Goal: Task Accomplishment & Management: Manage account settings

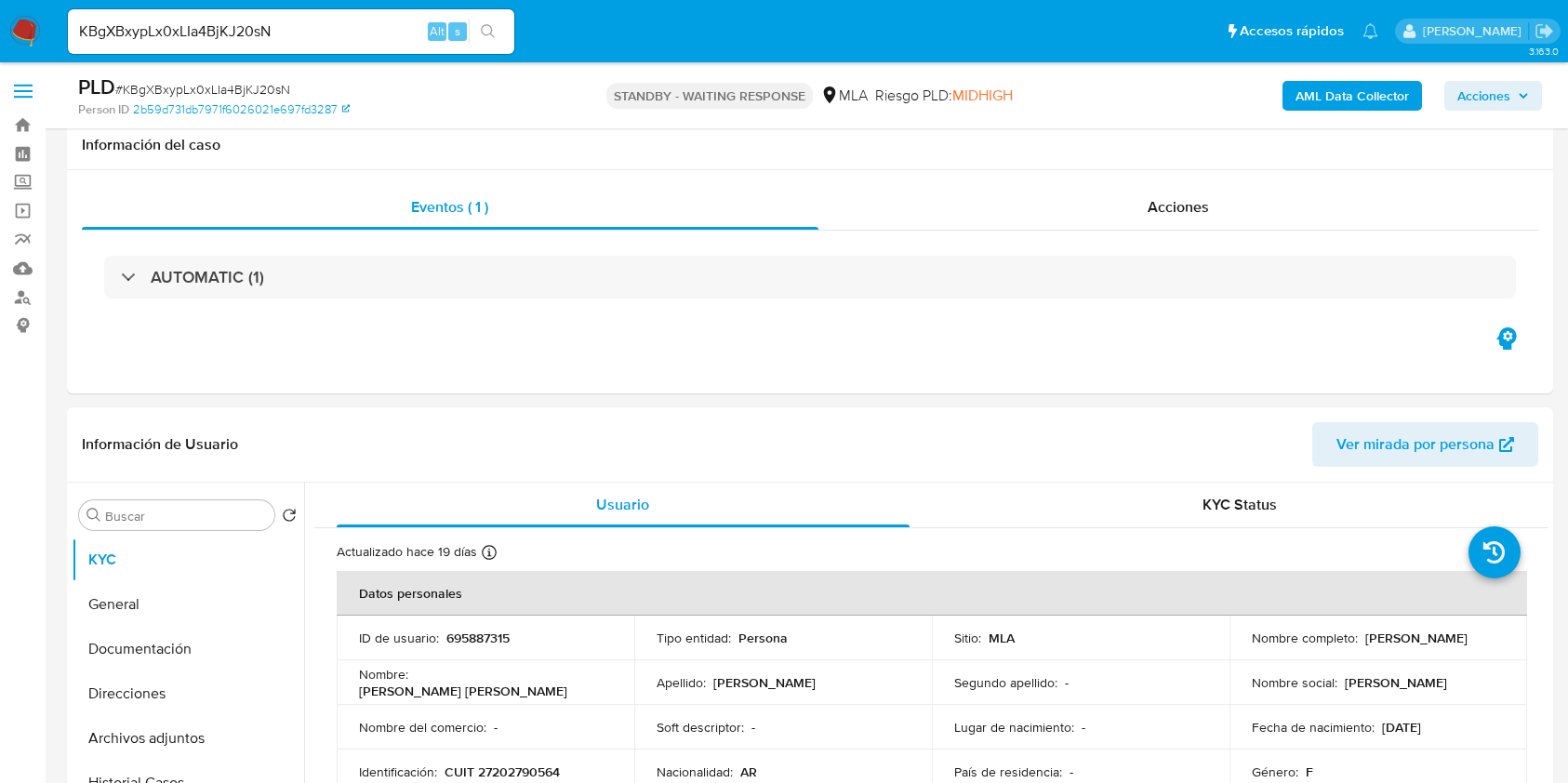
select select "10"
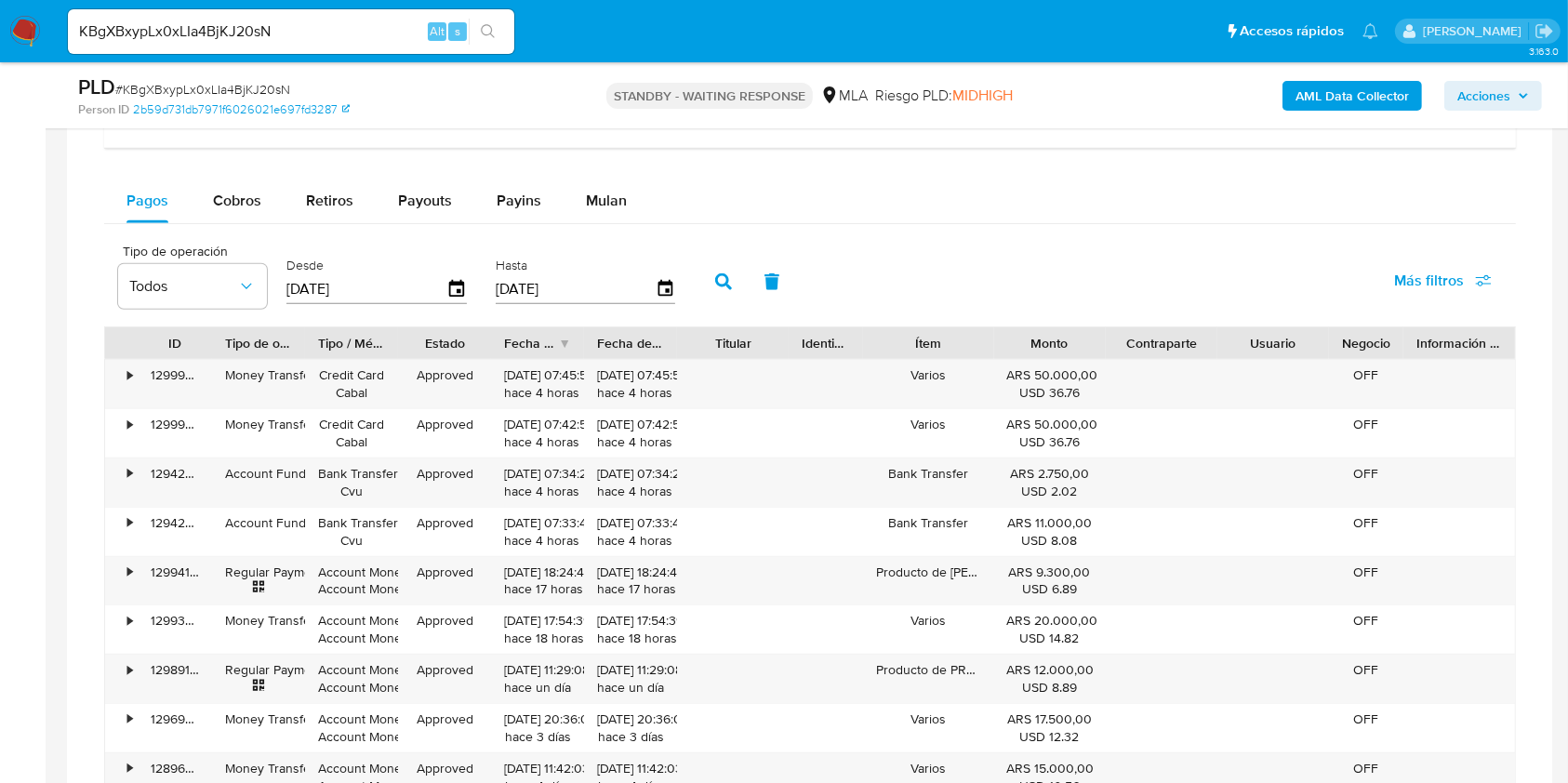
scroll to position [1394, 0]
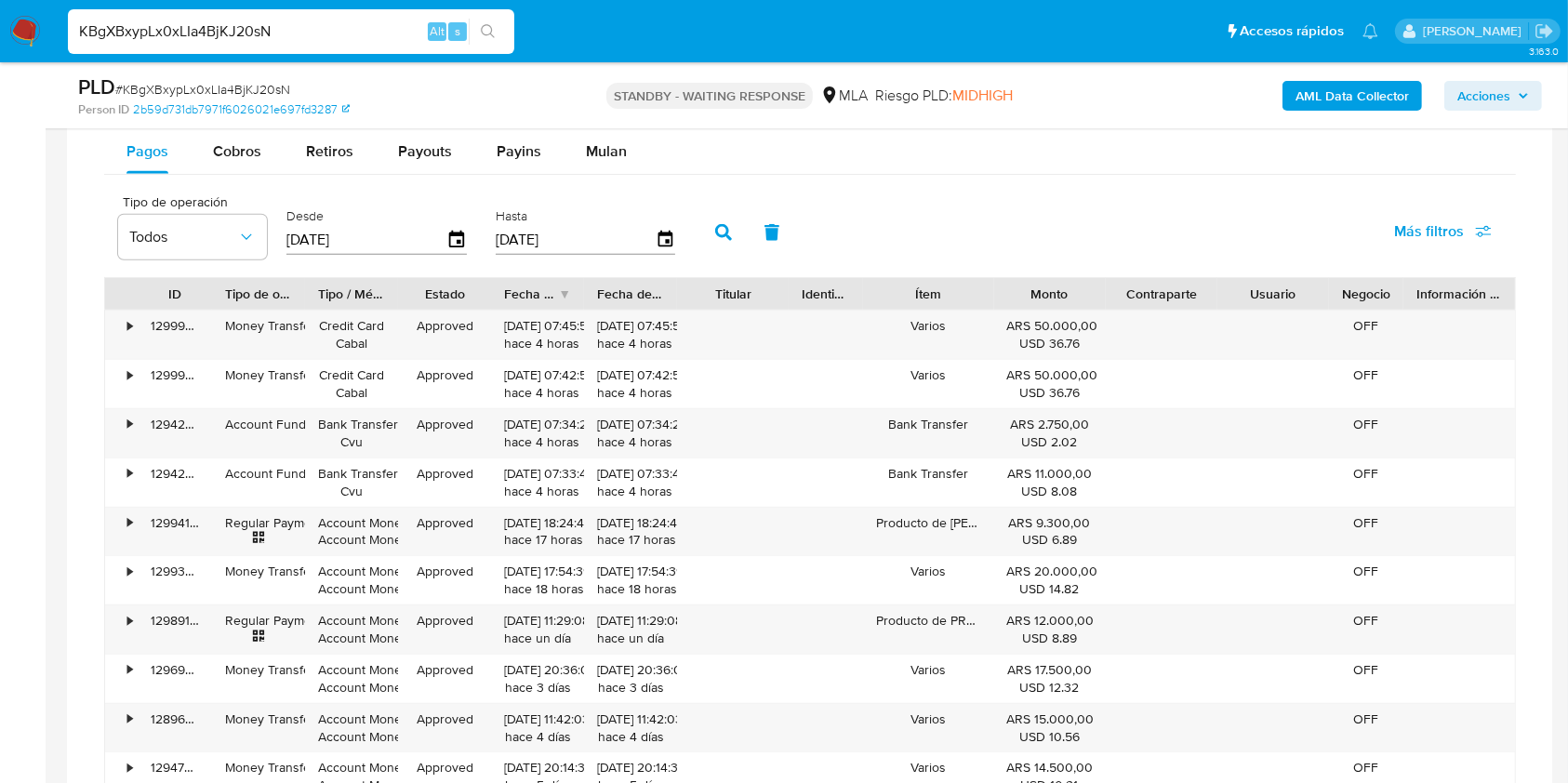
click at [357, 40] on input "KBgXBxypLx0xLIa4BjKJ20sN" at bounding box center [291, 32] width 447 height 24
paste input "7kUy9pcJ2euAxPdvK42rPwZn"
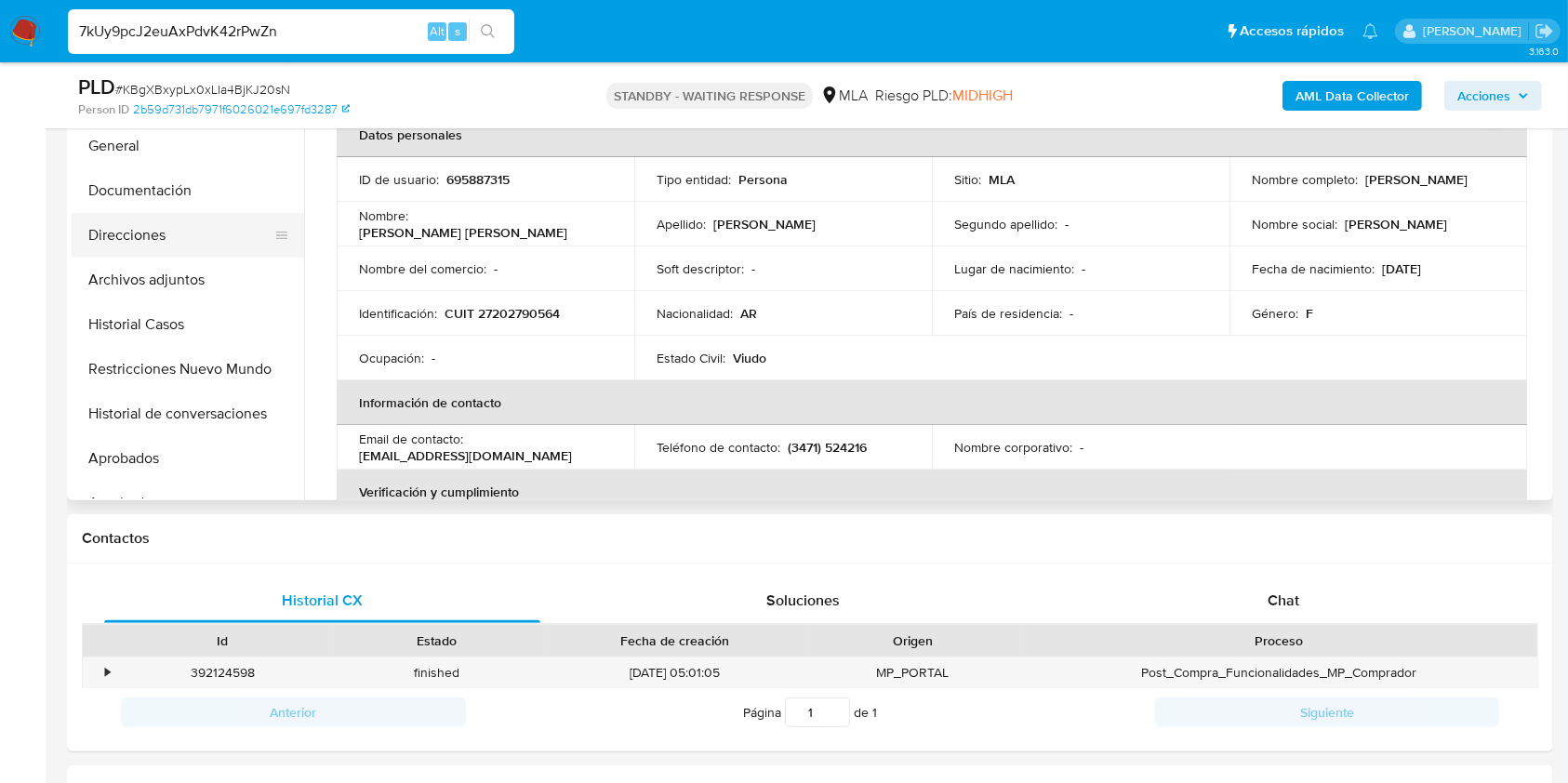
scroll to position [402, 0]
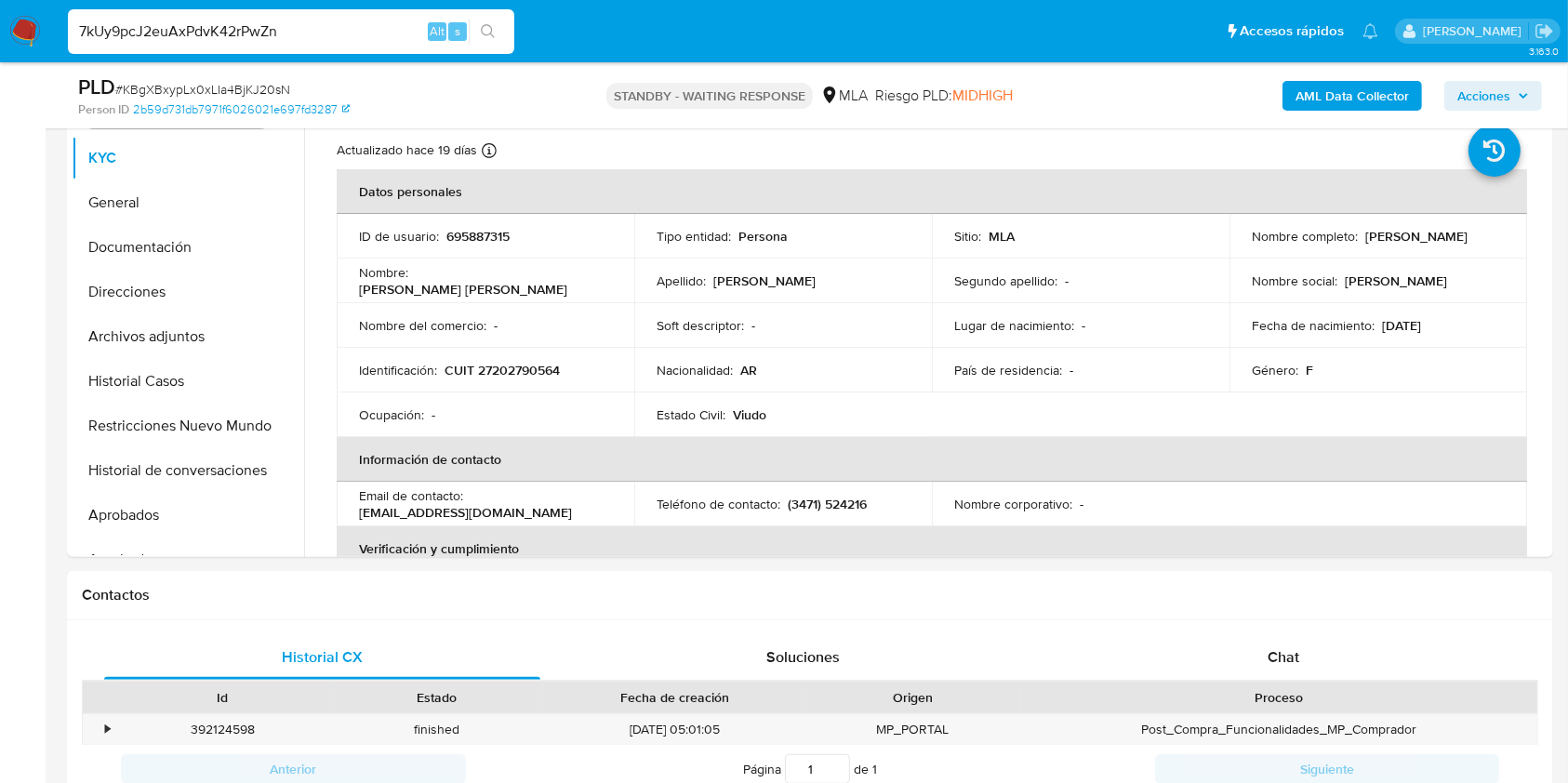
type input "7kUy9pcJ2euAxPdvK42rPwZn"
click at [498, 29] on button "search-icon" at bounding box center [487, 32] width 38 height 26
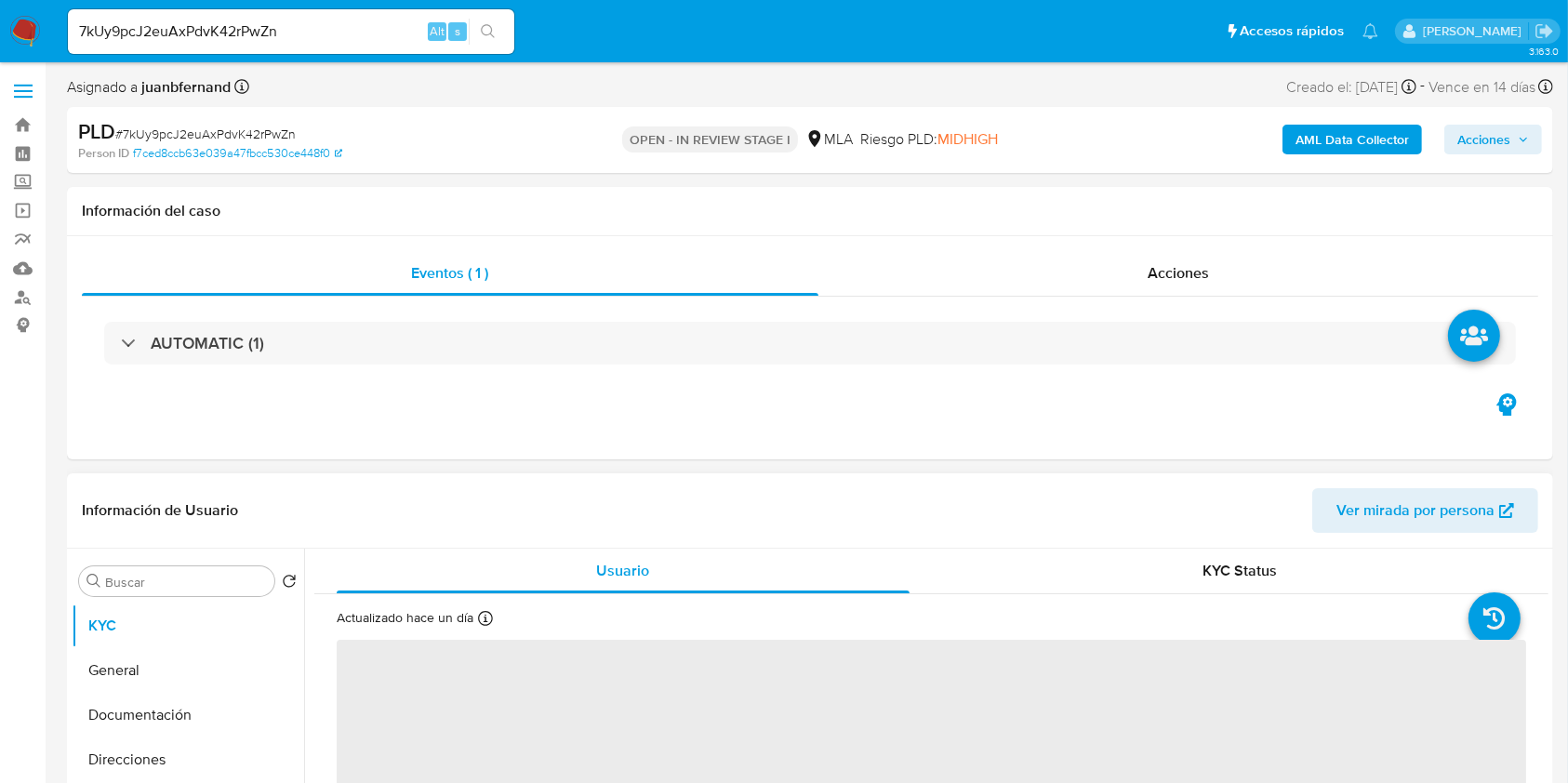
select select "10"
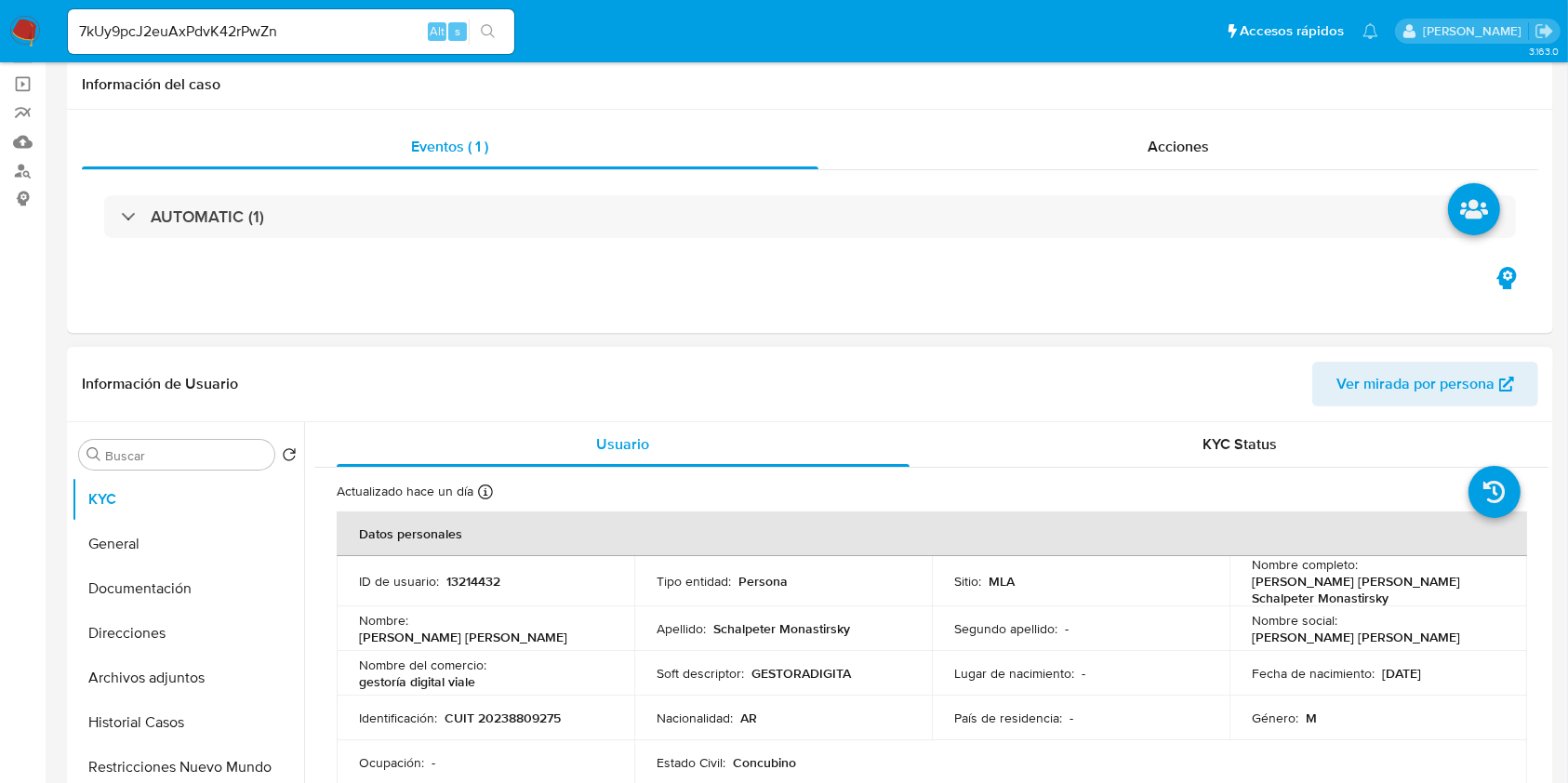
scroll to position [372, 0]
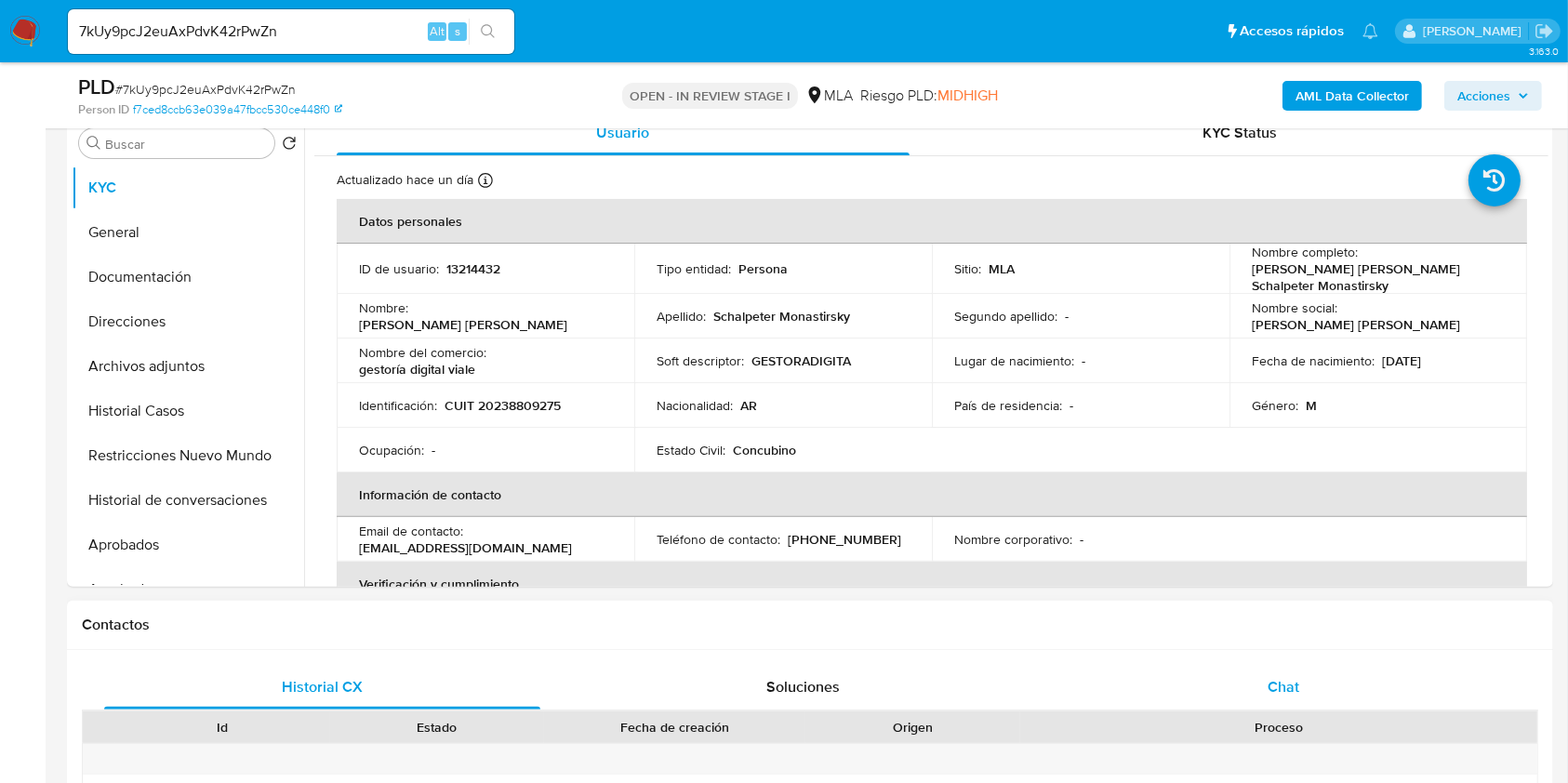
click at [1325, 681] on div "Chat" at bounding box center [1284, 688] width 437 height 45
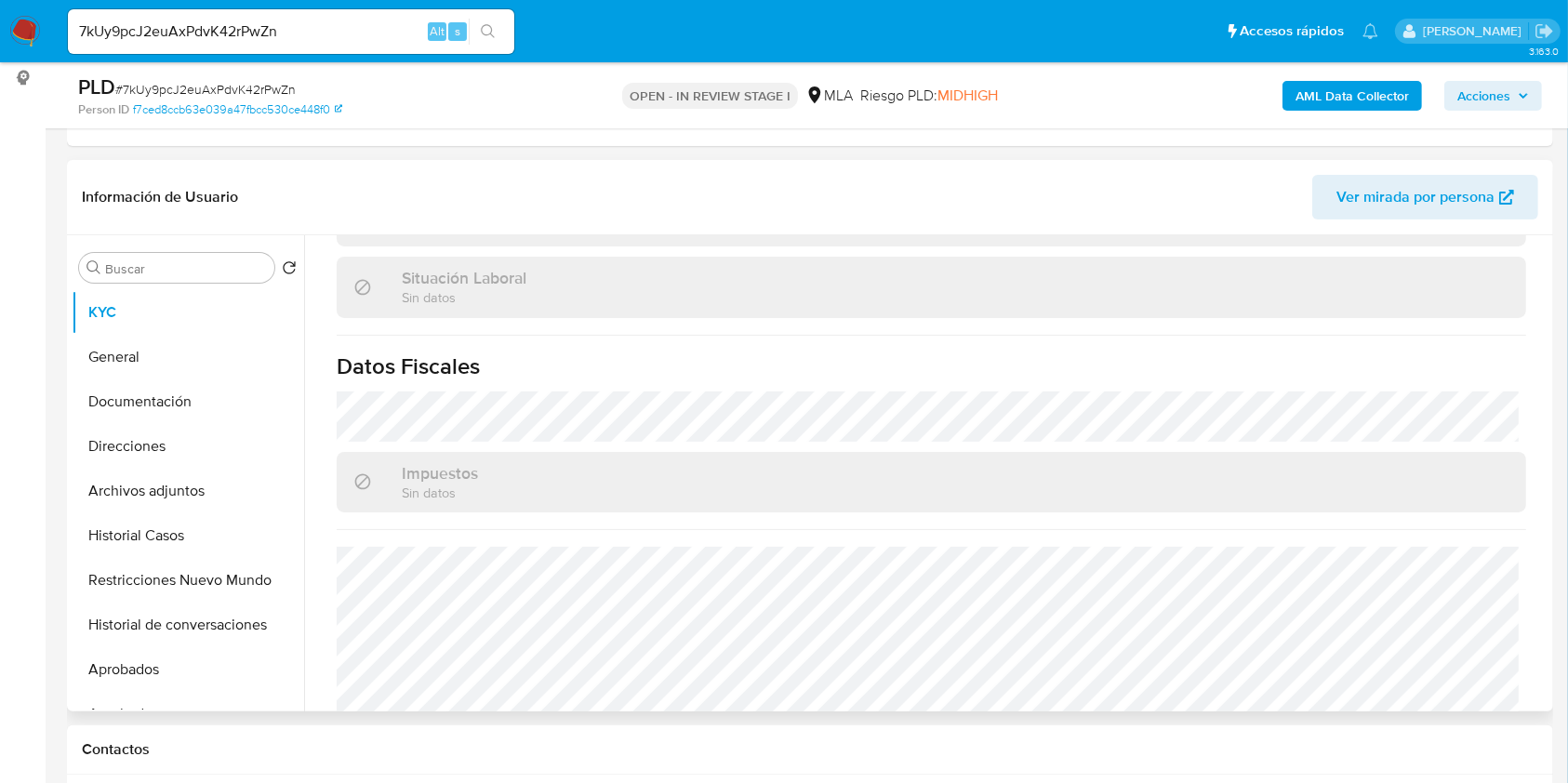
scroll to position [1050, 0]
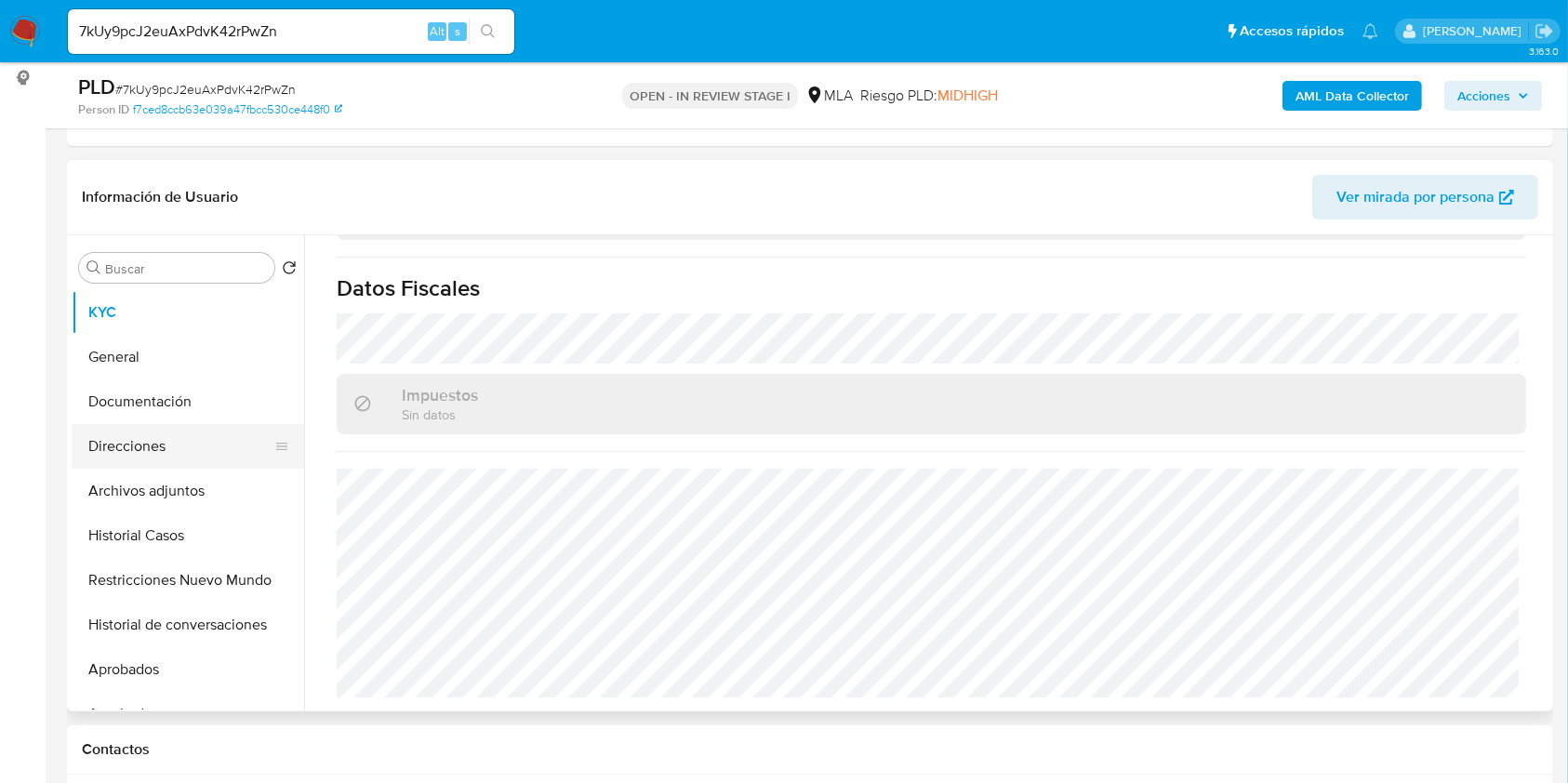
click at [173, 454] on button "Direcciones" at bounding box center [180, 447] width 217 height 45
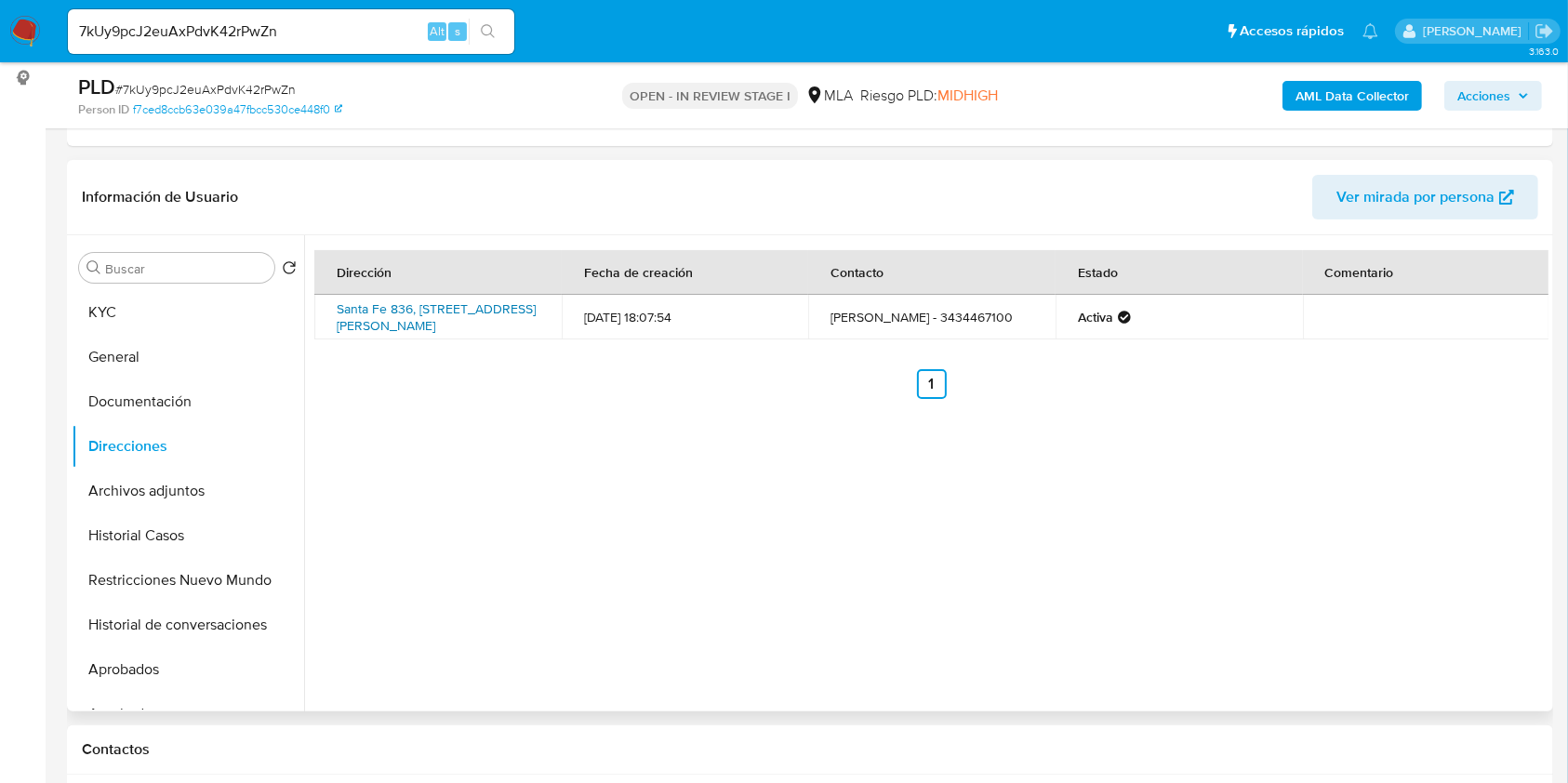
click at [409, 316] on link "Santa Fe 836, Viale, Entre Ríos, 3109, Argentina 836" at bounding box center [436, 317] width 199 height 35
drag, startPoint x: 132, startPoint y: 309, endPoint x: 21, endPoint y: 339, distance: 115.0
click at [130, 310] on button "KYC" at bounding box center [187, 313] width 232 height 45
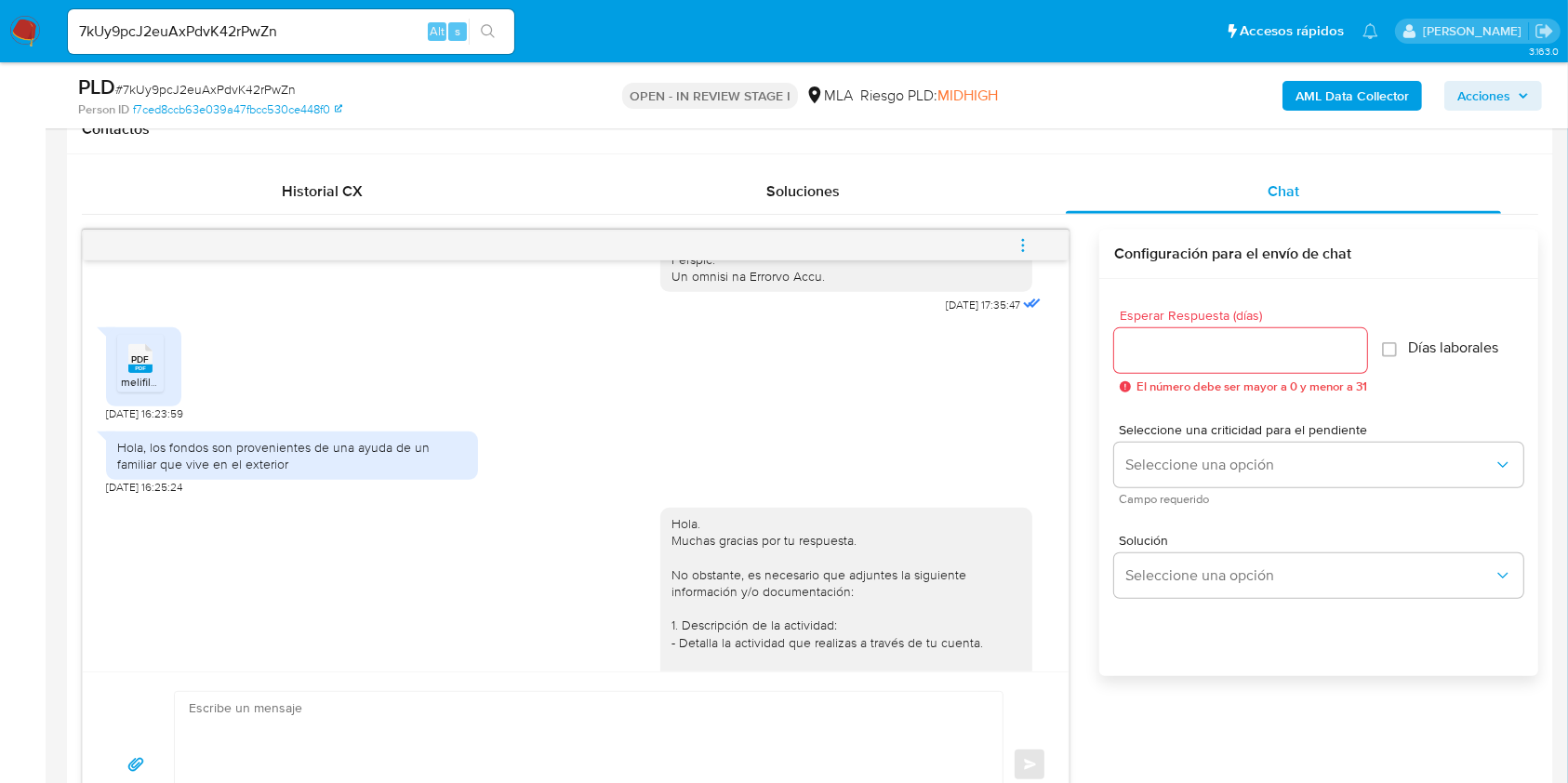
scroll to position [992, 0]
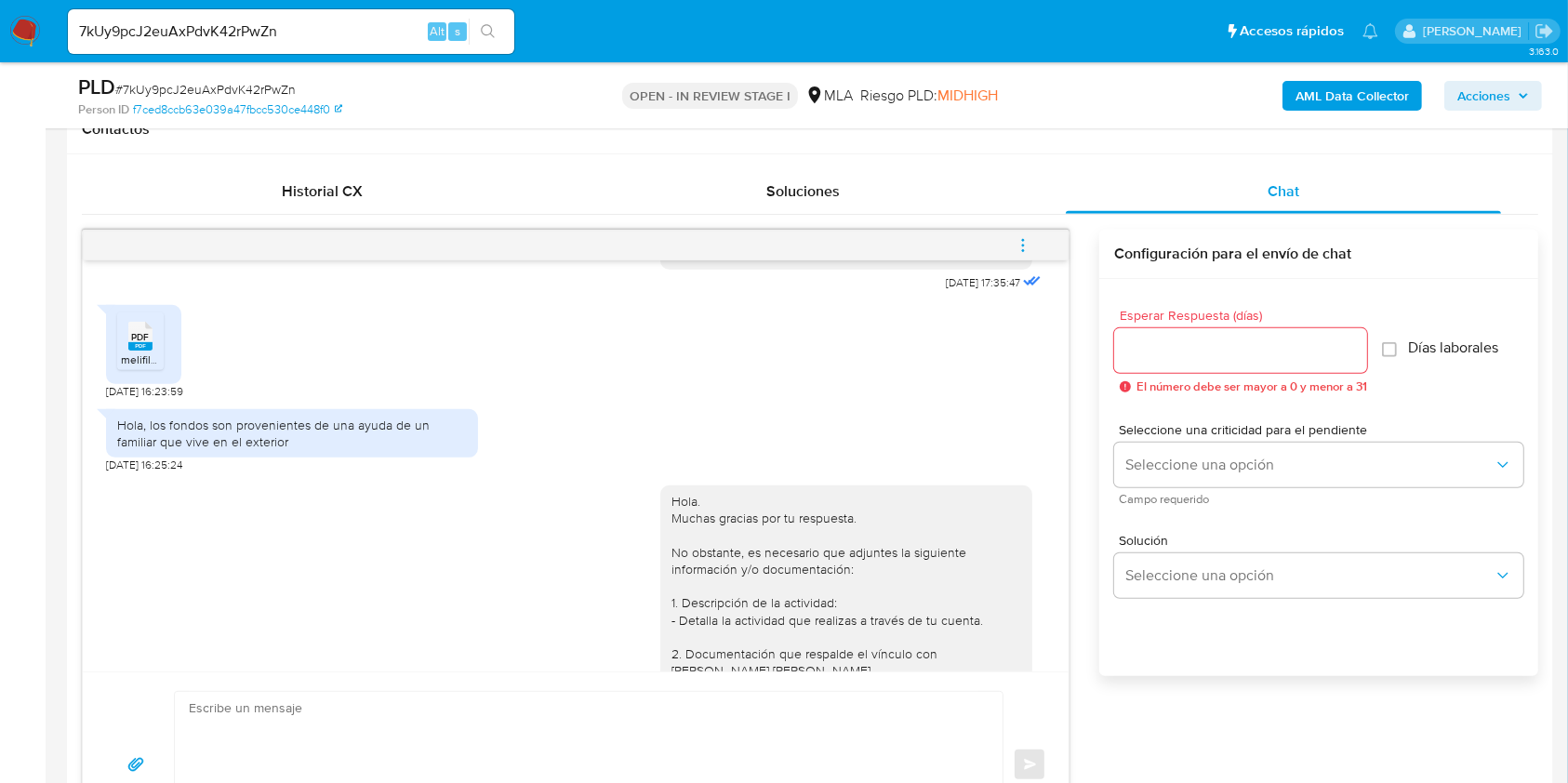
click at [111, 399] on span "19/08/2025 16:23:59" at bounding box center [145, 392] width 77 height 15
drag, startPoint x: 108, startPoint y: 428, endPoint x: 144, endPoint y: 428, distance: 36.0
click at [144, 399] on span "19/08/2025 16:23:59" at bounding box center [145, 392] width 77 height 15
click at [150, 399] on span "19/08/2025 16:23:59" at bounding box center [145, 392] width 77 height 15
drag, startPoint x: 150, startPoint y: 428, endPoint x: 109, endPoint y: 426, distance: 41.0
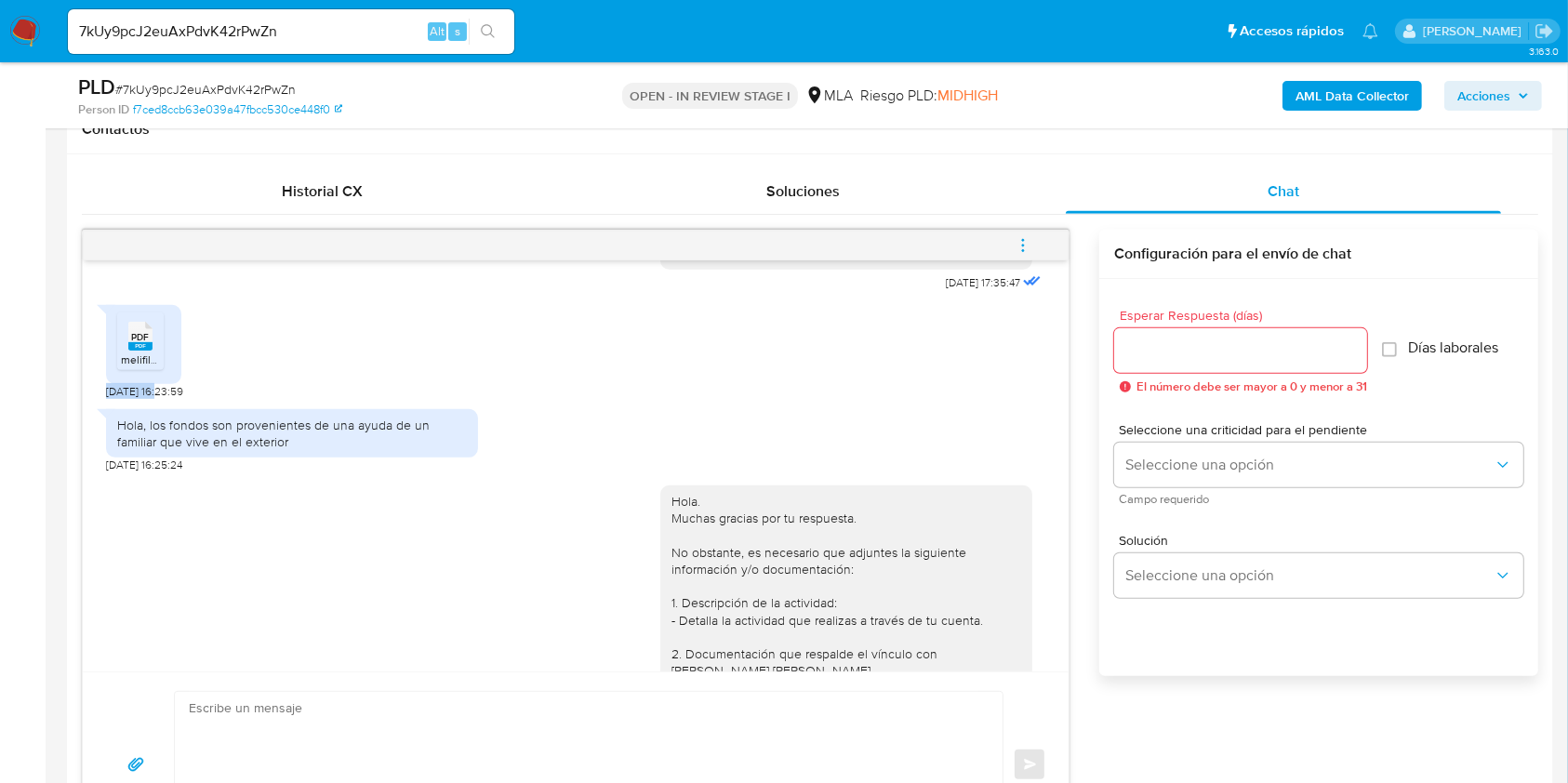
click at [109, 399] on span "19/08/2025 16:23:59" at bounding box center [145, 392] width 77 height 15
copy span "19/08/2025"
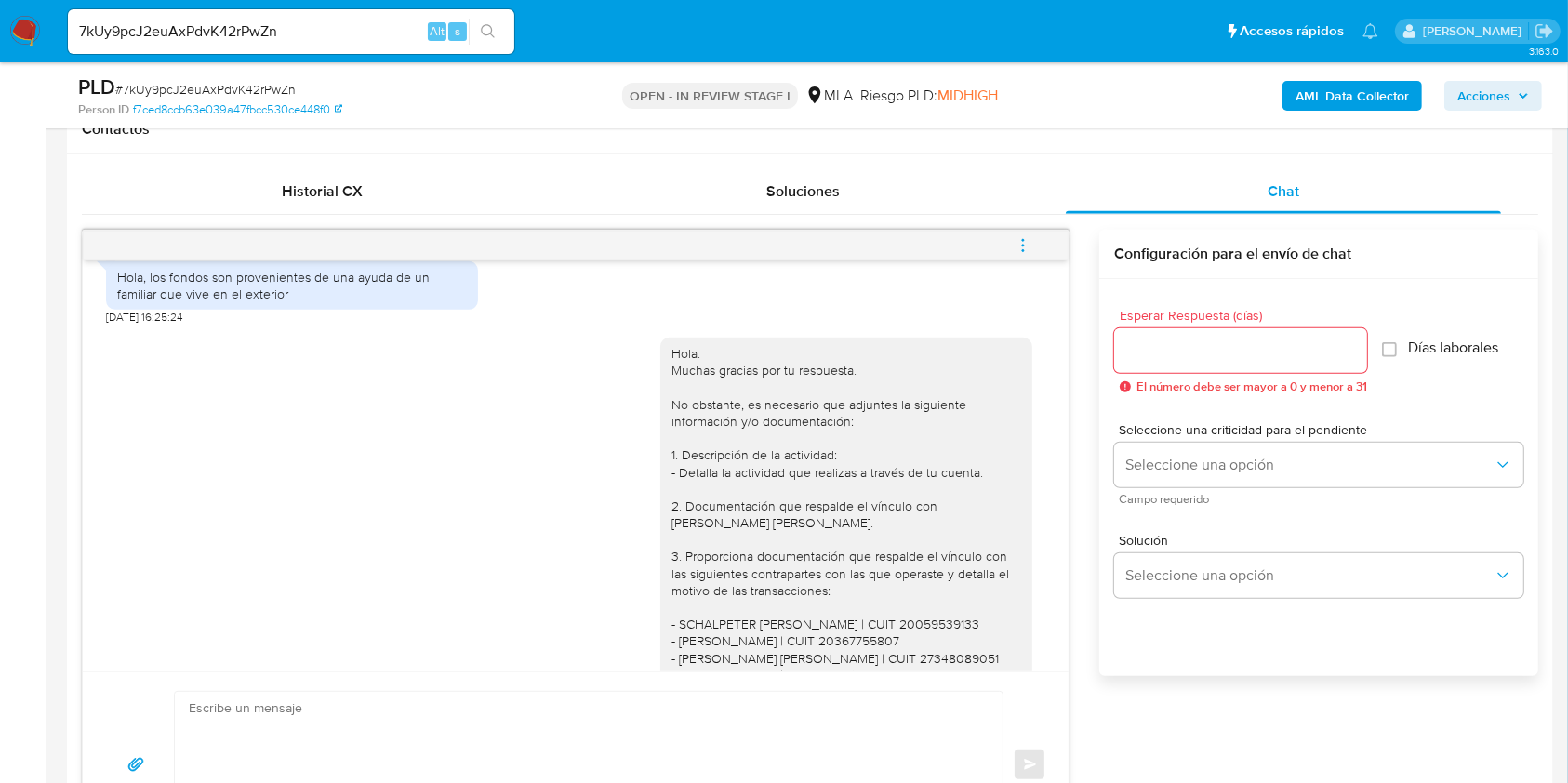
scroll to position [1116, 0]
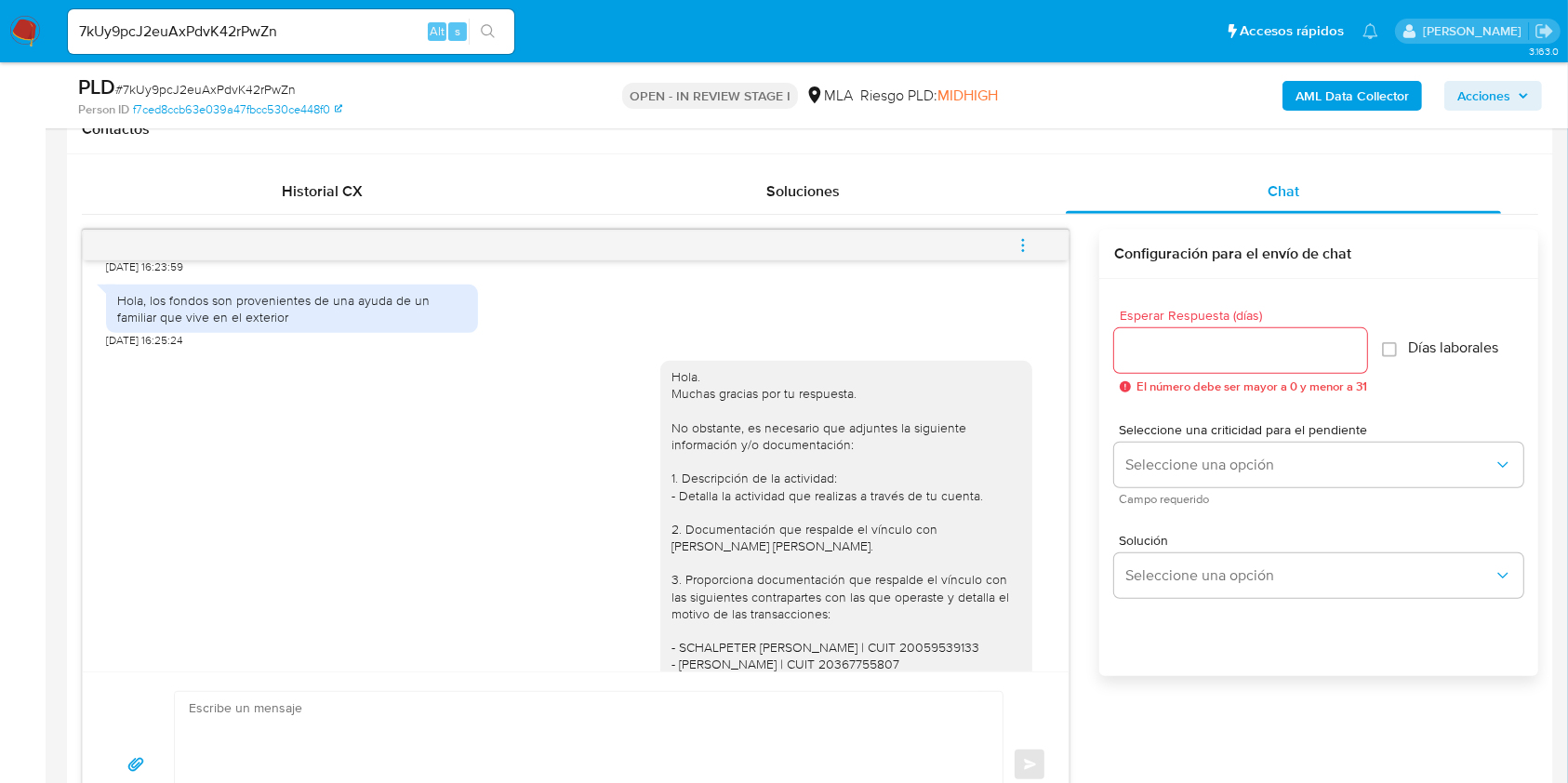
click at [127, 326] on div "Hola, los fondos son provenientes de una ayuda de un familiar que vive en el ex…" at bounding box center [292, 309] width 350 height 34
drag, startPoint x: 127, startPoint y: 335, endPoint x: 317, endPoint y: 343, distance: 190.2
click at [317, 326] on div "Hola, los fondos son provenientes de una ayuda de un familiar que vive en el ex…" at bounding box center [292, 309] width 350 height 34
copy div "Hola, los fondos son provenientes de una ayuda de un familiar que vive en el ex…"
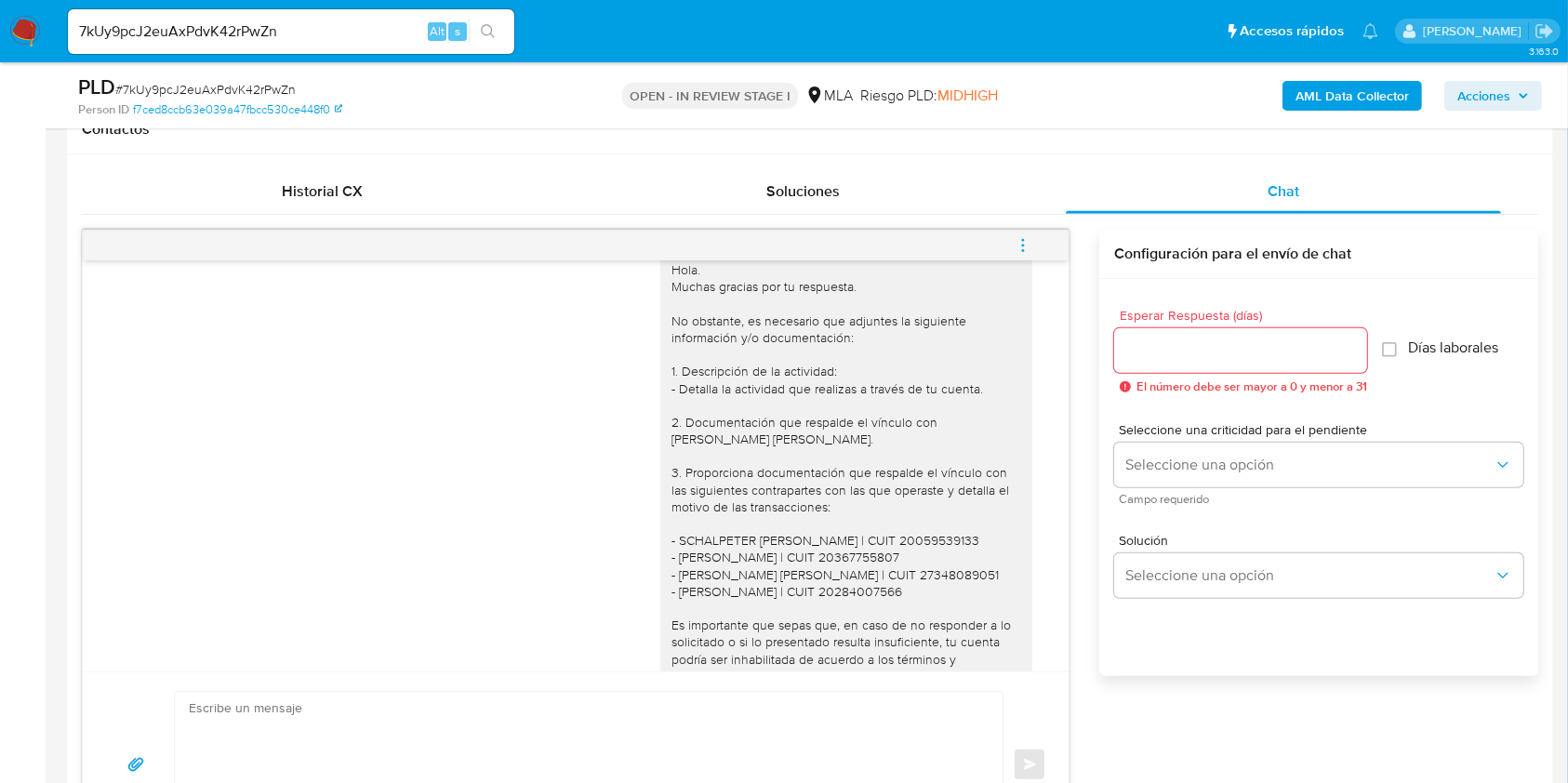
scroll to position [1380, 0]
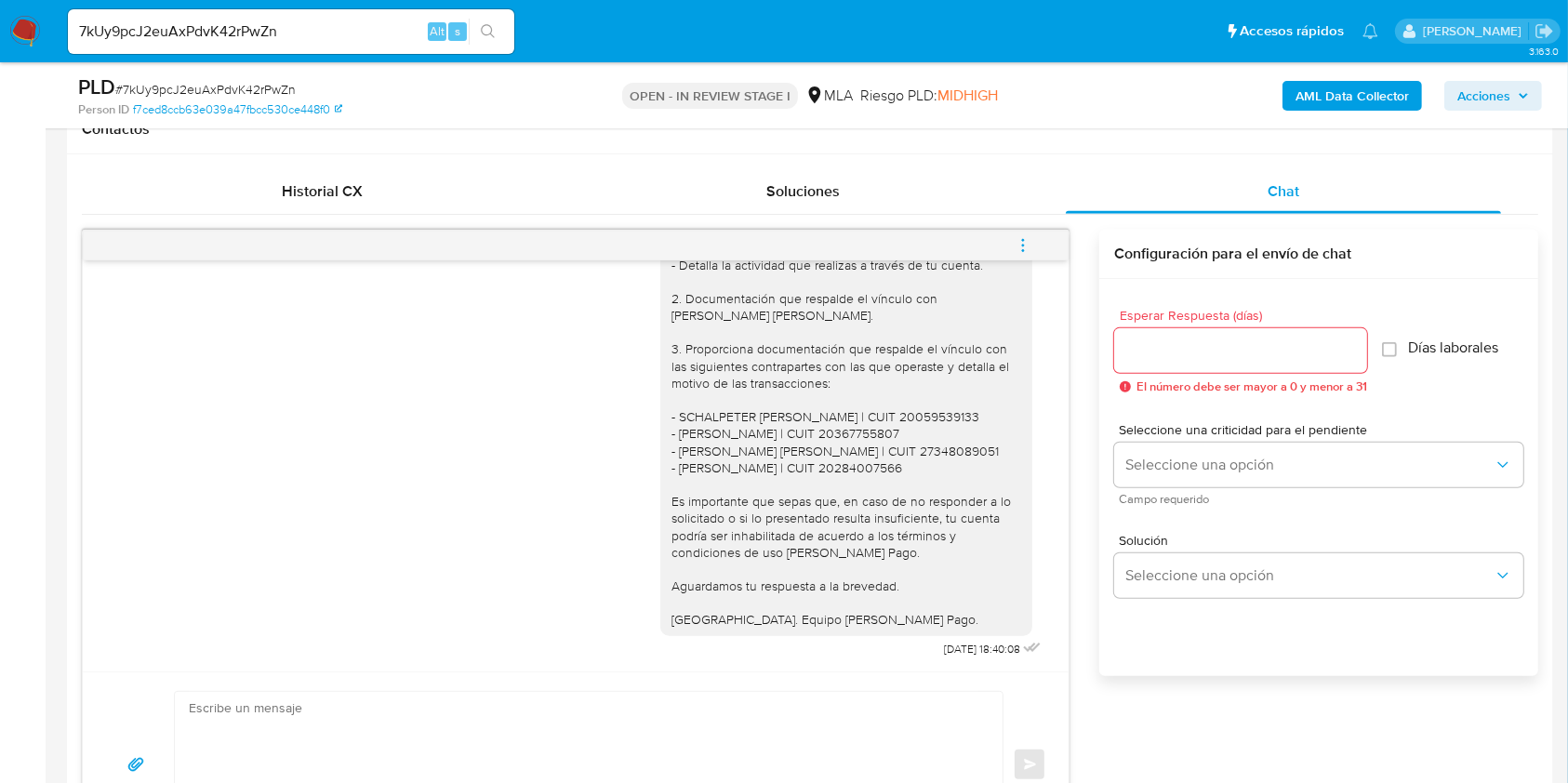
click at [944, 651] on span "25/09/2025 18:40:08" at bounding box center [982, 650] width 76 height 15
drag, startPoint x: 902, startPoint y: 651, endPoint x: 937, endPoint y: 651, distance: 35.0
click at [944, 651] on span "25/09/2025 18:40:08" at bounding box center [982, 650] width 76 height 15
copy span "25/09/2025"
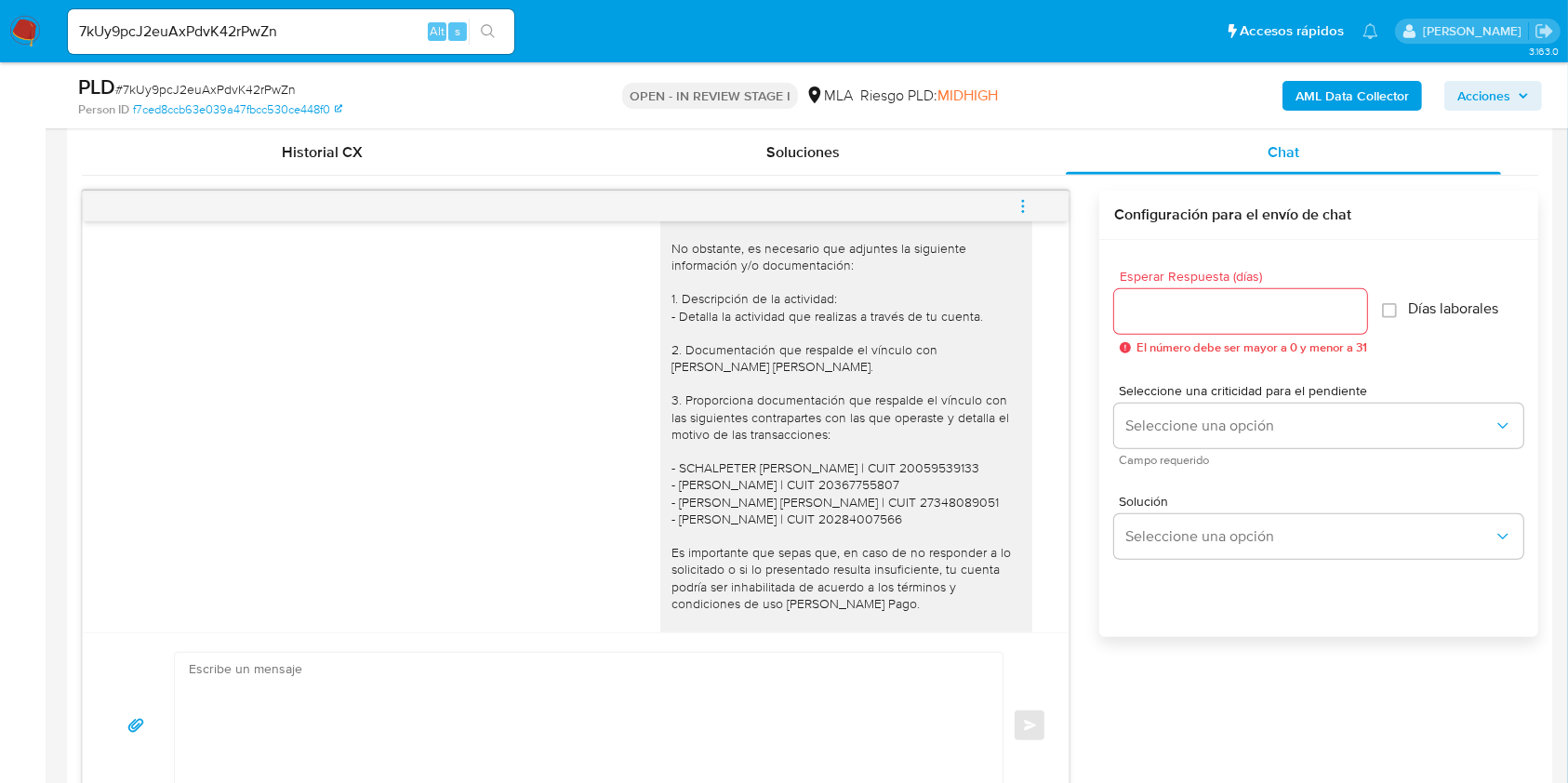
scroll to position [868, 0]
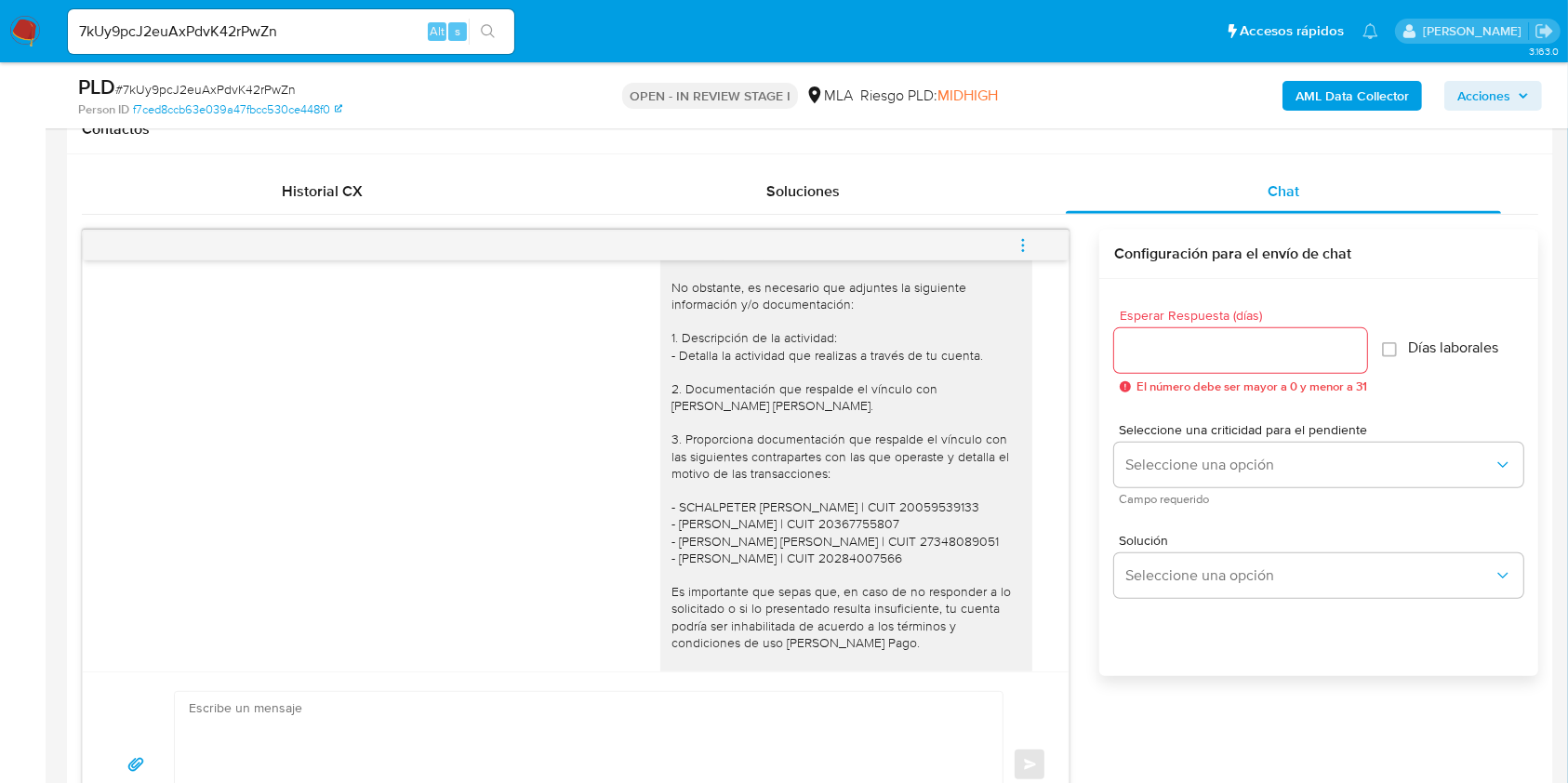
click at [1028, 243] on icon "menu-action" at bounding box center [1023, 245] width 17 height 17
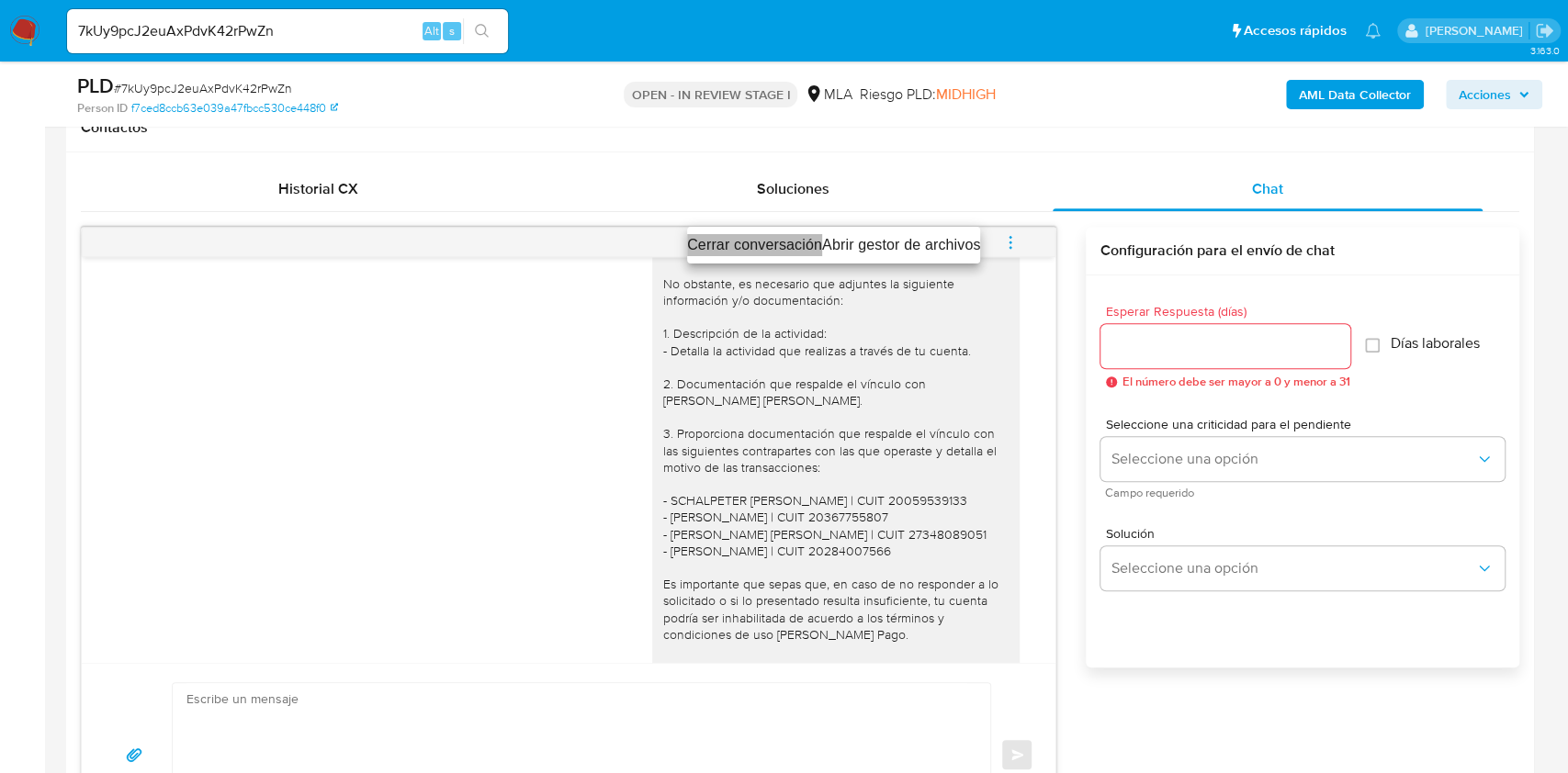
click at [734, 241] on li "Cerrar conversación" at bounding box center [755, 245] width 135 height 22
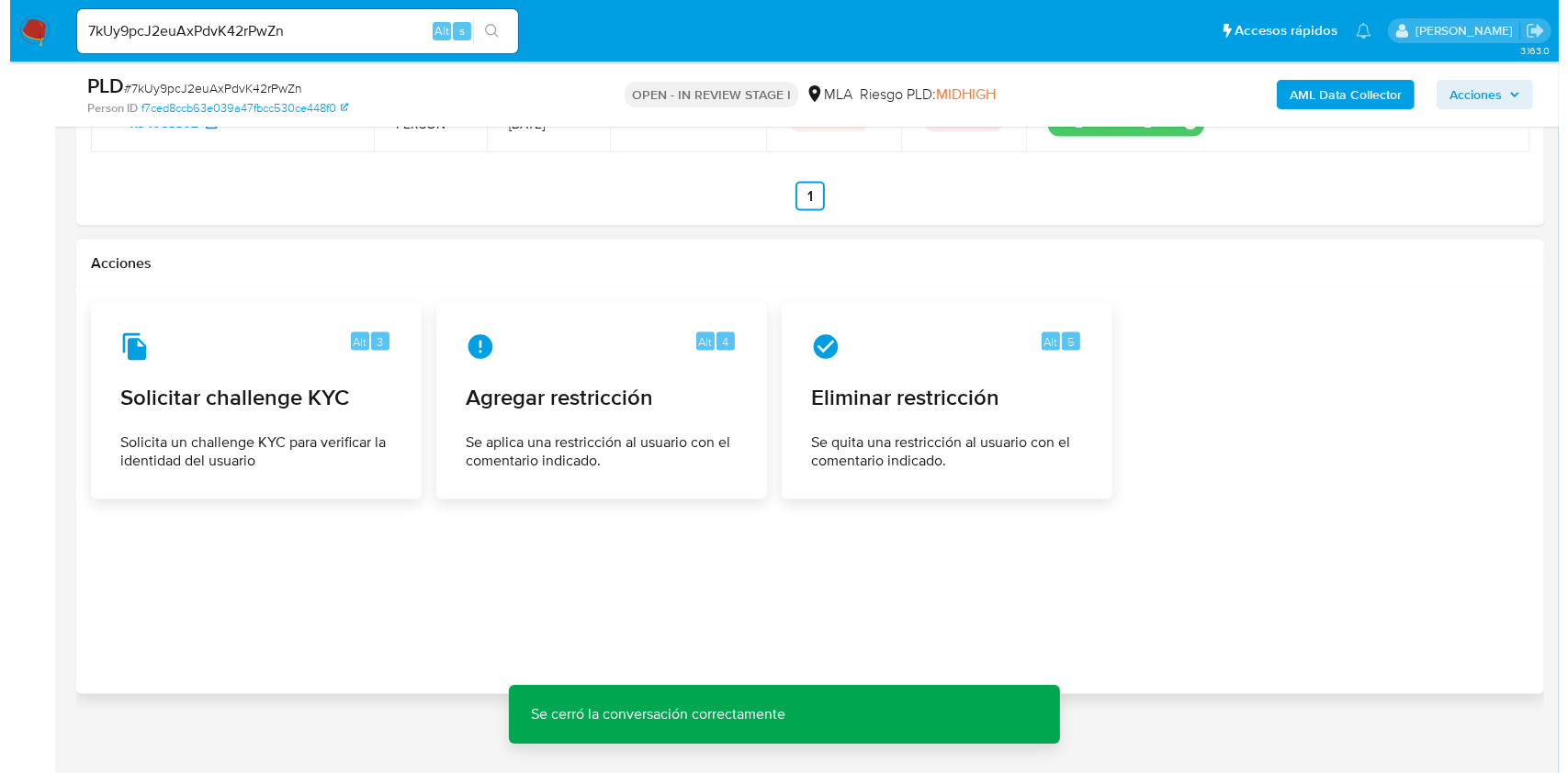
scroll to position [2969, 0]
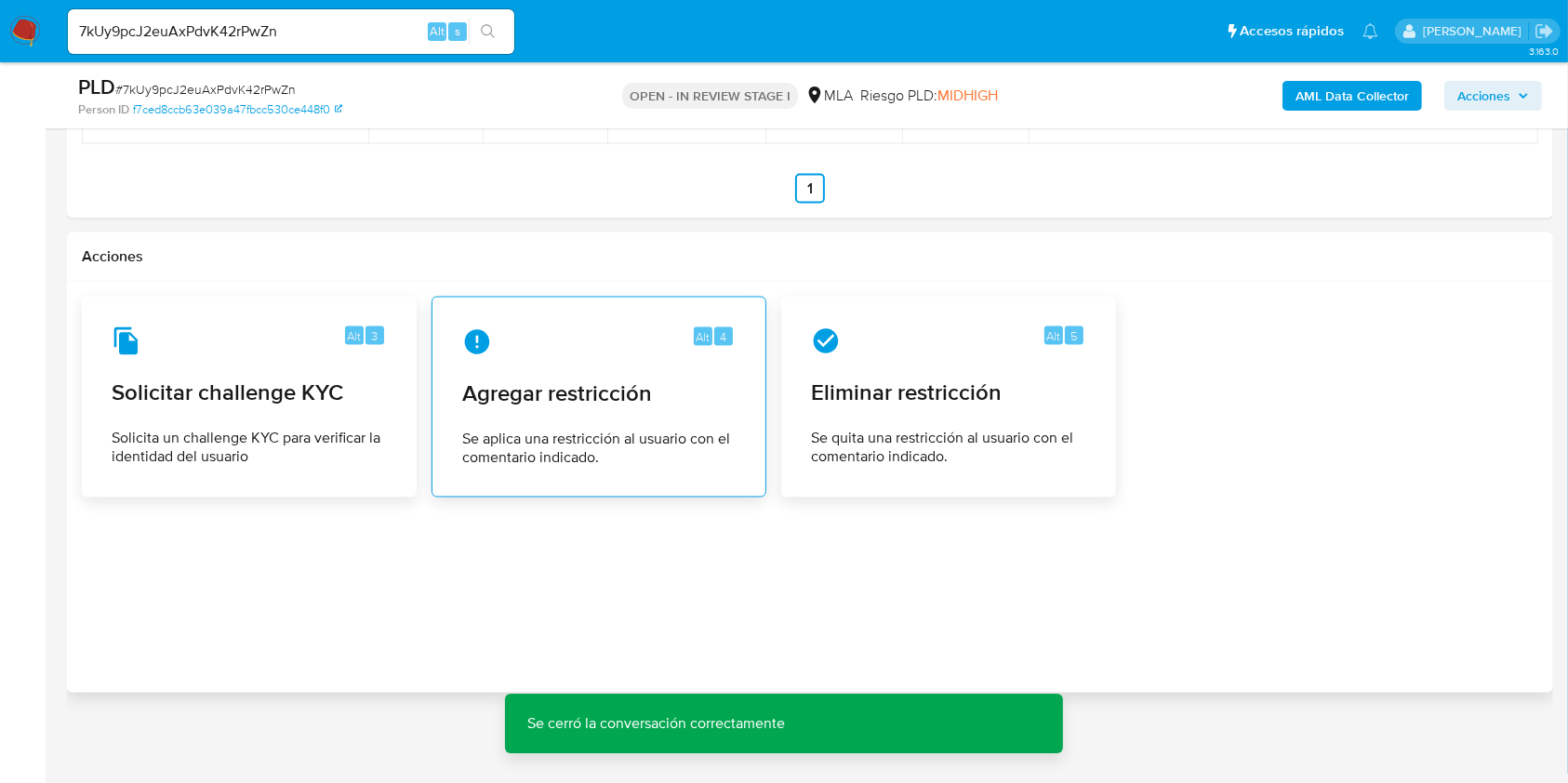
click at [520, 457] on span "Se aplica una restricción al usuario con el comentario indicado." at bounding box center [598, 449] width 273 height 37
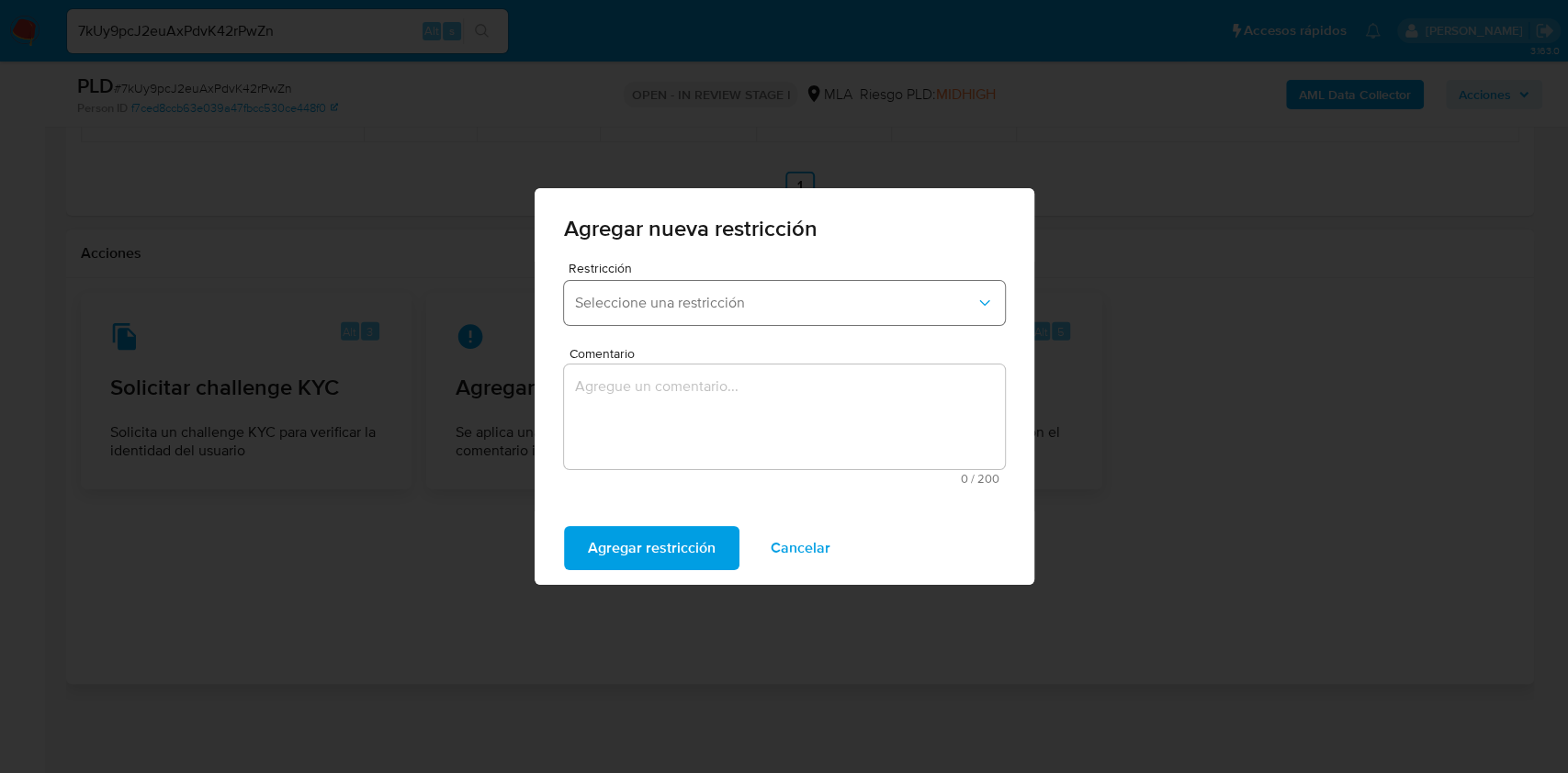
click at [743, 322] on button "Seleccione una restricción" at bounding box center [784, 303] width 441 height 44
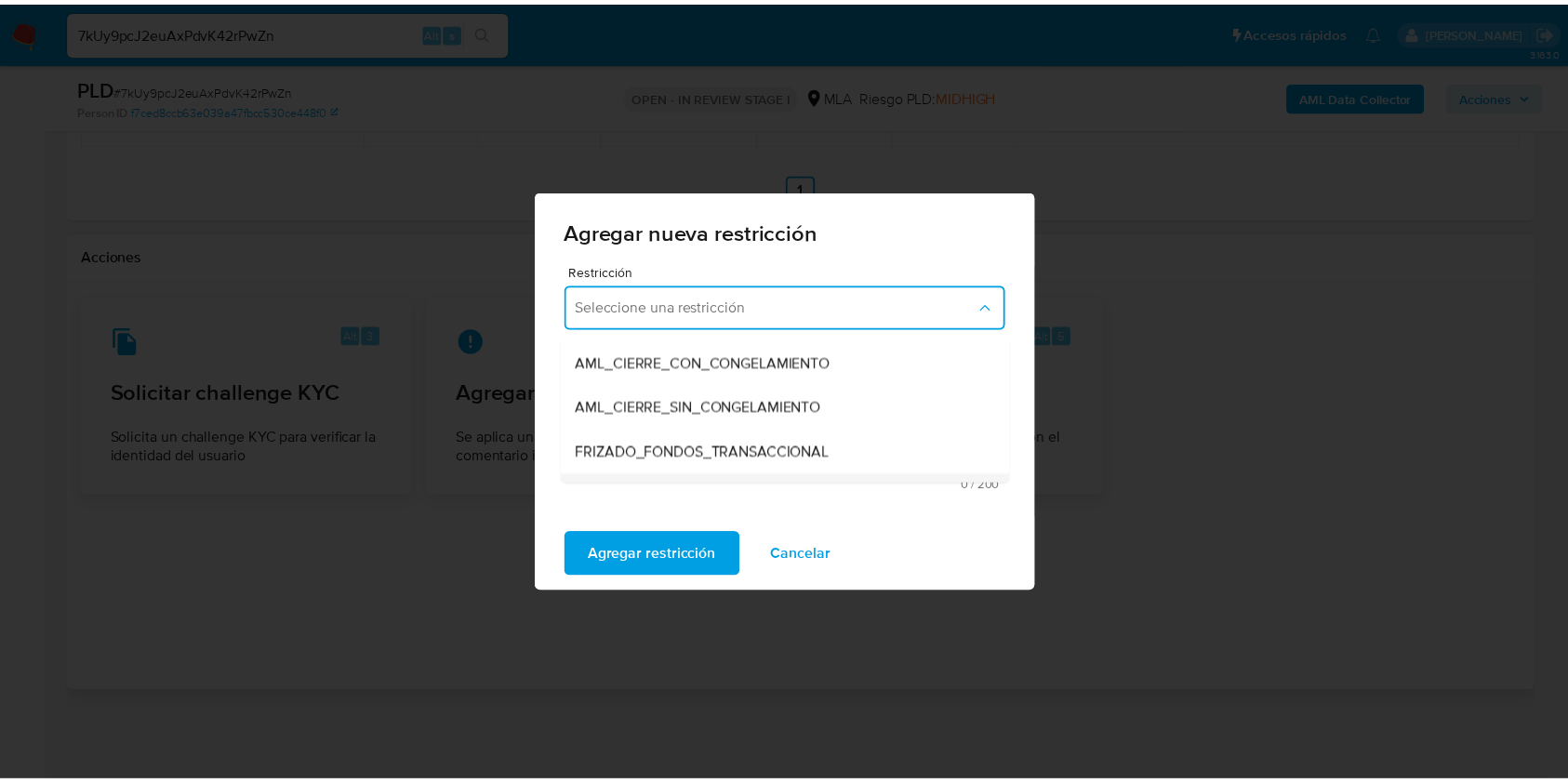
scroll to position [247, 0]
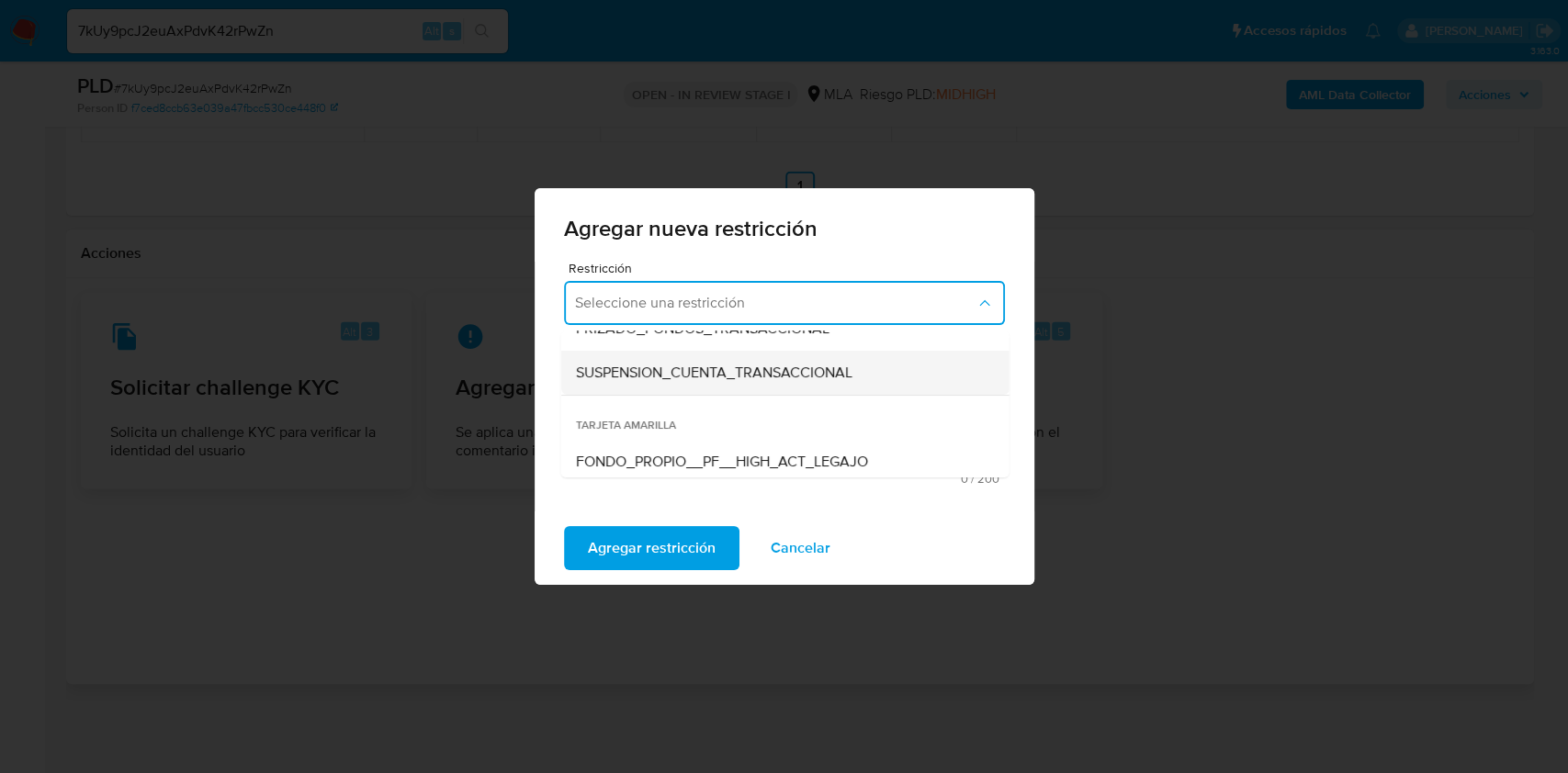
click at [718, 386] on div "SUSPENSION_CUENTA_TRANSACCIONAL" at bounding box center [778, 373] width 408 height 44
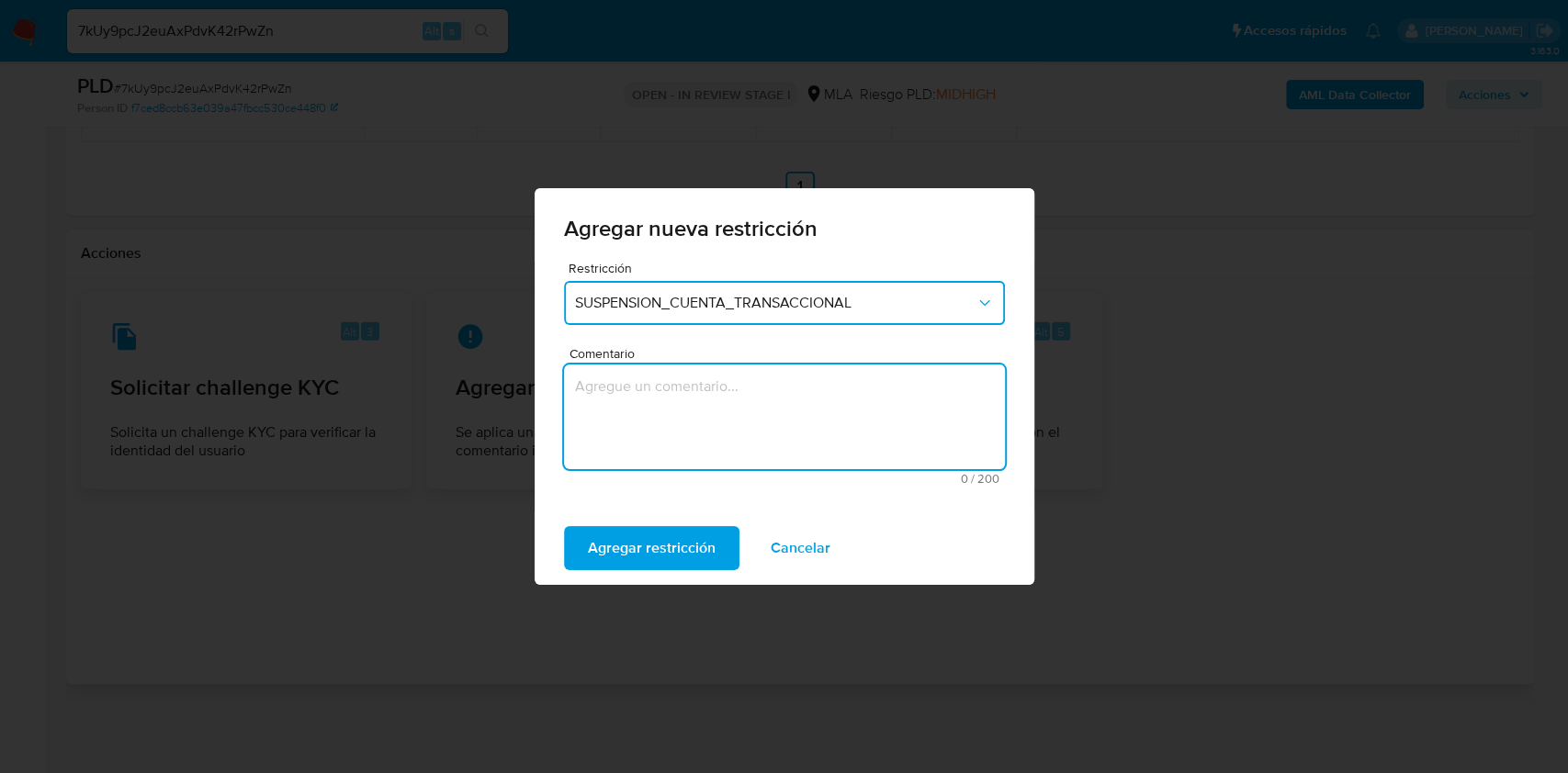
click at [694, 398] on textarea "Comentario" at bounding box center [784, 417] width 441 height 105
type textarea "AML"
click at [646, 556] on span "Agregar restricción" at bounding box center [651, 548] width 128 height 41
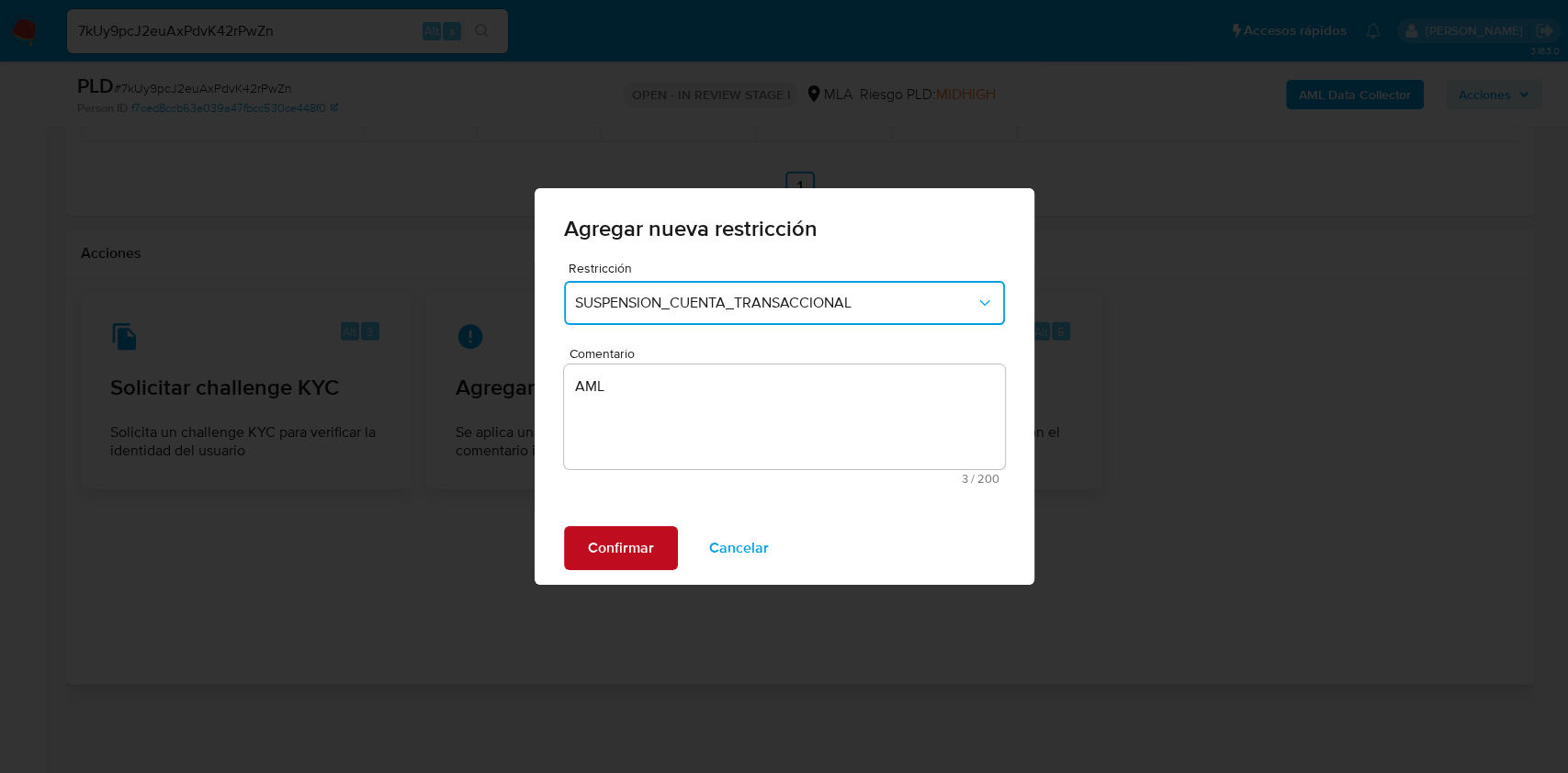
click at [646, 556] on span "Confirmar" at bounding box center [621, 548] width 66 height 41
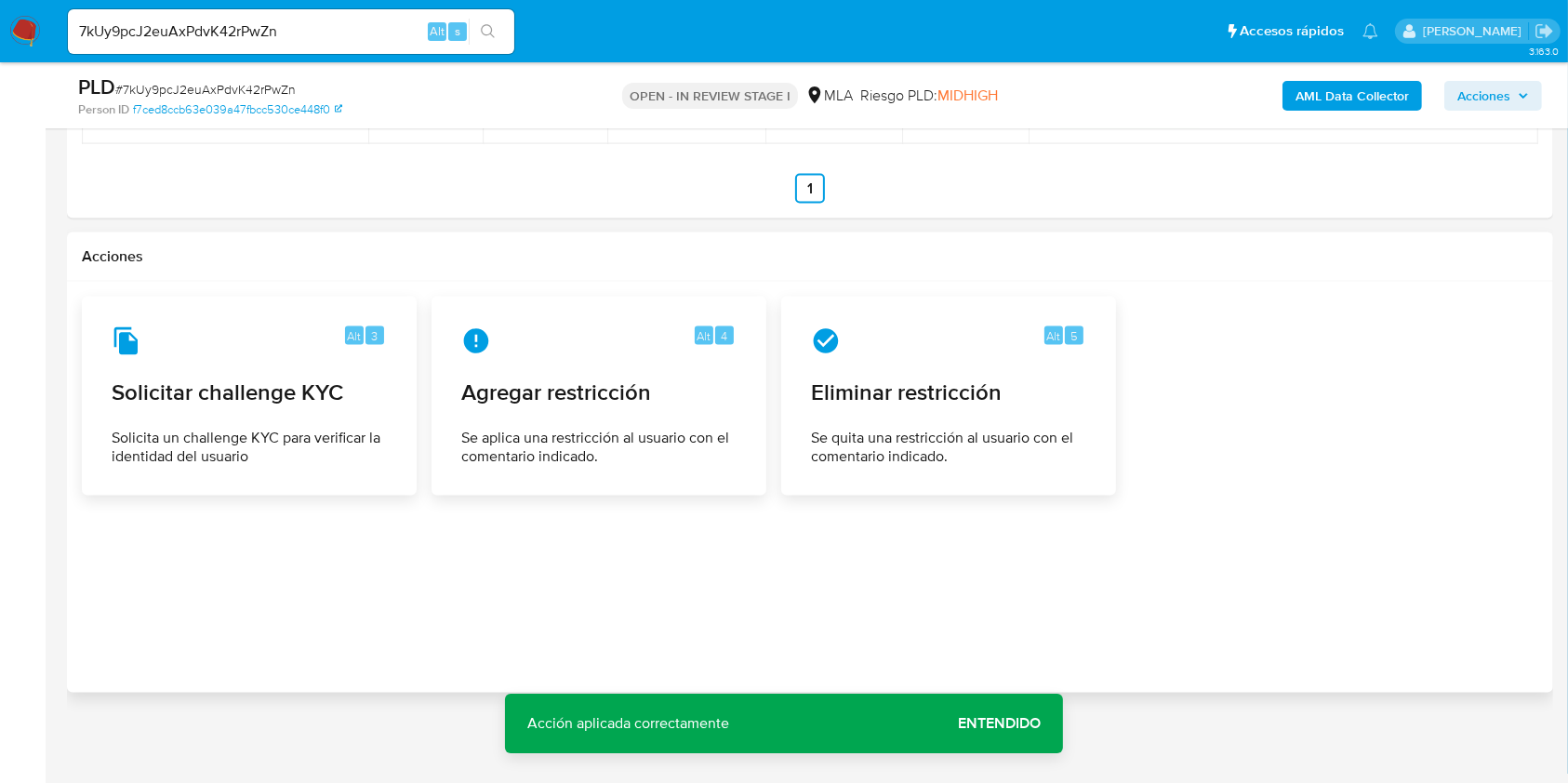
click at [997, 724] on span "Entendido" at bounding box center [999, 724] width 83 height 0
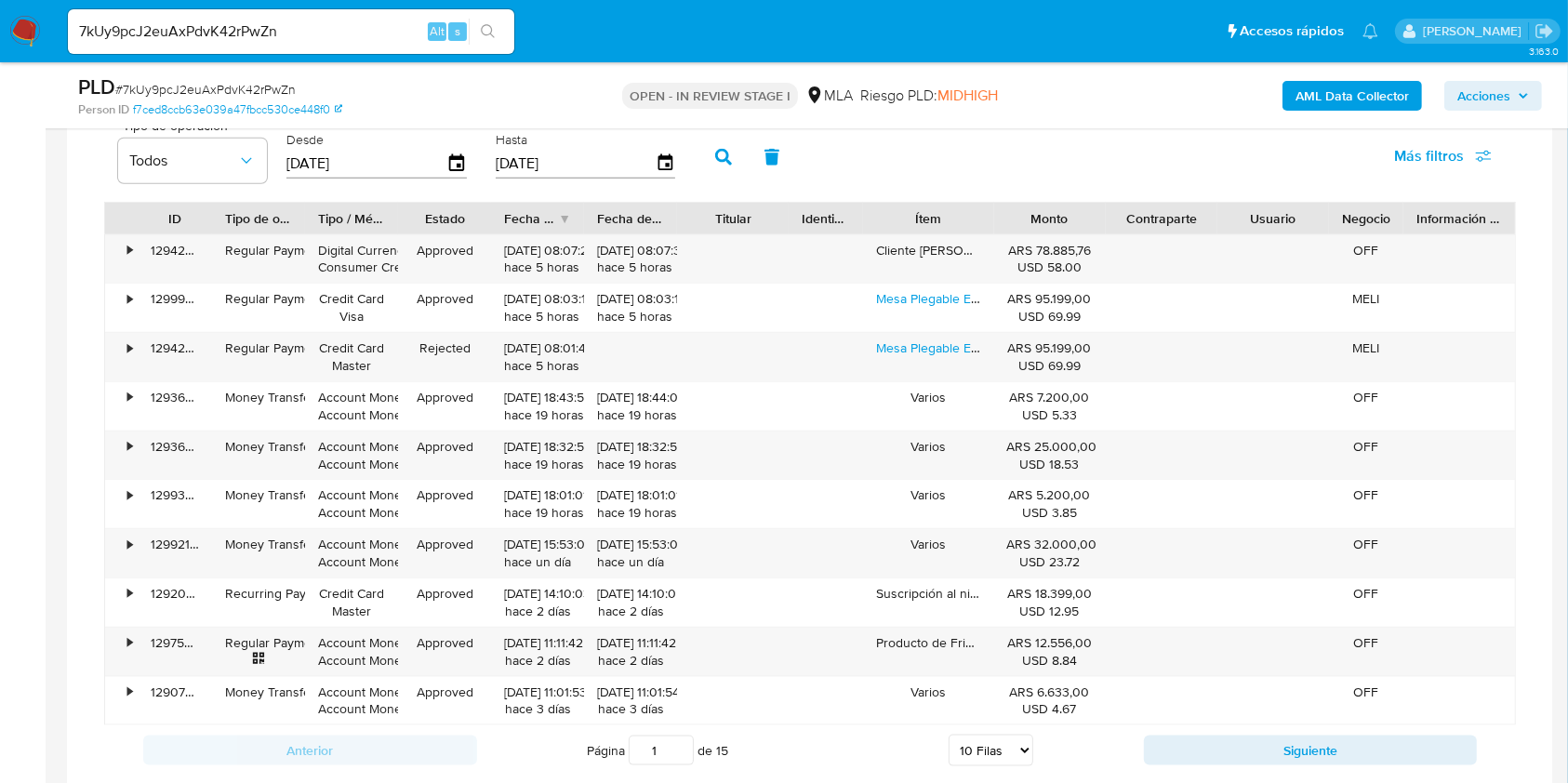
scroll to position [1892, 0]
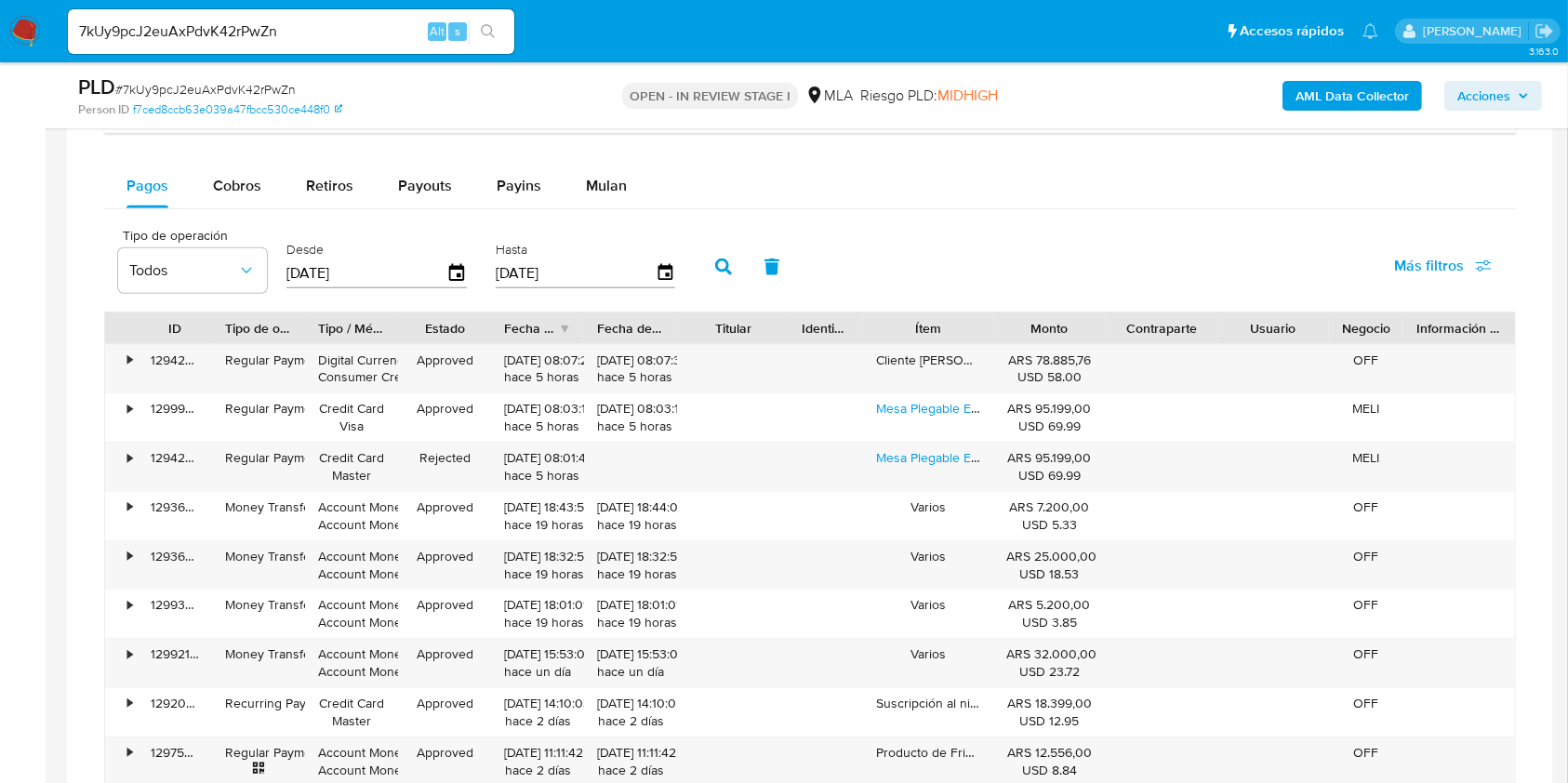
drag, startPoint x: 974, startPoint y: 325, endPoint x: 1013, endPoint y: 324, distance: 39.0
click at [1025, 323] on div "ID Tipo de operación Tipo / Método Estado Fecha de creación Fecha de aprobación…" at bounding box center [810, 329] width 1409 height 32
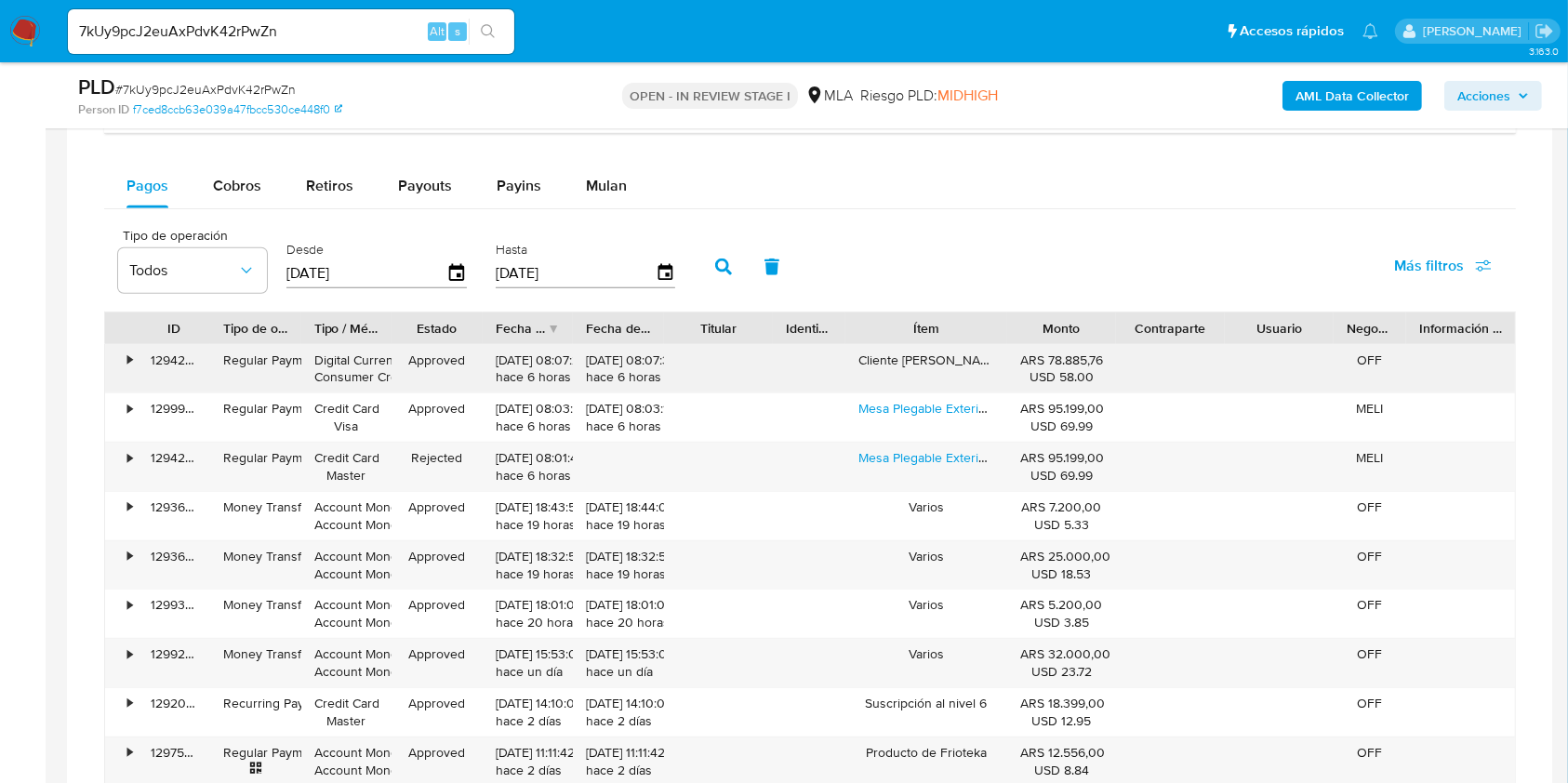
drag, startPoint x: 977, startPoint y: 323, endPoint x: 1008, endPoint y: 343, distance: 36.9
click at [1008, 343] on div "ID Tipo de operación Tipo / Método Estado Fecha de creación Fecha de aprobación…" at bounding box center [810, 574] width 1411 height 524
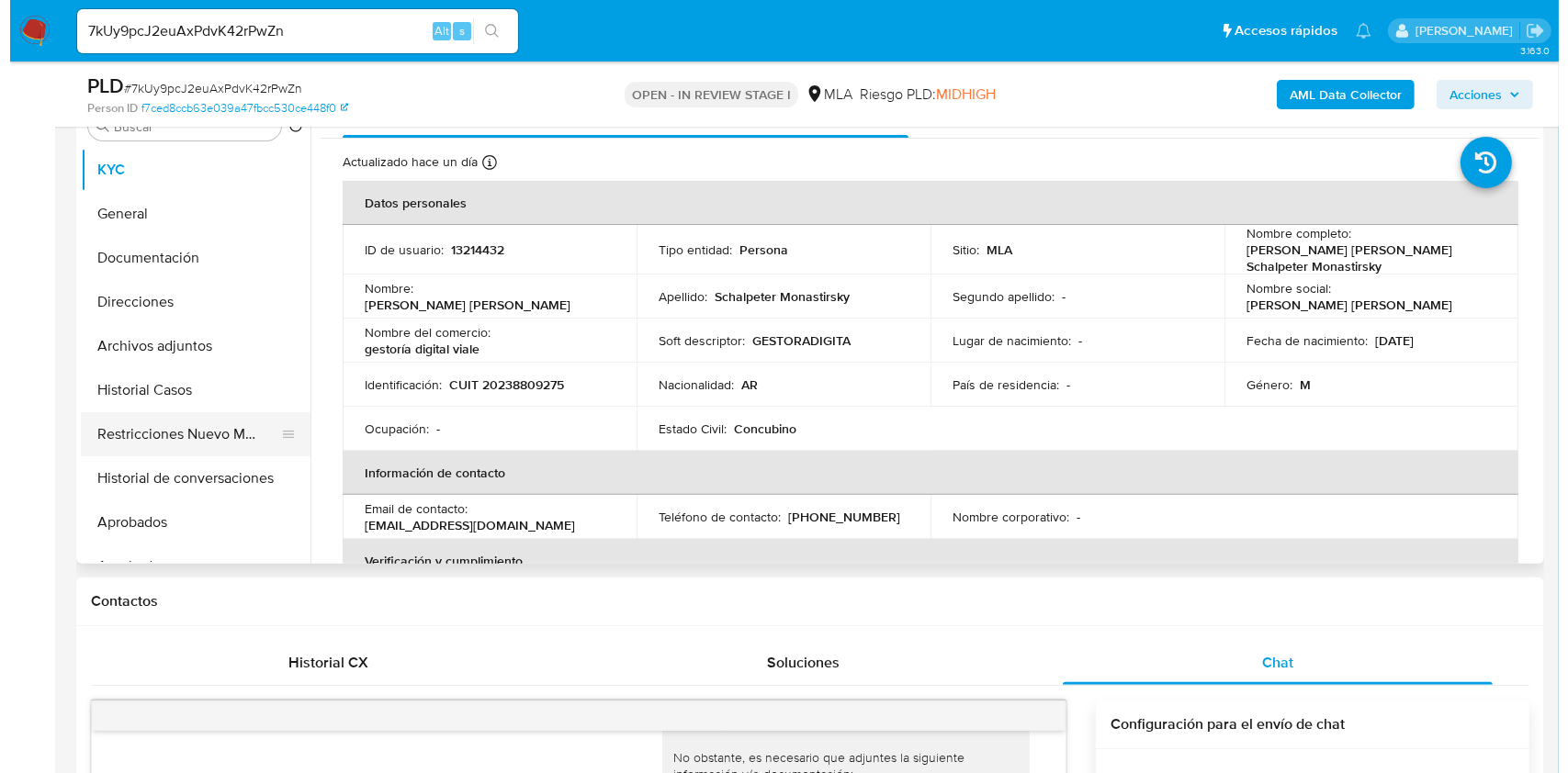
scroll to position [275, 0]
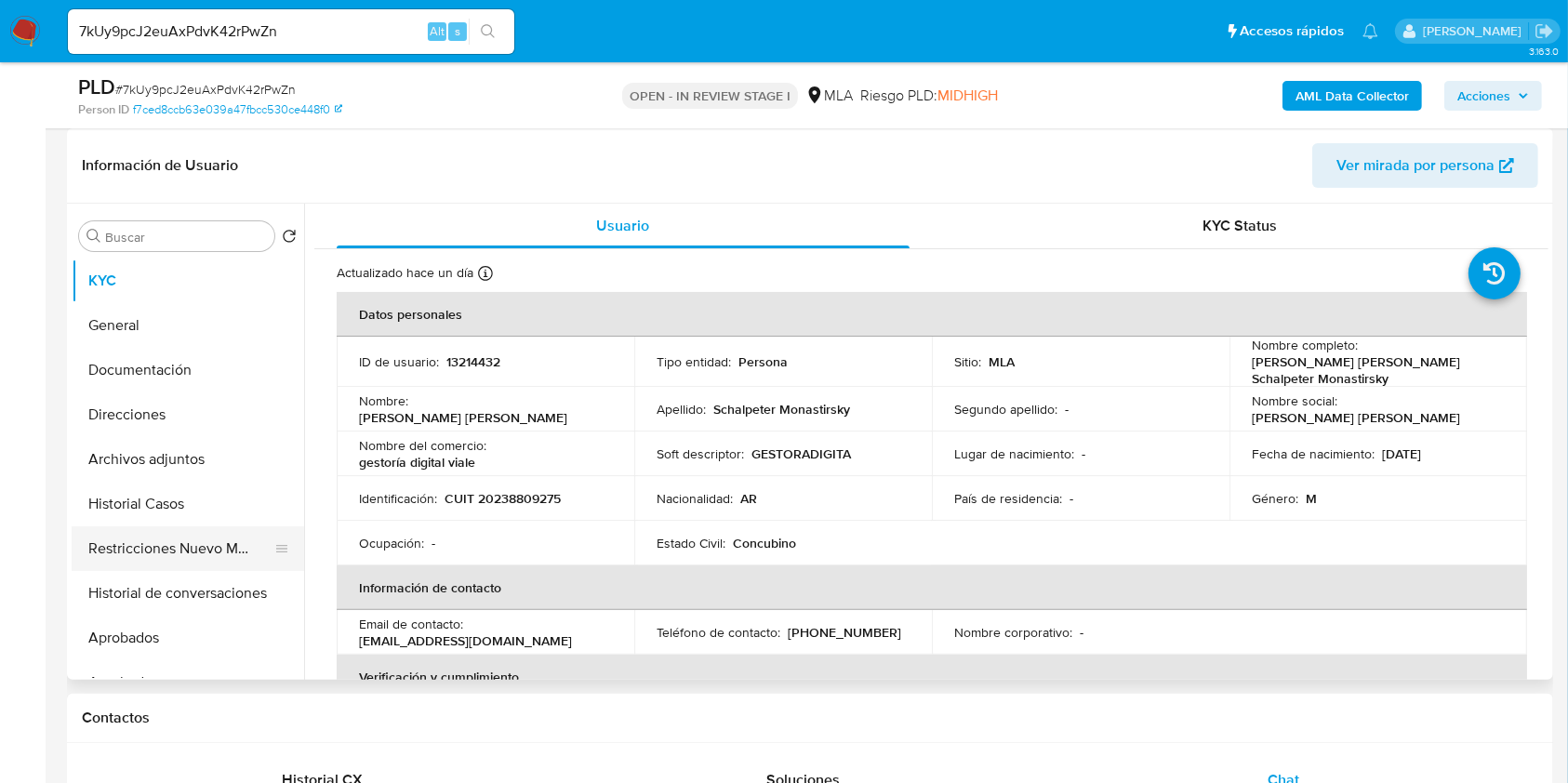
click at [126, 530] on button "Restricciones Nuevo Mundo" at bounding box center [180, 549] width 217 height 45
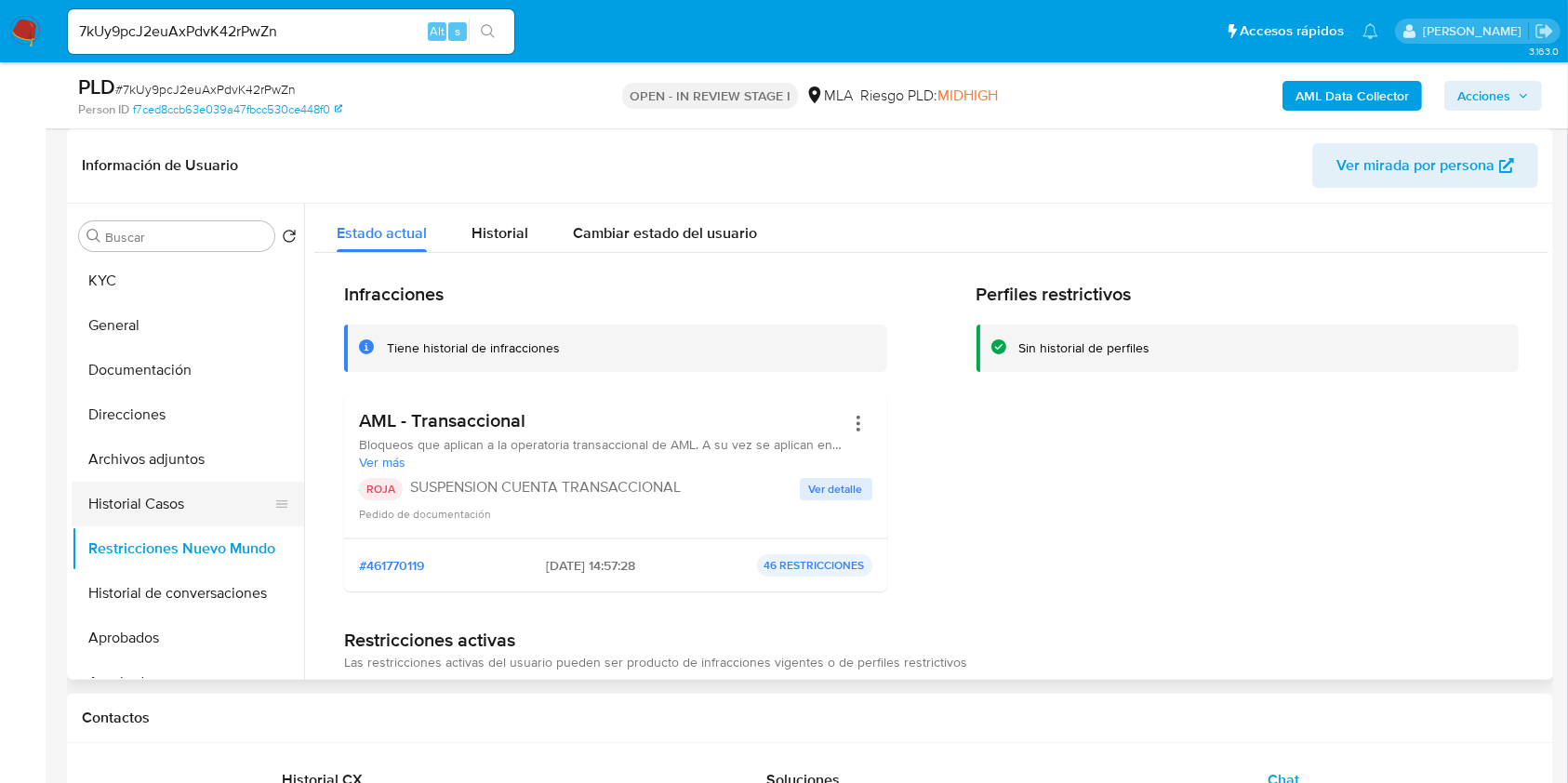
click at [152, 511] on button "Historial Casos" at bounding box center [180, 504] width 217 height 45
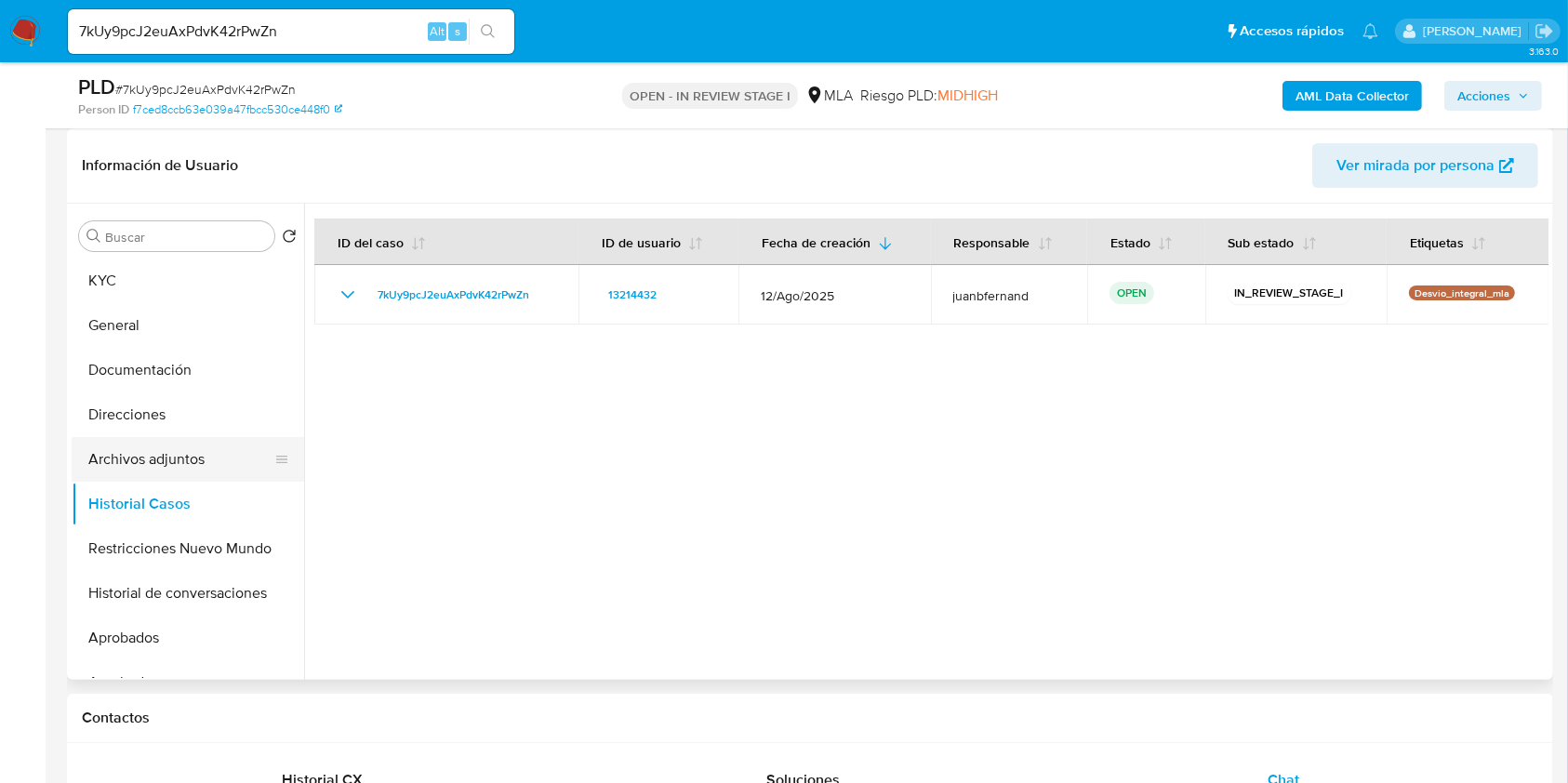
click at [186, 459] on button "Archivos adjuntos" at bounding box center [180, 460] width 217 height 45
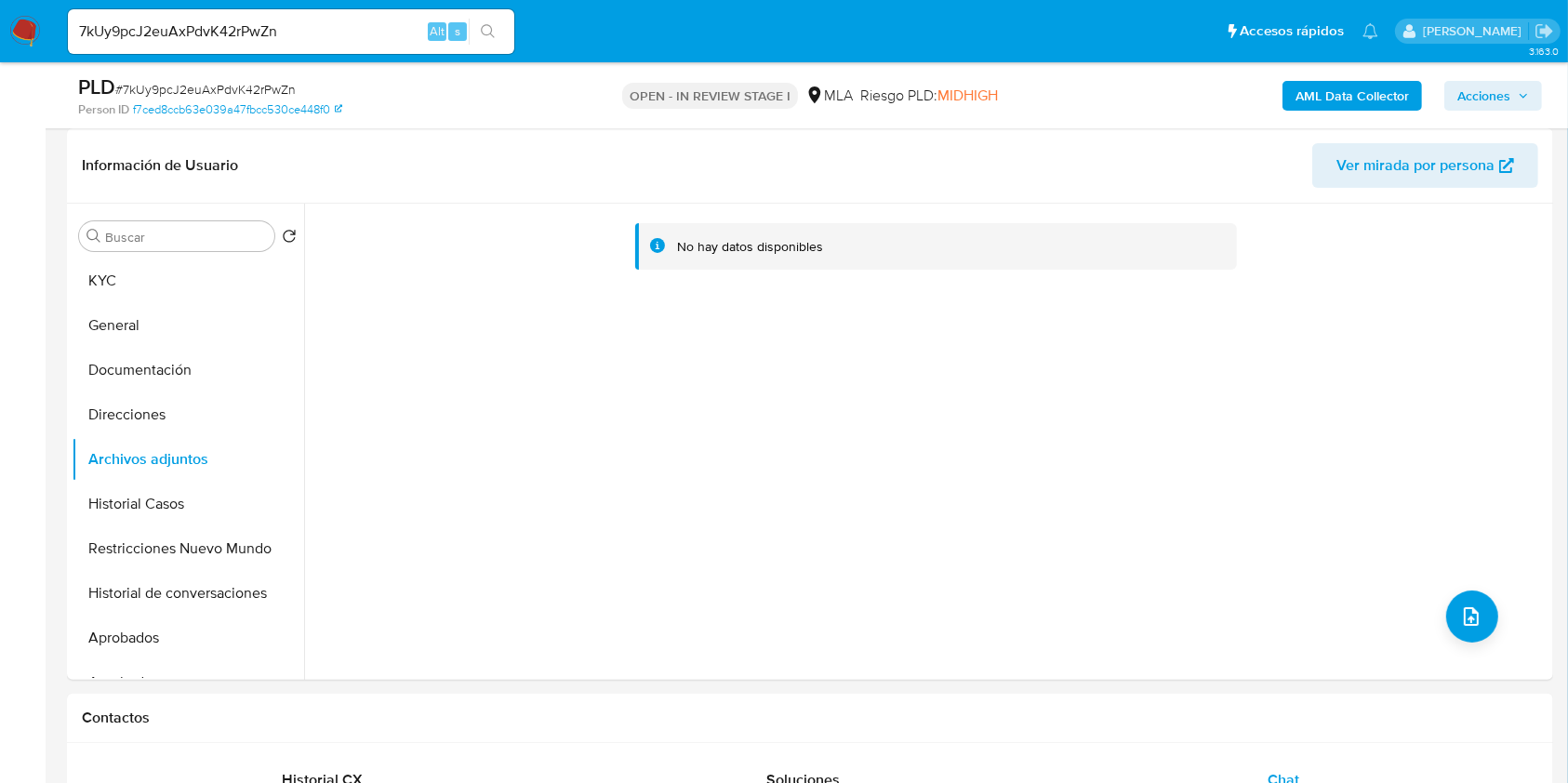
click at [1337, 99] on b "AML Data Collector" at bounding box center [1353, 96] width 114 height 30
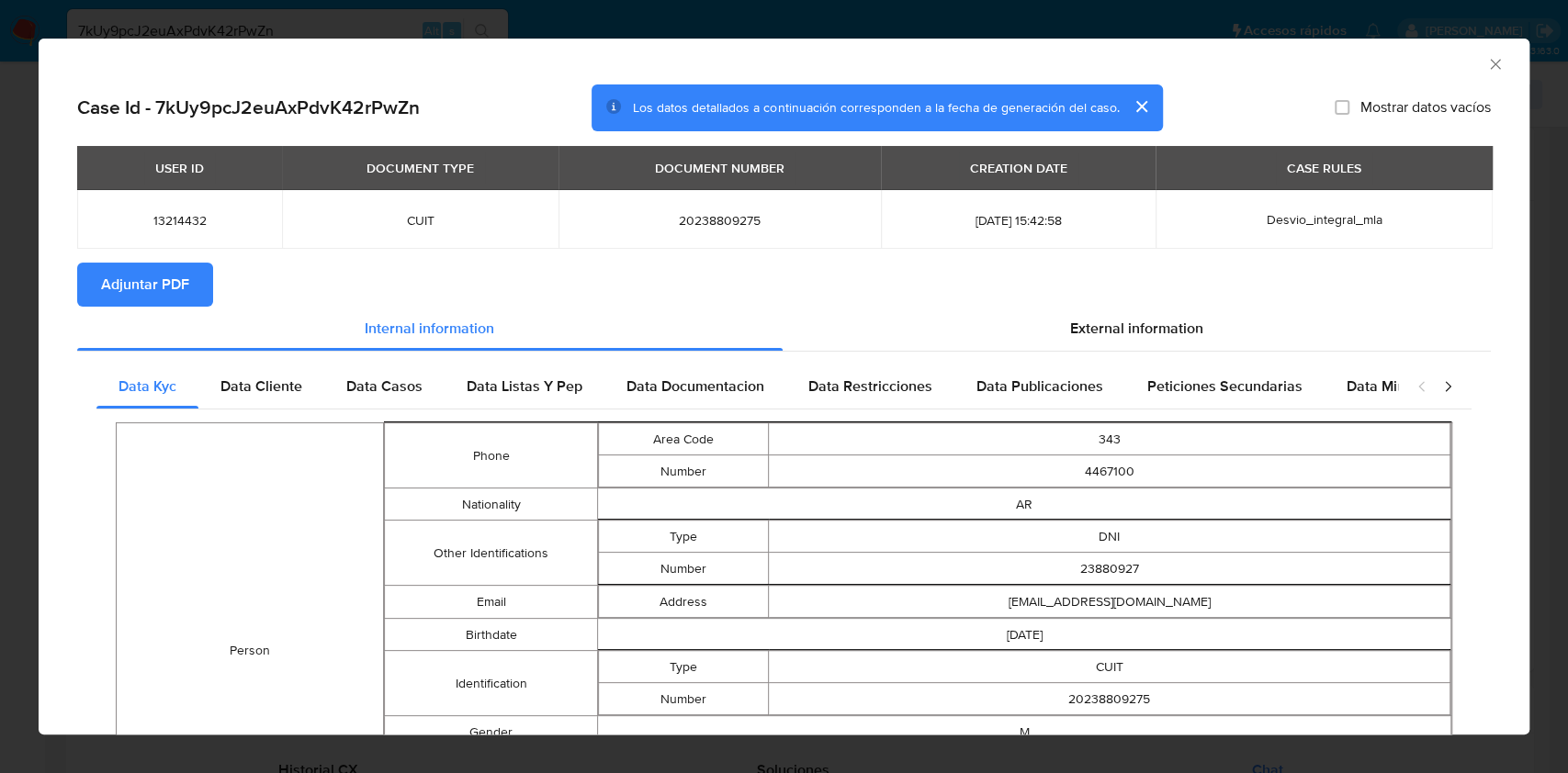
click at [171, 268] on span "Adjuntar PDF" at bounding box center [146, 285] width 88 height 41
click at [1486, 61] on icon "Cerrar ventana" at bounding box center [1495, 64] width 18 height 18
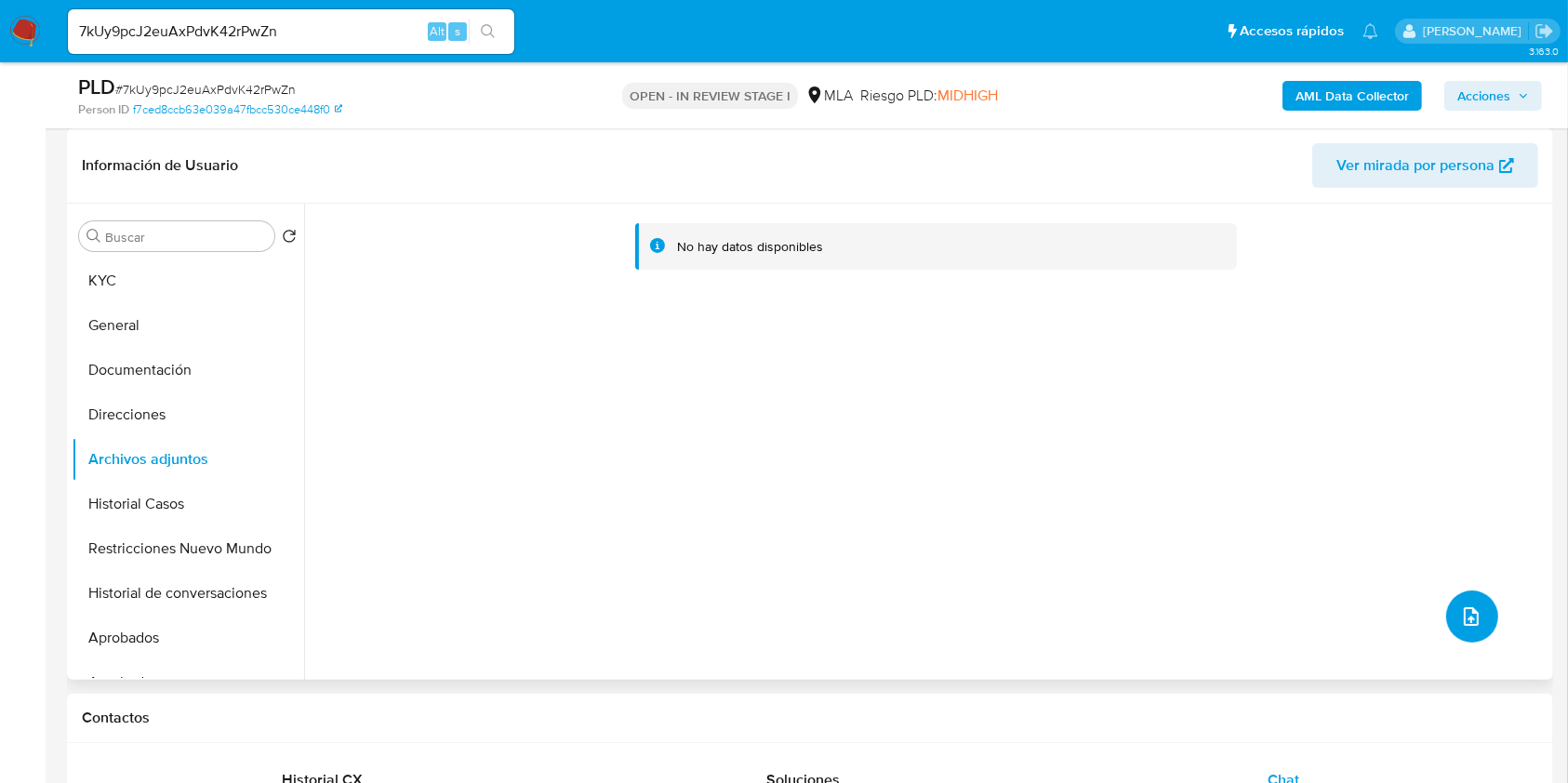
click at [1488, 604] on button "upload-file" at bounding box center [1472, 617] width 52 height 52
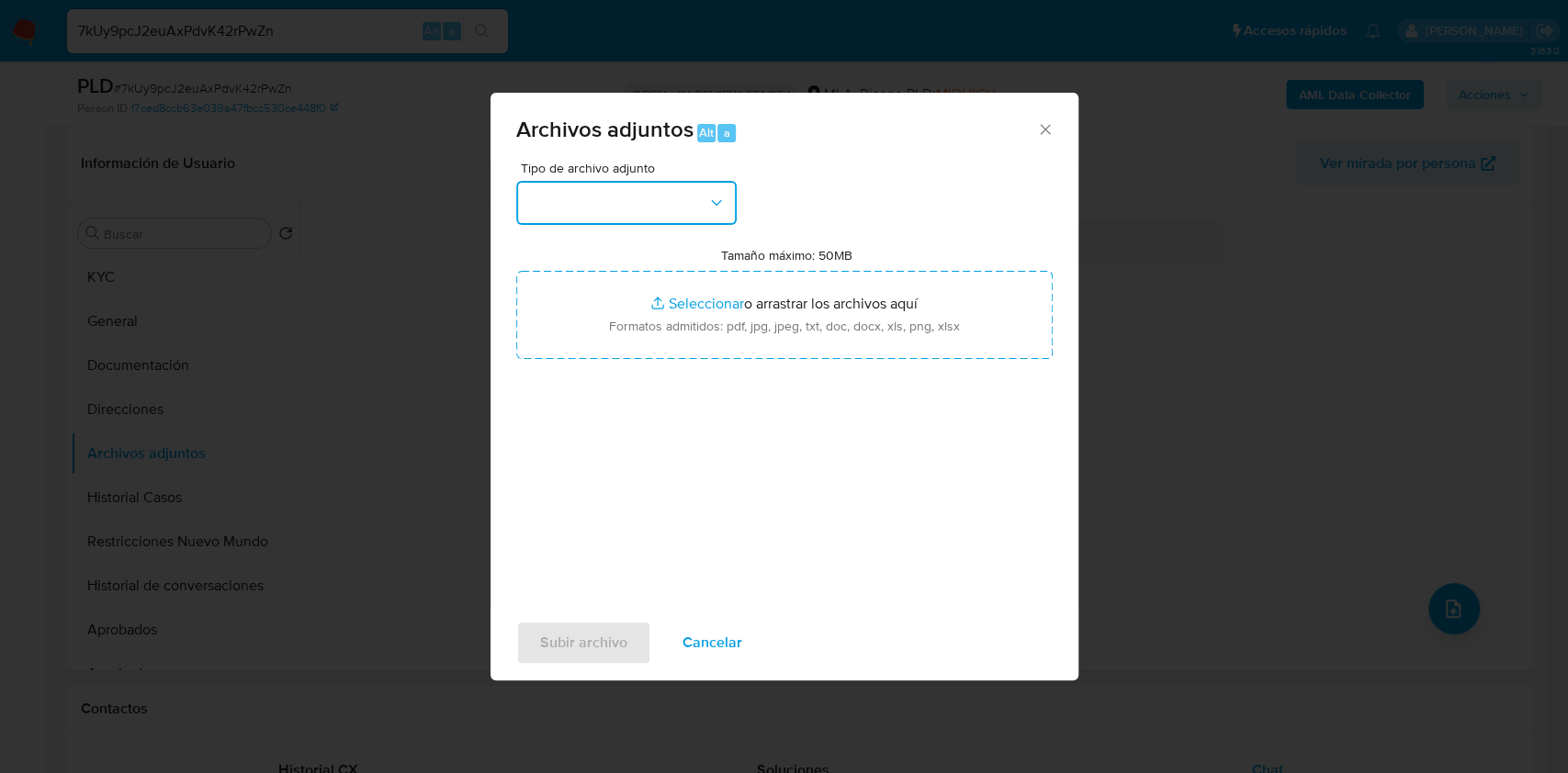
click at [665, 187] on button "button" at bounding box center [626, 203] width 220 height 44
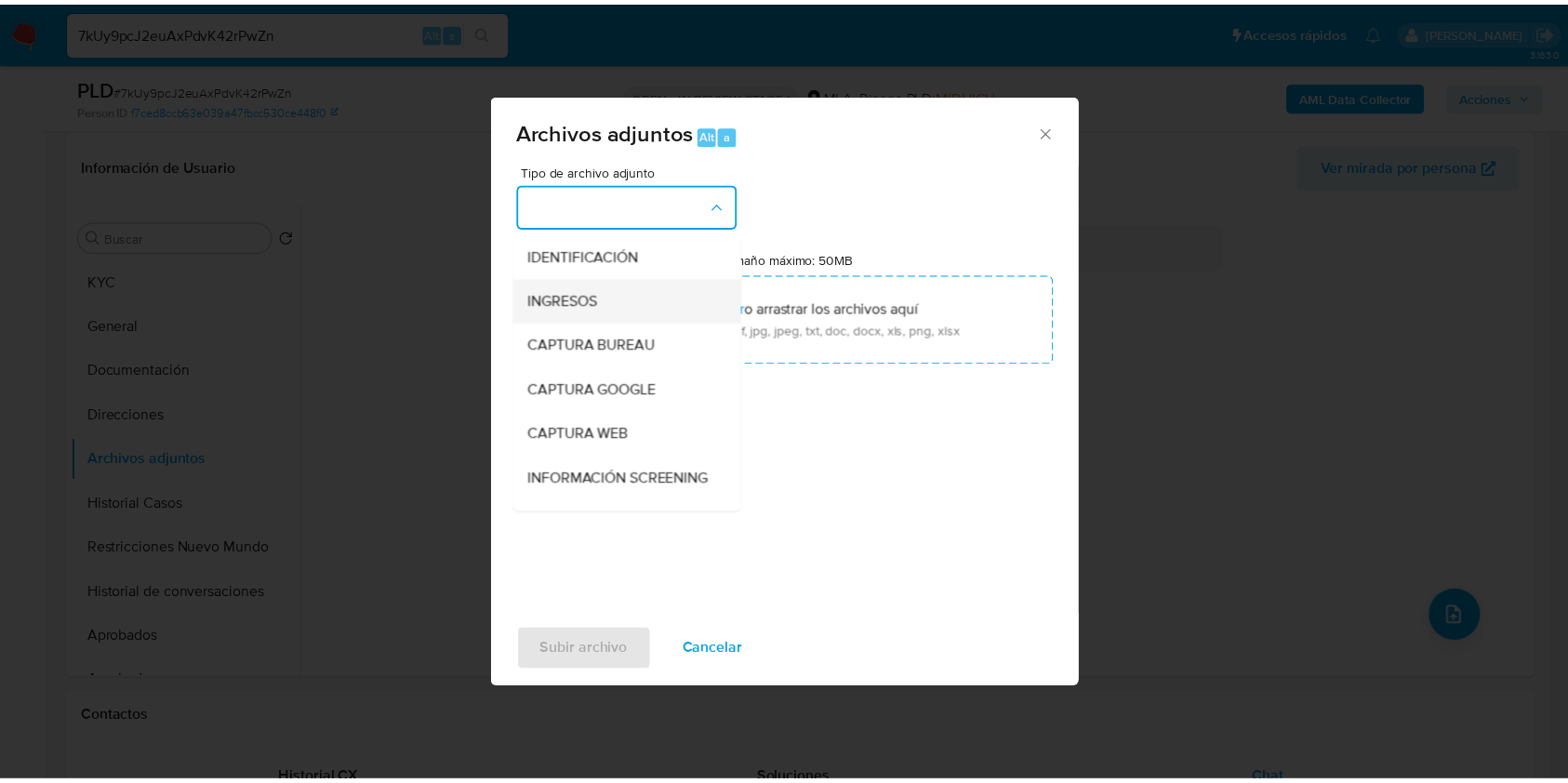
scroll to position [247, 0]
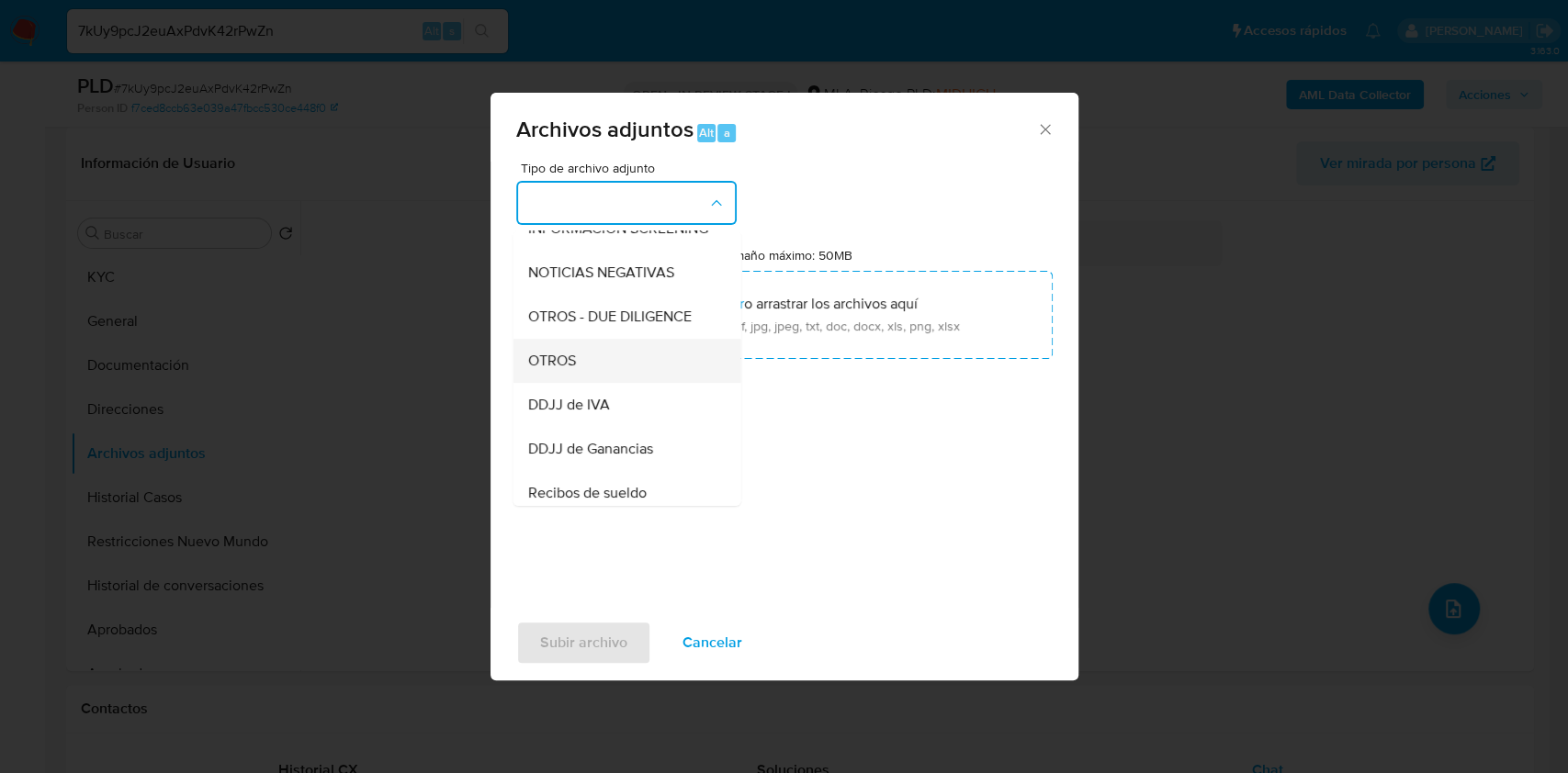
click at [579, 383] on div "OTROS" at bounding box center [620, 361] width 187 height 44
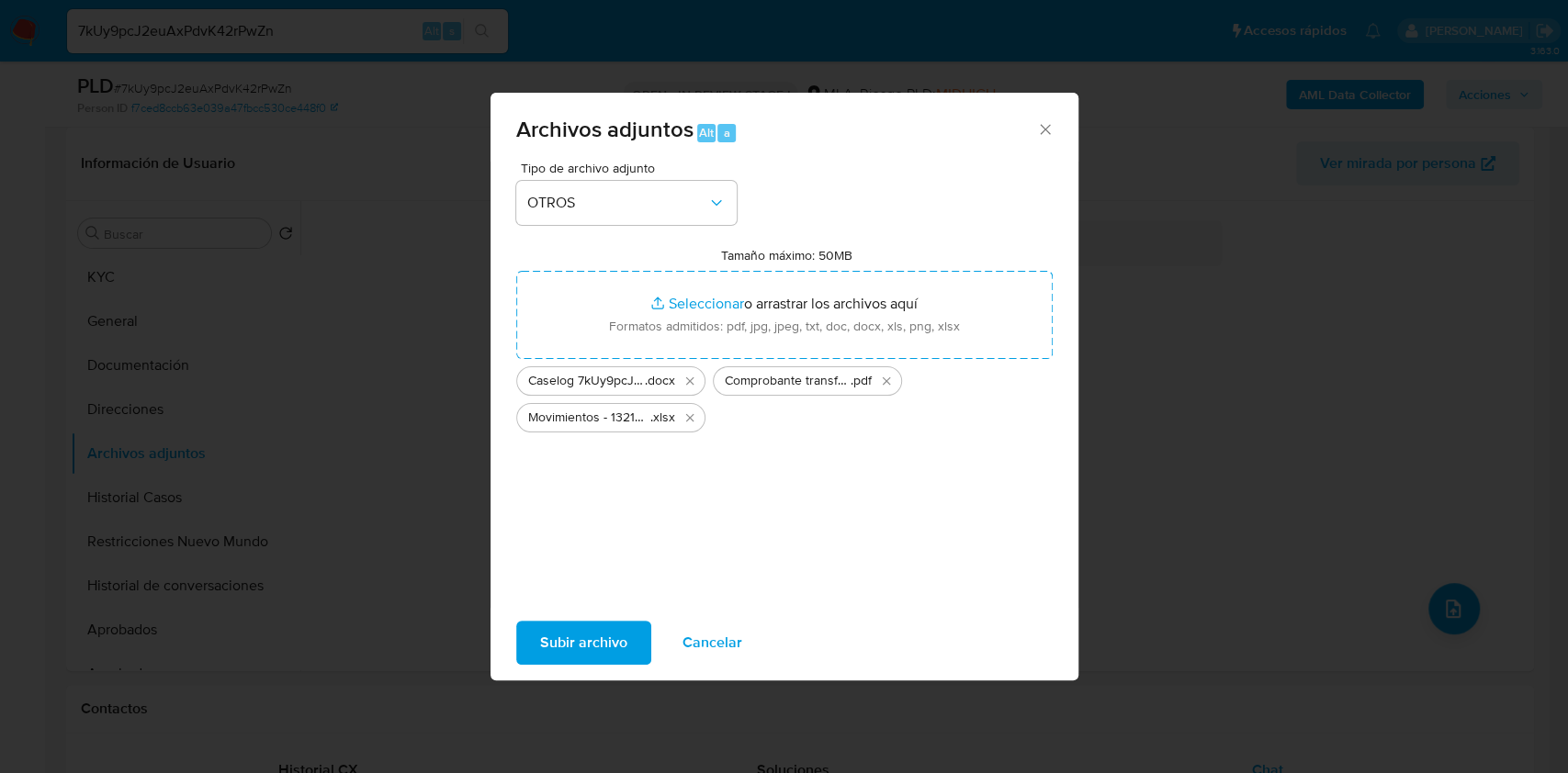
click at [581, 656] on span "Subir archivo" at bounding box center [583, 643] width 88 height 41
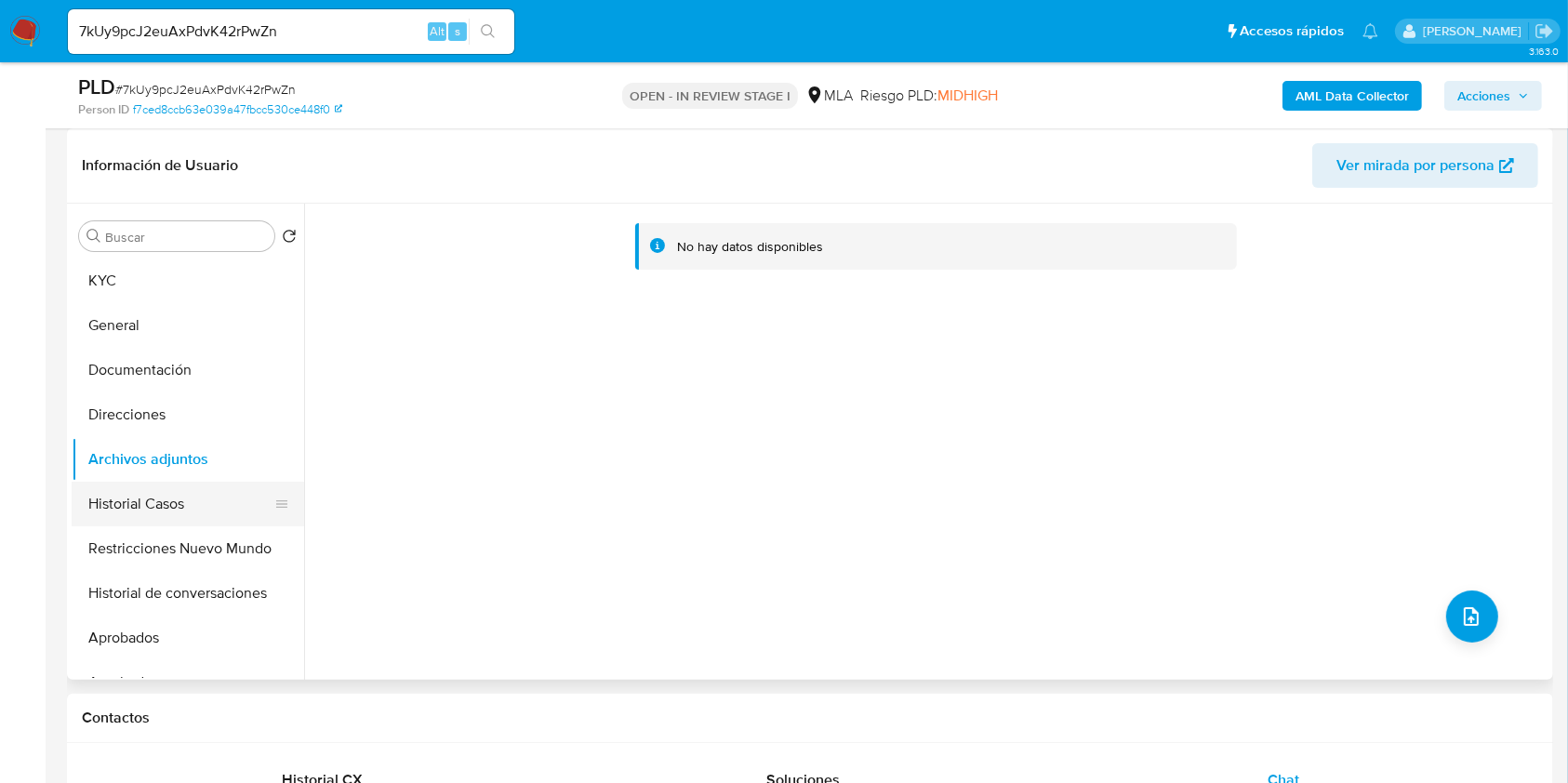
click at [142, 495] on button "Historial Casos" at bounding box center [180, 504] width 217 height 45
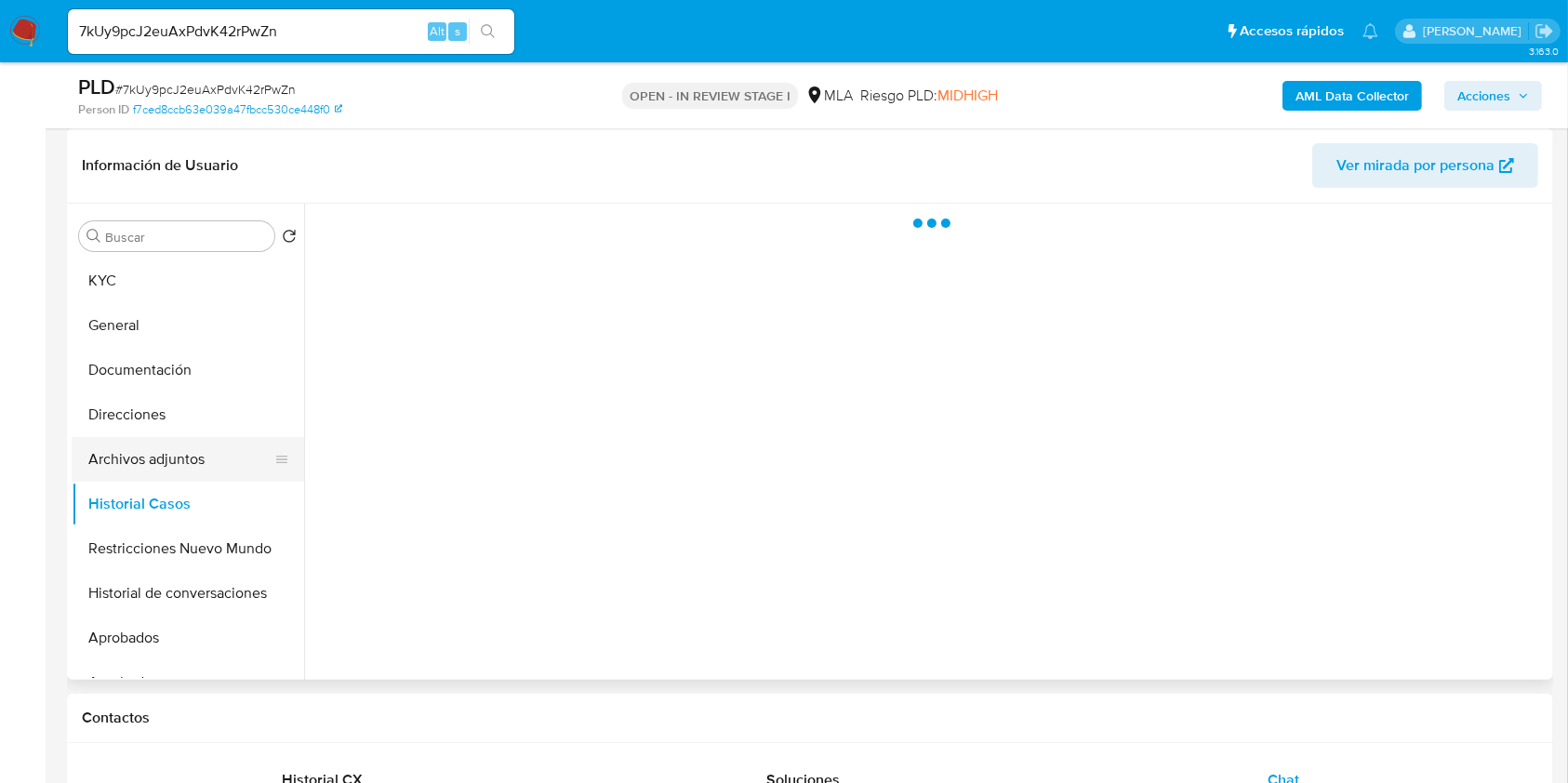
click at [156, 460] on button "Archivos adjuntos" at bounding box center [180, 460] width 217 height 45
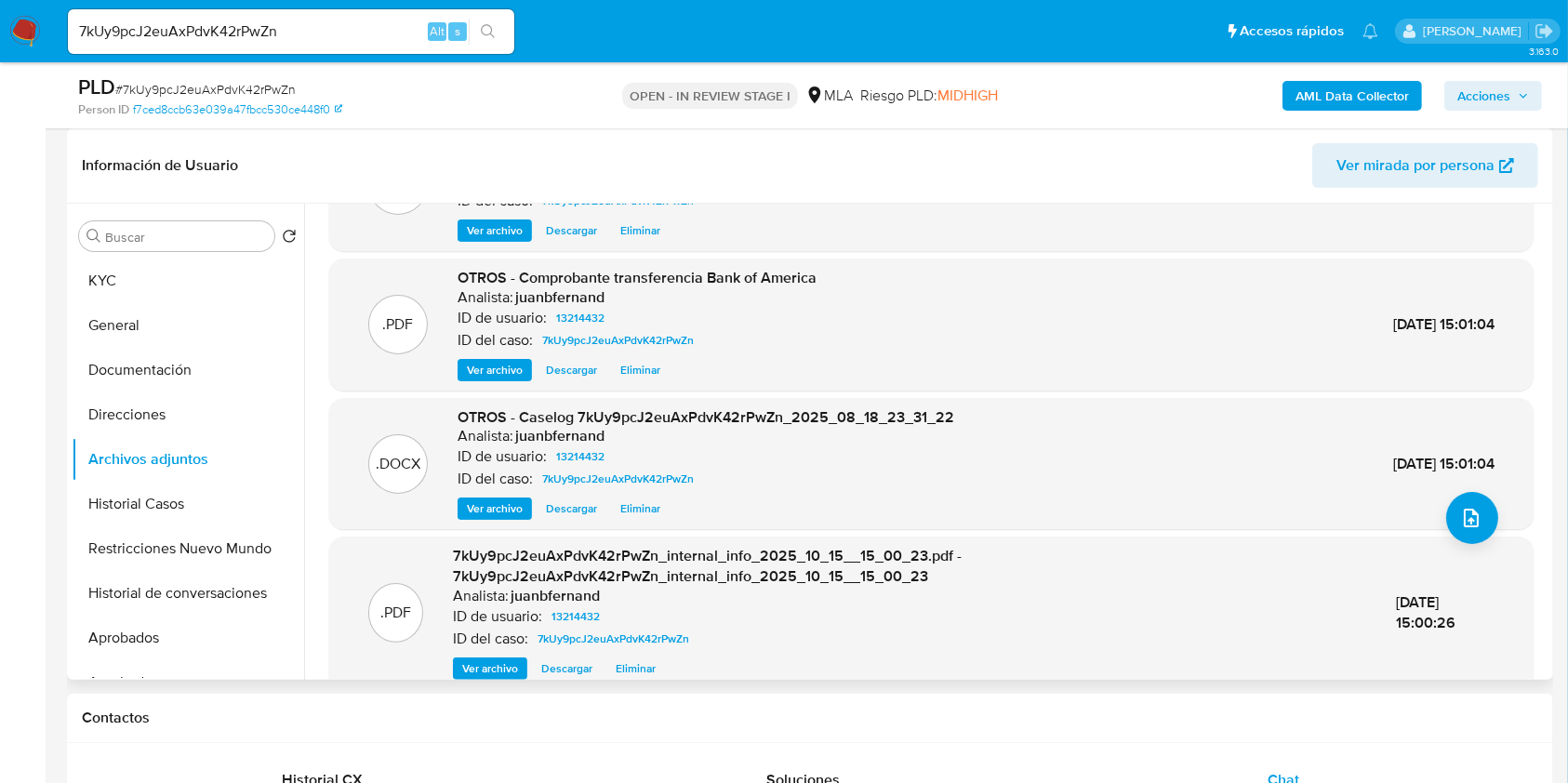
scroll to position [176, 0]
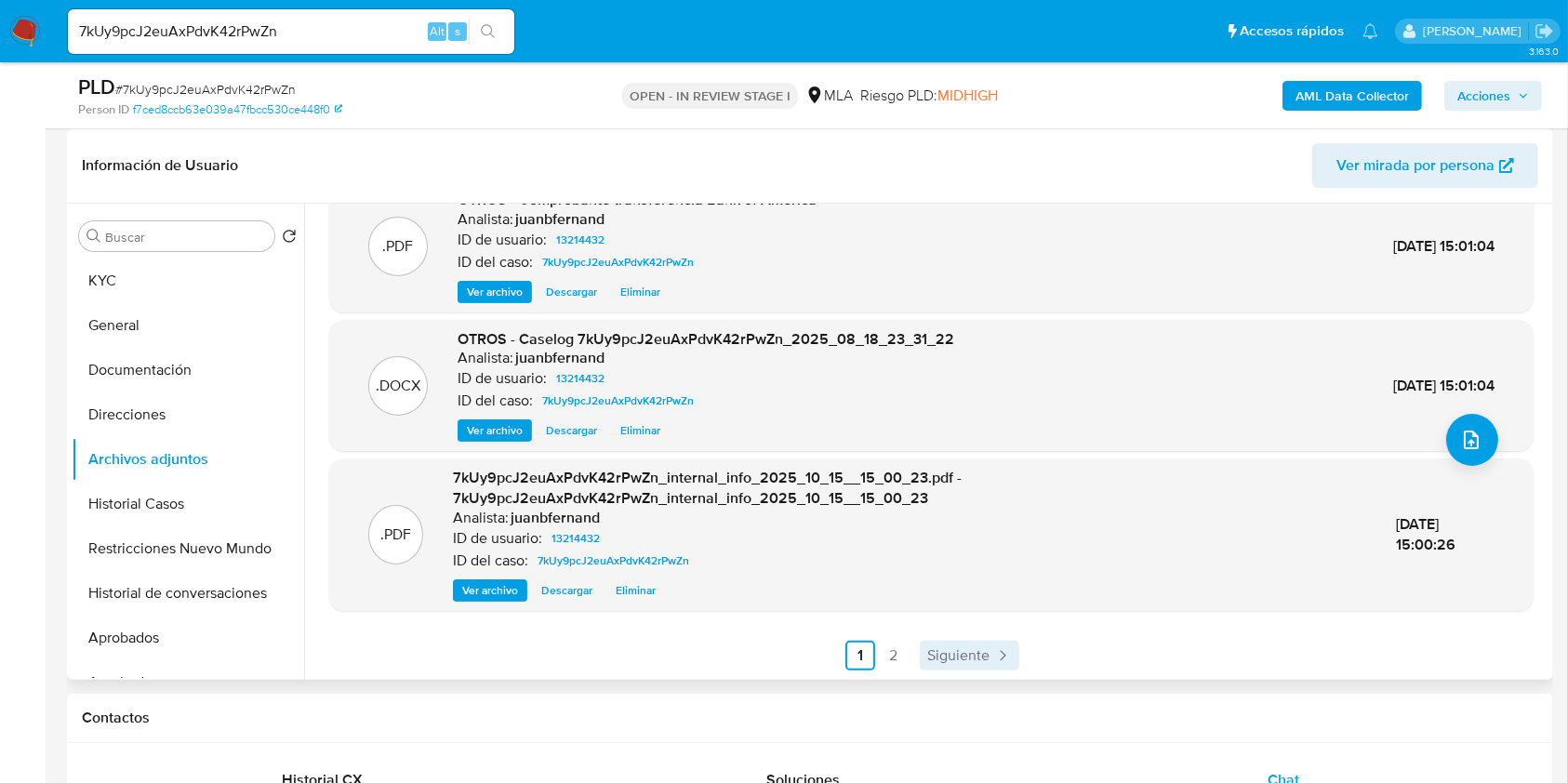
click at [971, 654] on span "Siguiente" at bounding box center [958, 656] width 62 height 15
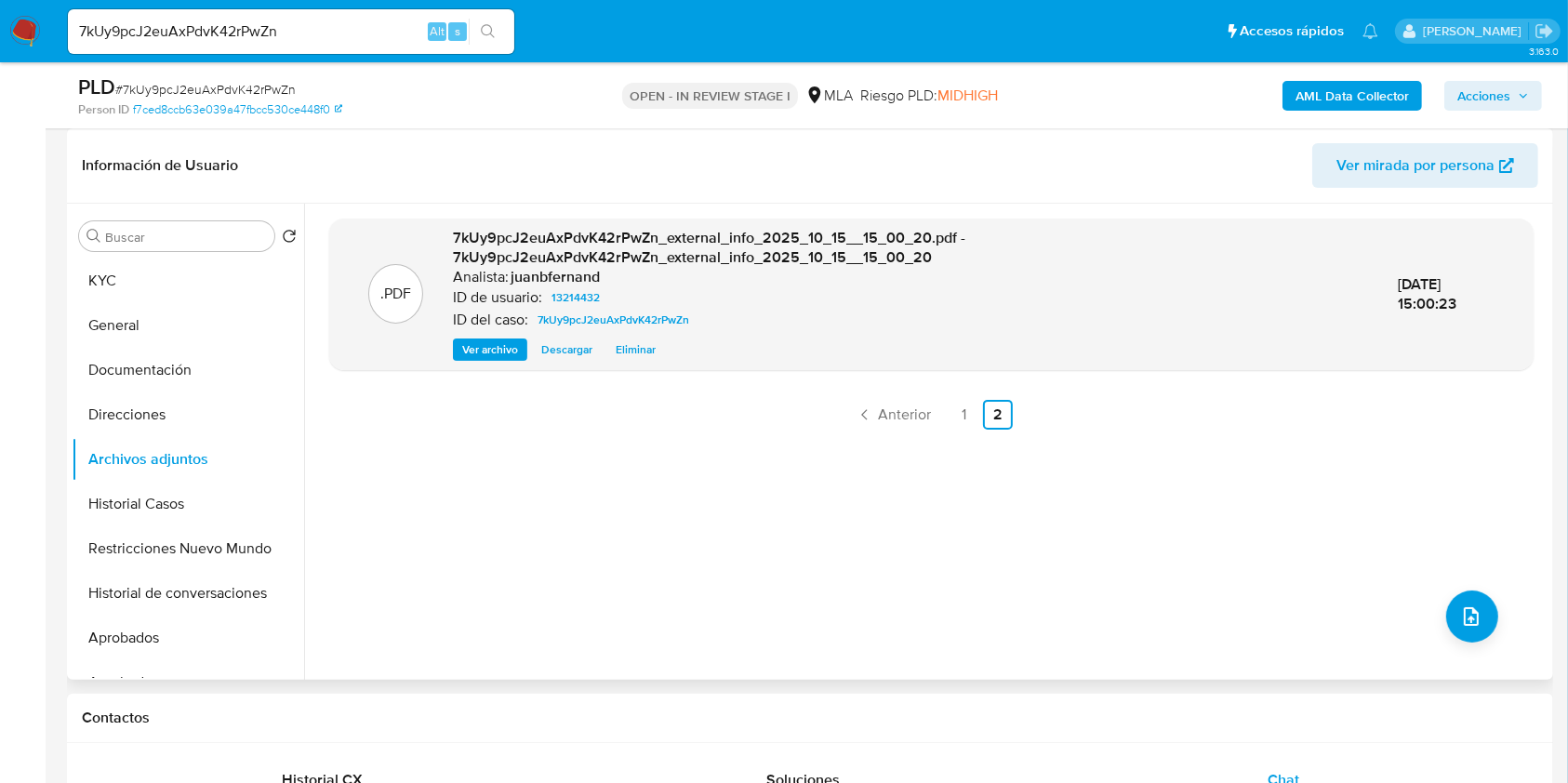
click at [1488, 101] on span "Acciones" at bounding box center [1483, 96] width 53 height 30
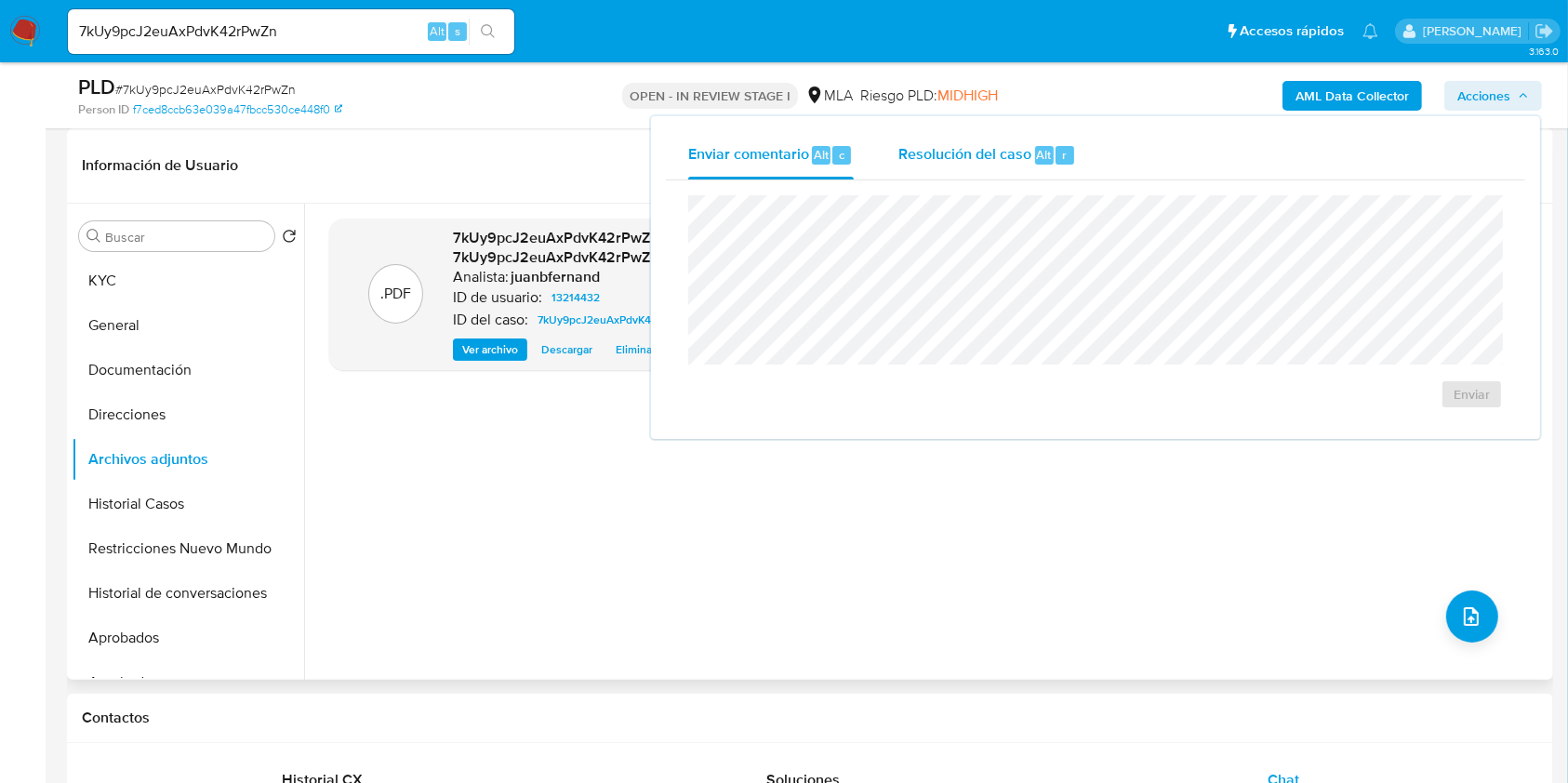
click at [1020, 160] on span "Resolución del caso" at bounding box center [964, 154] width 133 height 21
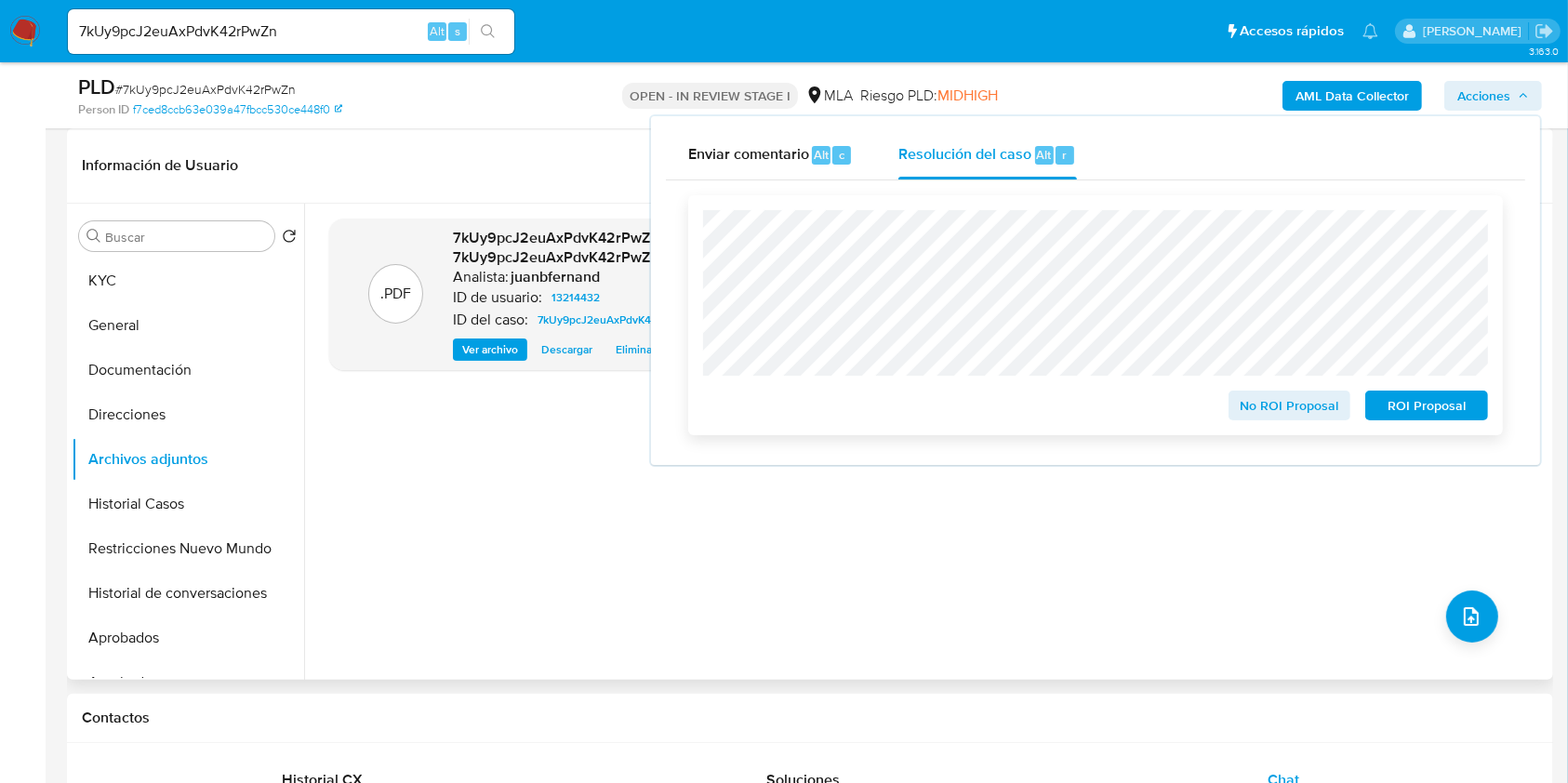
click at [1443, 407] on span "ROI Proposal" at bounding box center [1426, 406] width 97 height 26
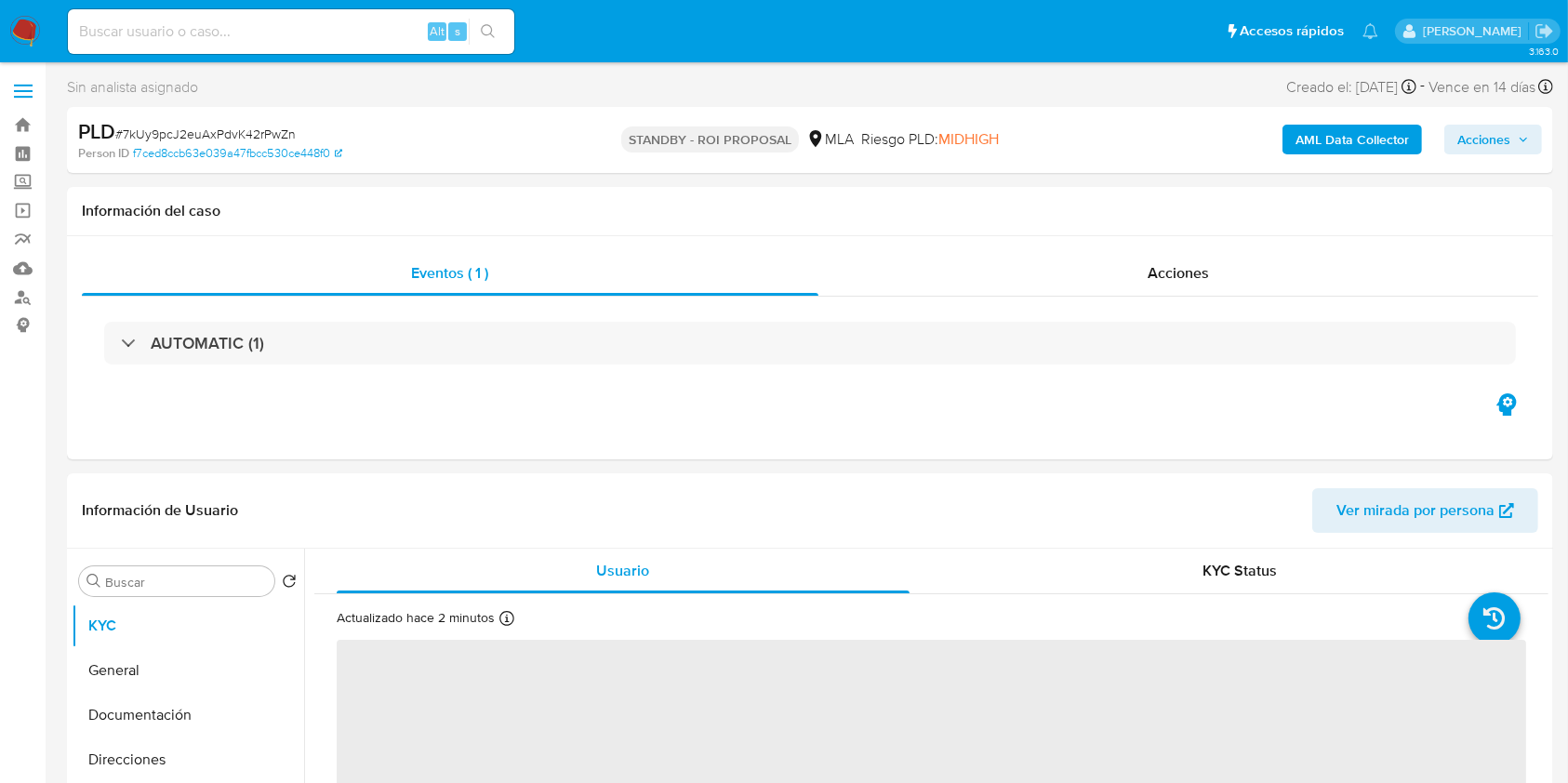
select select "10"
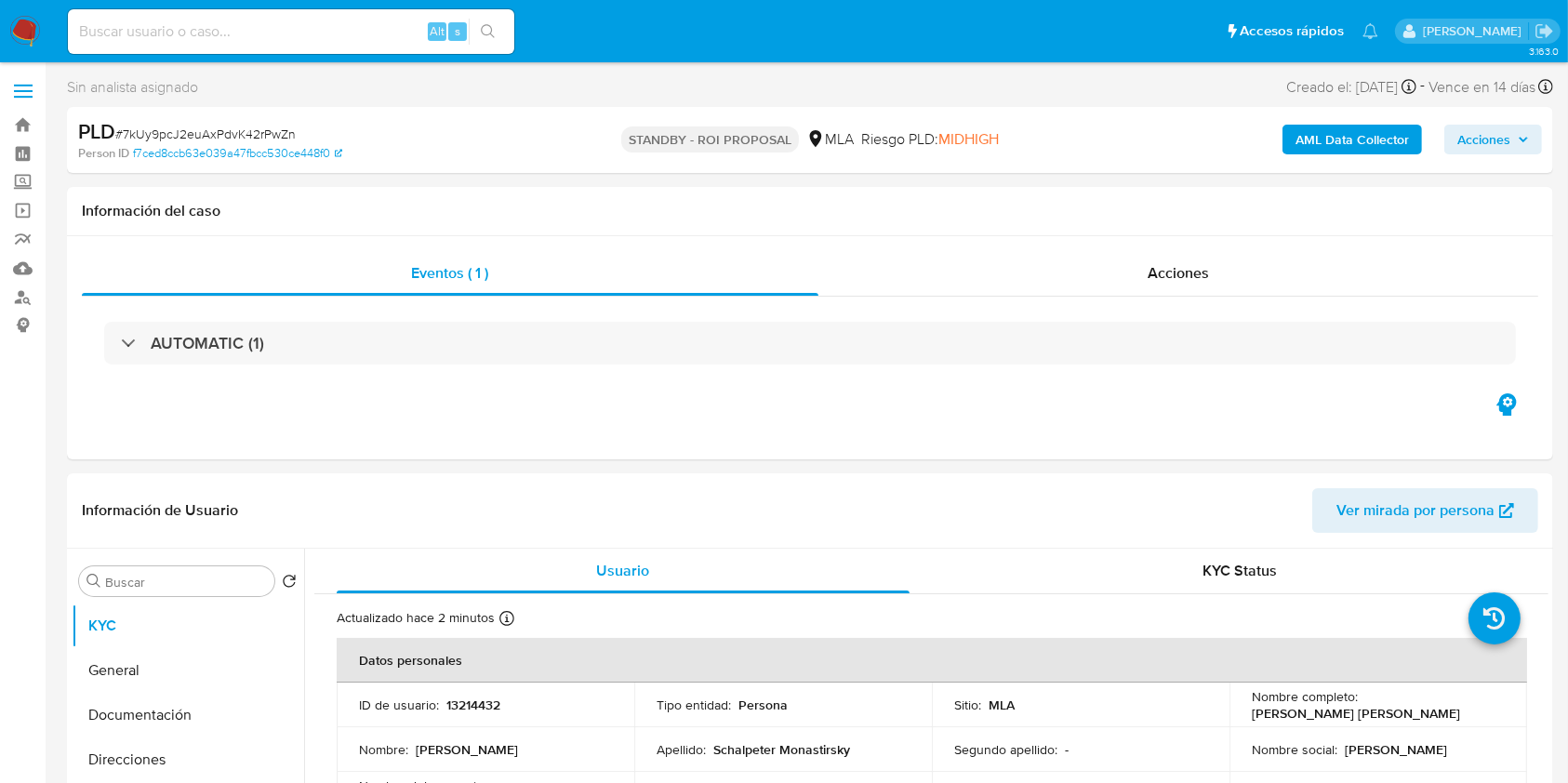
click at [345, 20] on input at bounding box center [291, 32] width 447 height 24
paste input "3Cw3M4CjwOzsjliNYLWb6V3Q"
type input "3Cw3M4CjwOzsjliNYLWb6V3Q"
click at [478, 26] on button "search-icon" at bounding box center [487, 32] width 38 height 26
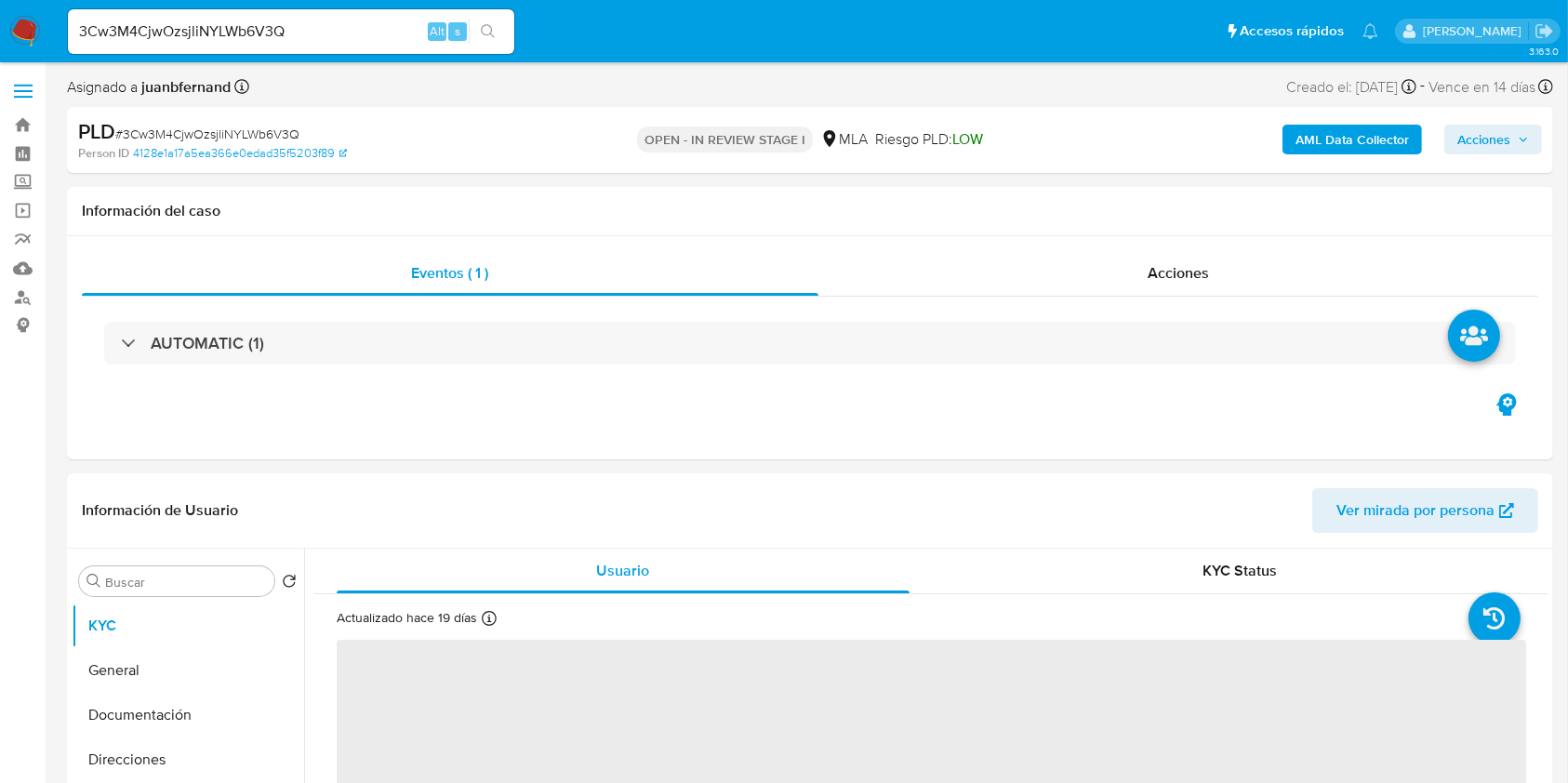
select select "10"
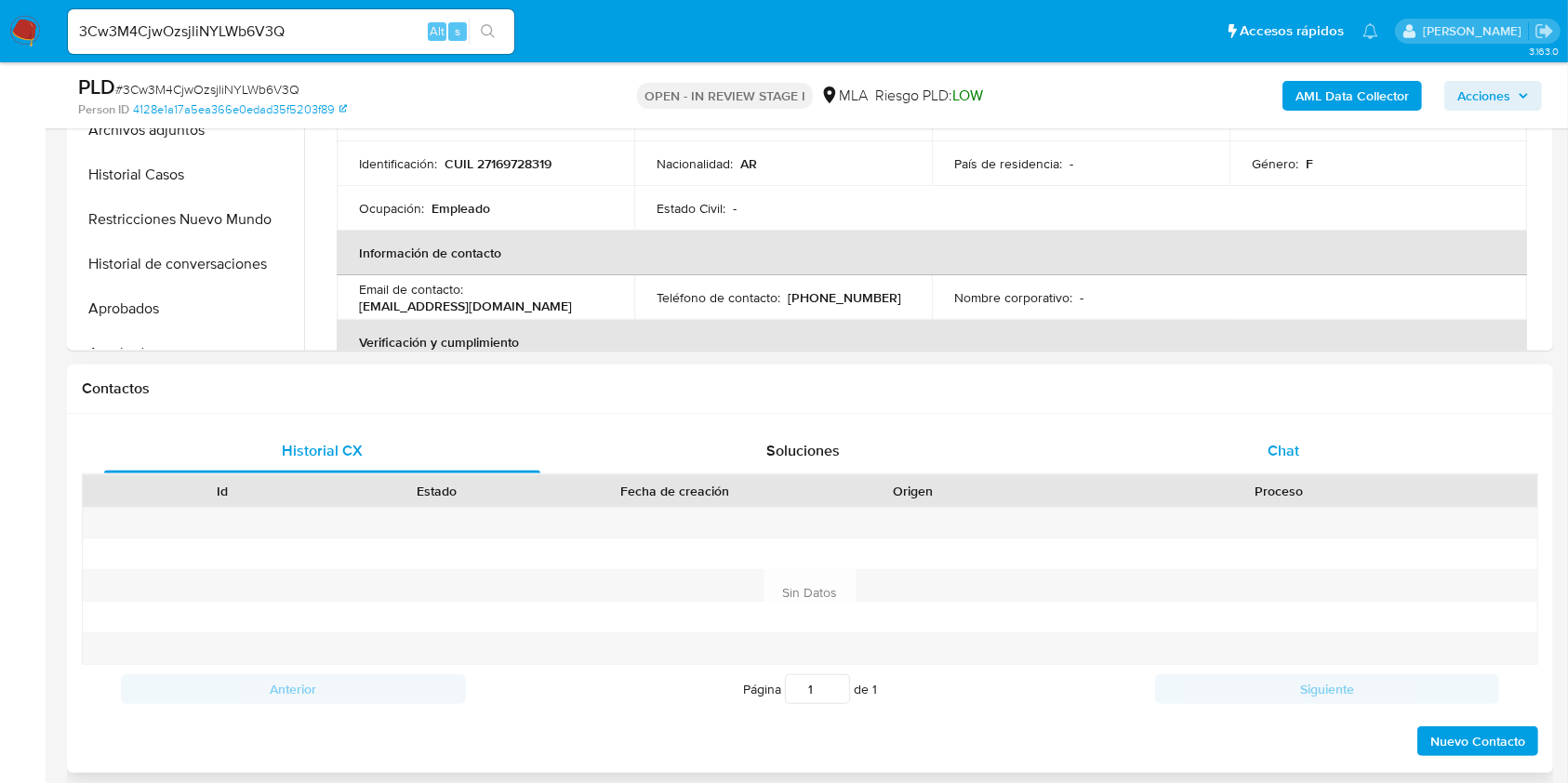
scroll to position [620, 0]
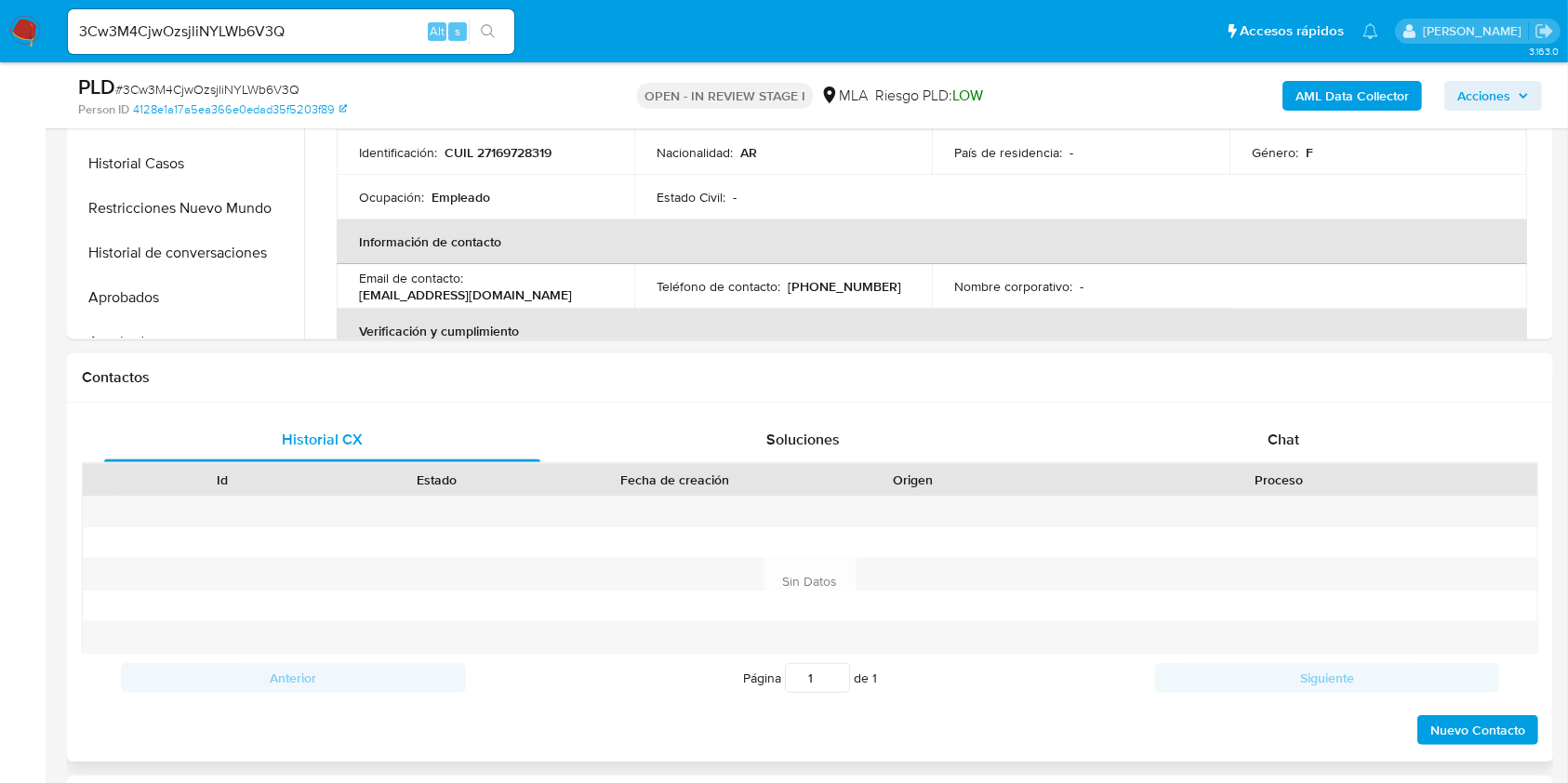
click at [1375, 406] on div "Historial CX Soluciones Chat Id Estado Fecha de creación Origen Proceso Anterio…" at bounding box center [810, 582] width 1486 height 359
click at [1280, 435] on span "Chat" at bounding box center [1284, 440] width 32 height 21
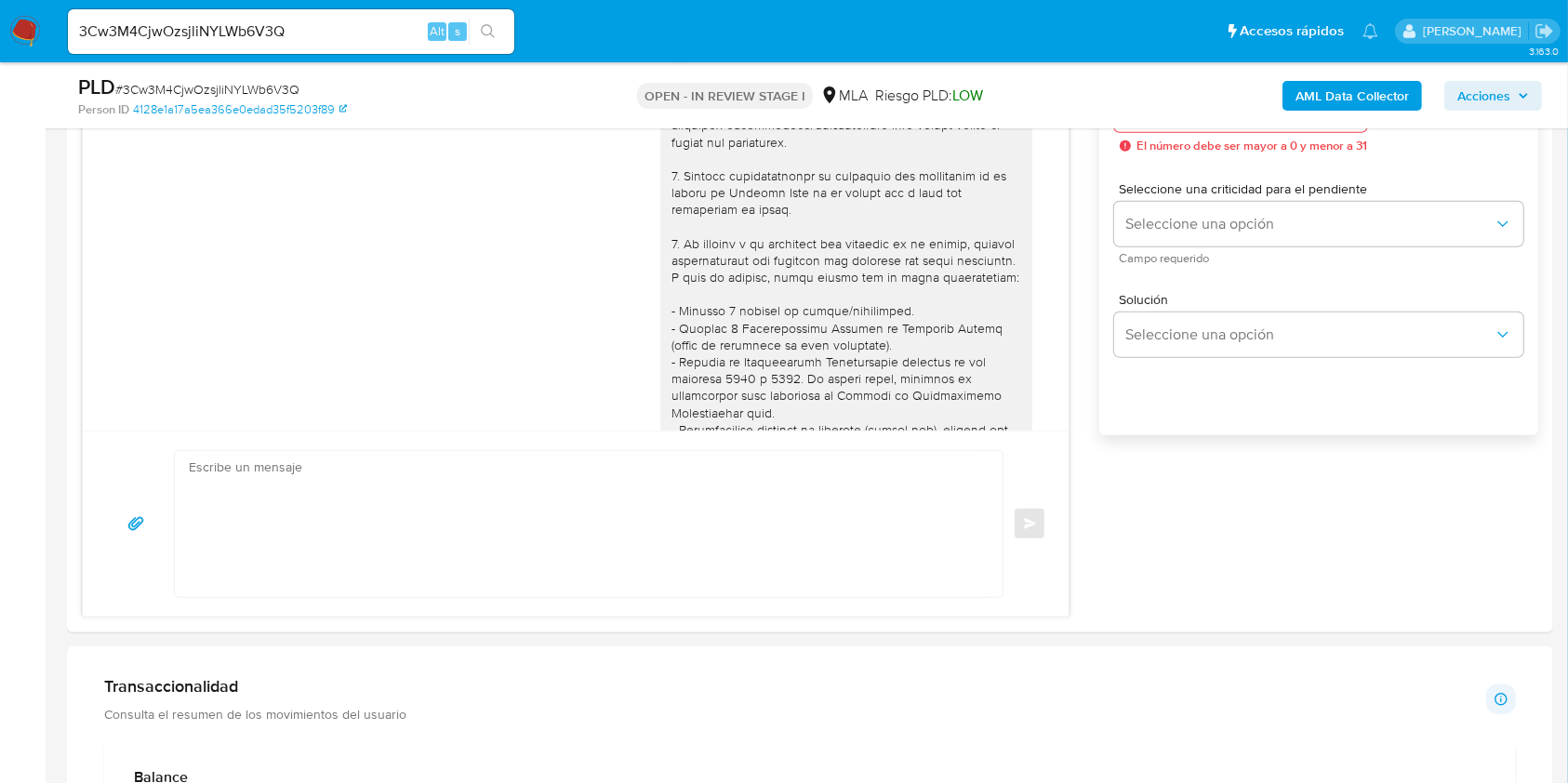
scroll to position [1116, 0]
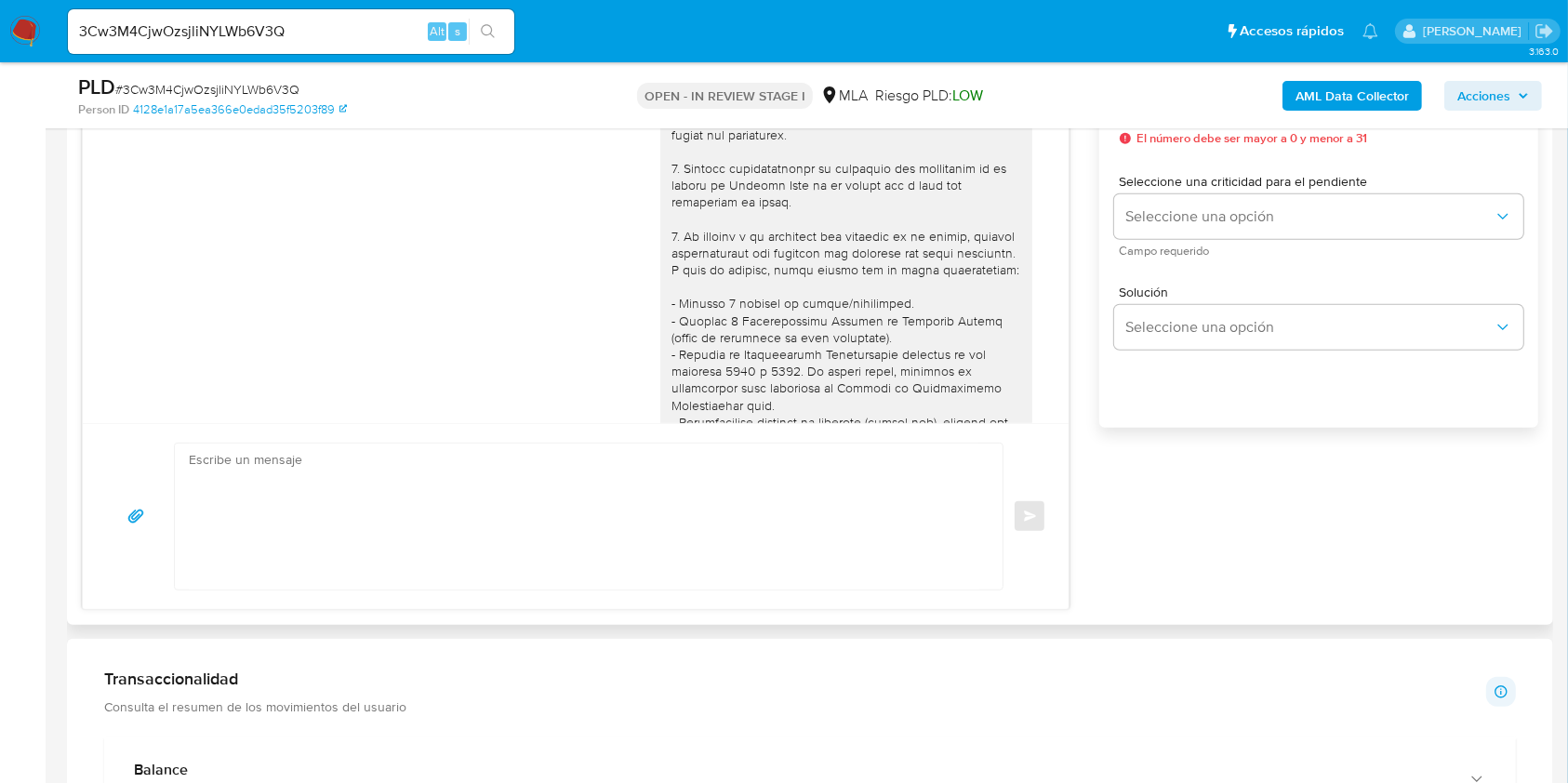
click at [564, 465] on textarea at bounding box center [583, 517] width 790 height 147
paste textarea "Hola! Queremos informarte que el uso de la cuenta es personal y no se deben can…"
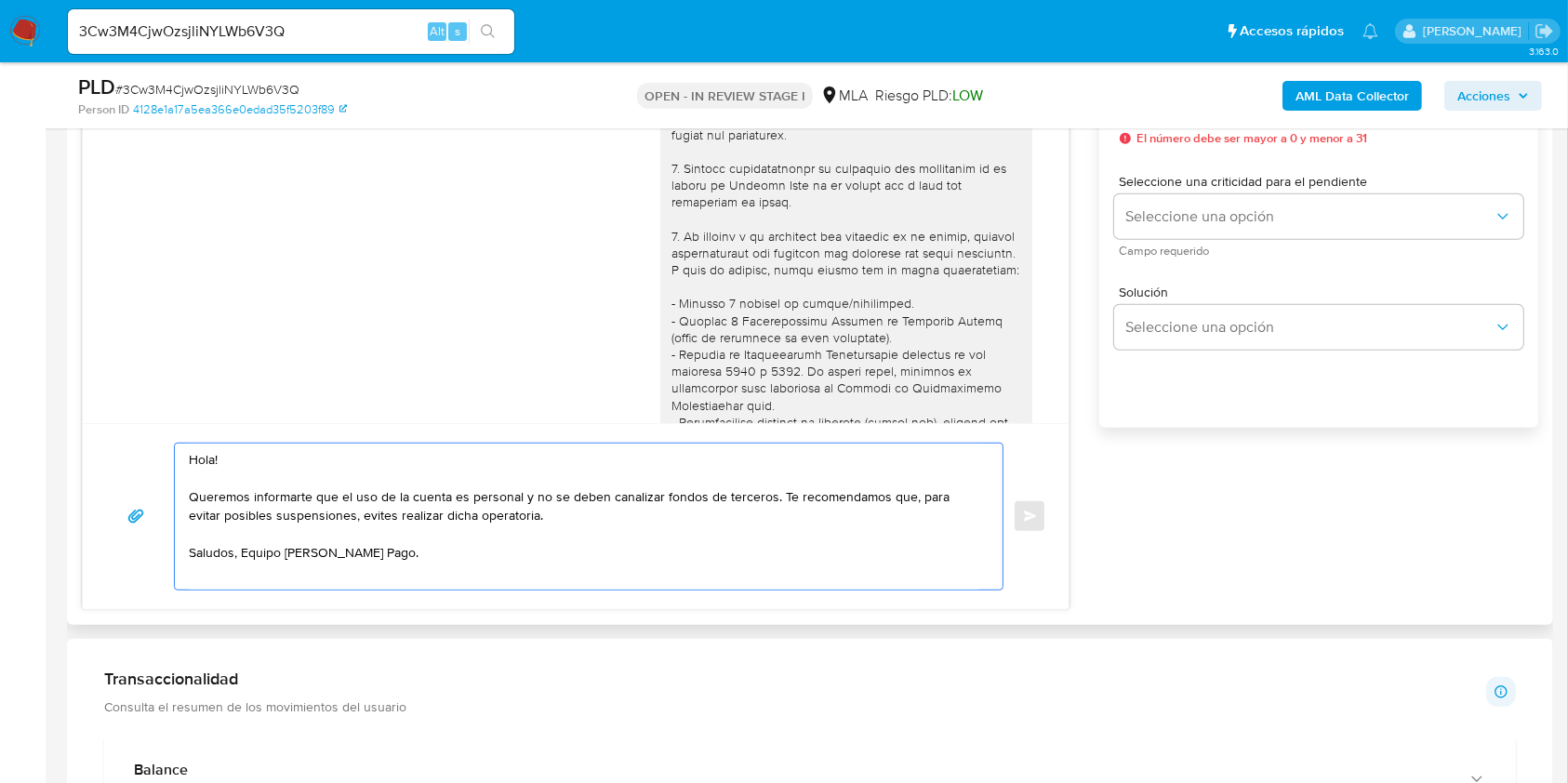
click at [286, 462] on textarea "Hola! Queremos informarte que el uso de la cuenta es personal y no se deben can…" at bounding box center [583, 517] width 790 height 147
type textarea "Hola. Queremos informarte que el uso de la cuenta es personal y no se deben can…"
click at [236, 40] on input "3Cw3M4CjwOzsjliNYLWb6V3Q" at bounding box center [291, 32] width 447 height 24
click at [547, 515] on textarea "Hola. Queremos informarte que el uso de la cuenta es personal y no se deben can…" at bounding box center [583, 517] width 790 height 147
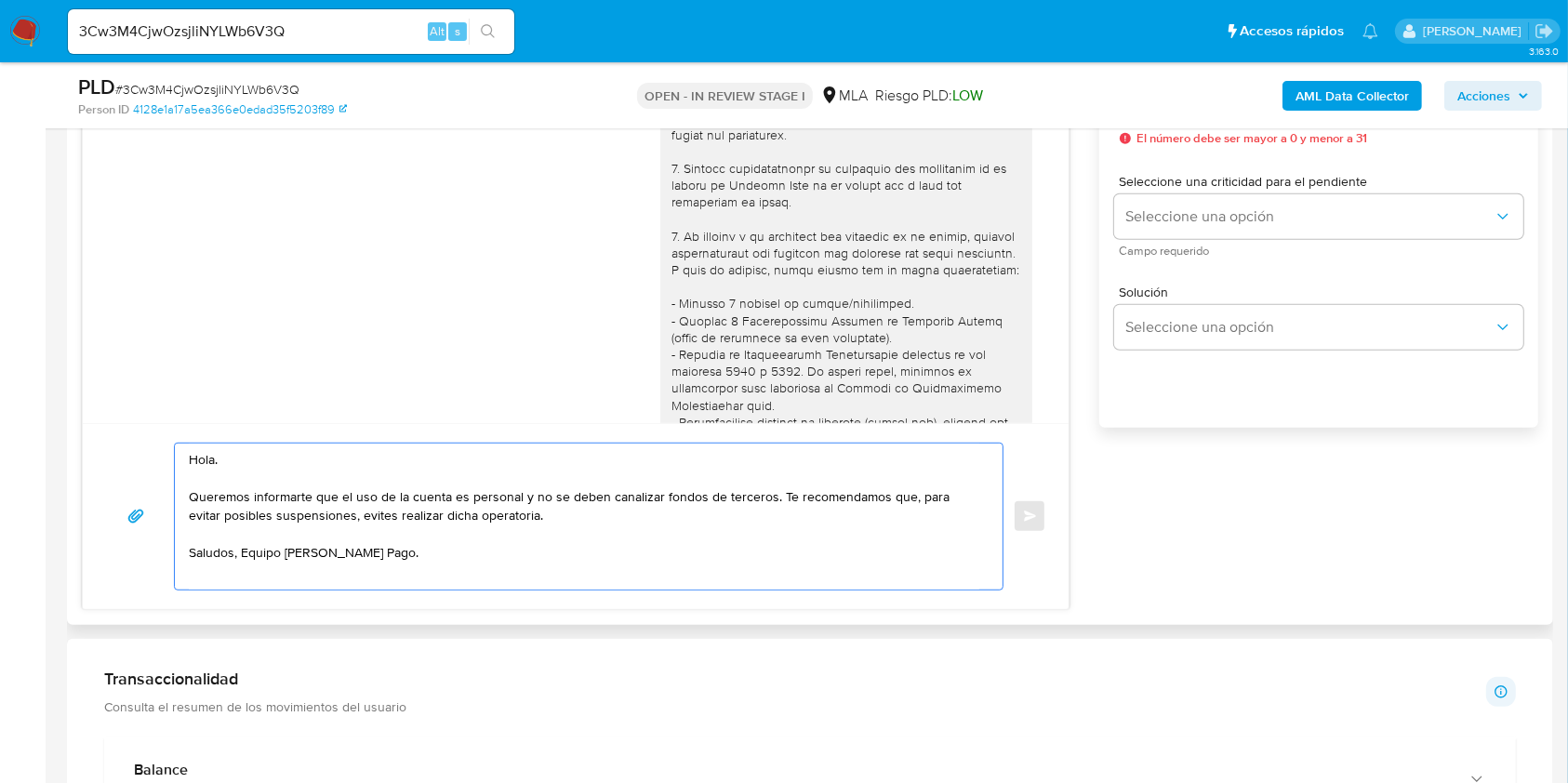
click at [516, 546] on textarea "Hola. Queremos informarte que el uso de la cuenta es personal y no se deben can…" at bounding box center [583, 517] width 790 height 147
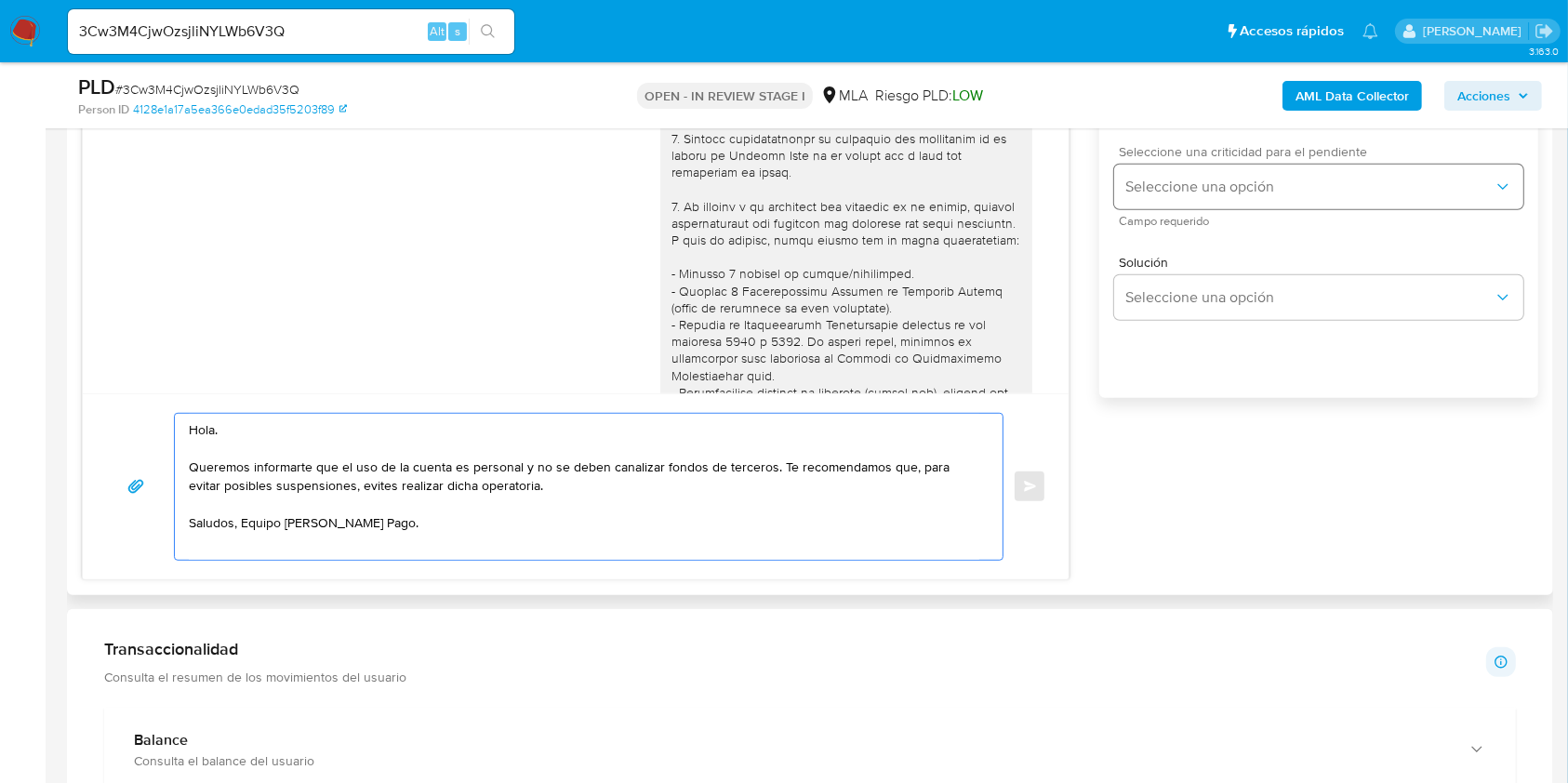
scroll to position [992, 0]
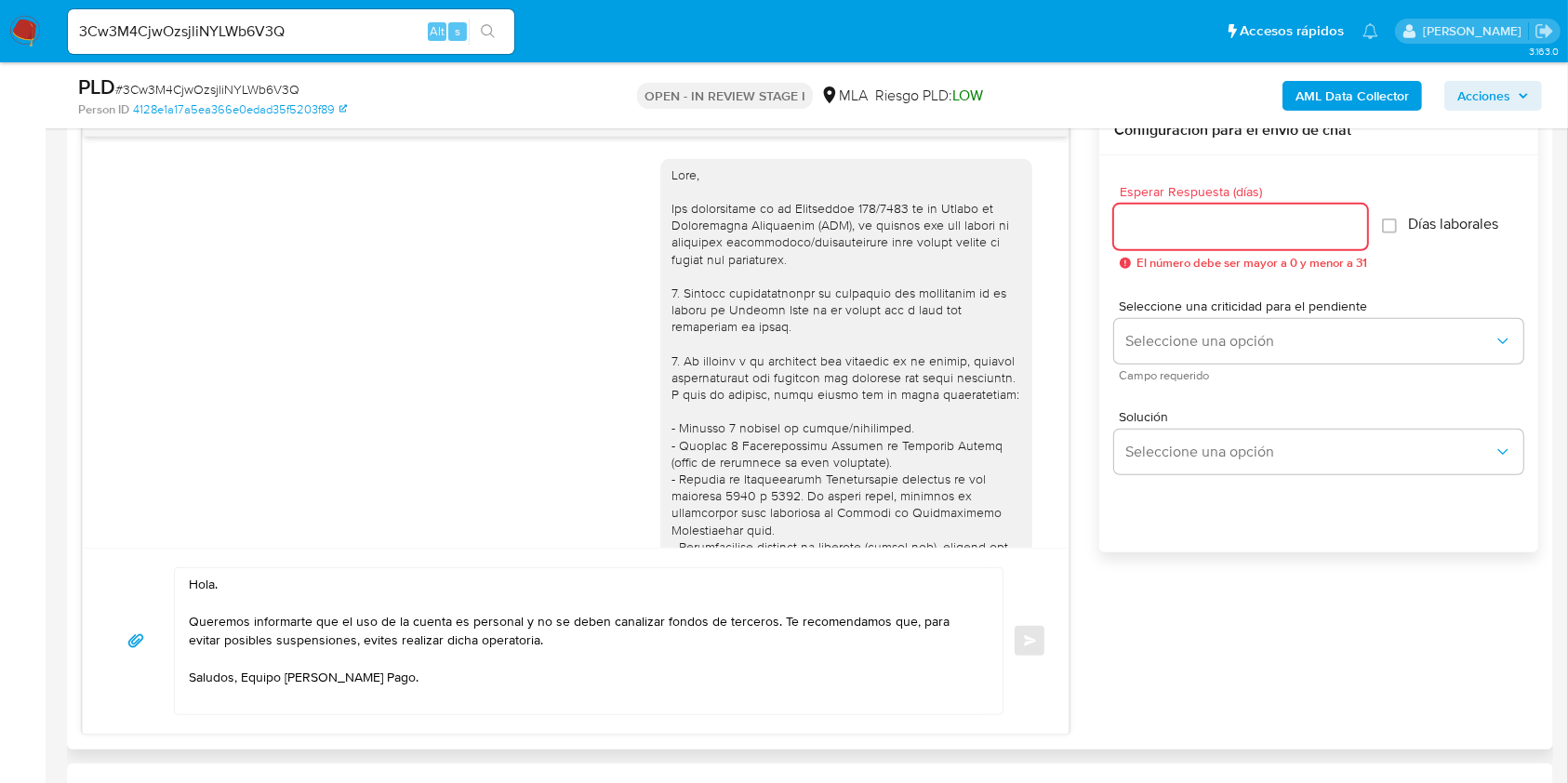
click at [1205, 223] on input "Esperar Respuesta (días)" at bounding box center [1240, 227] width 253 height 24
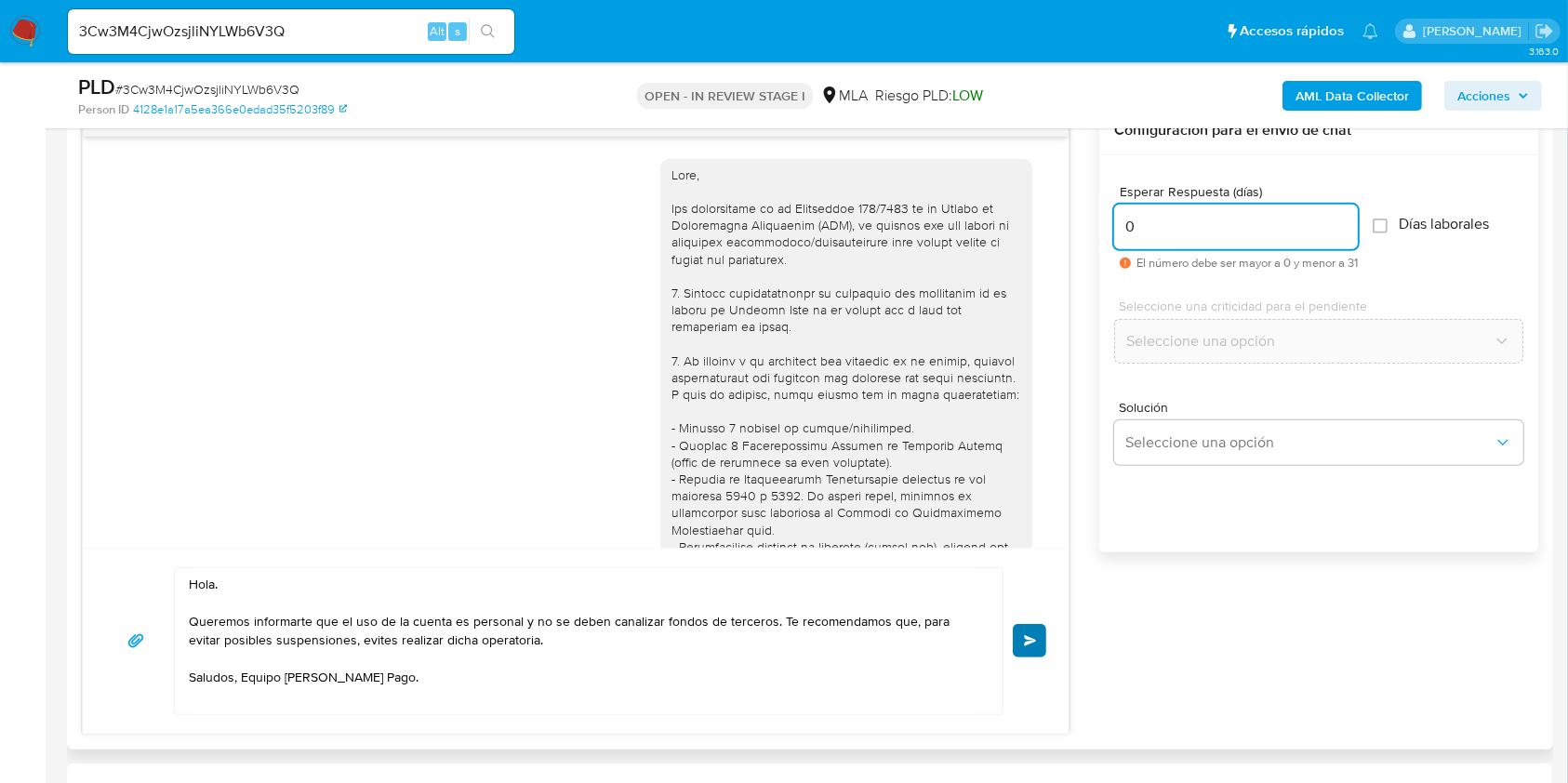
type input "0"
click at [1032, 625] on button "Enviar" at bounding box center [1030, 641] width 34 height 34
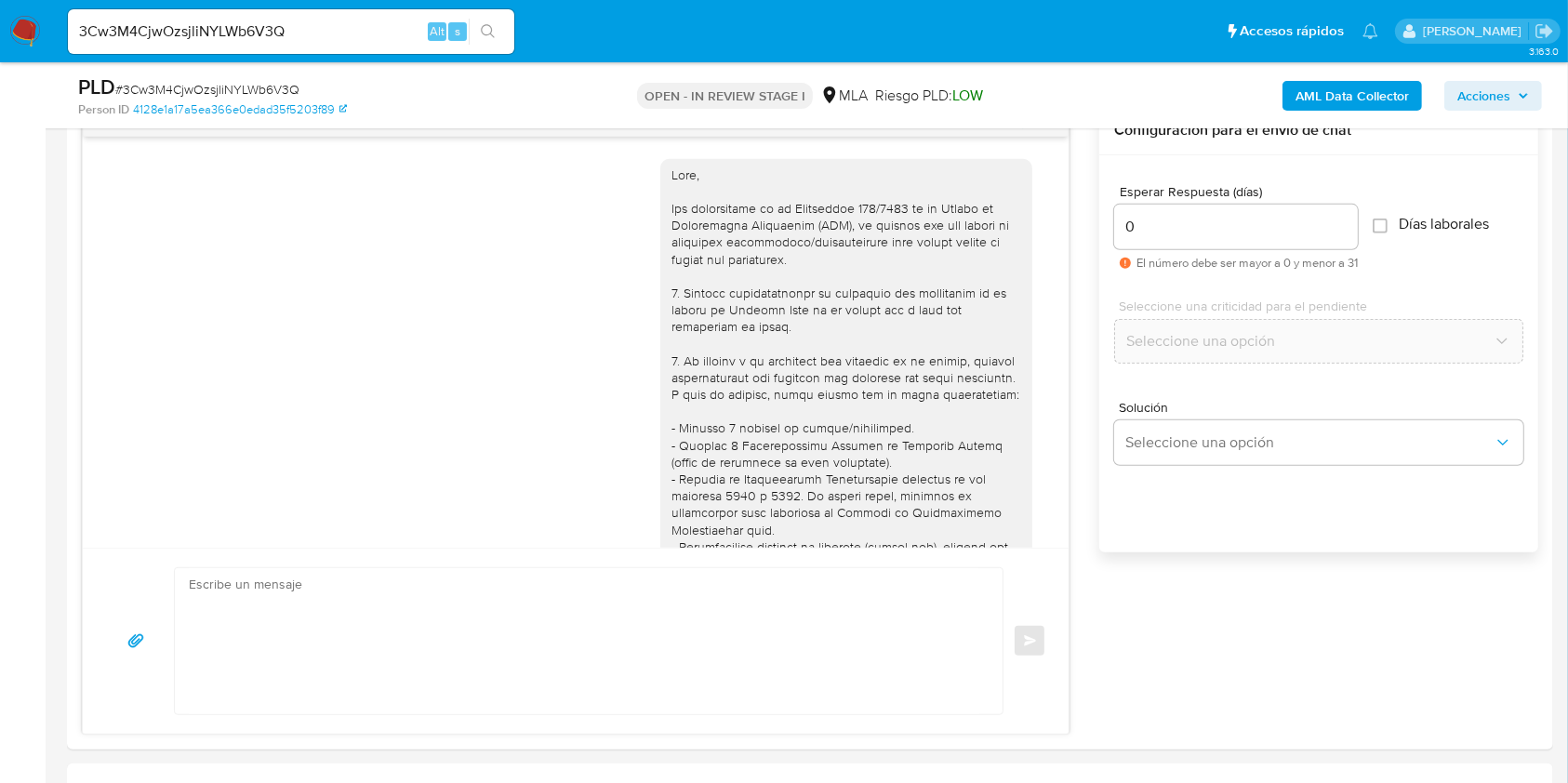
scroll to position [2243, 0]
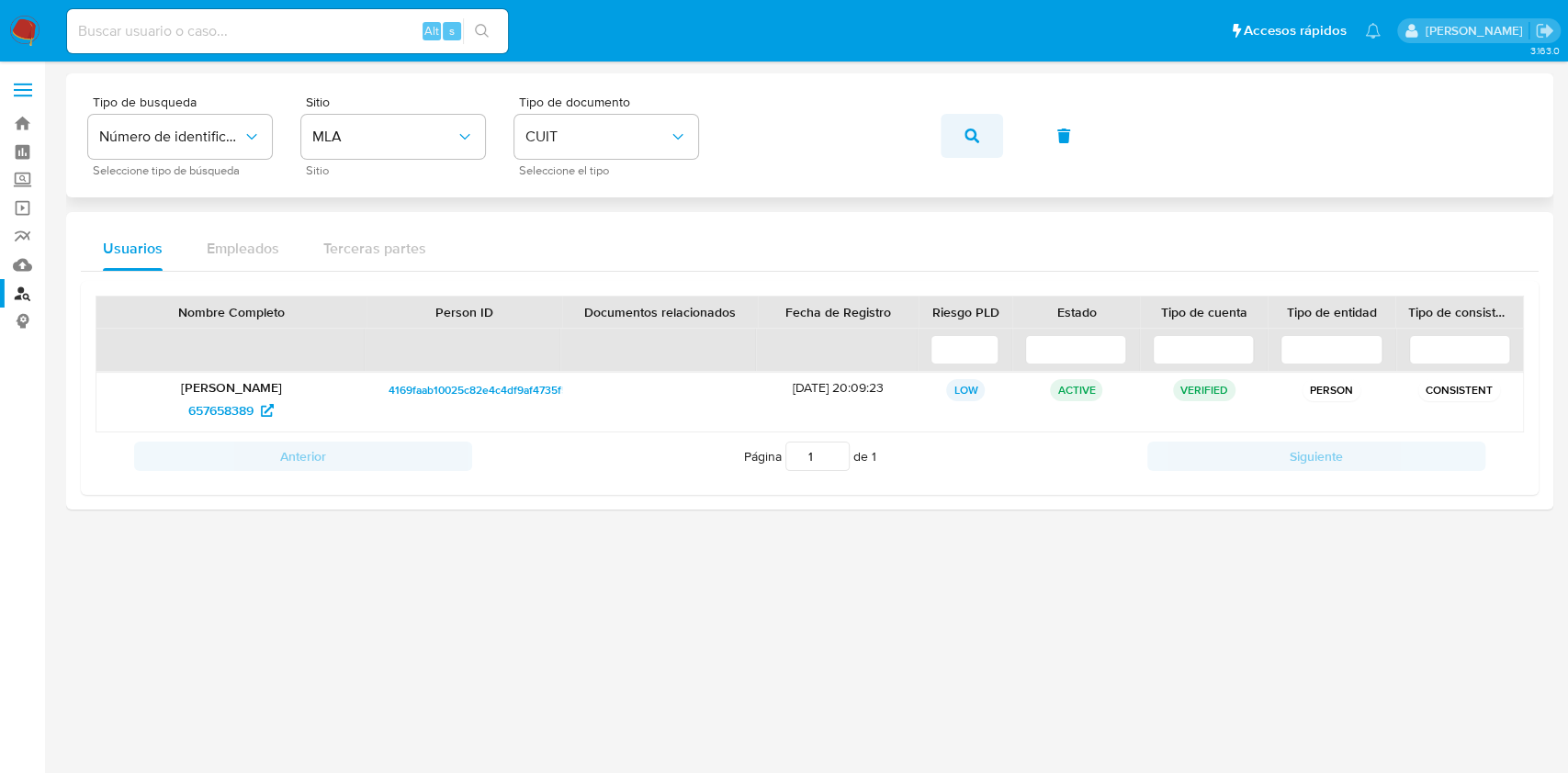
click at [994, 144] on button "button" at bounding box center [972, 136] width 63 height 44
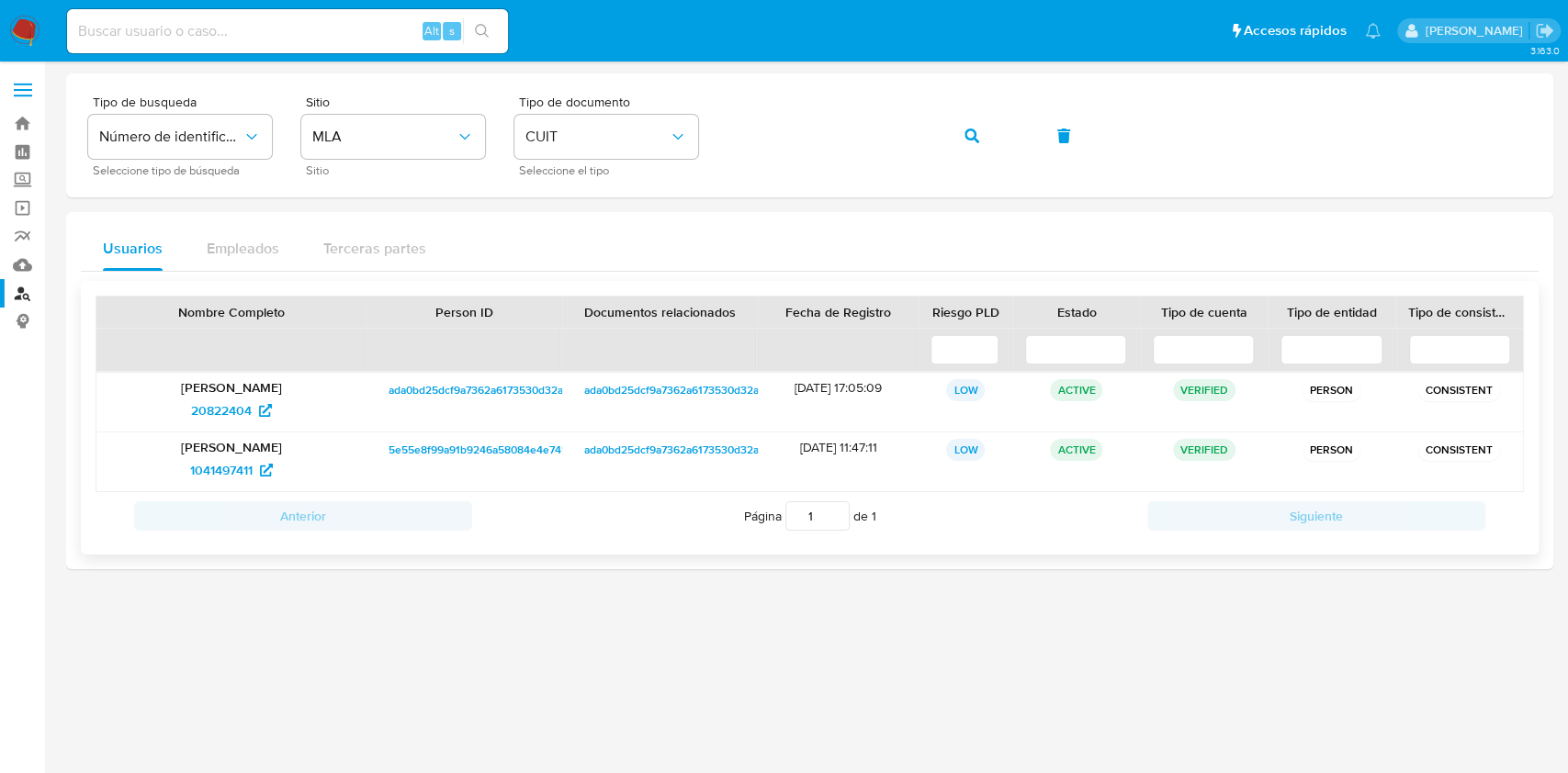
drag, startPoint x: 226, startPoint y: 410, endPoint x: 235, endPoint y: 434, distance: 25.6
click at [226, 410] on span "20822404" at bounding box center [221, 411] width 61 height 29
click at [246, 475] on span "1041497411" at bounding box center [221, 470] width 63 height 29
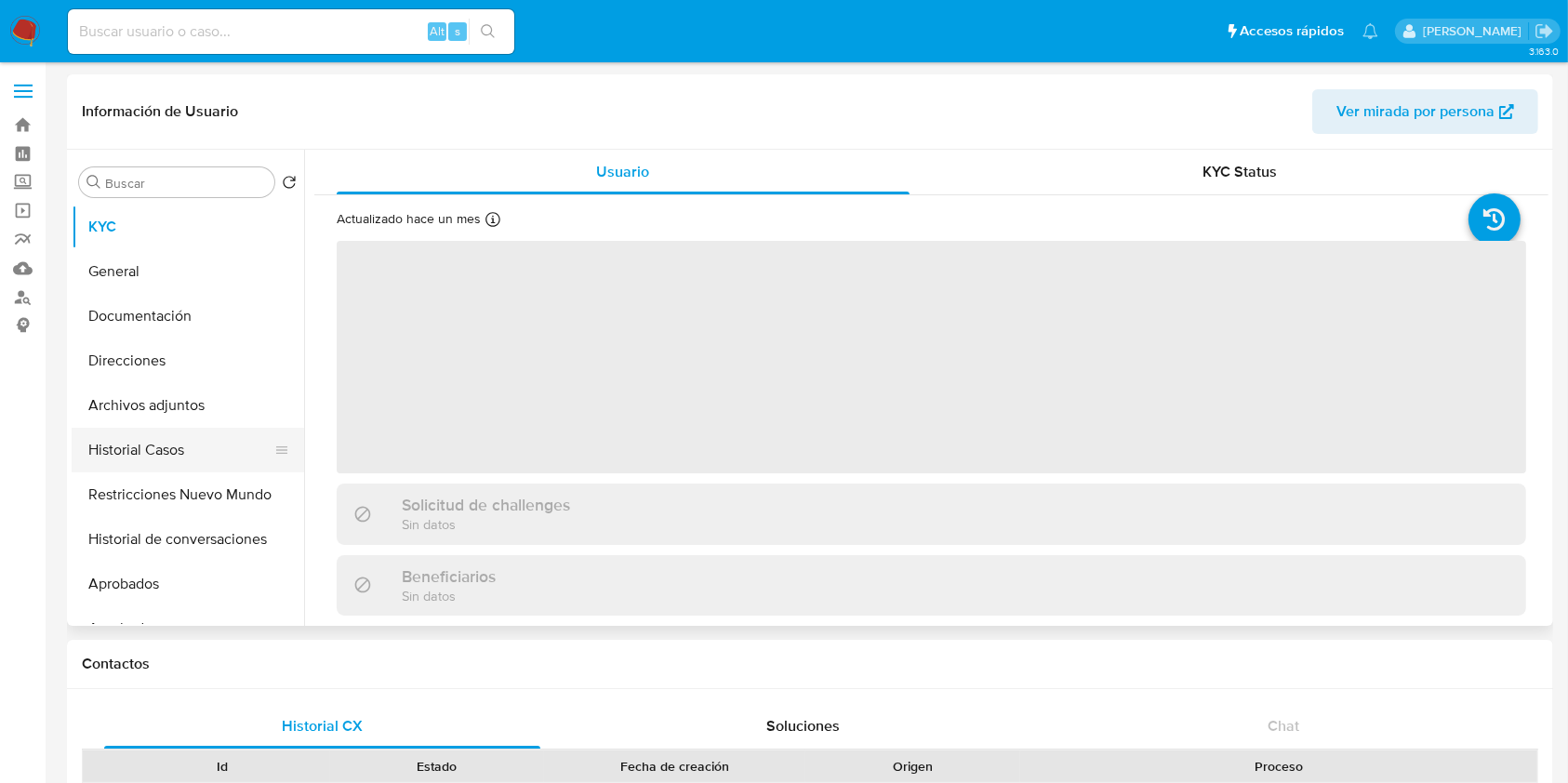
click at [103, 449] on button "Historial Casos" at bounding box center [180, 451] width 217 height 45
select select "10"
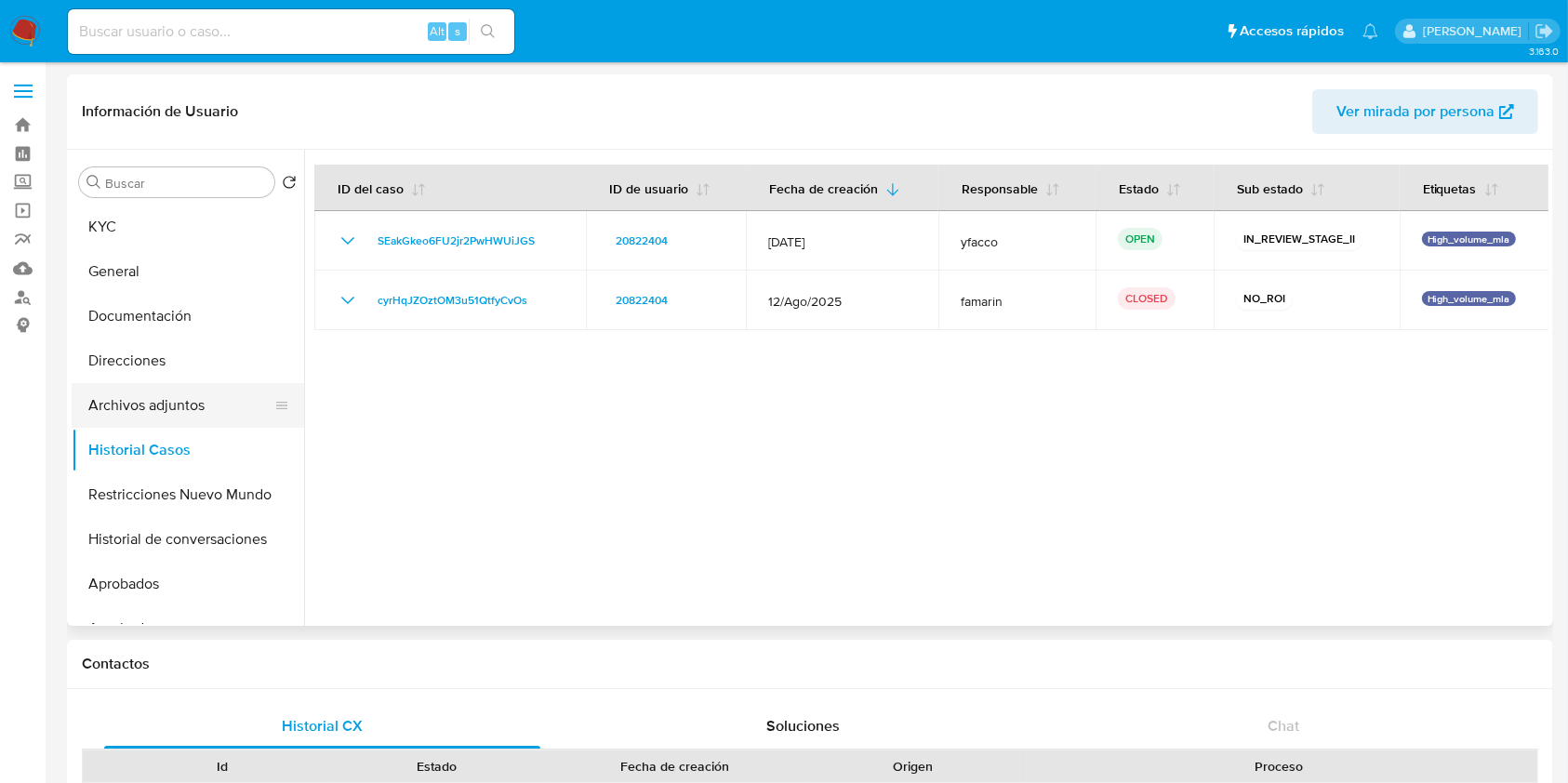
click at [194, 385] on button "Archivos adjuntos" at bounding box center [180, 406] width 217 height 45
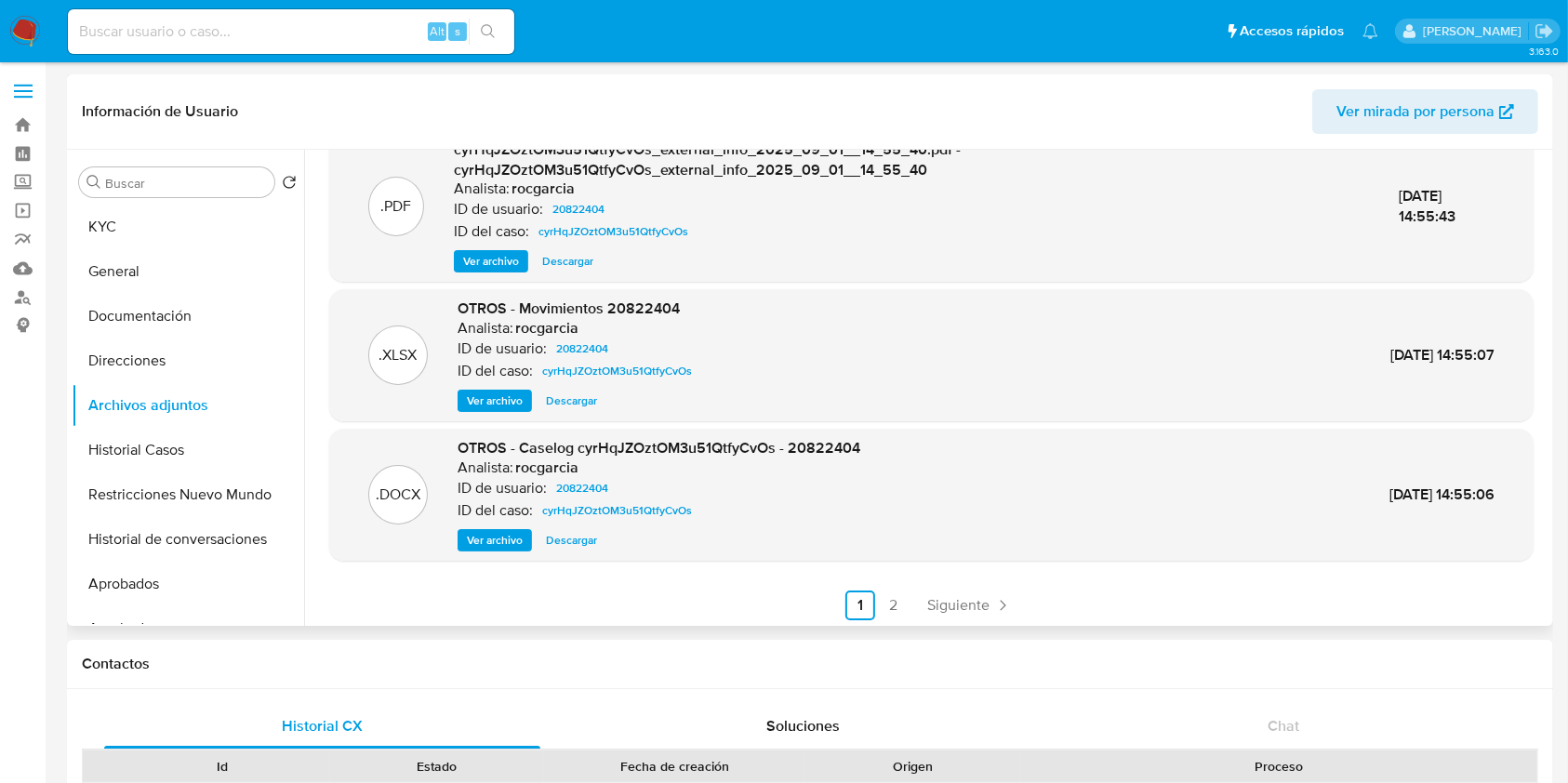
scroll to position [196, 0]
click at [968, 602] on span "Siguiente" at bounding box center [958, 603] width 62 height 15
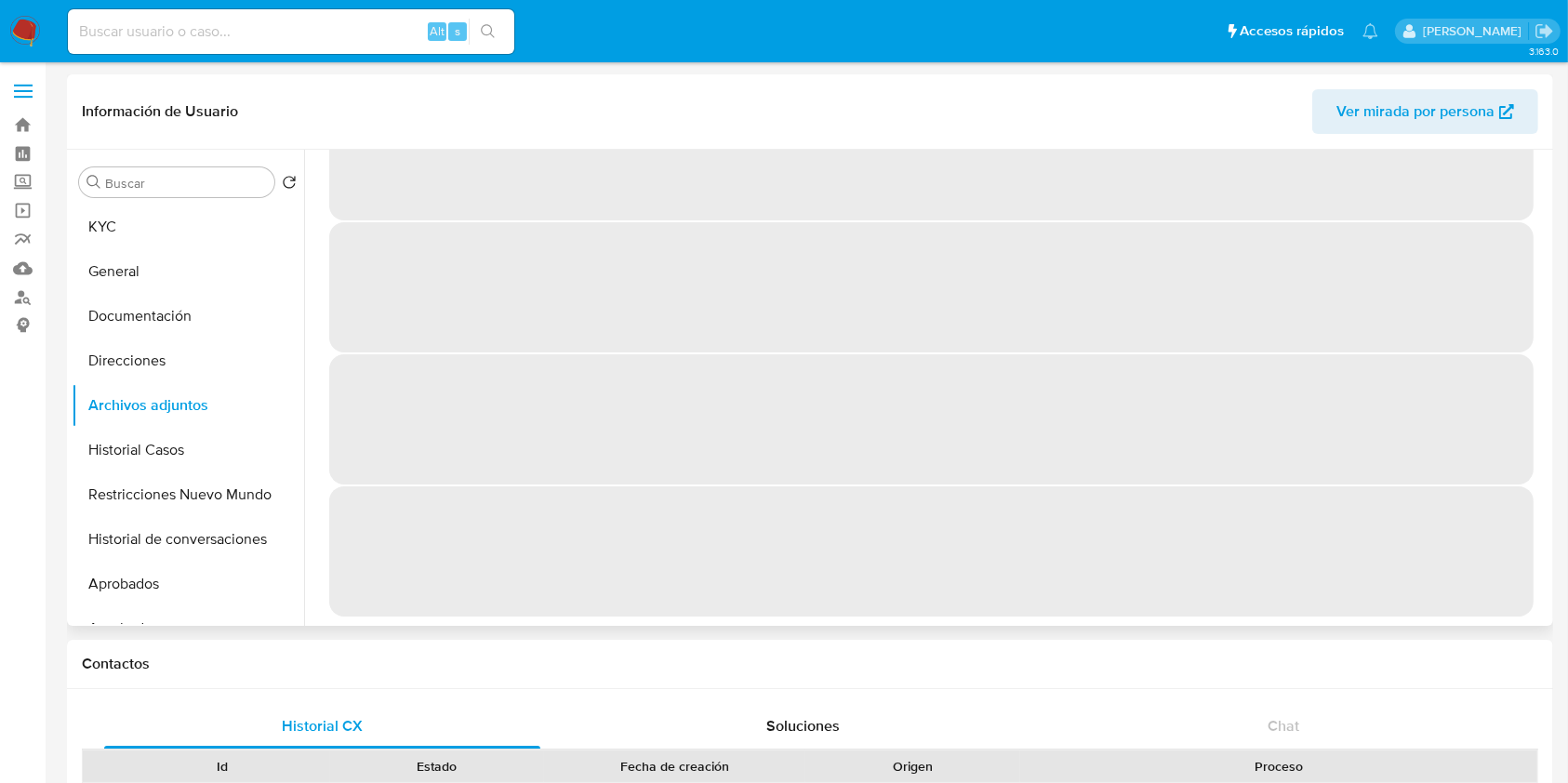
scroll to position [0, 0]
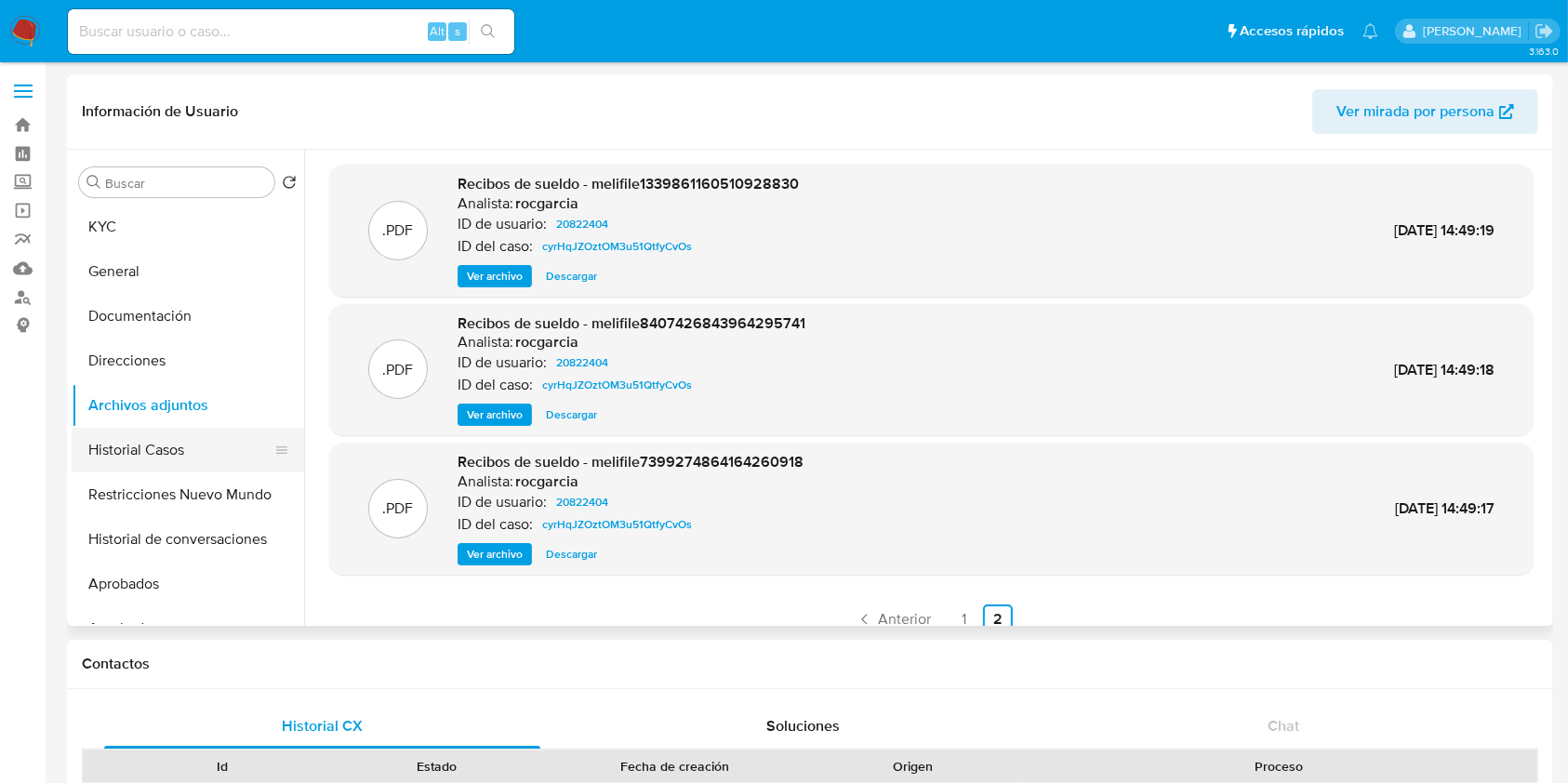
click at [141, 451] on button "Historial Casos" at bounding box center [180, 451] width 217 height 45
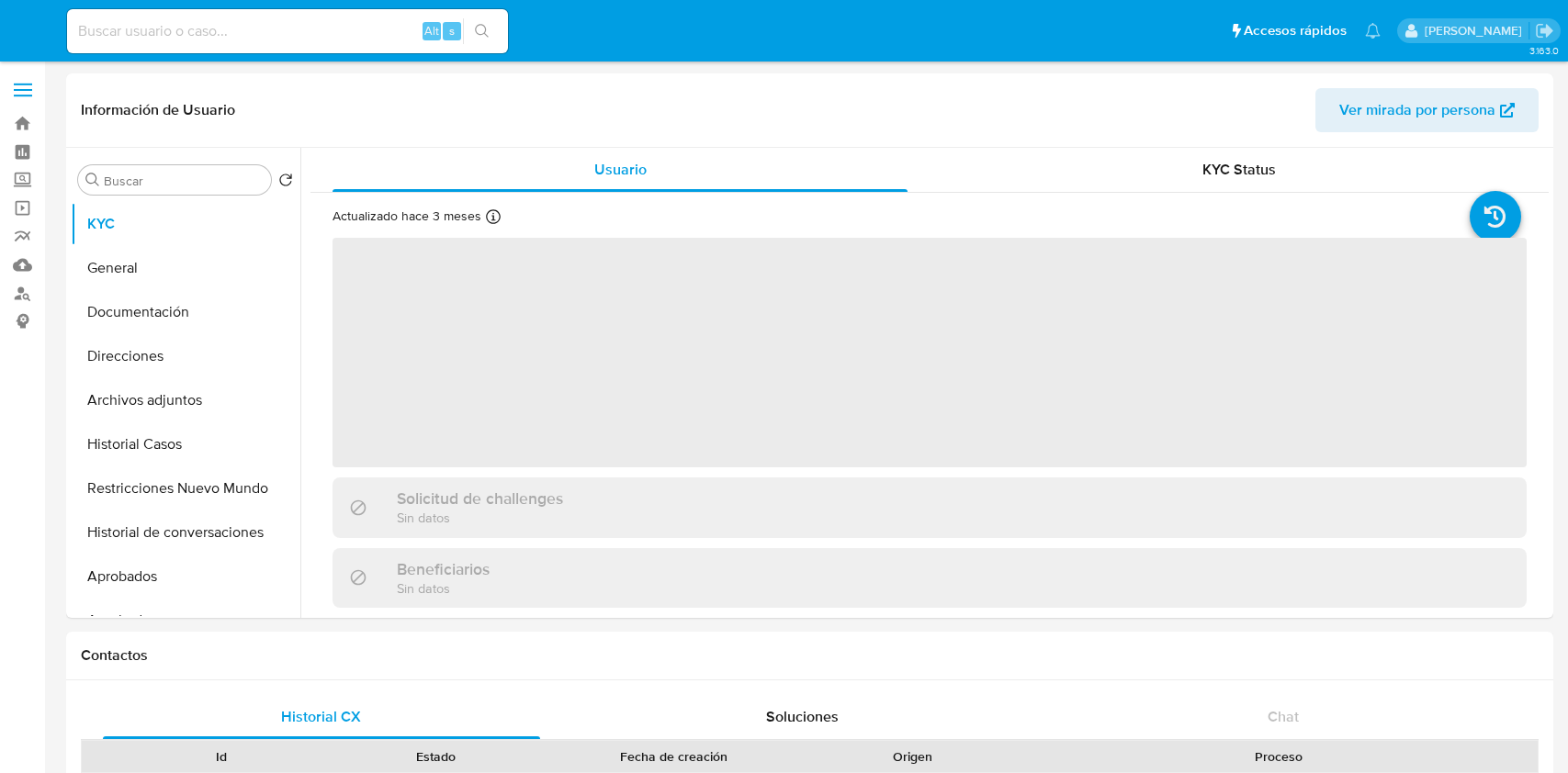
select select "10"
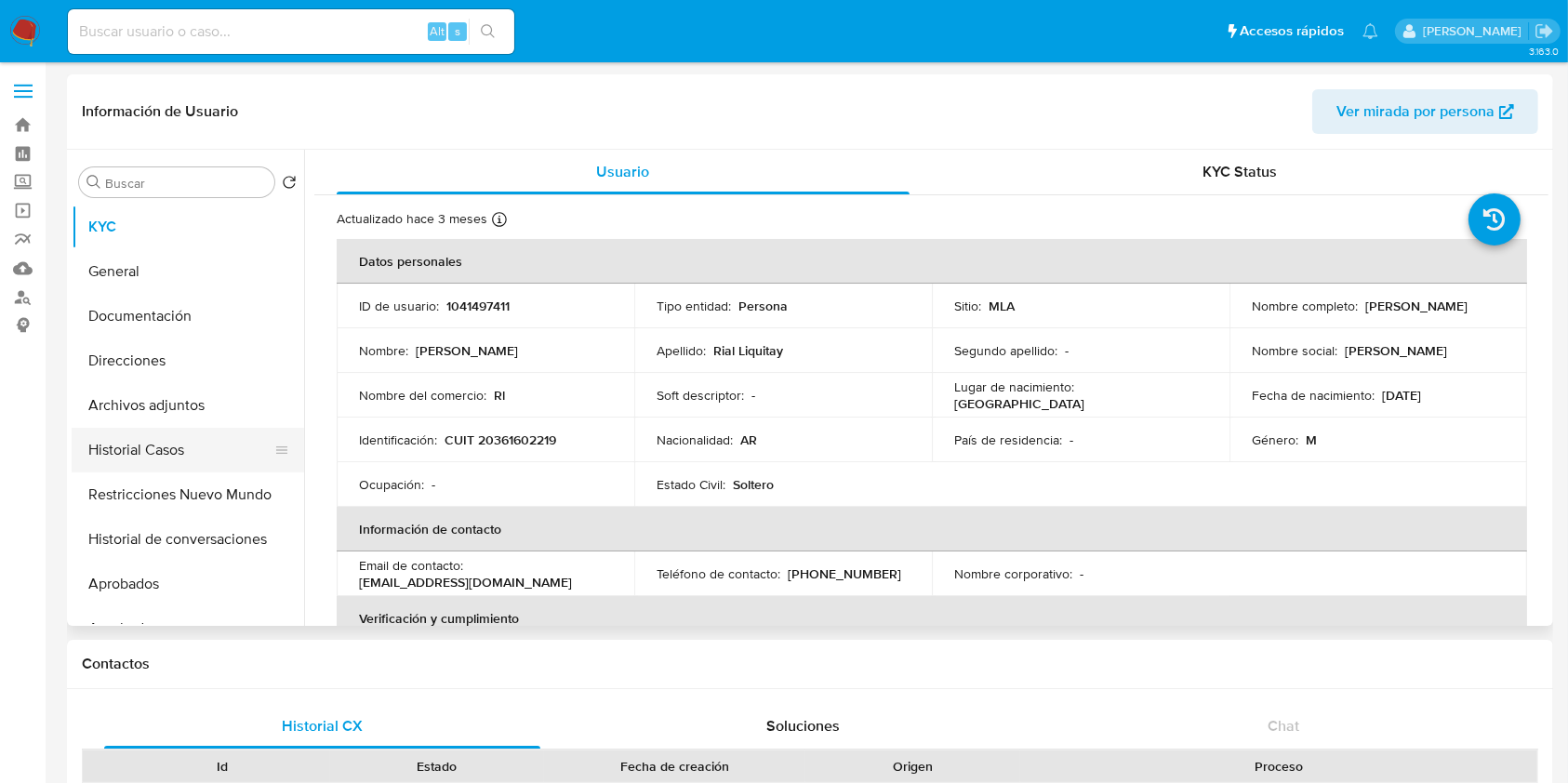
click at [176, 449] on button "Historial Casos" at bounding box center [180, 451] width 217 height 45
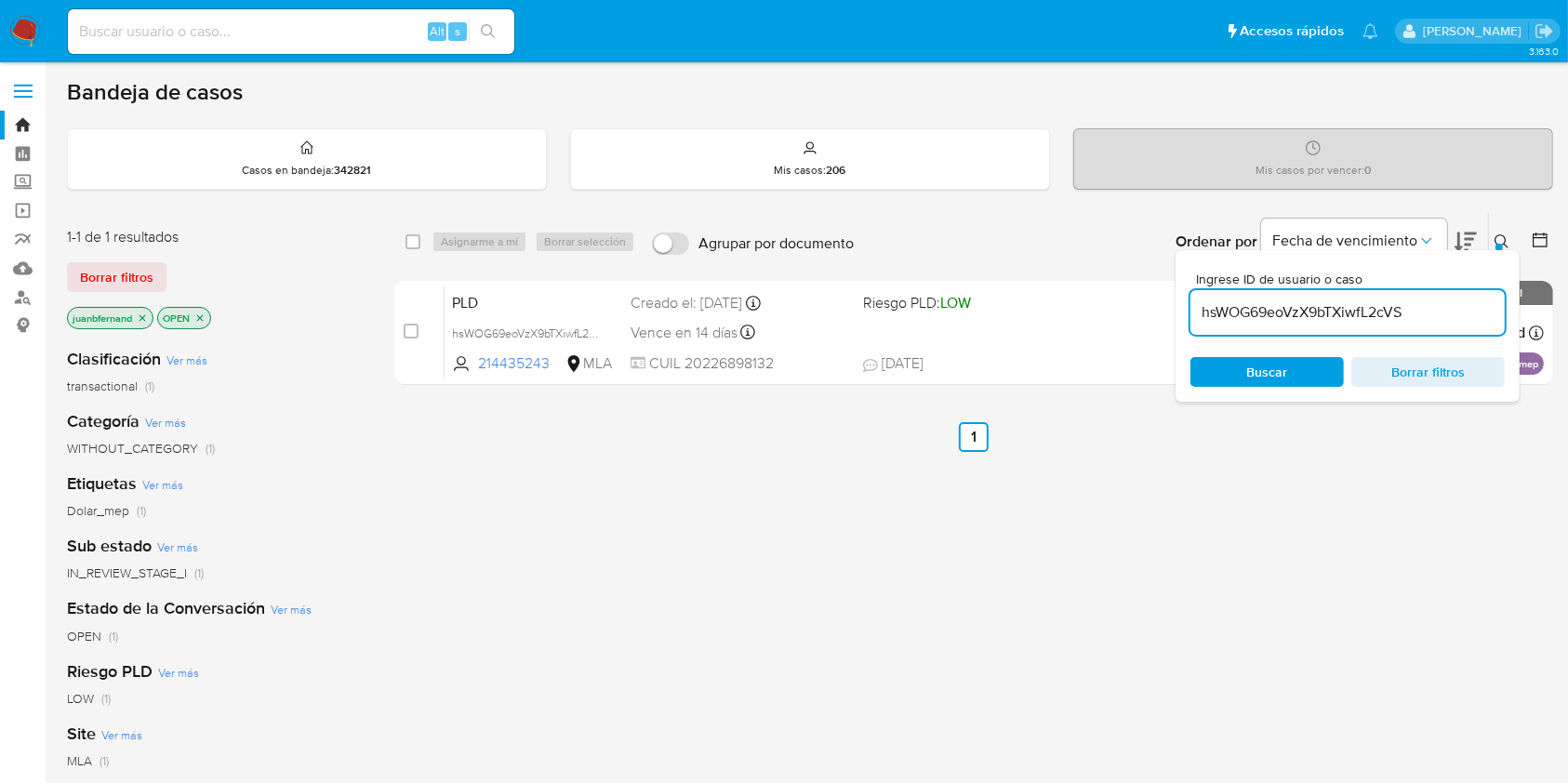
click at [1425, 309] on input "hsWOG69eoVzX9bTXiwfL2cVS" at bounding box center [1347, 313] width 314 height 24
paste input "3Cw3M4CjwOzsjliNYLWb6V3Q"
type input "3Cw3M4CjwOzsjliNYLWb6V3Q"
drag, startPoint x: 415, startPoint y: 242, endPoint x: 458, endPoint y: 236, distance: 43.4
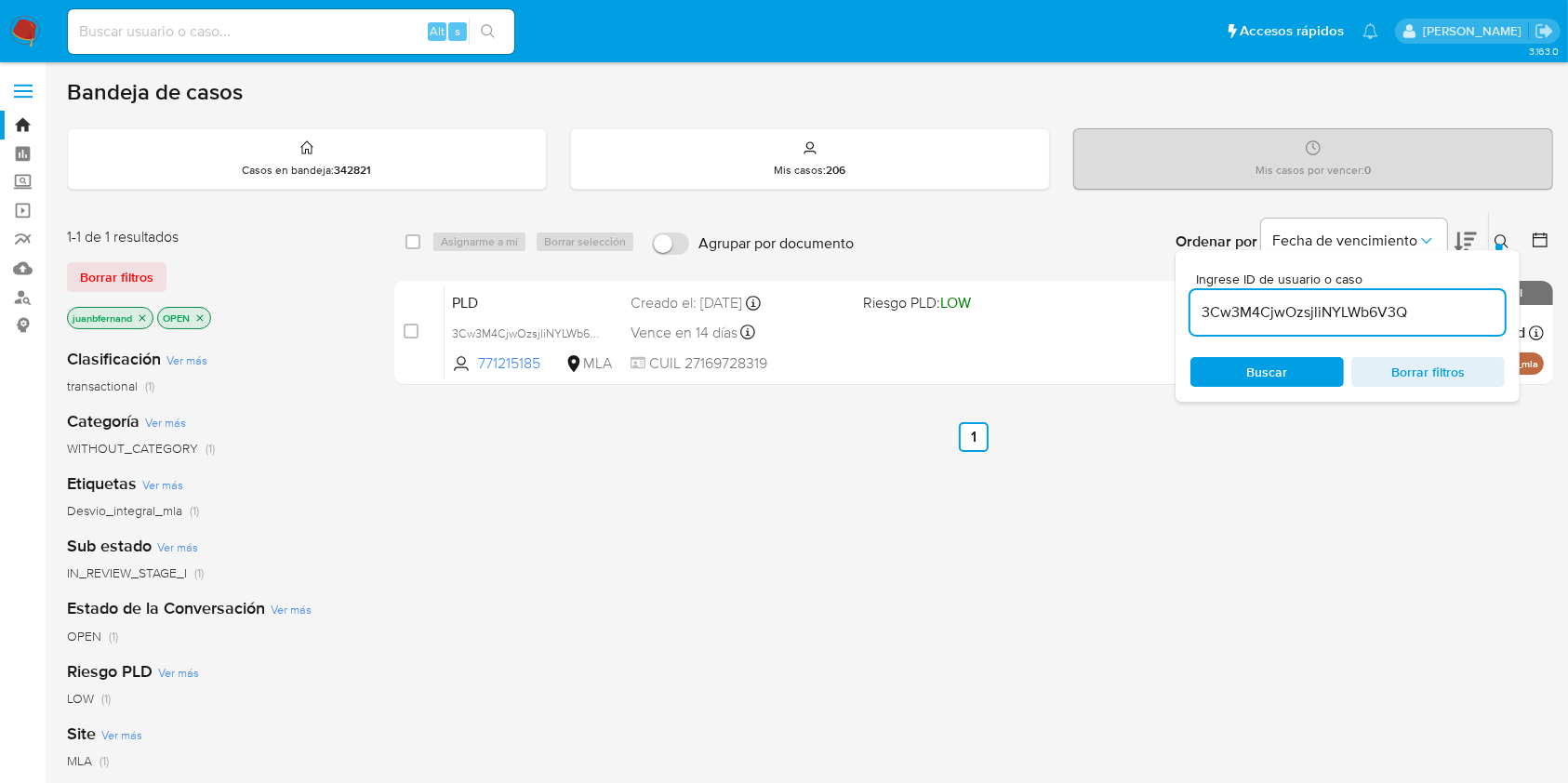
click at [414, 242] on input "checkbox" at bounding box center [413, 242] width 15 height 15
checkbox input "true"
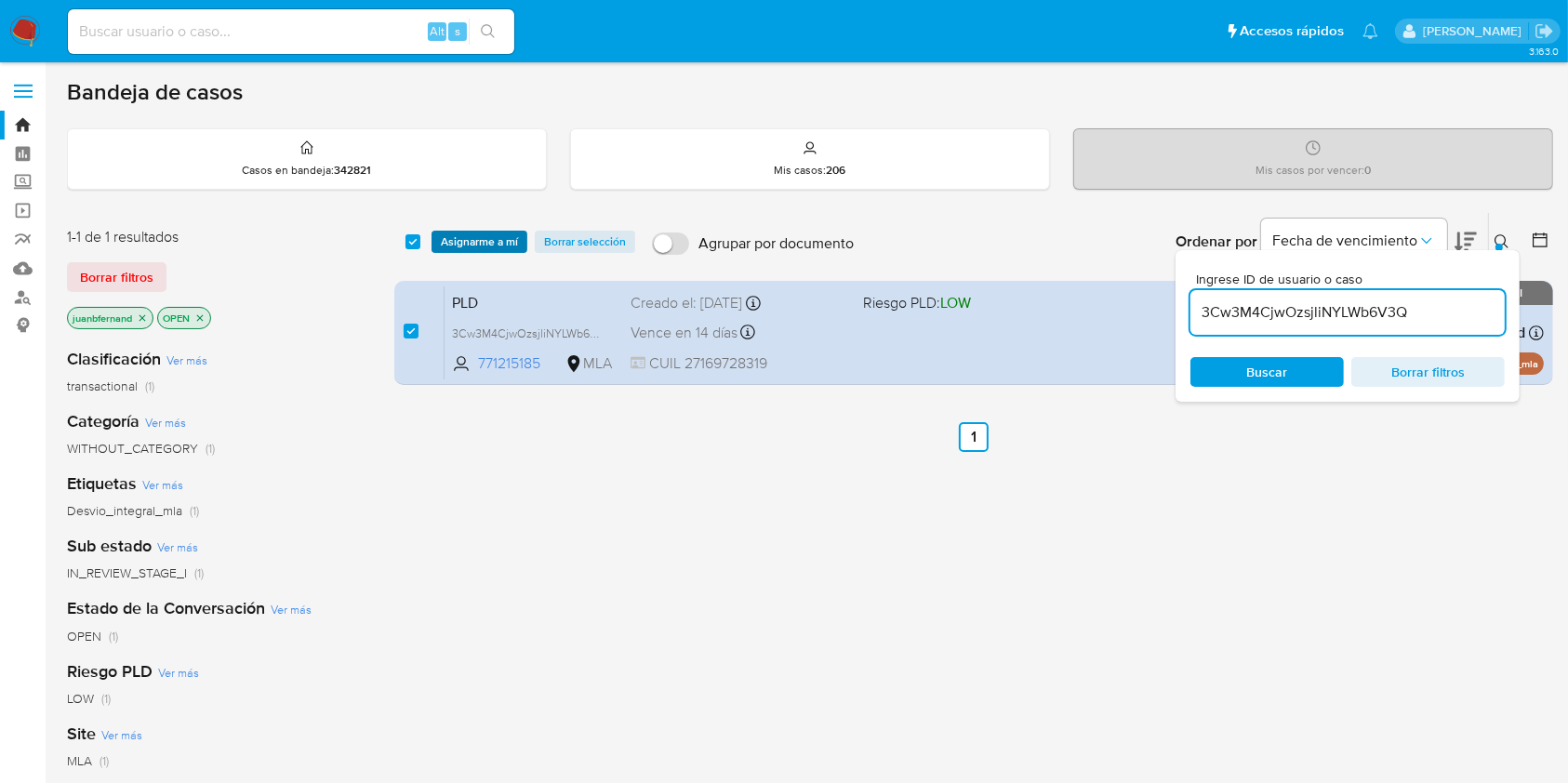
click at [460, 236] on span "Asignarme a mí" at bounding box center [479, 242] width 77 height 19
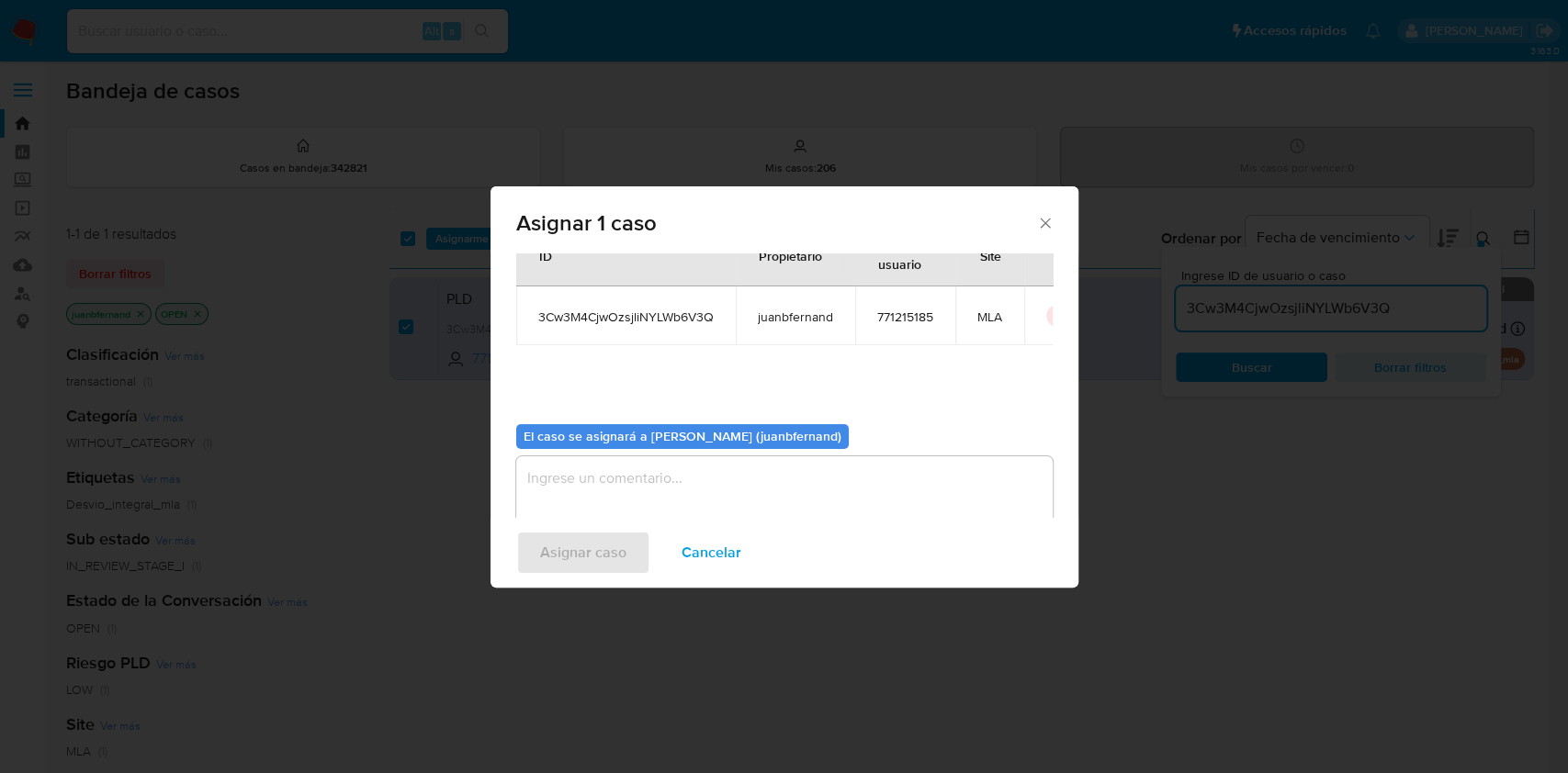
scroll to position [94, 0]
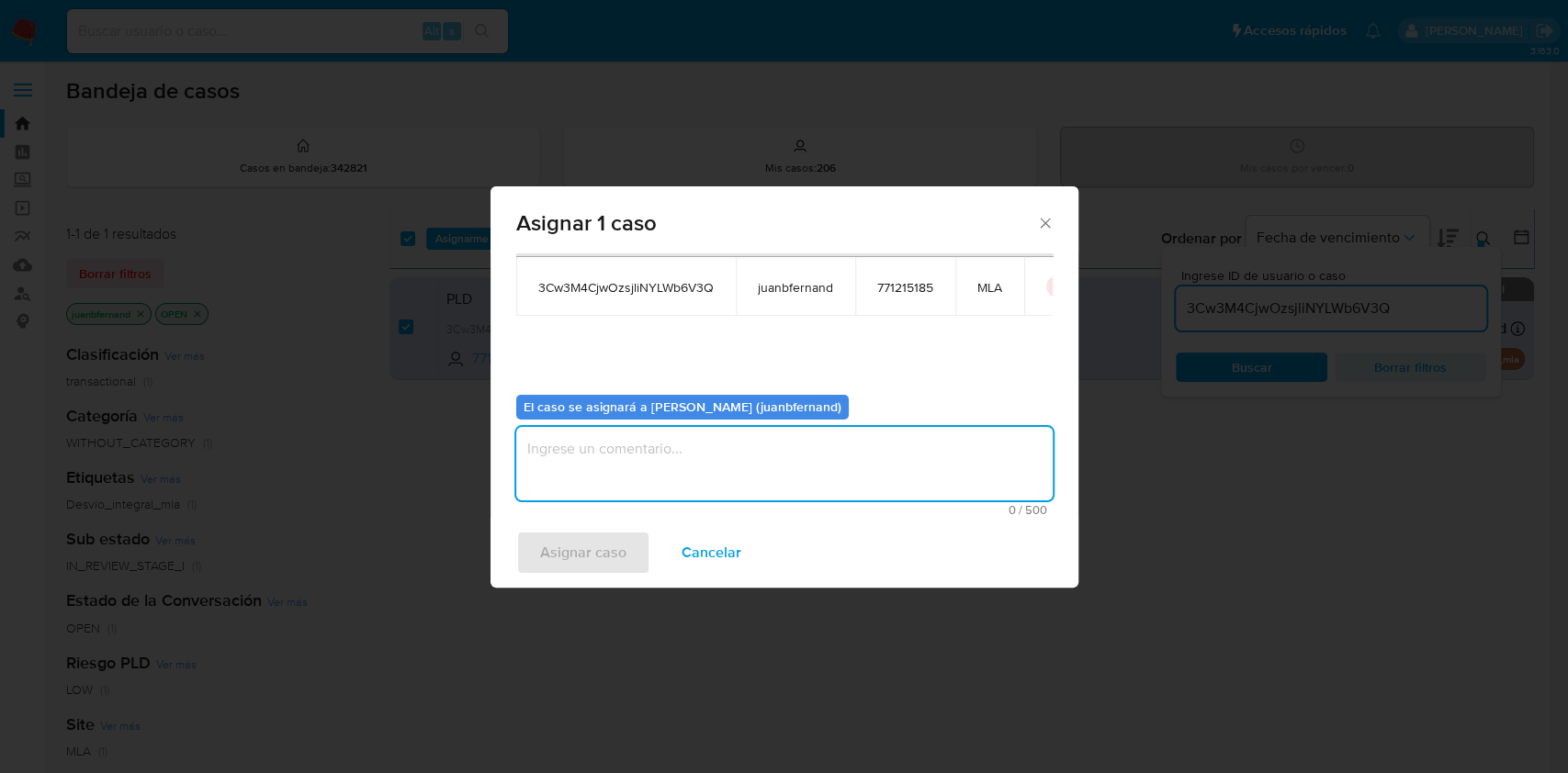
click at [654, 451] on textarea "assign-modal" at bounding box center [784, 464] width 536 height 74
click at [546, 534] on span "Asignar caso" at bounding box center [583, 553] width 87 height 41
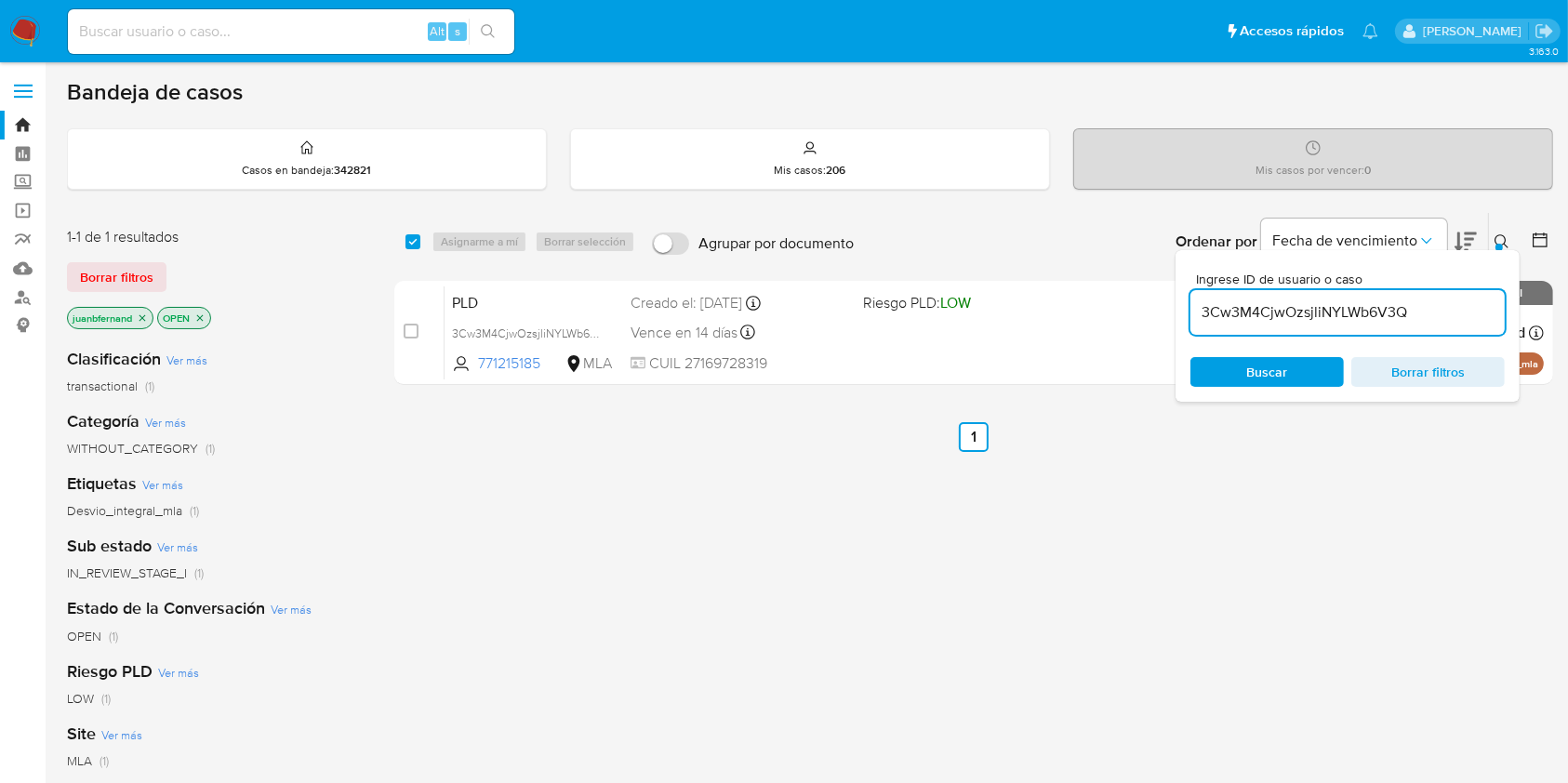
click at [1388, 310] on input "3Cw3M4CjwOzsjliNYLWb6V3Q" at bounding box center [1347, 313] width 314 height 24
paste input "4FnX7g9lucfDvhssNcAAcC1J"
type input "4FnX7g9lucfDvhssNcAAcC1J"
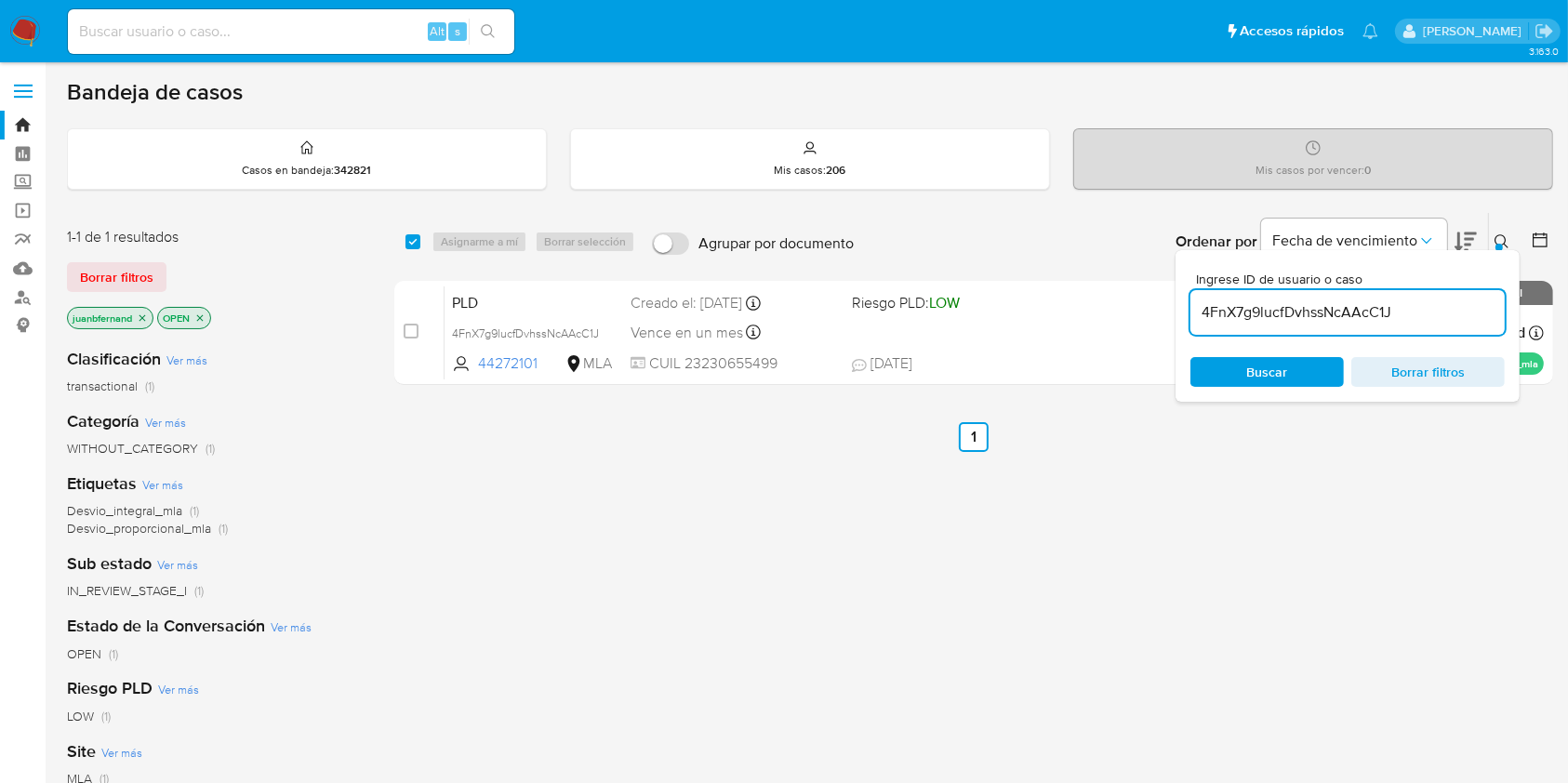
drag, startPoint x: 413, startPoint y: 242, endPoint x: 431, endPoint y: 242, distance: 18.0
click at [412, 242] on input "checkbox" at bounding box center [413, 242] width 15 height 15
checkbox input "true"
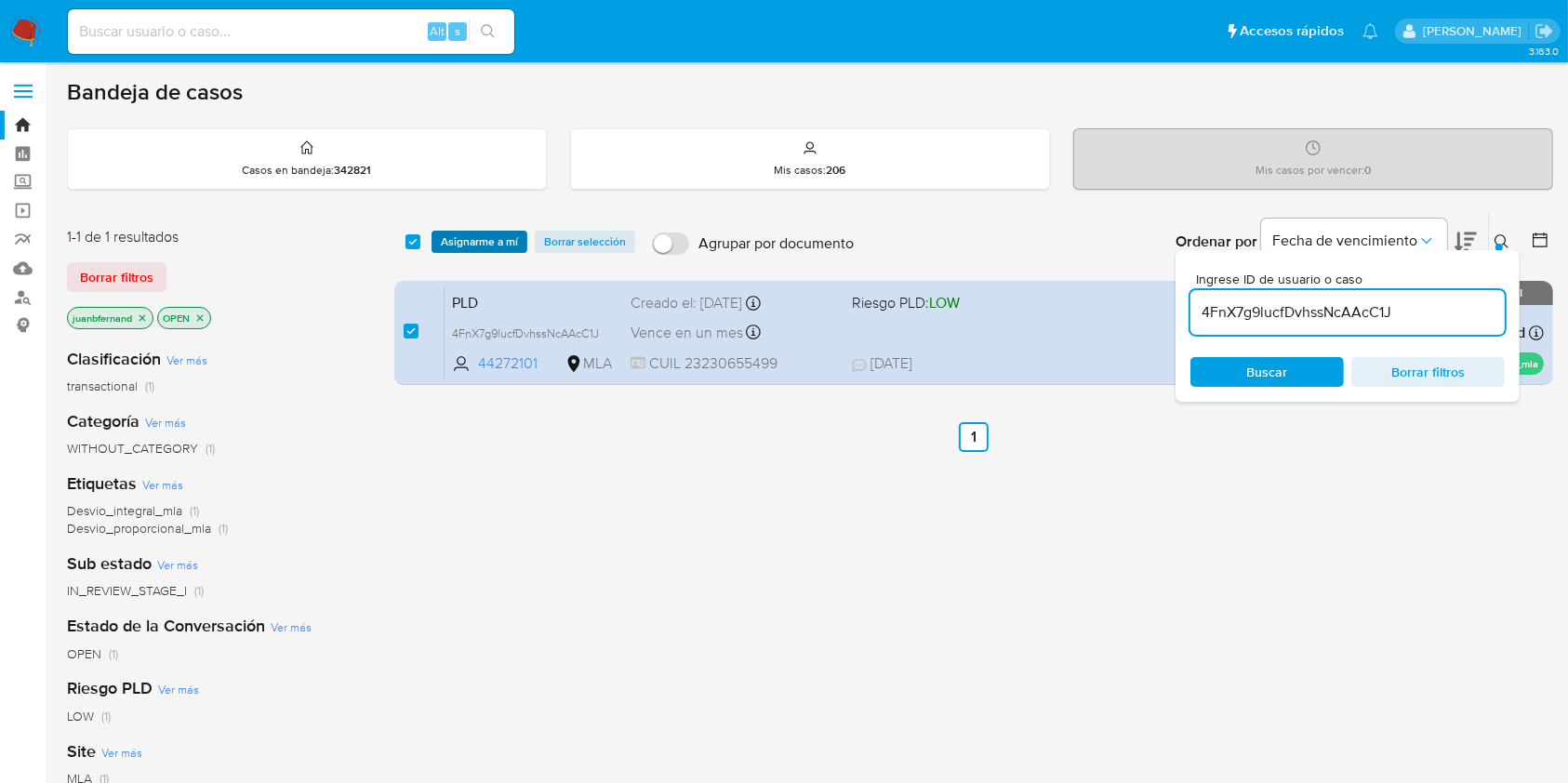
click at [439, 244] on button "Asignarme a mí" at bounding box center [479, 242] width 96 height 22
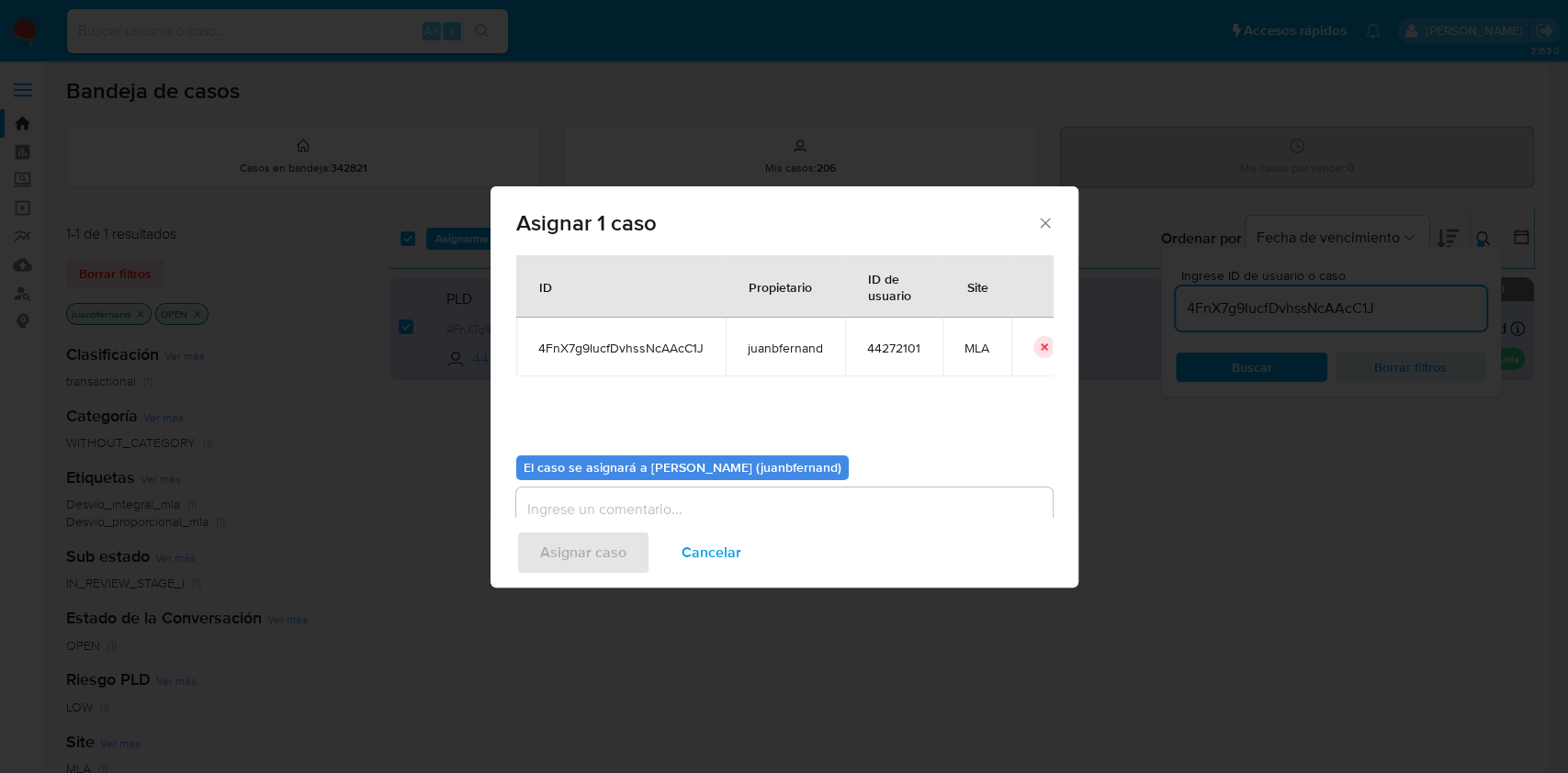
scroll to position [94, 0]
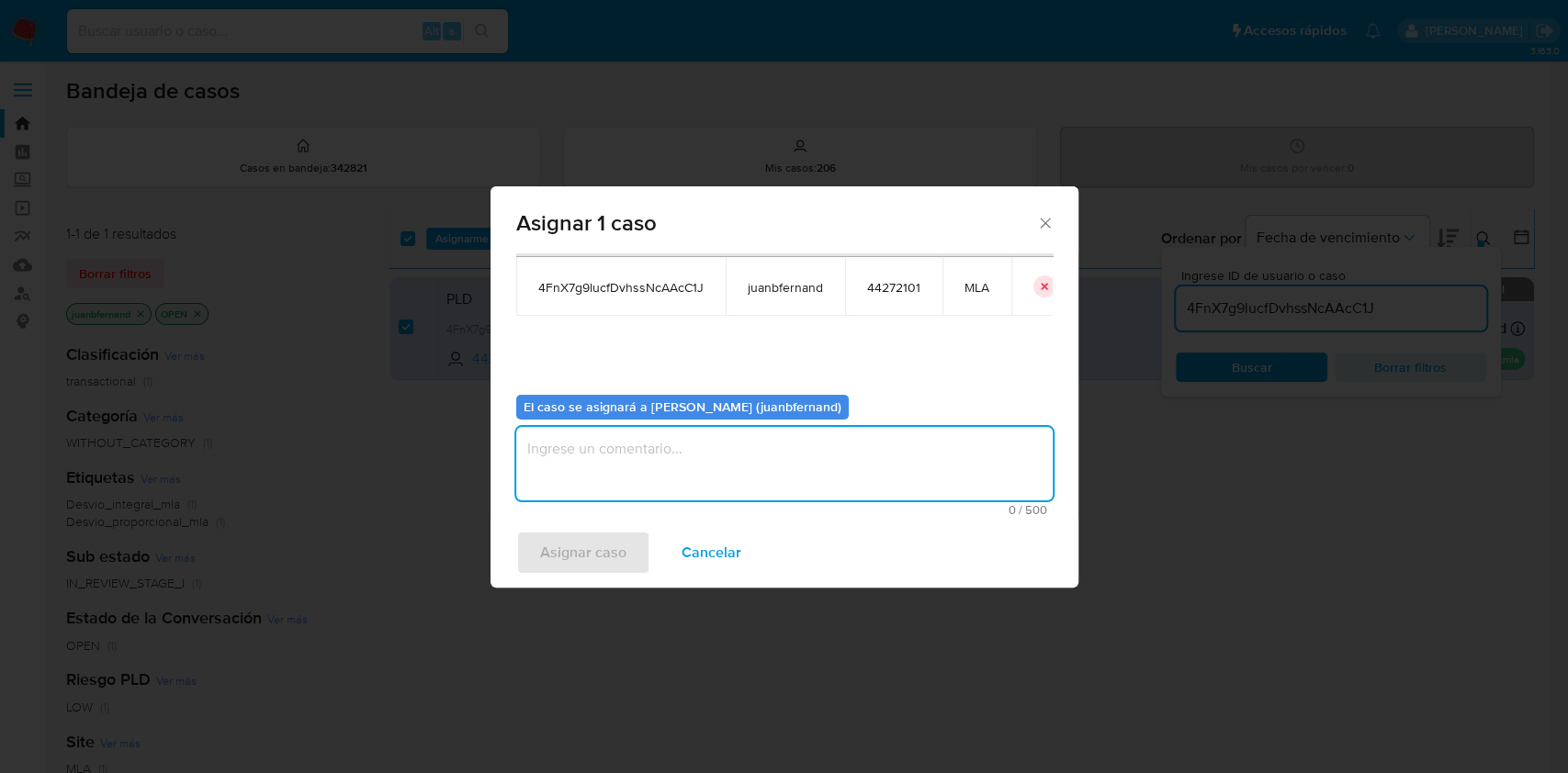
click at [621, 464] on textarea "assign-modal" at bounding box center [784, 464] width 536 height 74
click at [610, 552] on span "Asignar caso" at bounding box center [583, 553] width 87 height 41
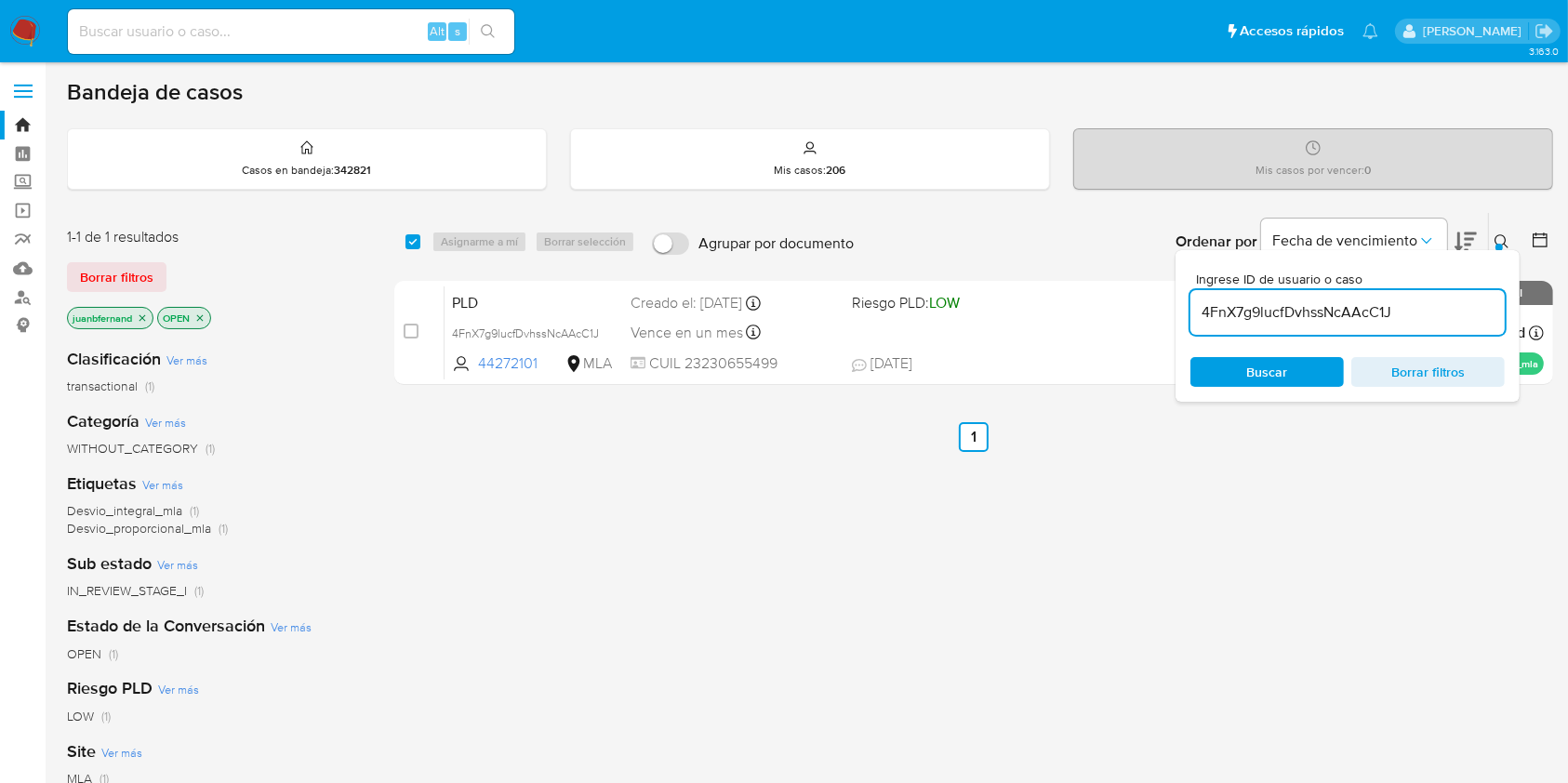
click at [1391, 304] on input "4FnX7g9lucfDvhssNcAAcC1J" at bounding box center [1347, 313] width 314 height 24
paste input "9AKaBe2wYVVZHOtQAXWQY9ki"
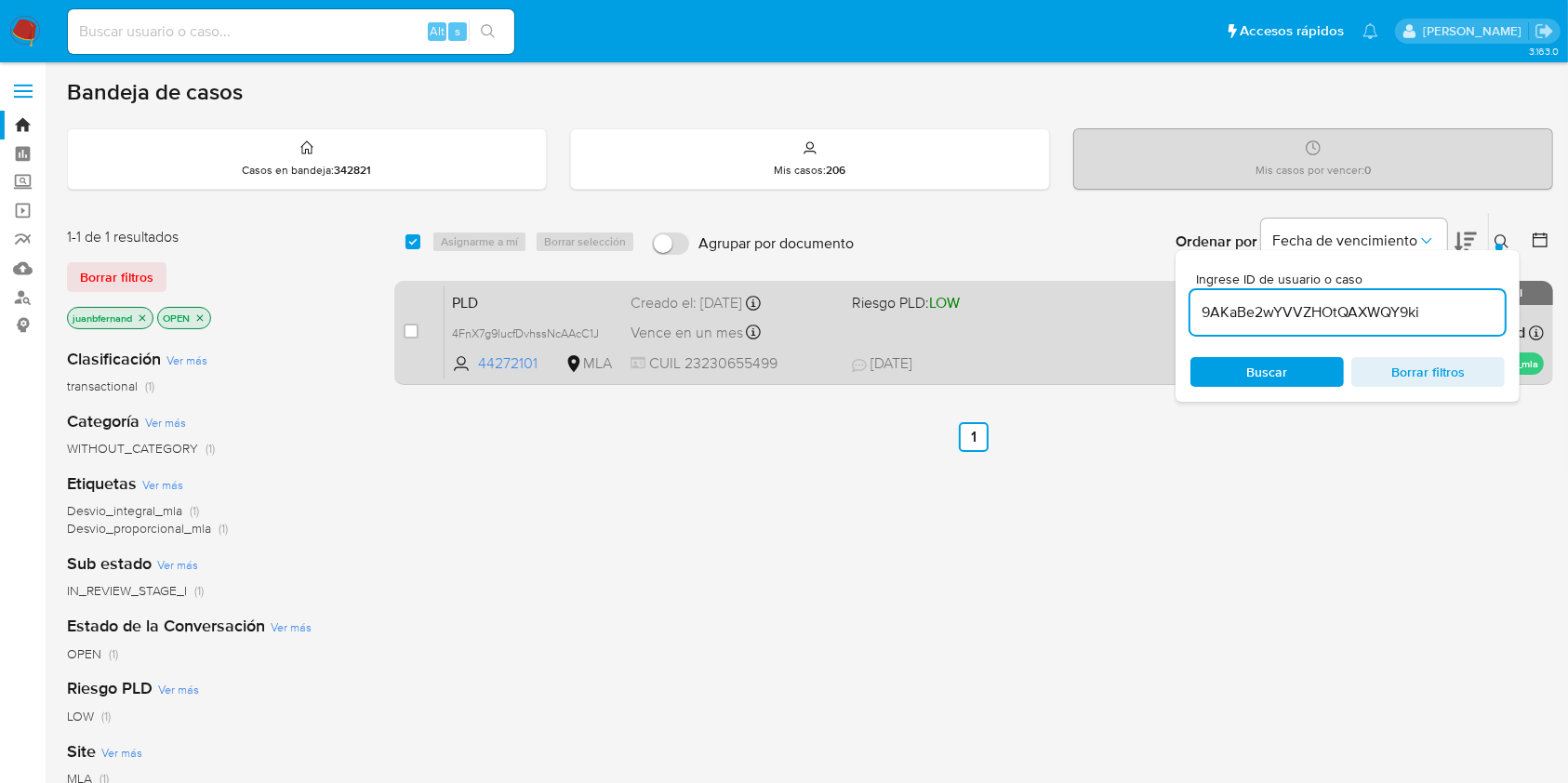
type input "9AKaBe2wYVVZHOtQAXWQY9ki"
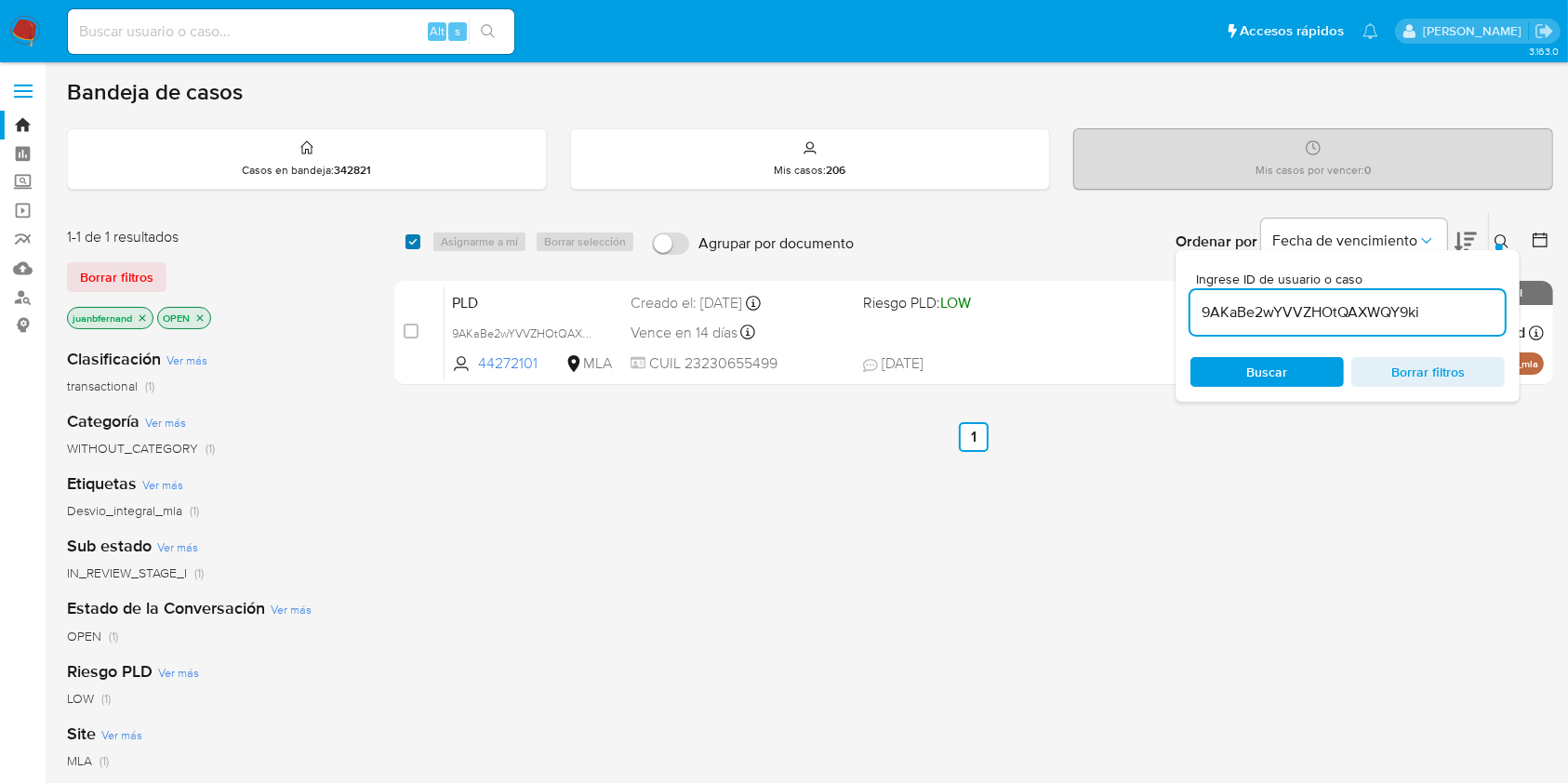
click at [406, 238] on input "checkbox" at bounding box center [413, 242] width 15 height 15
checkbox input "true"
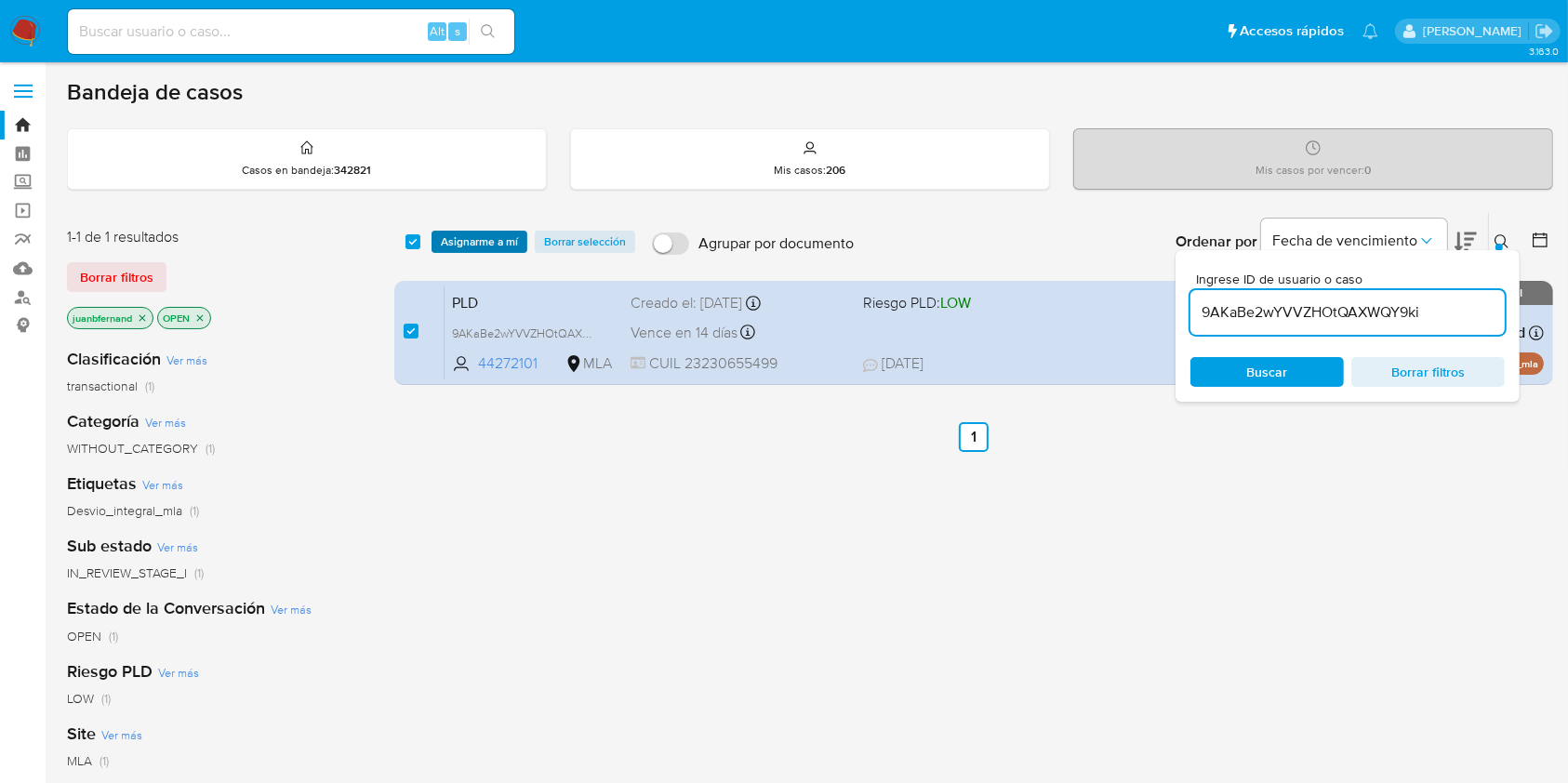
click at [513, 245] on span "Asignarme a mí" at bounding box center [479, 242] width 77 height 19
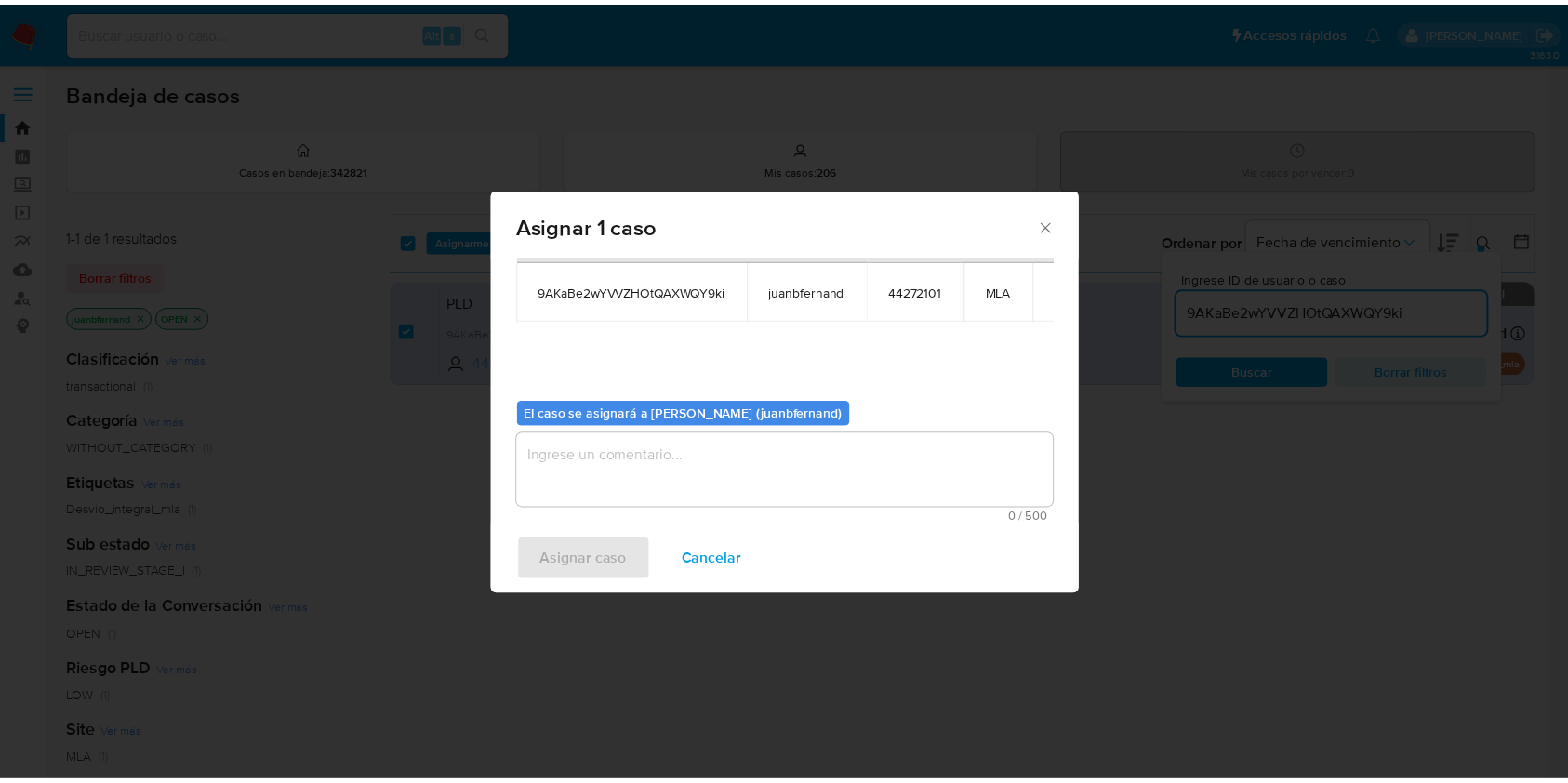
scroll to position [95, 0]
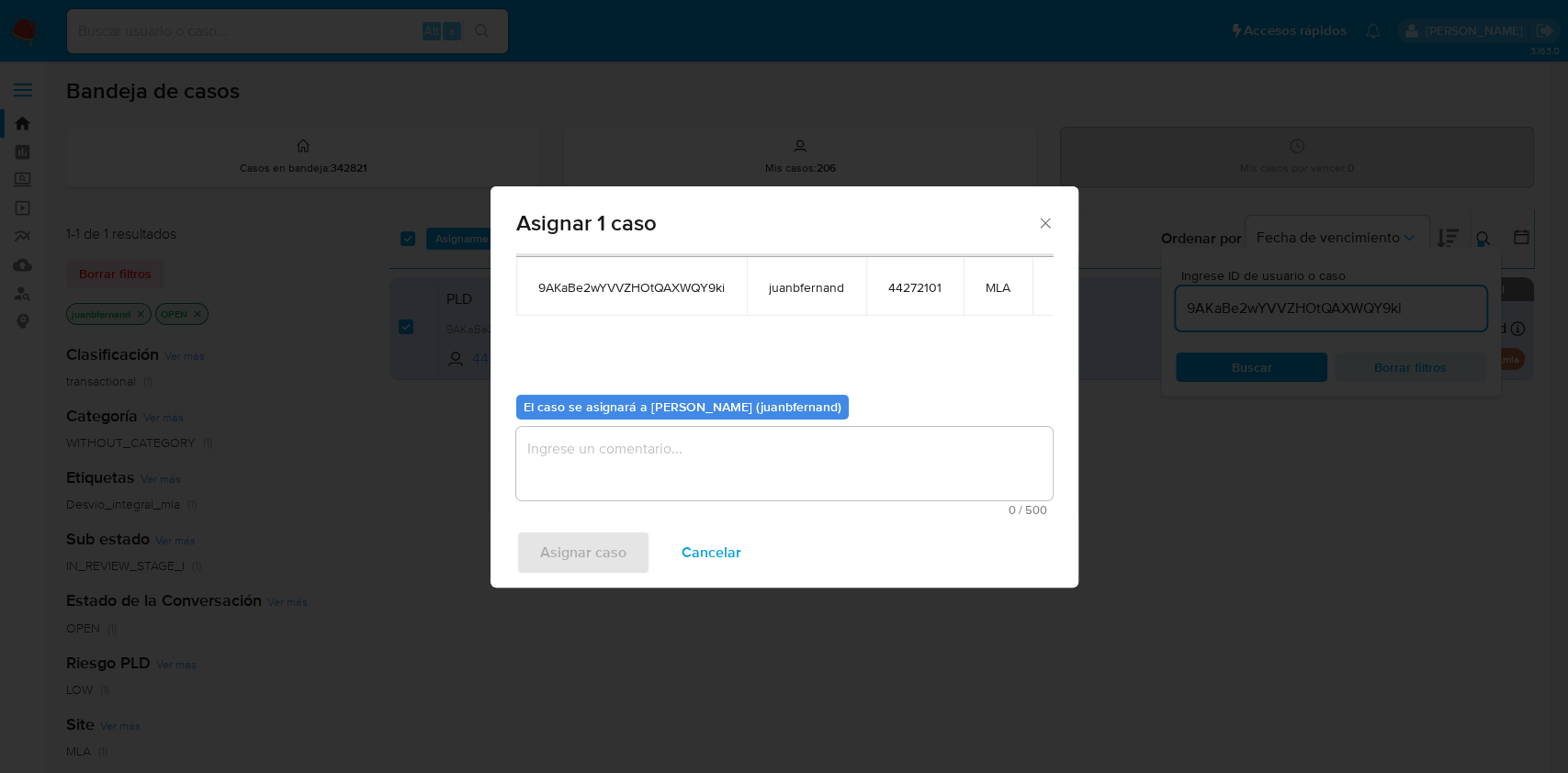
click at [649, 464] on textarea "assign-modal" at bounding box center [784, 464] width 536 height 74
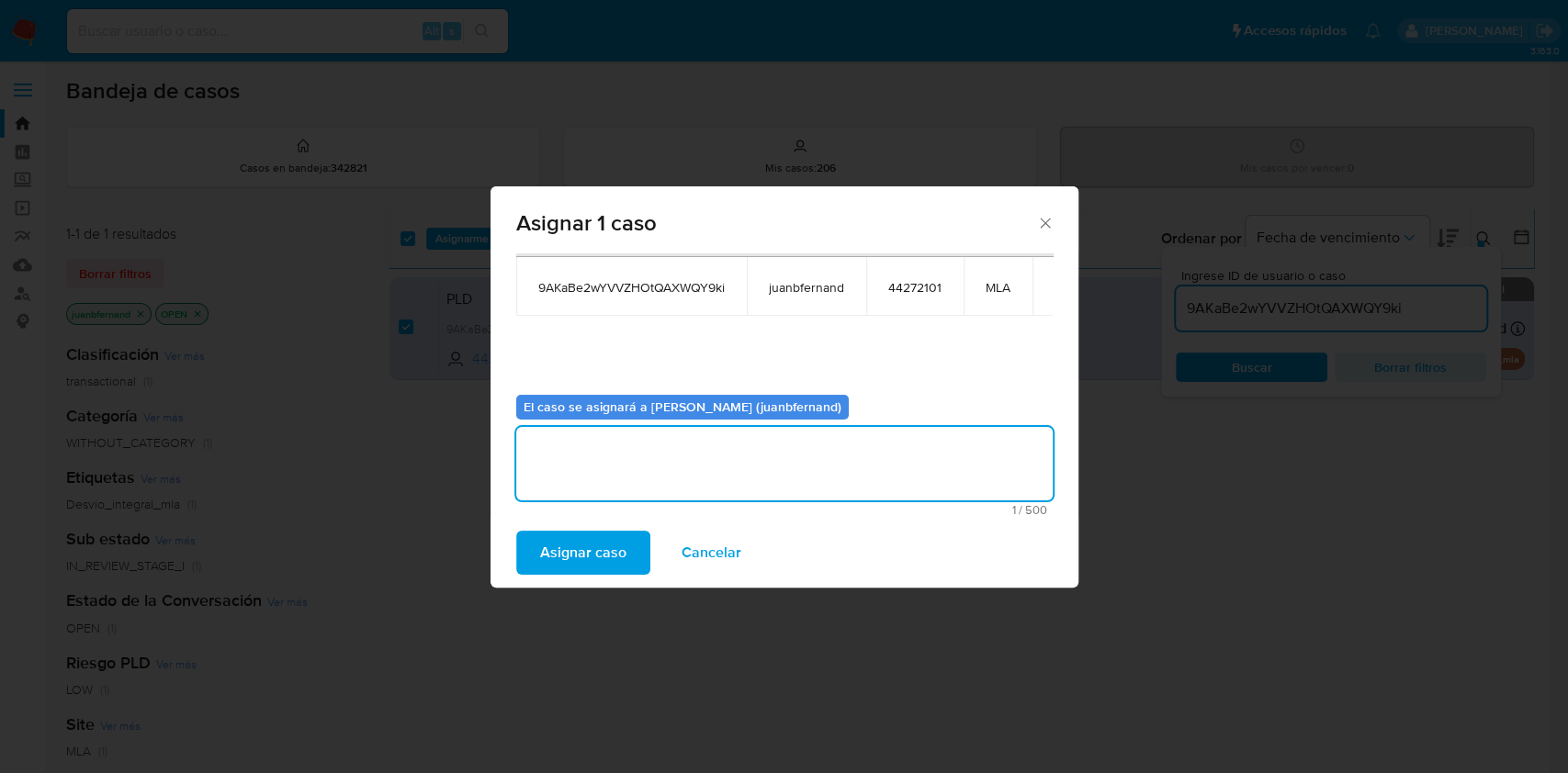
click at [614, 561] on span "Asignar caso" at bounding box center [583, 553] width 87 height 41
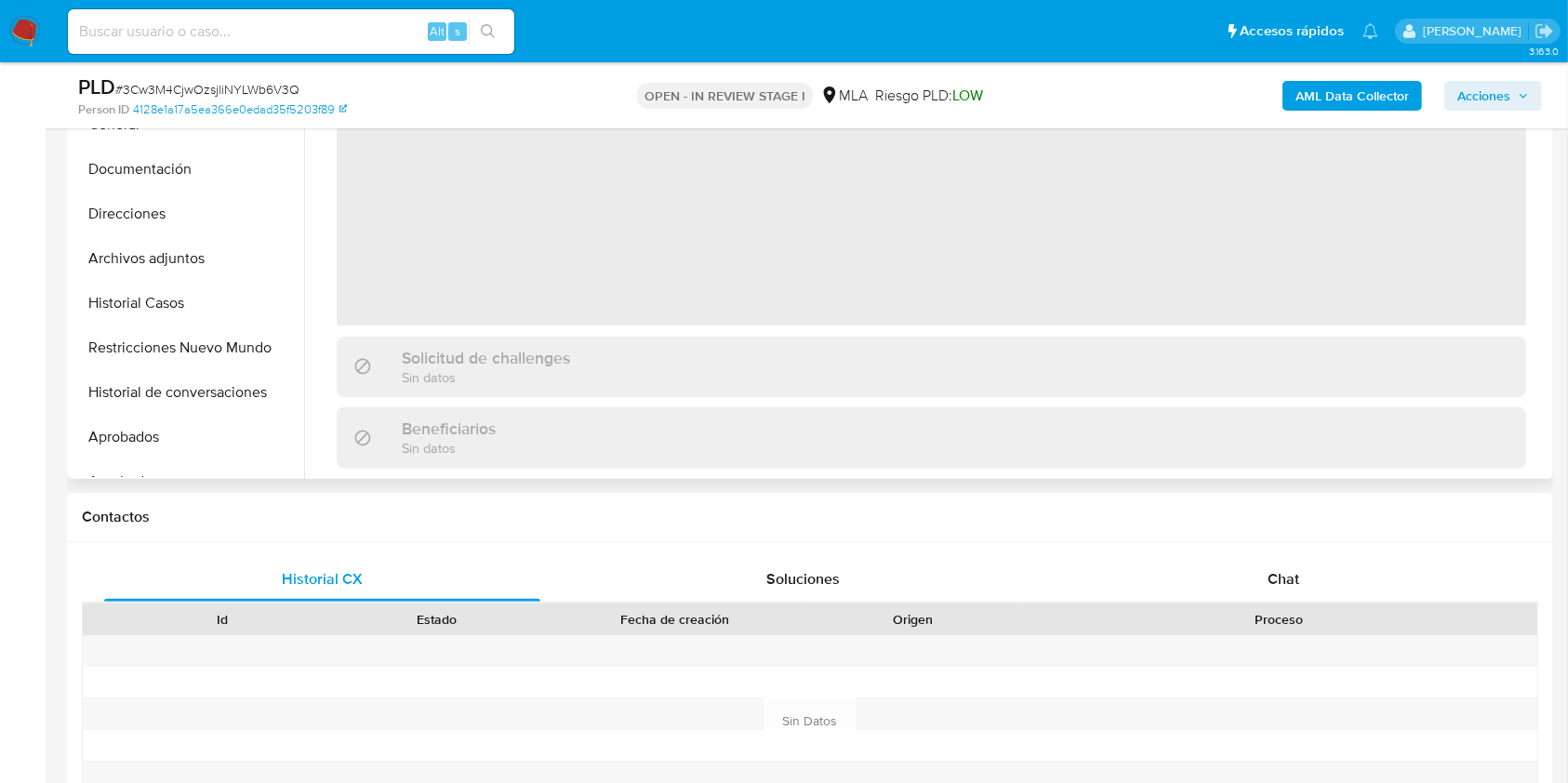
scroll to position [496, 0]
select select "10"
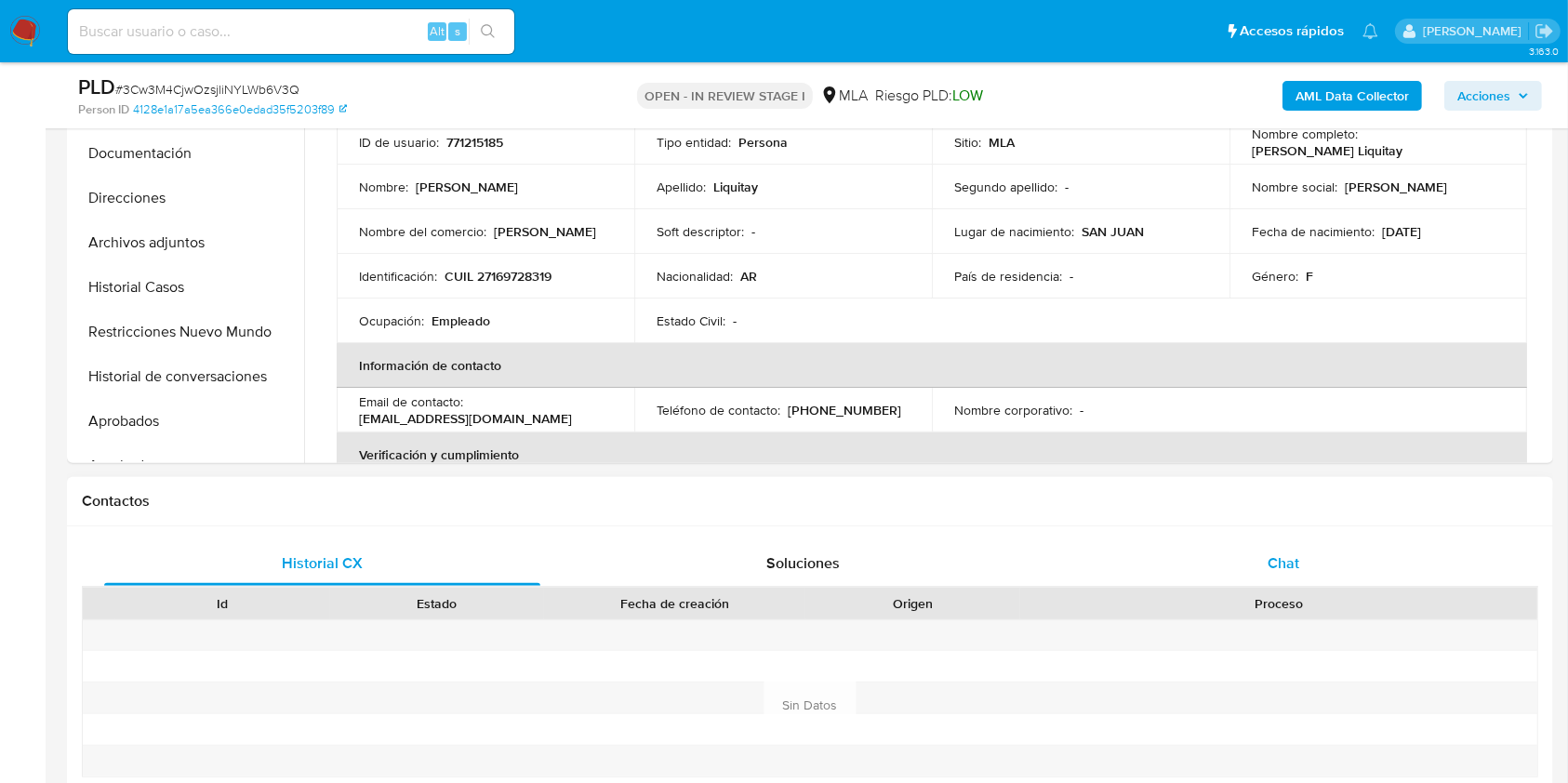
click at [1243, 564] on div "Chat" at bounding box center [1284, 564] width 437 height 45
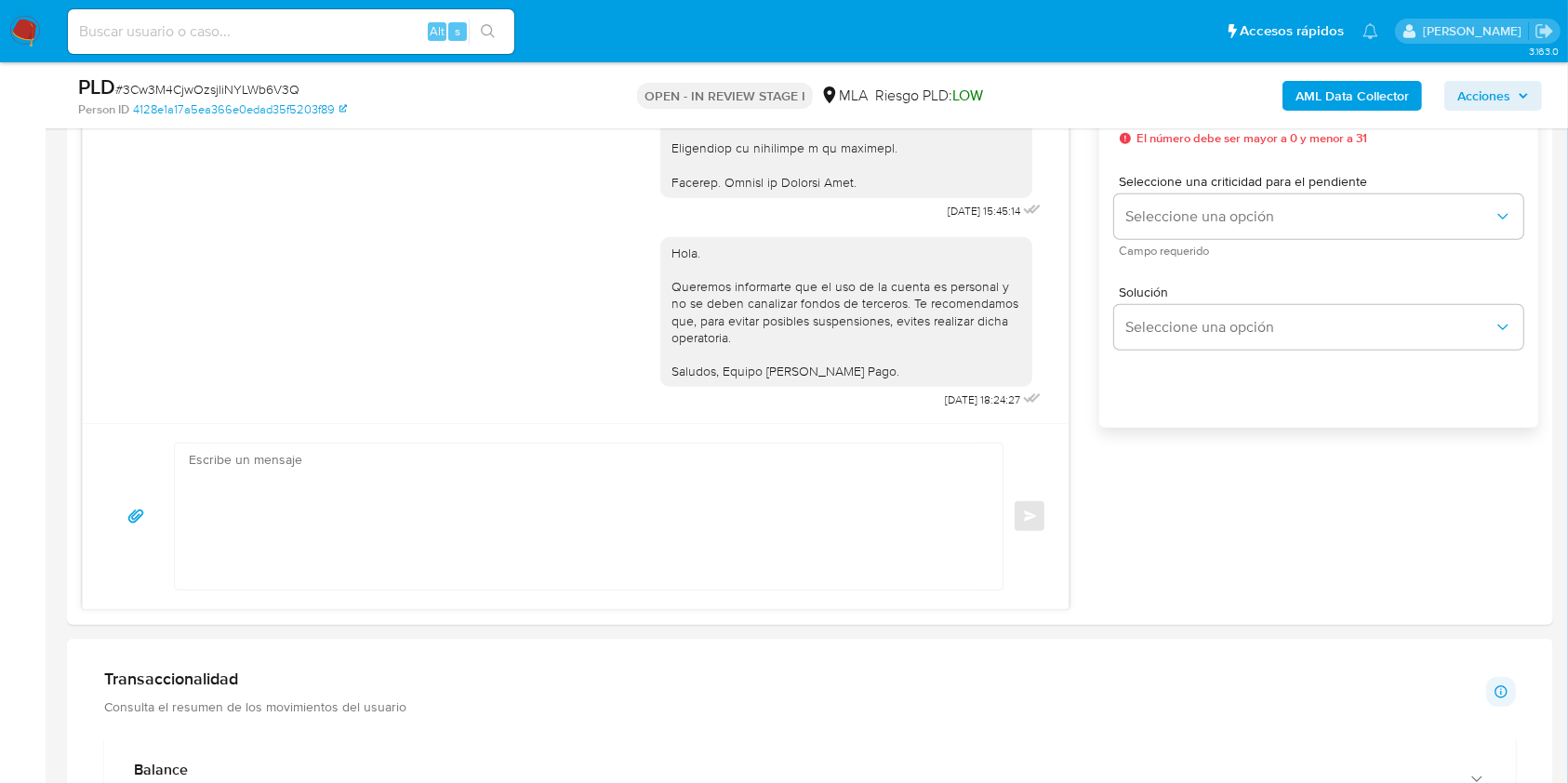
scroll to position [868, 0]
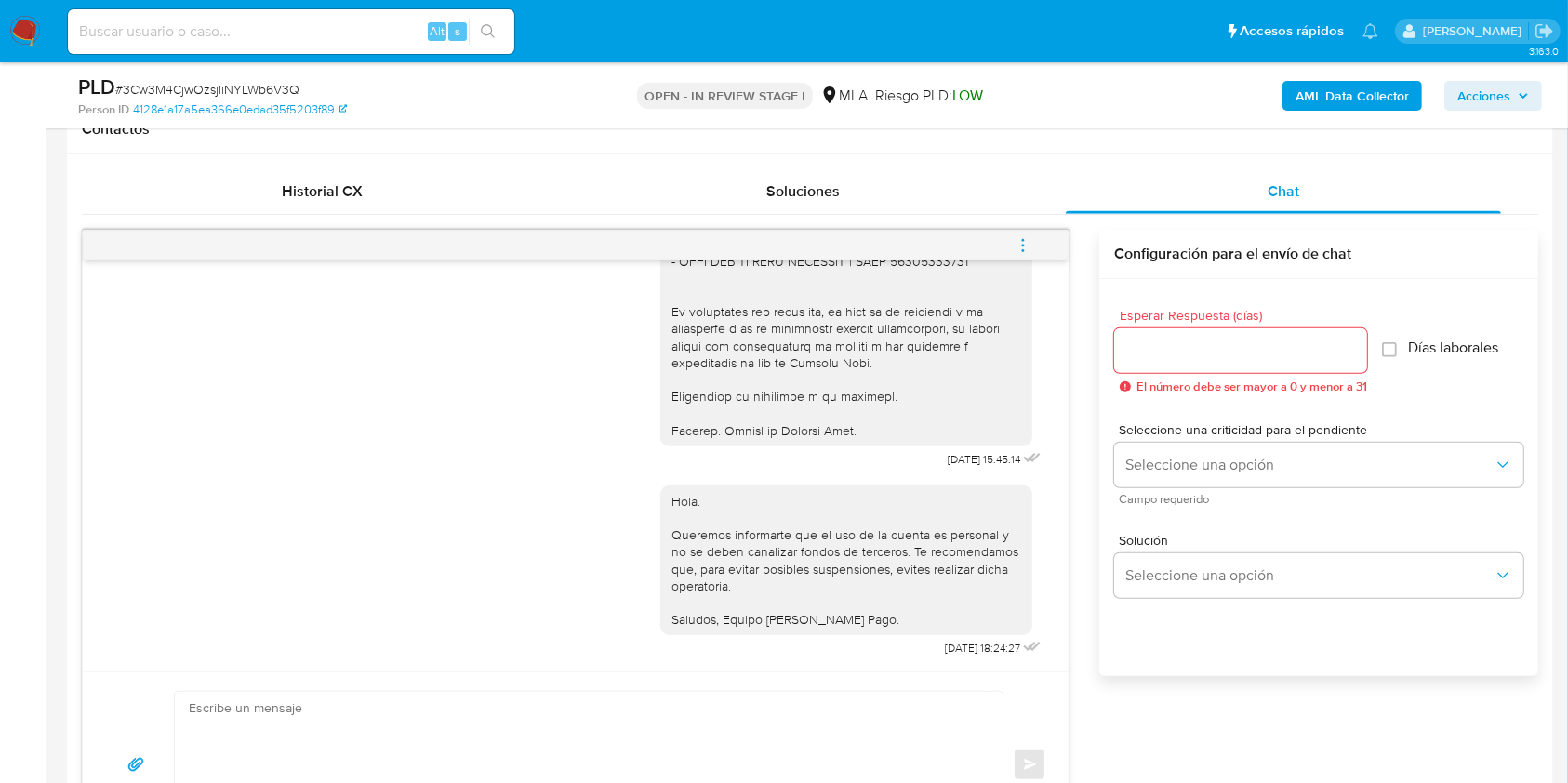
click at [1030, 228] on span "menu-action" at bounding box center [1023, 245] width 17 height 45
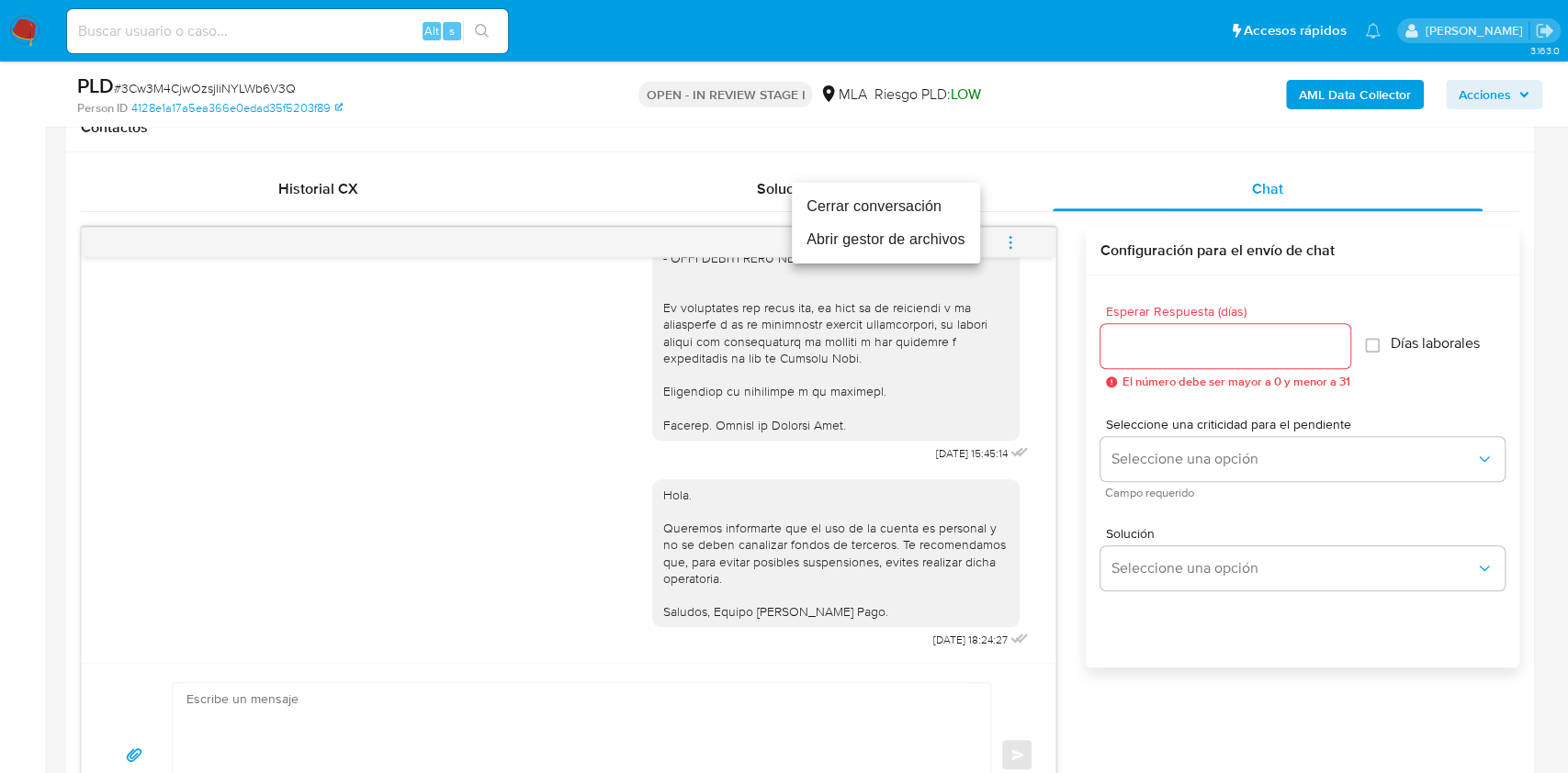
click at [868, 204] on li "Cerrar conversación" at bounding box center [885, 206] width 188 height 33
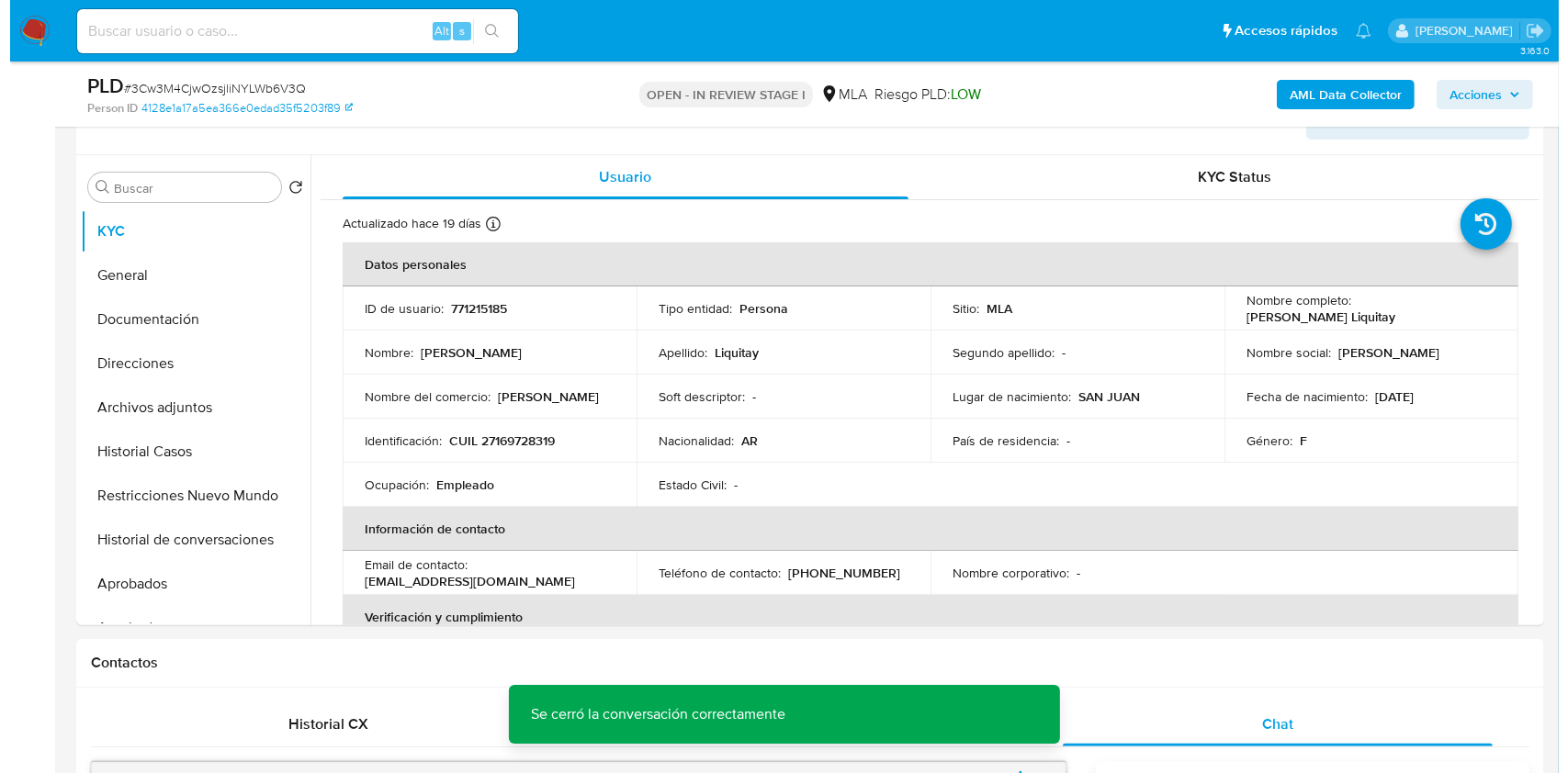
scroll to position [244, 0]
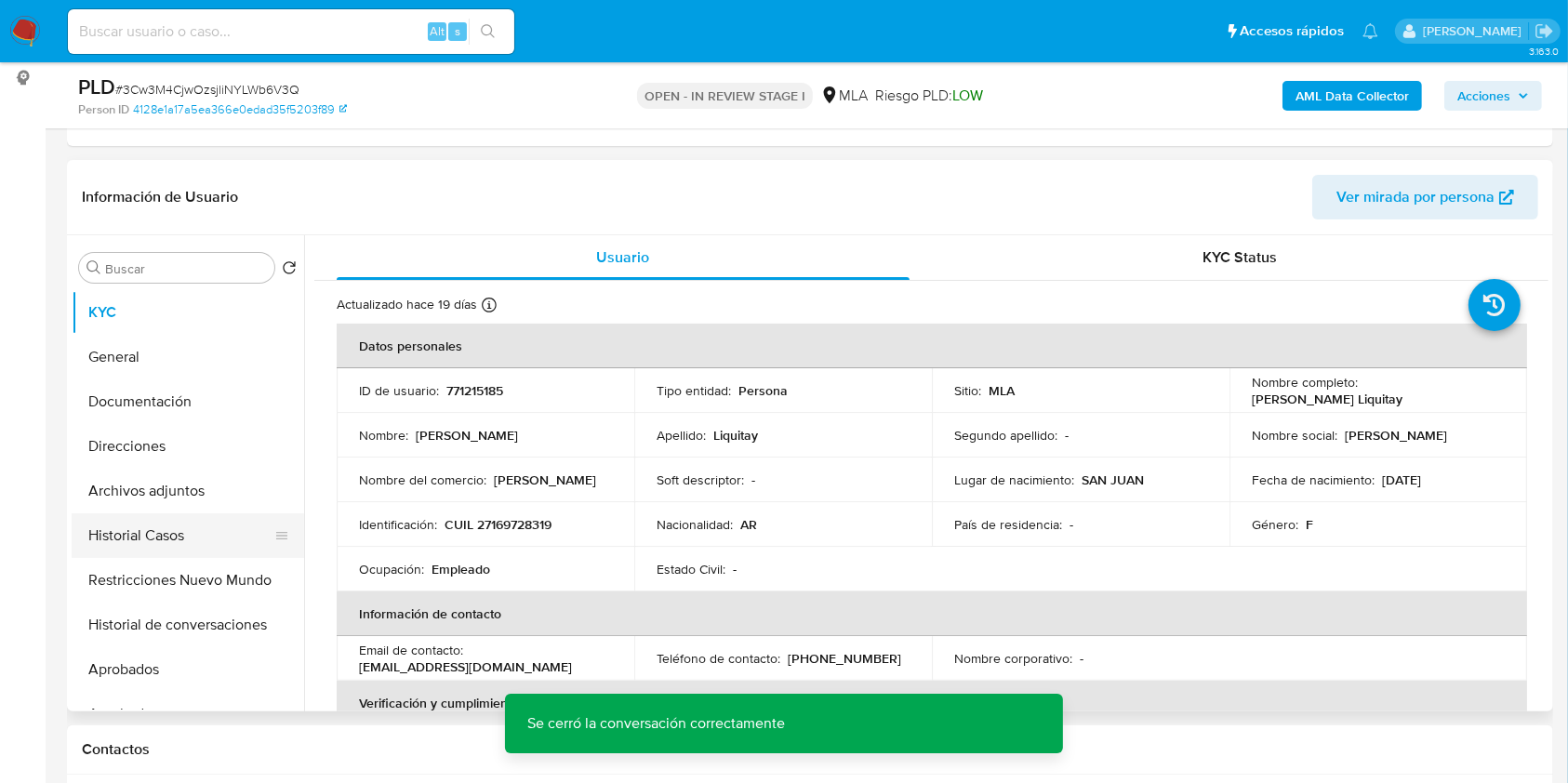
click at [163, 550] on button "Historial Casos" at bounding box center [180, 536] width 217 height 45
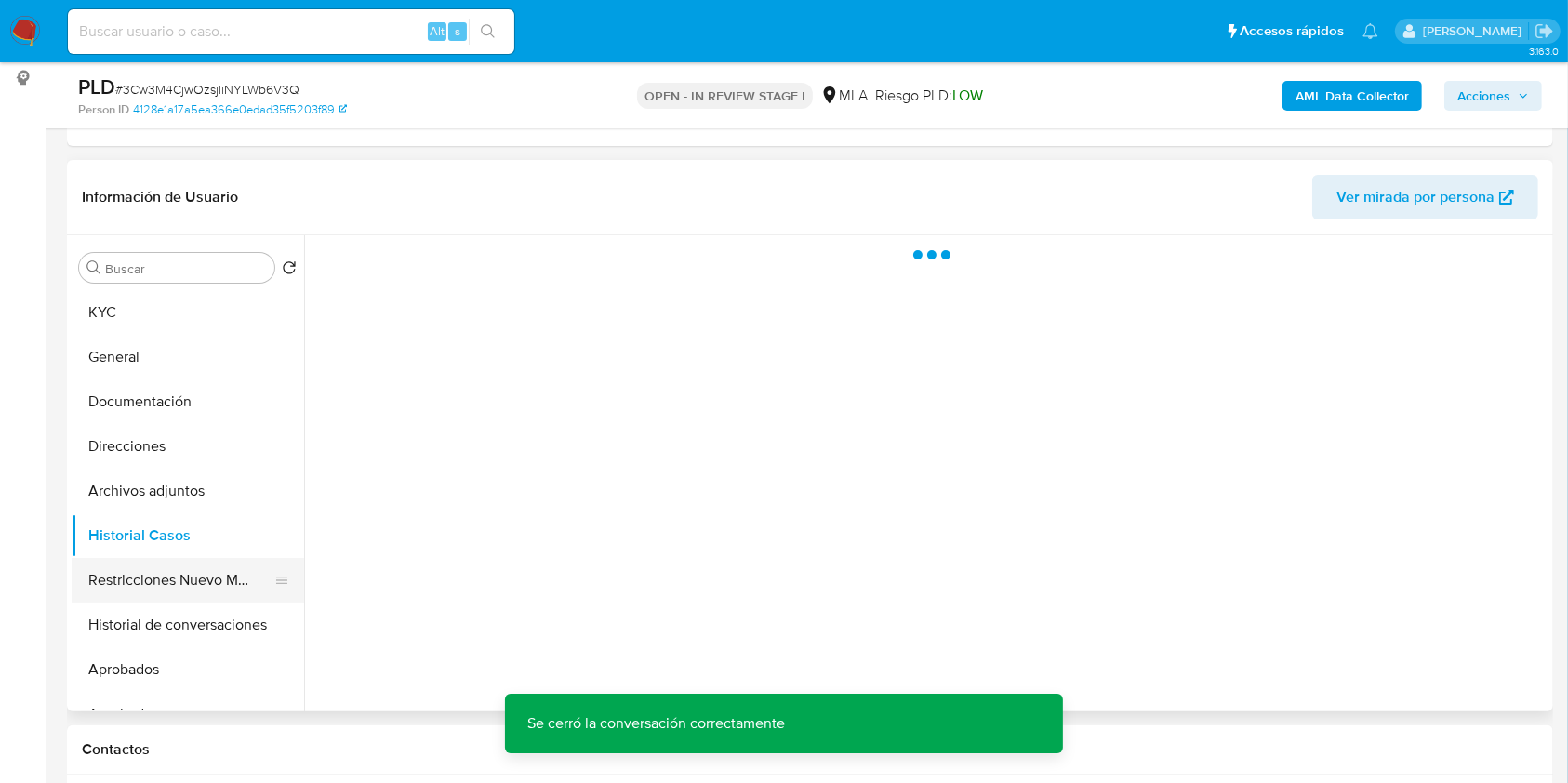
click at [164, 575] on button "Restricciones Nuevo Mundo" at bounding box center [180, 580] width 217 height 45
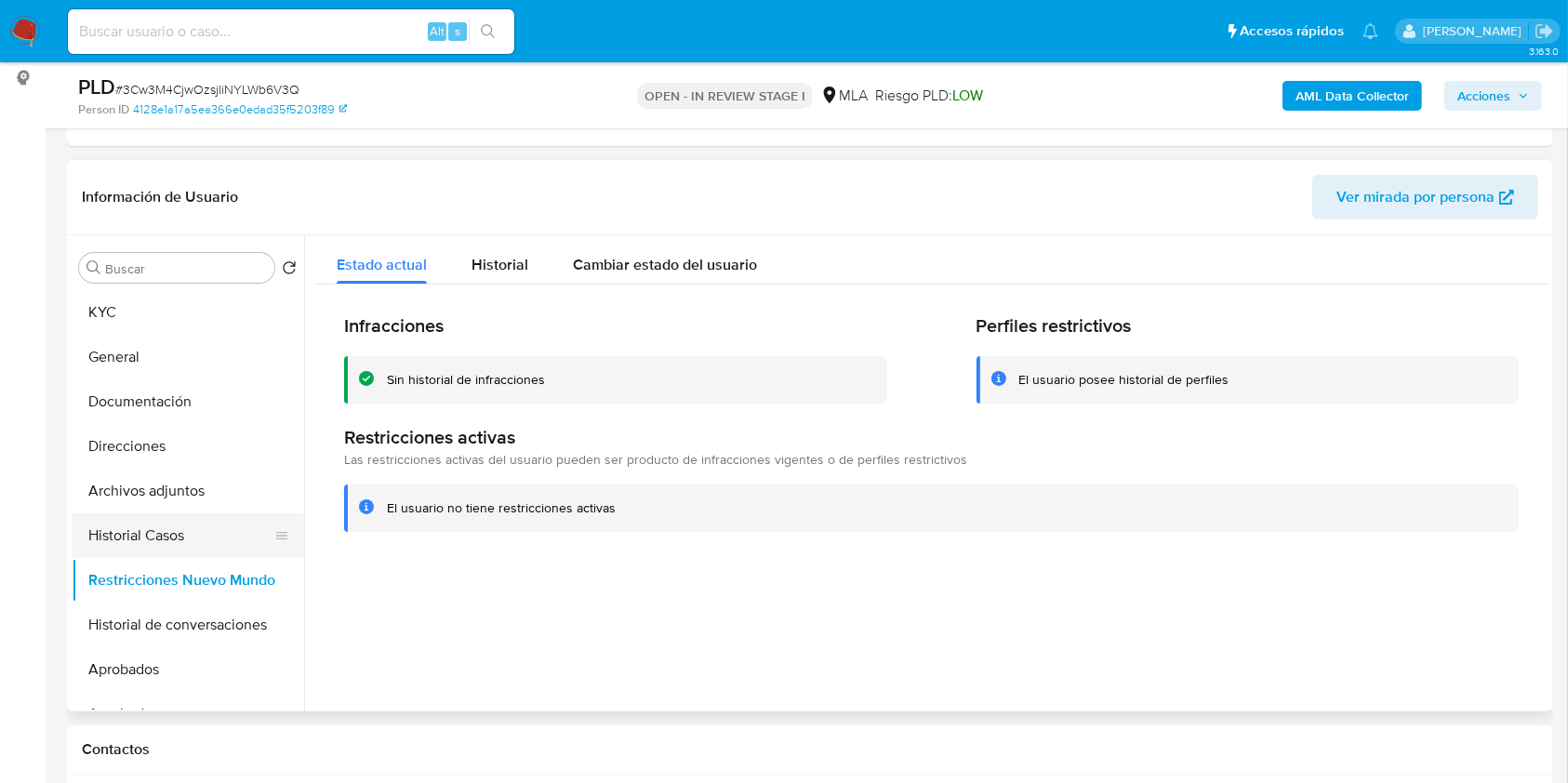
click at [163, 539] on button "Historial Casos" at bounding box center [180, 536] width 217 height 45
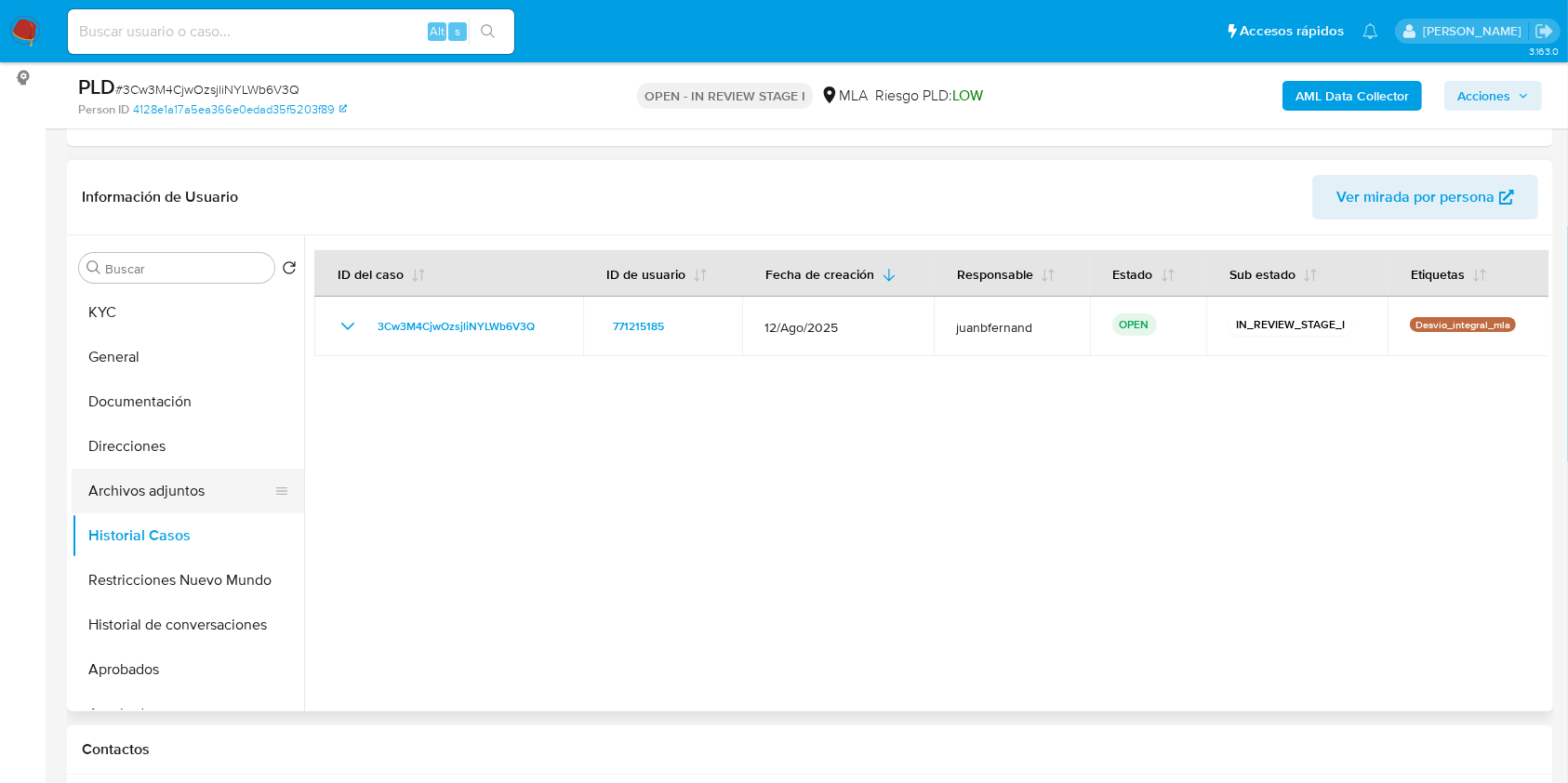
click at [145, 475] on button "Archivos adjuntos" at bounding box center [180, 491] width 217 height 45
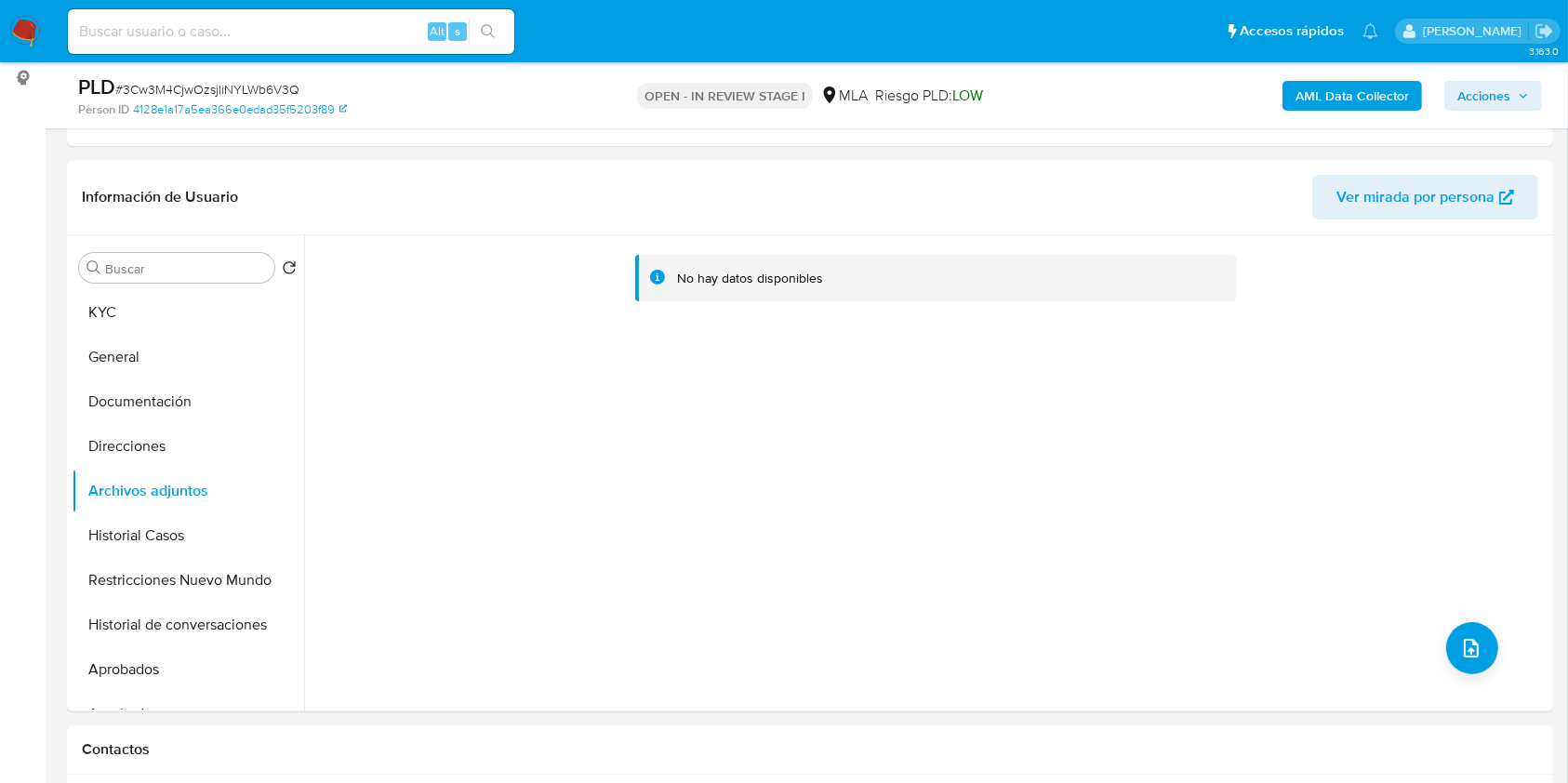
click at [1367, 104] on b "AML Data Collector" at bounding box center [1353, 96] width 114 height 30
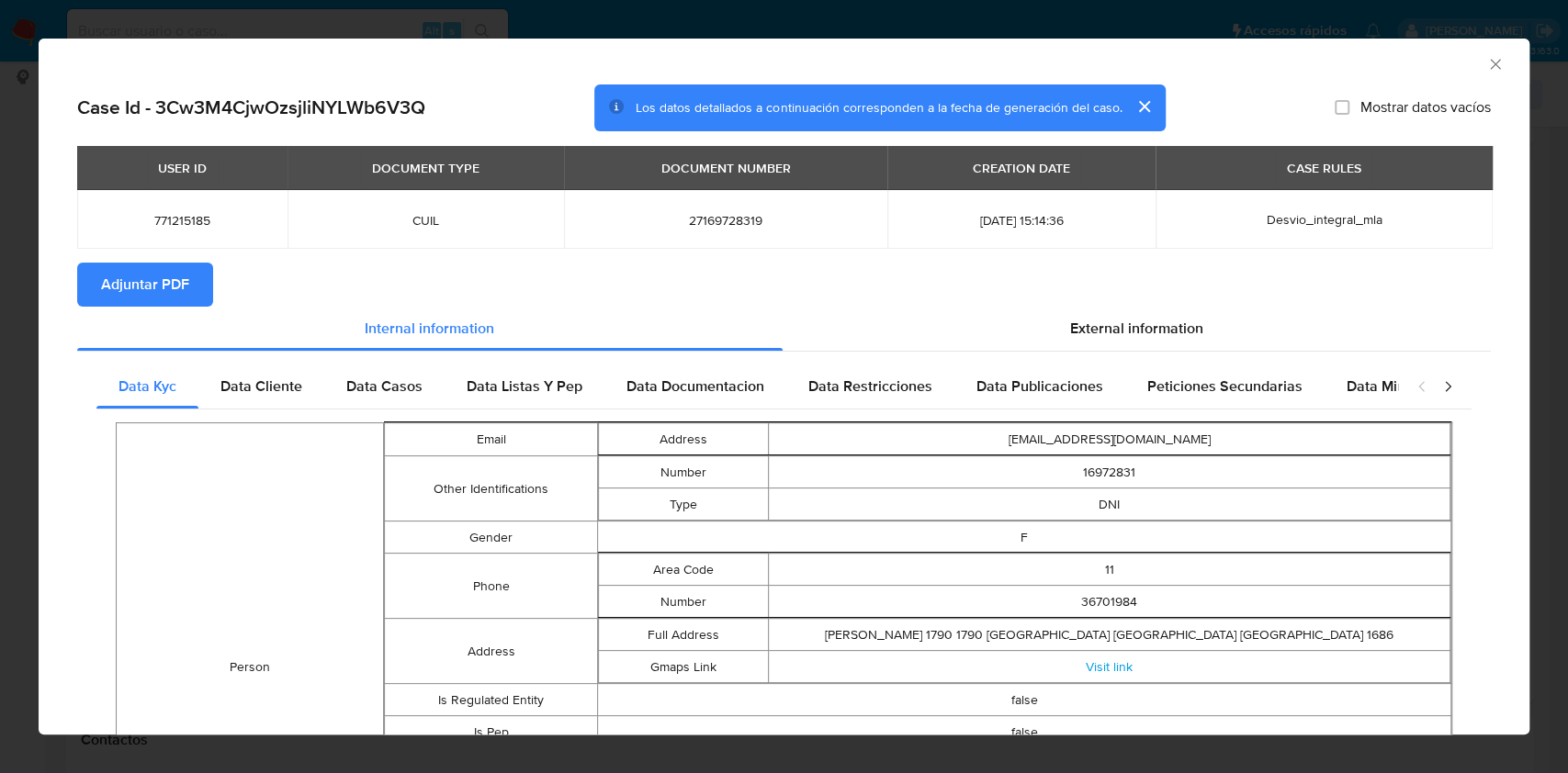
click at [184, 291] on span "Adjuntar PDF" at bounding box center [146, 285] width 88 height 41
click at [1490, 67] on icon "Cerrar ventana" at bounding box center [1494, 64] width 10 height 10
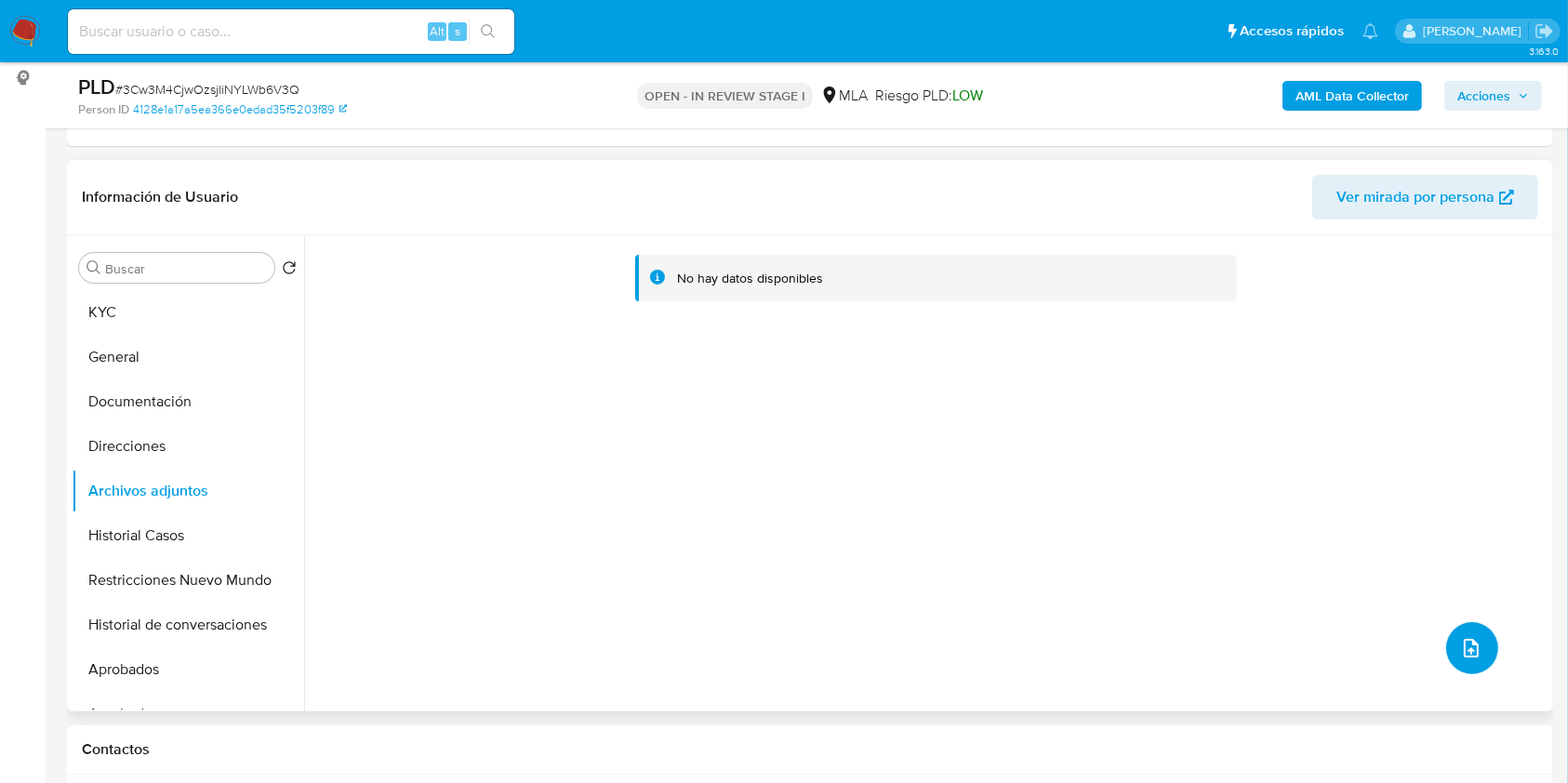
click at [1464, 649] on icon "upload-file" at bounding box center [1471, 649] width 15 height 19
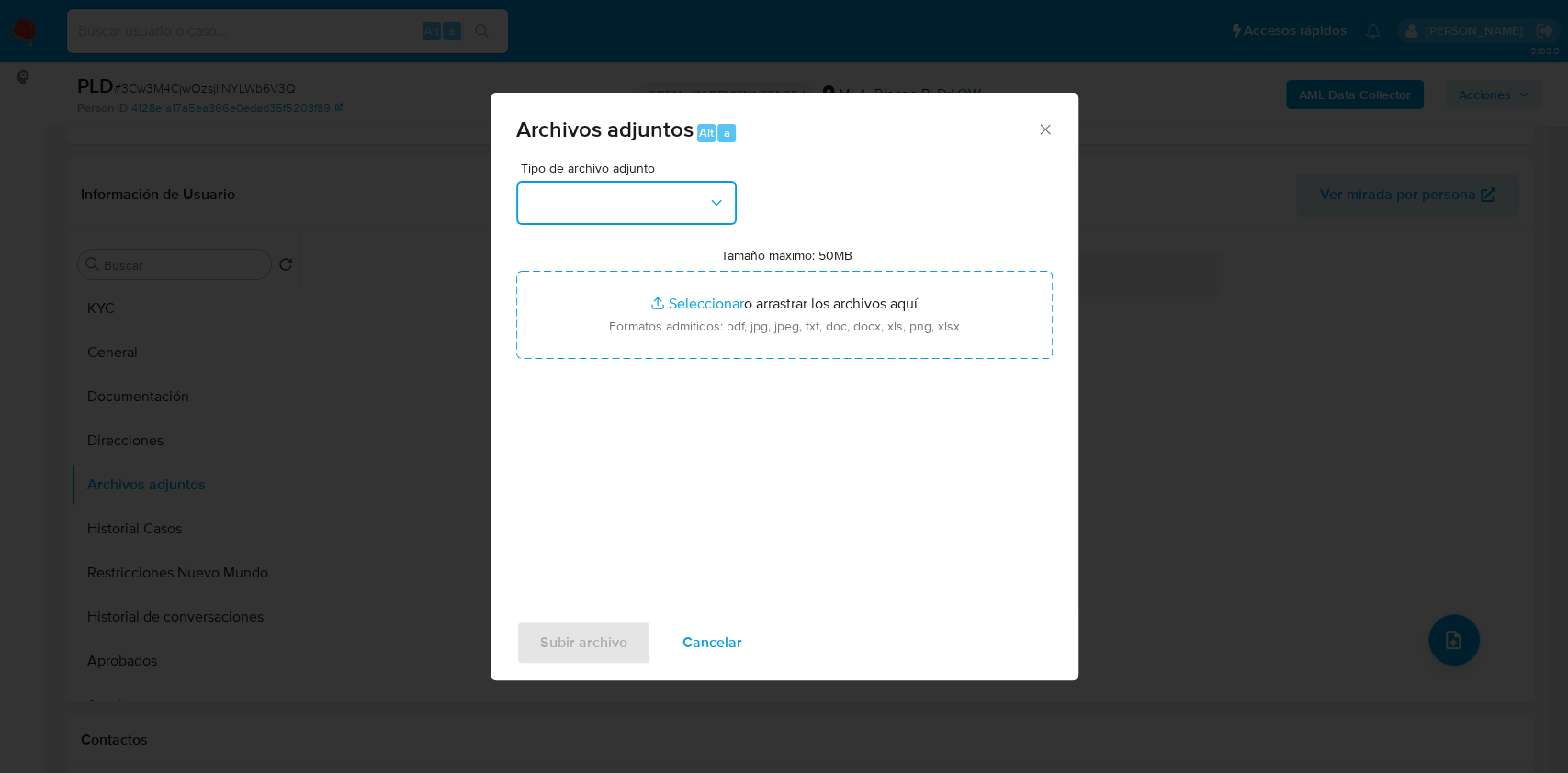
click at [708, 197] on icon "button" at bounding box center [717, 203] width 18 height 18
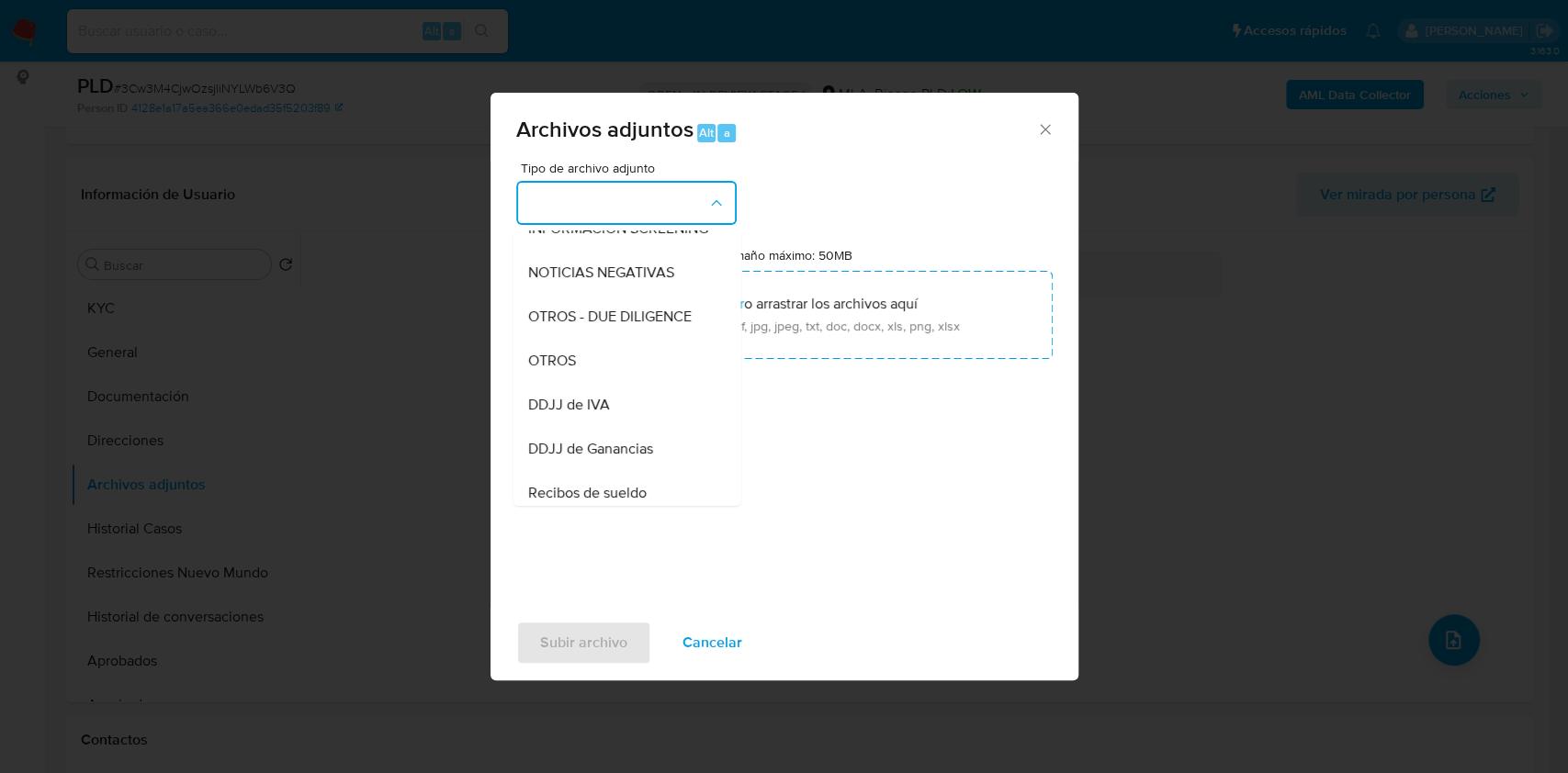
click at [587, 378] on div "OTROS" at bounding box center [620, 361] width 187 height 44
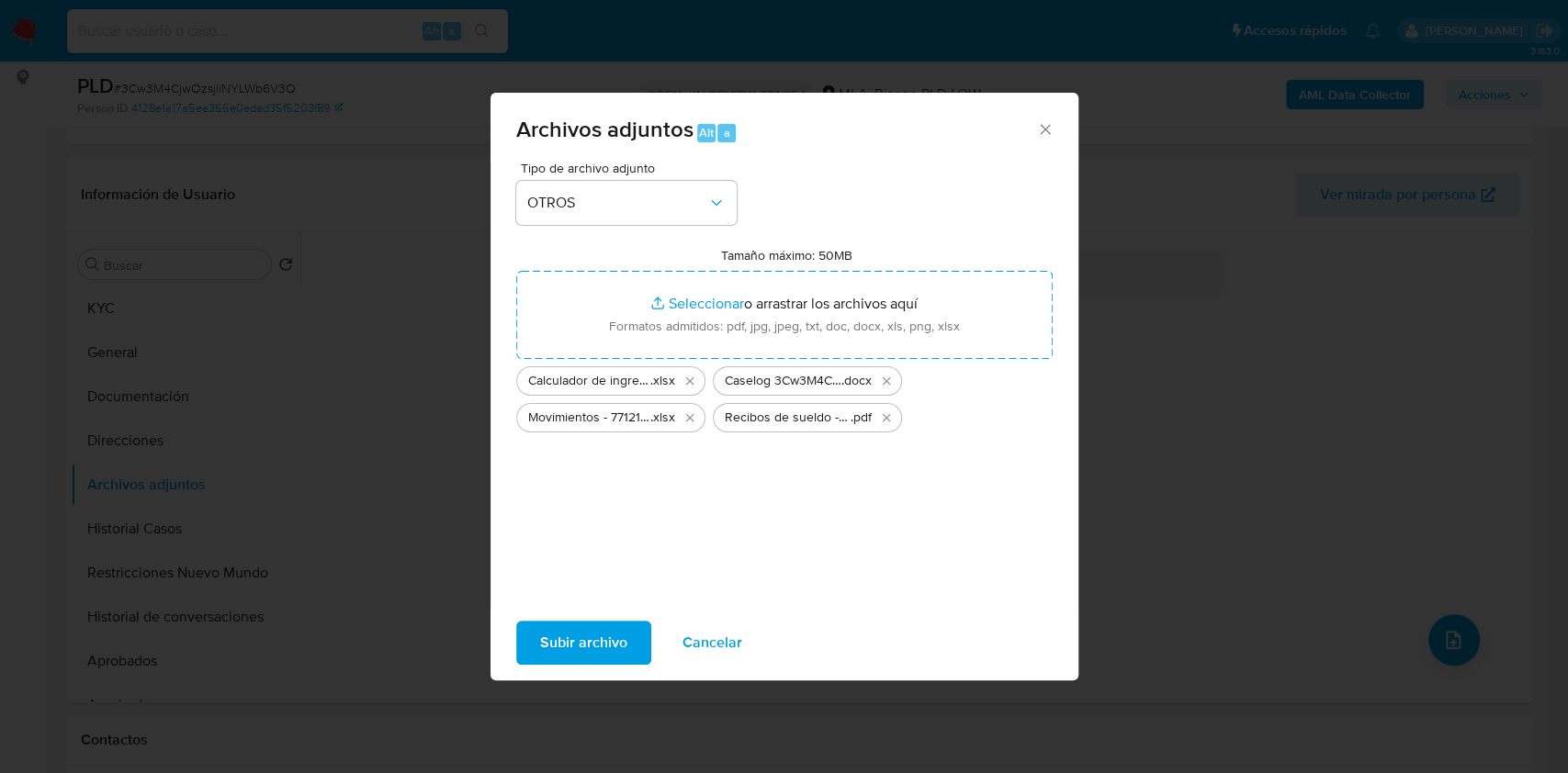
click at [591, 643] on span "Subir archivo" at bounding box center [583, 643] width 88 height 41
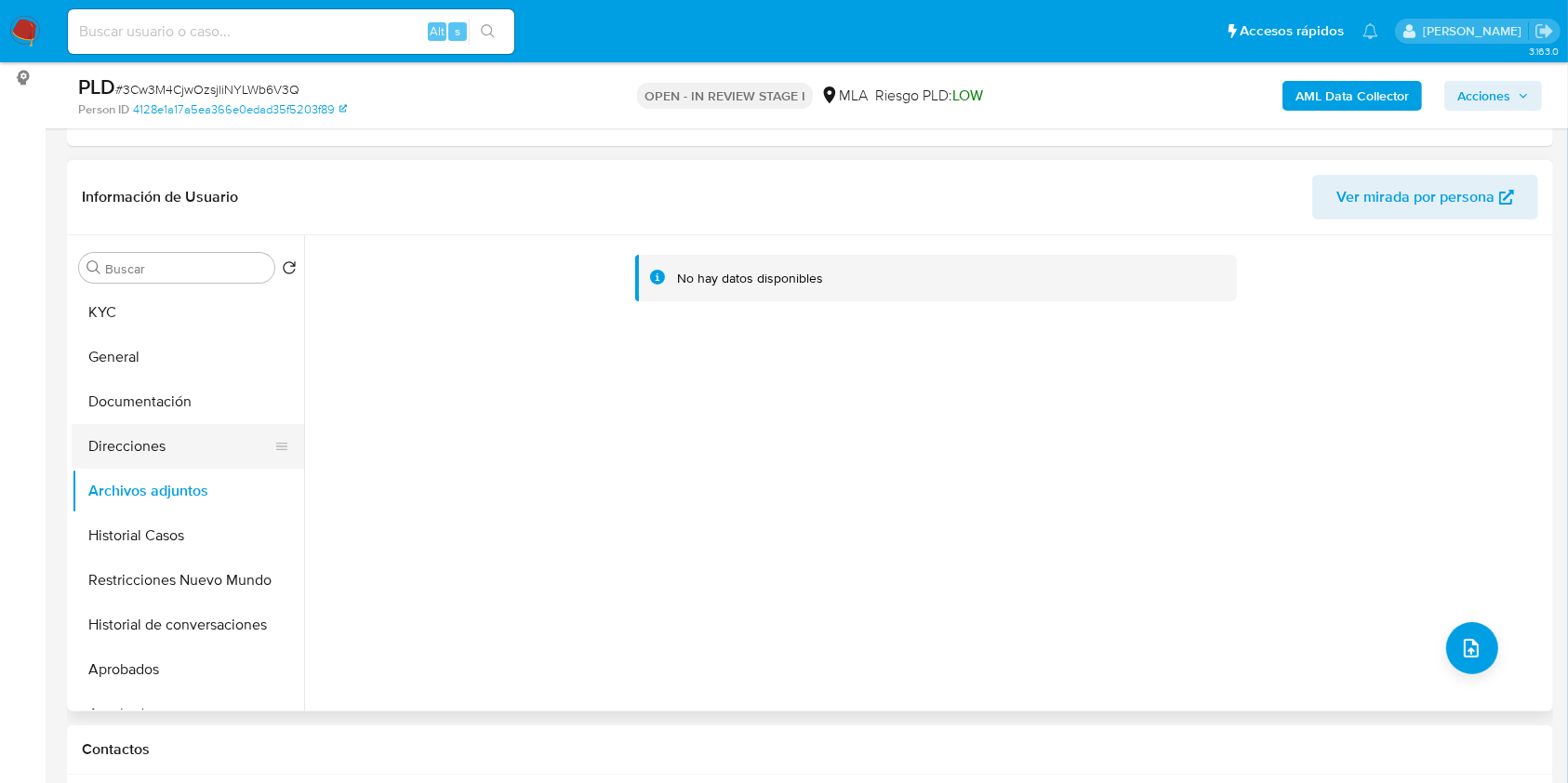
click at [145, 436] on button "Direcciones" at bounding box center [180, 447] width 217 height 45
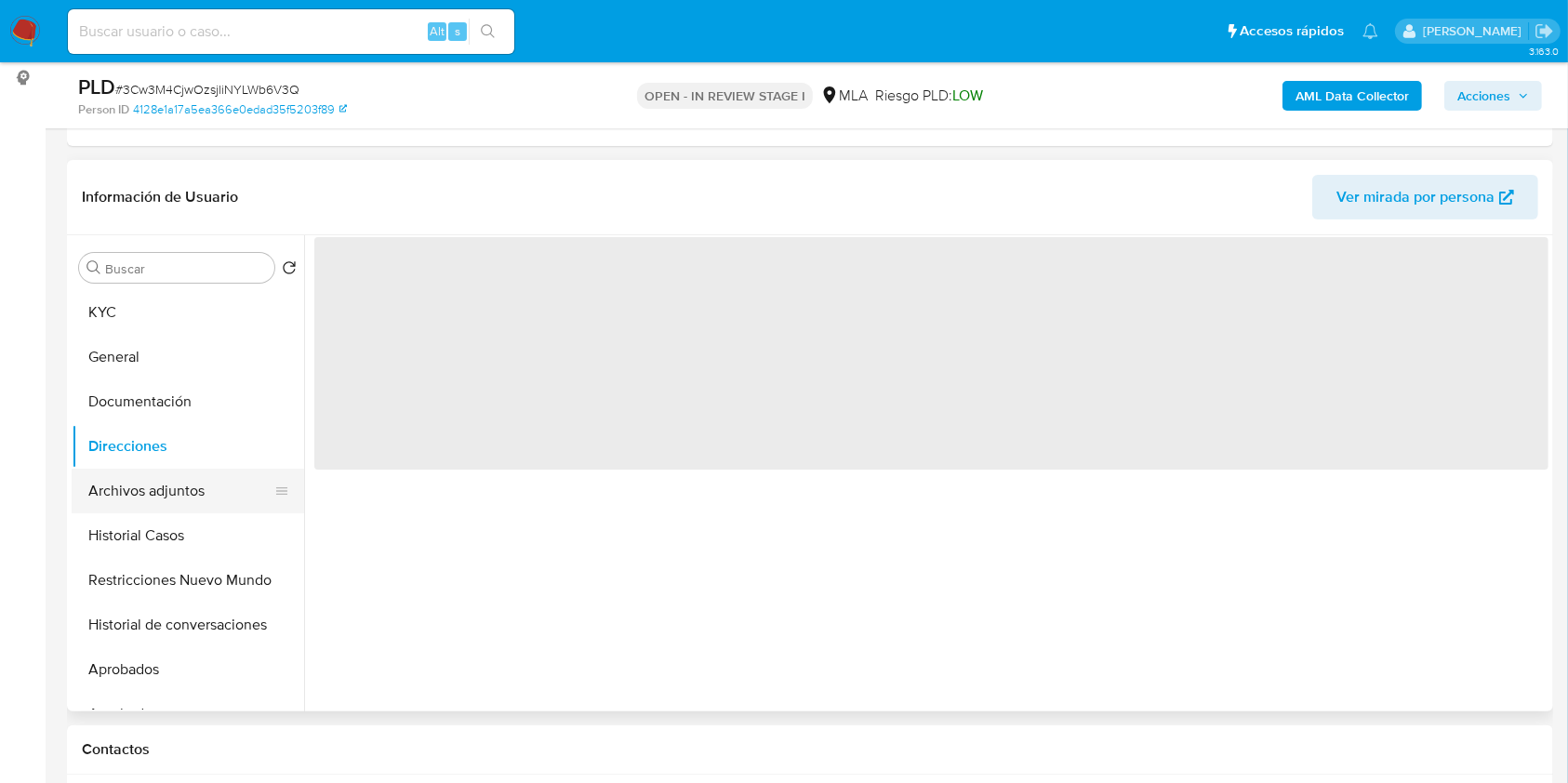
click at [152, 494] on button "Archivos adjuntos" at bounding box center [180, 491] width 217 height 45
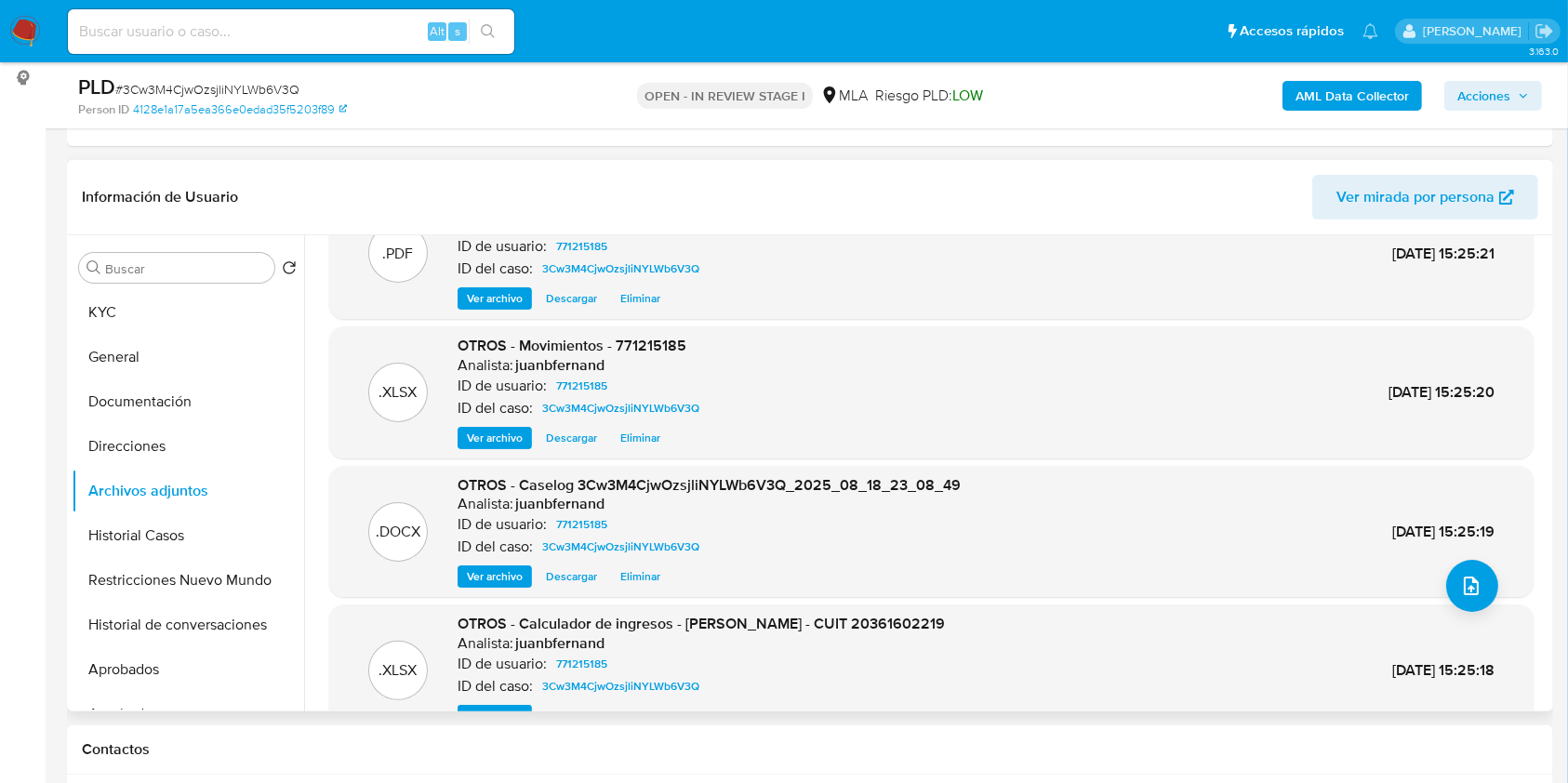
scroll to position [156, 0]
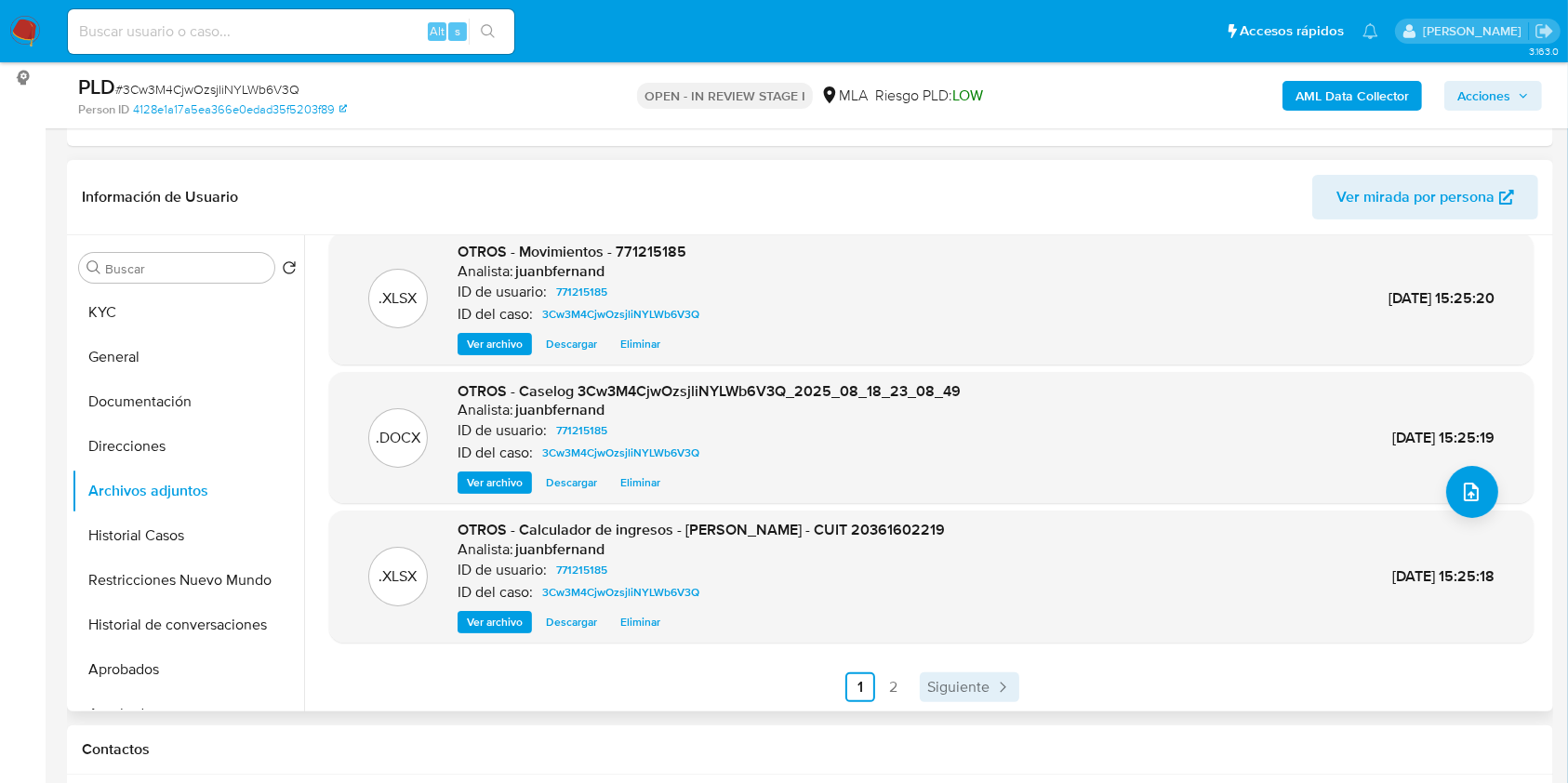
click at [974, 695] on span "Siguiente" at bounding box center [958, 688] width 62 height 15
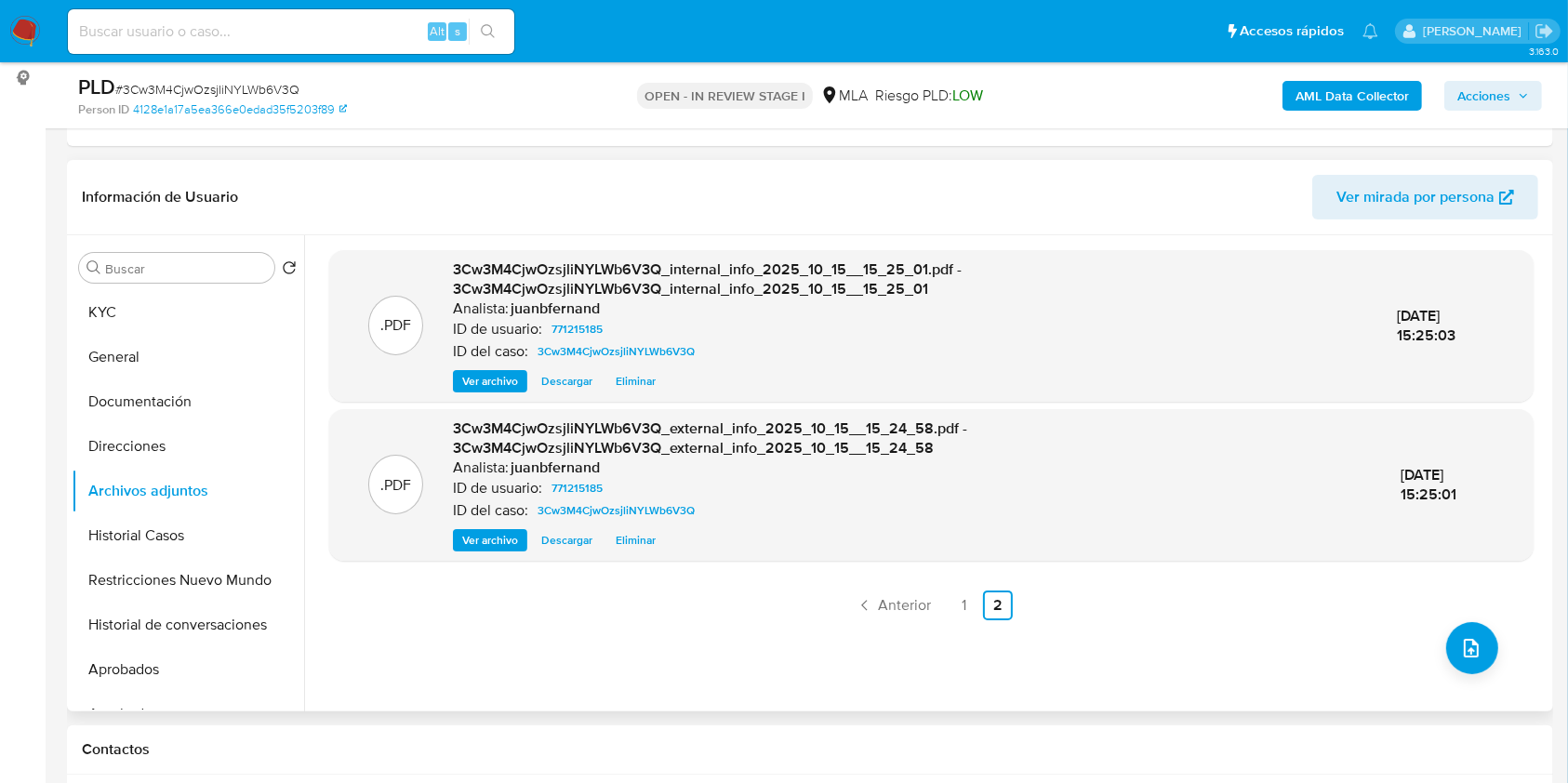
click at [1488, 108] on span "Acciones" at bounding box center [1483, 96] width 53 height 30
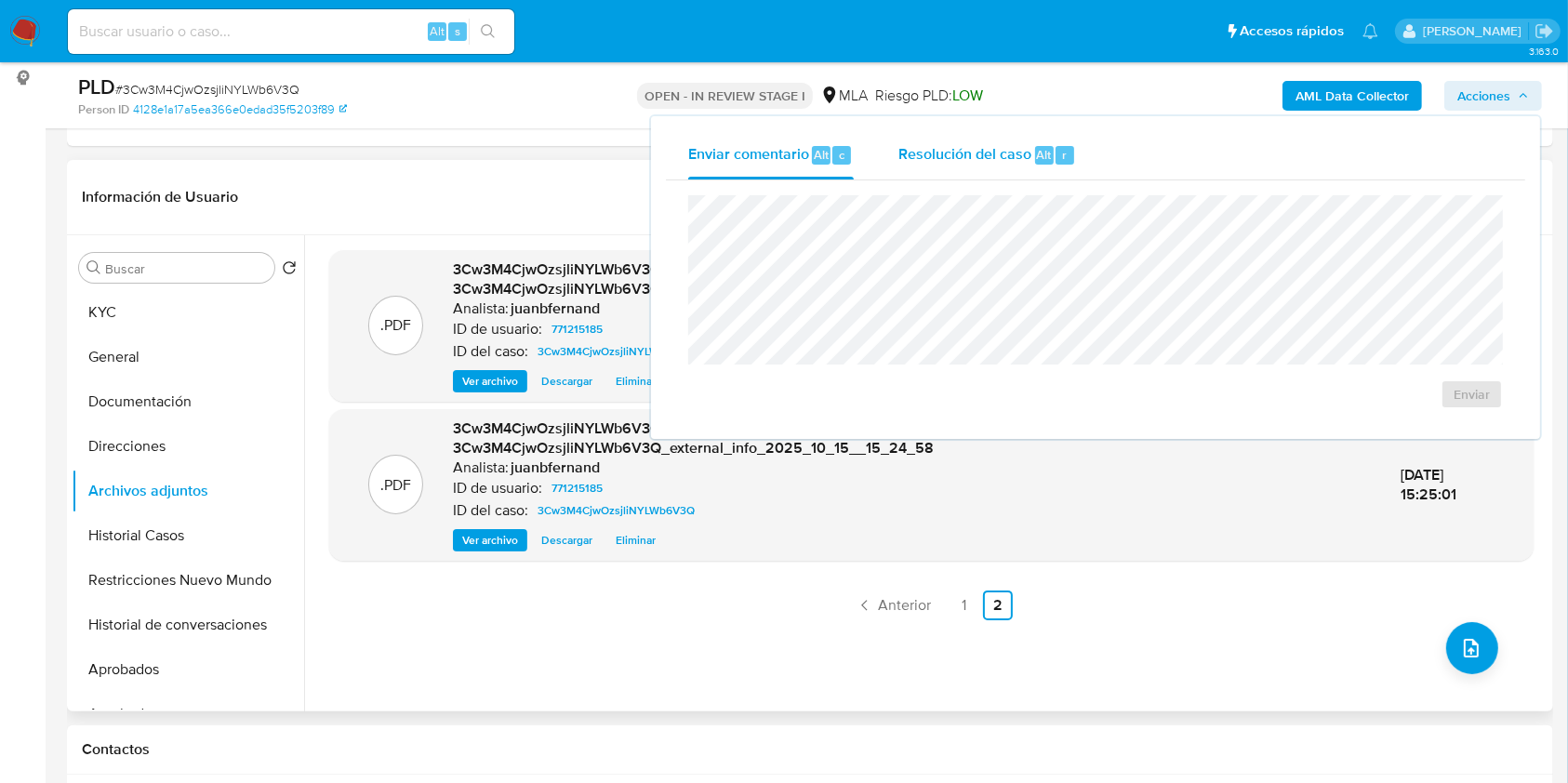
click at [1023, 162] on span "Resolución del caso" at bounding box center [964, 154] width 133 height 21
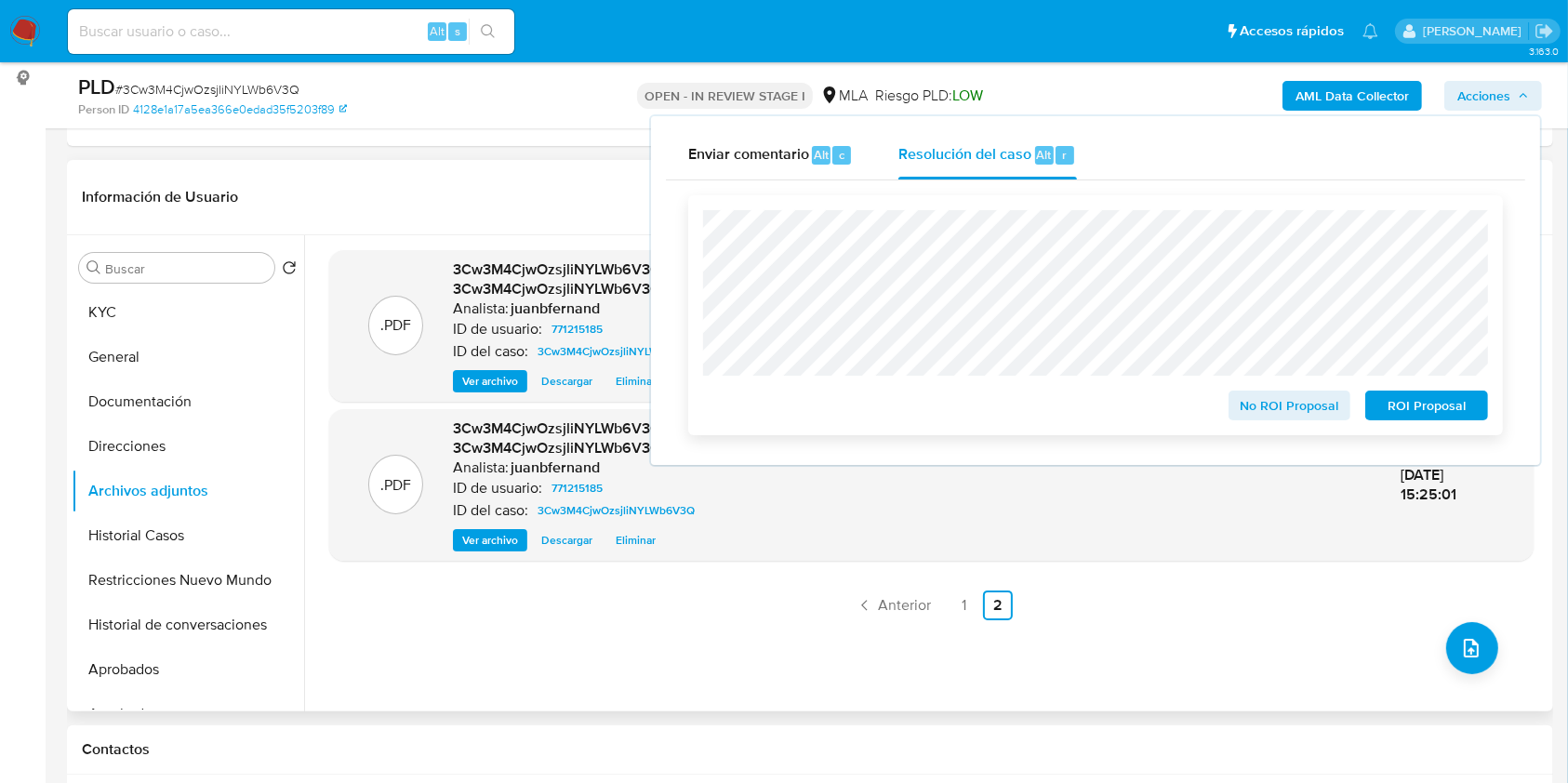
click at [1323, 406] on span "No ROI Proposal" at bounding box center [1290, 406] width 97 height 26
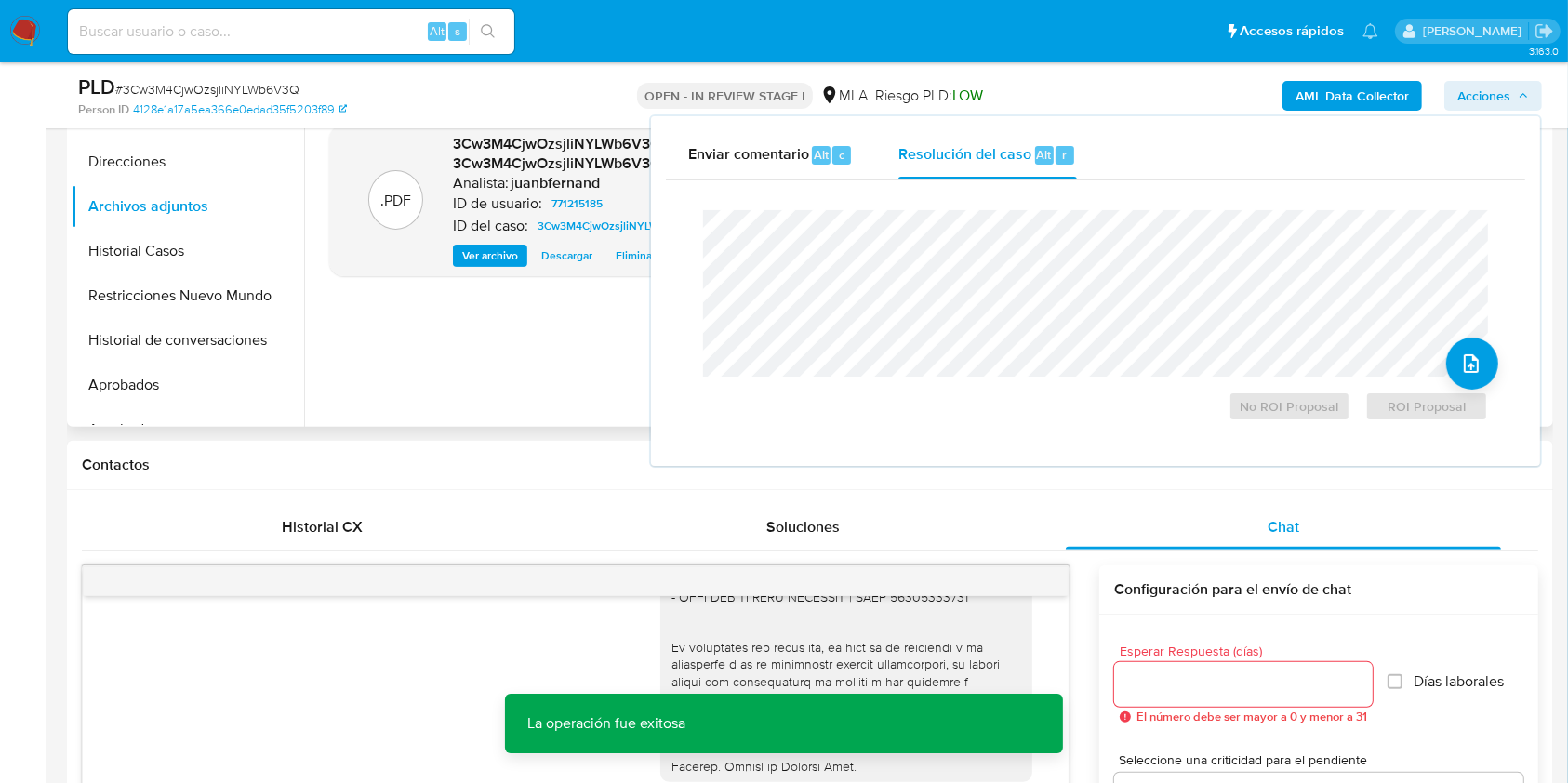
scroll to position [496, 0]
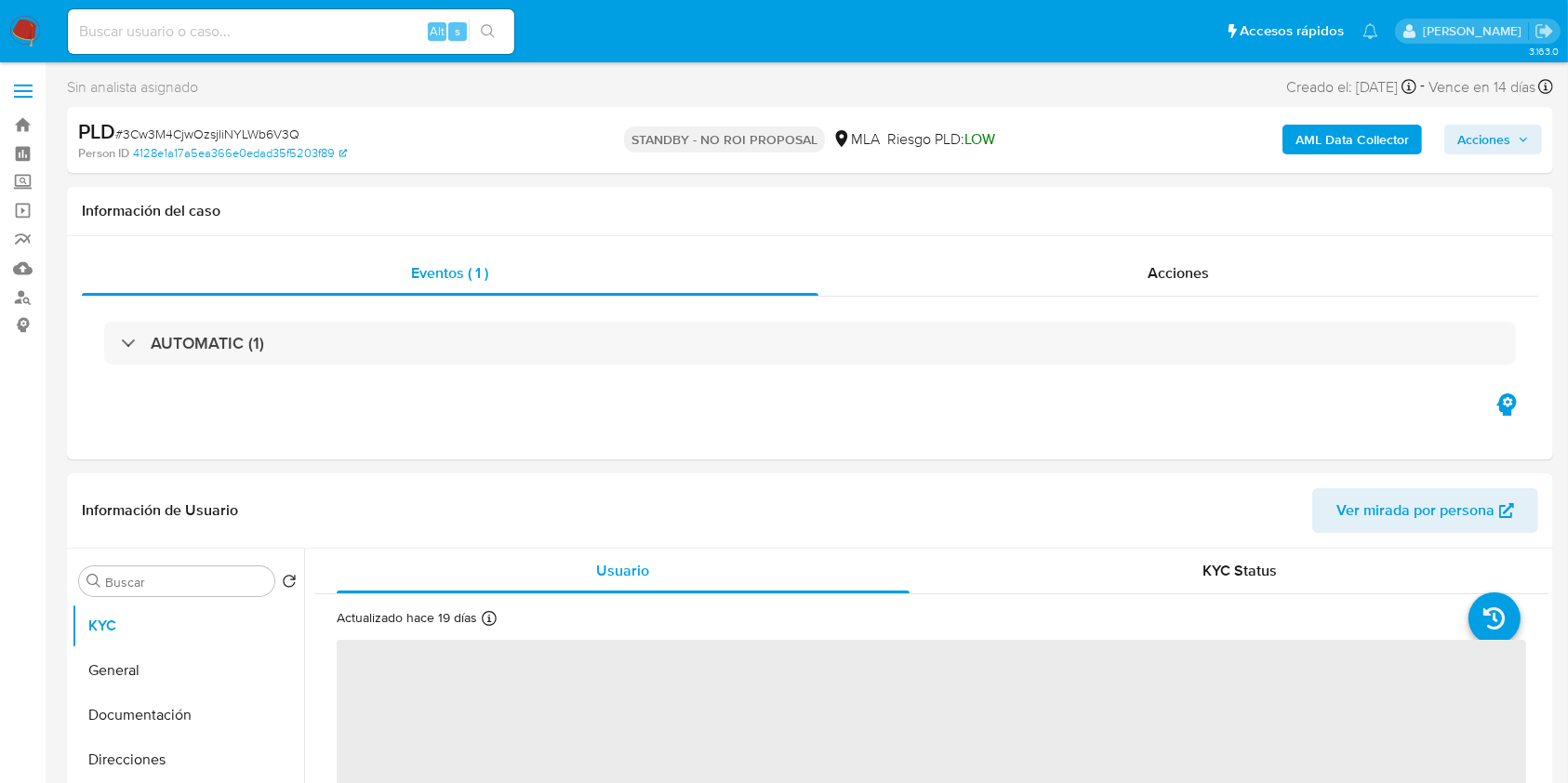
select select "10"
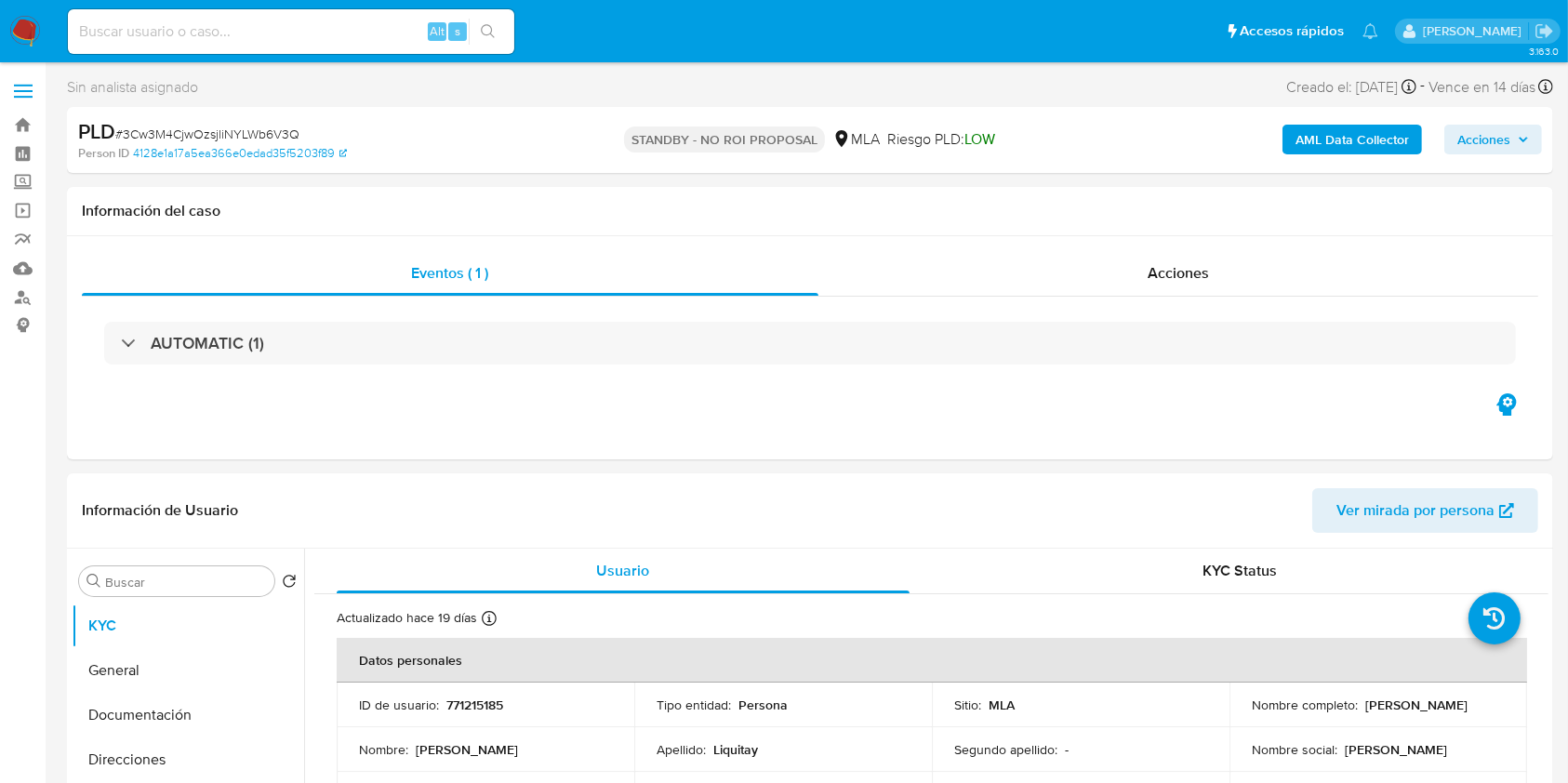
click at [399, 34] on input at bounding box center [291, 32] width 447 height 24
paste input "9AKaBe2wYVVZHOtQAXWQY9ki"
type input "9AKaBe2wYVVZHOtQAXWQY9ki"
click at [481, 26] on icon "search-icon" at bounding box center [488, 32] width 15 height 15
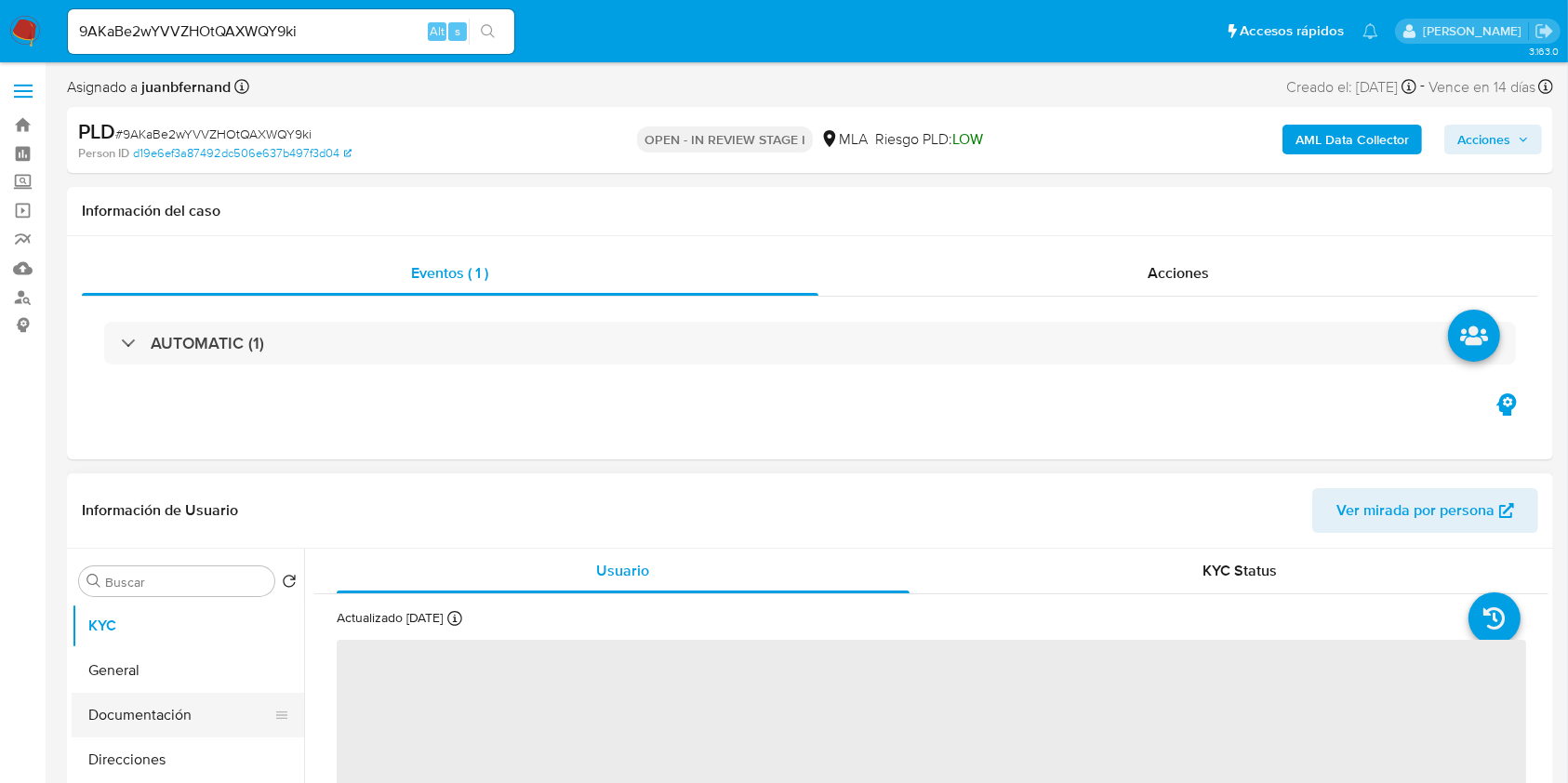
select select "10"
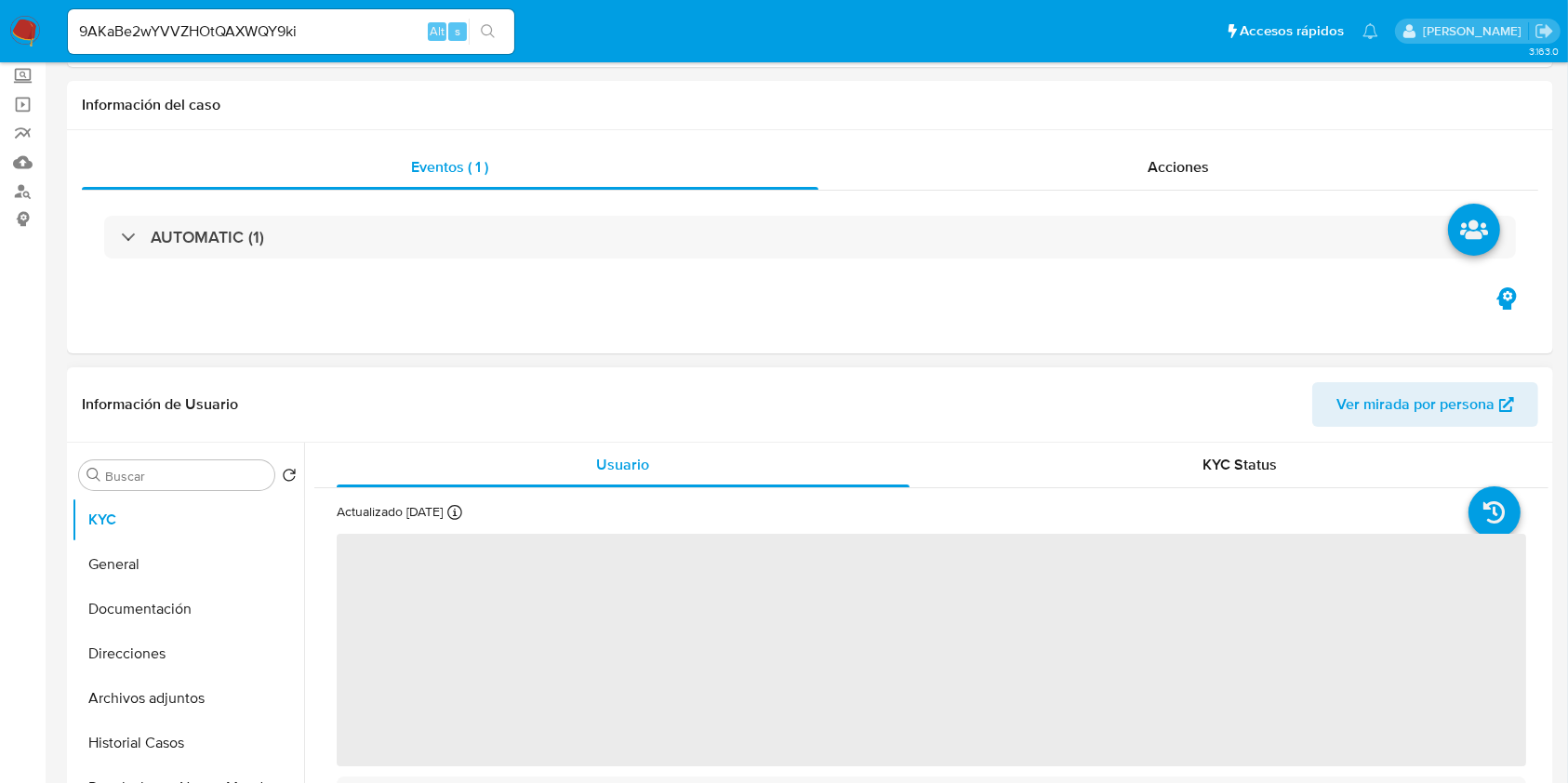
scroll to position [247, 0]
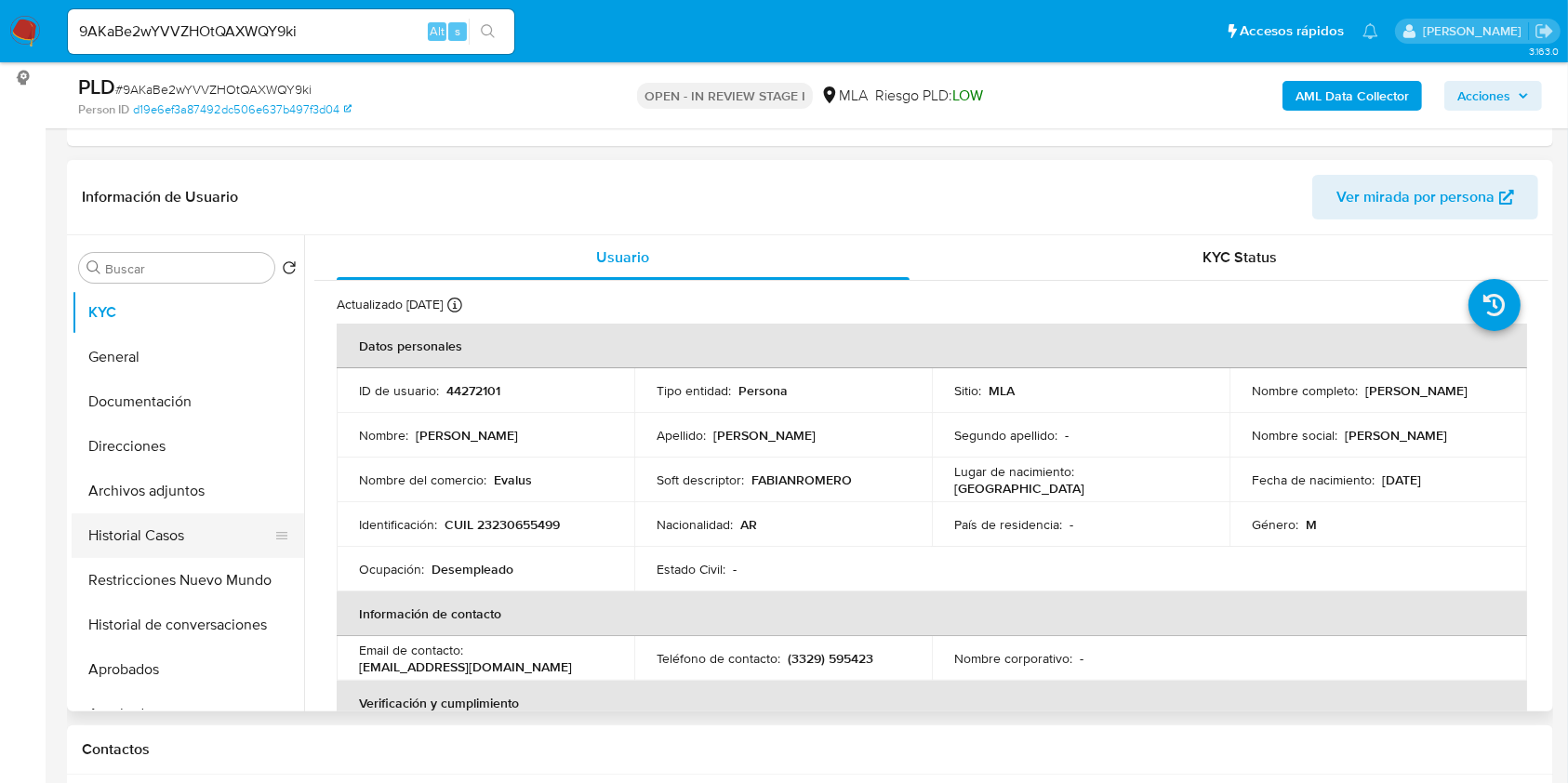
click at [125, 531] on button "Historial Casos" at bounding box center [180, 536] width 217 height 45
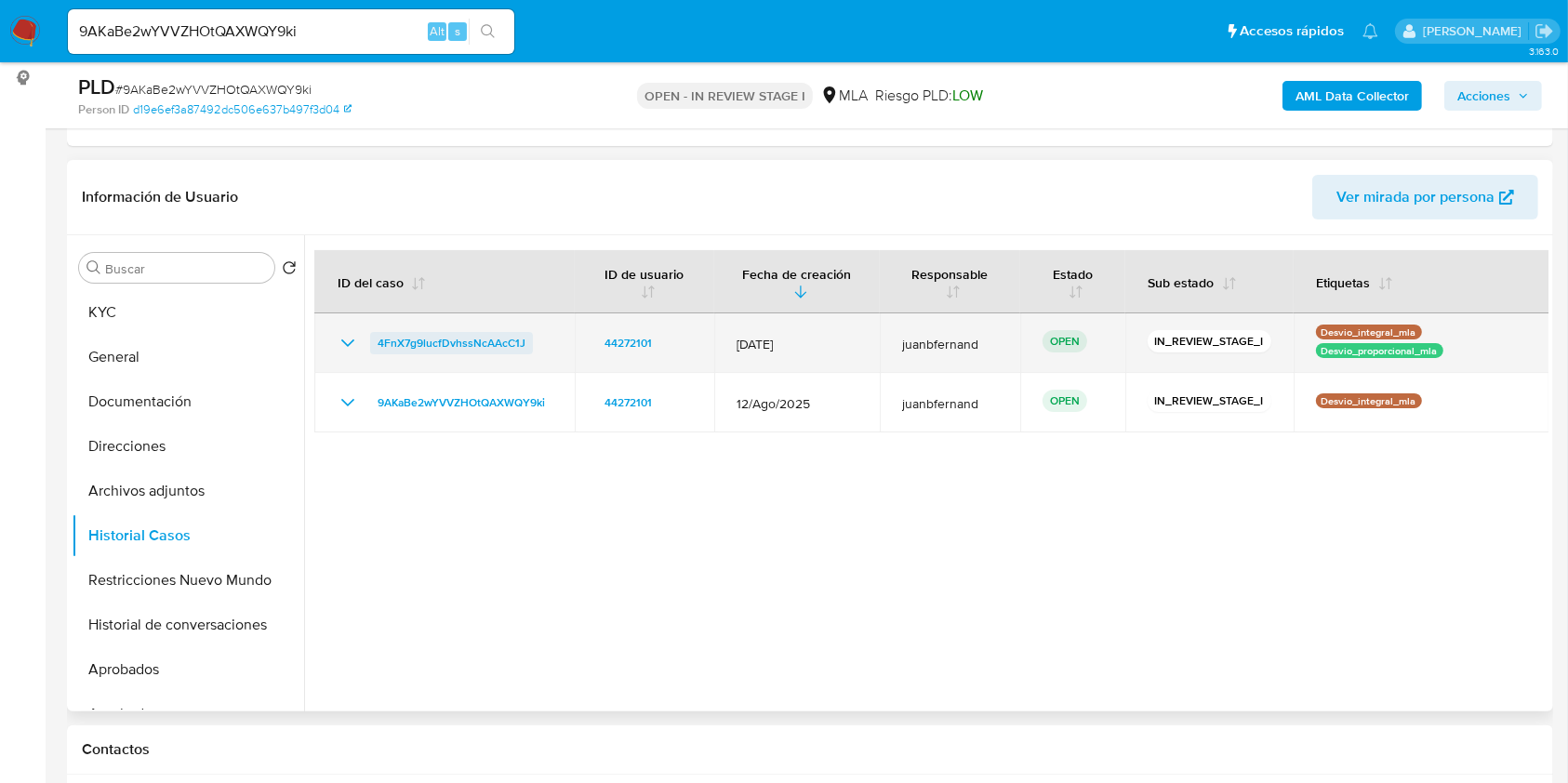
click at [467, 340] on span "4FnX7g9lucfDvhssNcAAcC1J" at bounding box center [451, 343] width 148 height 22
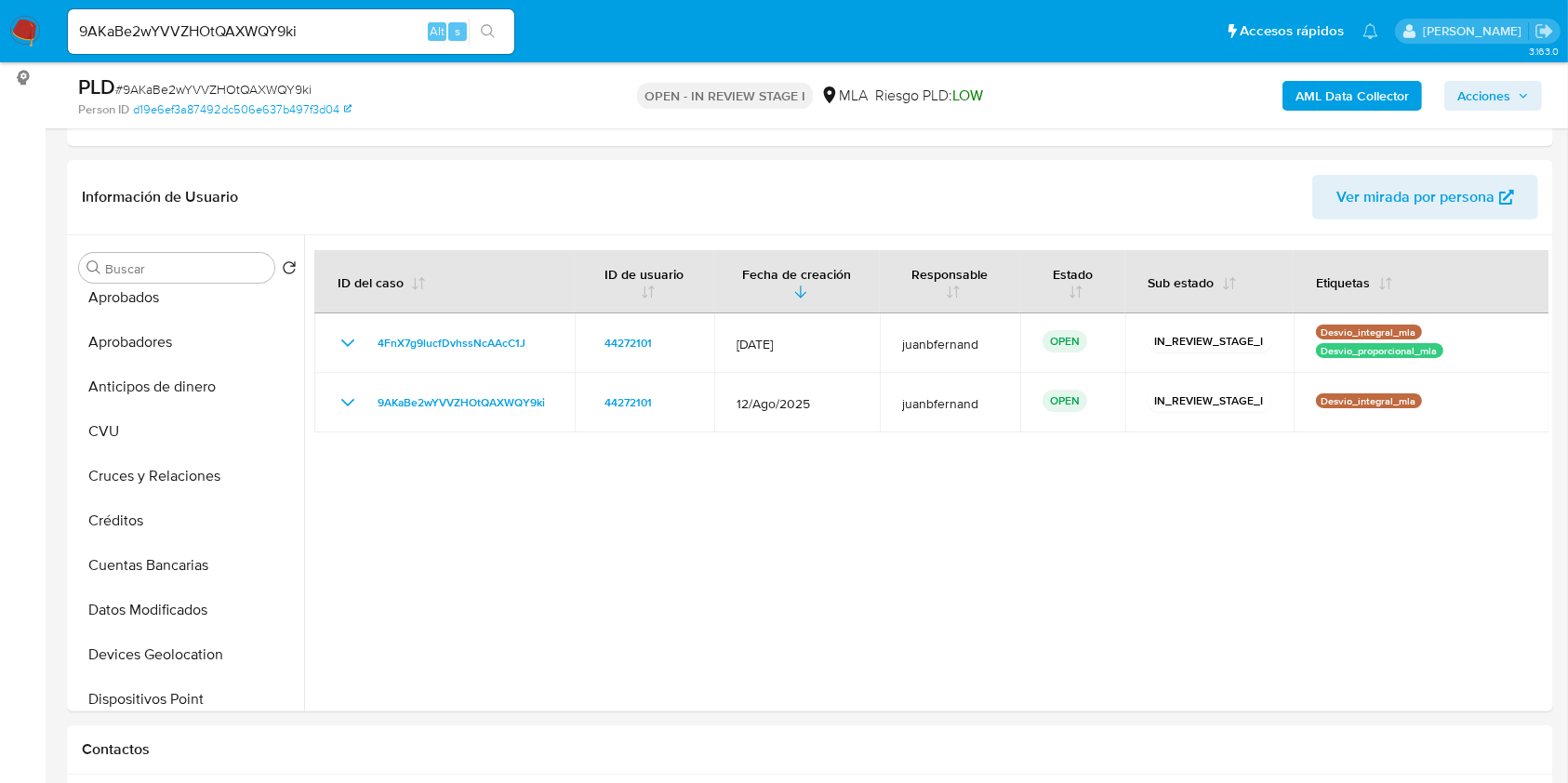
scroll to position [868, 0]
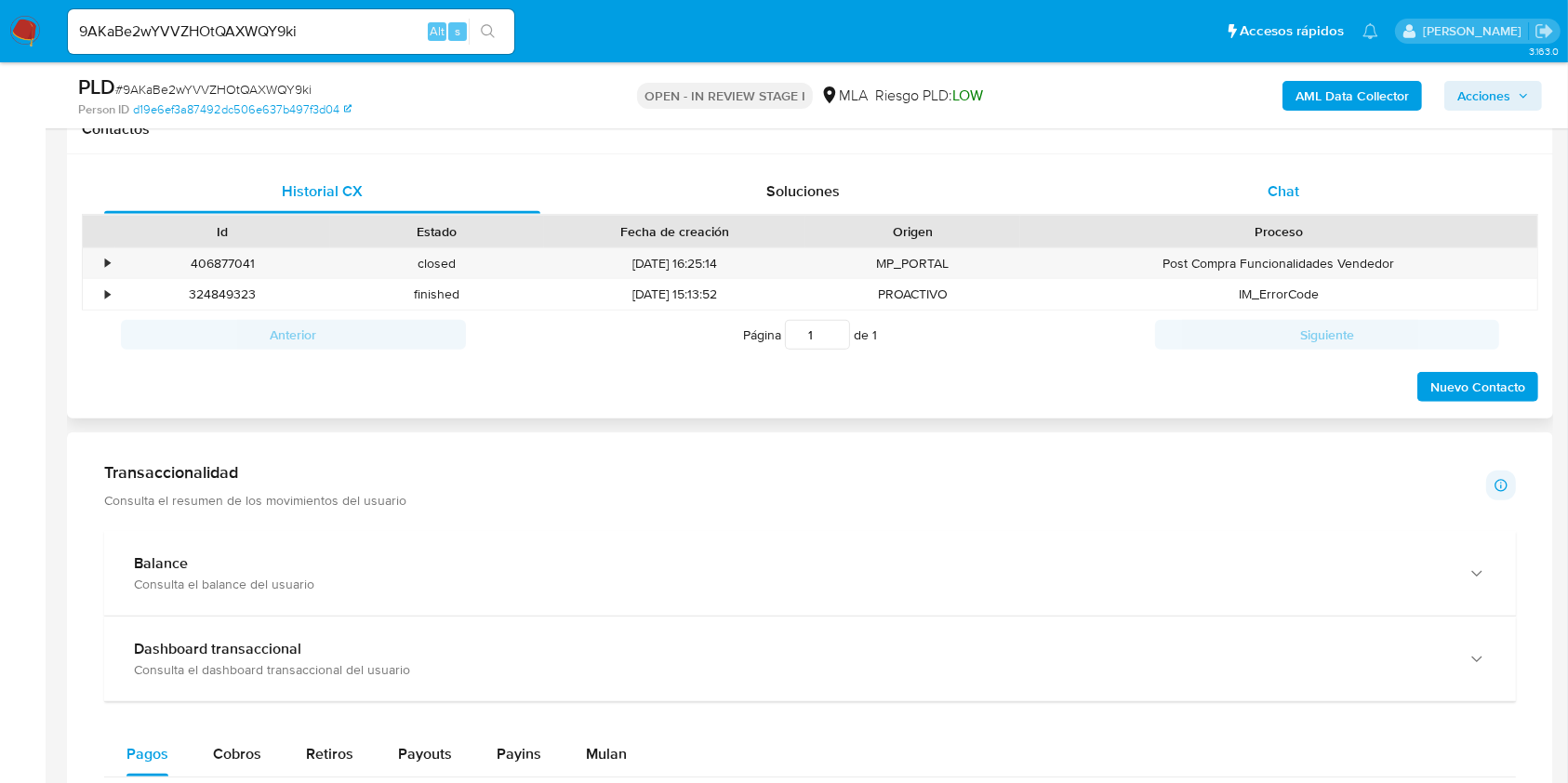
click at [1353, 202] on div "Chat" at bounding box center [1284, 191] width 437 height 45
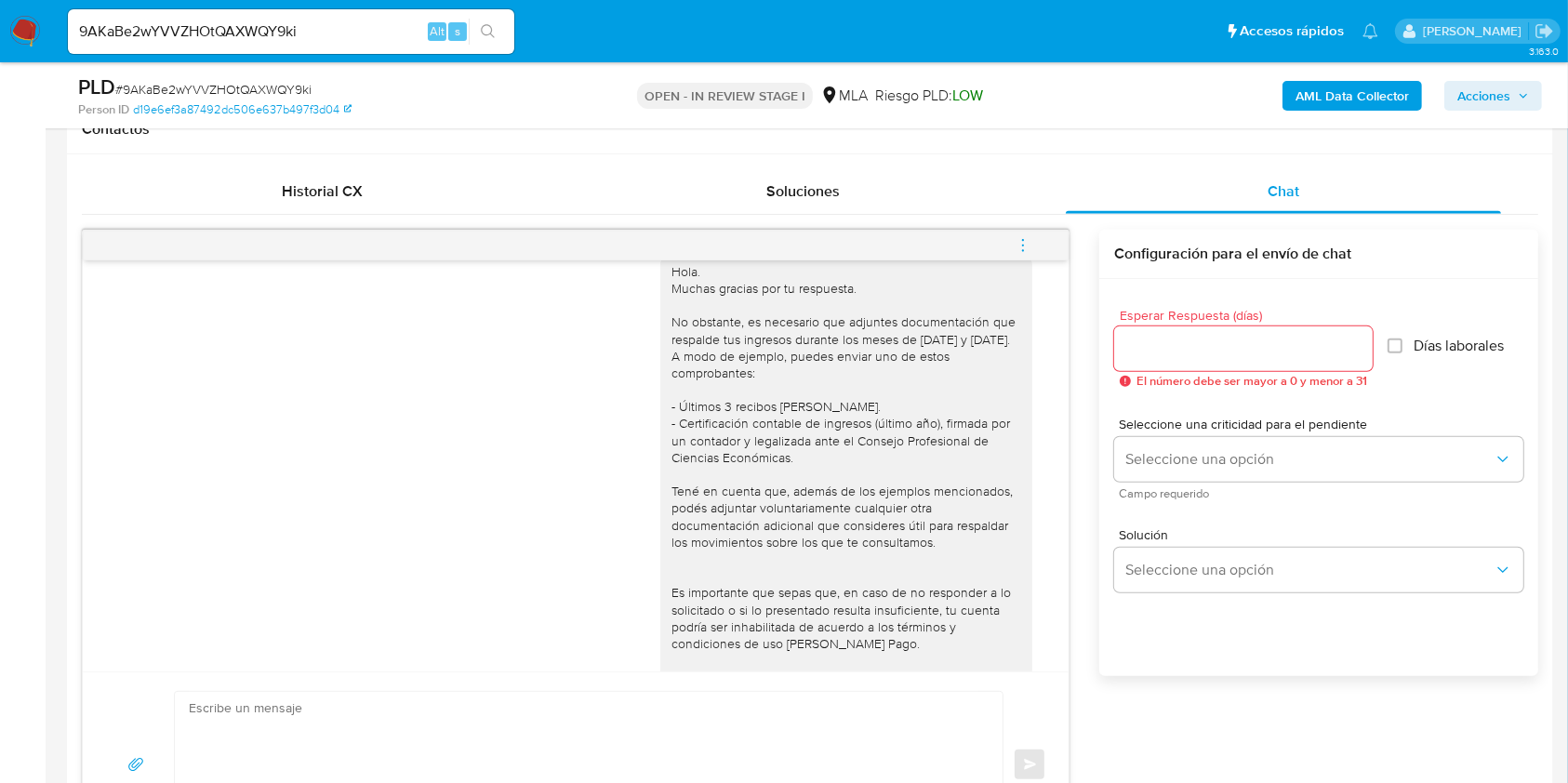
scroll to position [1351, 0]
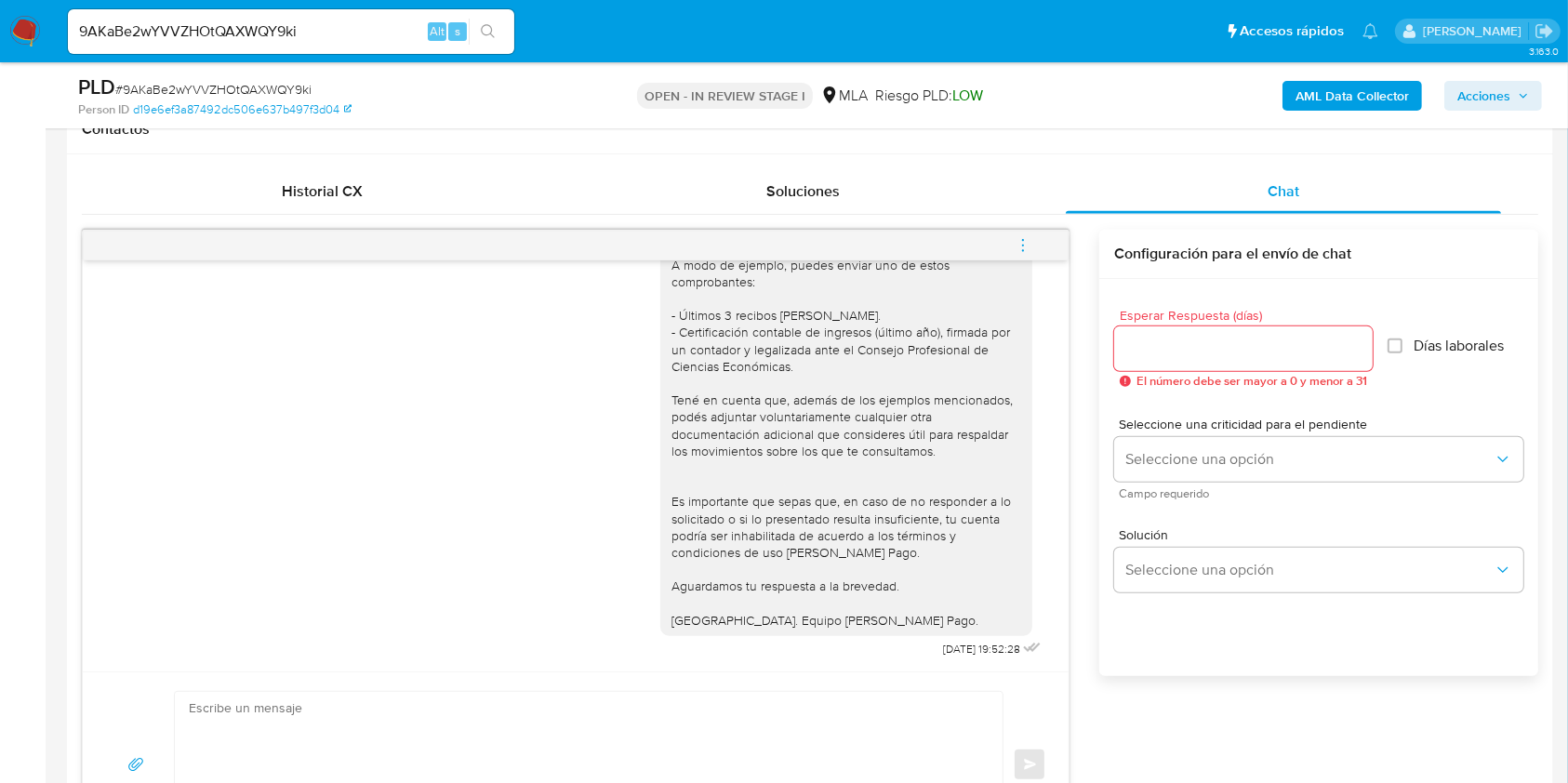
click at [902, 646] on div "Hola. Muchas gracias por tu respuesta. No obstante, es necesario que adjuntes d…" at bounding box center [853, 407] width 385 height 510
click at [943, 648] on span "07/10/2025 19:52:28" at bounding box center [981, 650] width 77 height 15
drag, startPoint x: 905, startPoint y: 648, endPoint x: 949, endPoint y: 651, distance: 44.1
click at [949, 651] on span "07/10/2025 19:52:28" at bounding box center [981, 650] width 77 height 15
click at [950, 648] on span "07/10/2025 19:52:28" at bounding box center [981, 650] width 77 height 15
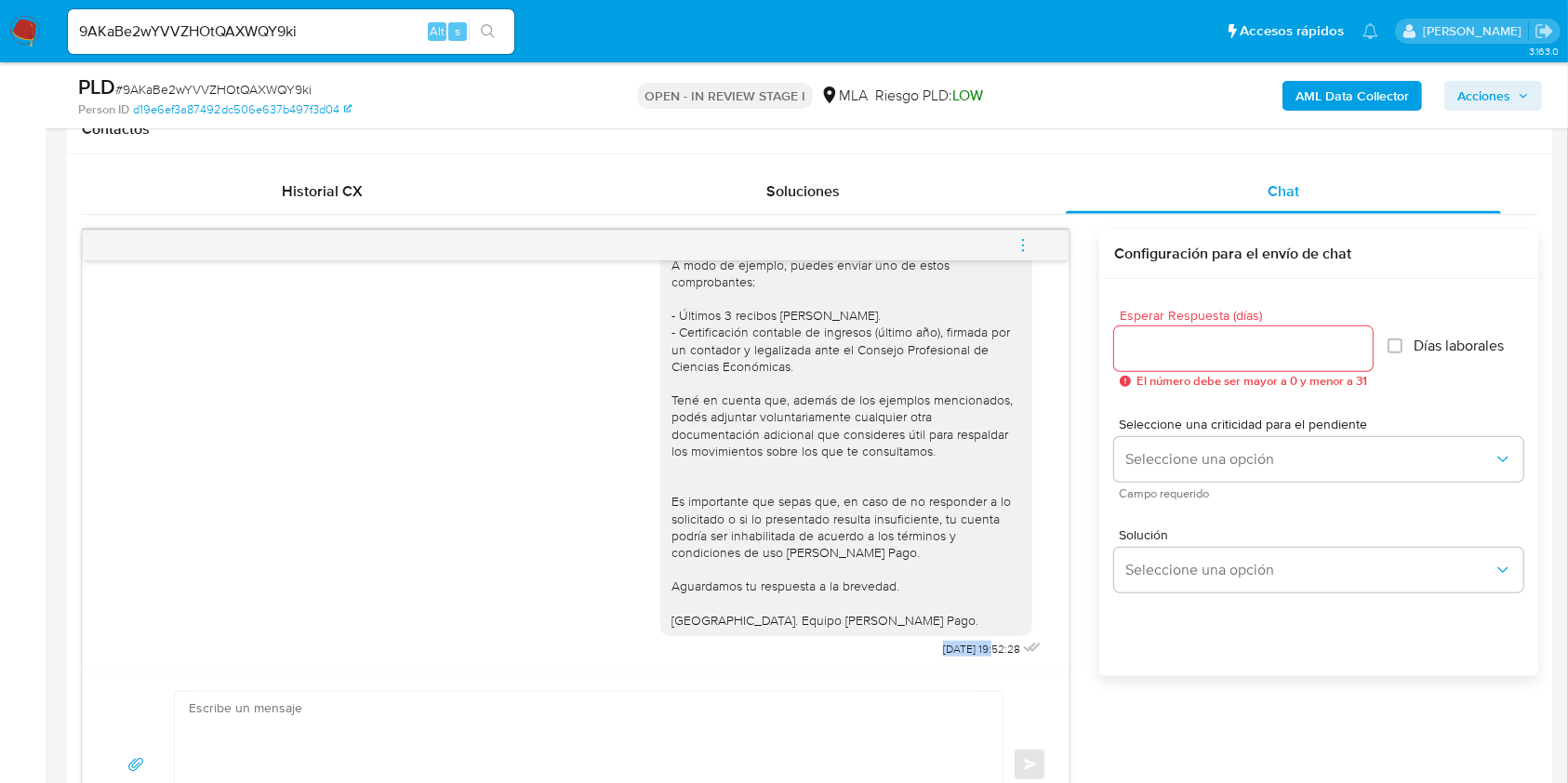
drag, startPoint x: 950, startPoint y: 648, endPoint x: 895, endPoint y: 653, distance: 55.2
click at [895, 653] on div "Hola. Muchas gracias por tu respuesta. No obstante, es necesario que adjuntes d…" at bounding box center [853, 407] width 385 height 510
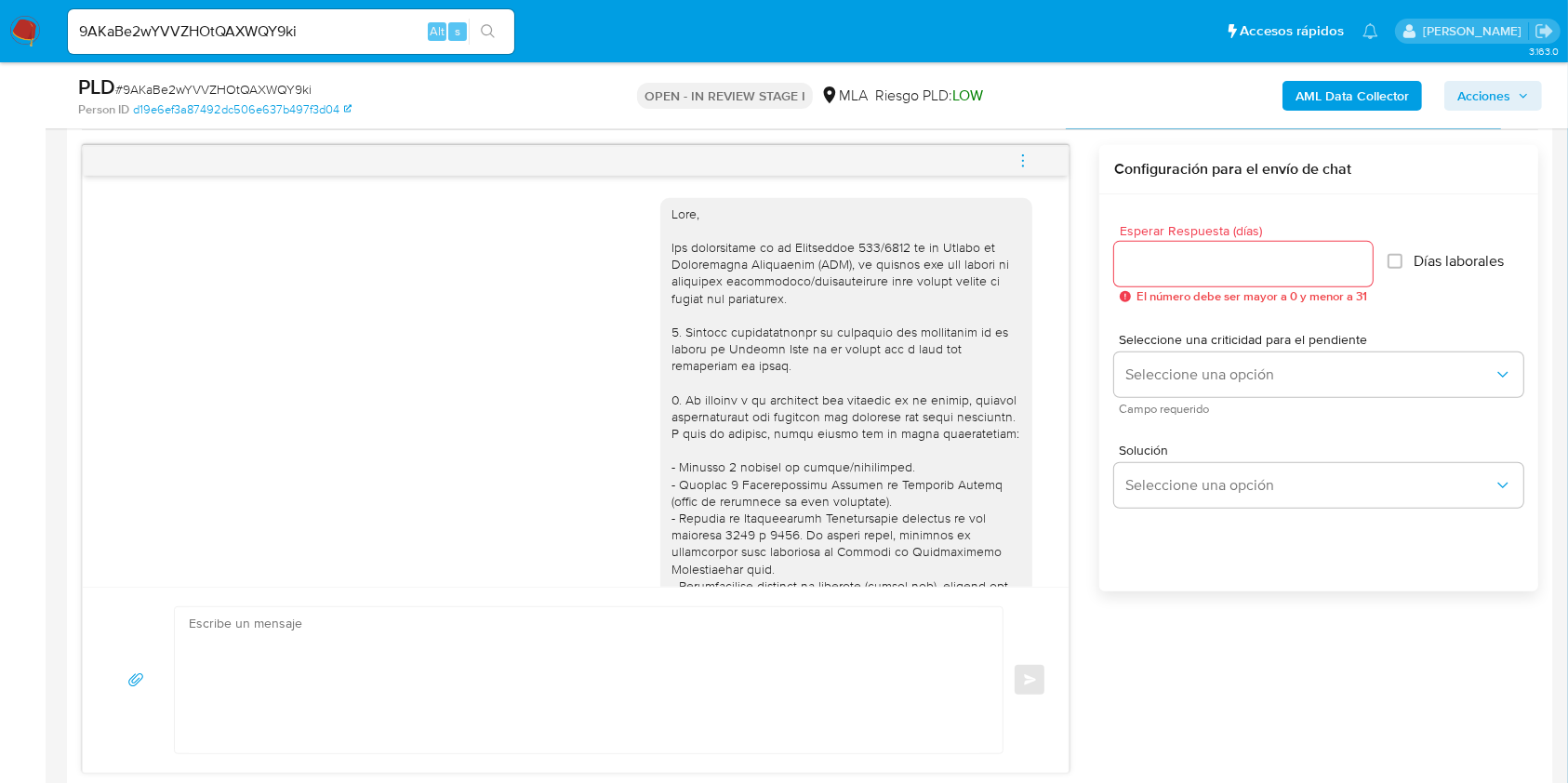
scroll to position [992, 0]
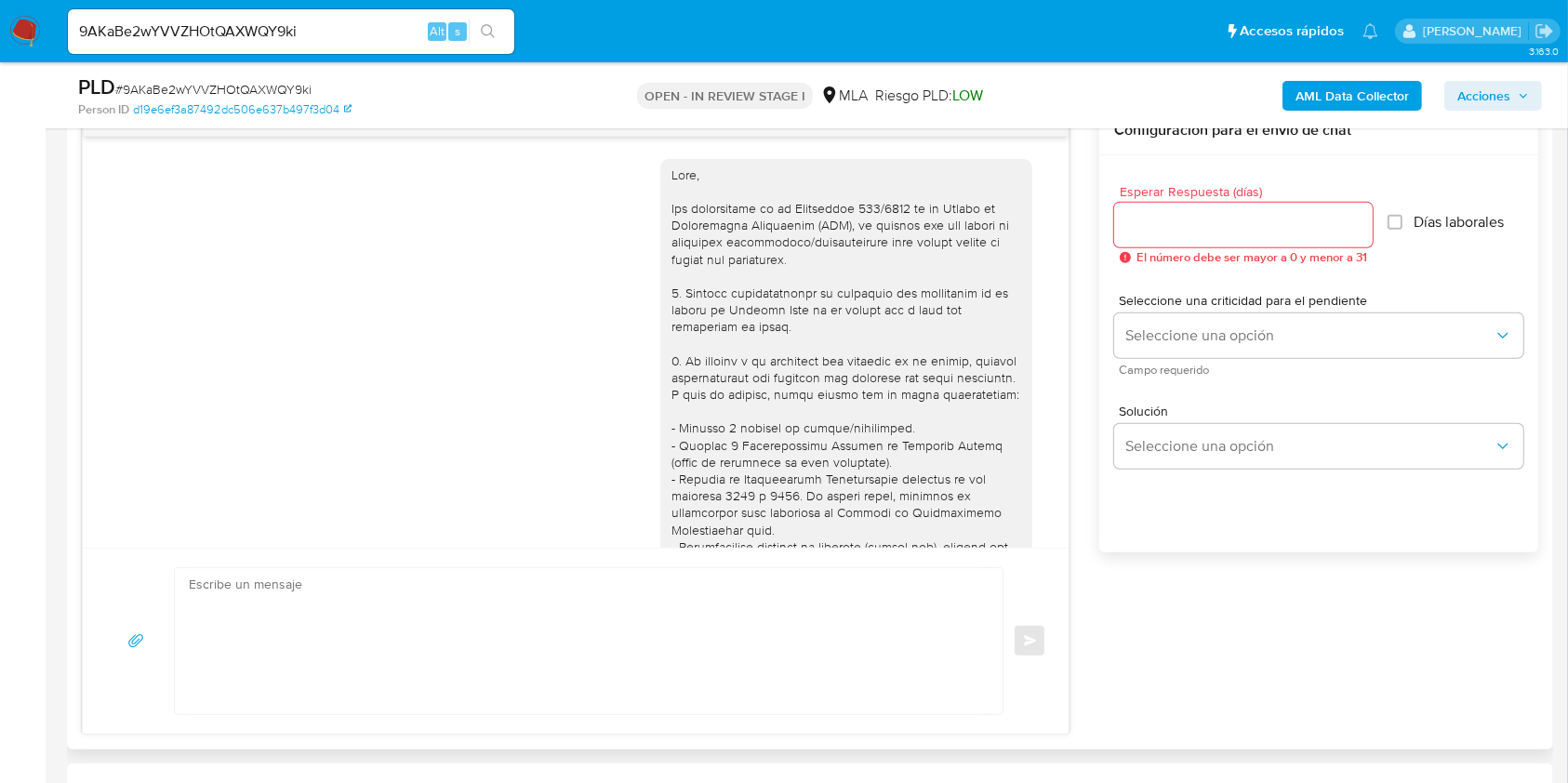
click at [340, 595] on textarea at bounding box center [583, 641] width 790 height 147
paste textarea "Hola XXX, Muchas gracias por tu respuesta. Analizamos tu caso y verificamos que…"
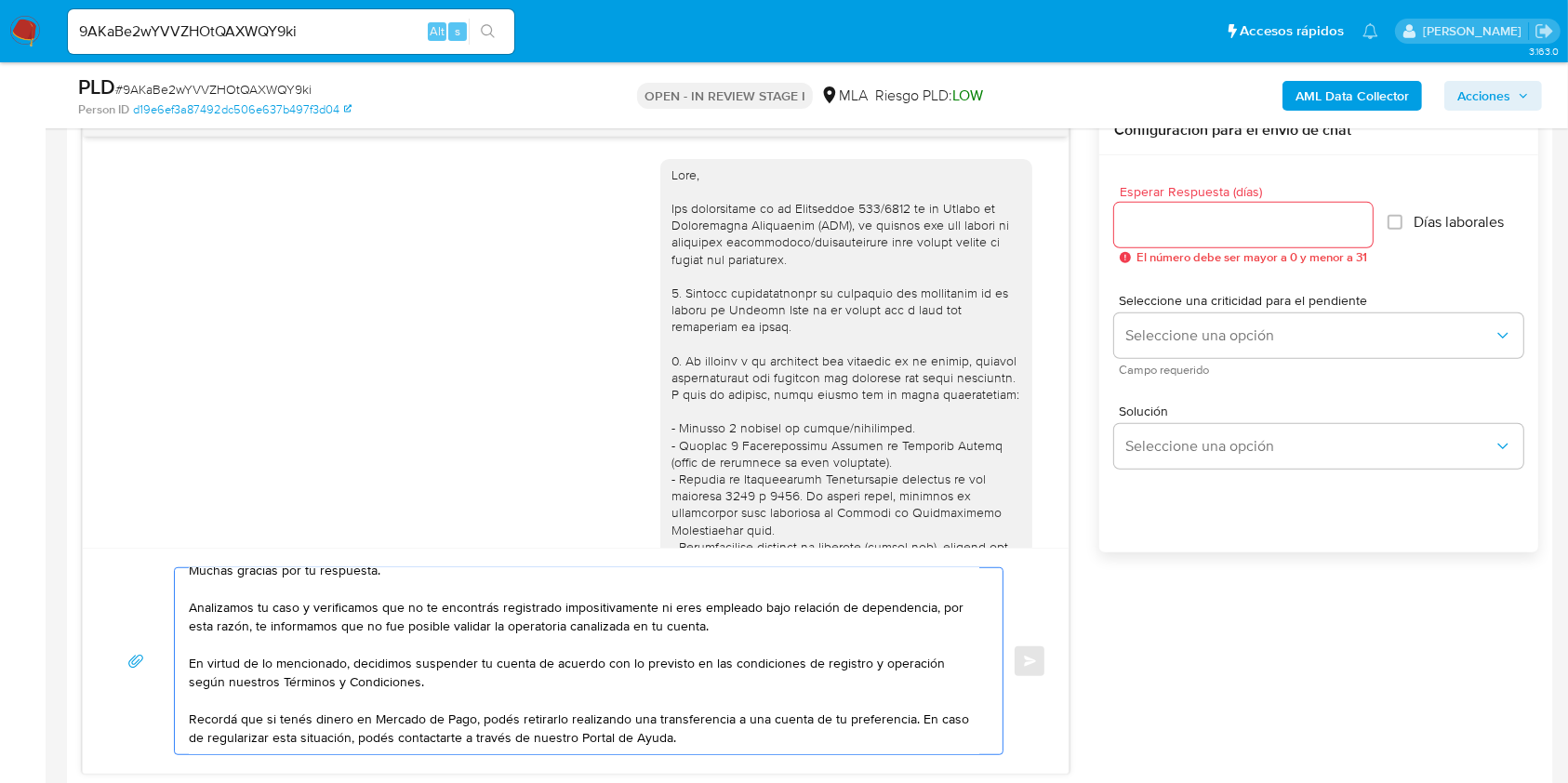
scroll to position [0, 0]
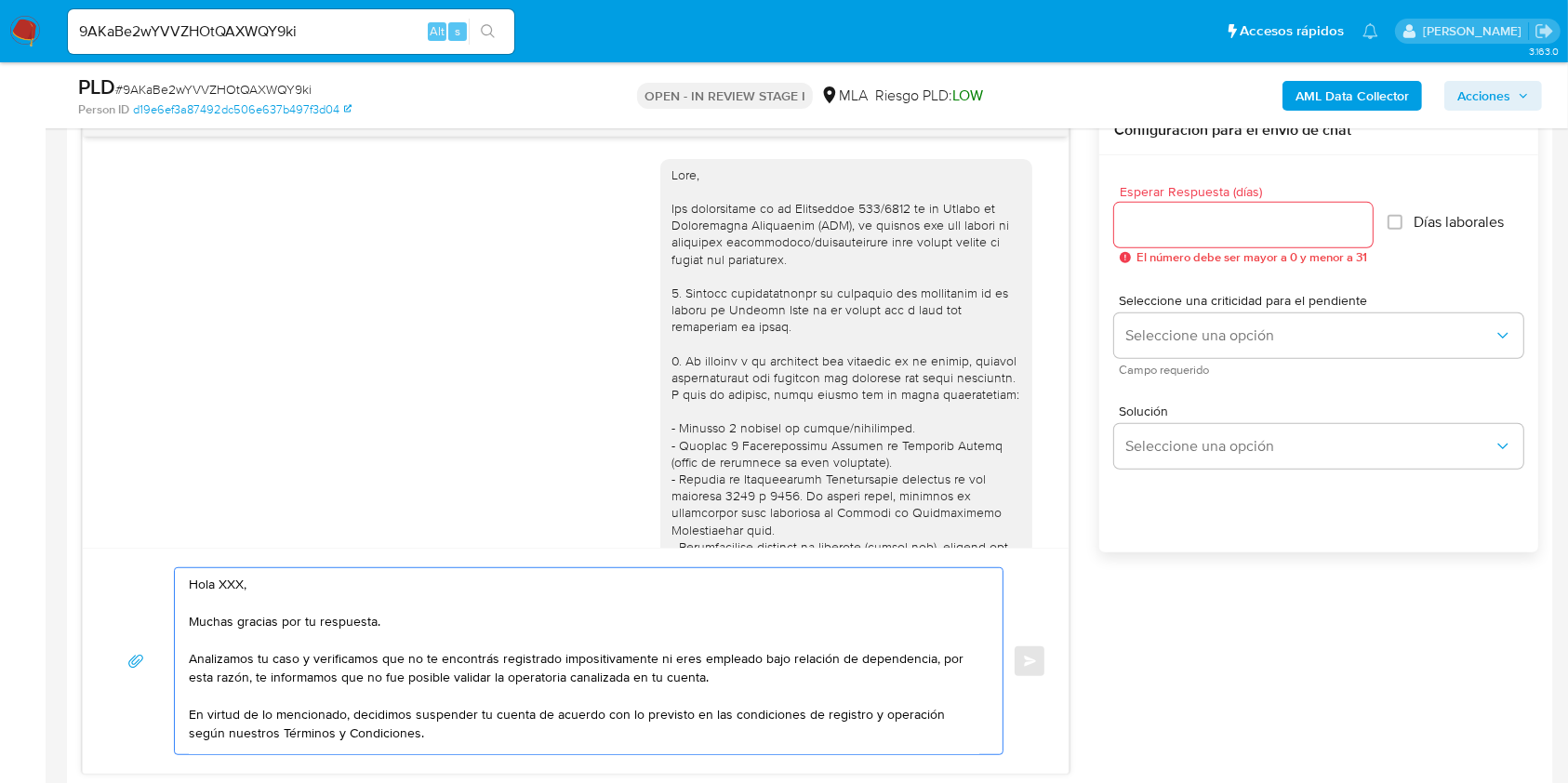
click at [223, 577] on textarea "Hola XXX, Muchas gracias por tu respuesta. Analizamos tu caso y verificamos que…" at bounding box center [583, 661] width 790 height 186
click at [291, 600] on textarea "Hola. Muchas gracias por tu respuesta. Analizamos tu caso y verificamos que no …" at bounding box center [583, 661] width 790 height 186
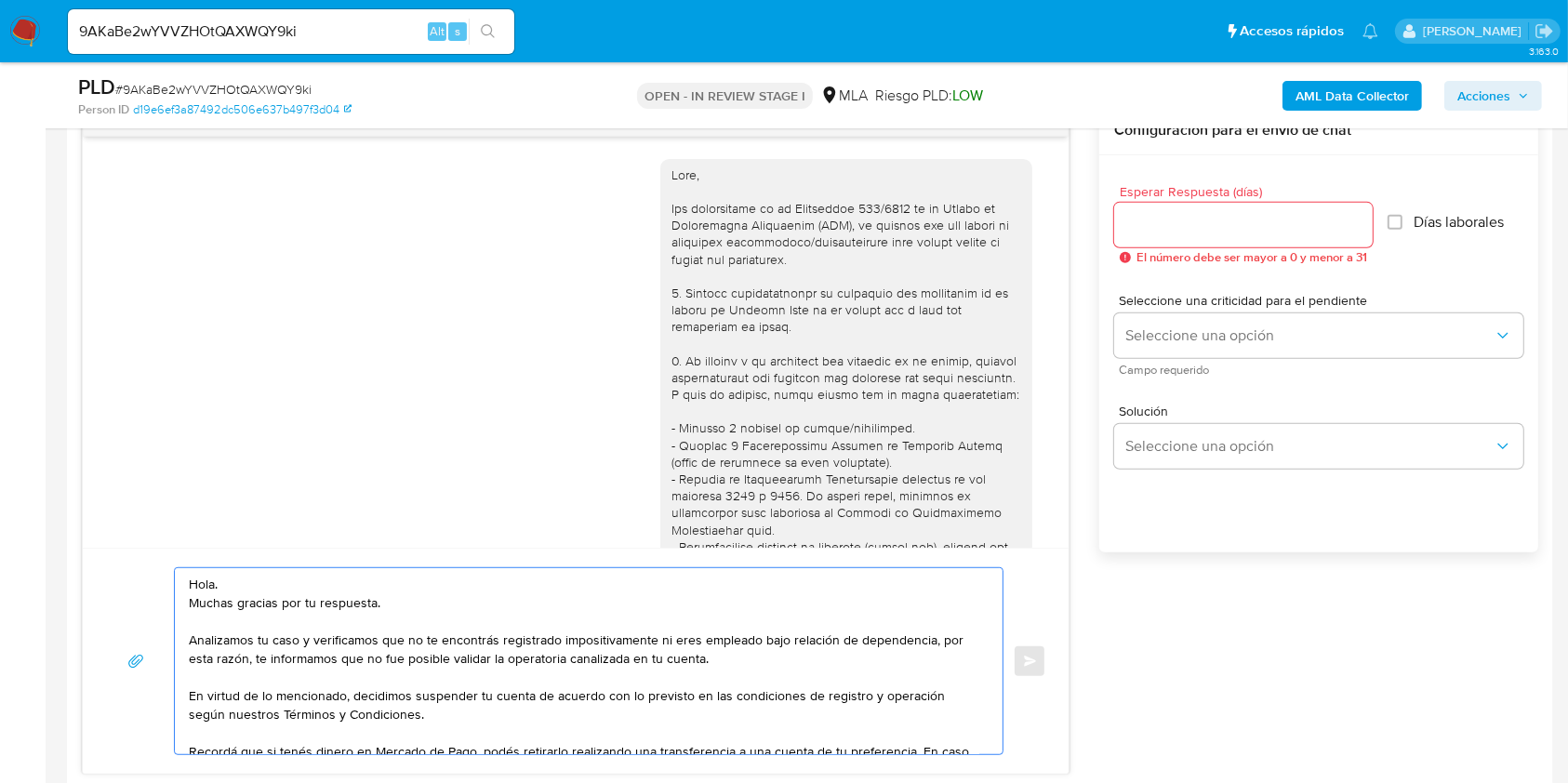
drag, startPoint x: 403, startPoint y: 720, endPoint x: 138, endPoint y: 540, distance: 320.4
click at [138, 540] on div "18/08/2025 17:25:35 Estoy desempleado son ahorros lo ke tengo $ dicho sea de pa…" at bounding box center [576, 440] width 988 height 669
type textarea "Hola. Muchas gracias por tu respuesta. Analizamos tu caso y verificamos que no …"
click at [1225, 656] on div "18/08/2025 17:25:35 Estoy desempleado son ahorros lo ke tengo $ dicho sea de pa…" at bounding box center [810, 440] width 1456 height 669
click at [1152, 227] on input "Esperar Respuesta (días)" at bounding box center [1242, 225] width 258 height 24
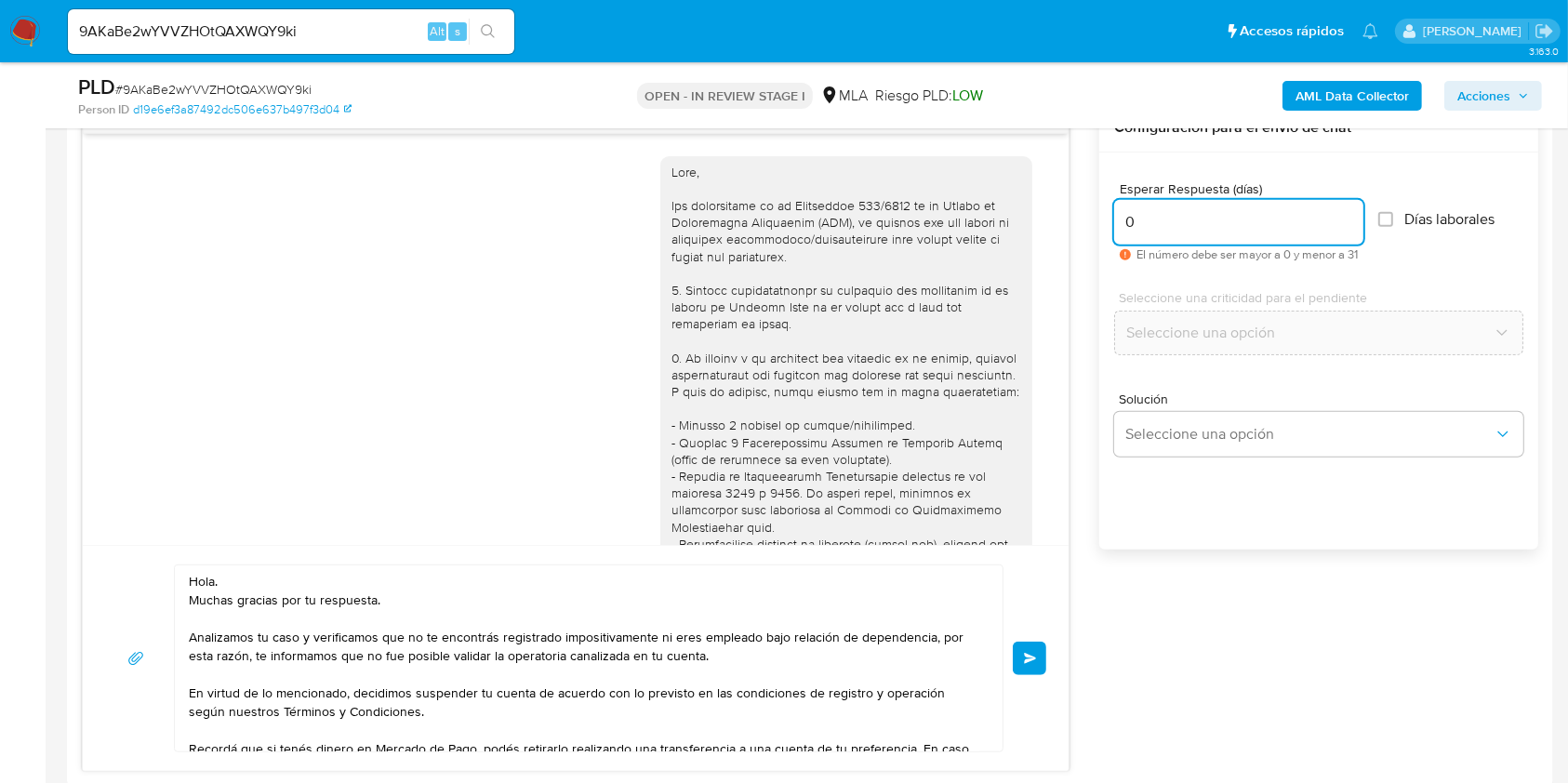
scroll to position [1116, 0]
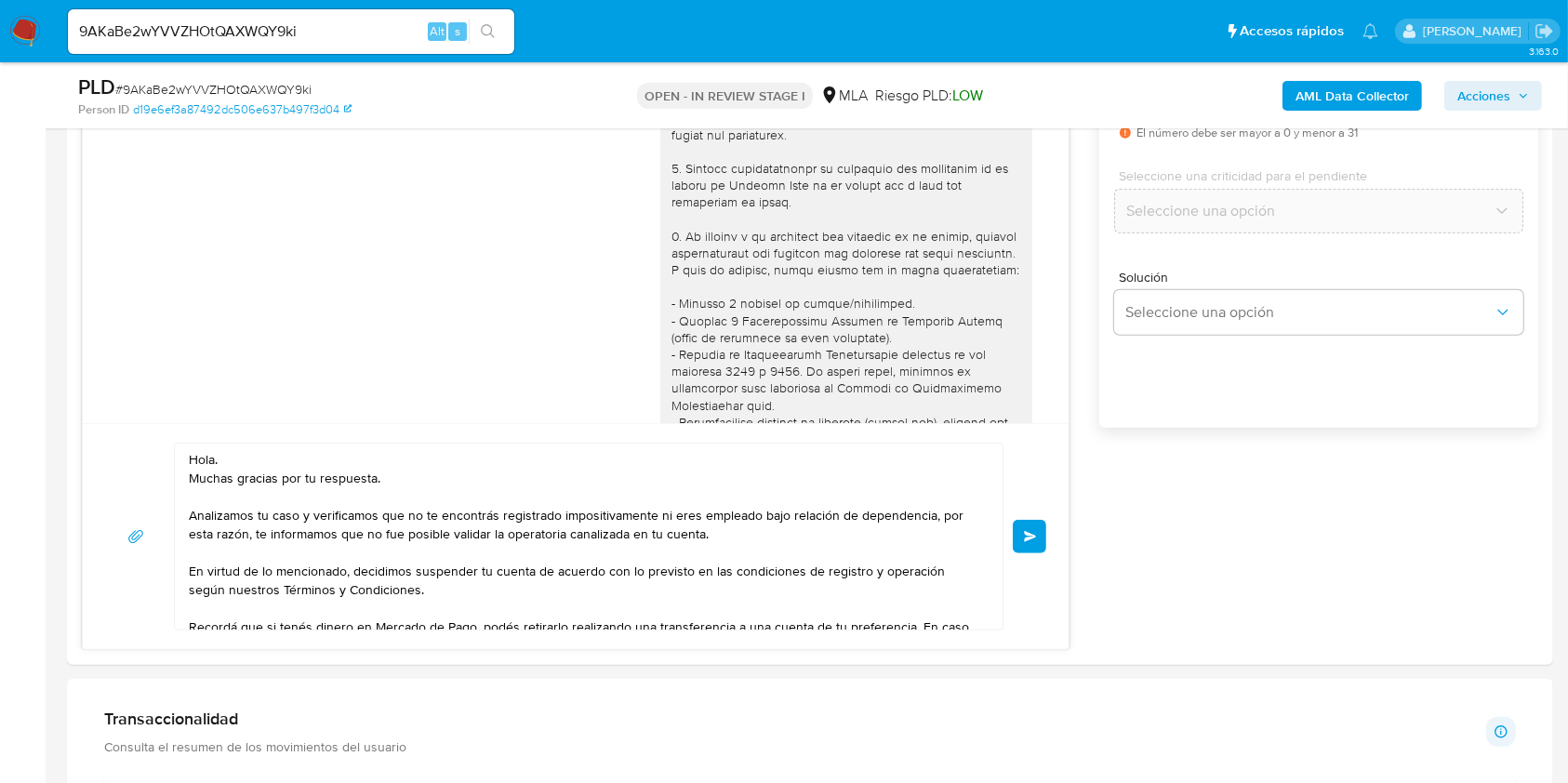
type input "0"
click at [295, 91] on span "# 9AKaBe2wYVVZHOtQAXWQY9ki" at bounding box center [214, 90] width 196 height 19
copy span "9AKaBe2wYVVZHOtQAXWQY9ki"
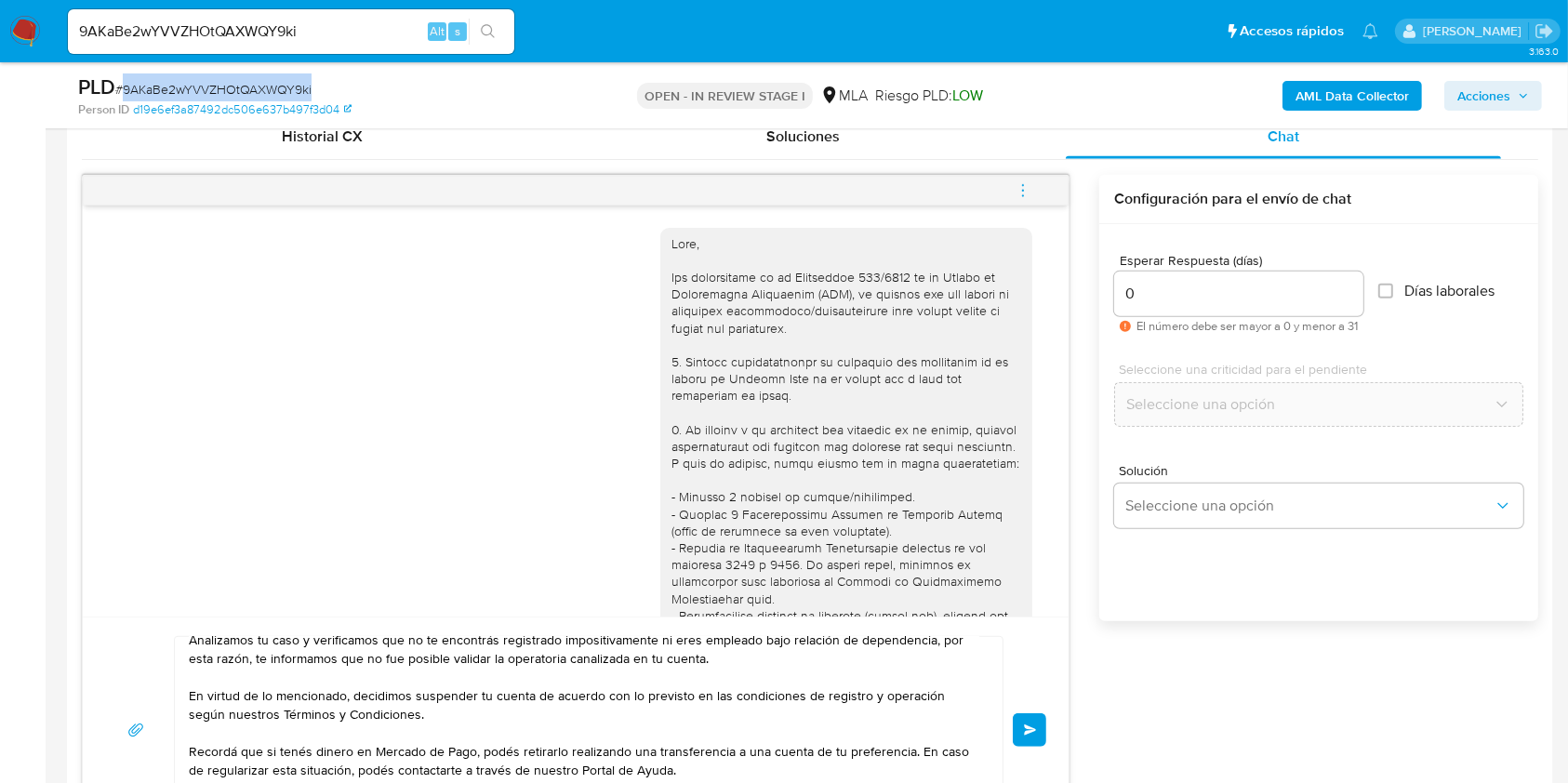
scroll to position [868, 0]
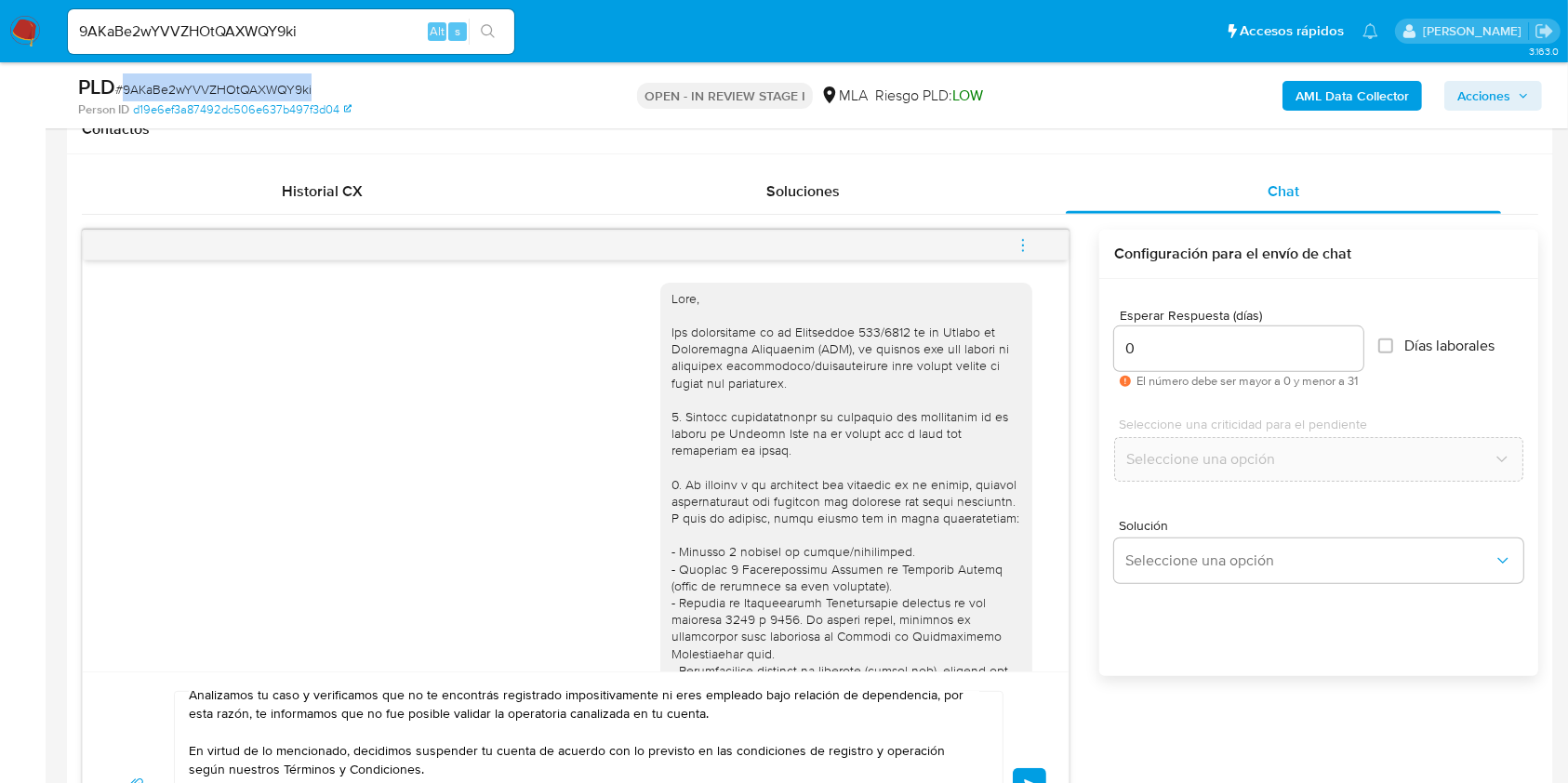
click at [1036, 770] on button "Enviar" at bounding box center [1030, 785] width 34 height 34
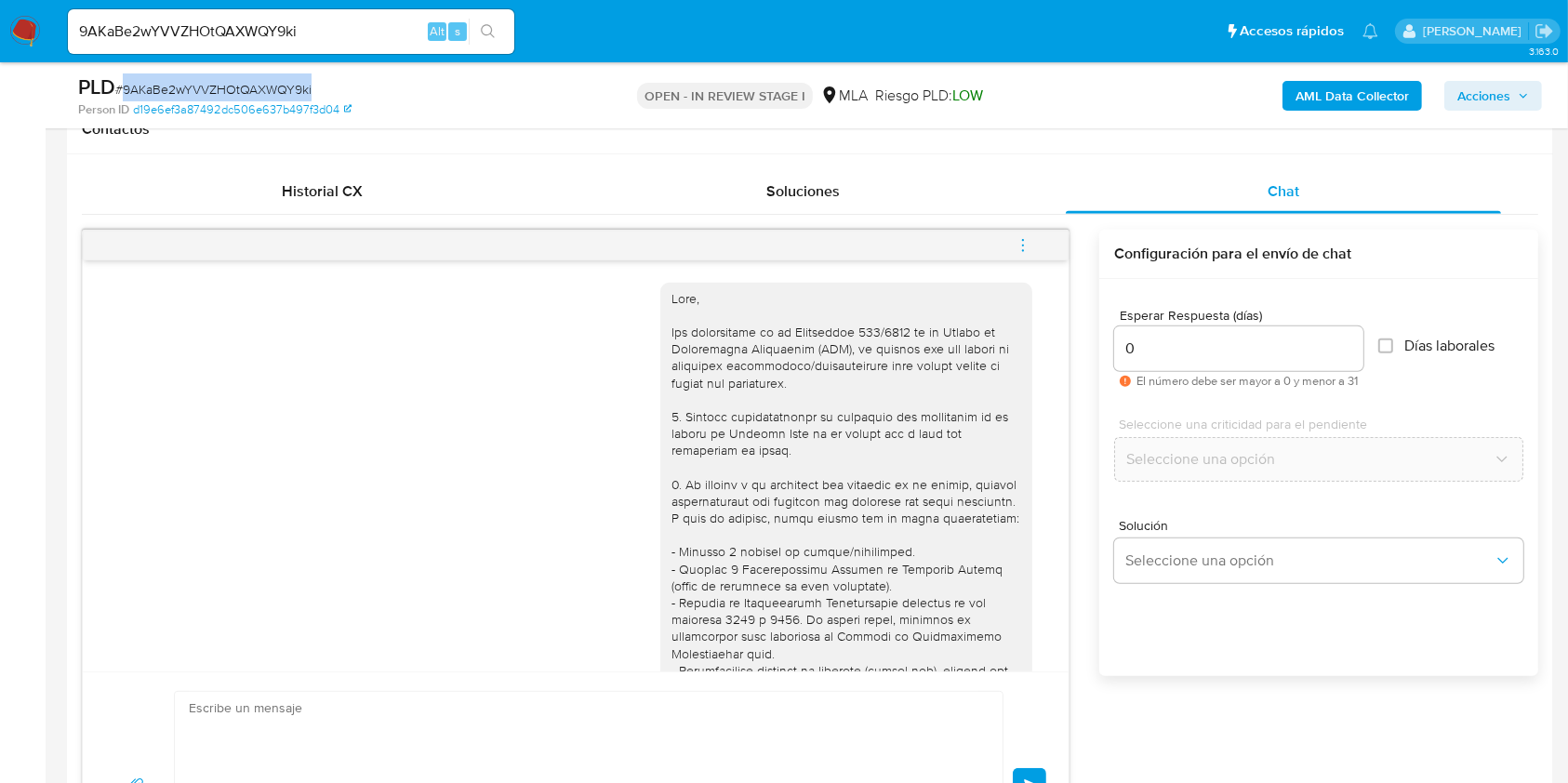
scroll to position [1709, 0]
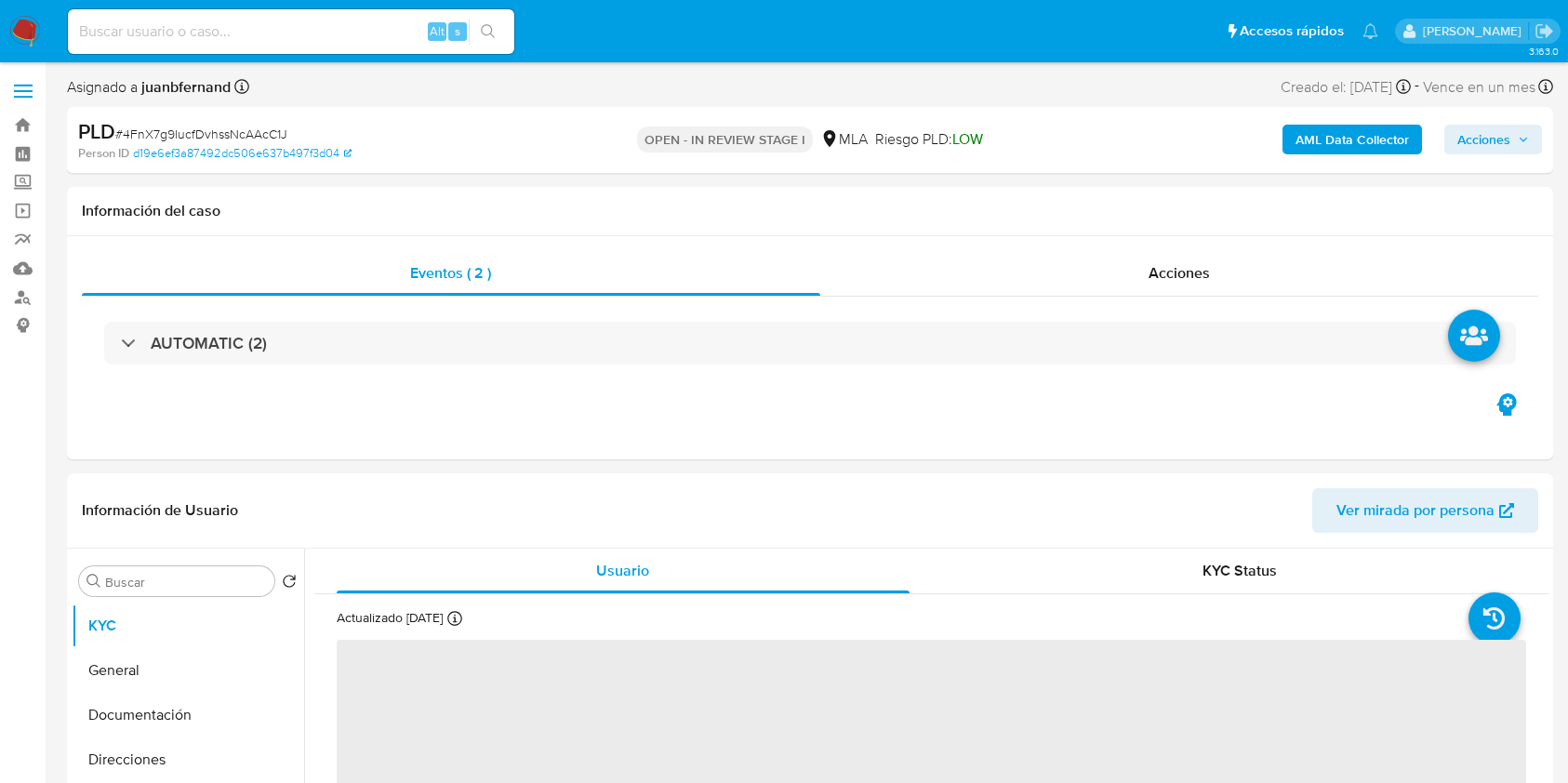
select select "10"
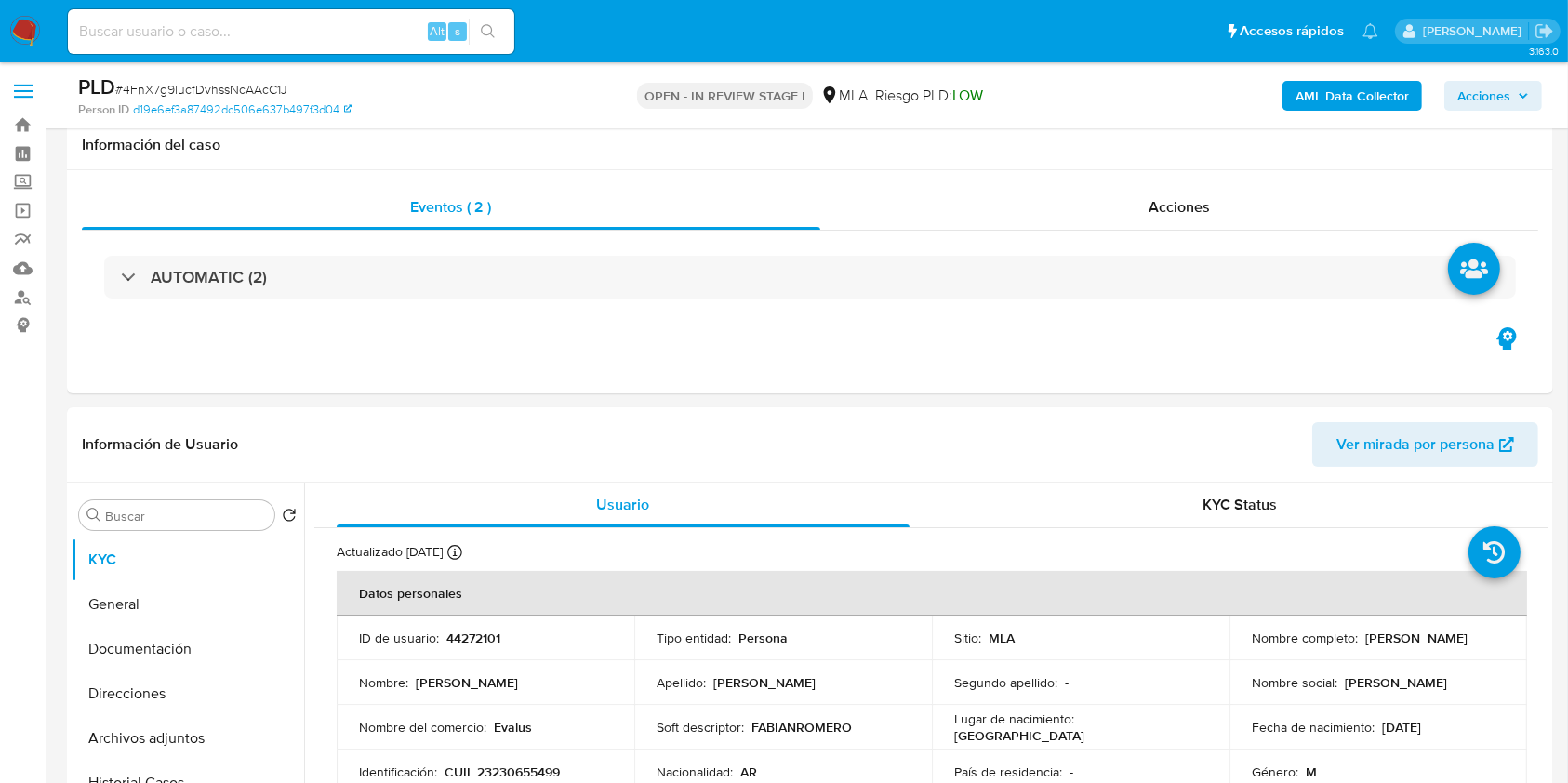
scroll to position [372, 0]
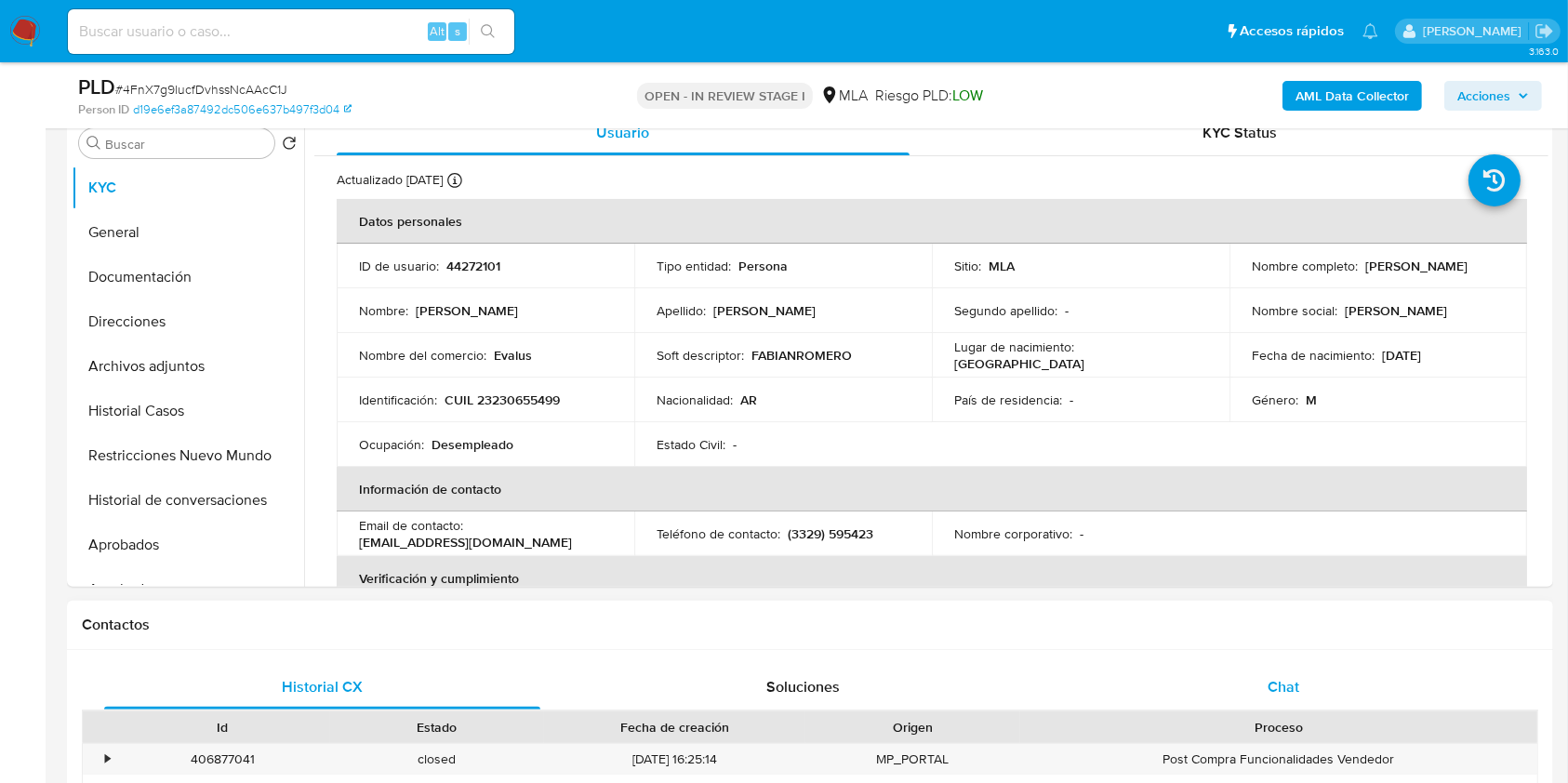
drag, startPoint x: 1293, startPoint y: 680, endPoint x: 1268, endPoint y: 683, distance: 25.2
click at [1293, 680] on span "Chat" at bounding box center [1284, 687] width 32 height 21
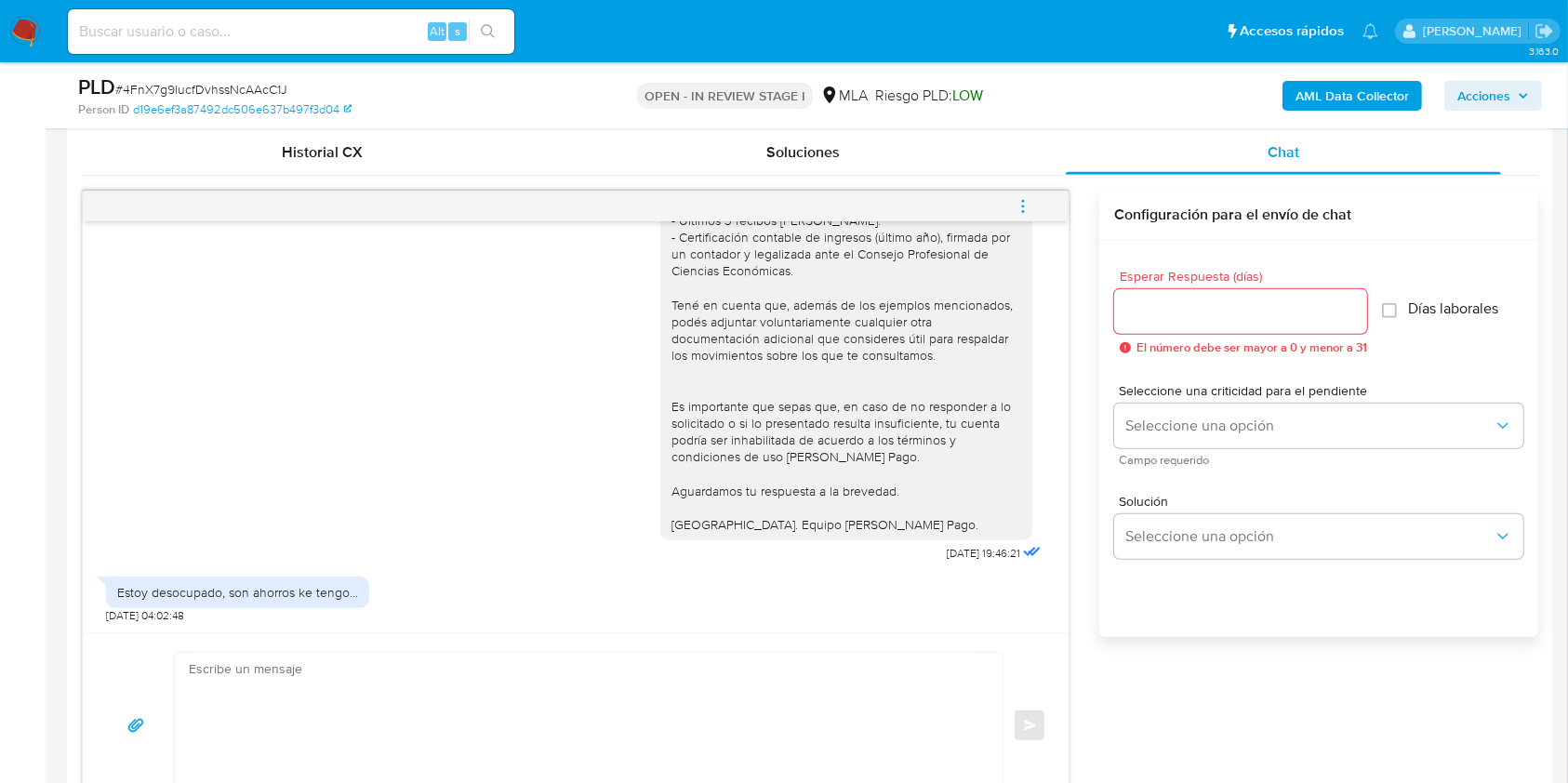
scroll to position [868, 0]
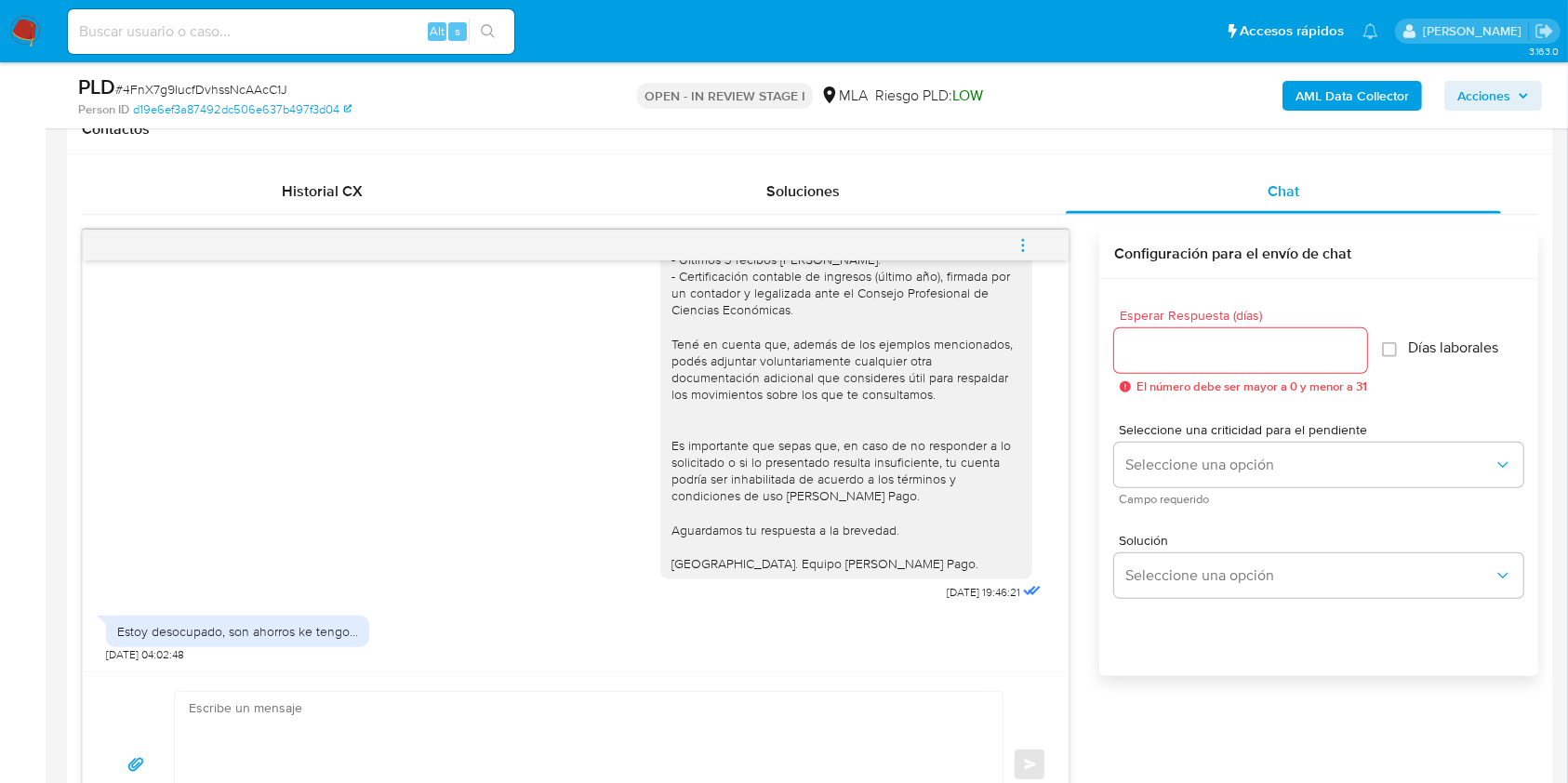
click at [132, 626] on div "Estoy desocupado, son ahorros ke tengo..." at bounding box center [238, 632] width 241 height 17
drag, startPoint x: 132, startPoint y: 626, endPoint x: 321, endPoint y: 629, distance: 189.0
click at [321, 629] on div "Estoy desocupado, son ahorros ke tengo..." at bounding box center [238, 632] width 241 height 17
copy div "Estoy desocupado, son ahorros ke tengo"
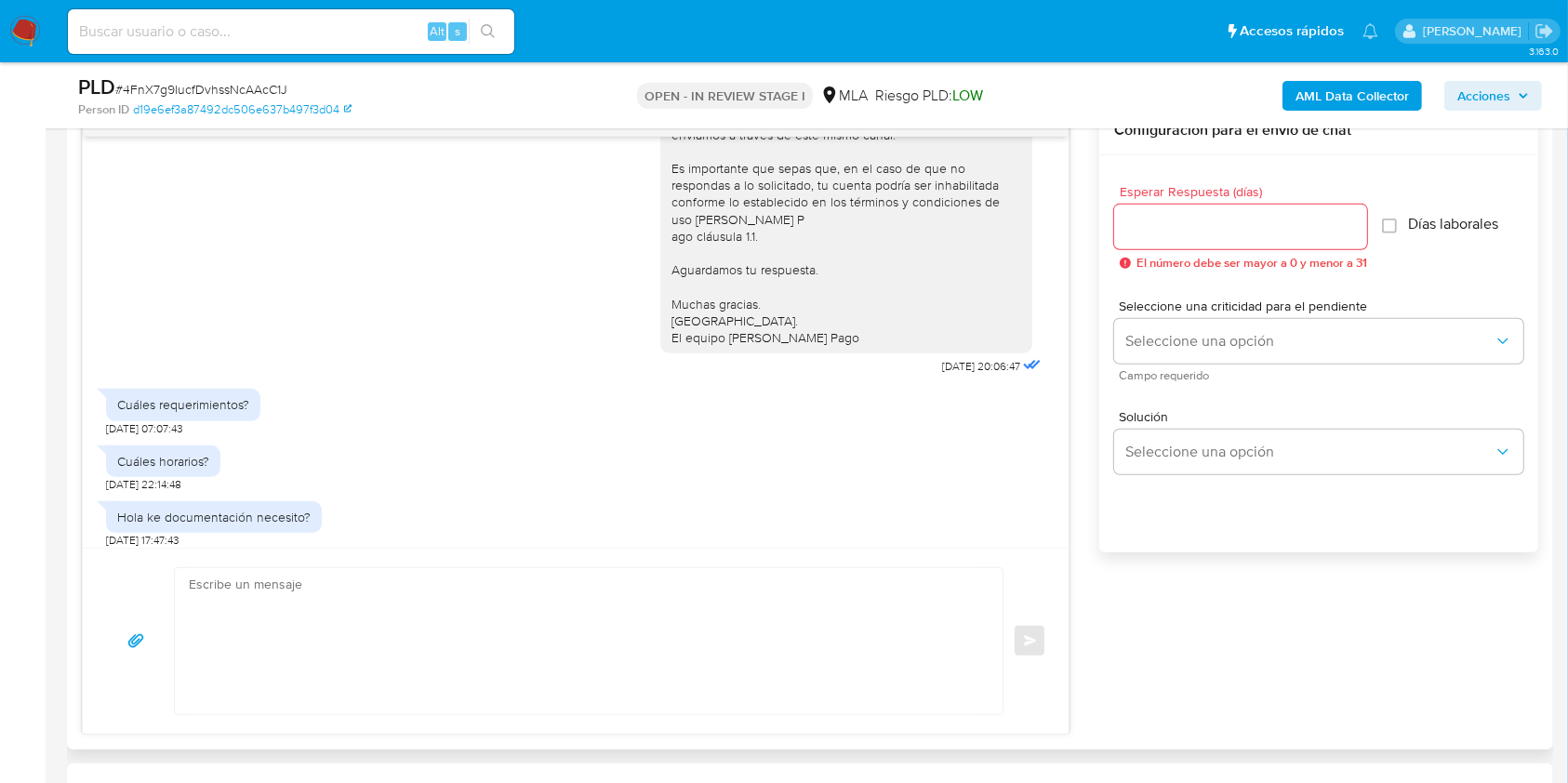
scroll to position [247, 0]
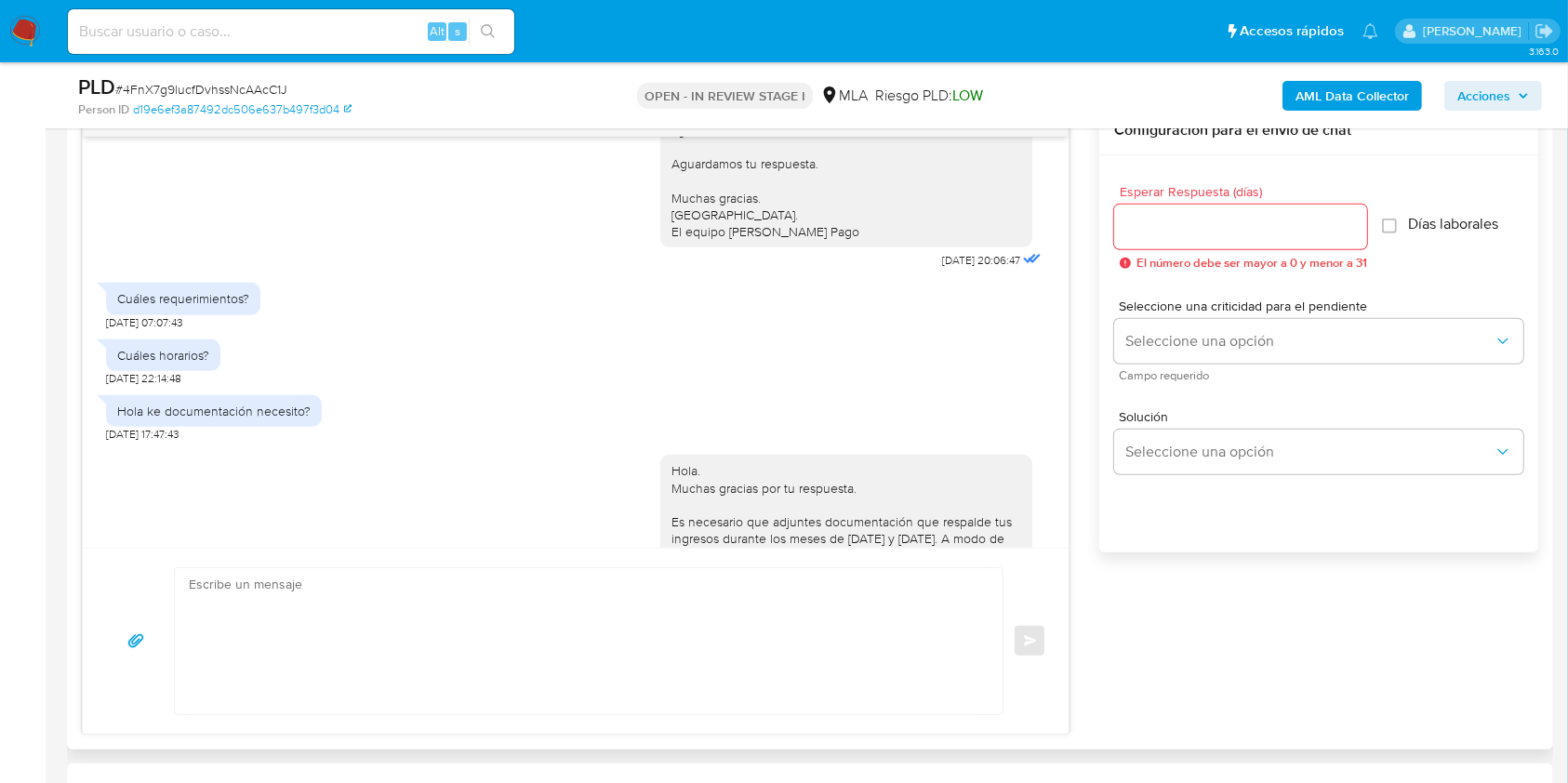
click at [406, 403] on div "Hola ke documentación necesito? [DATE] 17:47:43" at bounding box center [576, 414] width 939 height 56
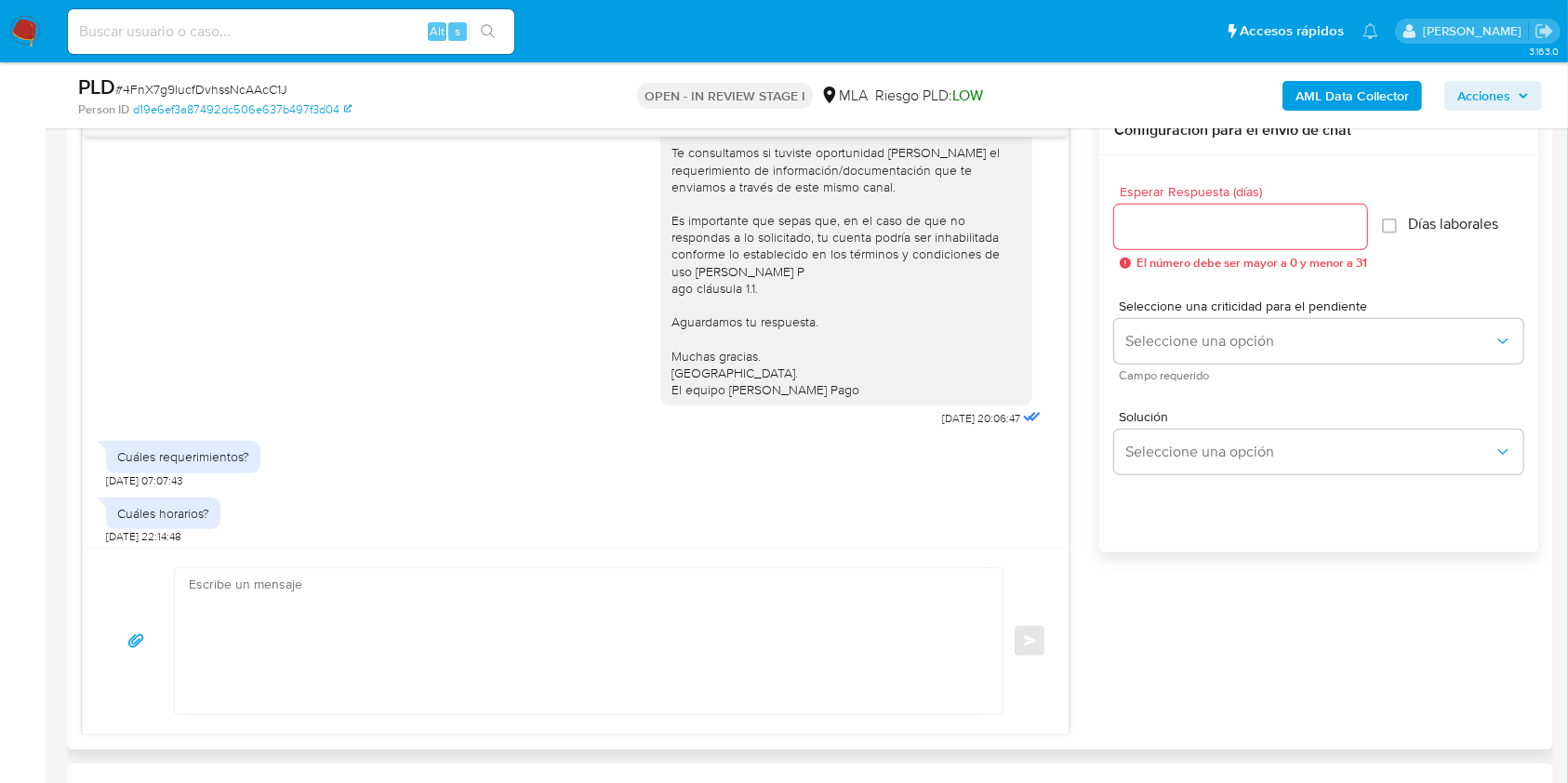
scroll to position [0, 0]
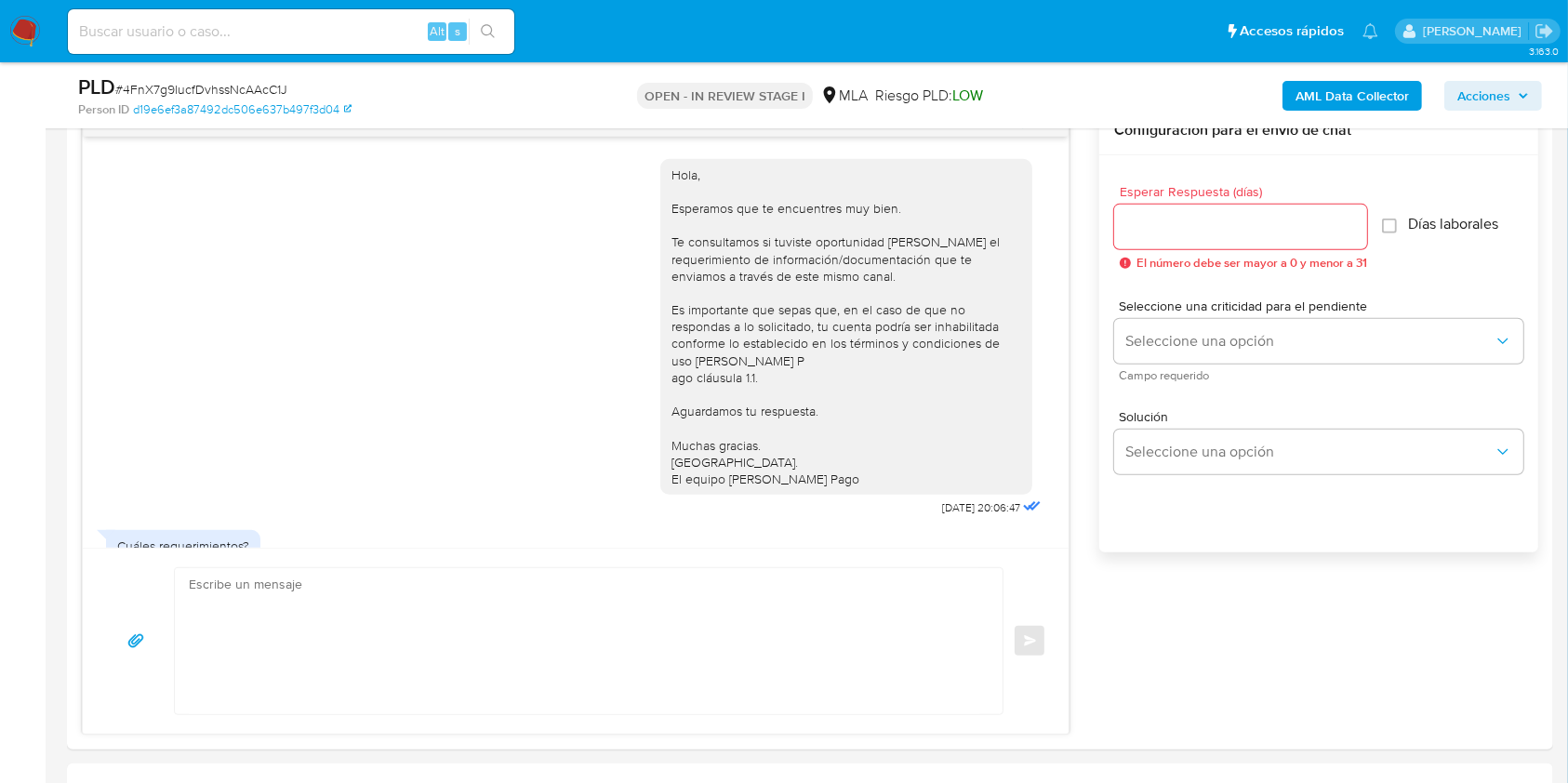
click at [245, 86] on span "# 4FnX7g9lucfDvhssNcAAcC1J" at bounding box center [201, 90] width 172 height 19
copy span "4FnX7g9lucfDvhssNcAAcC1J"
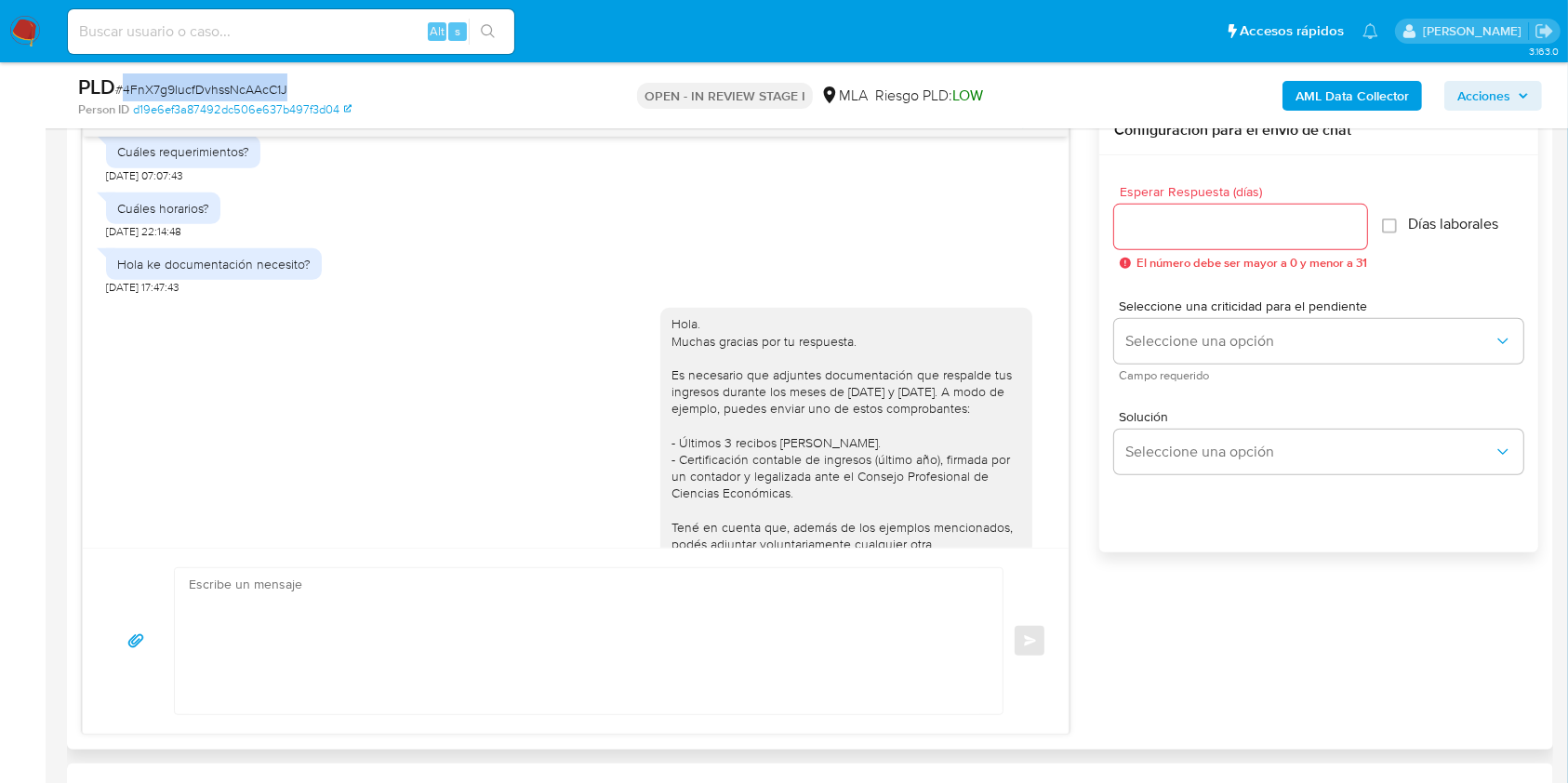
scroll to position [719, 0]
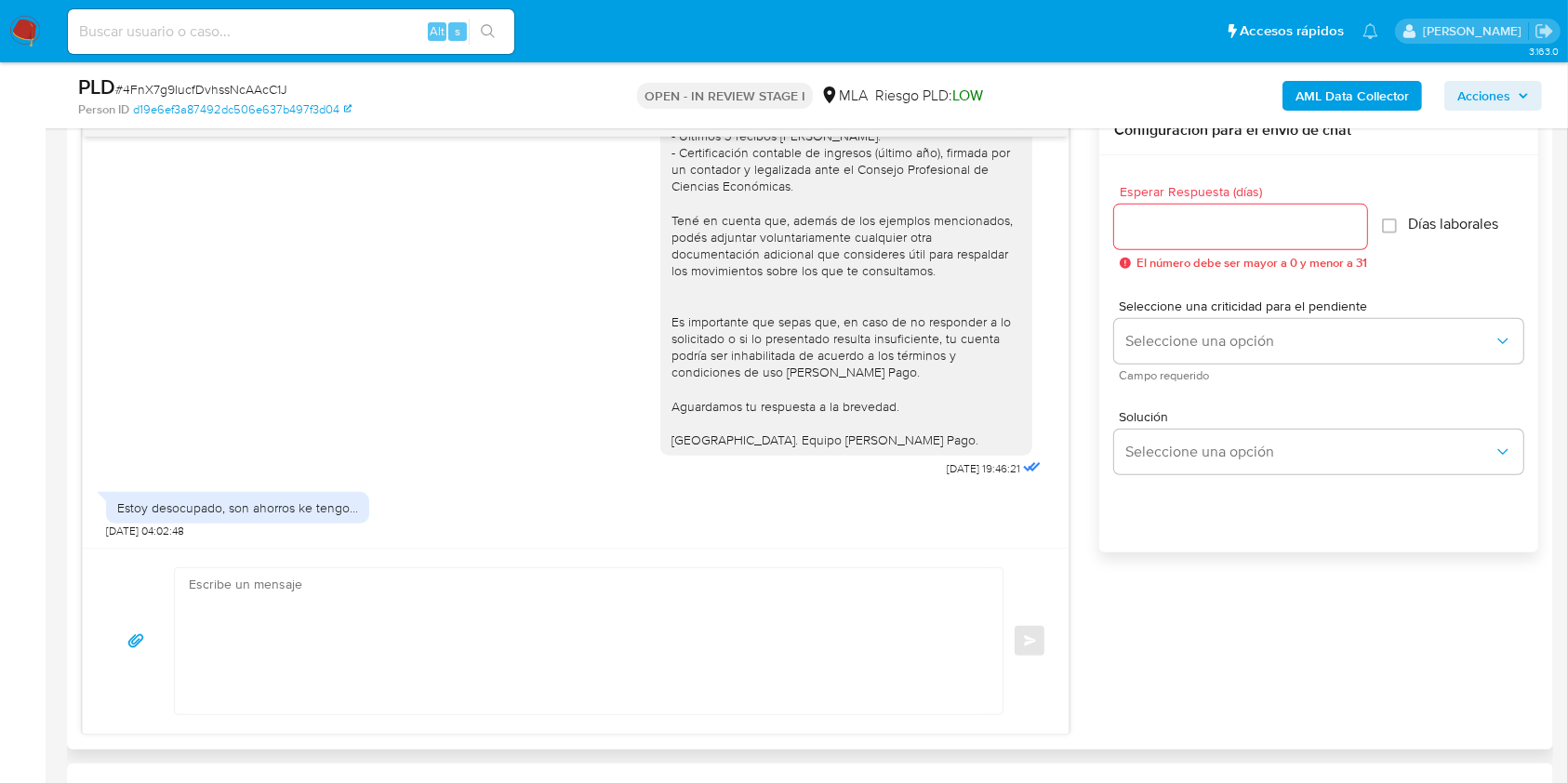
click at [460, 601] on textarea at bounding box center [583, 641] width 790 height 147
paste textarea "4FnX7g9lucfDvhssNcAAcC1J"
type textarea "4FnX7g9lucfDvhssNcAAcC1J"
click at [395, 596] on textarea "4FnX7g9lucfDvhssNcAAcC1J" at bounding box center [583, 641] width 790 height 147
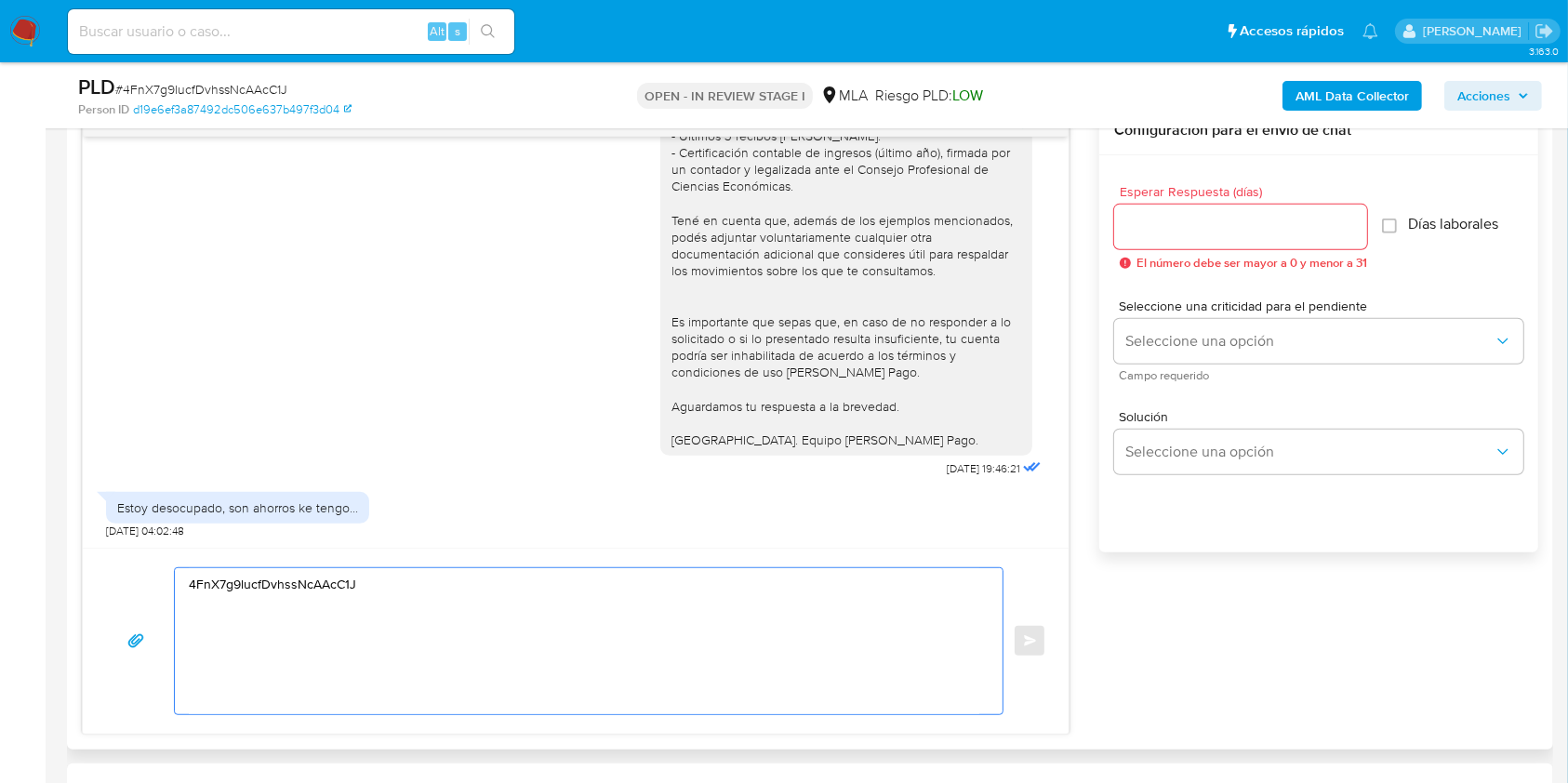
click at [395, 596] on textarea "4FnX7g9lucfDvhssNcAAcC1J" at bounding box center [583, 641] width 790 height 147
paste textarea "Hola. Muchas gracias por tu respuesta. Analizamos tu caso y verificamos que no …"
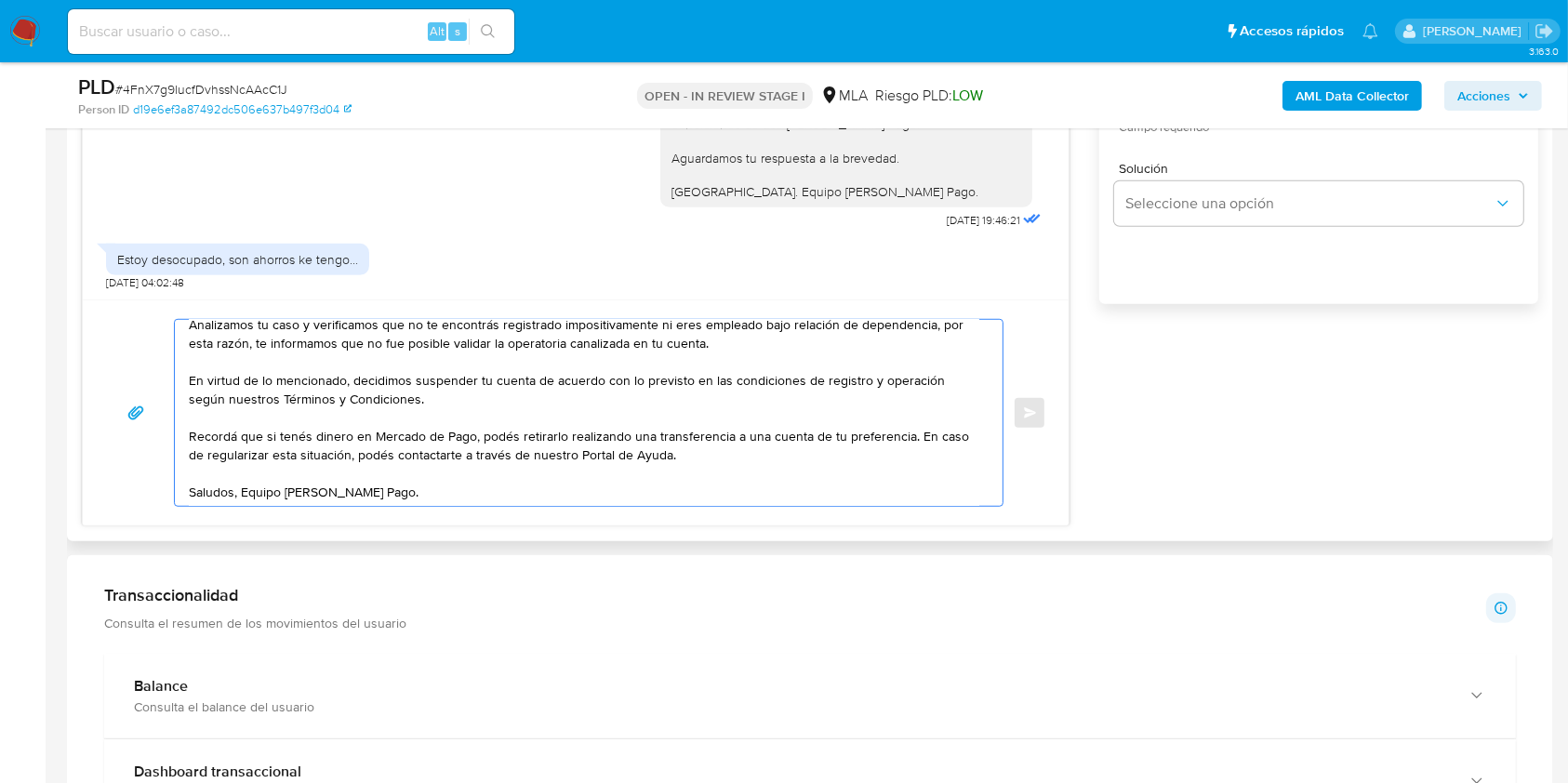
scroll to position [0, 0]
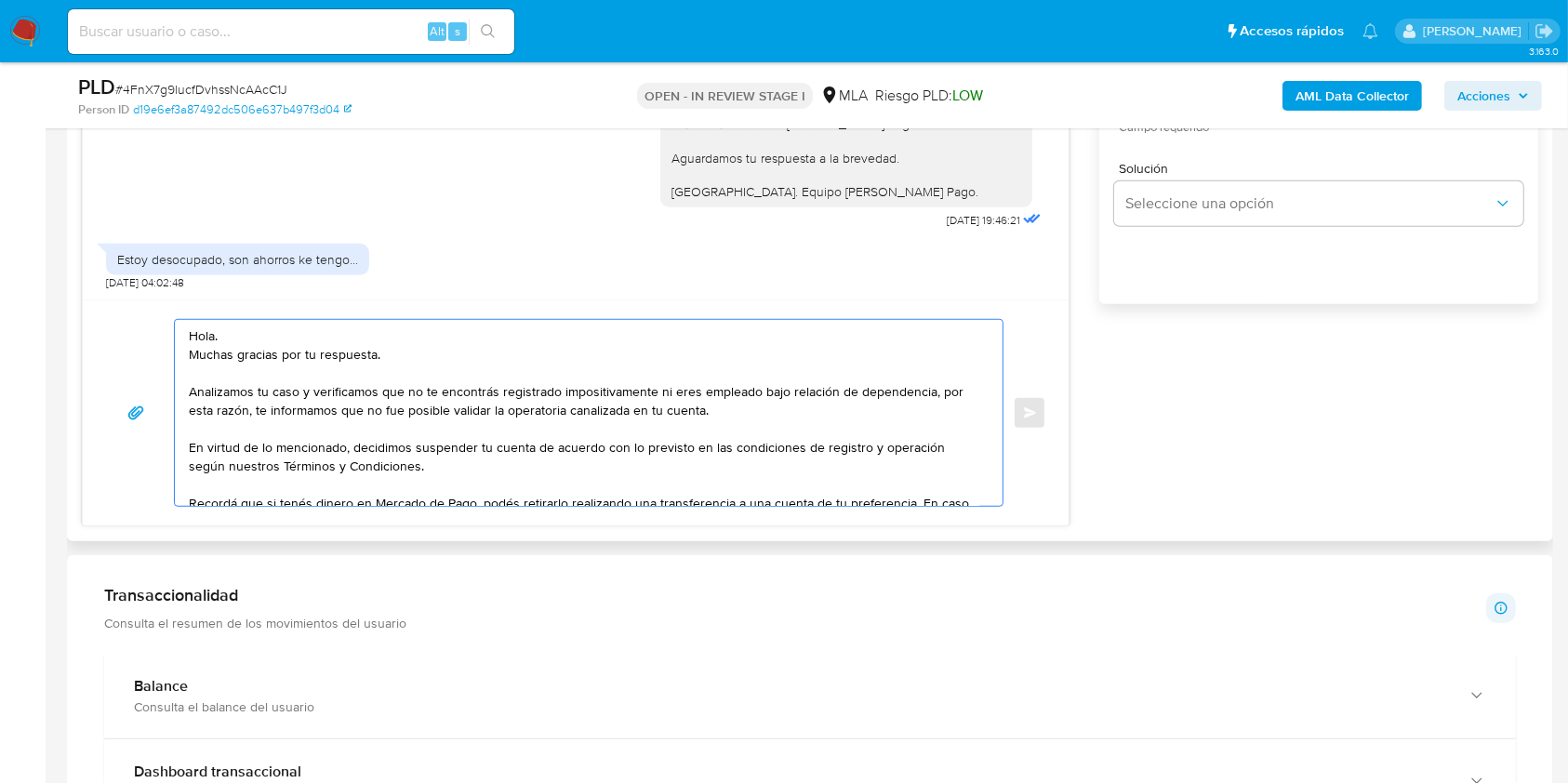
click at [188, 333] on textarea "Hola. Muchas gracias por tu respuesta. Analizamos tu caso y verificamos que no …" at bounding box center [583, 412] width 790 height 186
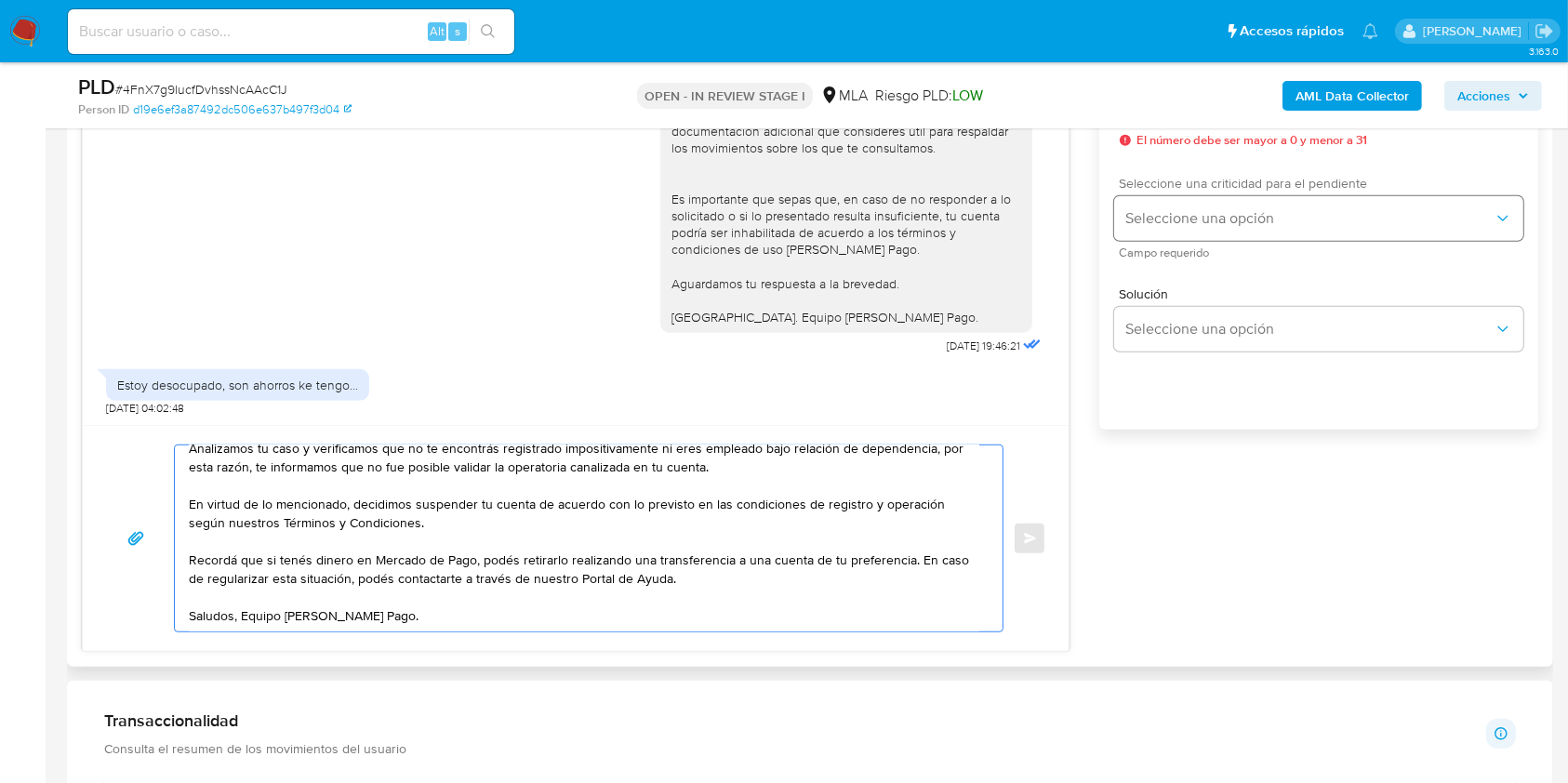
scroll to position [992, 0]
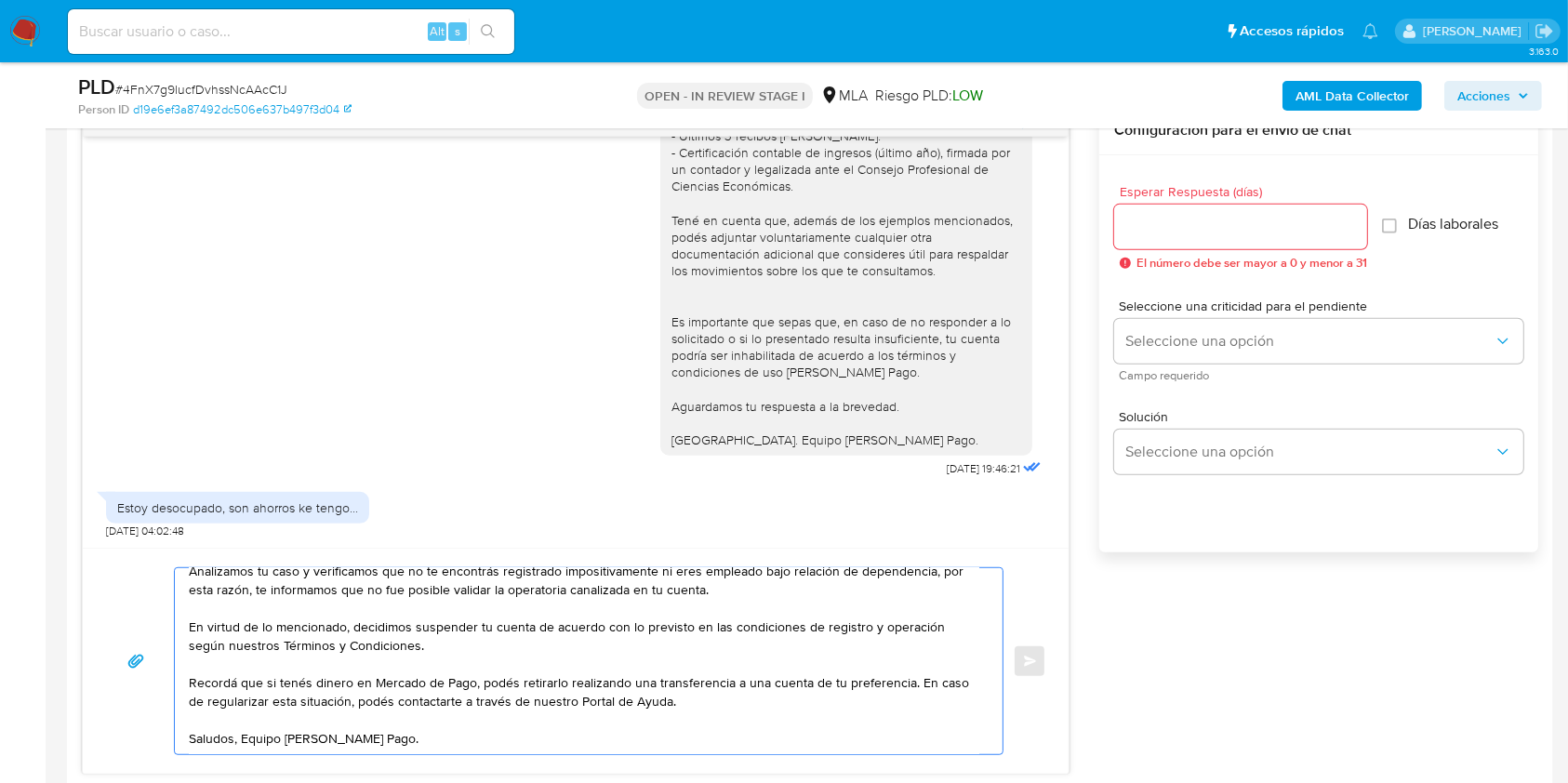
type textarea "Hola. Muchas gracias por tu respuesta. Analizamos tu caso y verificamos que no …"
click at [1200, 226] on input "Esperar Respuesta (días)" at bounding box center [1240, 227] width 253 height 24
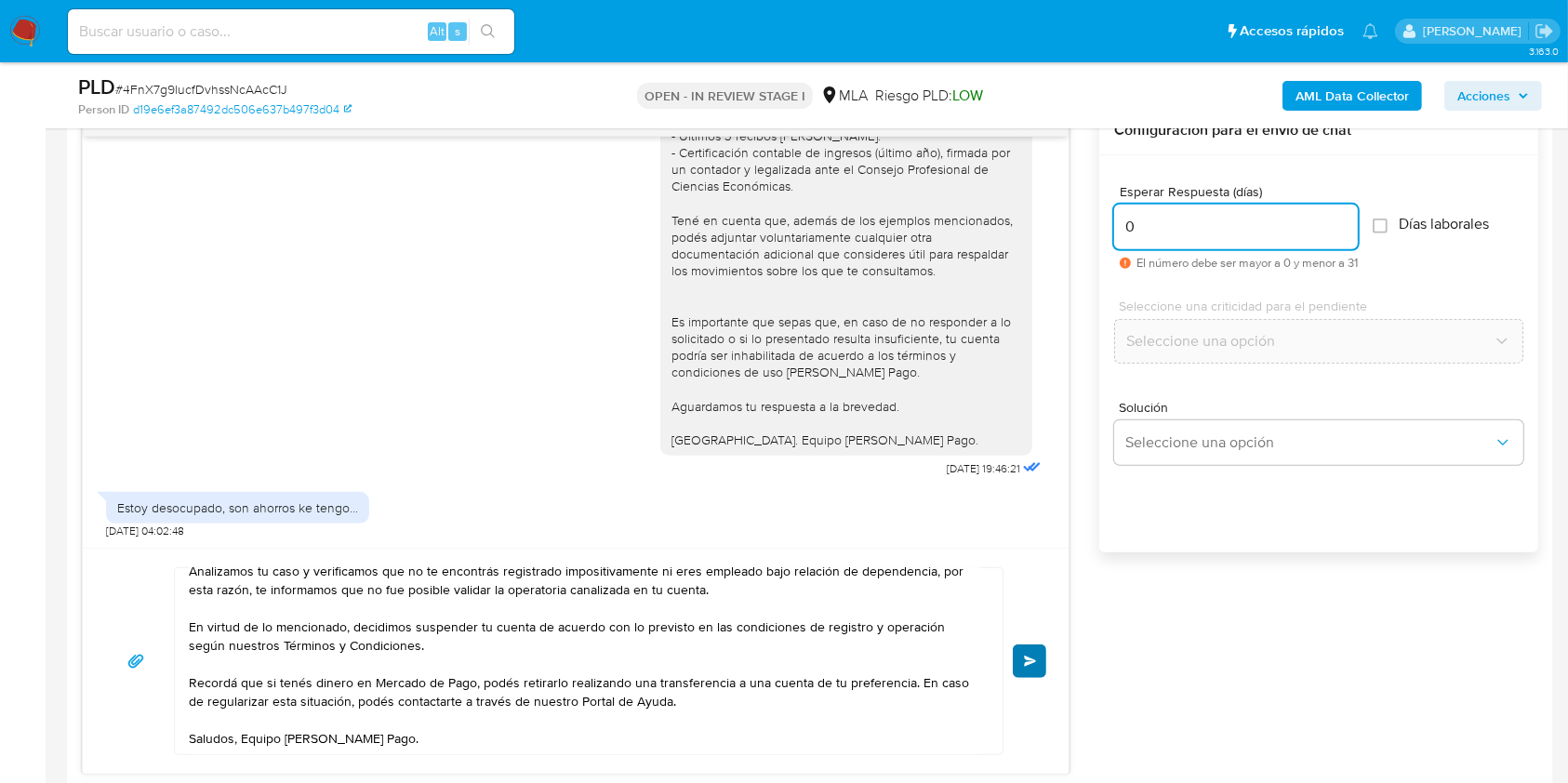
type input "0"
click at [1037, 665] on button "Enviar" at bounding box center [1030, 662] width 34 height 34
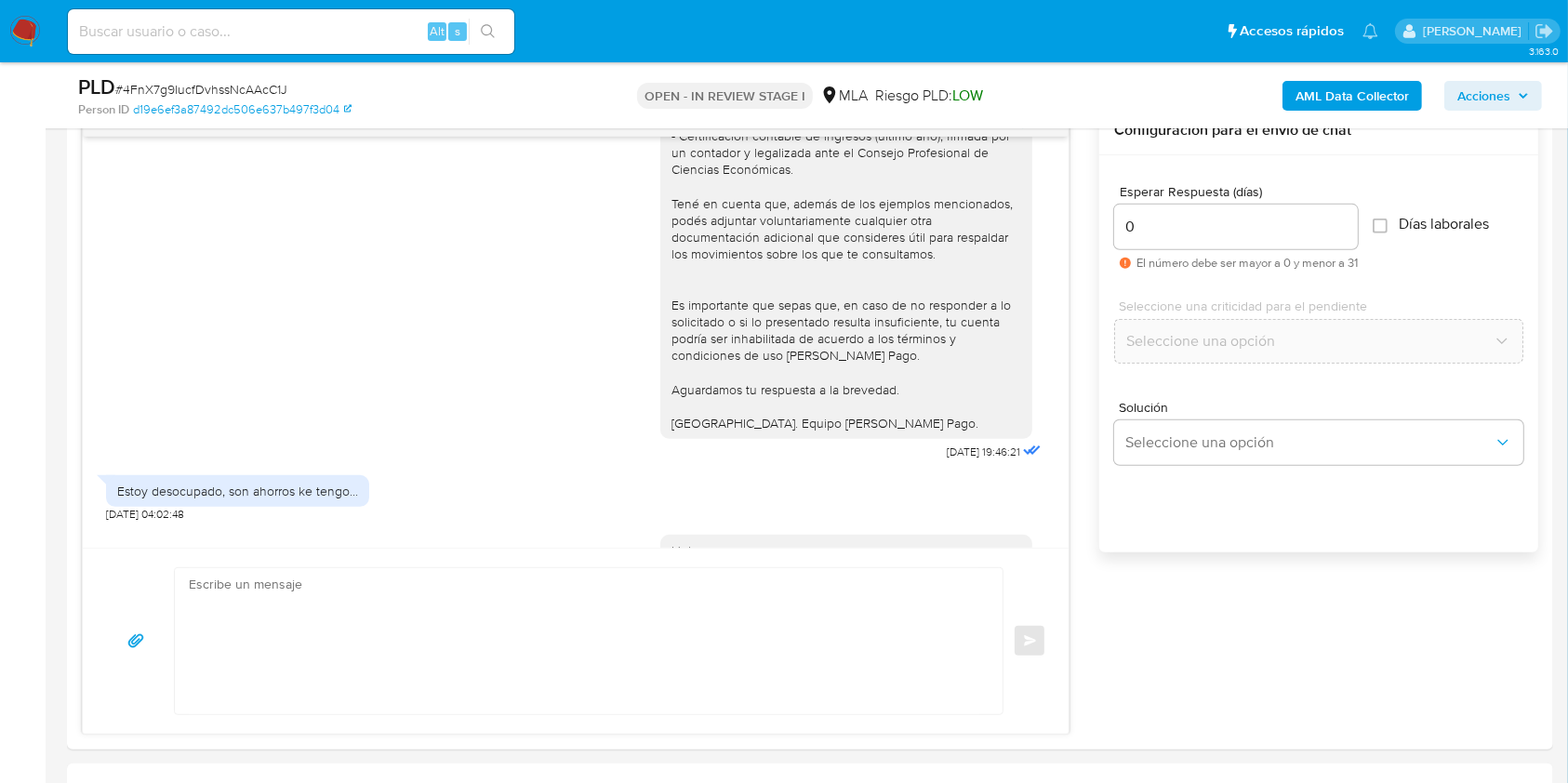
scroll to position [1076, 0]
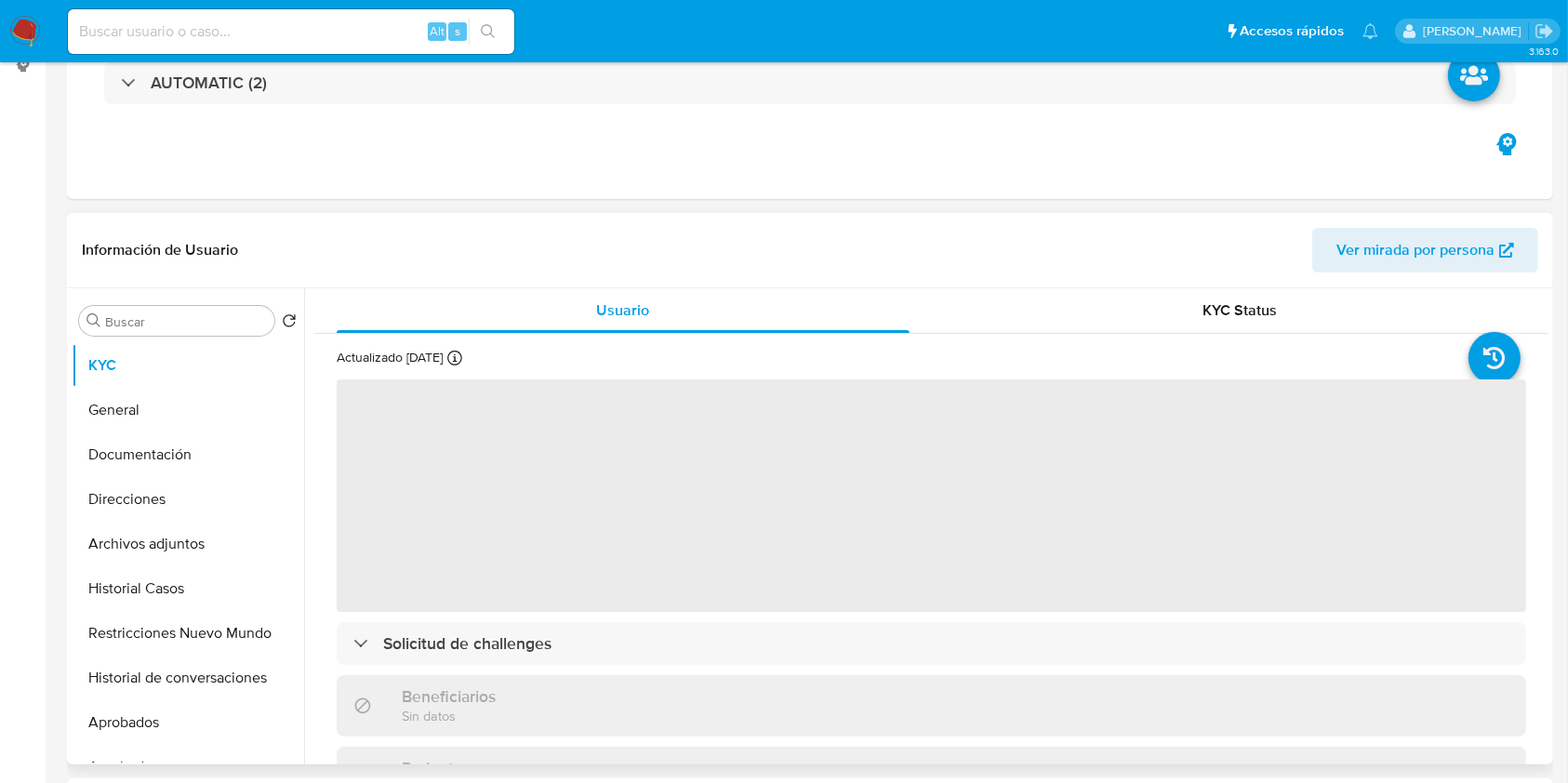
scroll to position [496, 0]
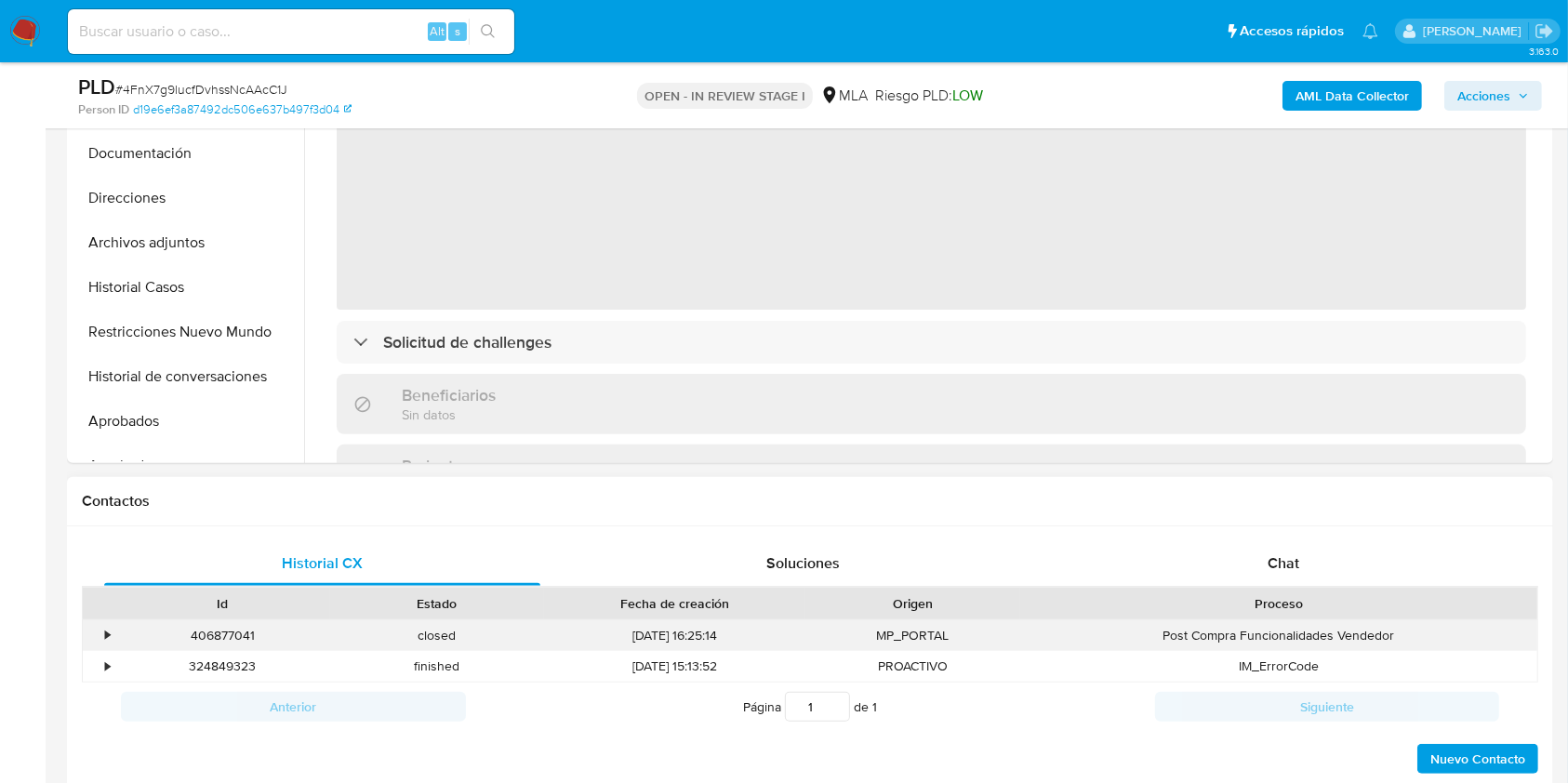
select select "10"
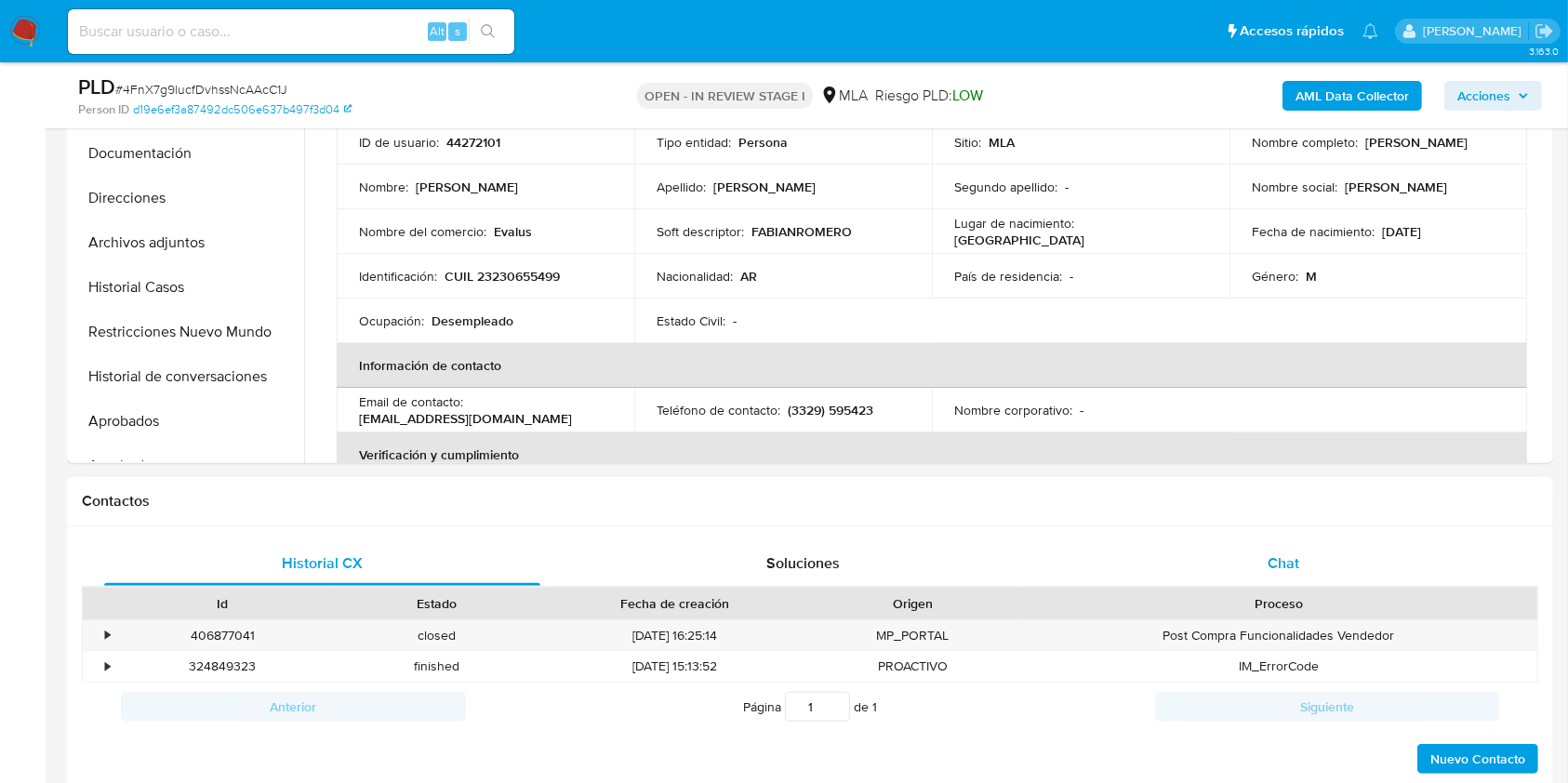
click at [1339, 565] on div "Chat" at bounding box center [1284, 564] width 437 height 45
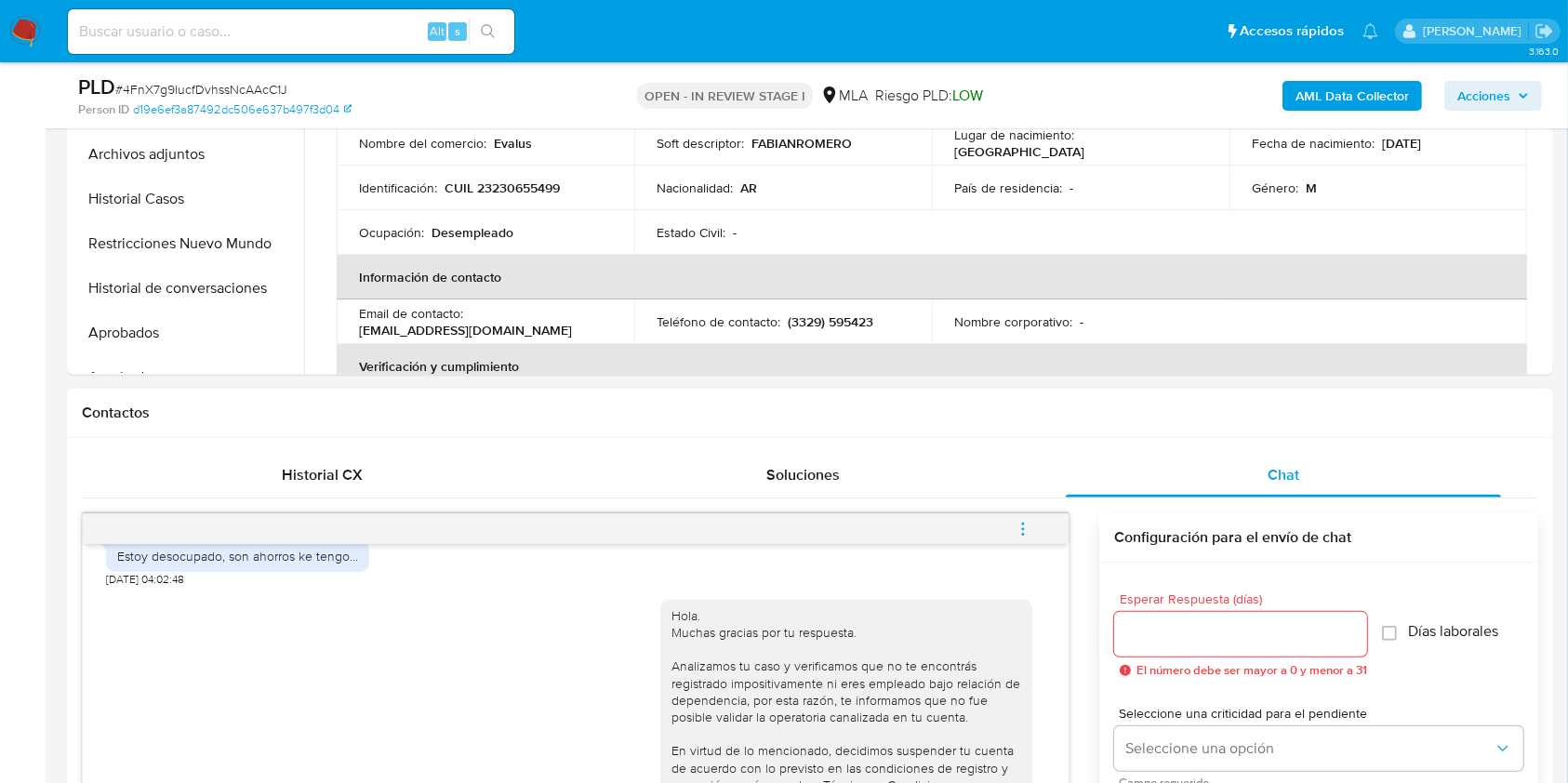
scroll to position [745, 0]
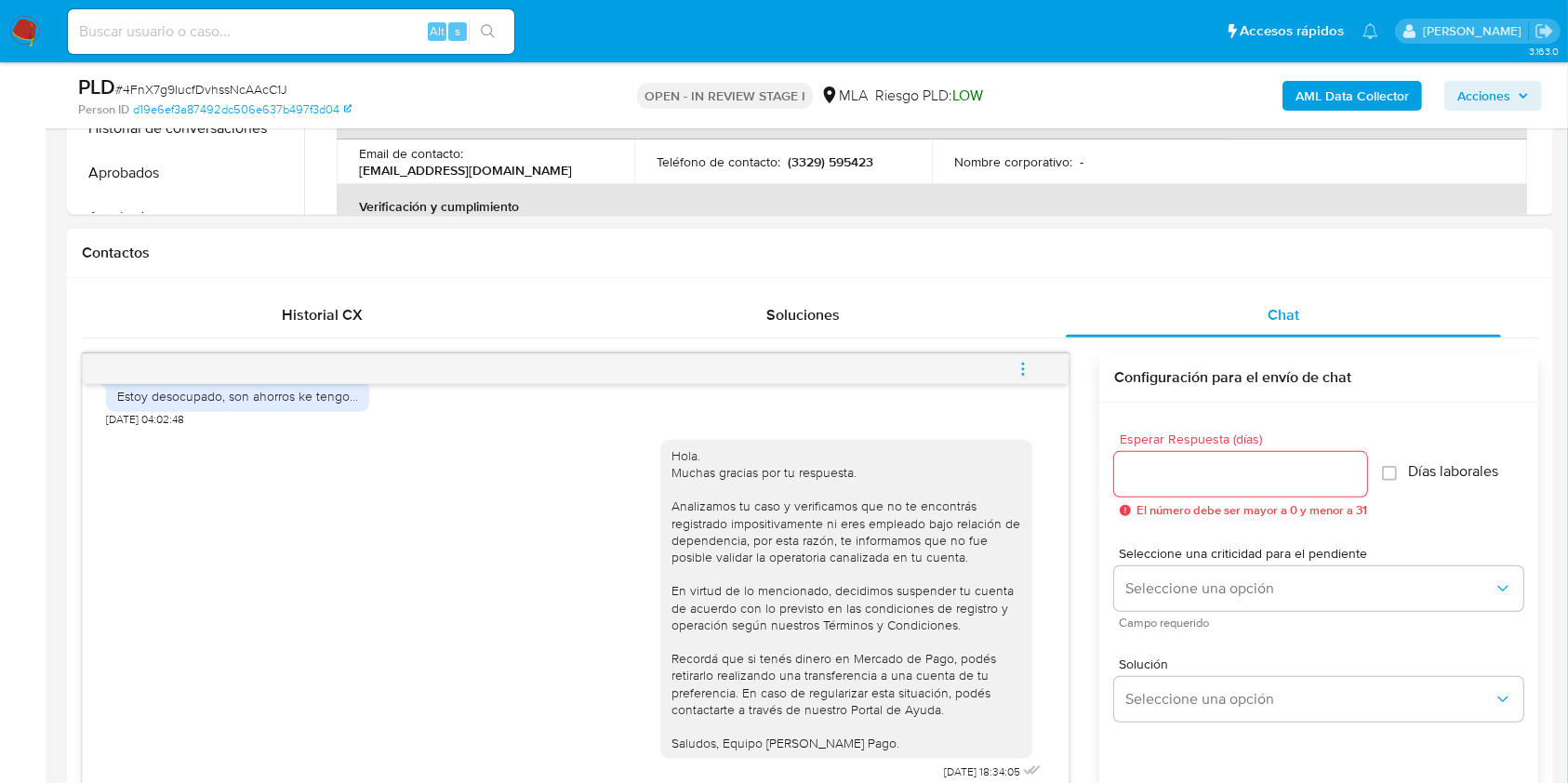
click at [1012, 358] on button "menu-action" at bounding box center [1023, 370] width 62 height 45
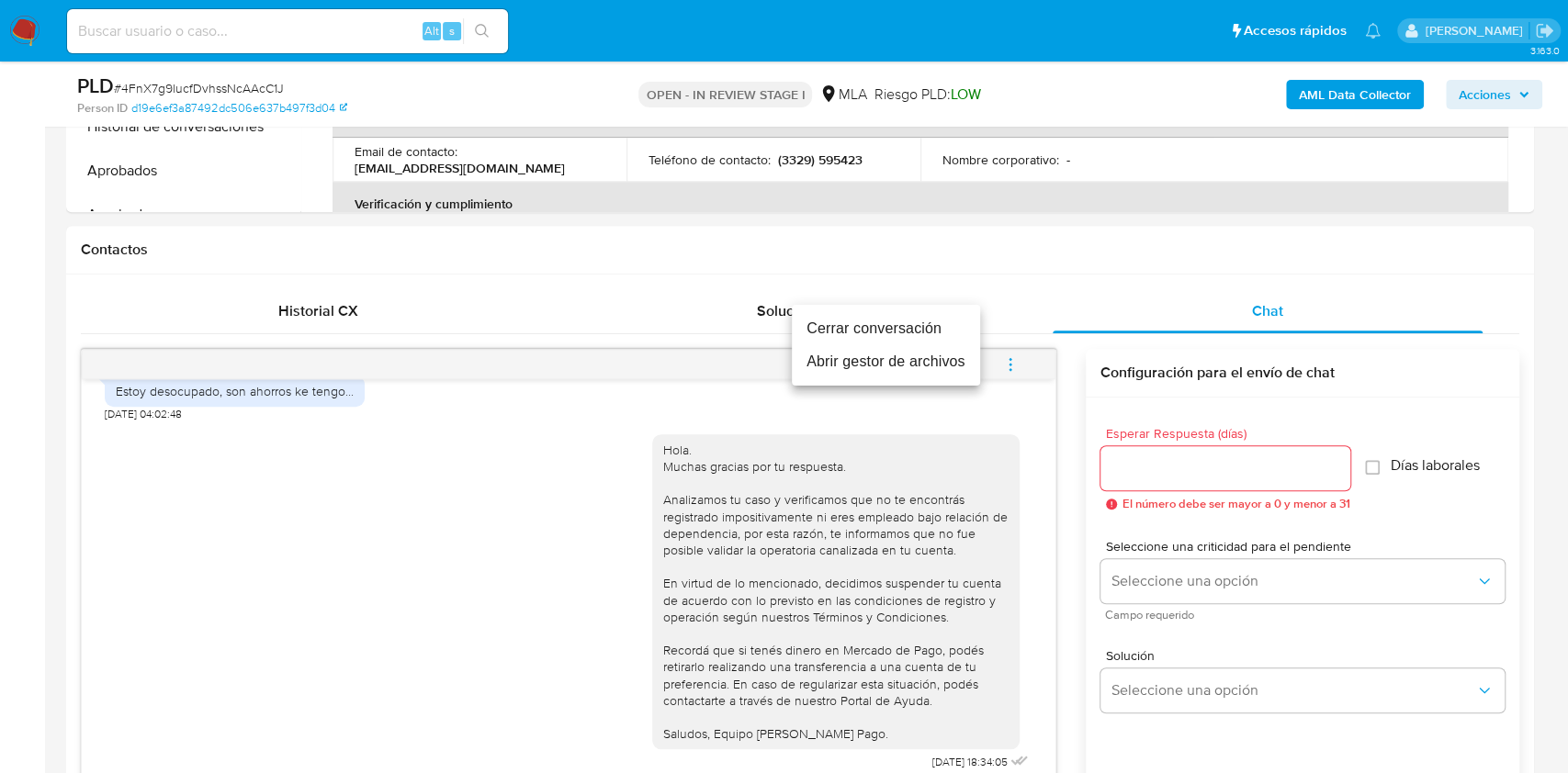
click at [884, 333] on li "Cerrar conversación" at bounding box center [885, 329] width 188 height 33
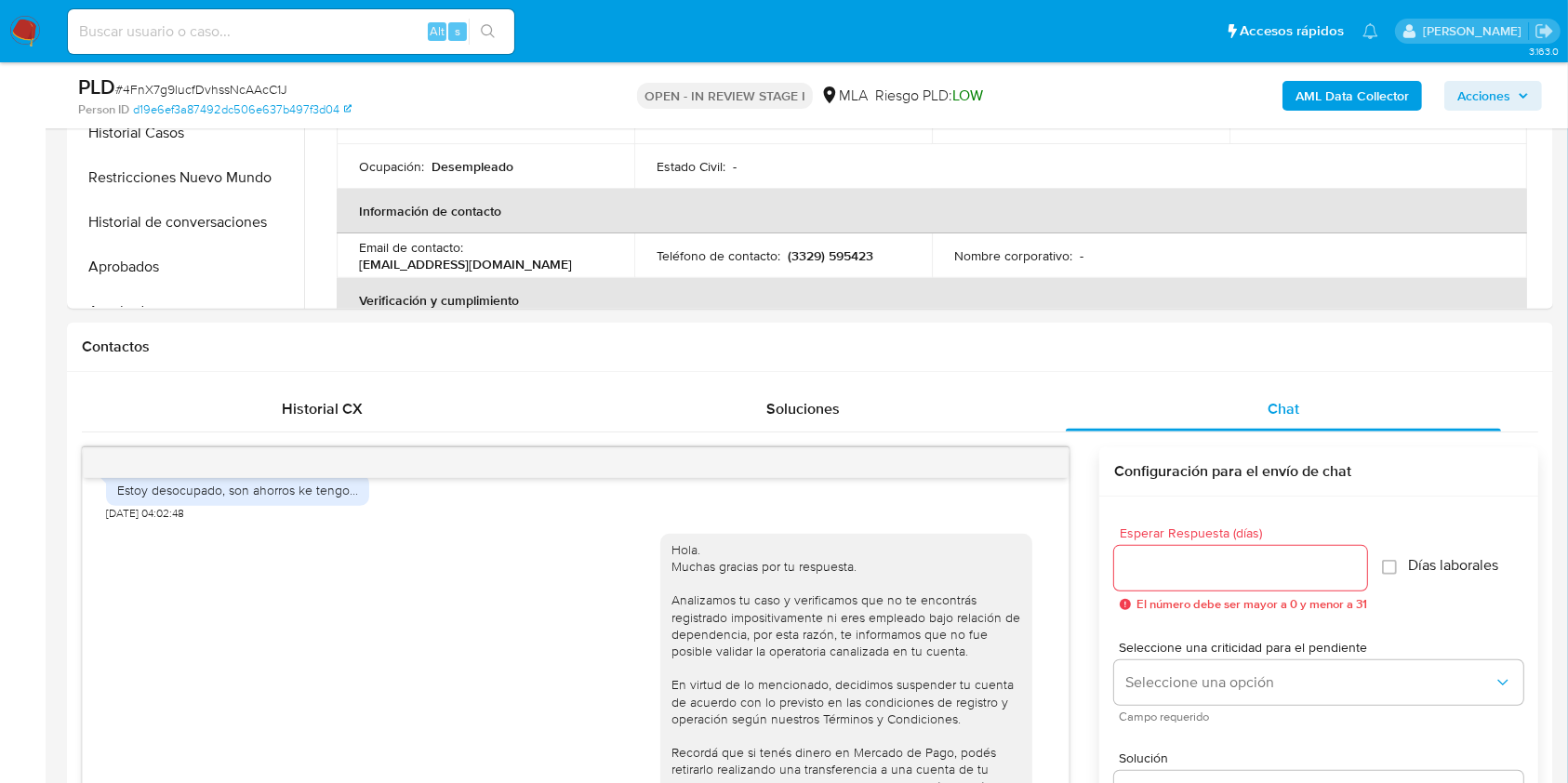
scroll to position [372, 0]
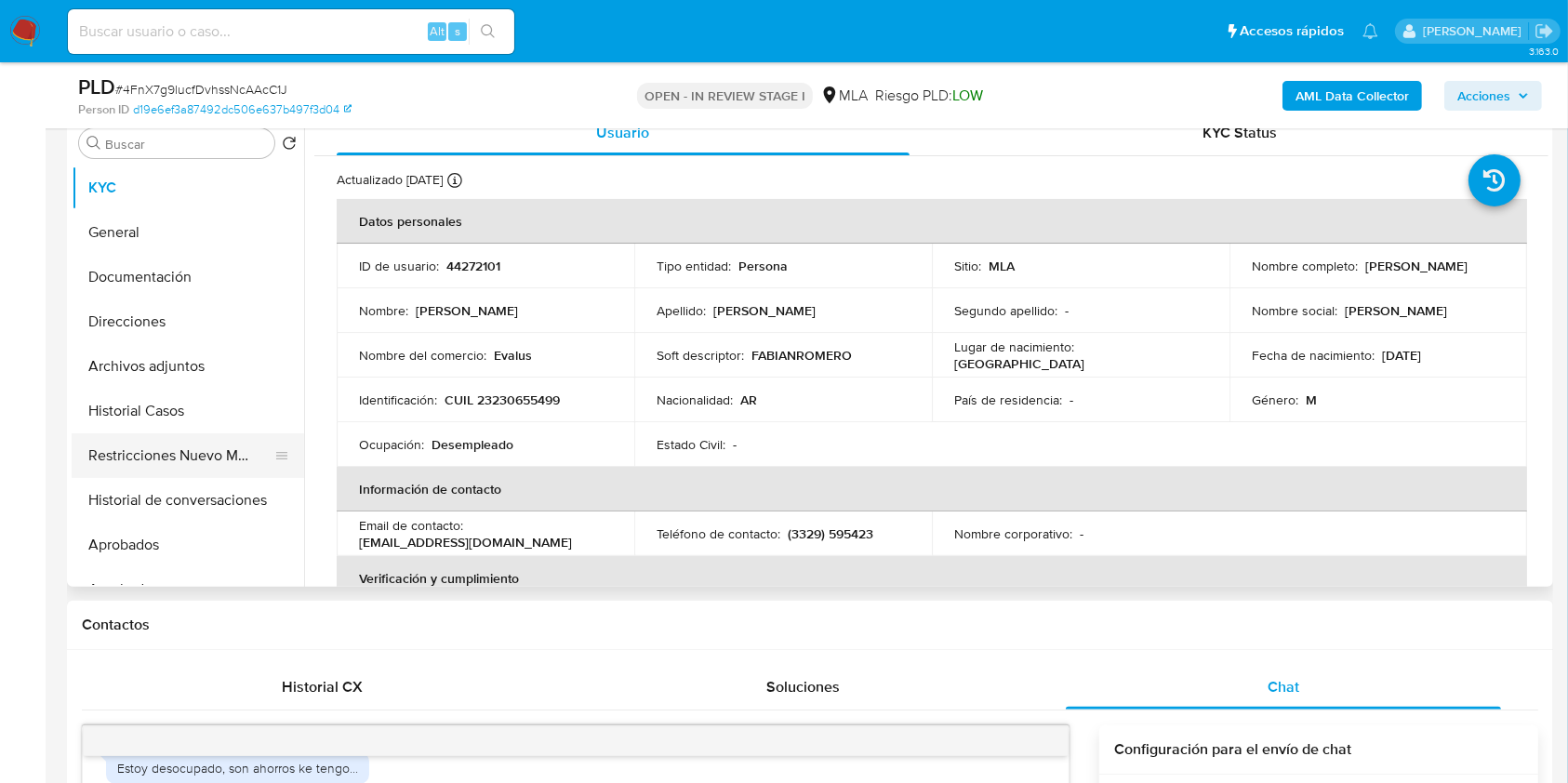
click at [176, 451] on button "Restricciones Nuevo Mundo" at bounding box center [180, 456] width 217 height 45
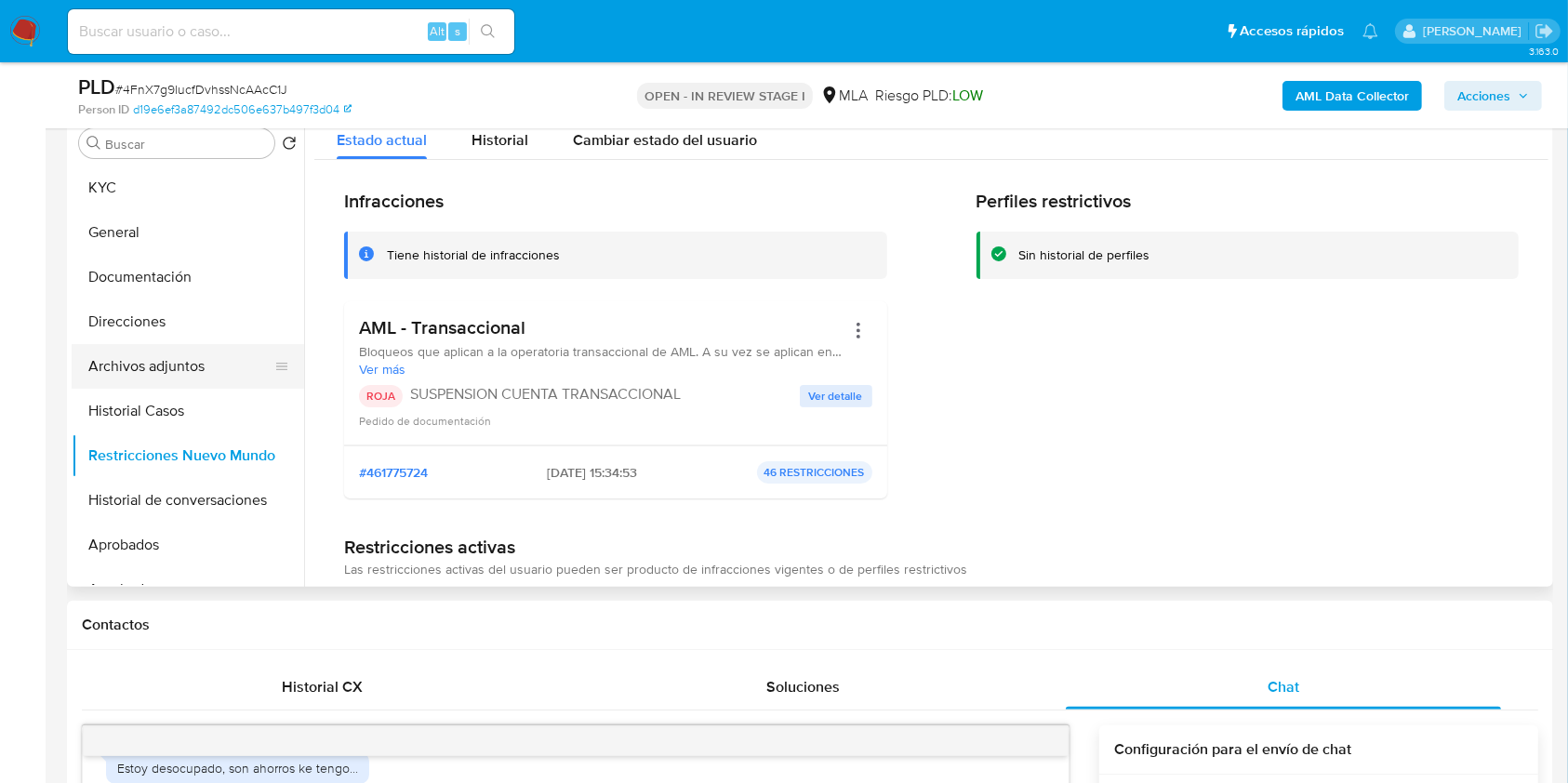
click at [188, 363] on button "Archivos adjuntos" at bounding box center [180, 367] width 217 height 45
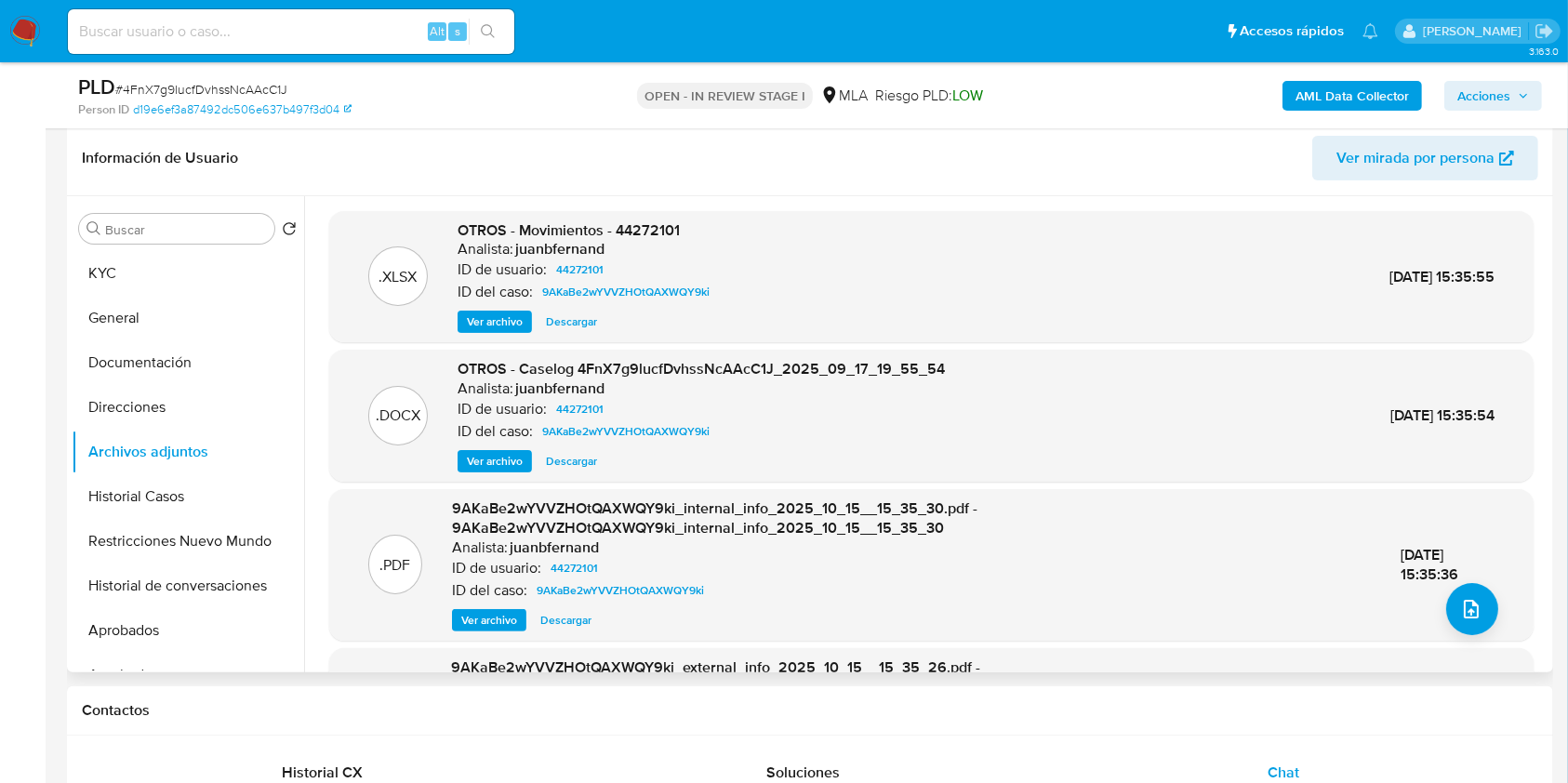
scroll to position [247, 0]
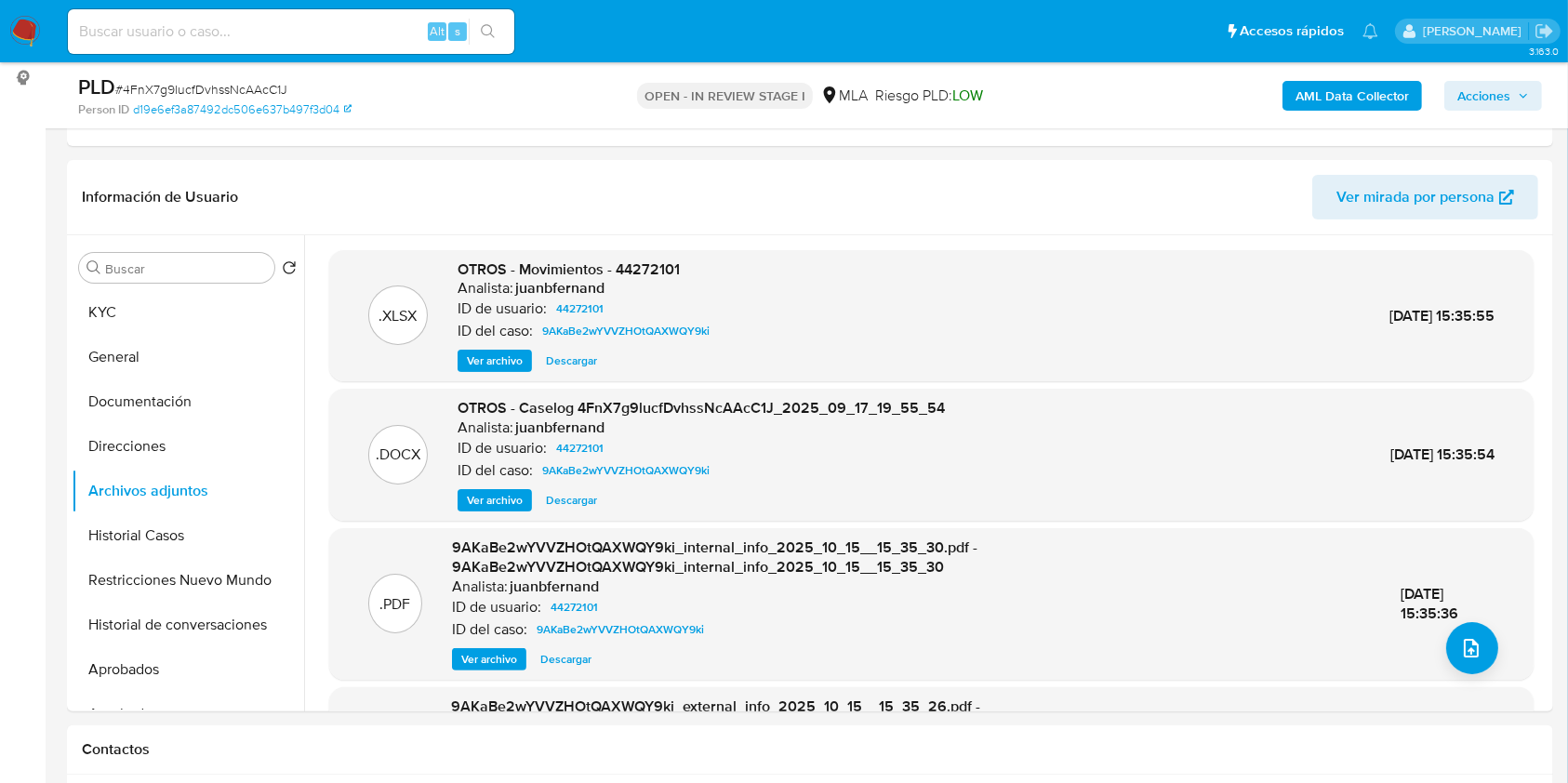
click at [1510, 83] on span "Acciones" at bounding box center [1492, 96] width 72 height 26
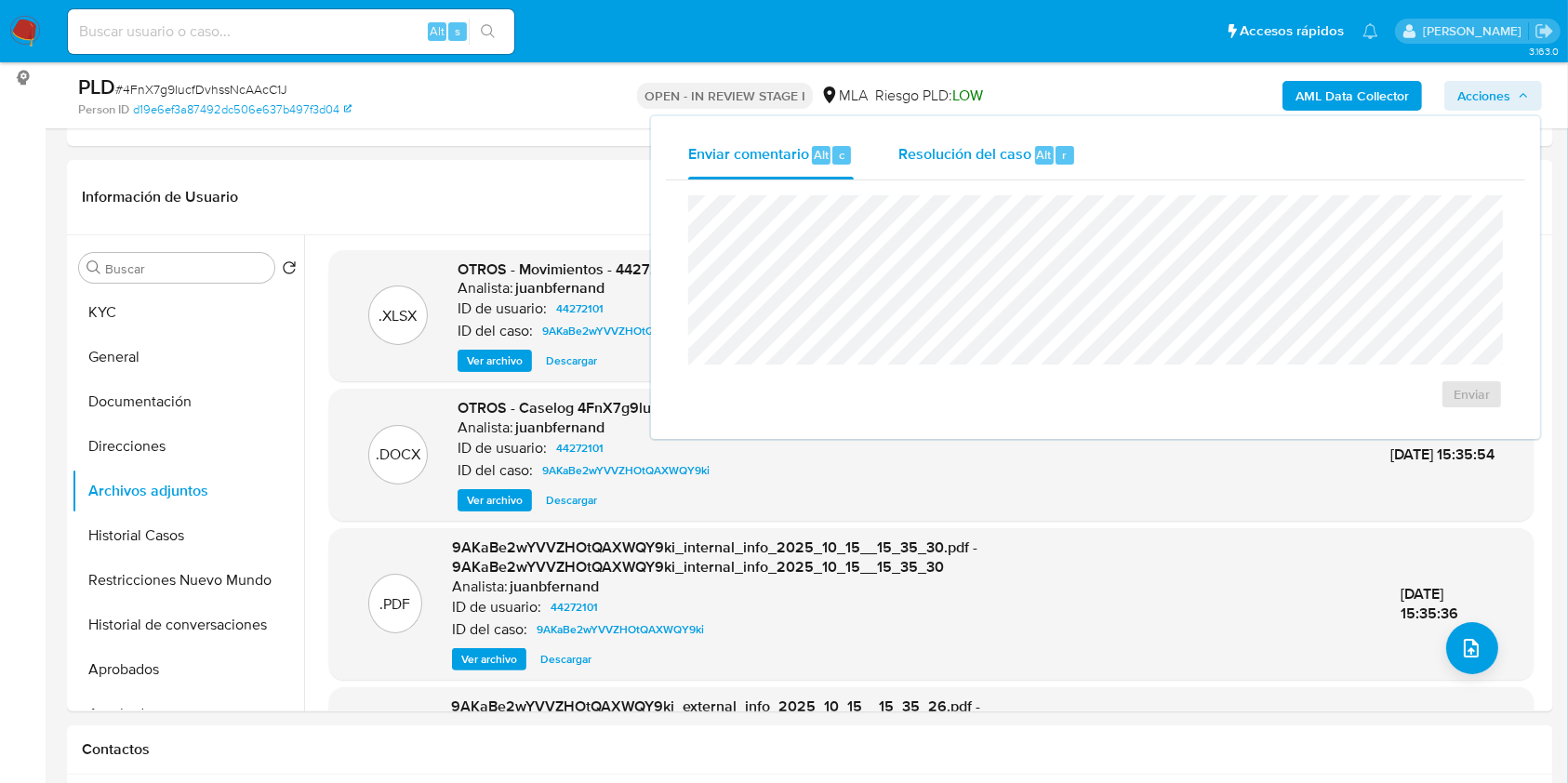
click at [958, 151] on span "Resolución del caso" at bounding box center [964, 154] width 133 height 21
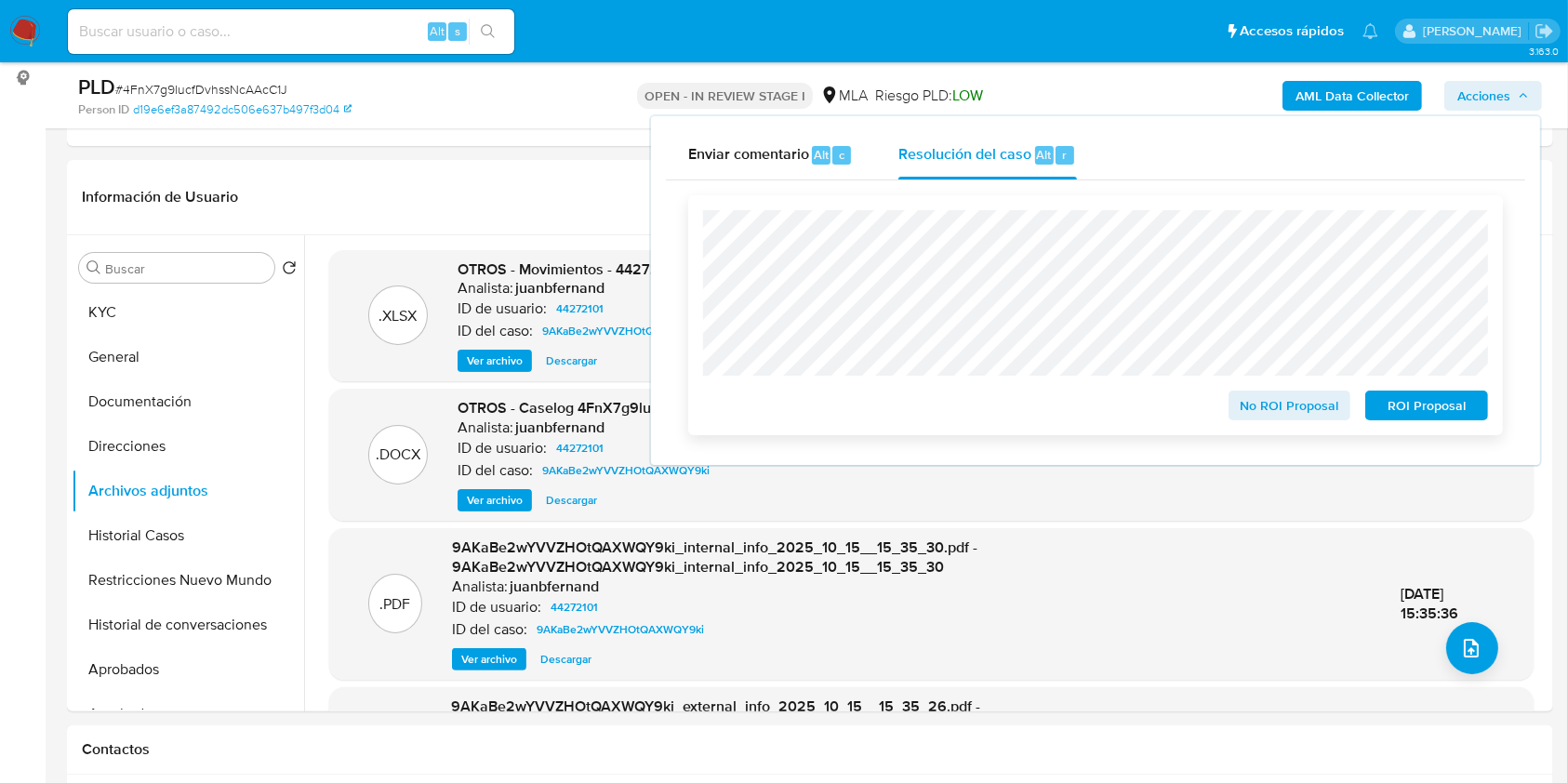
click at [1405, 413] on span "ROI Proposal" at bounding box center [1426, 406] width 97 height 26
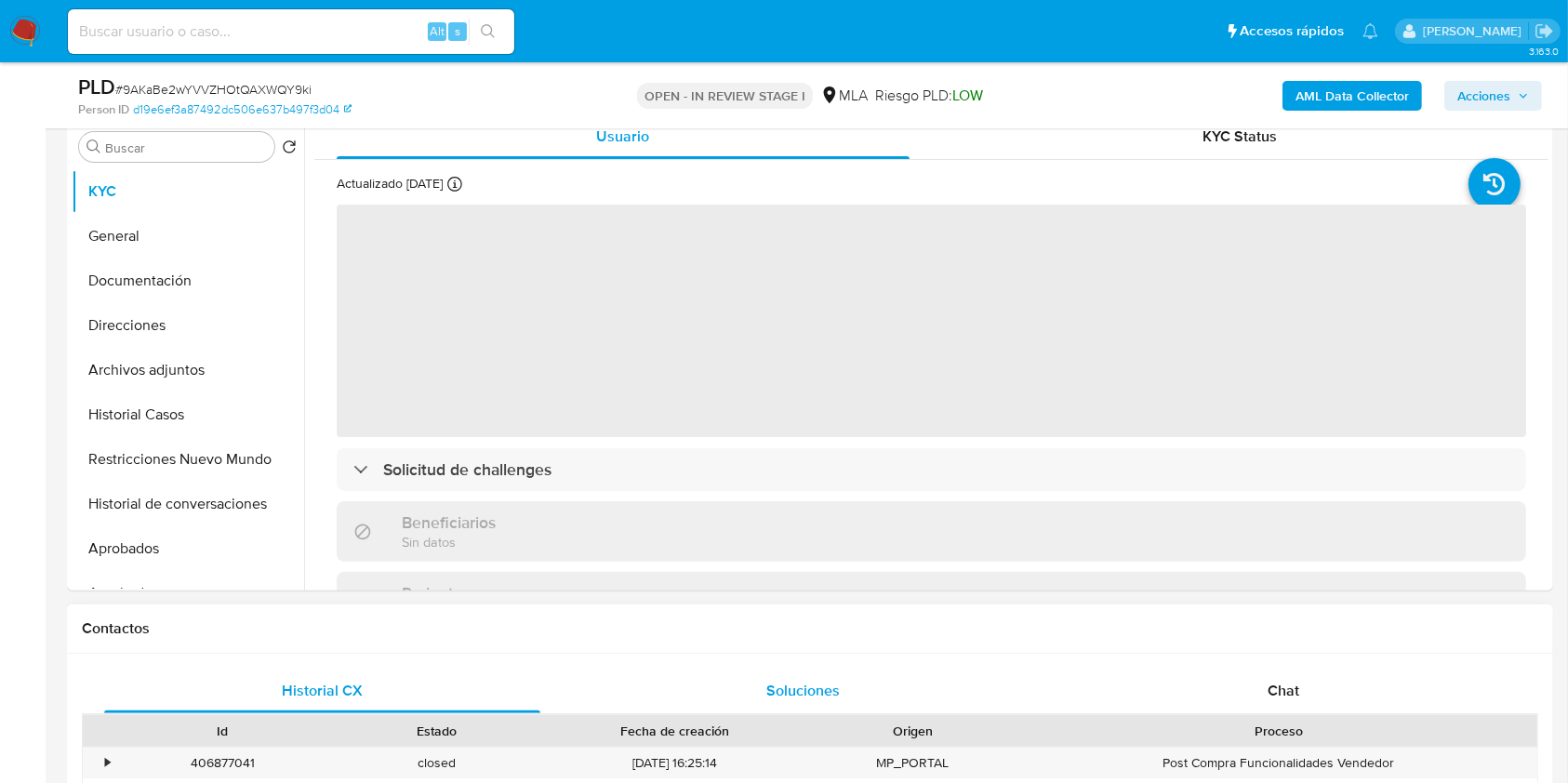
scroll to position [745, 0]
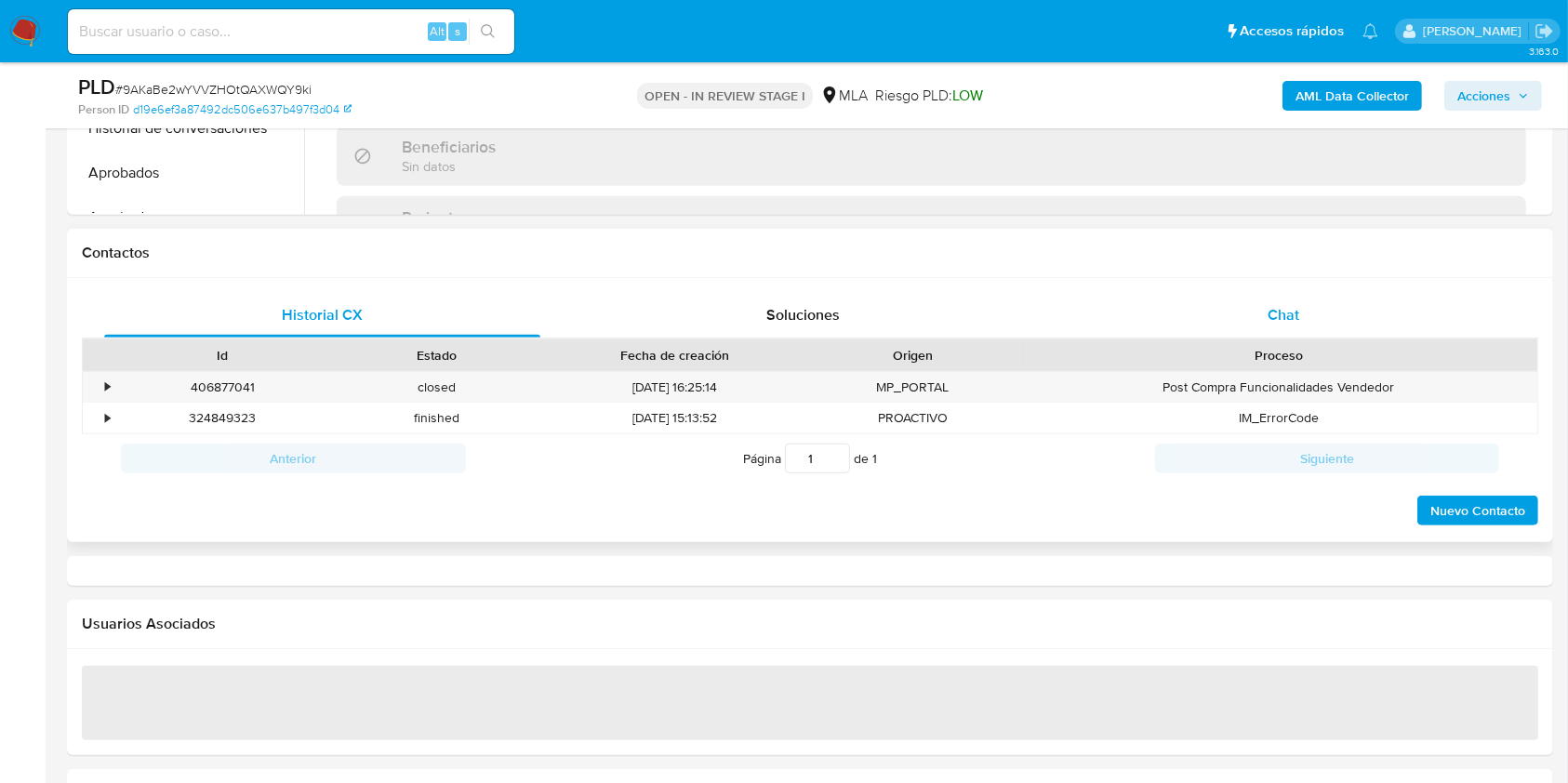
click at [1224, 319] on div "Chat" at bounding box center [1284, 315] width 437 height 45
select select "10"
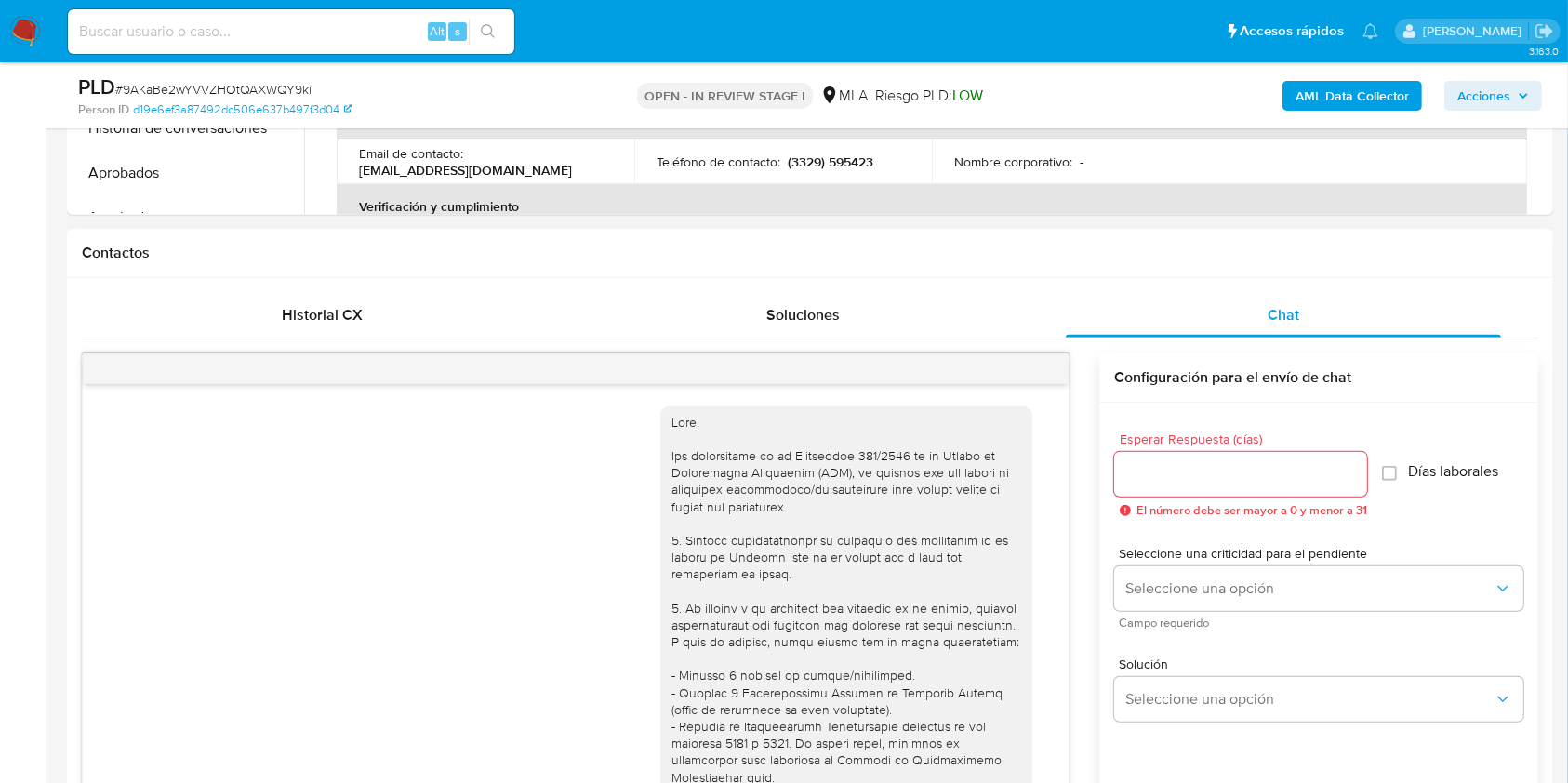
scroll to position [1709, 0]
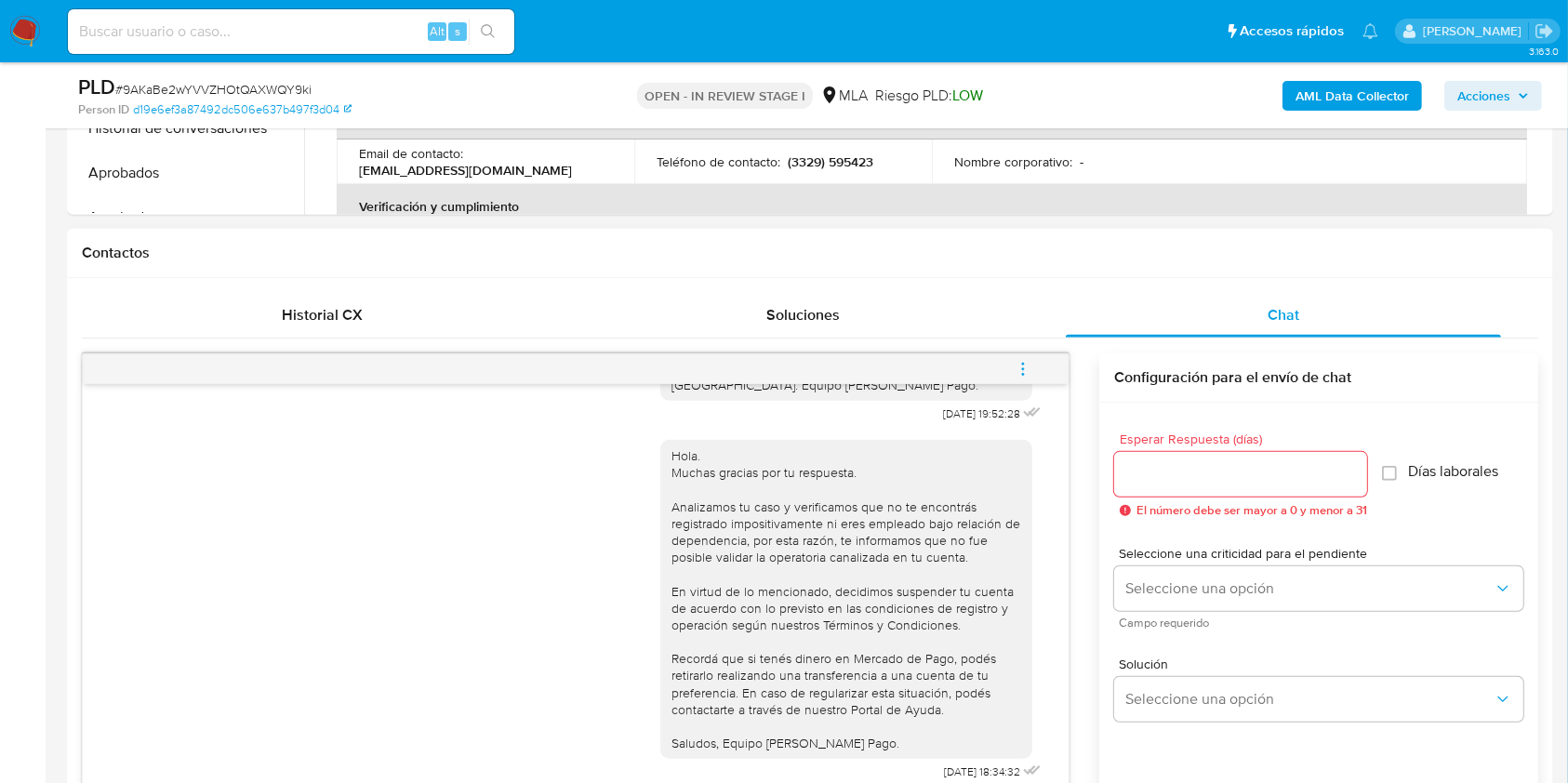
click at [1034, 369] on button "menu-action" at bounding box center [1023, 370] width 62 height 45
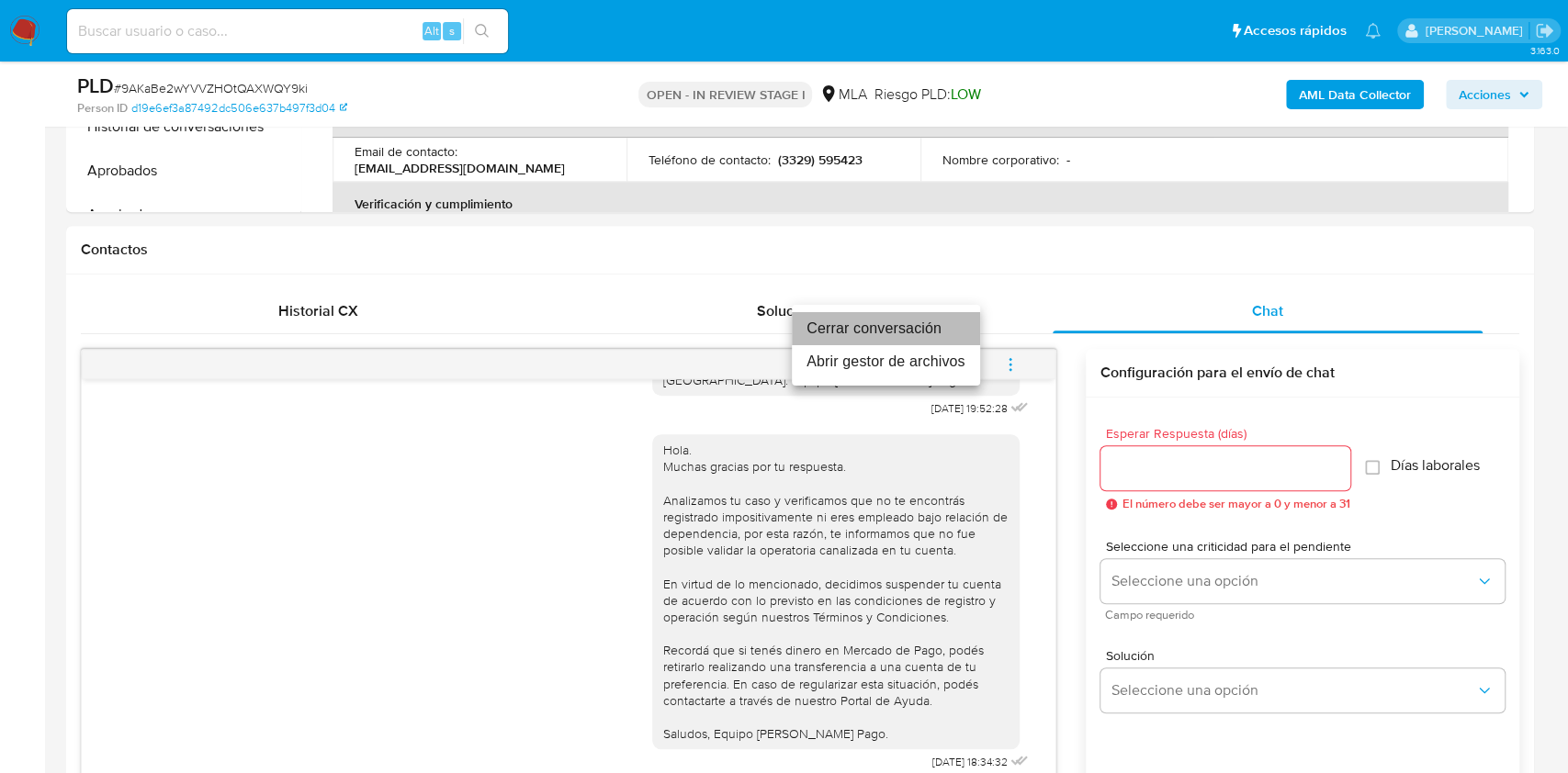
click at [915, 331] on li "Cerrar conversación" at bounding box center [885, 329] width 188 height 33
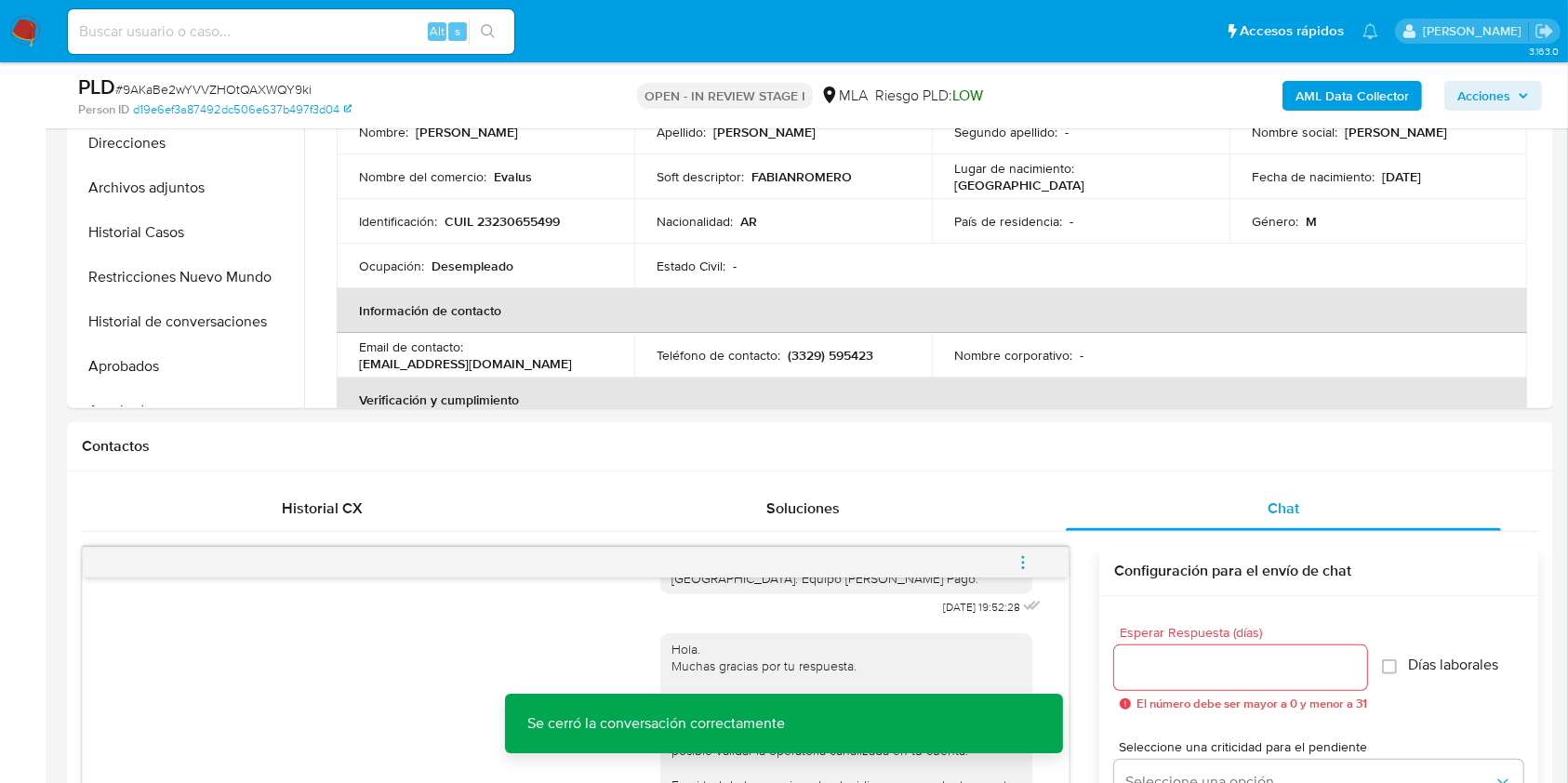
scroll to position [247, 0]
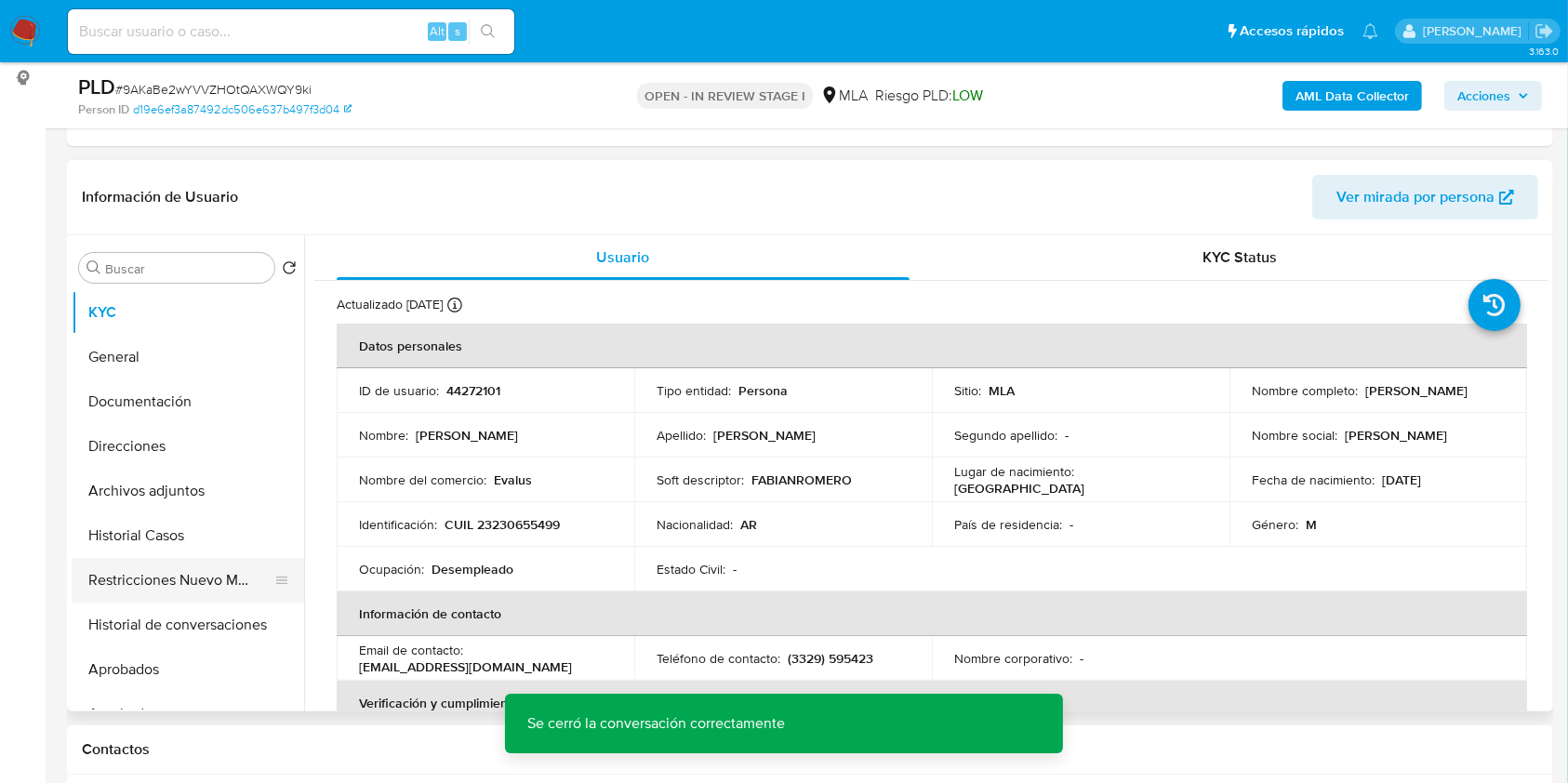
click at [174, 586] on button "Restricciones Nuevo Mundo" at bounding box center [180, 580] width 217 height 45
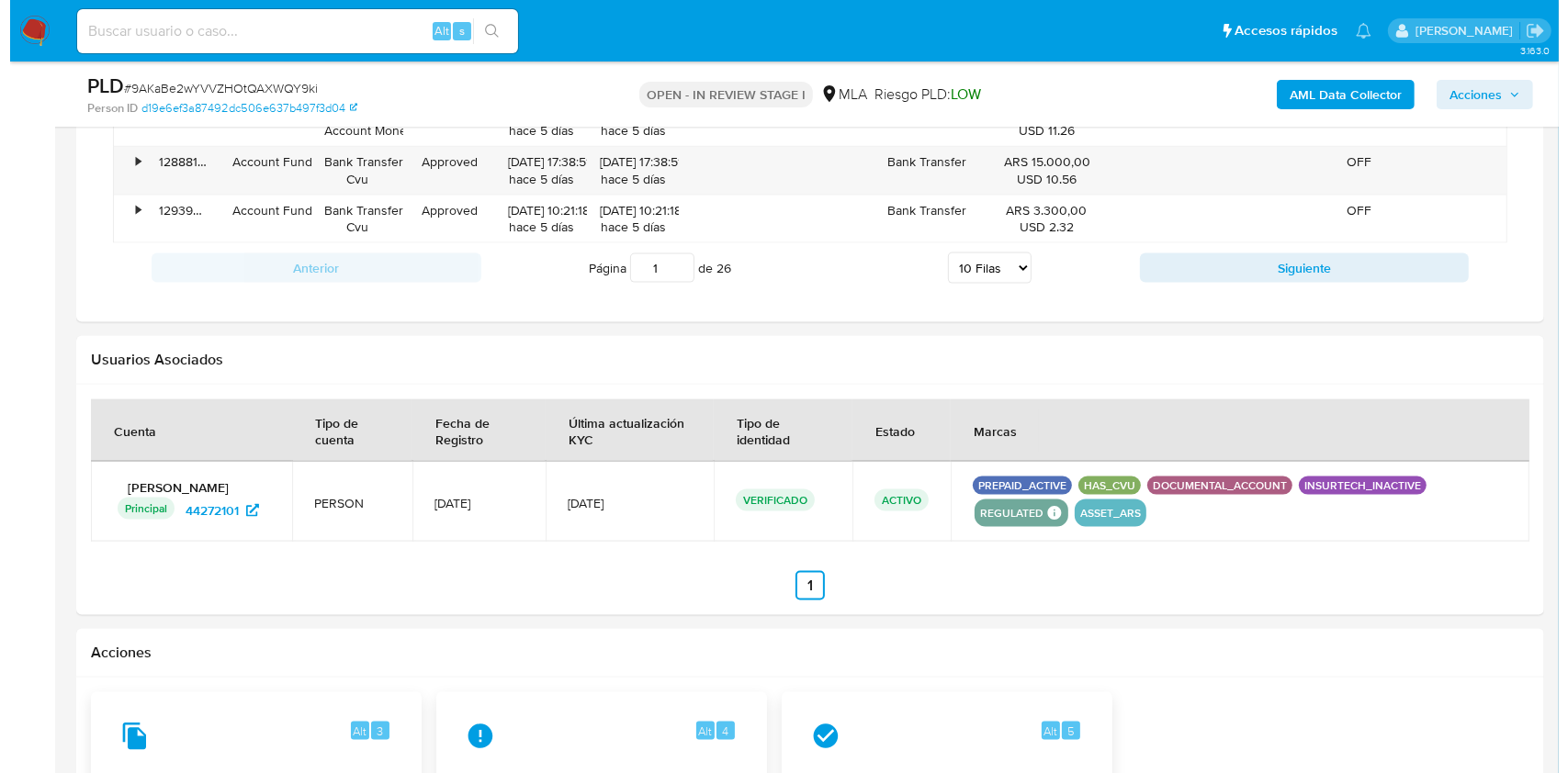
scroll to position [2849, 0]
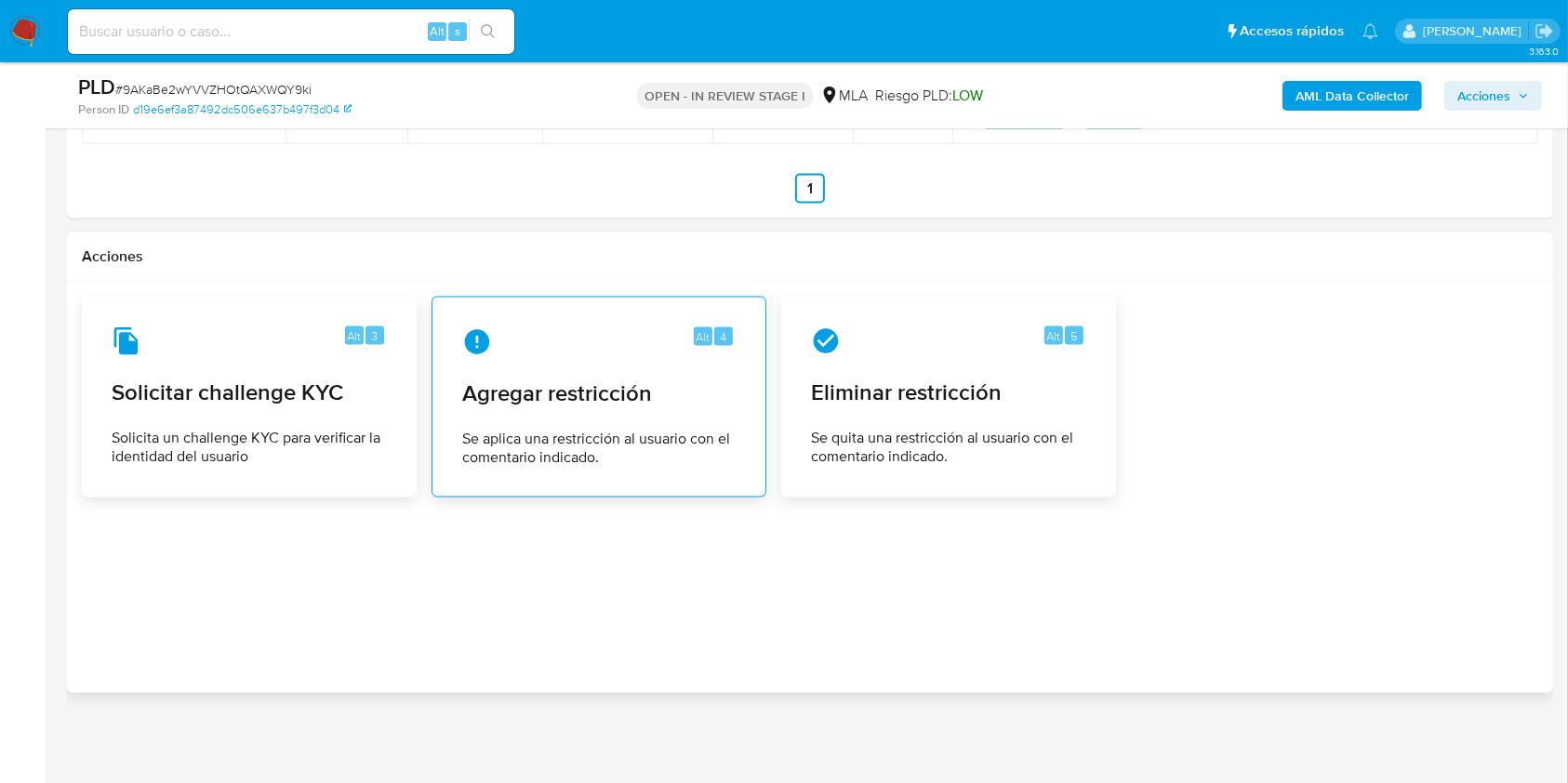
click at [512, 439] on span "Se aplica una restricción al usuario con el comentario indicado." at bounding box center [598, 449] width 273 height 37
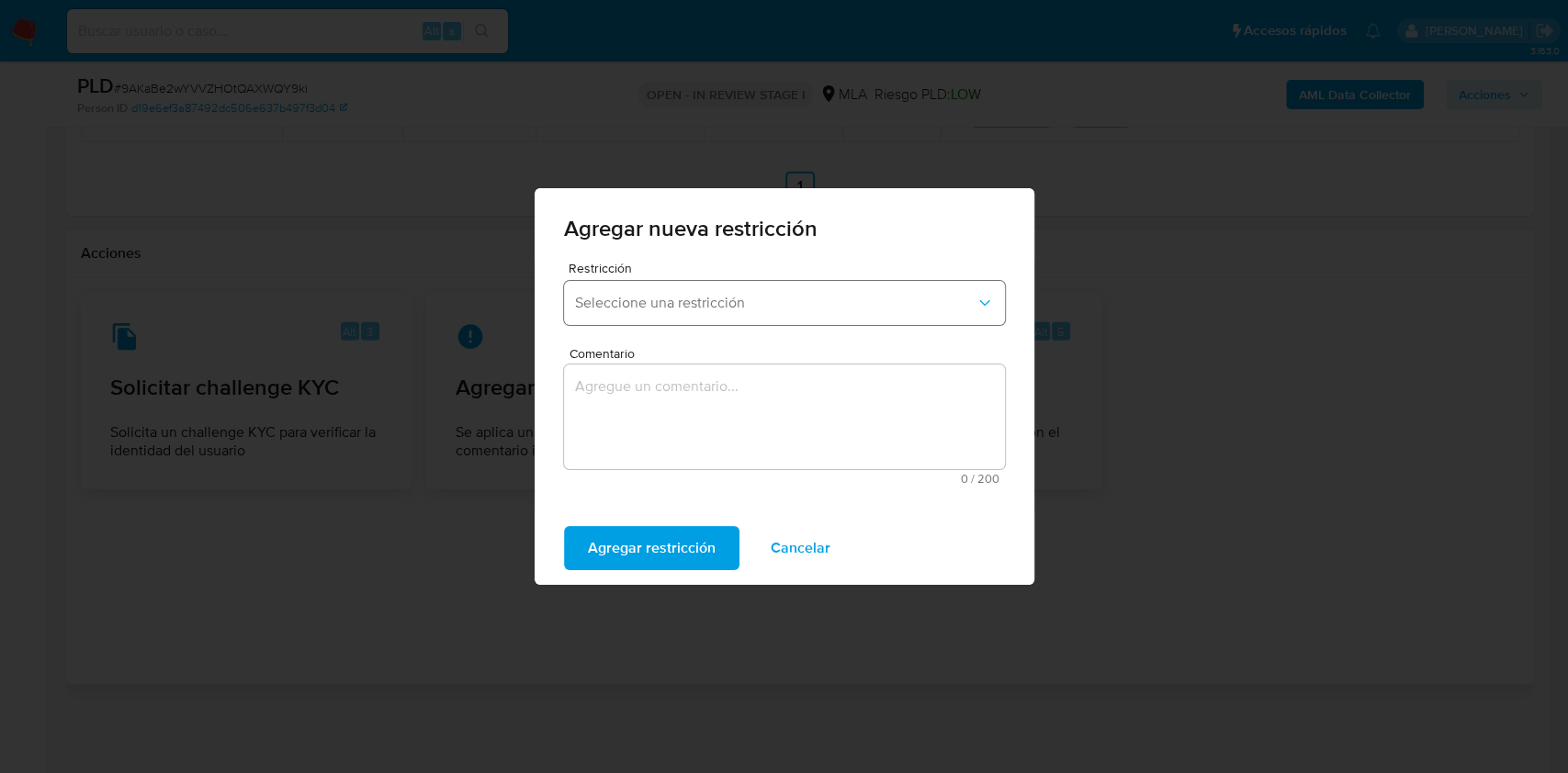
click at [688, 307] on span "Seleccione una restricción" at bounding box center [775, 303] width 401 height 18
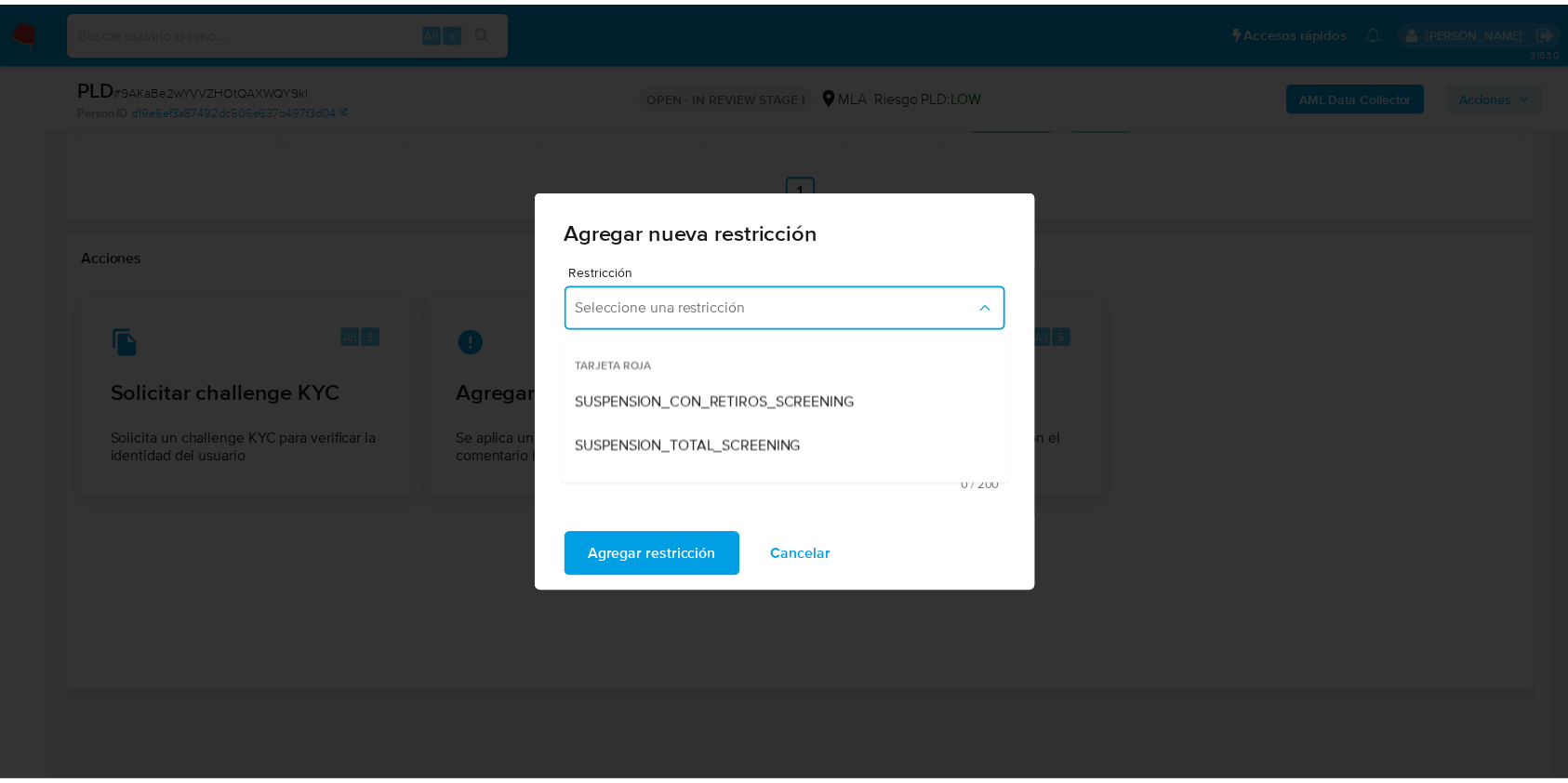
scroll to position [247, 0]
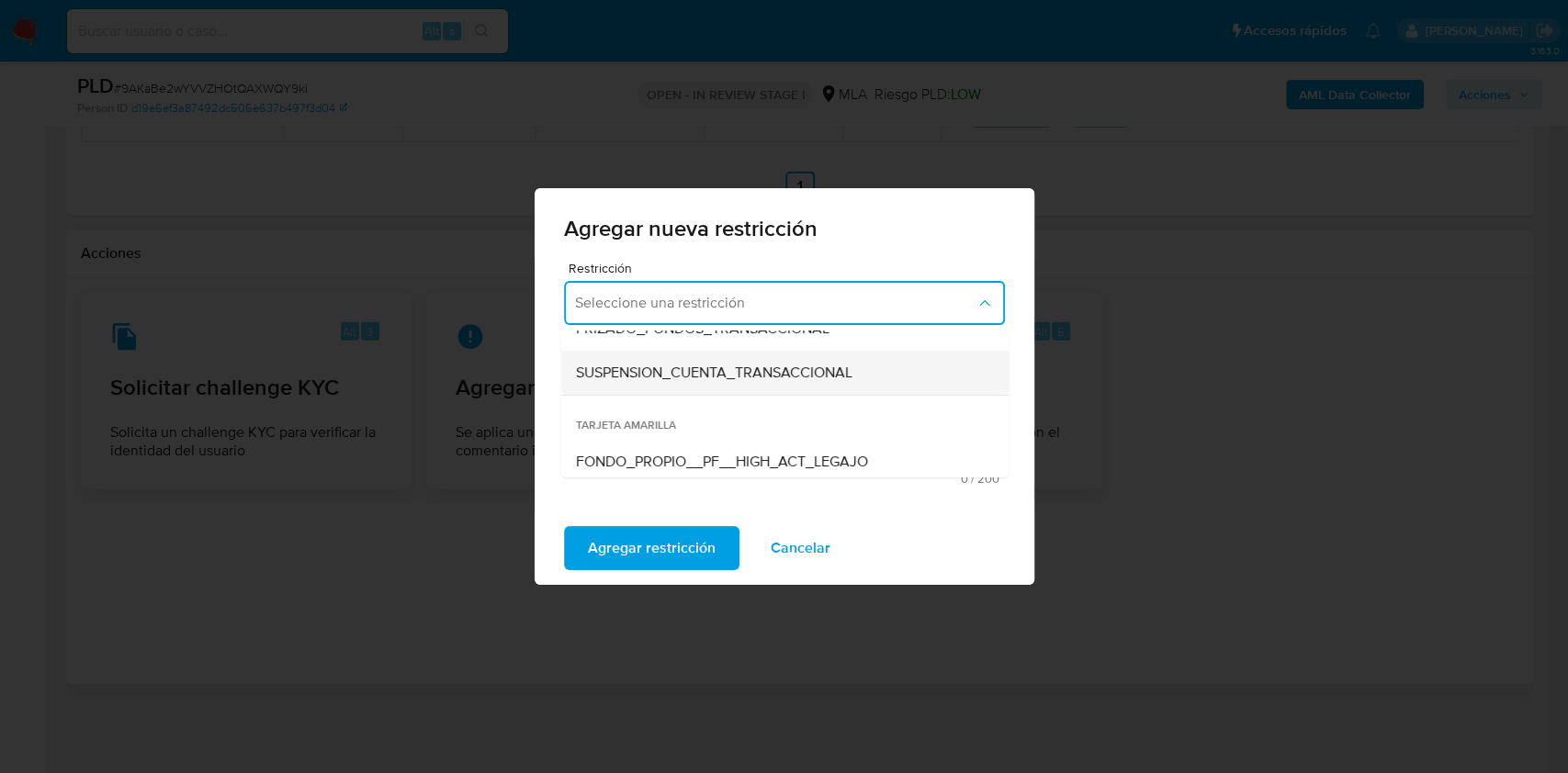
click at [724, 375] on span "SUSPENSION_CUENTA_TRANSACCIONAL" at bounding box center [713, 373] width 276 height 18
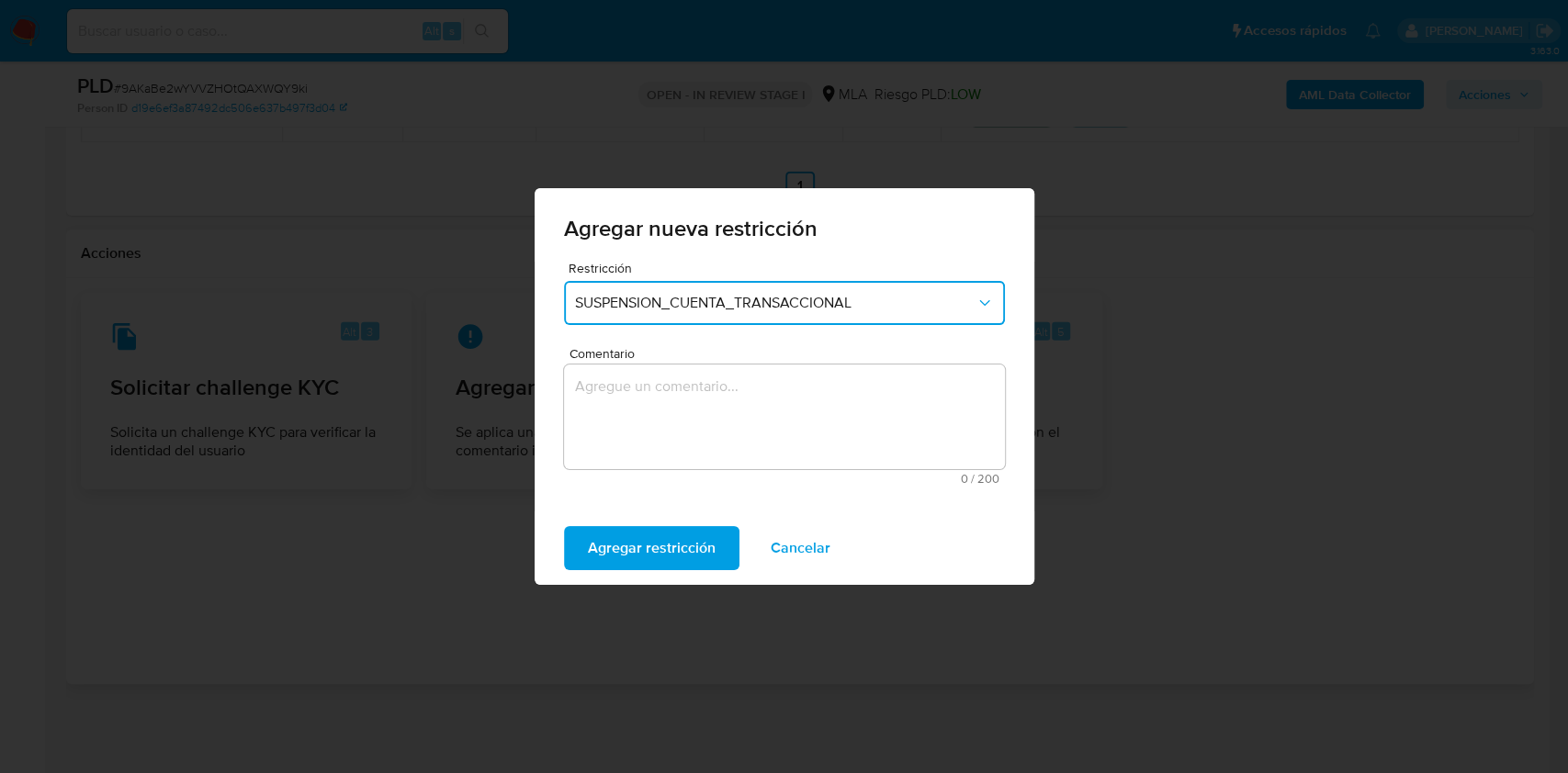
click at [701, 430] on textarea "Comentario" at bounding box center [784, 417] width 441 height 105
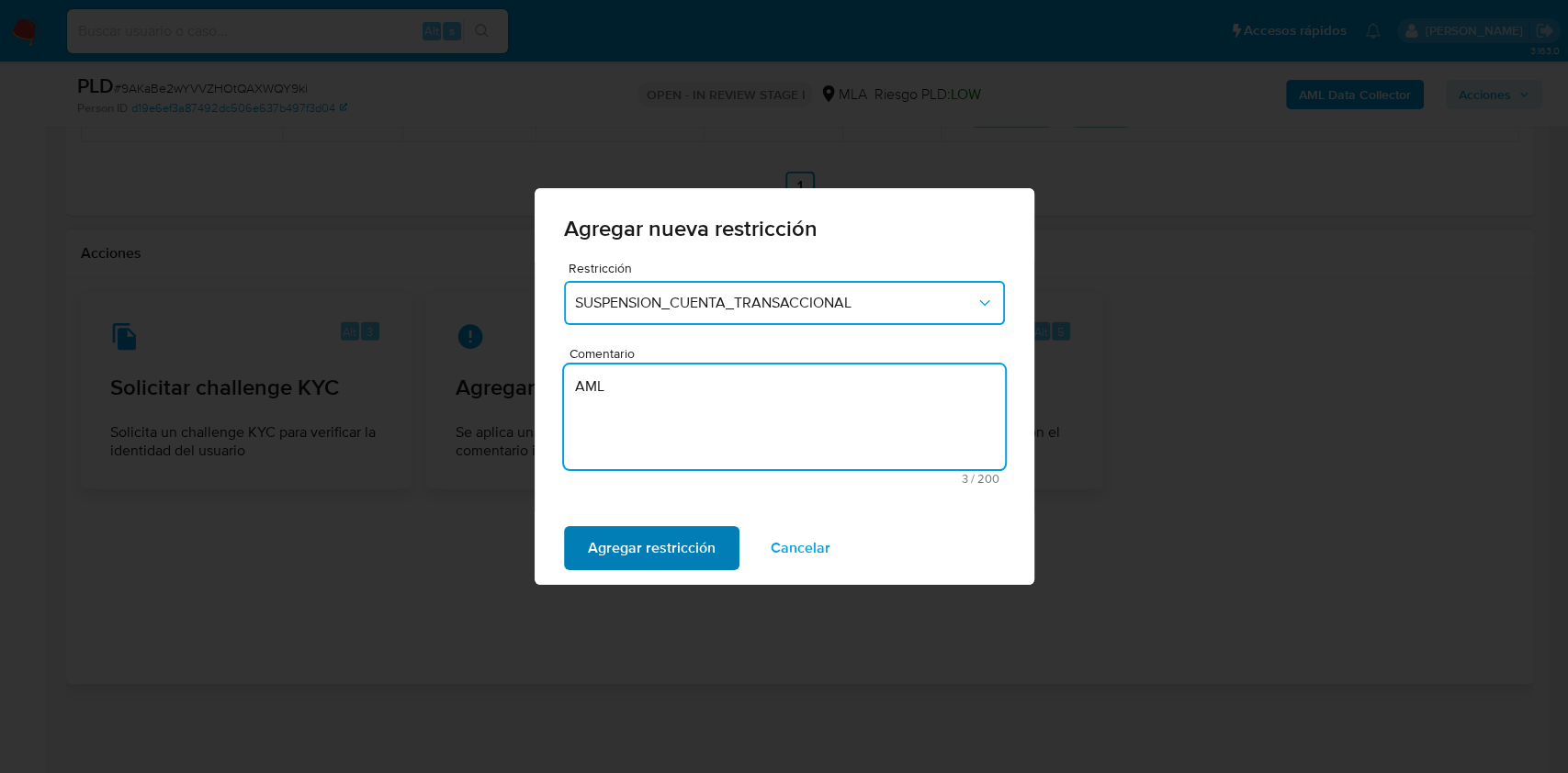
type textarea "AML"
click at [649, 538] on span "Agregar restricción" at bounding box center [651, 548] width 128 height 41
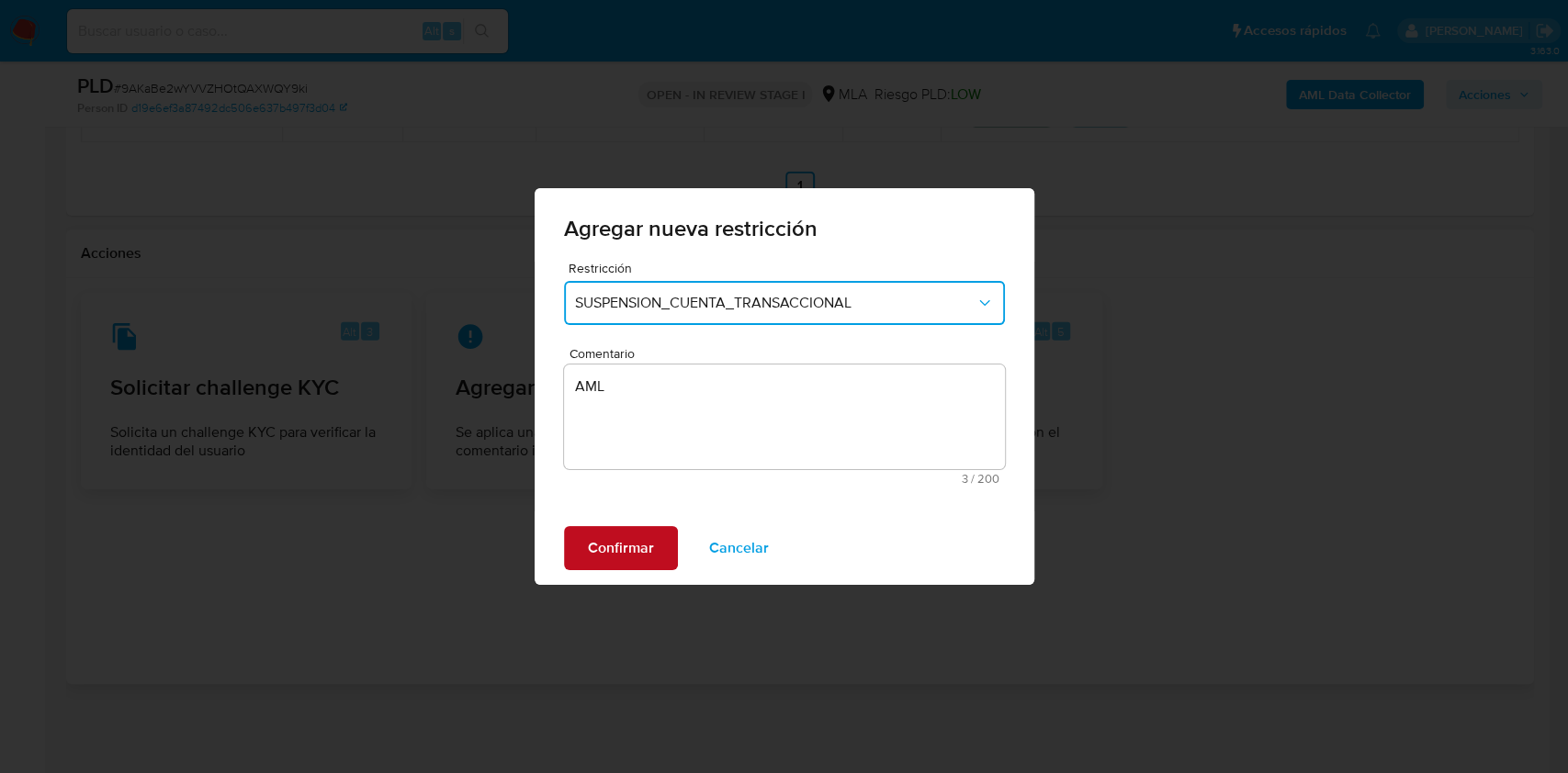
click at [627, 540] on span "Confirmar" at bounding box center [621, 548] width 66 height 41
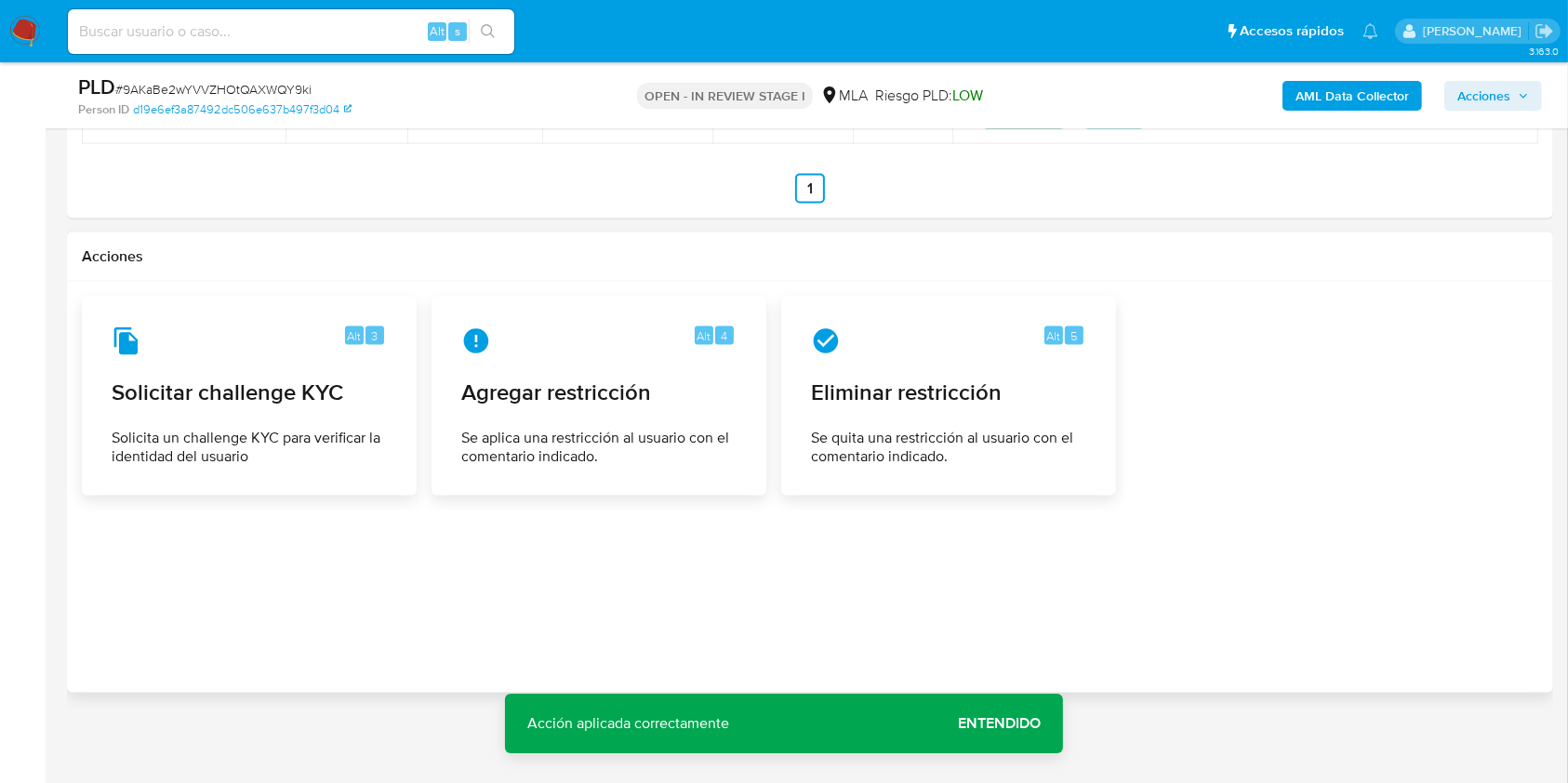
click at [1013, 724] on span "Entendido" at bounding box center [999, 724] width 83 height 0
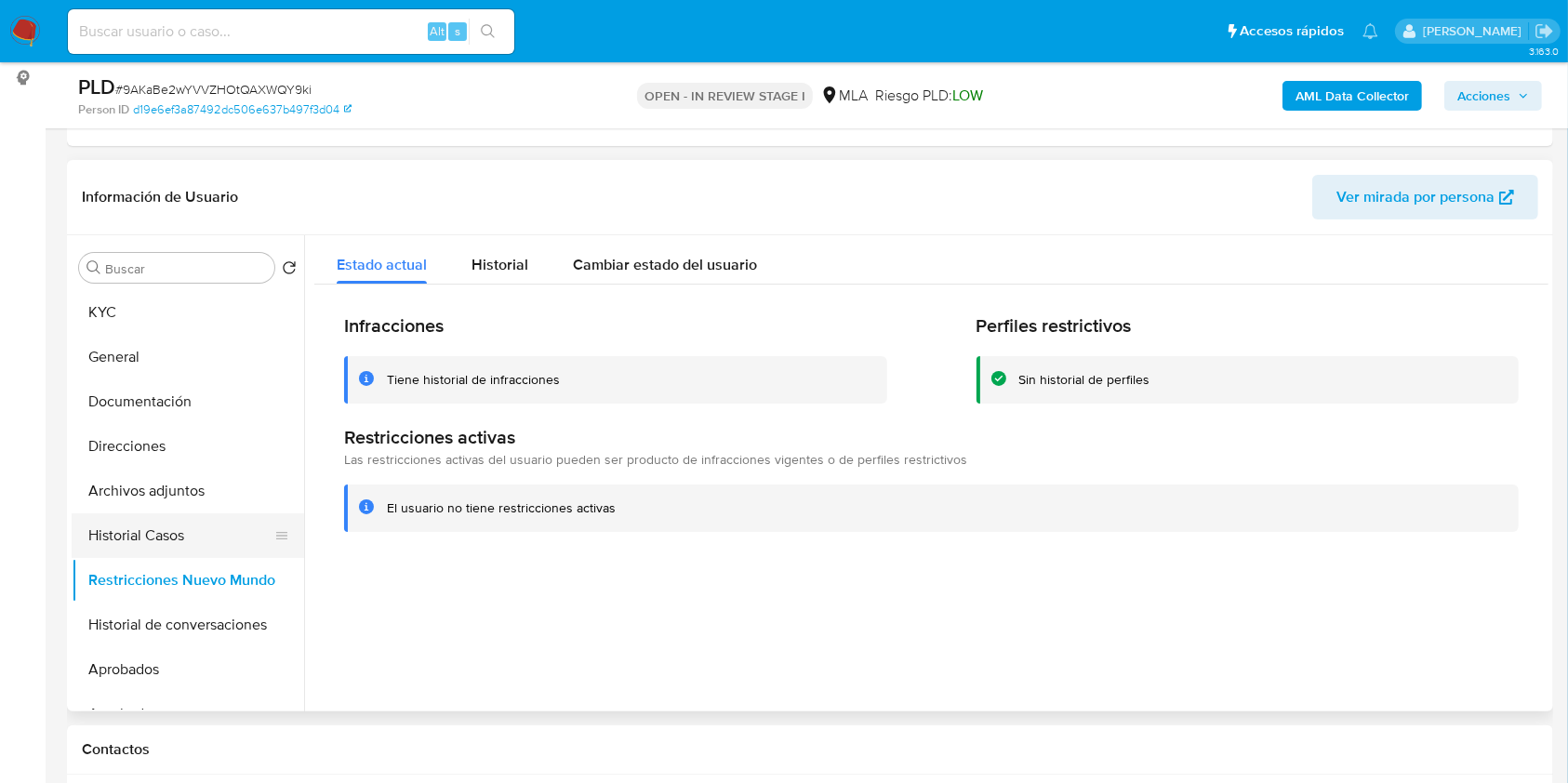
click at [167, 545] on button "Historial Casos" at bounding box center [180, 536] width 217 height 45
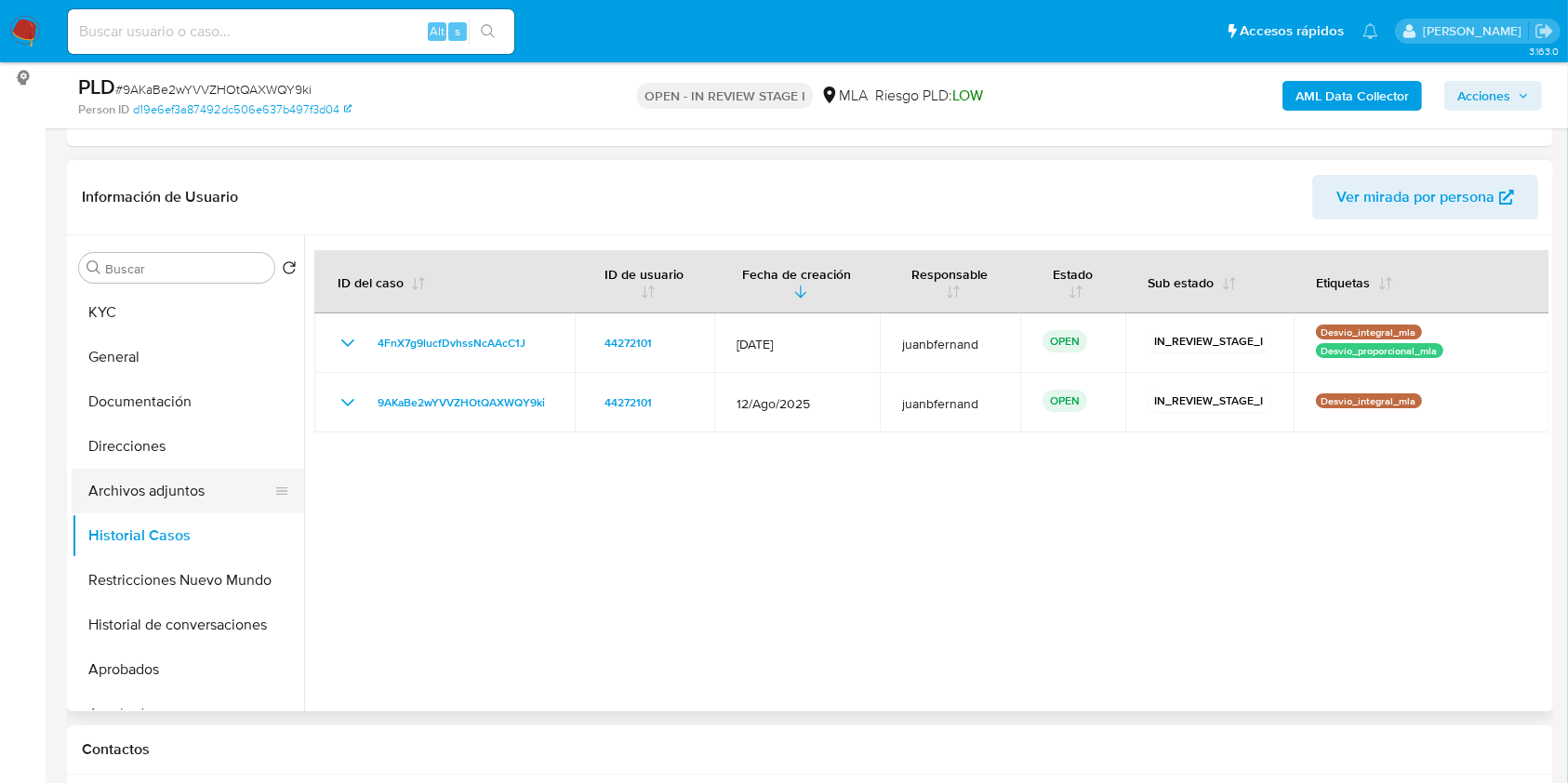
click at [192, 492] on button "Archivos adjuntos" at bounding box center [180, 491] width 217 height 45
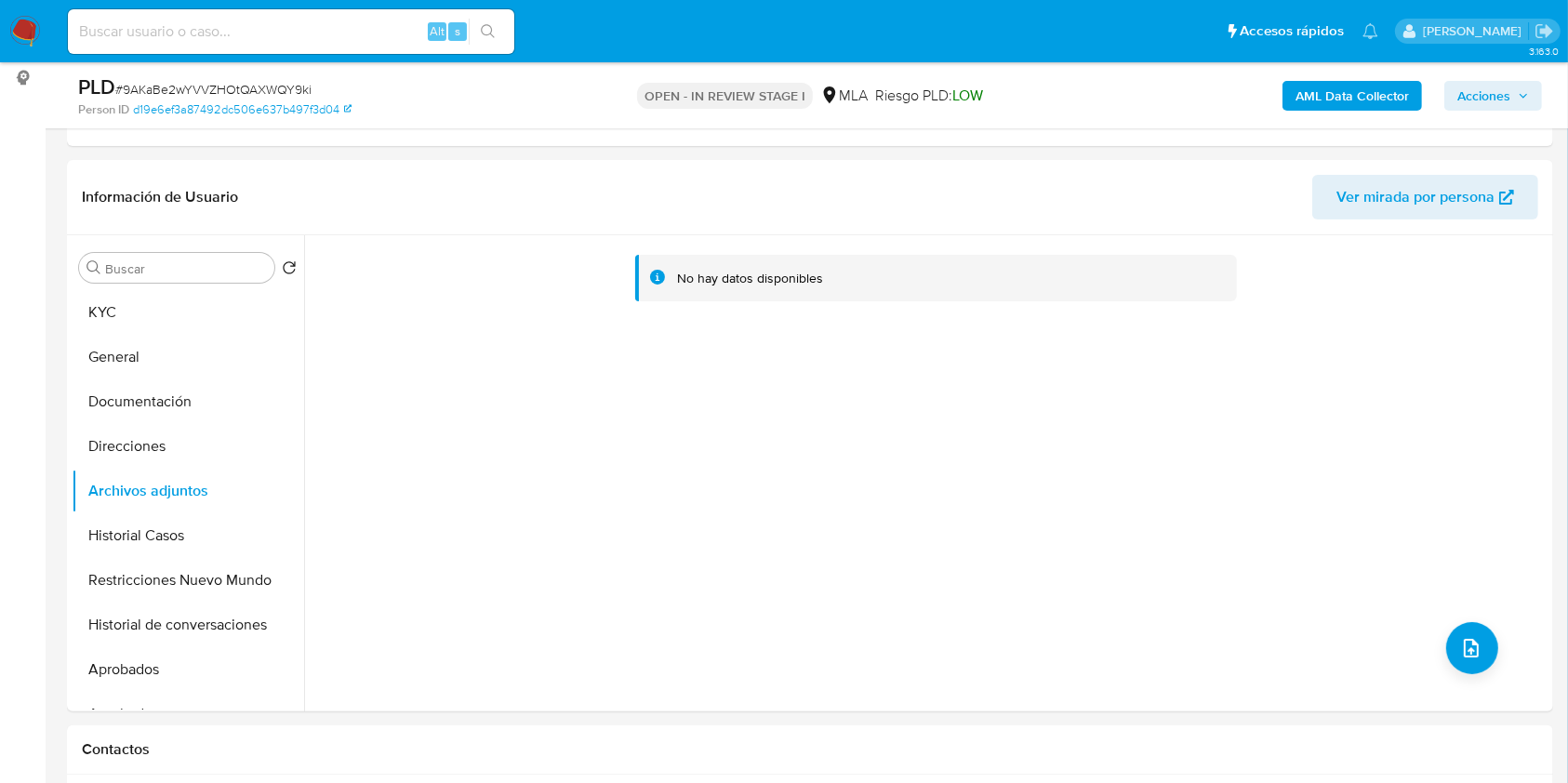
click at [1390, 98] on b "AML Data Collector" at bounding box center [1353, 96] width 114 height 30
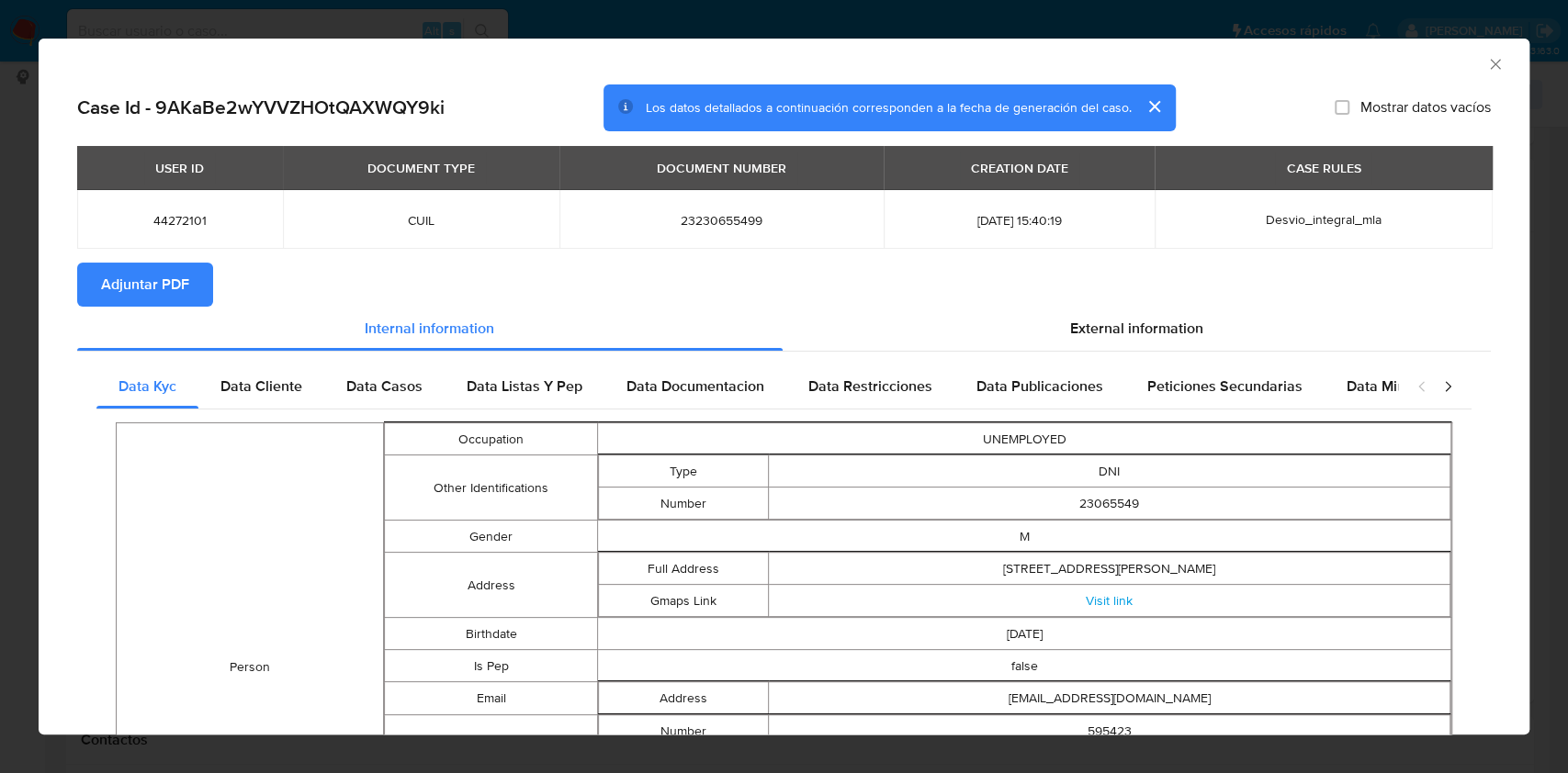
click at [161, 283] on span "Adjuntar PDF" at bounding box center [146, 285] width 88 height 41
click at [1486, 69] on icon "Cerrar ventana" at bounding box center [1495, 64] width 18 height 18
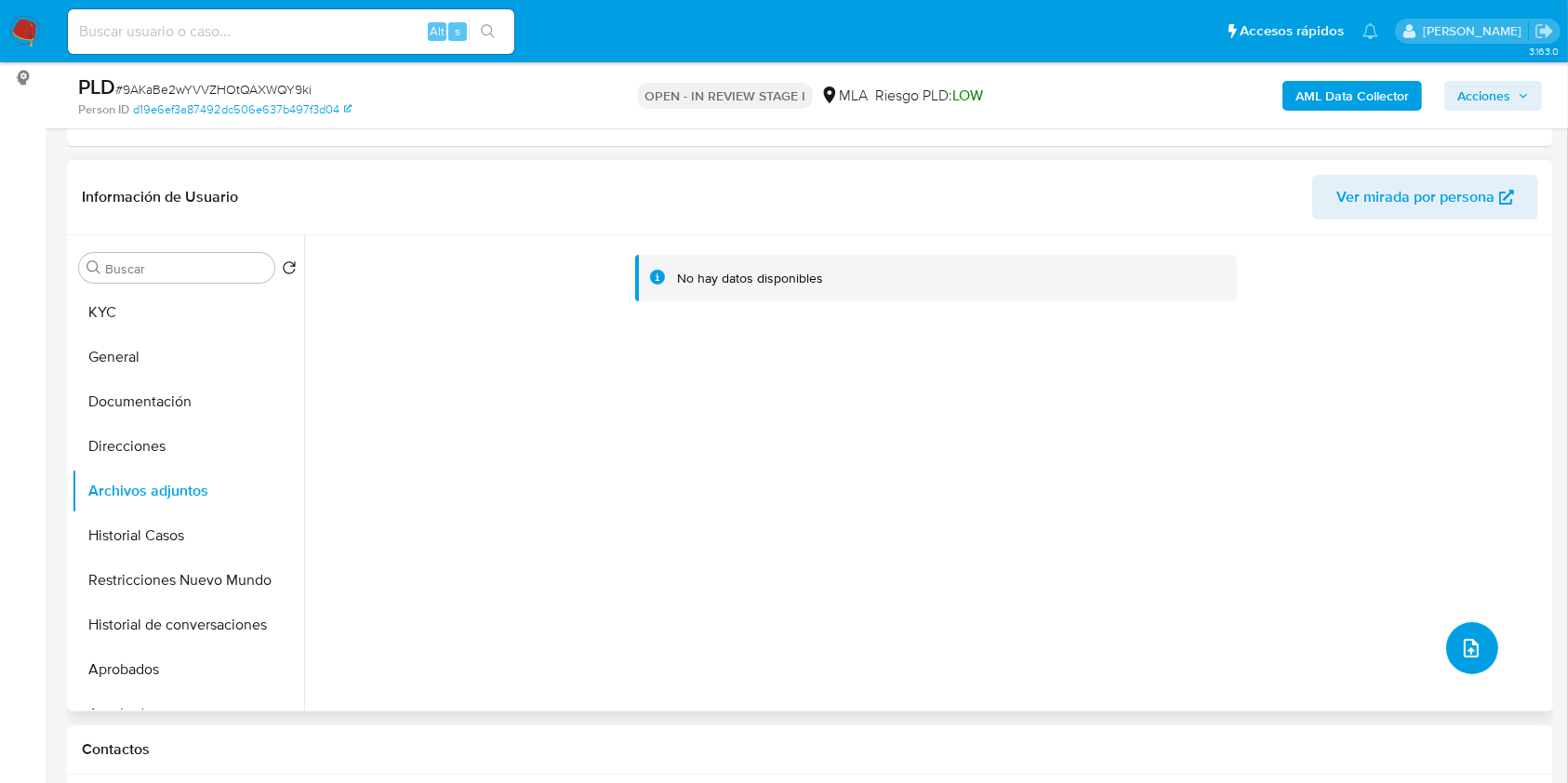
click at [1484, 648] on button "upload-file" at bounding box center [1472, 649] width 52 height 52
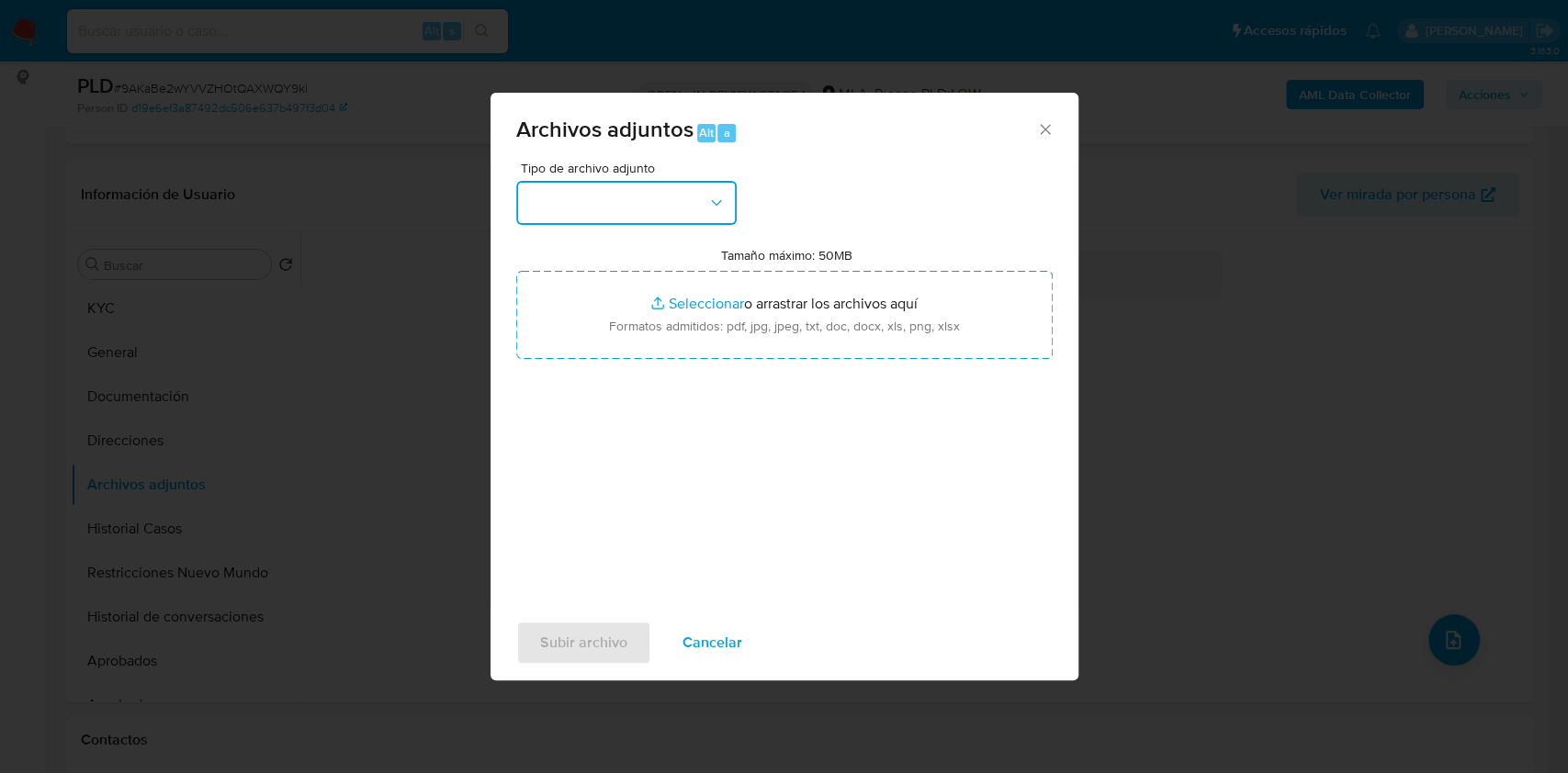
click at [693, 193] on button "button" at bounding box center [626, 203] width 220 height 44
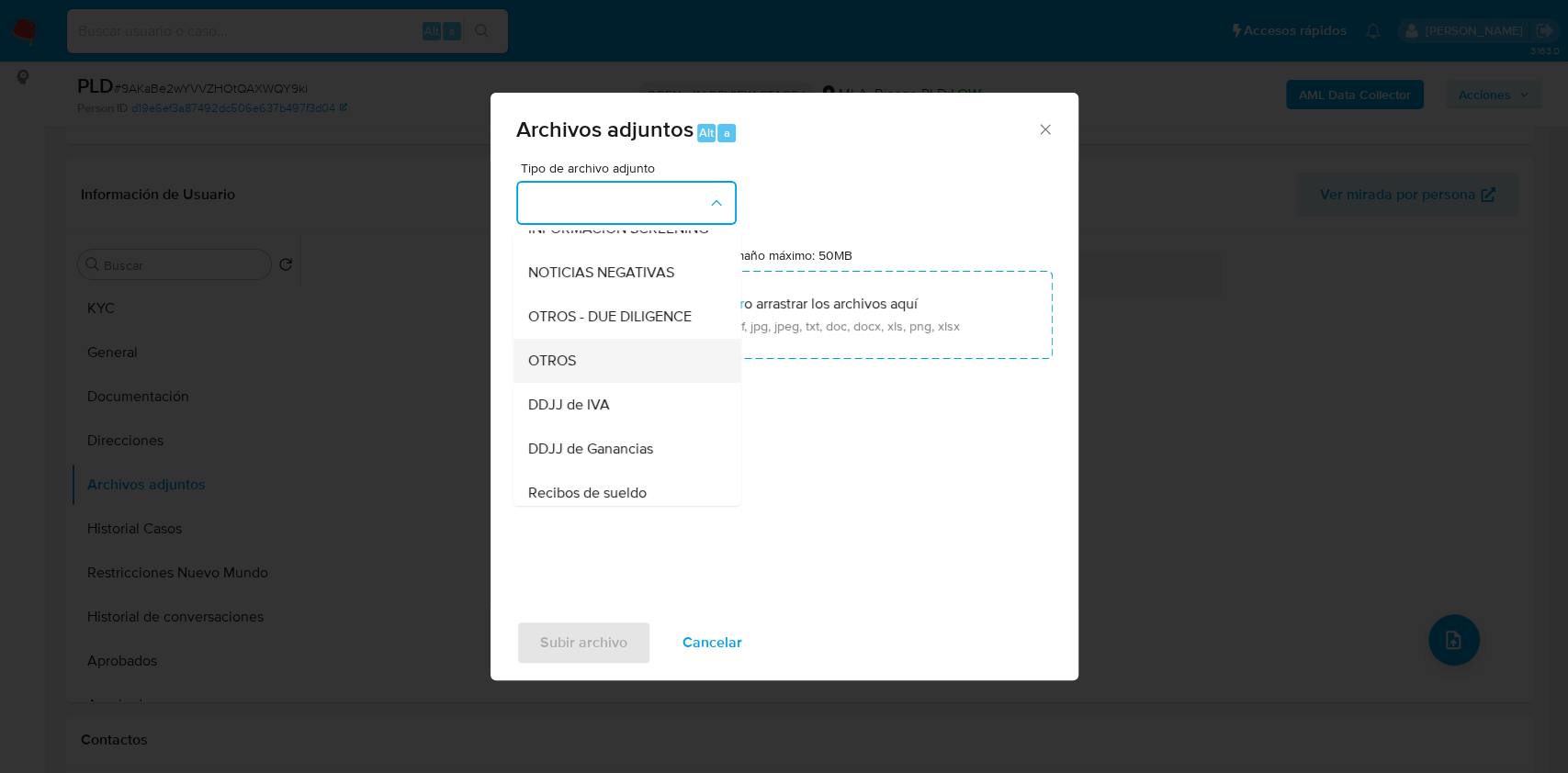
click at [587, 364] on div "OTROS" at bounding box center [620, 361] width 187 height 44
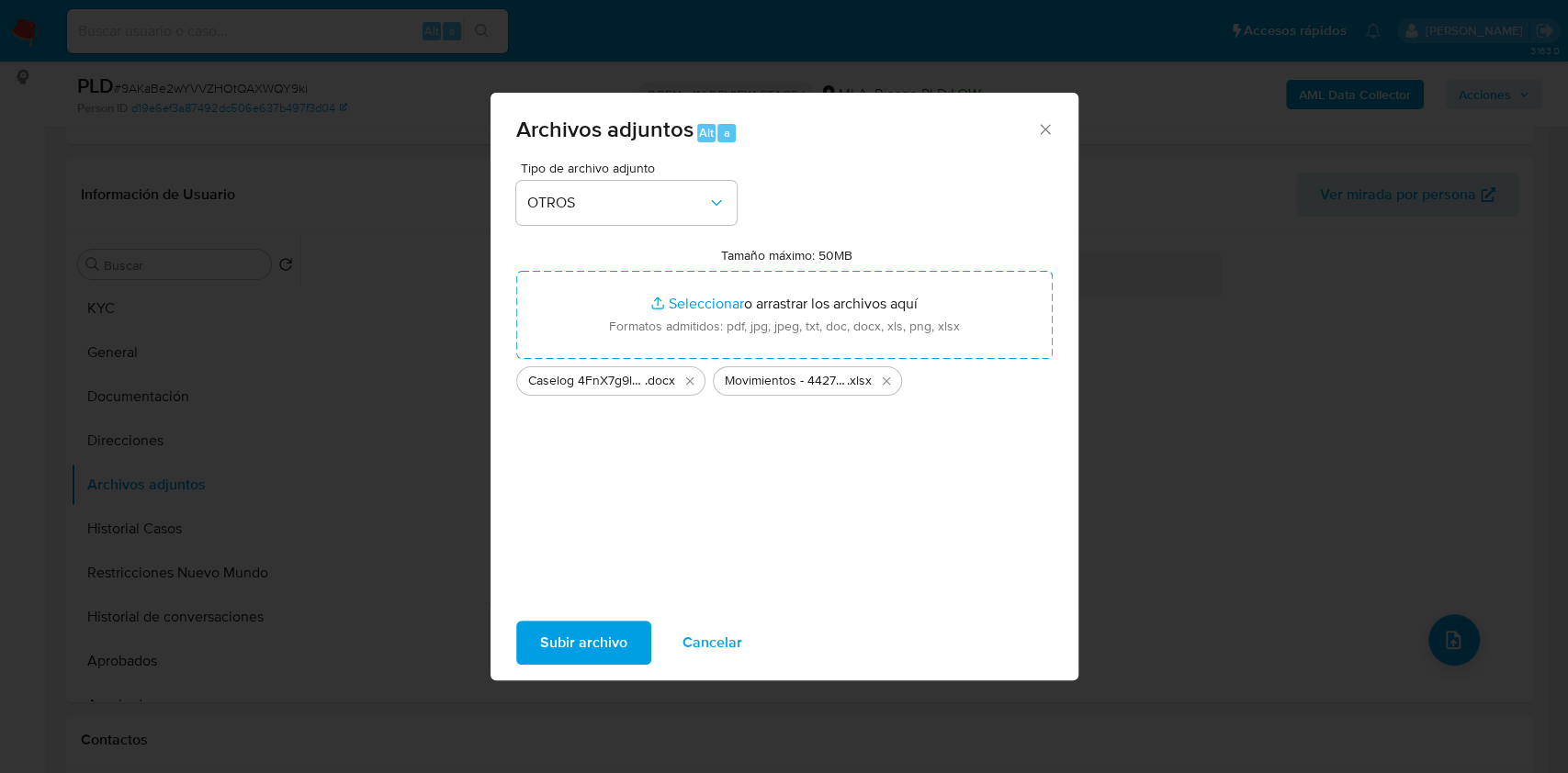
click at [598, 638] on span "Subir archivo" at bounding box center [583, 643] width 88 height 41
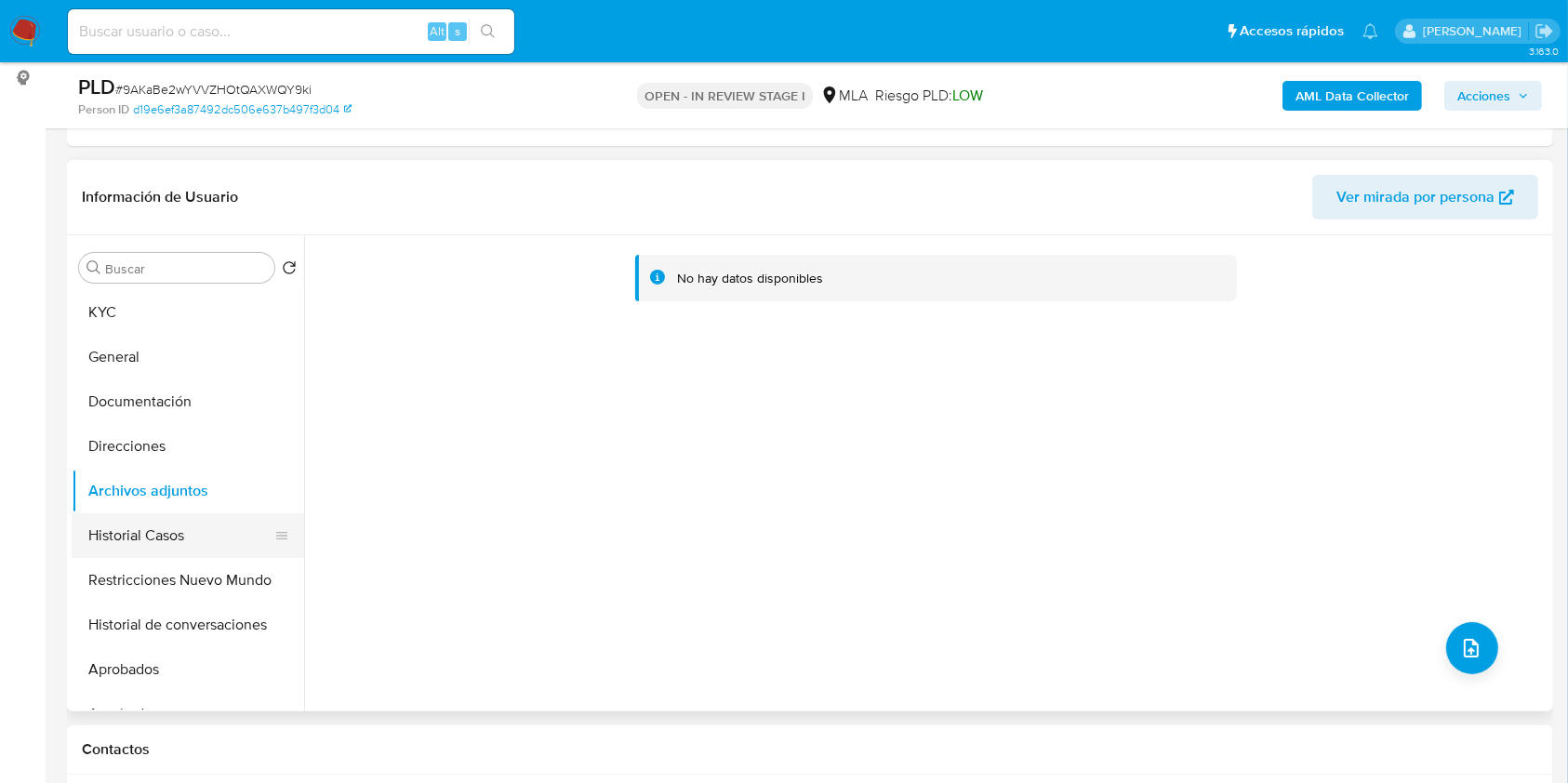
click at [101, 533] on button "Historial Casos" at bounding box center [180, 536] width 217 height 45
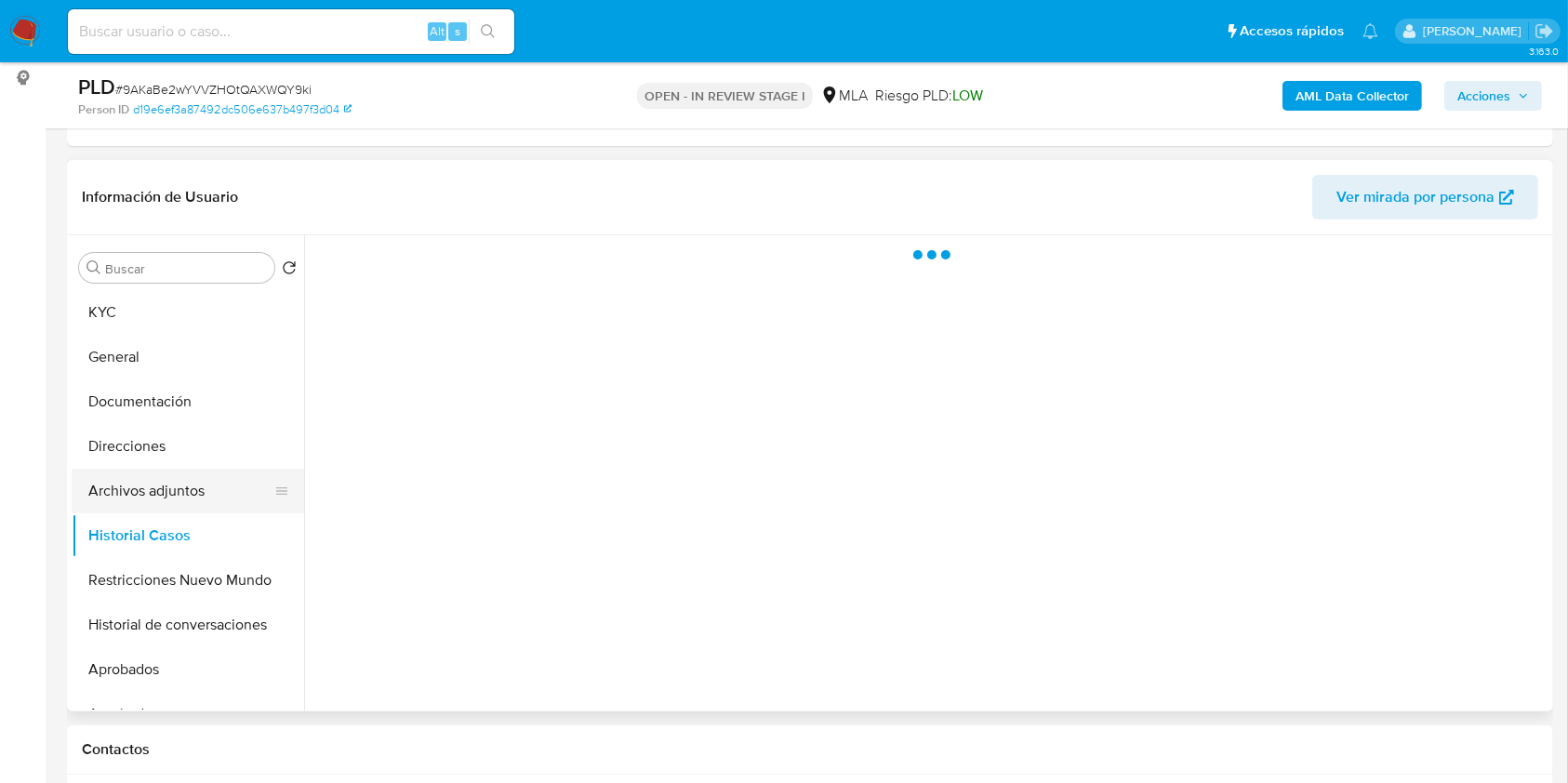
click at [156, 487] on button "Archivos adjuntos" at bounding box center [180, 491] width 217 height 45
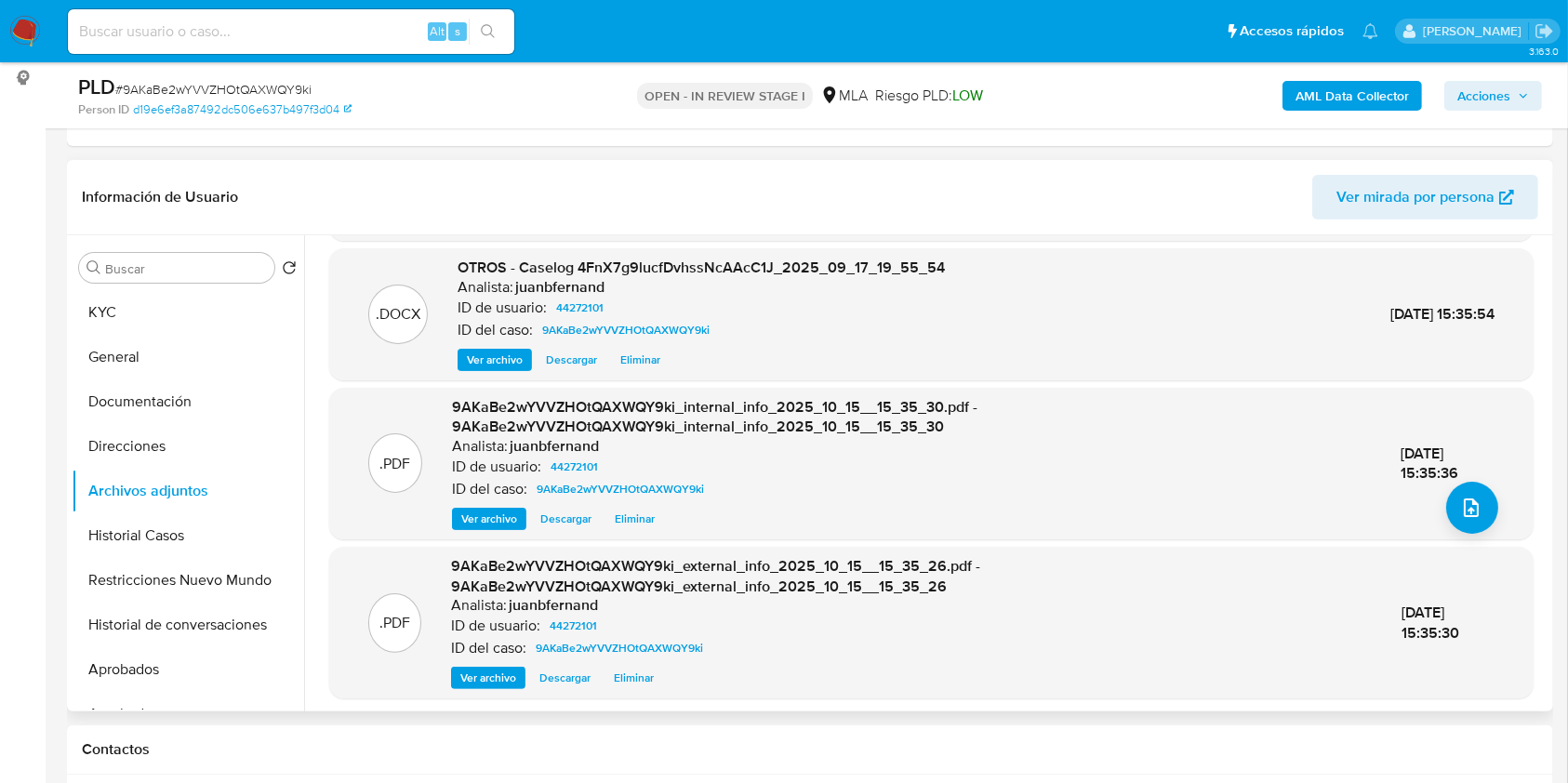
scroll to position [145, 0]
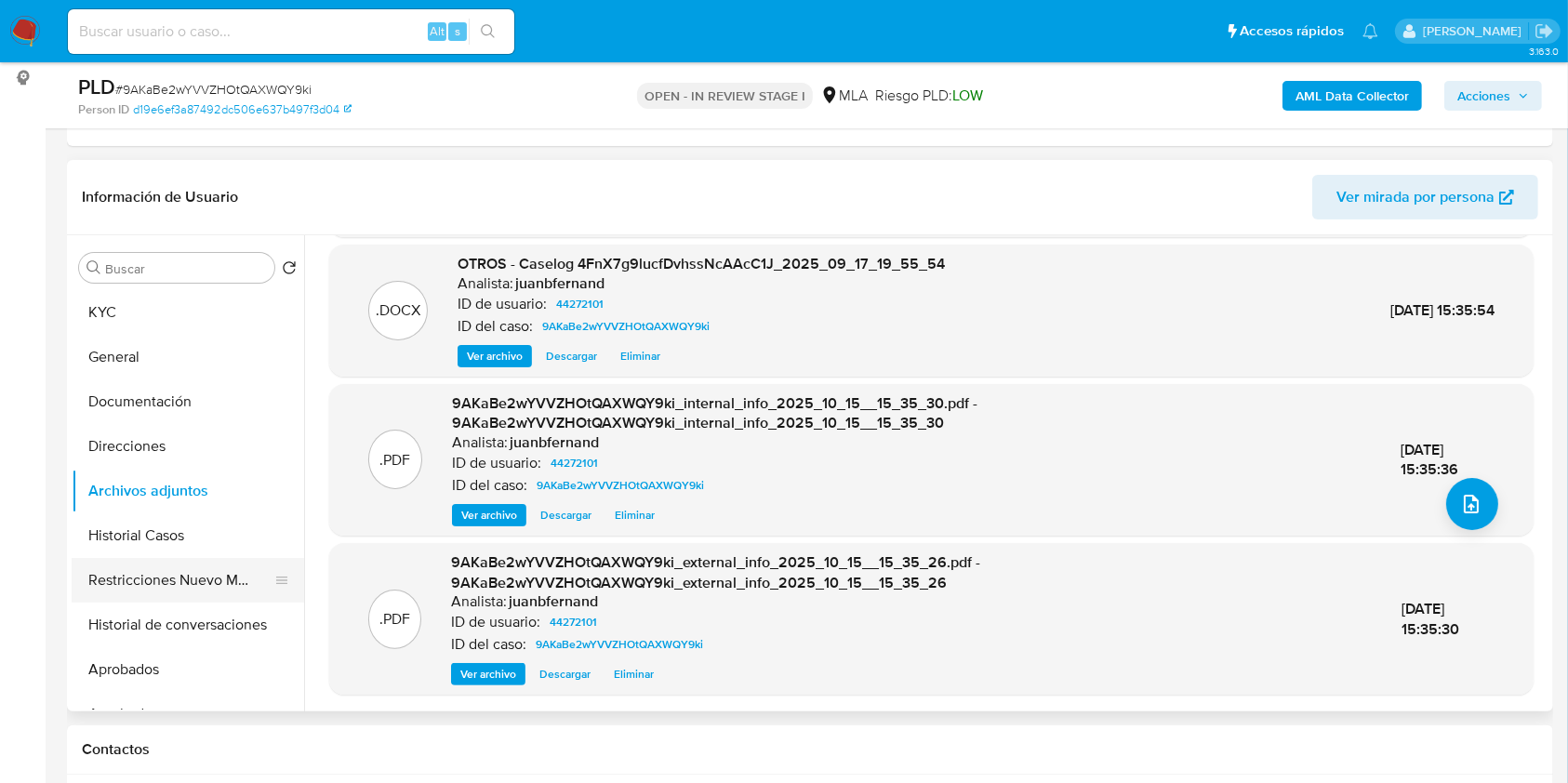
click at [147, 580] on button "Restricciones Nuevo Mundo" at bounding box center [180, 580] width 217 height 45
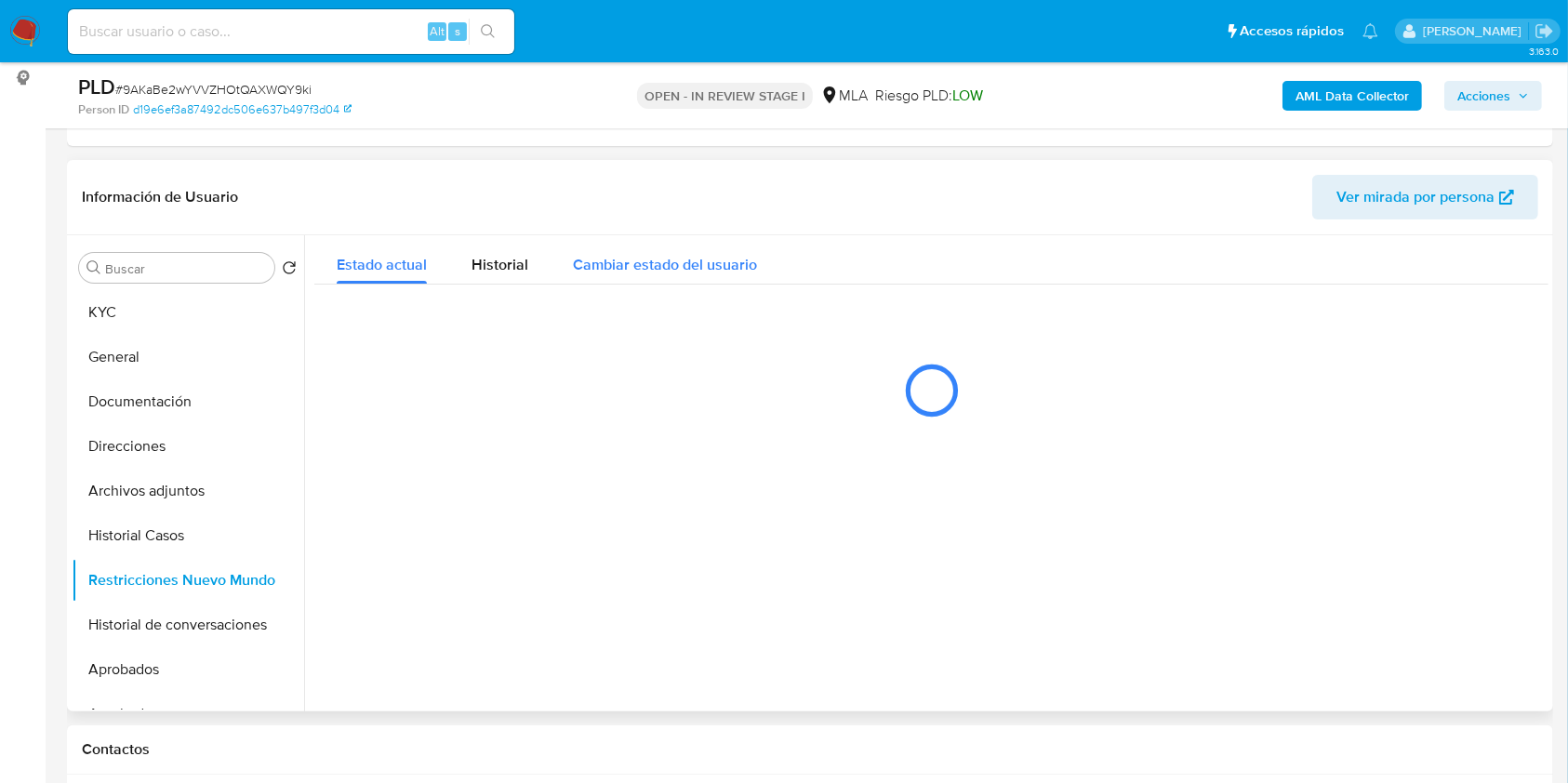
scroll to position [0, 0]
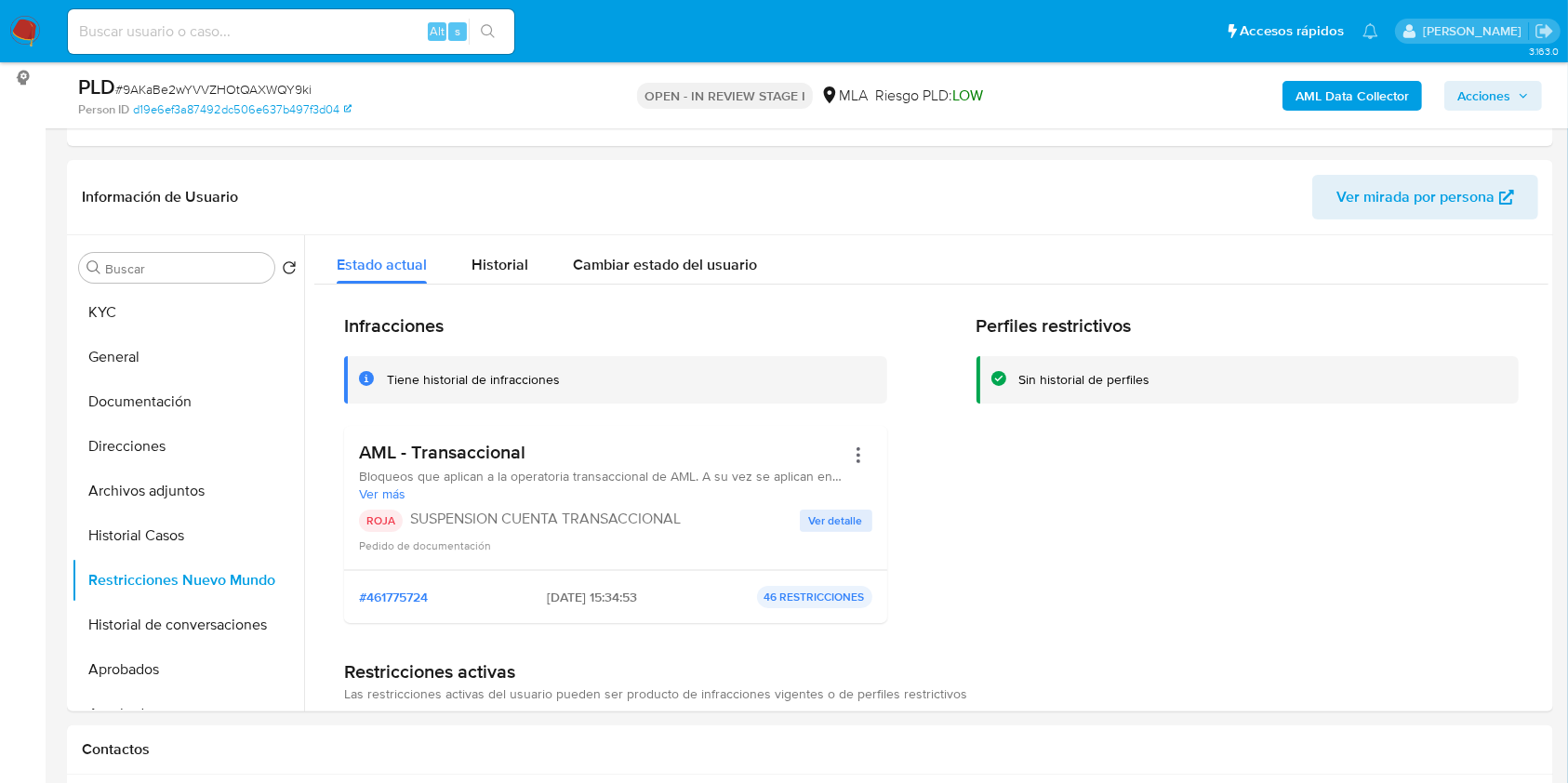
click at [1518, 97] on icon "button" at bounding box center [1523, 96] width 11 height 11
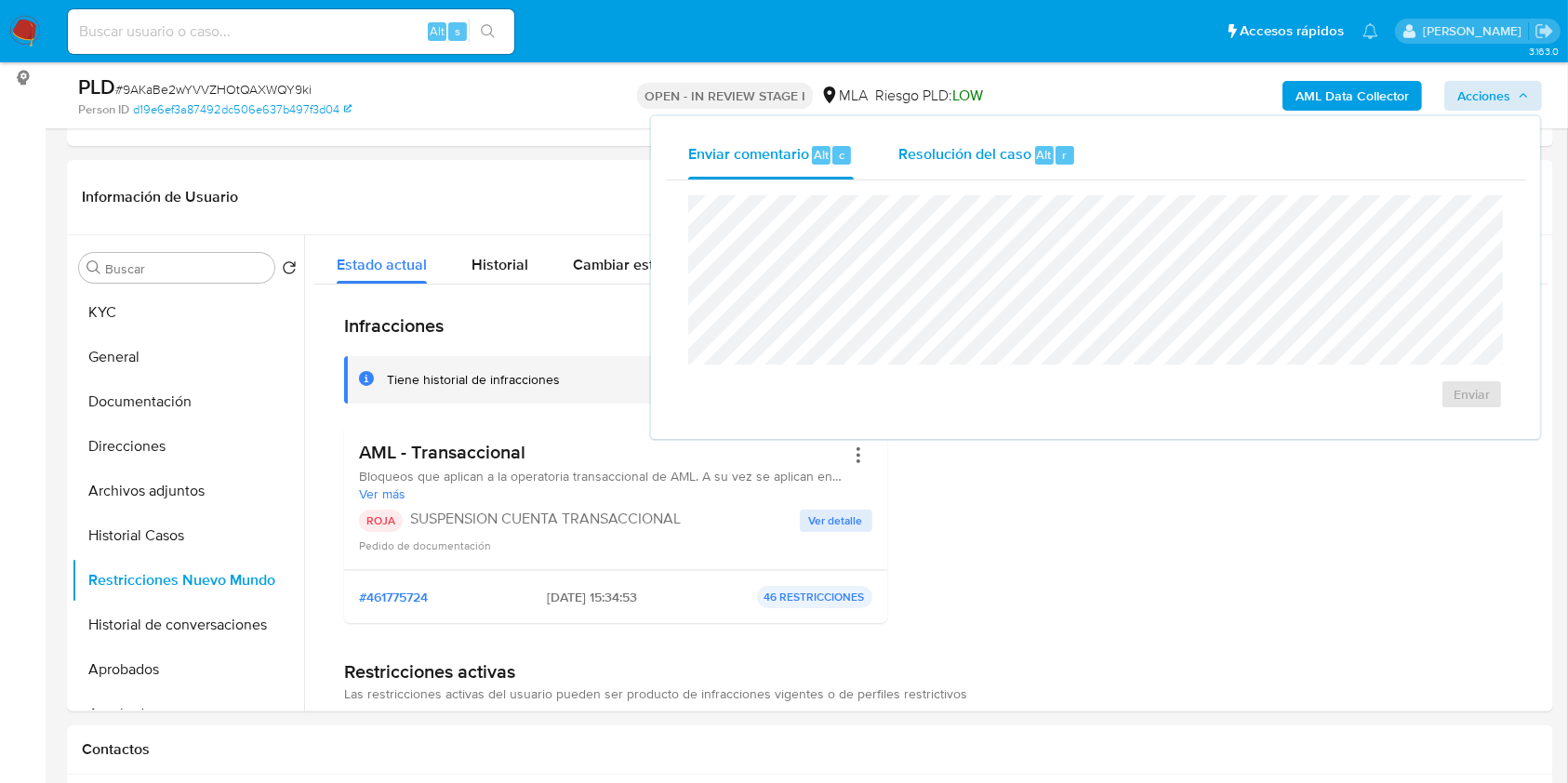
click at [1029, 143] on div "Resolución del caso Alt r" at bounding box center [987, 156] width 177 height 49
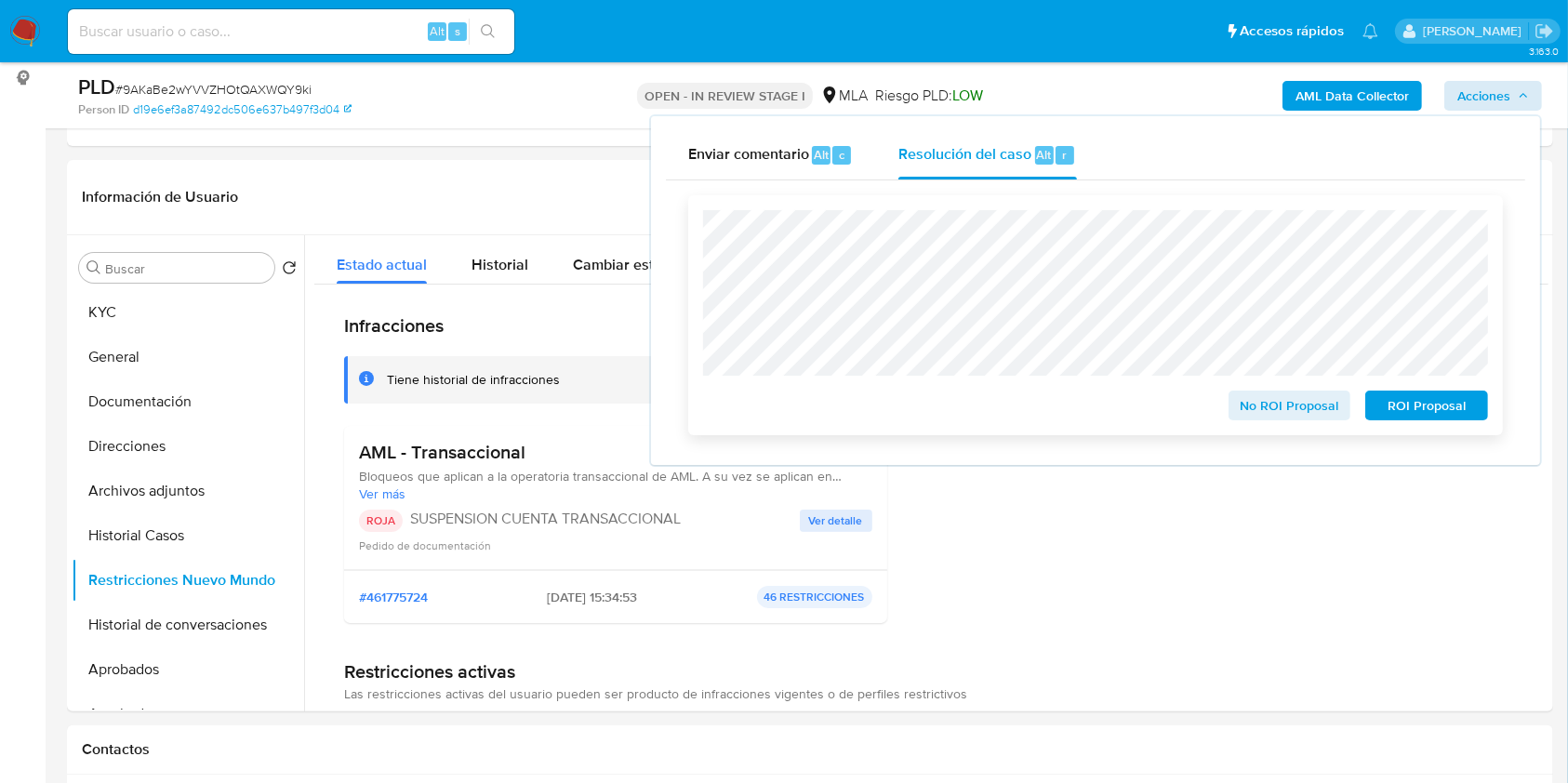
click at [1391, 407] on span "ROI Proposal" at bounding box center [1426, 406] width 97 height 26
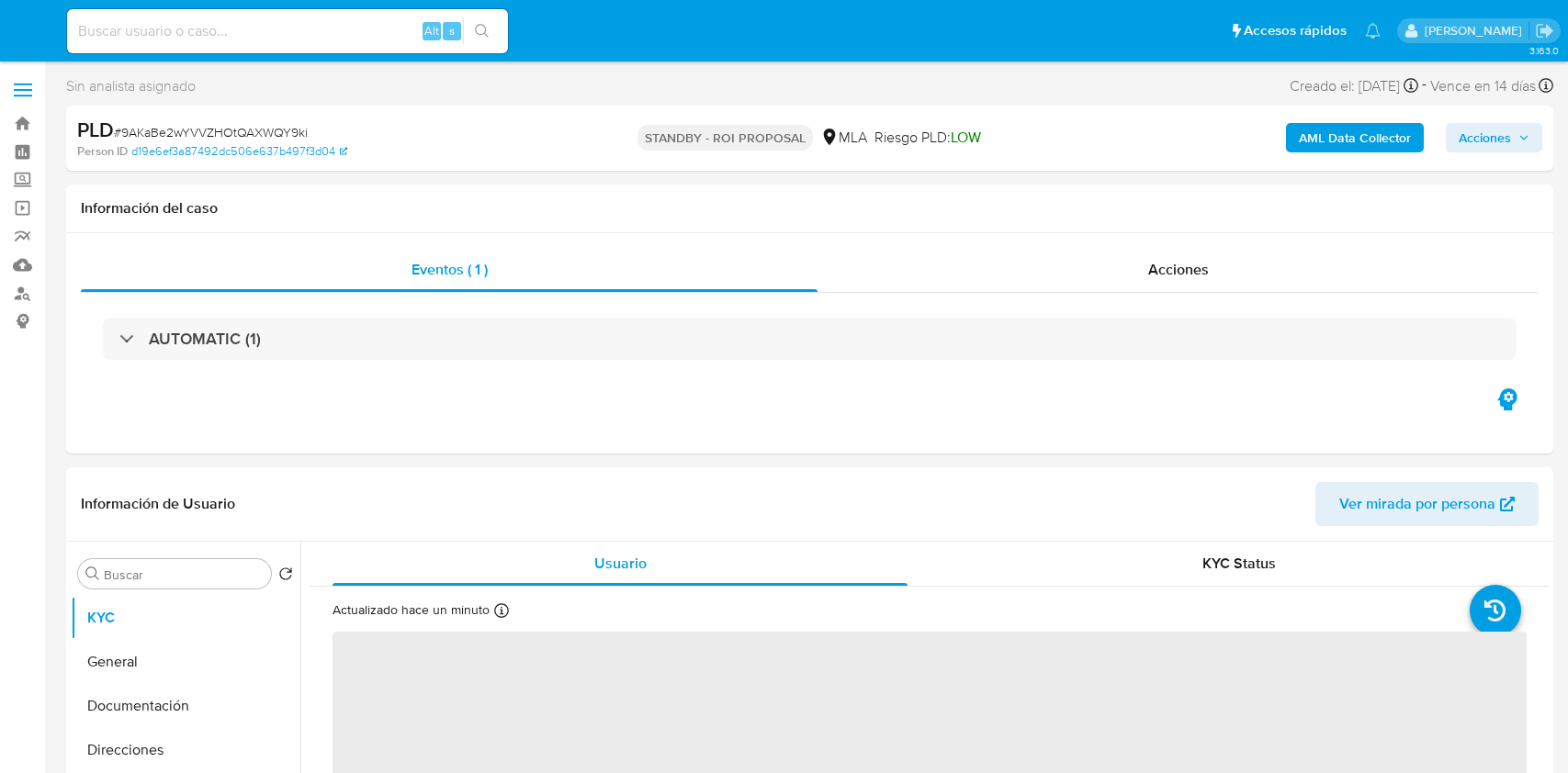
select select "10"
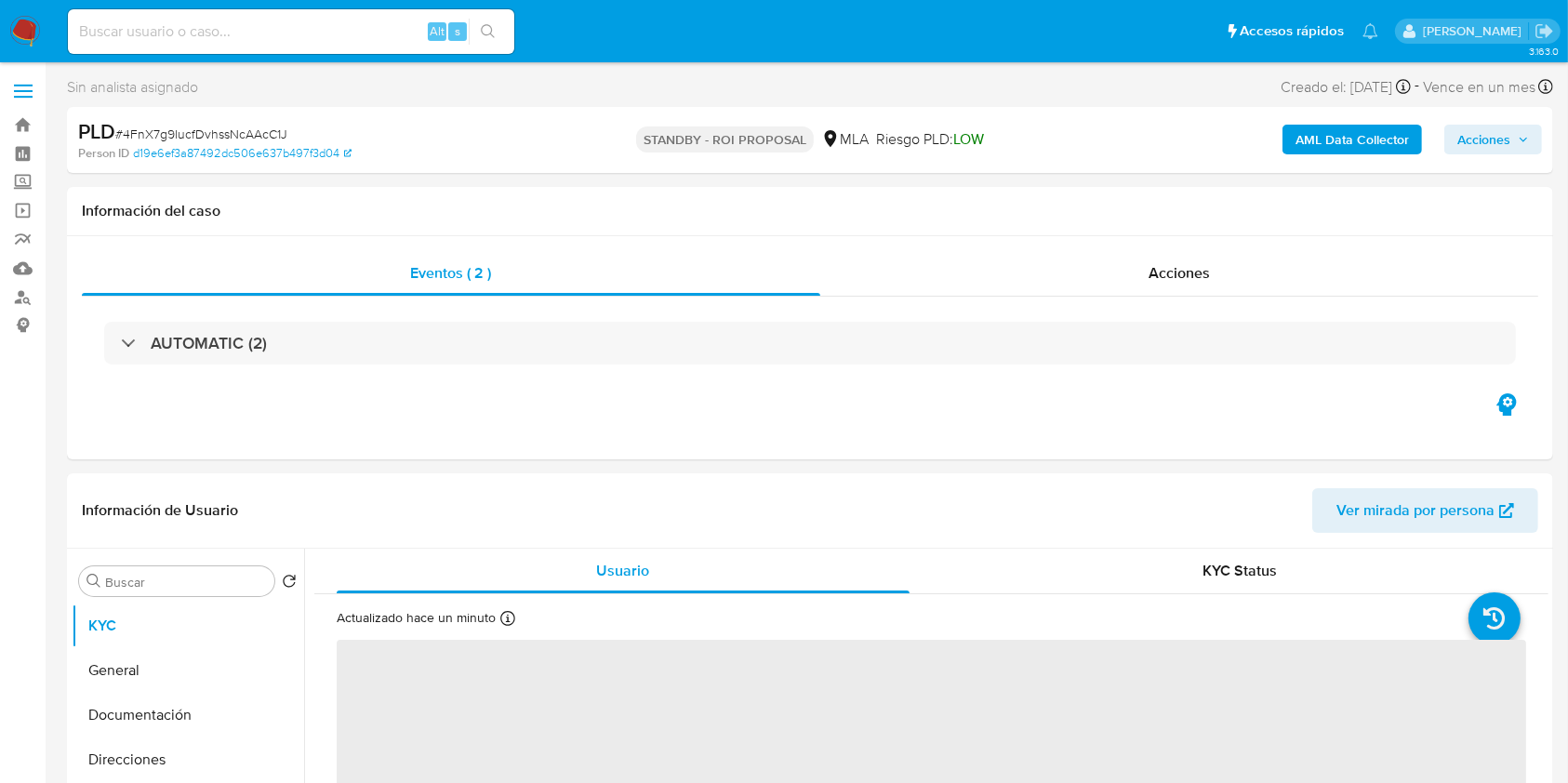
select select "10"
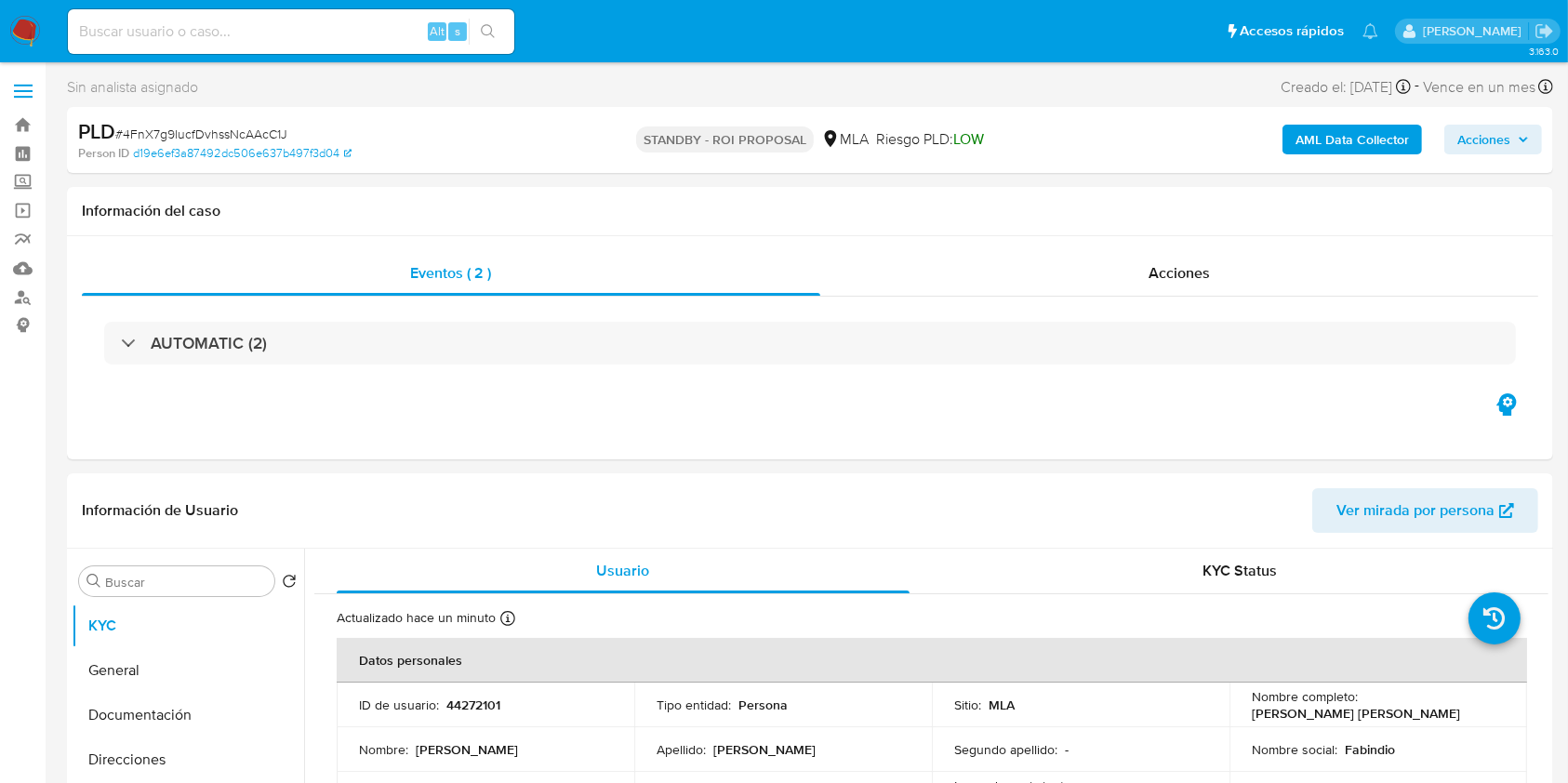
click at [274, 47] on div "Alt s" at bounding box center [291, 32] width 447 height 45
click at [285, 39] on input at bounding box center [291, 32] width 447 height 24
paste input "1222428343"
type input "1222428343"
click at [483, 31] on icon "search-icon" at bounding box center [488, 32] width 15 height 15
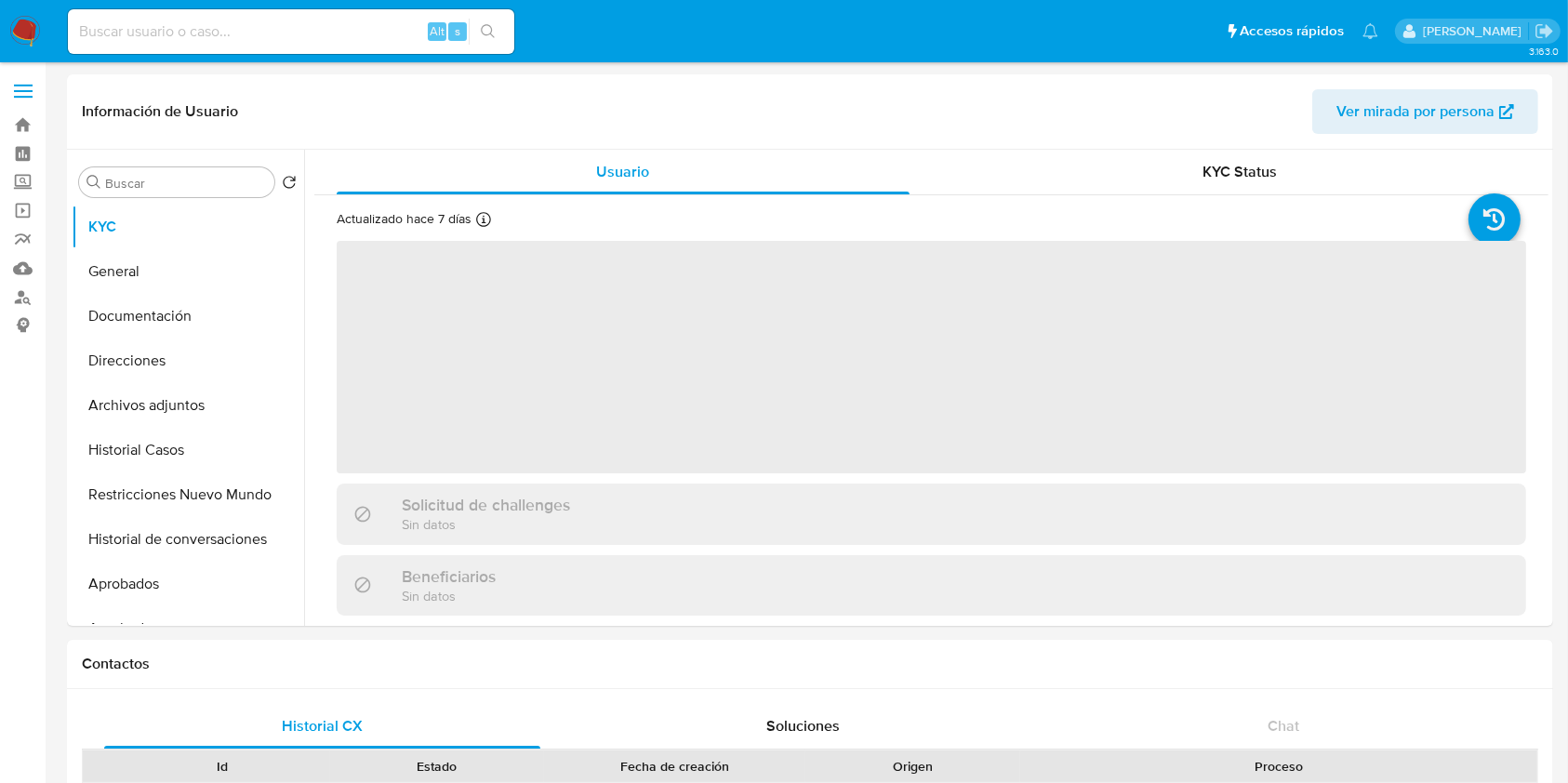
select select "10"
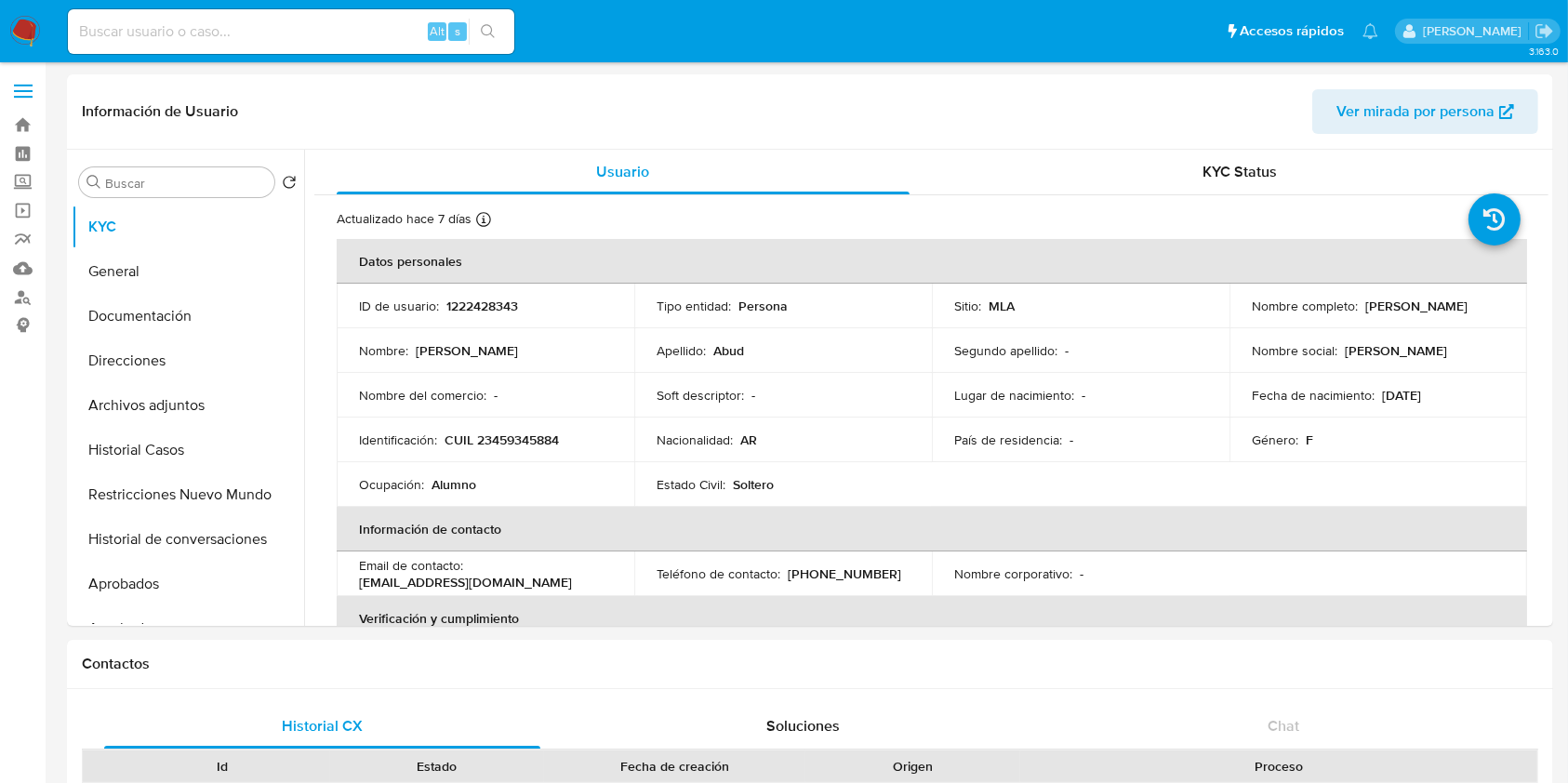
click at [257, 46] on div "Alt s" at bounding box center [291, 32] width 447 height 45
click at [284, 37] on input at bounding box center [291, 32] width 447 height 24
paste input "9jAuB1gzzhQWjxgNM9lNfwiX"
type input "9jAuB1gzzhQWjxgNM9lNfwiX"
click at [482, 36] on icon "search-icon" at bounding box center [488, 32] width 15 height 15
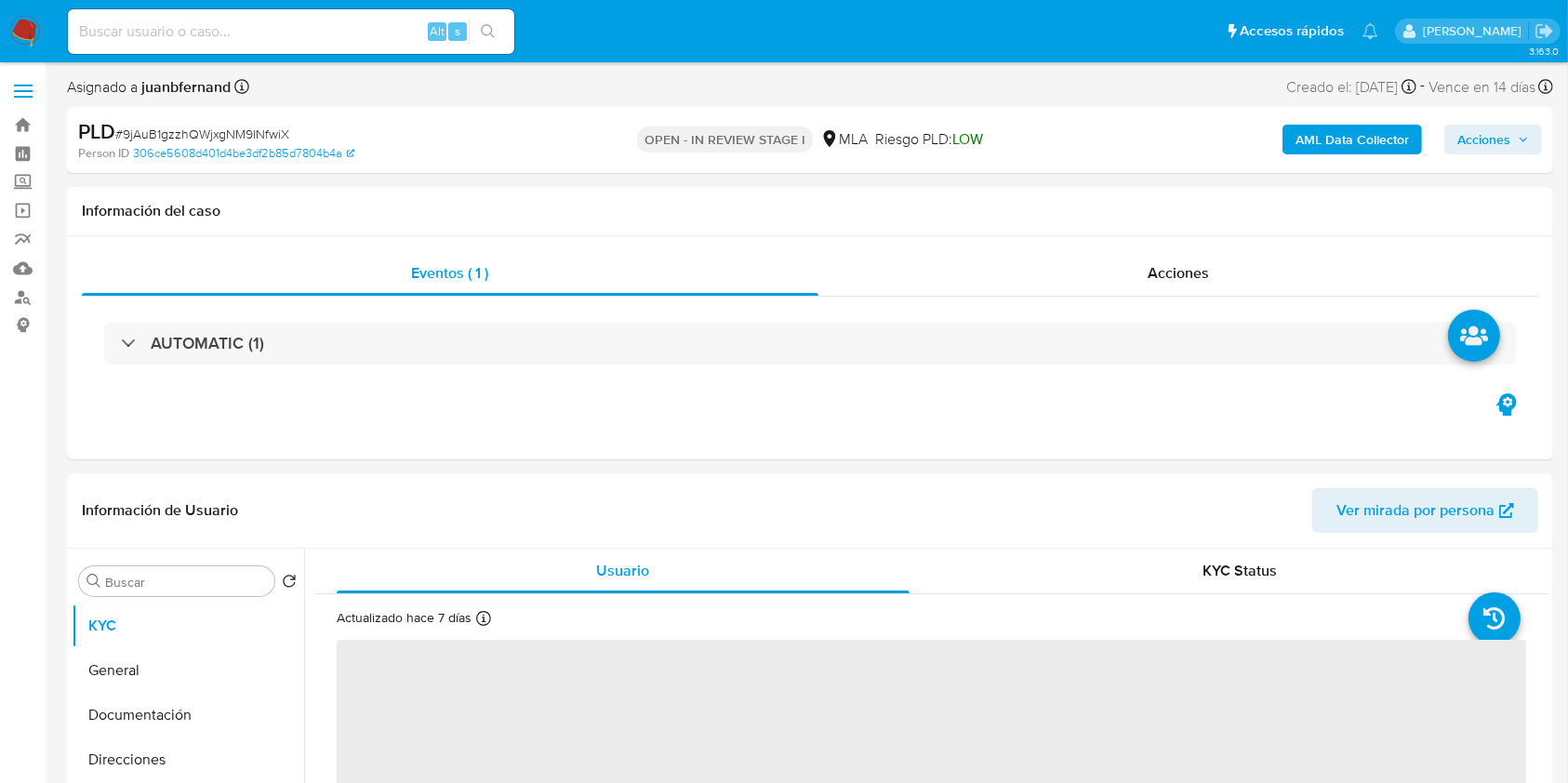
select select "10"
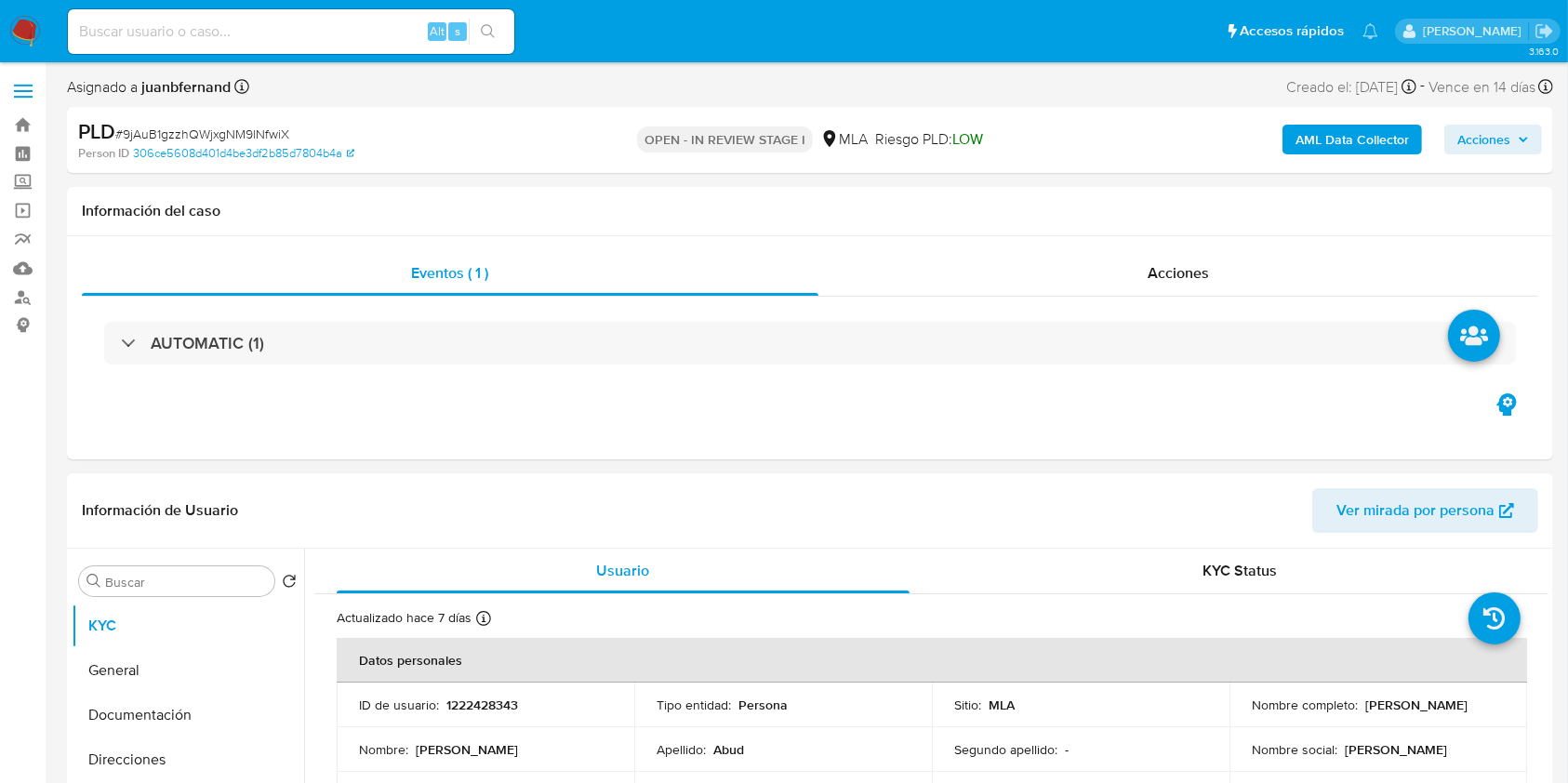
scroll to position [620, 0]
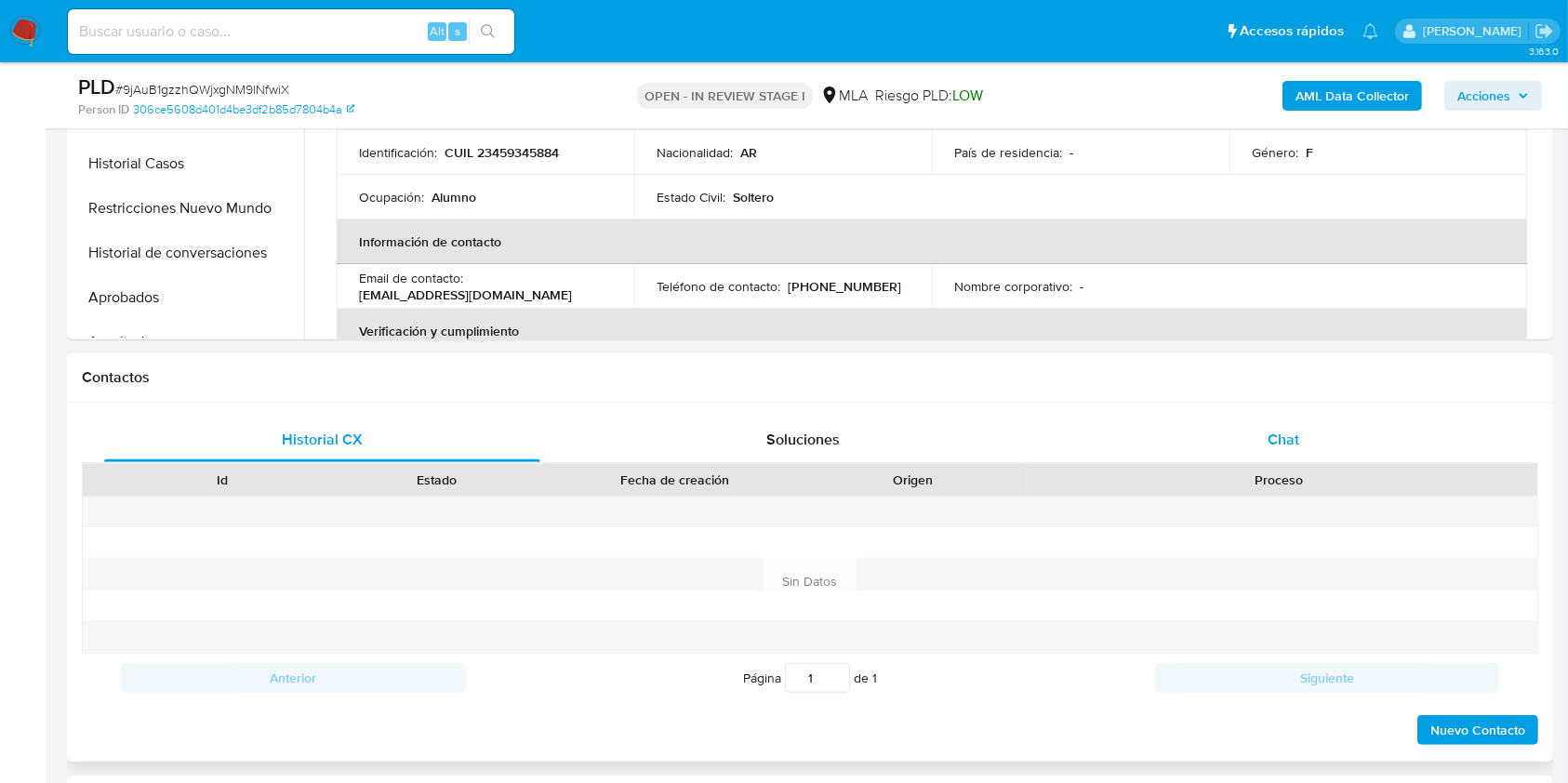
drag, startPoint x: 1397, startPoint y: 447, endPoint x: 1364, endPoint y: 447, distance: 33.0
click at [1400, 447] on div "Chat" at bounding box center [1284, 440] width 437 height 45
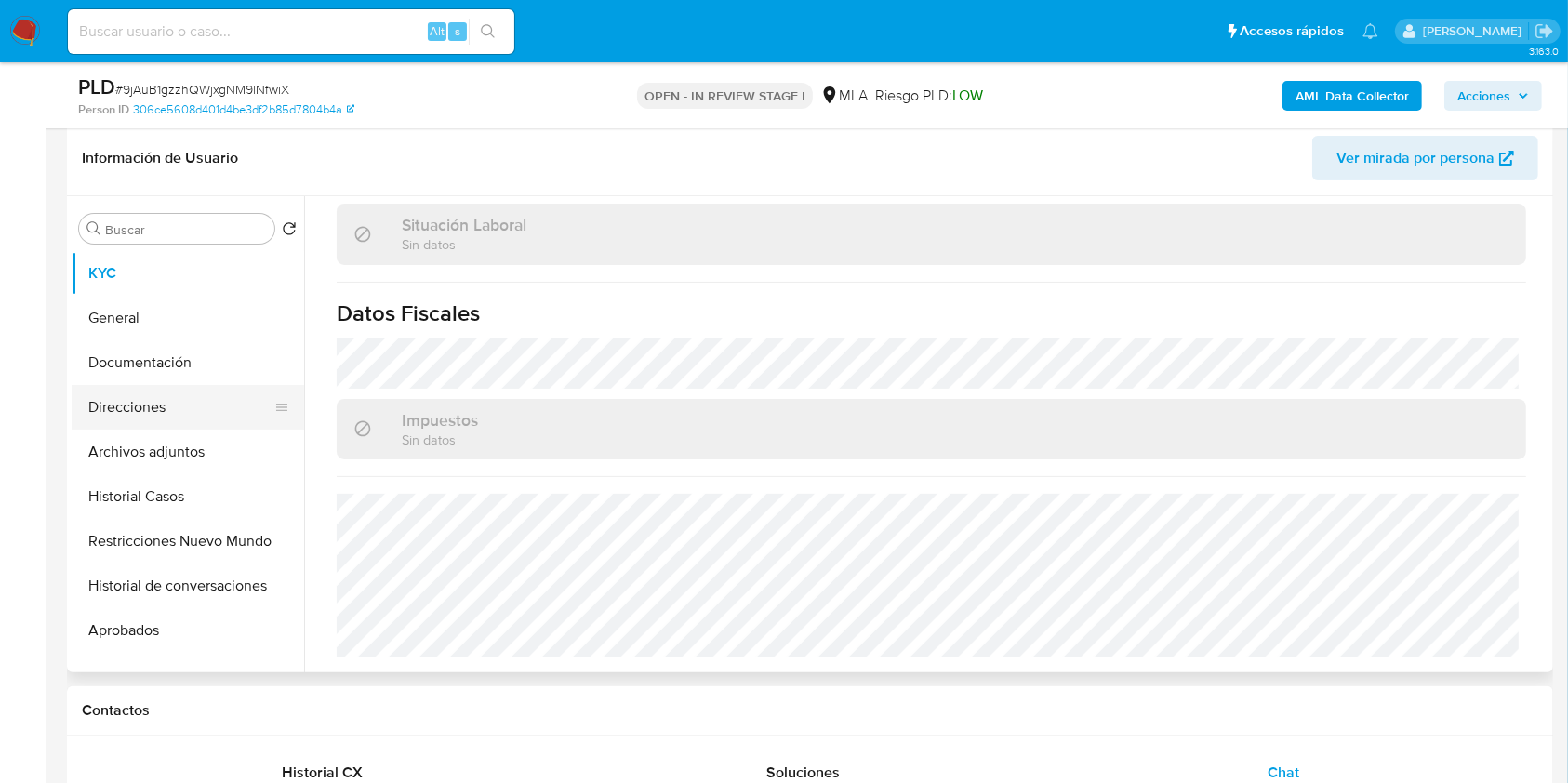
scroll to position [247, 0]
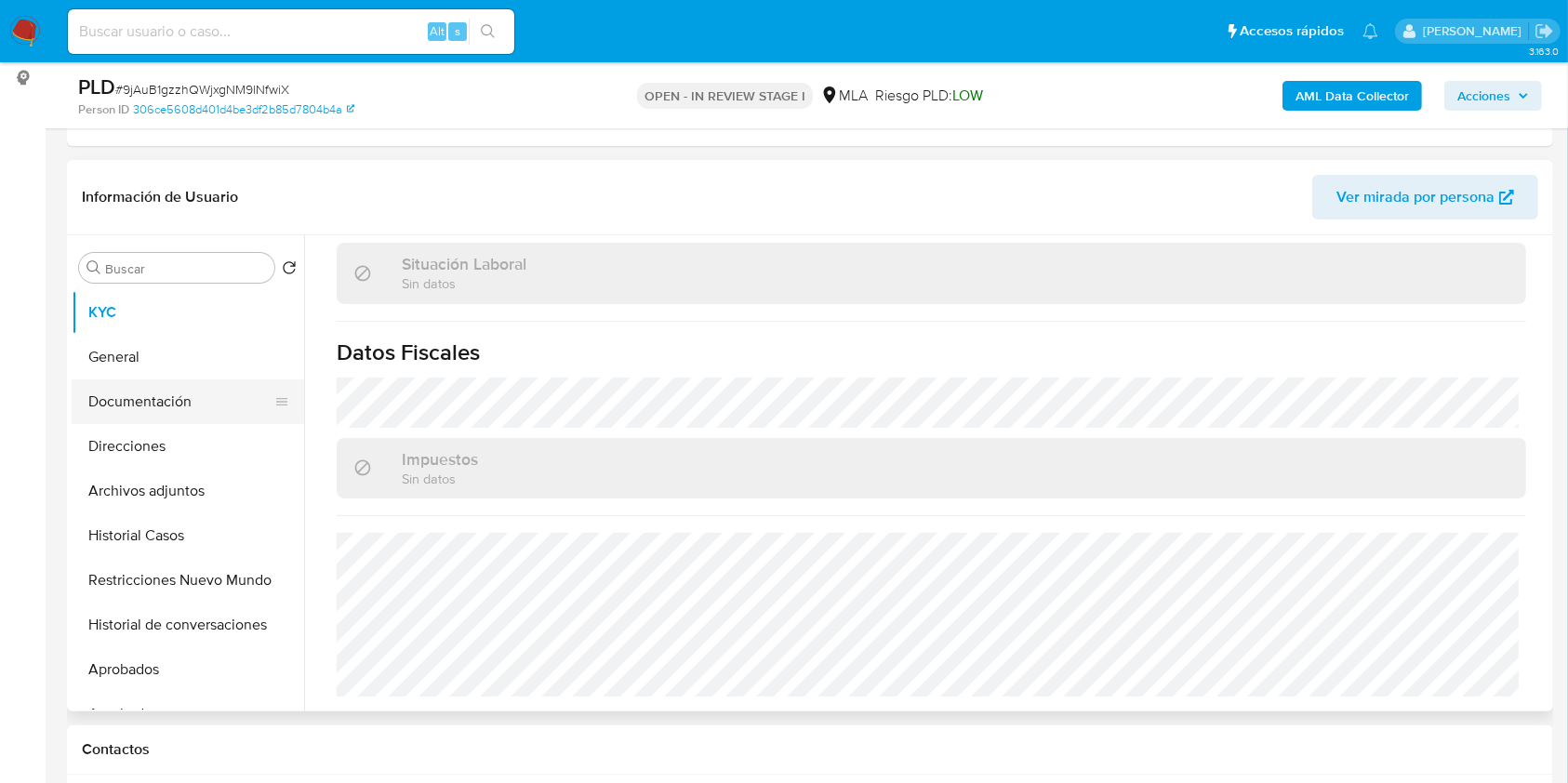
click at [140, 393] on button "Documentación" at bounding box center [180, 402] width 217 height 45
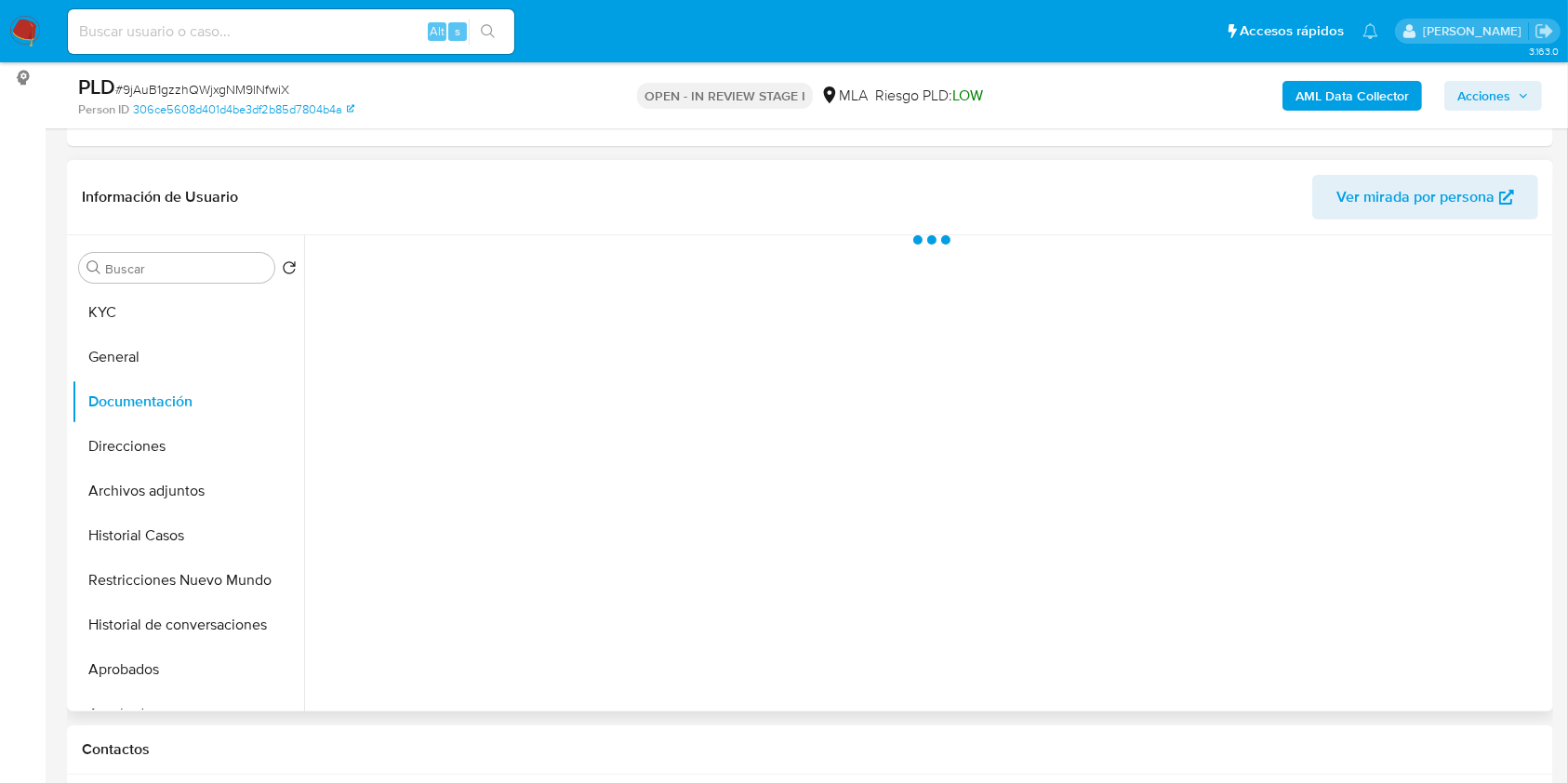
scroll to position [0, 0]
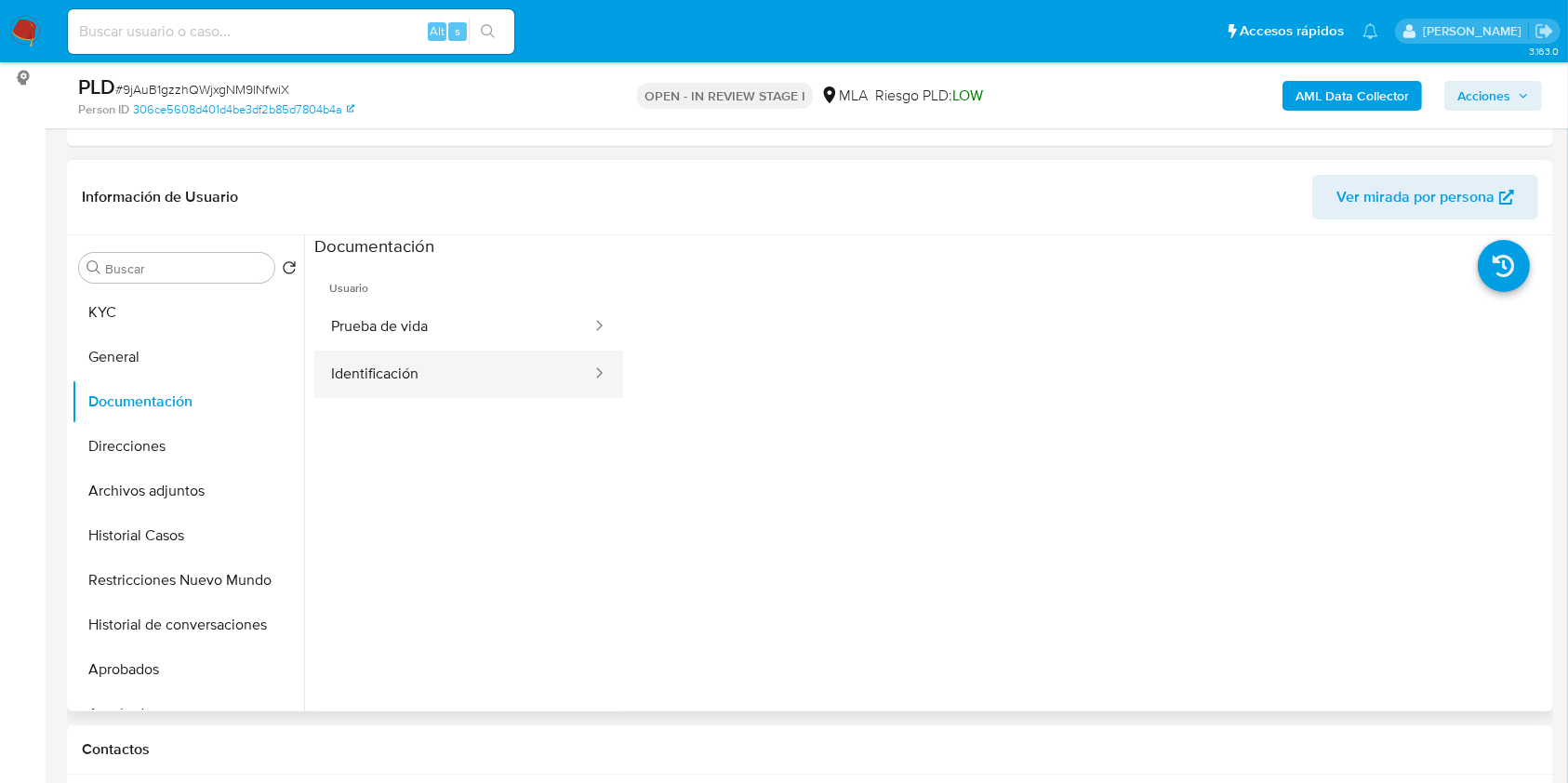
click at [477, 365] on button "Identificación" at bounding box center [453, 374] width 279 height 48
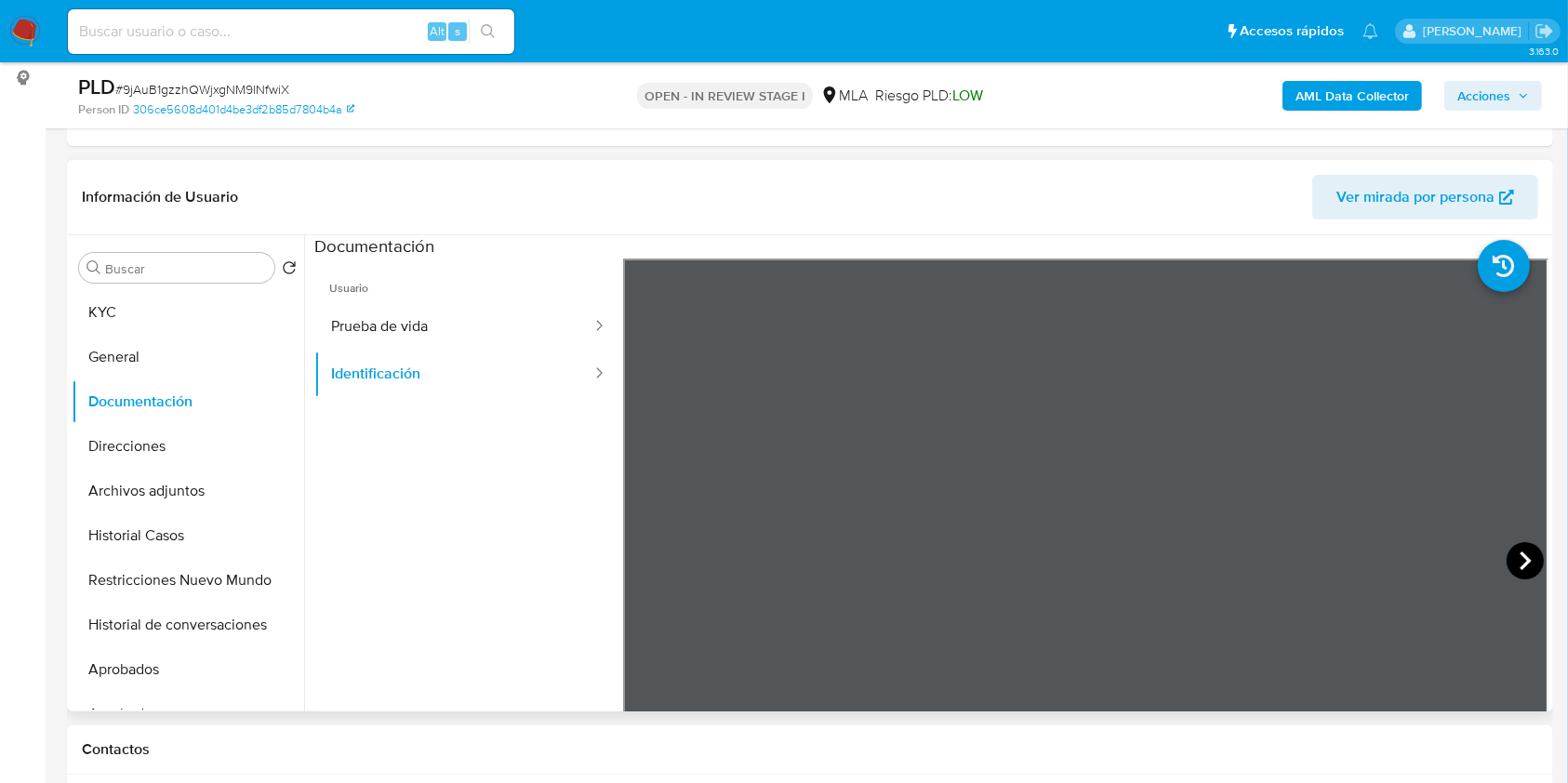
click at [1519, 562] on icon at bounding box center [1525, 561] width 11 height 19
click at [482, 337] on button "Prueba de vida" at bounding box center [453, 327] width 279 height 48
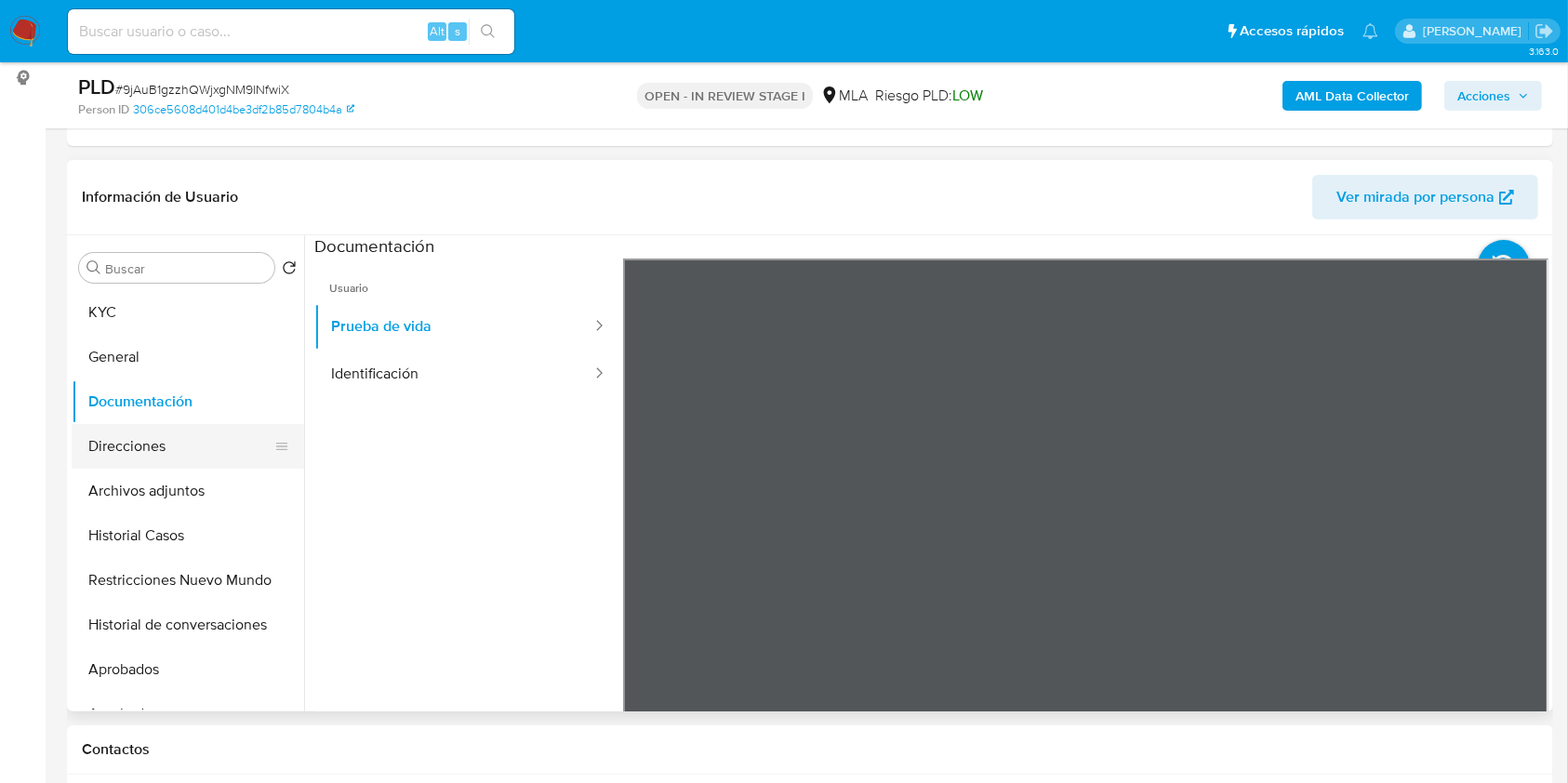
click at [163, 461] on button "Direcciones" at bounding box center [180, 447] width 217 height 45
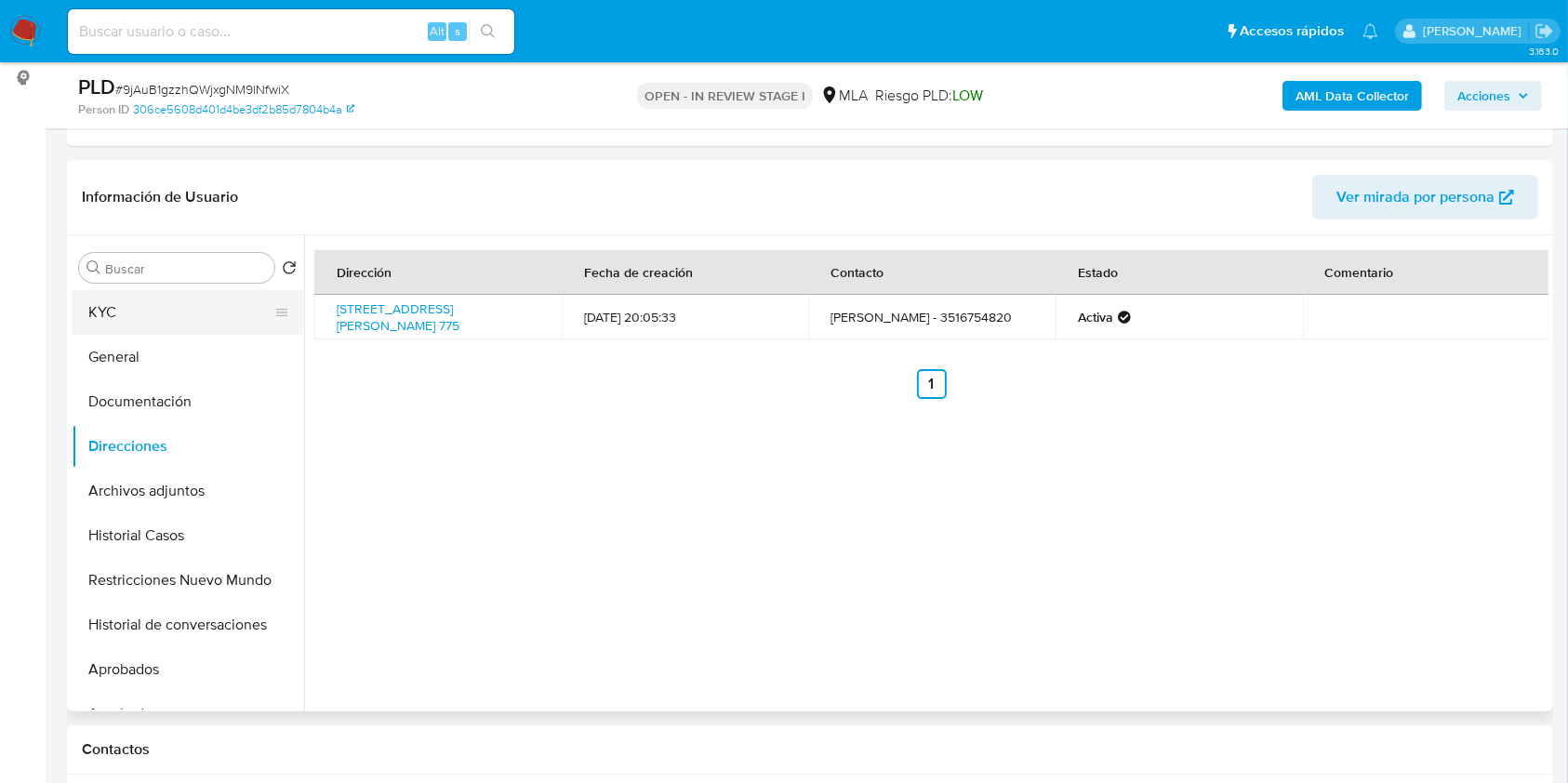
click at [174, 298] on button "KYC" at bounding box center [180, 313] width 217 height 45
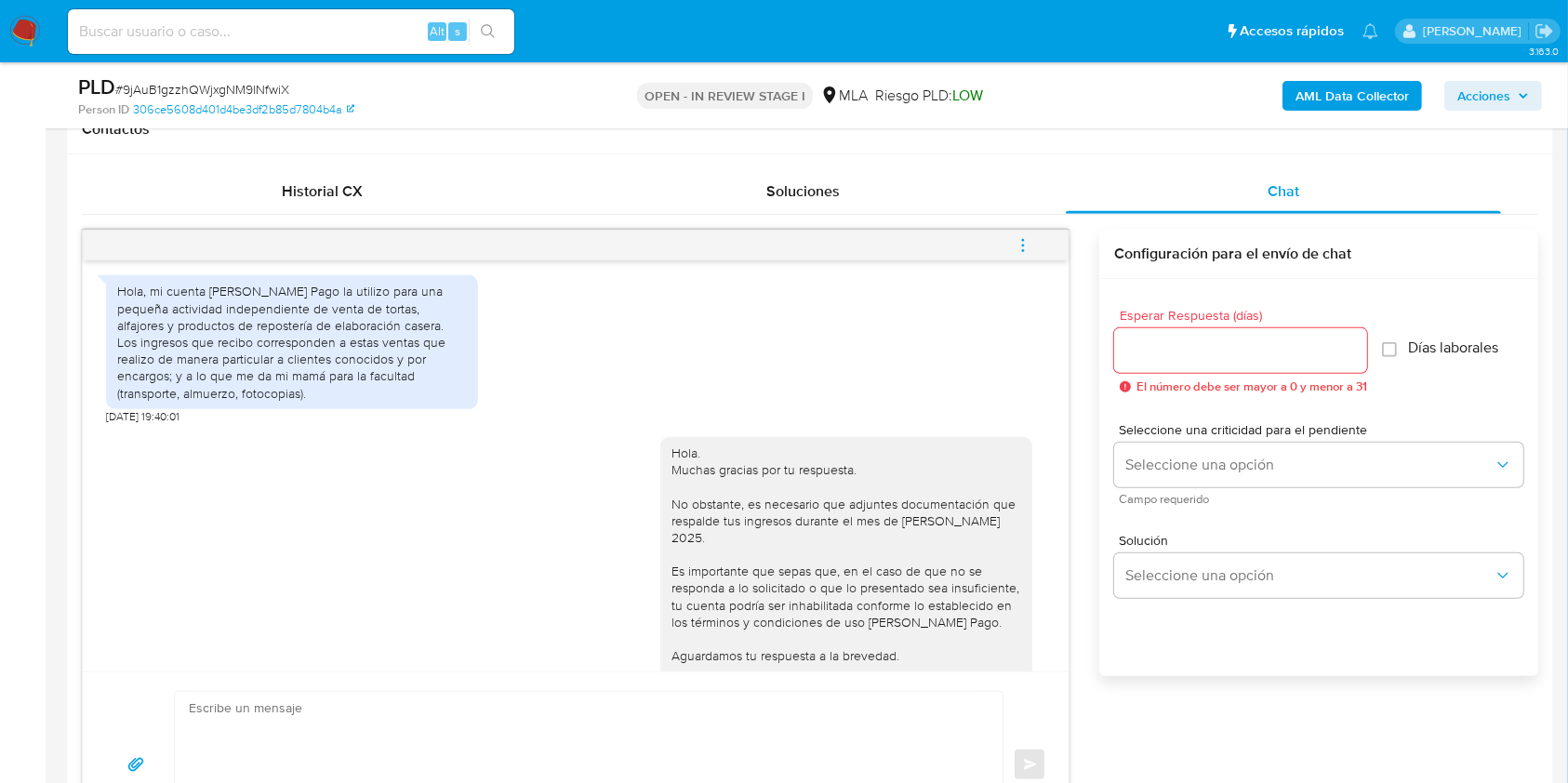
scroll to position [984, 0]
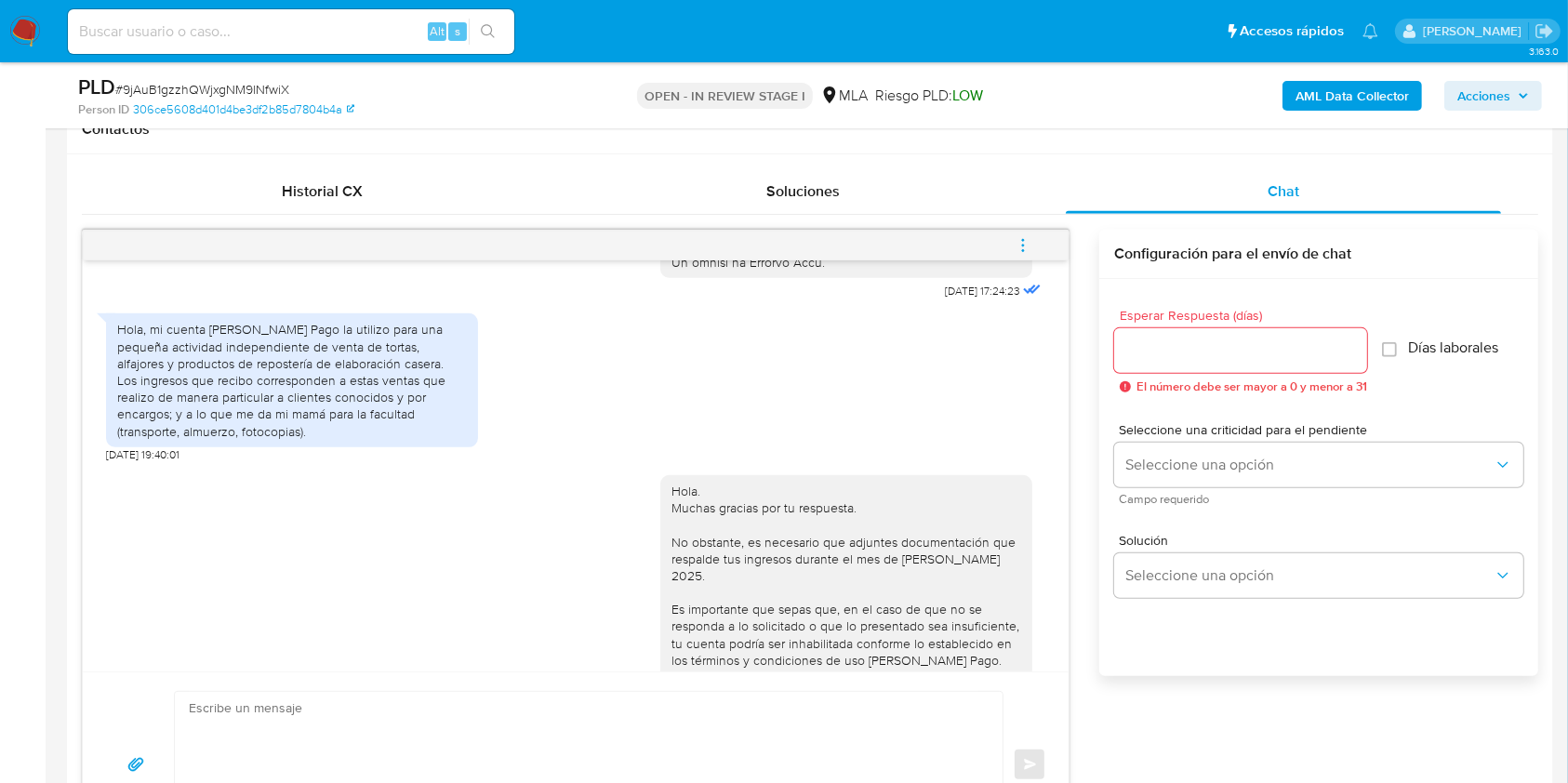
click at [111, 462] on span "20/08/2025 19:40:01" at bounding box center [143, 455] width 74 height 15
drag, startPoint x: 111, startPoint y: 489, endPoint x: 147, endPoint y: 488, distance: 36.0
click at [147, 462] on span "20/08/2025 19:40:01" at bounding box center [143, 455] width 74 height 15
copy span "20/08/2025"
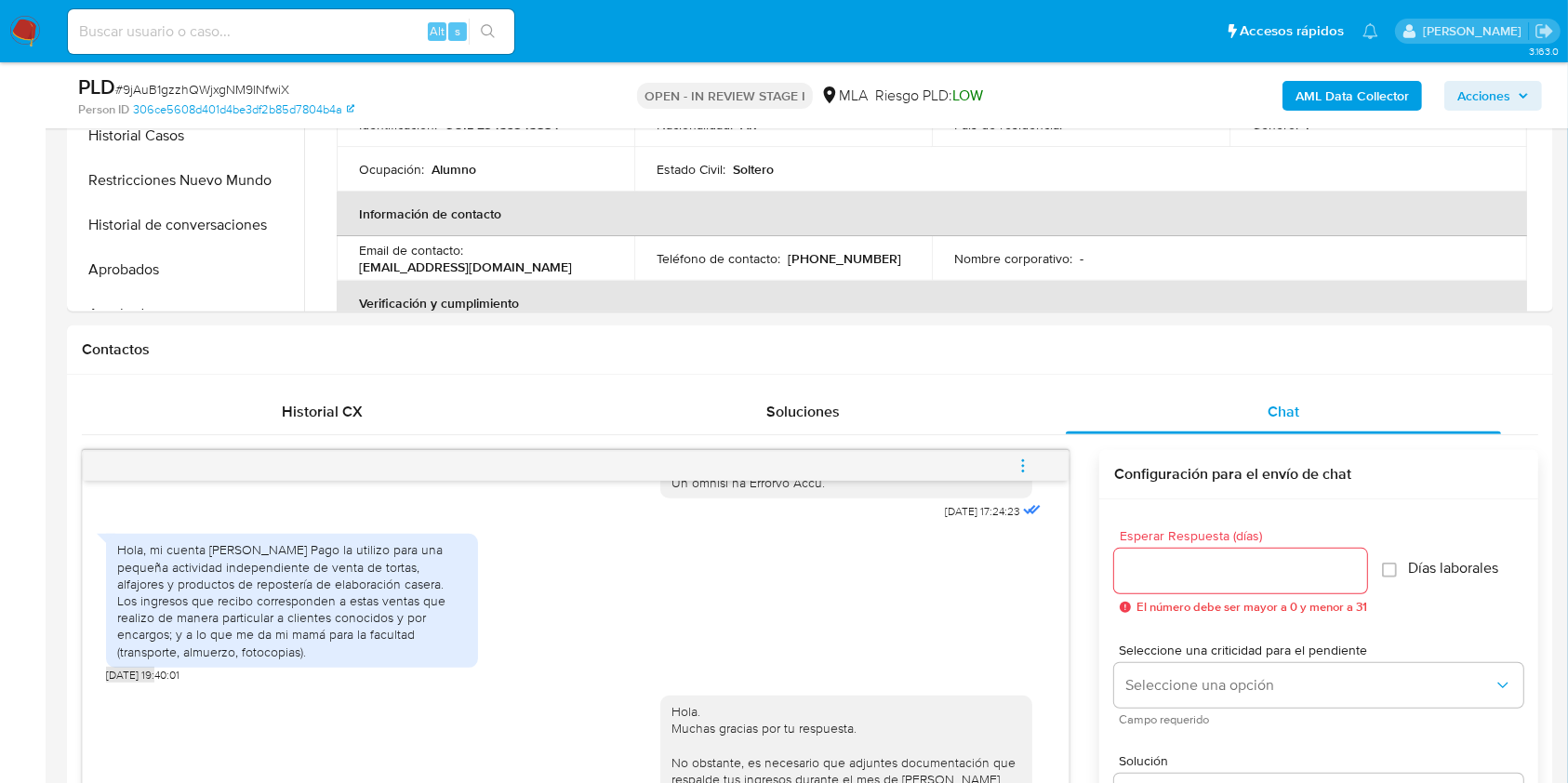
scroll to position [372, 0]
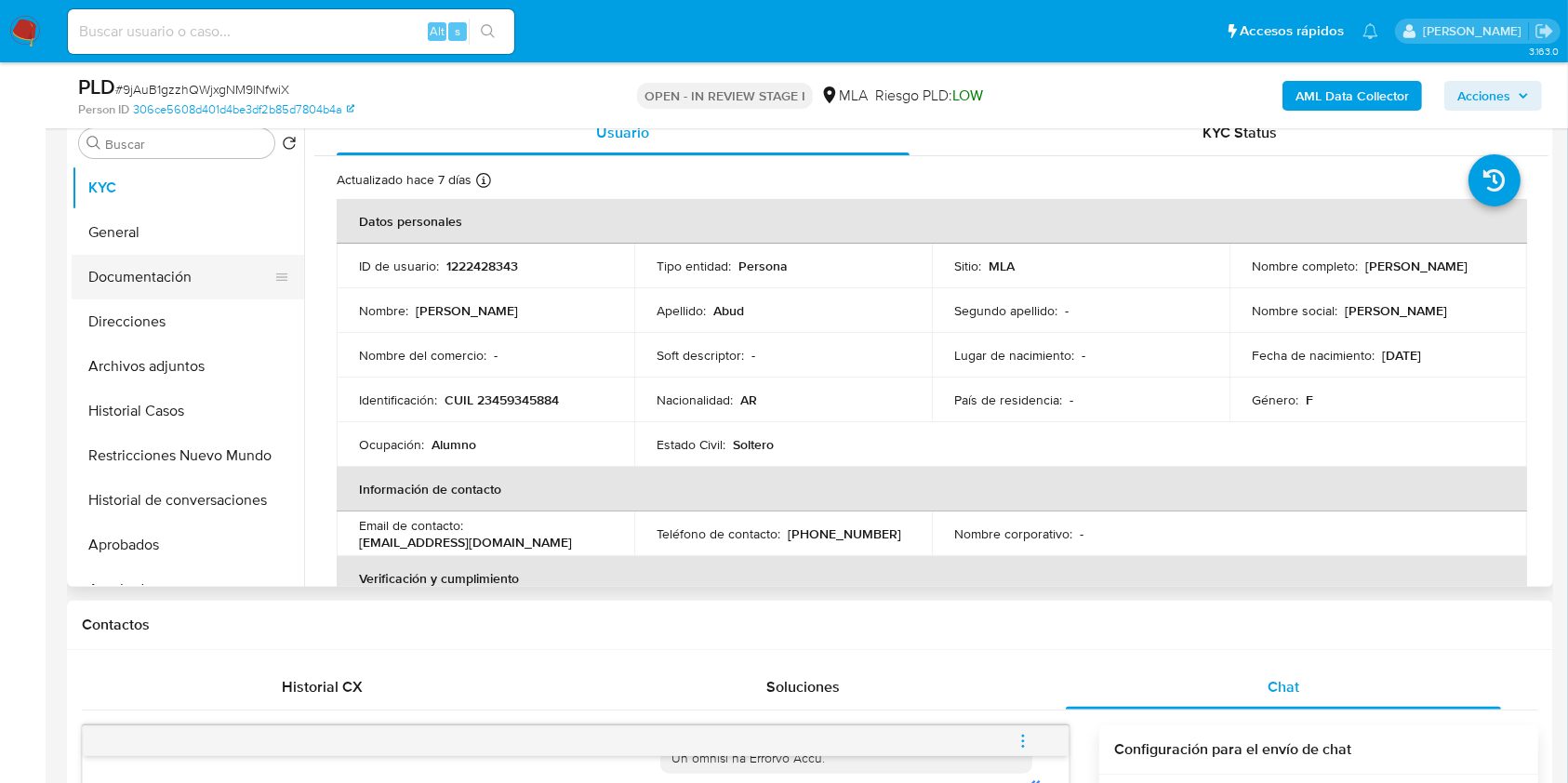
click at [161, 280] on button "Documentación" at bounding box center [180, 277] width 217 height 45
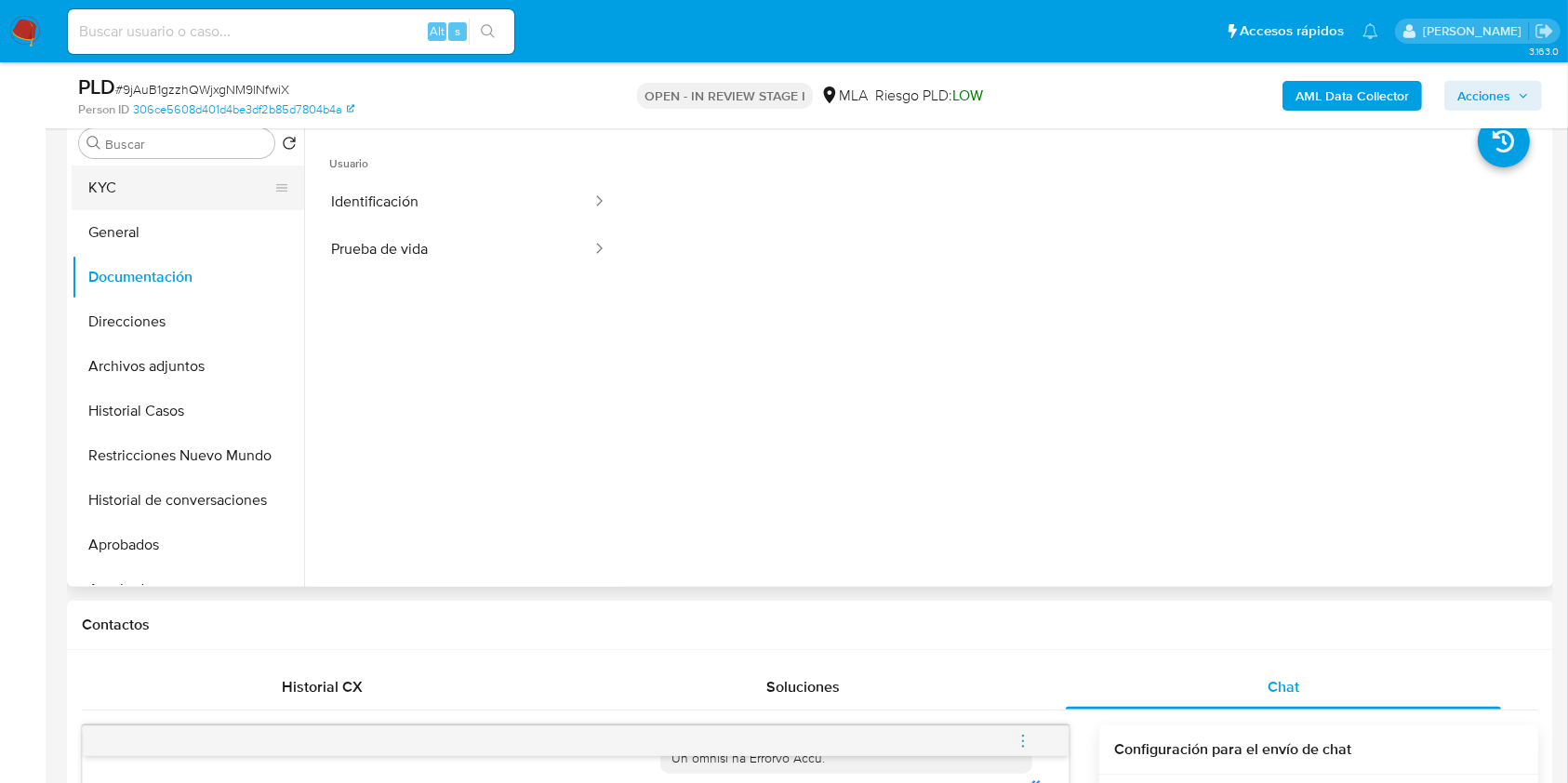
click at [132, 190] on button "KYC" at bounding box center [180, 188] width 217 height 45
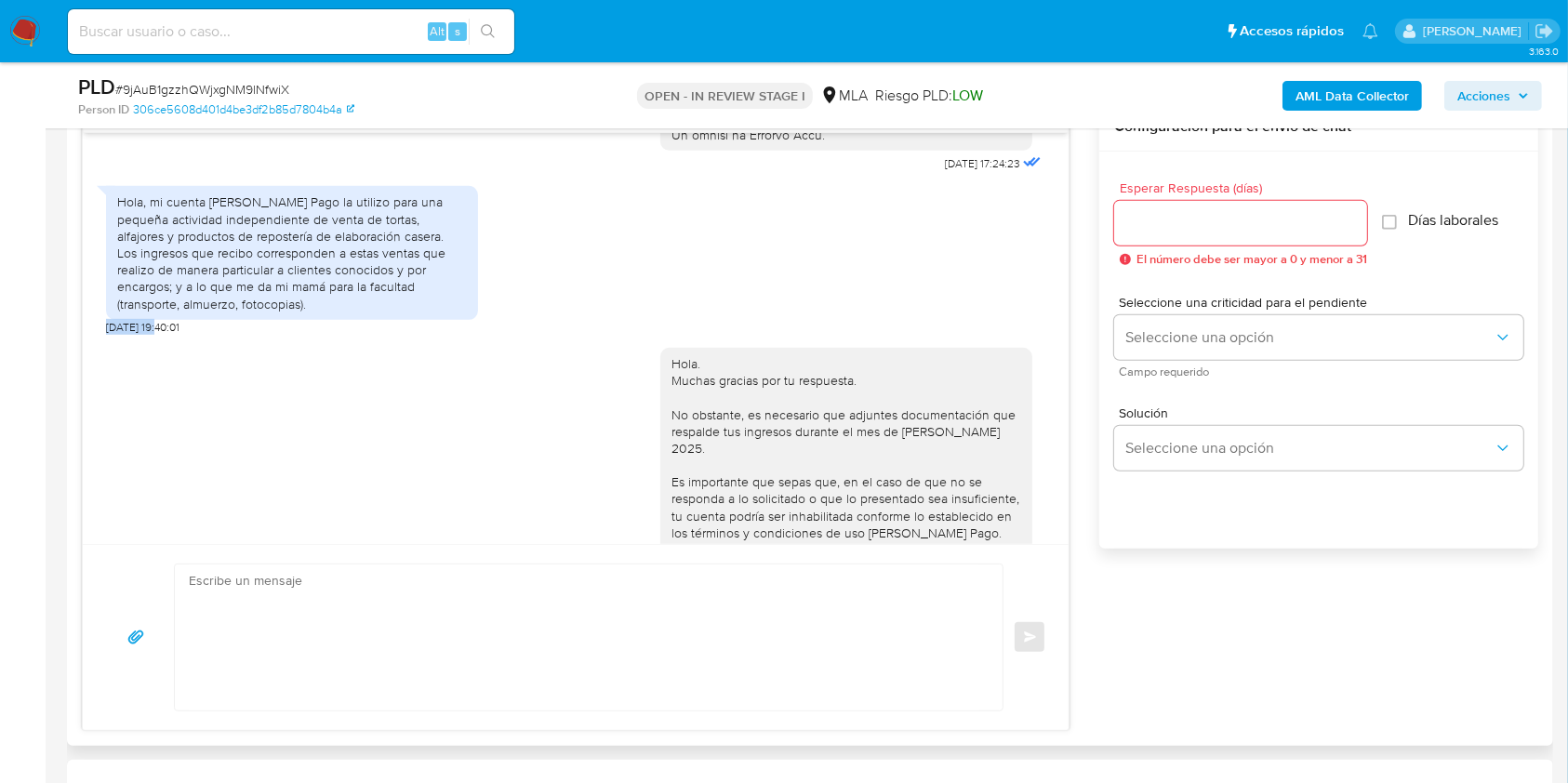
scroll to position [992, 0]
click at [132, 241] on div "Hola, mi cuenta de Mercado Pago la utilizo para una pequeña actividad independi…" at bounding box center [292, 256] width 350 height 119
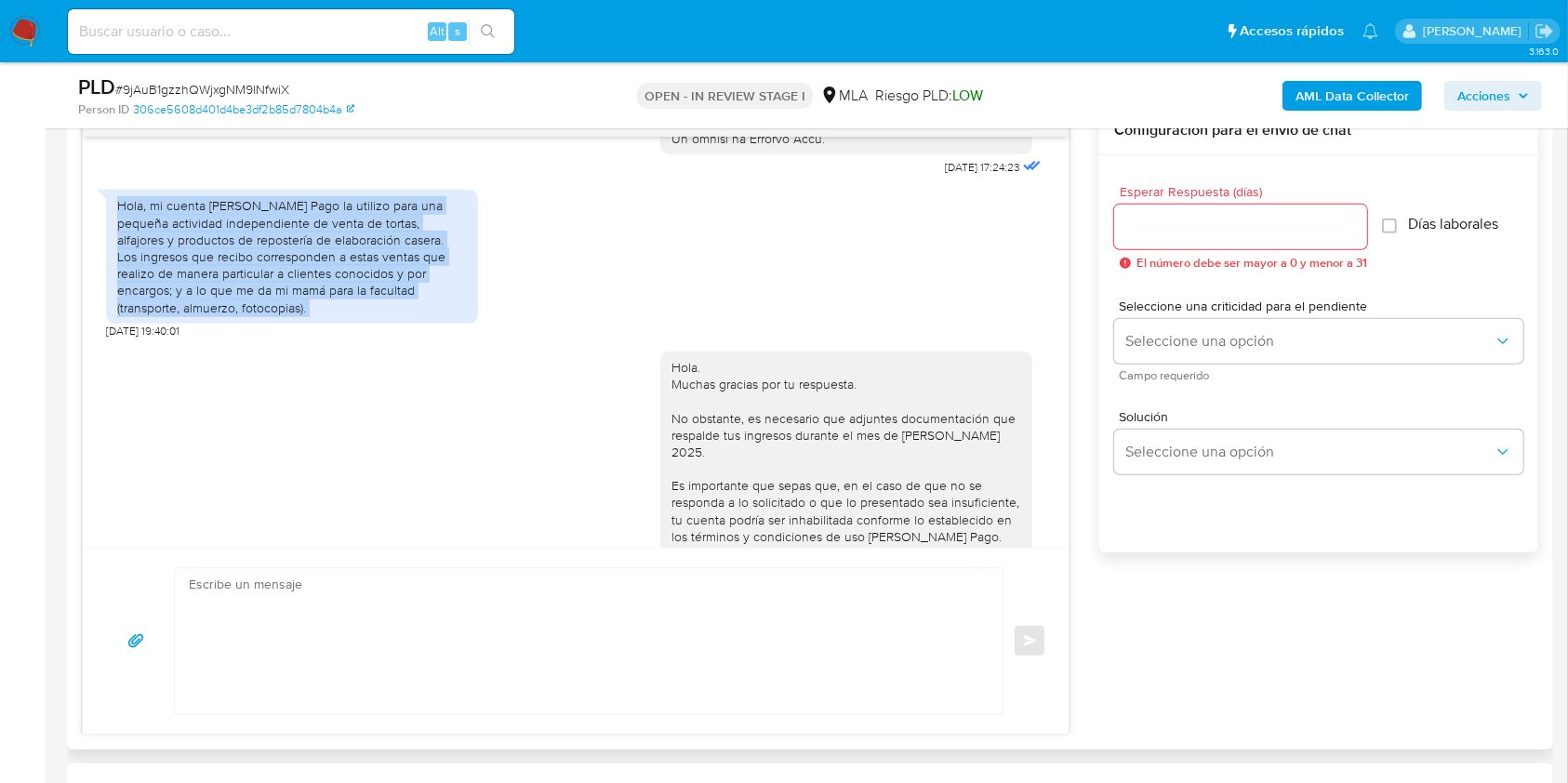
drag, startPoint x: 132, startPoint y: 241, endPoint x: 482, endPoint y: 347, distance: 365.7
click at [482, 339] on div "Hola, mi cuenta de Mercado Pago la utilizo para una pequeña actividad independi…" at bounding box center [576, 259] width 939 height 158
copy div "Hola, mi cuenta de Mercado Pago la utilizo para una pequeña actividad independi…"
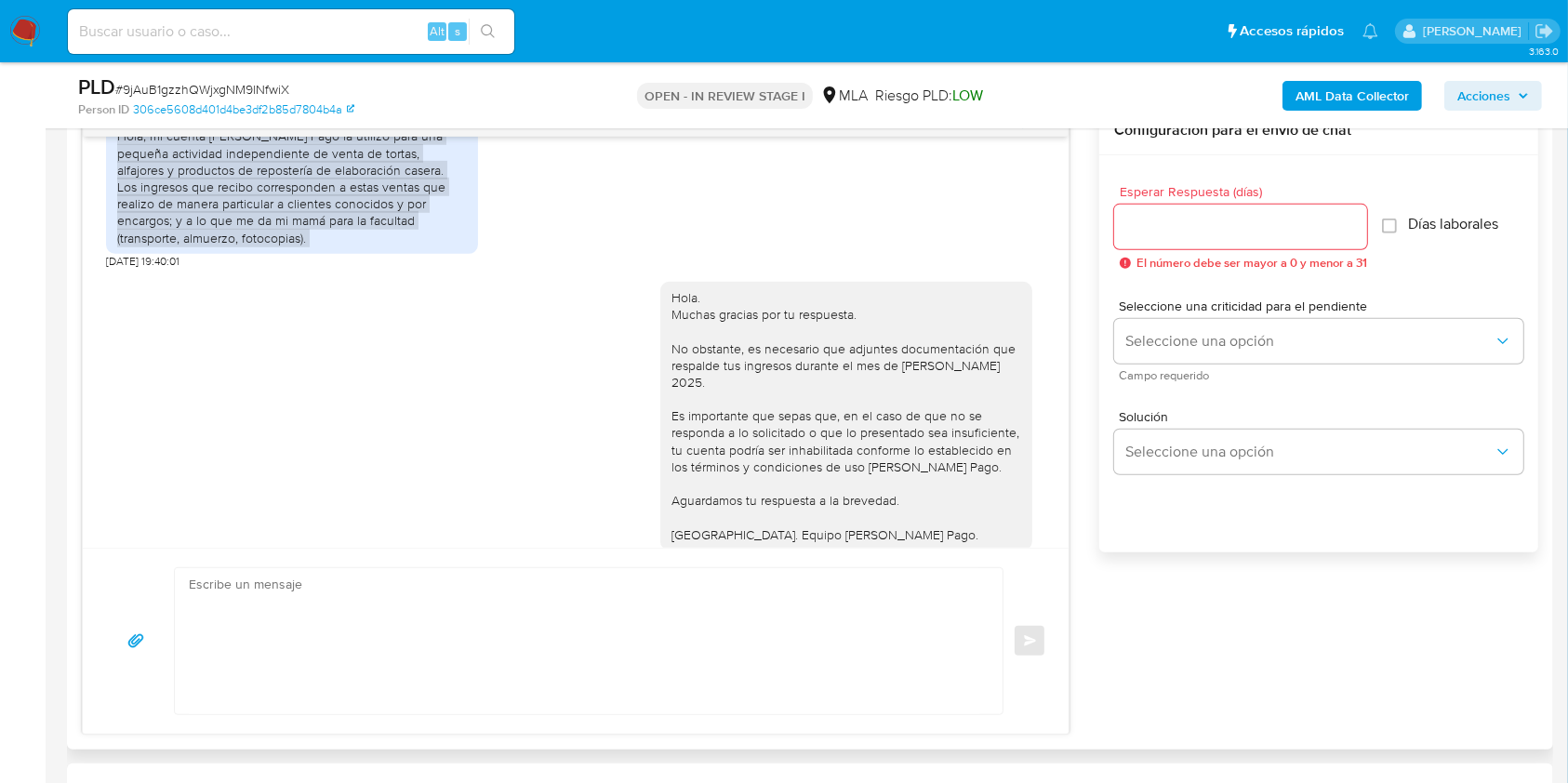
scroll to position [1108, 0]
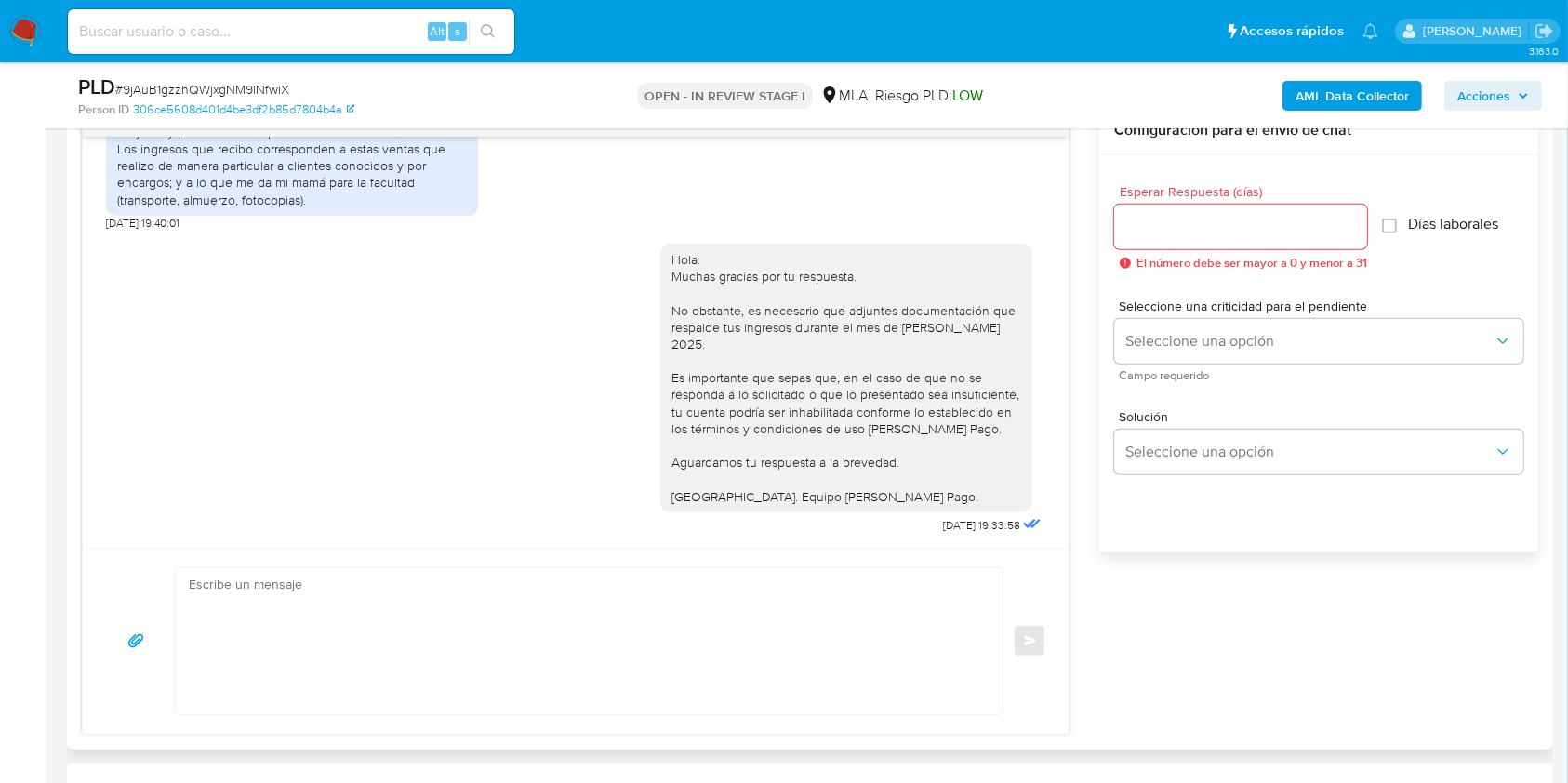
click at [943, 524] on span "10/09/2025 19:33:58" at bounding box center [981, 525] width 77 height 15
drag, startPoint x: 908, startPoint y: 524, endPoint x: 935, endPoint y: 520, distance: 27.3
click at [943, 520] on span "10/09/2025 19:33:58" at bounding box center [981, 525] width 77 height 15
copy span "10/09/2025"
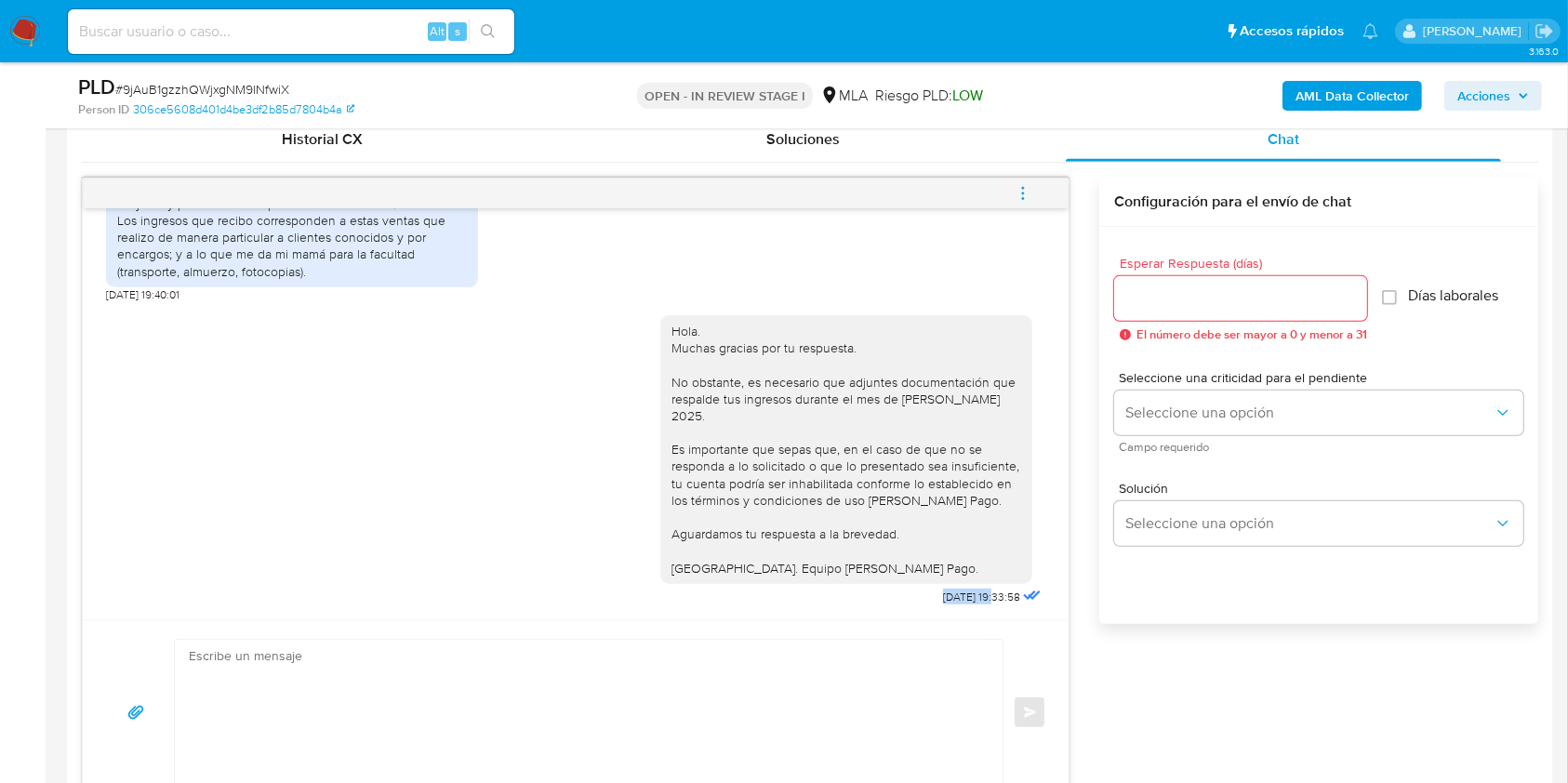
scroll to position [868, 0]
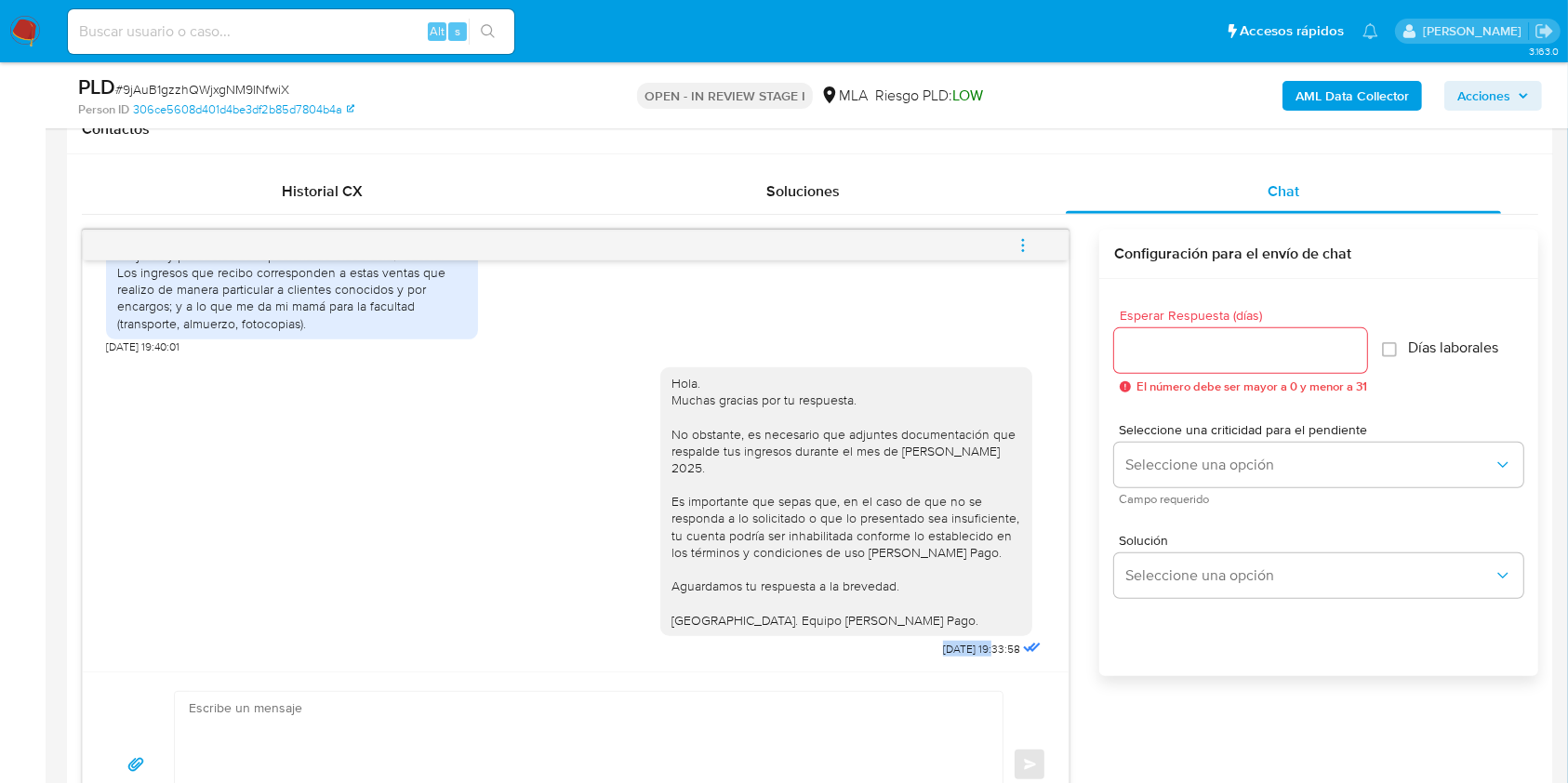
click at [1027, 251] on icon "menu-action" at bounding box center [1023, 245] width 17 height 17
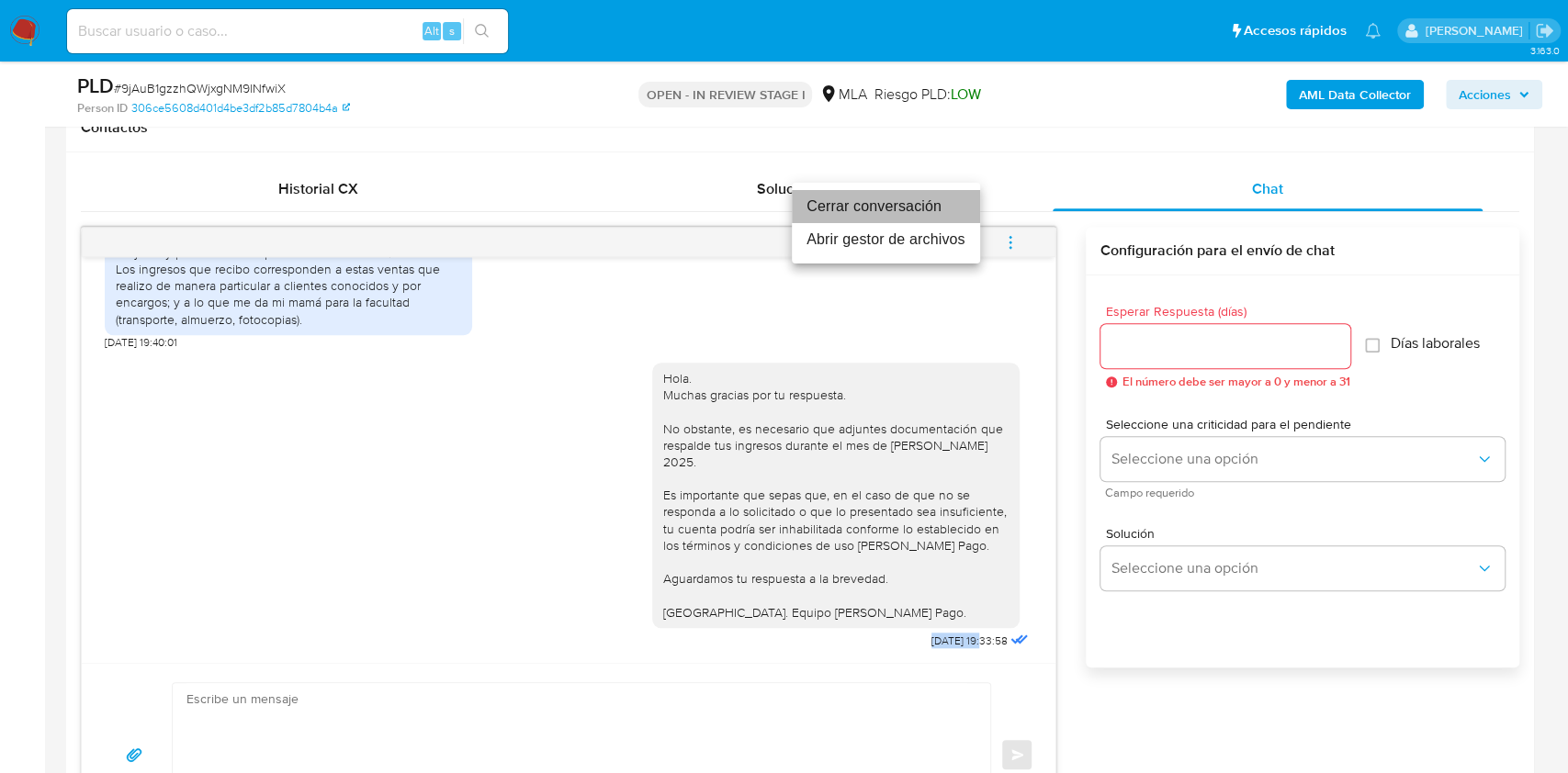
click at [850, 203] on li "Cerrar conversación" at bounding box center [885, 206] width 188 height 33
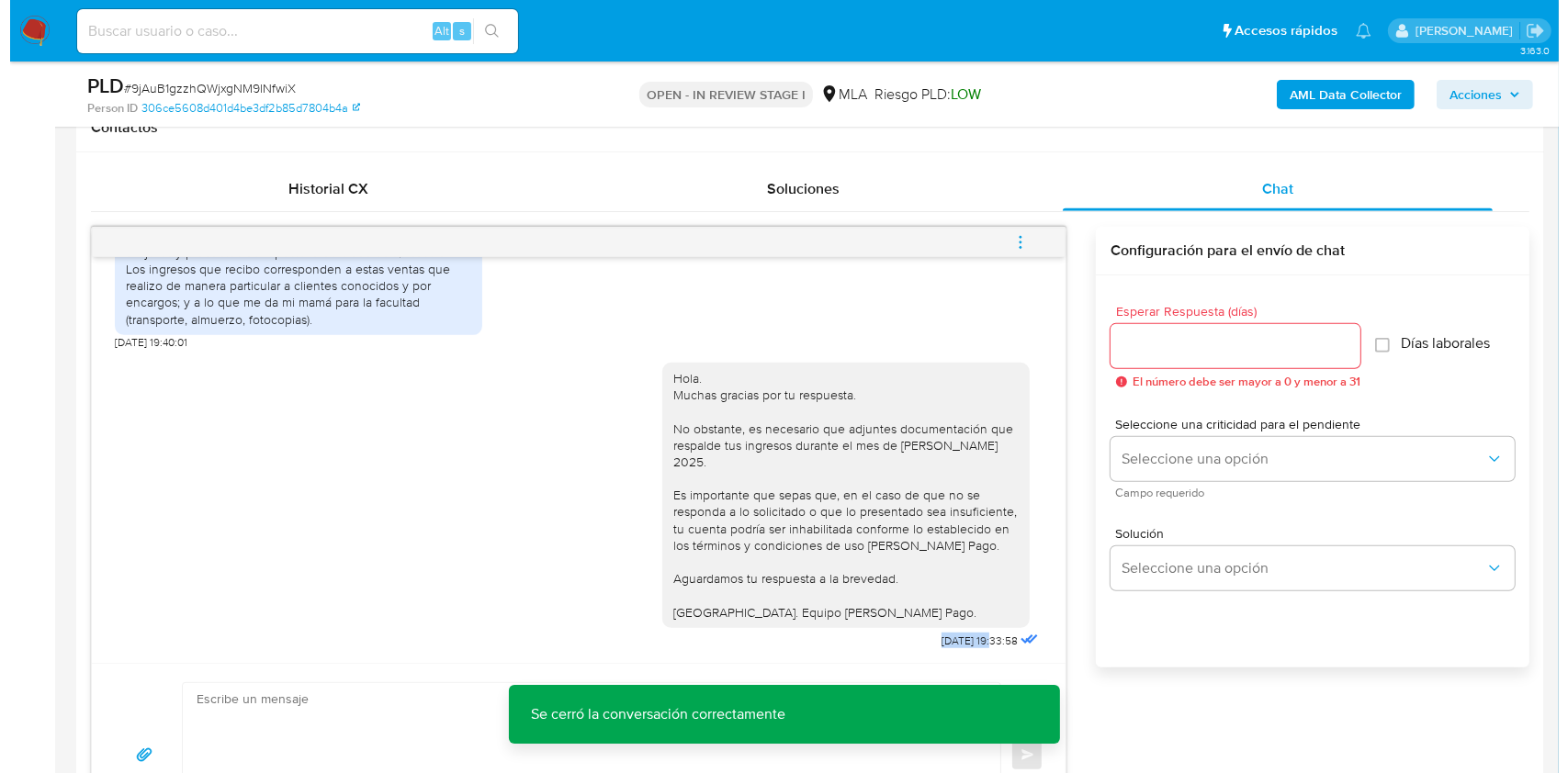
scroll to position [368, 0]
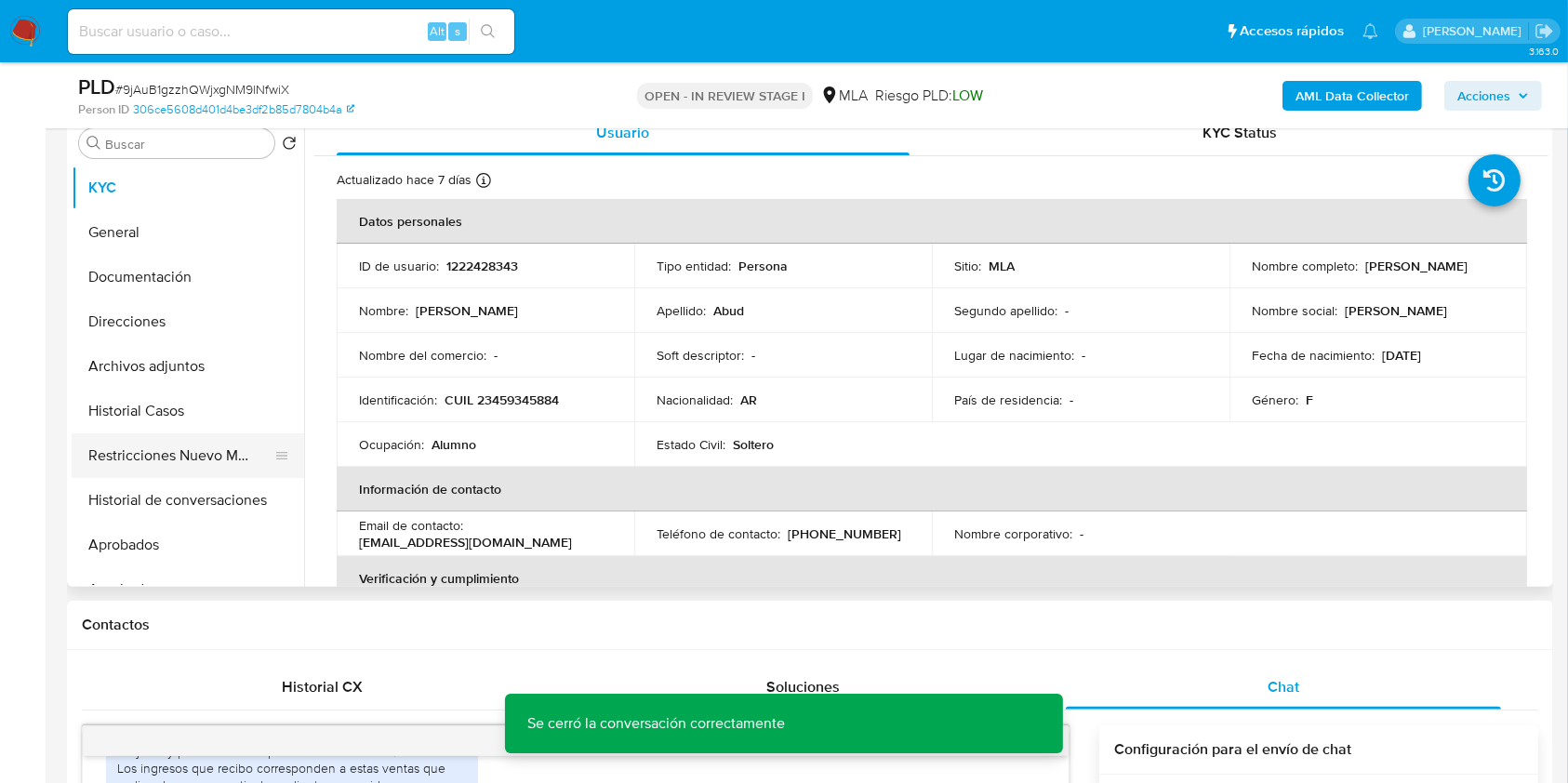
click at [134, 445] on button "Restricciones Nuevo Mundo" at bounding box center [180, 456] width 217 height 45
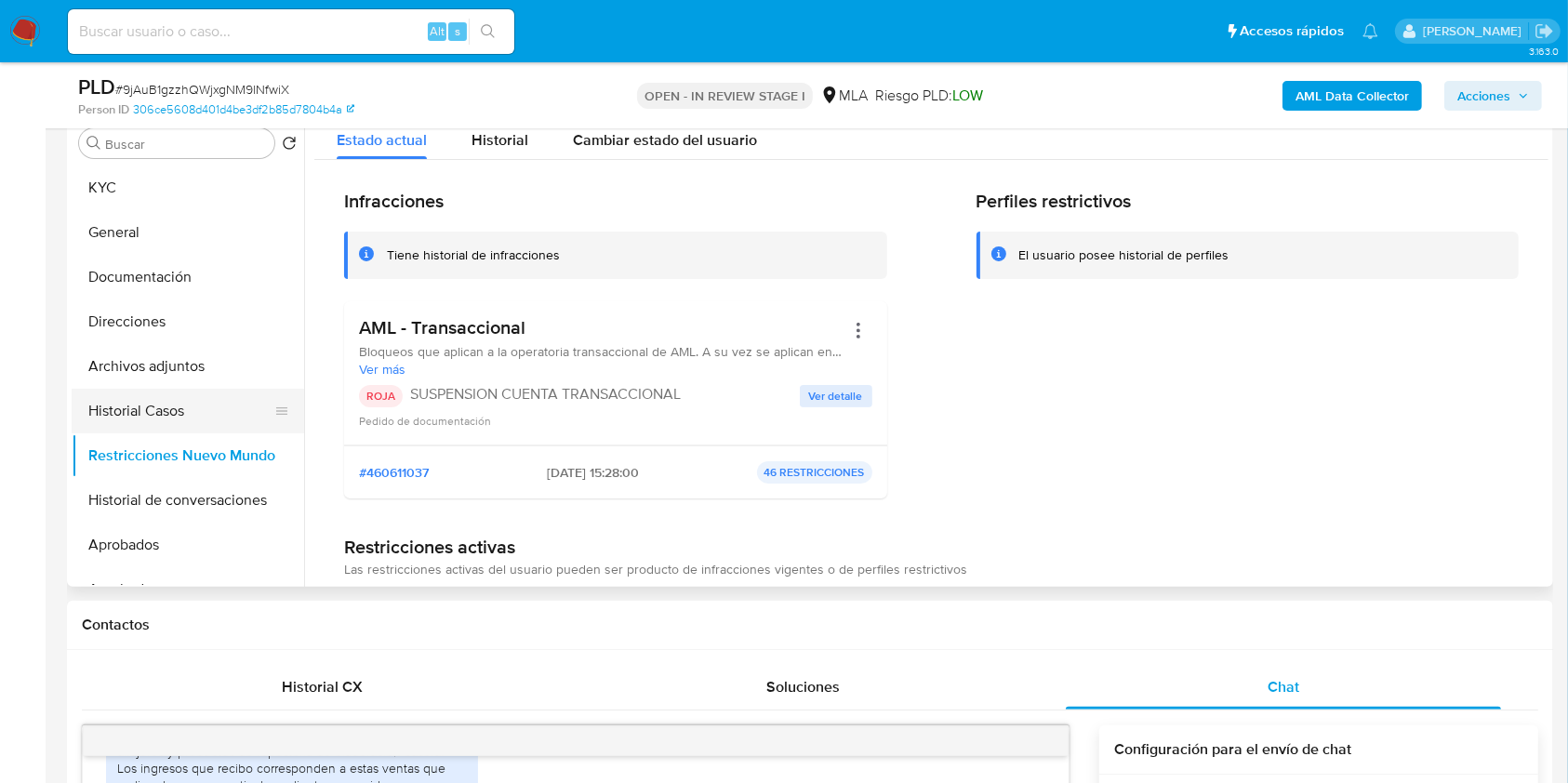
click at [209, 402] on button "Historial Casos" at bounding box center [180, 412] width 217 height 45
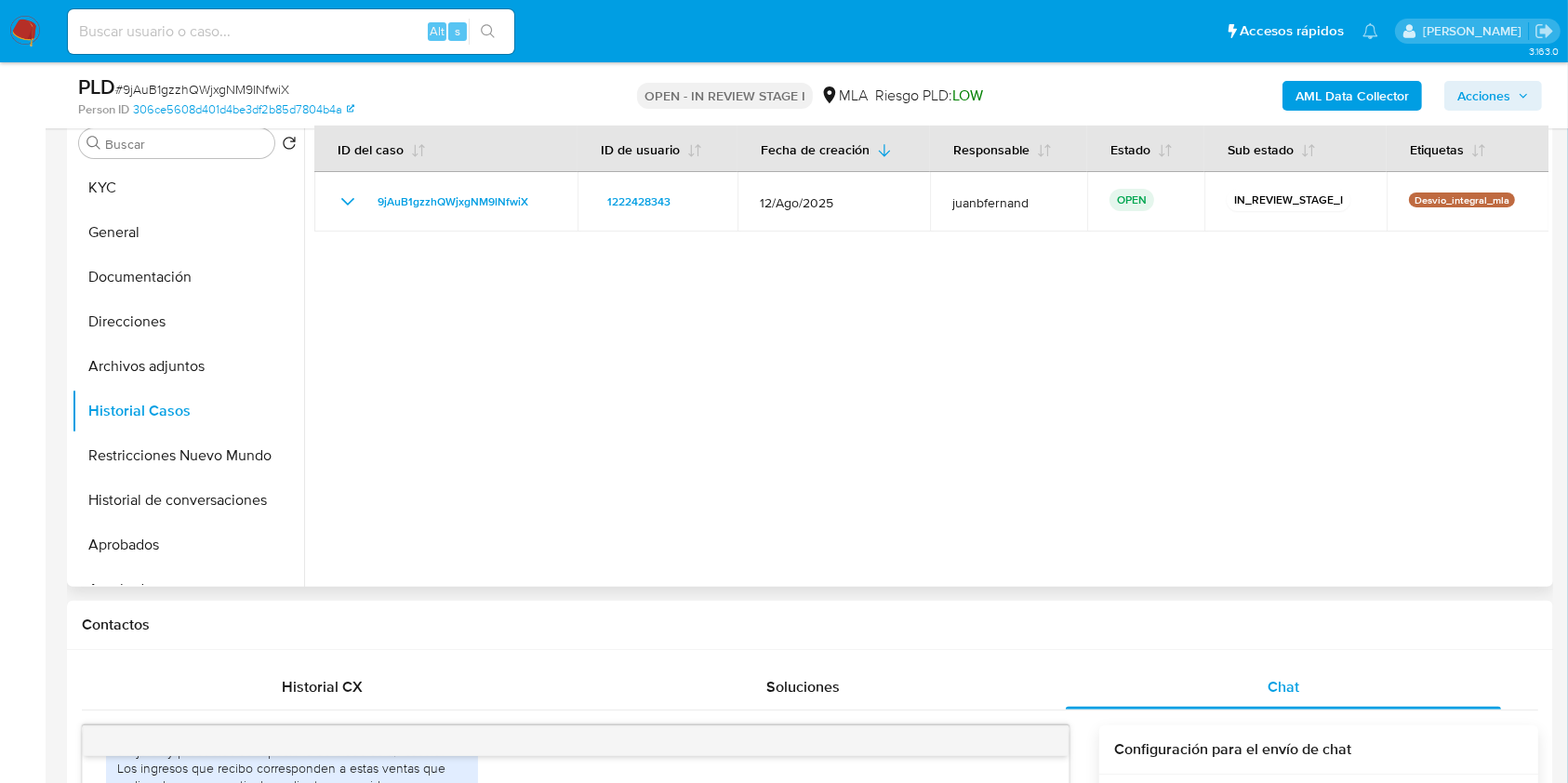
click at [544, 383] on div at bounding box center [926, 349] width 1244 height 476
click at [170, 371] on button "Archivos adjuntos" at bounding box center [180, 367] width 217 height 45
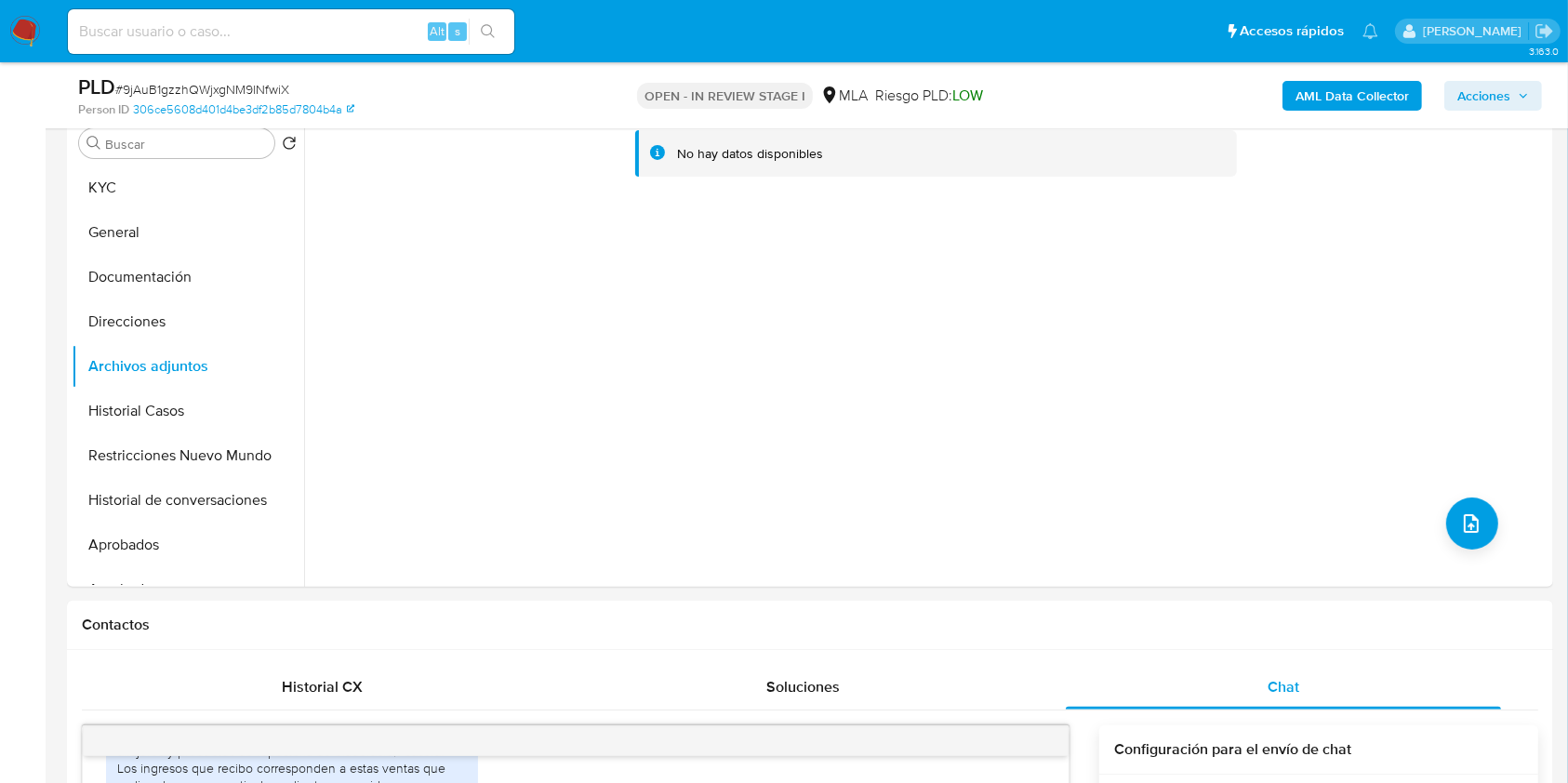
click at [1311, 103] on b "AML Data Collector" at bounding box center [1353, 96] width 114 height 30
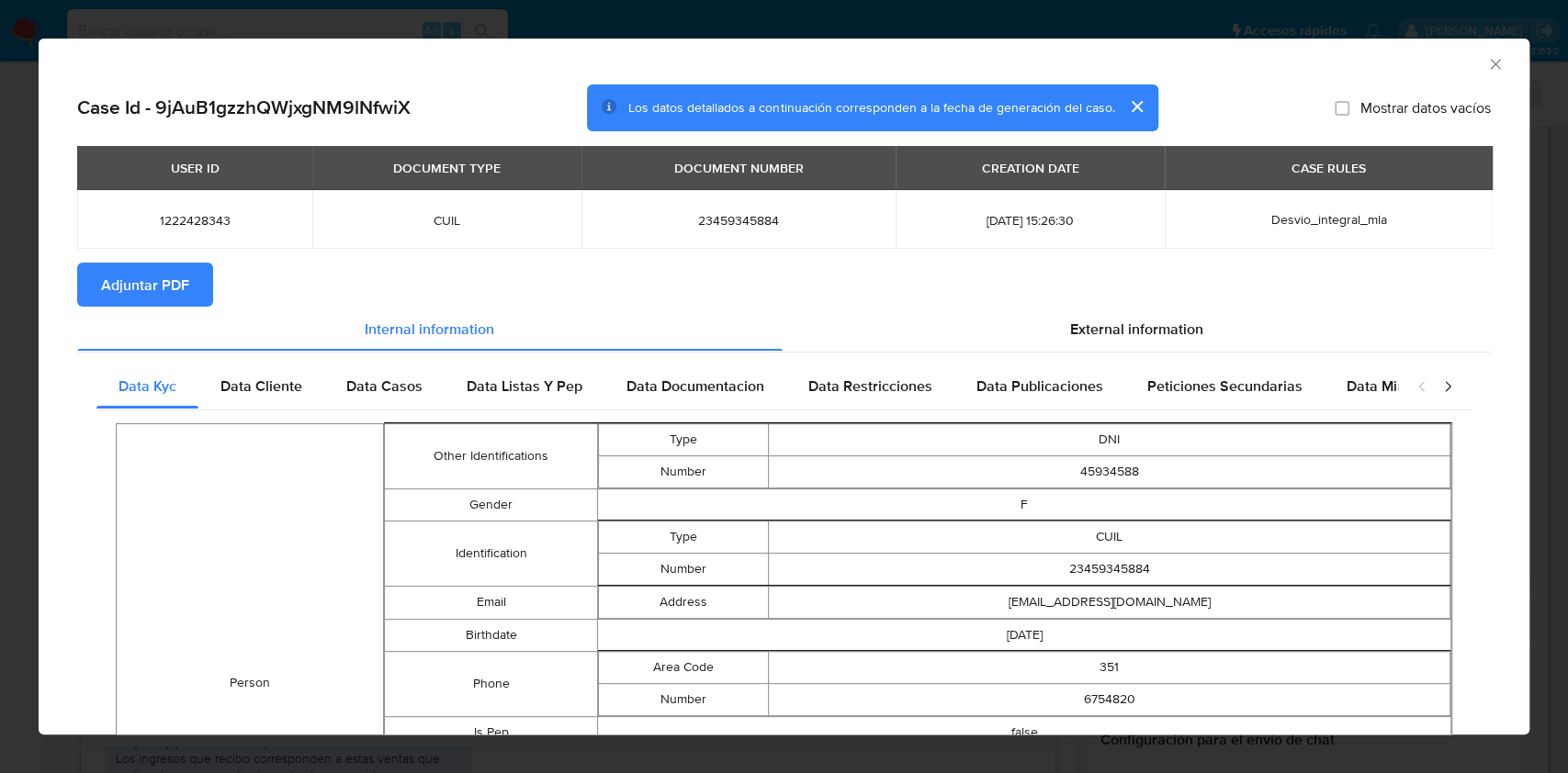
click at [183, 288] on span "Adjuntar PDF" at bounding box center [146, 285] width 88 height 41
click at [1490, 66] on icon "Cerrar ventana" at bounding box center [1494, 64] width 10 height 10
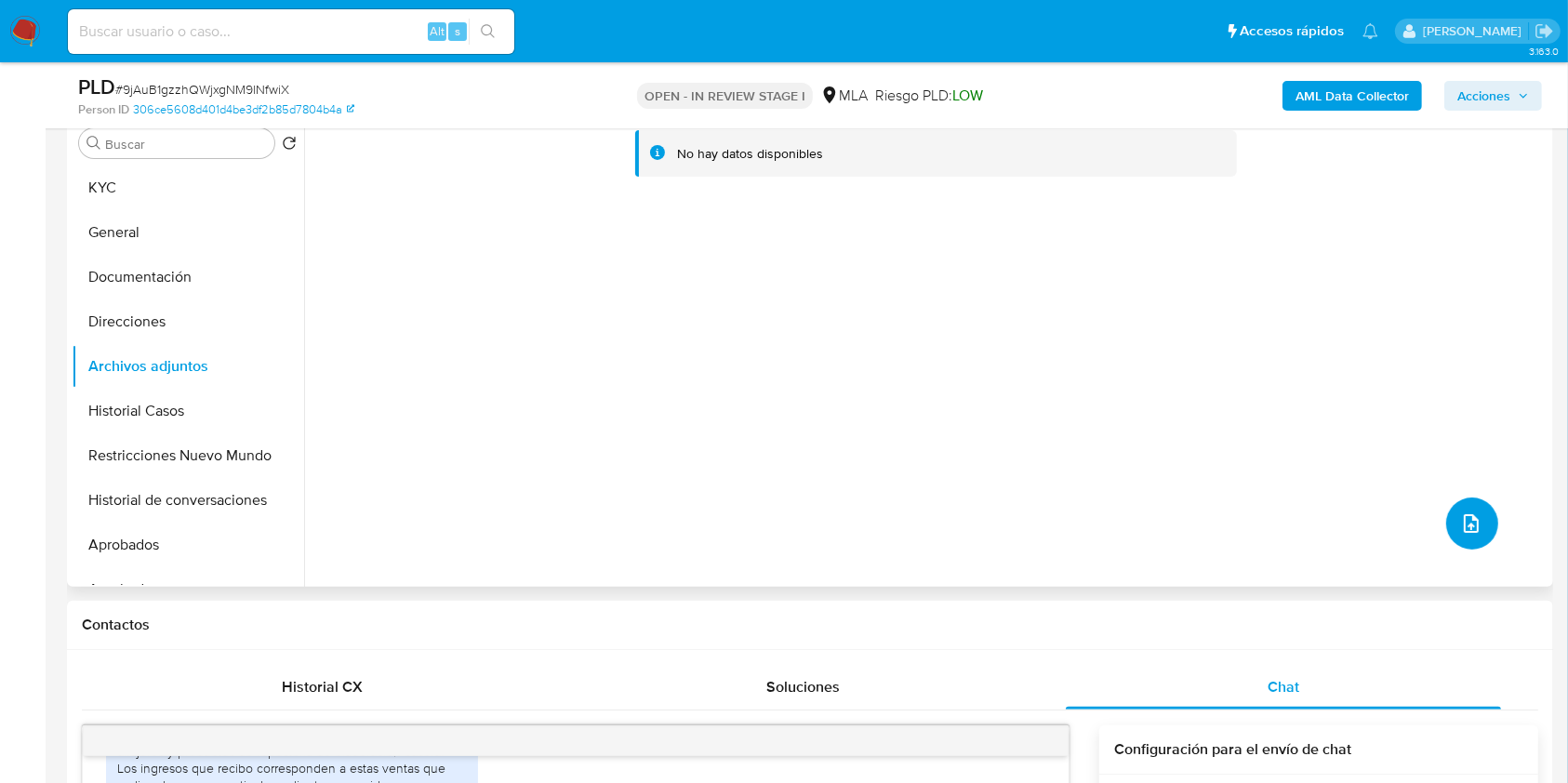
click at [1465, 532] on icon "upload-file" at bounding box center [1471, 524] width 22 height 22
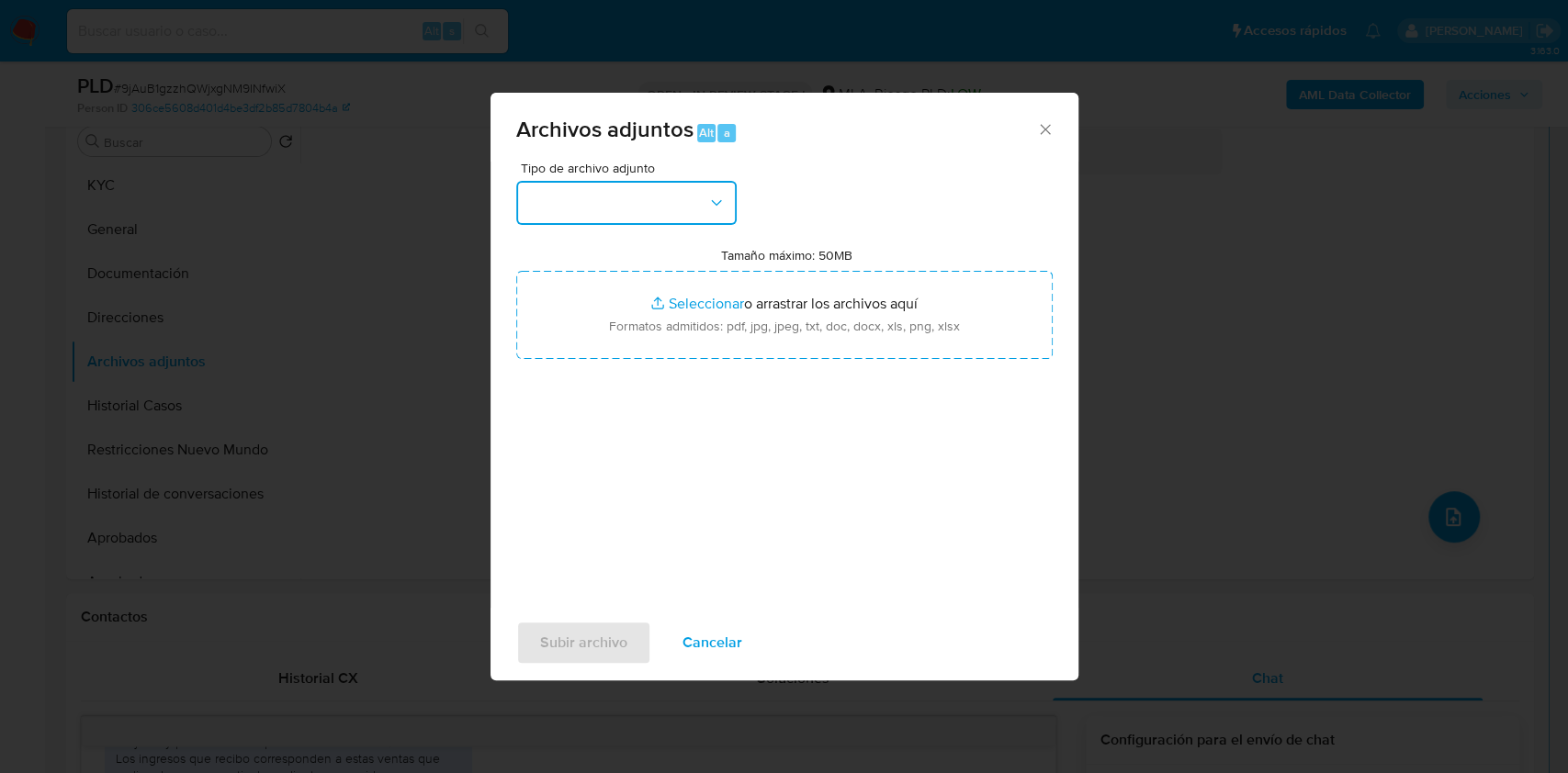
click at [628, 193] on button "button" at bounding box center [626, 203] width 220 height 44
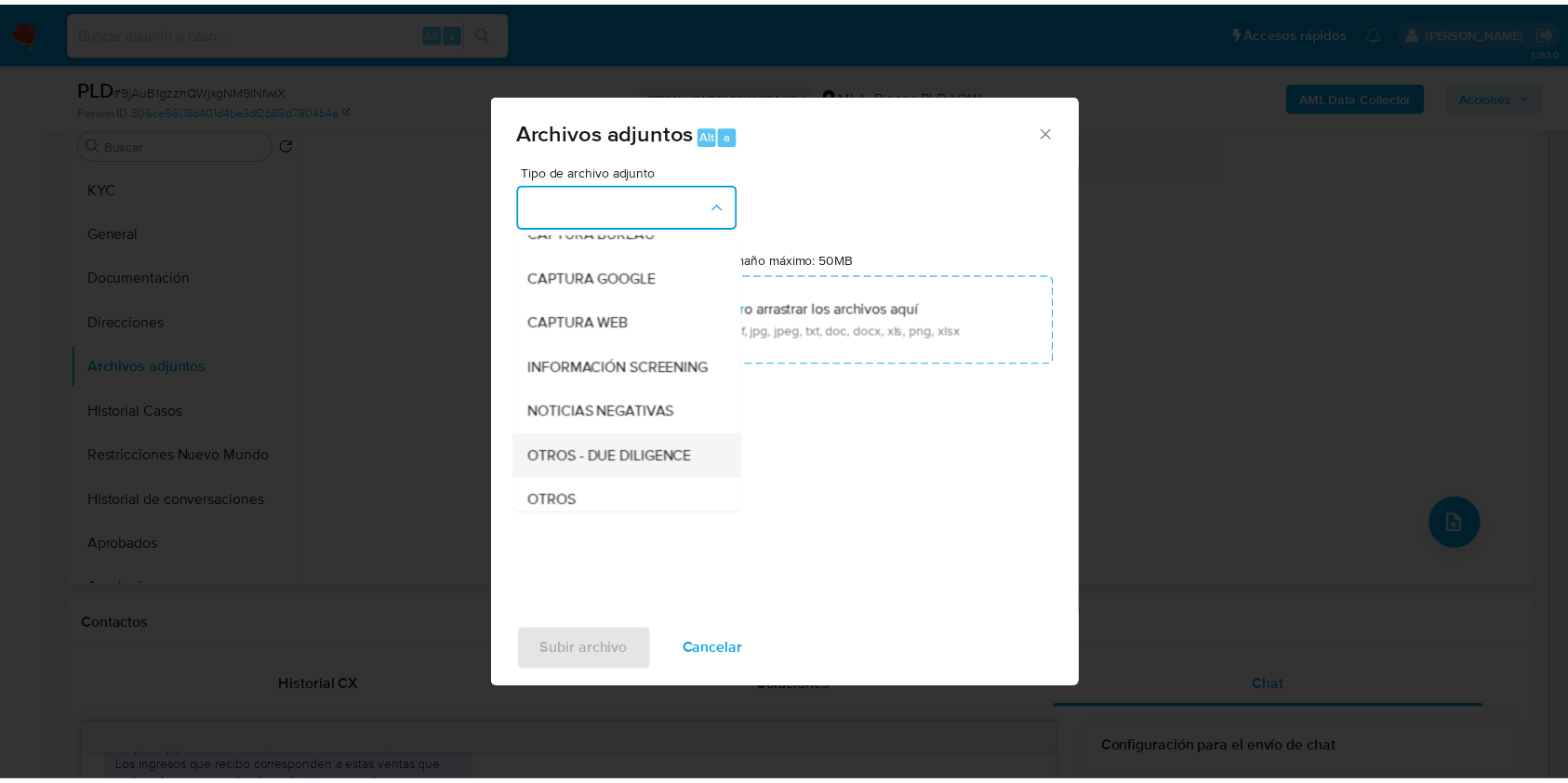
scroll to position [247, 0]
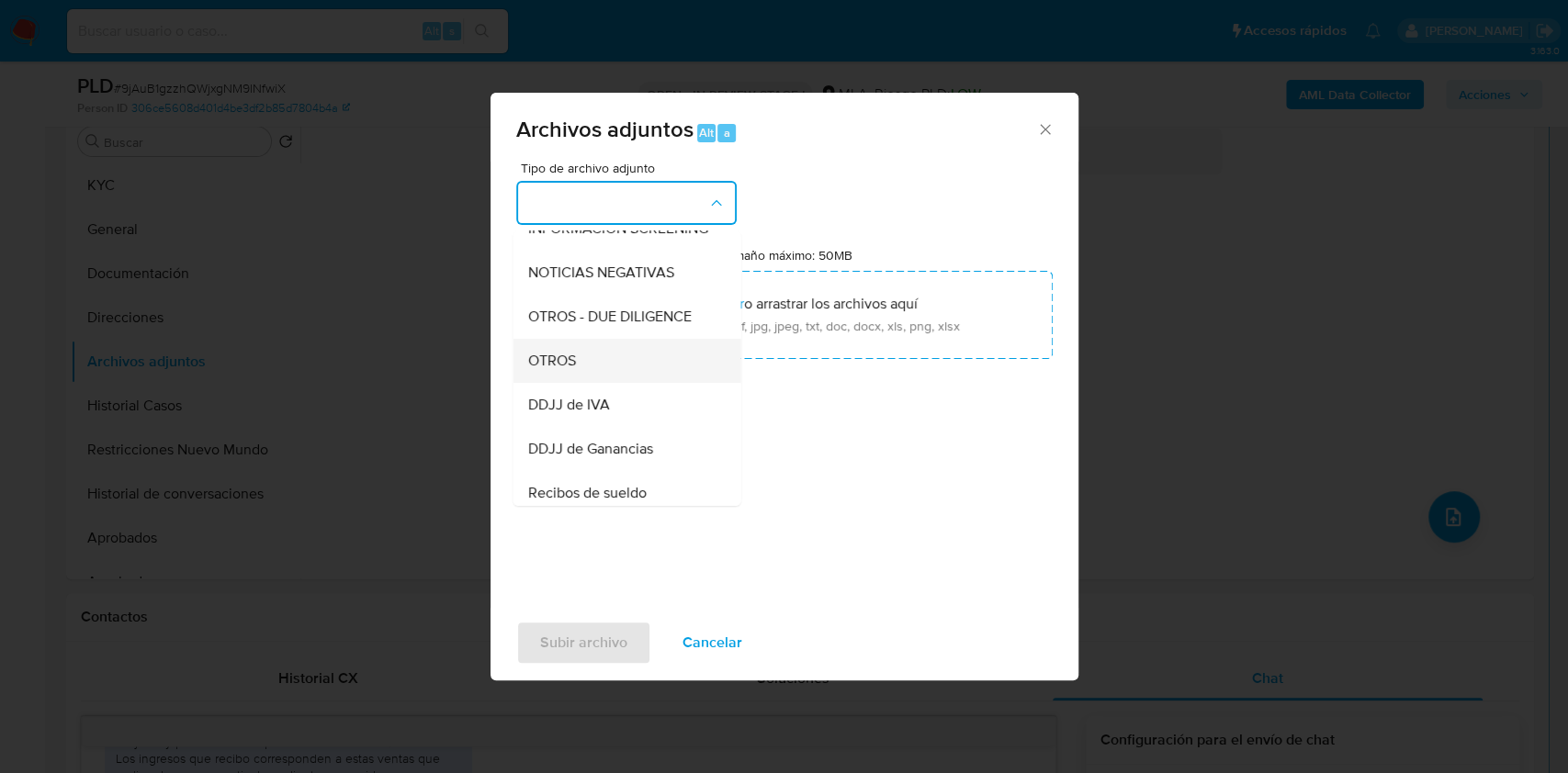
click at [590, 369] on div "OTROS" at bounding box center [620, 361] width 187 height 44
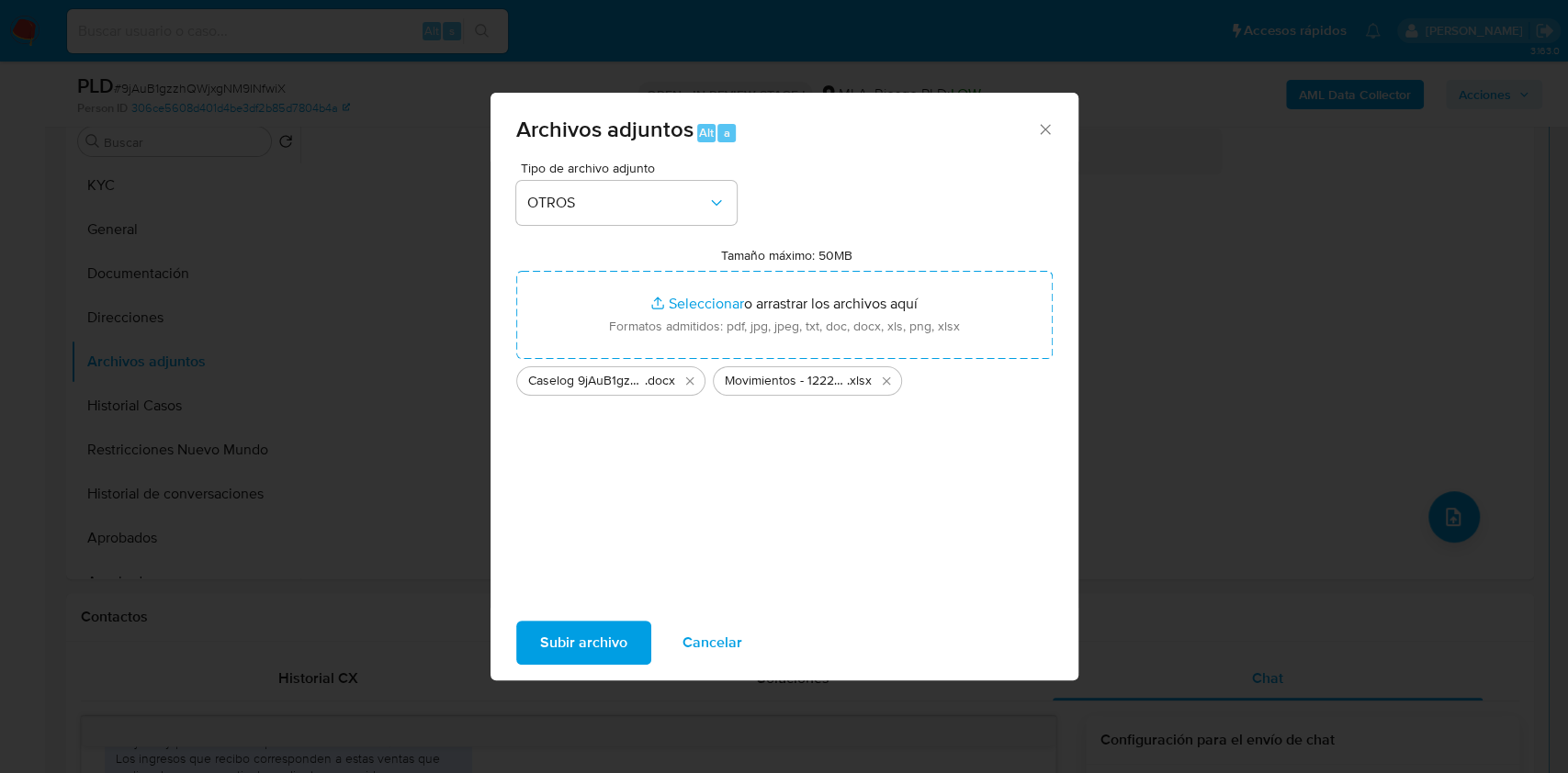
click at [577, 639] on span "Subir archivo" at bounding box center [583, 643] width 88 height 41
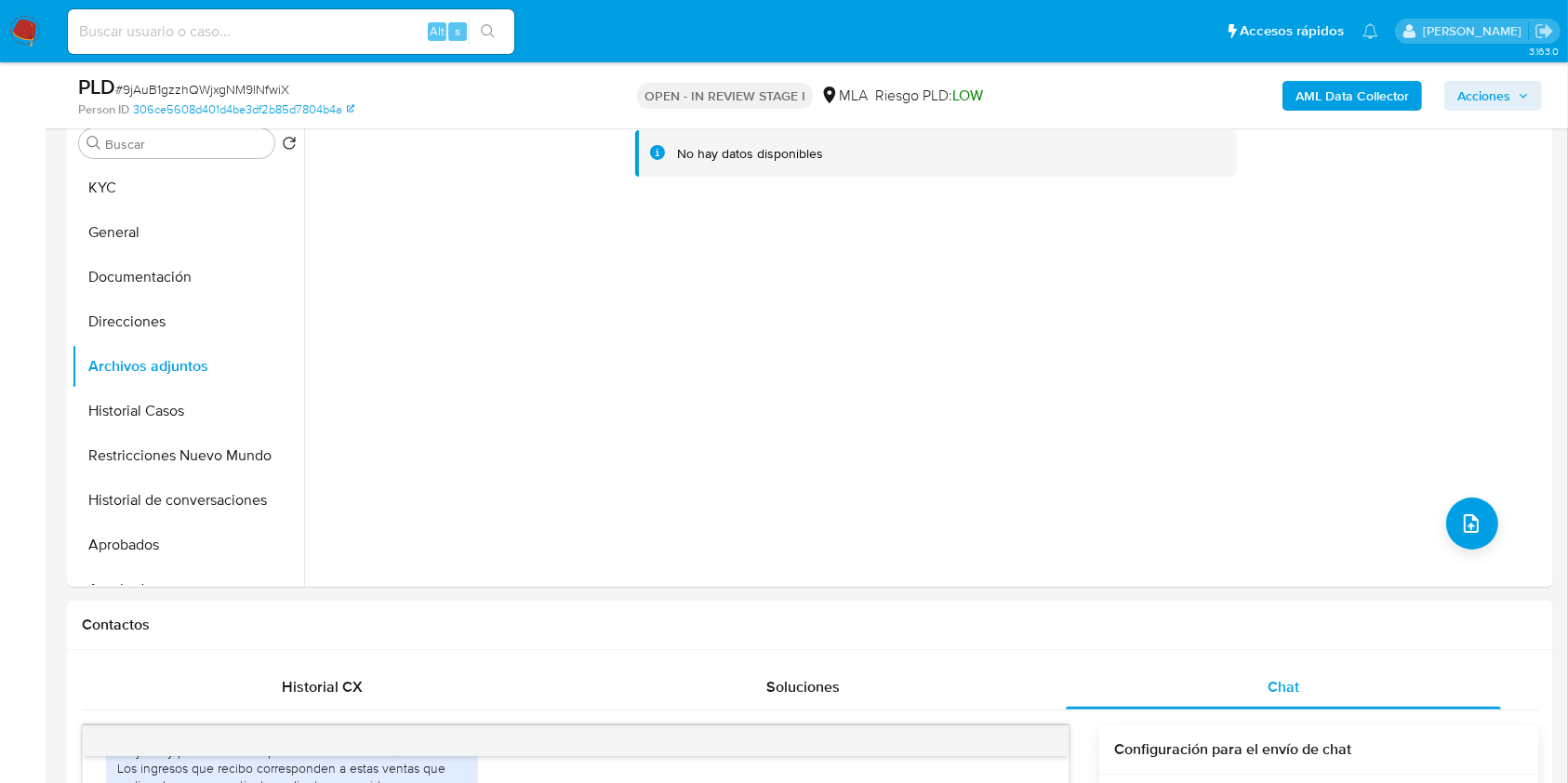
click at [173, 421] on button "Historial Casos" at bounding box center [187, 412] width 232 height 45
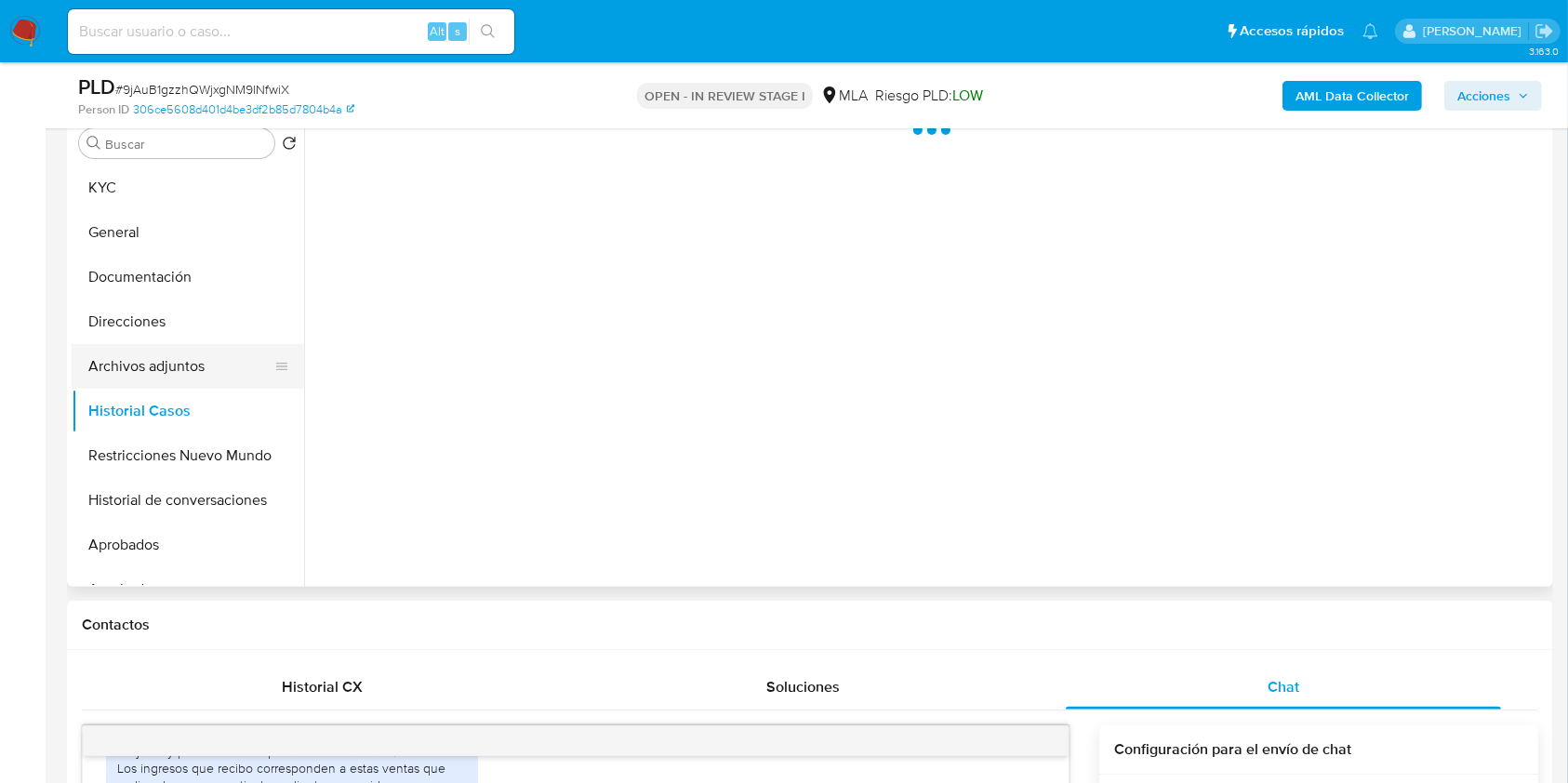
click at [173, 362] on button "Archivos adjuntos" at bounding box center [180, 367] width 217 height 45
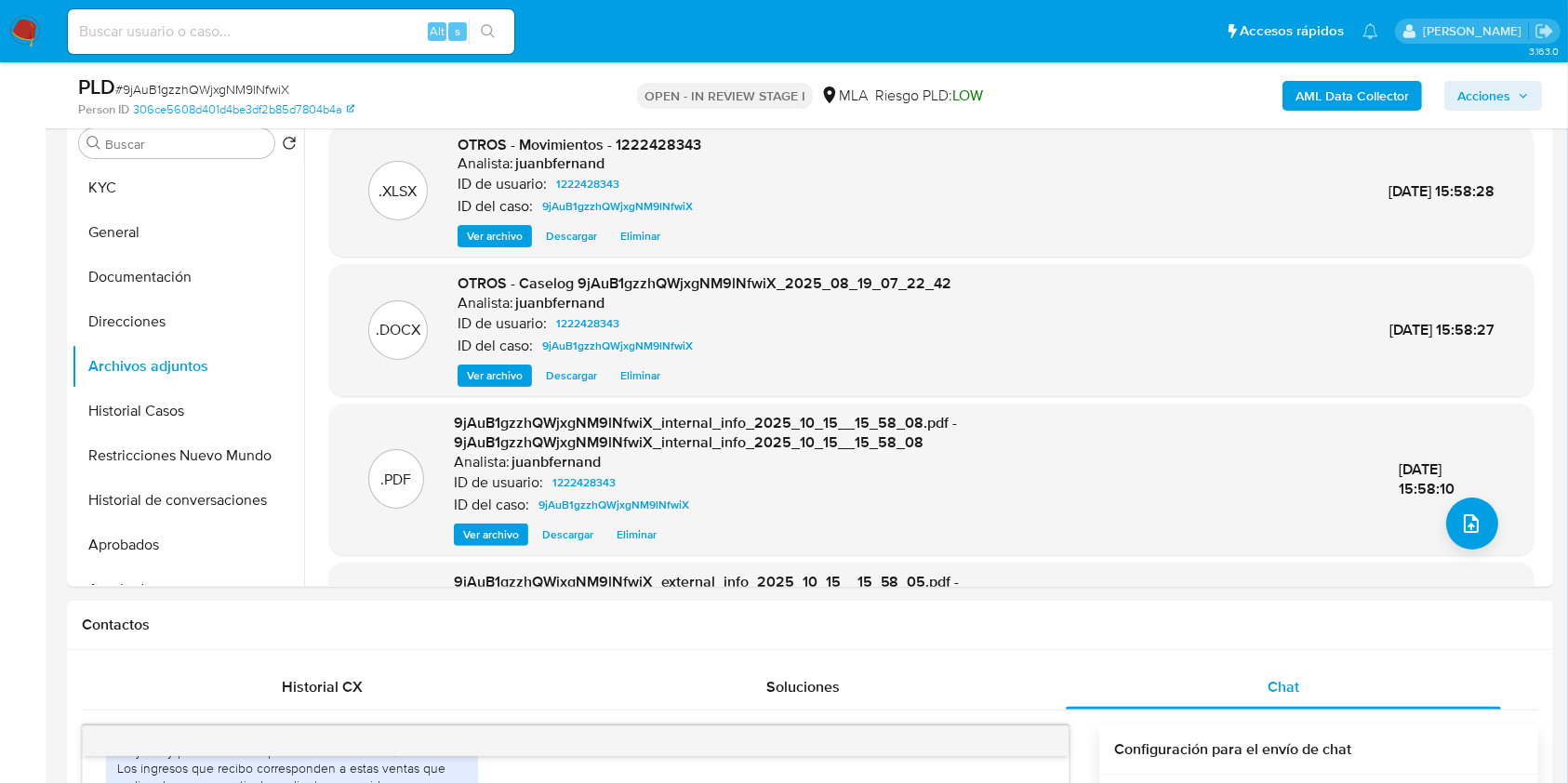
click at [1509, 99] on span "Acciones" at bounding box center [1483, 96] width 53 height 30
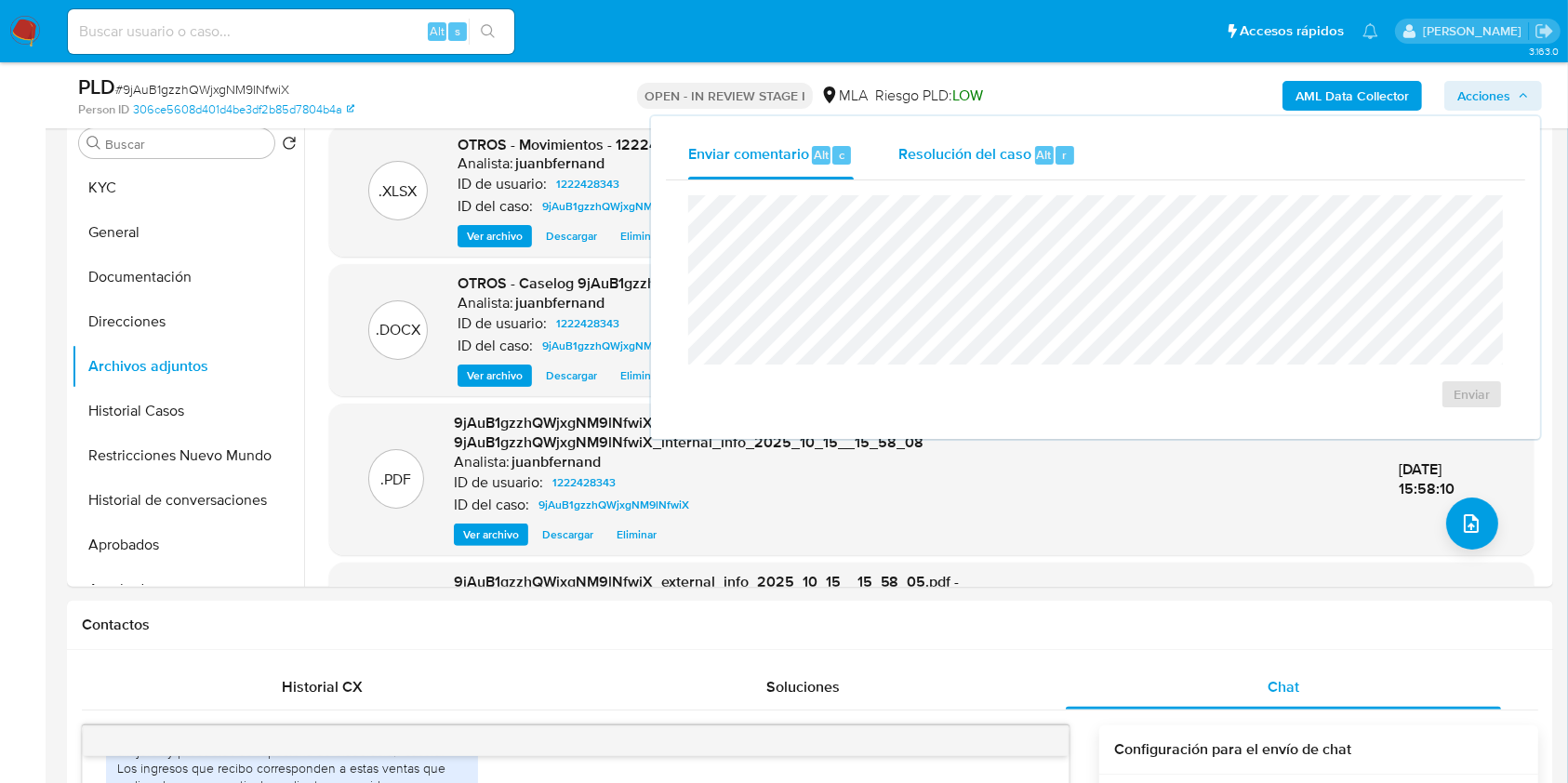
click at [1056, 160] on div "r" at bounding box center [1065, 156] width 19 height 19
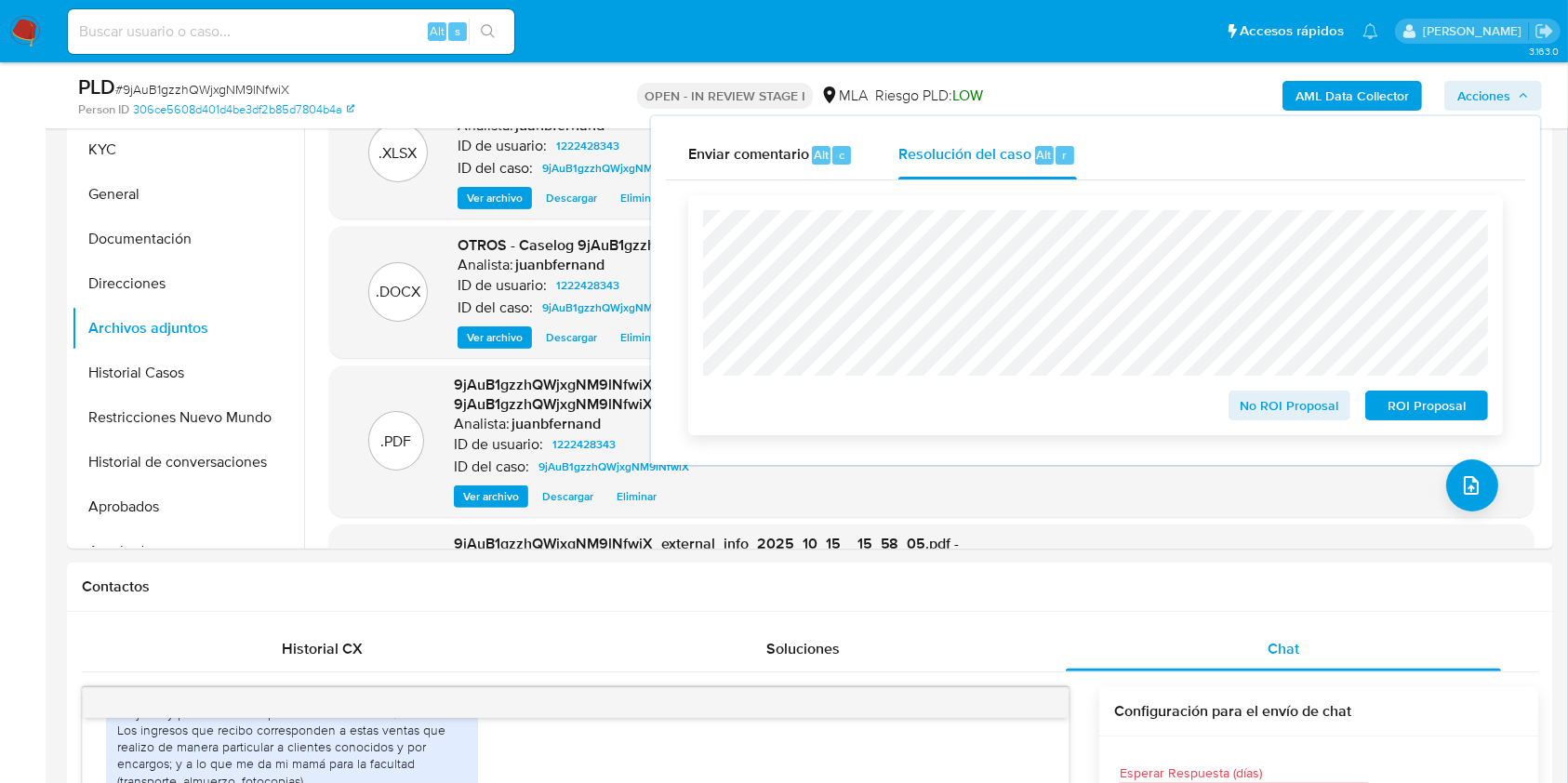
scroll to position [372, 0]
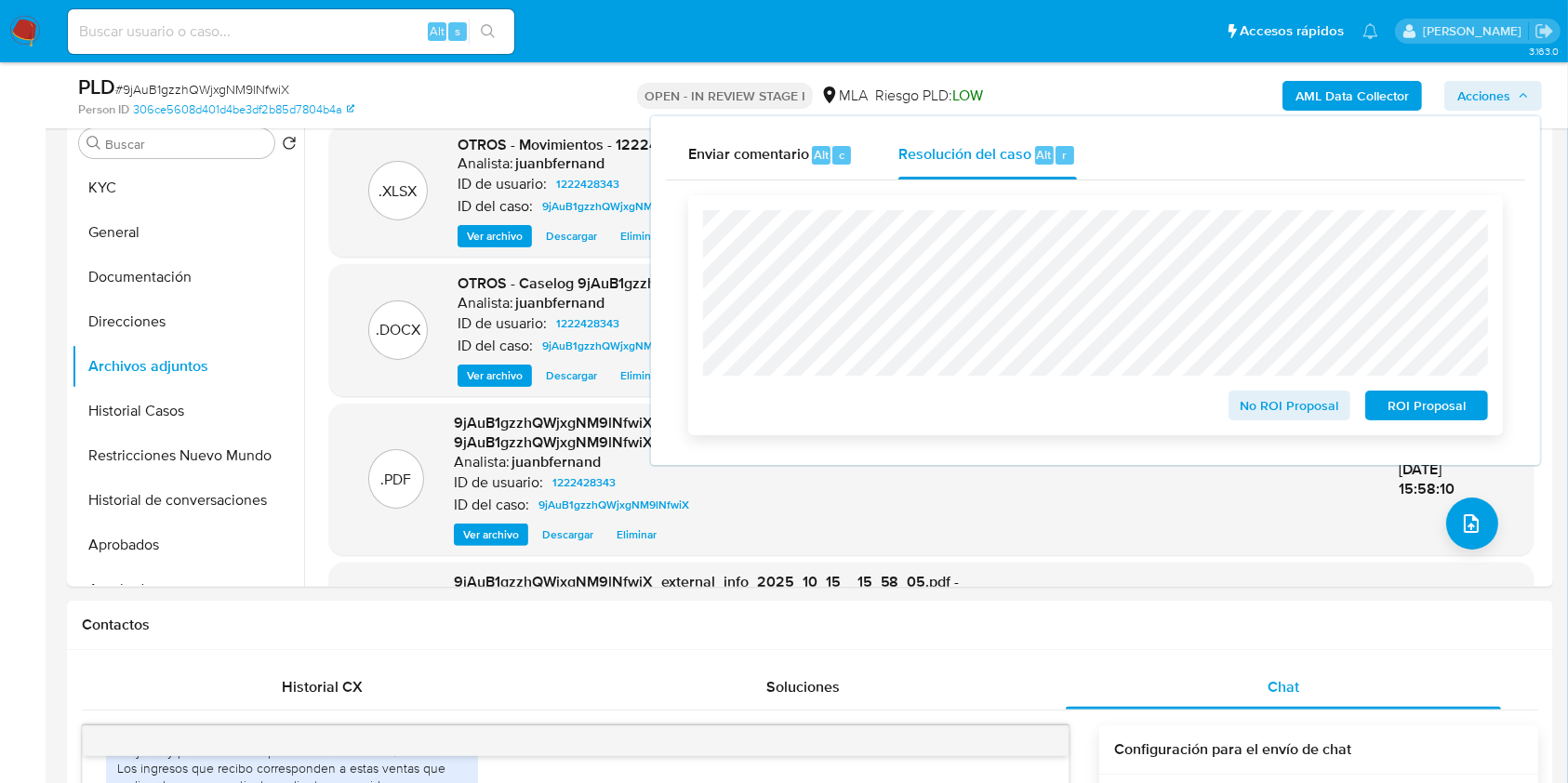
click at [1406, 406] on span "ROI Proposal" at bounding box center [1426, 406] width 97 height 26
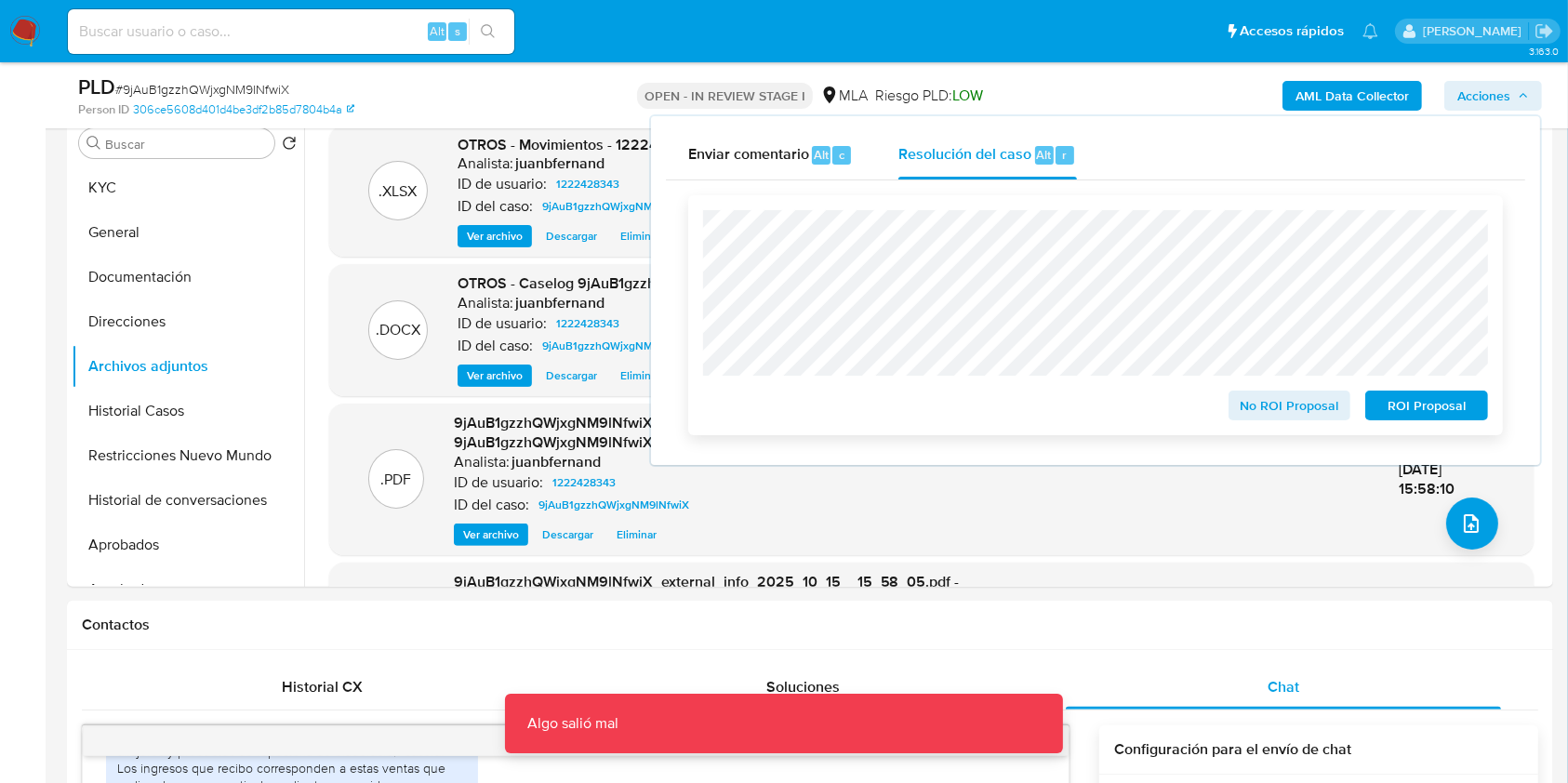
click at [1462, 411] on span "ROI Proposal" at bounding box center [1426, 406] width 97 height 26
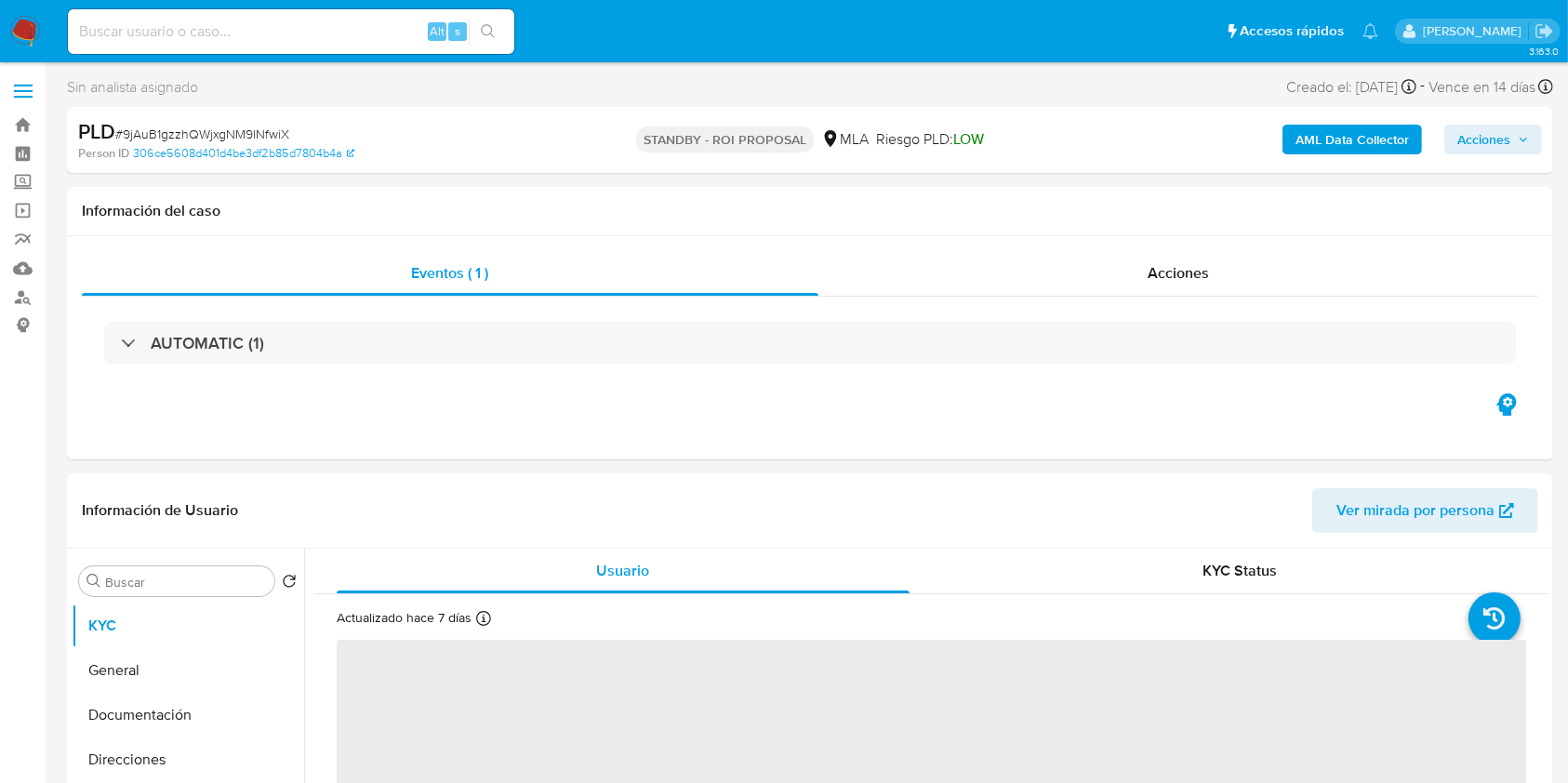
select select "10"
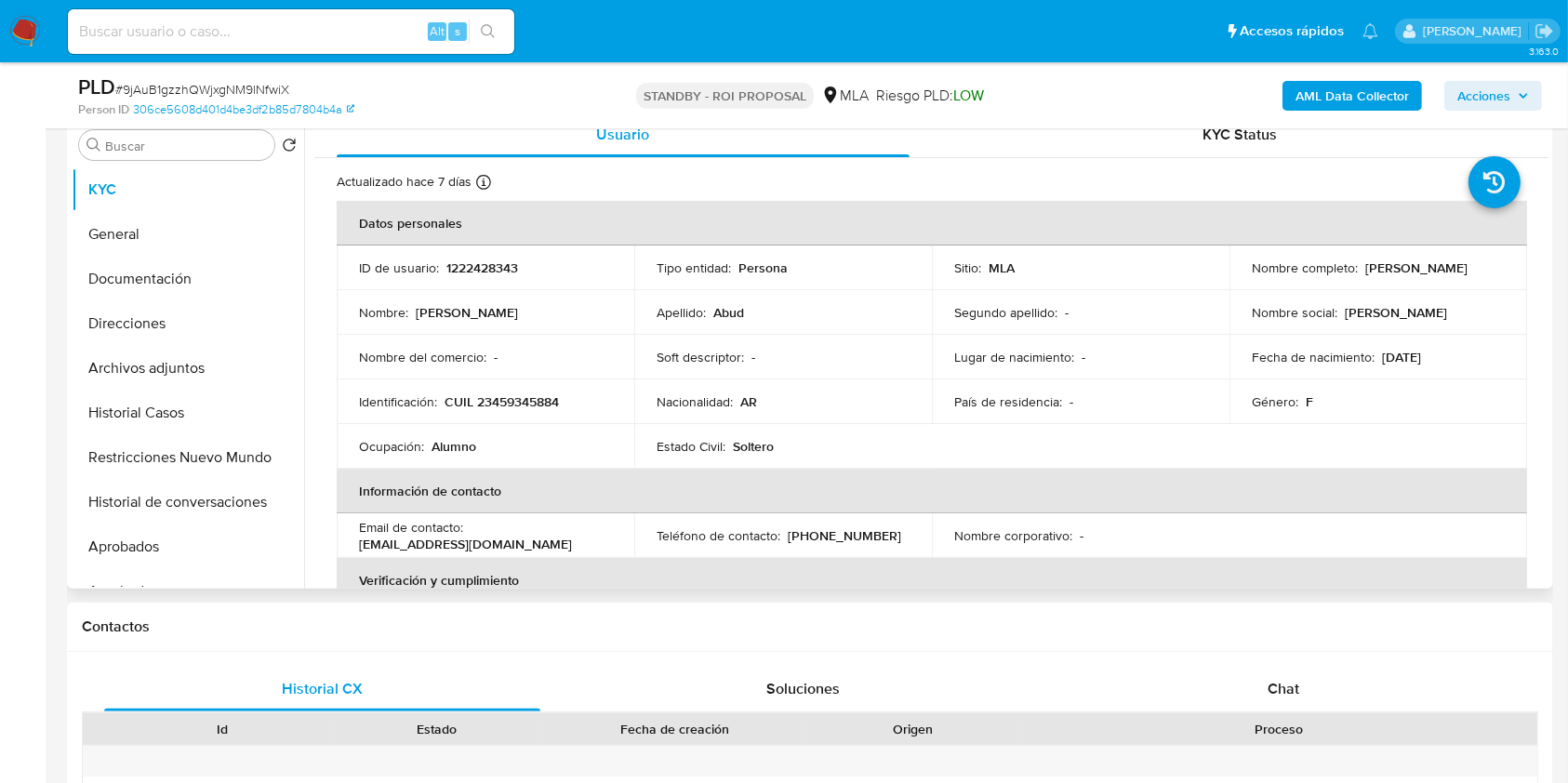
scroll to position [372, 0]
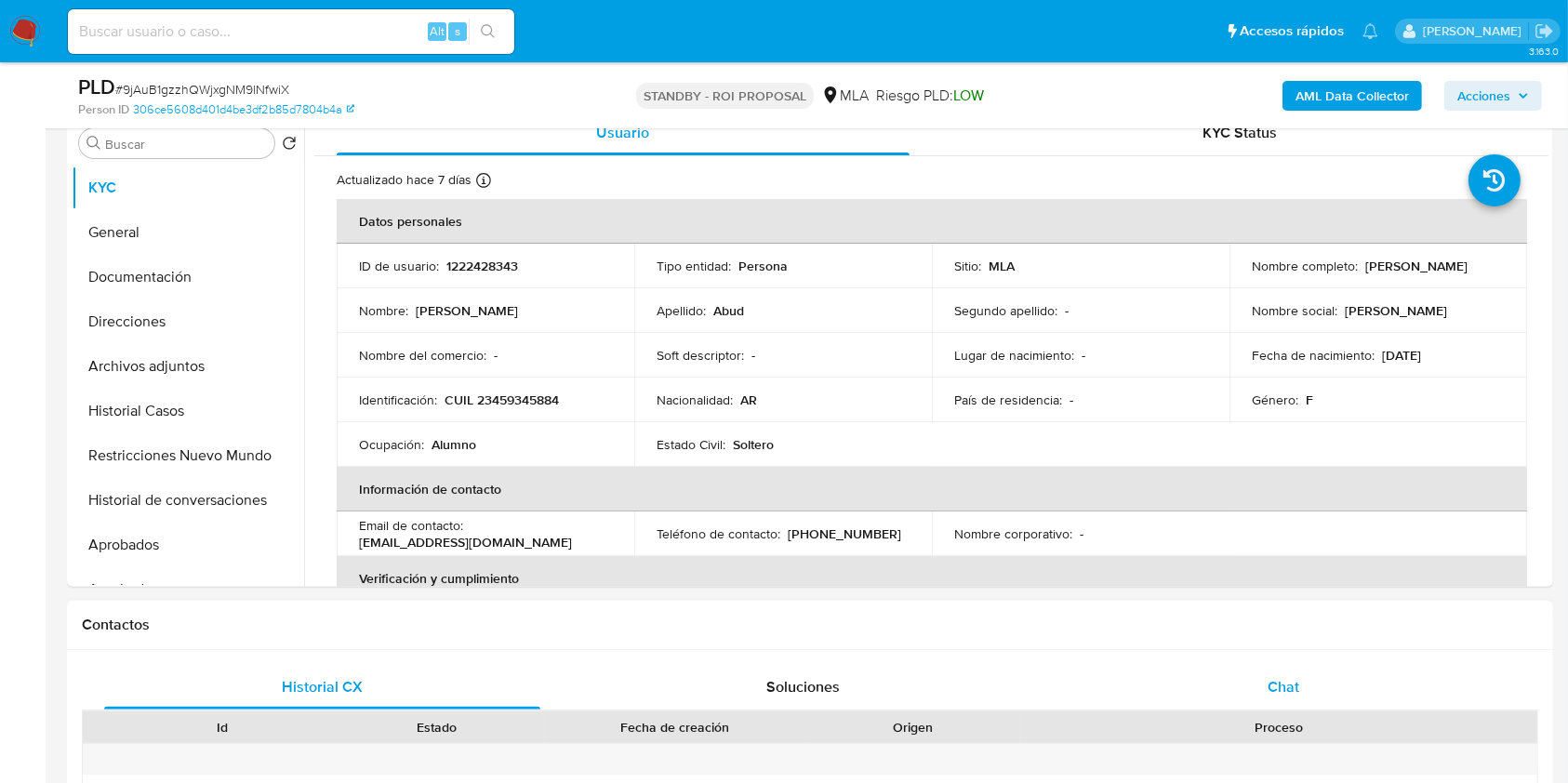
drag, startPoint x: 1298, startPoint y: 698, endPoint x: 1169, endPoint y: 700, distance: 129.0
click at [1297, 699] on div "Chat" at bounding box center [1284, 688] width 437 height 45
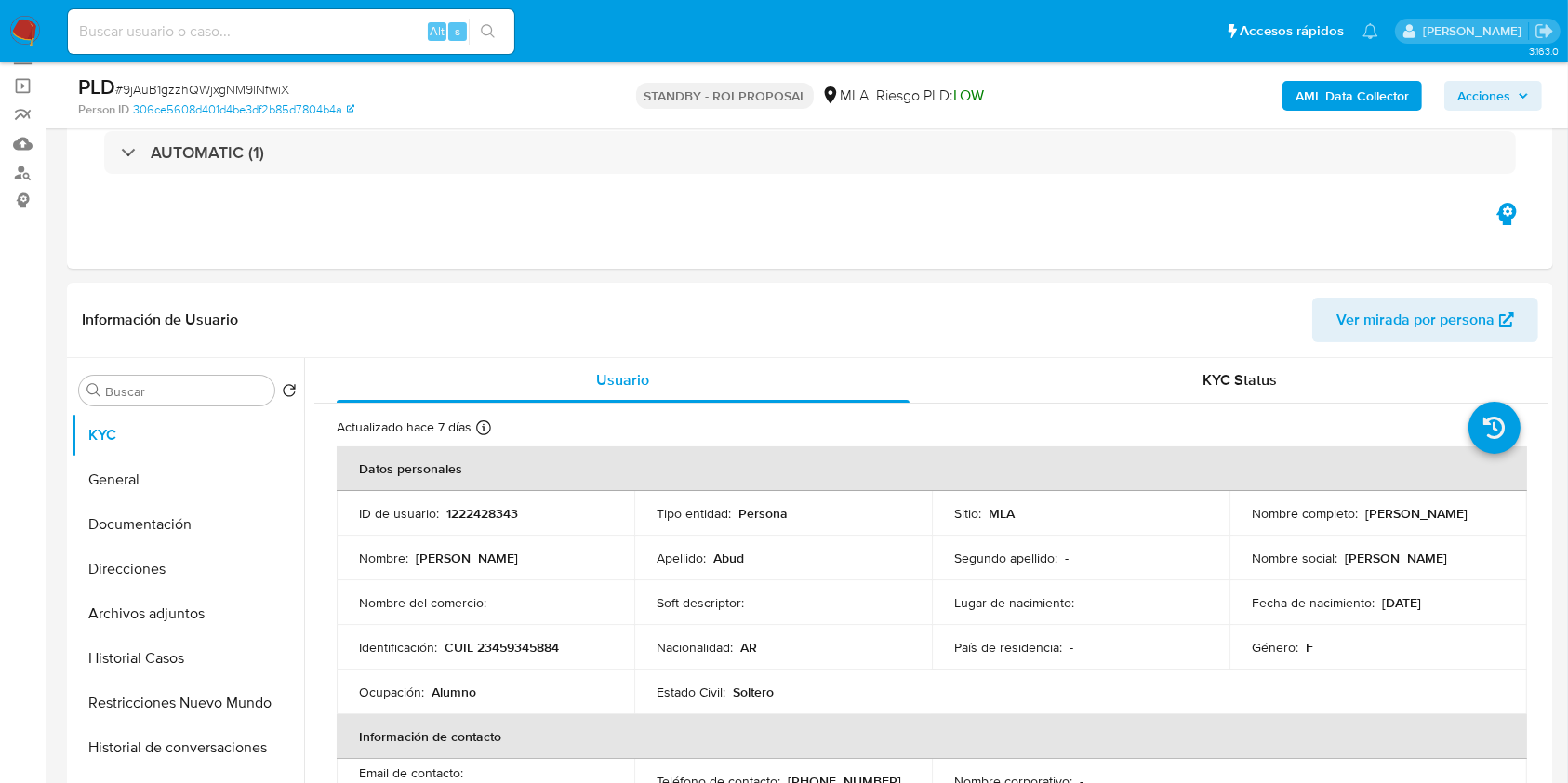
scroll to position [124, 0]
click at [397, 42] on input at bounding box center [291, 32] width 447 height 24
paste input "3ZyqoDRlF1j3EuaScMjuDdHo"
type input "3ZyqoDRlF1j3EuaScMjuDdHo"
click at [471, 37] on button "search-icon" at bounding box center [487, 32] width 38 height 26
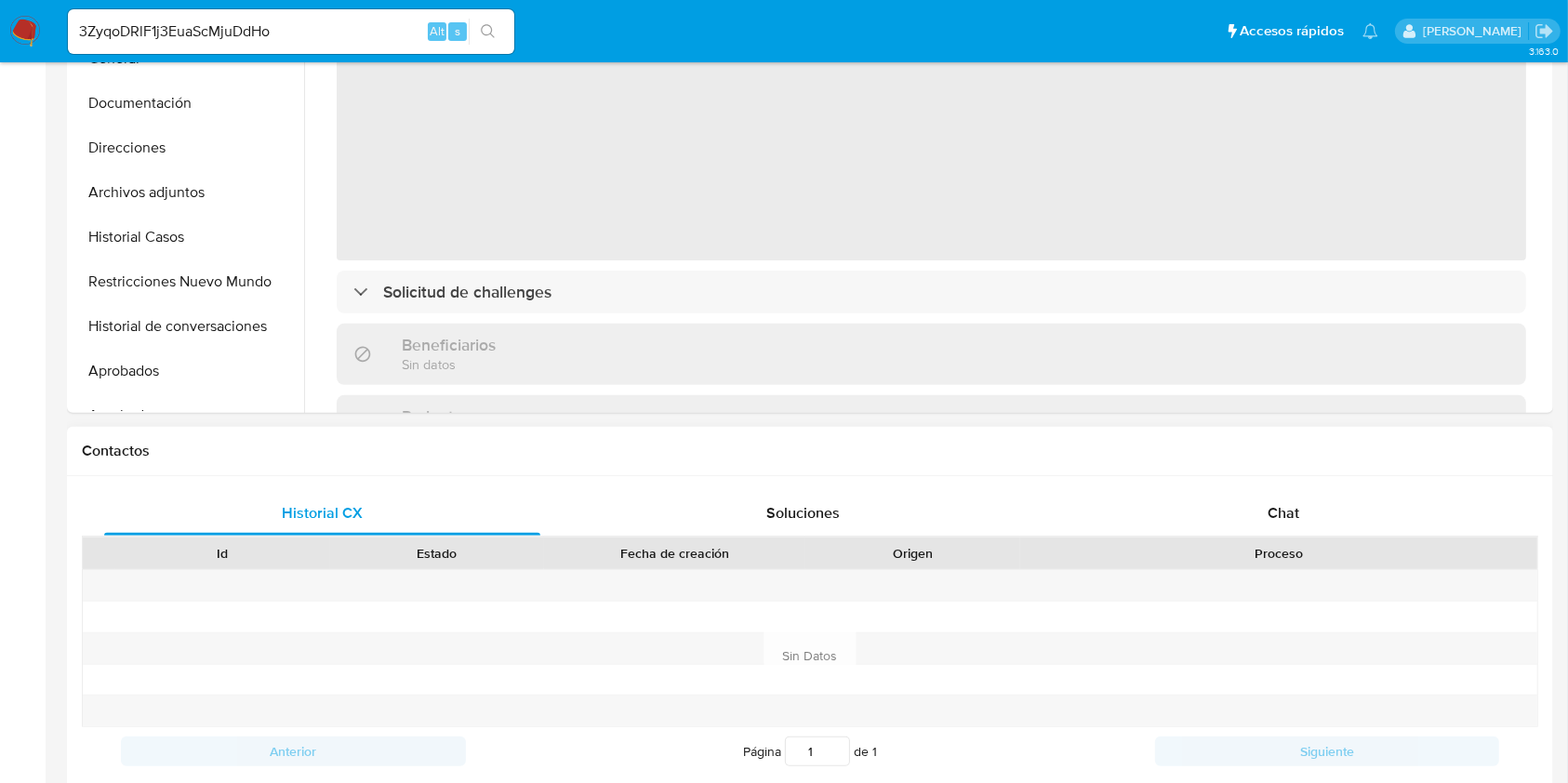
select select "10"
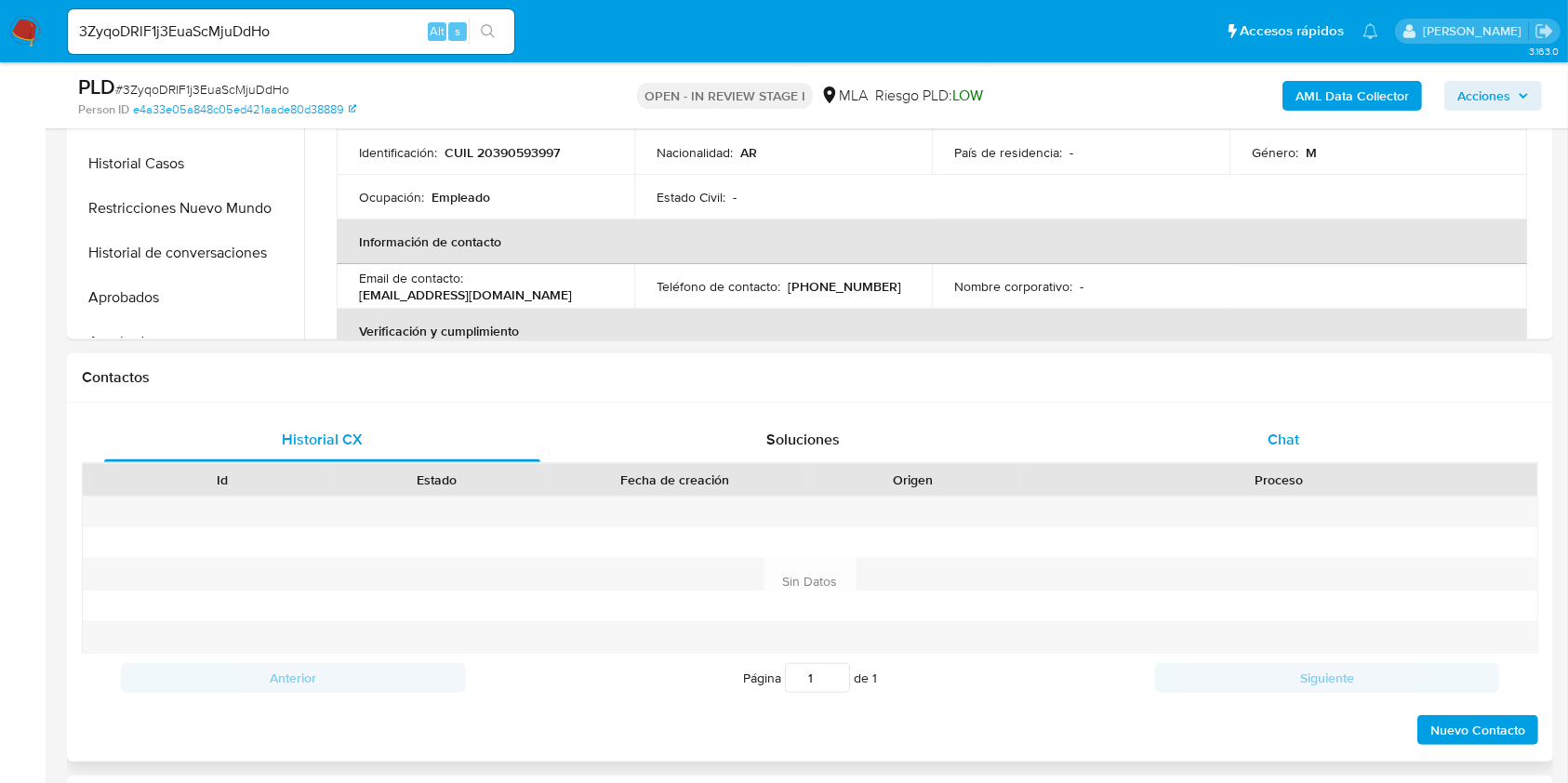
click at [1308, 442] on div "Chat" at bounding box center [1284, 440] width 437 height 45
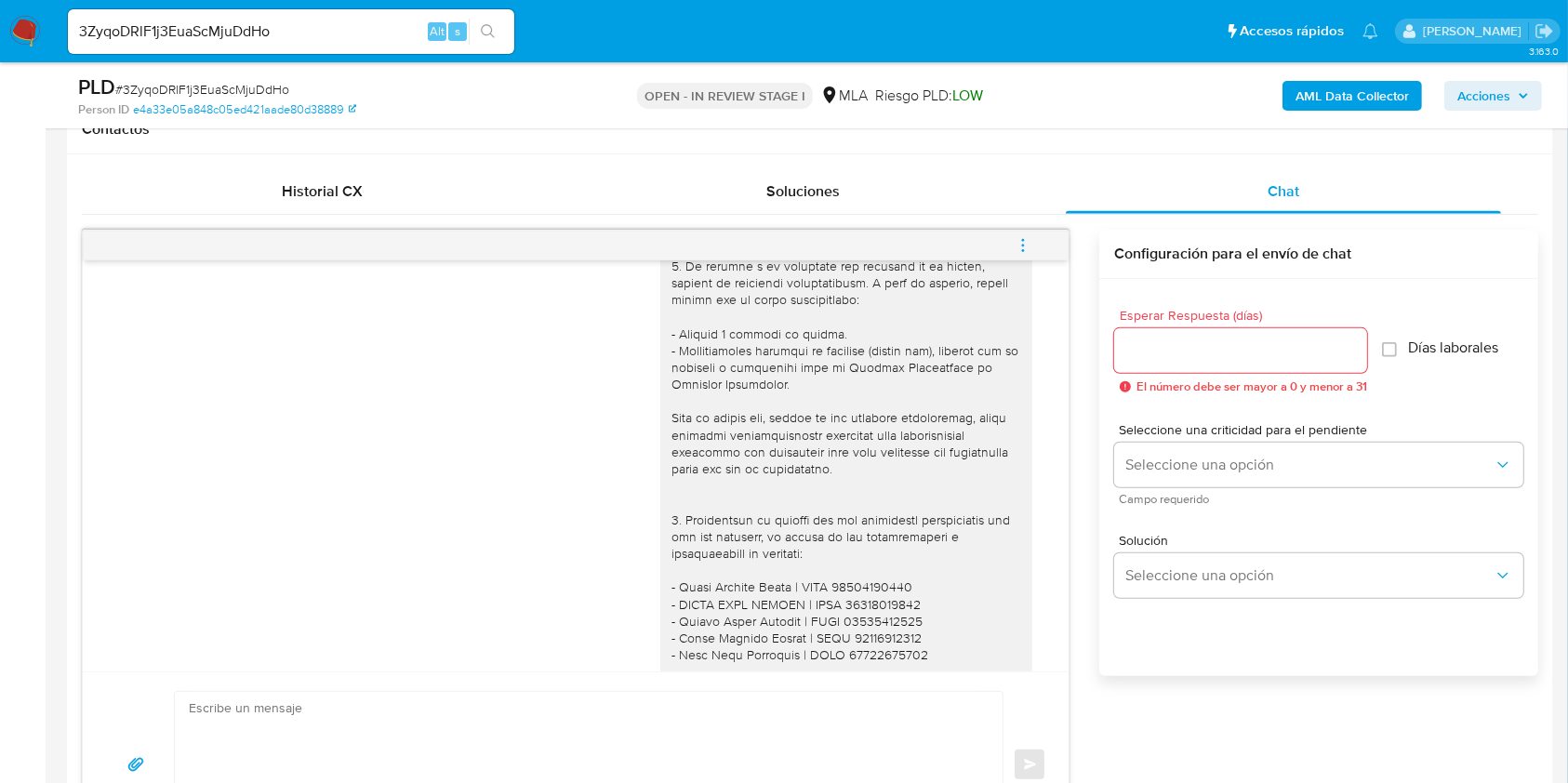
scroll to position [1986, 0]
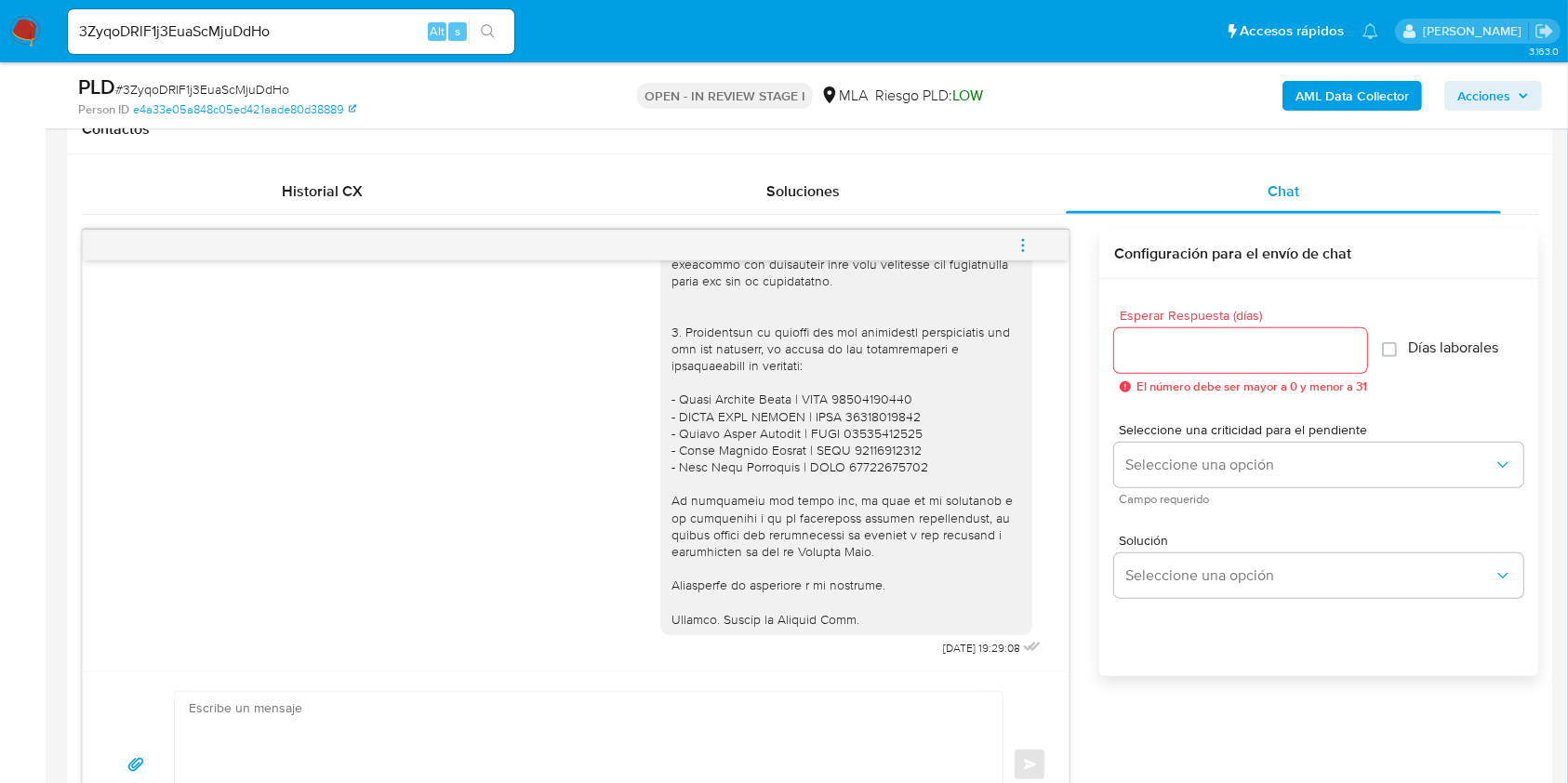
click at [363, 35] on input "3ZyqoDRlF1j3EuaScMjuDdHo" at bounding box center [291, 32] width 447 height 24
paste input "soNcc2EV0bV2UiZxQvGmKGMb"
type input "soNcc2EV0bV2UiZxQvGmKGMb"
click at [498, 27] on button "search-icon" at bounding box center [487, 32] width 38 height 26
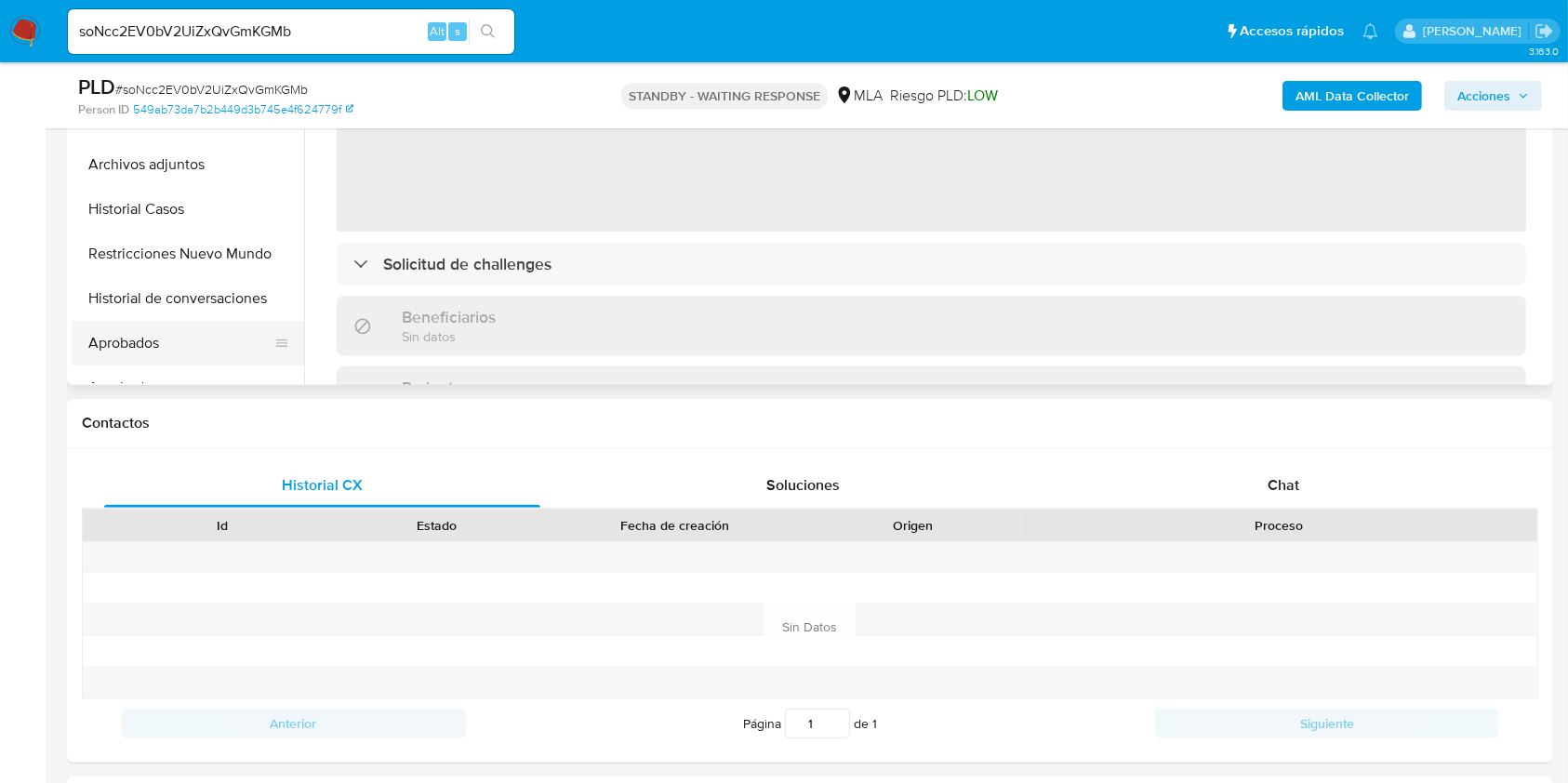
scroll to position [620, 0]
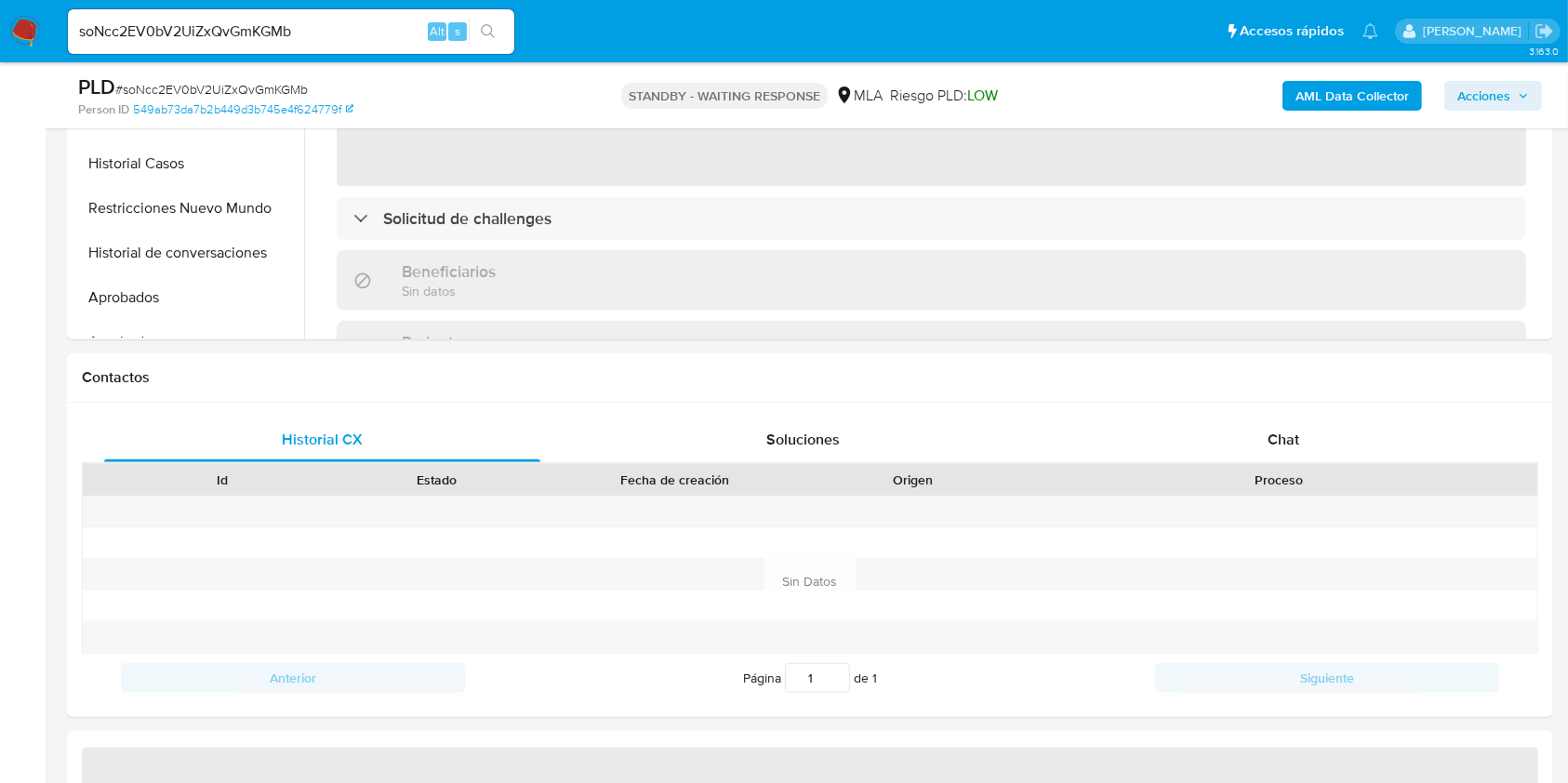
select select "10"
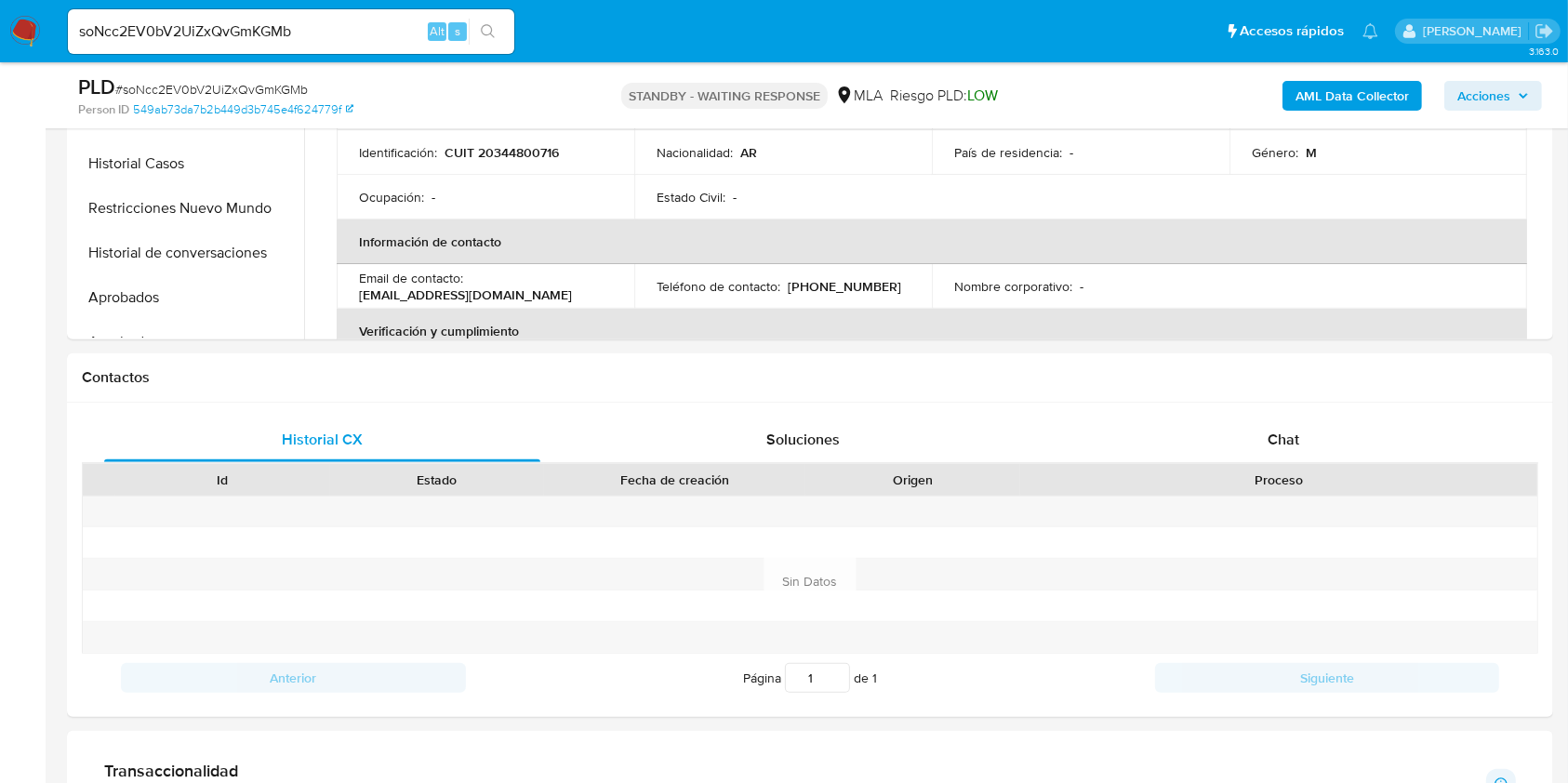
click at [388, 46] on div "soNcc2EV0bV2UiZxQvGmKGMb Alt s" at bounding box center [291, 32] width 447 height 45
click at [394, 38] on input "soNcc2EV0bV2UiZxQvGmKGMb" at bounding box center [291, 32] width 447 height 24
paste input "1ZxGnSiKdZEwjgYzpxGj0pyi"
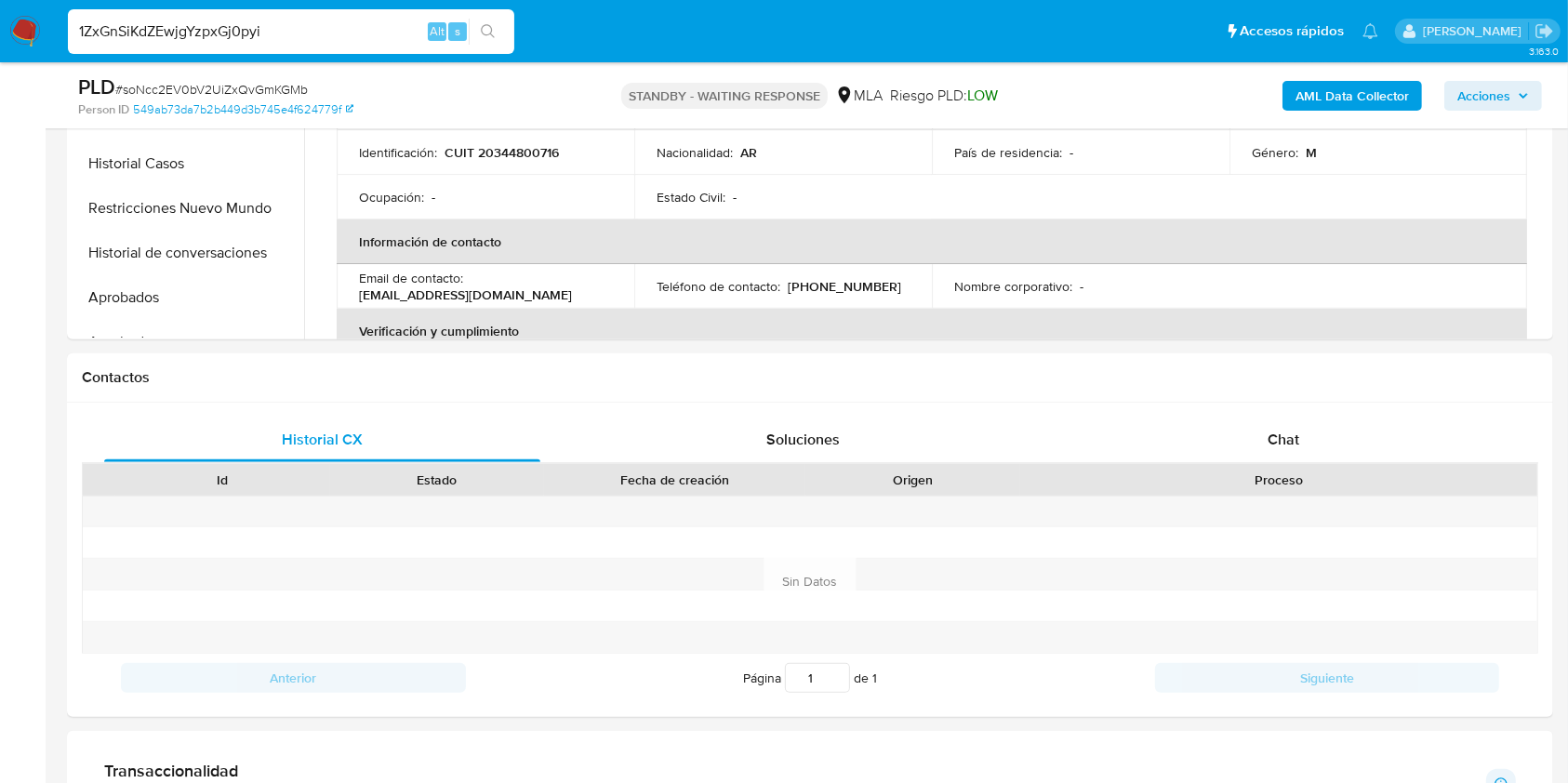
type input "1ZxGnSiKdZEwjgYzpxGj0pyi"
click at [479, 34] on button "search-icon" at bounding box center [487, 32] width 38 height 26
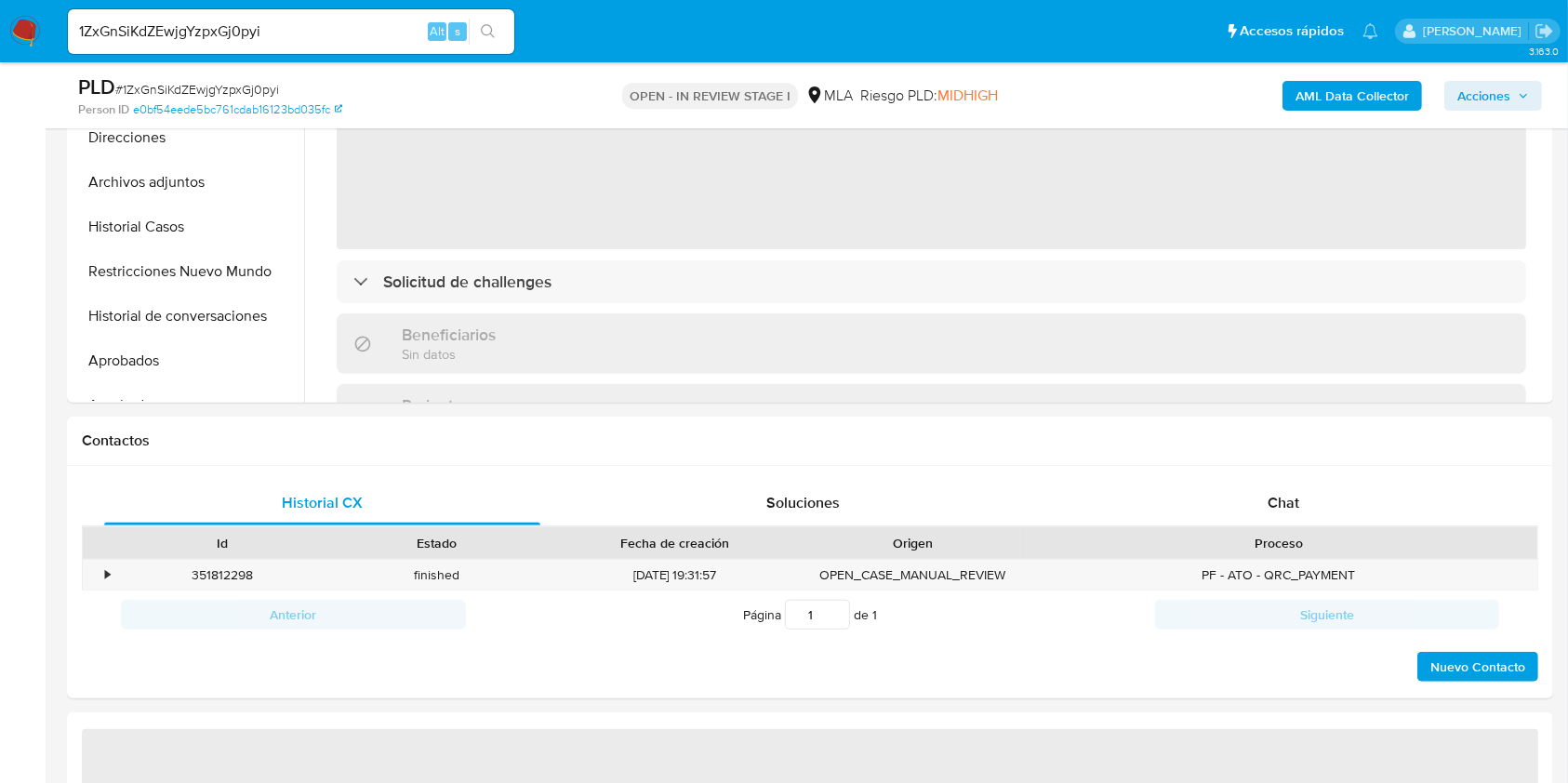
scroll to position [620, 0]
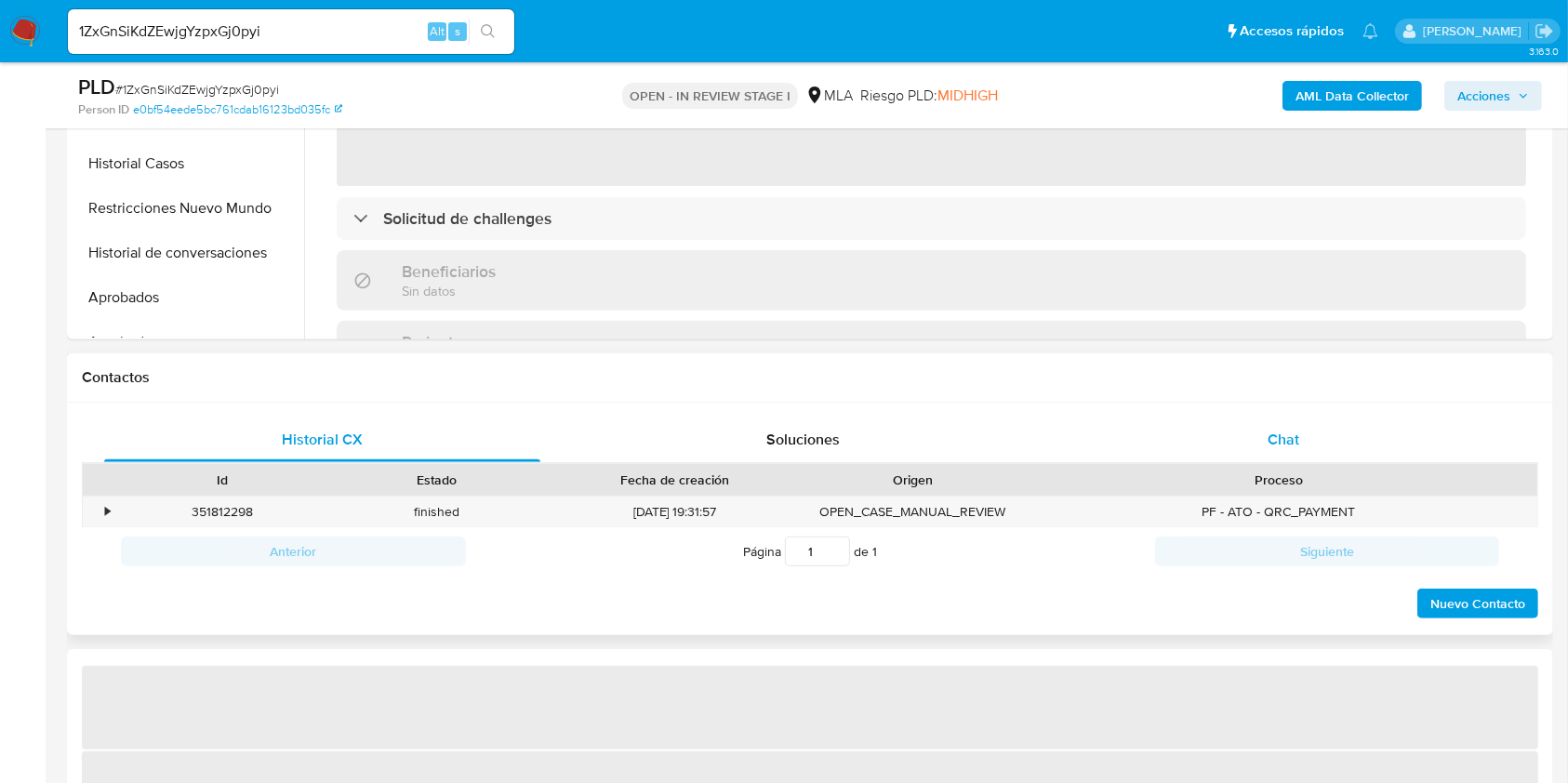
select select "10"
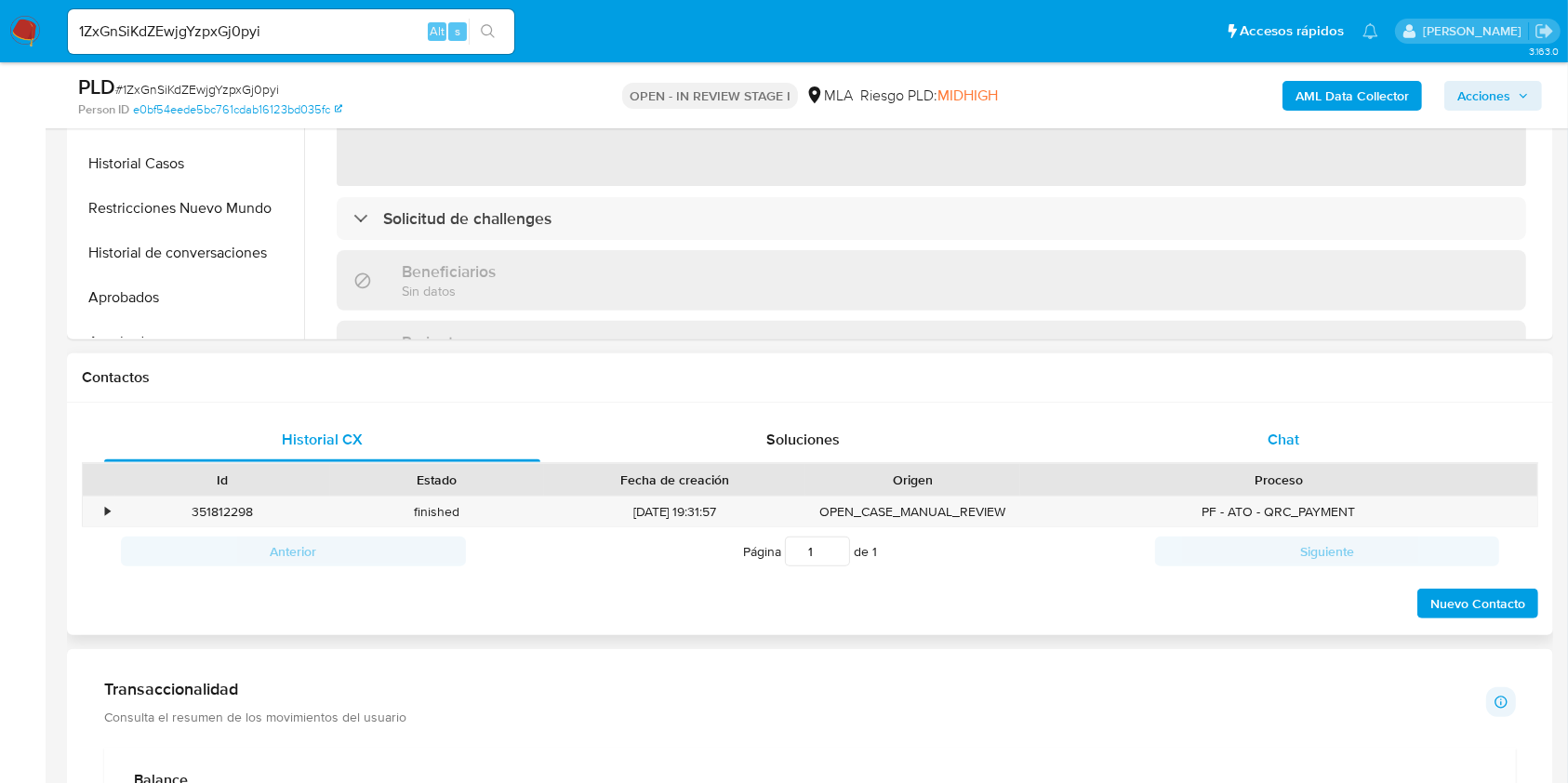
click at [1266, 418] on div "Chat" at bounding box center [1284, 440] width 437 height 45
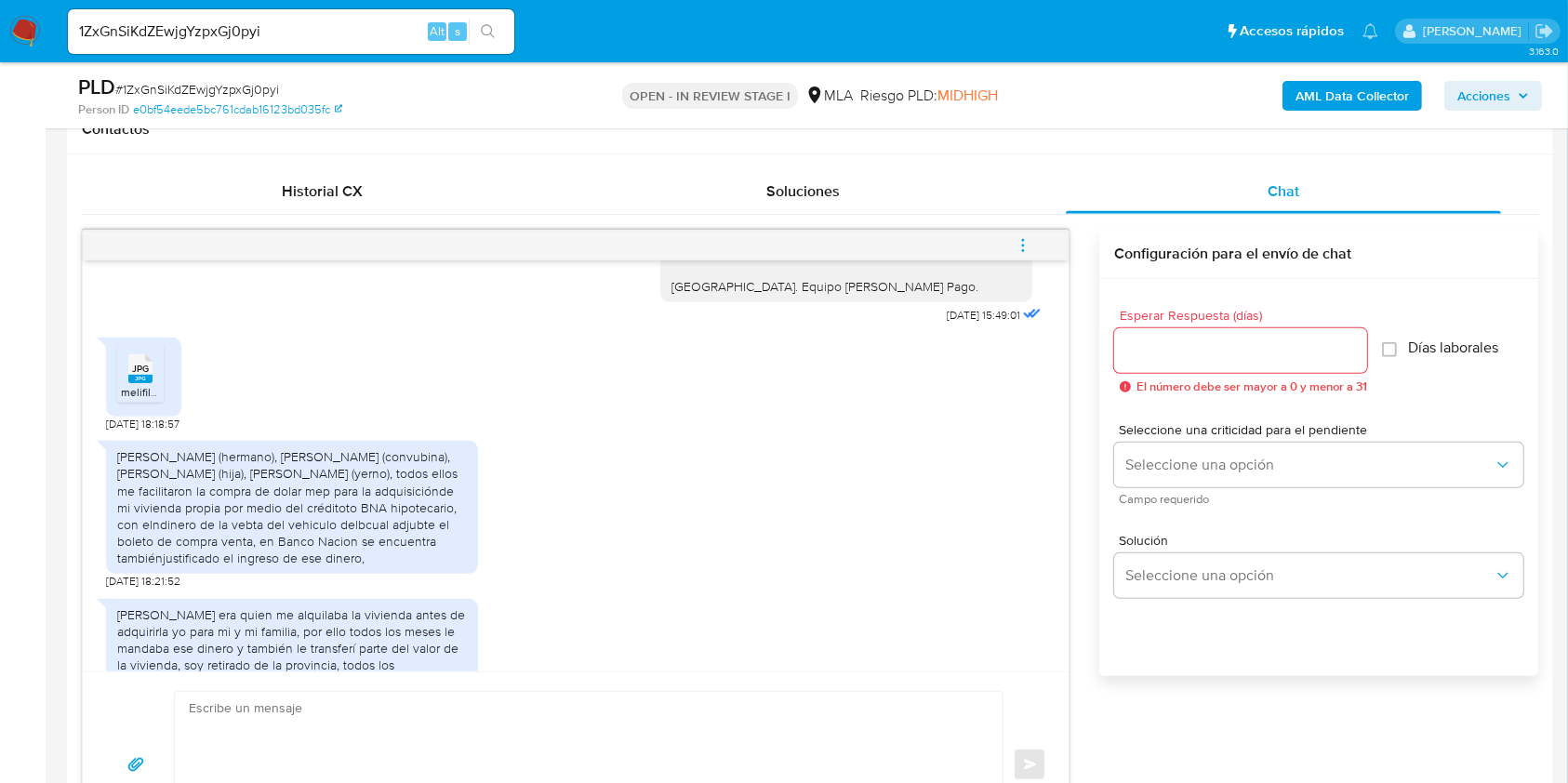
scroll to position [1755, 0]
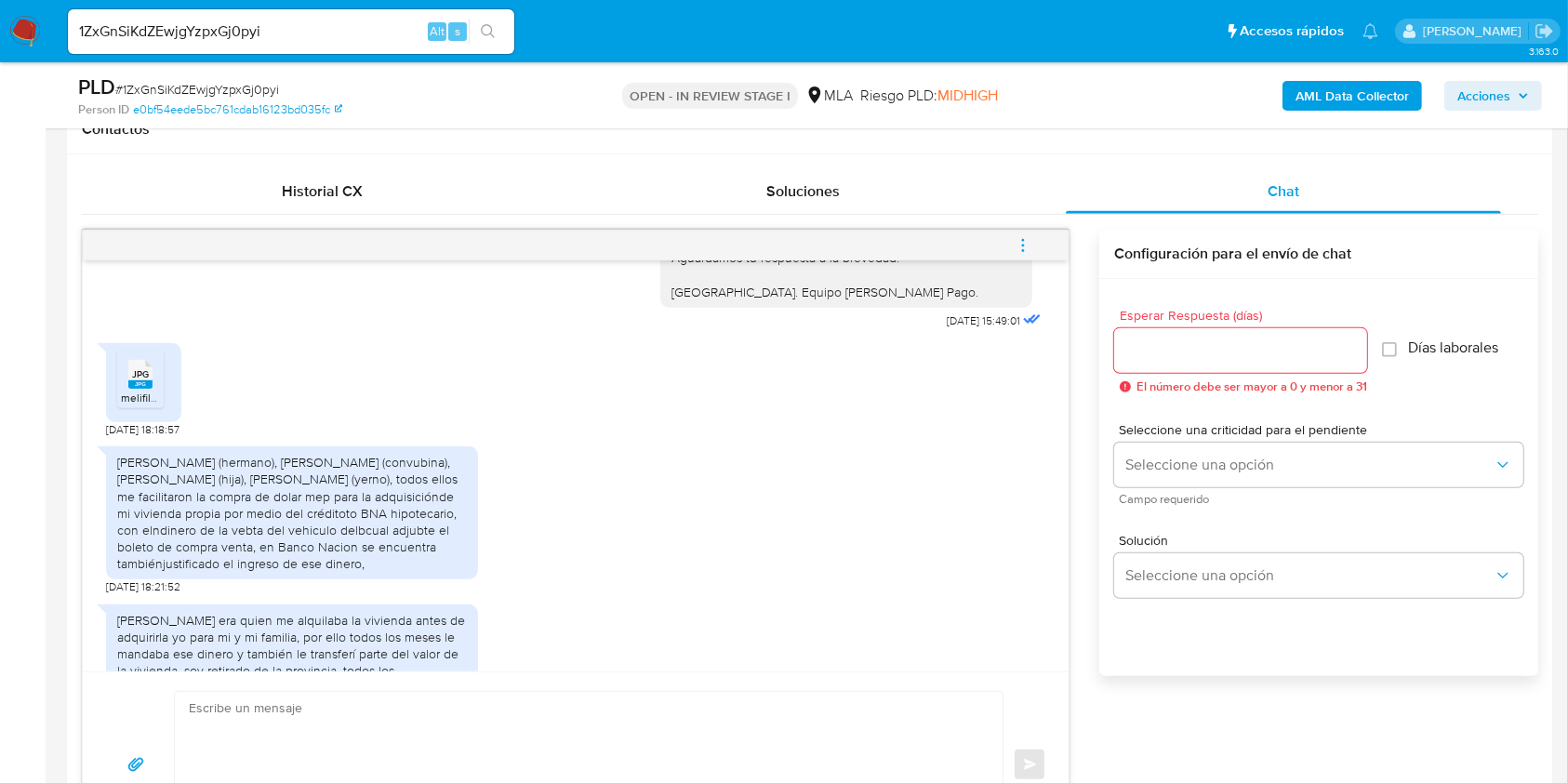
click at [389, 31] on input "1ZxGnSiKdZEwjgYzpxGj0pyi" at bounding box center [291, 32] width 447 height 24
paste input "TlJKOyhwaTkDbuLjCakcyOfI"
type input "TlJKOyhwaTkDbuLjCakcyOfI"
click at [482, 32] on icon "search-icon" at bounding box center [487, 31] width 14 height 14
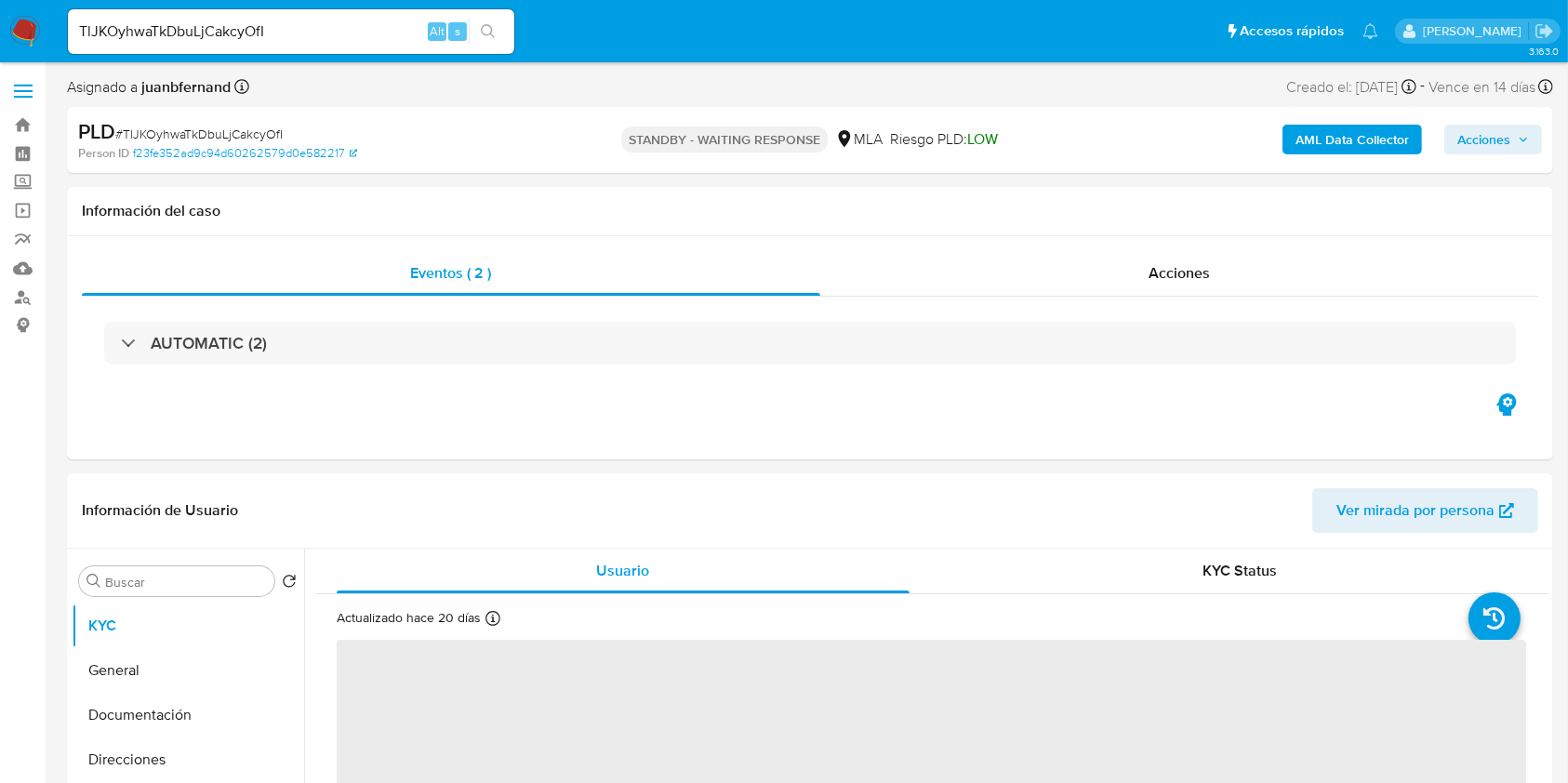
select select "10"
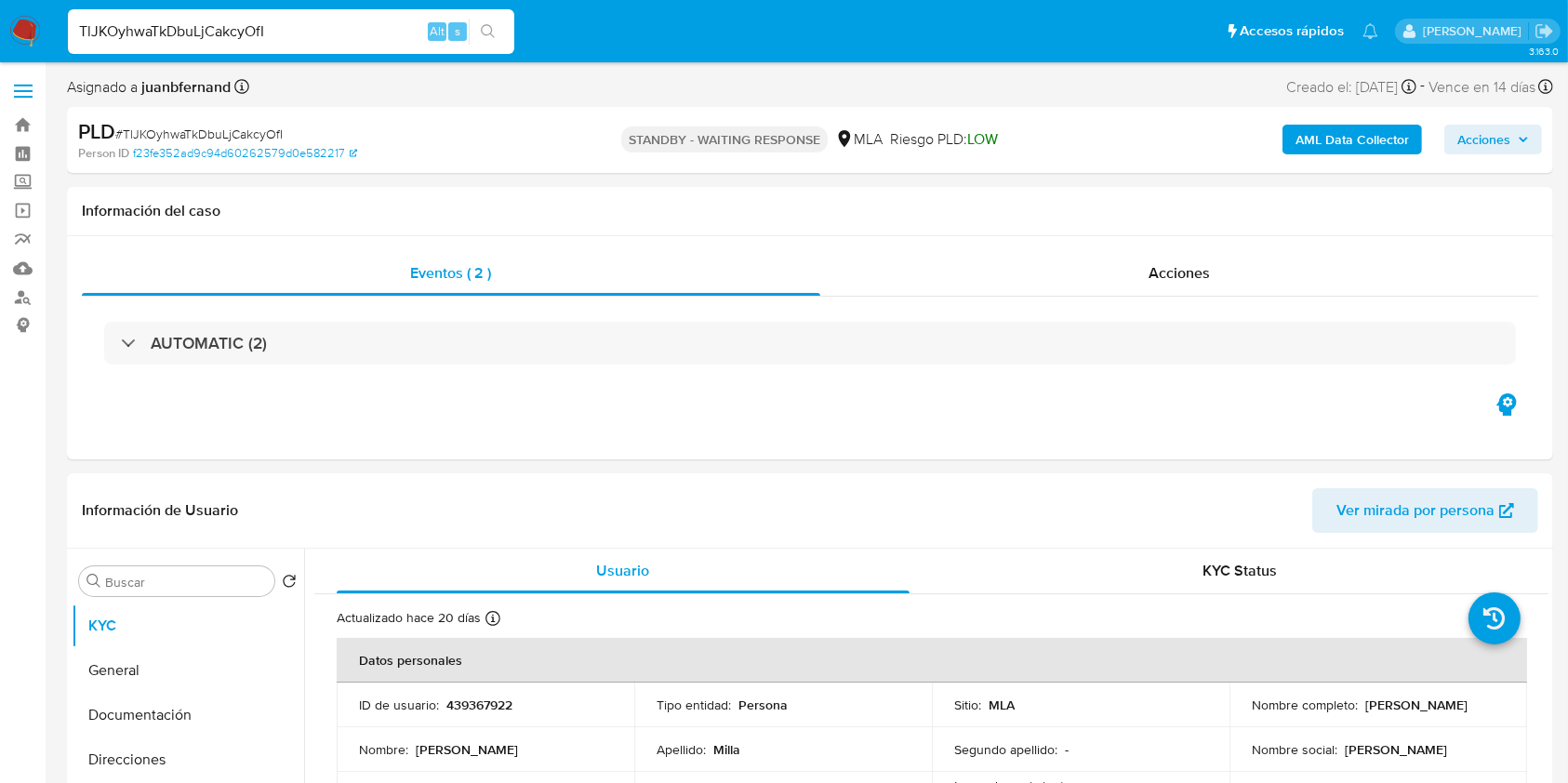
click at [385, 20] on input "TlJKOyhwaTkDbuLjCakcyOfI" at bounding box center [291, 32] width 447 height 24
paste input "paSC8uh25X2GCZitJverXUJU"
type input "paSC8uh25X2GCZitJverXUJU"
click at [493, 47] on div "paSC8uh25X2GCZitJverXUJU Alt s" at bounding box center [291, 32] width 447 height 45
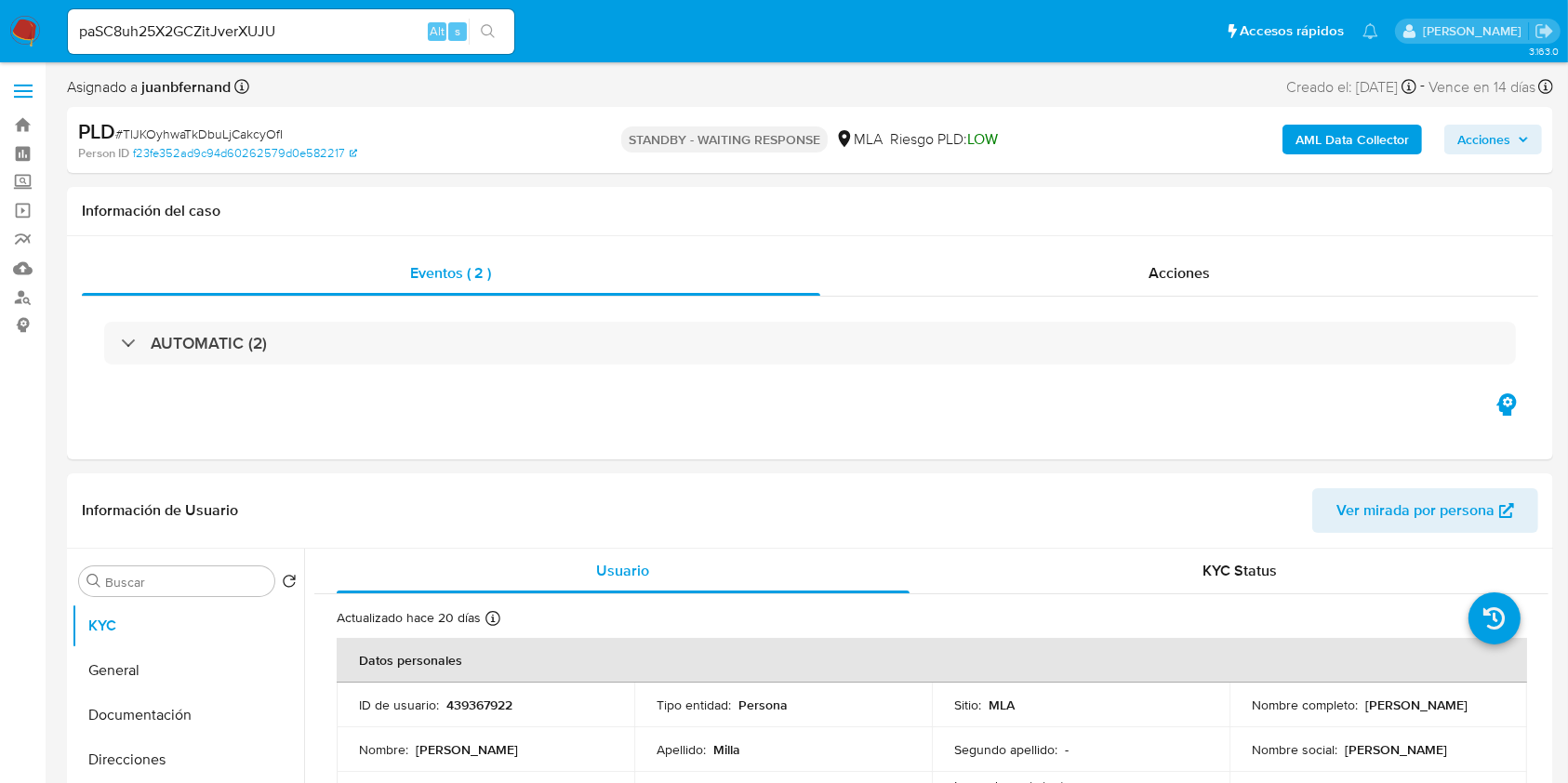
click at [490, 34] on icon "search-icon" at bounding box center [487, 31] width 14 height 14
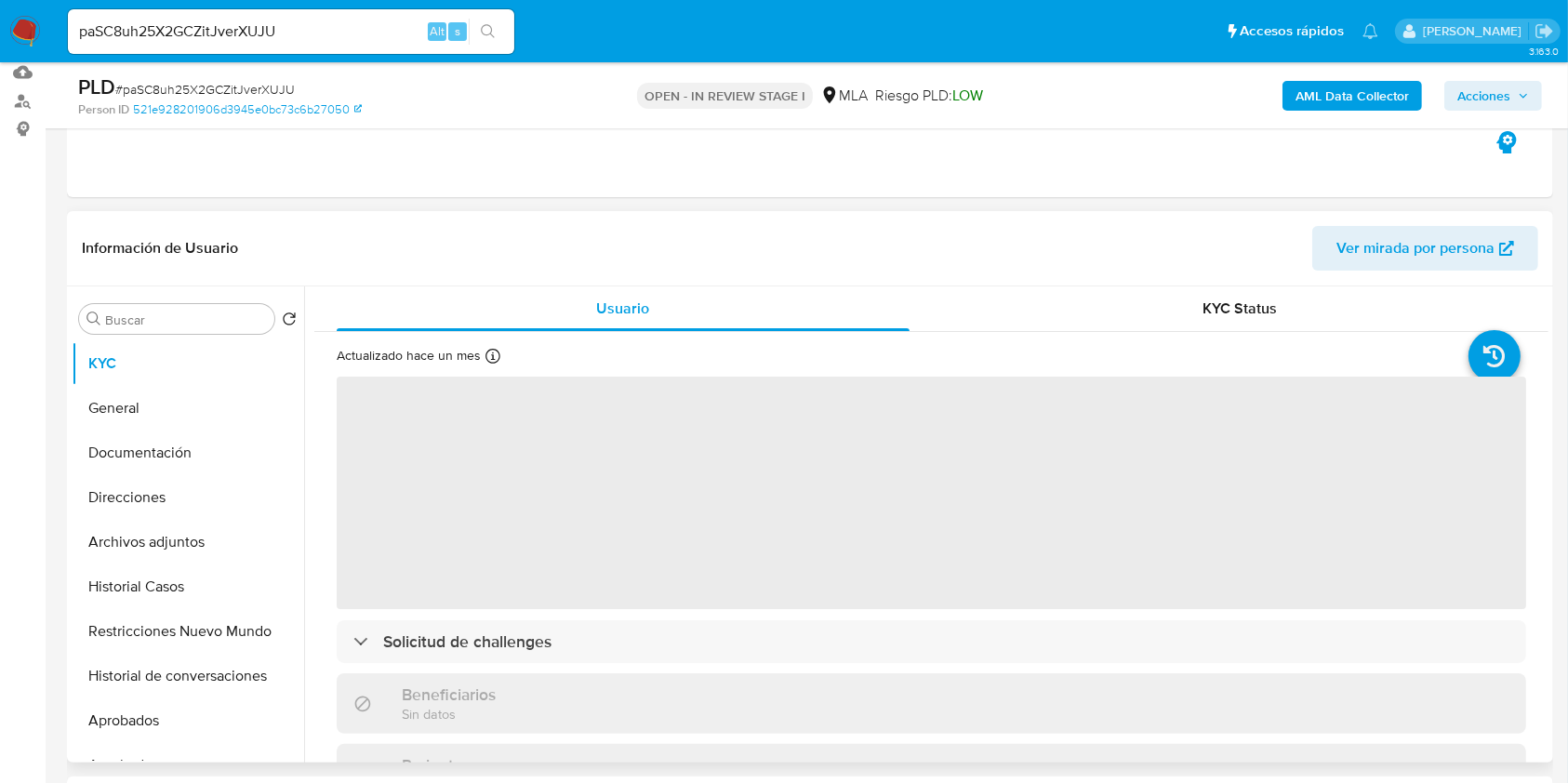
scroll to position [372, 0]
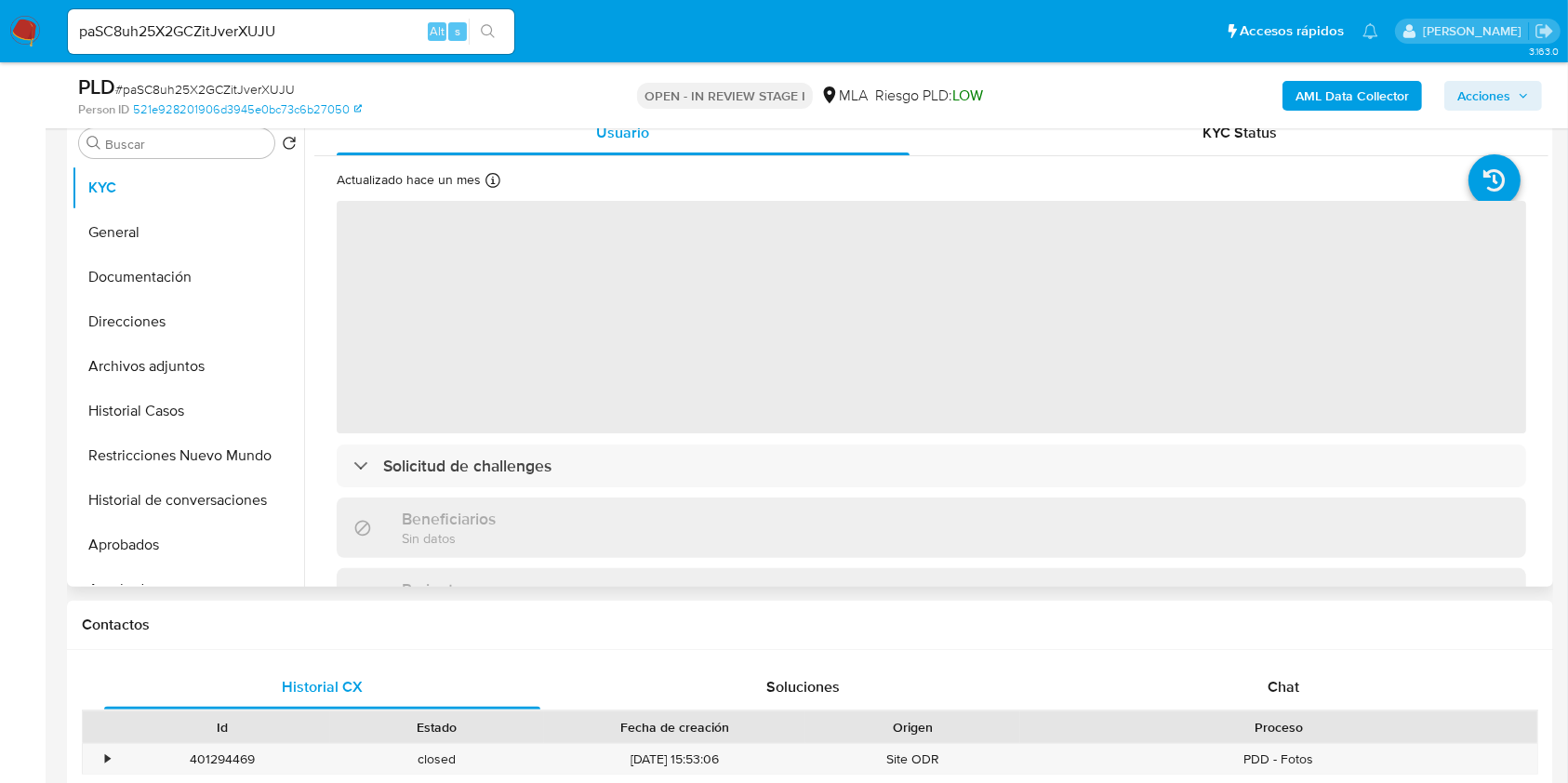
select select "10"
click at [1325, 696] on div "Chat" at bounding box center [1284, 688] width 437 height 45
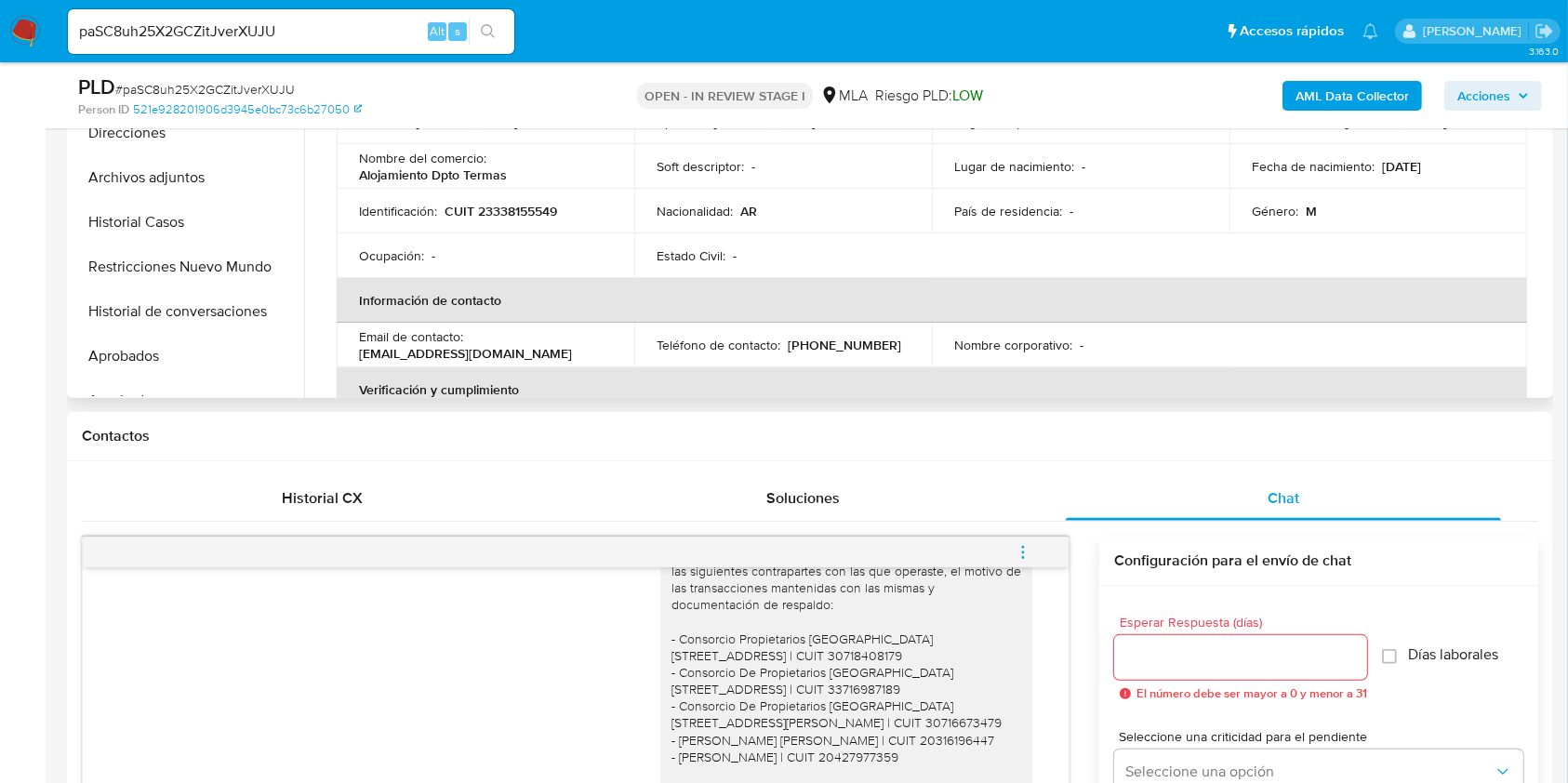
scroll to position [247, 0]
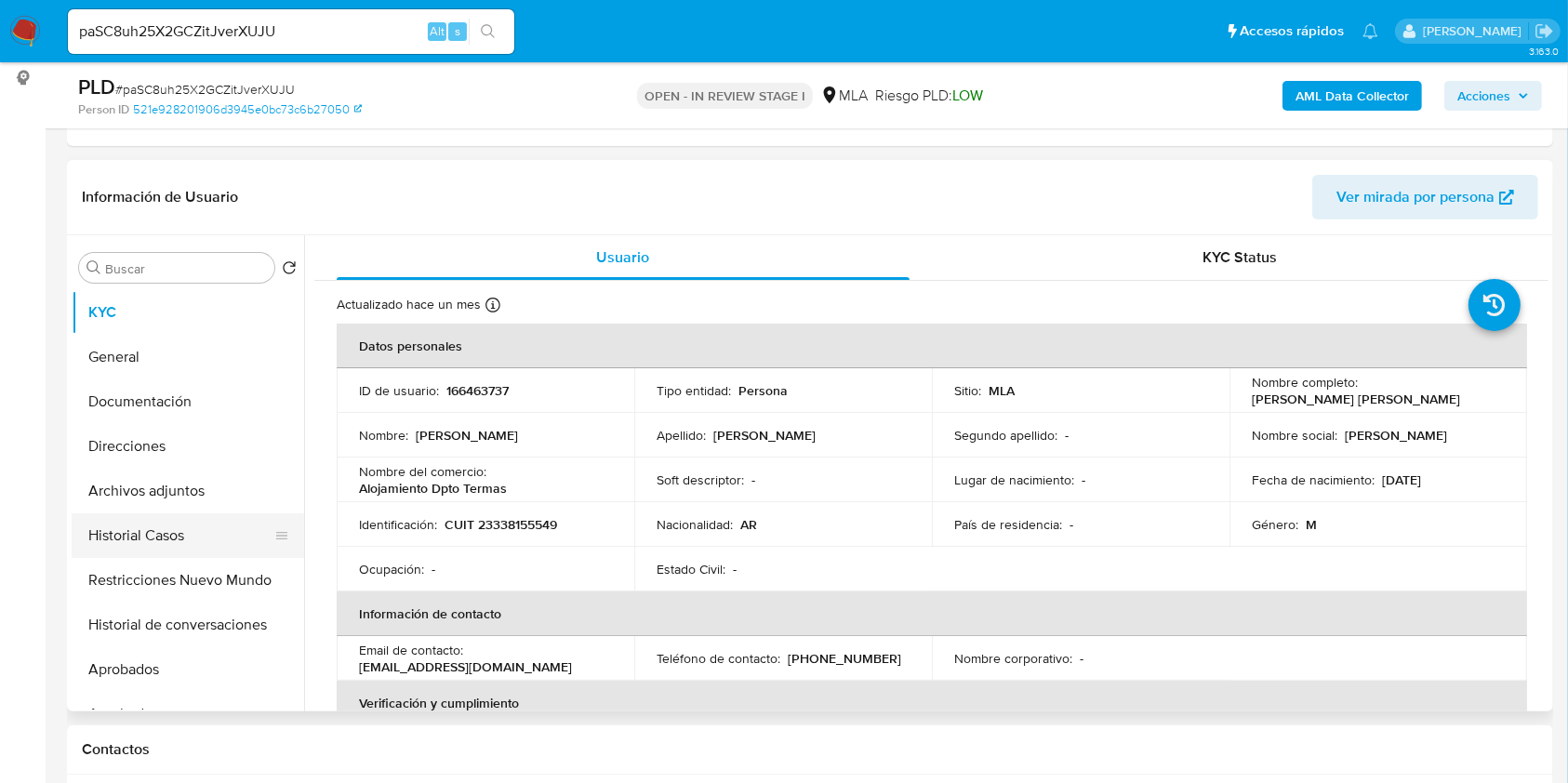
click at [139, 537] on button "Historial Casos" at bounding box center [180, 536] width 217 height 45
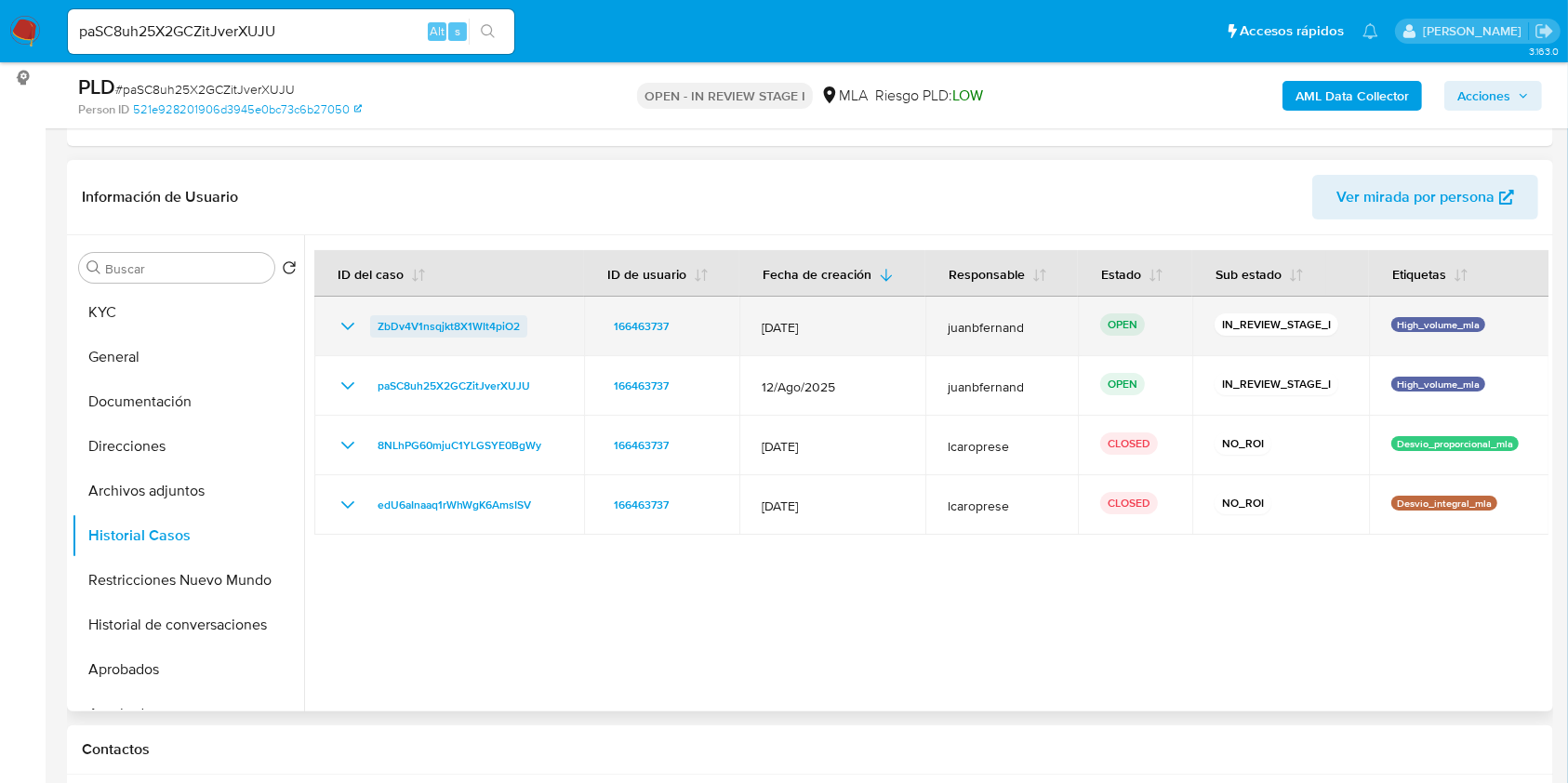
click at [492, 324] on span "ZbDv4V1nsqjkt8X1WIt4piO2" at bounding box center [449, 327] width 143 height 22
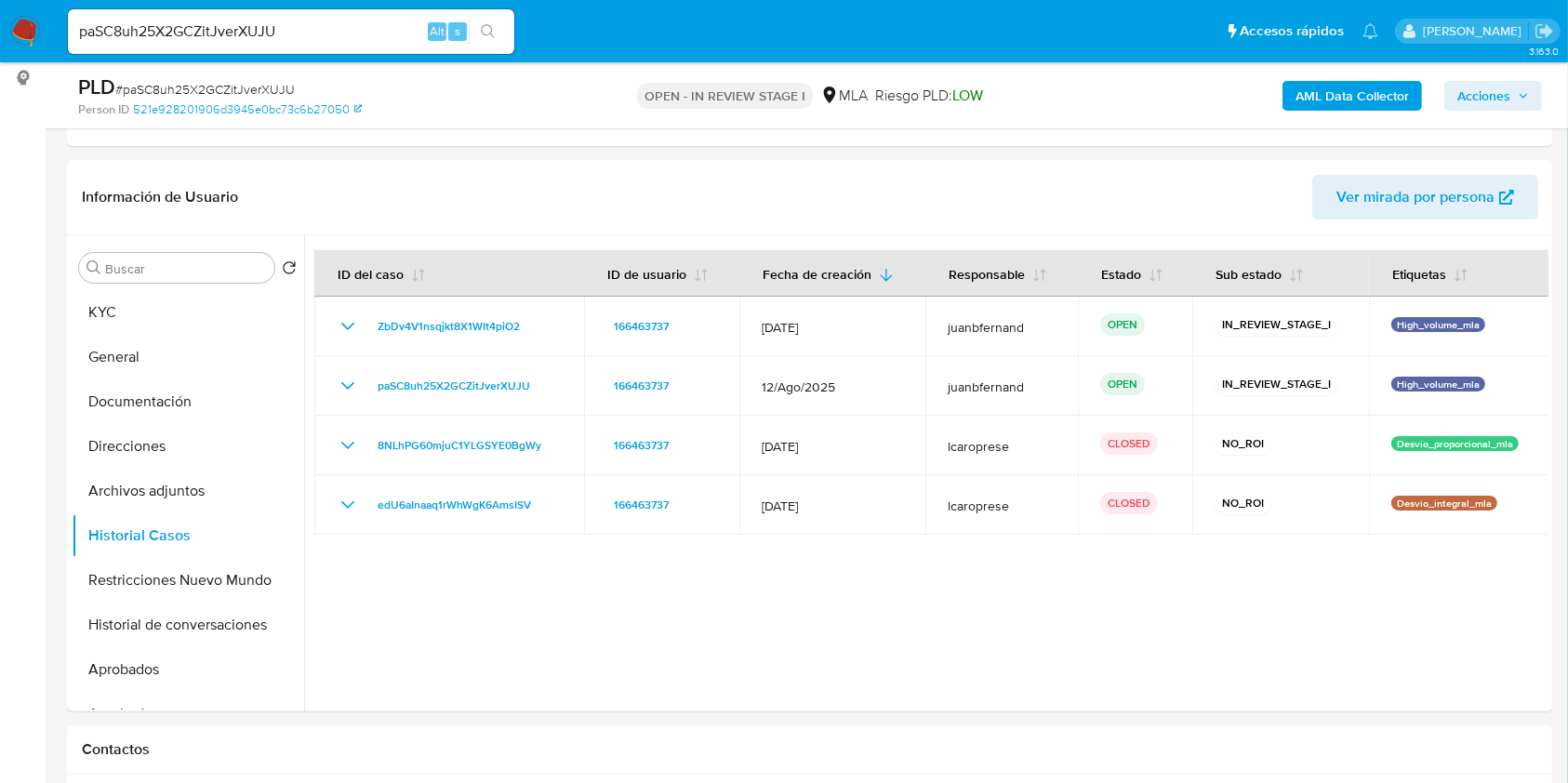
click at [256, 87] on span "# paSC8uh25X2GCZitJverXUJU" at bounding box center [205, 90] width 179 height 19
copy span "paSC8uh25X2GCZitJverXUJU"
click at [149, 486] on button "Archivos adjuntos" at bounding box center [180, 491] width 217 height 45
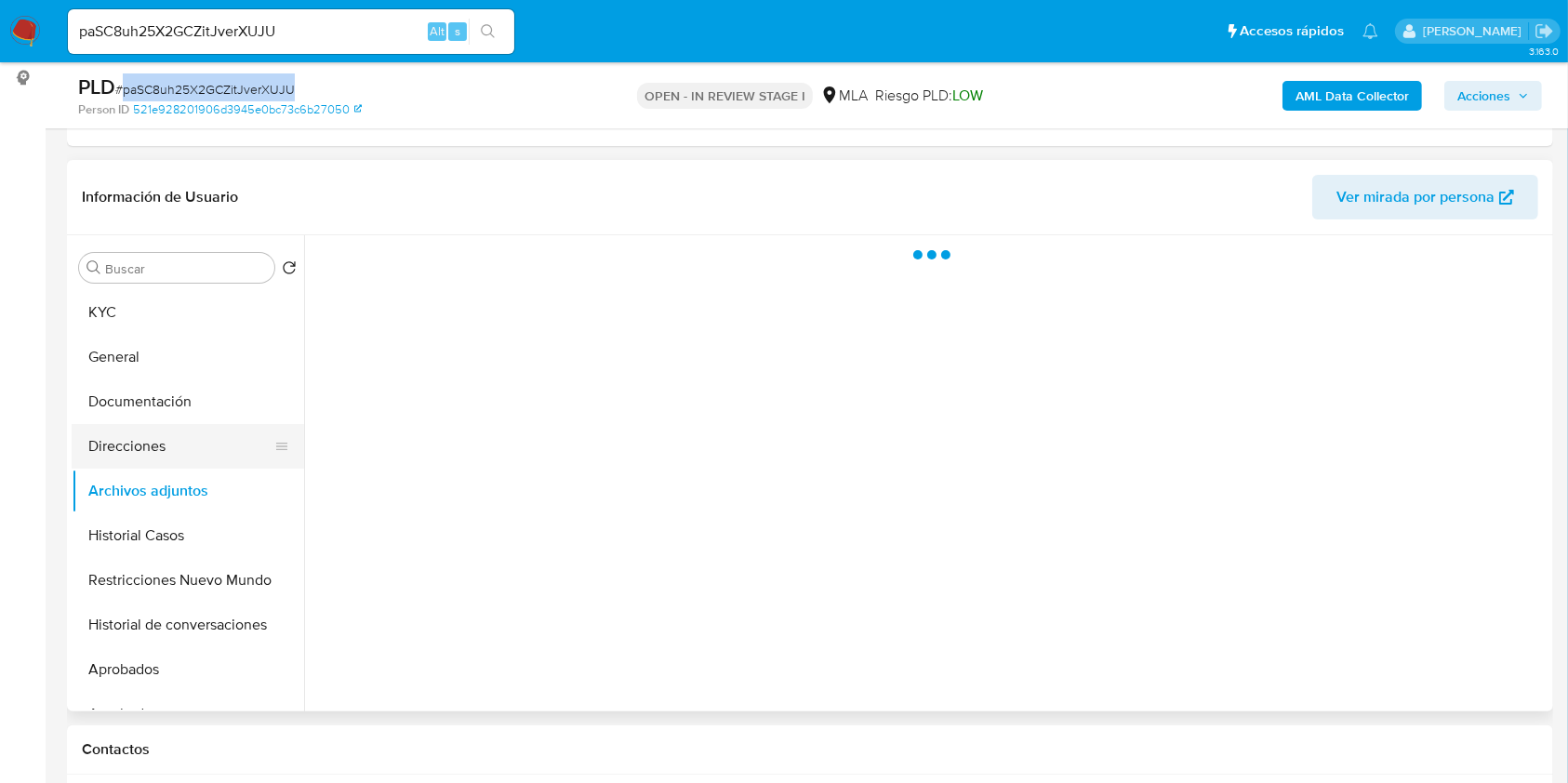
click at [167, 439] on button "Direcciones" at bounding box center [180, 447] width 217 height 45
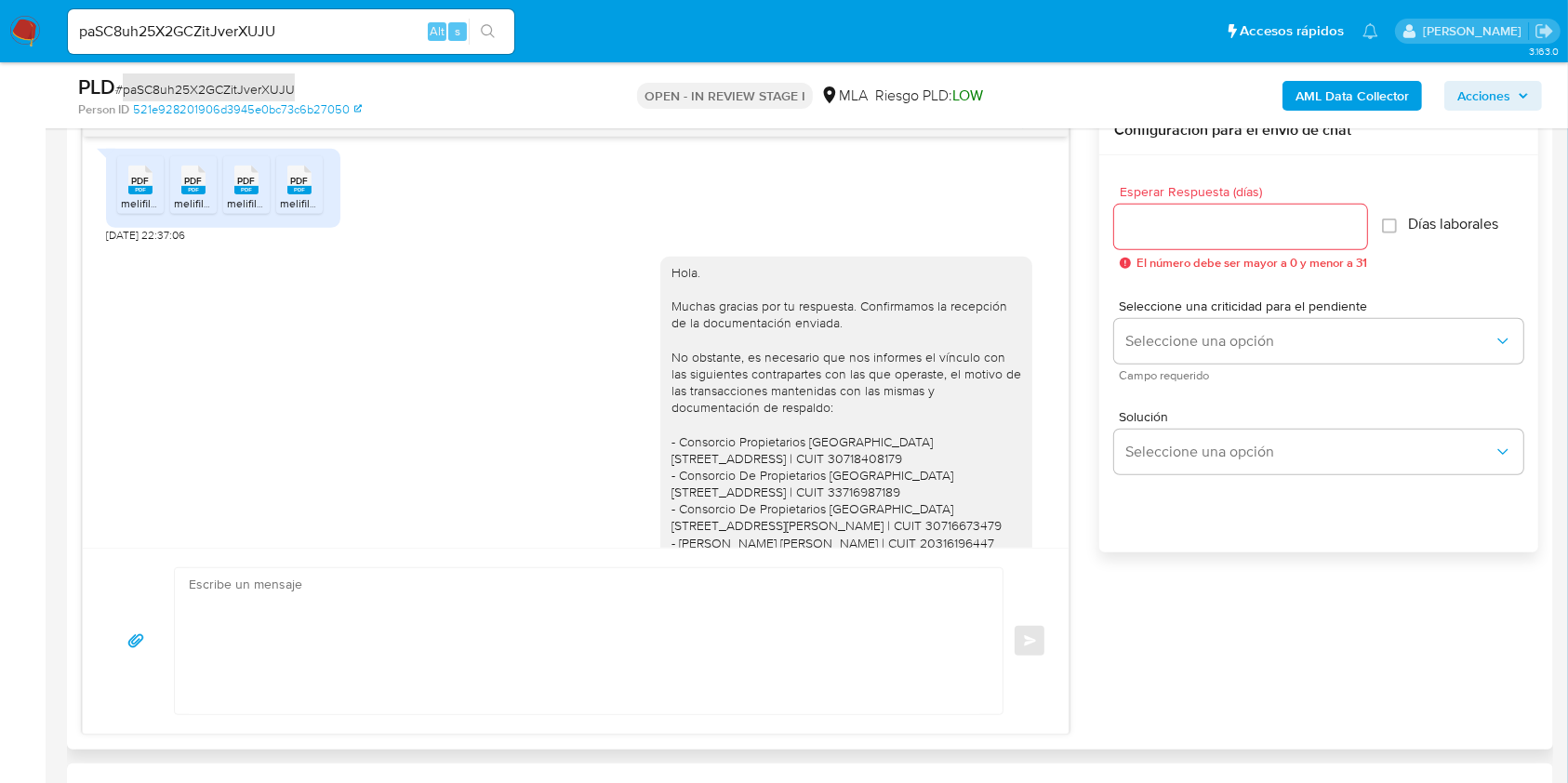
scroll to position [794, 0]
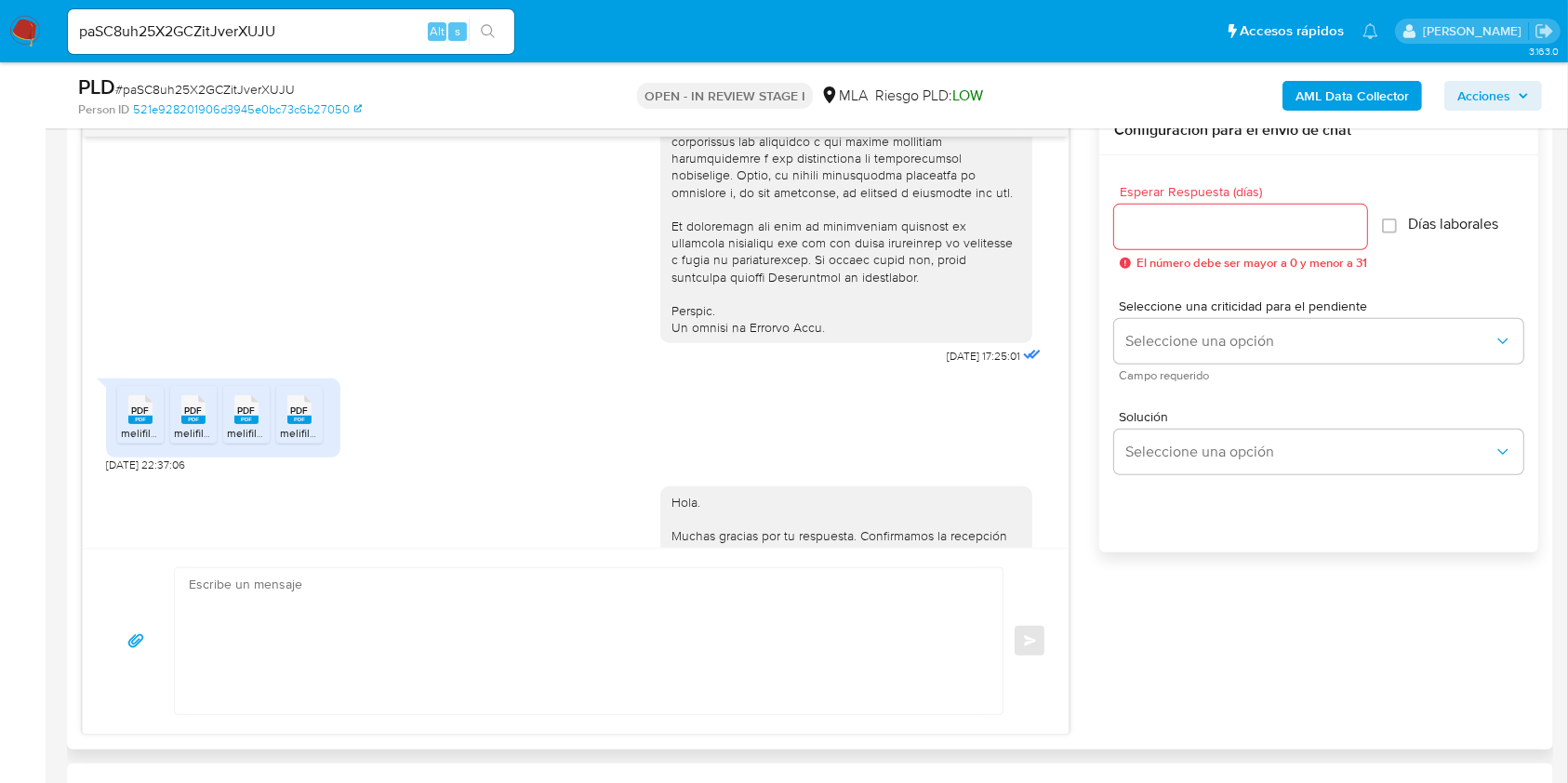
click at [110, 472] on span "18/08/2025 22:37:06" at bounding box center [146, 465] width 79 height 15
drag, startPoint x: 110, startPoint y: 502, endPoint x: 150, endPoint y: 503, distance: 40.0
click at [150, 472] on span "18/08/2025 22:37:06" at bounding box center [146, 465] width 79 height 15
copy span "18/08/2025"
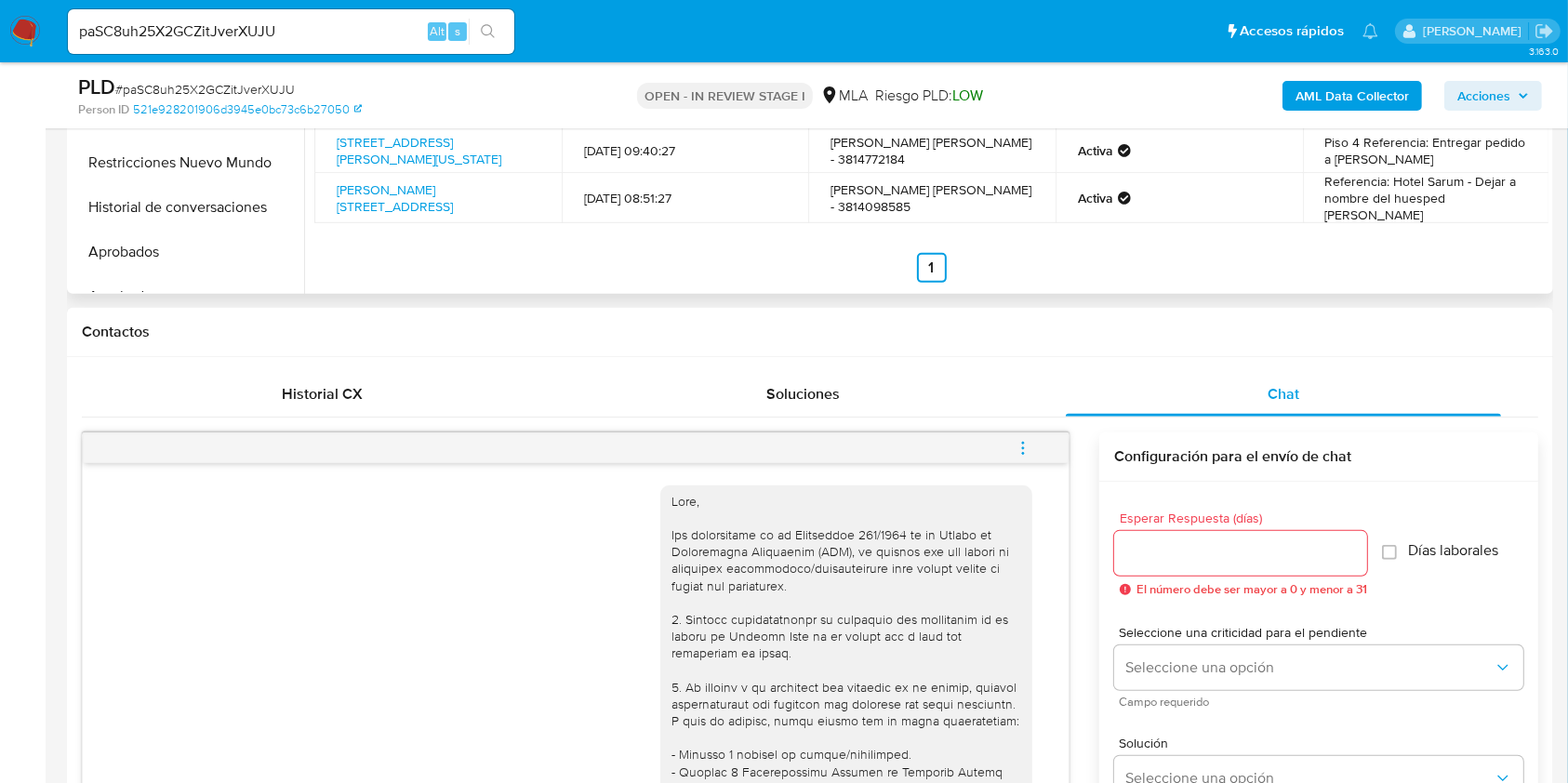
scroll to position [372, 0]
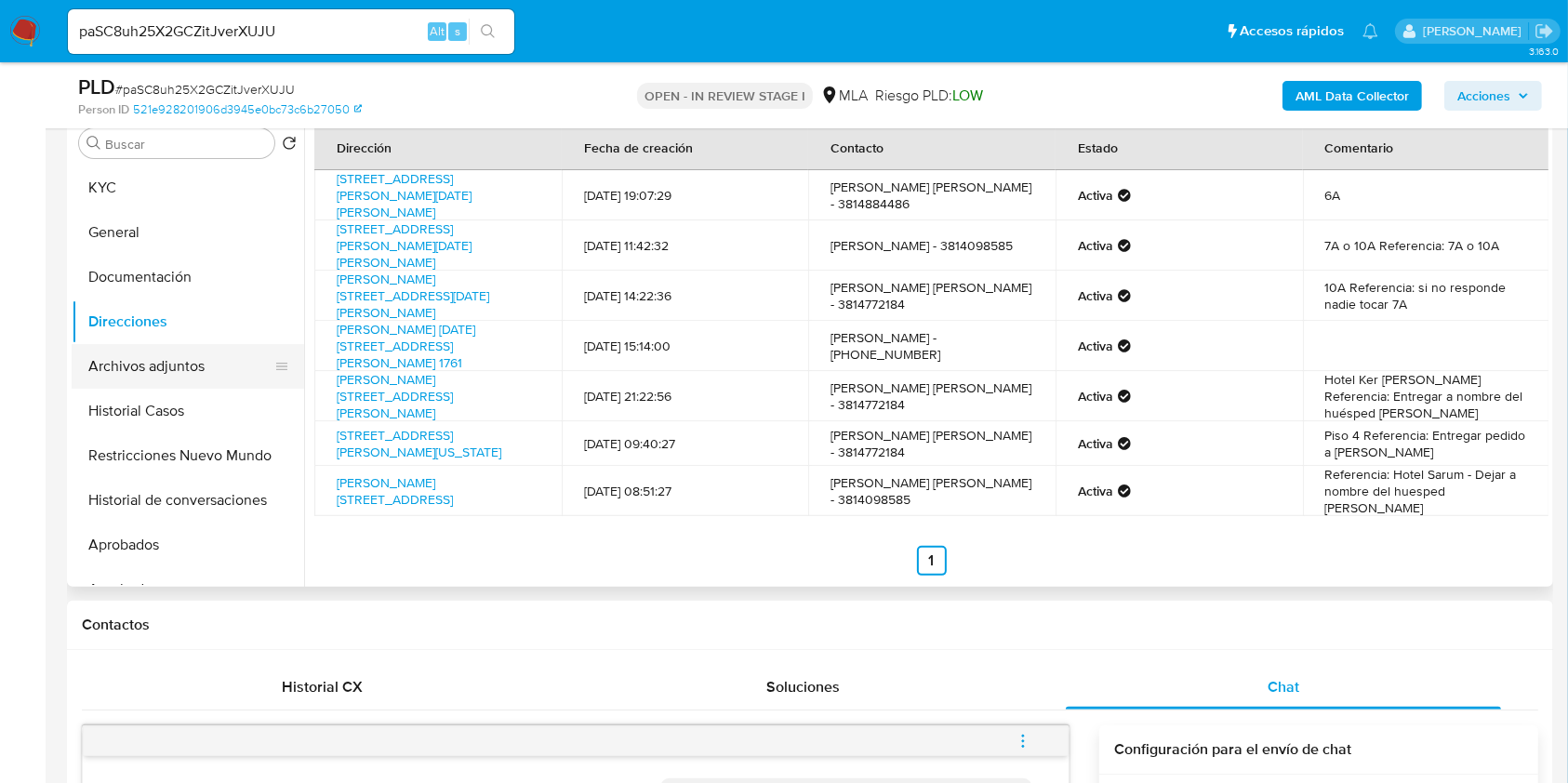
click at [172, 365] on button "Archivos adjuntos" at bounding box center [180, 367] width 217 height 45
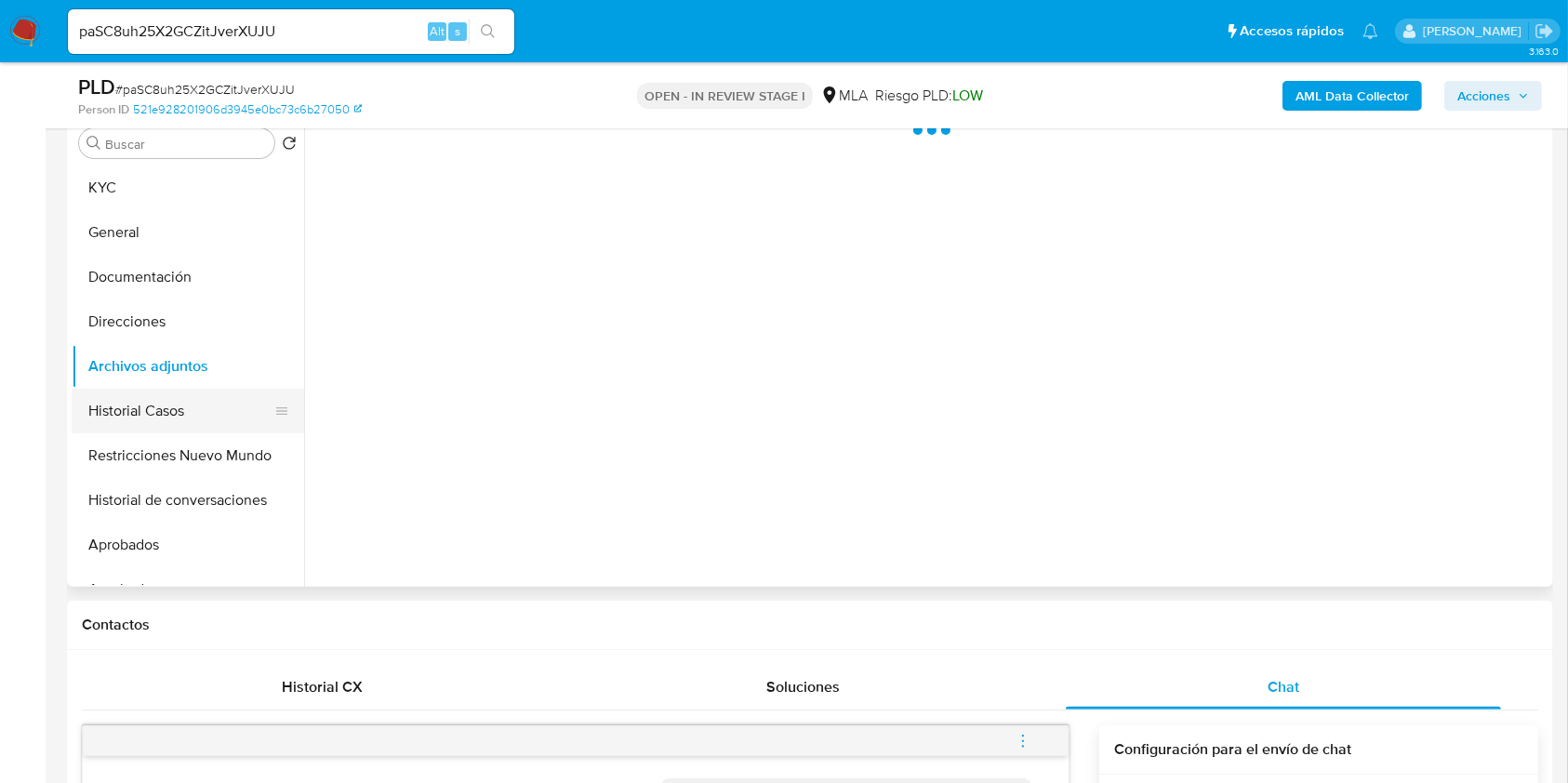
click at [187, 407] on button "Historial Casos" at bounding box center [180, 412] width 217 height 45
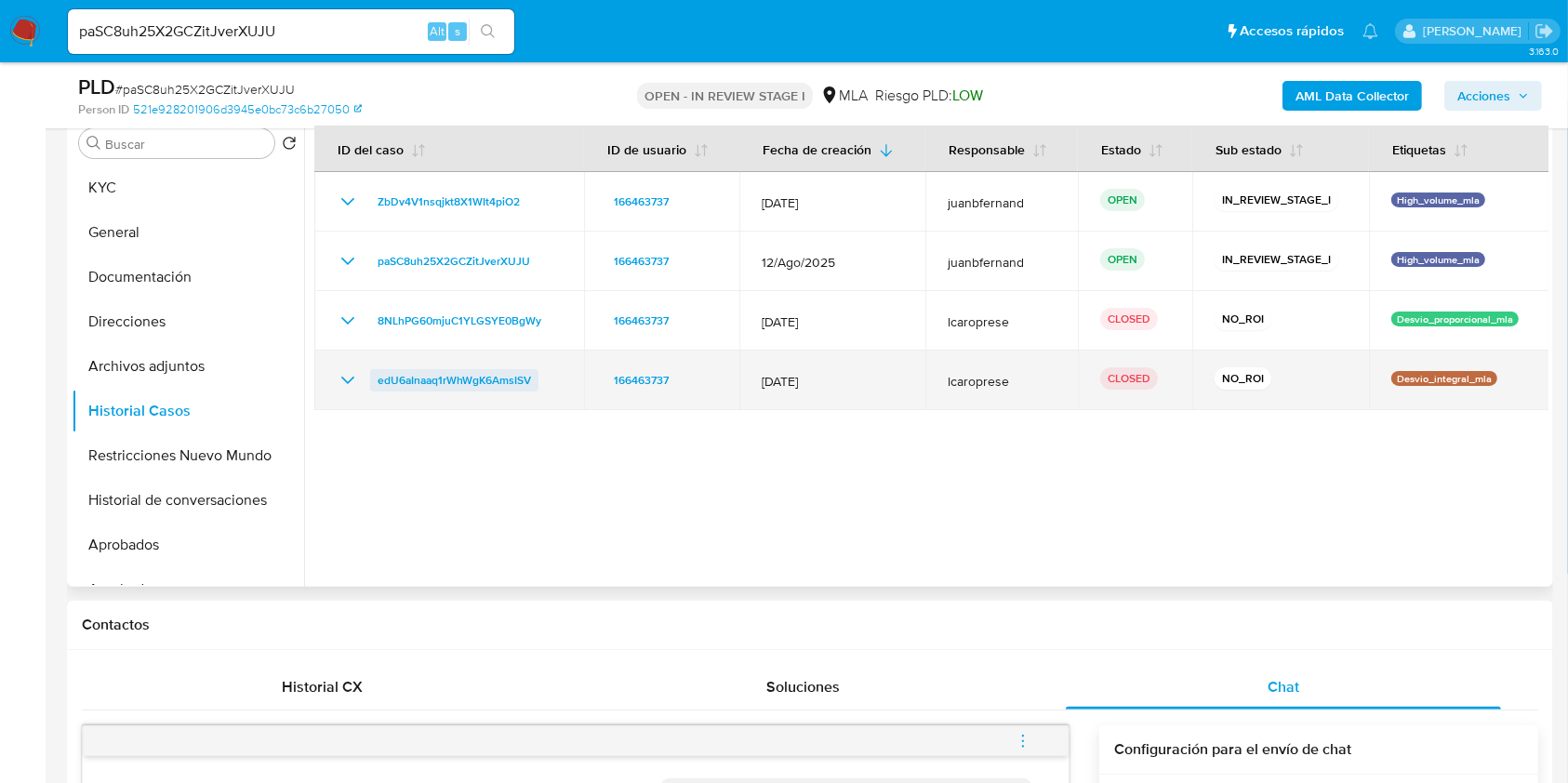
click at [389, 380] on span "edU6aInaaq1rWhWgK6AmsISV" at bounding box center [454, 381] width 153 height 22
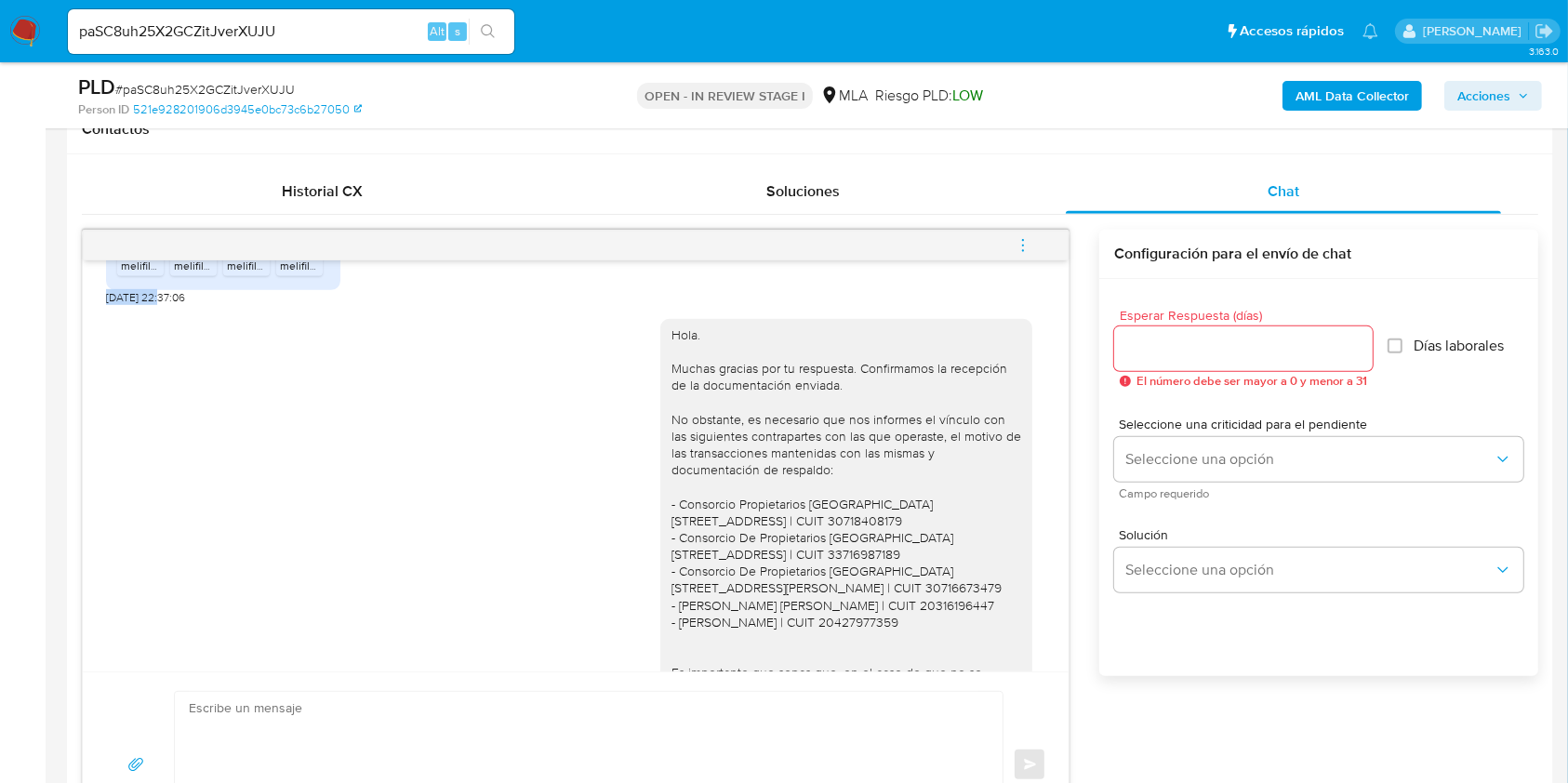
scroll to position [1291, 0]
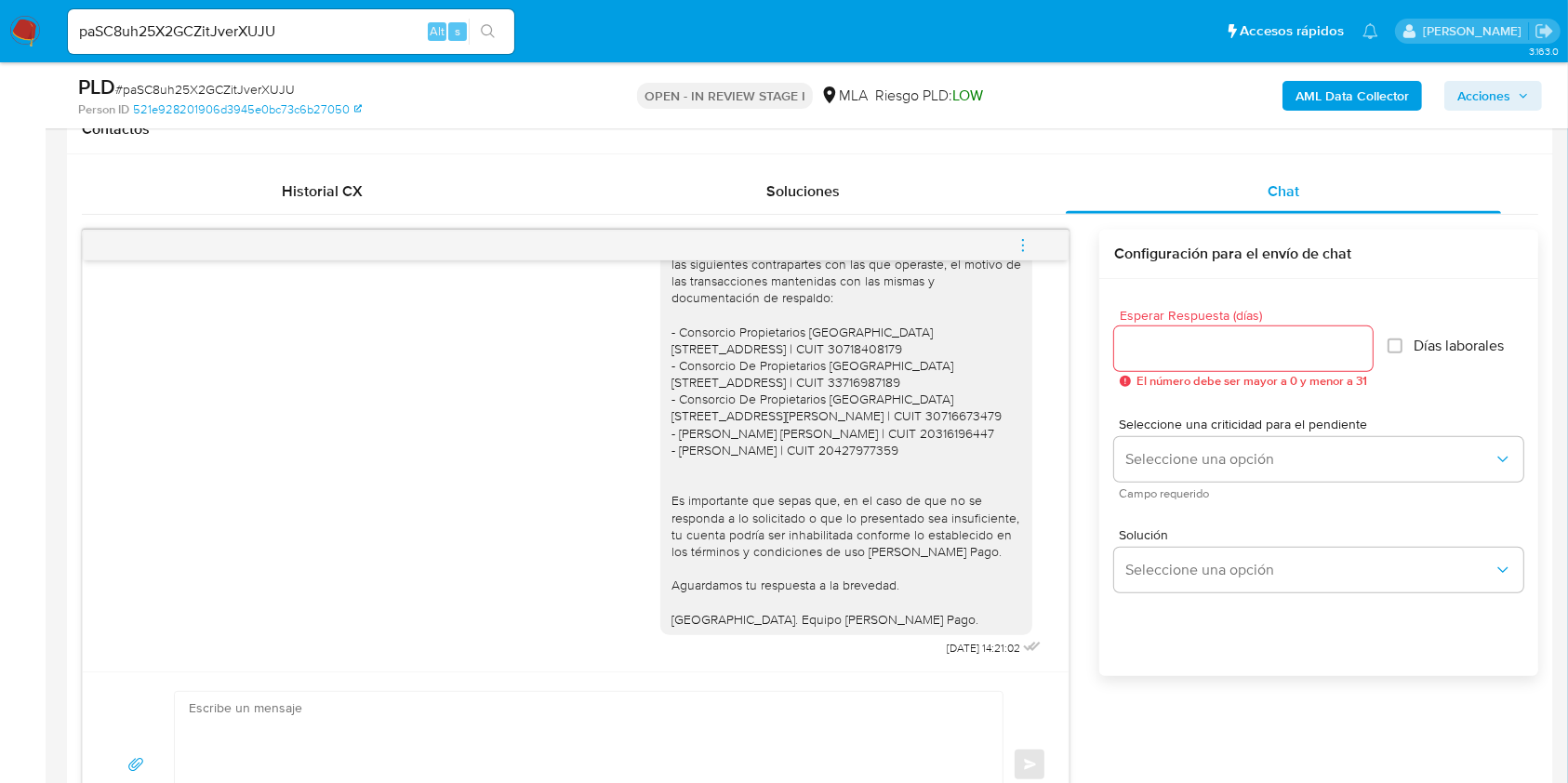
click at [1034, 244] on button "menu-action" at bounding box center [1023, 245] width 62 height 45
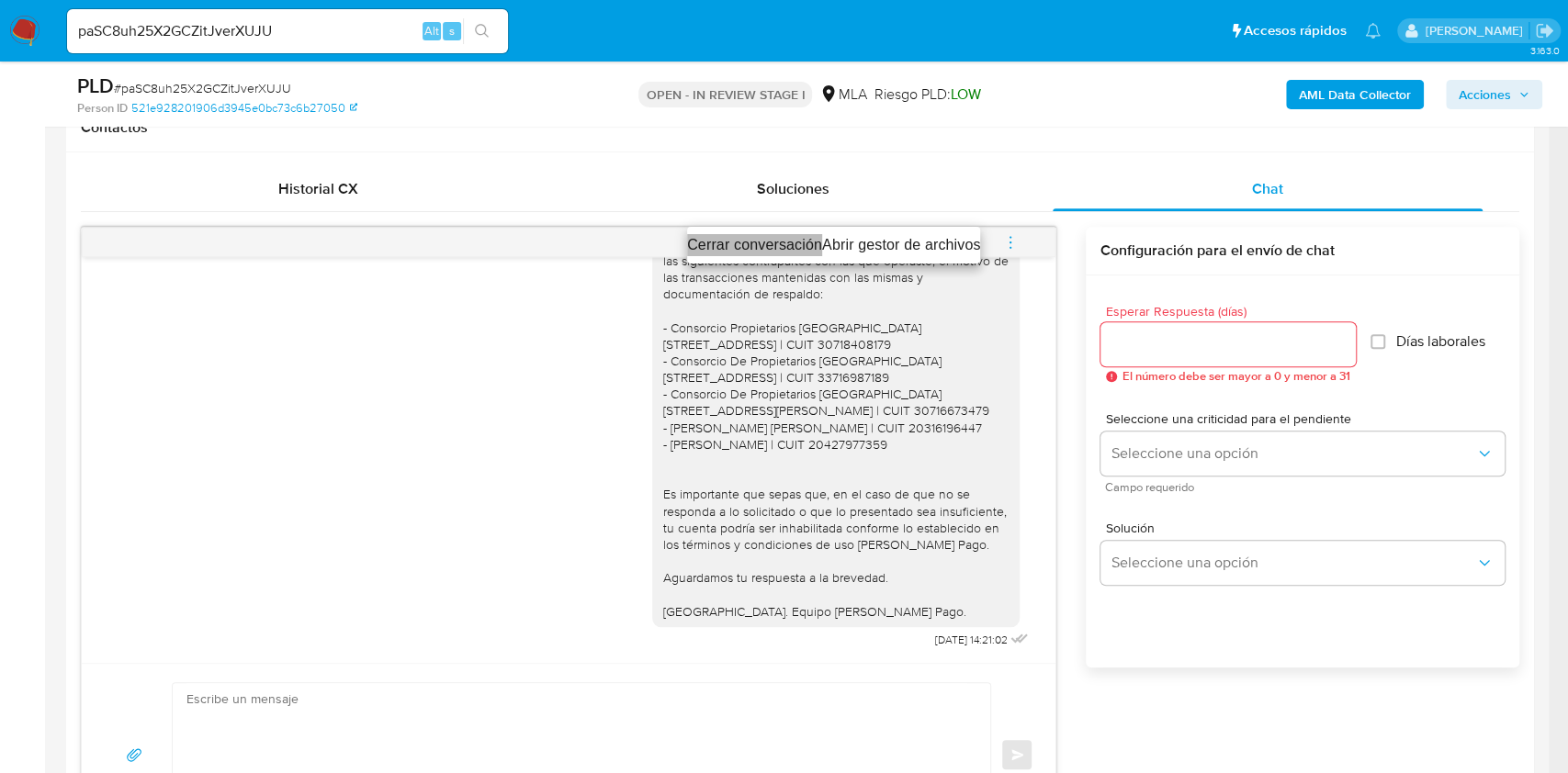
click at [729, 244] on li "Cerrar conversación" at bounding box center [755, 245] width 135 height 22
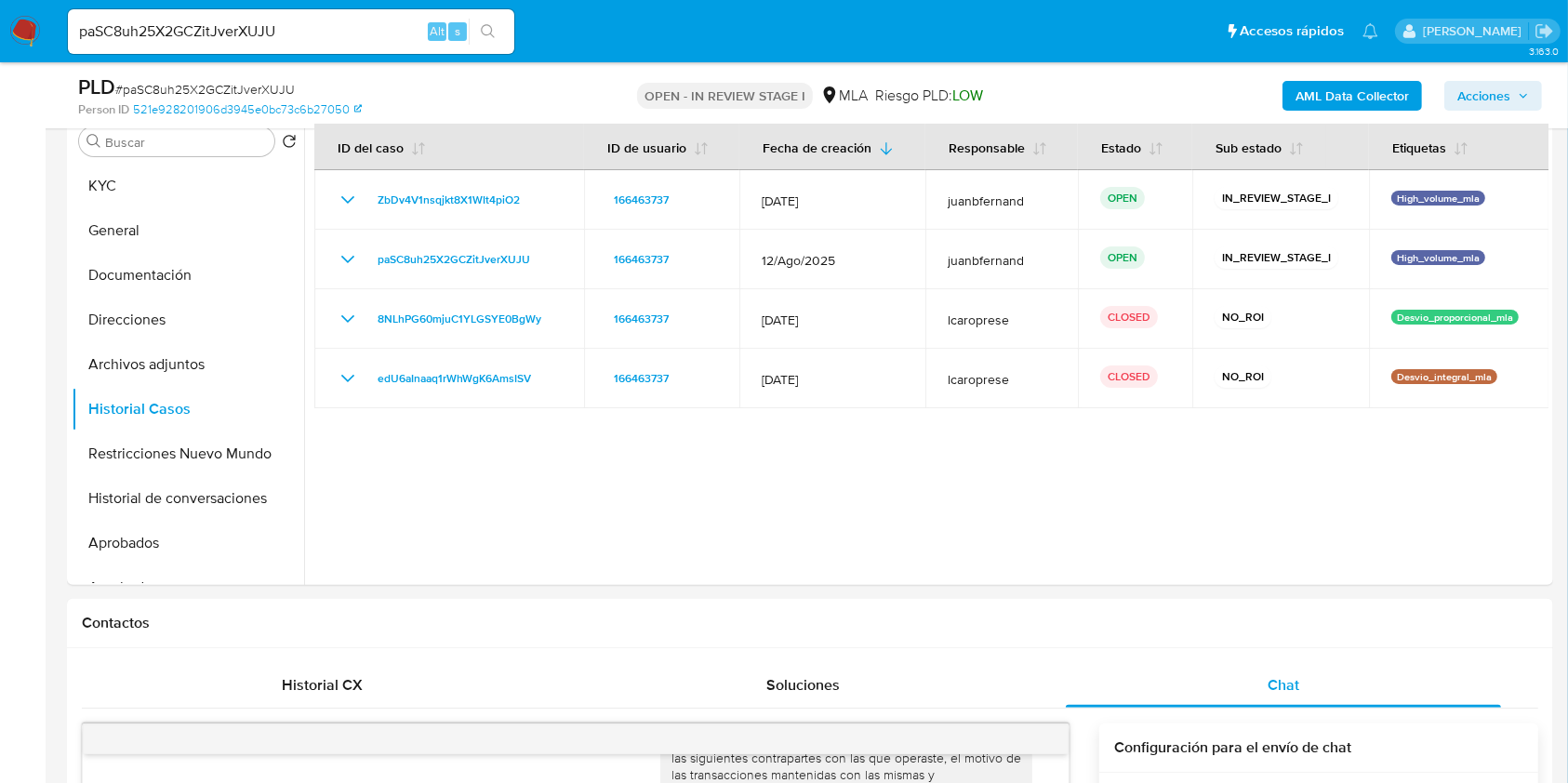
scroll to position [372, 0]
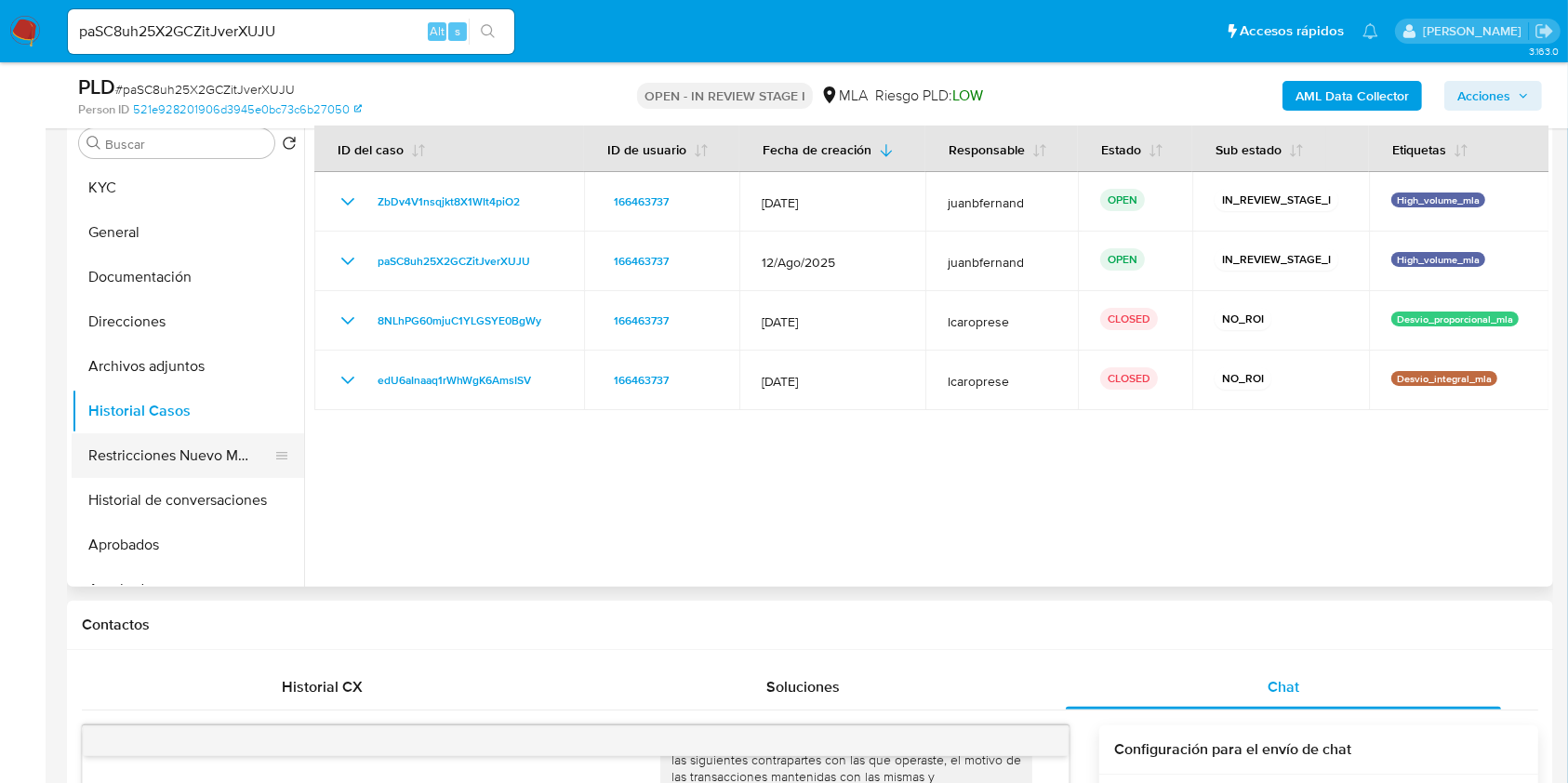
click at [148, 461] on button "Restricciones Nuevo Mundo" at bounding box center [180, 456] width 217 height 45
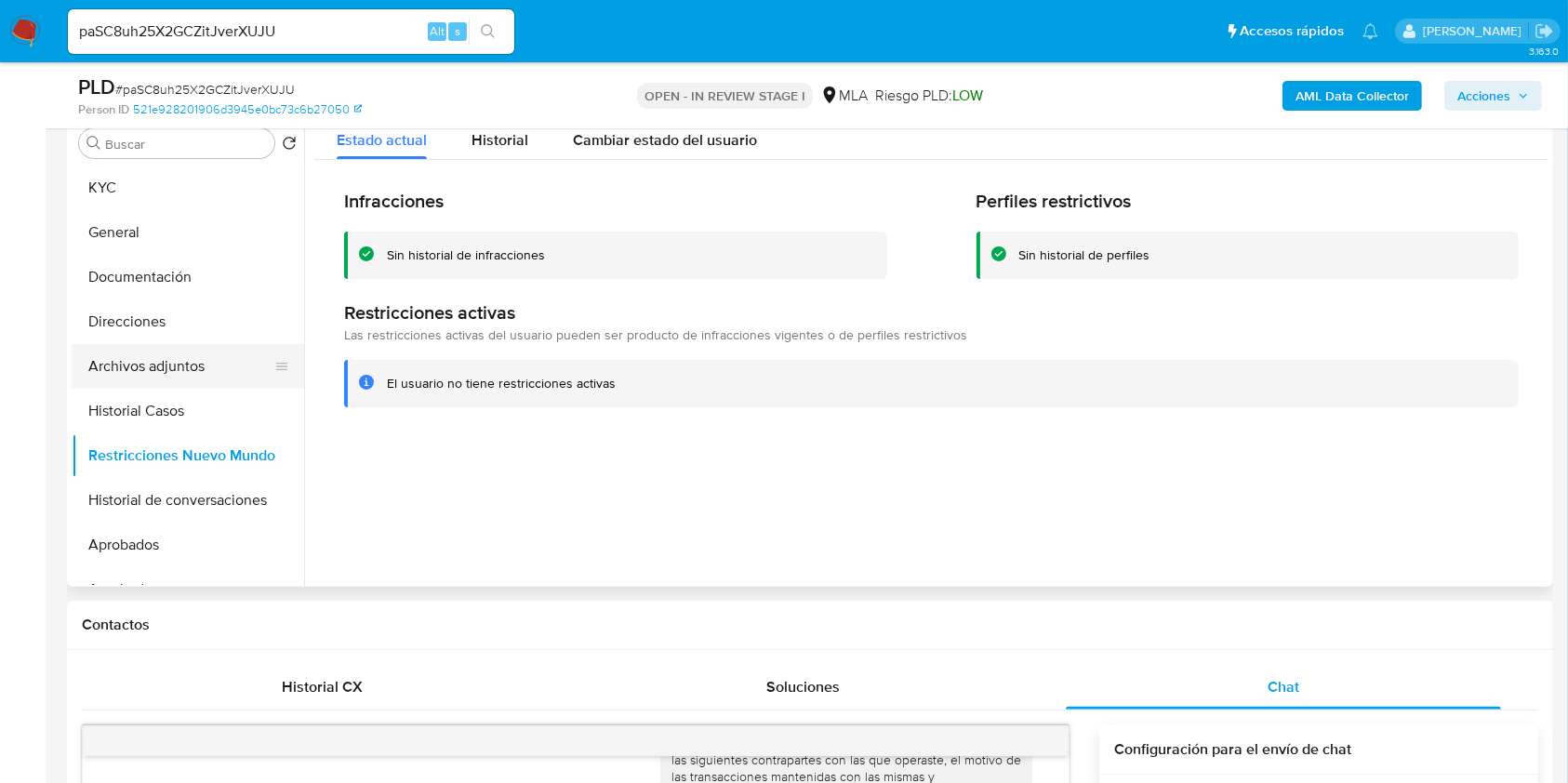
click at [201, 359] on button "Archivos adjuntos" at bounding box center [180, 367] width 217 height 45
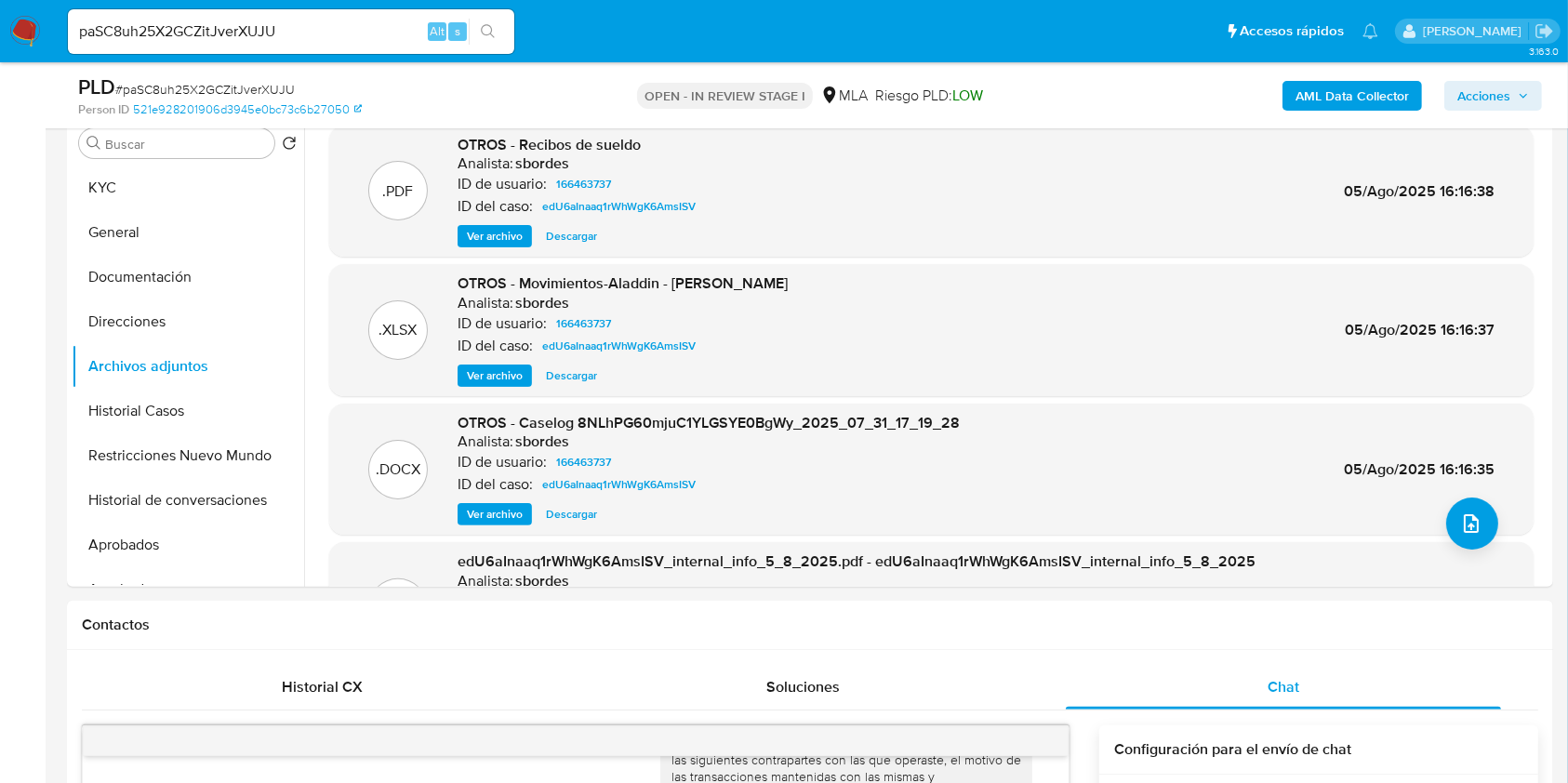
click at [1362, 91] on b "AML Data Collector" at bounding box center [1353, 96] width 114 height 30
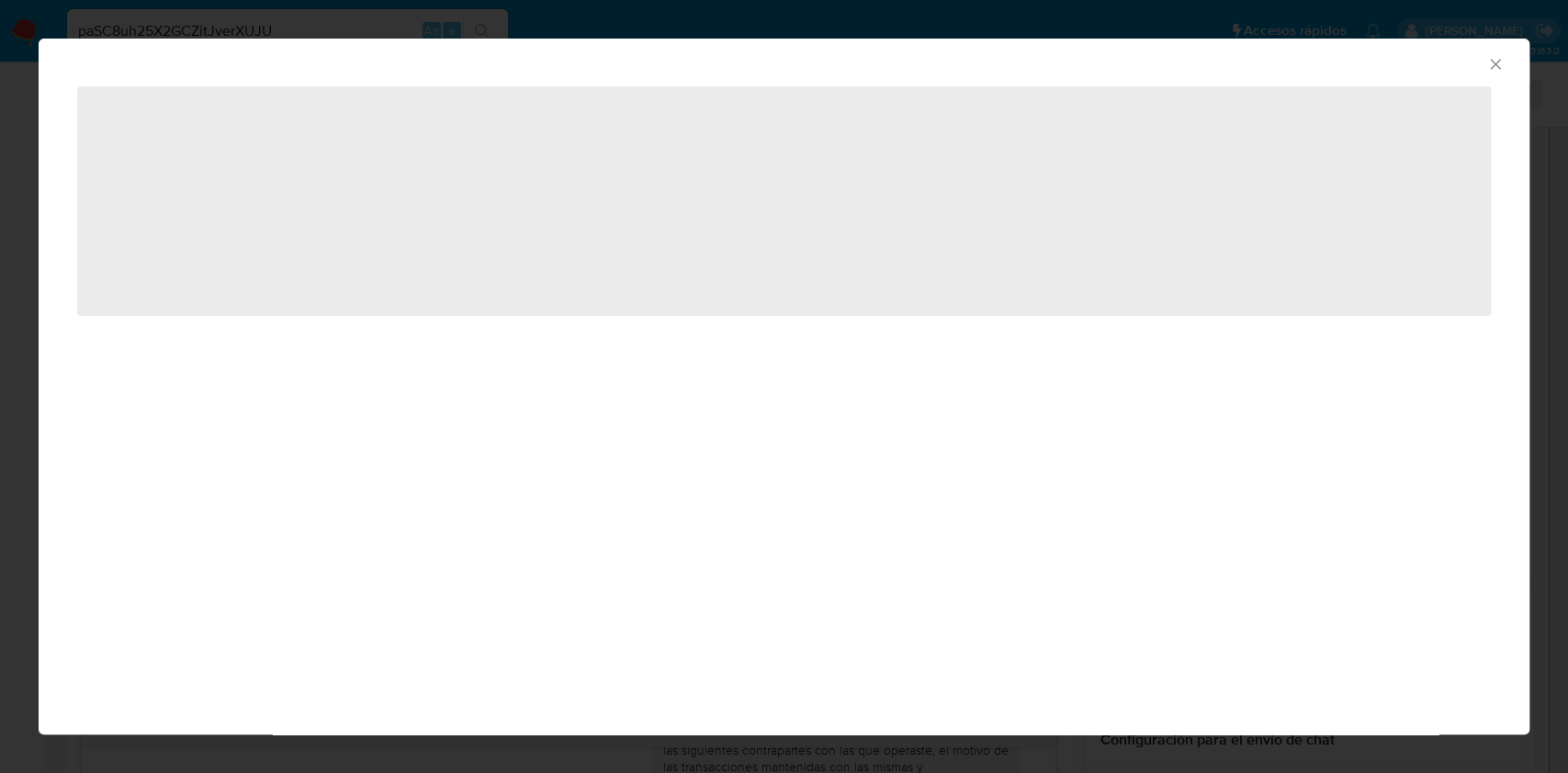
click at [1491, 72] on div "AML Data Collector" at bounding box center [784, 62] width 1491 height 46
click at [1492, 68] on icon "Cerrar ventana" at bounding box center [1495, 64] width 18 height 18
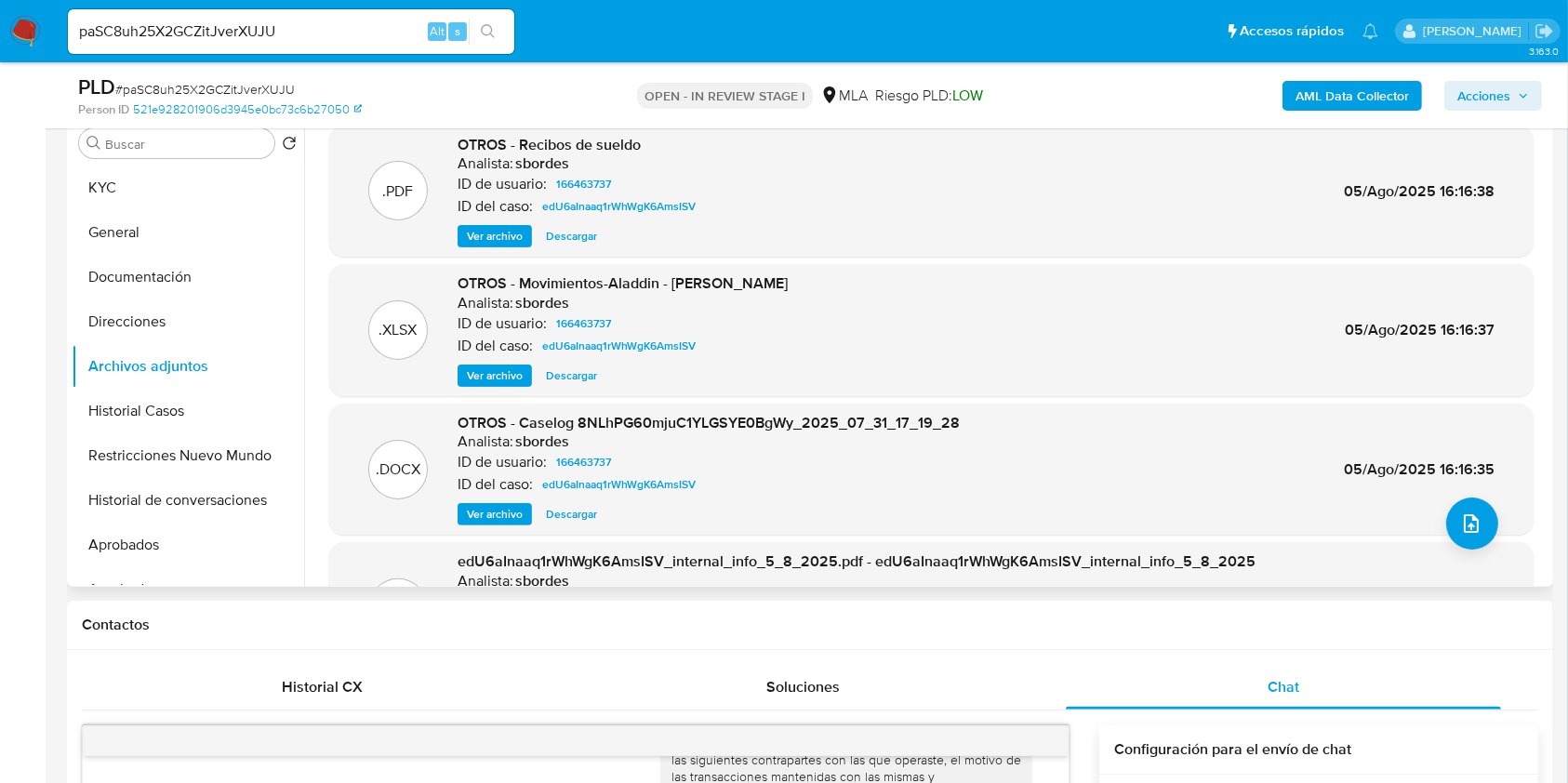
scroll to position [156, 0]
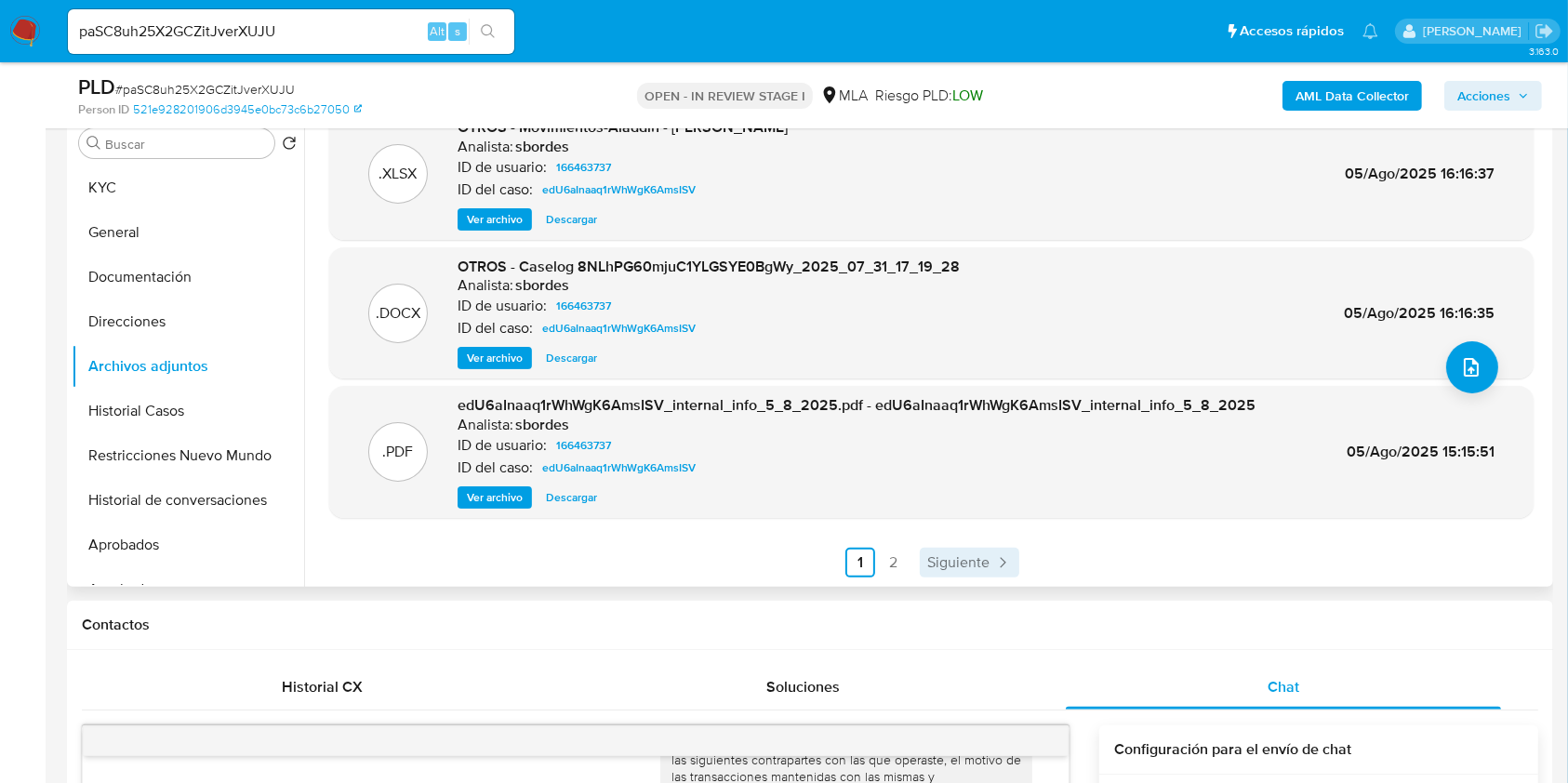
click at [964, 557] on span "Siguiente" at bounding box center [958, 563] width 62 height 15
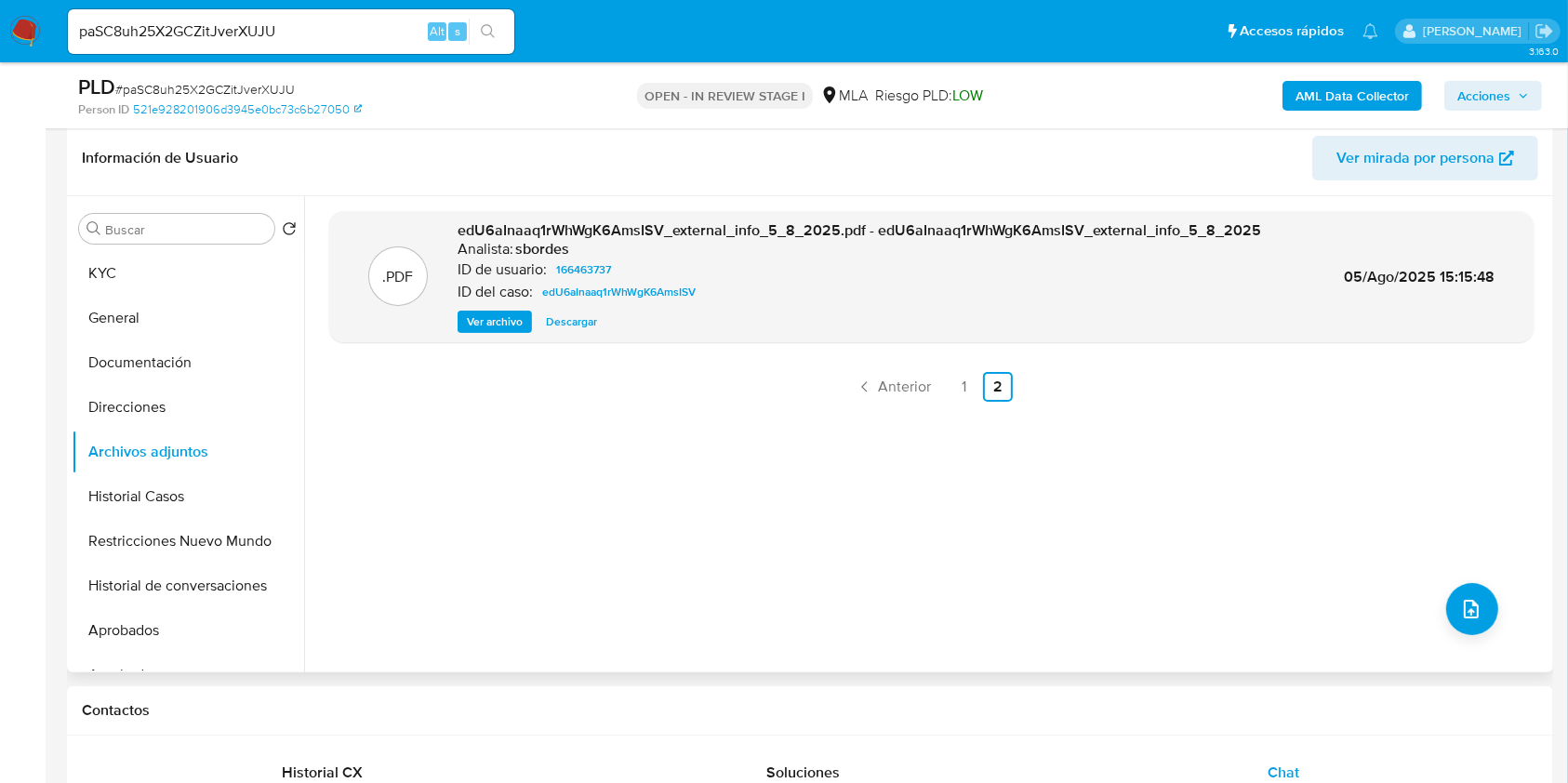
scroll to position [247, 0]
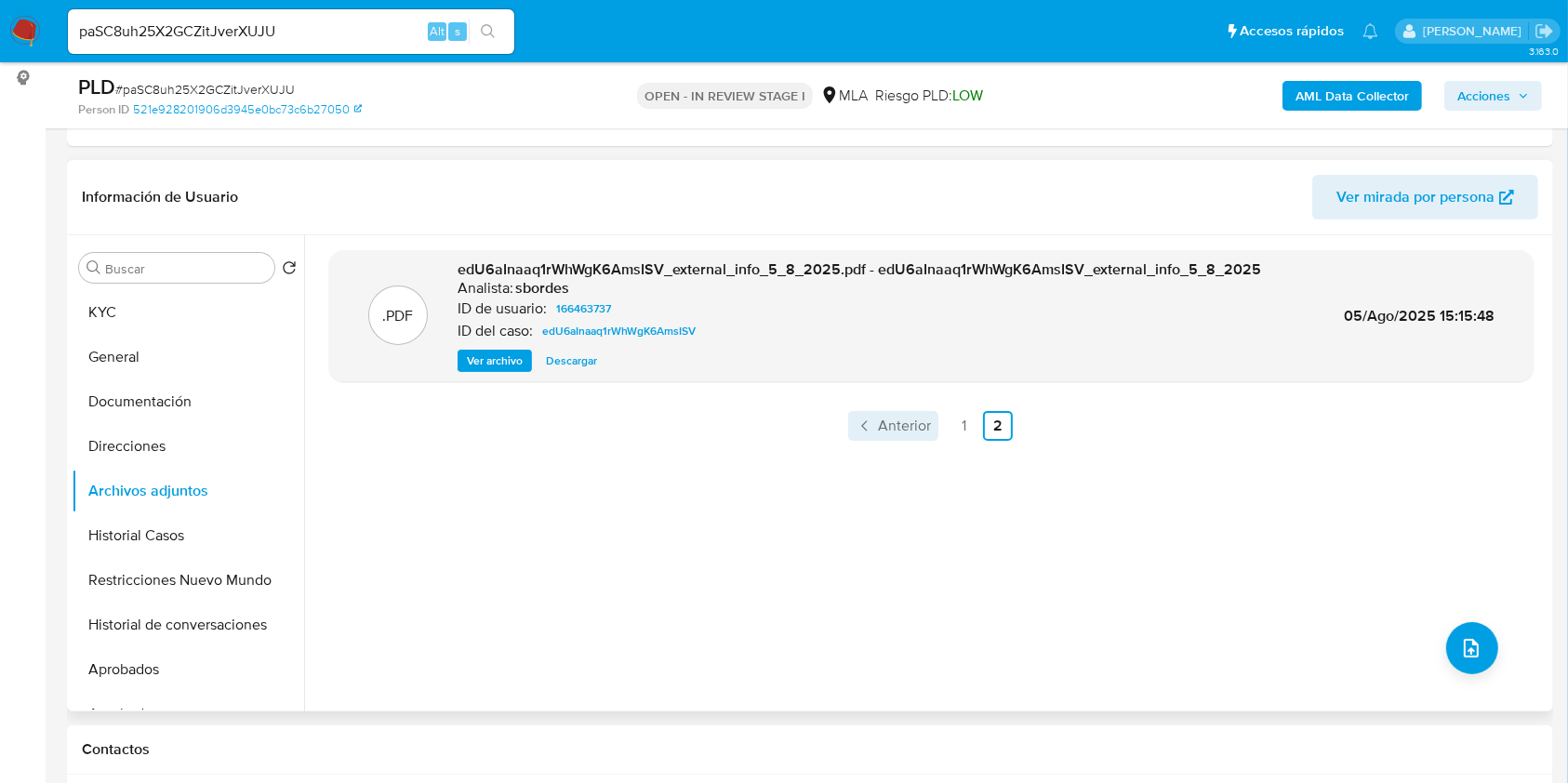
click at [915, 419] on span "Anterior" at bounding box center [904, 426] width 53 height 15
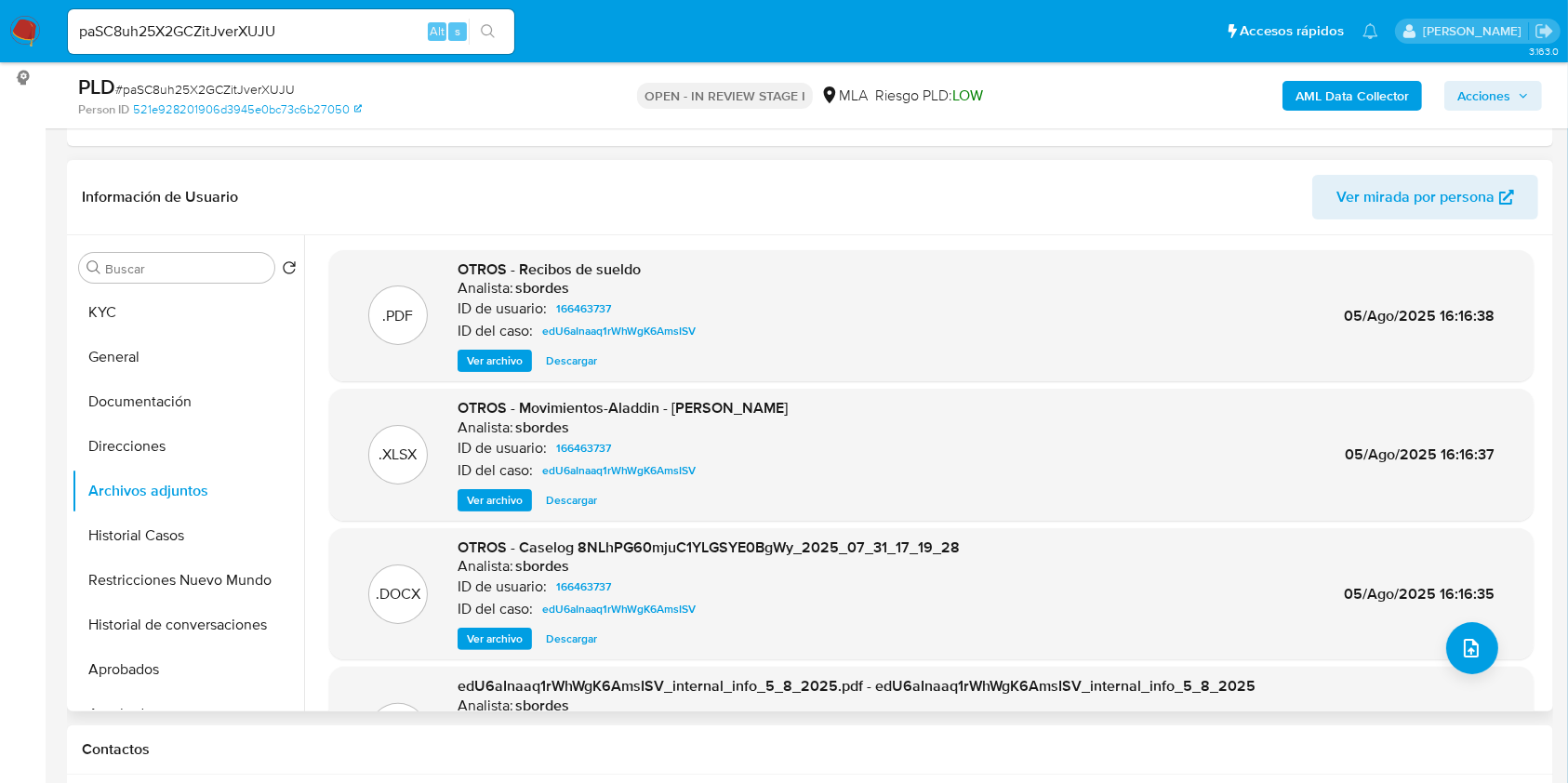
click at [275, 93] on span "# paSC8uh25X2GCZitJverXUJU" at bounding box center [205, 90] width 179 height 19
copy span "paSC8uh25X2GCZitJverXUJU"
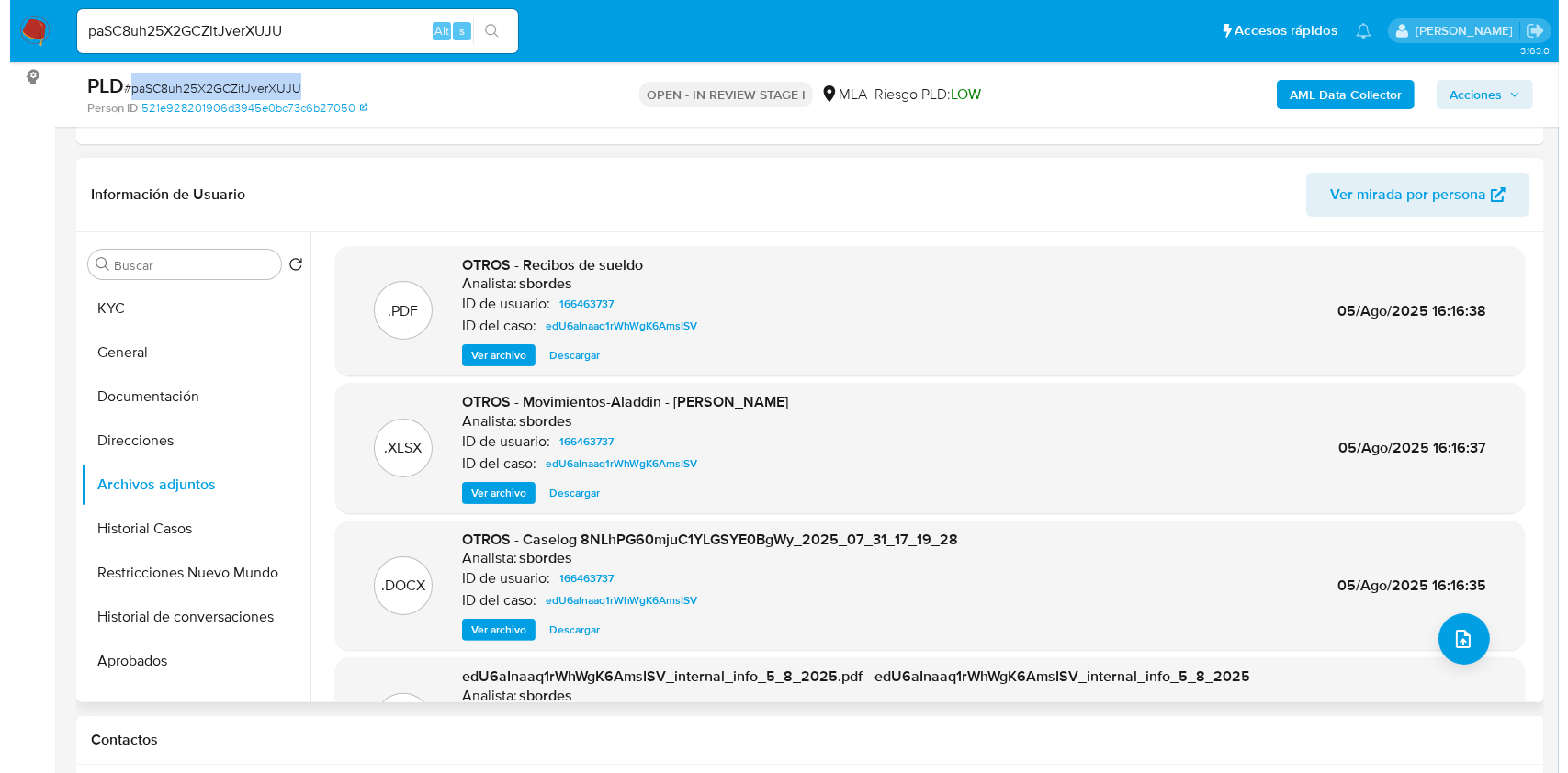
scroll to position [0, 0]
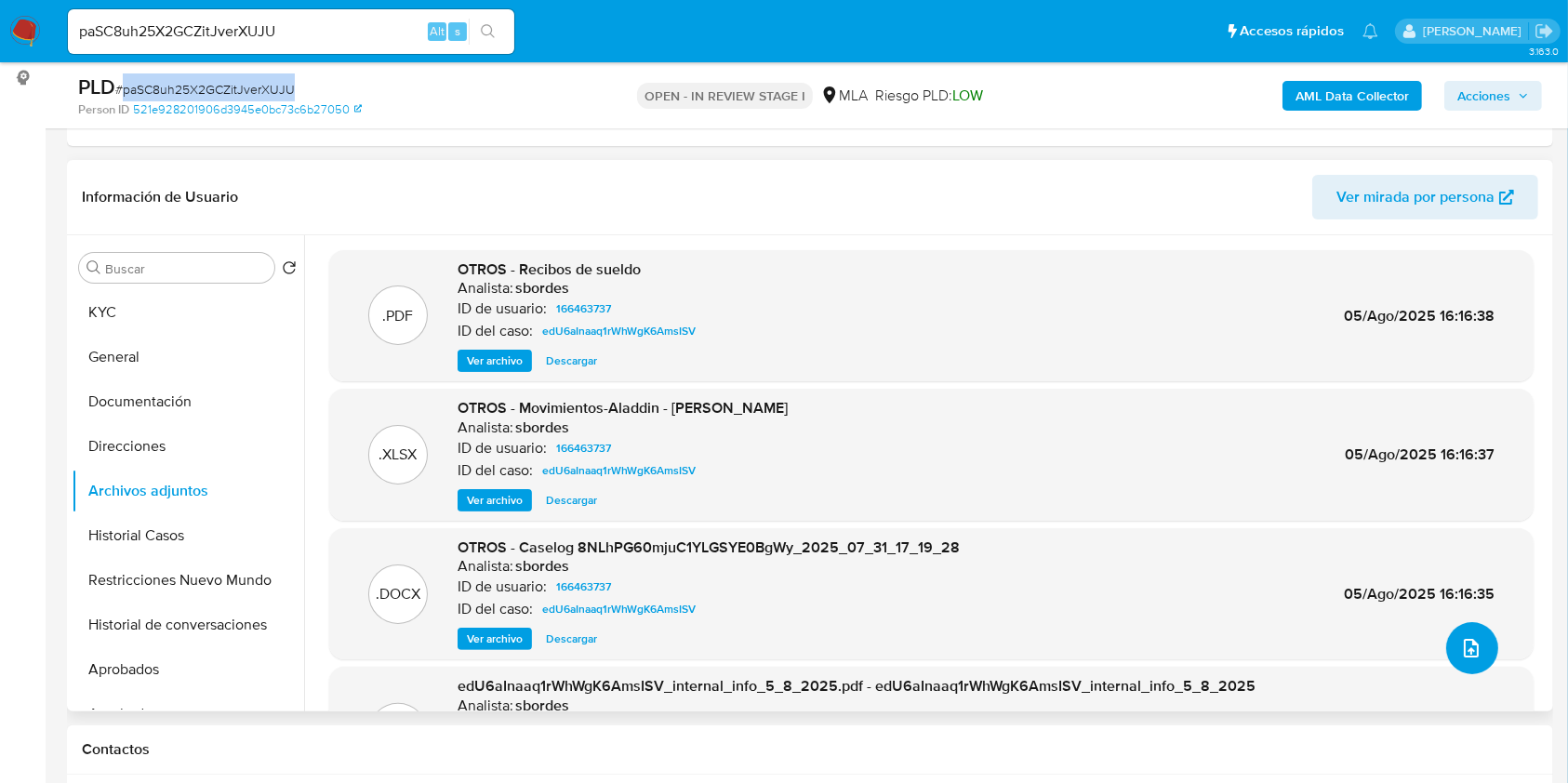
click at [1469, 662] on button "upload-file" at bounding box center [1472, 649] width 52 height 52
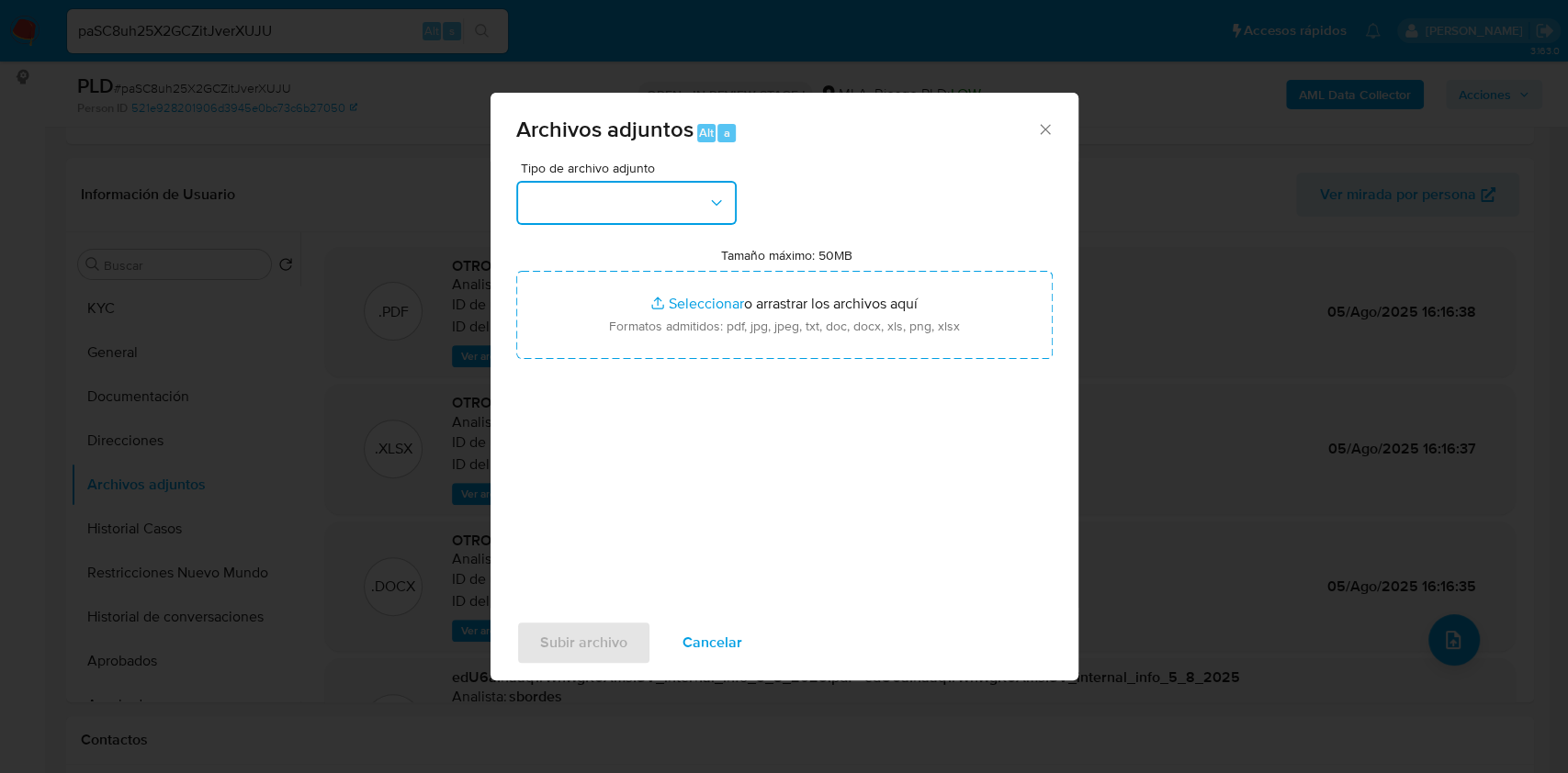
click at [675, 200] on button "button" at bounding box center [626, 203] width 220 height 44
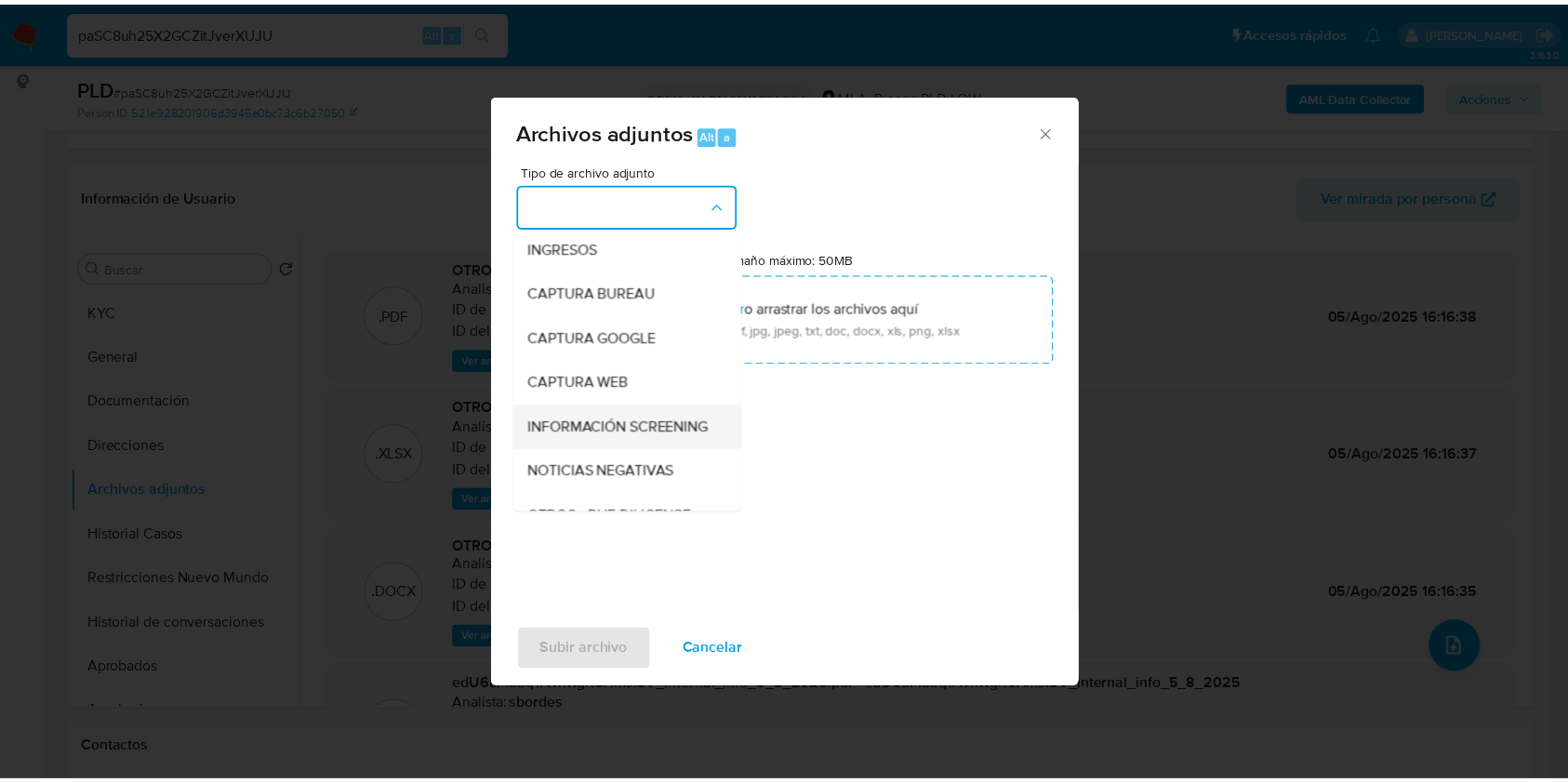
scroll to position [124, 0]
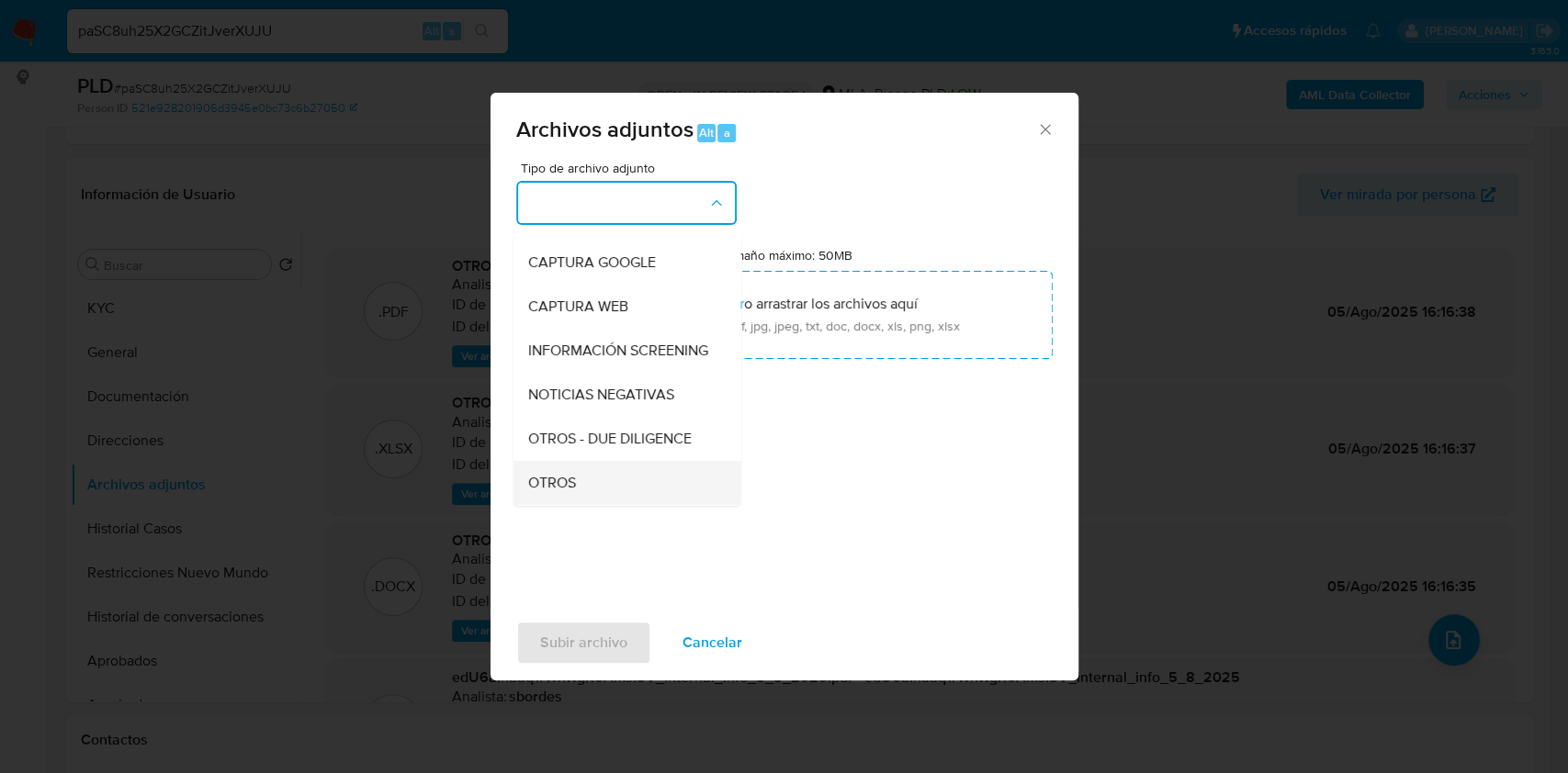
click at [608, 500] on div "OTROS" at bounding box center [620, 483] width 187 height 44
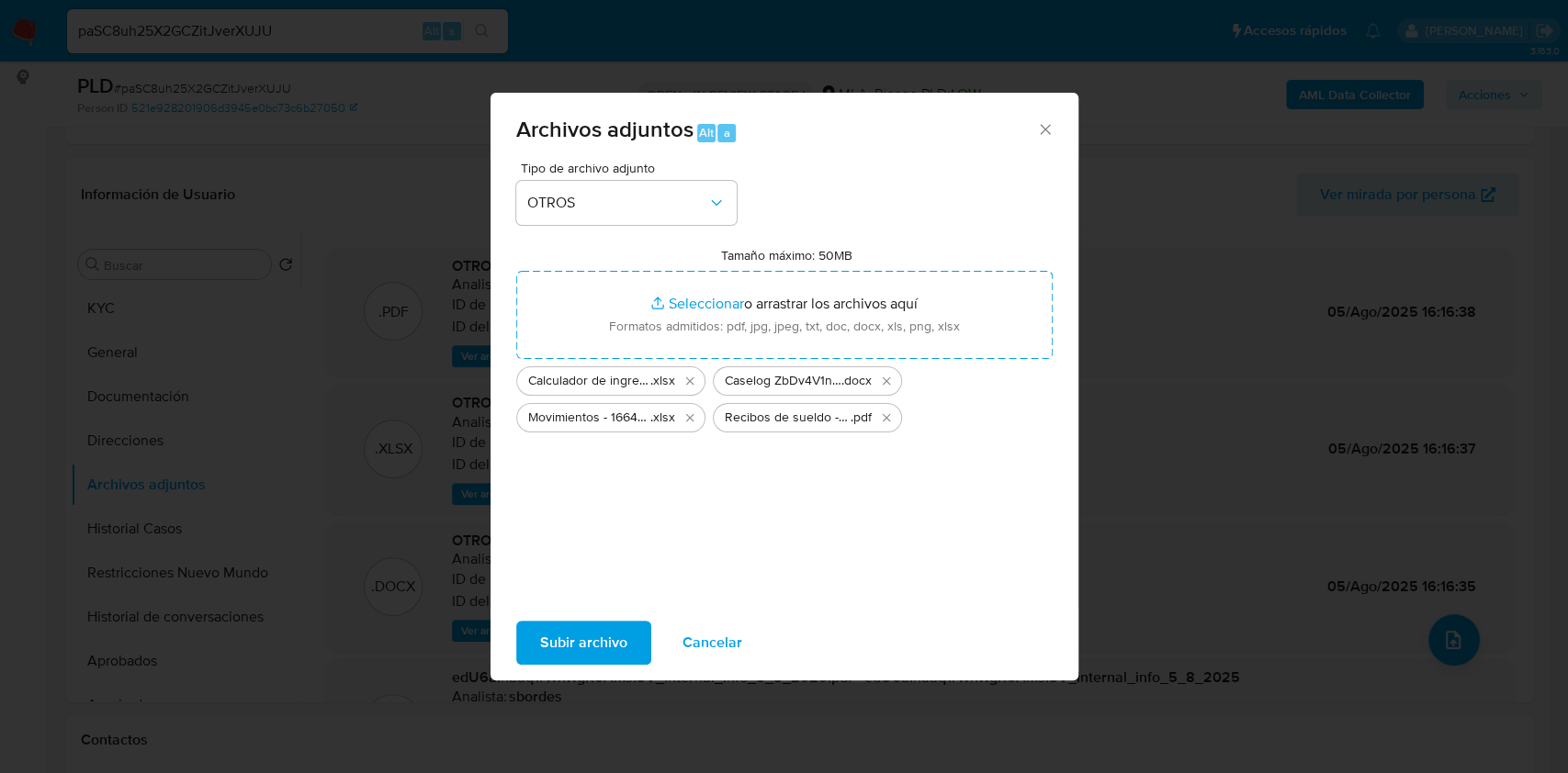
click at [627, 648] on button "Subir archivo" at bounding box center [583, 643] width 135 height 44
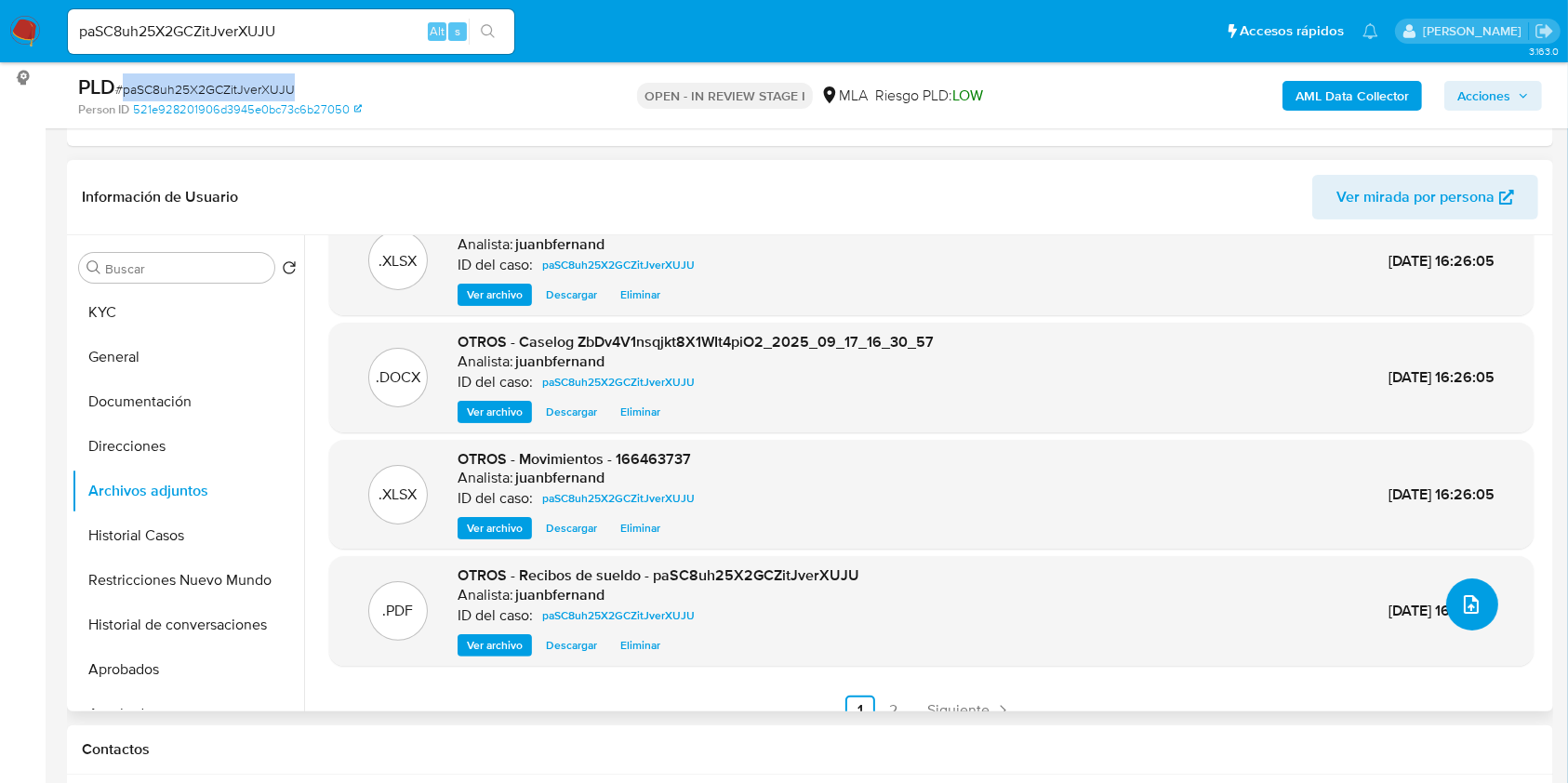
scroll to position [67, 0]
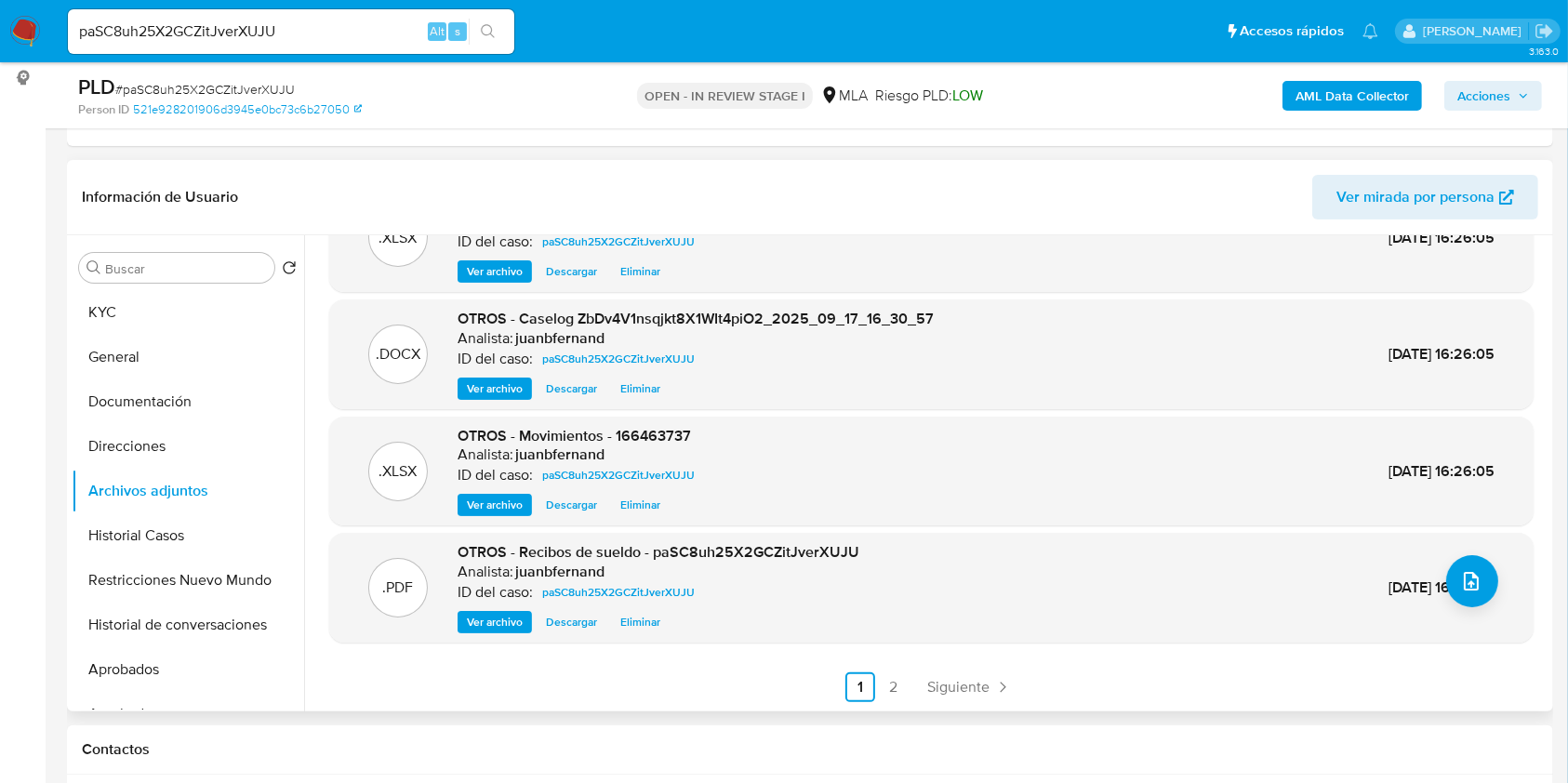
click at [952, 667] on div ".XLSX OTROS - Calculador de ingresos Analista: juanbfernand ID del caso: paSC8u…" at bounding box center [931, 442] width 1204 height 519
click at [953, 680] on span "Siguiente" at bounding box center [958, 688] width 62 height 15
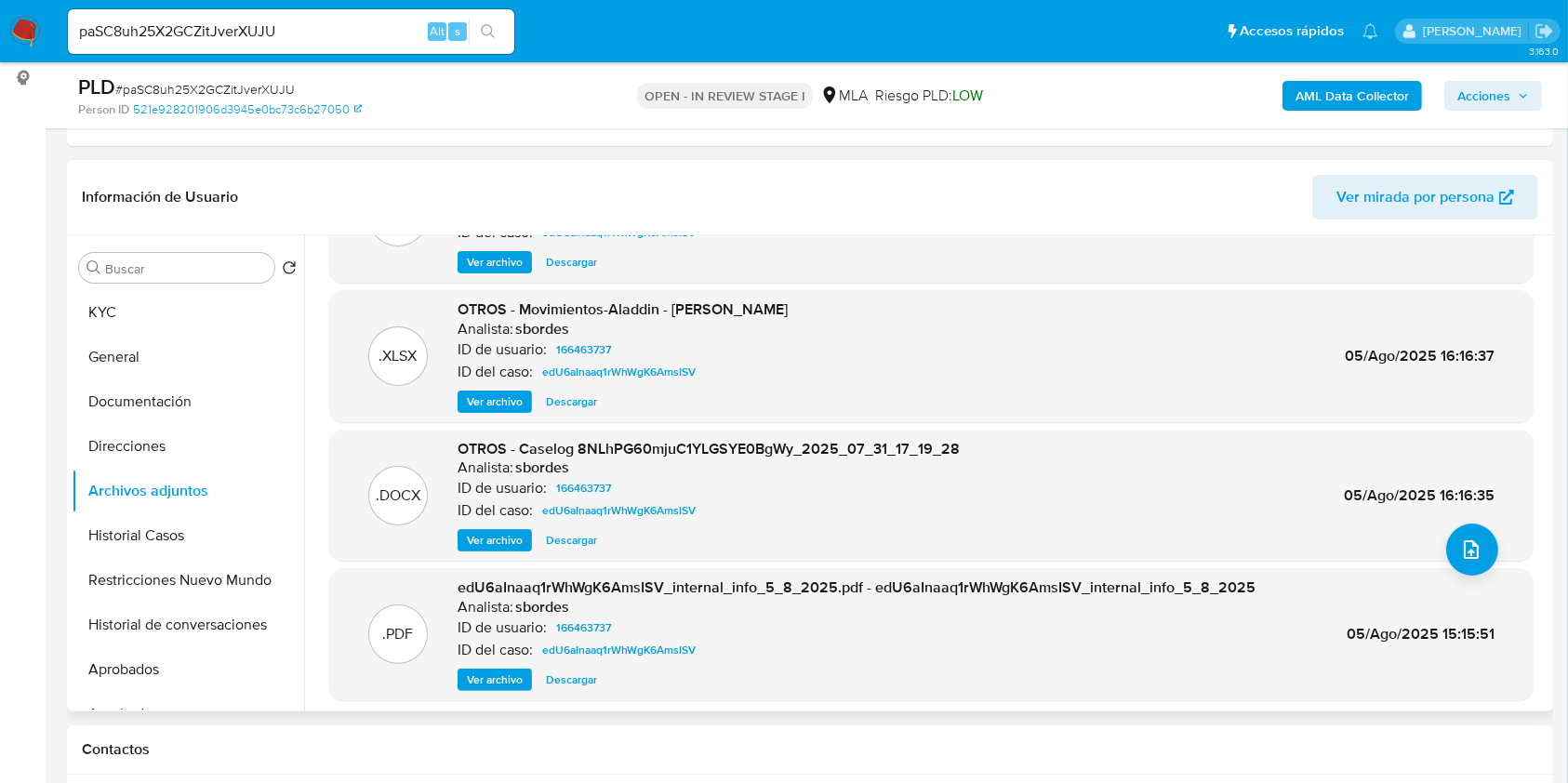
scroll to position [156, 0]
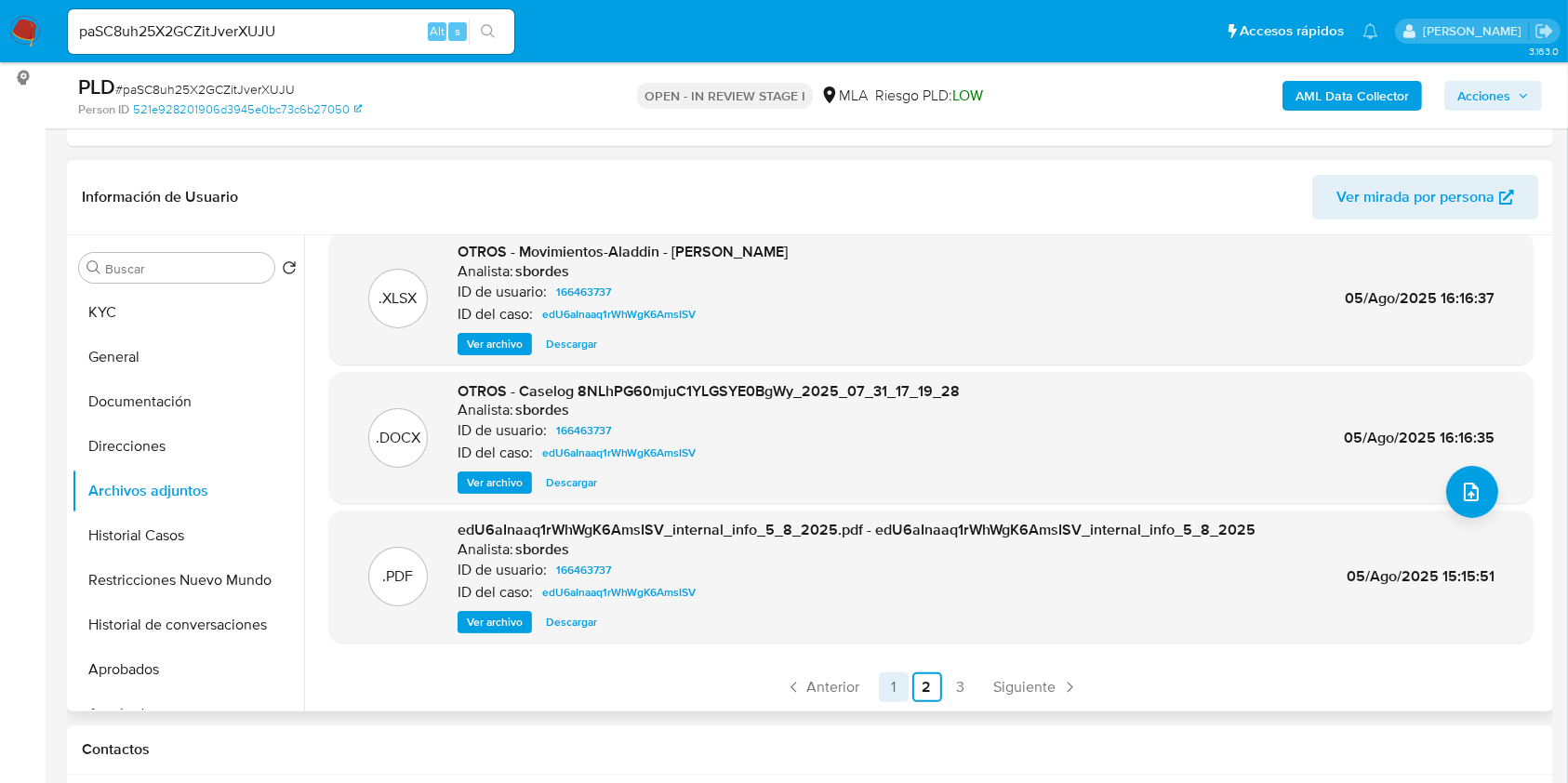
click at [835, 674] on link "Anterior" at bounding box center [822, 688] width 90 height 30
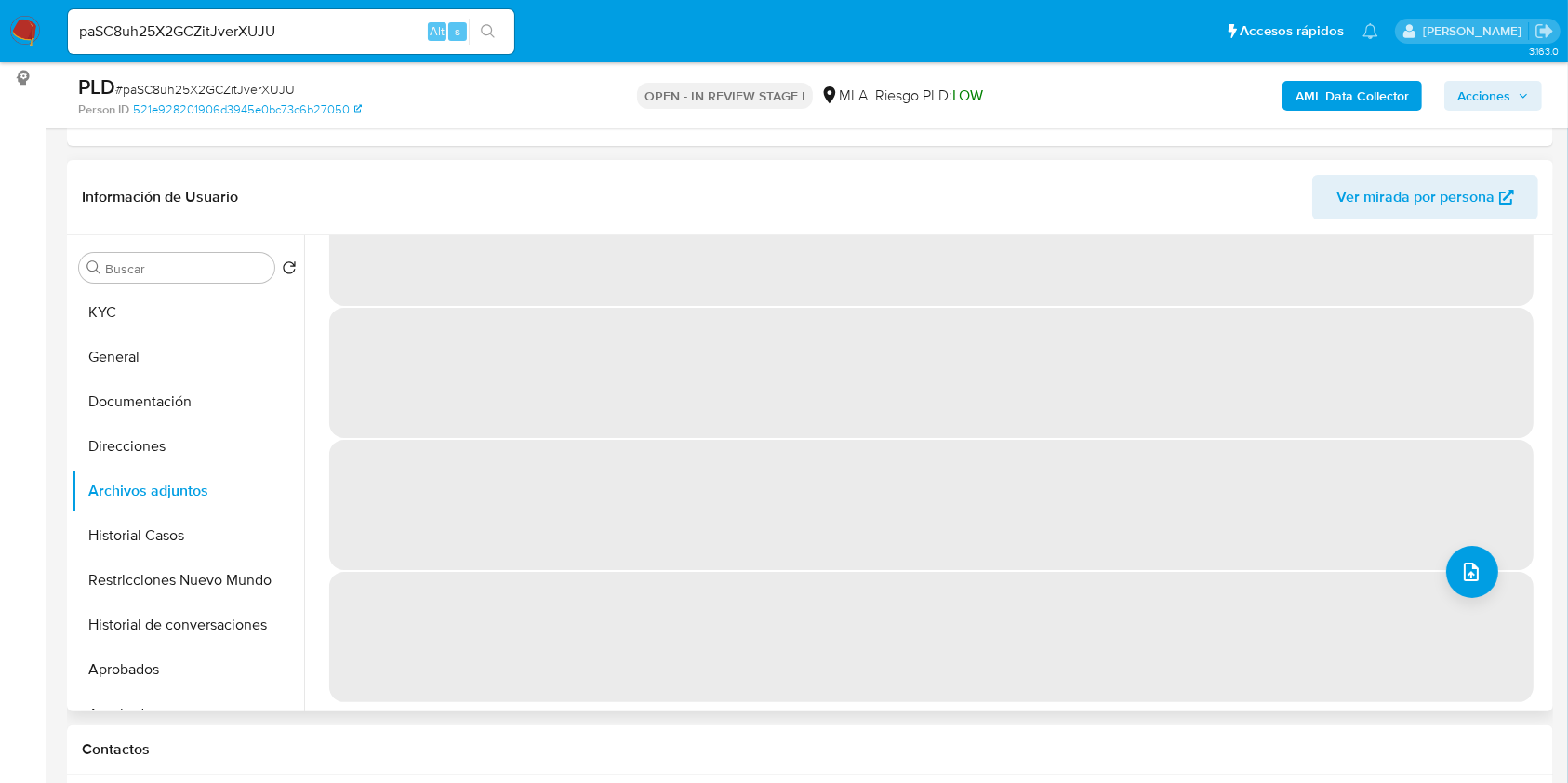
scroll to position [0, 0]
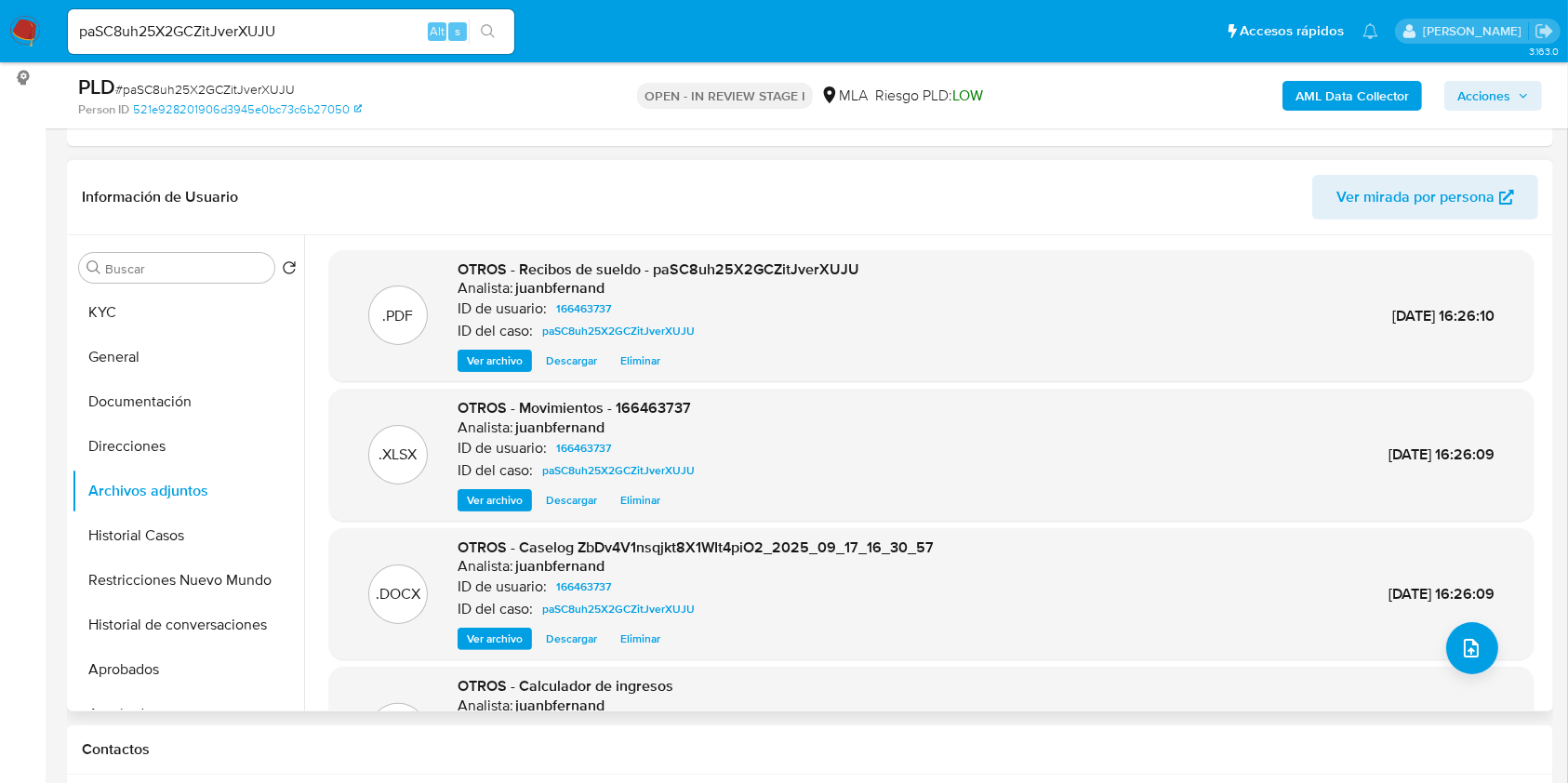
drag, startPoint x: 1492, startPoint y: 99, endPoint x: 1467, endPoint y: 109, distance: 26.9
click at [1491, 98] on span "Acciones" at bounding box center [1483, 96] width 53 height 30
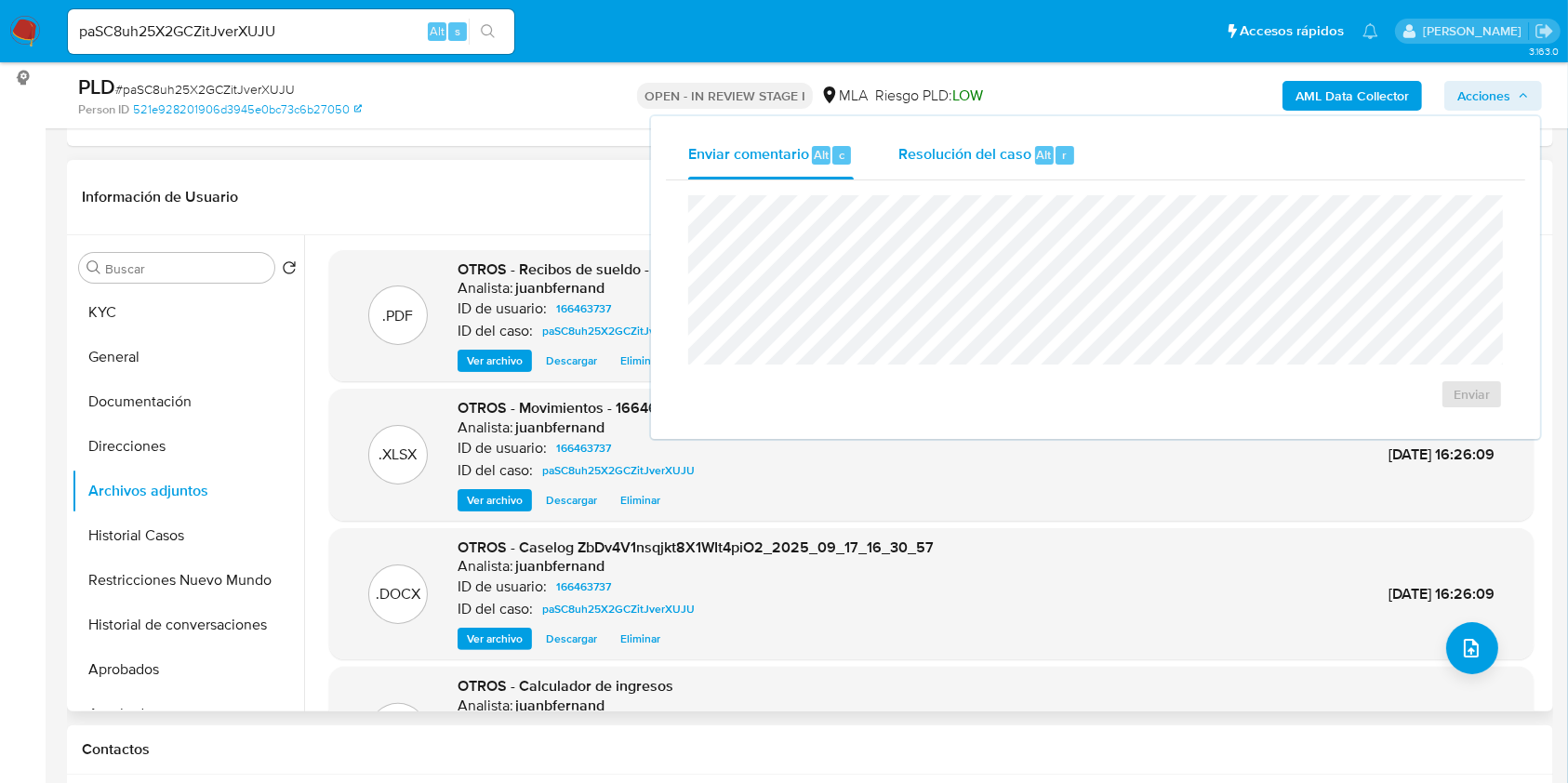
click at [921, 162] on span "Resolución del caso" at bounding box center [964, 154] width 133 height 21
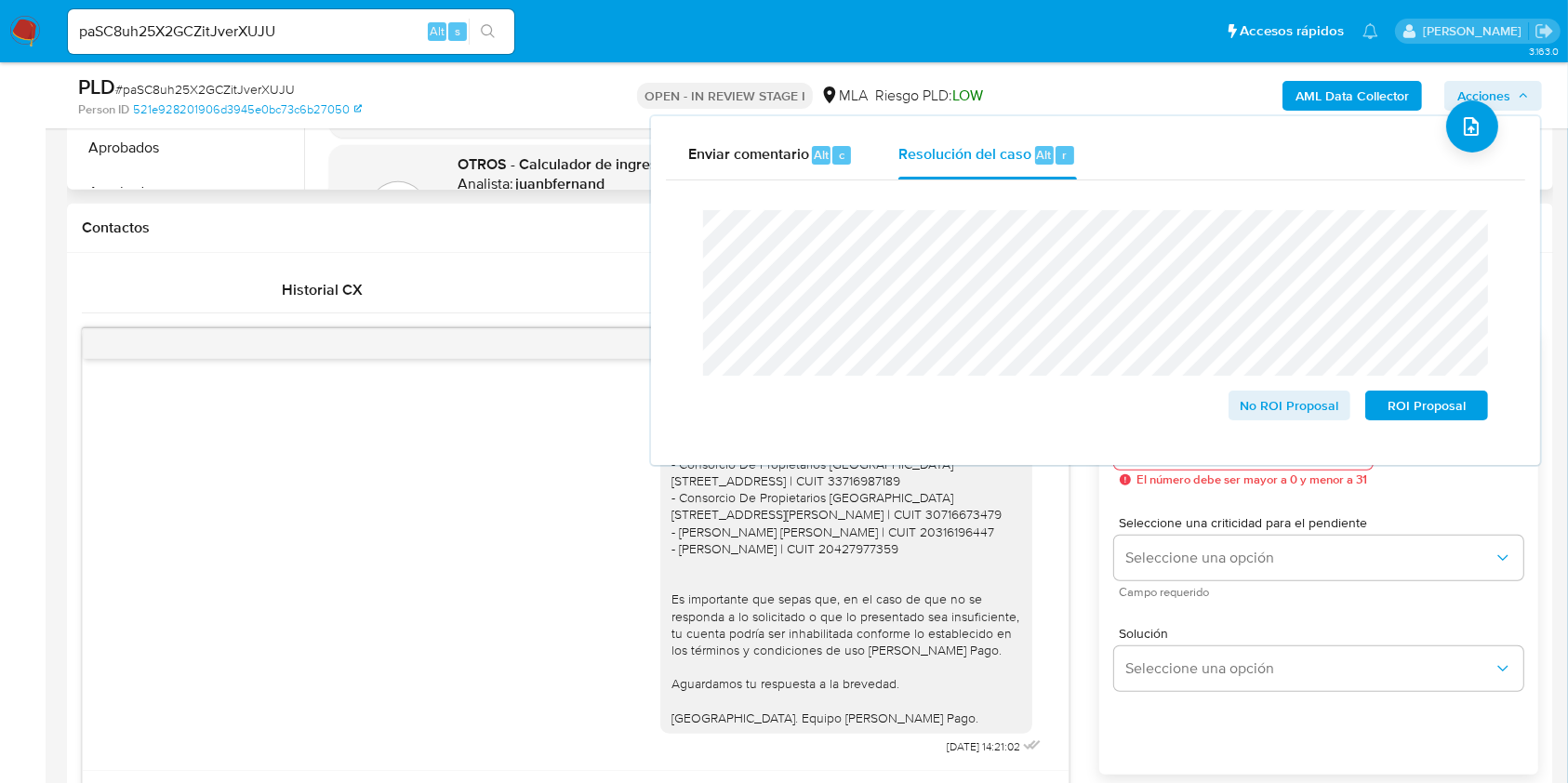
scroll to position [745, 0]
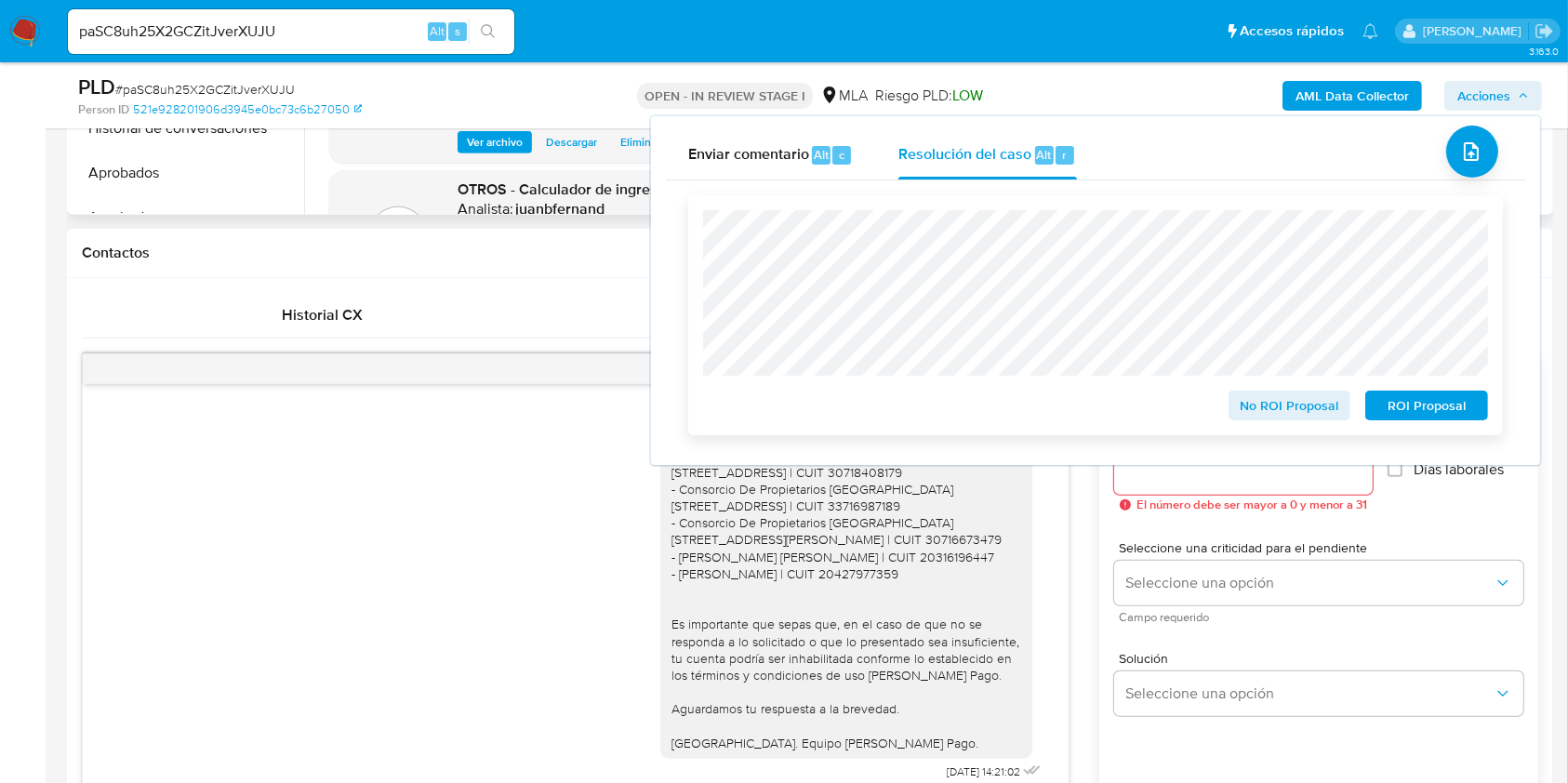
click at [1267, 411] on span "No ROI Proposal" at bounding box center [1290, 406] width 97 height 26
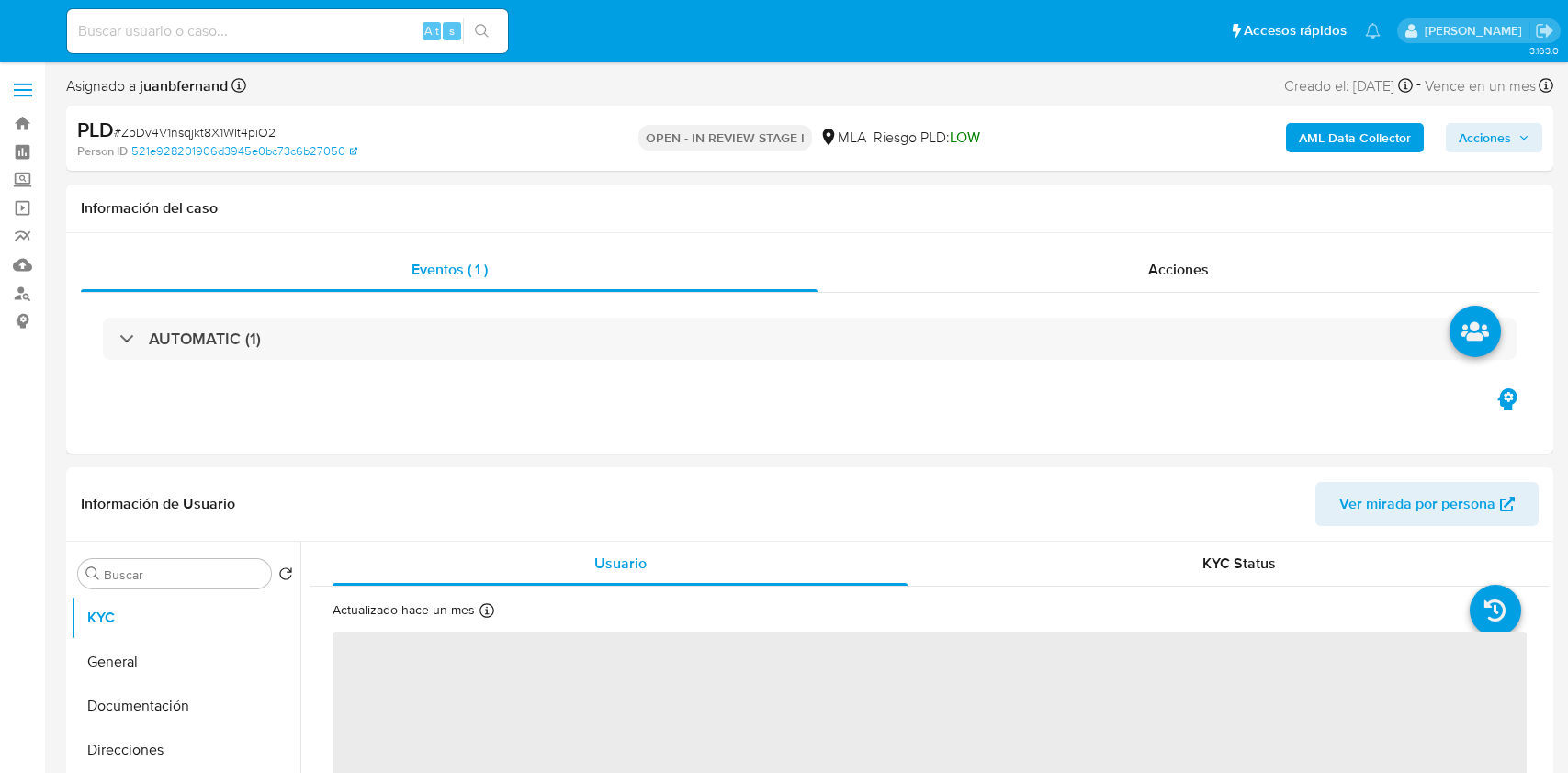
select select "10"
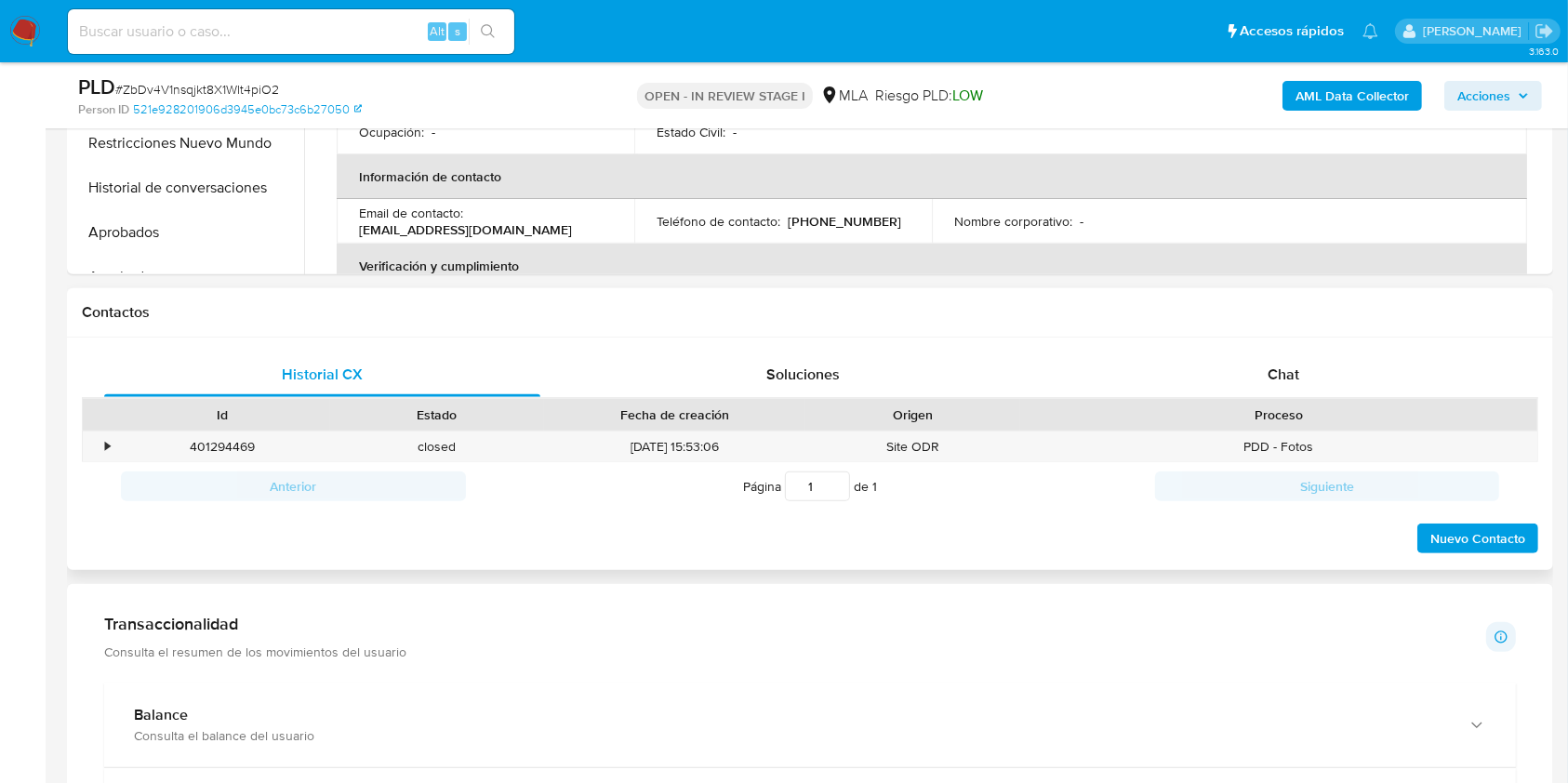
scroll to position [745, 0]
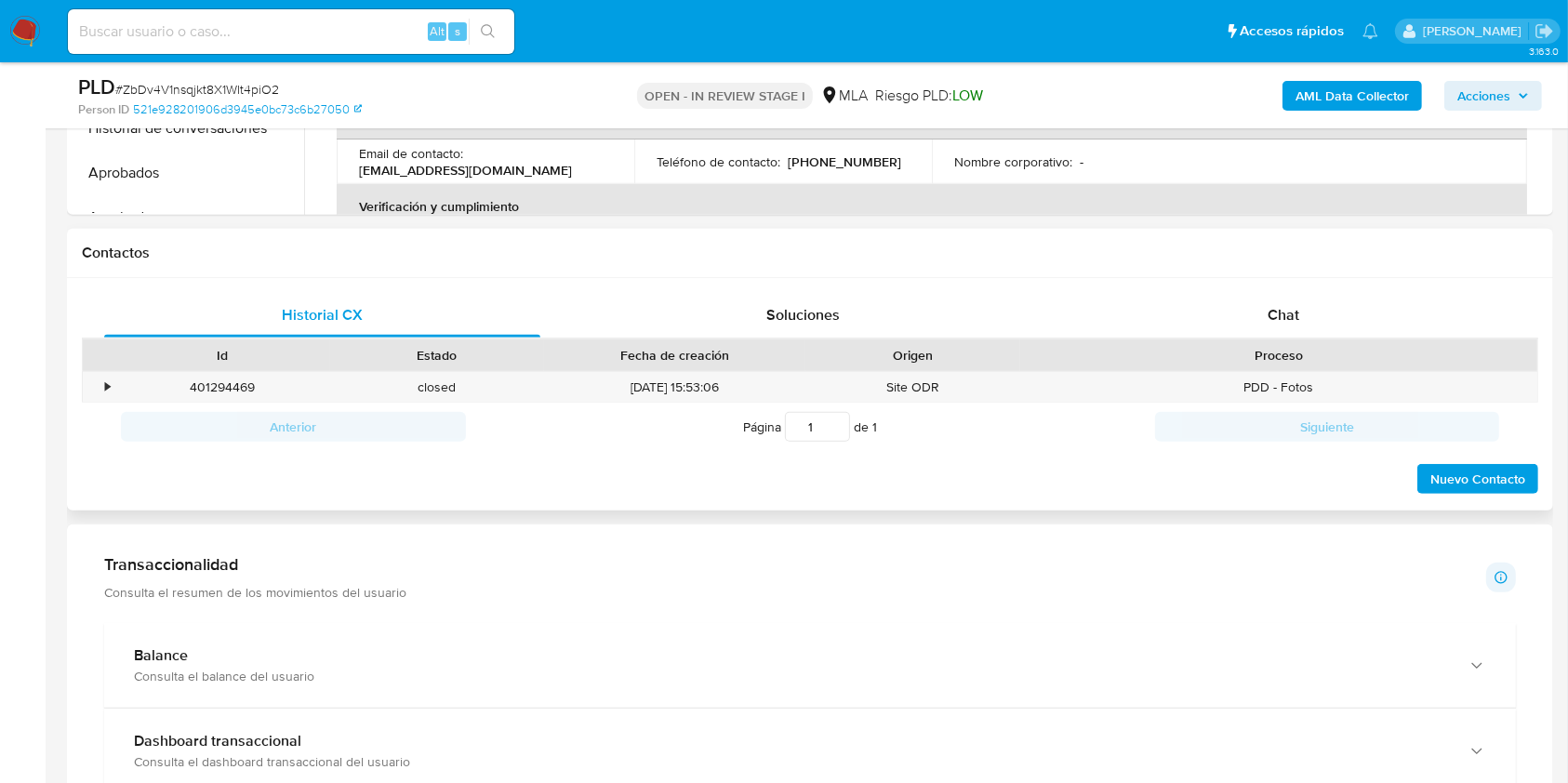
click at [1258, 344] on div "Proceso" at bounding box center [1279, 356] width 517 height 32
click at [1289, 306] on span "Chat" at bounding box center [1284, 315] width 32 height 21
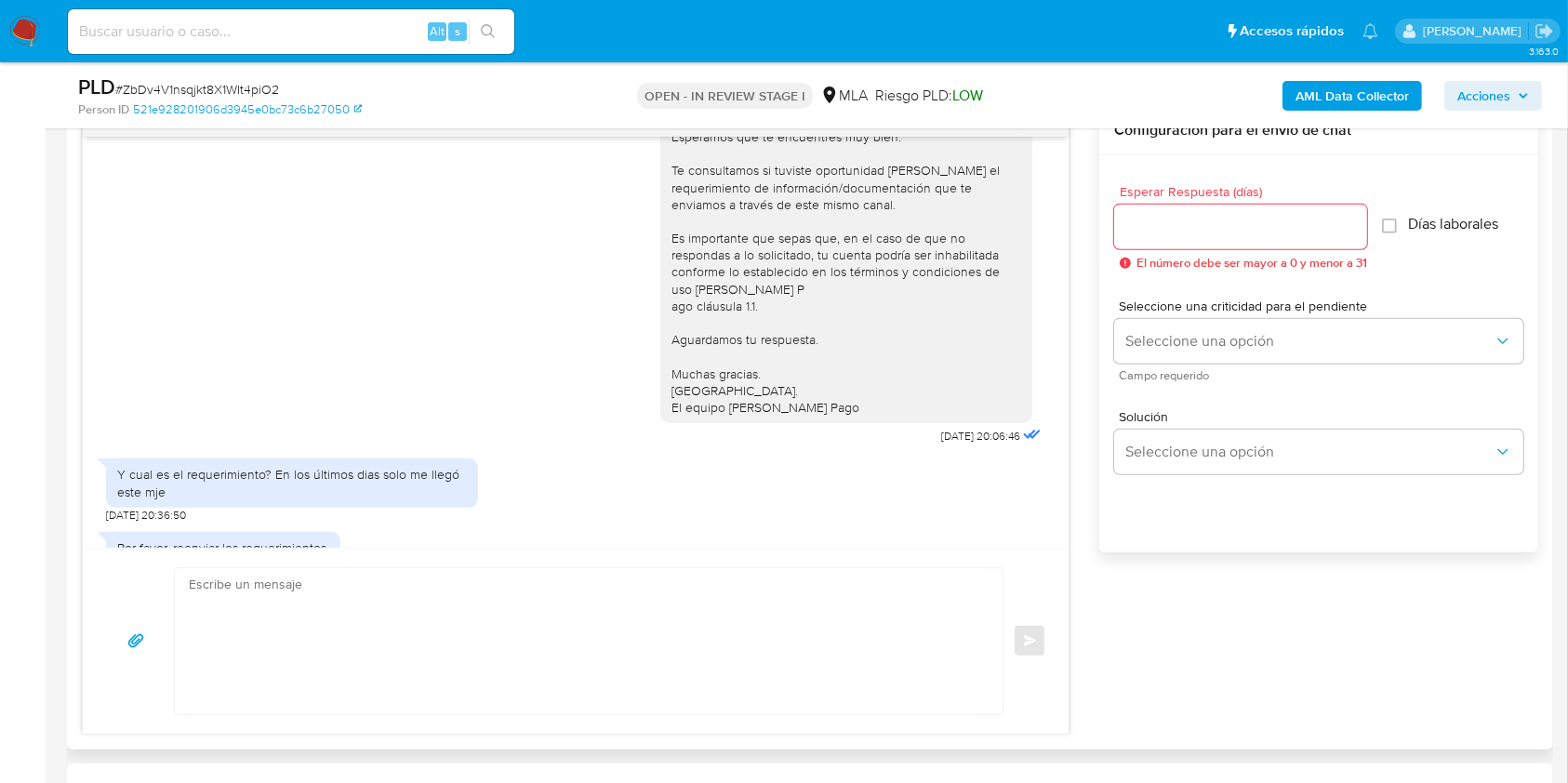
scroll to position [129, 0]
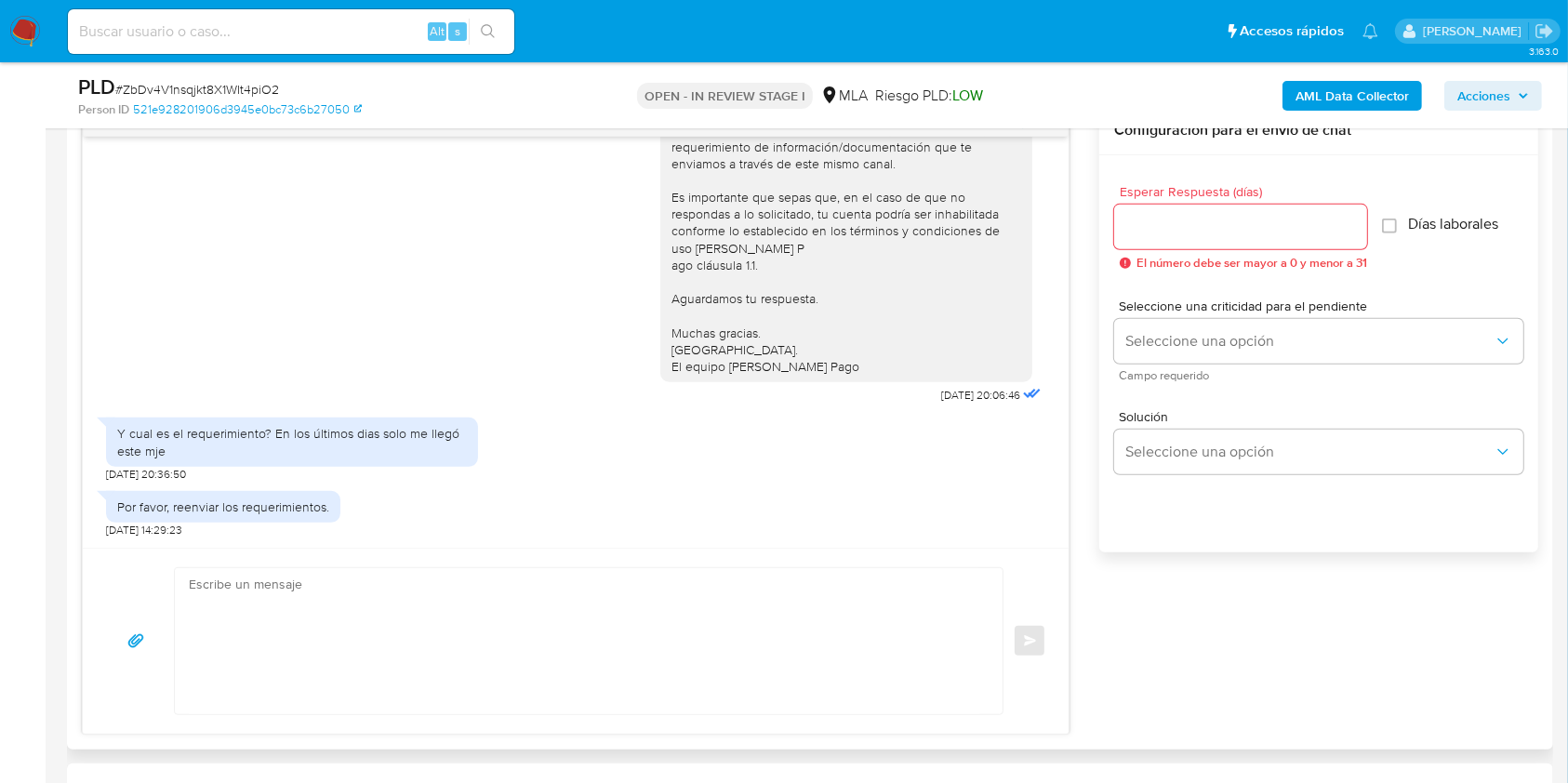
click at [206, 594] on textarea at bounding box center [583, 641] width 790 height 147
click at [606, 631] on textarea at bounding box center [583, 641] width 790 height 147
paste textarea "Hola. ¡Muchas gracias por tu respuesta! Confirmamos la recepción de la document…"
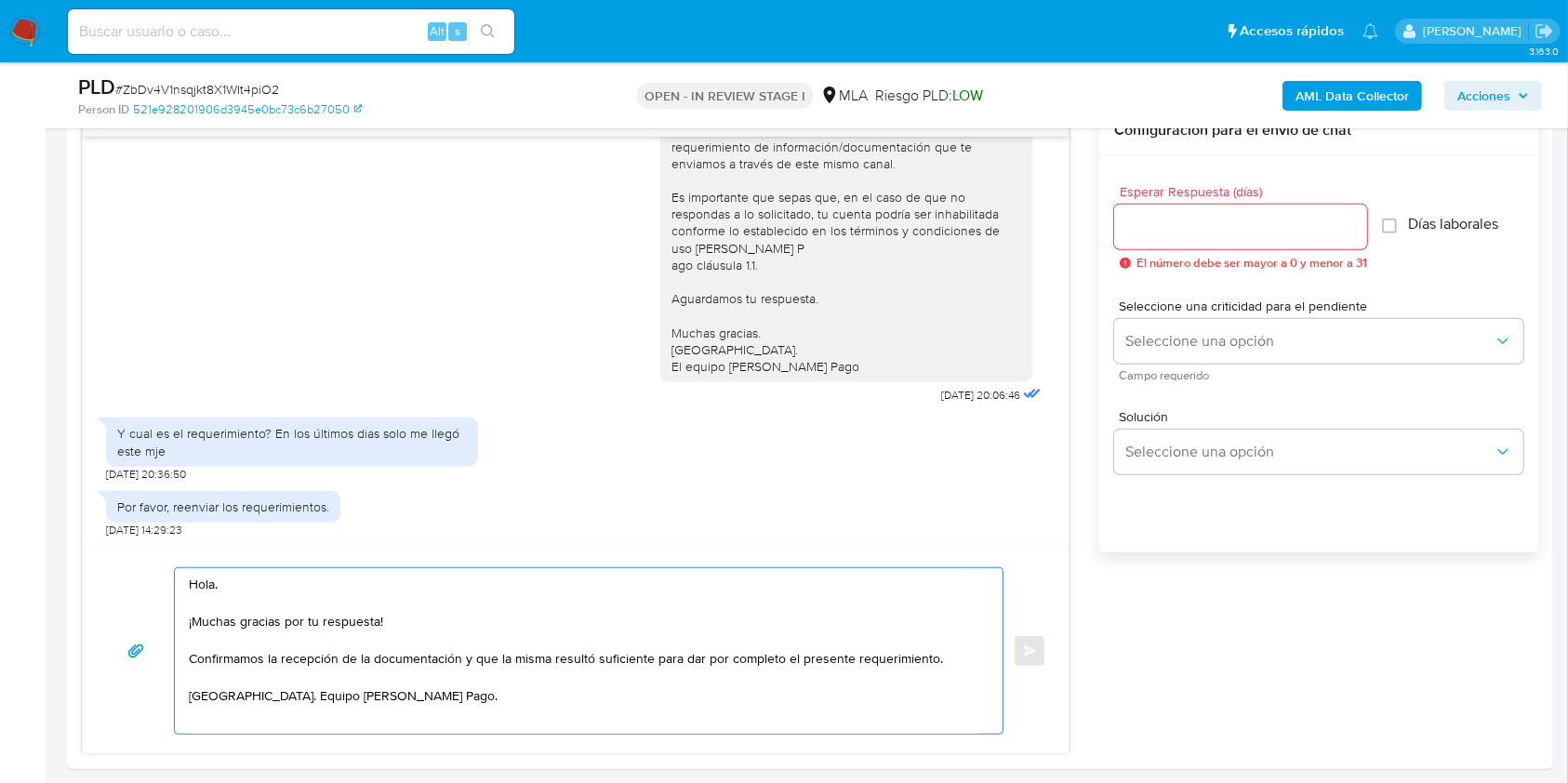
type textarea "Hola. ¡Muchas gracias por tu respuesta! Confirmamos la recepción de la document…"
click at [261, 88] on span "# ZbDv4V1nsqjkt8X1WIt4piO2" at bounding box center [197, 90] width 163 height 19
copy span "ZbDv4V1nsqjkt8X1WIt4piO2"
click at [1189, 223] on input "Esperar Respuesta (días)" at bounding box center [1240, 227] width 253 height 24
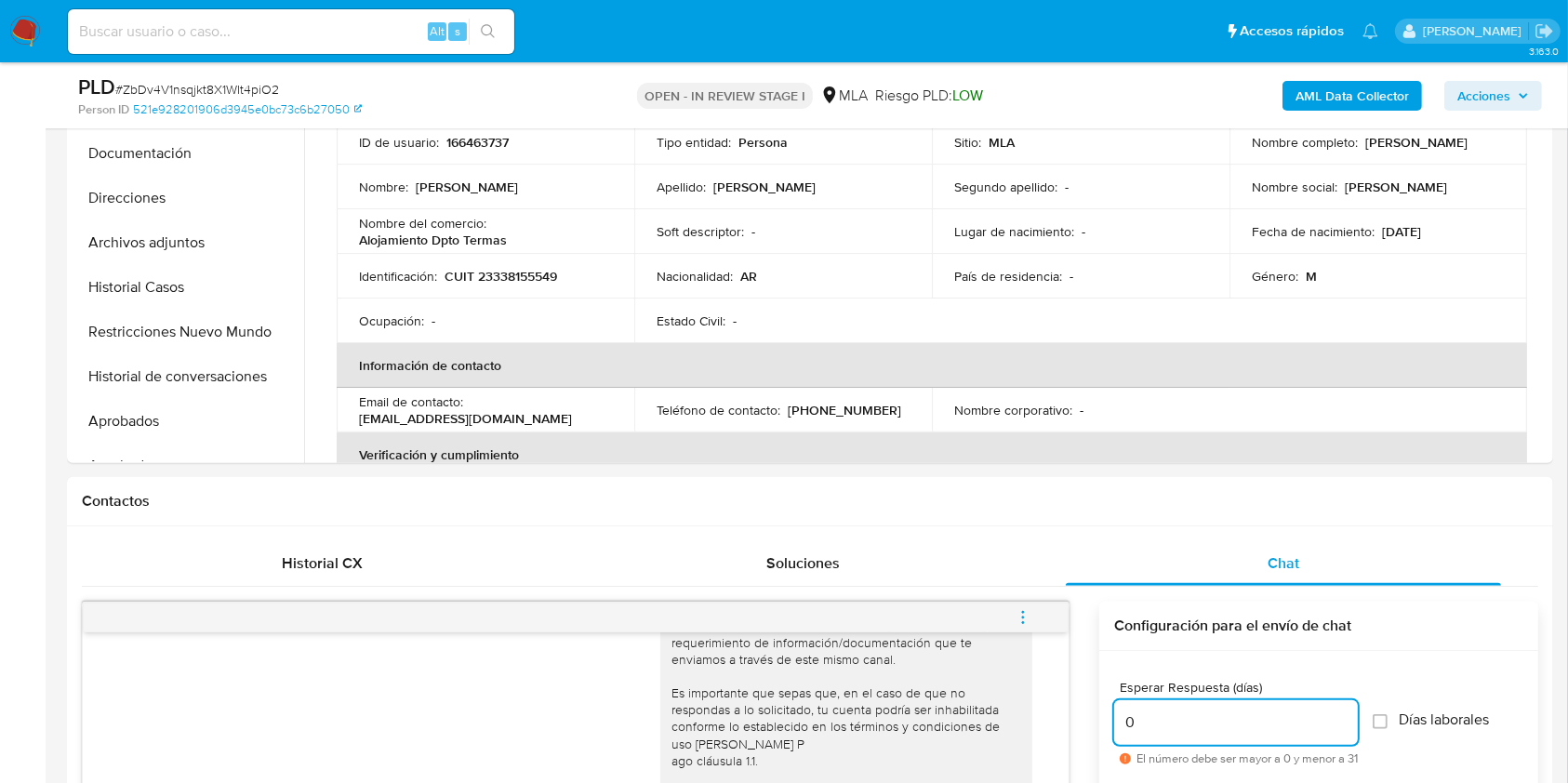
scroll to position [1116, 0]
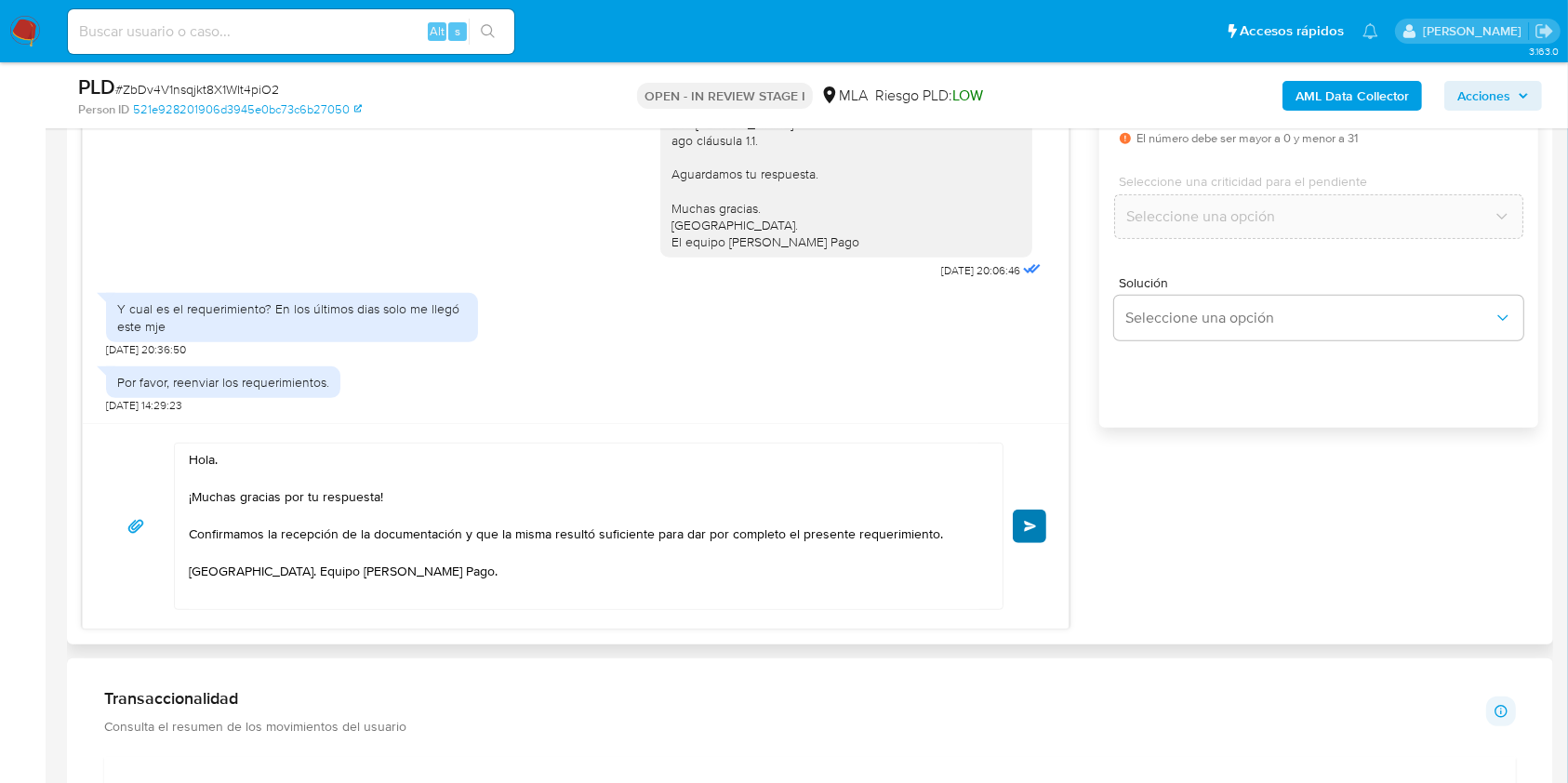
type input "0"
click at [1032, 533] on button "Enviar" at bounding box center [1030, 526] width 34 height 34
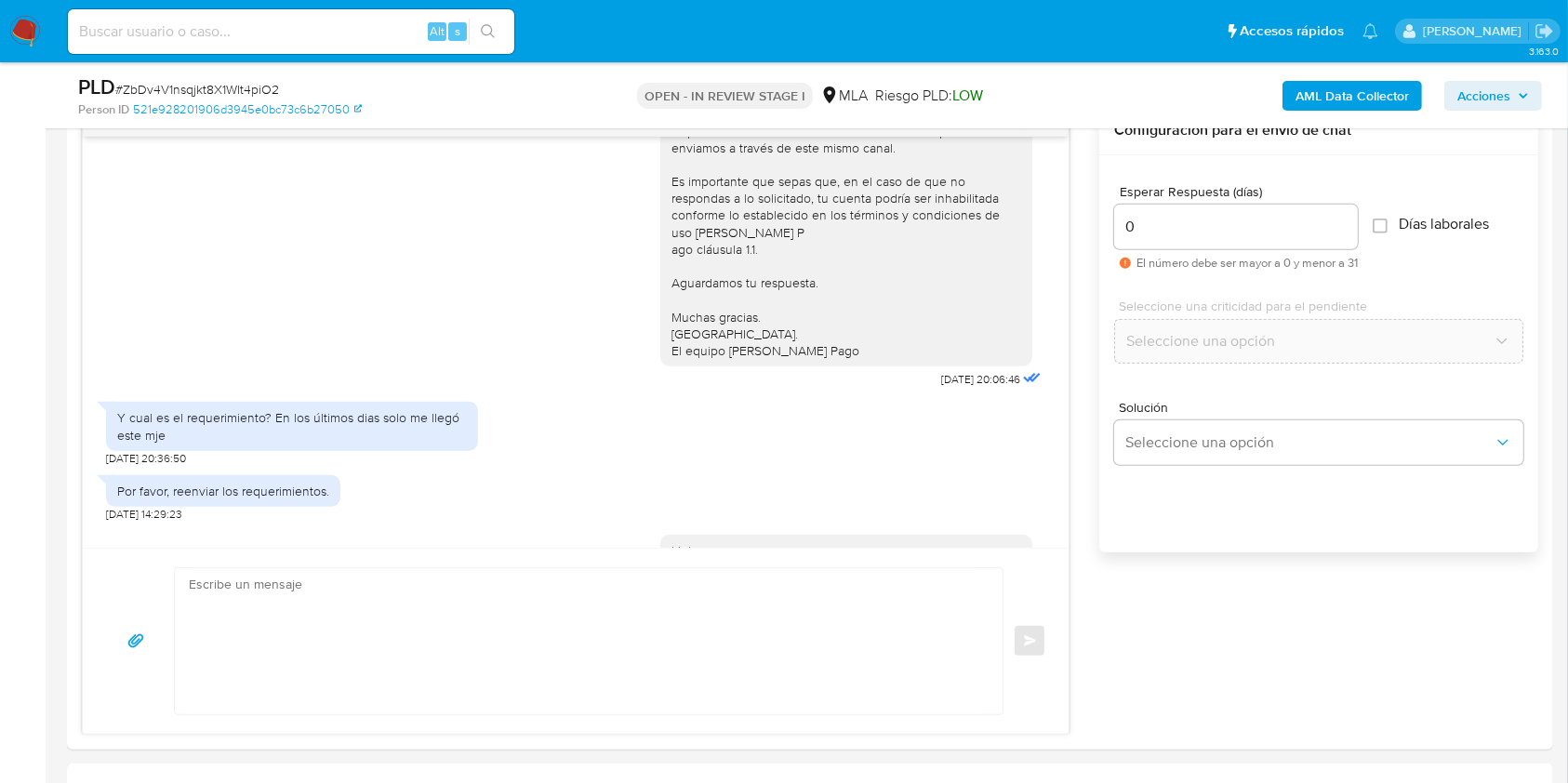
scroll to position [335, 0]
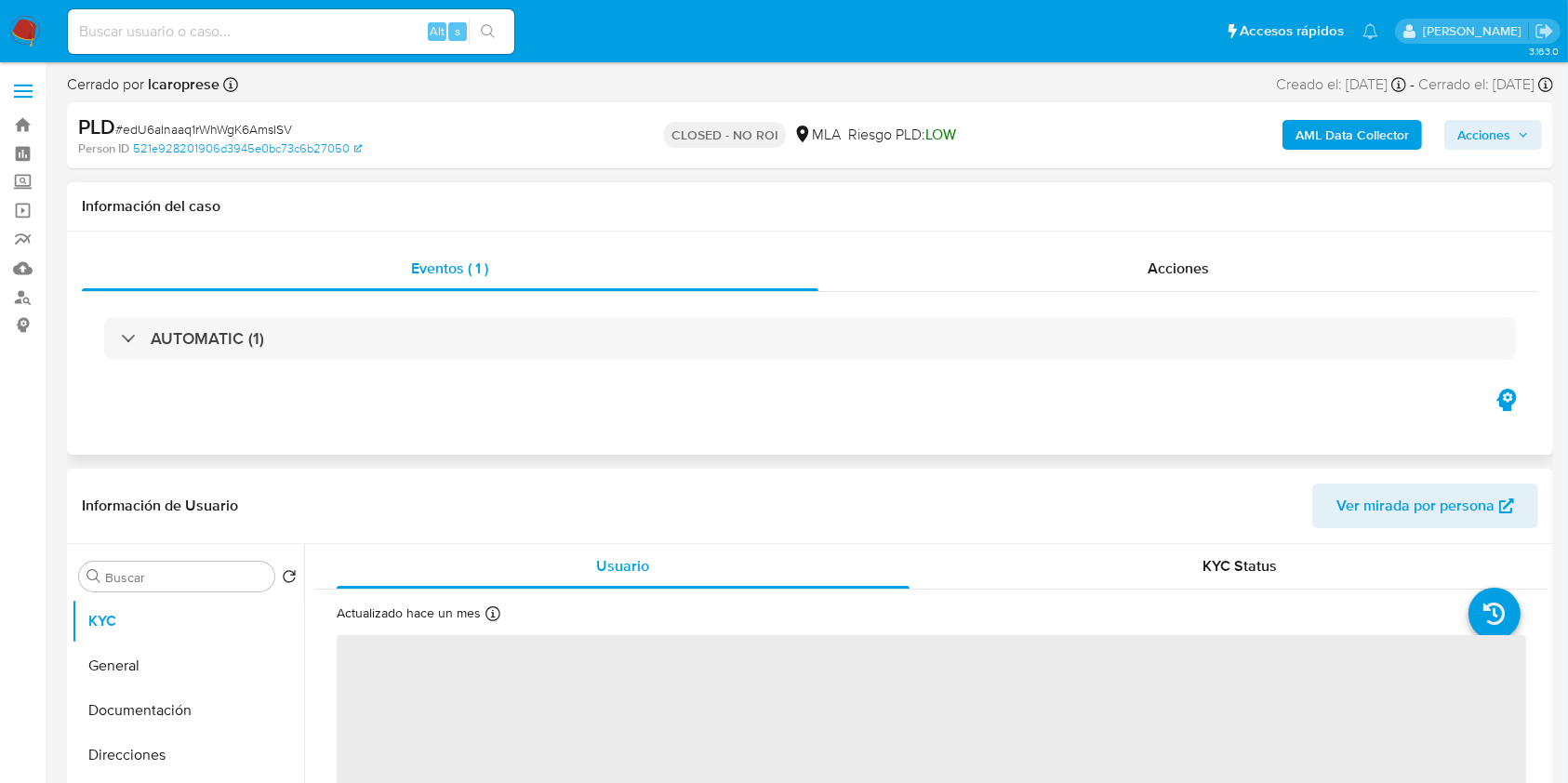
select select "10"
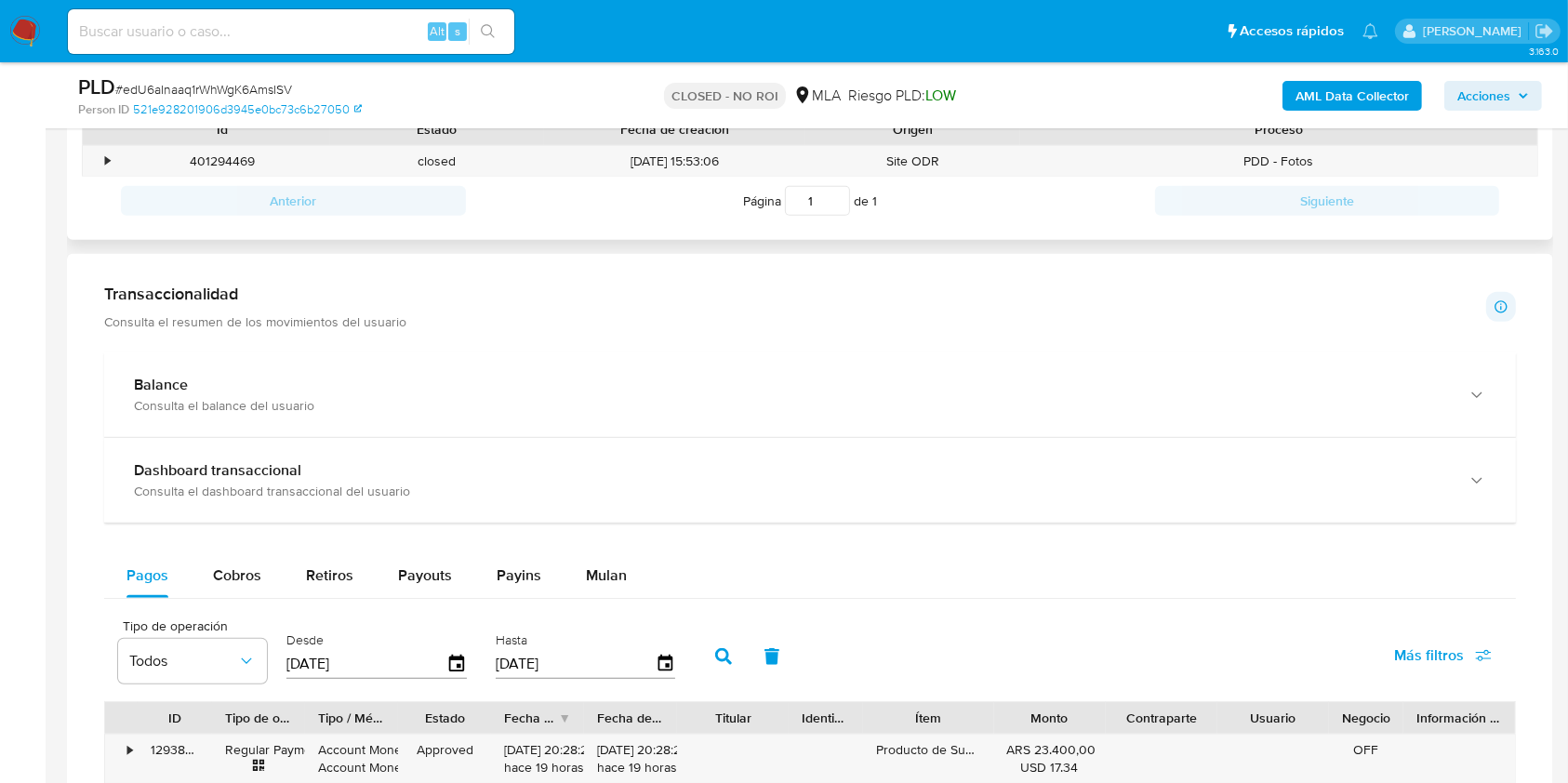
scroll to position [745, 0]
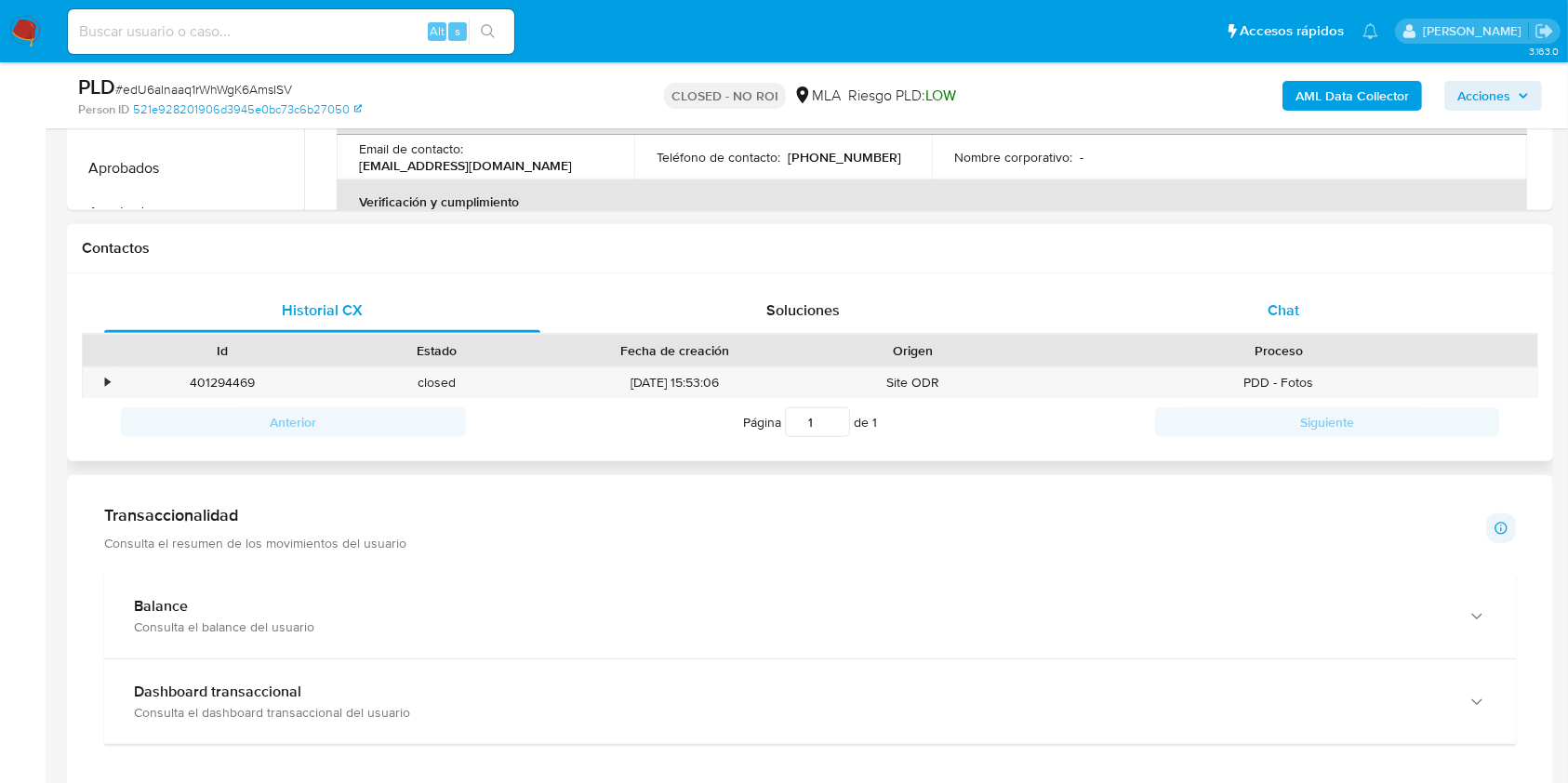
click at [1421, 300] on div "Chat" at bounding box center [1284, 311] width 437 height 45
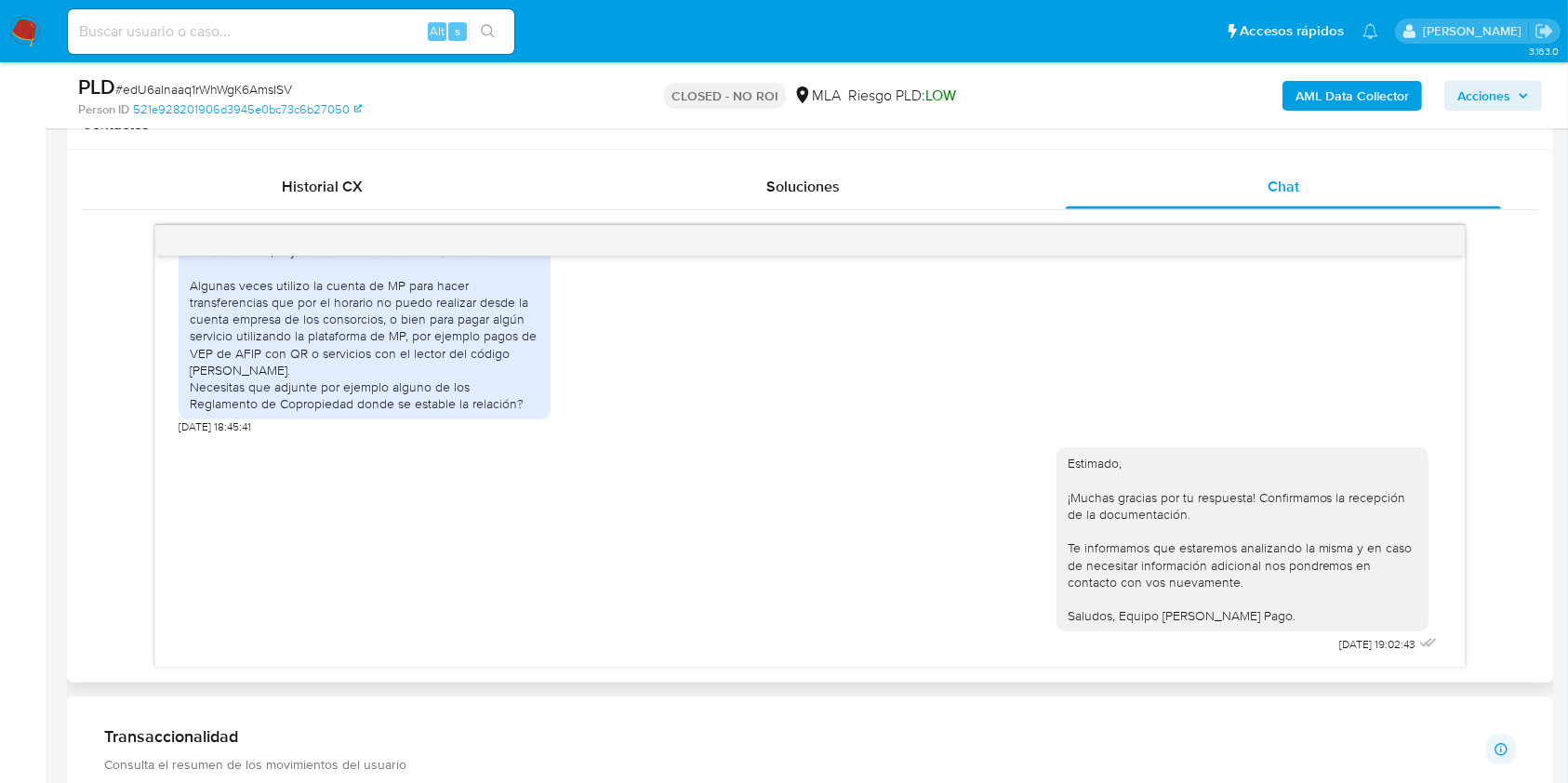
scroll to position [1704, 0]
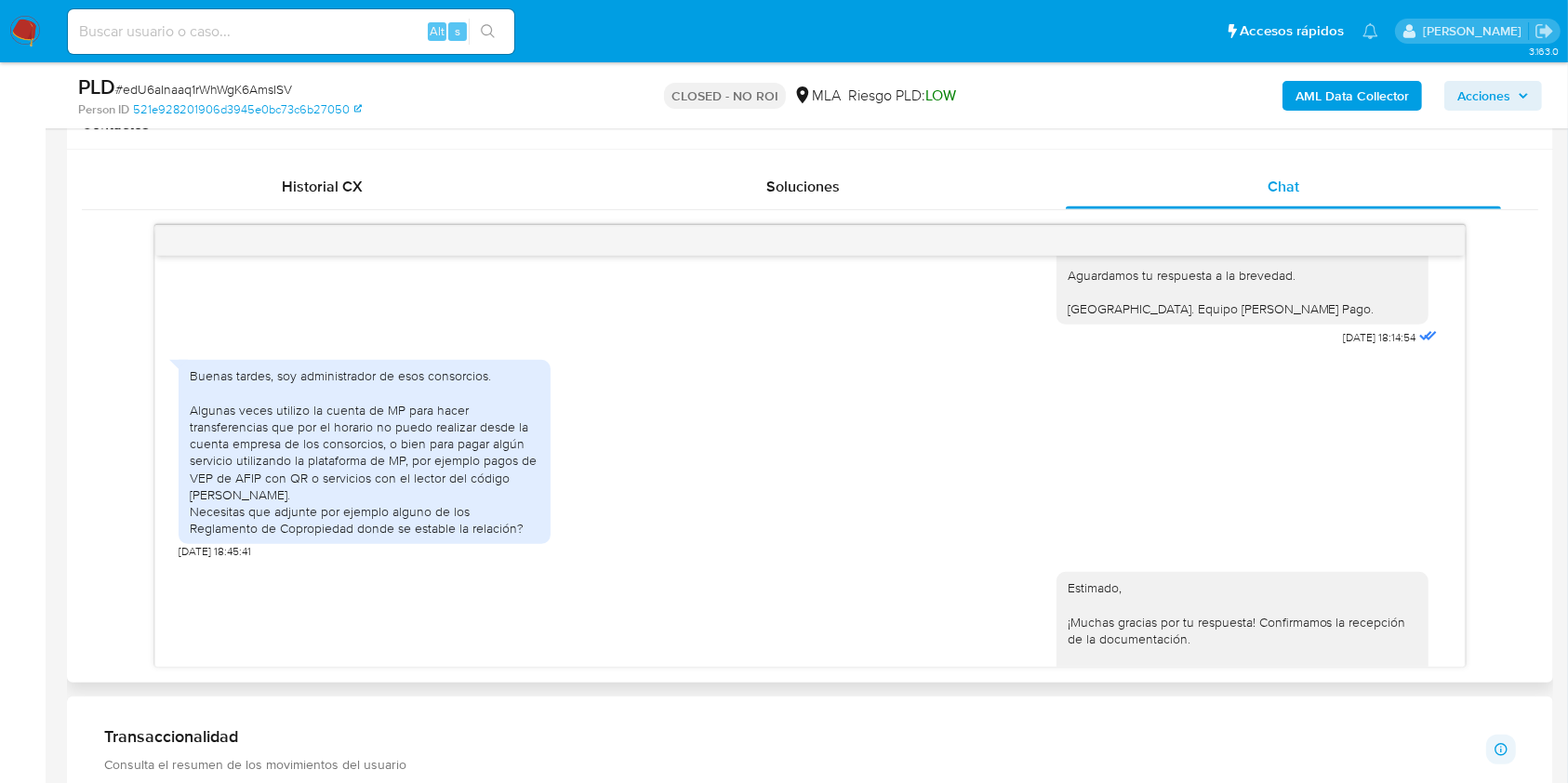
click at [183, 553] on span "[DATE] 18:45:41" at bounding box center [215, 552] width 73 height 15
drag, startPoint x: 183, startPoint y: 553, endPoint x: 226, endPoint y: 549, distance: 43.2
click at [226, 549] on span "05/08/2025 18:45:41" at bounding box center [215, 552] width 73 height 15
copy span "05/08/2025"
click at [210, 377] on div "Buenas tardes, soy administrador de esos consorcios. Algunas veces utilizo la c…" at bounding box center [364, 452] width 350 height 169
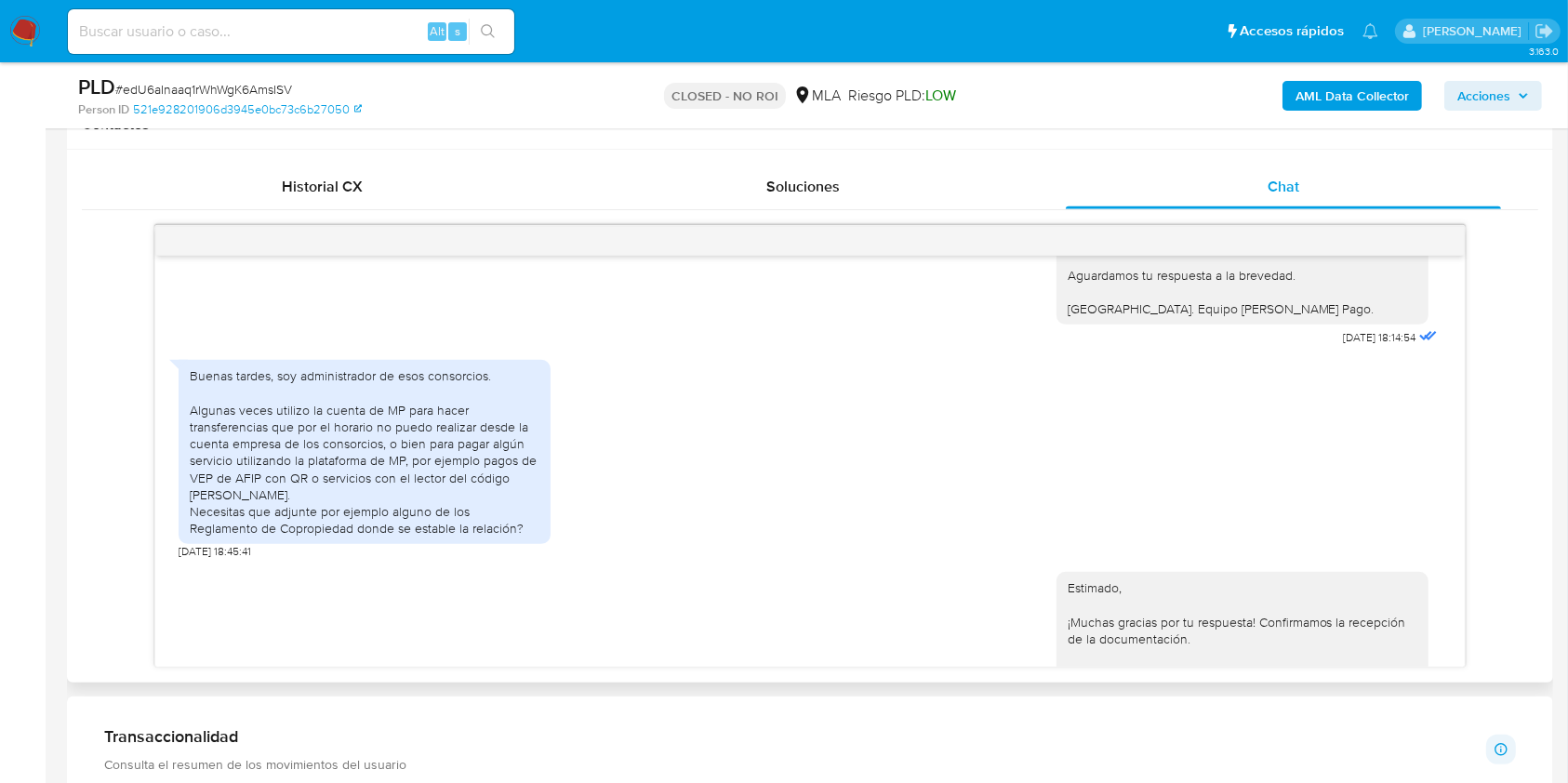
click at [207, 373] on div "Buenas tardes, soy administrador de esos consorcios. Algunas veces utilizo la c…" at bounding box center [364, 452] width 350 height 169
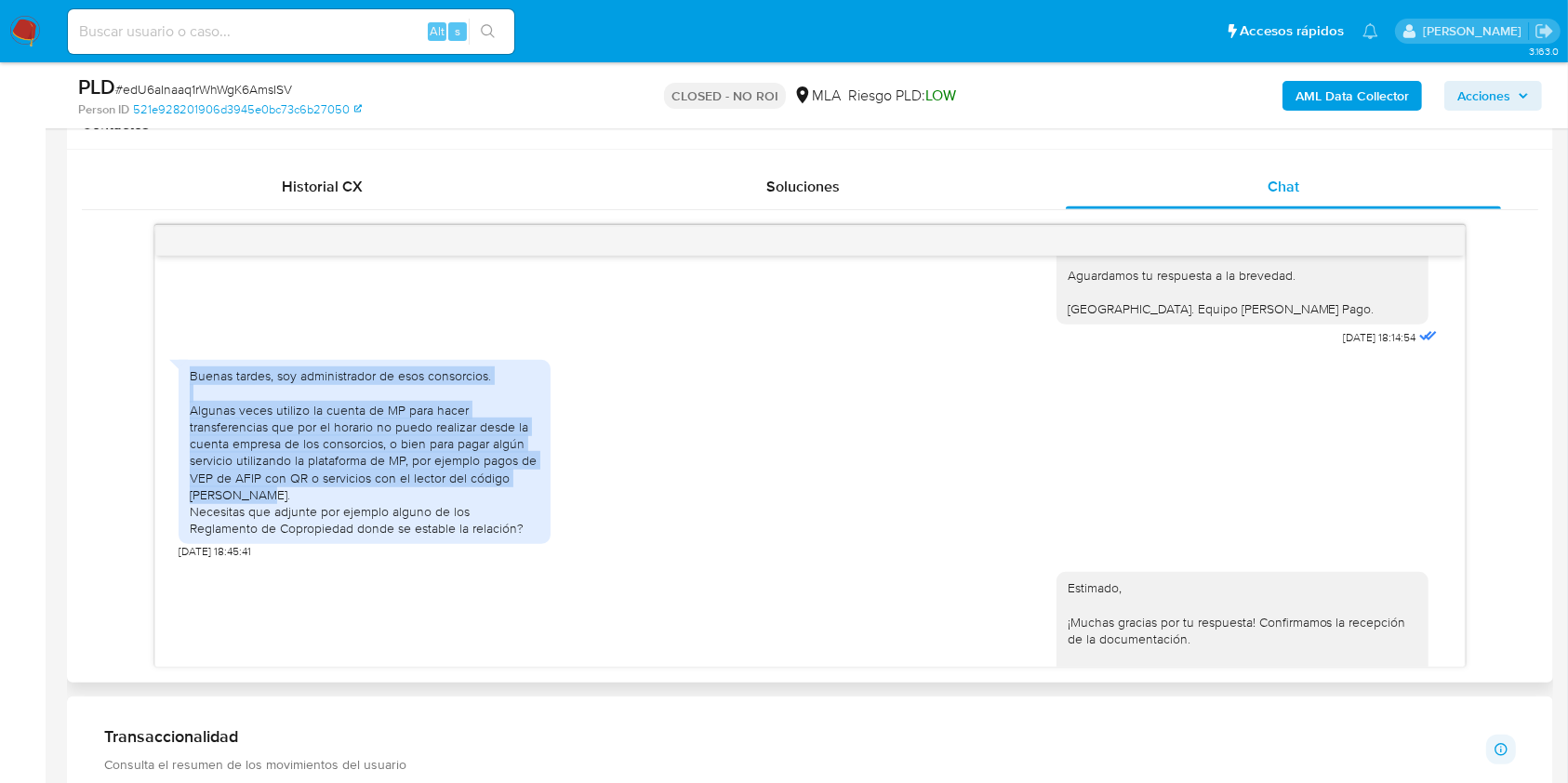
drag, startPoint x: 208, startPoint y: 373, endPoint x: 389, endPoint y: 491, distance: 216.1
click at [389, 491] on div "Buenas tardes, soy administrador de esos consorcios. Algunas veces utilizo la c…" at bounding box center [364, 452] width 350 height 169
copy div "Buenas tardes, soy administrador de esos consorcios. Algunas veces utilizo la c…"
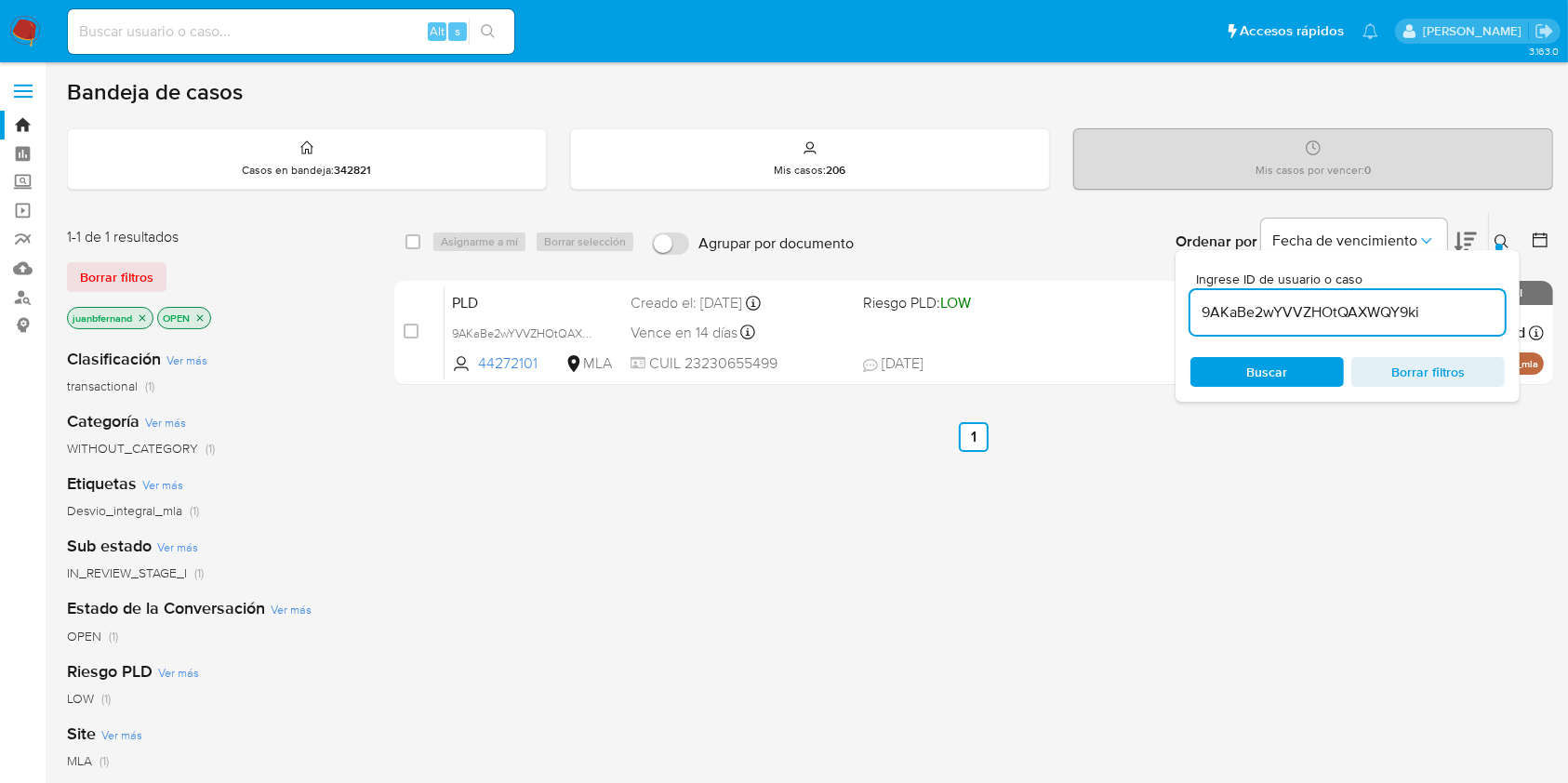
click at [1449, 305] on input "9AKaBe2wYVVZHOtQAXWQY9ki" at bounding box center [1347, 313] width 314 height 24
paste input "ZbDv4V1nsqjkt8X1WIt4piO2"
type input "ZbDv4V1nsqjkt8X1WIt4piO2"
click at [411, 244] on input "checkbox" at bounding box center [413, 242] width 15 height 15
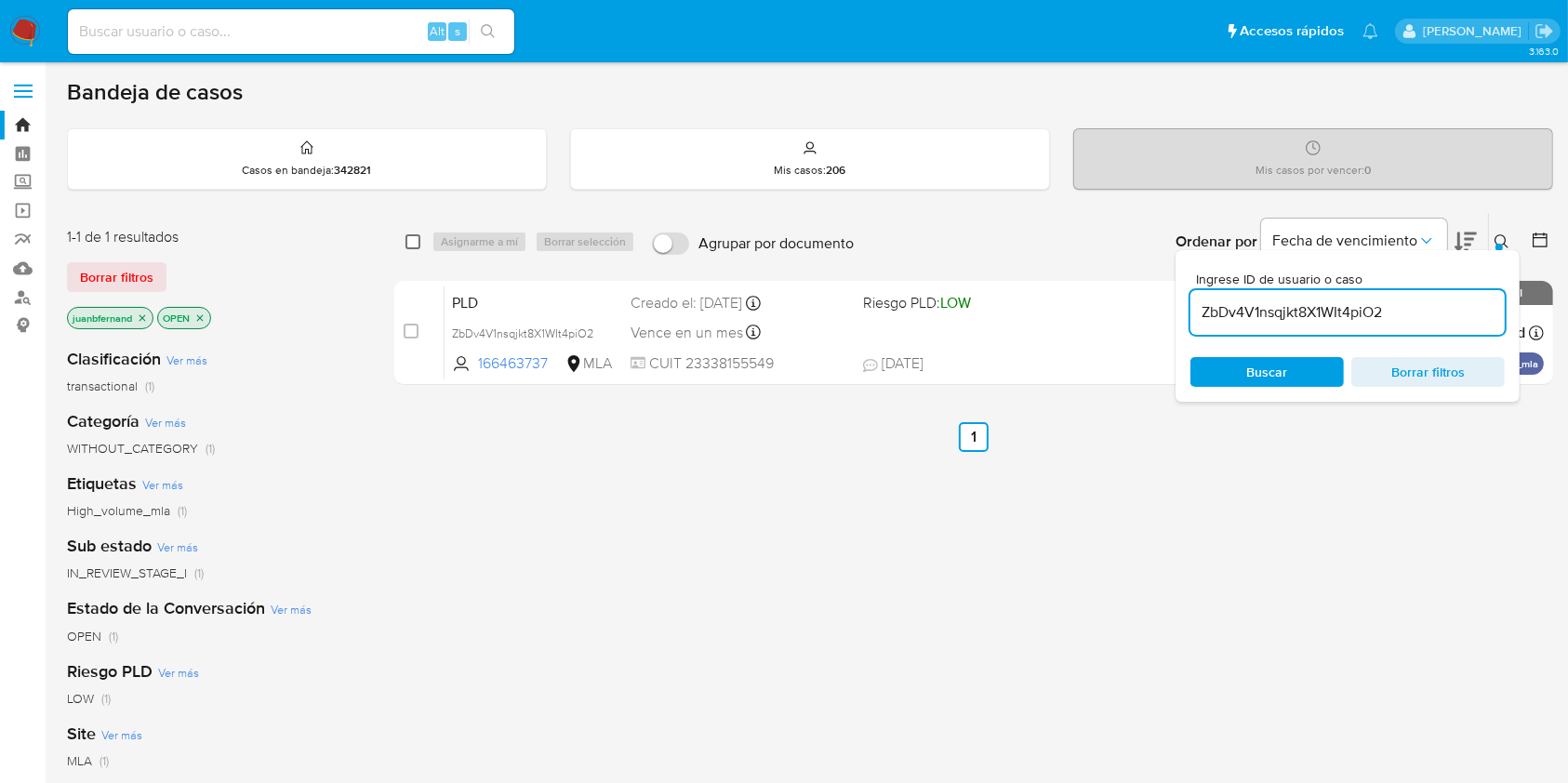
checkbox input "true"
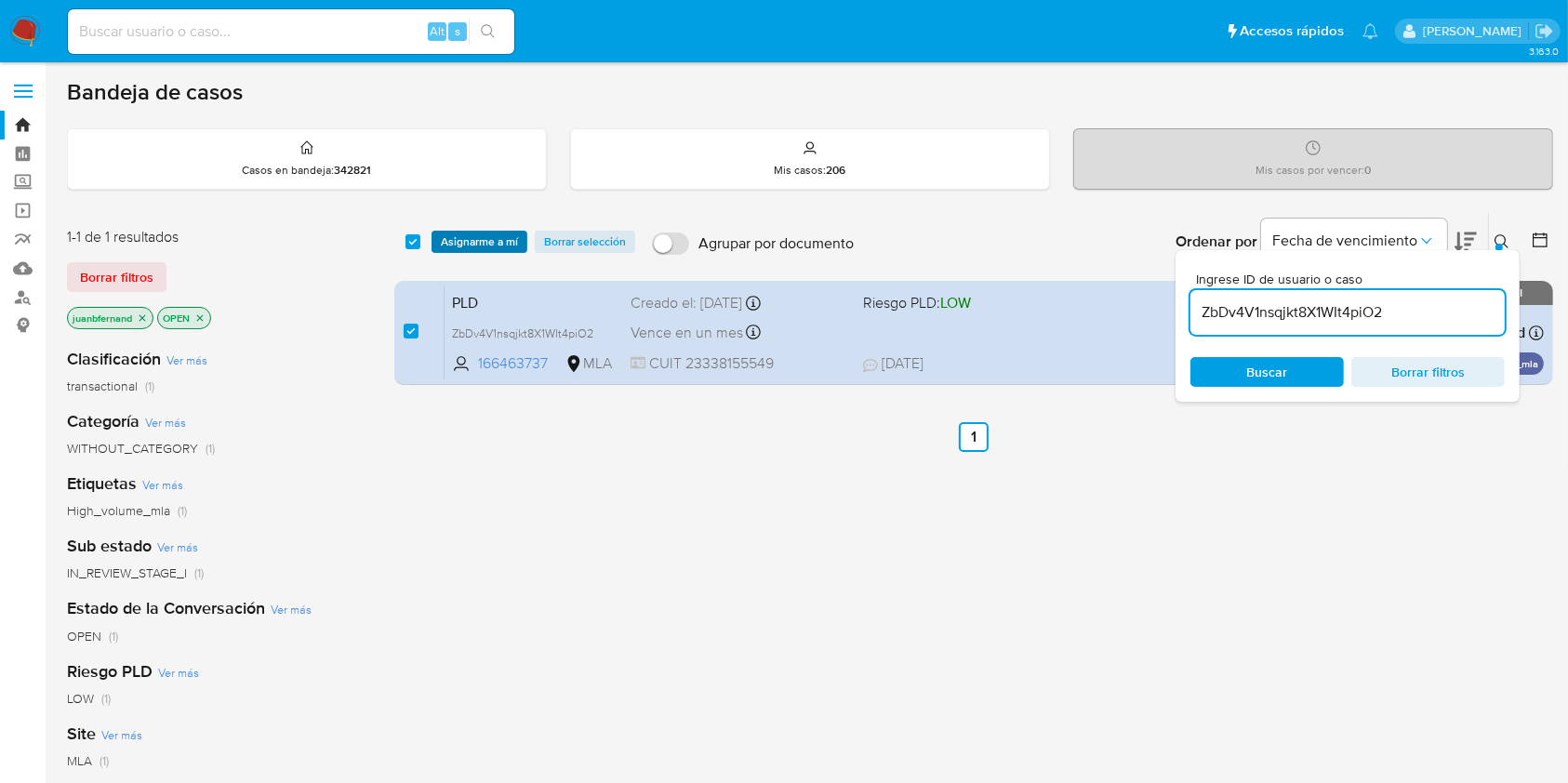
click at [457, 241] on span "Asignarme a mí" at bounding box center [479, 242] width 77 height 19
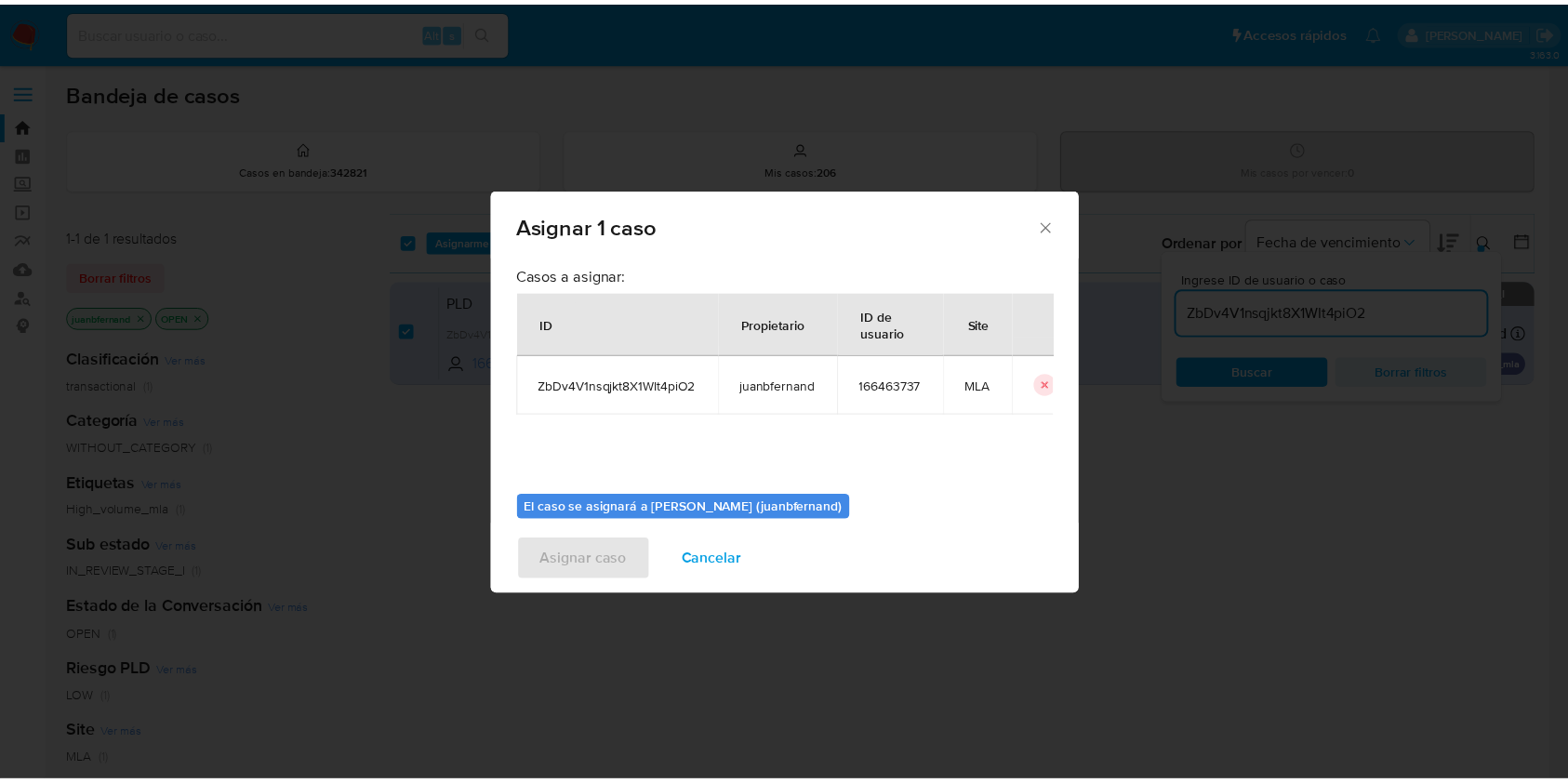
scroll to position [95, 0]
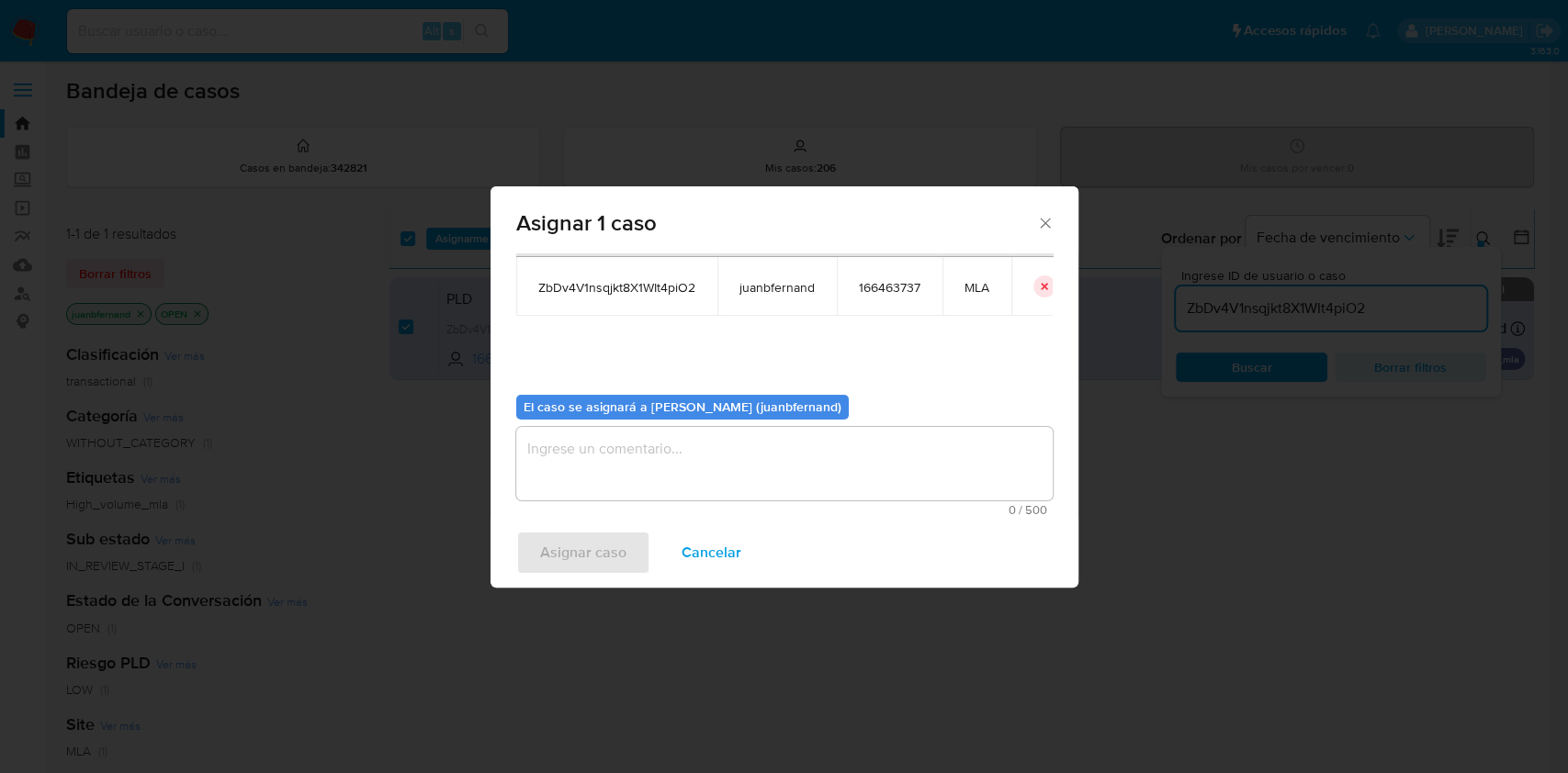
click at [756, 451] on textarea "assign-modal" at bounding box center [784, 464] width 536 height 74
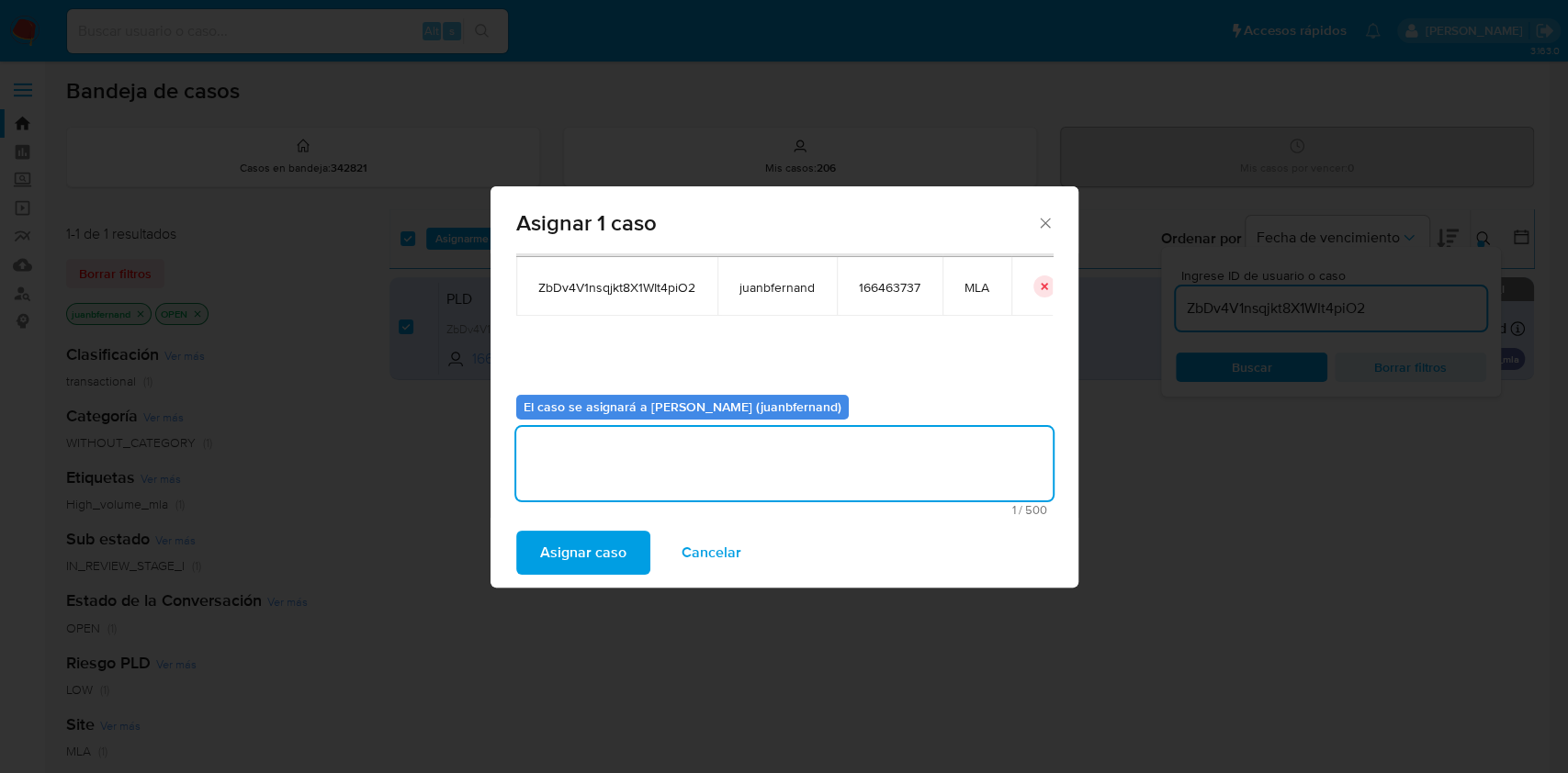
click at [580, 533] on span "Asignar caso" at bounding box center [583, 553] width 87 height 41
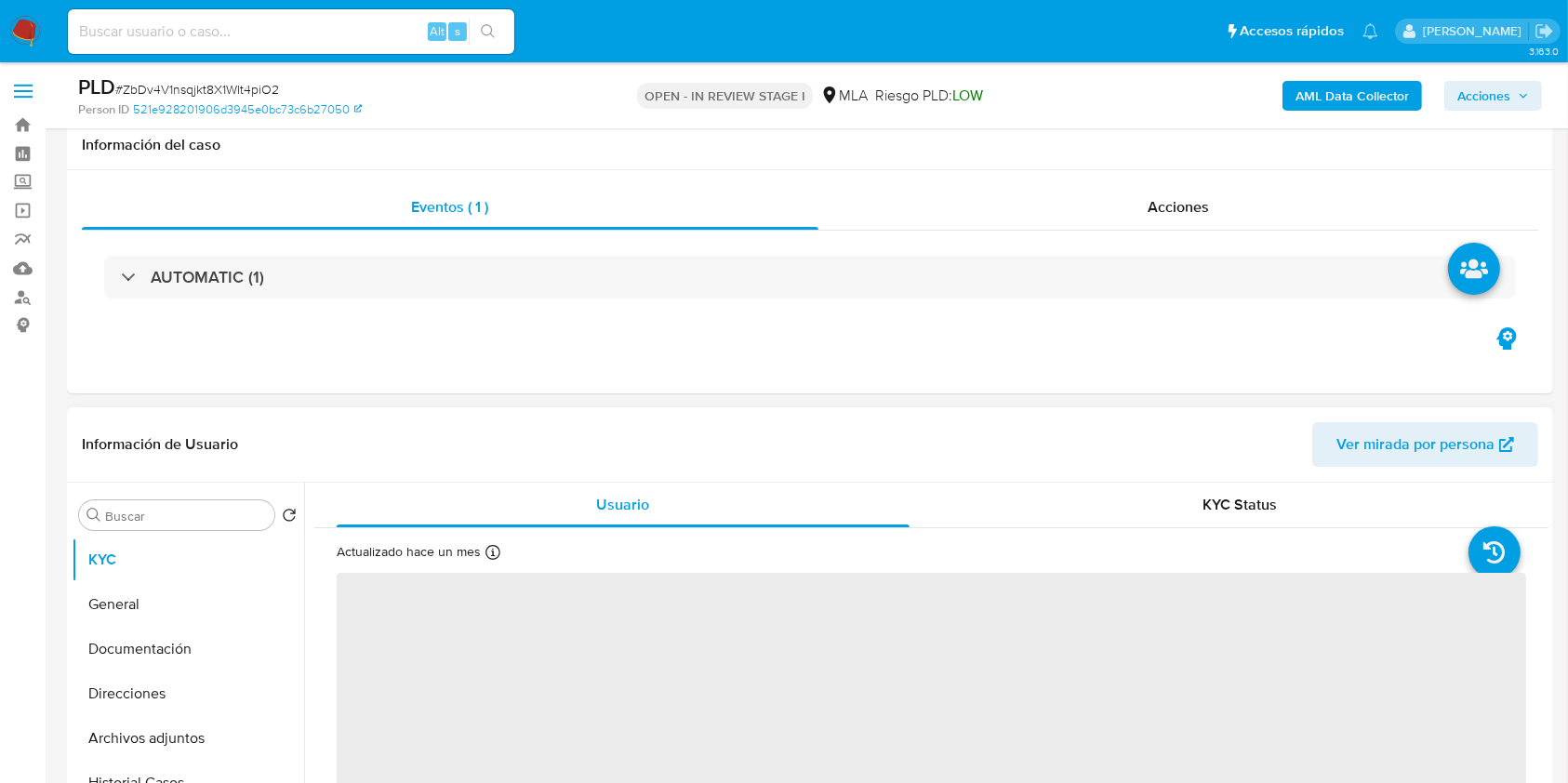
scroll to position [496, 0]
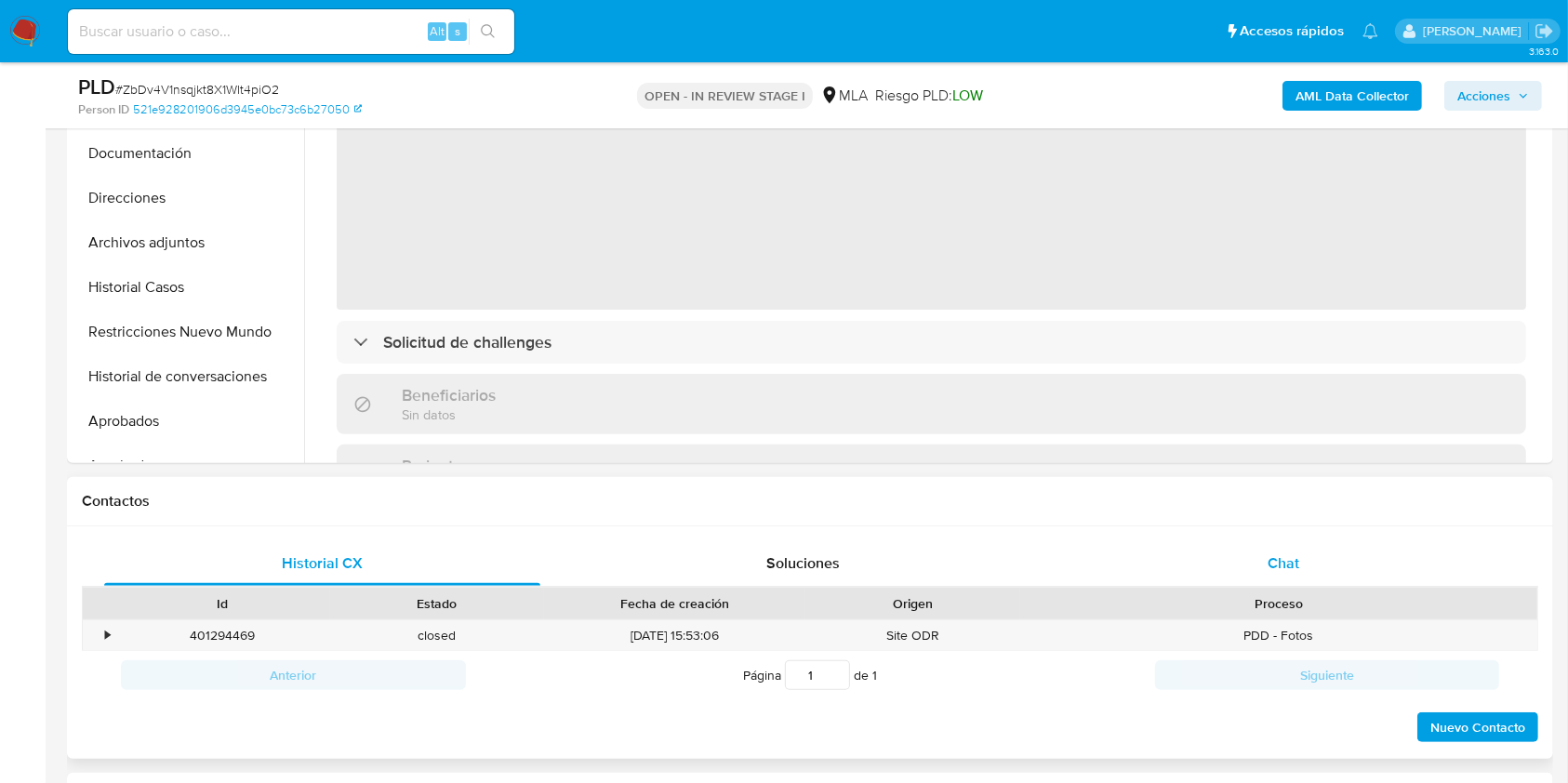
click at [1371, 554] on div "Chat" at bounding box center [1284, 564] width 437 height 45
select select "10"
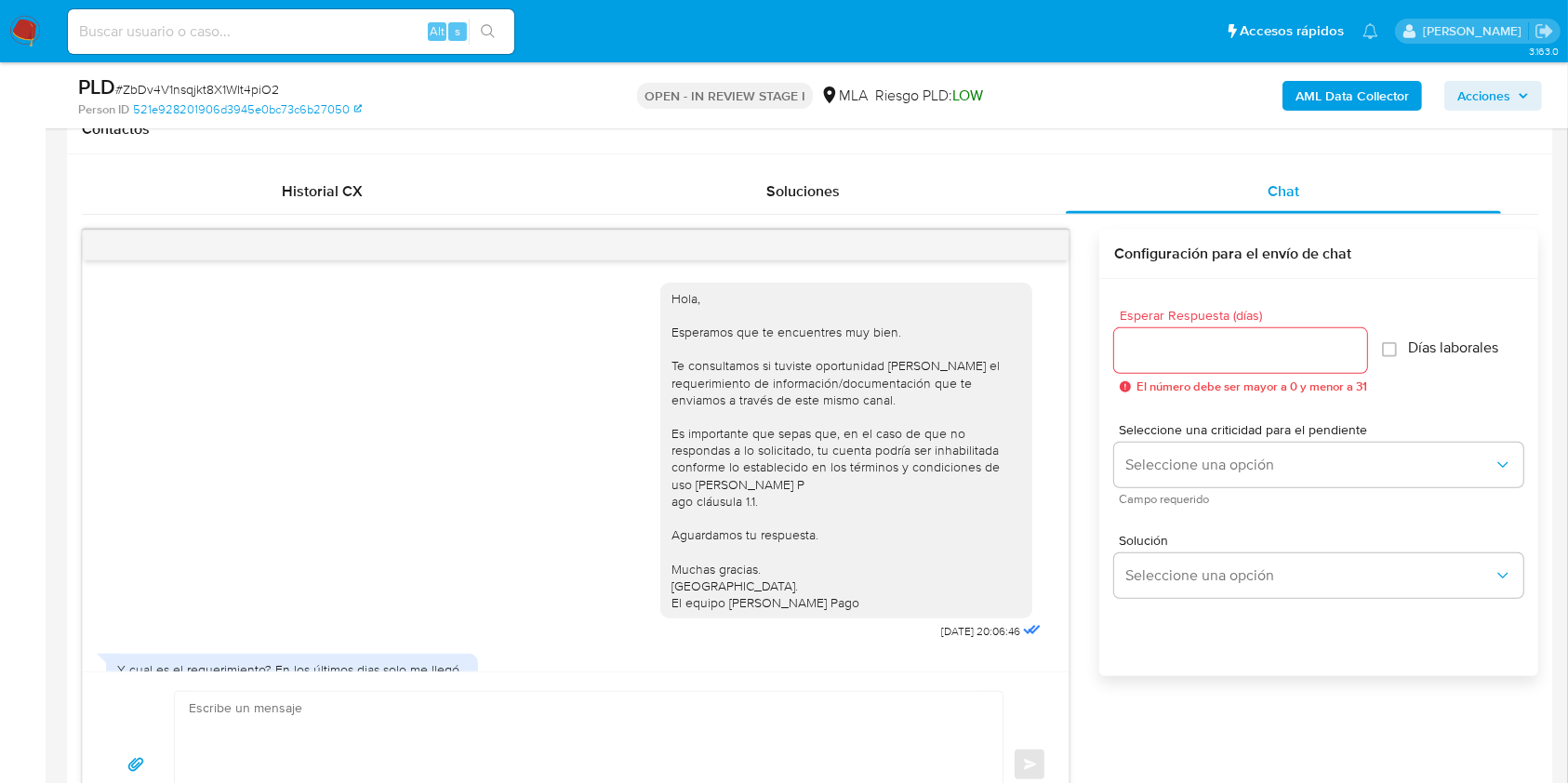
scroll to position [335, 0]
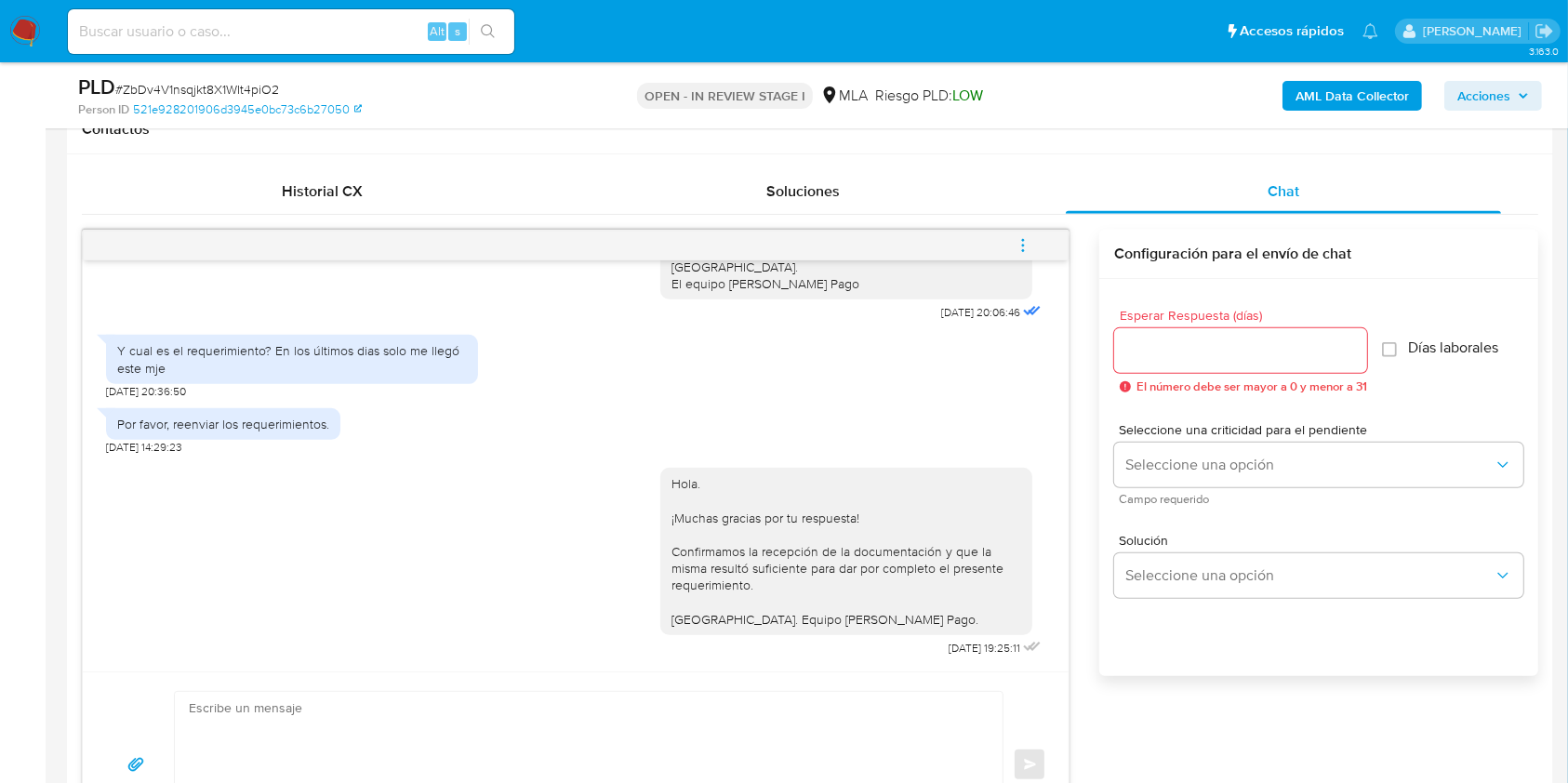
click at [1020, 239] on icon "menu-action" at bounding box center [1023, 245] width 17 height 17
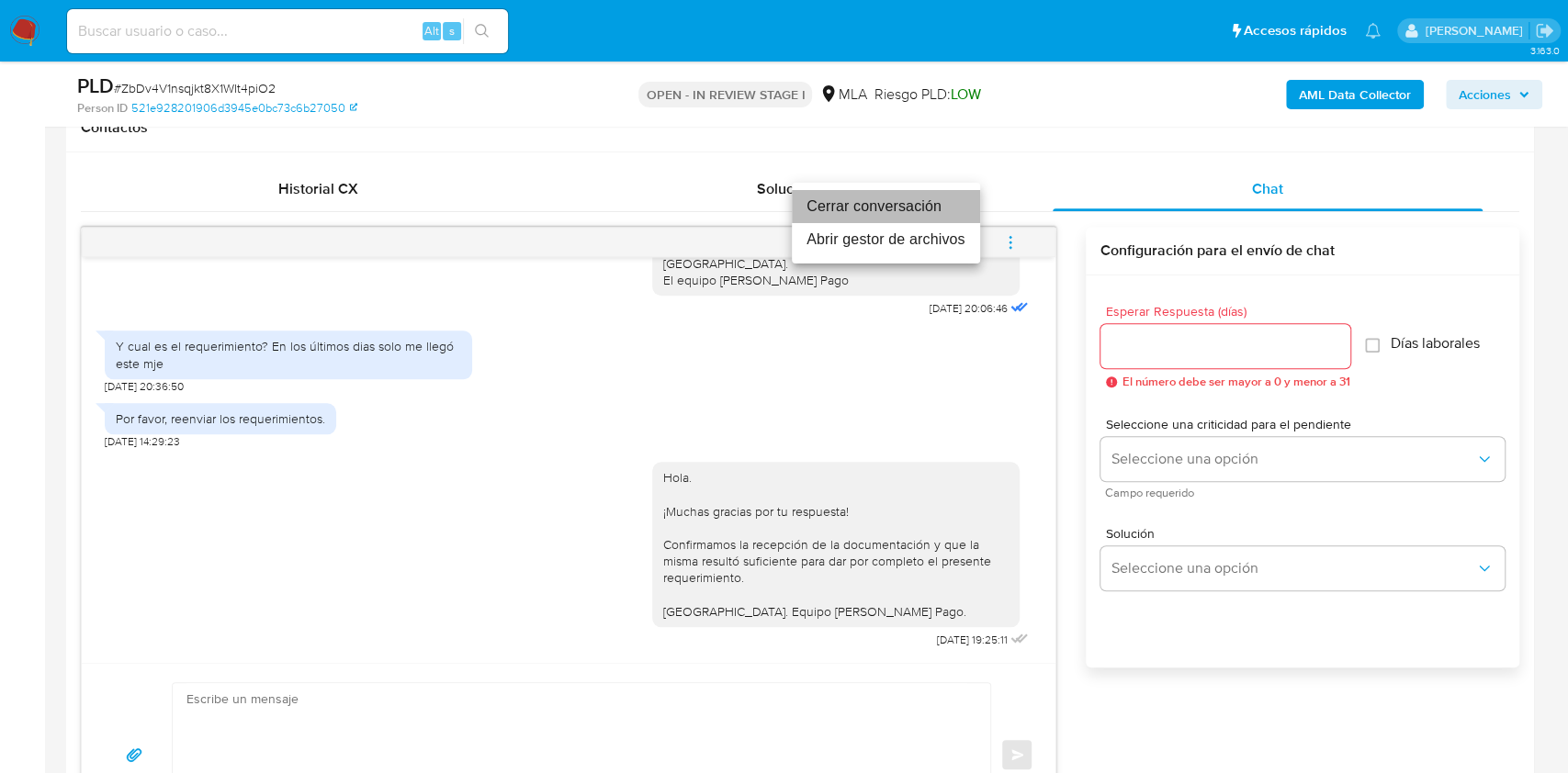
click at [830, 201] on li "Cerrar conversación" at bounding box center [885, 206] width 188 height 33
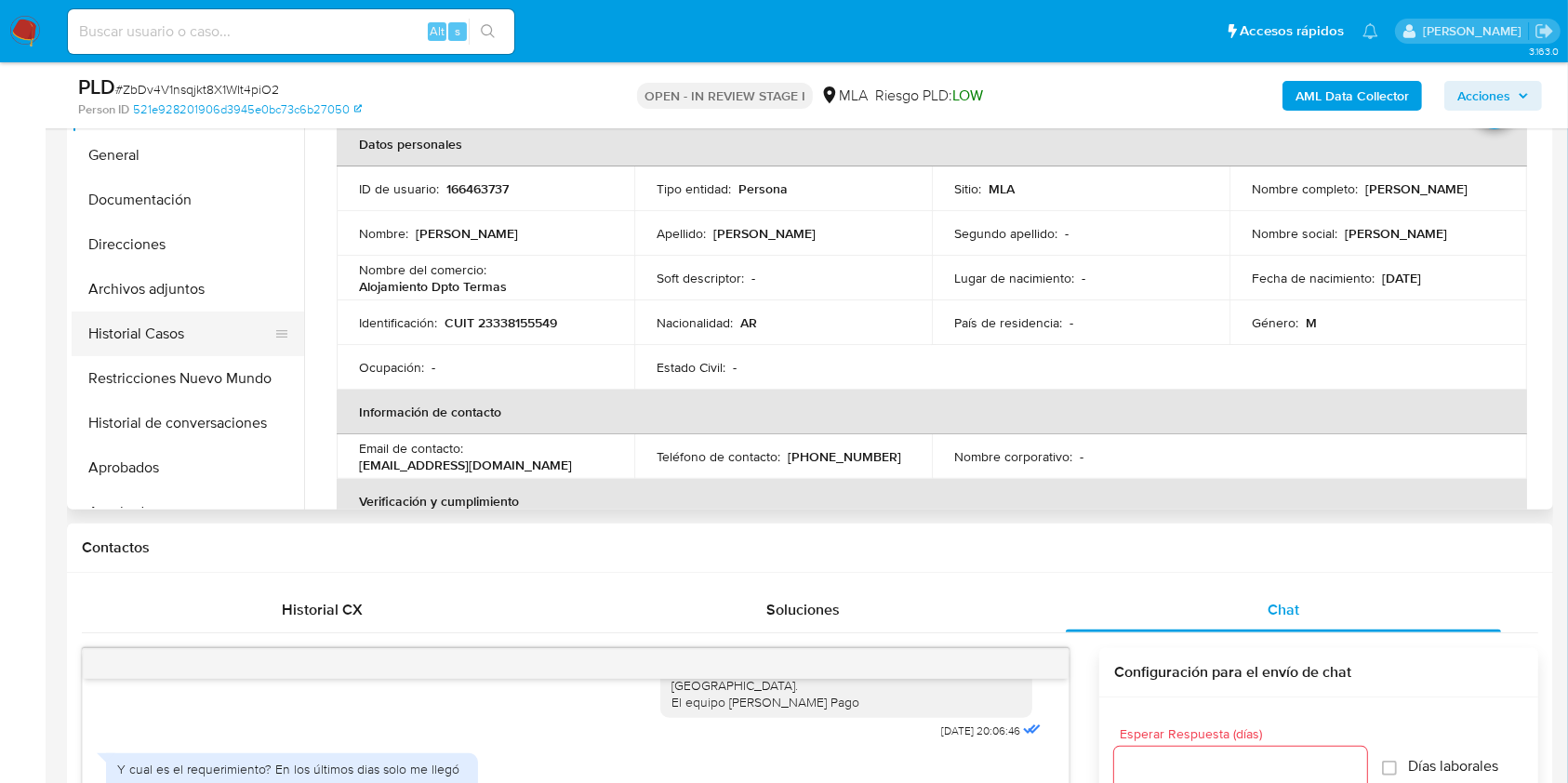
scroll to position [372, 0]
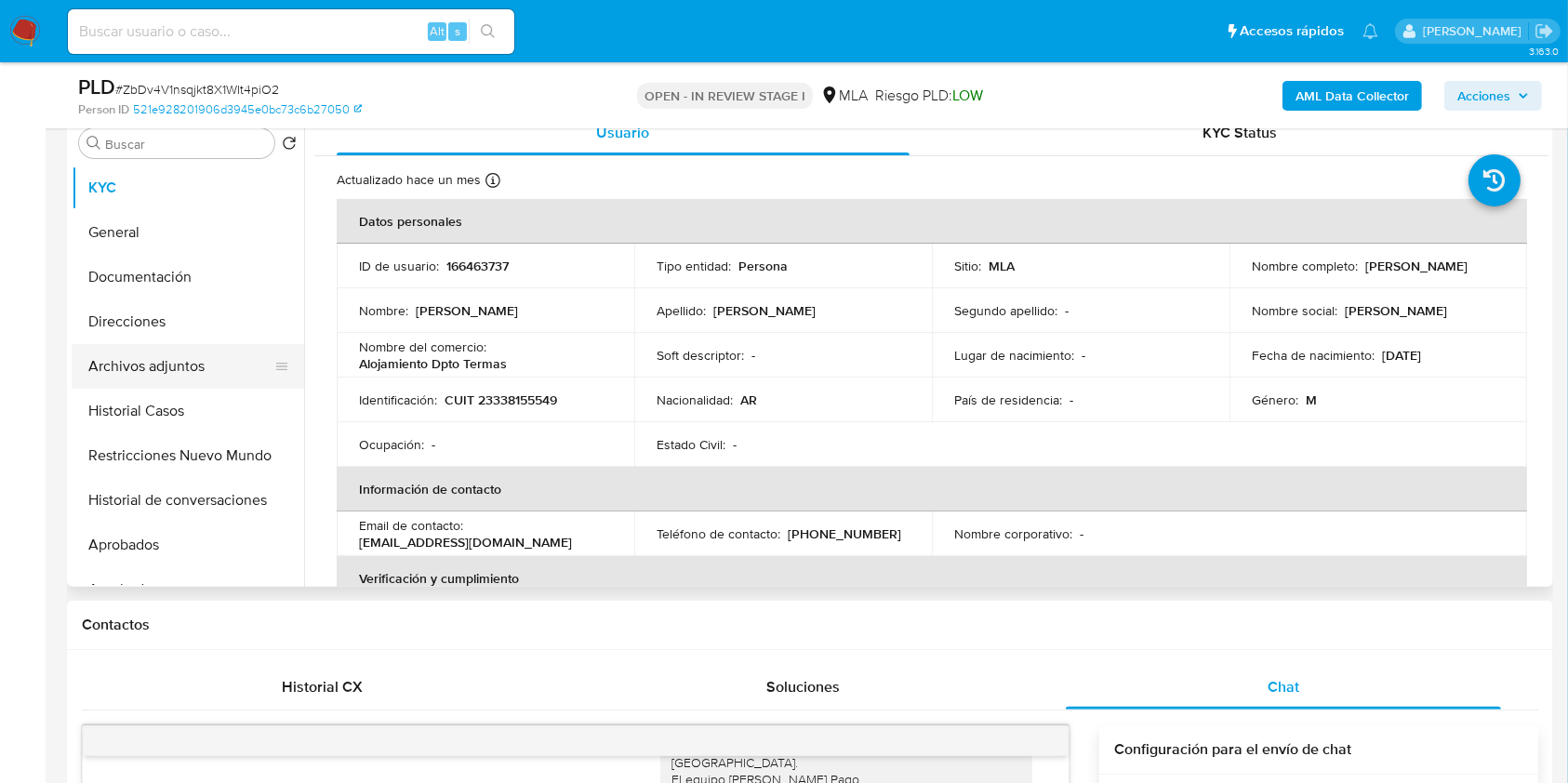
click at [156, 376] on button "Archivos adjuntos" at bounding box center [180, 367] width 217 height 45
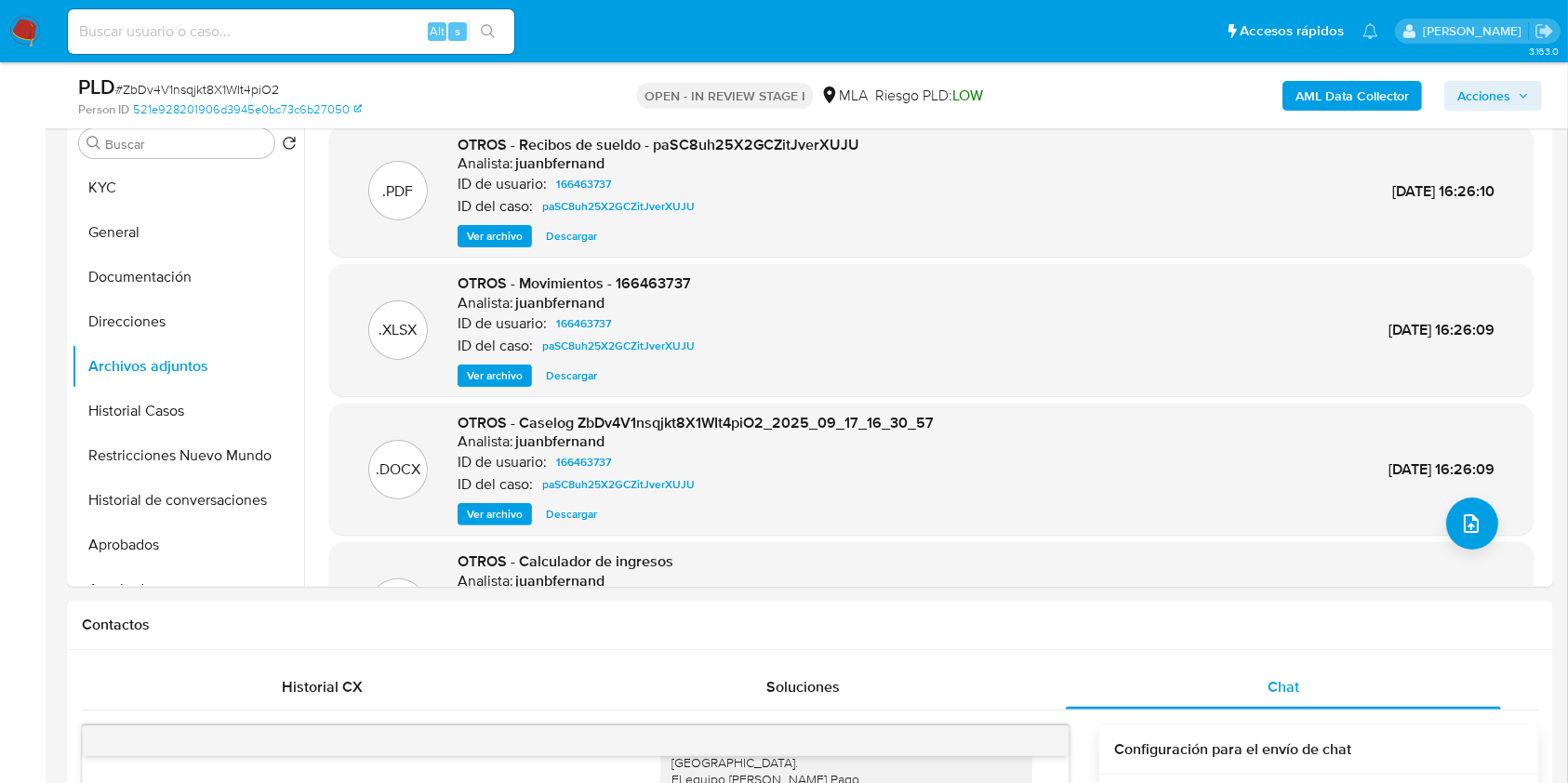
click at [1519, 98] on icon "button" at bounding box center [1523, 96] width 11 height 11
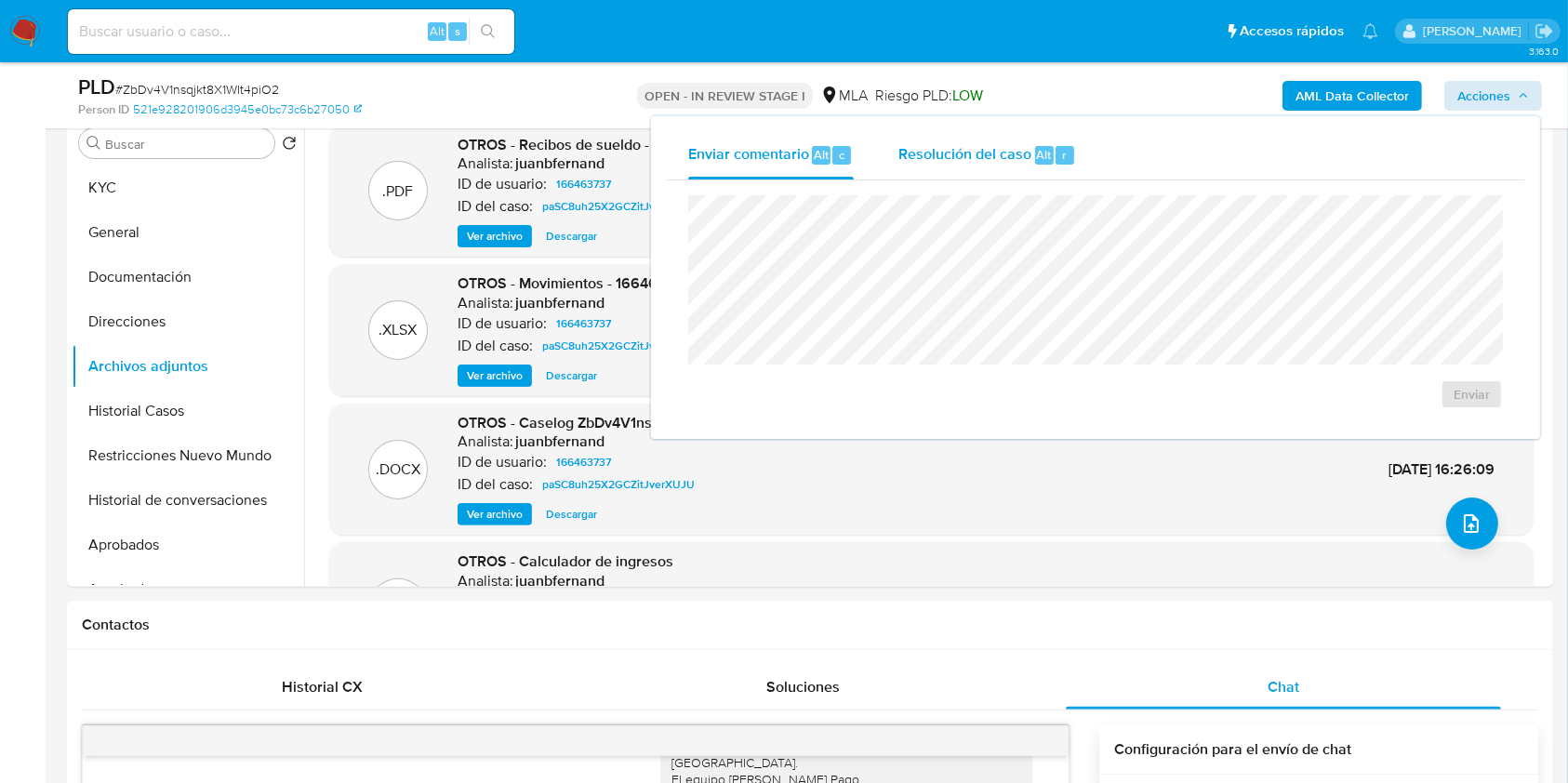
click at [992, 166] on div "Resolución del caso Alt r" at bounding box center [987, 156] width 177 height 49
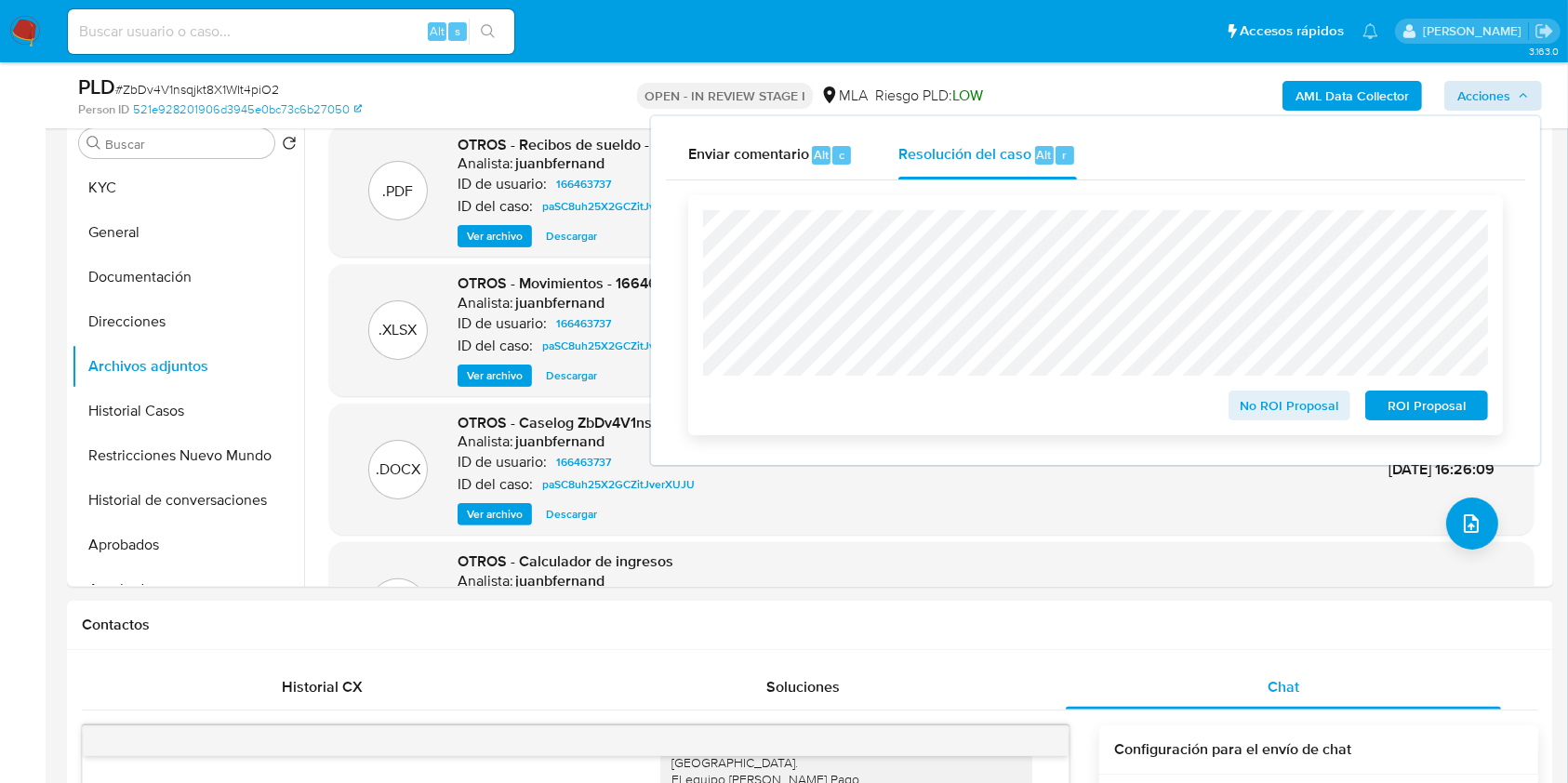
click at [1322, 413] on span "No ROI Proposal" at bounding box center [1290, 406] width 97 height 26
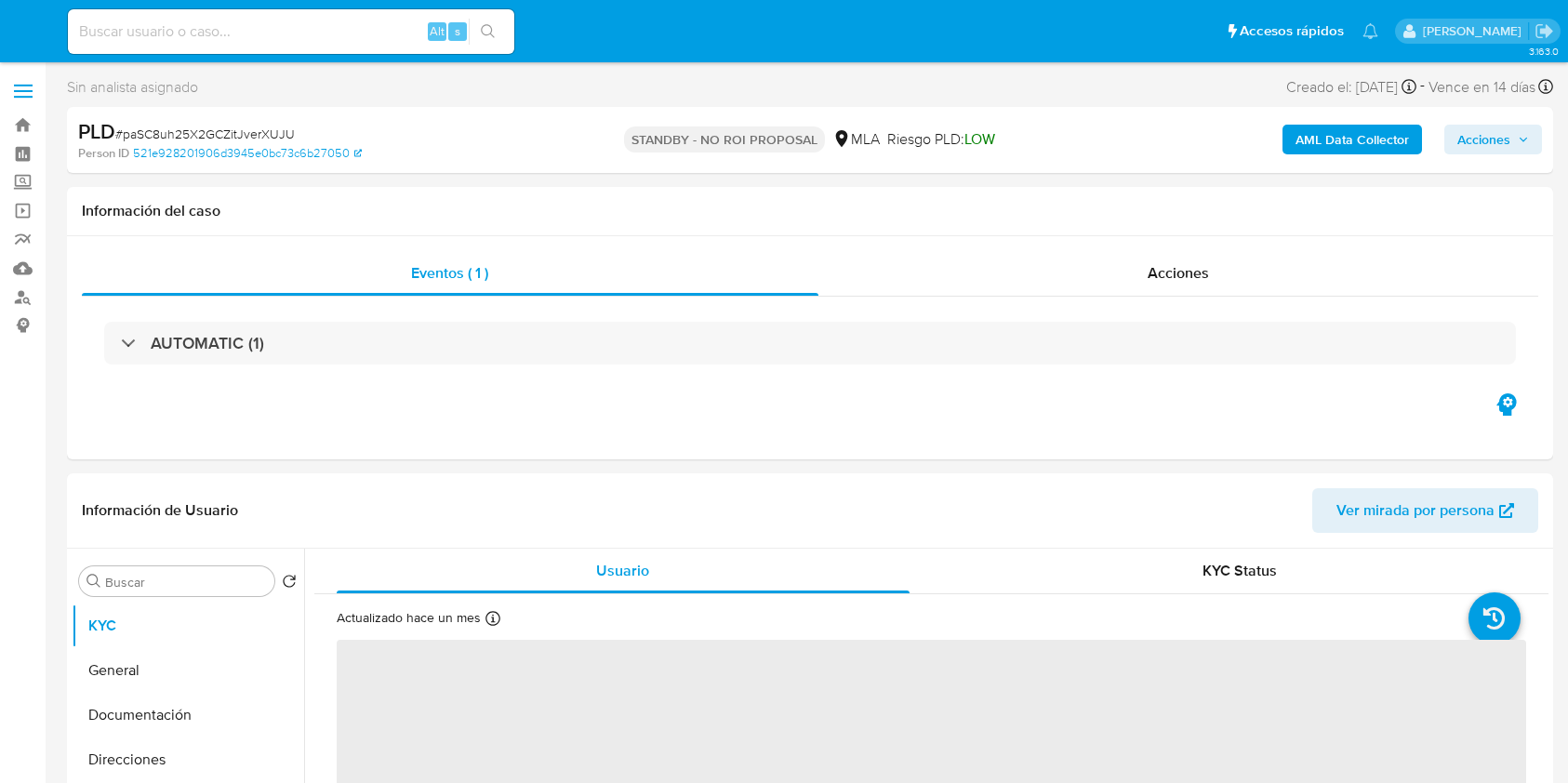
select select "10"
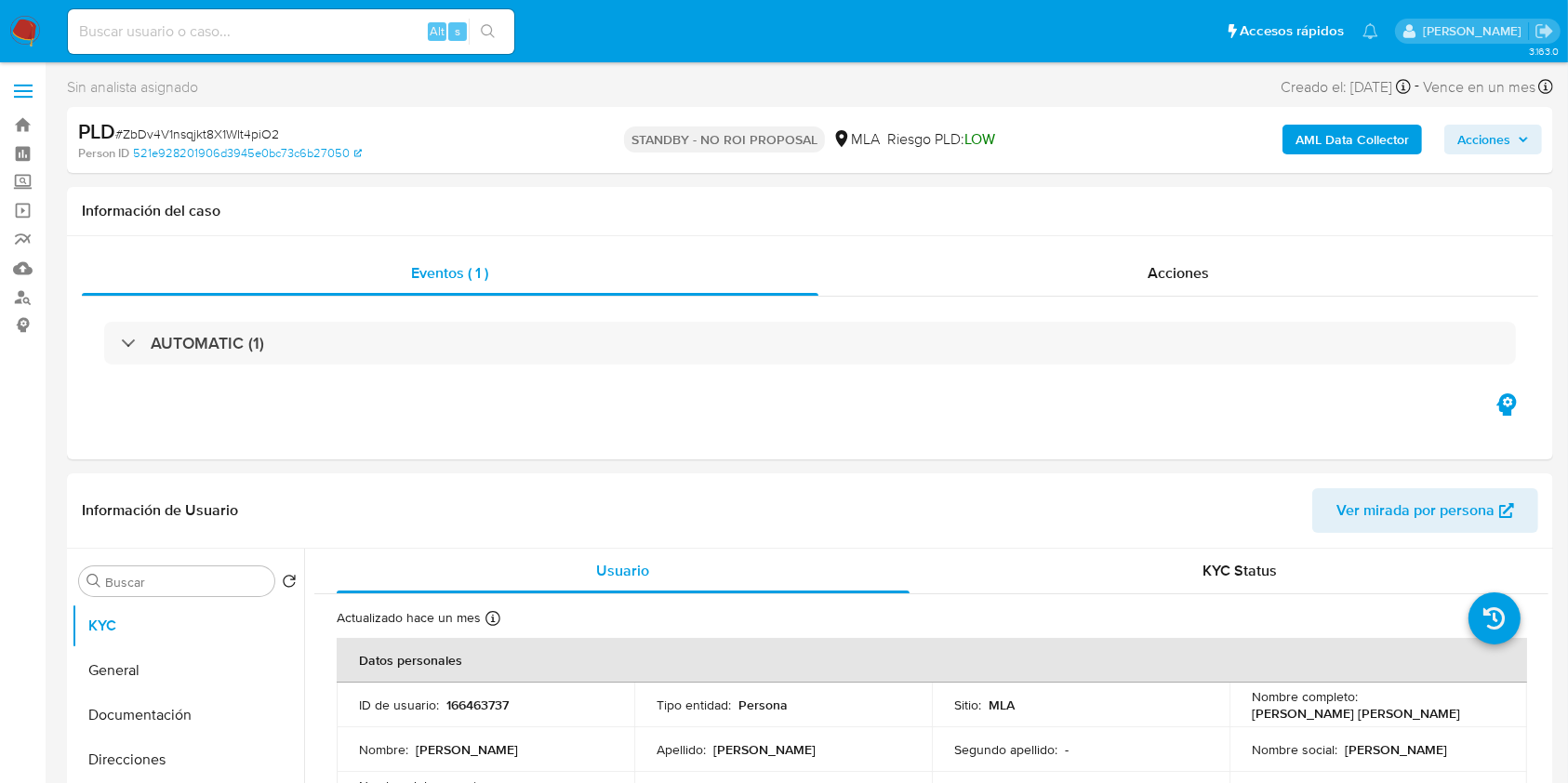
click at [379, 47] on div "Alt s" at bounding box center [291, 32] width 447 height 45
click at [384, 28] on input at bounding box center [291, 32] width 447 height 24
paste input "fzQD5DOXOkWHkQ8SCz5l5k7c"
type input "fzQD5DOXOkWHkQ8SCz5l5k7c"
click at [499, 34] on button "search-icon" at bounding box center [487, 32] width 38 height 26
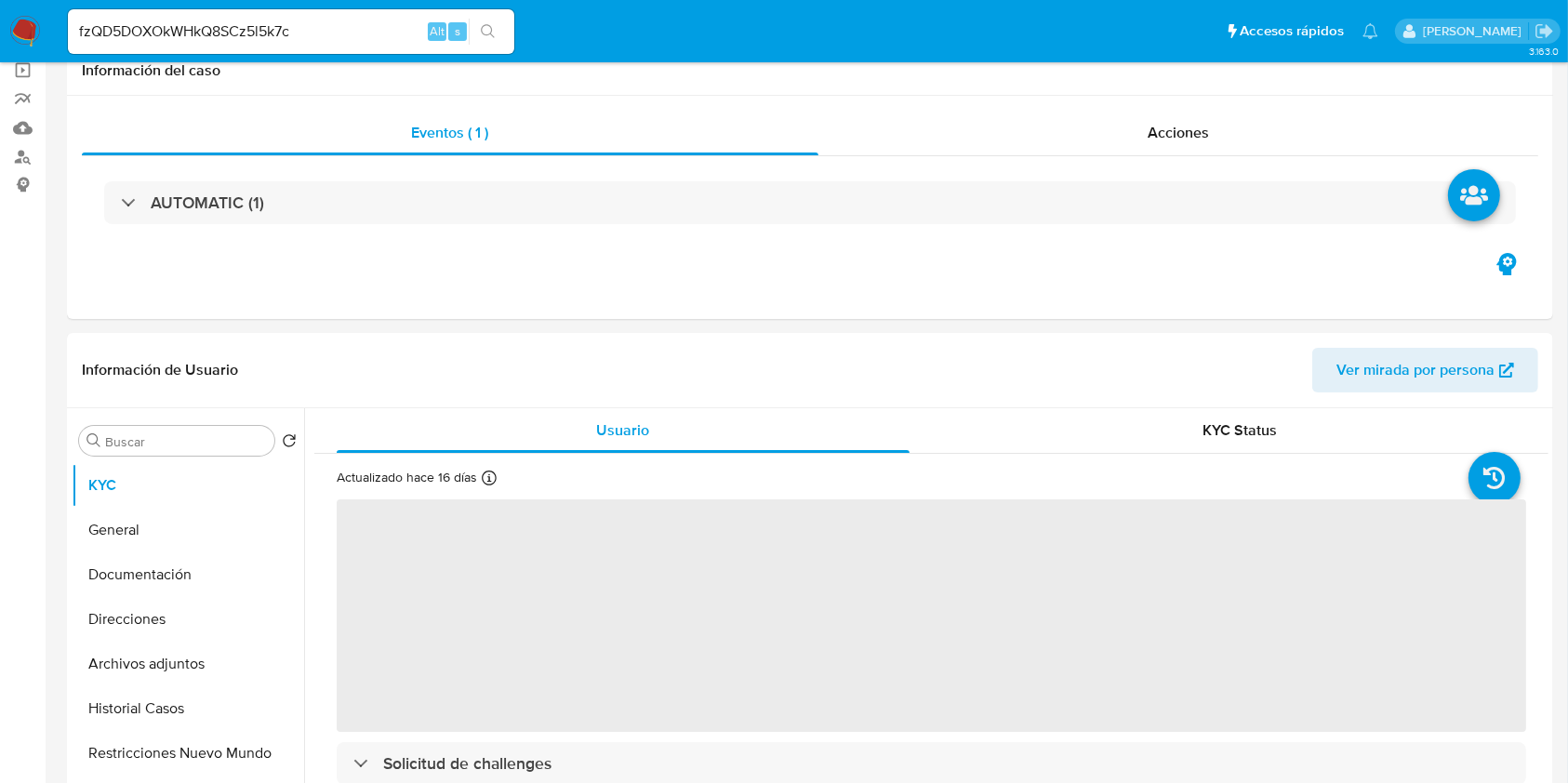
select select "10"
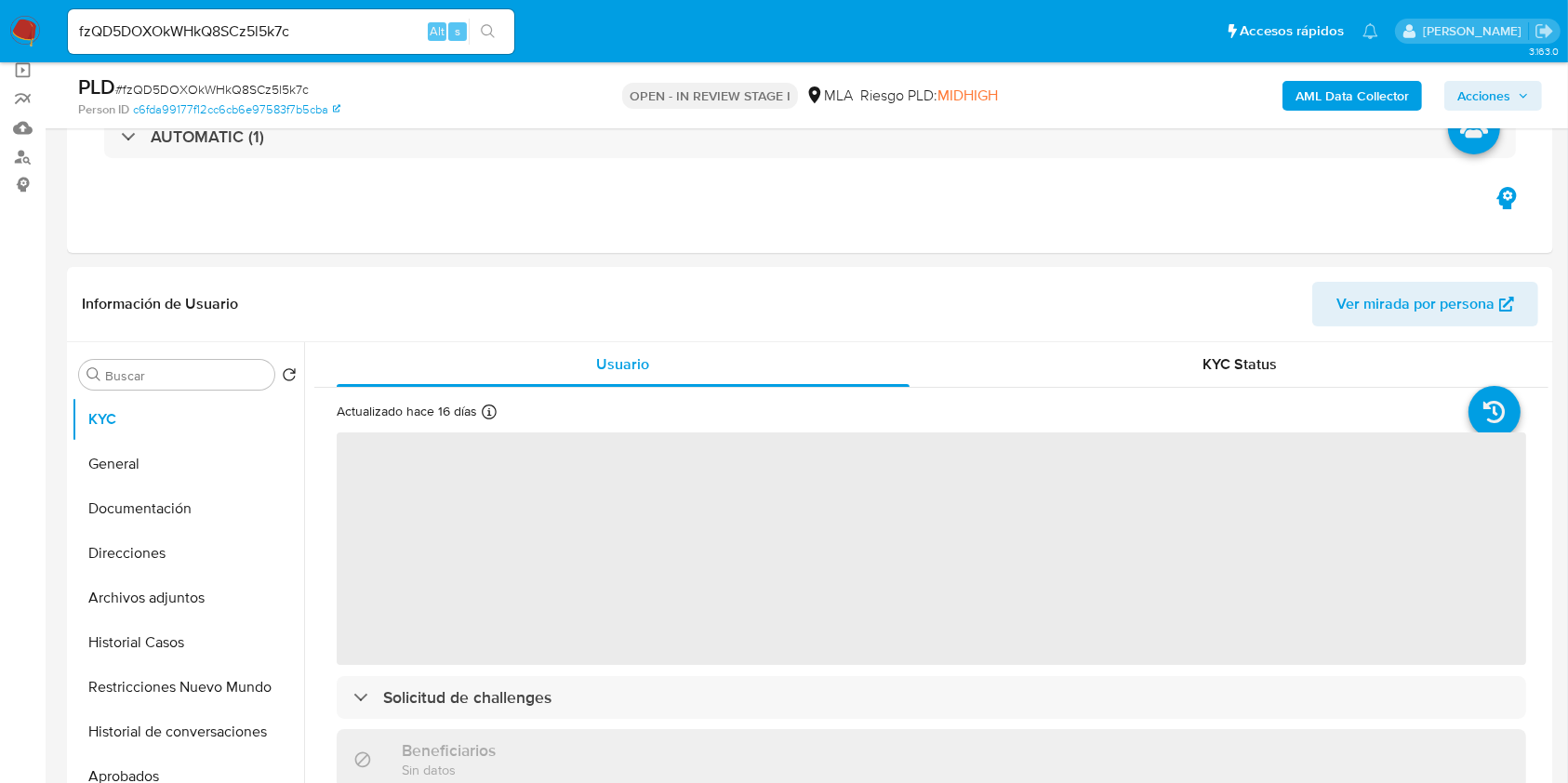
scroll to position [372, 0]
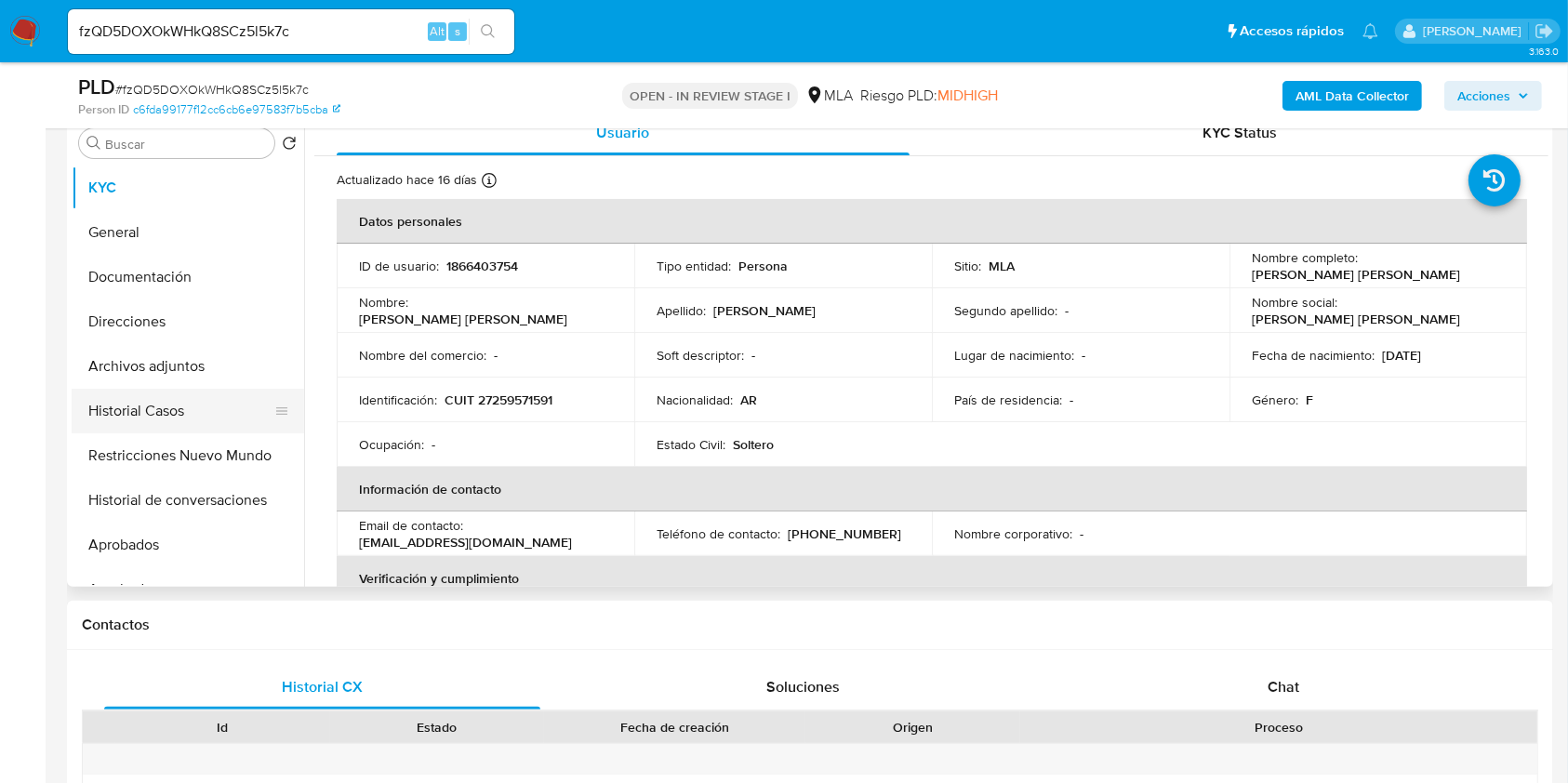
click at [149, 412] on button "Historial Casos" at bounding box center [180, 412] width 217 height 45
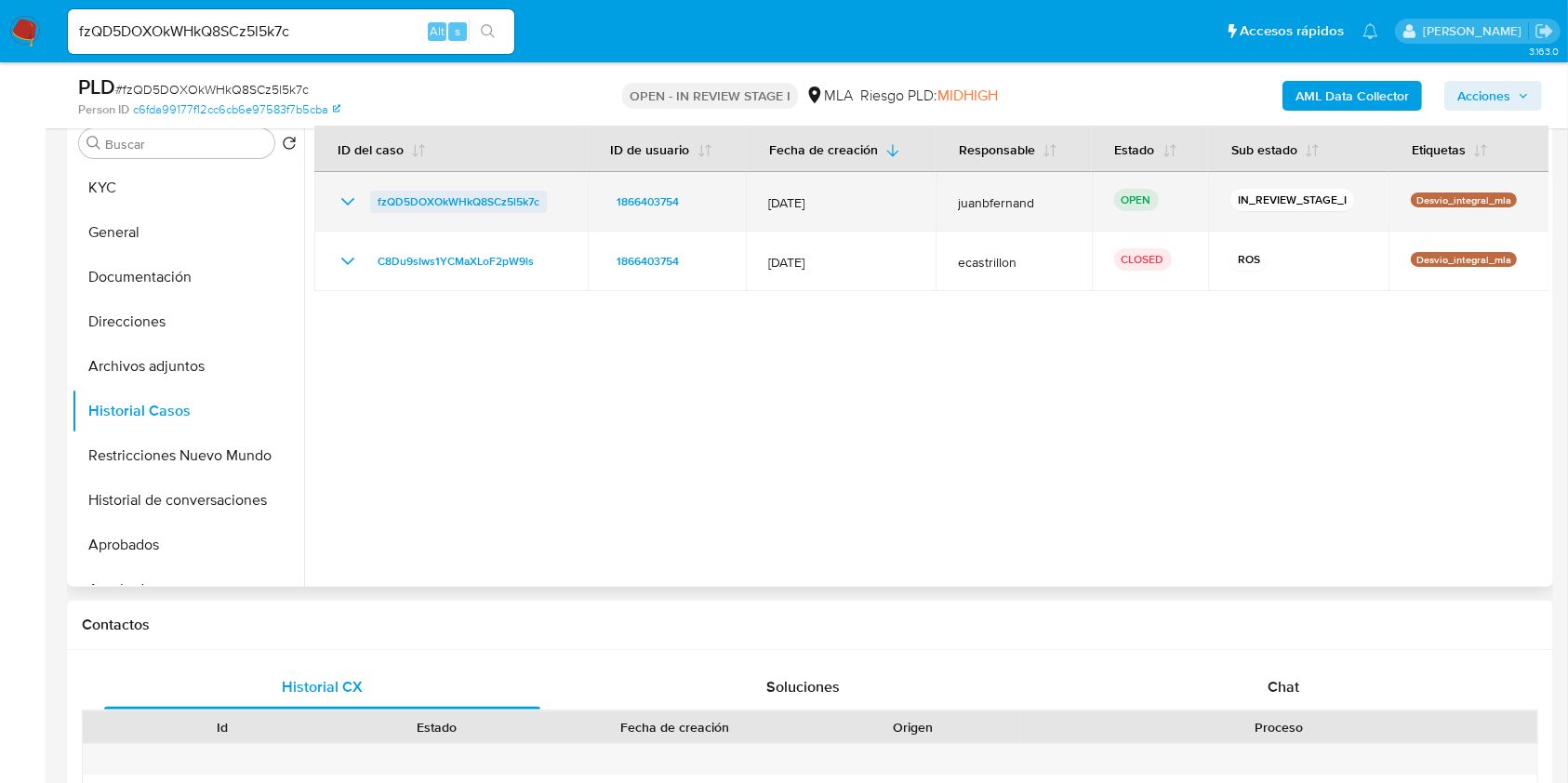
click at [475, 200] on span "fzQD5DOXOkWHkQ8SCz5l5k7c" at bounding box center [458, 202] width 161 height 22
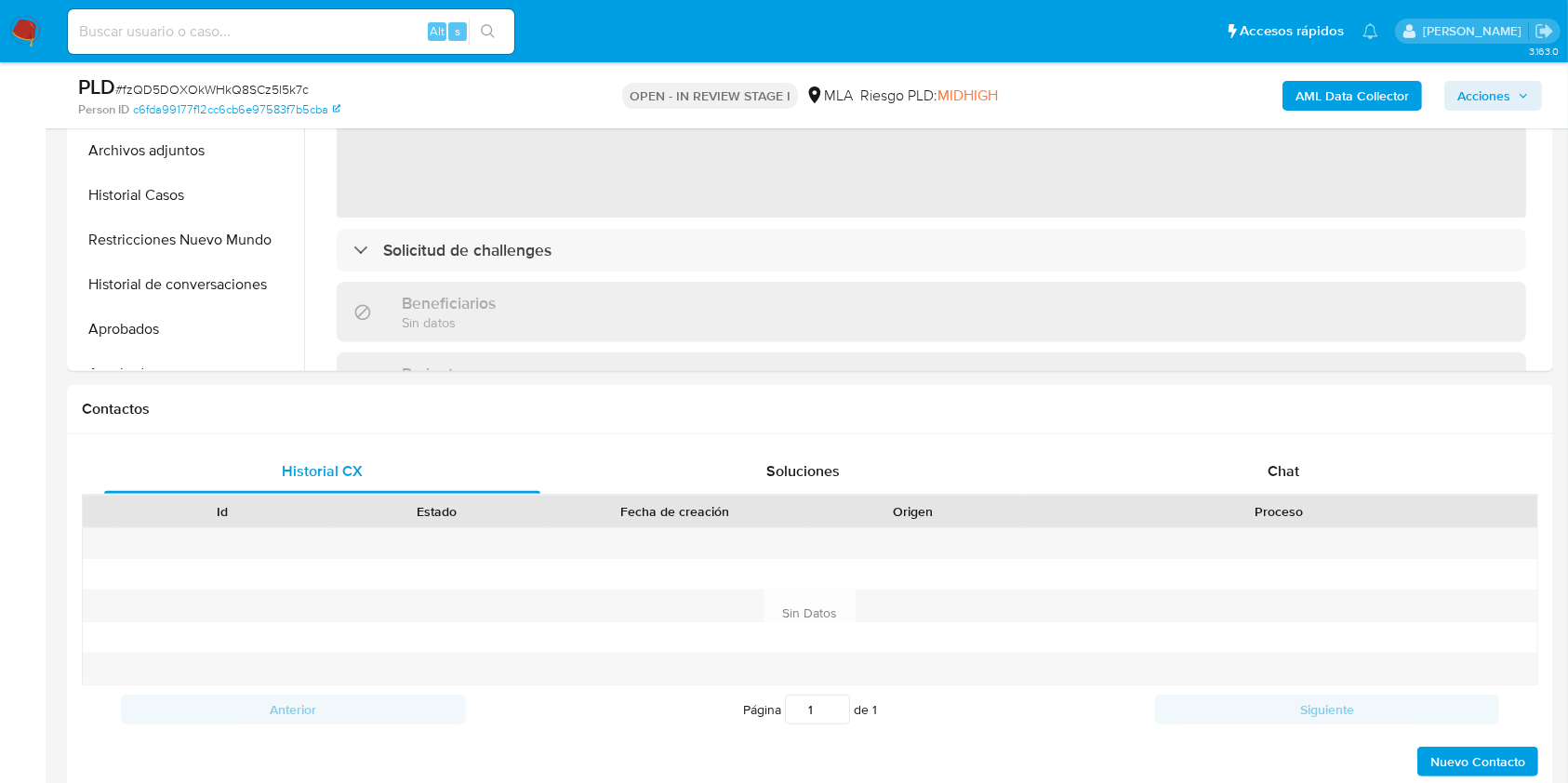
scroll to position [620, 0]
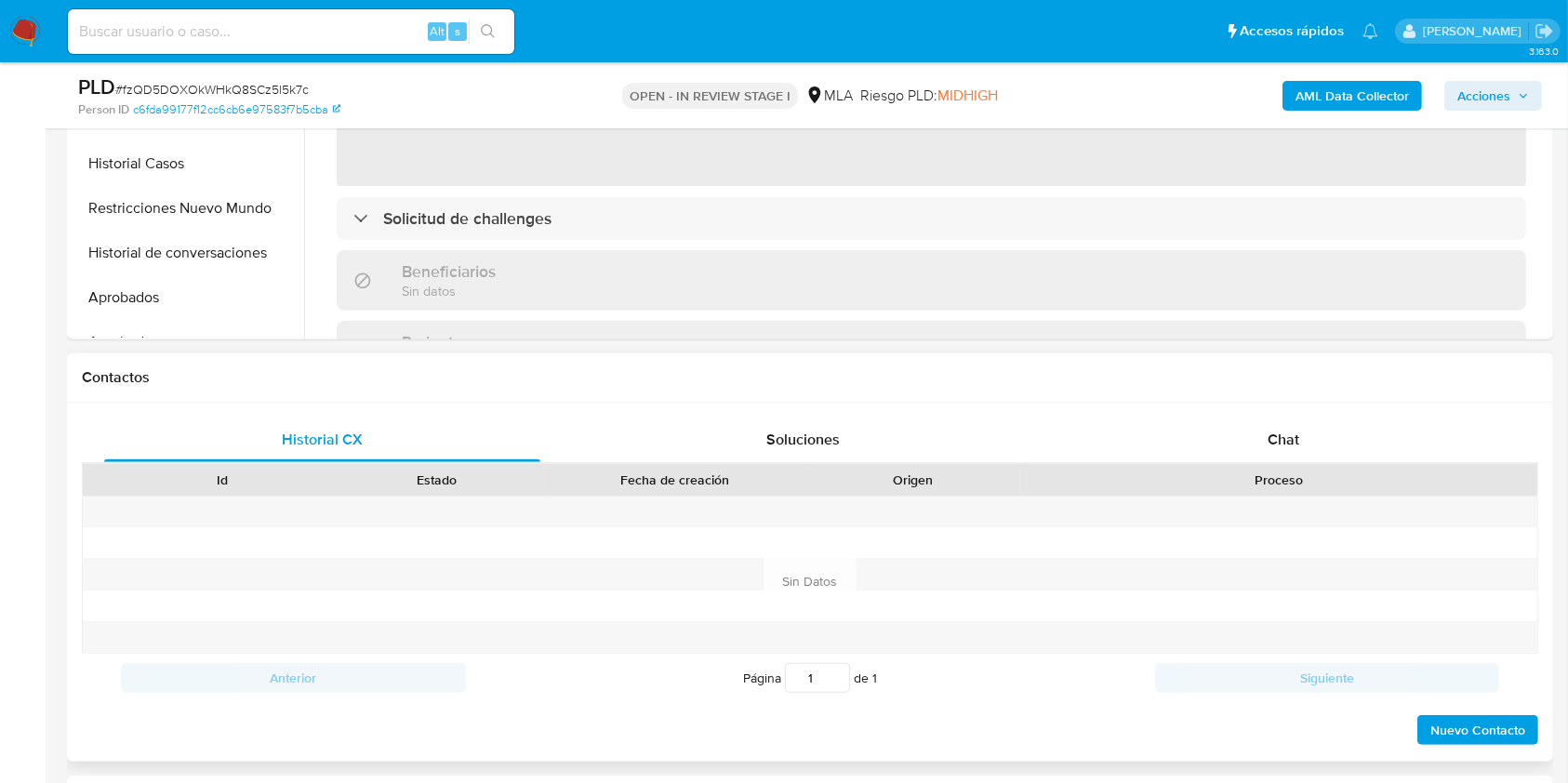
select select "10"
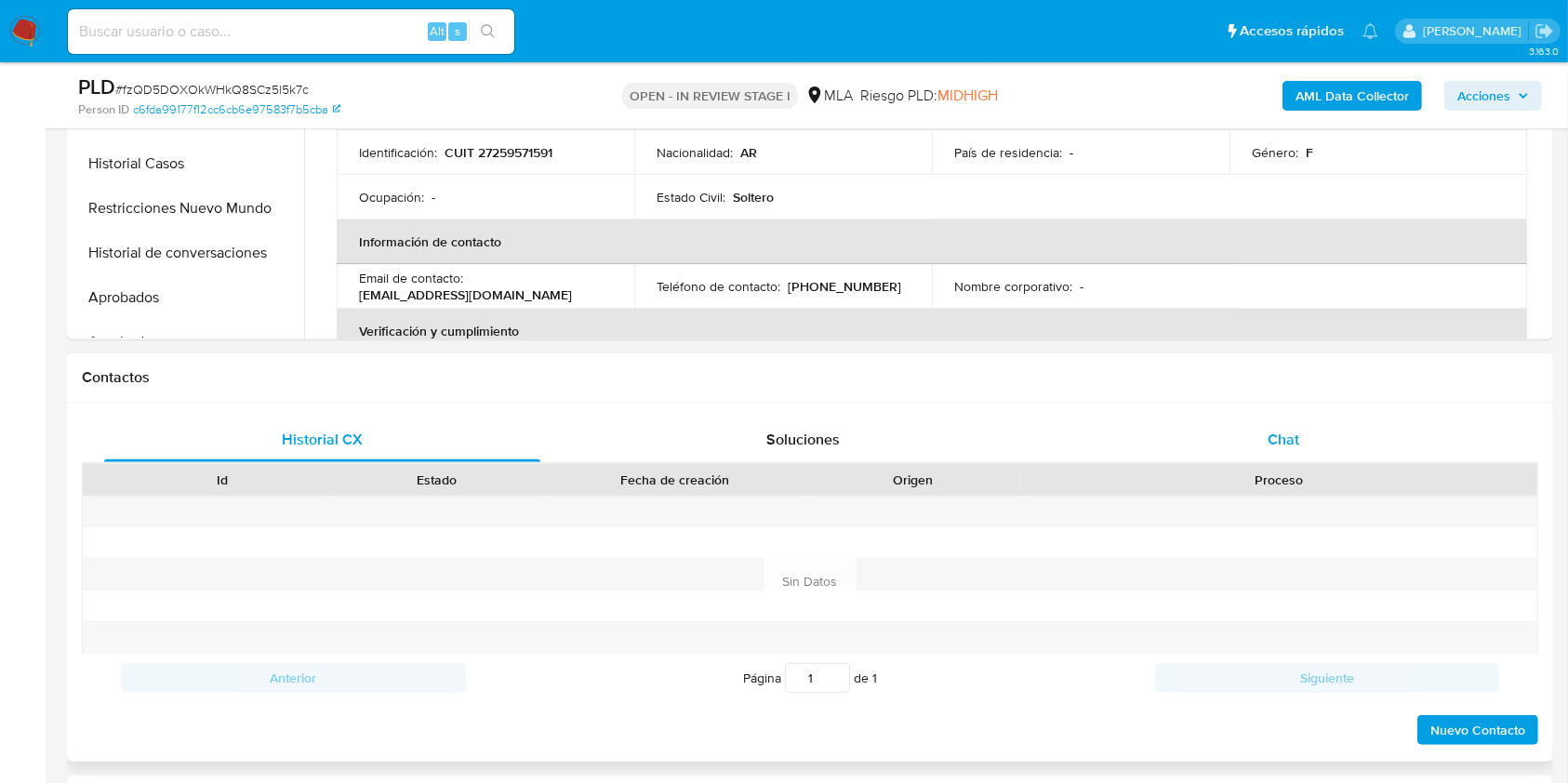
click at [1409, 437] on div "Chat" at bounding box center [1284, 440] width 437 height 45
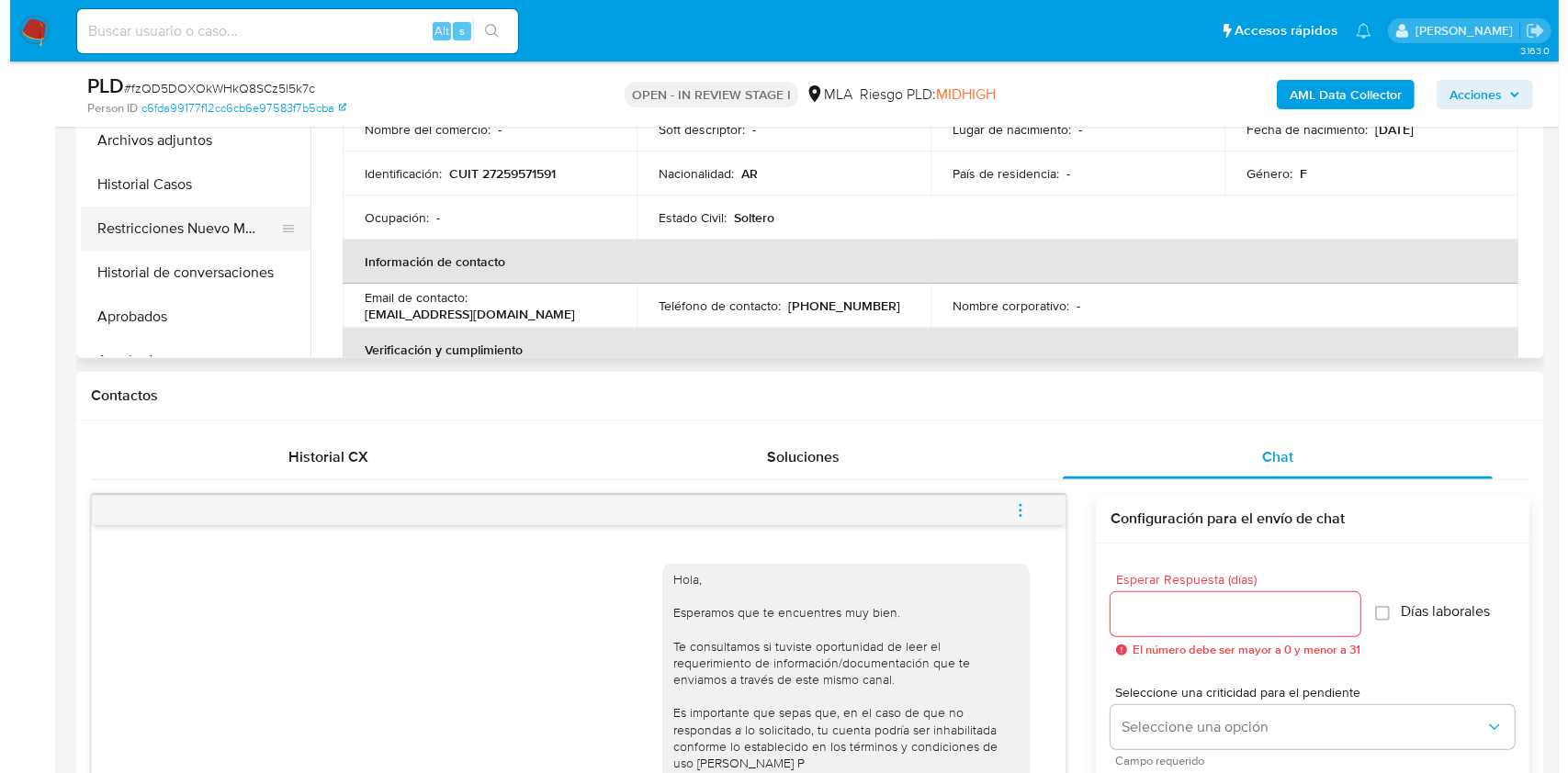
scroll to position [368, 0]
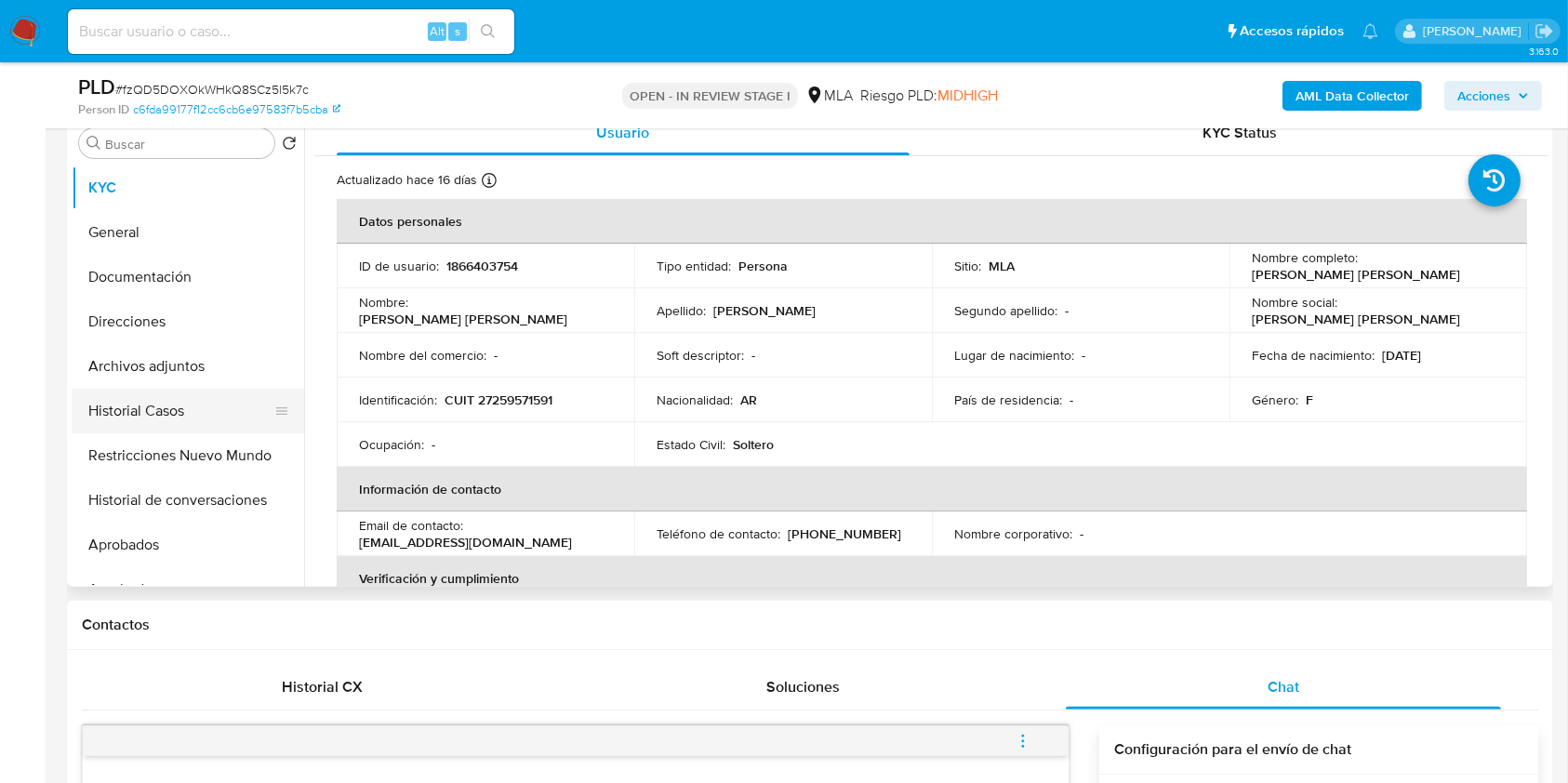
click at [207, 412] on button "Historial Casos" at bounding box center [180, 412] width 217 height 45
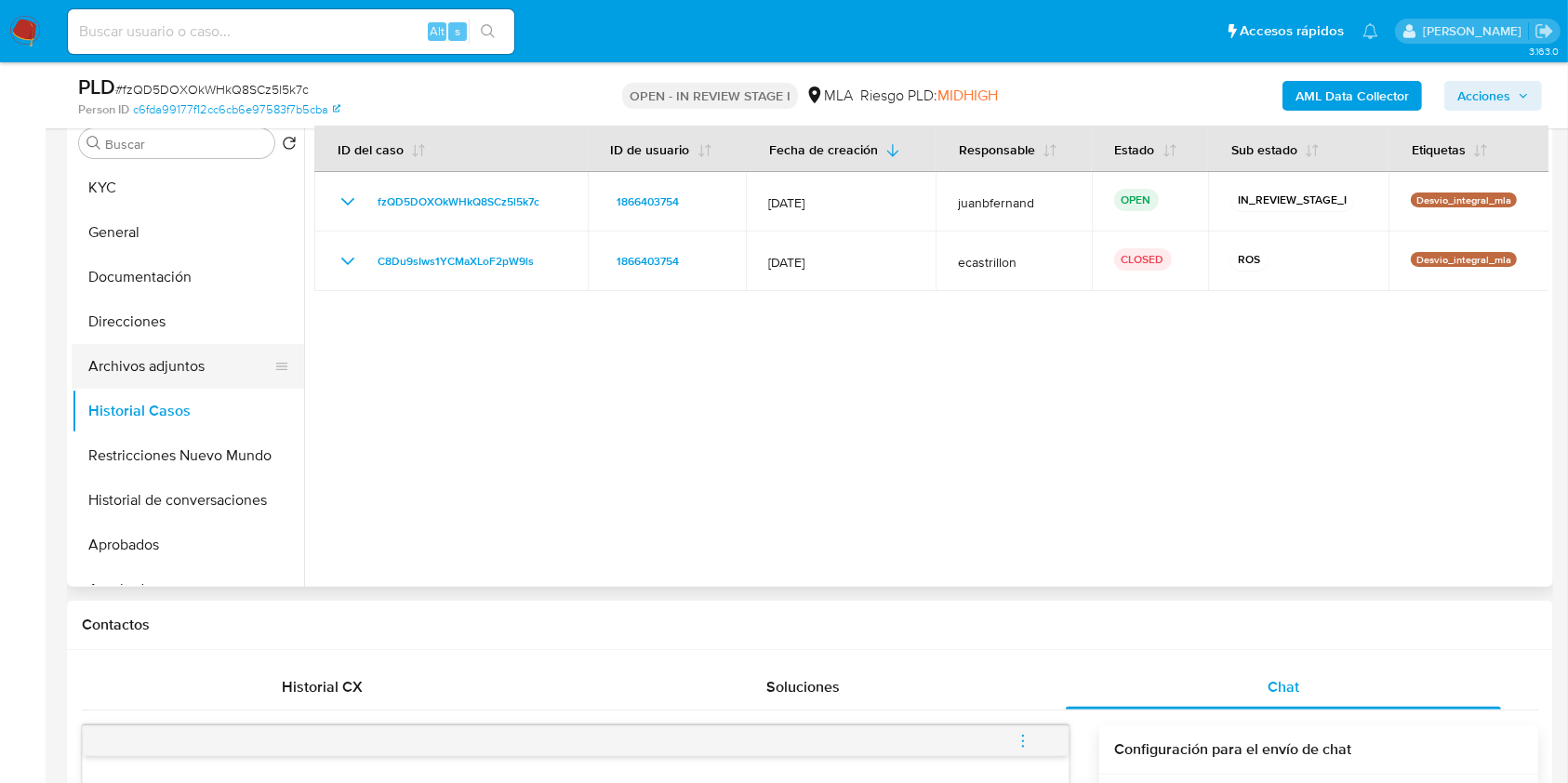
click at [161, 356] on button "Archivos adjuntos" at bounding box center [180, 367] width 217 height 45
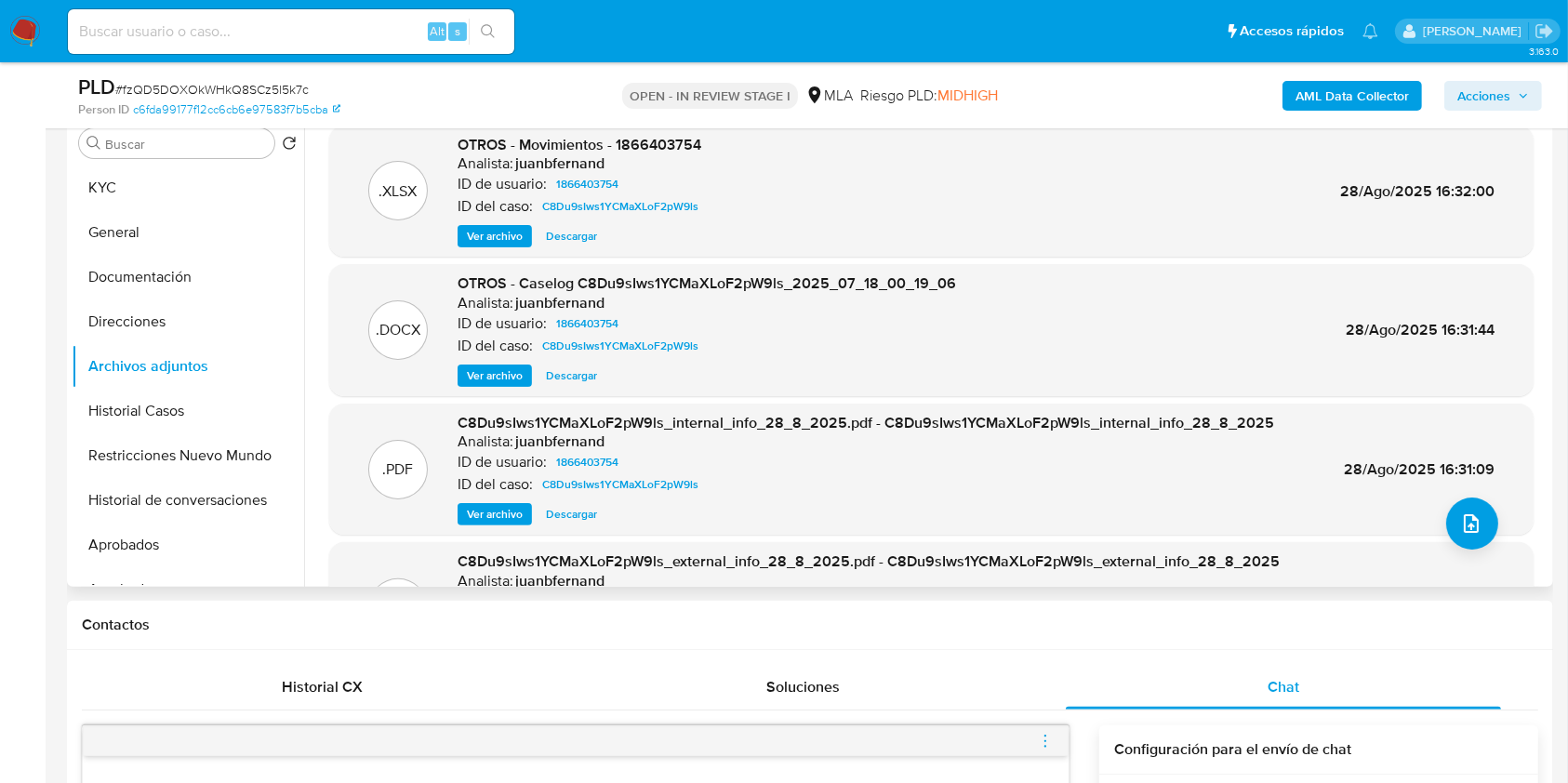
click at [513, 380] on span "Ver archivo" at bounding box center [494, 376] width 56 height 19
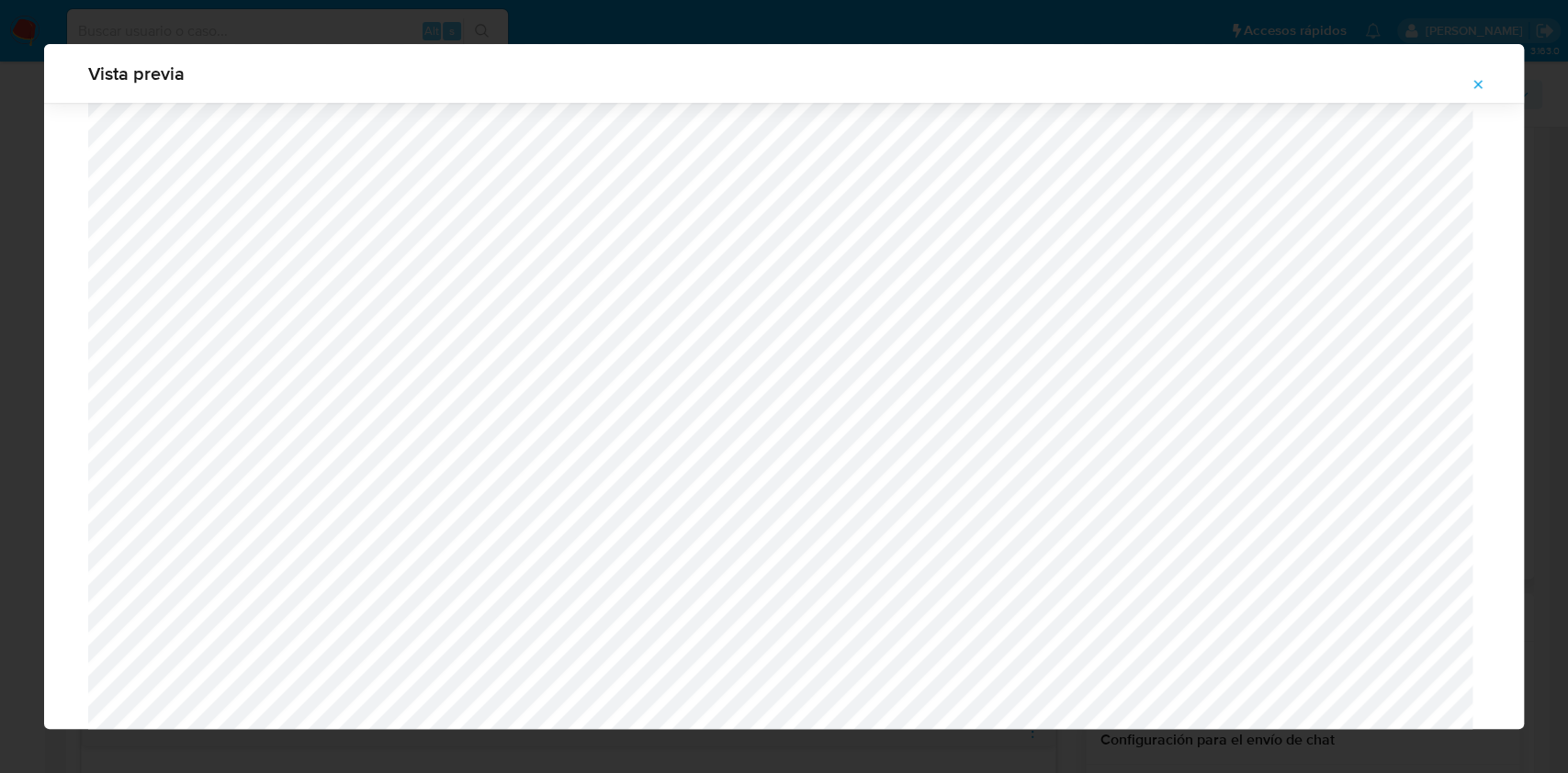
scroll to position [1065, 0]
drag, startPoint x: 1475, startPoint y: 87, endPoint x: 1328, endPoint y: 135, distance: 154.6
click at [1475, 87] on icon "Attachment preview" at bounding box center [1478, 84] width 8 height 8
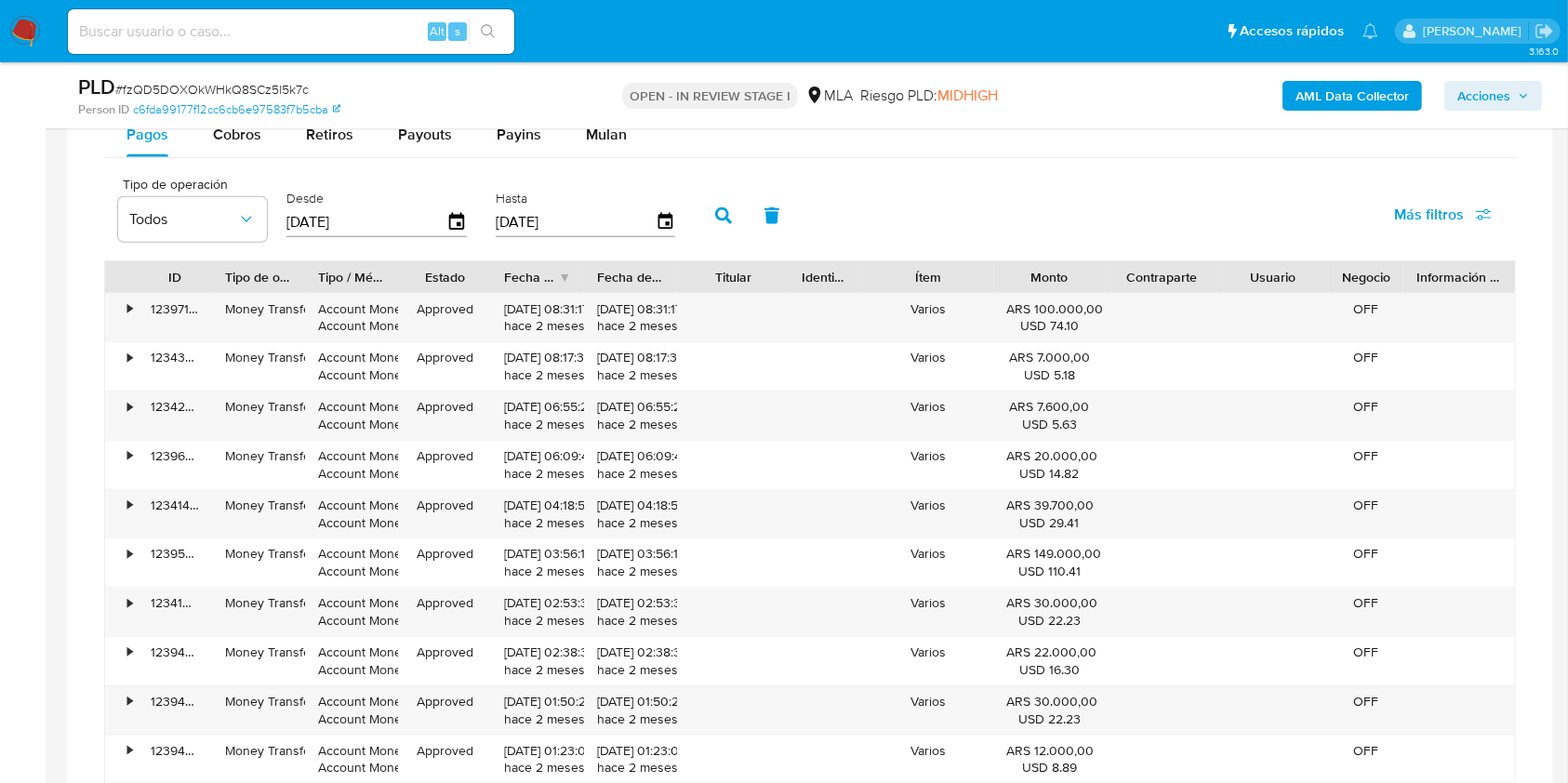
scroll to position [1785, 0]
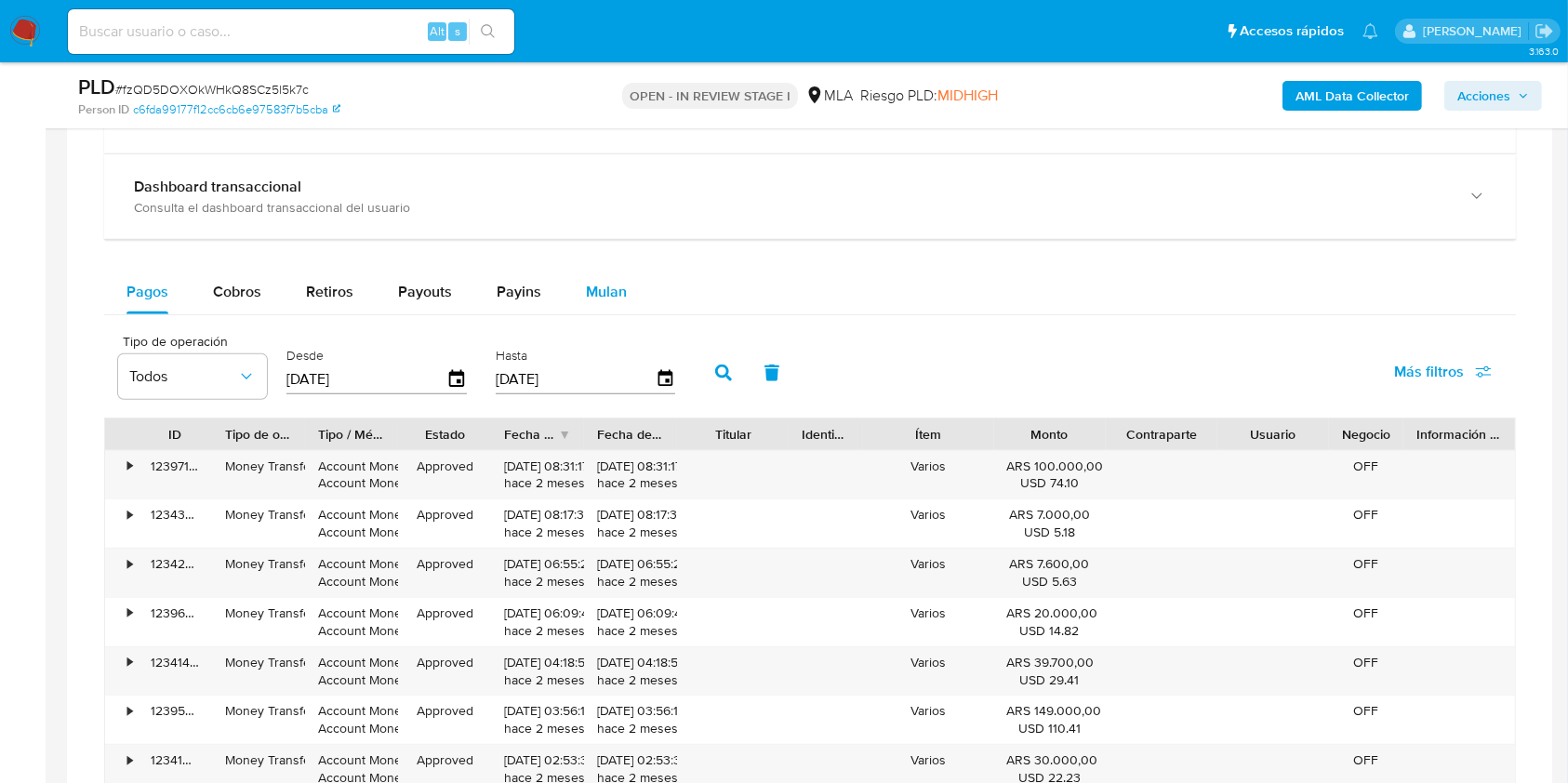
click at [588, 291] on span "Mulan" at bounding box center [606, 291] width 41 height 21
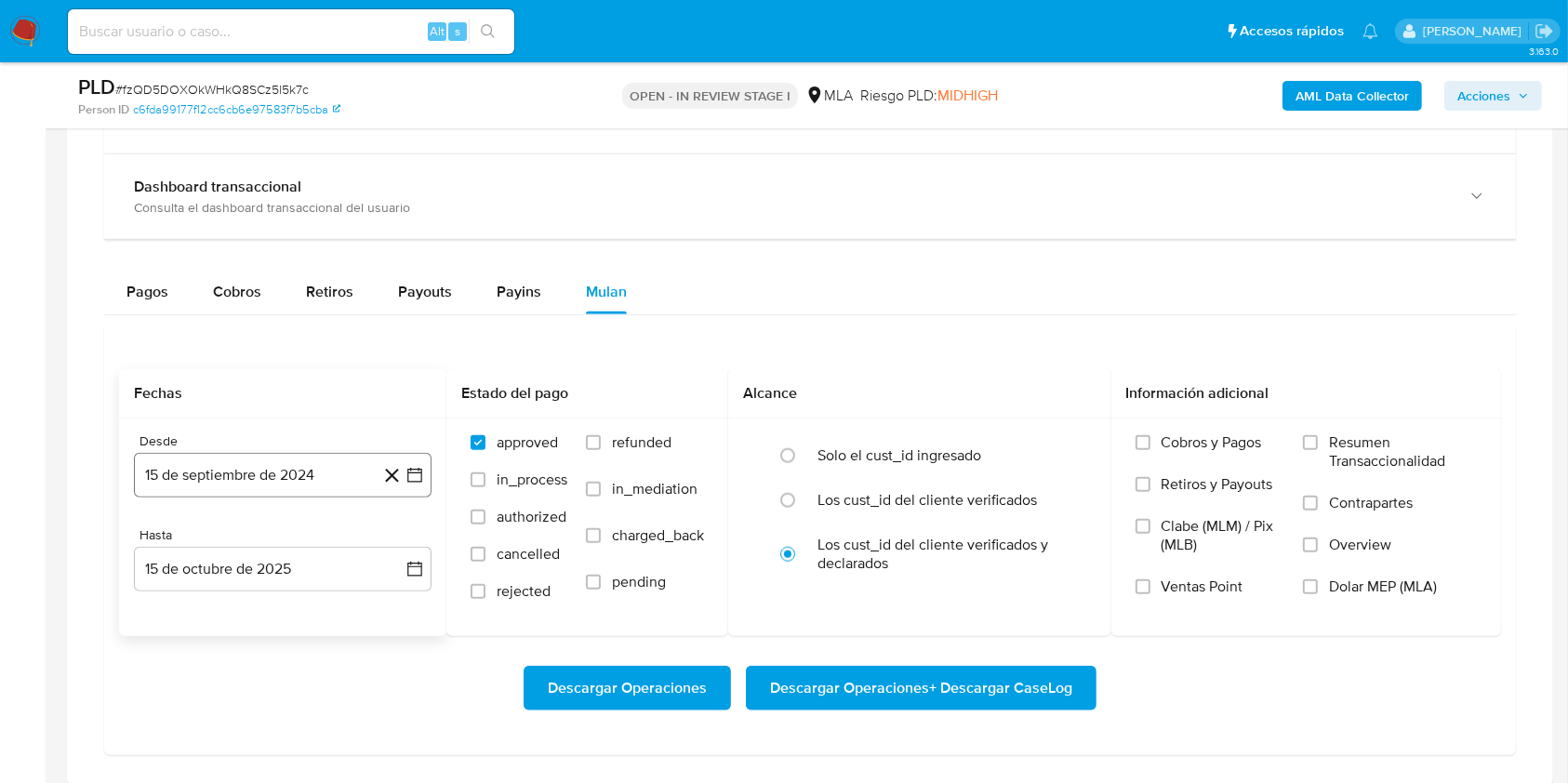
click at [372, 468] on button "15 de septiembre de 2024" at bounding box center [283, 476] width 298 height 45
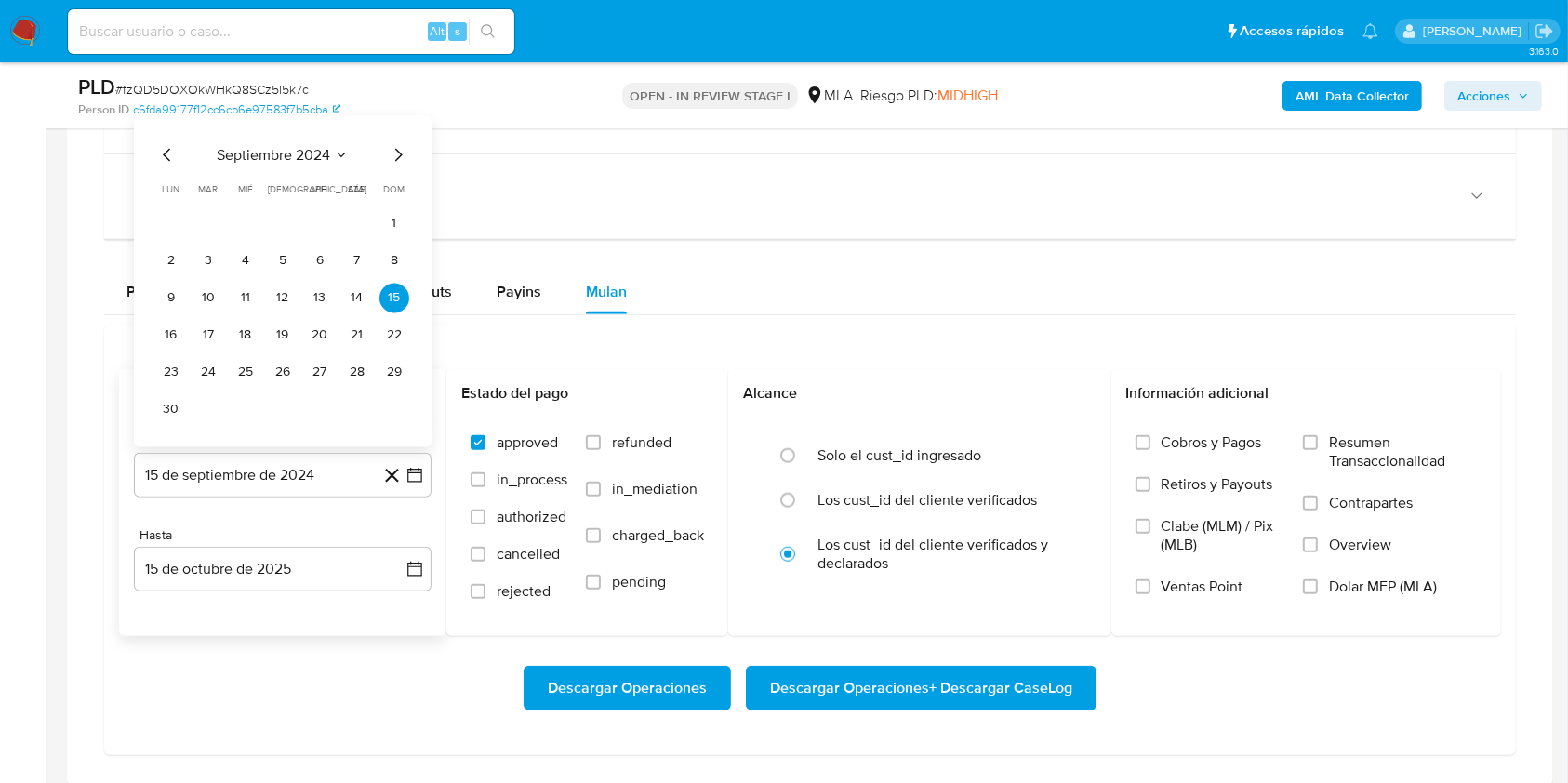
click at [317, 152] on span "septiembre 2024" at bounding box center [273, 155] width 114 height 19
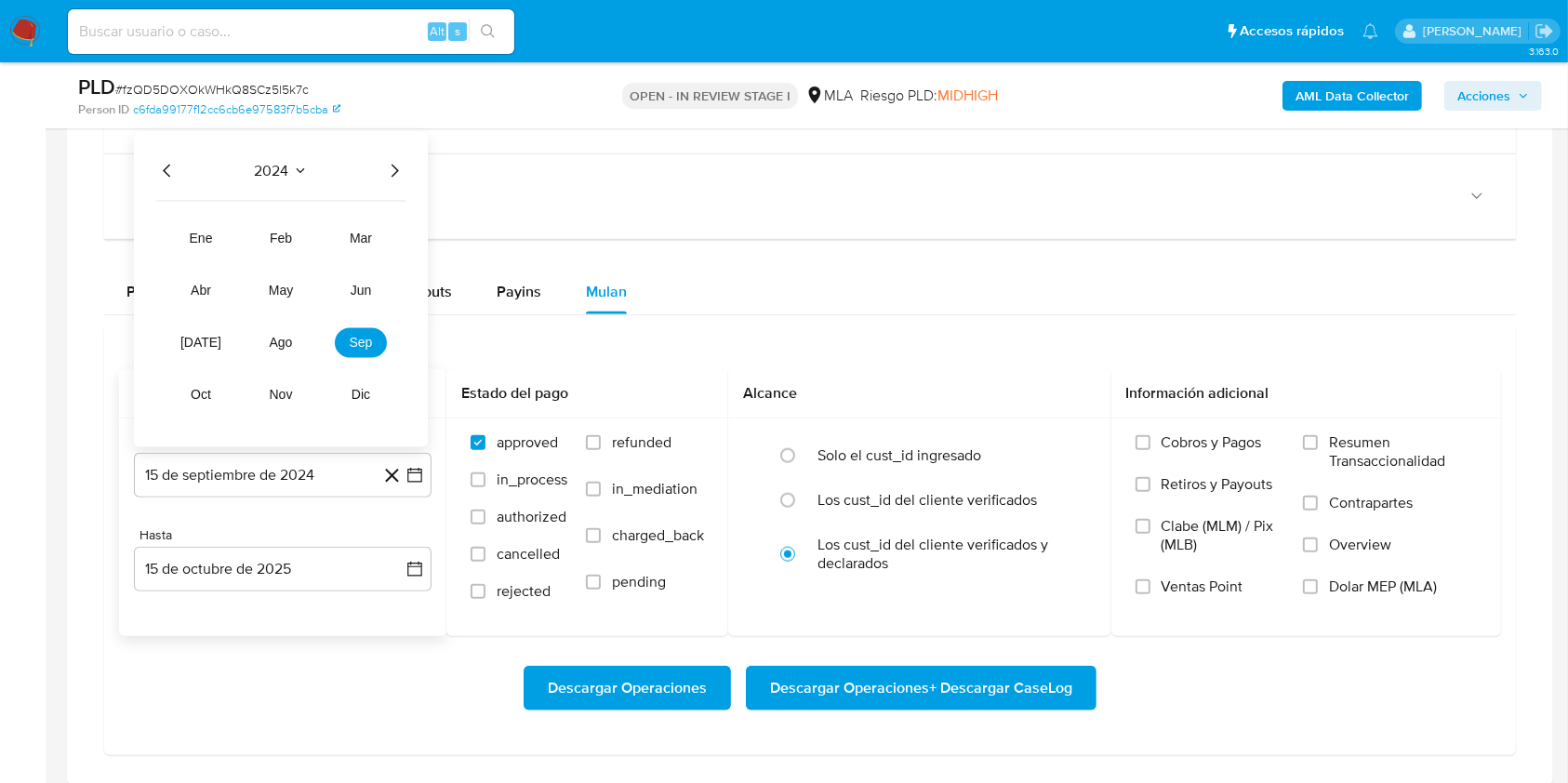
click at [403, 170] on icon "Año siguiente" at bounding box center [395, 170] width 22 height 22
click at [203, 346] on span "jul" at bounding box center [201, 343] width 41 height 15
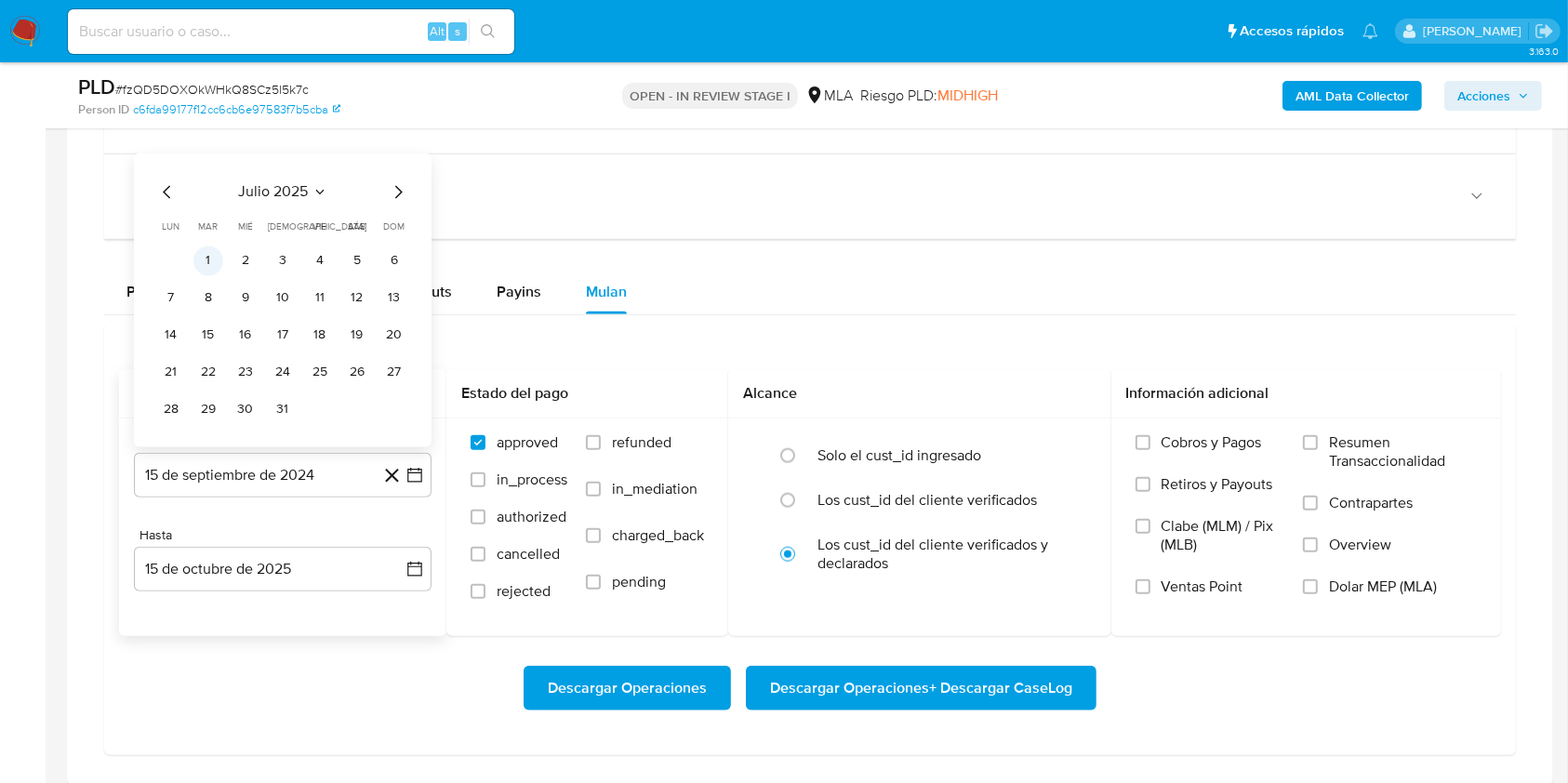
click at [213, 254] on button "1" at bounding box center [208, 260] width 30 height 30
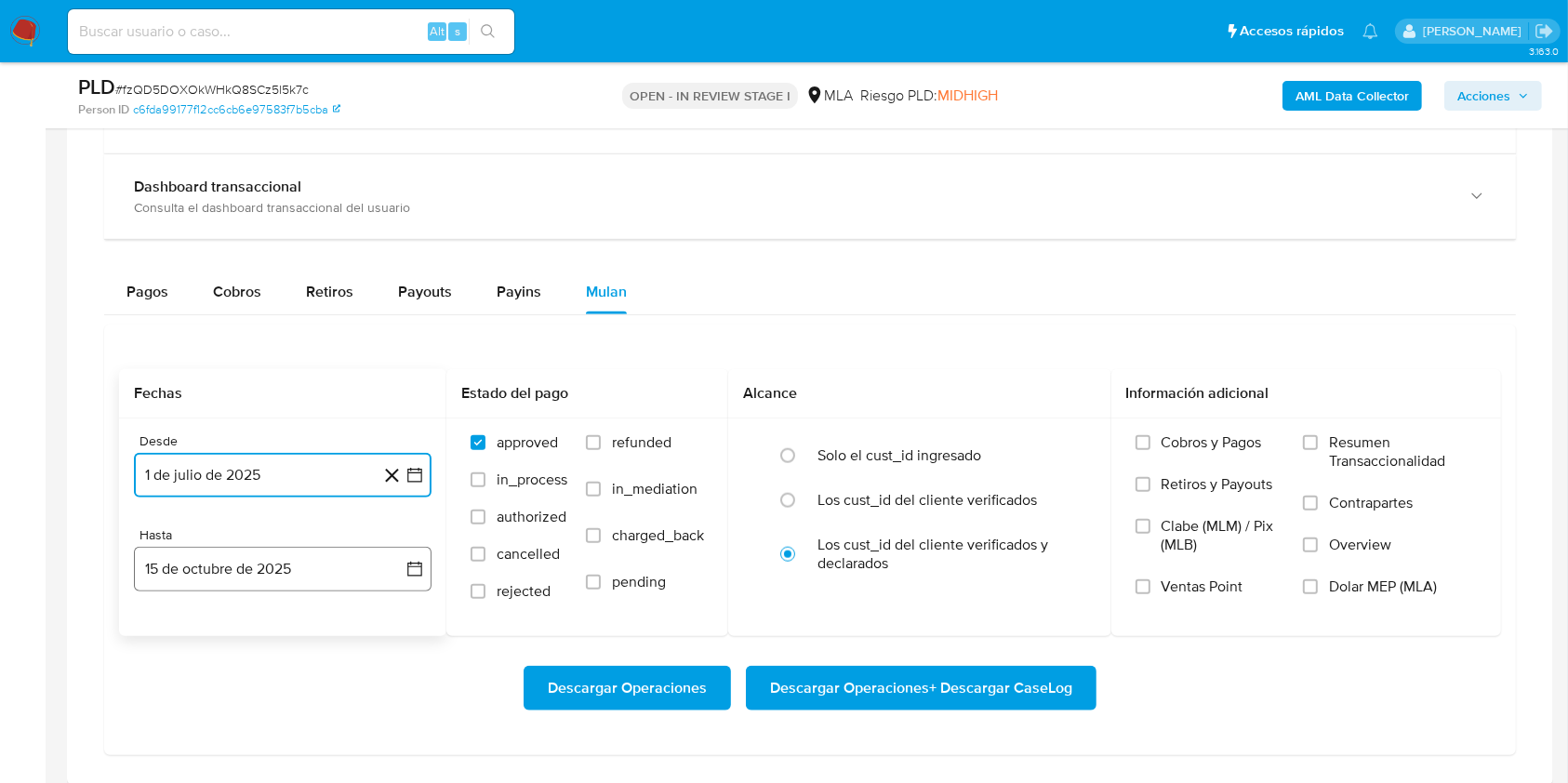
click at [329, 563] on button "15 de octubre de 2025" at bounding box center [283, 569] width 298 height 45
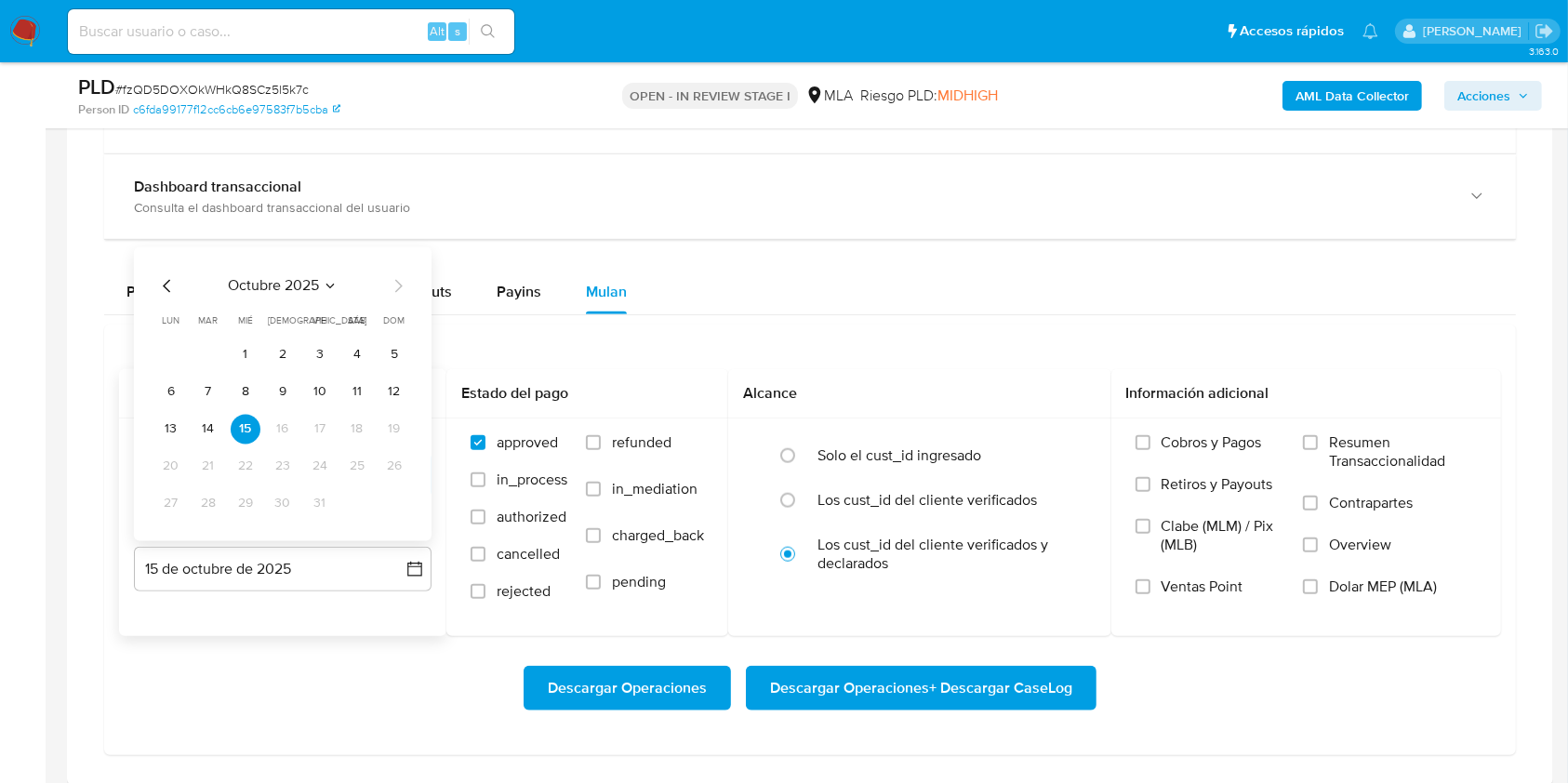
click at [159, 287] on icon "Mes anterior" at bounding box center [167, 286] width 22 height 22
click at [163, 285] on icon "Mes anterior" at bounding box center [166, 286] width 7 height 13
click at [396, 503] on button "31" at bounding box center [395, 503] width 30 height 30
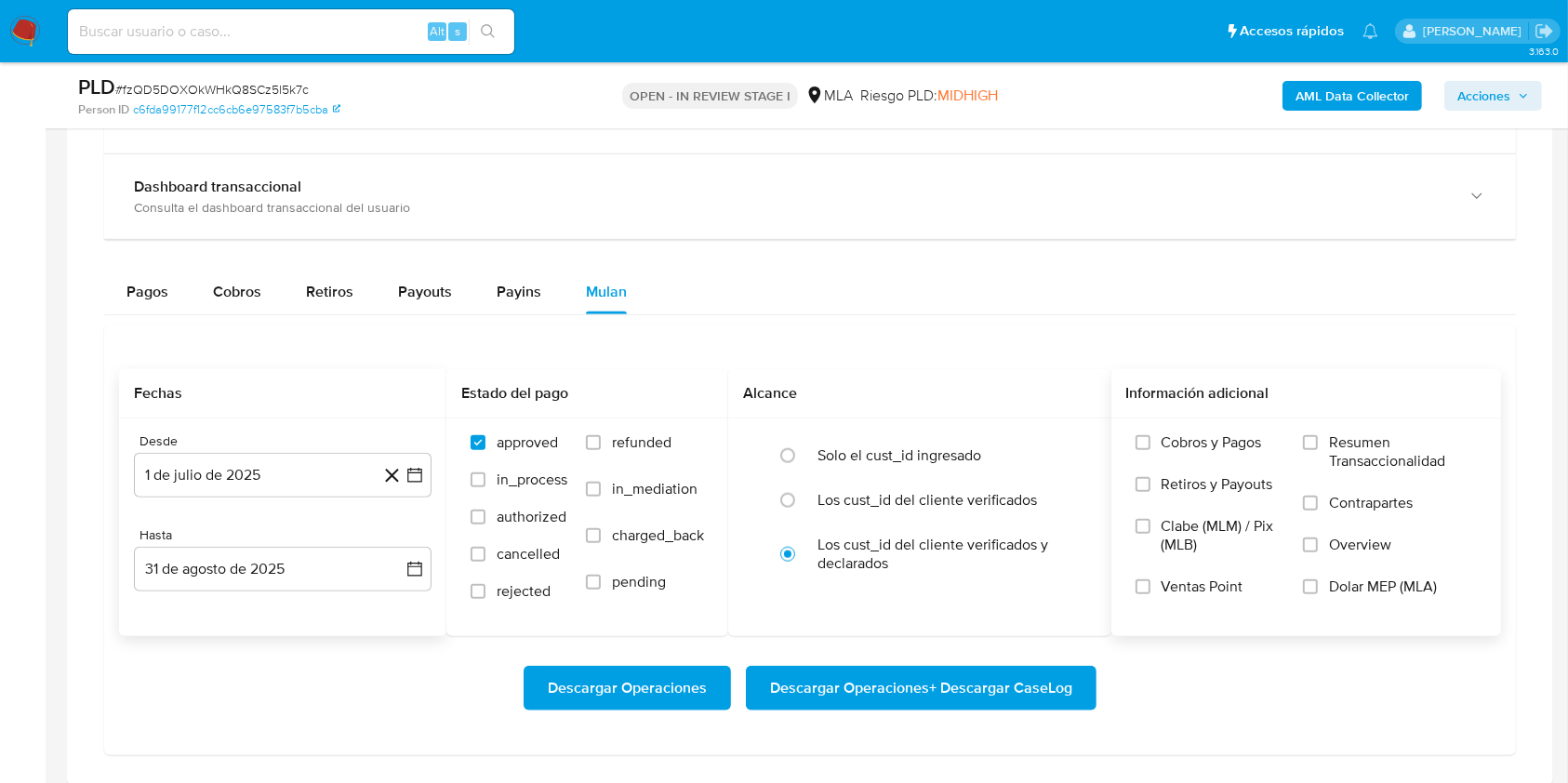
click at [1384, 589] on span "Dolar MEP (MLA)" at bounding box center [1383, 587] width 108 height 19
click at [1318, 589] on input "Dolar MEP (MLA)" at bounding box center [1311, 587] width 15 height 15
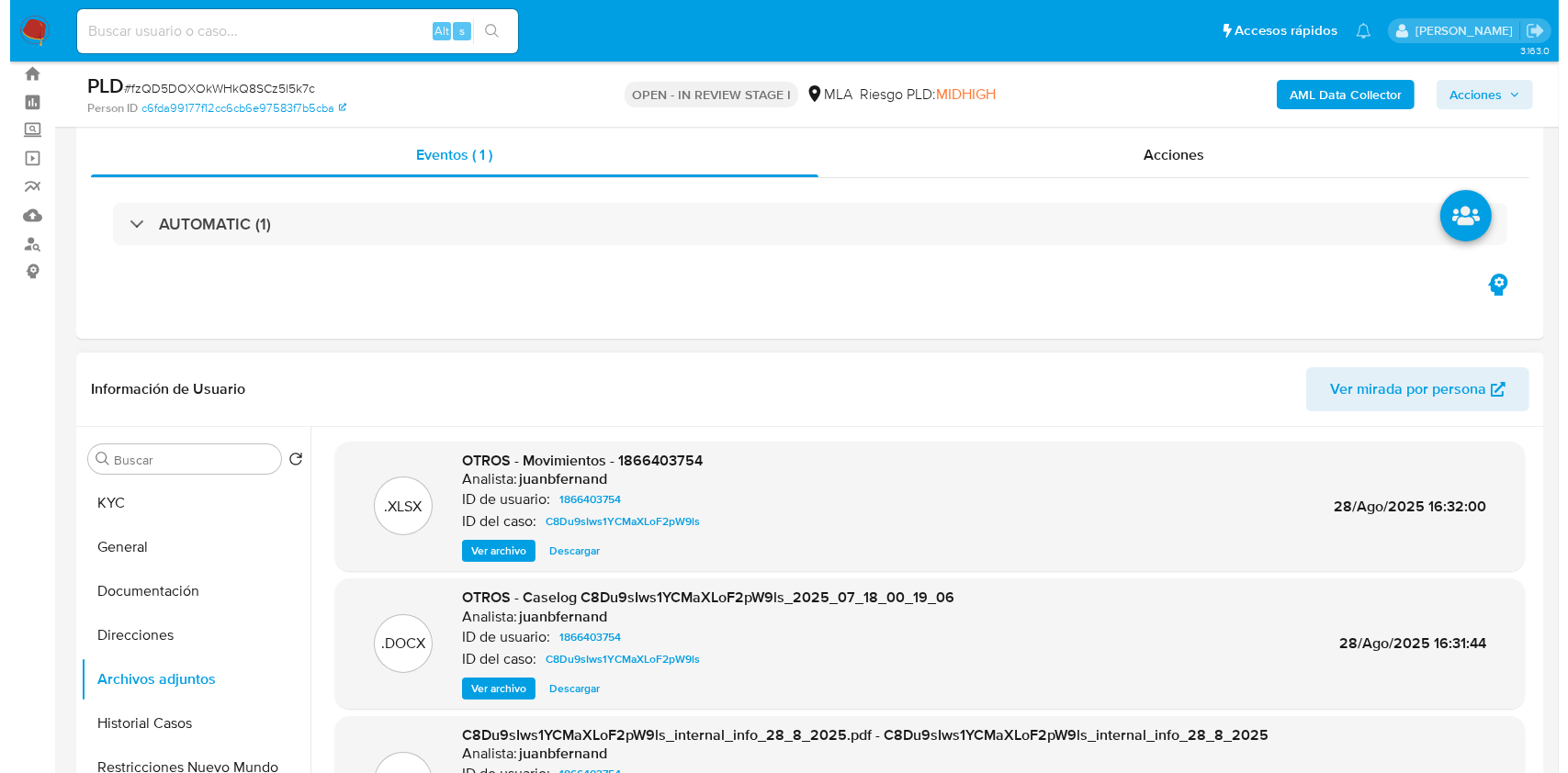
scroll to position [48, 0]
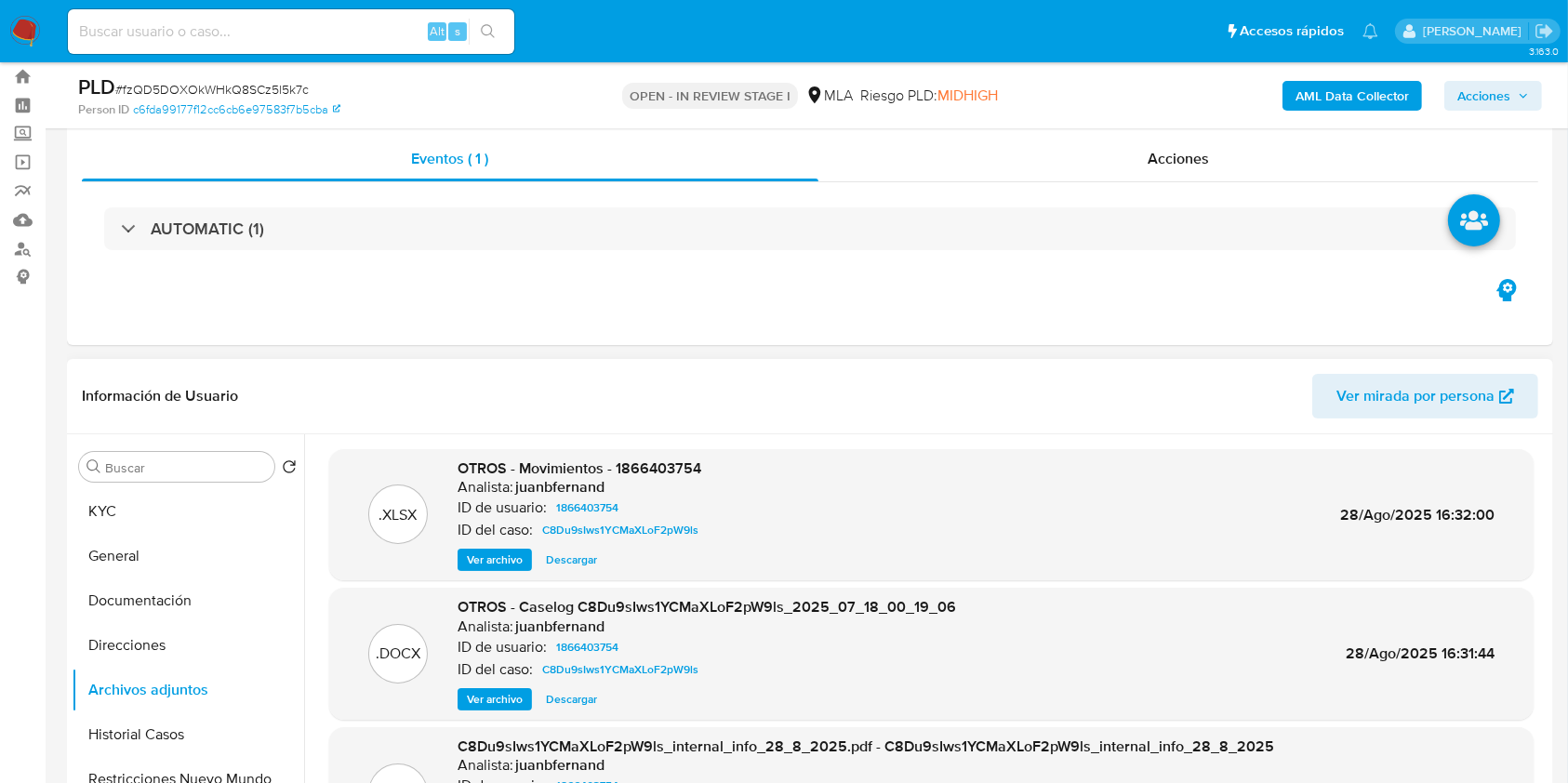
click at [498, 702] on span "Ver archivo" at bounding box center [494, 700] width 56 height 19
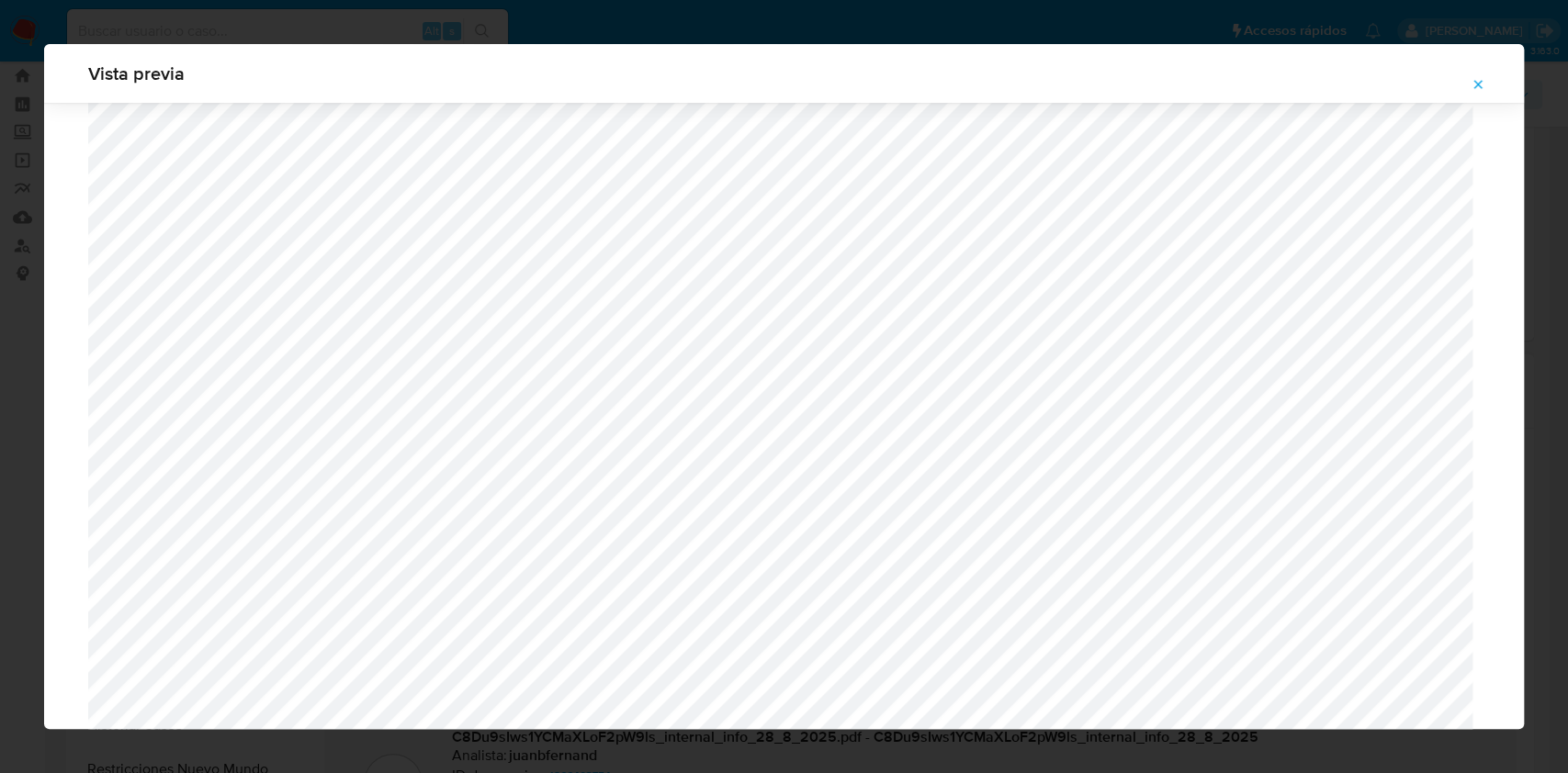
scroll to position [698, 0]
click at [1477, 89] on icon "Attachment preview" at bounding box center [1478, 85] width 15 height 15
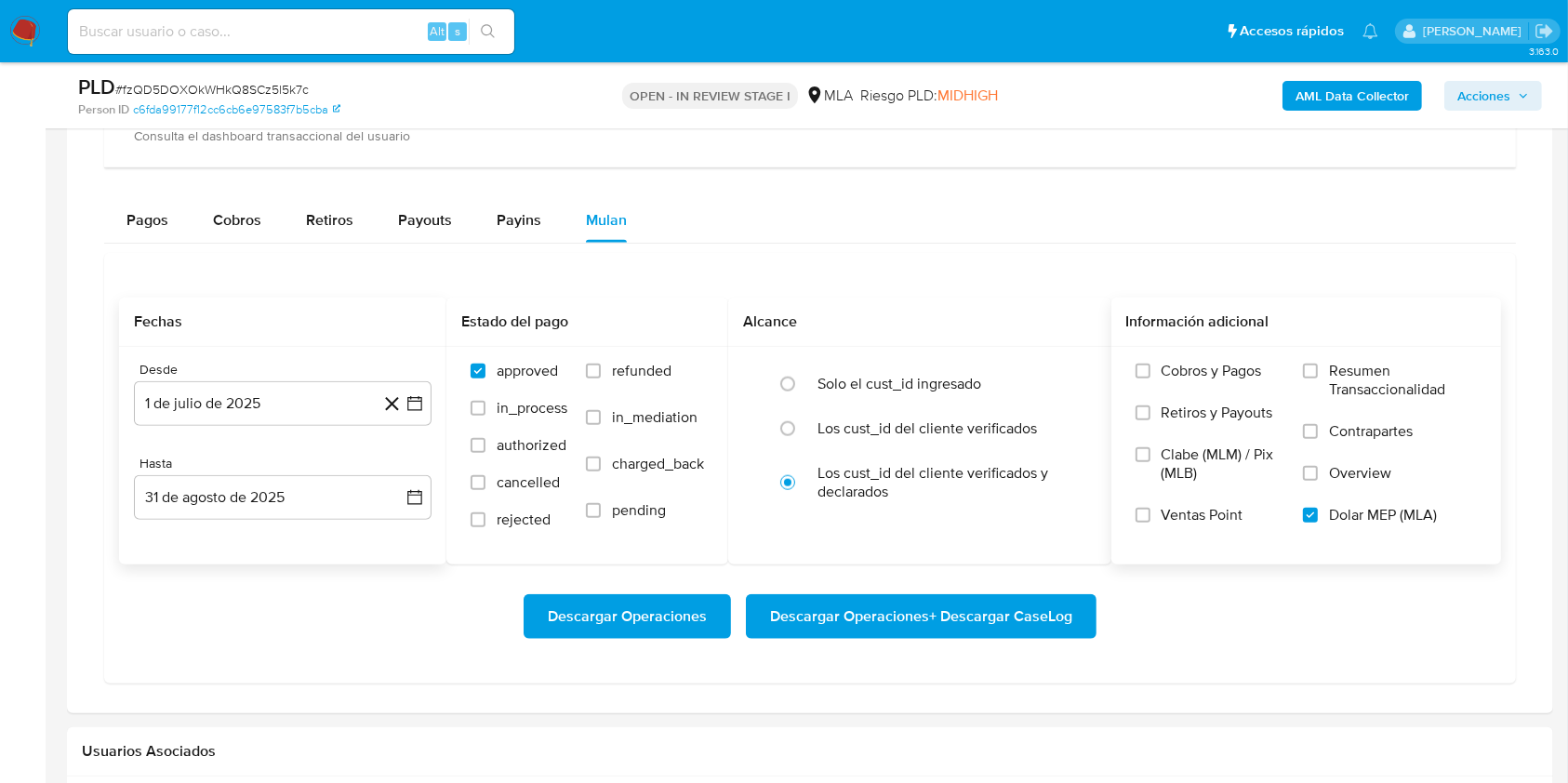
scroll to position [1909, 0]
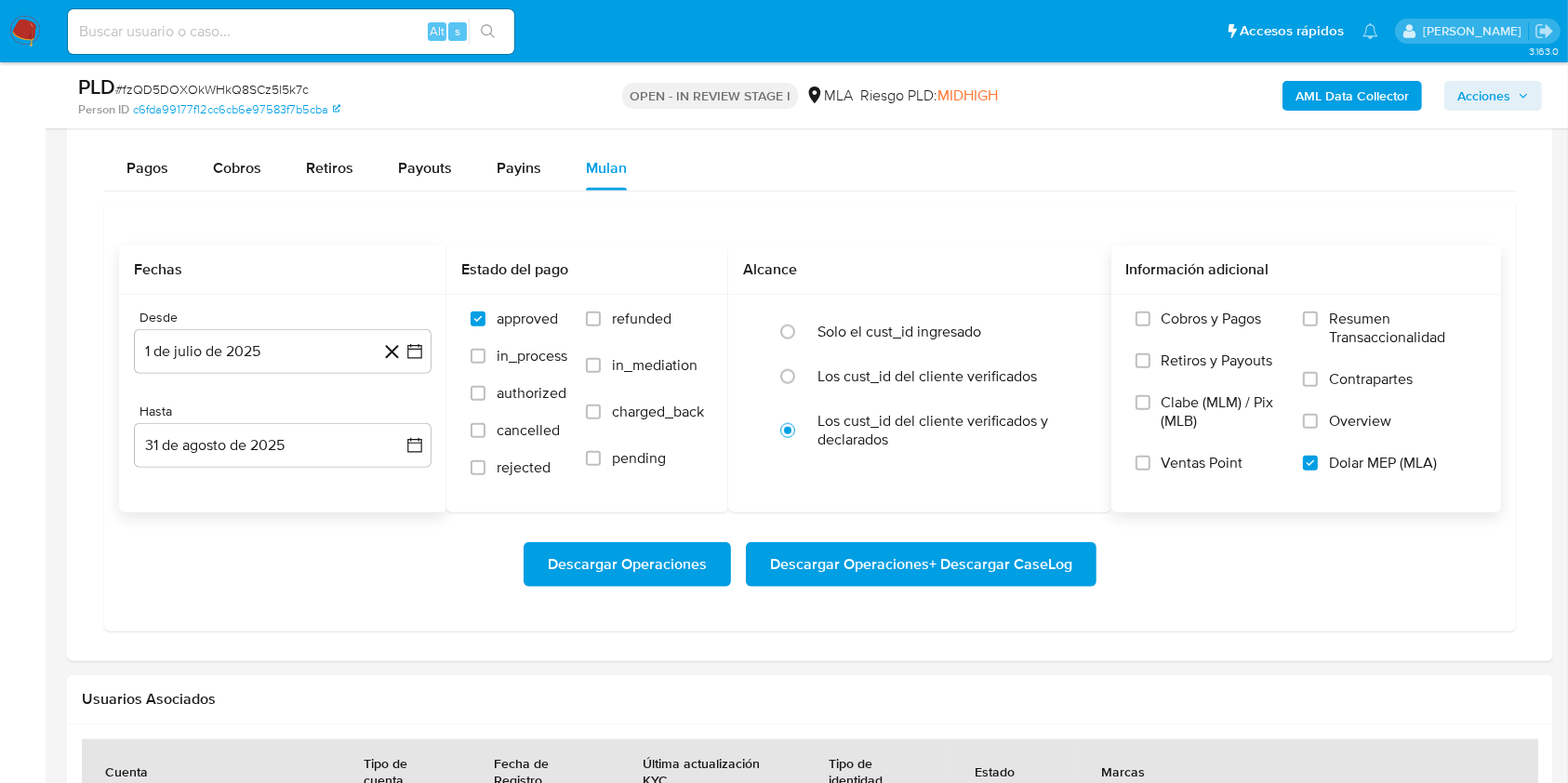
click at [1019, 572] on span "Descargar Operaciones + Descargar CaseLog" at bounding box center [921, 565] width 302 height 41
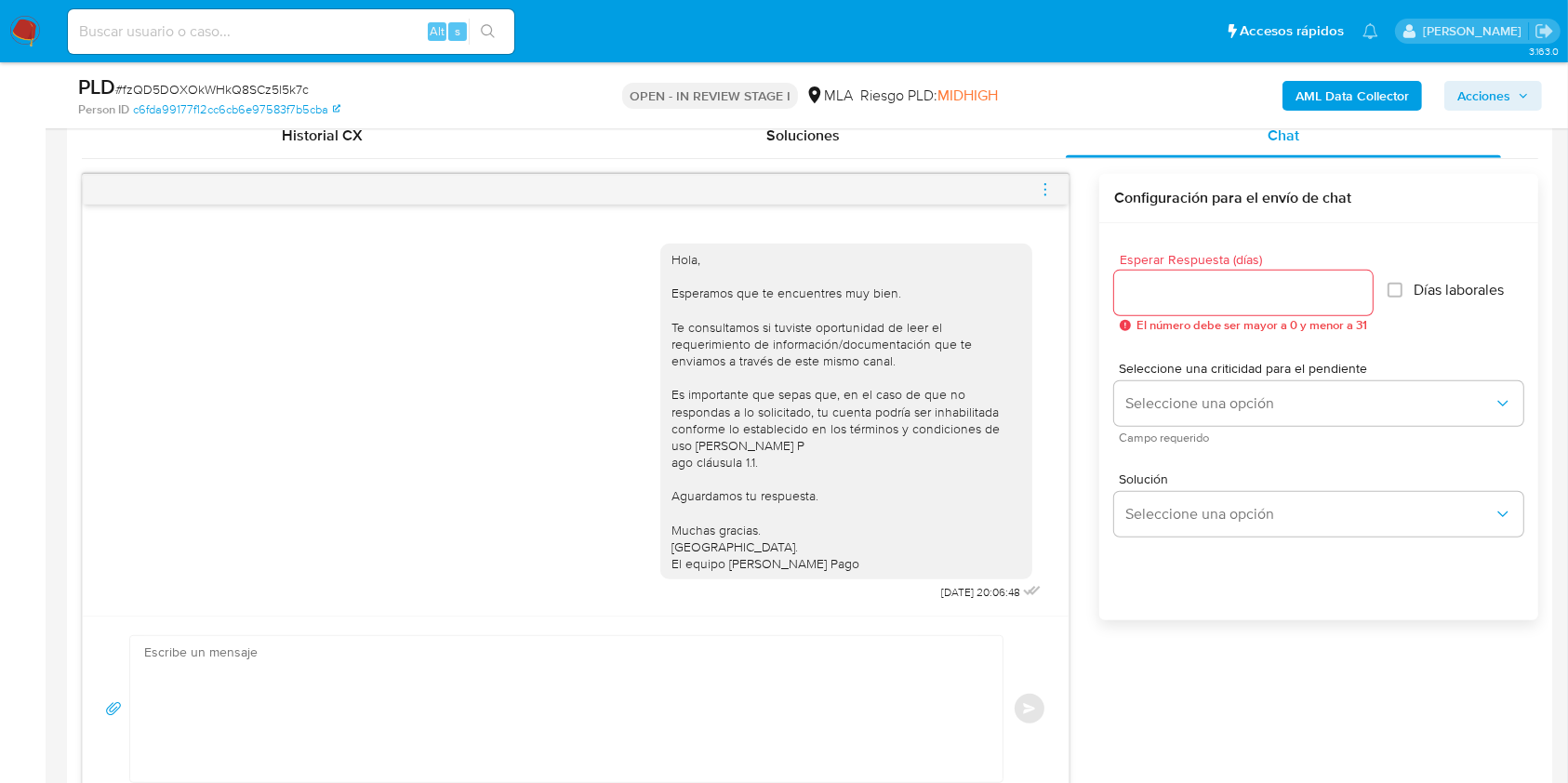
scroll to position [916, 0]
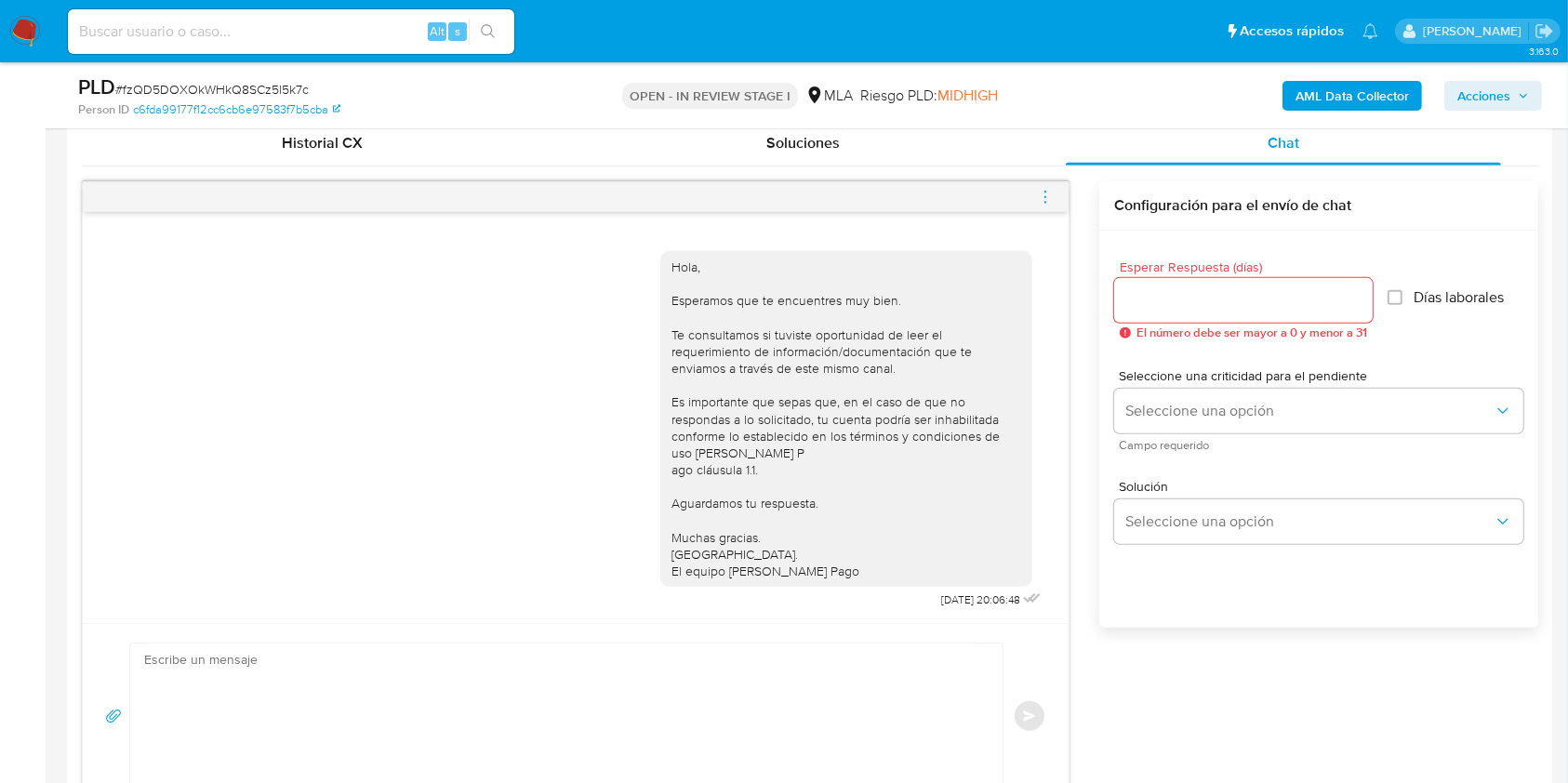
click at [371, 33] on input at bounding box center [291, 32] width 447 height 24
paste input "nwOxwGTm0kcNL2BOfmpkyR5B"
type input "nwOxwGTm0kcNL2BOfmpkyR5B"
click at [489, 34] on icon "search-icon" at bounding box center [487, 31] width 14 height 14
click at [490, 30] on icon "search-icon" at bounding box center [488, 32] width 15 height 15
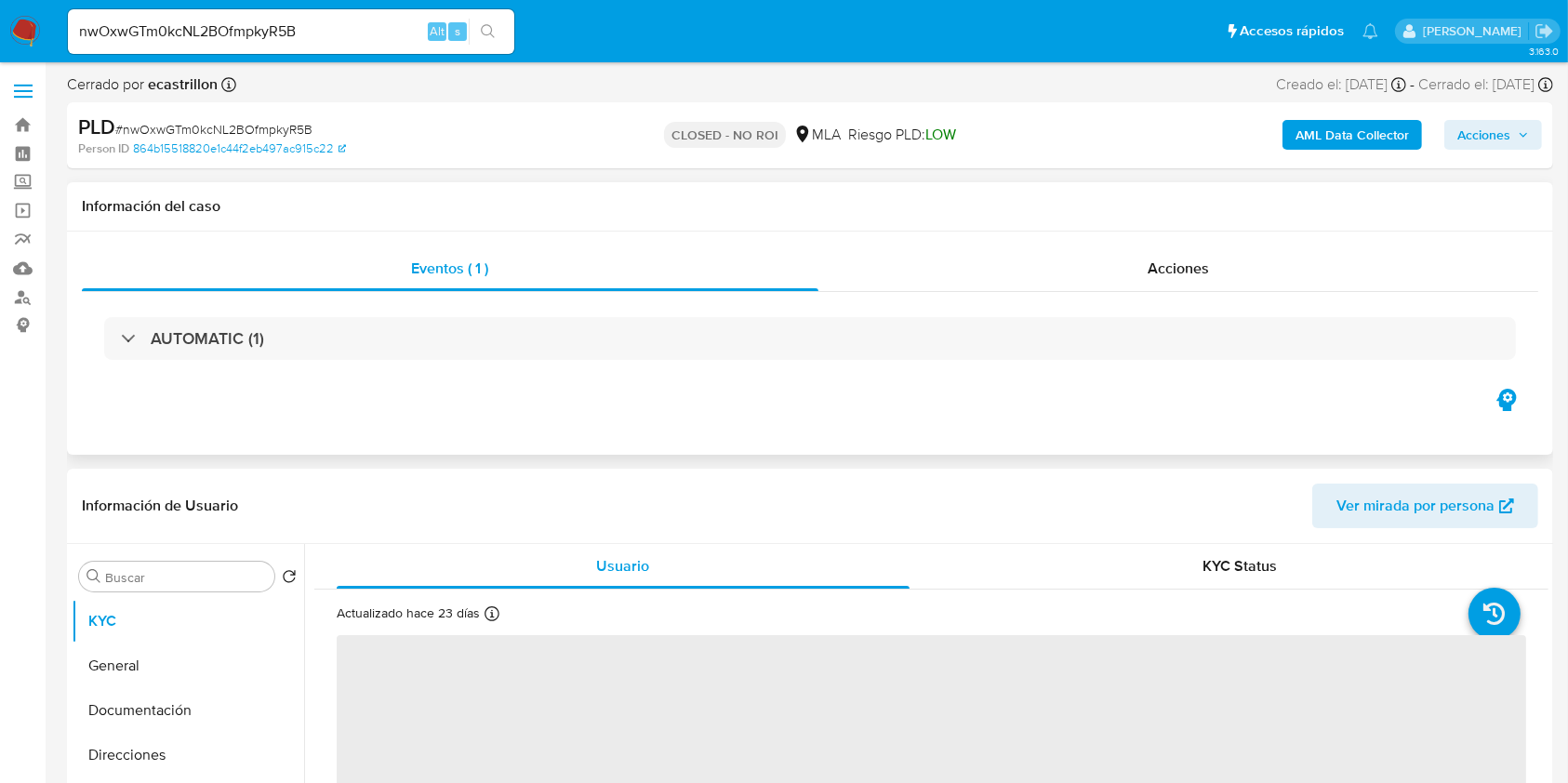
select select "10"
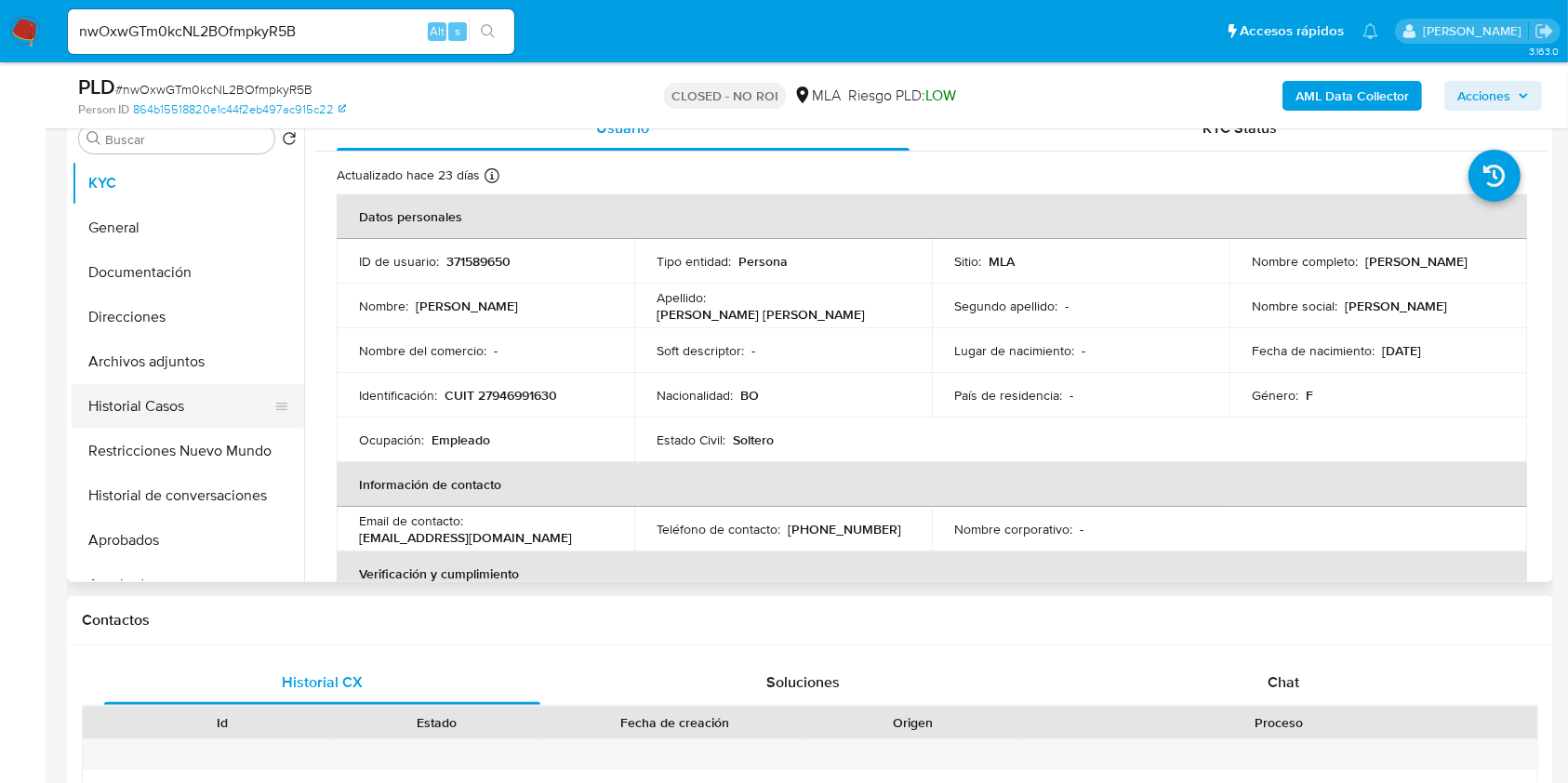
click at [151, 413] on button "Historial Casos" at bounding box center [180, 407] width 217 height 45
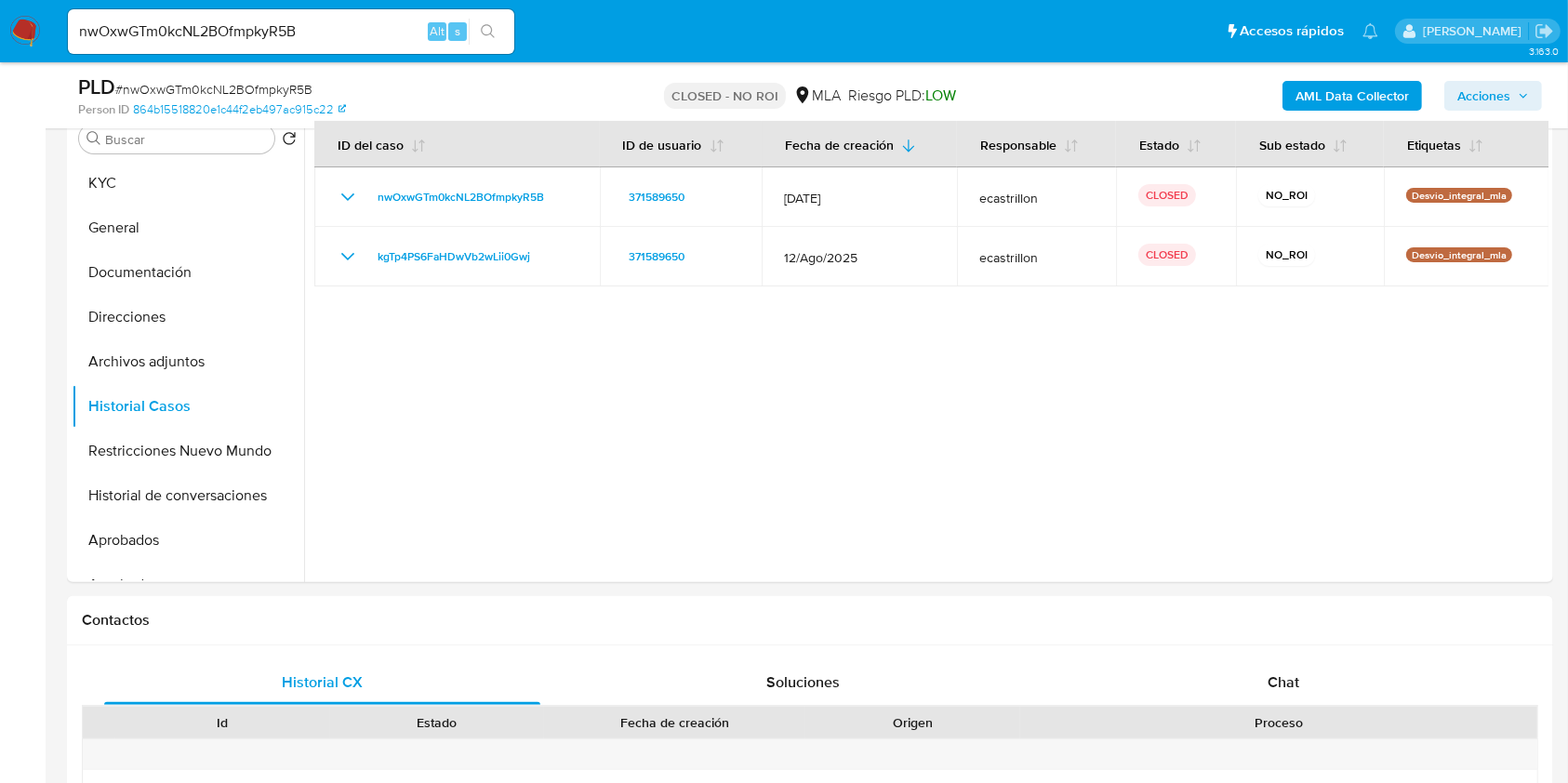
click at [353, 14] on div "nwOxwGTm0kcNL2BOfmpkyR5B Alt s" at bounding box center [291, 32] width 447 height 45
click at [365, 40] on input "nwOxwGTm0kcNL2BOfmpkyR5B" at bounding box center [291, 32] width 447 height 24
drag, startPoint x: 365, startPoint y: 40, endPoint x: 397, endPoint y: 40, distance: 32.0
click at [365, 40] on input "nwOxwGTm0kcNL2BOfmpkyR5B" at bounding box center [291, 32] width 447 height 24
paste input "auT7TSwuUs2hyeVzZa4GUCU9"
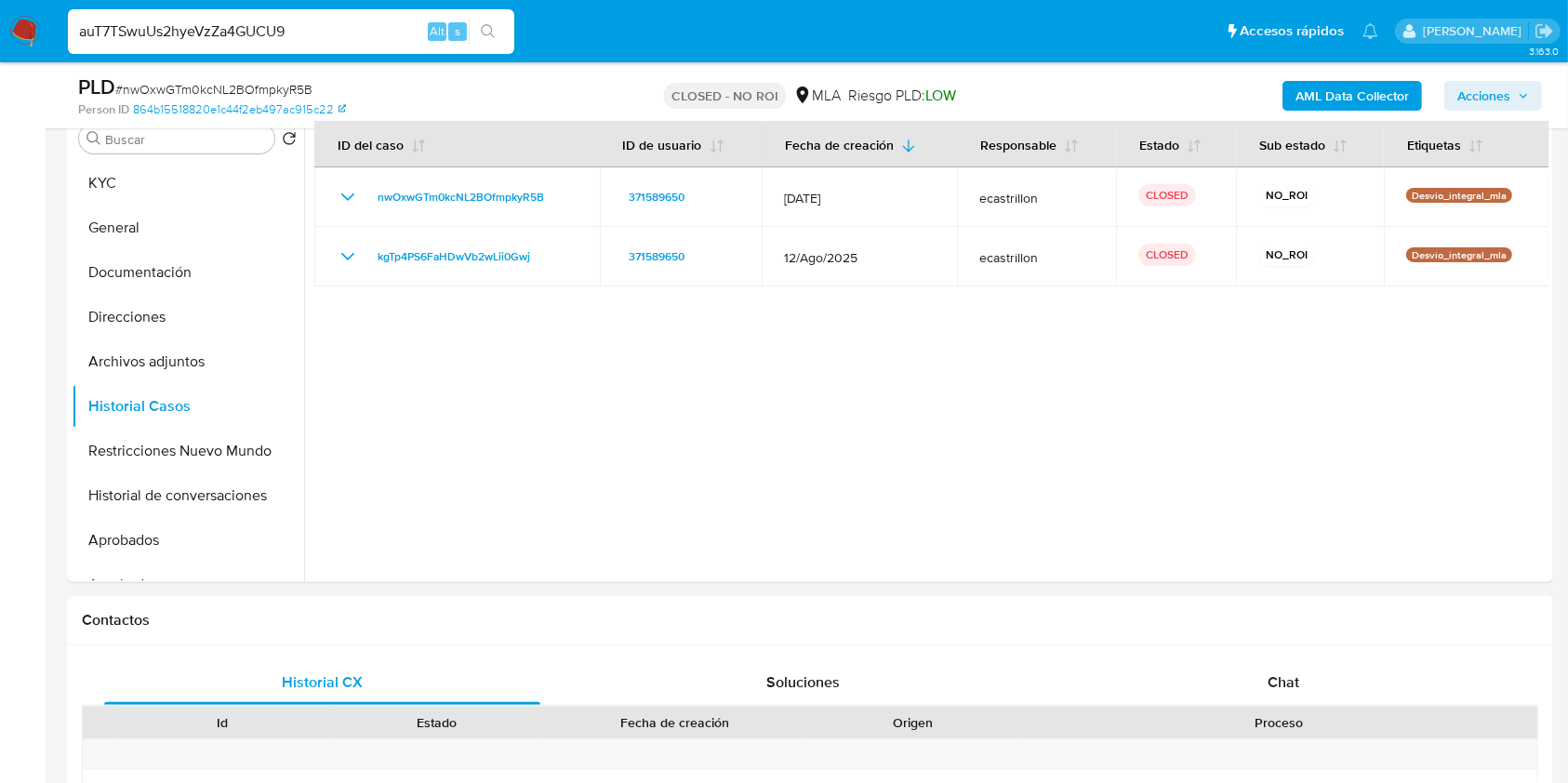
type input "auT7TSwuUs2hyeVzZa4GUCU9"
click at [494, 38] on icon "search-icon" at bounding box center [488, 32] width 15 height 15
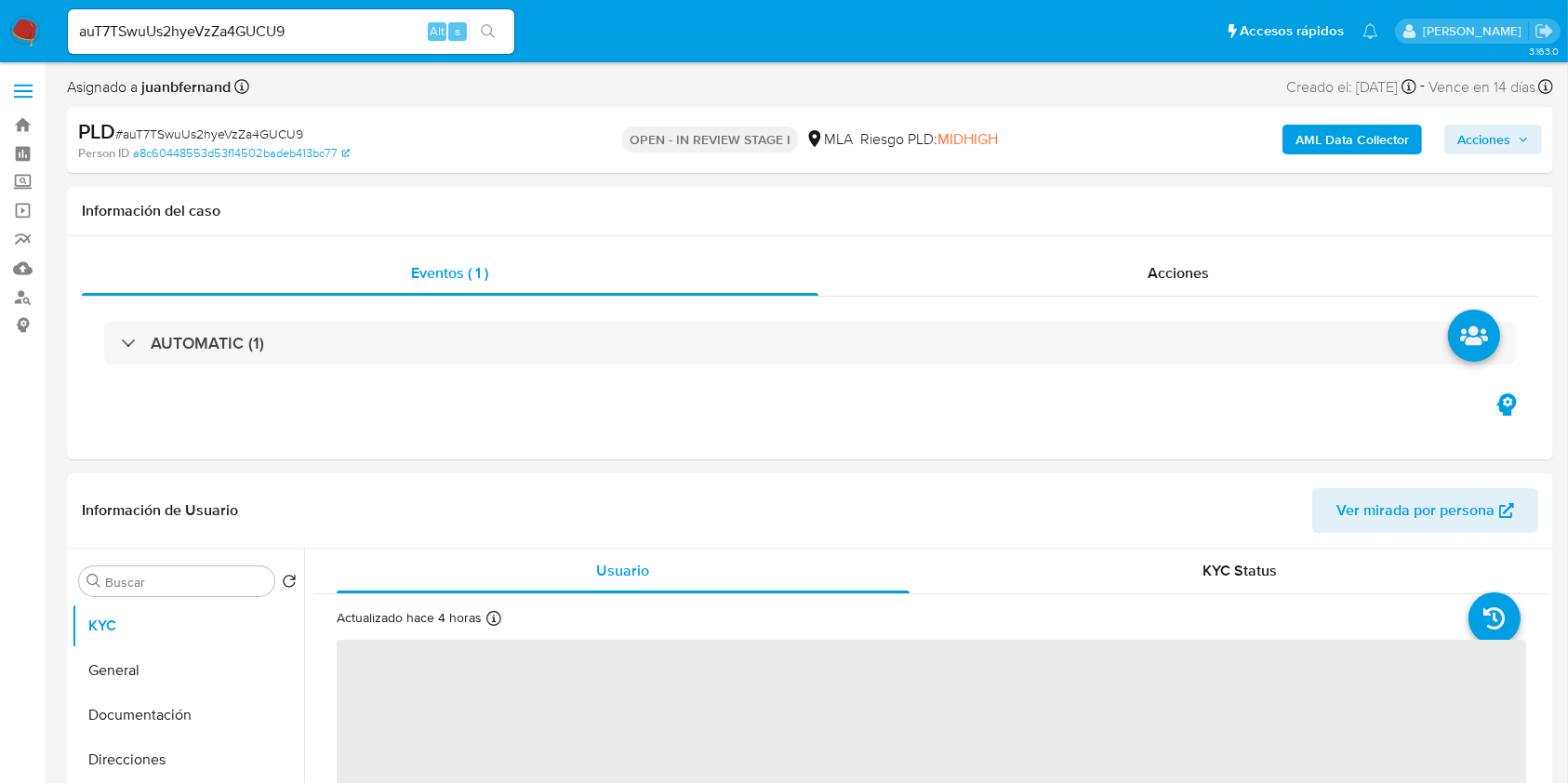
select select "10"
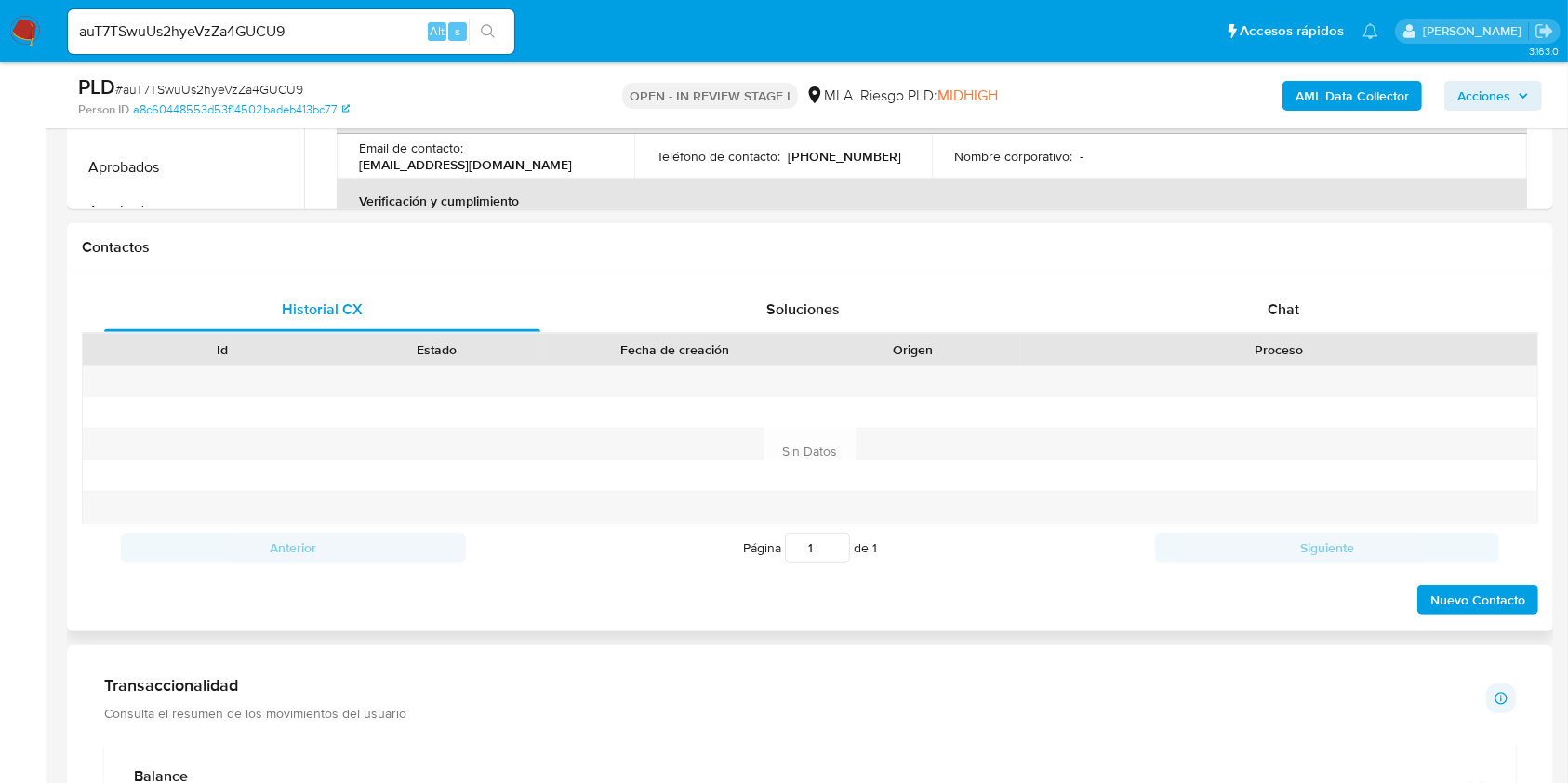
scroll to position [868, 0]
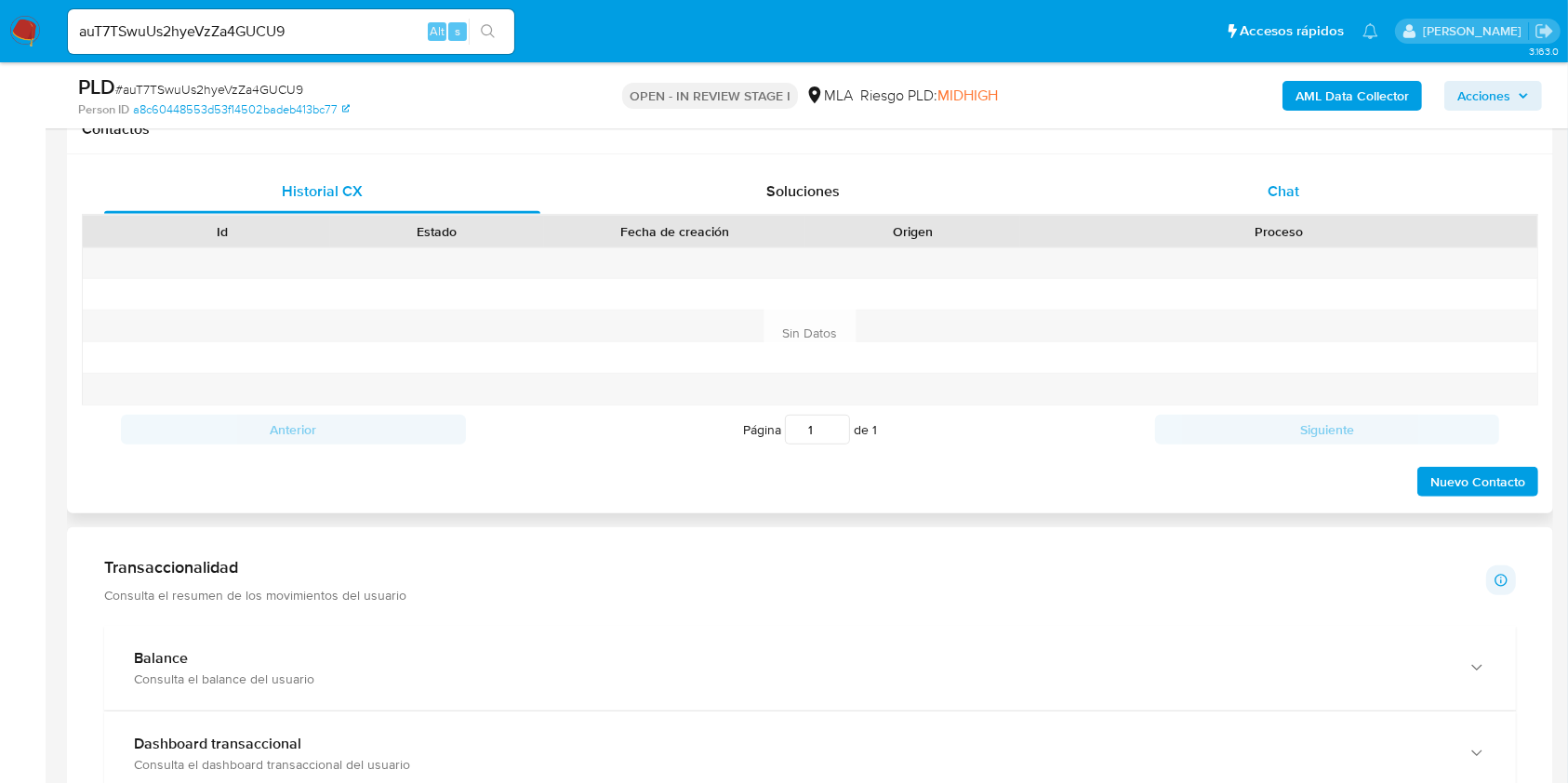
click at [1321, 187] on div "Chat" at bounding box center [1284, 191] width 437 height 45
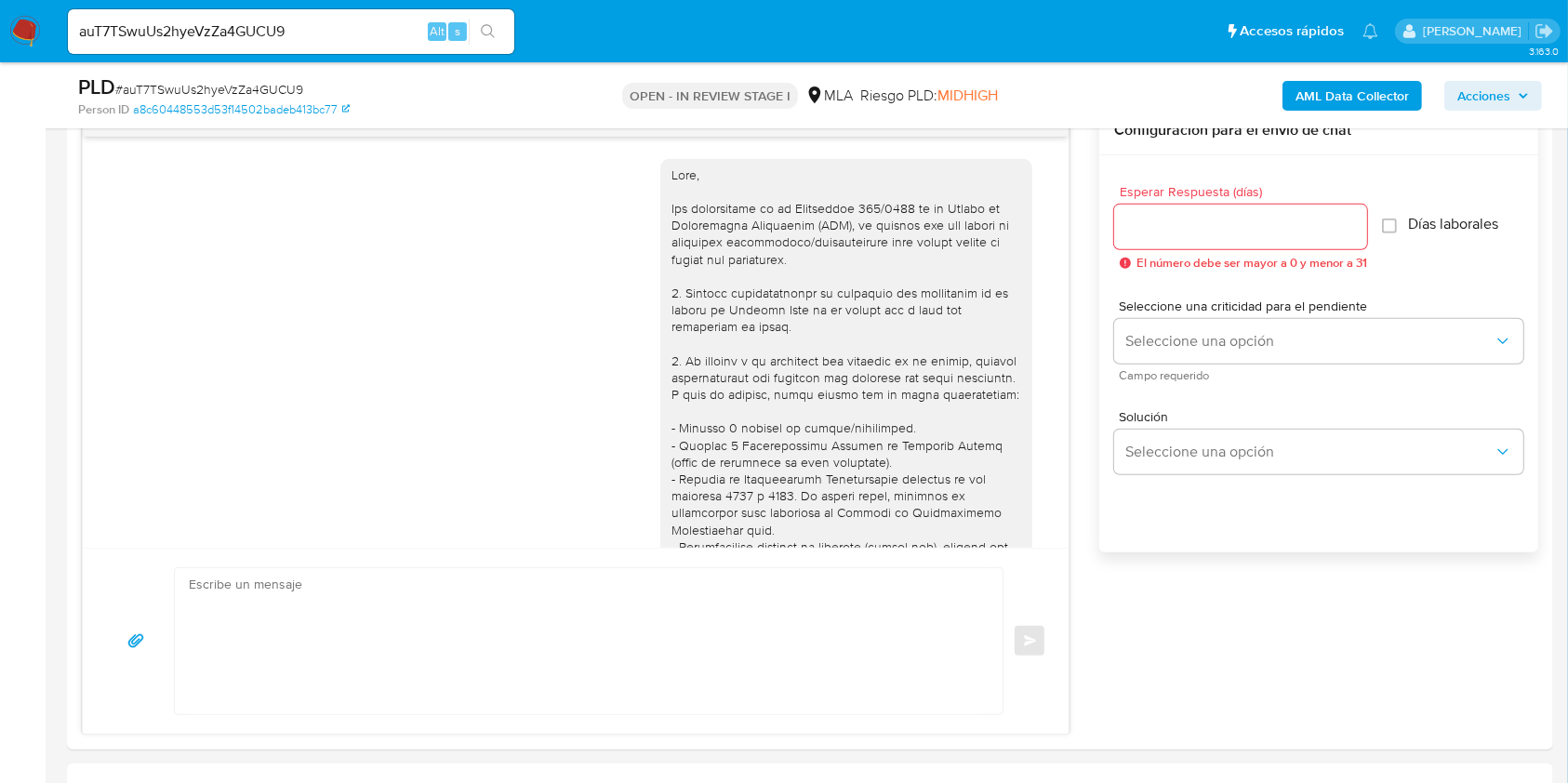
scroll to position [2054, 0]
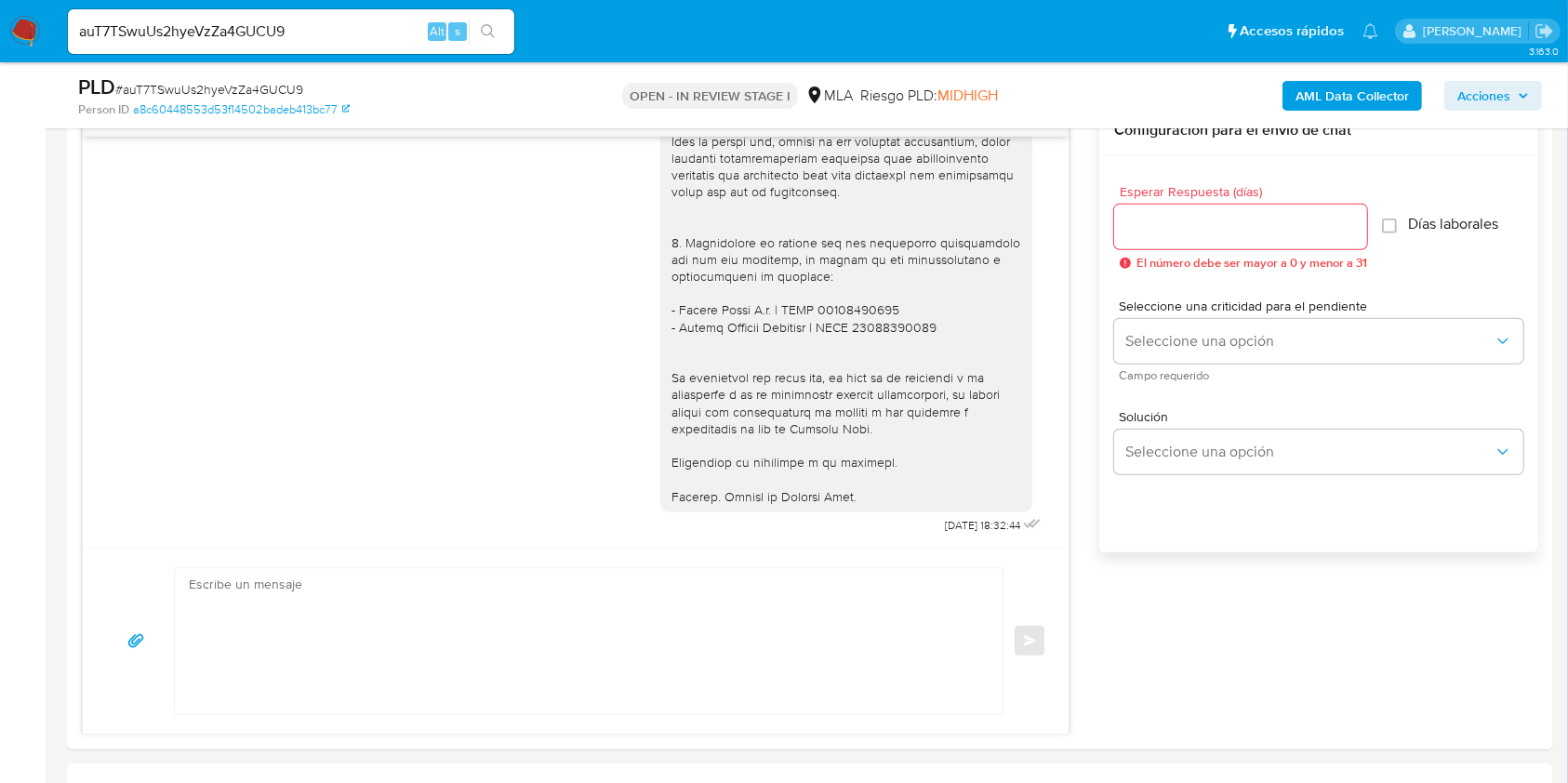
click at [337, 20] on input "auT7TSwuUs2hyeVzZa4GUCU9" at bounding box center [291, 32] width 447 height 24
paste input "Dh3SrCcS9iqj0iKHZJGmsopt"
type input "Dh3SrCcS9iqj0iKHZJGmsopt"
click at [506, 28] on button "search-icon" at bounding box center [487, 32] width 38 height 26
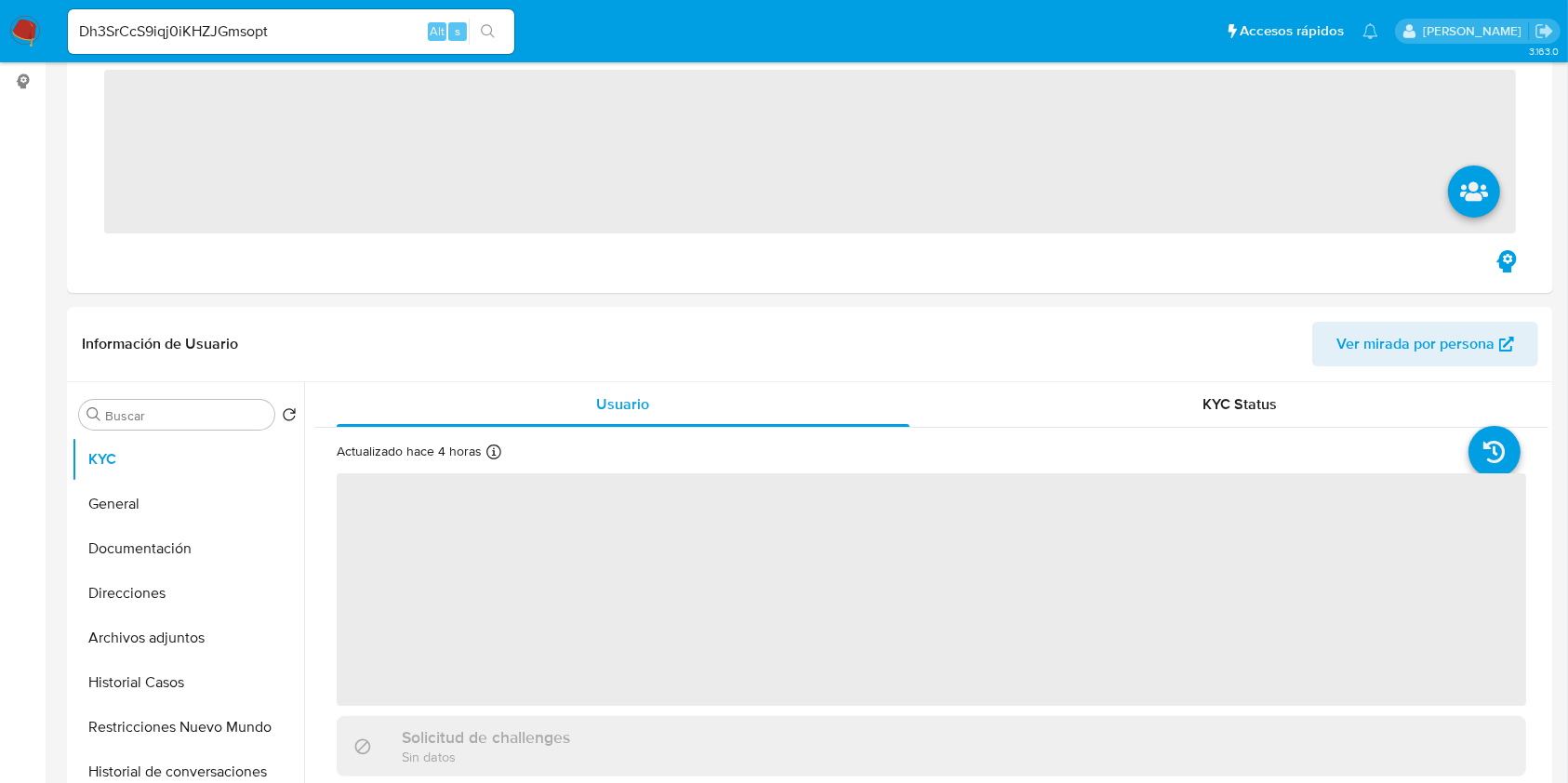
scroll to position [620, 0]
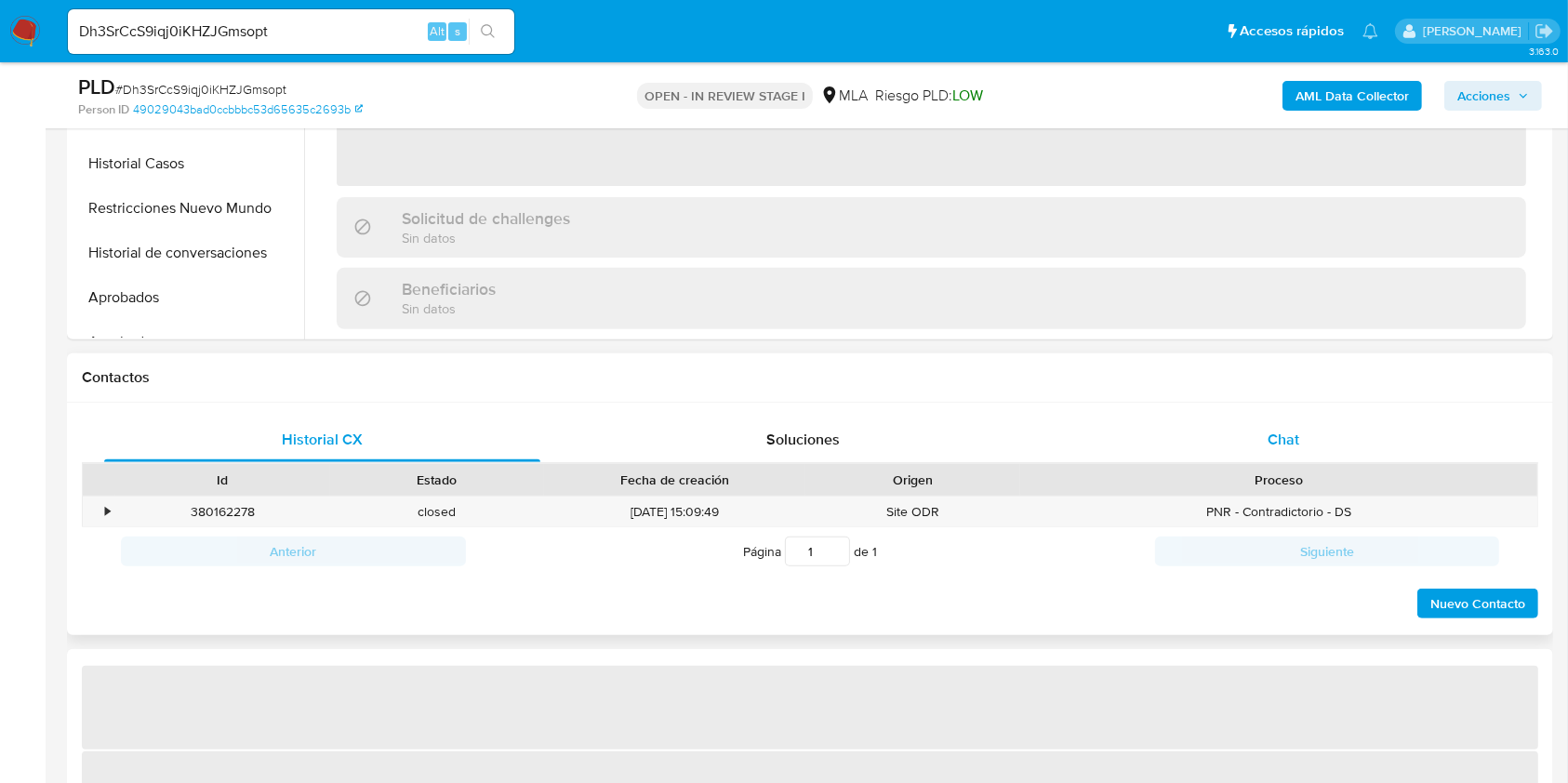
click at [1336, 445] on div "Chat" at bounding box center [1284, 440] width 437 height 45
select select "10"
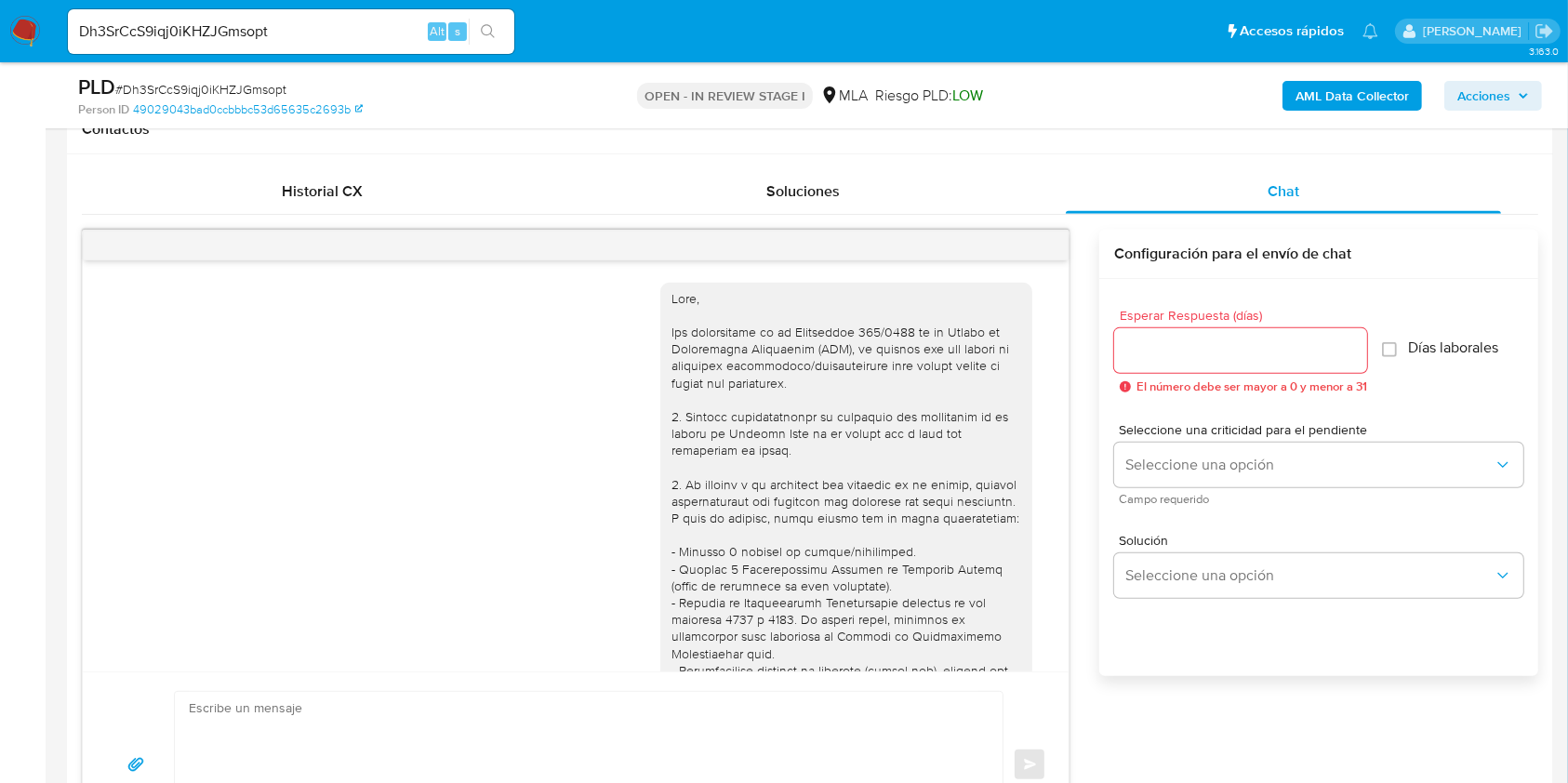
scroll to position [2088, 0]
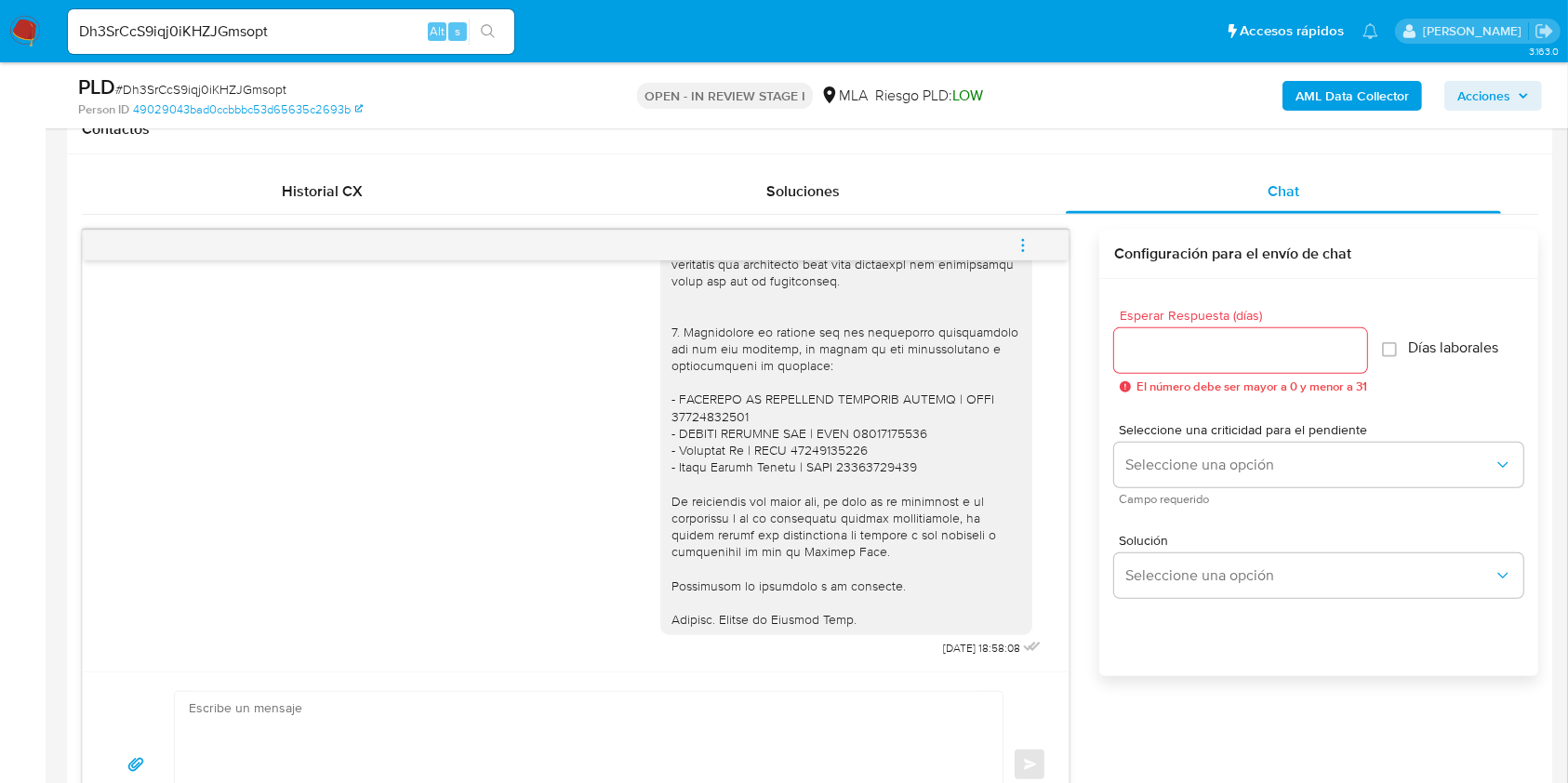
click at [382, 27] on input "Dh3SrCcS9iqj0iKHZJGmsopt" at bounding box center [291, 32] width 447 height 24
paste input "yEWDIIb5geiMoqb7Lo9nZJmh"
type input "yEWDIIb5geiMoqb7Lo9nZJmh"
click at [490, 34] on icon "search-icon" at bounding box center [487, 31] width 14 height 14
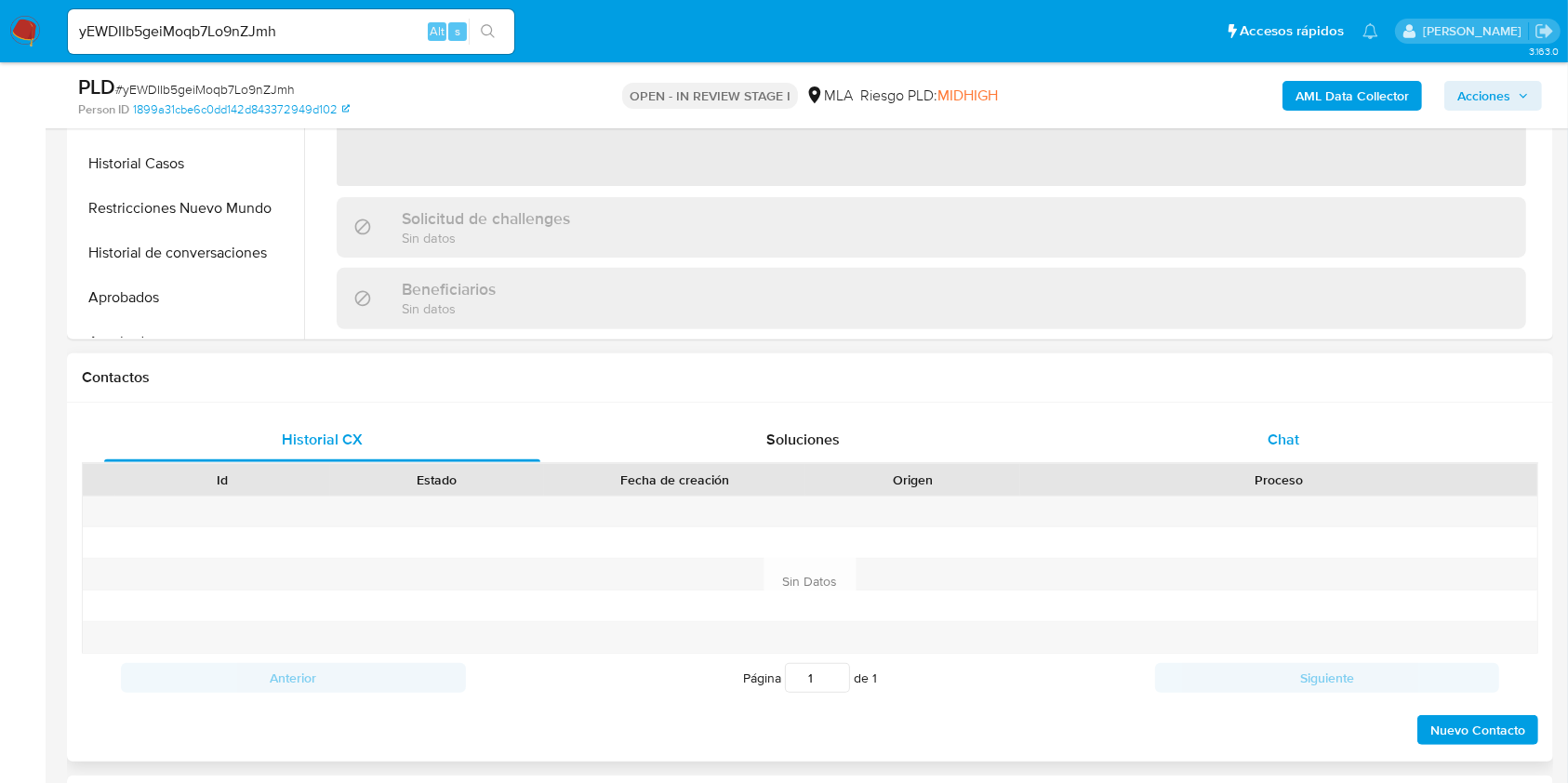
click at [1287, 448] on span "Chat" at bounding box center [1284, 440] width 32 height 21
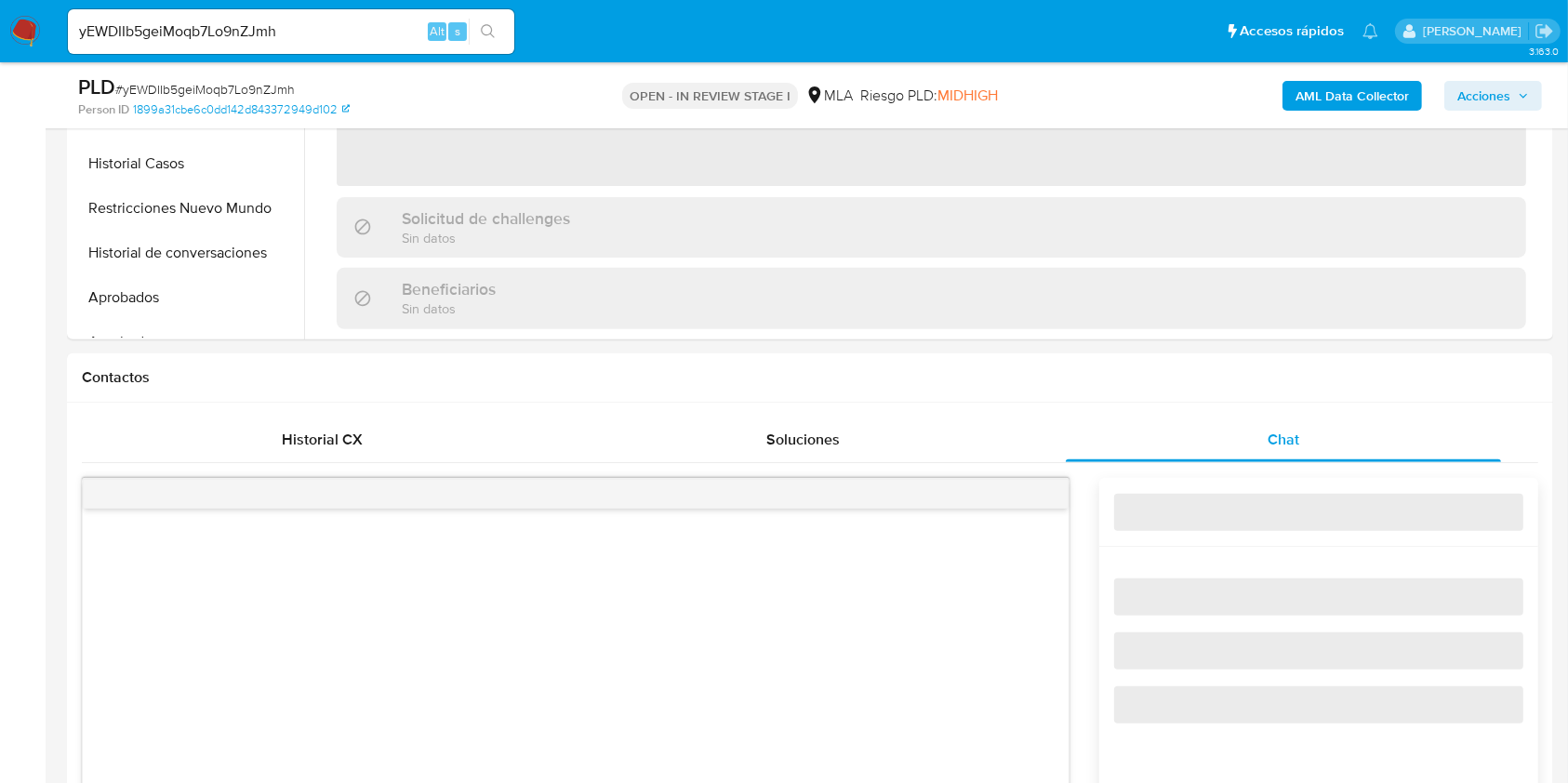
select select "10"
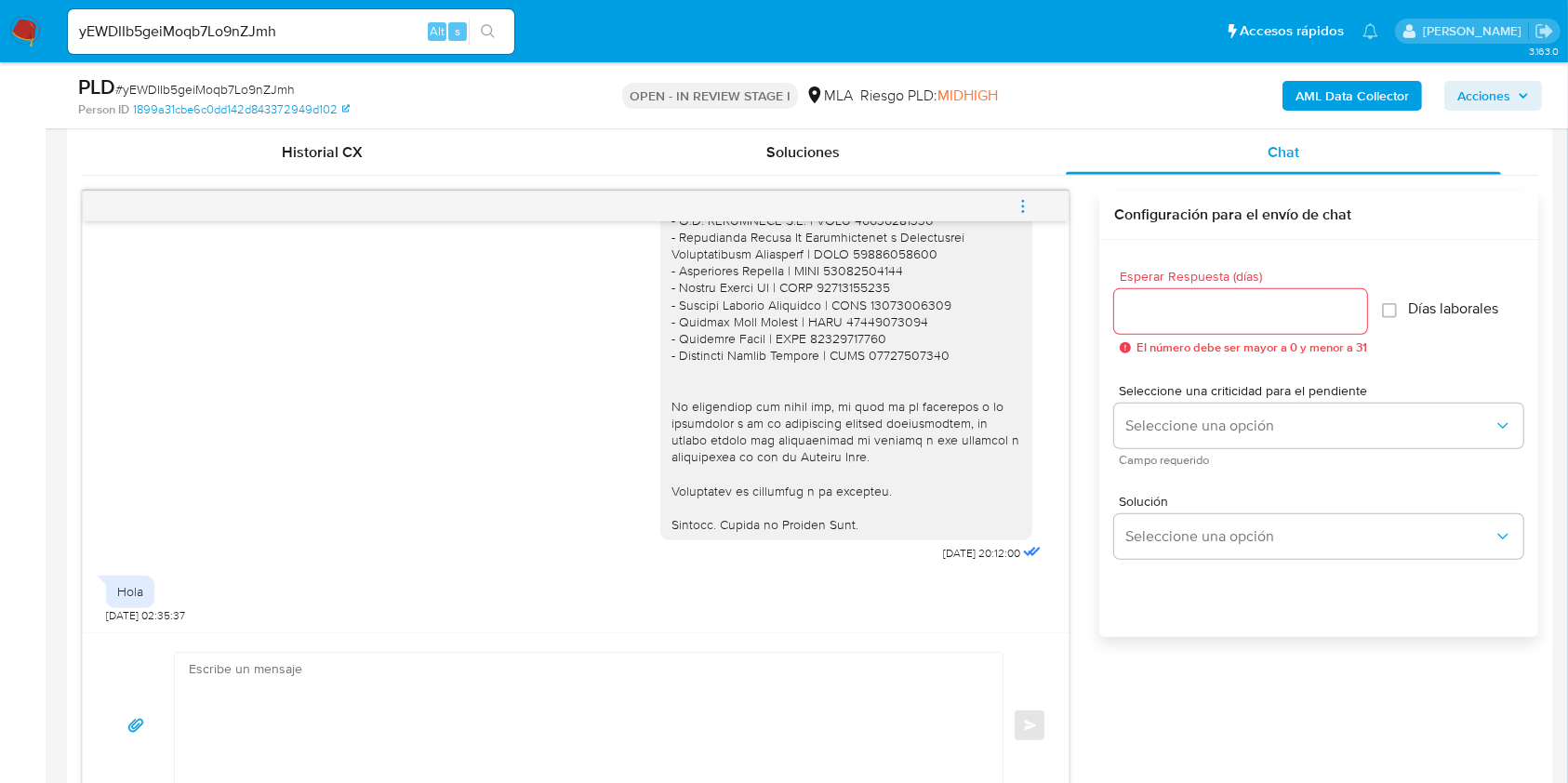
scroll to position [868, 0]
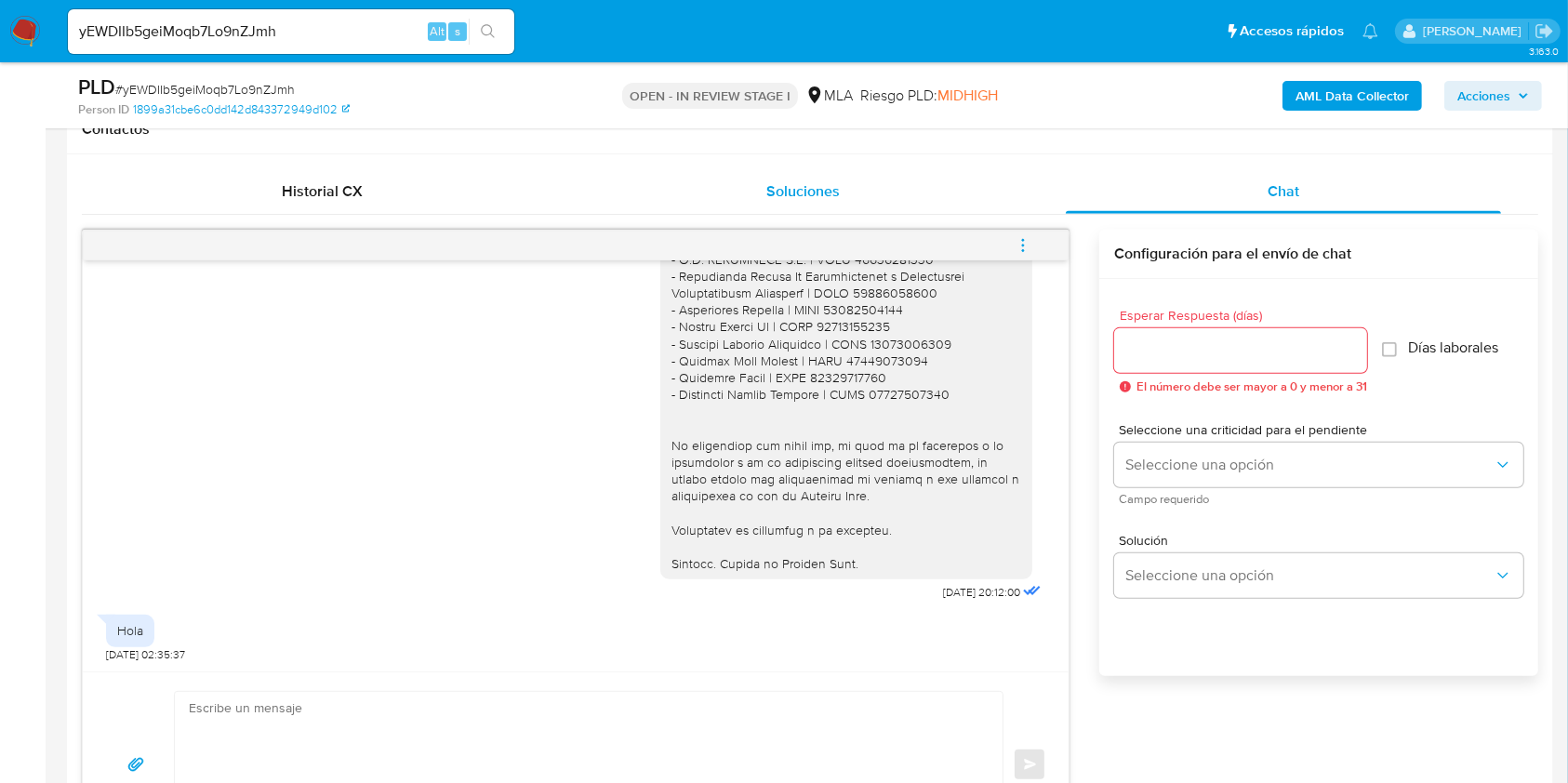
drag, startPoint x: 369, startPoint y: 203, endPoint x: 656, endPoint y: 212, distance: 287.1
click at [370, 202] on div "Historial CX" at bounding box center [323, 191] width 437 height 45
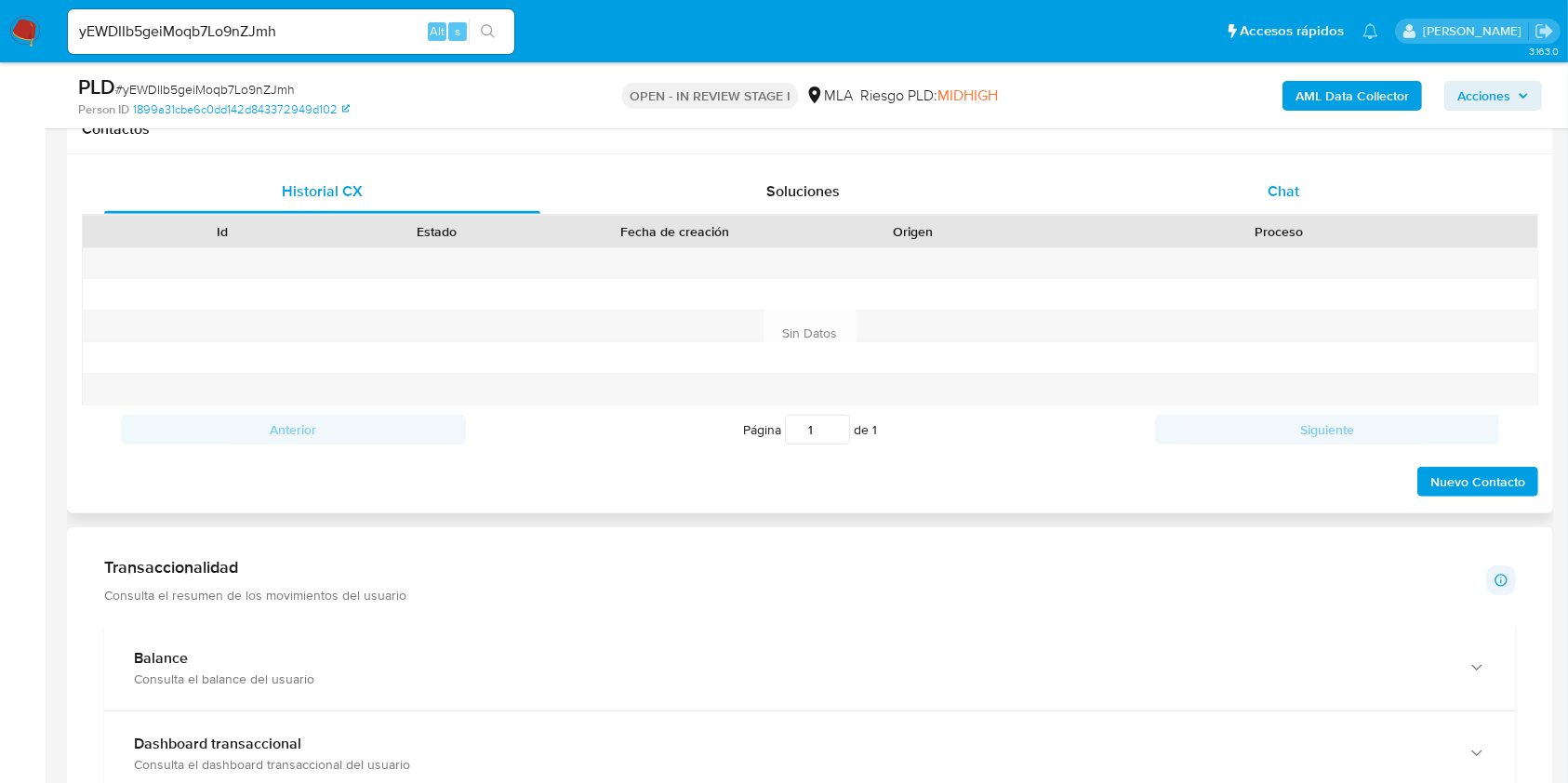
click at [1351, 191] on div "Chat" at bounding box center [1284, 191] width 437 height 45
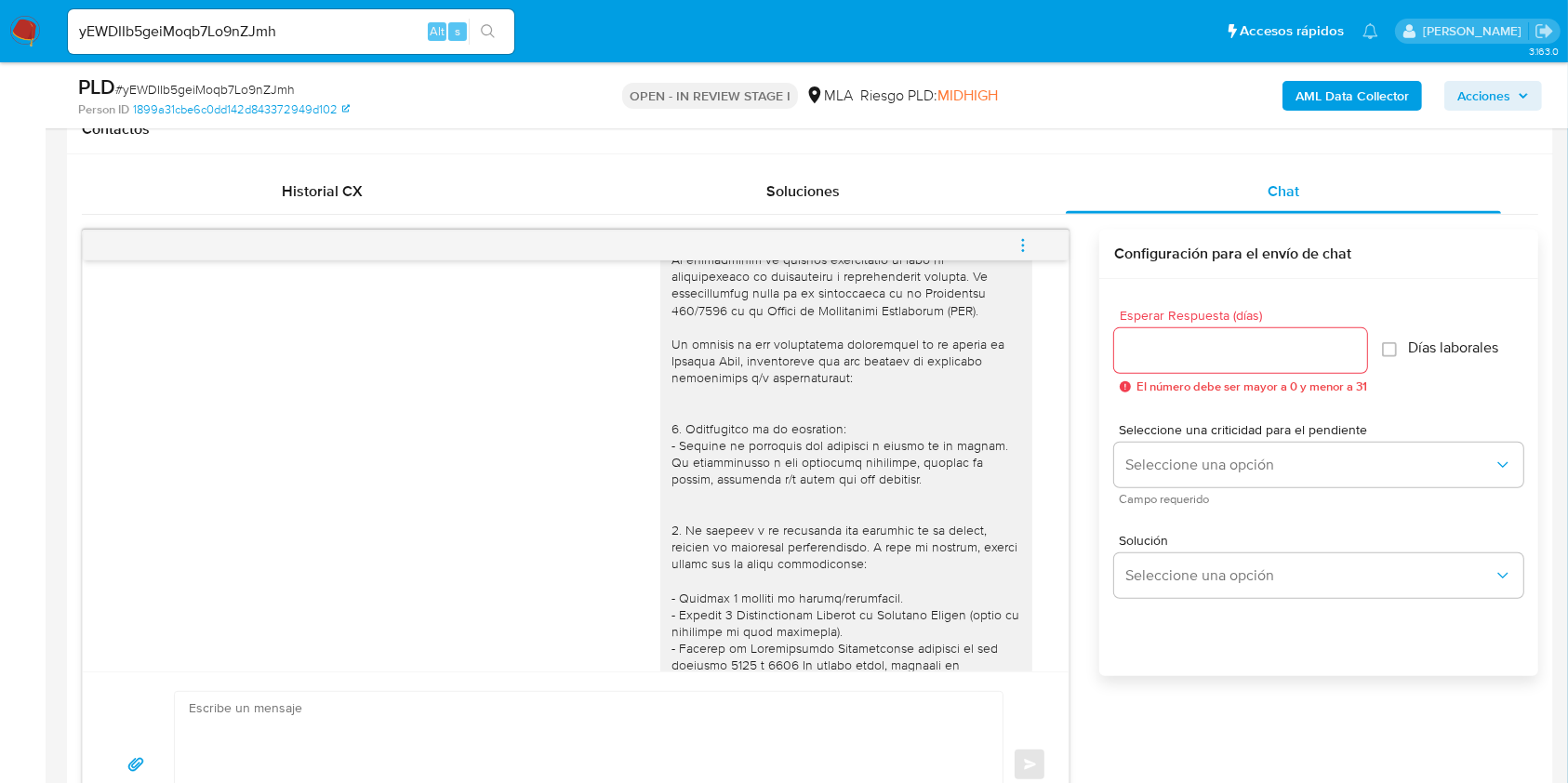
scroll to position [2497, 0]
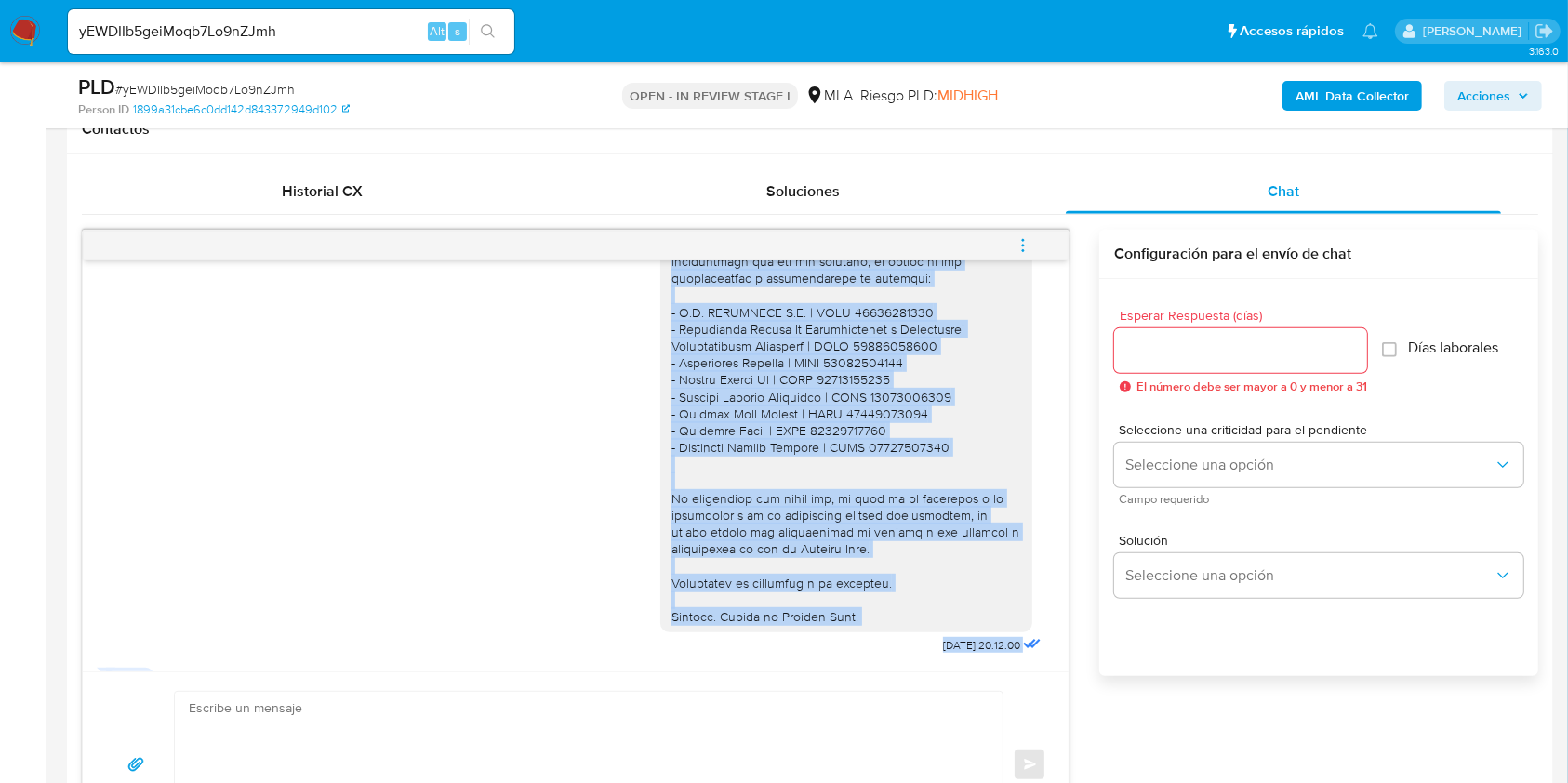
scroll to position [3365, 0]
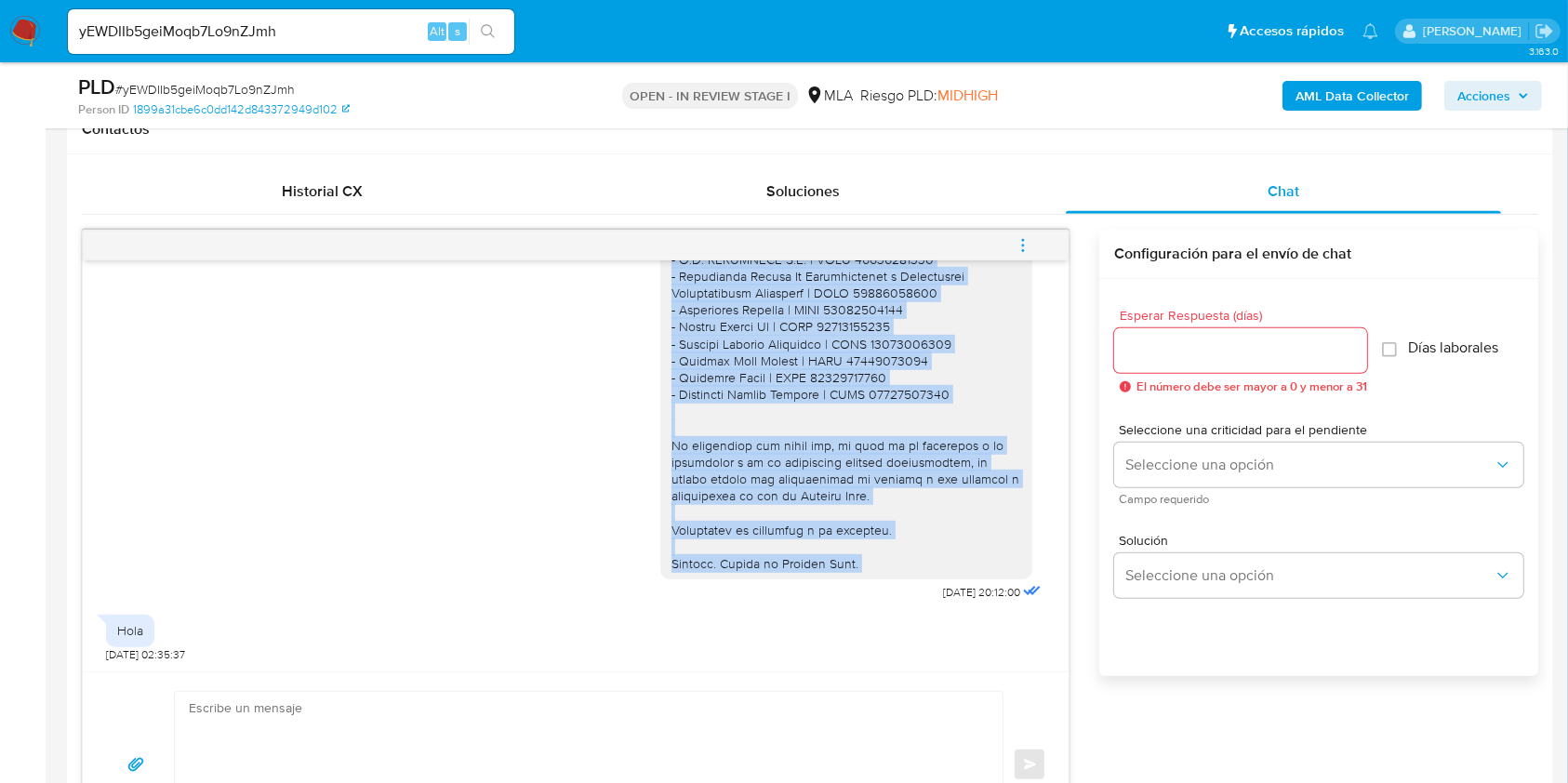
drag, startPoint x: 660, startPoint y: 331, endPoint x: 849, endPoint y: 562, distance: 298.5
click at [849, 562] on div at bounding box center [846, 14] width 350 height 1116
copy div "Hola. Esperamos que te encuentres muy bien. Te pedimos que desestimes el mensaj…"
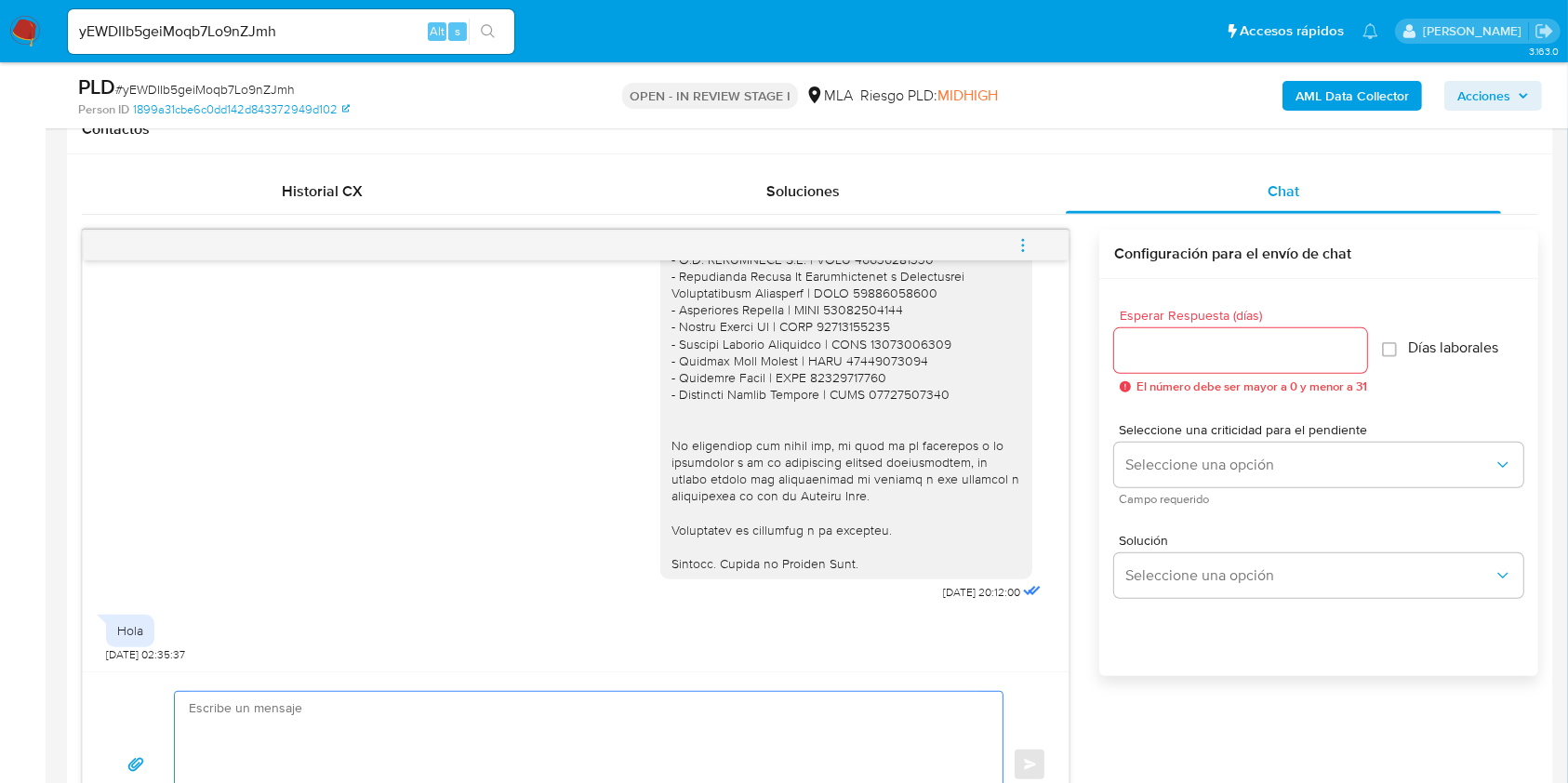
click at [452, 728] on textarea at bounding box center [583, 765] width 790 height 147
paste textarea "Hola. Esperamos que te encuentres muy bien. Te pedimos que desestimes el mensaj…"
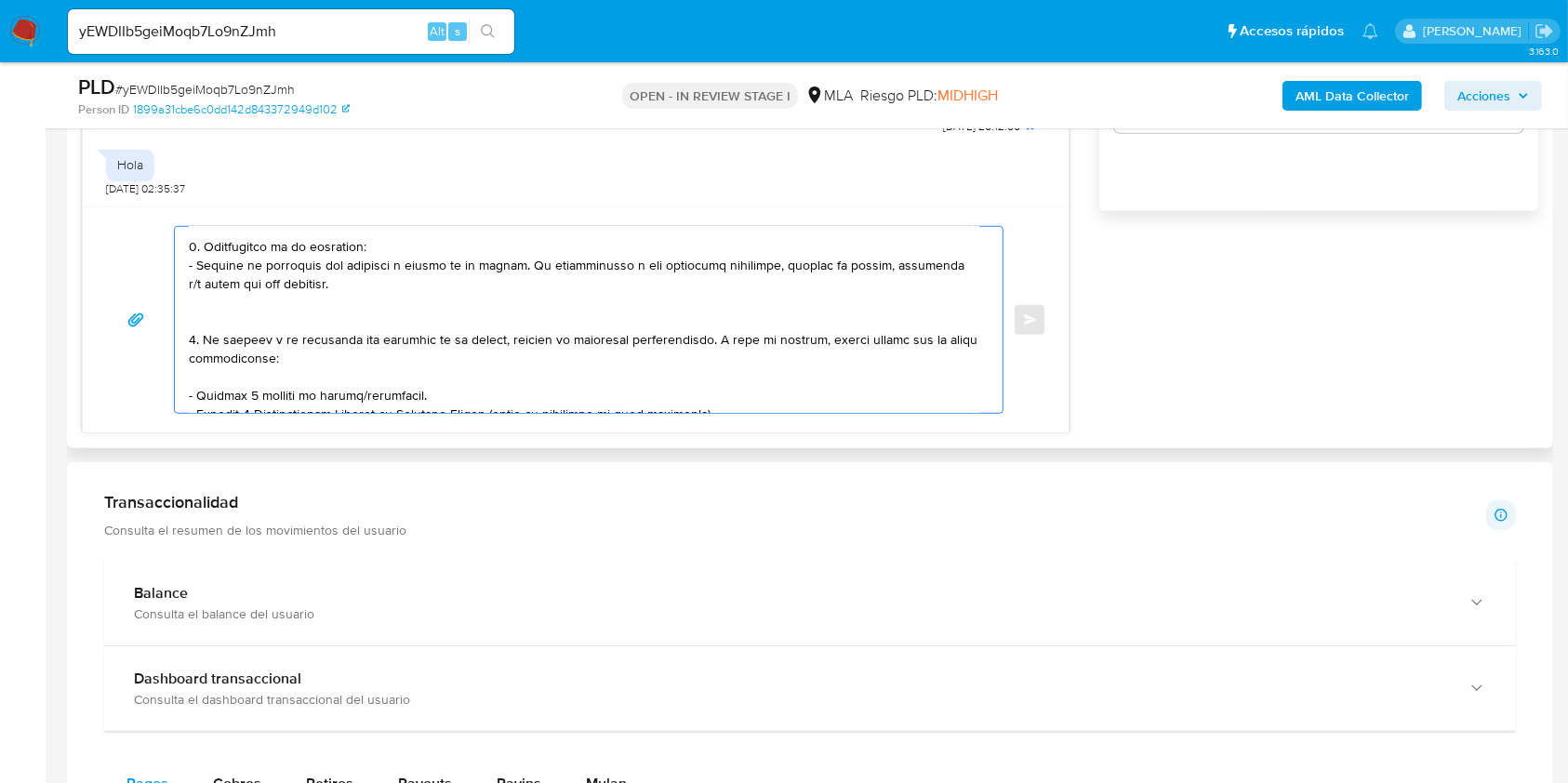
scroll to position [0, 0]
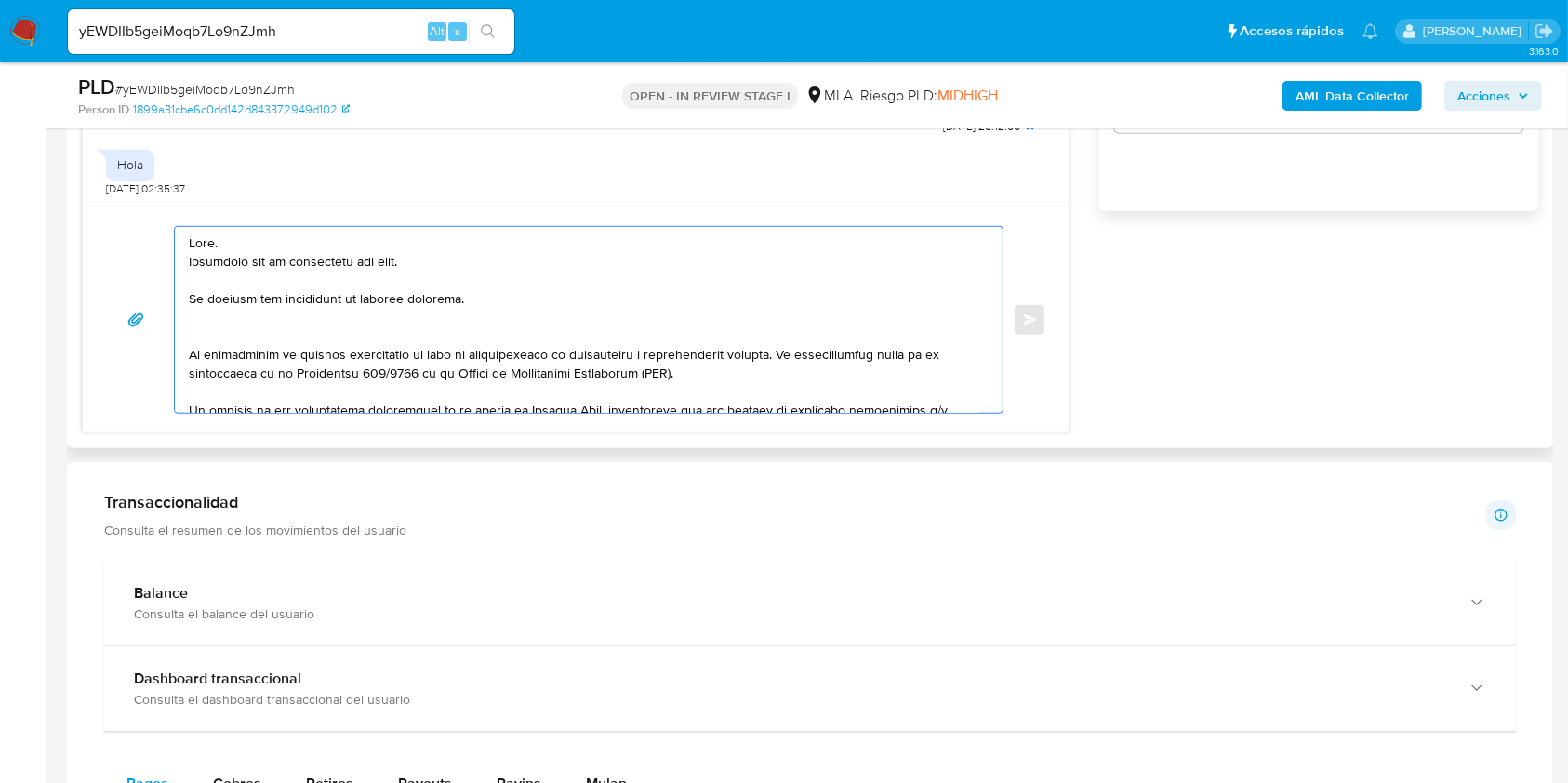
click at [327, 296] on textarea at bounding box center [583, 319] width 790 height 186
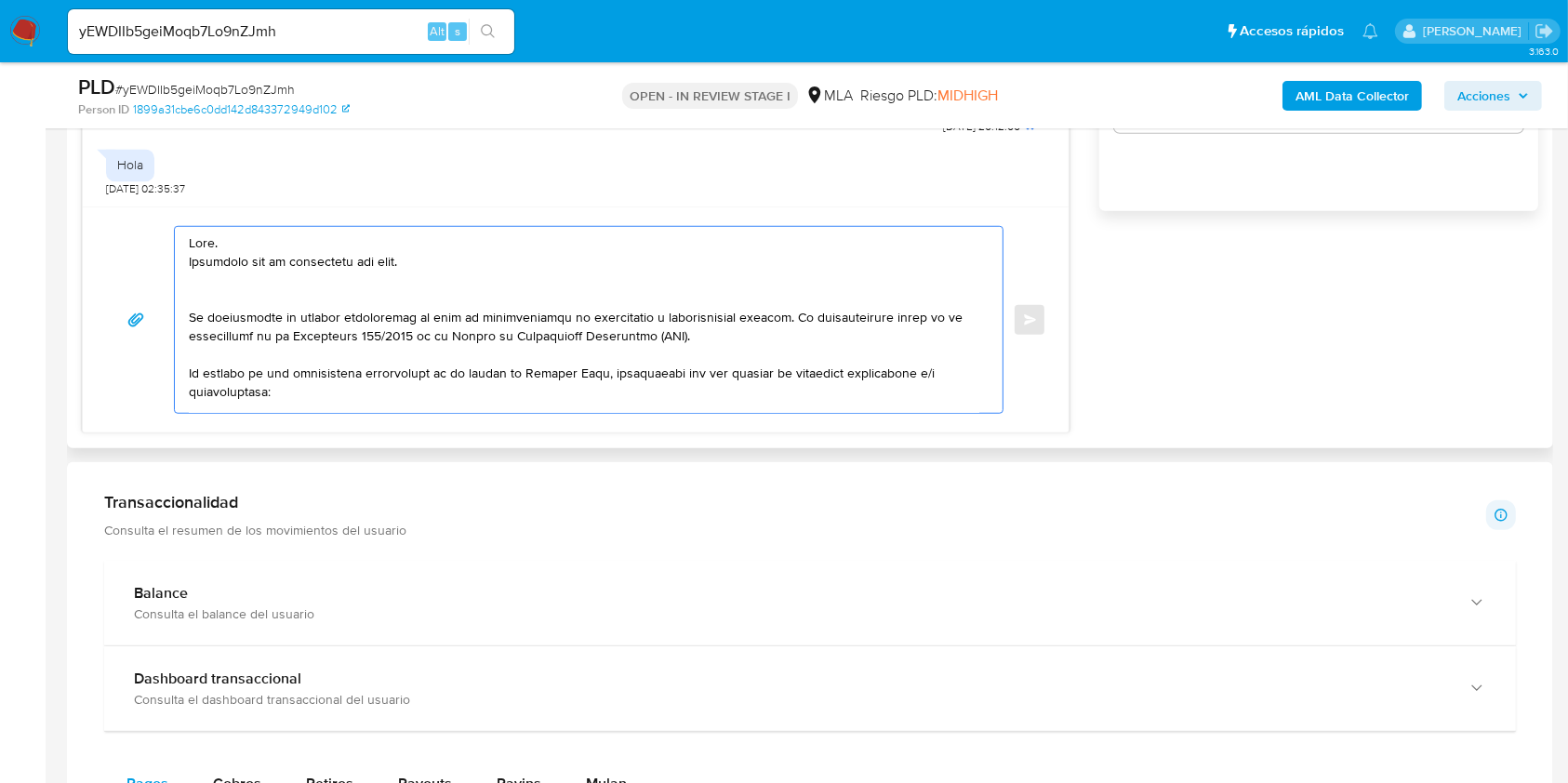
click at [325, 263] on textarea at bounding box center [583, 319] width 790 height 186
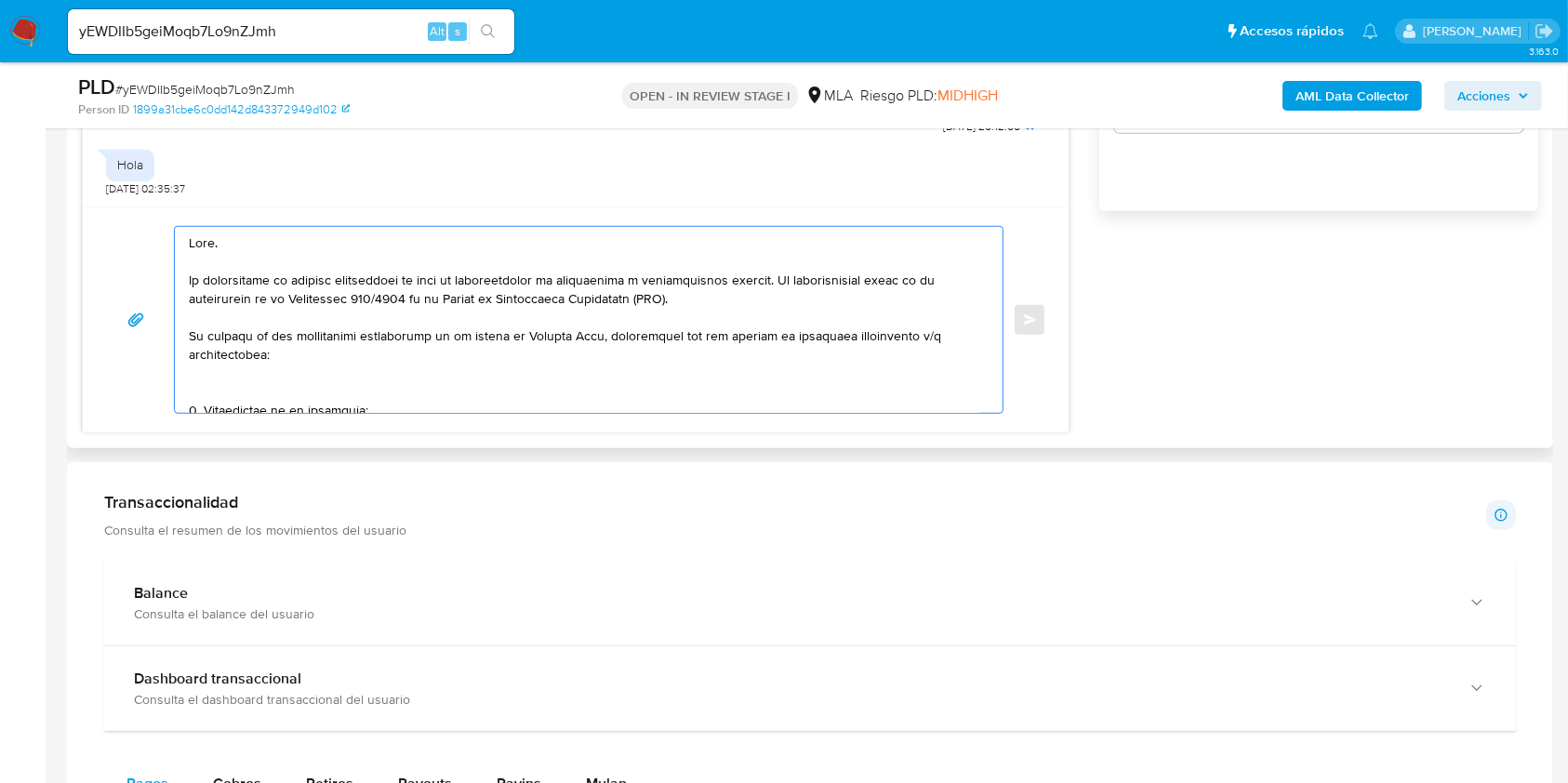
click at [188, 276] on textarea at bounding box center [583, 319] width 790 height 186
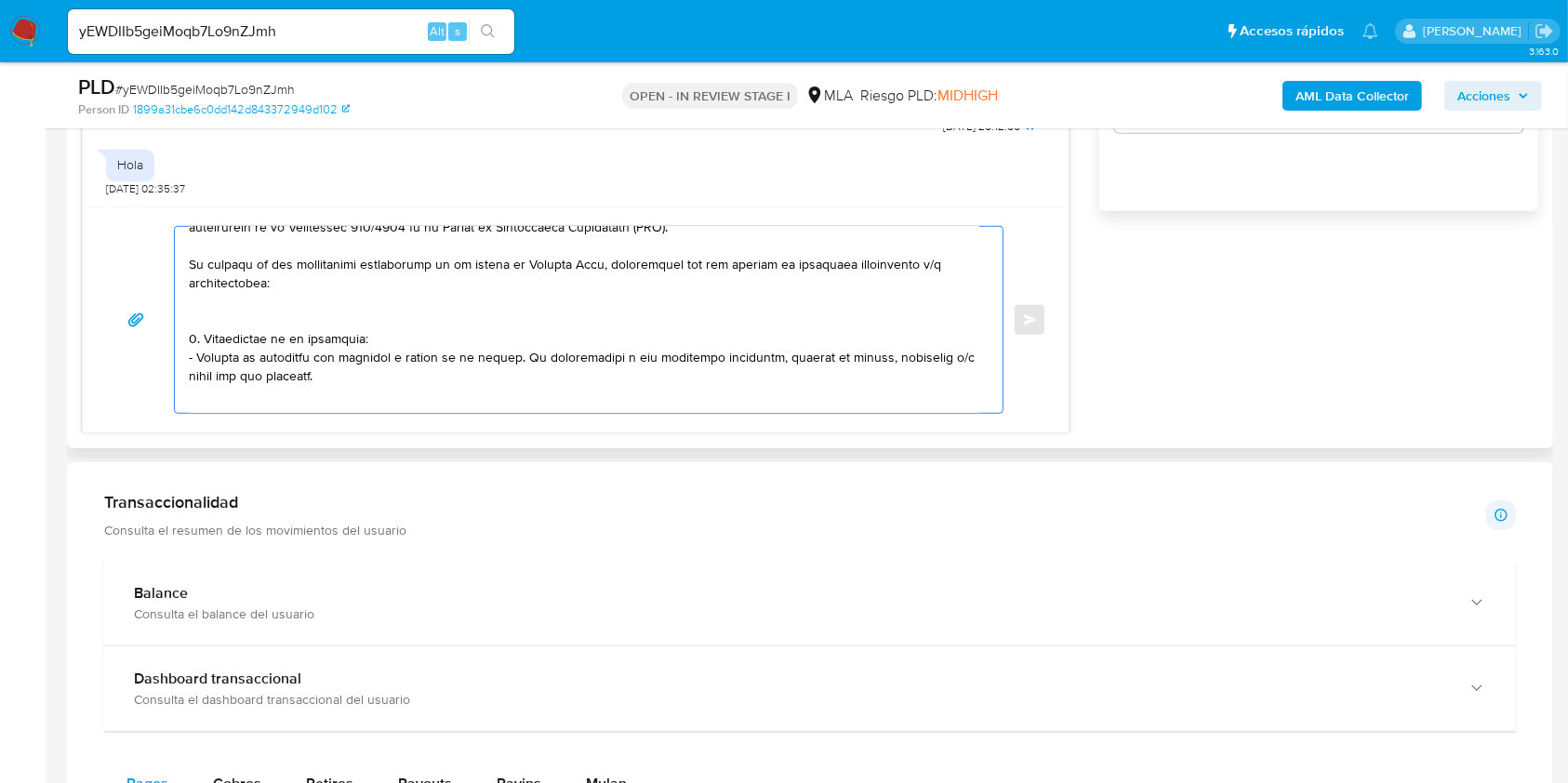
scroll to position [124, 0]
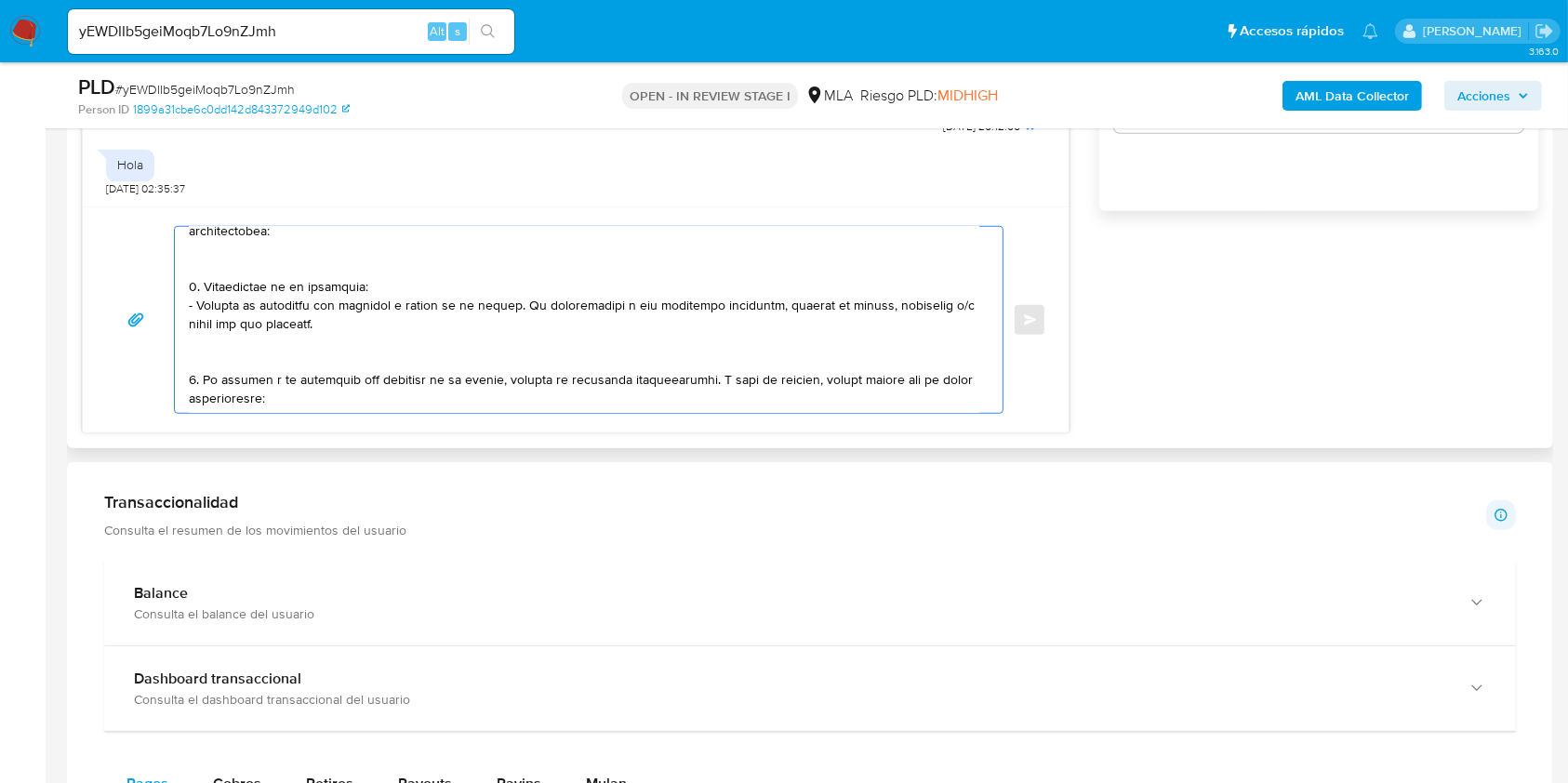
click at [327, 259] on textarea at bounding box center [583, 319] width 790 height 186
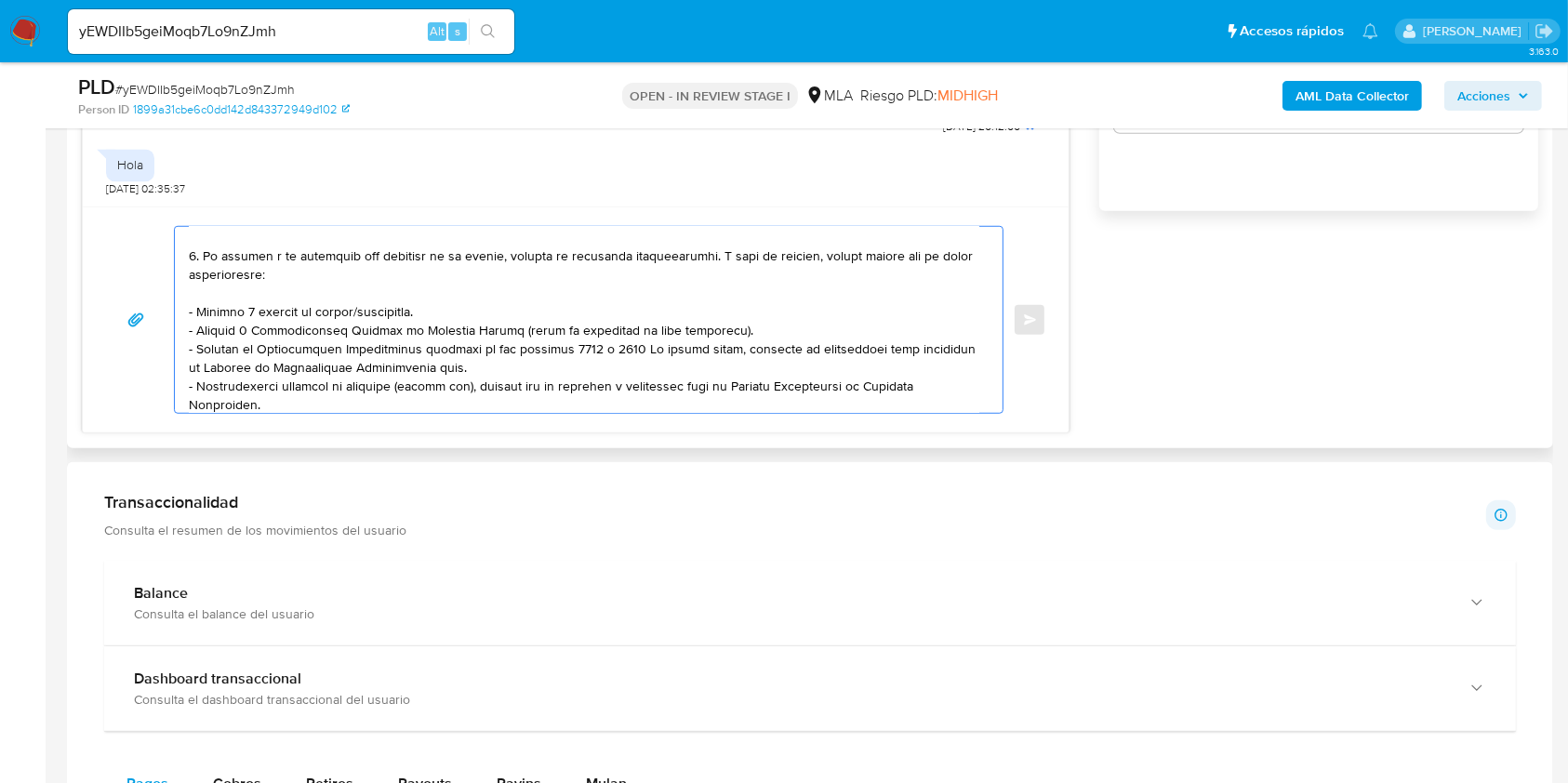
click at [360, 292] on textarea at bounding box center [583, 319] width 790 height 186
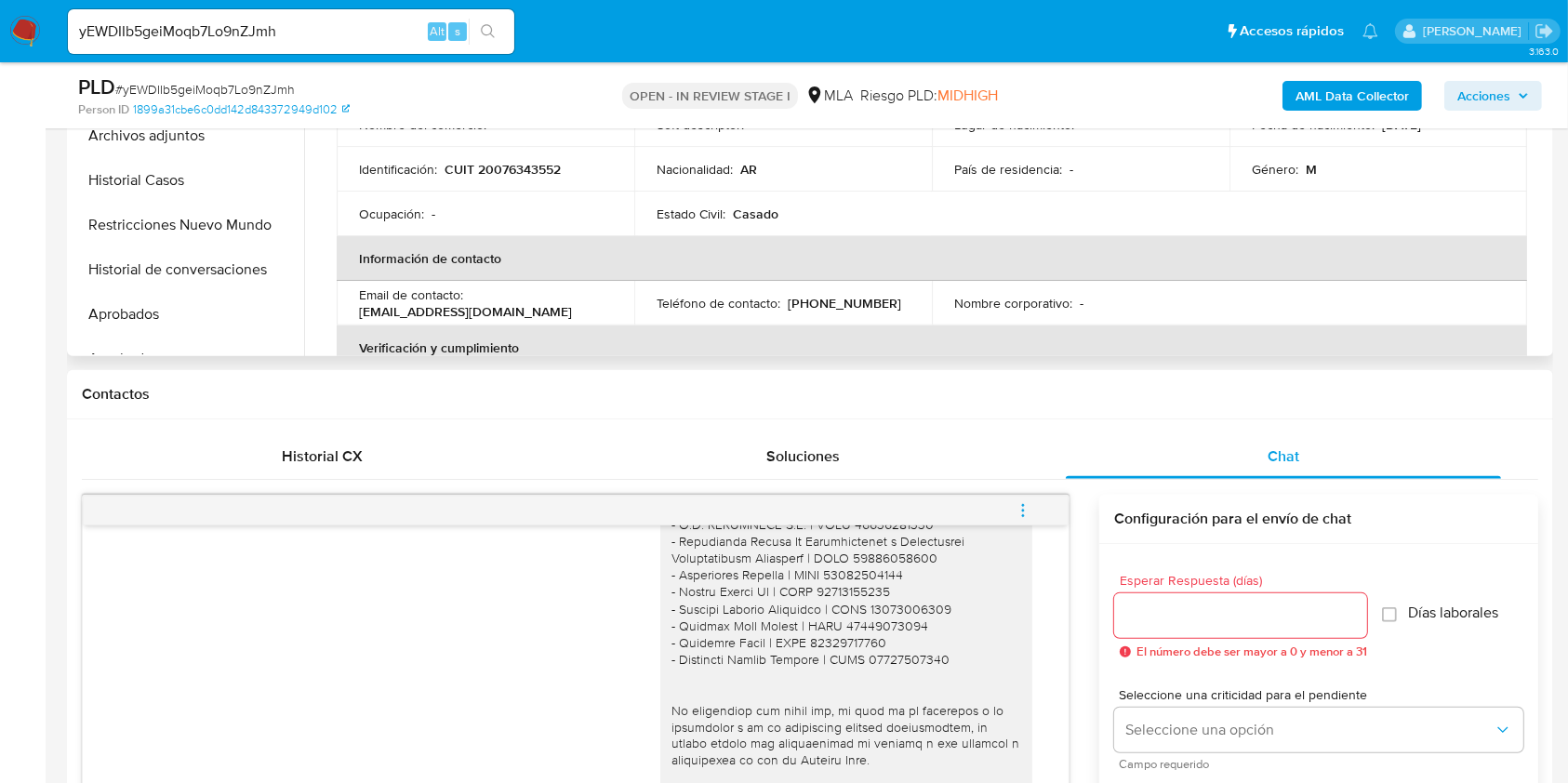
scroll to position [465, 0]
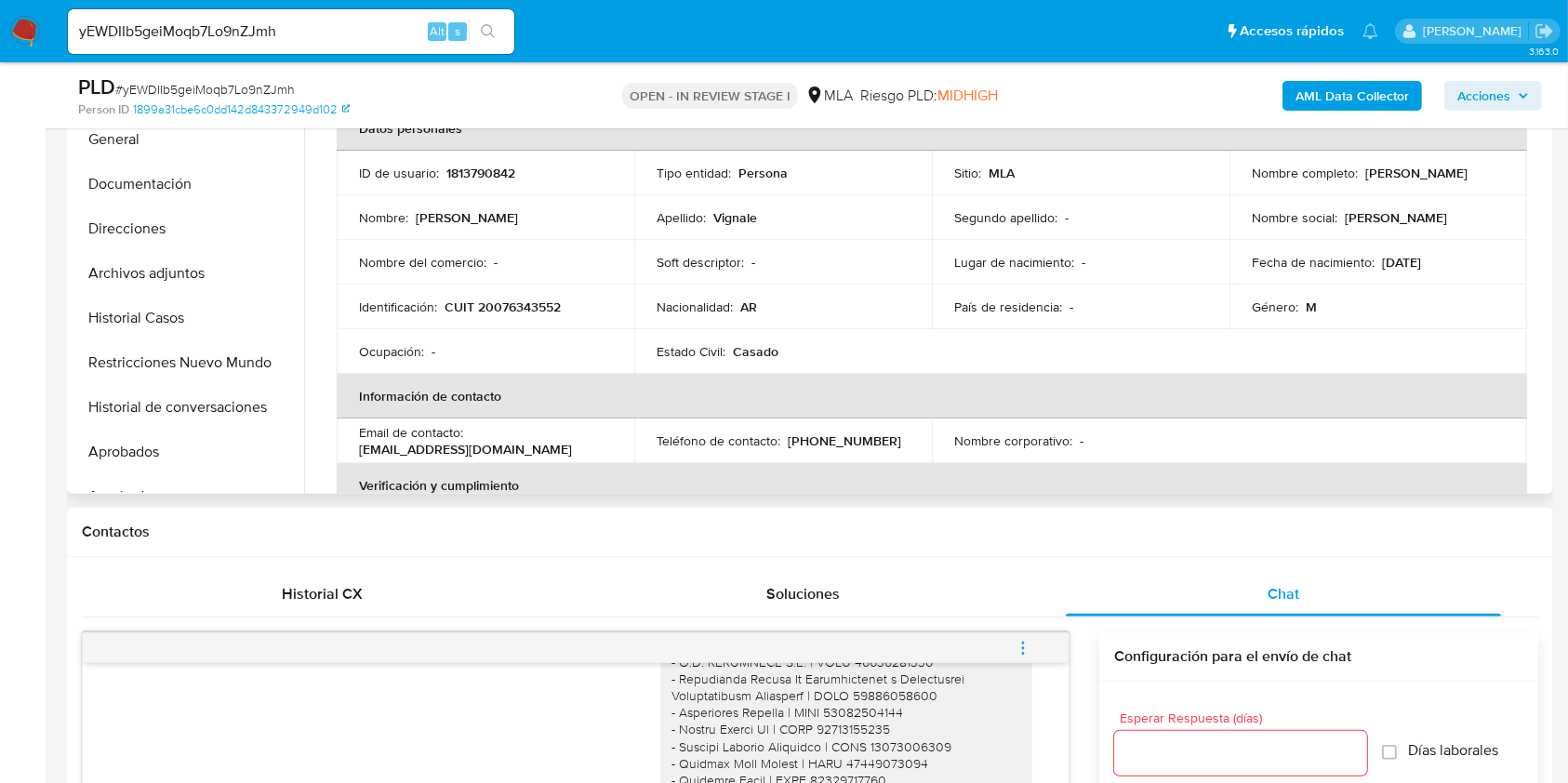
click at [553, 304] on p "CUIT 20076343552" at bounding box center [503, 307] width 117 height 17
copy p "20076343552"
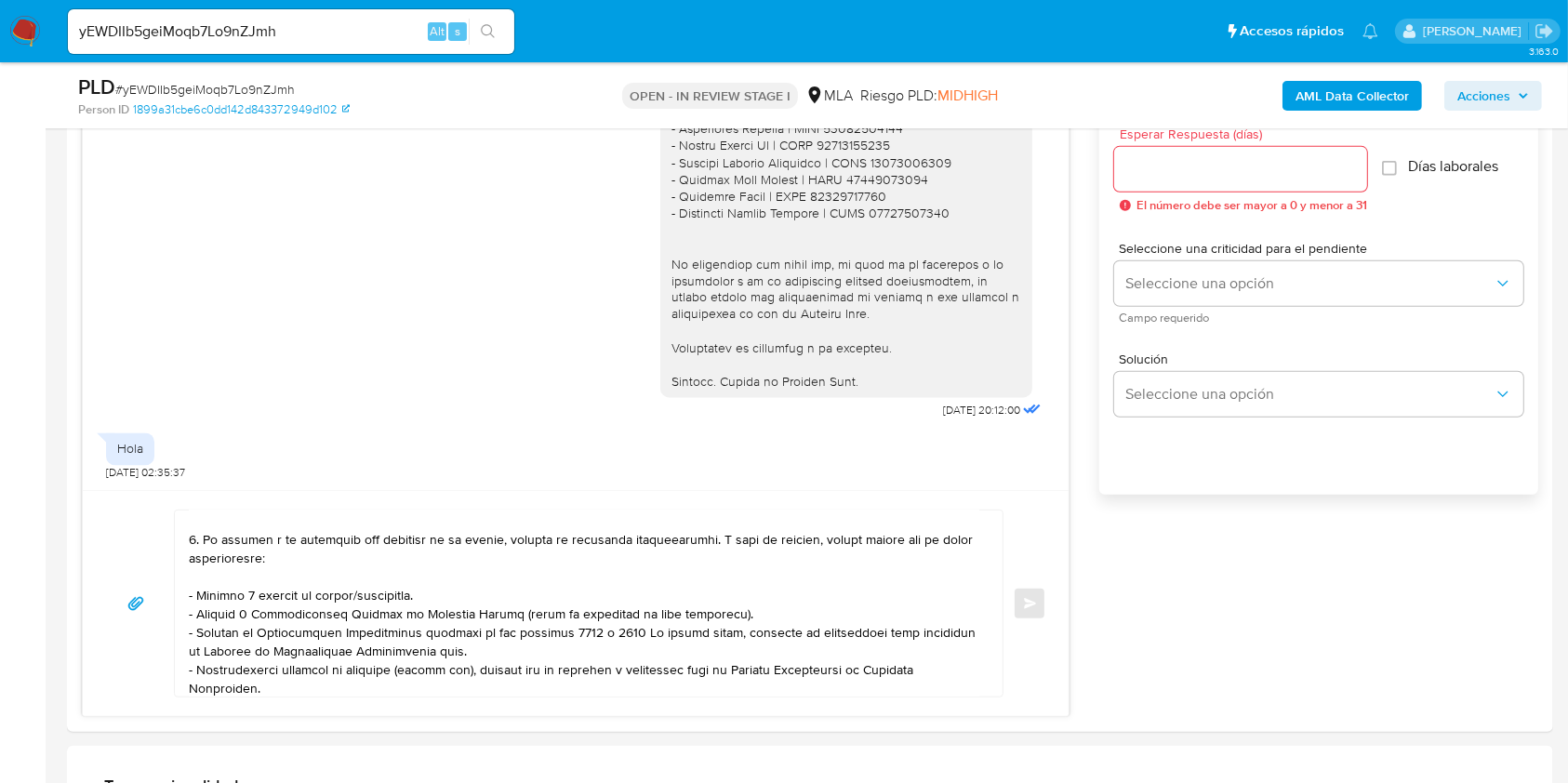
scroll to position [1209, 0]
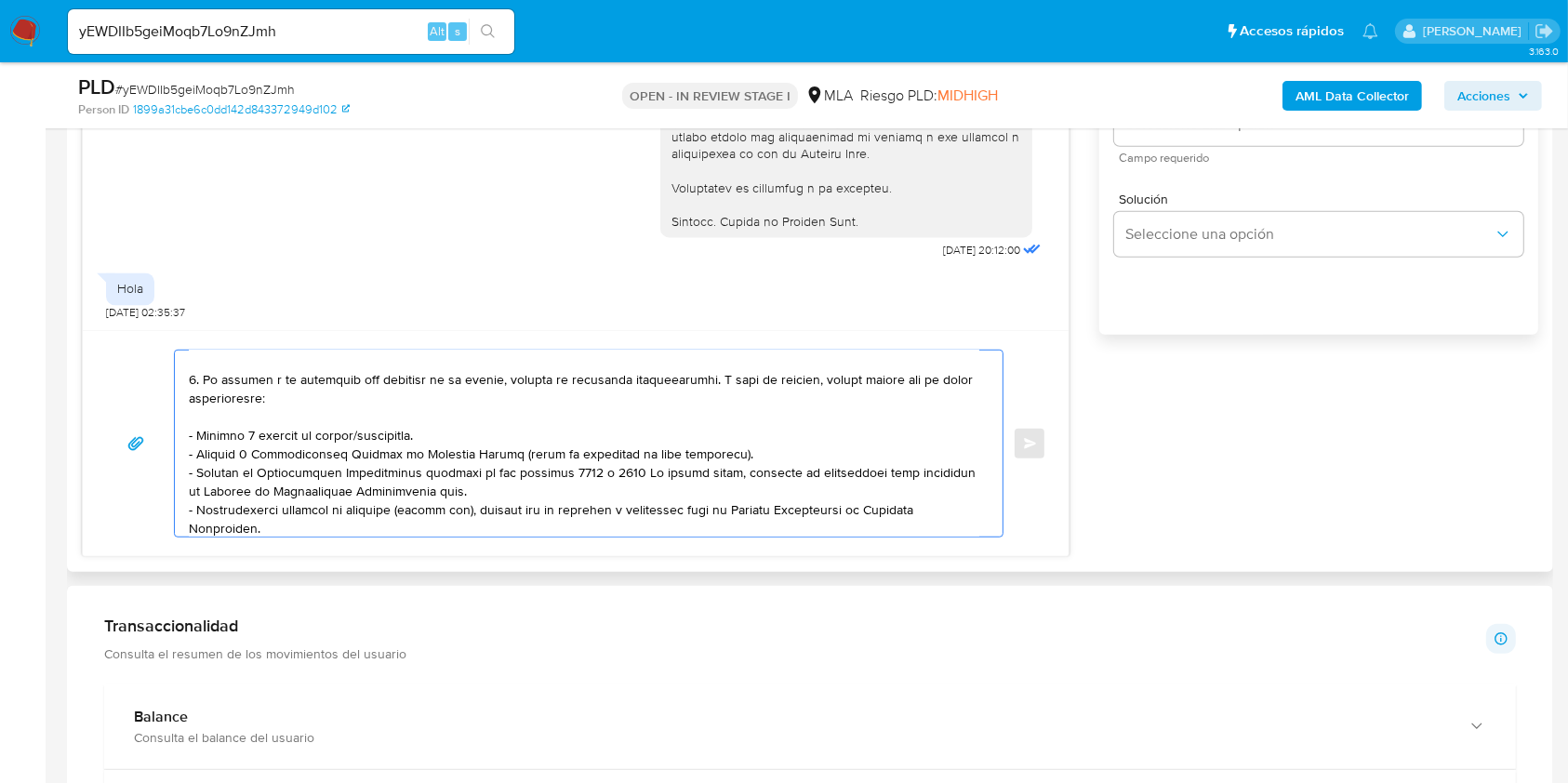
click at [283, 447] on textarea at bounding box center [583, 443] width 790 height 186
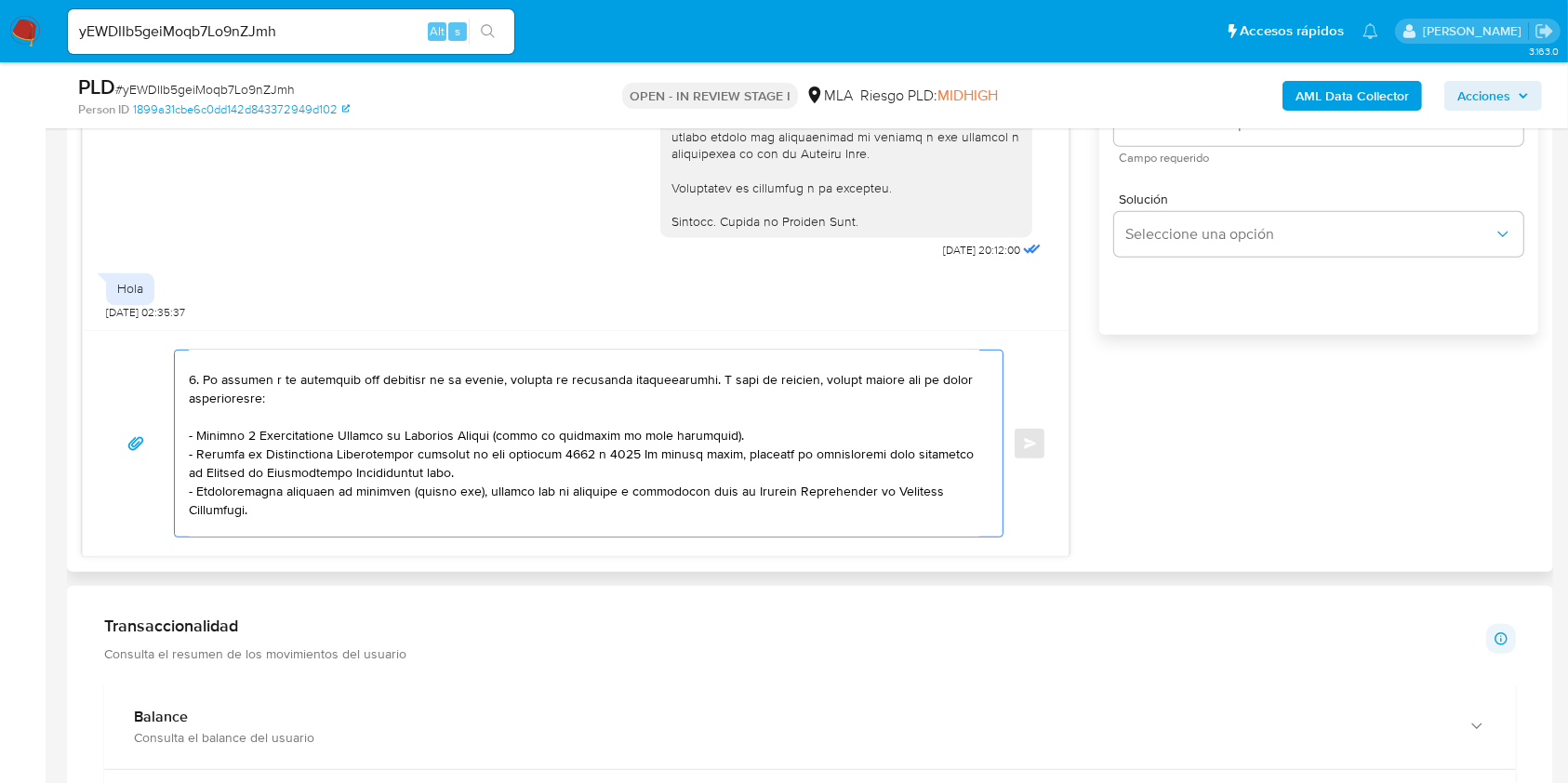
scroll to position [372, 0]
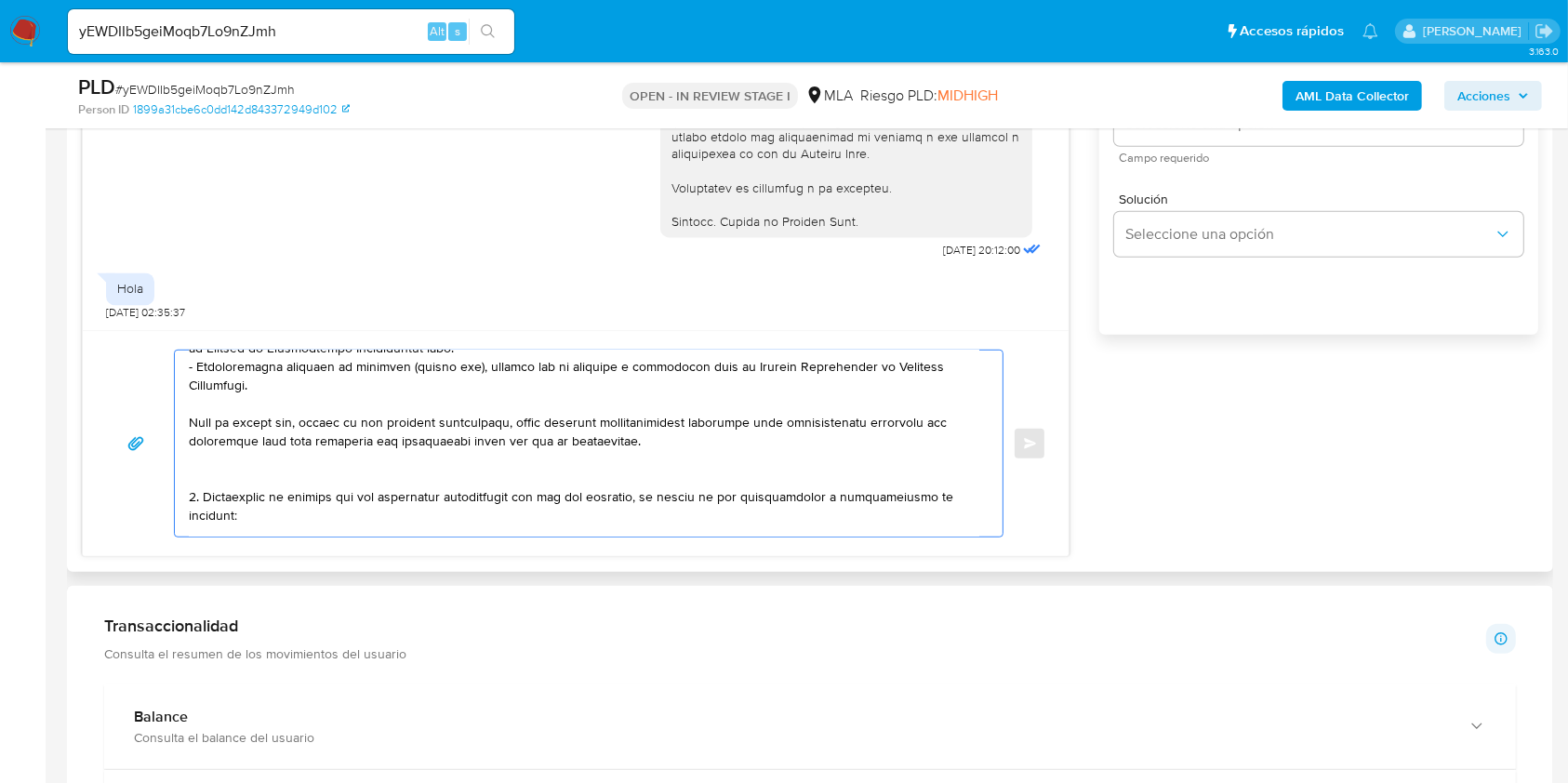
click at [260, 412] on textarea at bounding box center [583, 443] width 790 height 186
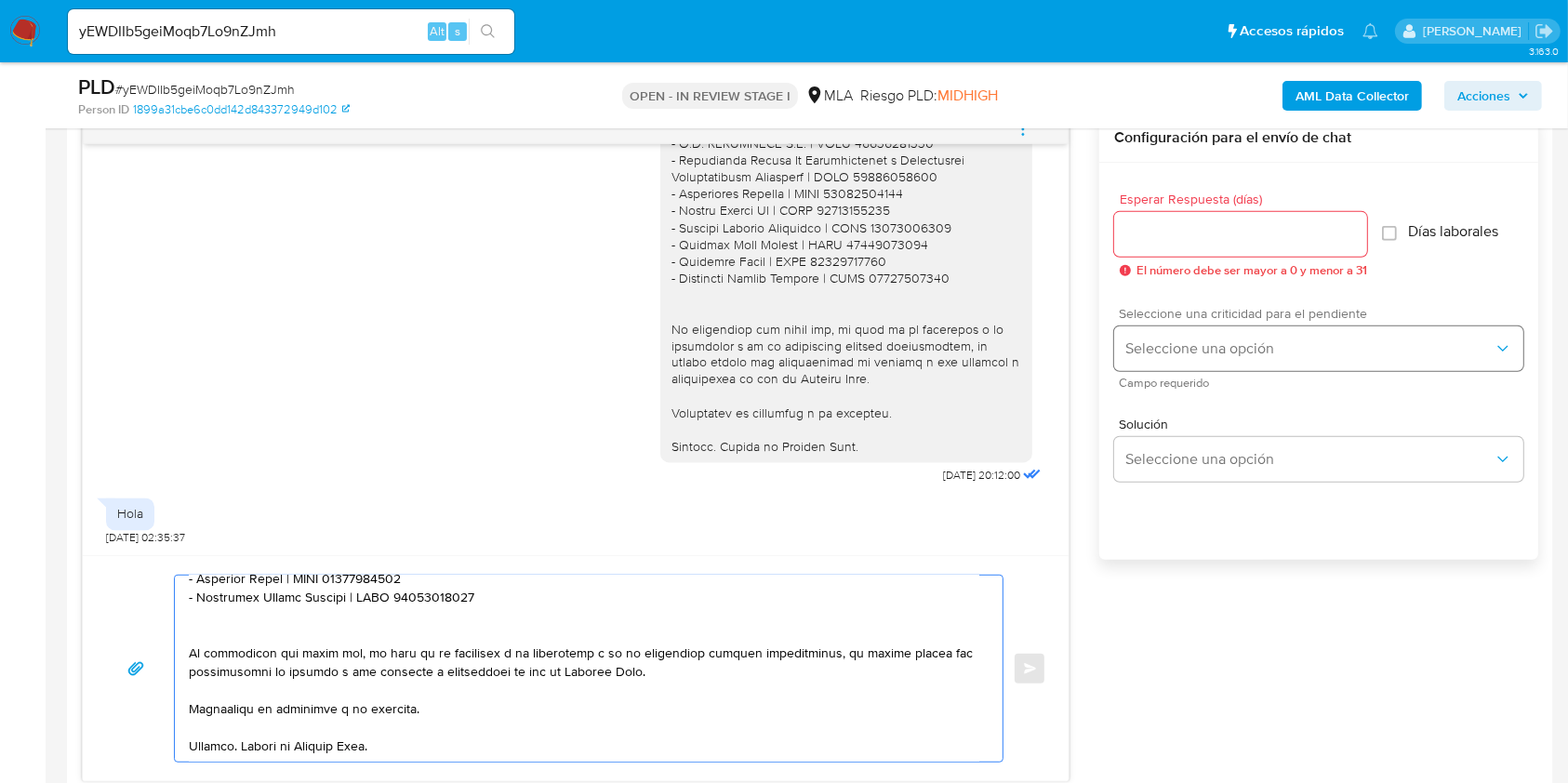
scroll to position [961, 0]
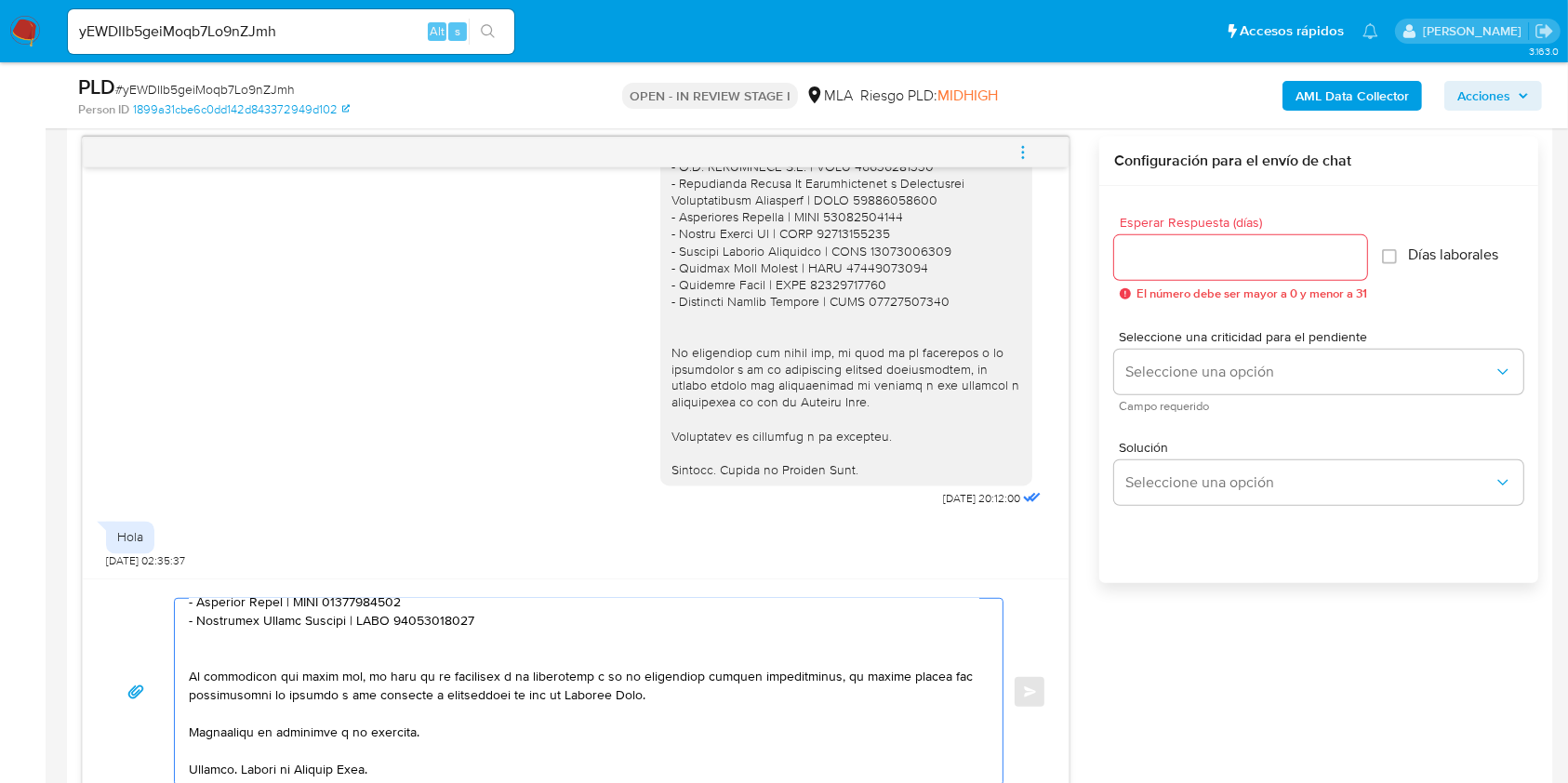
type textarea "Hola. Te consultamos si tuviste oportunidad de leer el requerimiento de informa…"
click at [1195, 258] on input "Esperar Respuesta (días)" at bounding box center [1240, 258] width 253 height 24
type input "1"
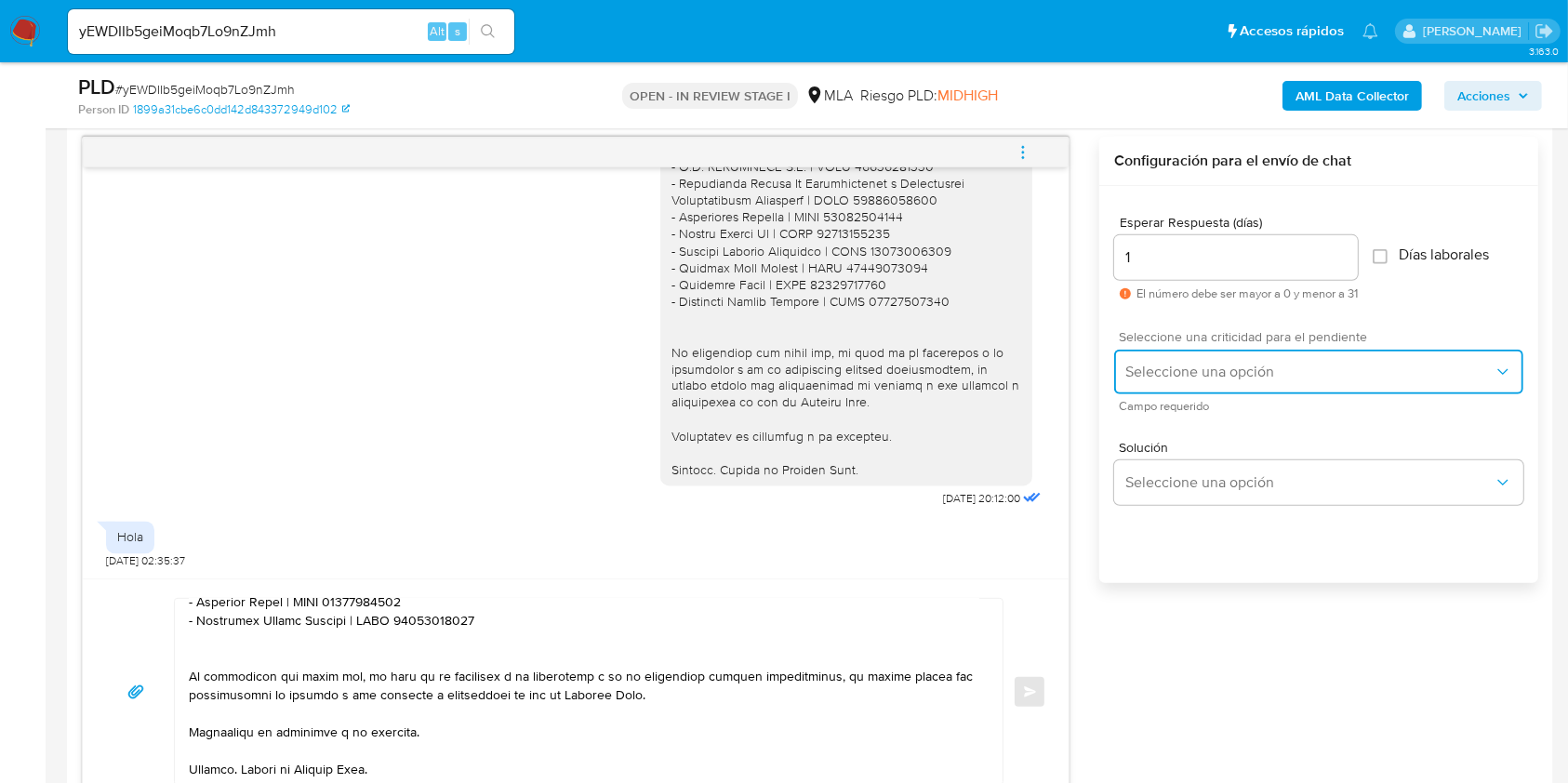
click at [1193, 366] on span "Seleccione una opción" at bounding box center [1309, 372] width 368 height 19
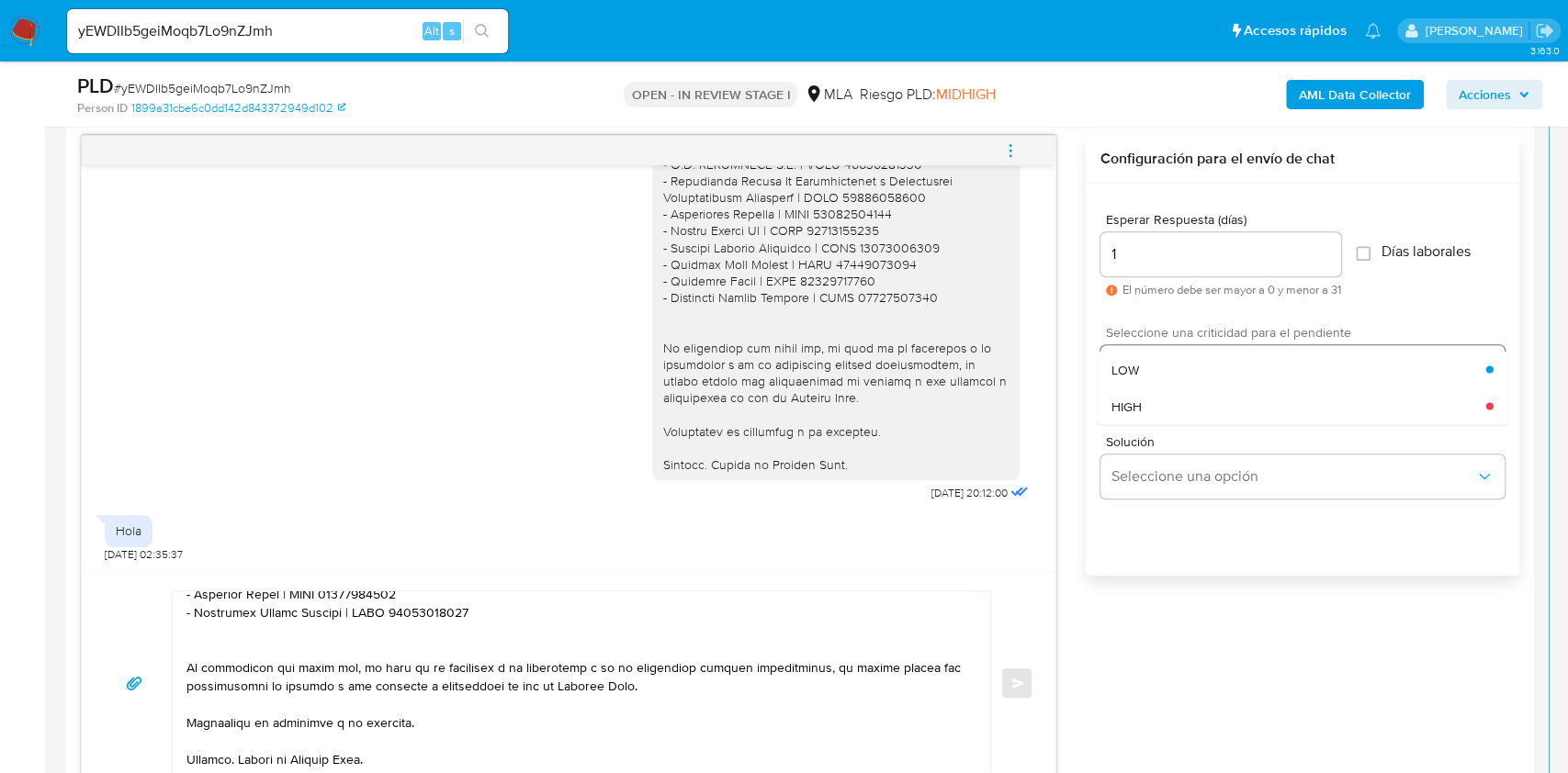
click at [1162, 409] on div "HIGH" at bounding box center [1298, 406] width 375 height 37
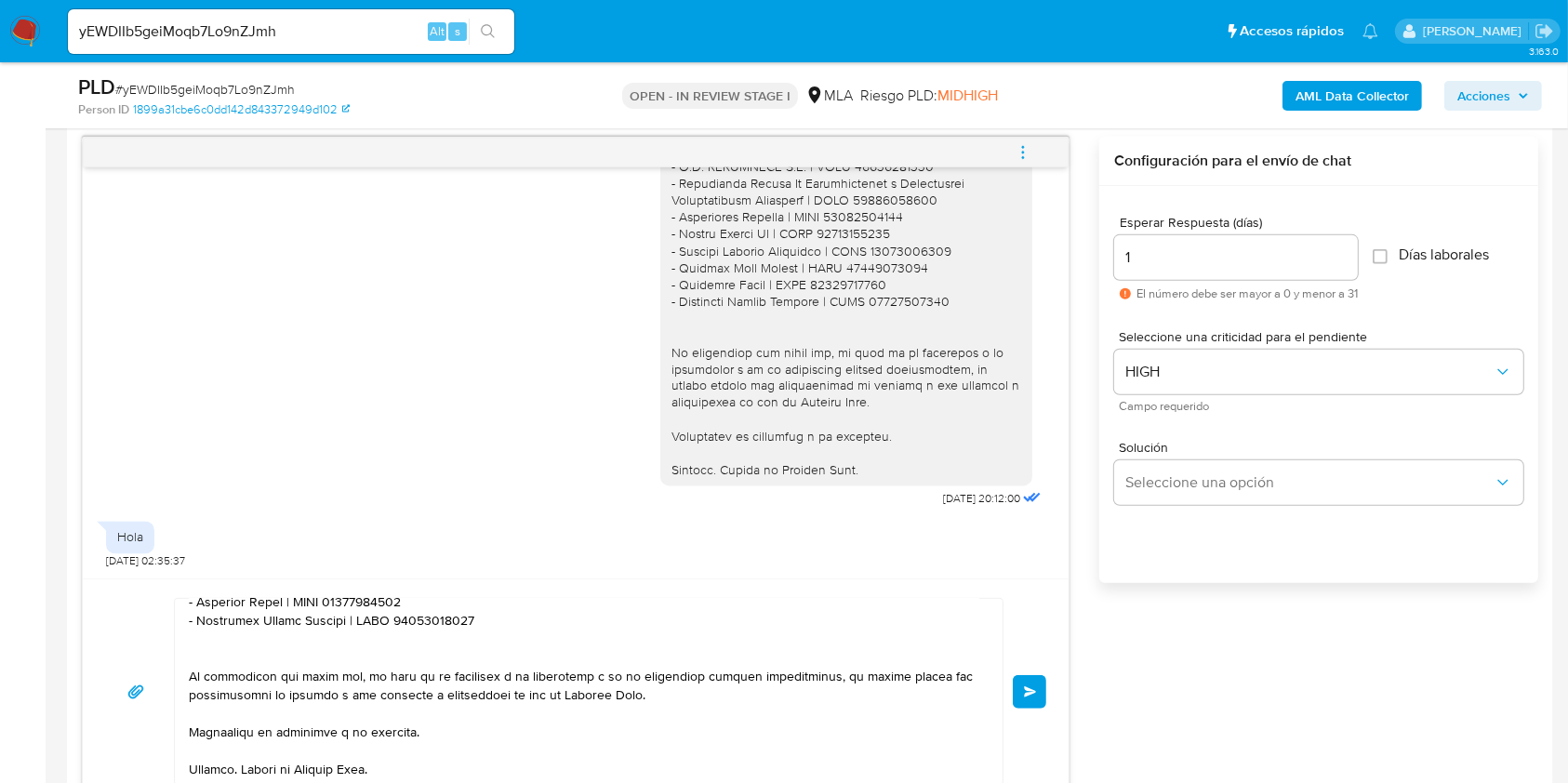
click at [1036, 690] on span "Enviar" at bounding box center [1031, 692] width 13 height 11
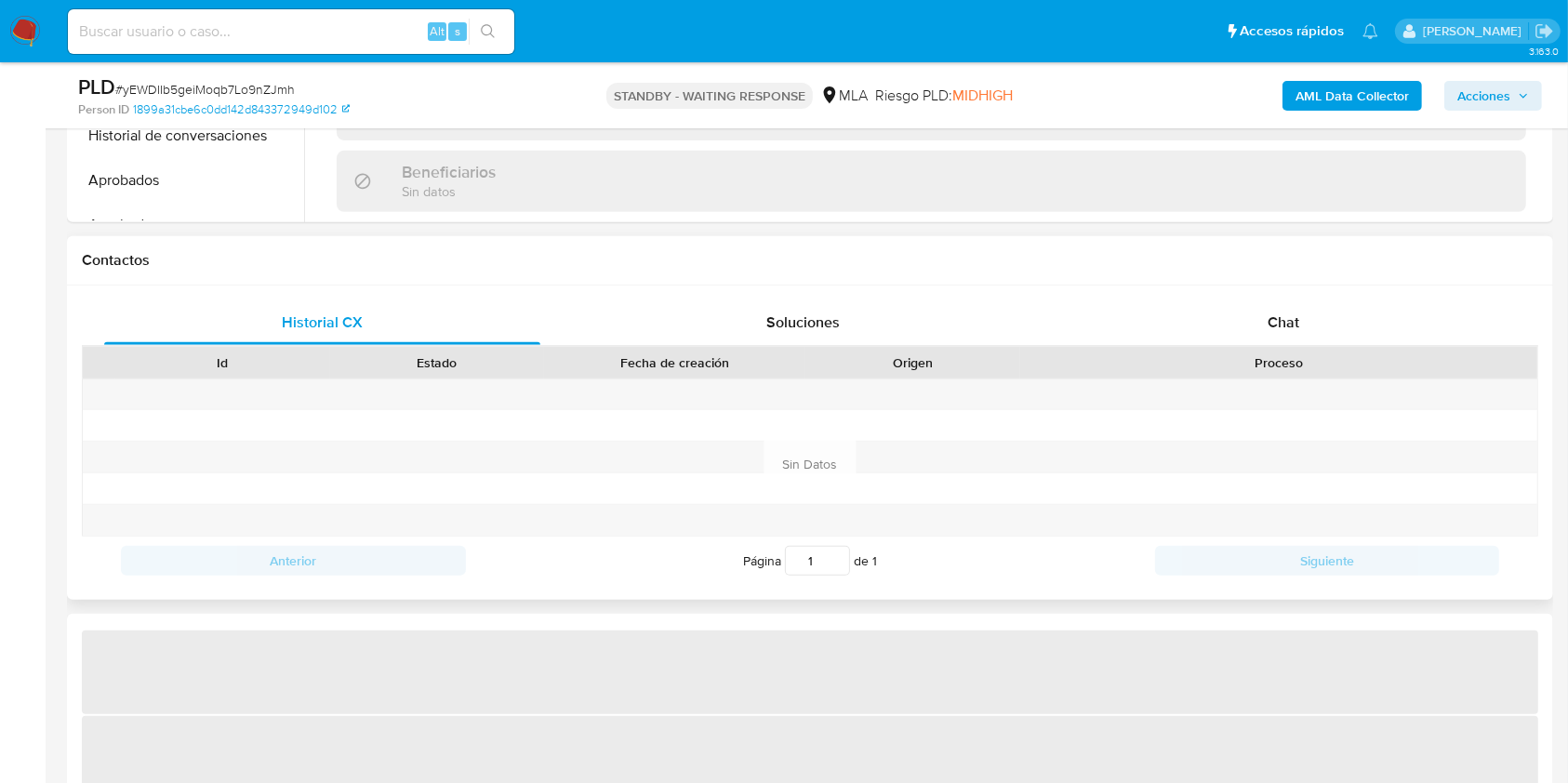
scroll to position [745, 0]
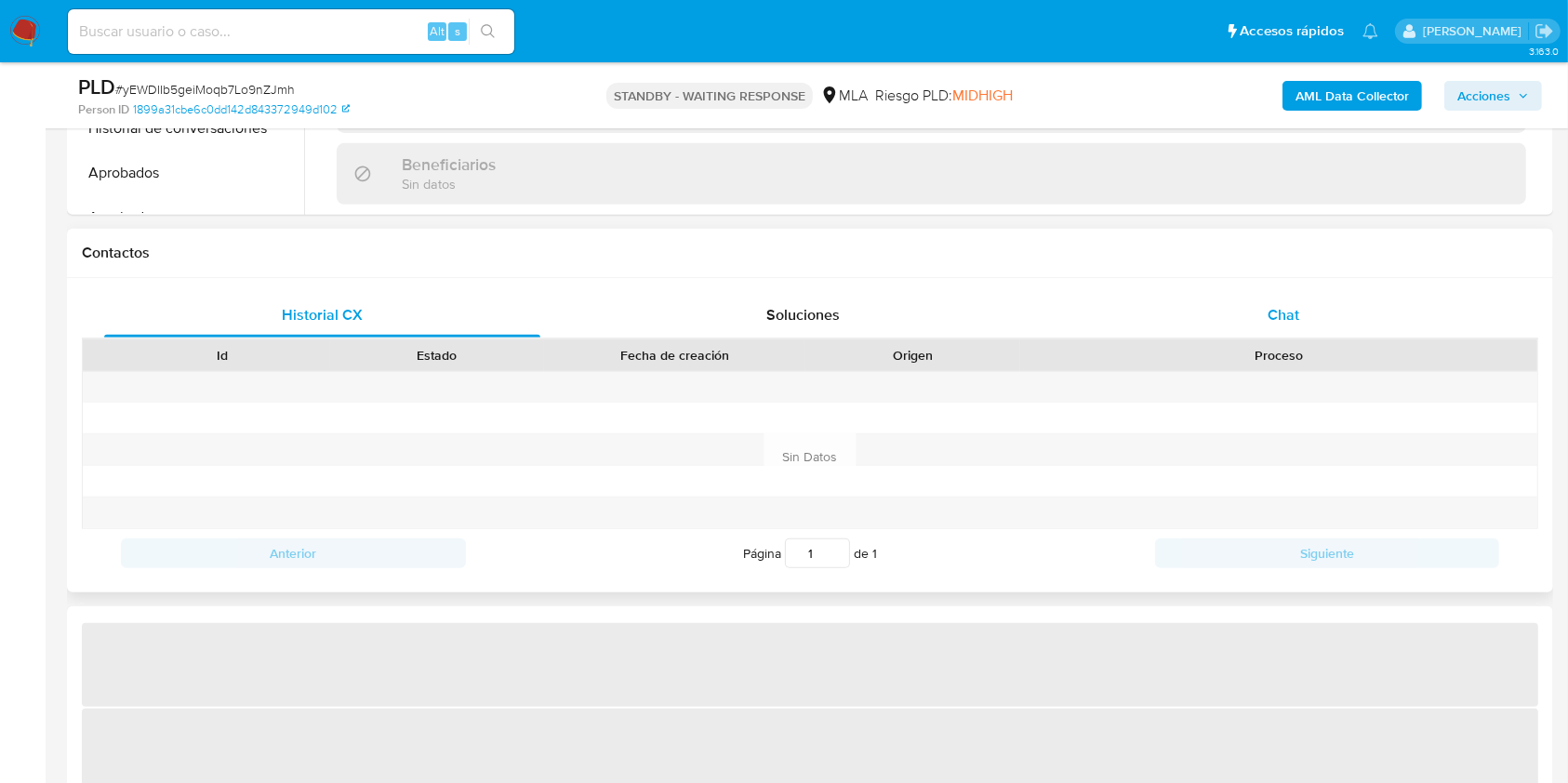
select select "10"
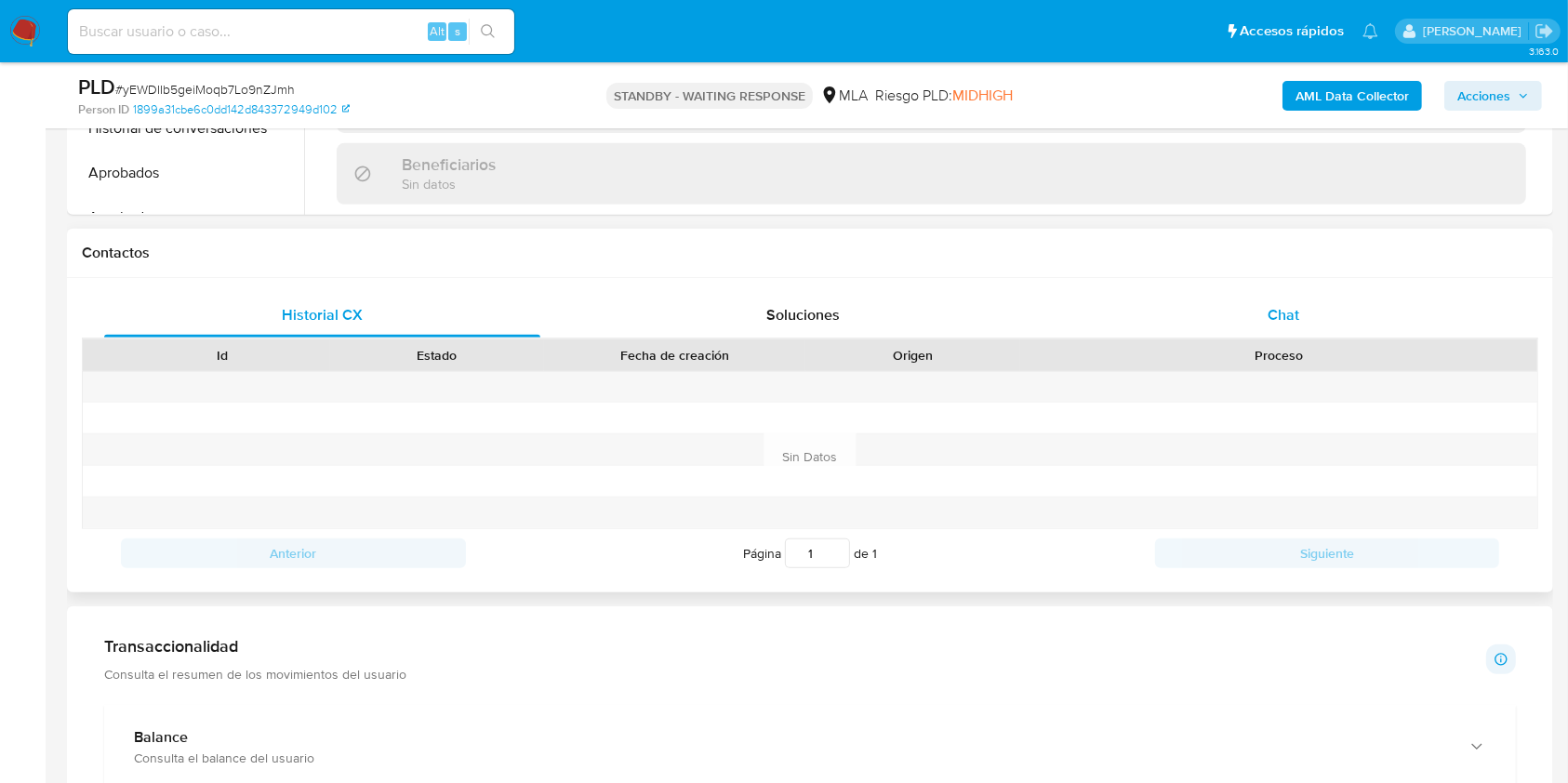
click at [1329, 315] on div "Chat" at bounding box center [1284, 315] width 437 height 45
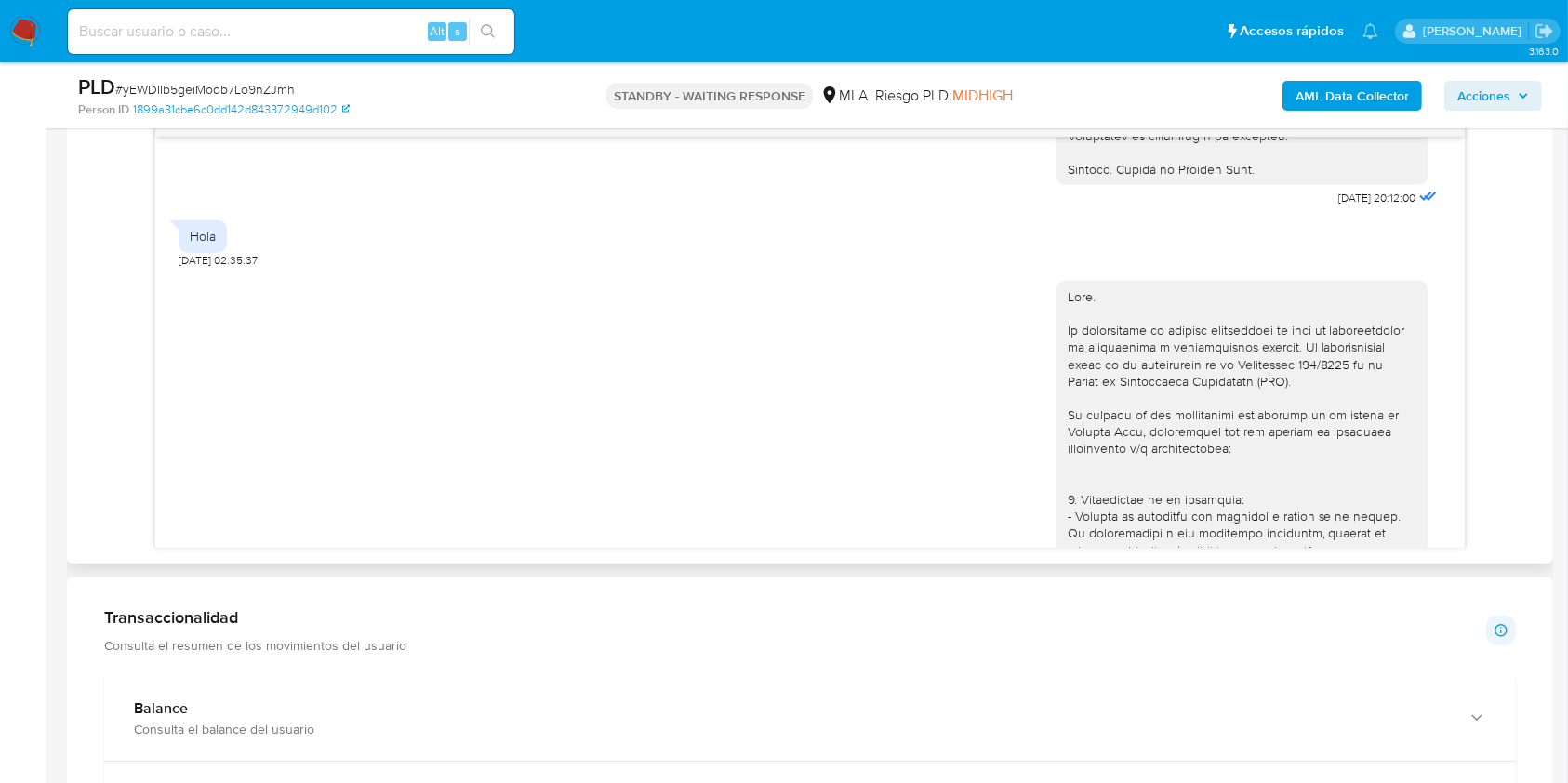
scroll to position [3461, 0]
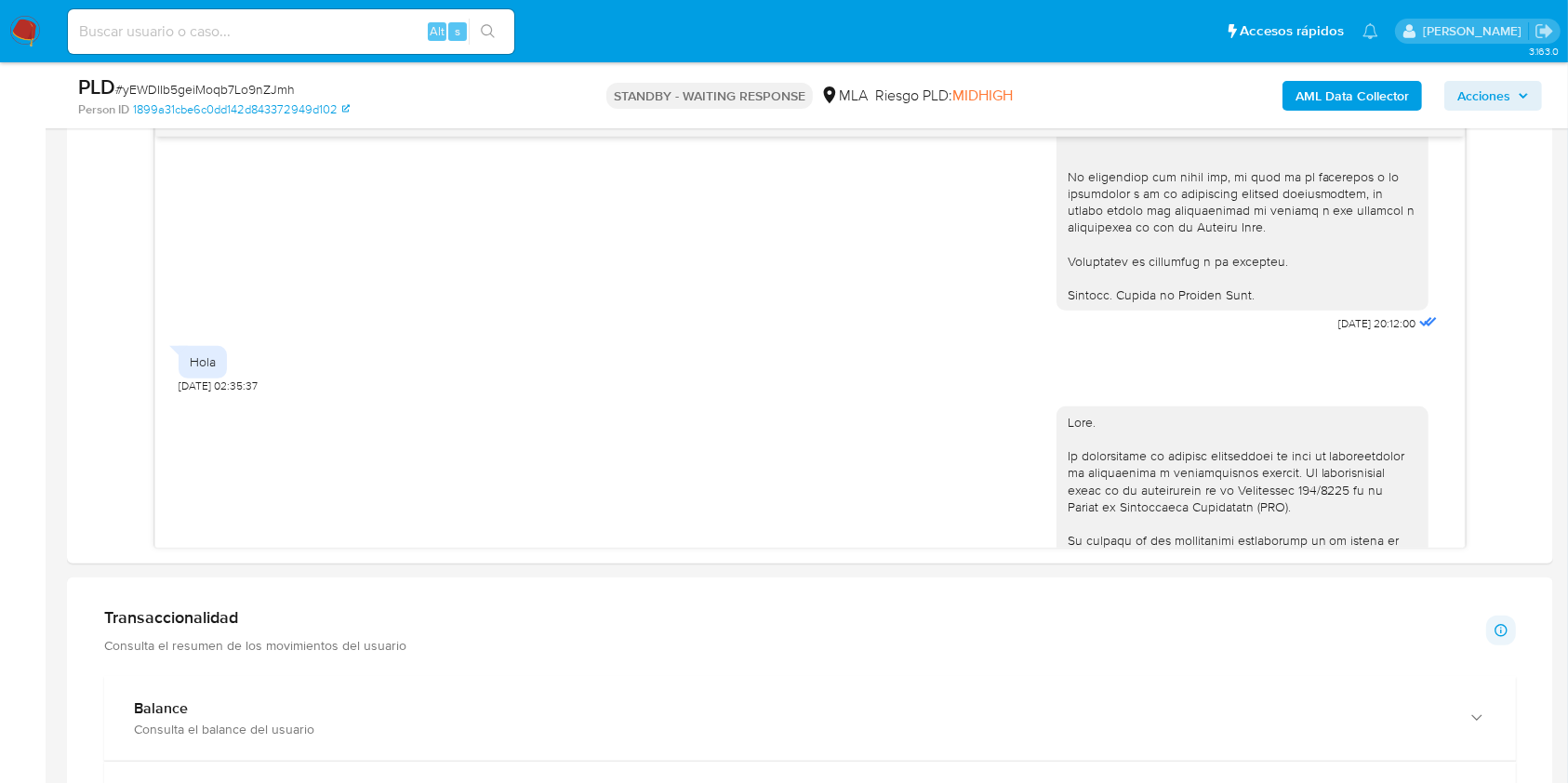
click at [368, 23] on input at bounding box center [291, 32] width 447 height 24
paste input "Gn9zIAdsR6AwfPPmaJ6Lx7bZ"
type input "Gn9zIAdsR6AwfPPmaJ6Lx7bZ"
click at [470, 29] on button "search-icon" at bounding box center [487, 32] width 38 height 26
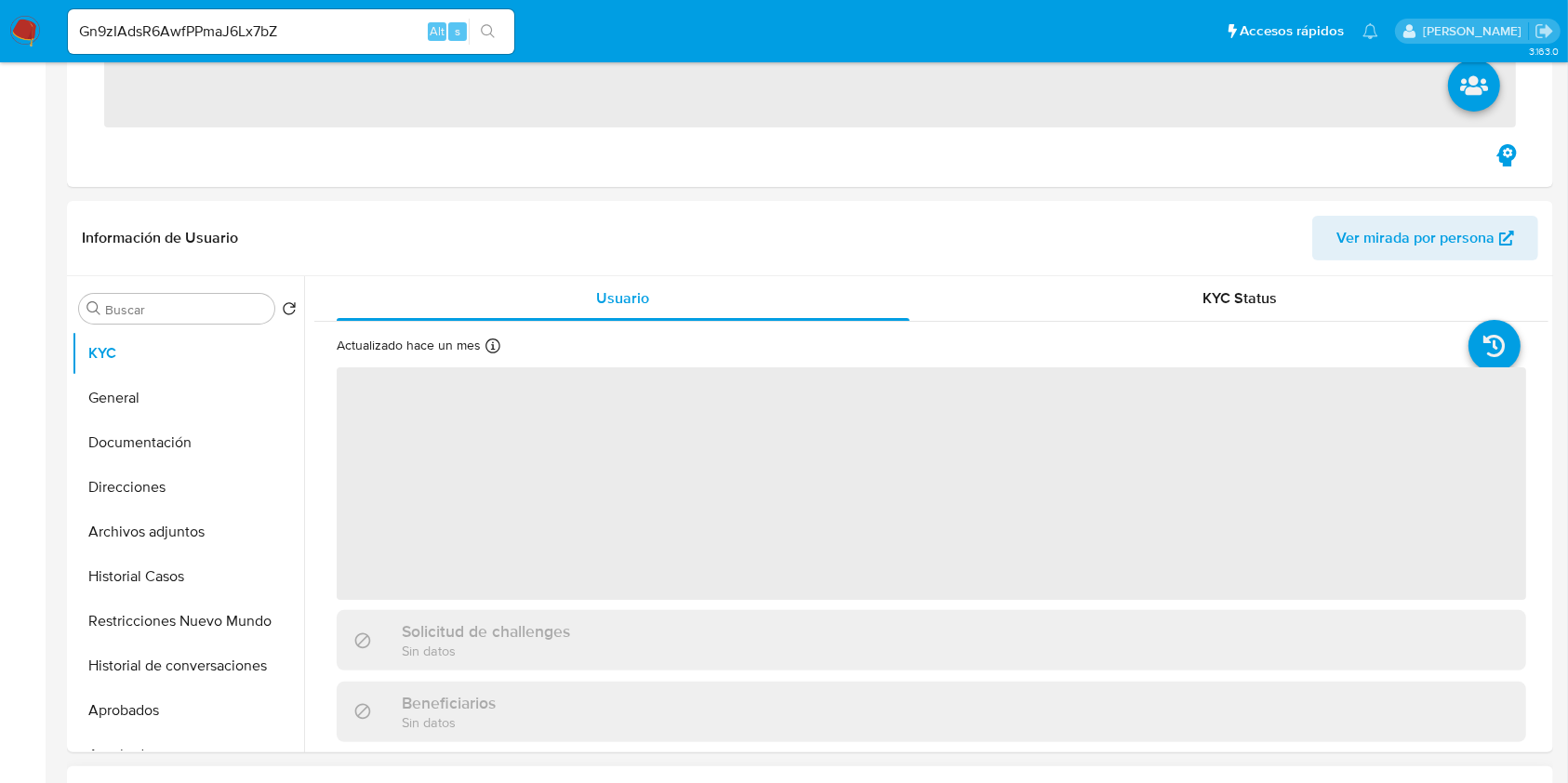
scroll to position [745, 0]
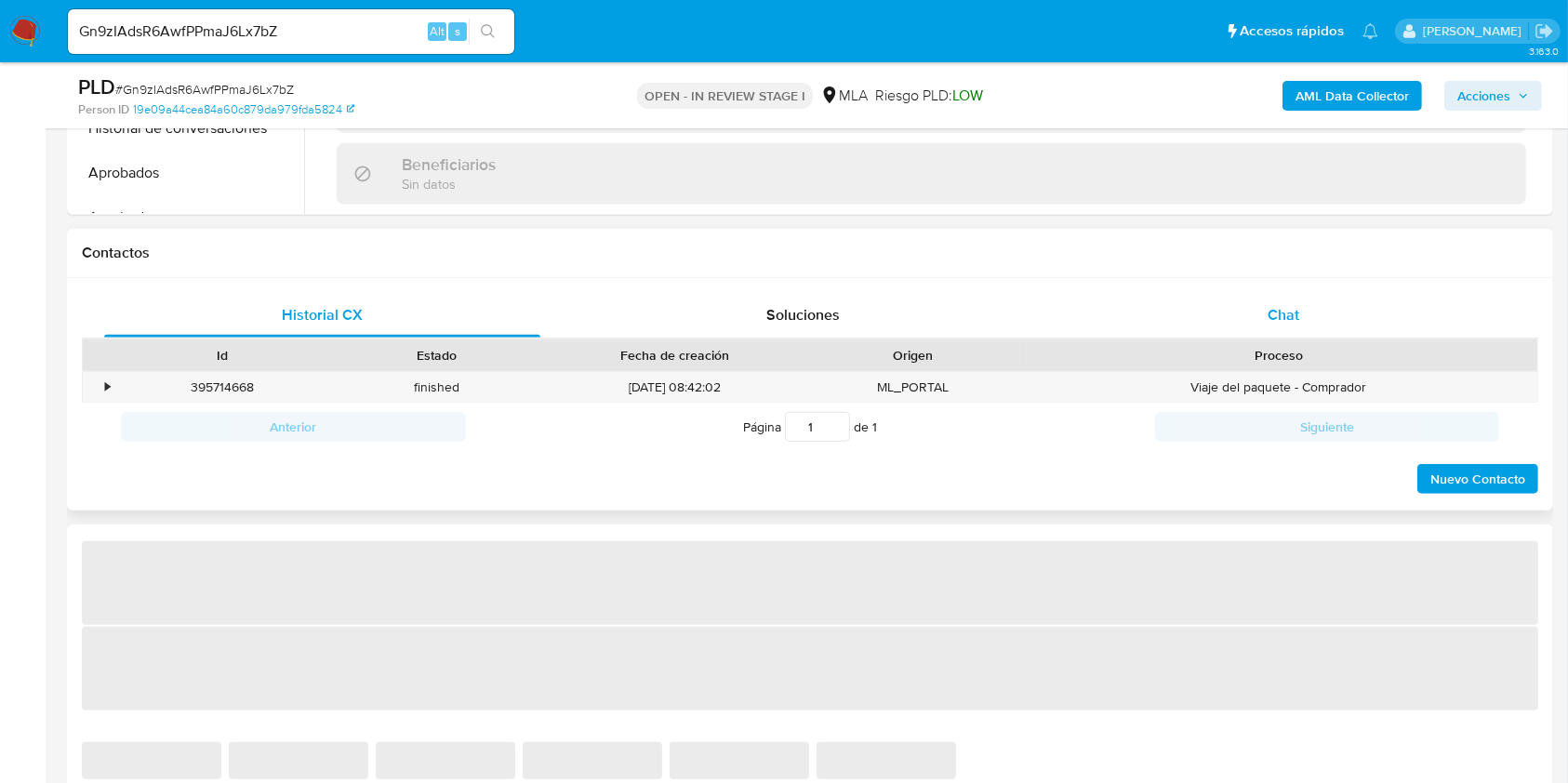
click at [1325, 323] on div "Chat" at bounding box center [1284, 315] width 437 height 45
select select "10"
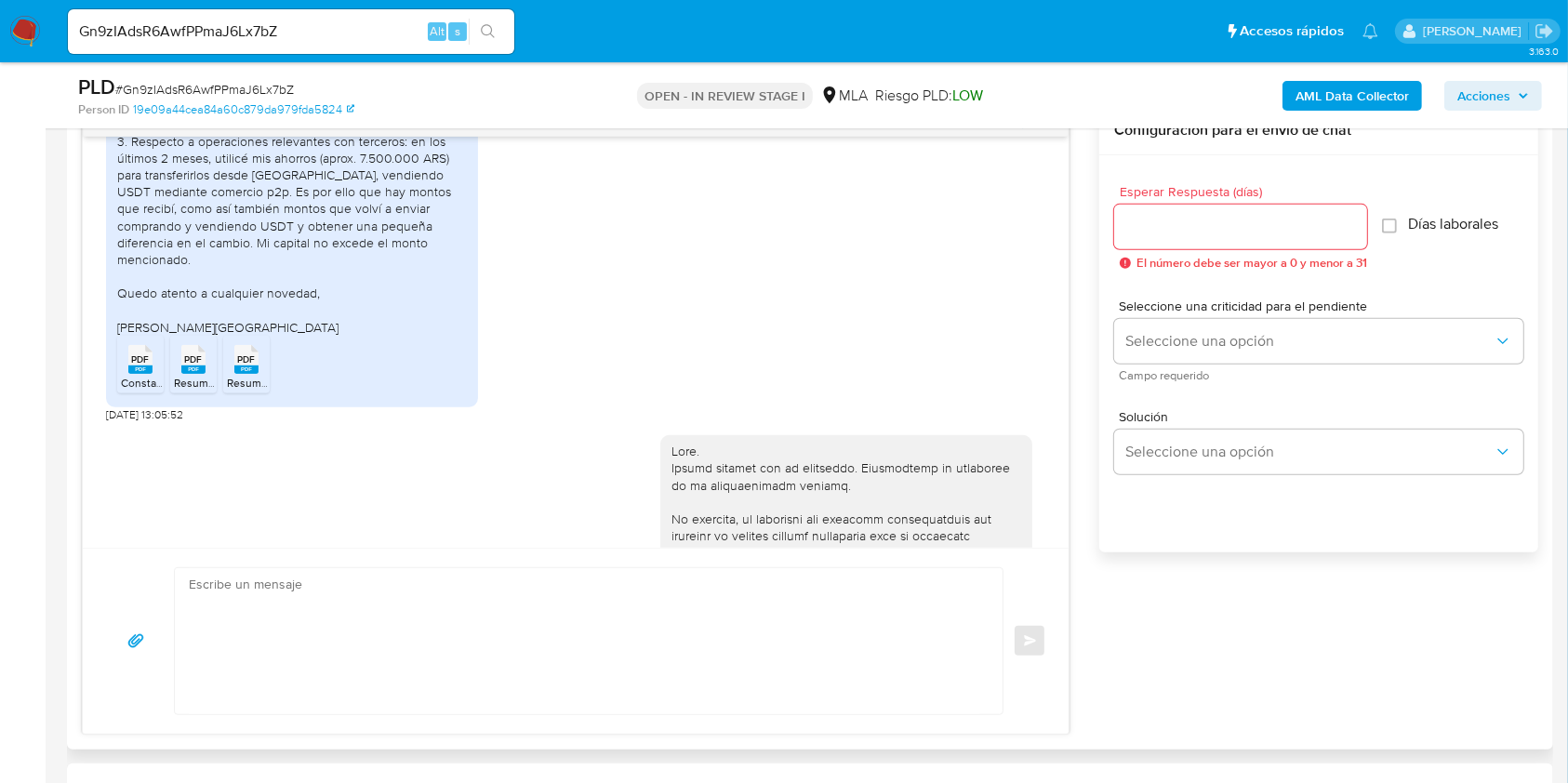
scroll to position [1004, 0]
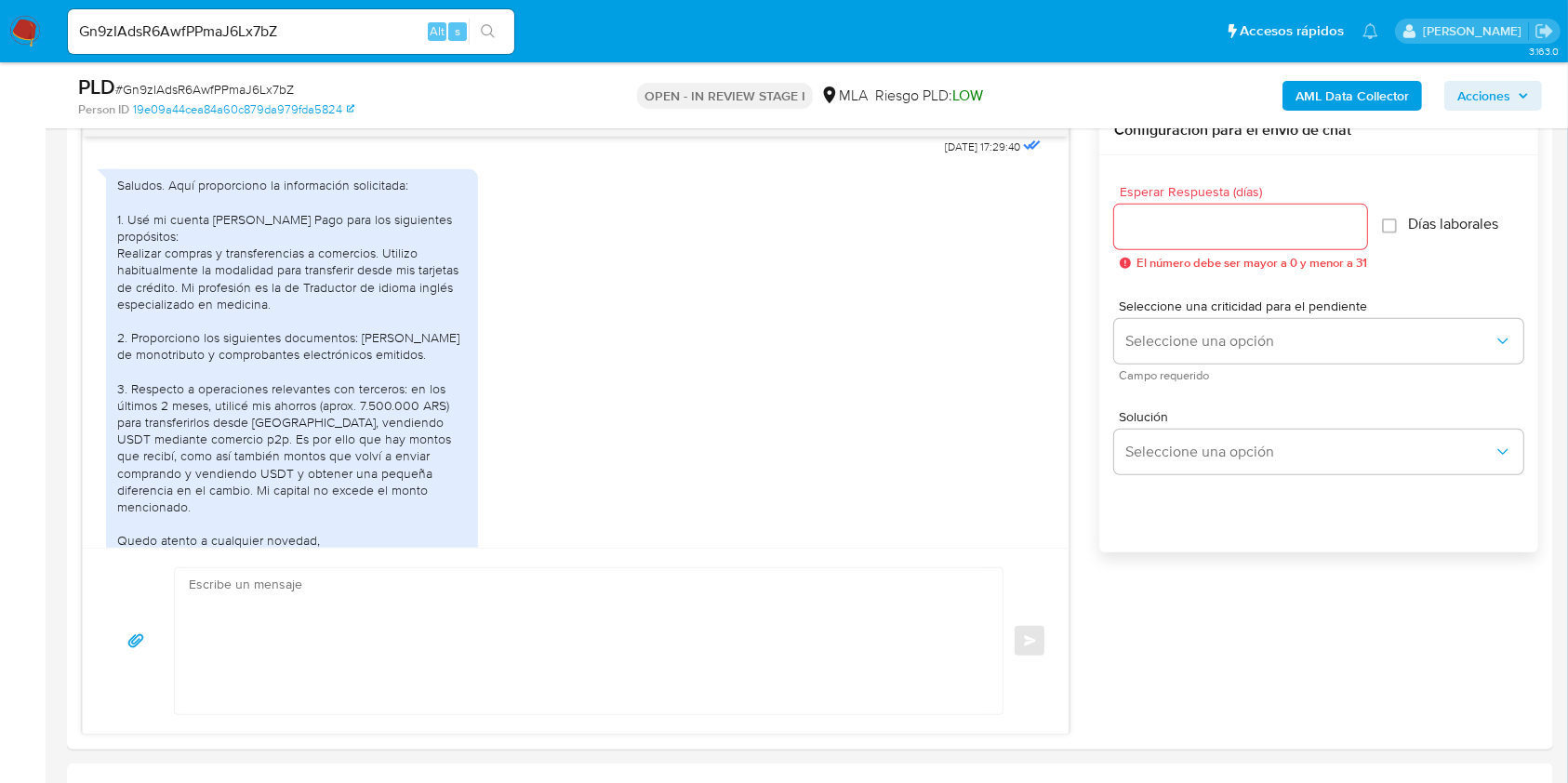
click at [366, 41] on input "Gn9zIAdsR6AwfPPmaJ6Lx7bZ" at bounding box center [291, 32] width 447 height 24
paste input "JKhMu71ymnzpROD575qmYMx9"
type input "JKhMu71ymnzpROD575qmYMx9"
click at [476, 28] on button "search-icon" at bounding box center [487, 32] width 38 height 26
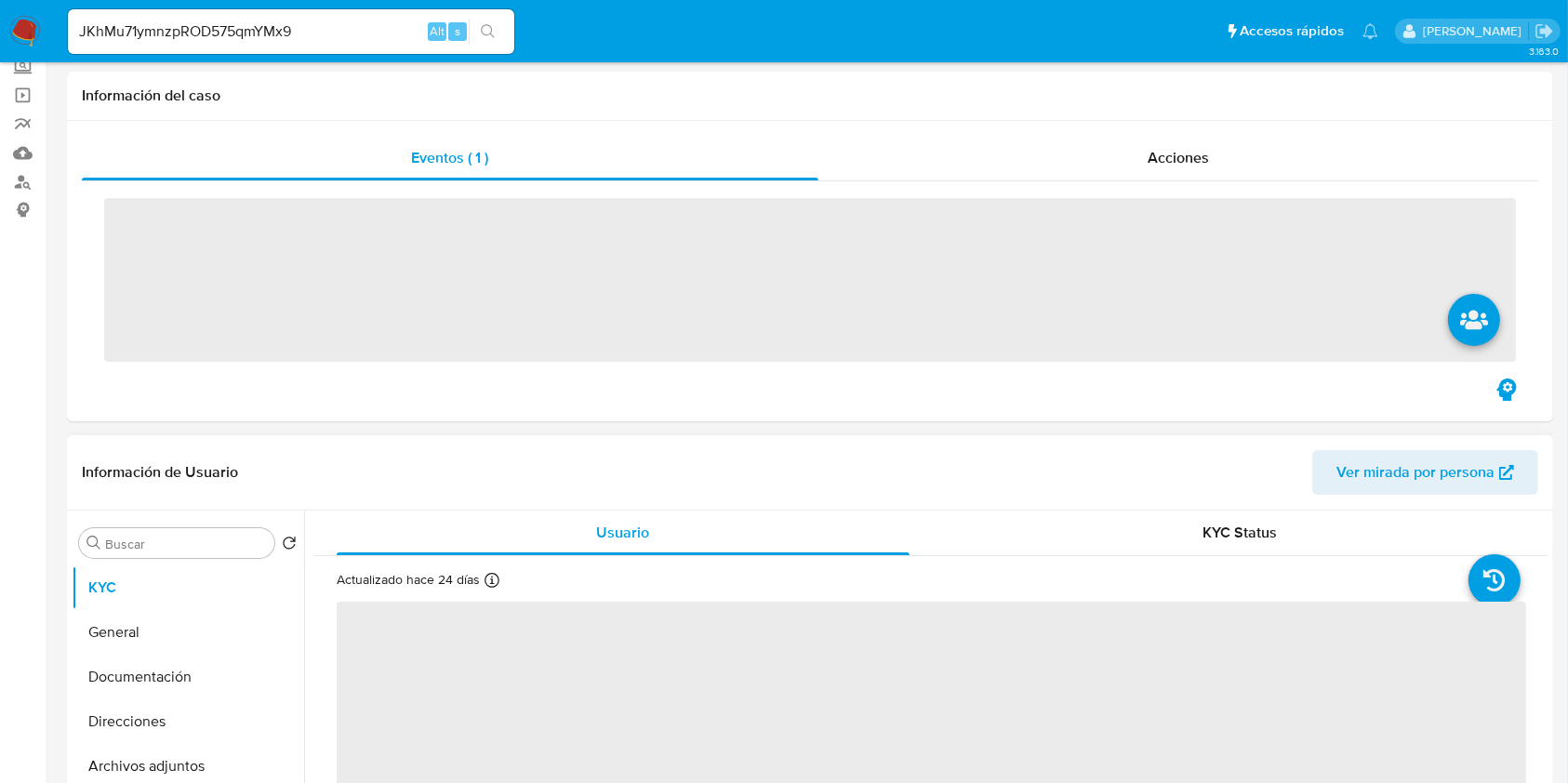
scroll to position [372, 0]
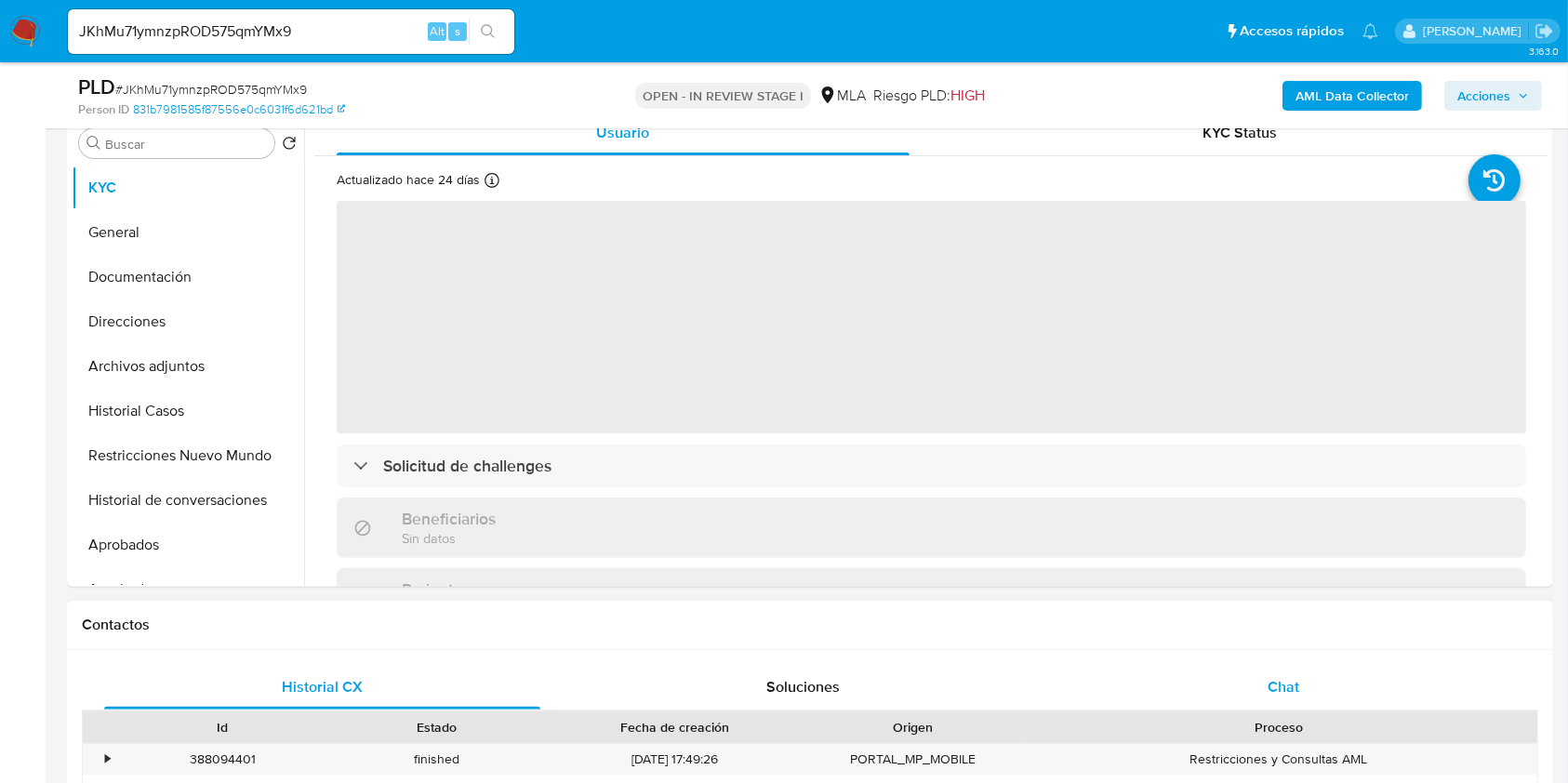
click at [1309, 703] on div "Chat" at bounding box center [1284, 688] width 437 height 45
select select "10"
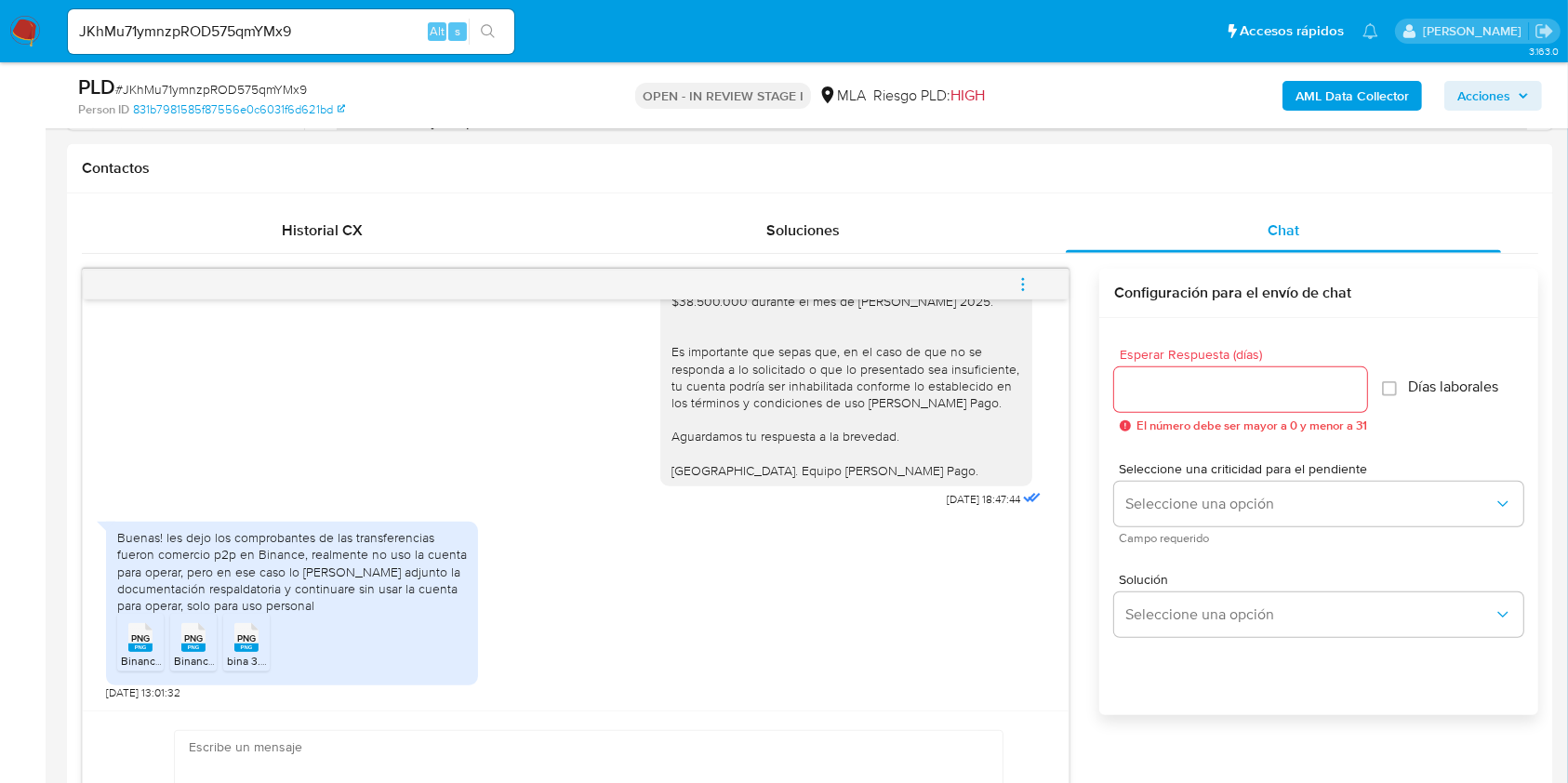
scroll to position [868, 0]
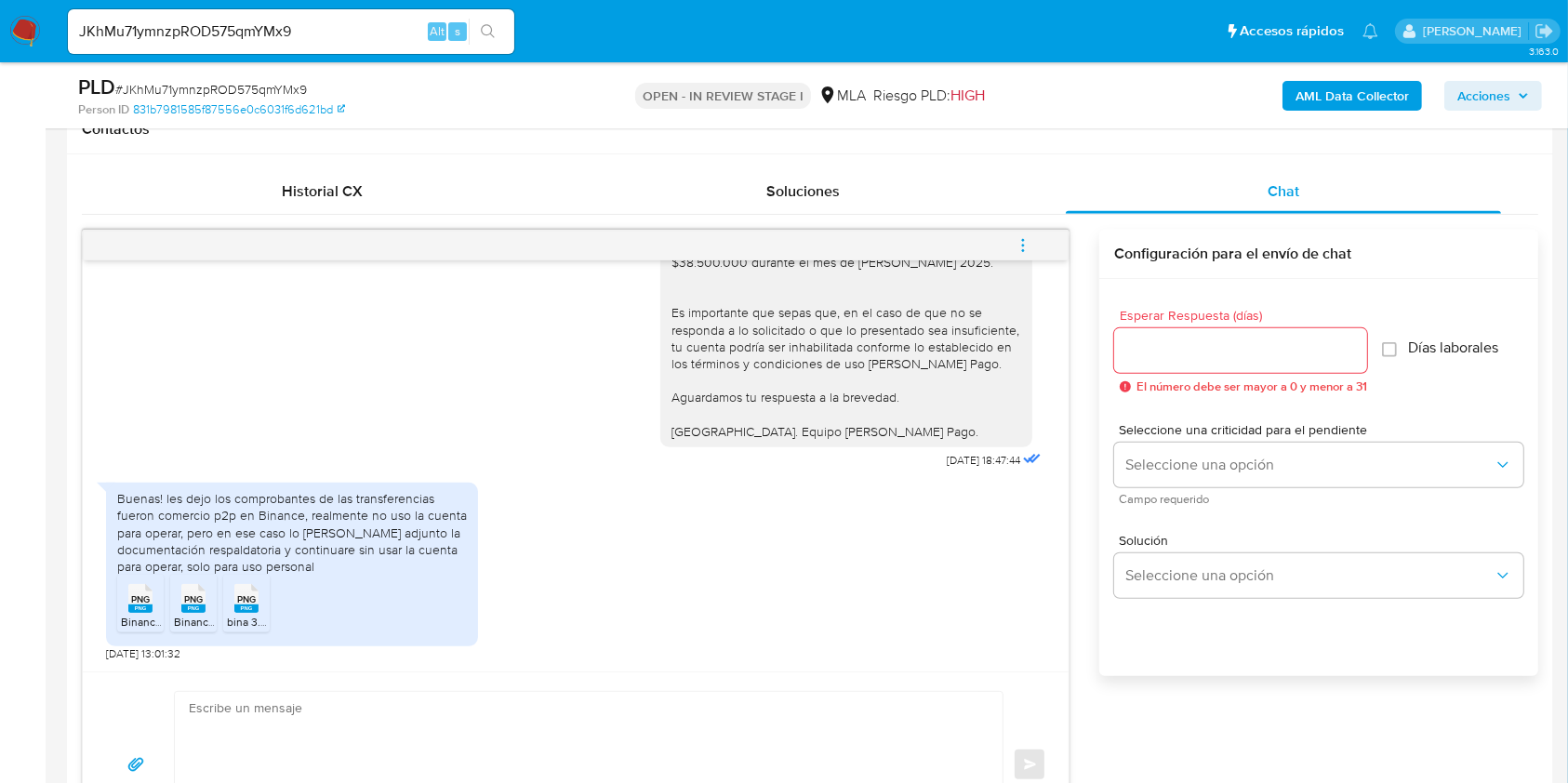
click at [137, 596] on span "PNG" at bounding box center [141, 599] width 19 height 12
click at [185, 610] on rect at bounding box center [193, 608] width 24 height 8
click at [247, 611] on rect at bounding box center [246, 608] width 24 height 8
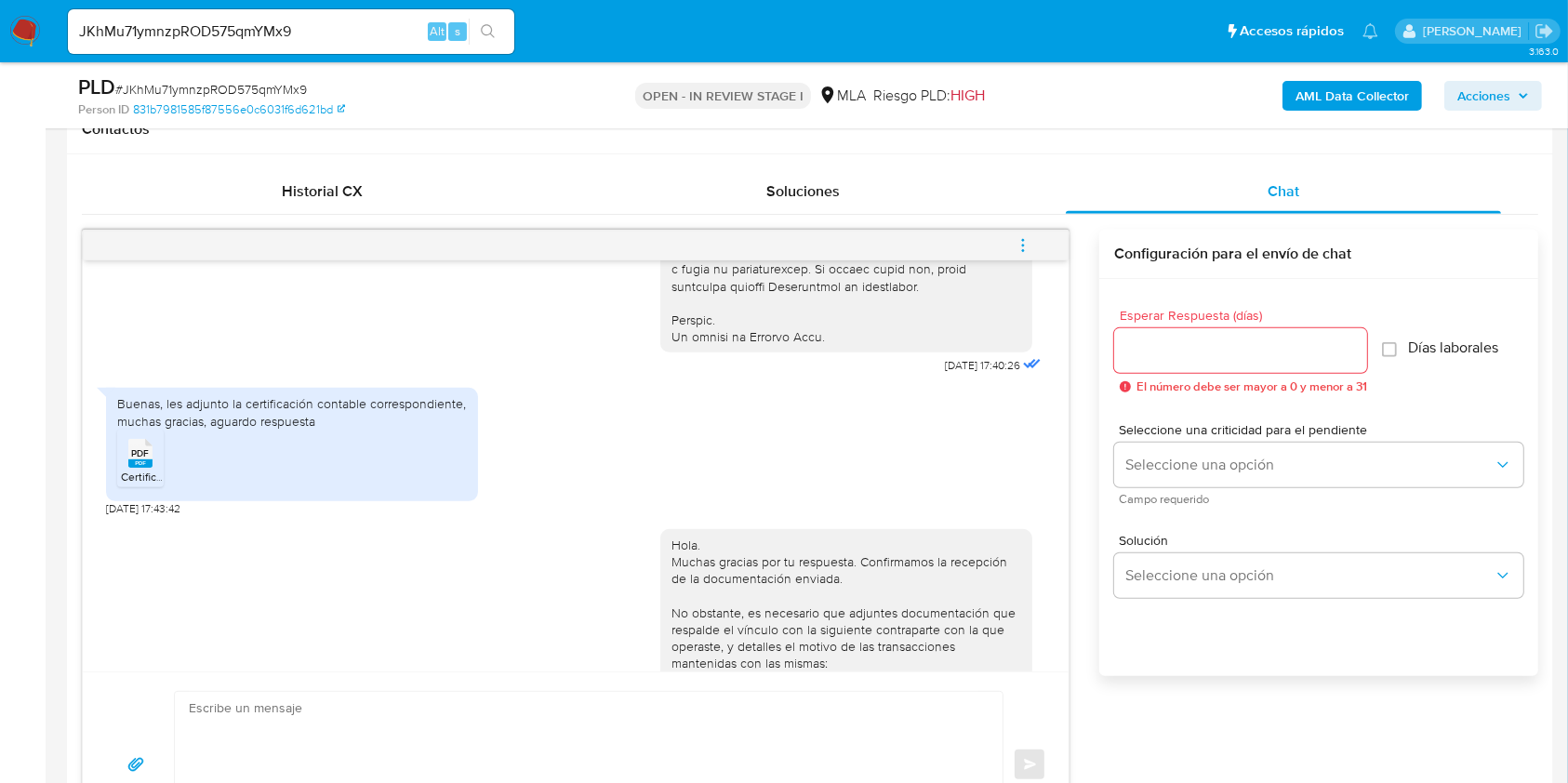
scroll to position [898, 0]
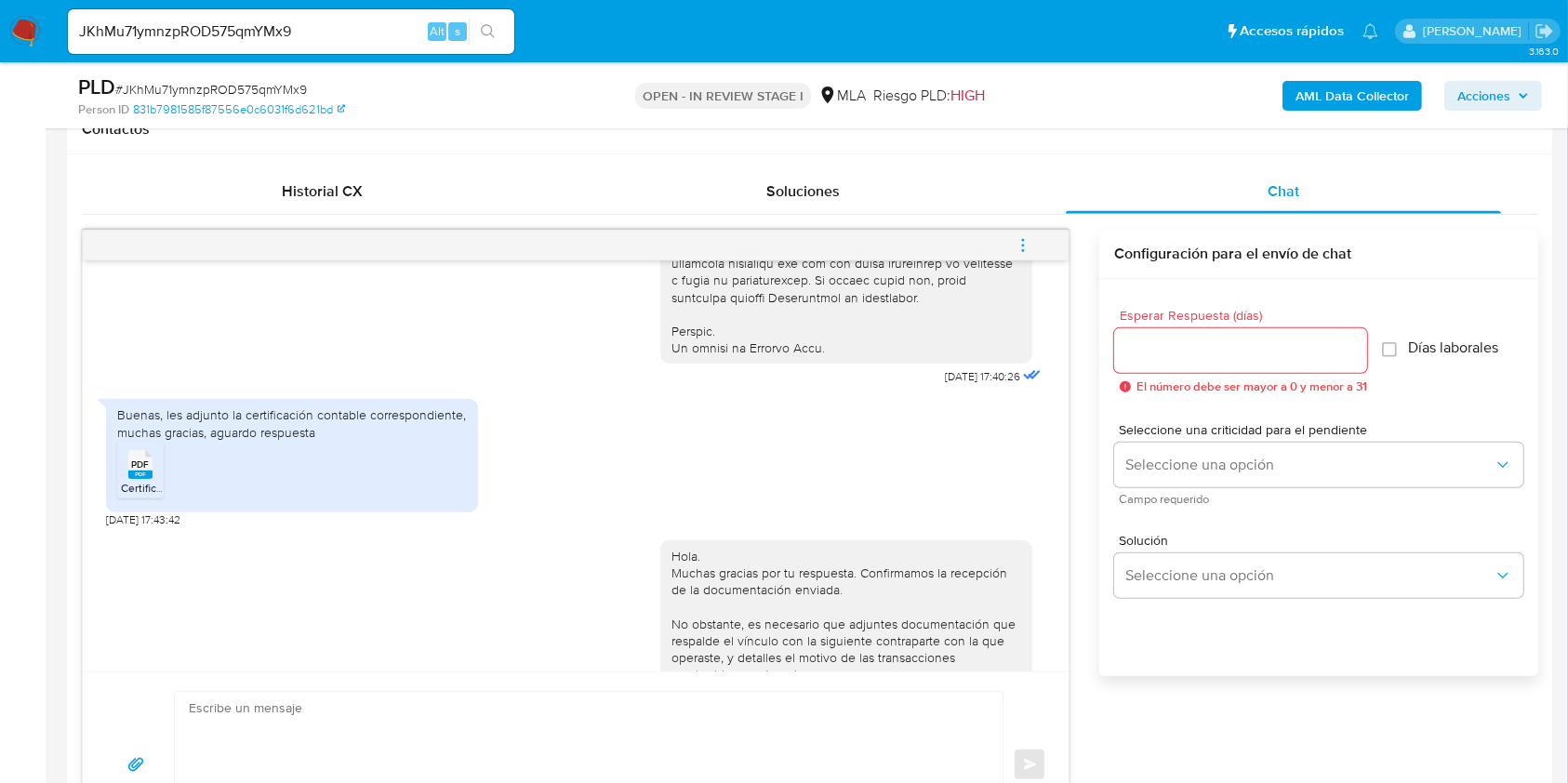
click at [571, 23] on ul "Pausado Ver notificaciones JKhMu71ymnzpROD575qmYMx9 Alt s Accesos rápidos Presi…" at bounding box center [723, 31] width 1329 height 47
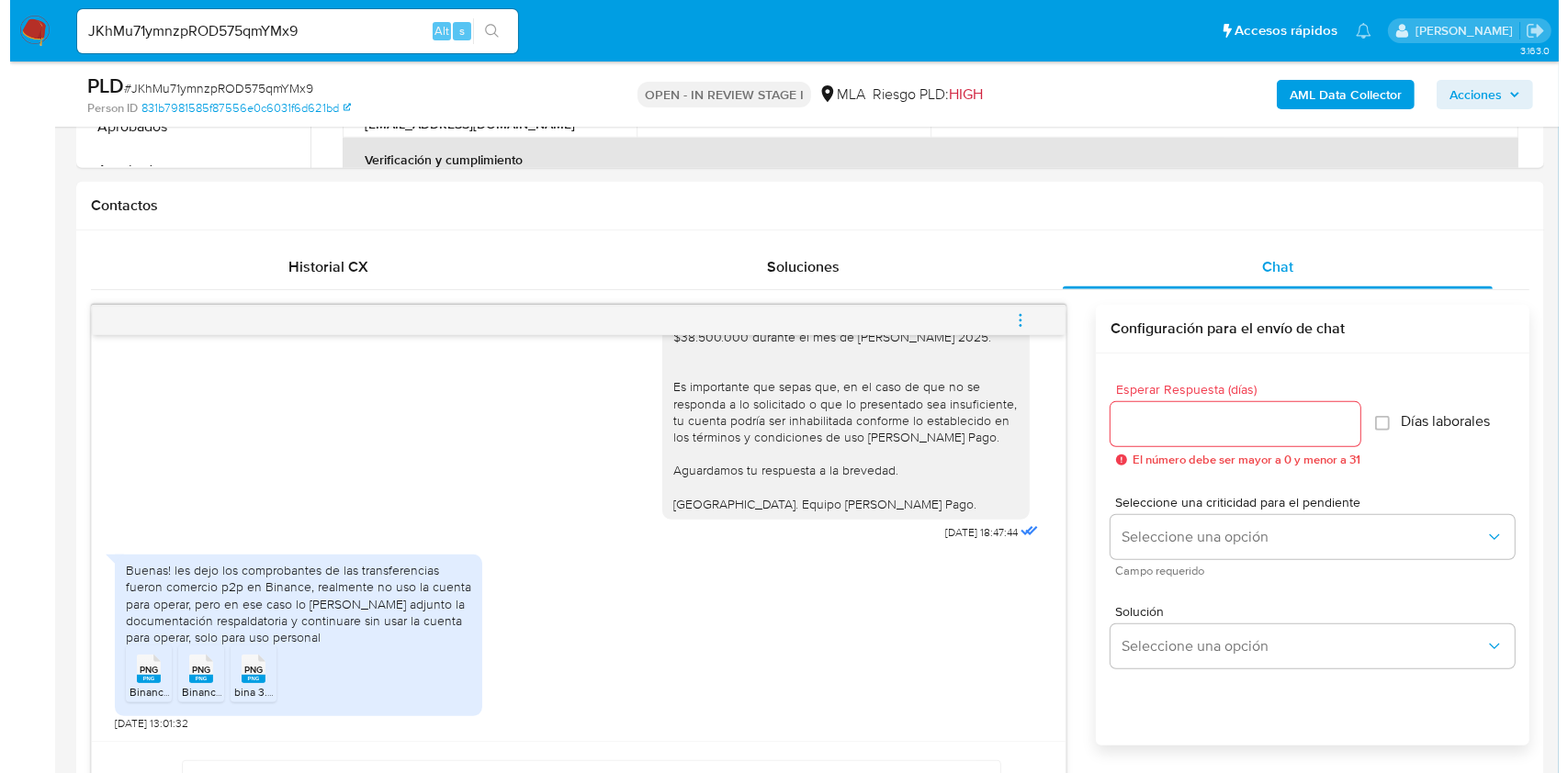
scroll to position [489, 0]
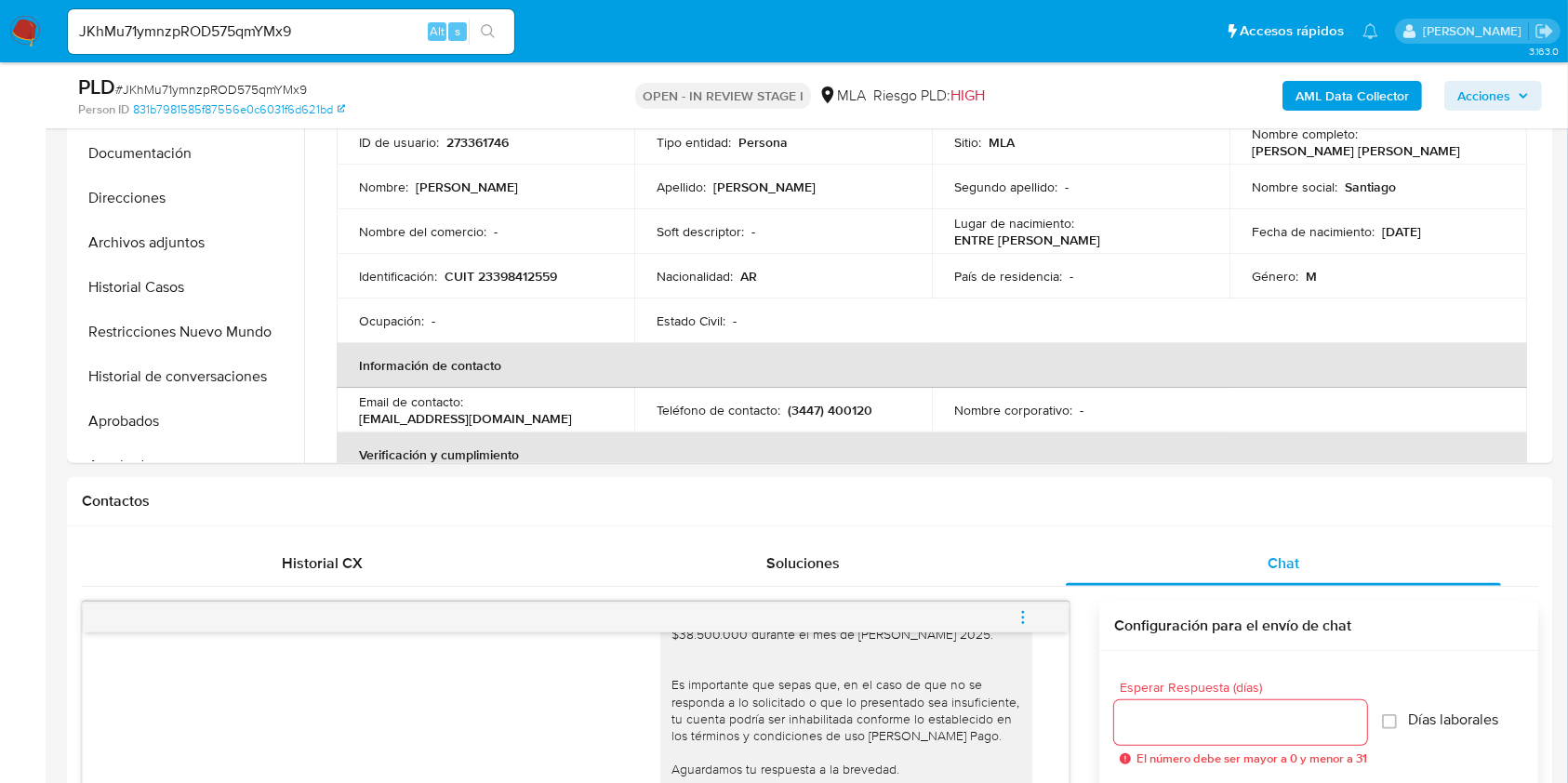
click at [1369, 95] on b "AML Data Collector" at bounding box center [1353, 96] width 114 height 30
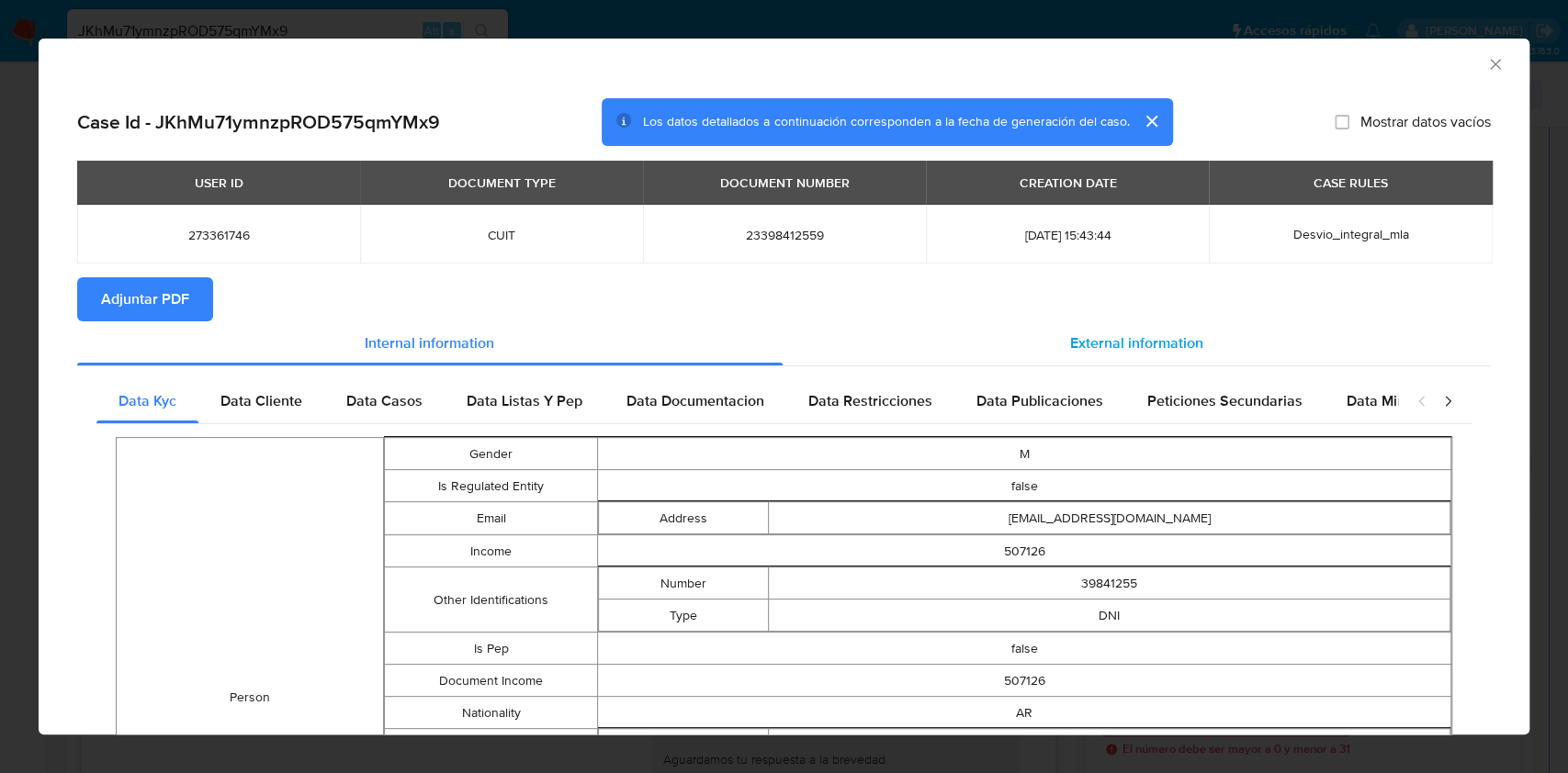
click at [1189, 342] on div "External information" at bounding box center [1137, 344] width 709 height 44
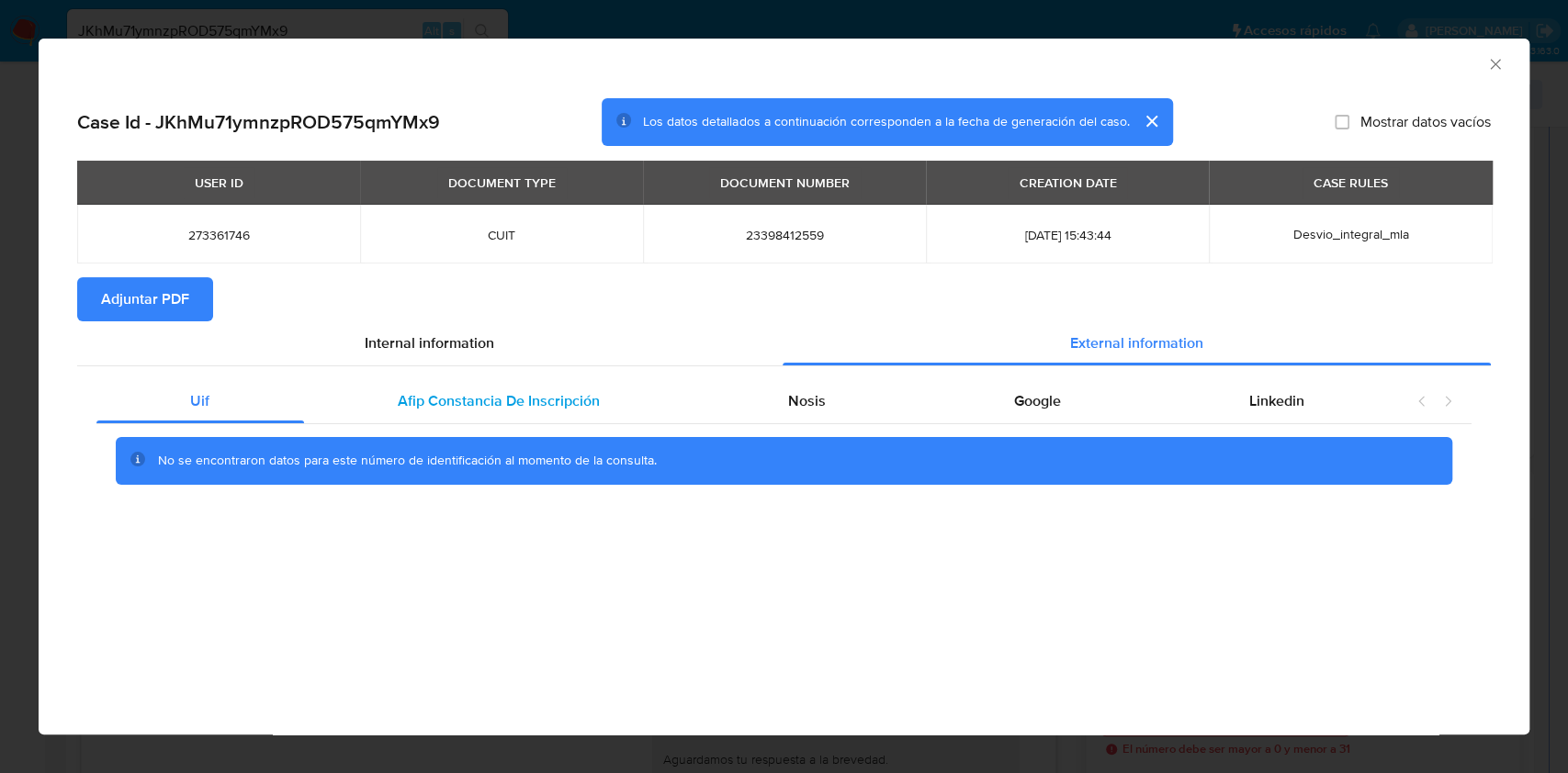
click at [497, 403] on span "Afip Constancia De Inscripción" at bounding box center [498, 401] width 202 height 21
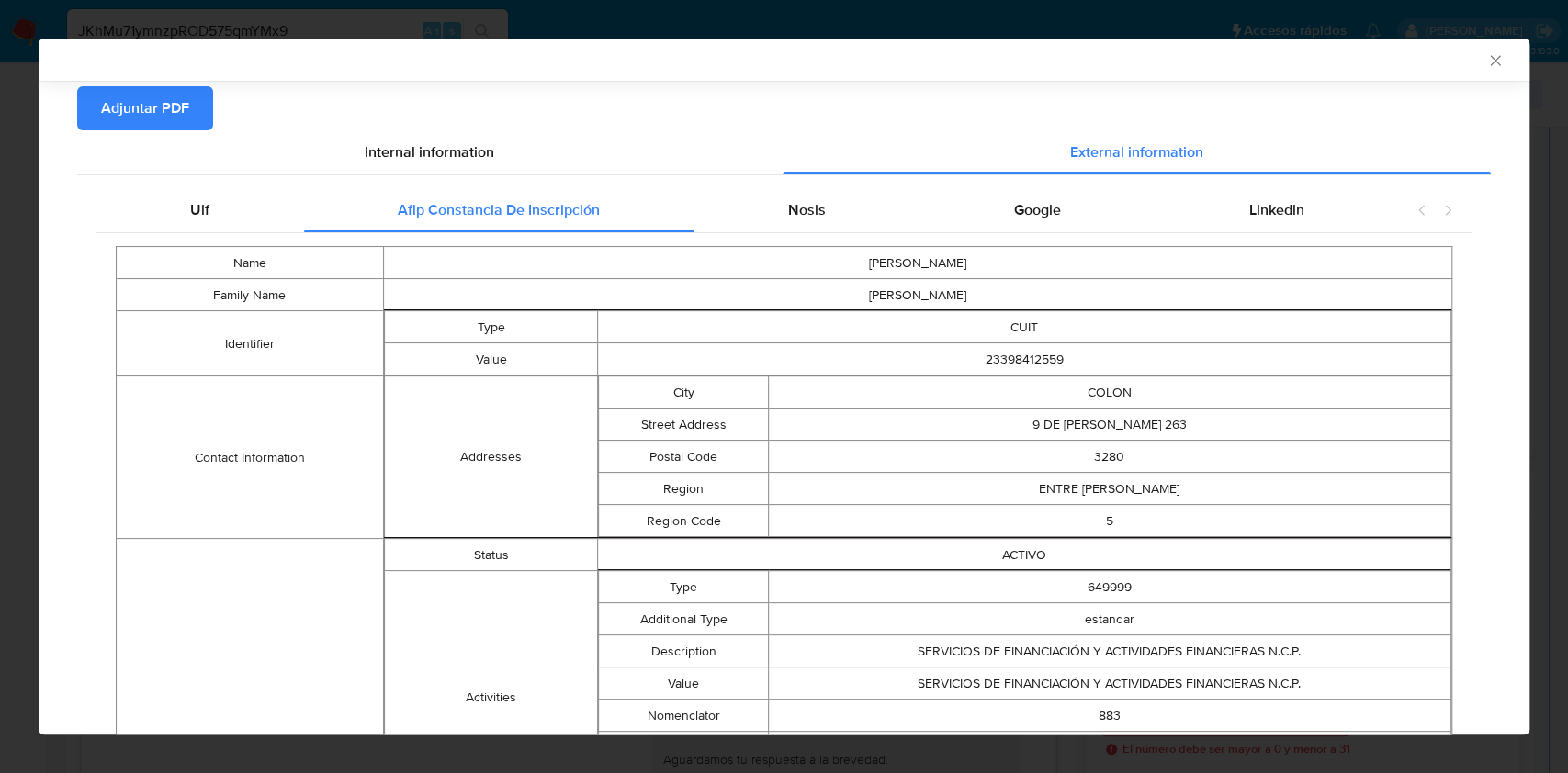
scroll to position [240, 0]
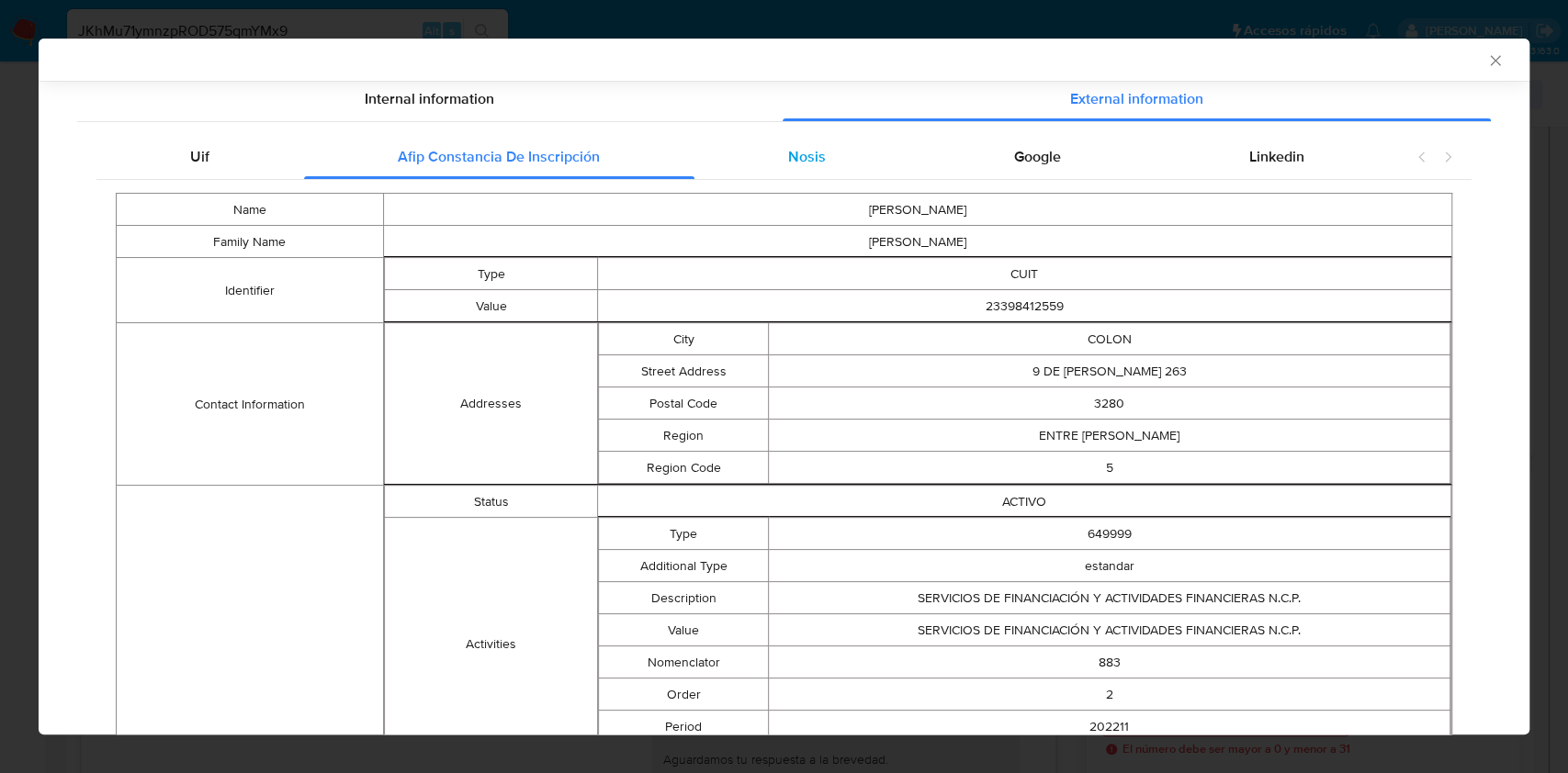
click at [823, 170] on div "Nosis" at bounding box center [807, 158] width 226 height 44
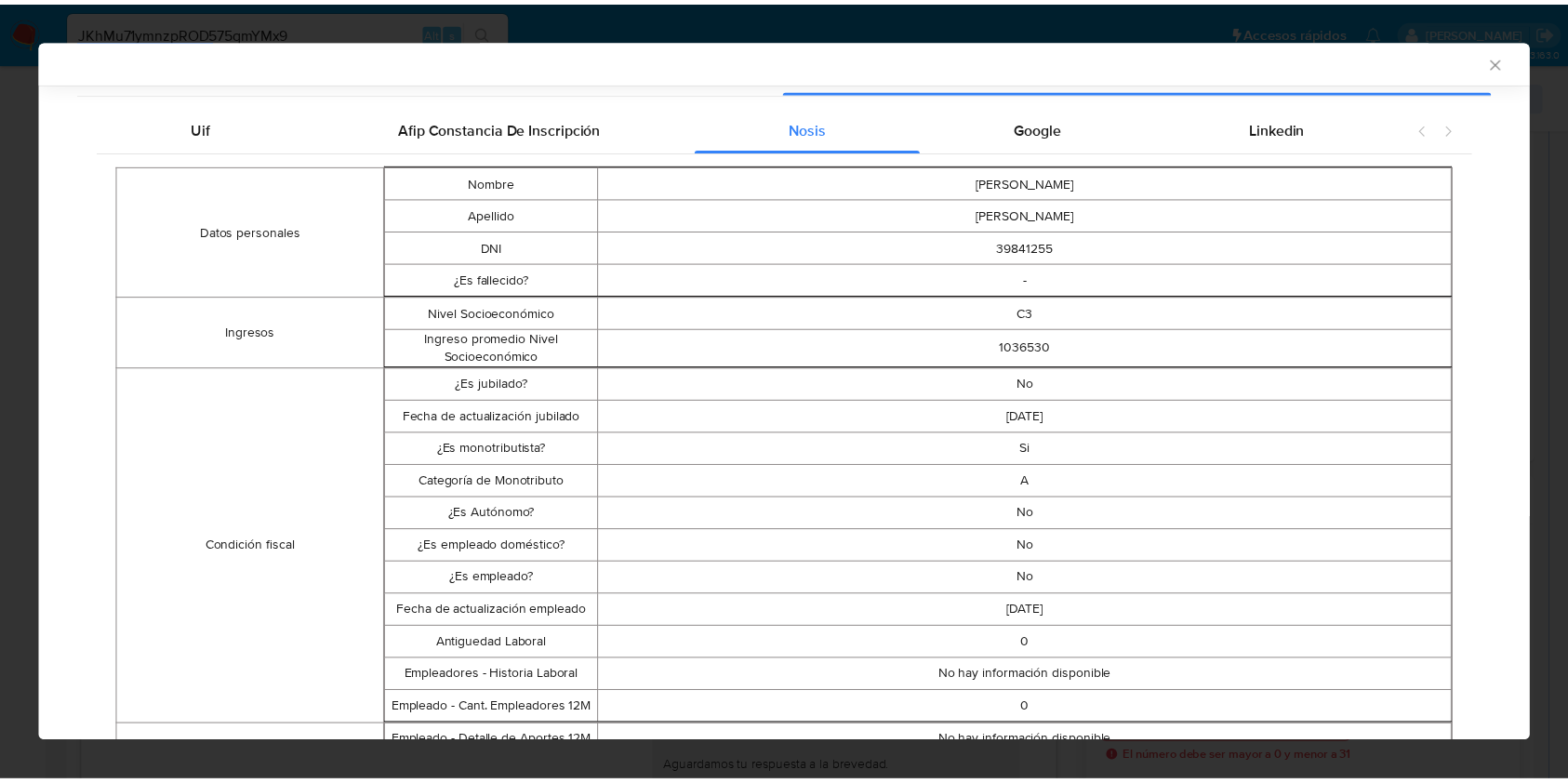
scroll to position [0, 0]
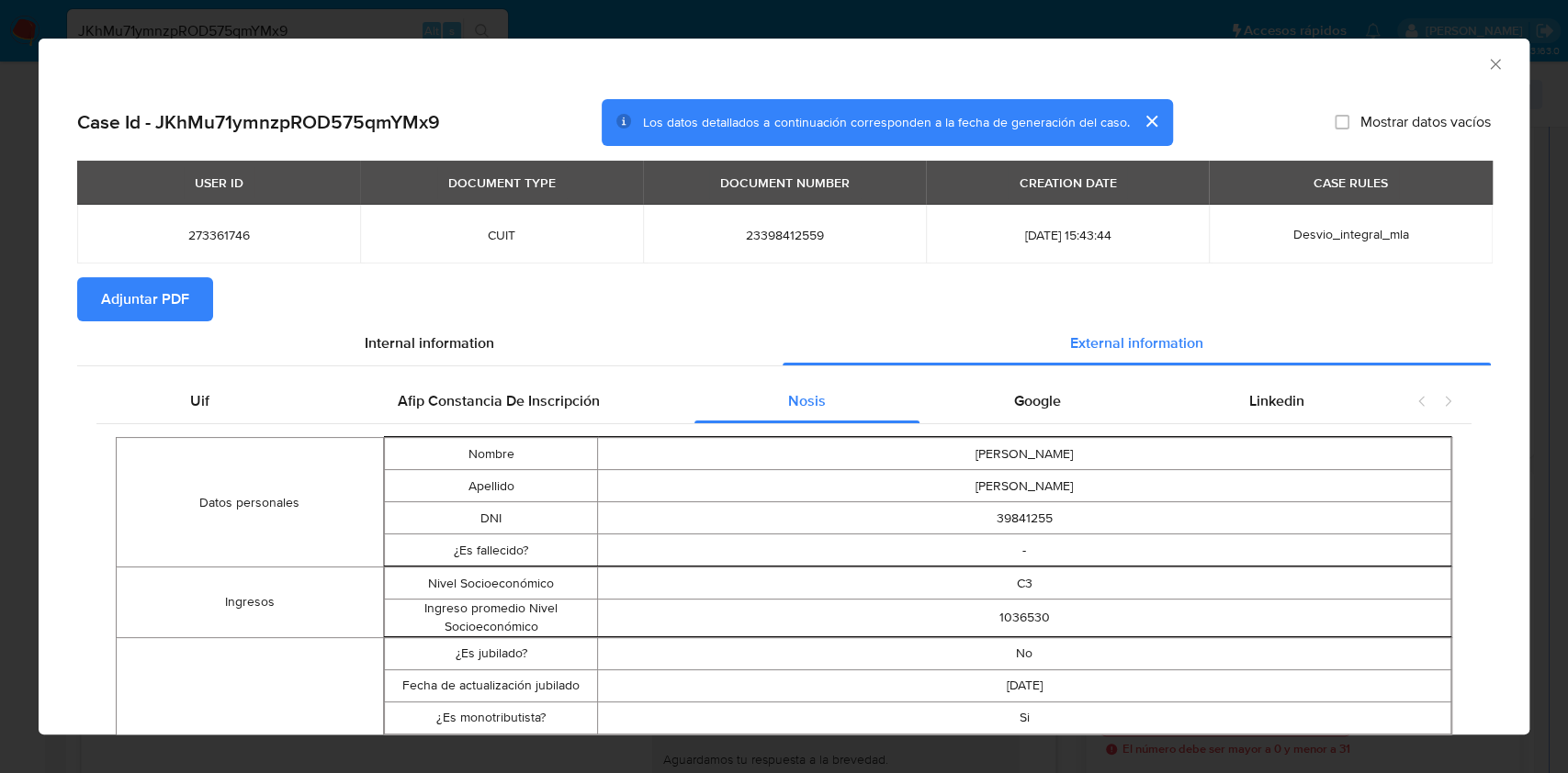
click at [1486, 64] on icon "Cerrar ventana" at bounding box center [1495, 64] width 18 height 18
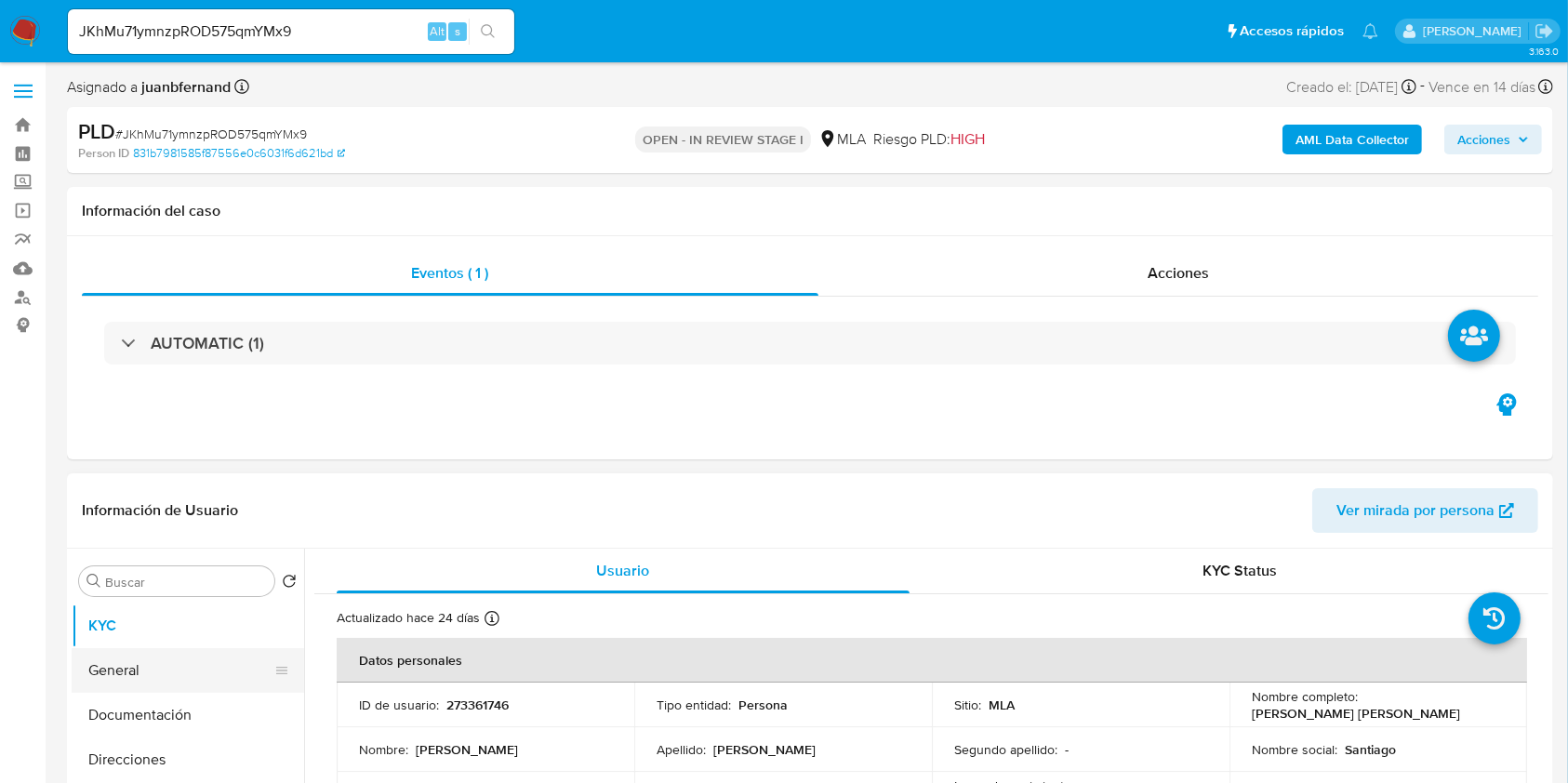
click at [185, 666] on button "General" at bounding box center [180, 671] width 217 height 45
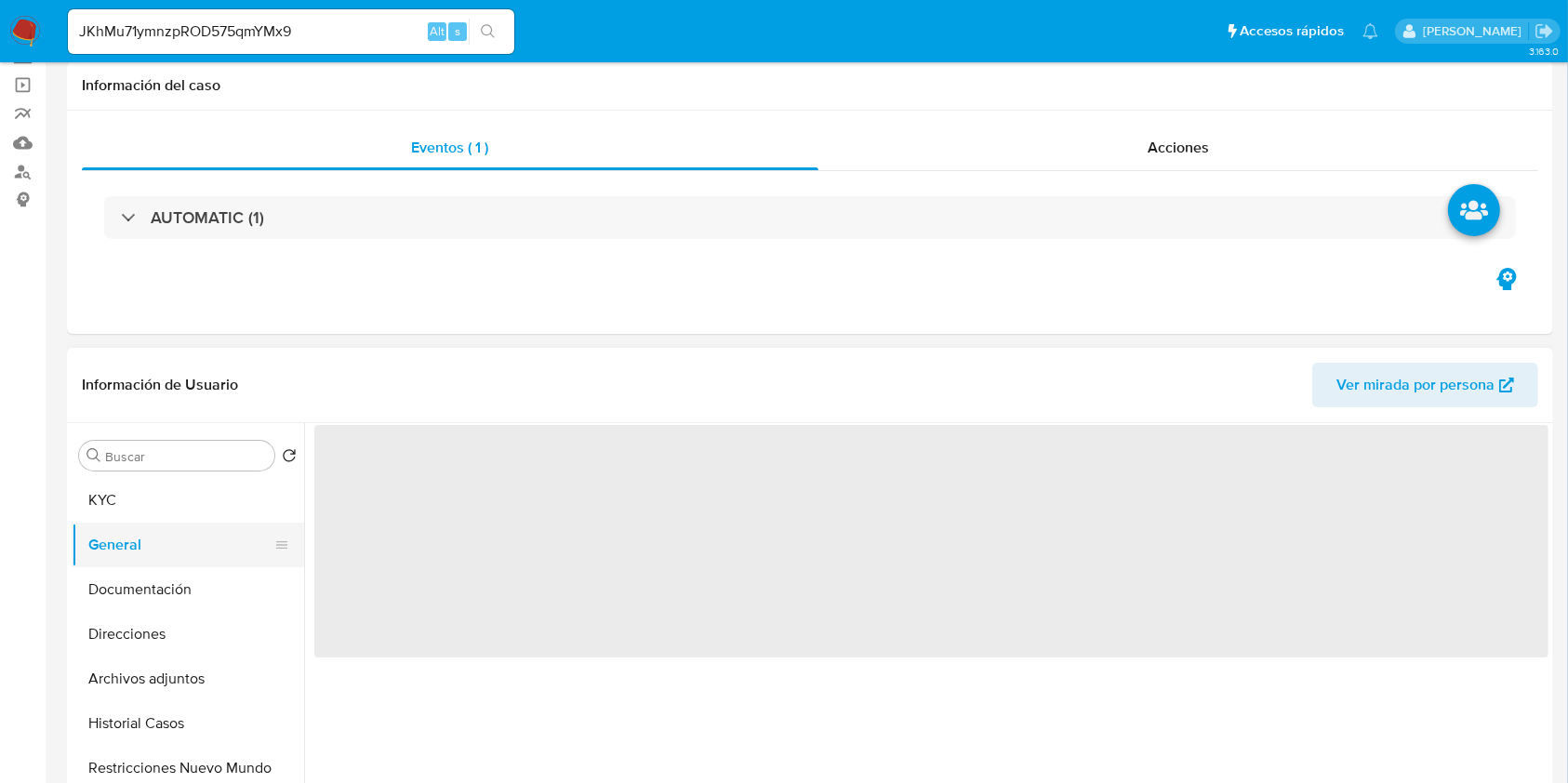
scroll to position [247, 0]
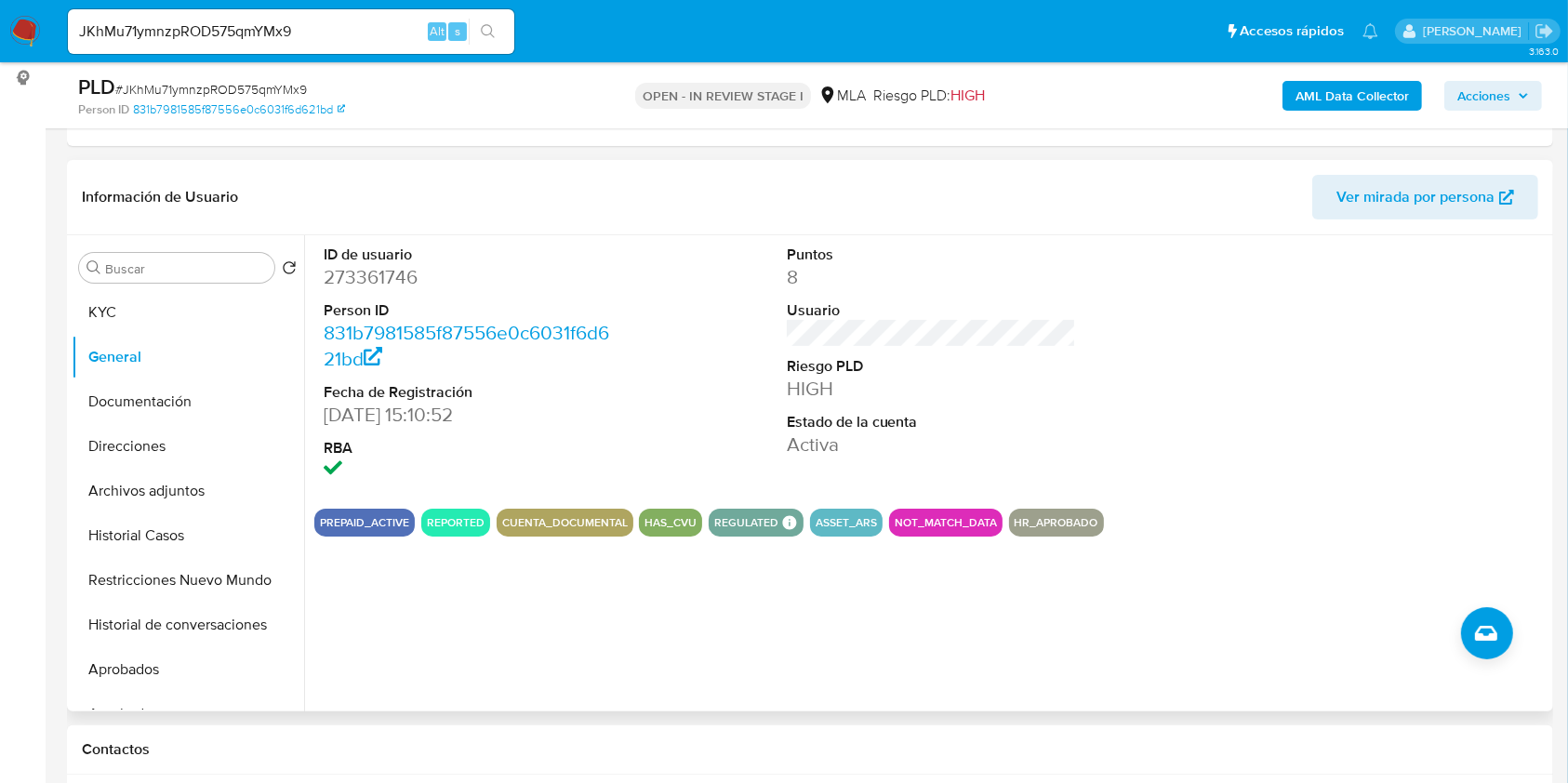
click at [399, 420] on dd "14/09/2017 15:10:52" at bounding box center [468, 415] width 290 height 26
drag, startPoint x: 399, startPoint y: 420, endPoint x: 330, endPoint y: 425, distance: 69.2
click at [330, 425] on dd "14/09/2017 15:10:52" at bounding box center [468, 415] width 290 height 26
copy dd "14/09/2017"
click at [150, 514] on button "Historial Casos" at bounding box center [180, 536] width 217 height 45
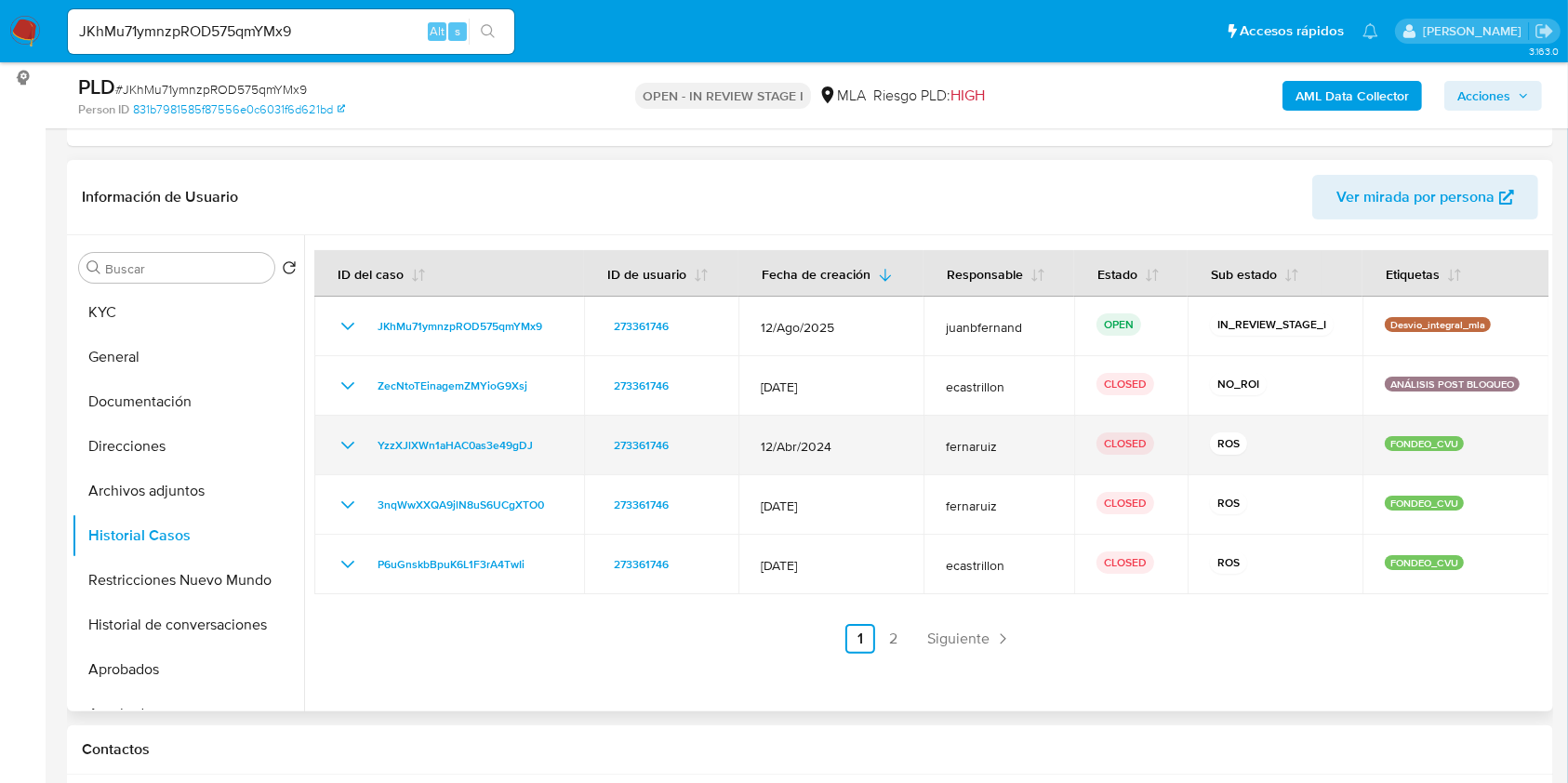
click at [341, 447] on icon "Mostrar/Ocultar" at bounding box center [348, 446] width 22 height 22
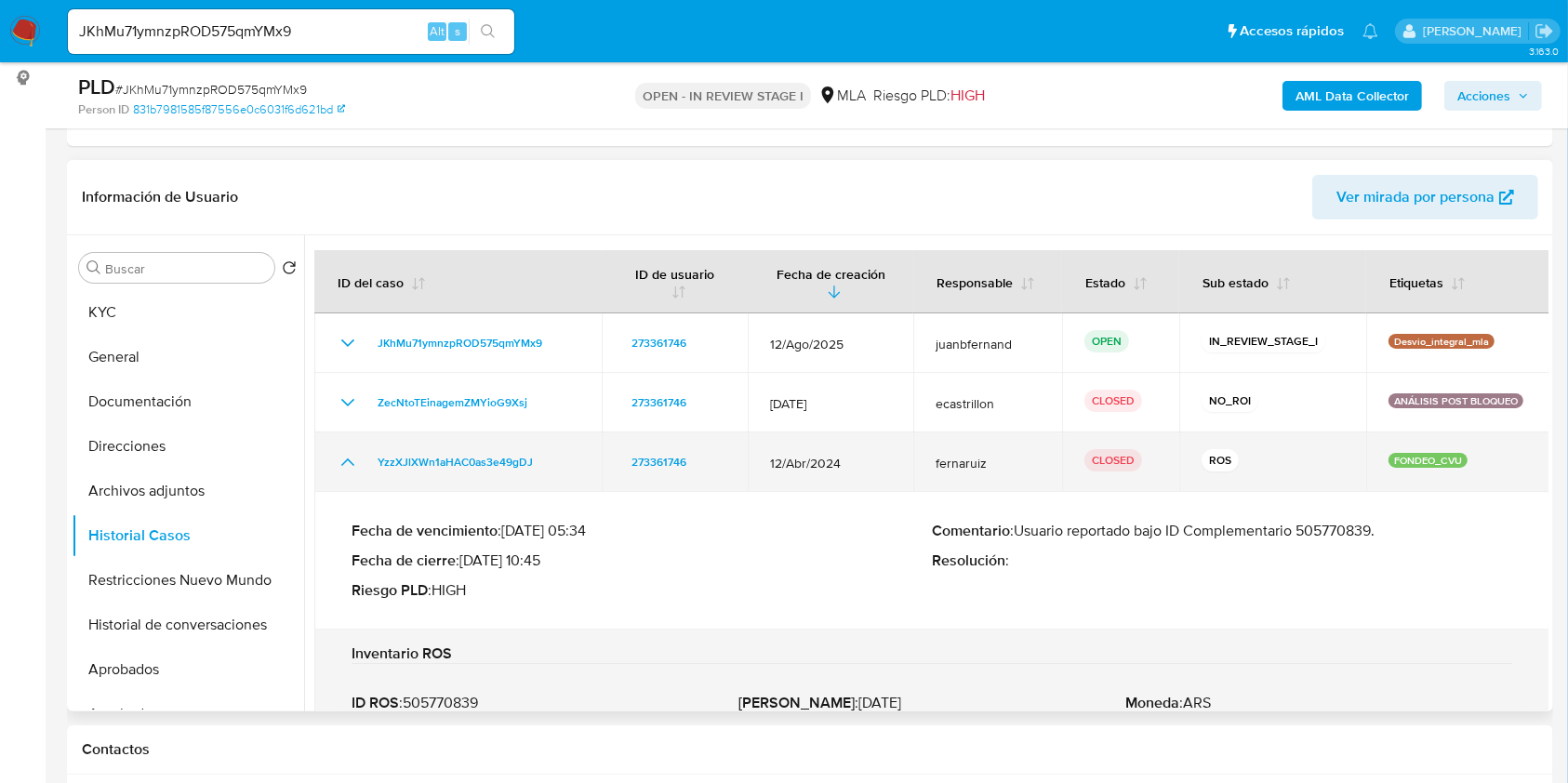
click at [342, 447] on td "YzzXJlXWn1aHAC0as3e49gDJ" at bounding box center [458, 463] width 287 height 60
click at [345, 456] on icon "Mostrar/Ocultar" at bounding box center [348, 463] width 22 height 22
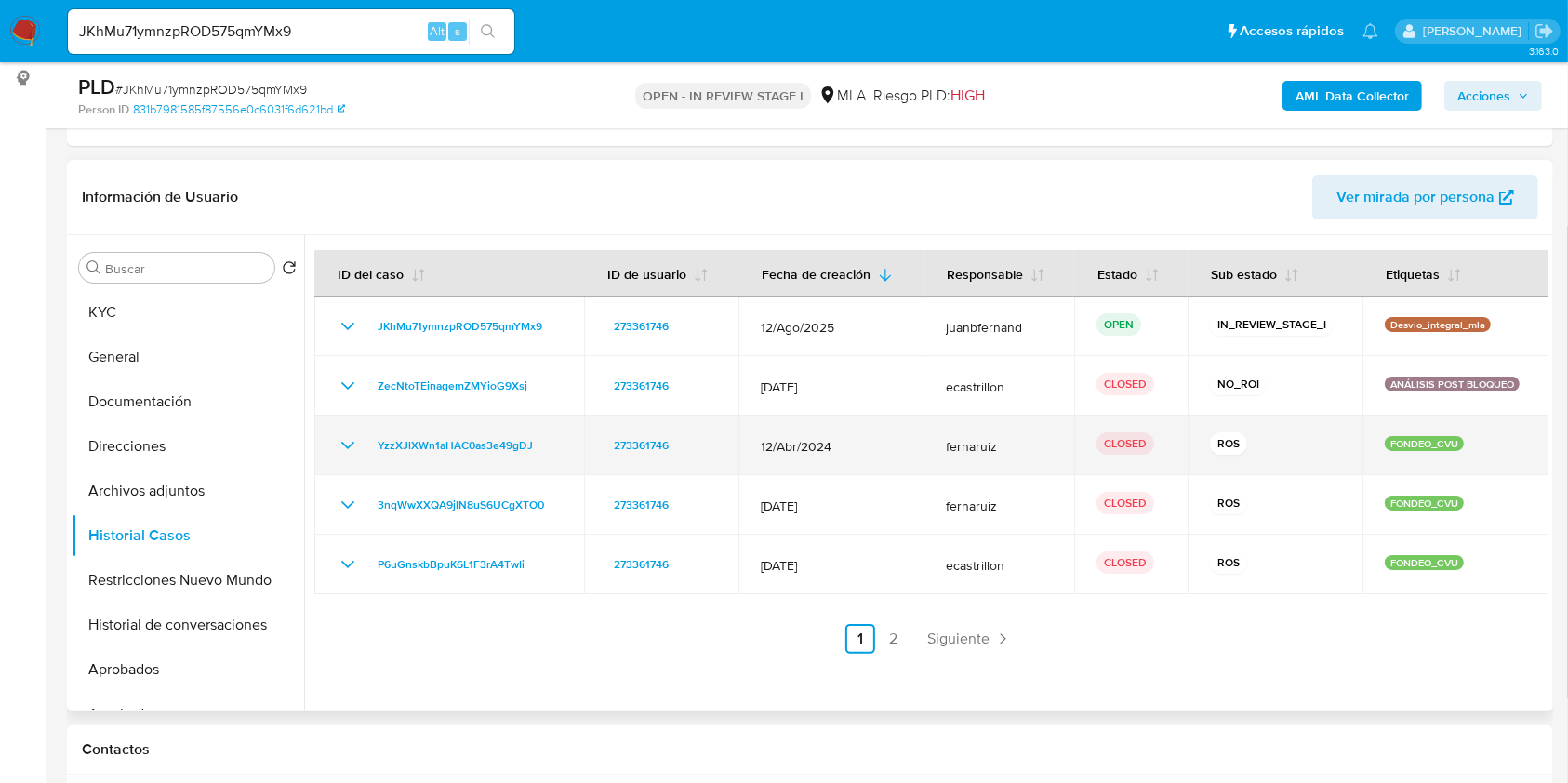
click at [354, 444] on icon "Mostrar/Ocultar" at bounding box center [348, 446] width 22 height 22
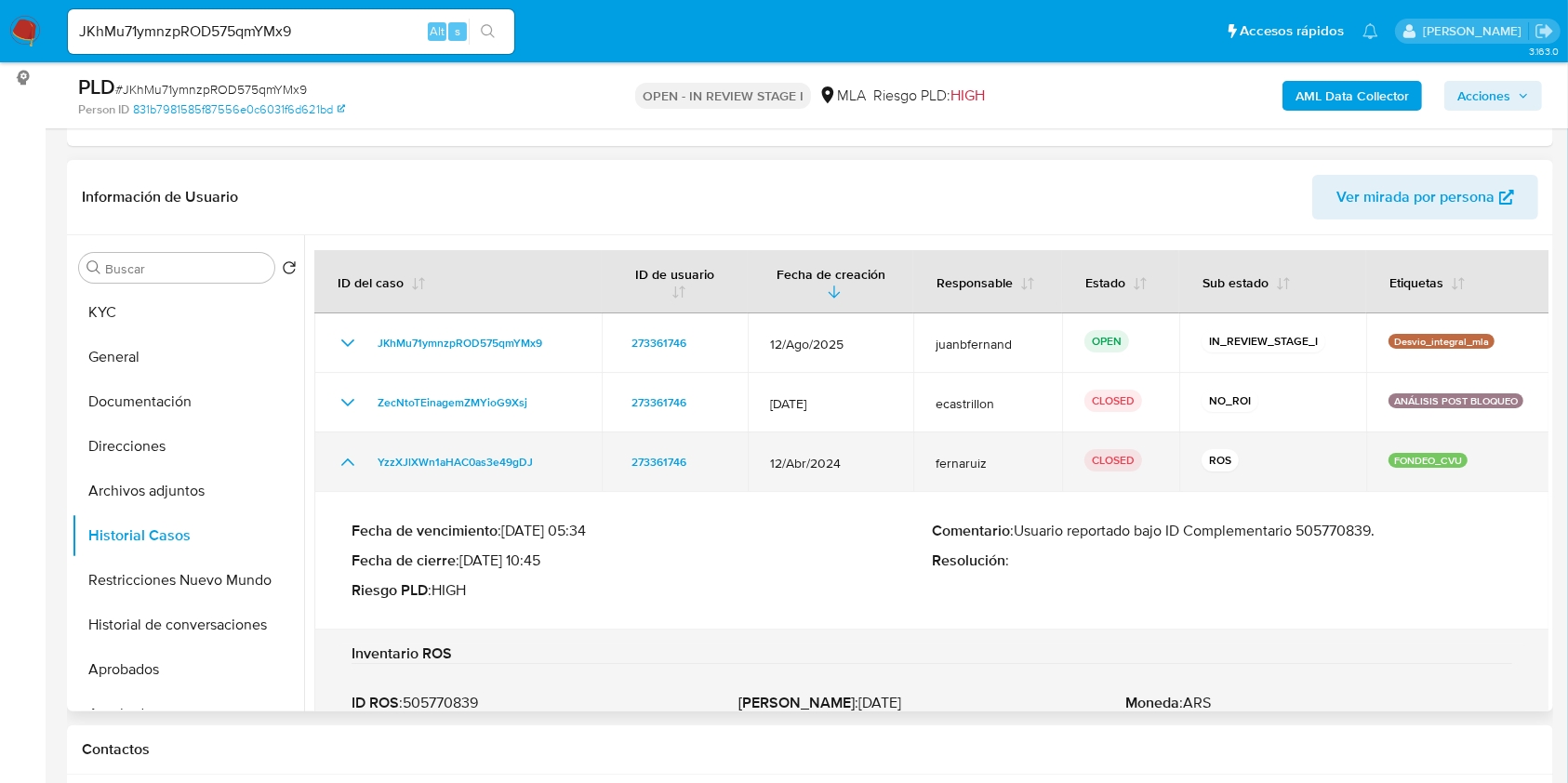
scroll to position [124, 0]
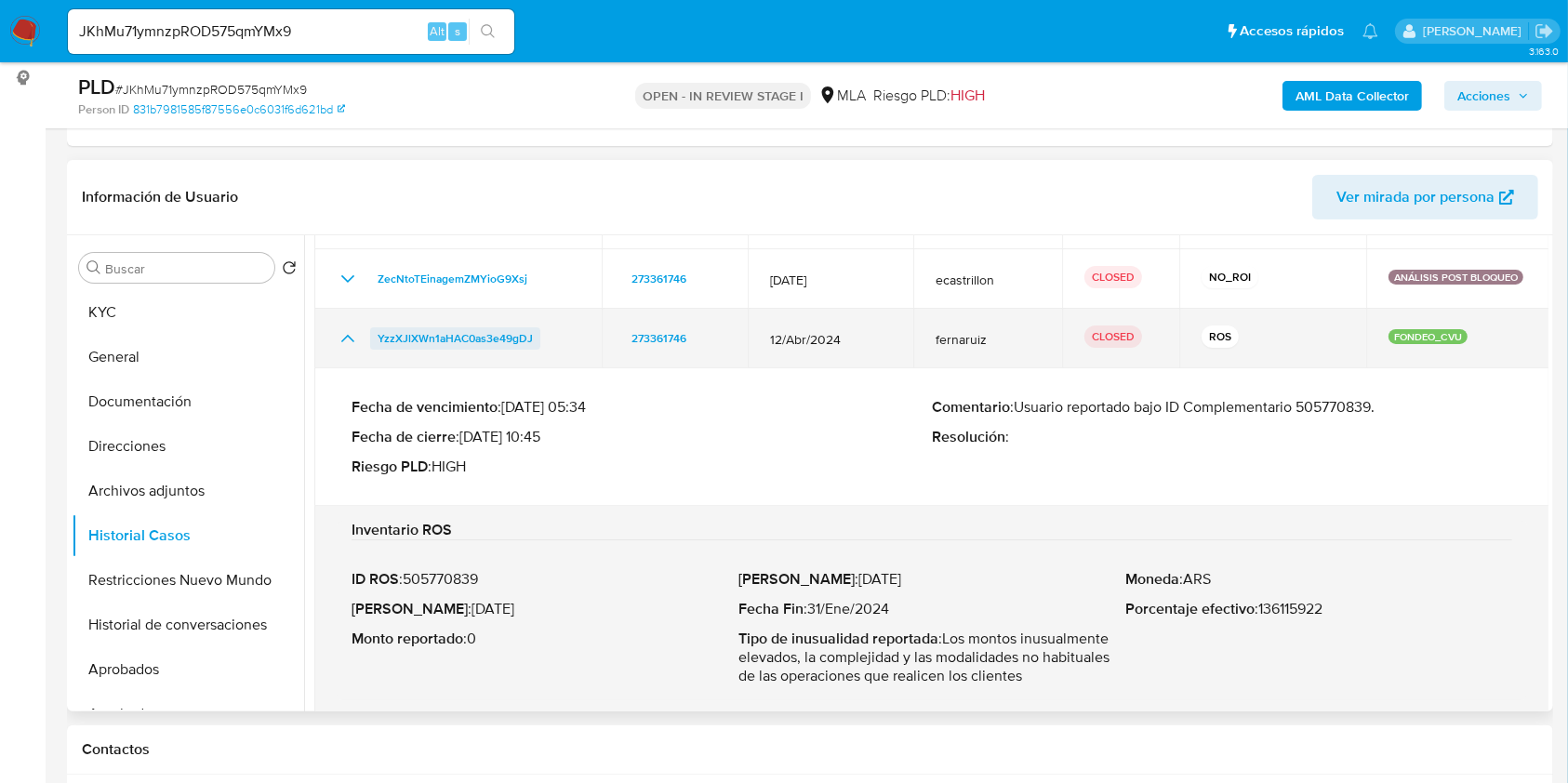
click at [491, 341] on span "YzzXJlXWn1aHAC0as3e49gDJ" at bounding box center [455, 339] width 155 height 22
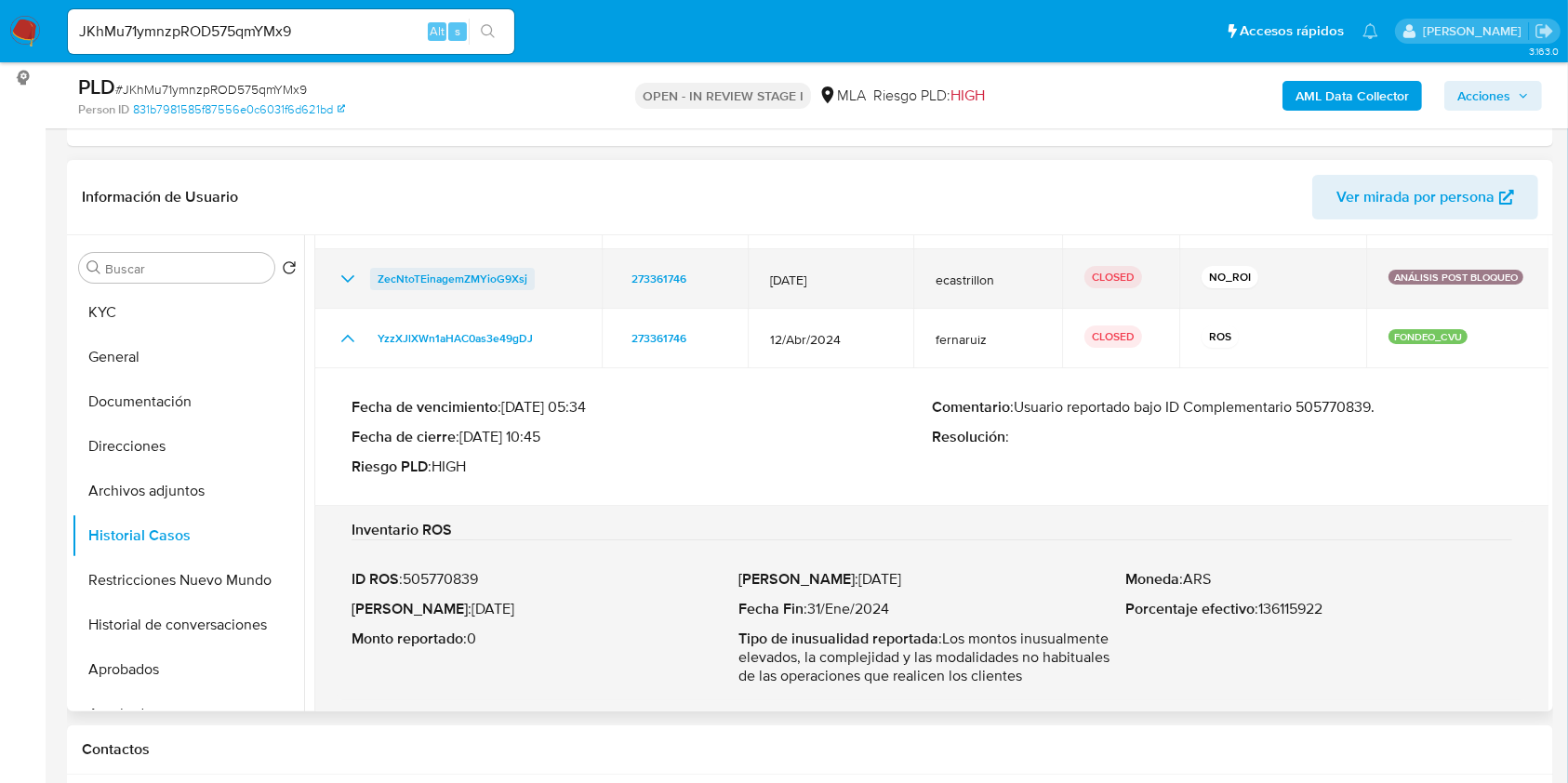
click at [458, 276] on span "ZecNtoTEinagemZMYioG9Xsj" at bounding box center [452, 279] width 150 height 22
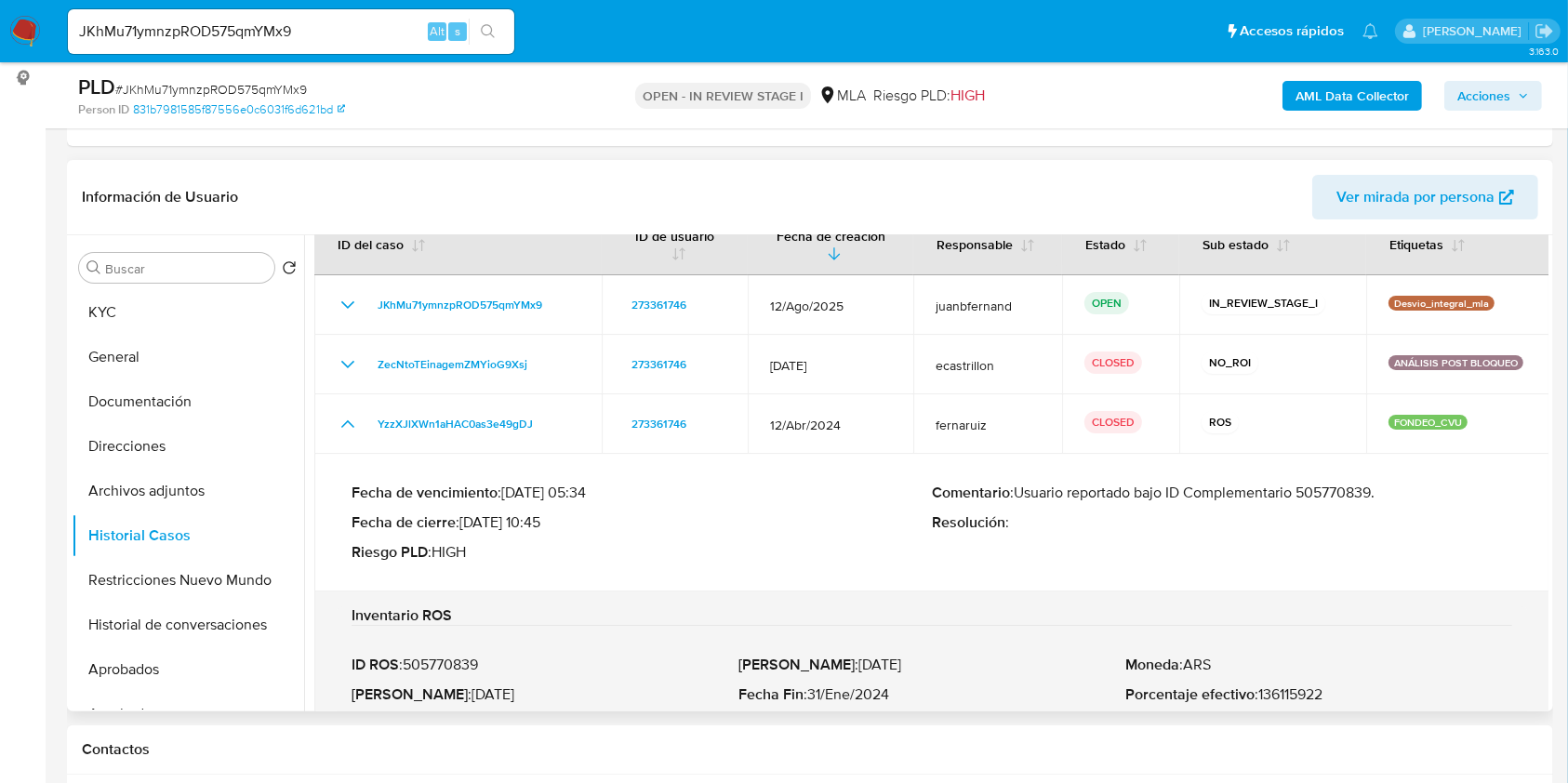
scroll to position [0, 0]
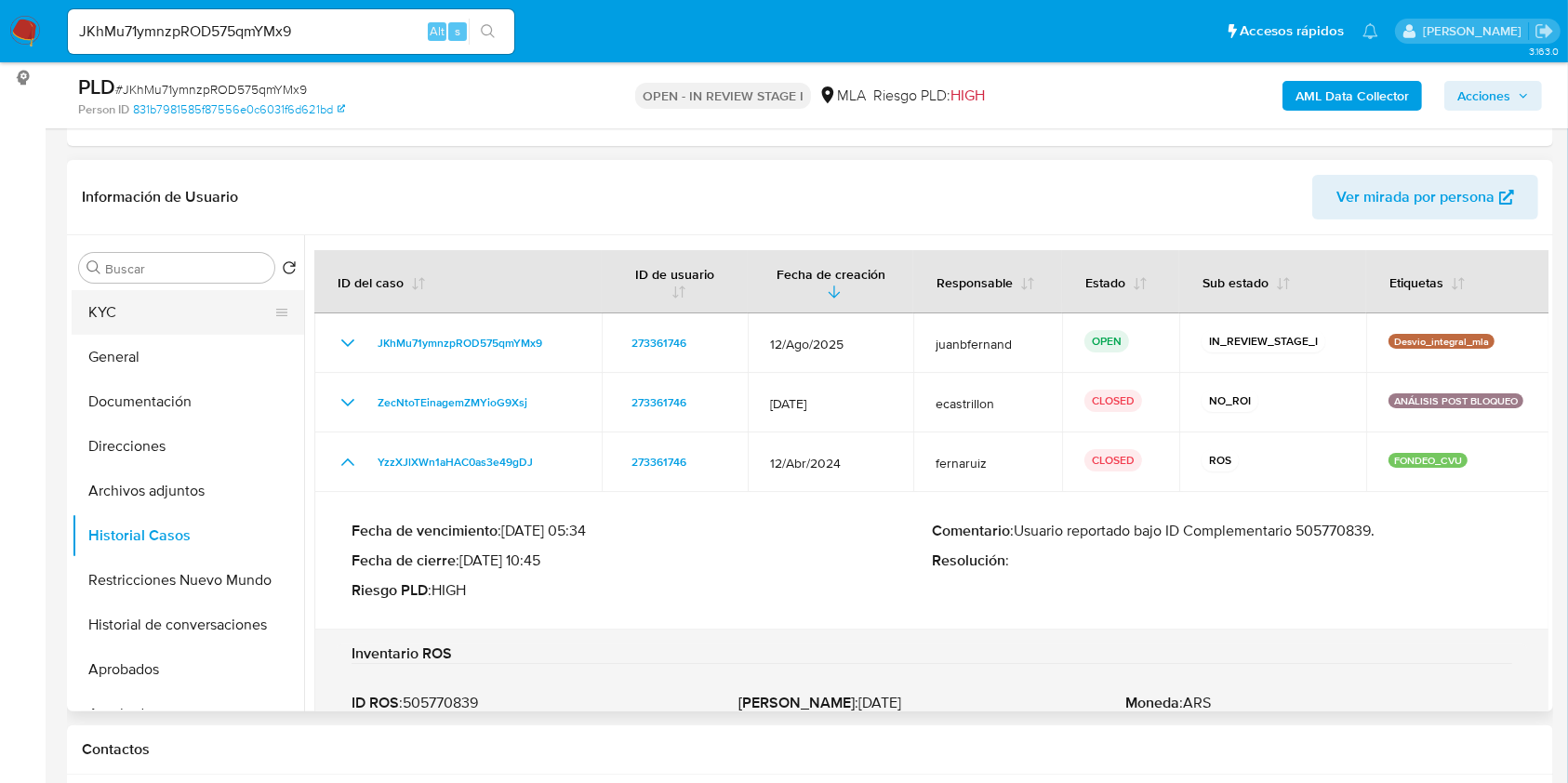
click at [173, 310] on button "KYC" at bounding box center [180, 313] width 217 height 45
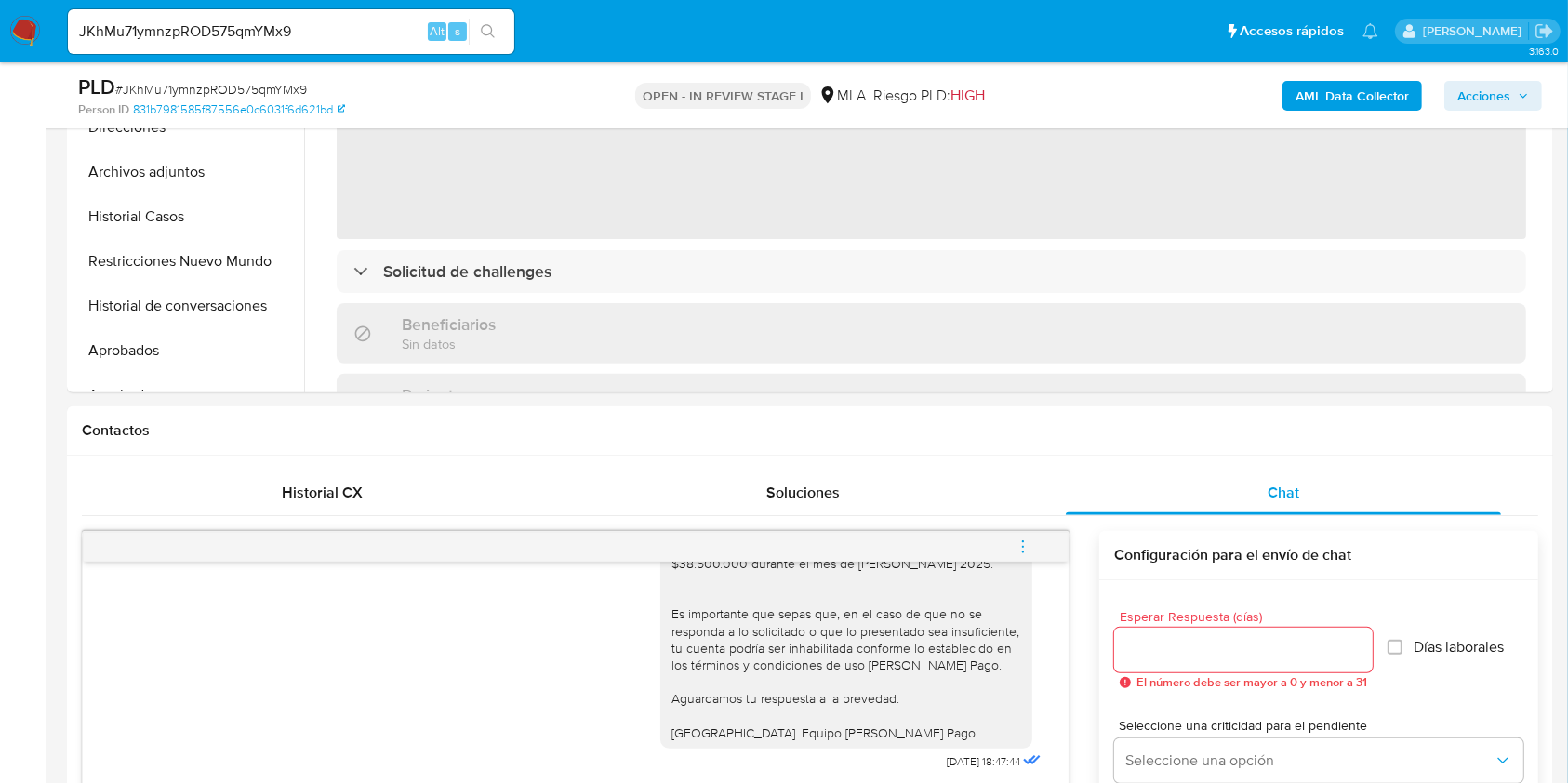
scroll to position [372, 0]
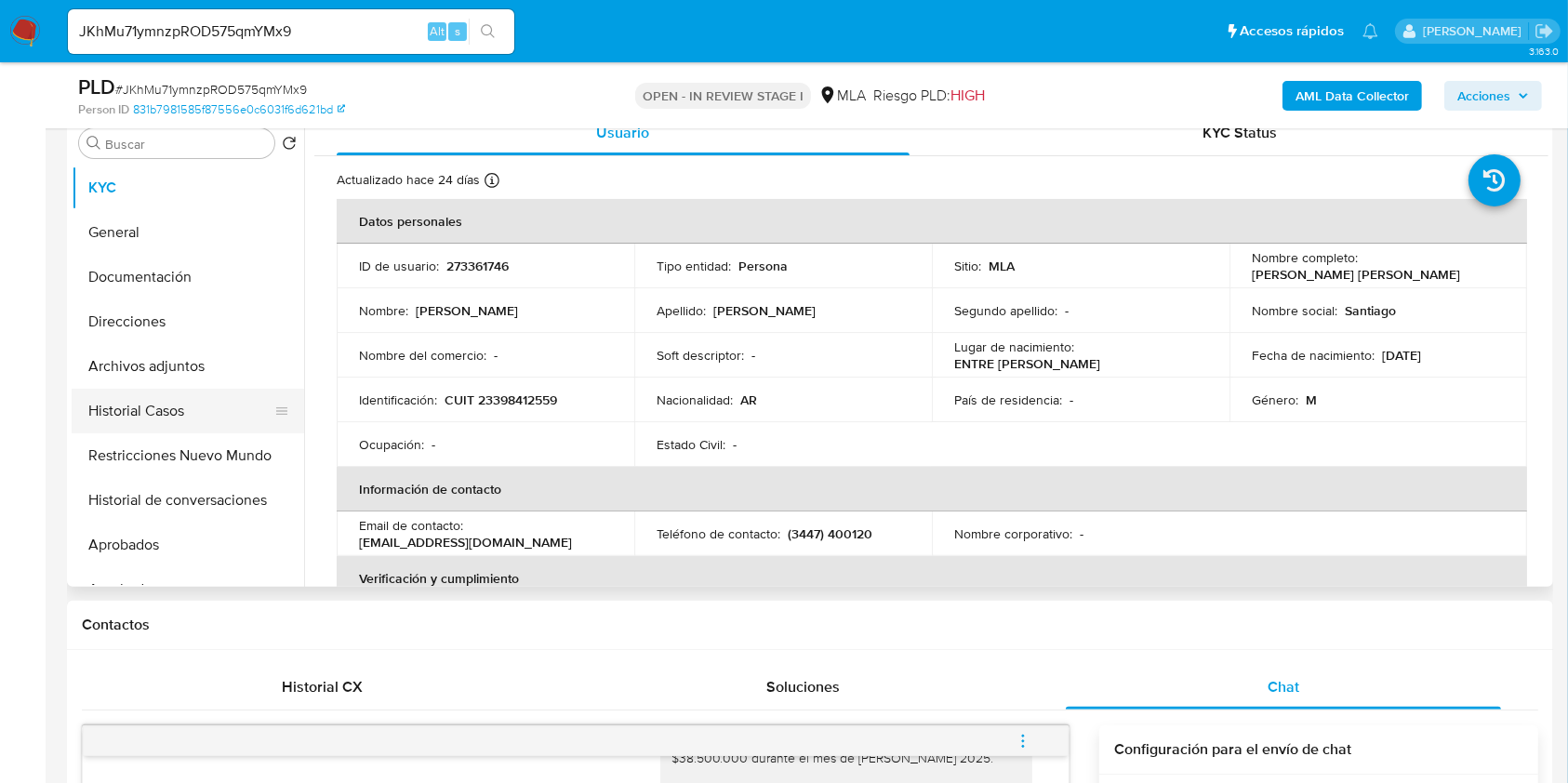
click at [163, 409] on button "Historial Casos" at bounding box center [180, 412] width 217 height 45
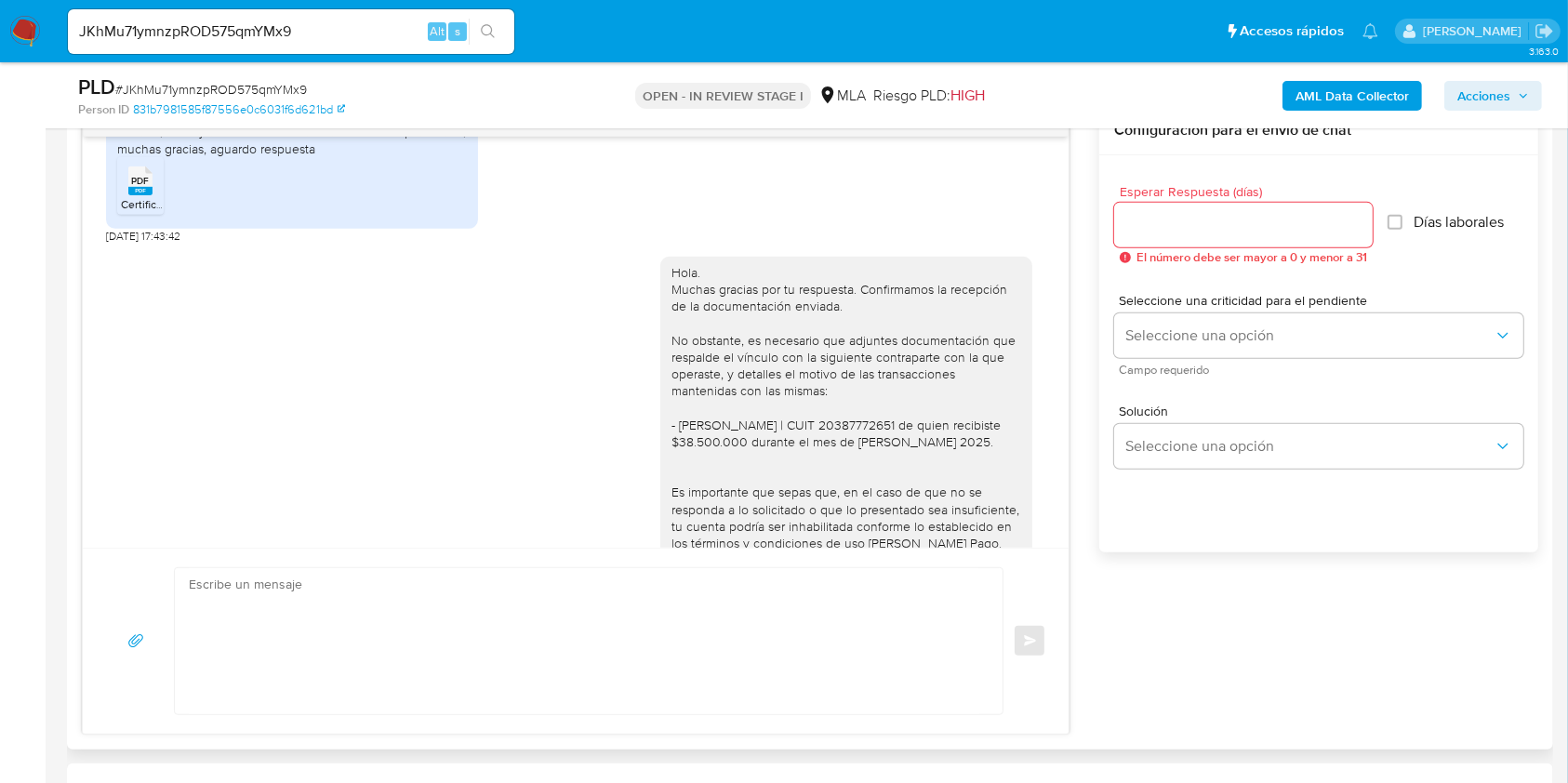
scroll to position [1022, 0]
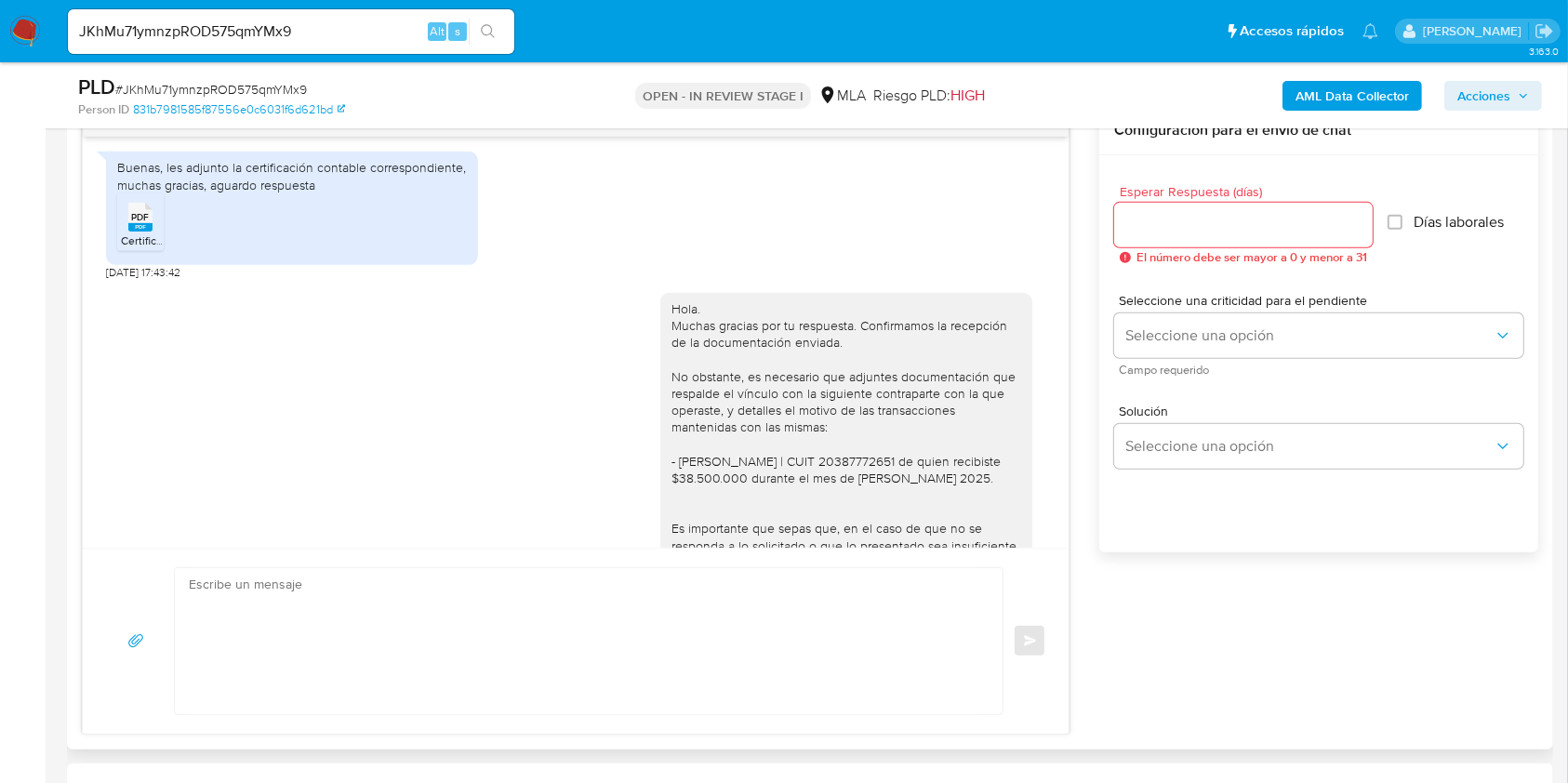
click at [104, 299] on div "18/08/2025 17:40:26 Buenas, les adjunto la certificación contable correspondien…" at bounding box center [576, 343] width 986 height 412
click at [108, 280] on span "18/08/2025 17:43:42" at bounding box center [144, 273] width 75 height 15
drag, startPoint x: 108, startPoint y: 302, endPoint x: 142, endPoint y: 304, distance: 34.1
click at [142, 280] on span "18/08/2025 17:43:42" at bounding box center [144, 273] width 75 height 15
copy span "[DATE]"
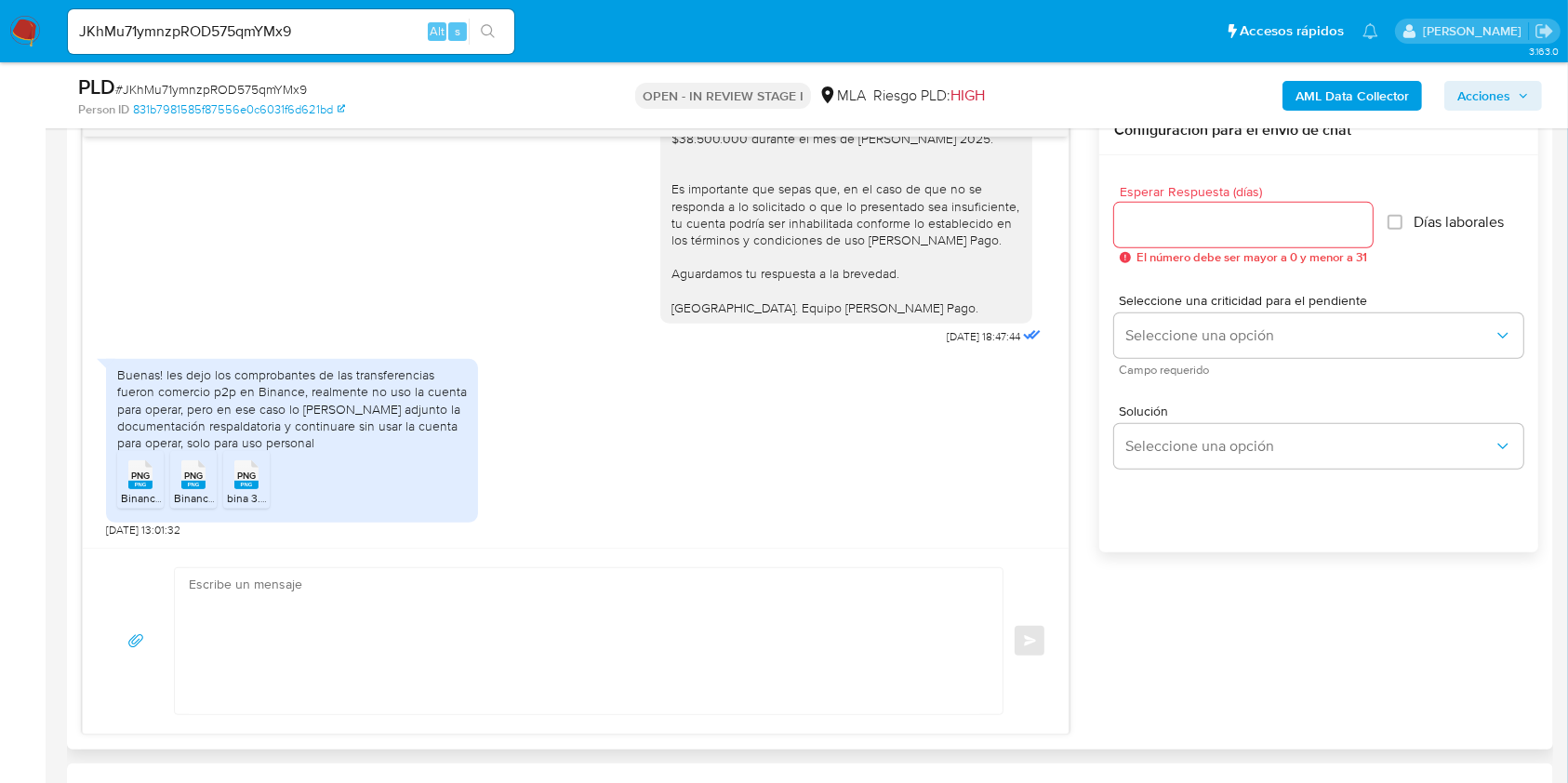
scroll to position [1393, 0]
click at [947, 337] on span "09/10/2025 18:47:44" at bounding box center [983, 337] width 74 height 15
drag, startPoint x: 908, startPoint y: 337, endPoint x: 941, endPoint y: 341, distance: 33.2
click at [947, 341] on span "09/10/2025 18:47:44" at bounding box center [983, 337] width 74 height 15
copy span "09/10/2025"
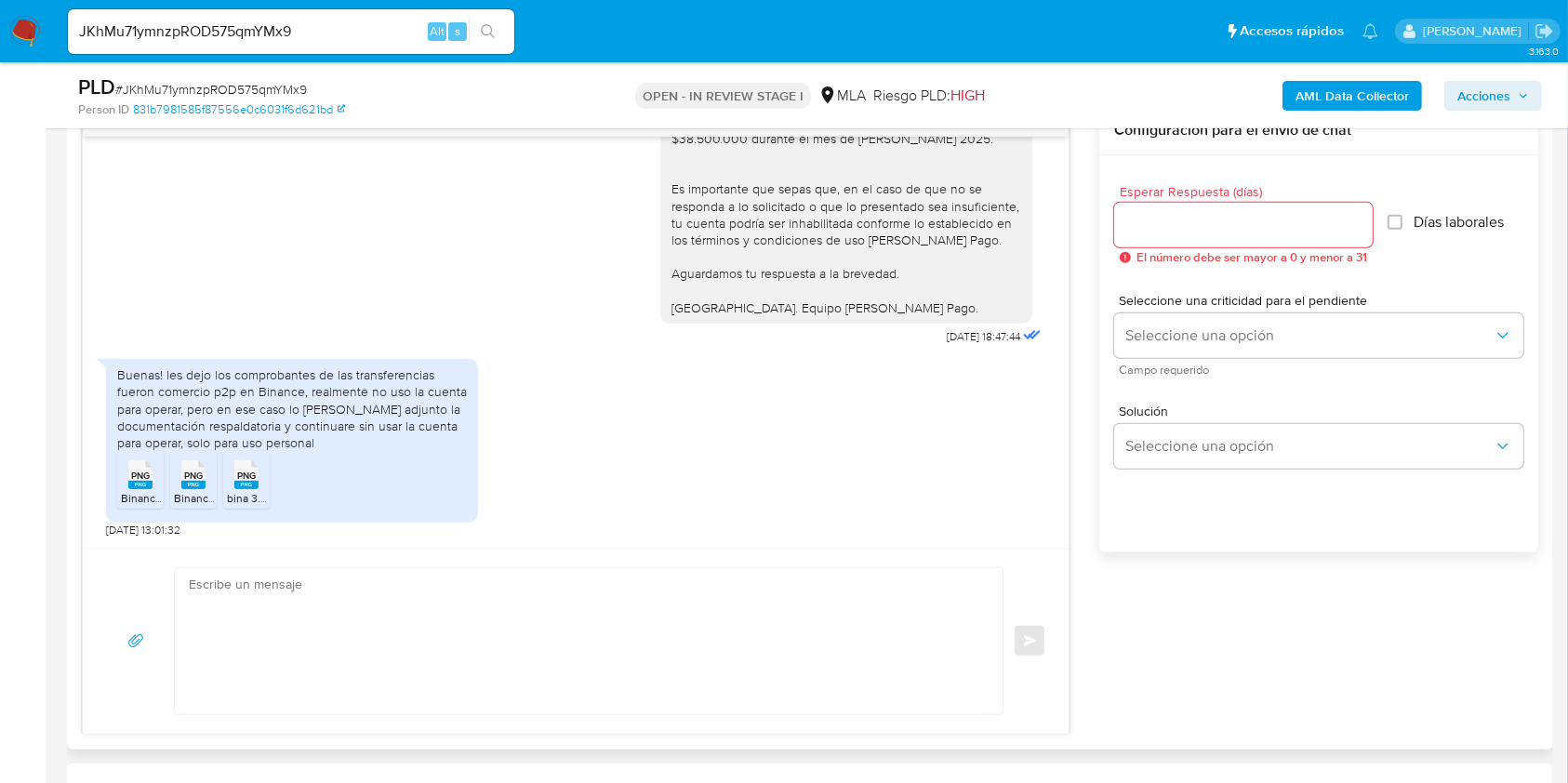
click at [132, 373] on div "Buenas! les dejo los comprobantes de las transferencias fueron comercio p2p en …" at bounding box center [292, 409] width 350 height 85
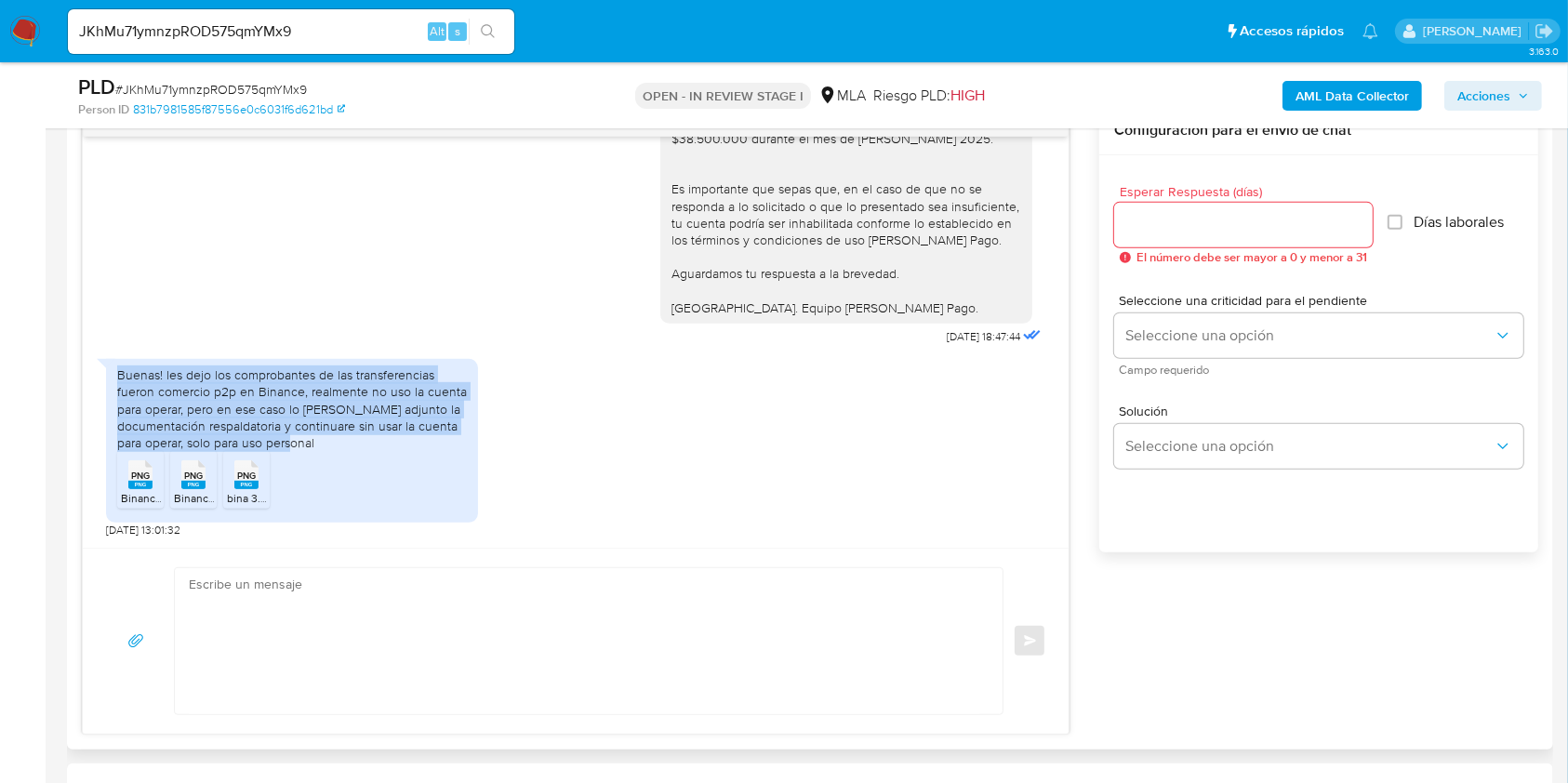
drag, startPoint x: 132, startPoint y: 372, endPoint x: 303, endPoint y: 441, distance: 184.4
click at [303, 441] on div "Buenas! les dejo los comprobantes de las transferencias fueron comercio p2p en …" at bounding box center [292, 409] width 350 height 85
click at [301, 440] on div "Buenas! les dejo los comprobantes de las transferencias fueron comercio p2p en …" at bounding box center [292, 409] width 350 height 85
drag, startPoint x: 301, startPoint y: 440, endPoint x: 149, endPoint y: 380, distance: 163.4
click at [149, 380] on div "Buenas! les dejo los comprobantes de las transferencias fueron comercio p2p en …" at bounding box center [292, 409] width 350 height 85
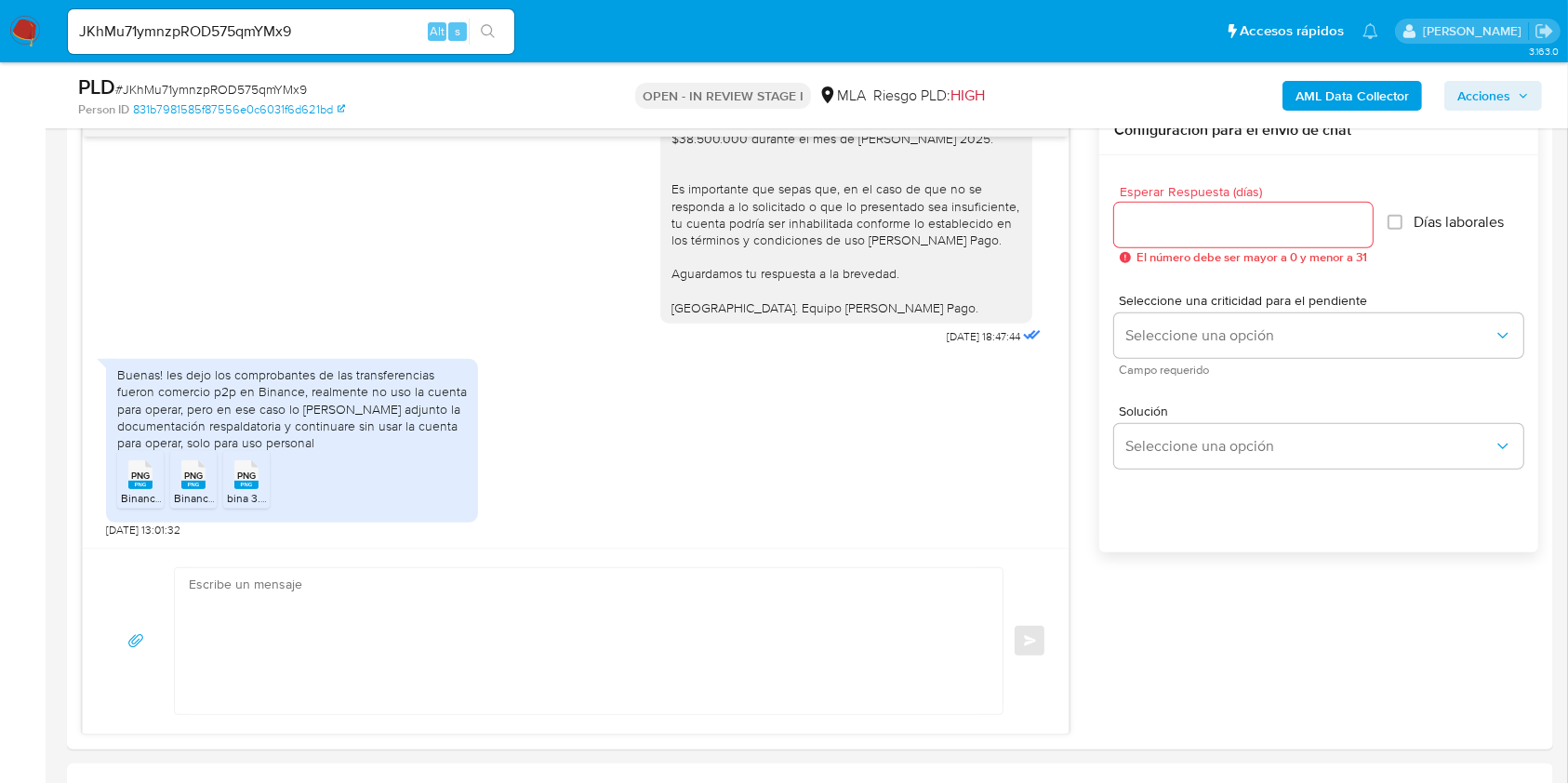
click at [462, 664] on textarea at bounding box center [583, 641] width 790 height 147
paste textarea "Hola. ¡Muchas gracias por tu respuesta! Confirmamos la recepción de la document…"
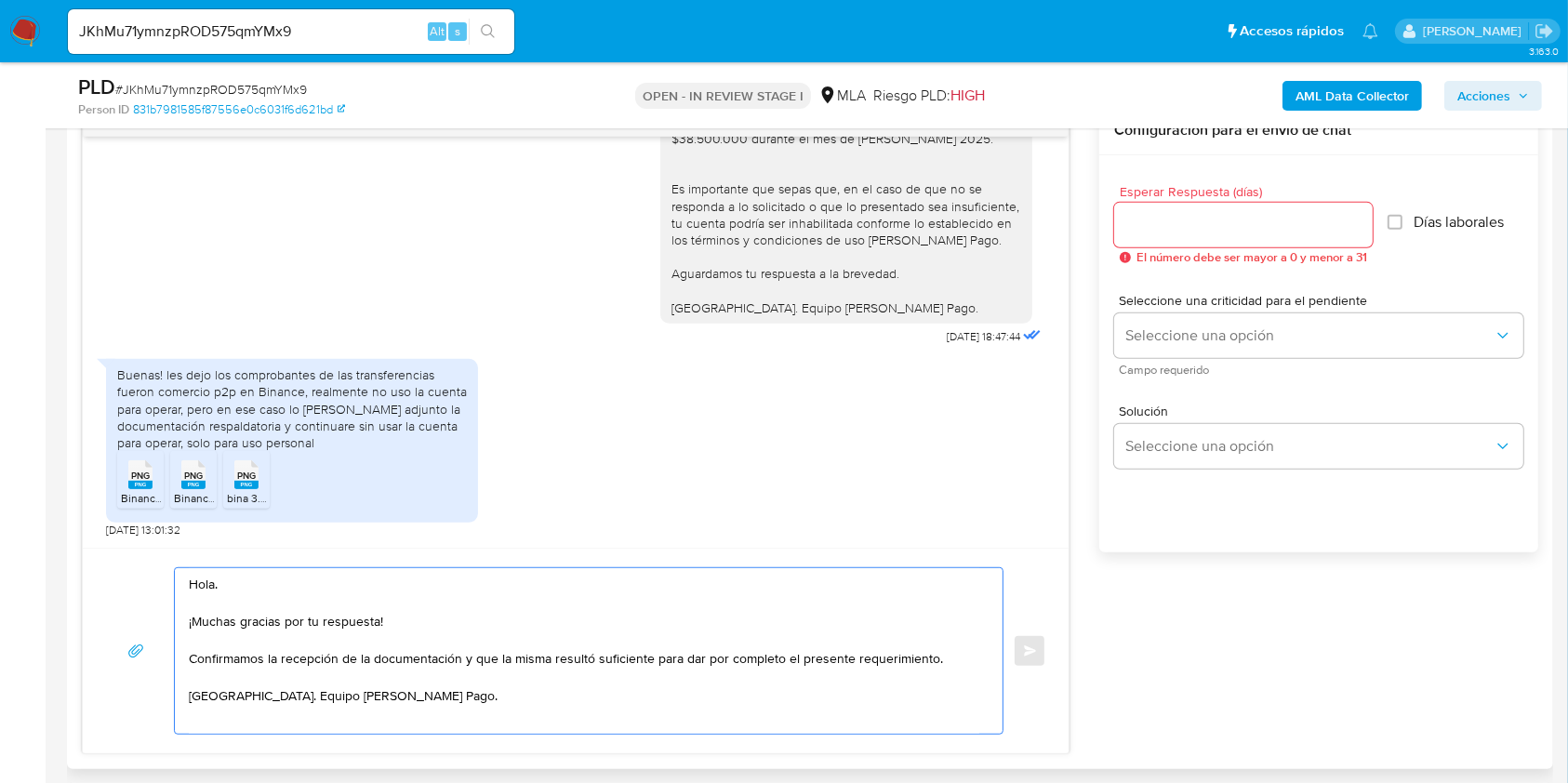
type textarea "Hola. ¡Muchas gracias por tu respuesta! Confirmamos la recepción de la document…"
click at [1214, 219] on input "Esperar Respuesta (días)" at bounding box center [1242, 225] width 258 height 24
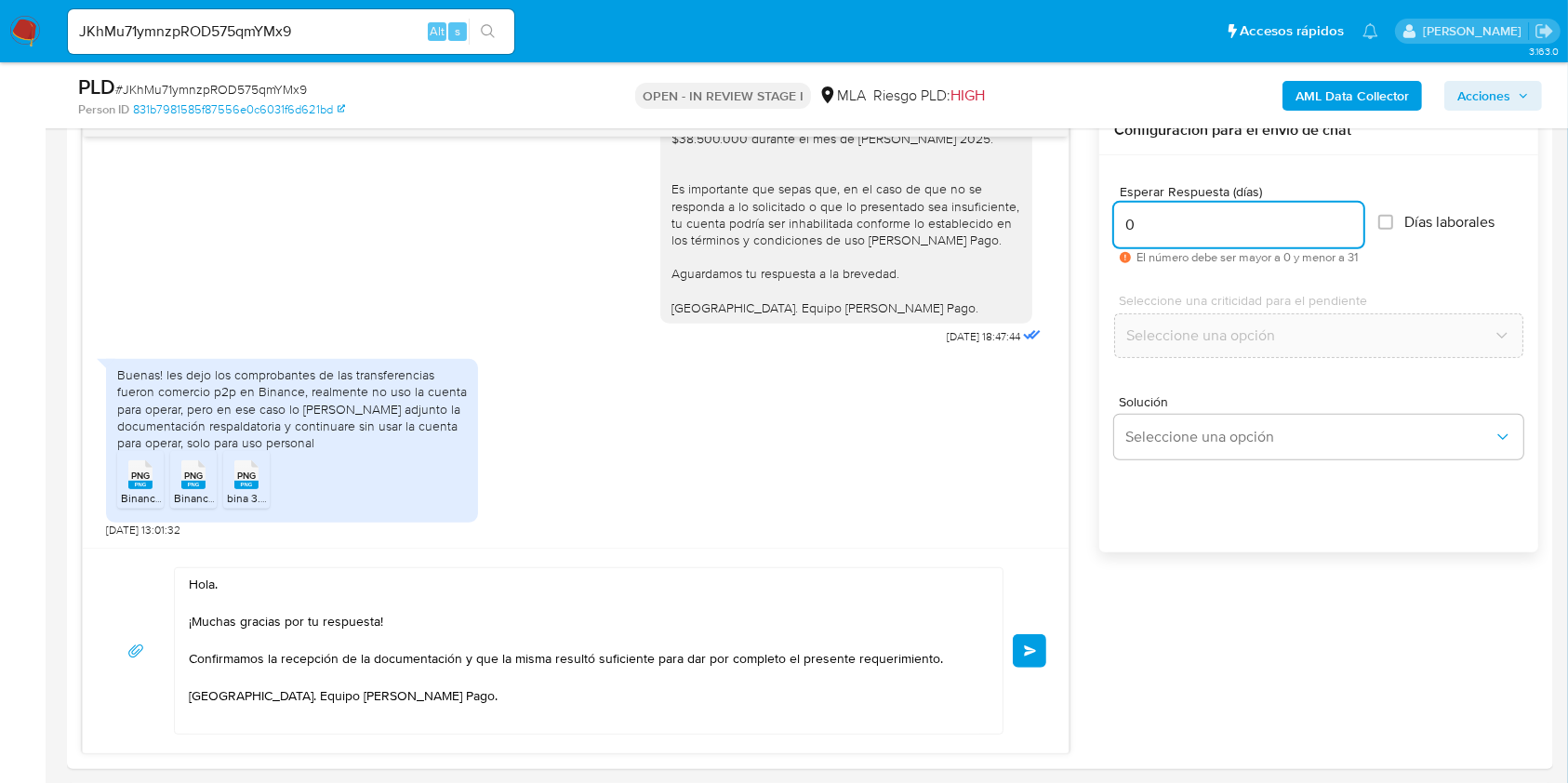
type input "0"
click at [278, 36] on input "JKhMu71ymnzpROD575qmYMx9" at bounding box center [291, 32] width 447 height 24
click at [1040, 651] on button "Enviar" at bounding box center [1030, 651] width 34 height 34
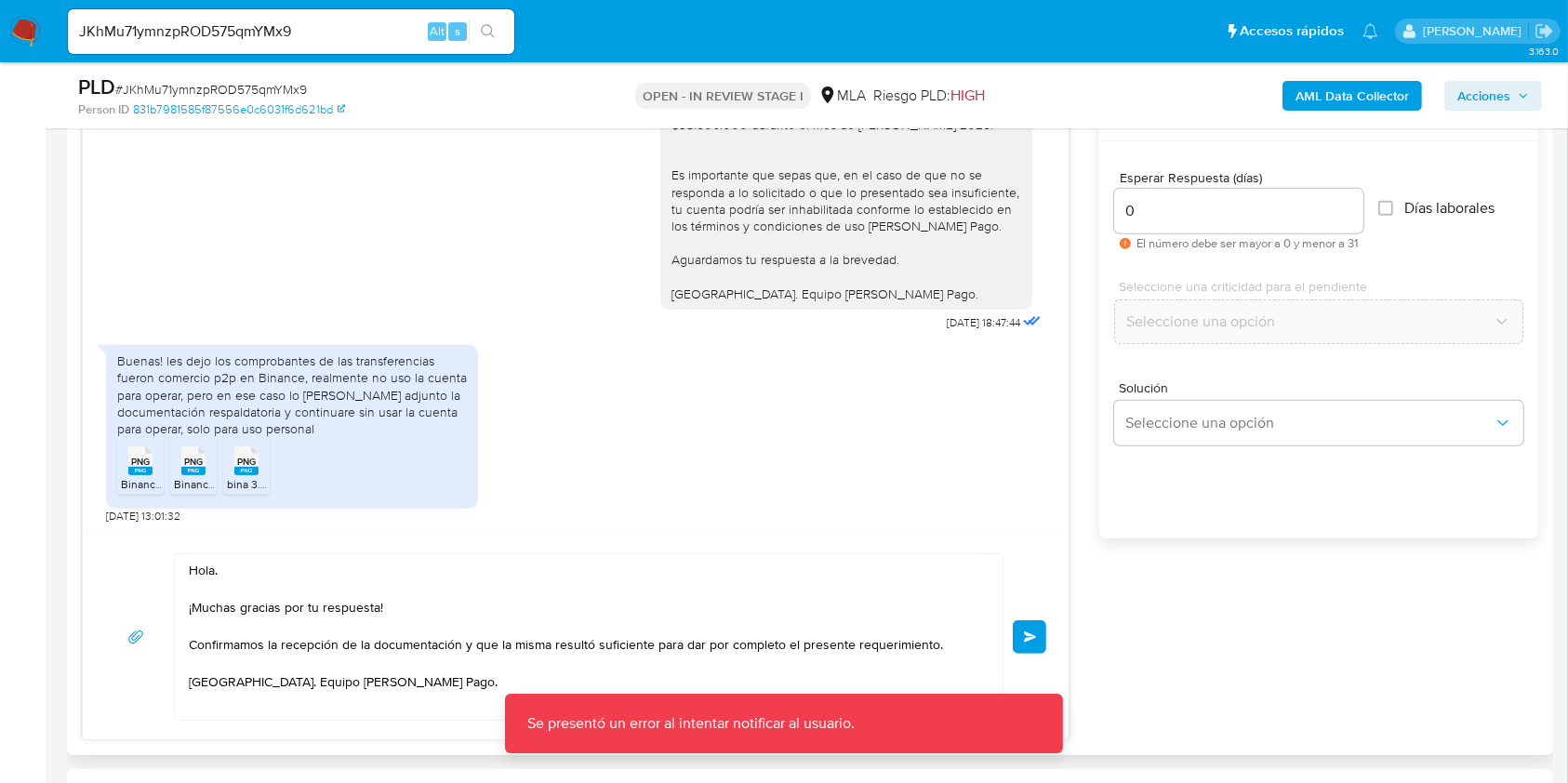
scroll to position [1116, 0]
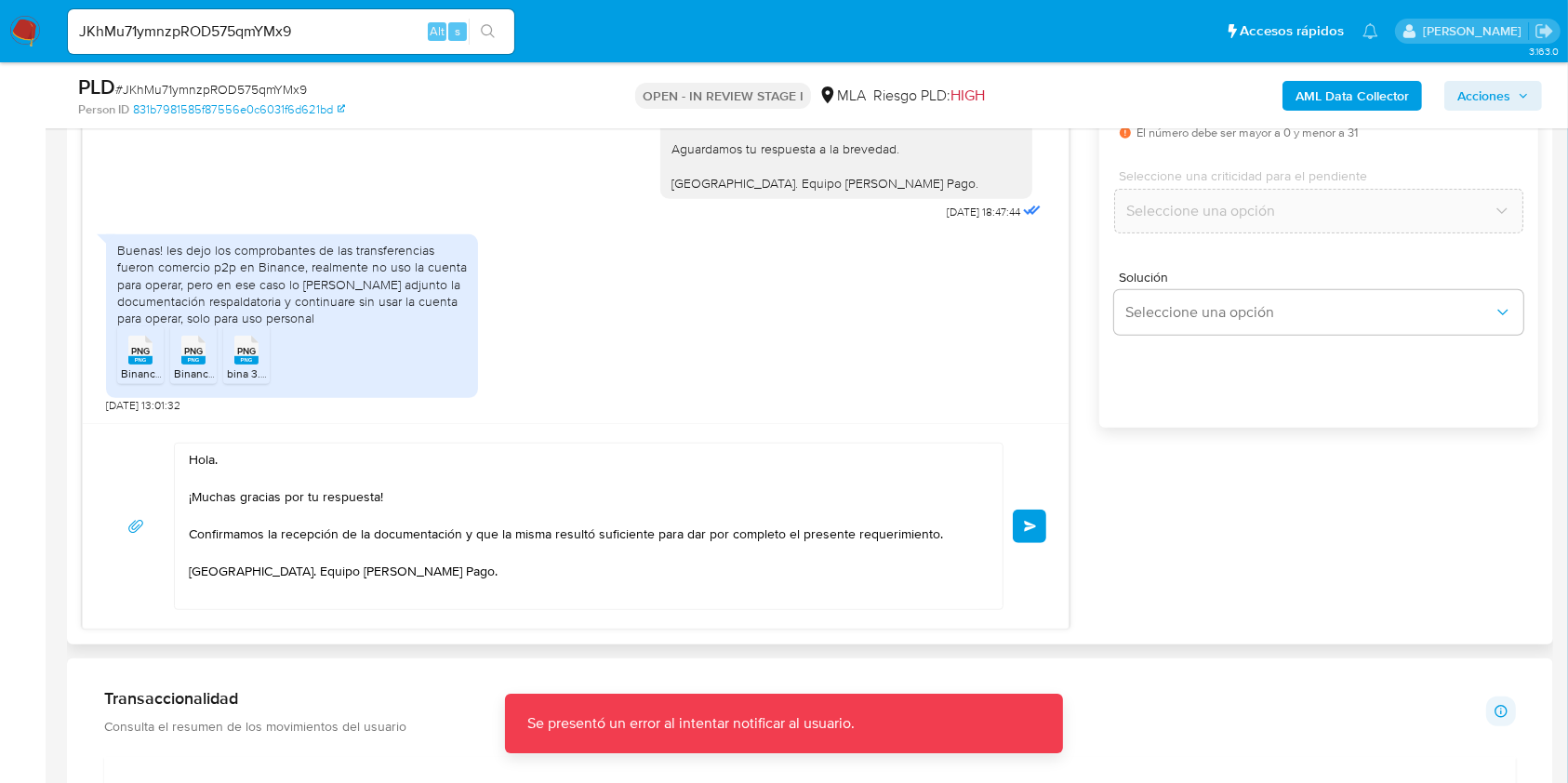
click at [1034, 521] on span "Enviar" at bounding box center [1031, 526] width 13 height 11
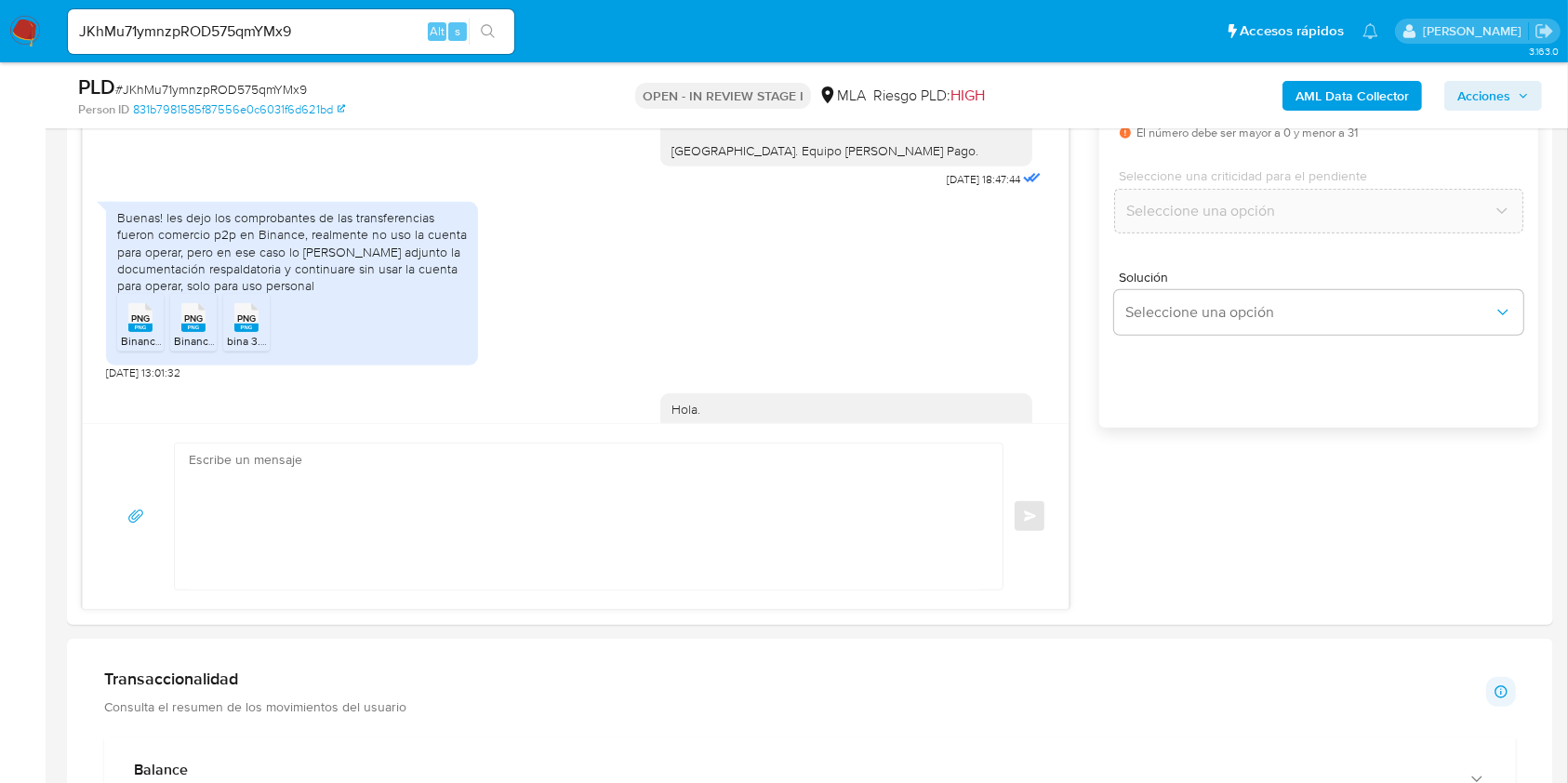
scroll to position [1601, 0]
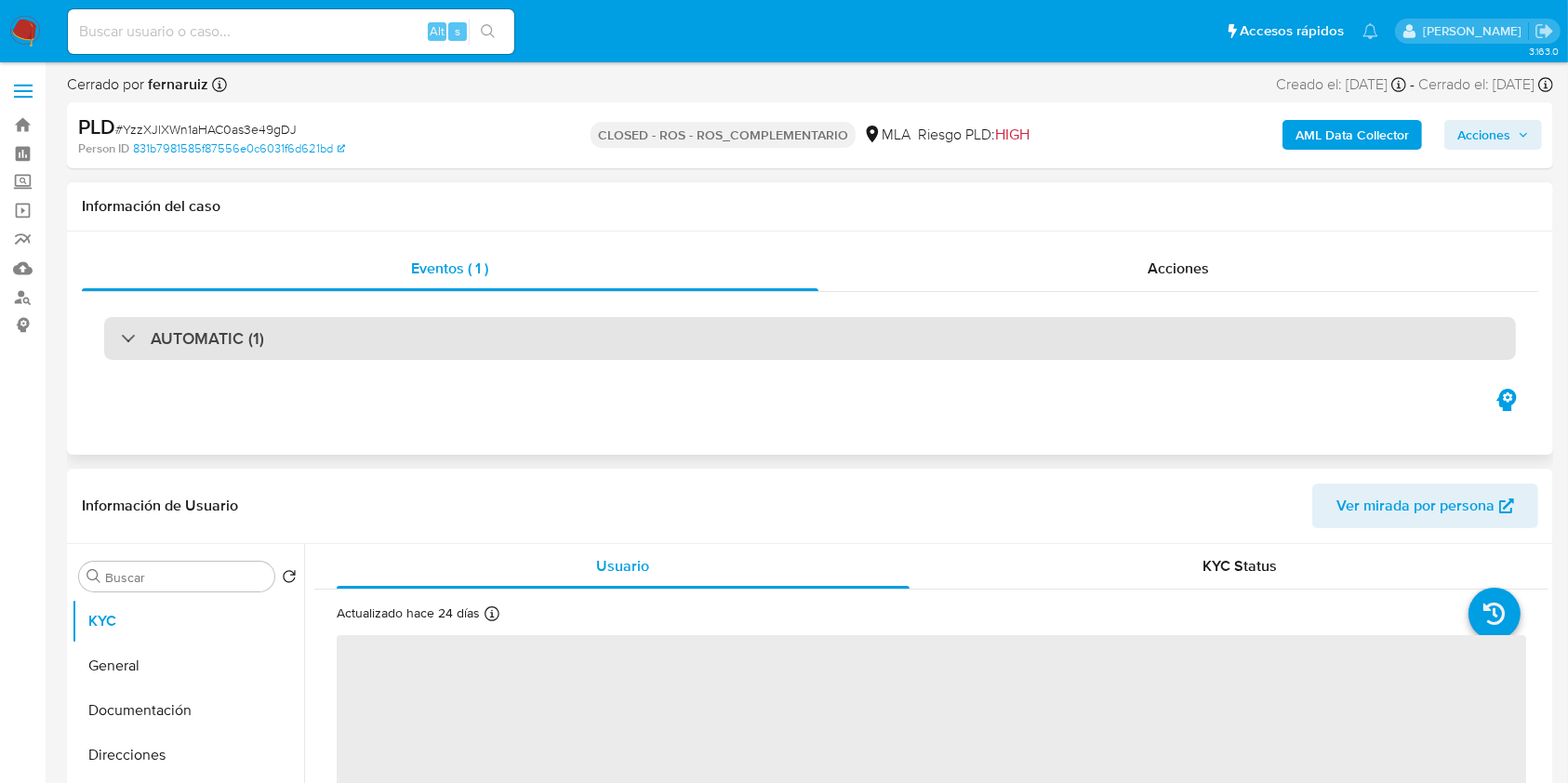
select select "10"
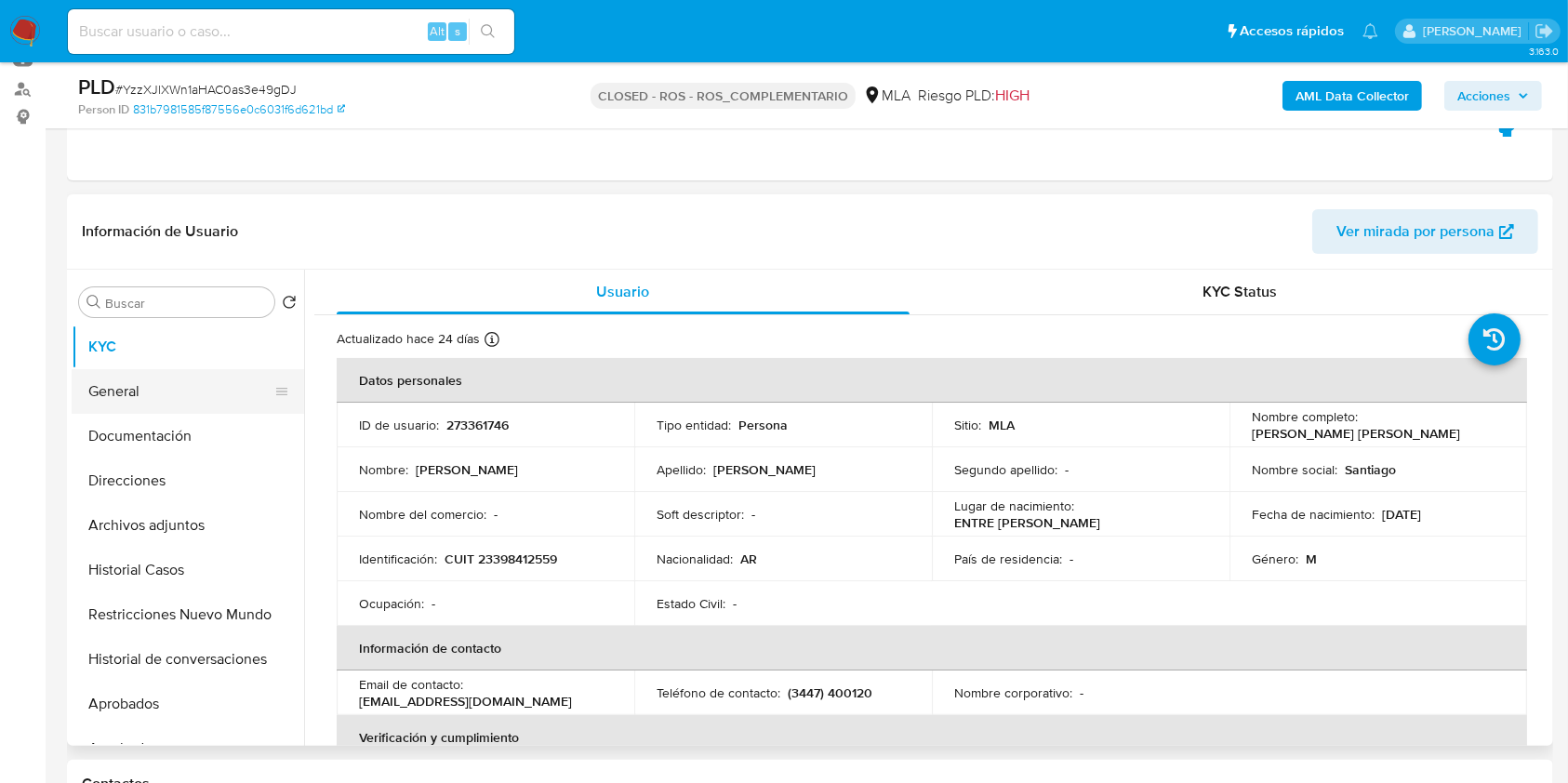
scroll to position [247, 0]
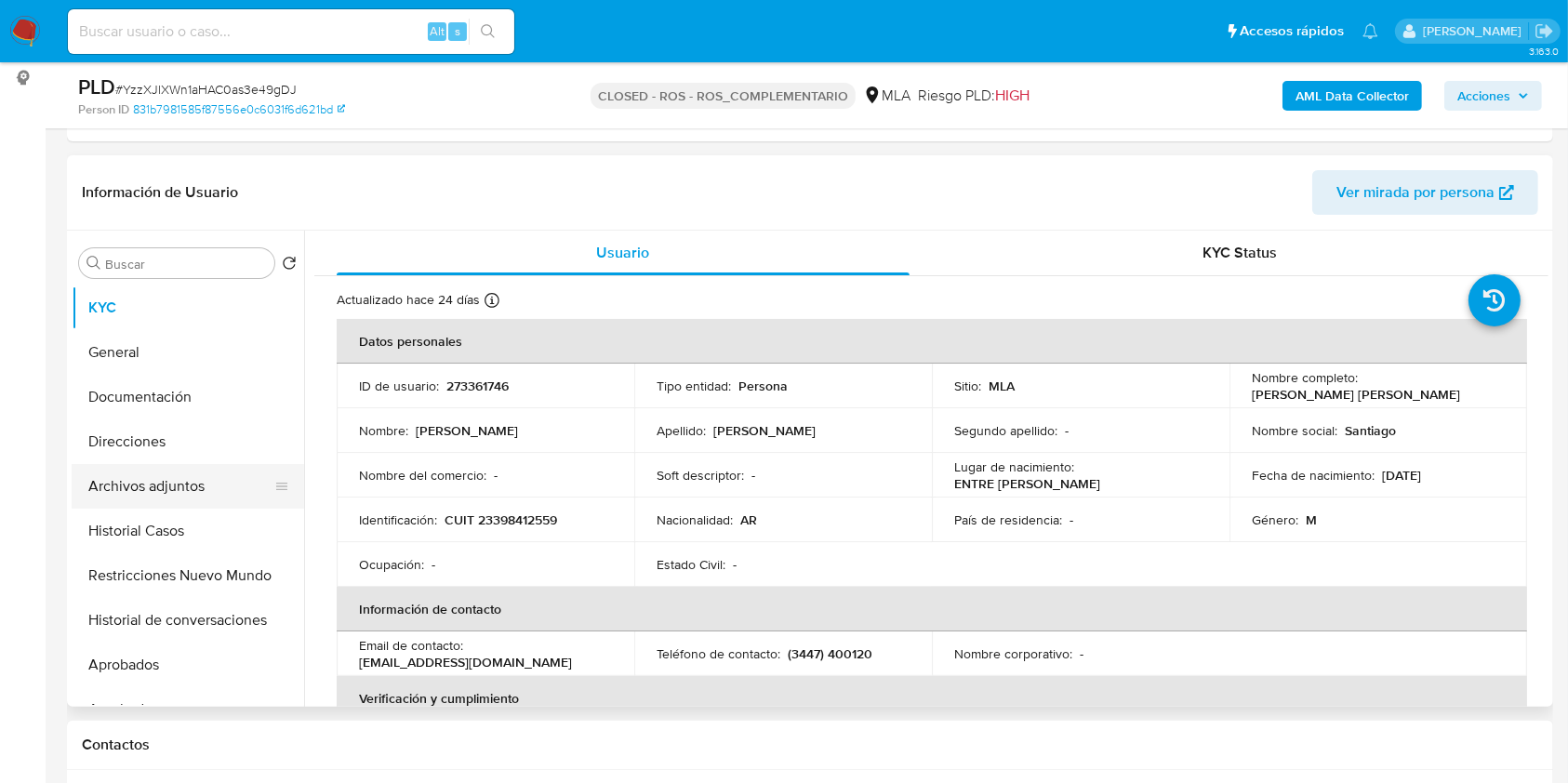
click at [115, 482] on button "Archivos adjuntos" at bounding box center [180, 486] width 217 height 45
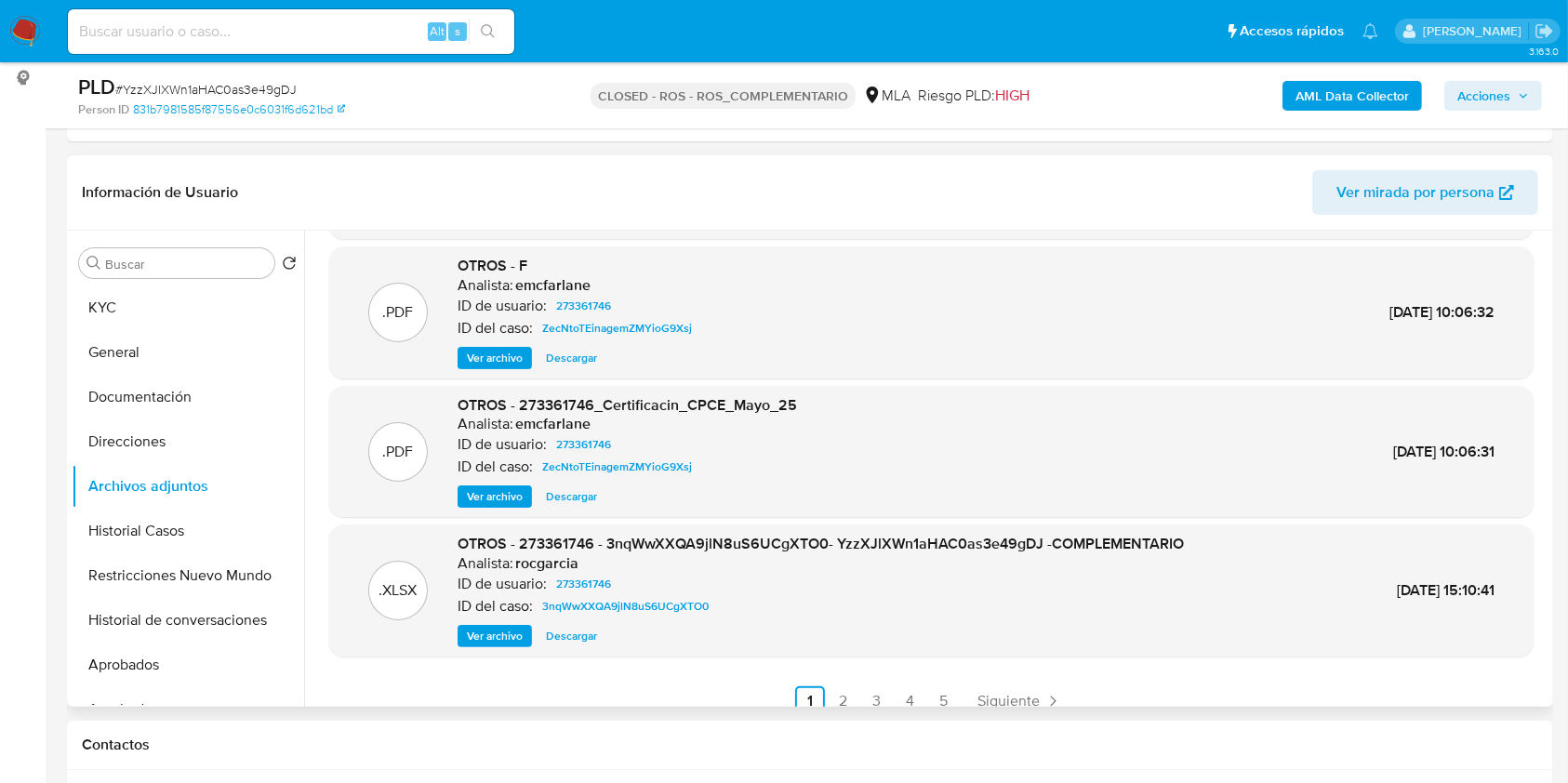
scroll to position [156, 0]
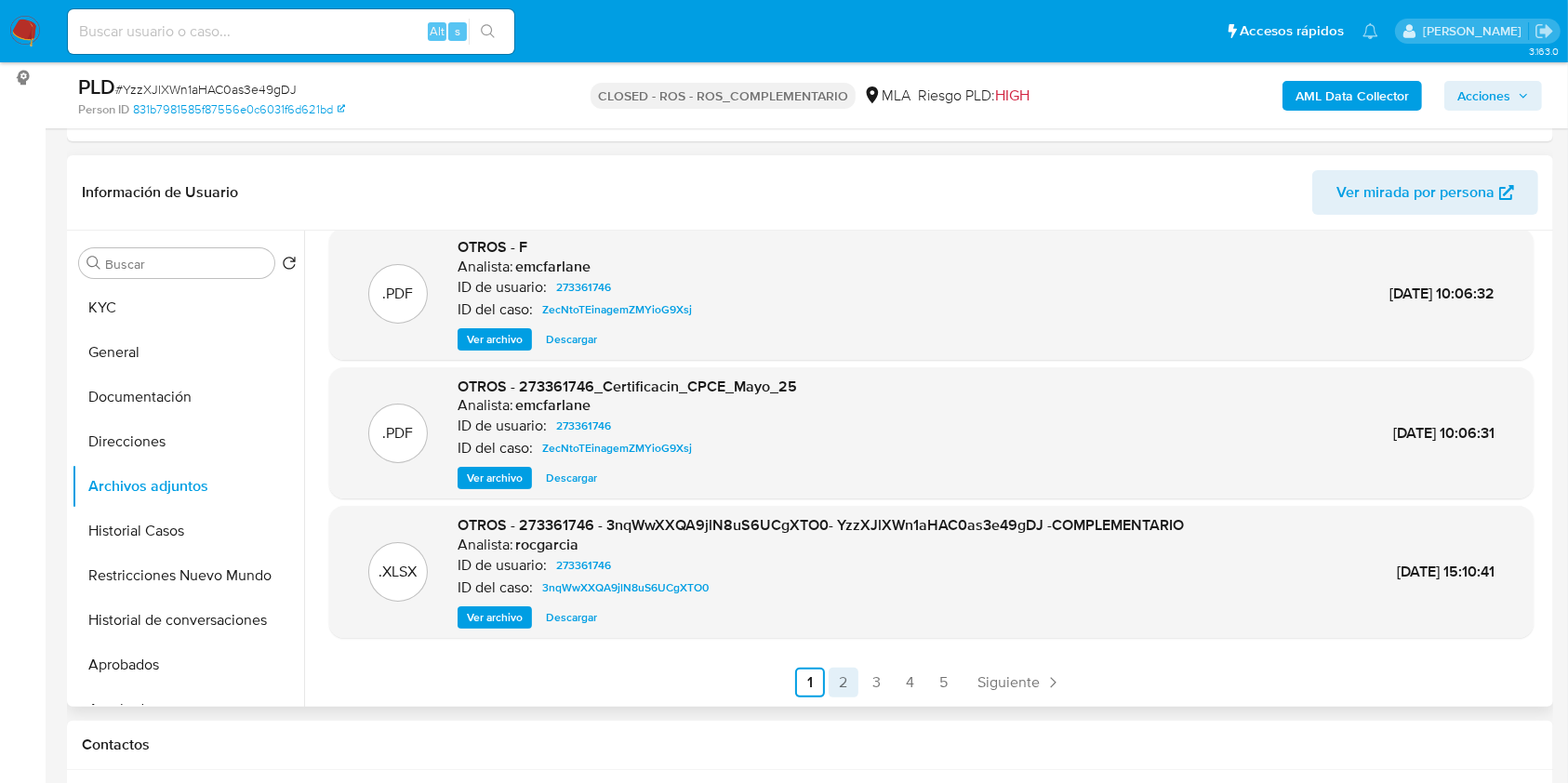
click at [851, 689] on link "2" at bounding box center [843, 683] width 30 height 30
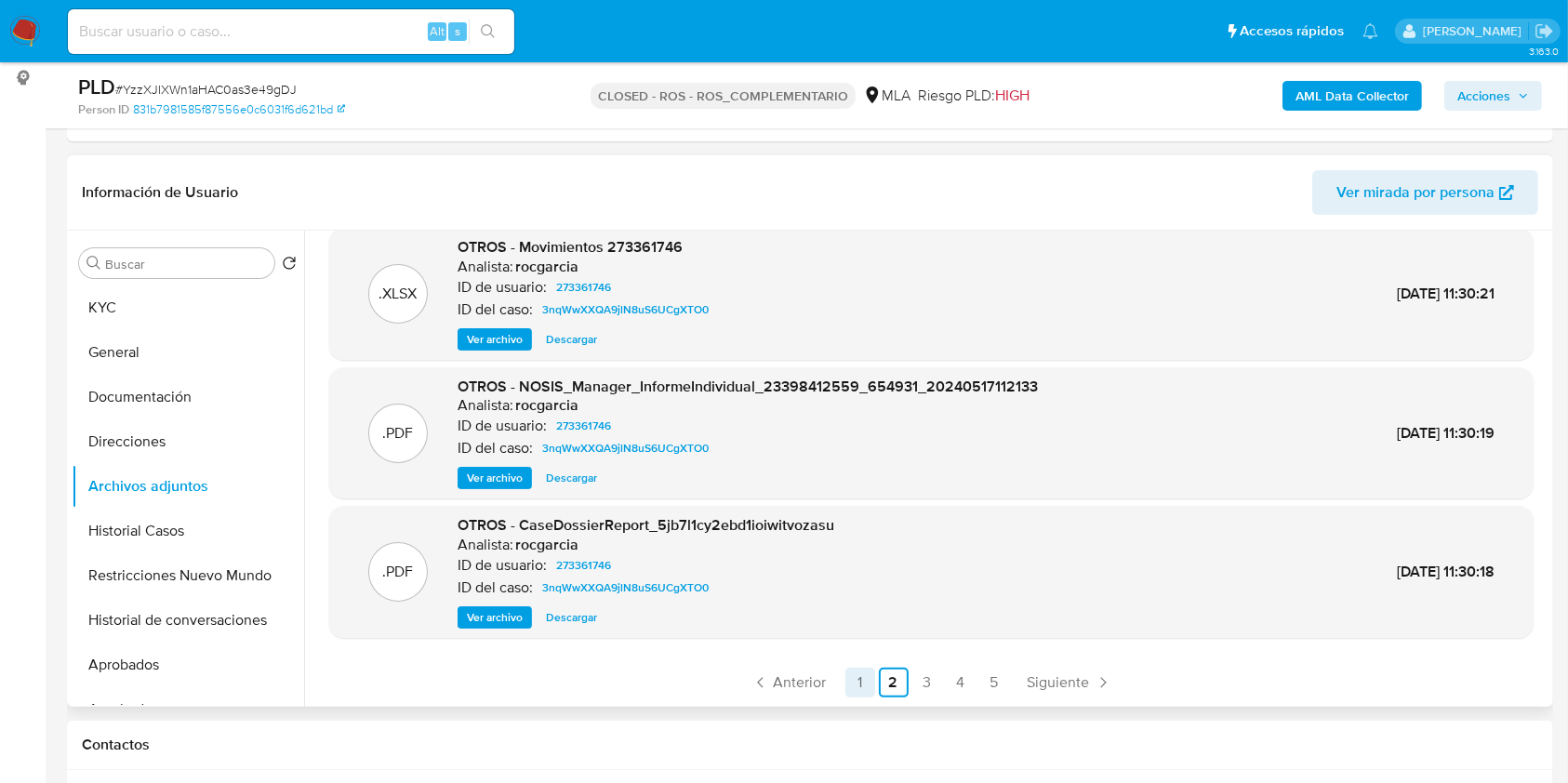
click at [863, 689] on link "1" at bounding box center [860, 683] width 30 height 30
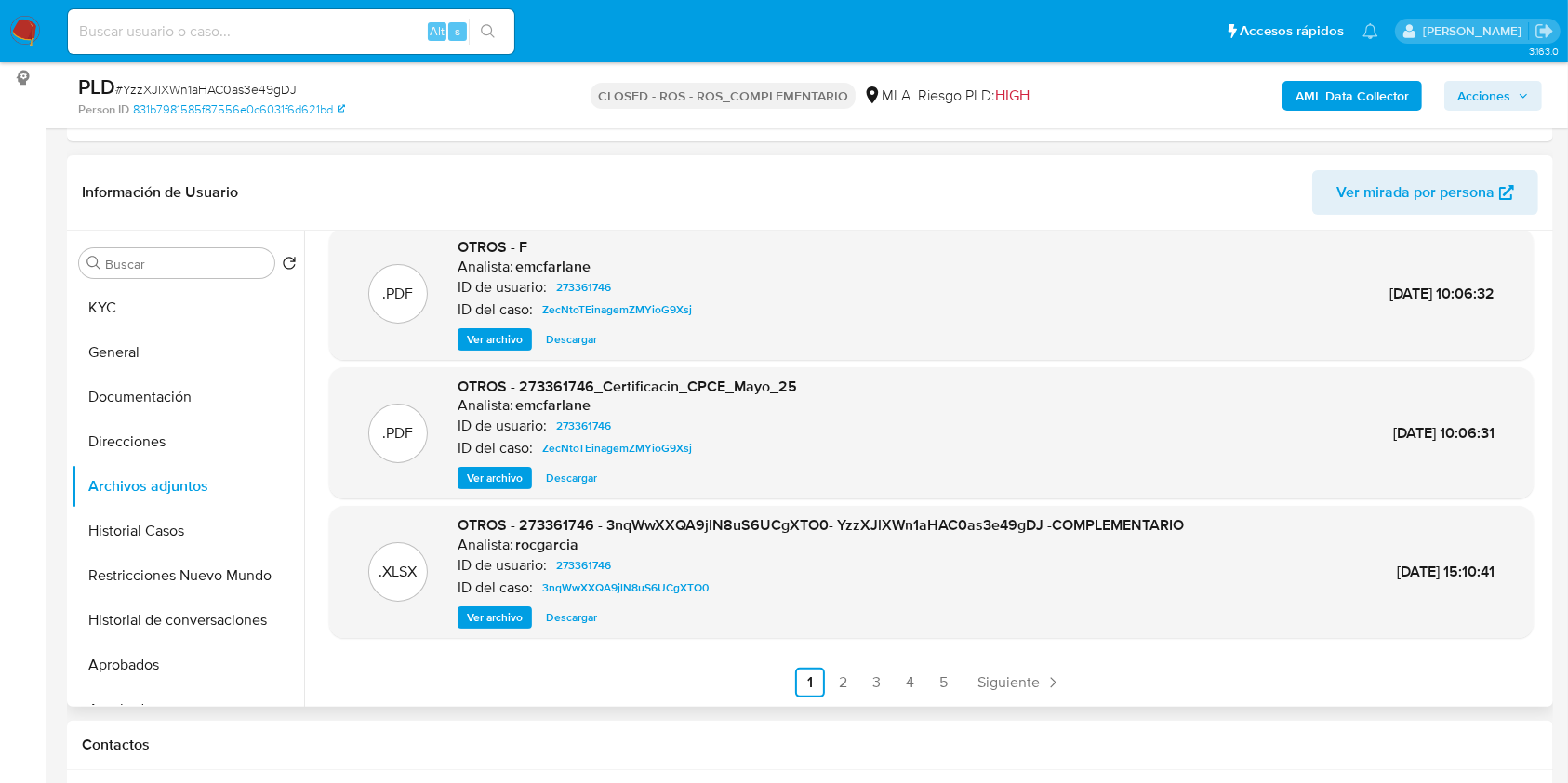
click at [492, 614] on span "Ver archivo" at bounding box center [494, 618] width 56 height 19
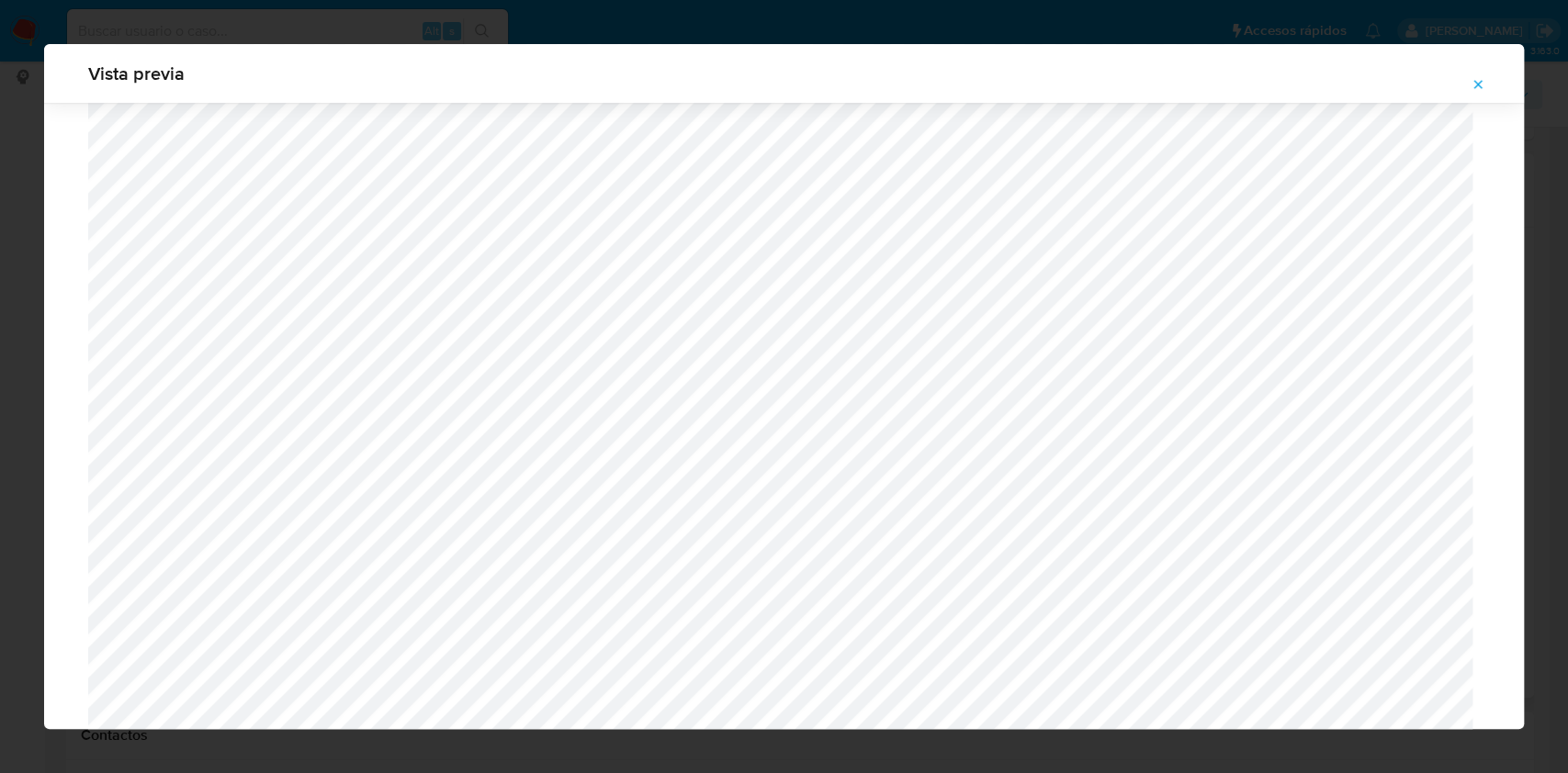
scroll to position [1433, 0]
click at [1472, 75] on span "Attachment preview" at bounding box center [1478, 85] width 15 height 26
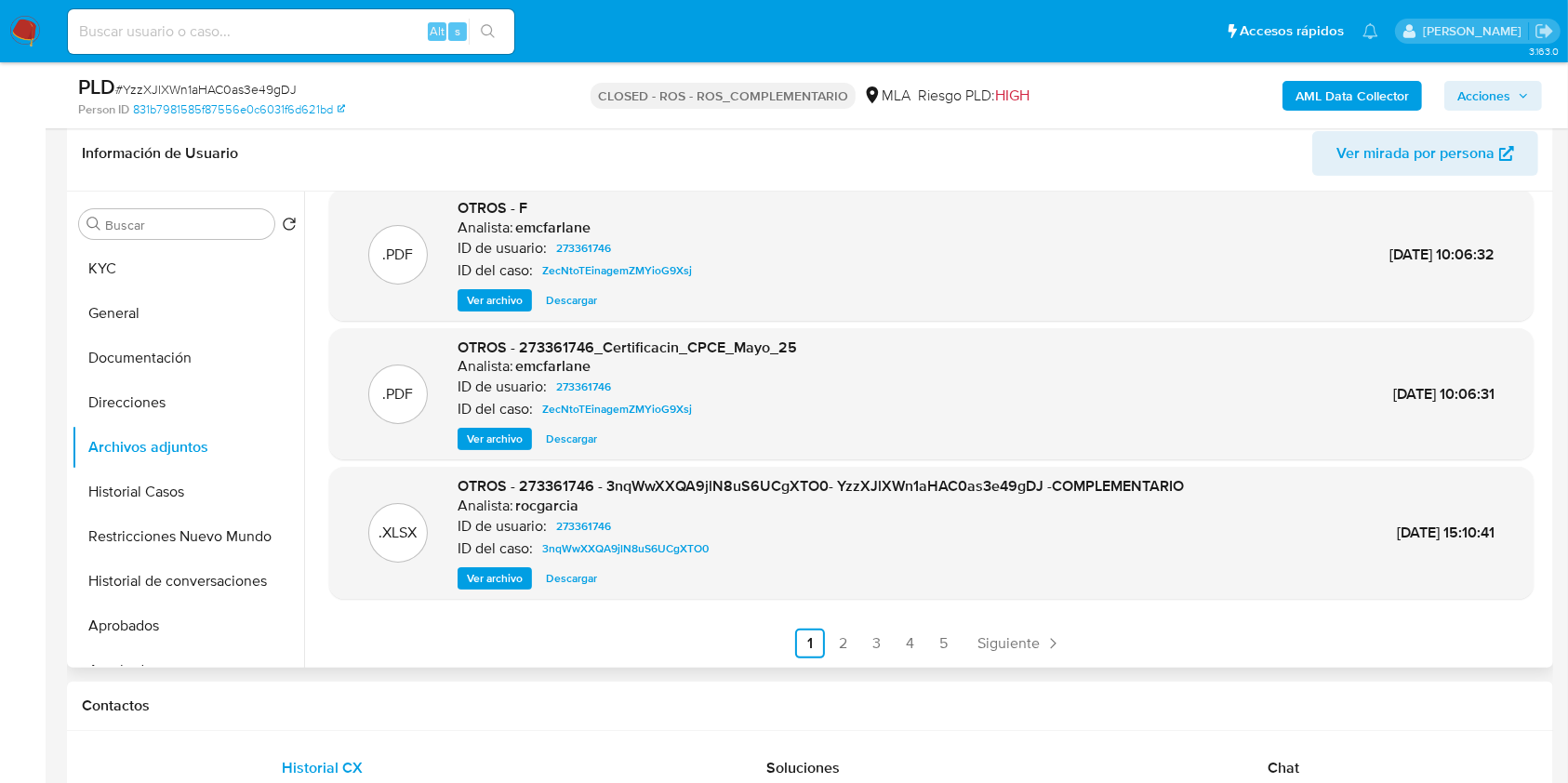
scroll to position [247, 0]
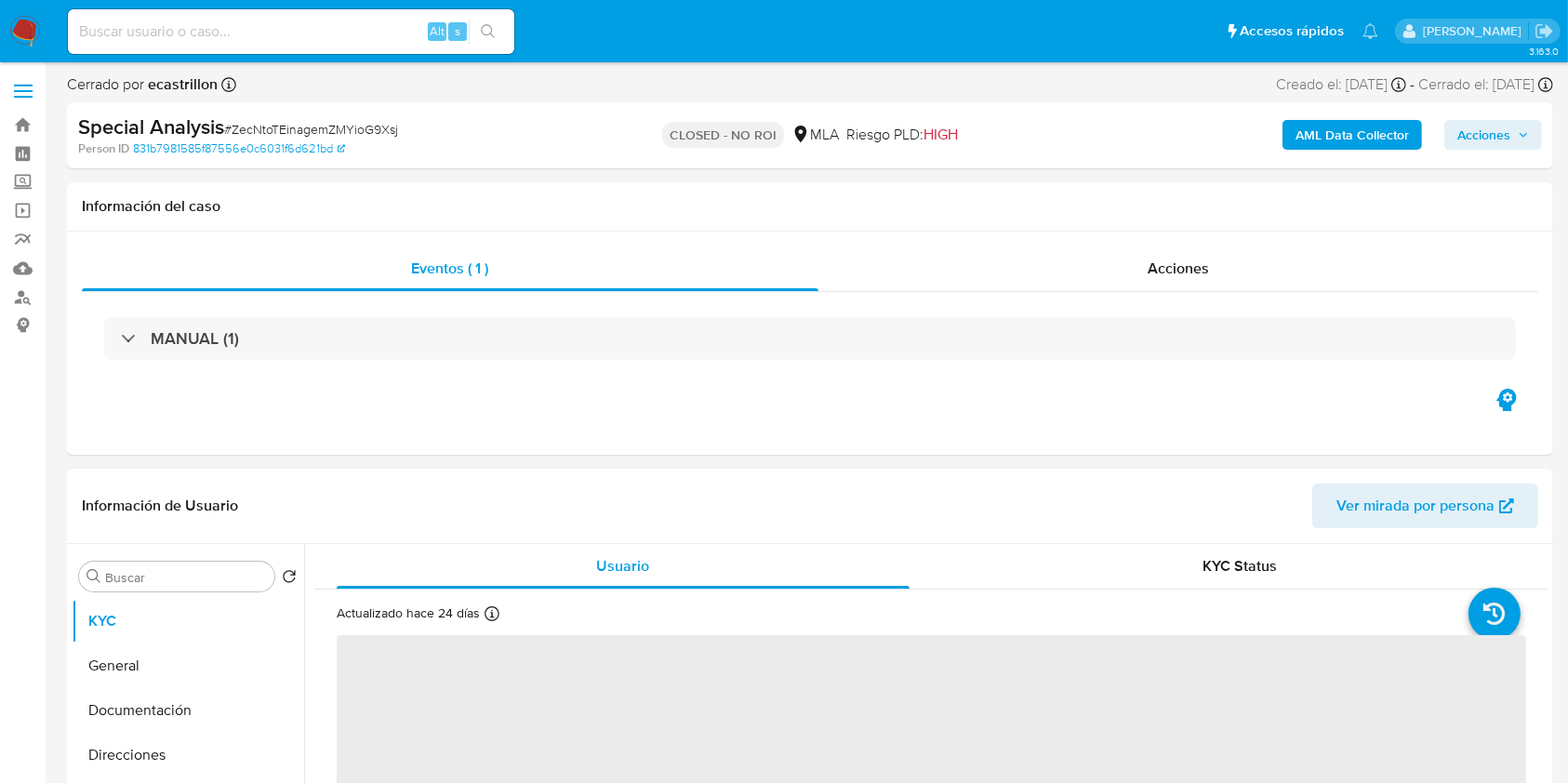
select select "10"
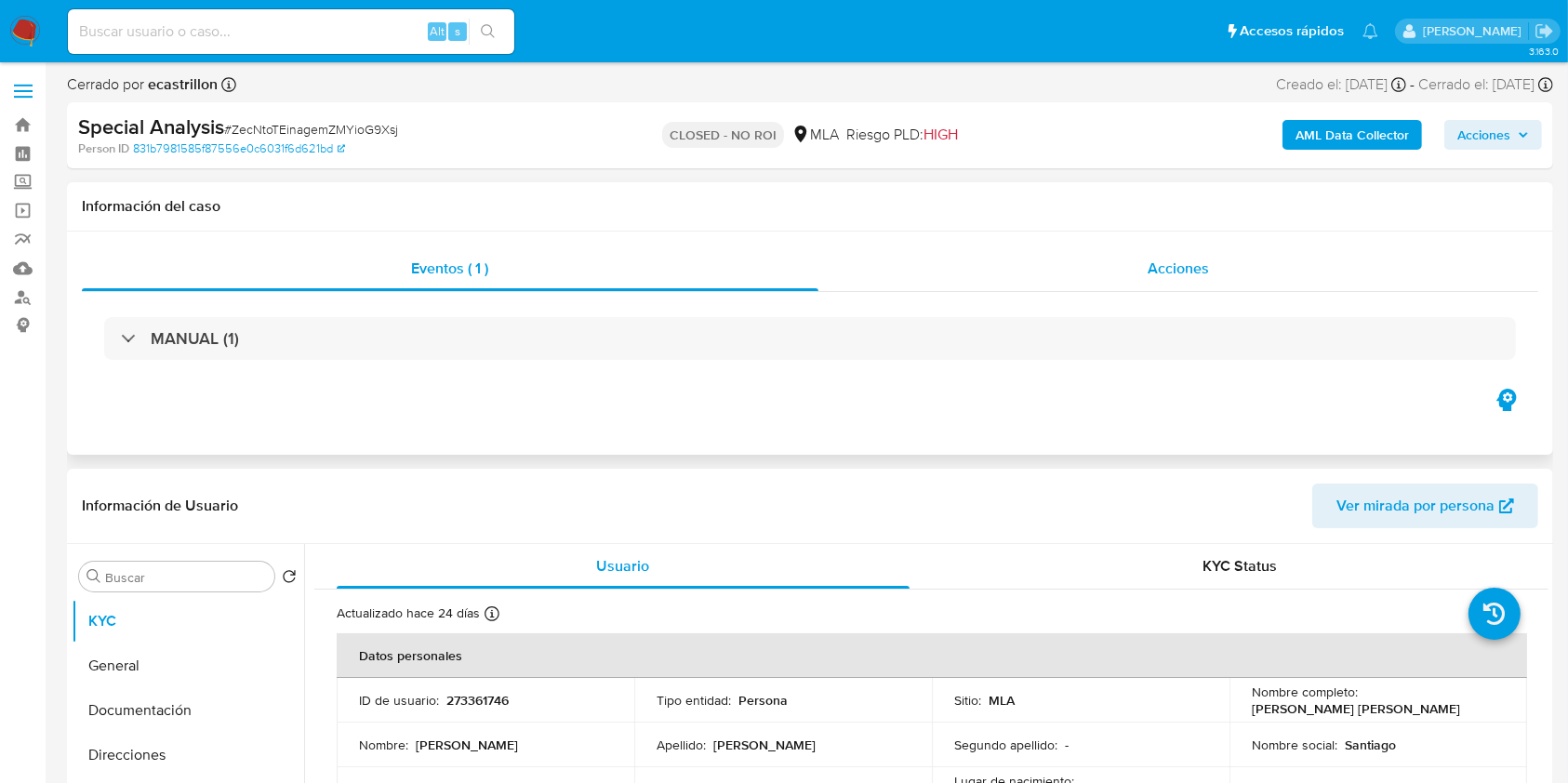
click at [1189, 261] on div "Acciones" at bounding box center [1178, 269] width 721 height 45
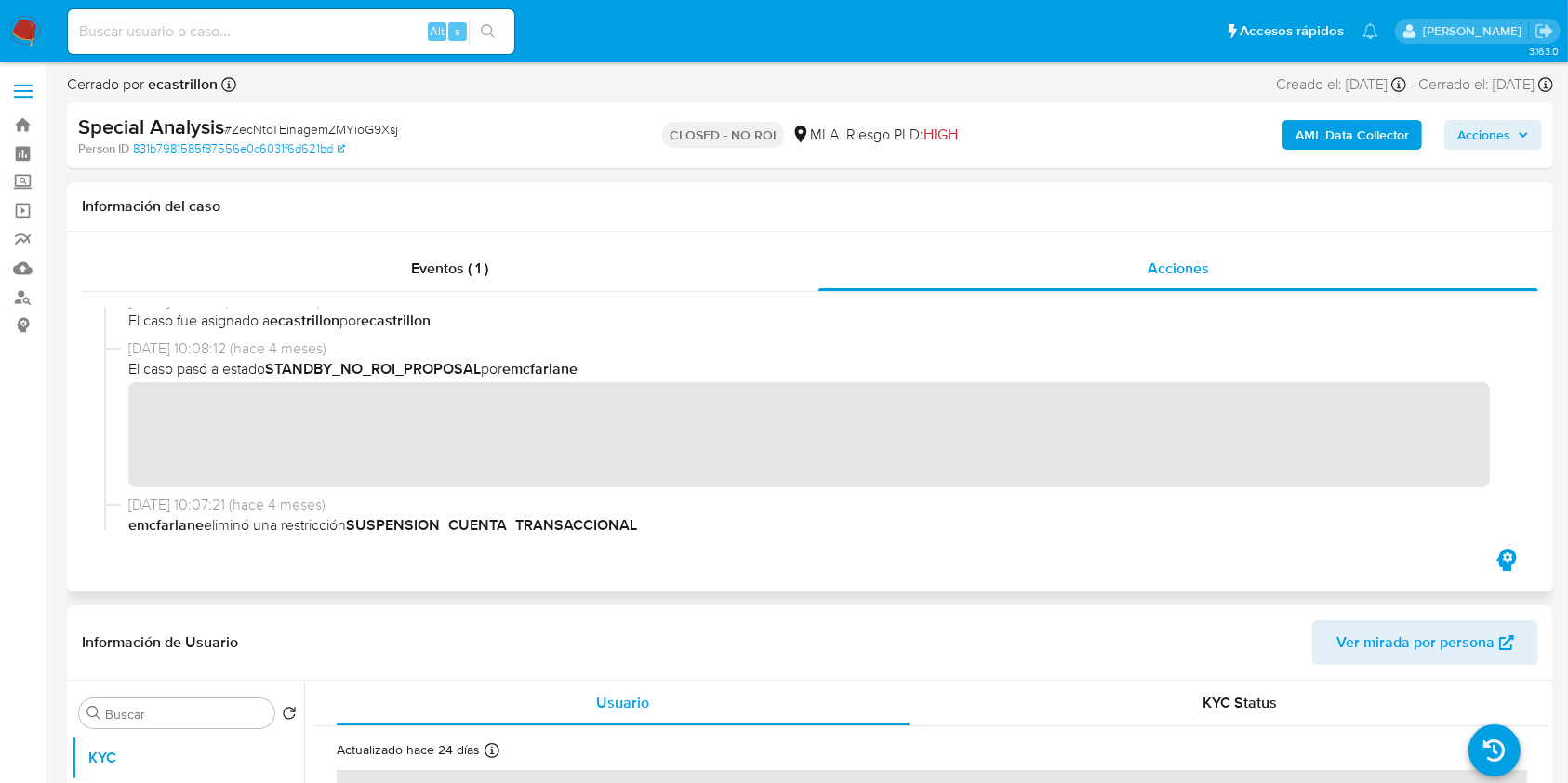
scroll to position [247, 0]
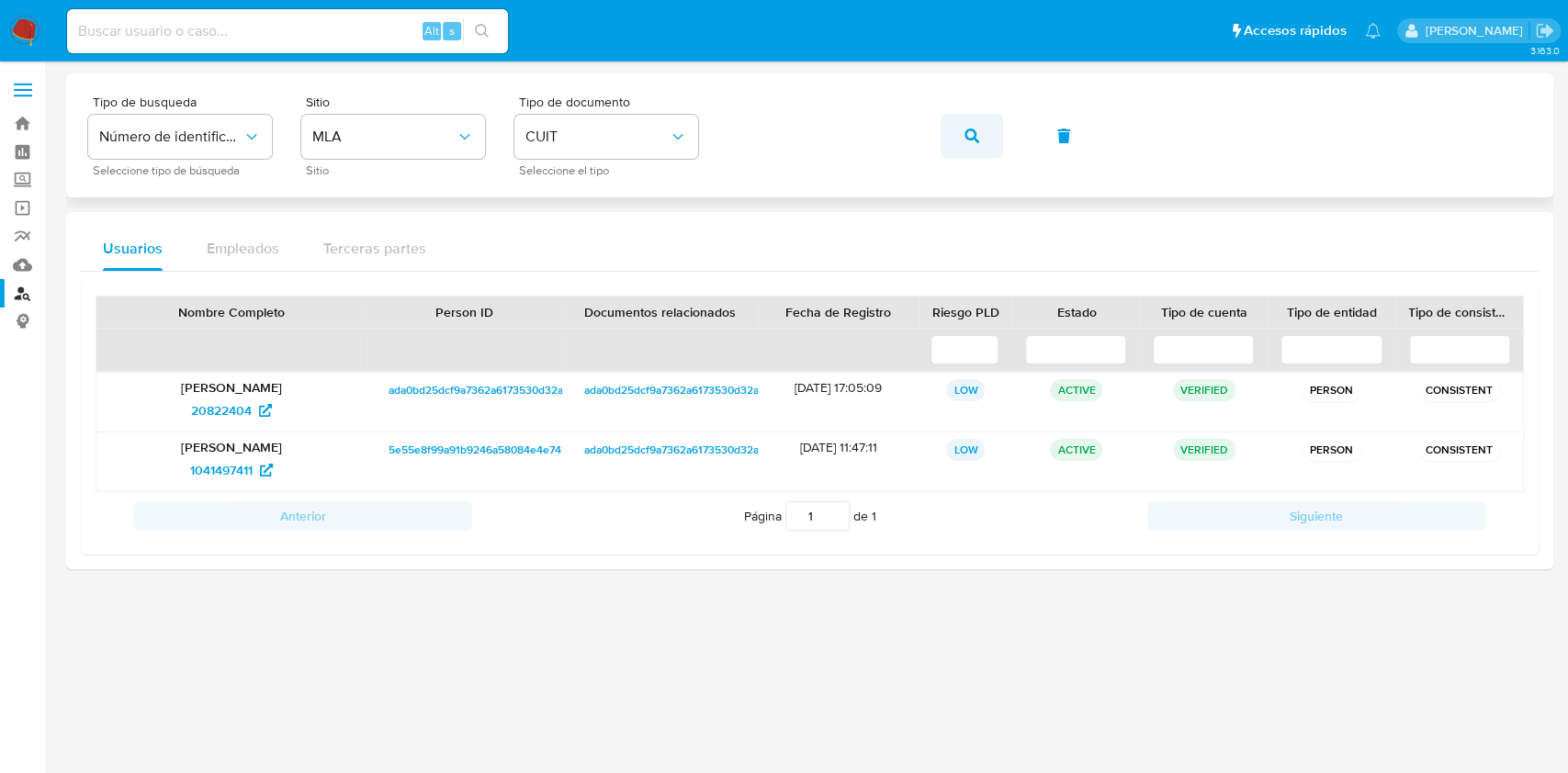
click at [955, 142] on button "button" at bounding box center [972, 136] width 63 height 44
click at [230, 412] on span "1290218271" at bounding box center [220, 411] width 65 height 29
click at [241, 472] on span "1396550222" at bounding box center [221, 470] width 72 height 29
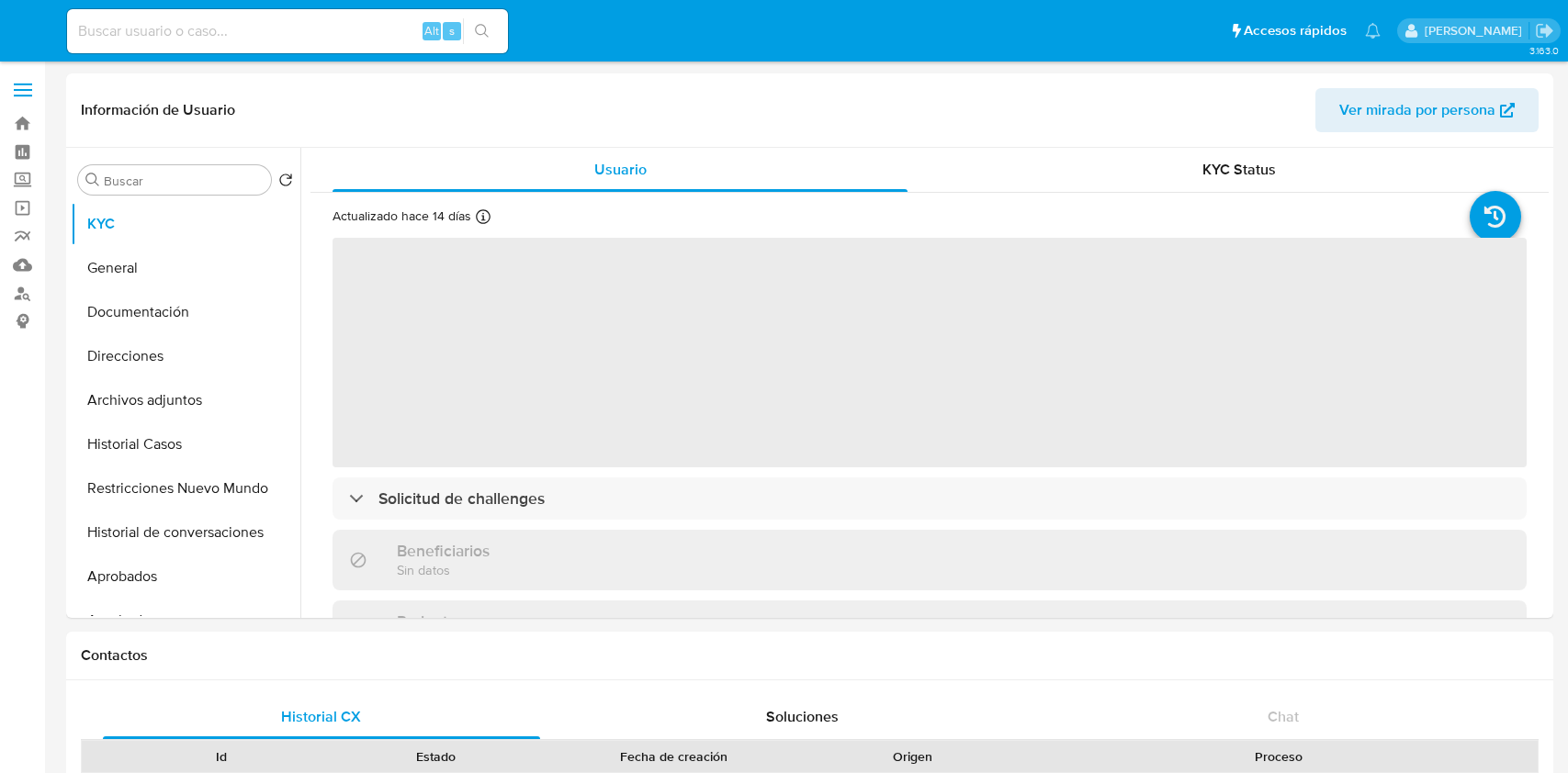
select select "10"
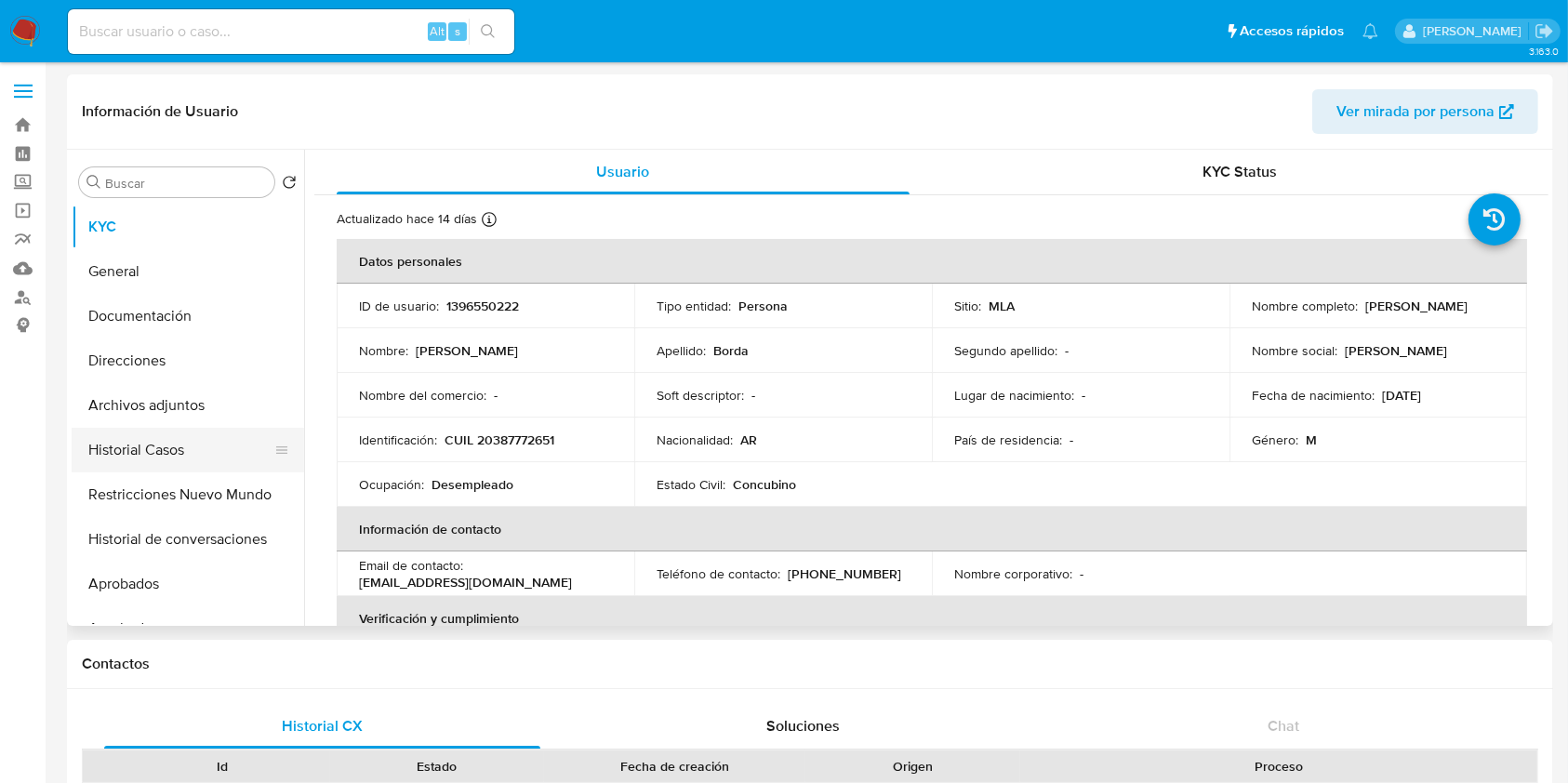
click at [151, 453] on button "Historial Casos" at bounding box center [180, 451] width 217 height 45
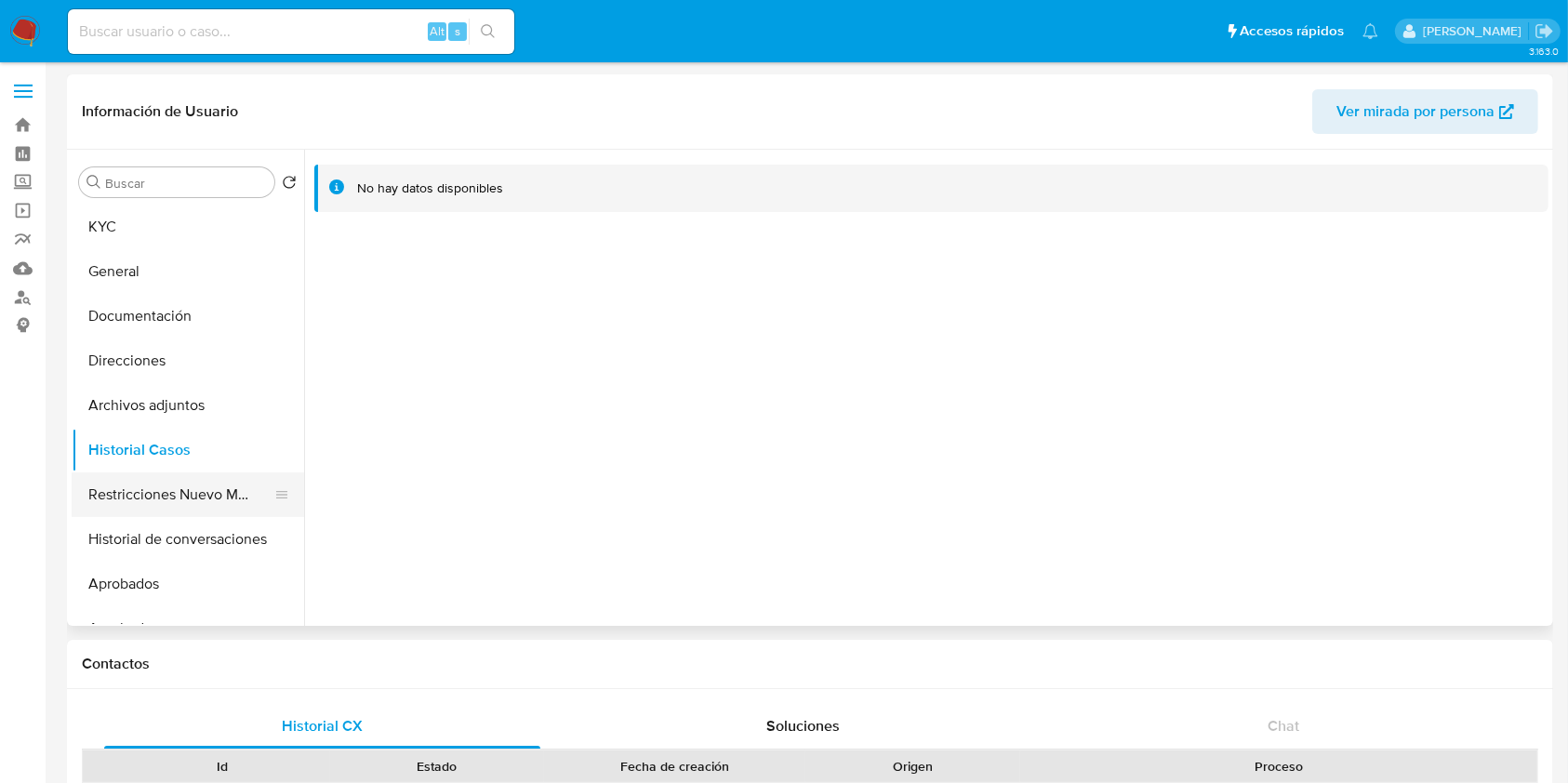
click at [157, 480] on button "Restricciones Nuevo Mundo" at bounding box center [180, 495] width 217 height 45
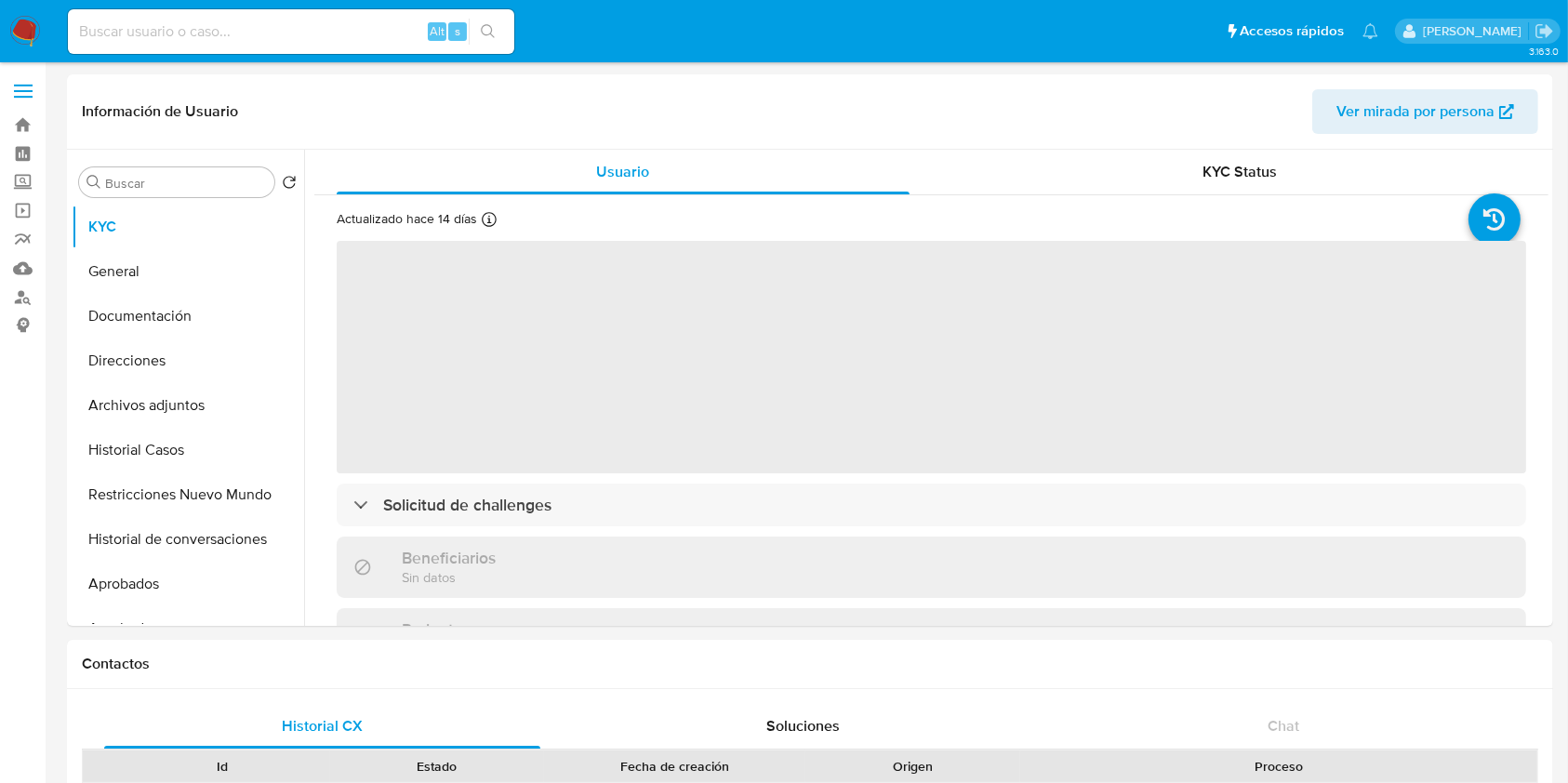
select select "10"
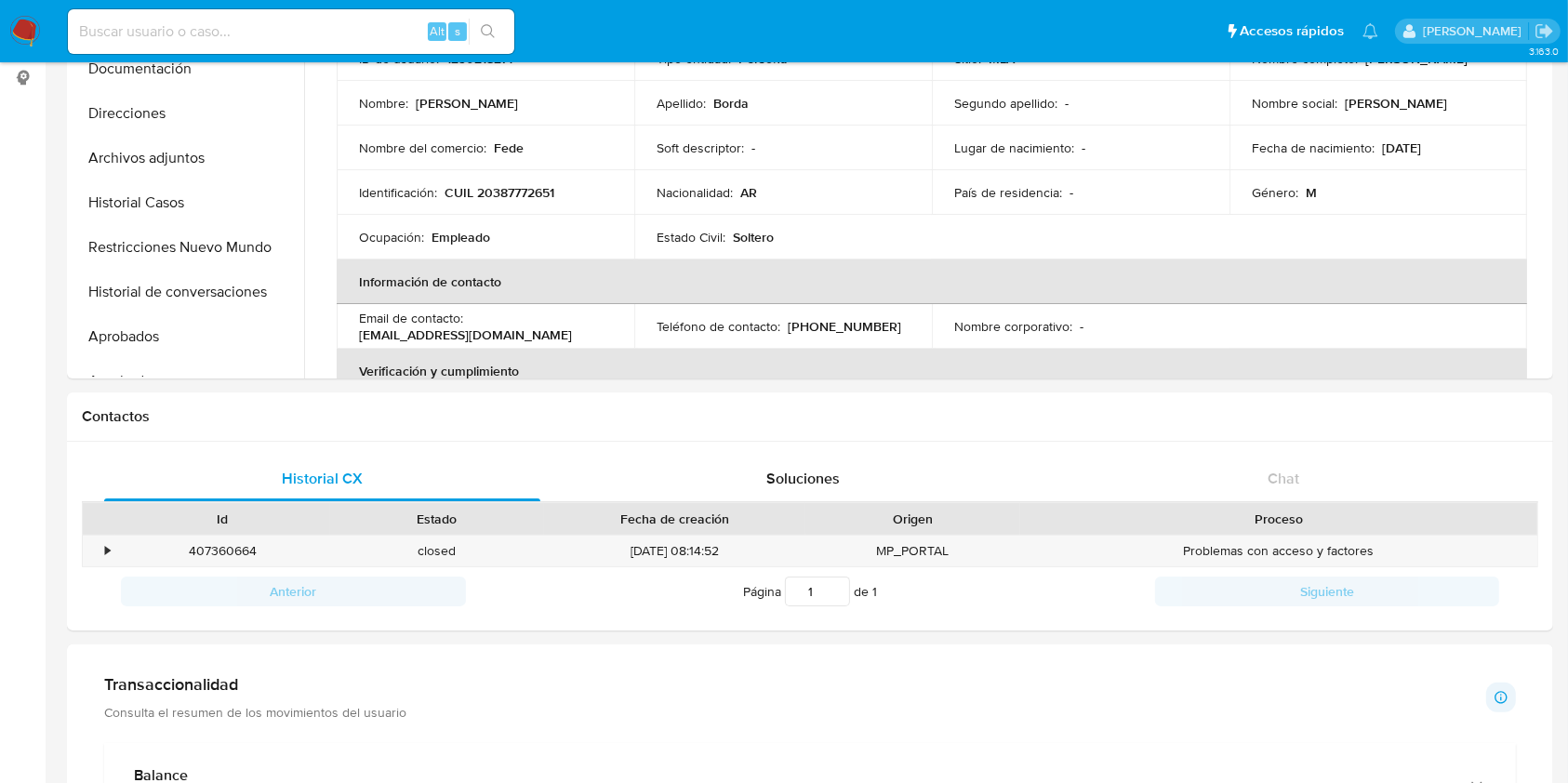
scroll to position [124, 0]
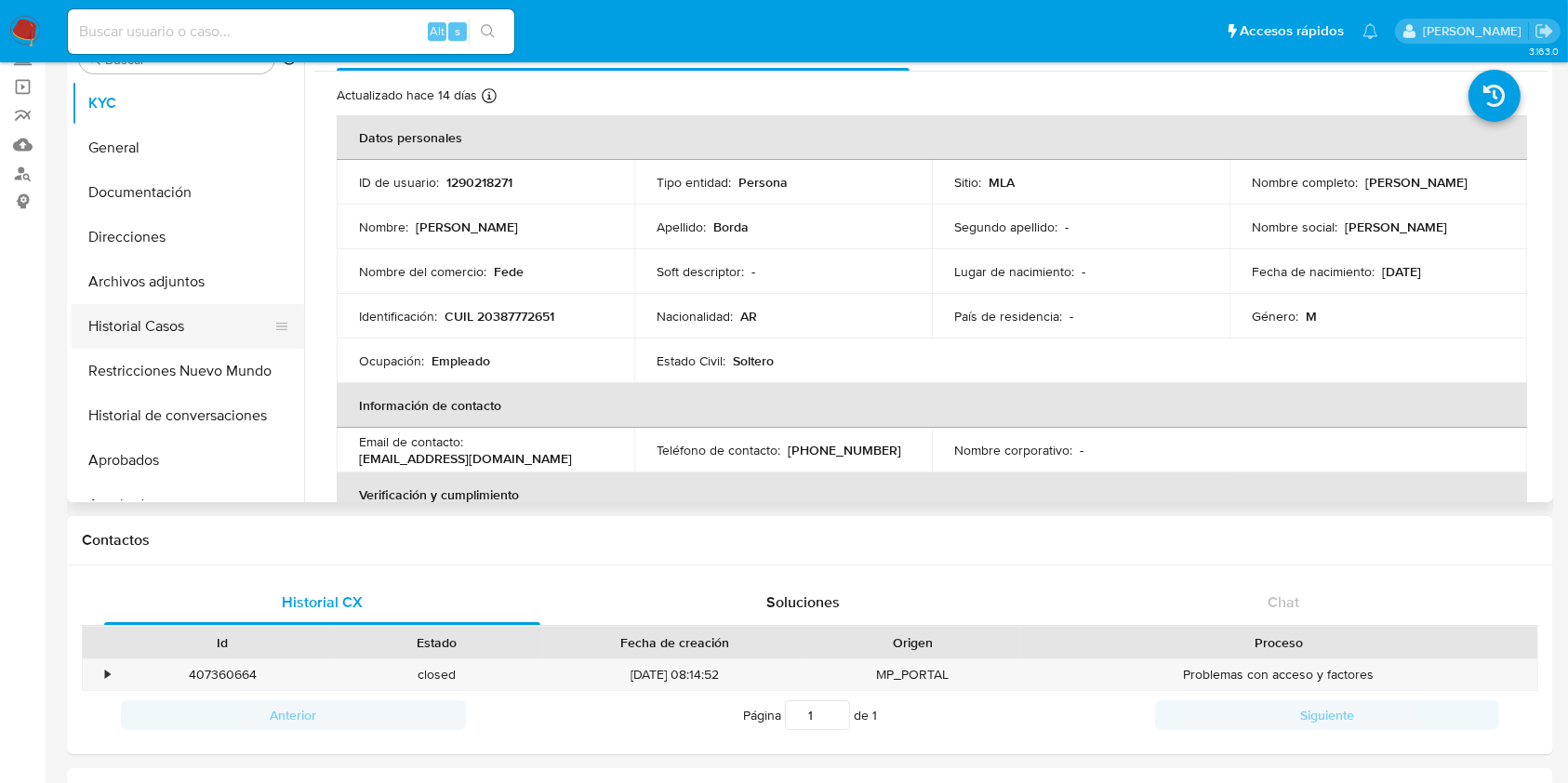
click at [119, 312] on button "Historial Casos" at bounding box center [180, 327] width 217 height 45
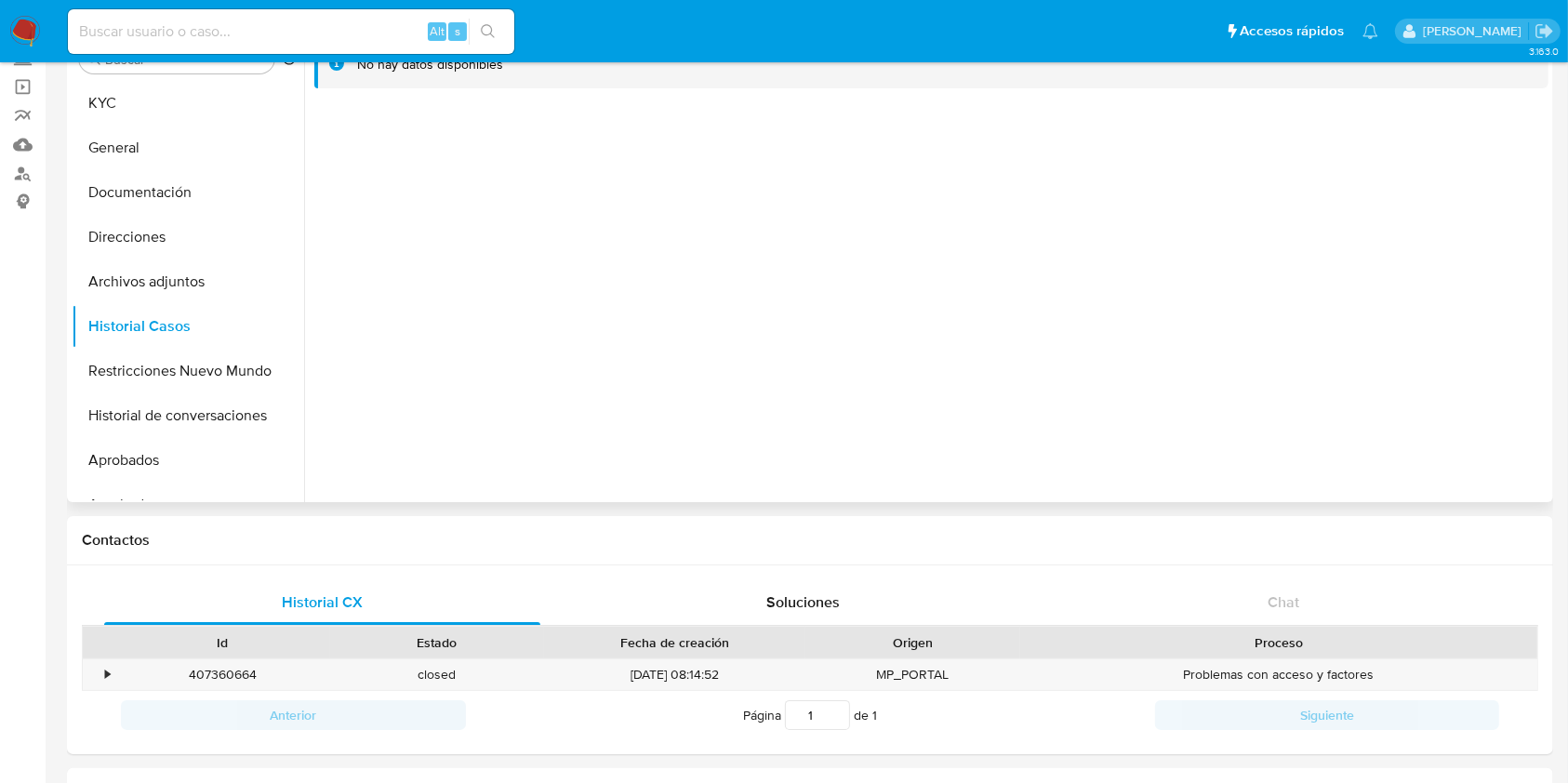
scroll to position [0, 0]
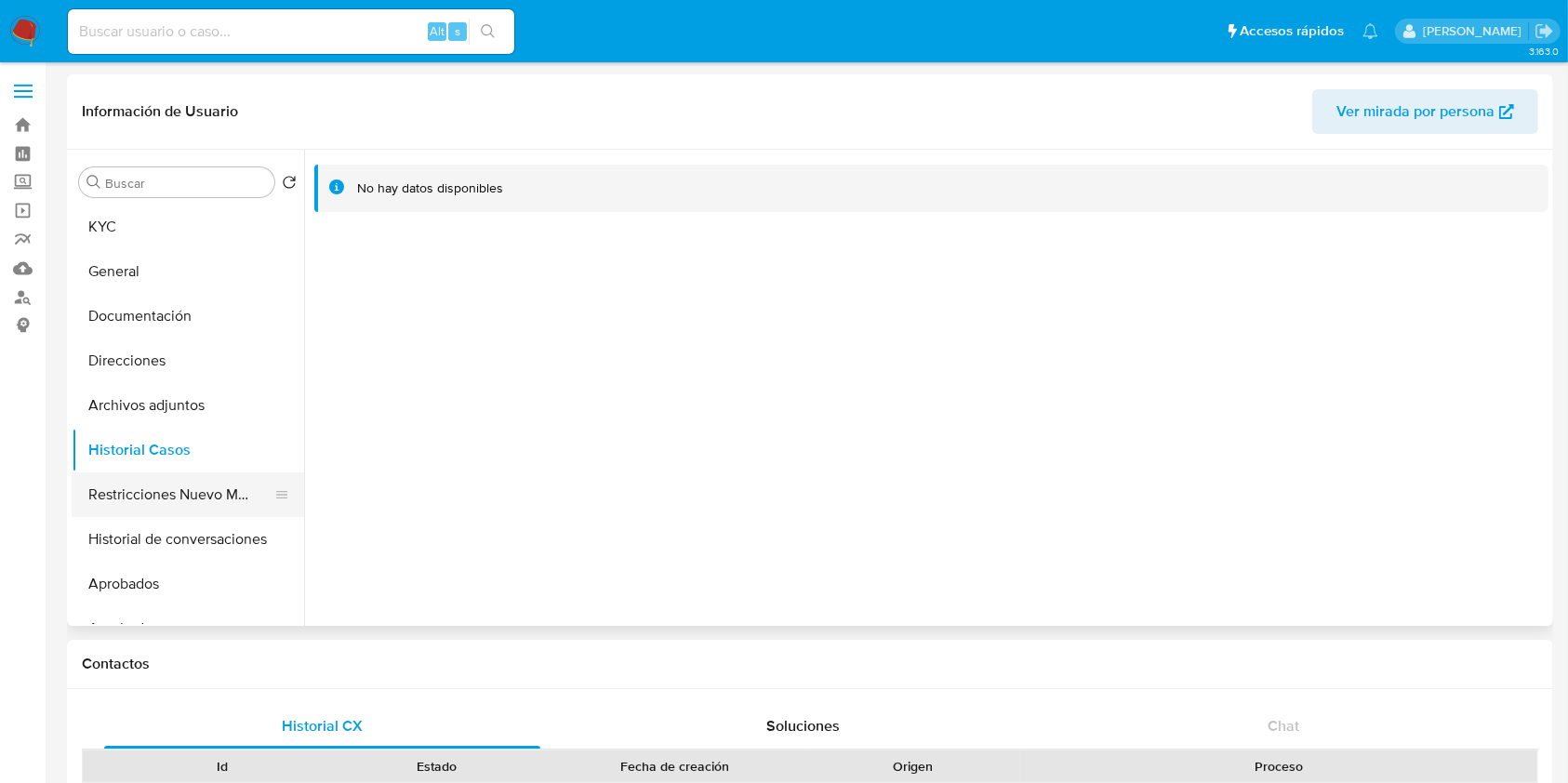
click at [201, 505] on button "Restricciones Nuevo Mundo" at bounding box center [180, 495] width 217 height 45
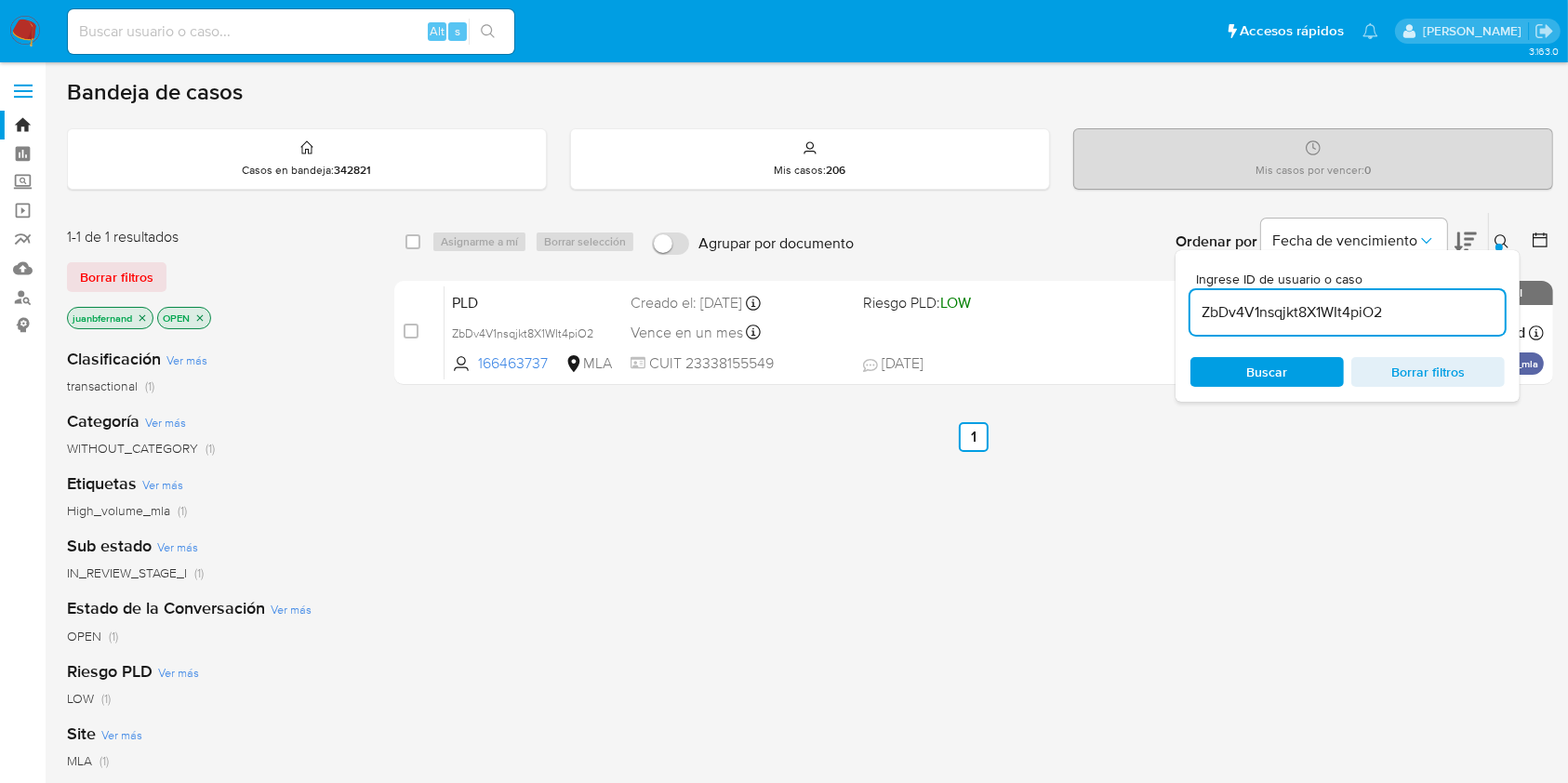
drag, startPoint x: 1426, startPoint y: 297, endPoint x: 1423, endPoint y: 311, distance: 14.3
click at [1424, 298] on div "ZbDv4V1nsqjkt8X1WIt4piO2" at bounding box center [1347, 313] width 314 height 45
click at [1423, 316] on input "ZbDv4V1nsqjkt8X1WIt4piO2" at bounding box center [1347, 313] width 314 height 24
paste input "JKhMu71ymnzpROD575qmYMx9"
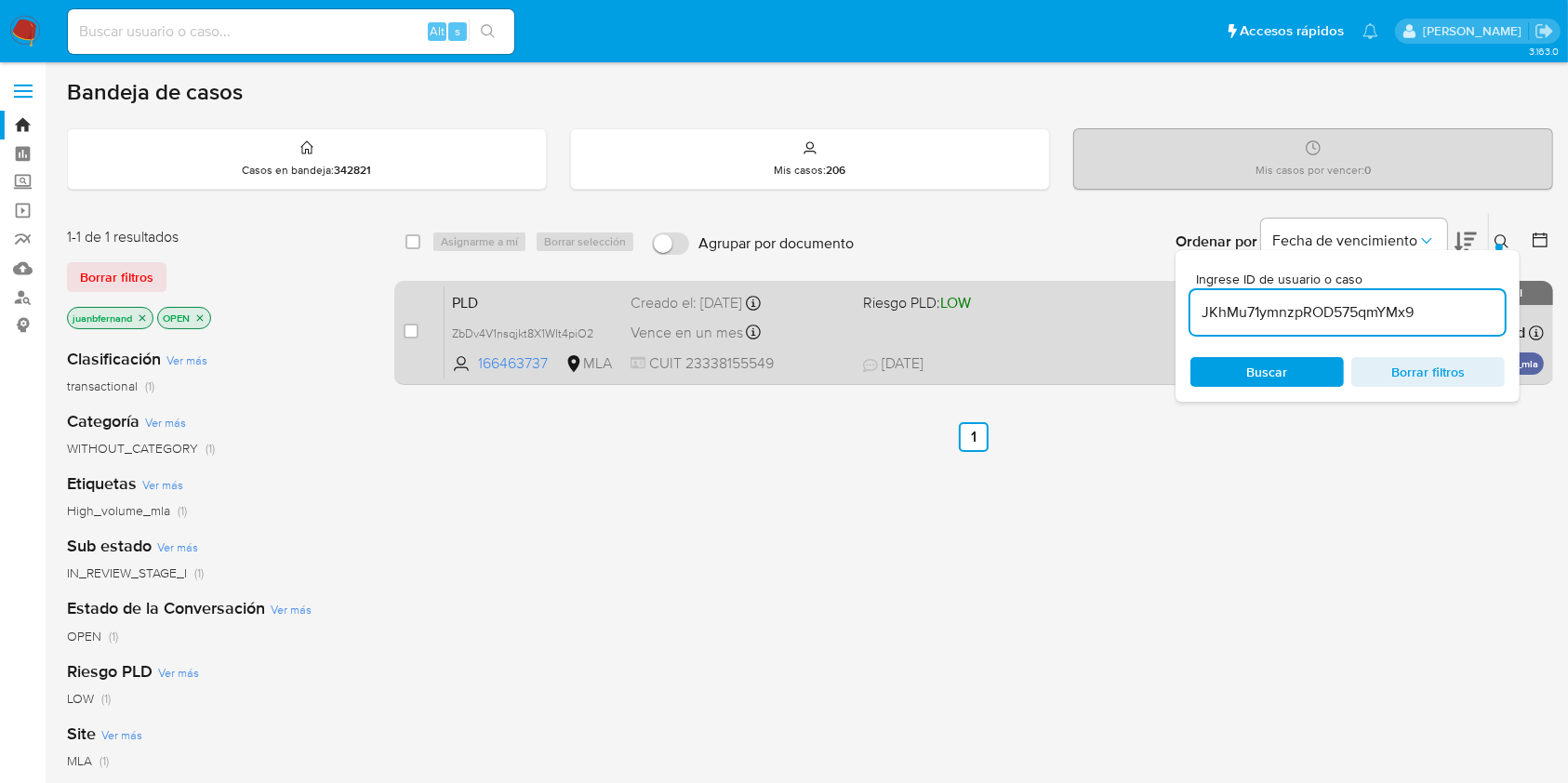
type input "JKhMu71ymnzpROD575qmYMx9"
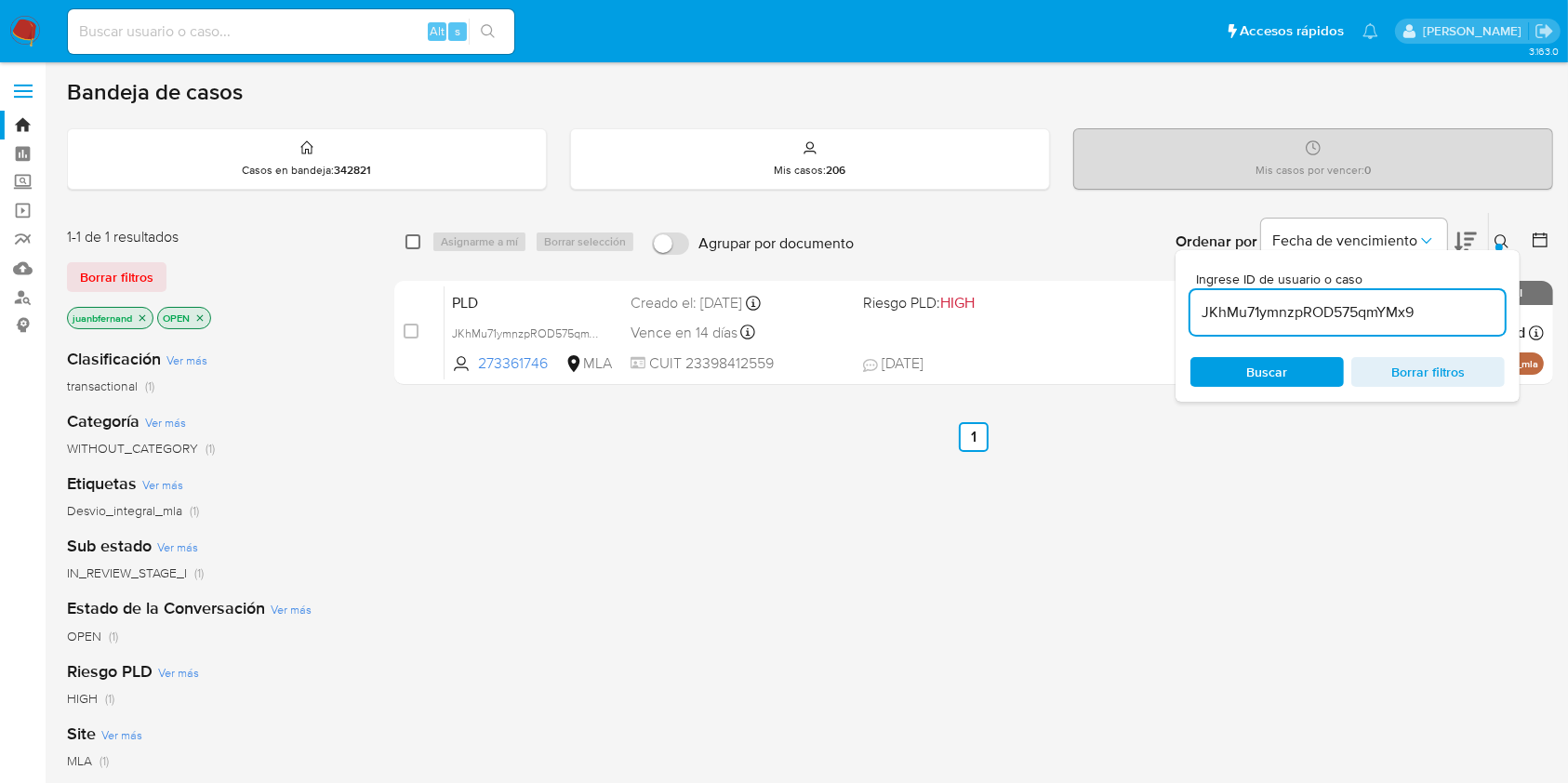
click at [411, 240] on input "checkbox" at bounding box center [413, 242] width 15 height 15
checkbox input "true"
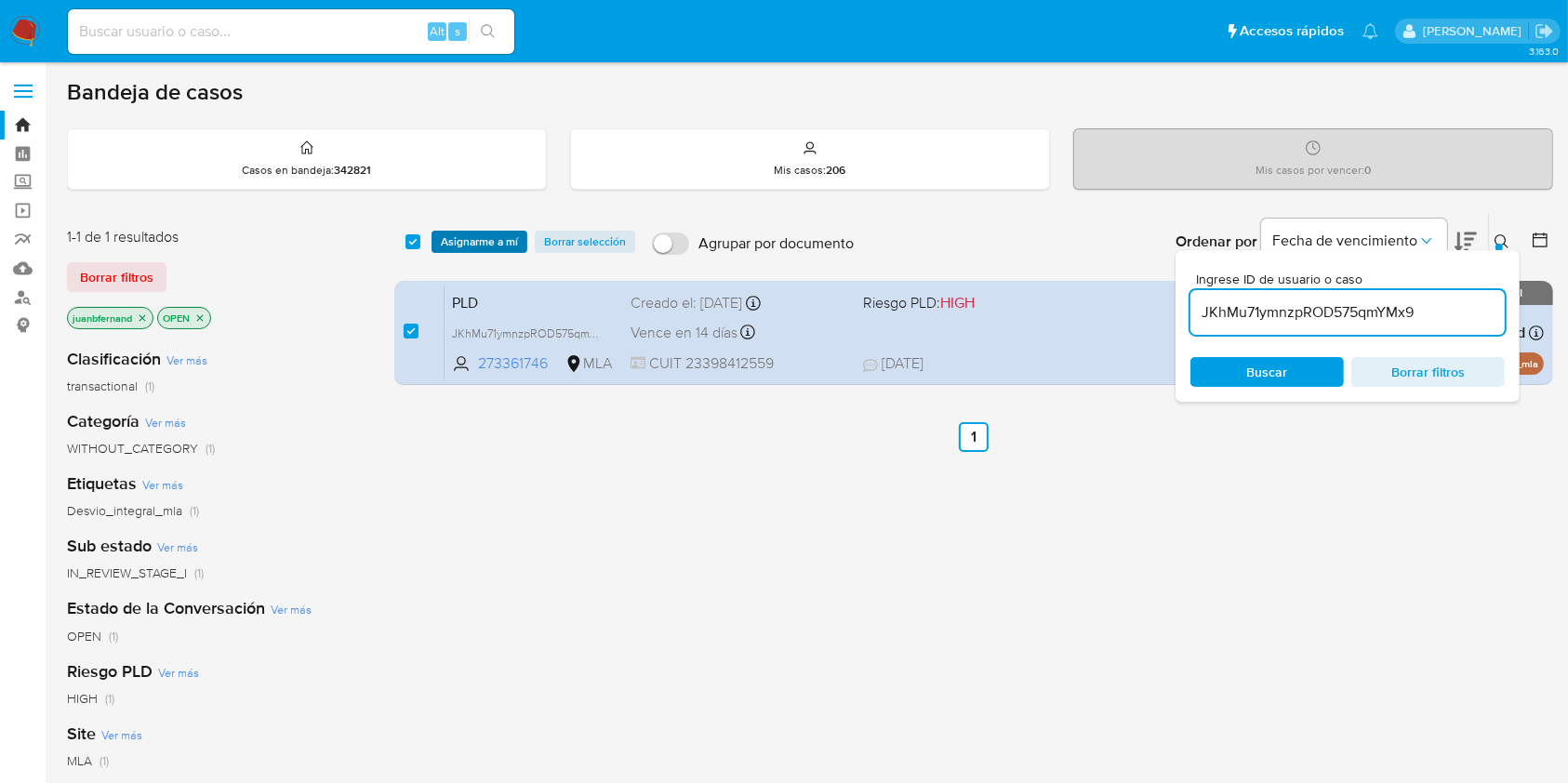
click at [454, 241] on span "Asignarme a mí" at bounding box center [479, 242] width 77 height 19
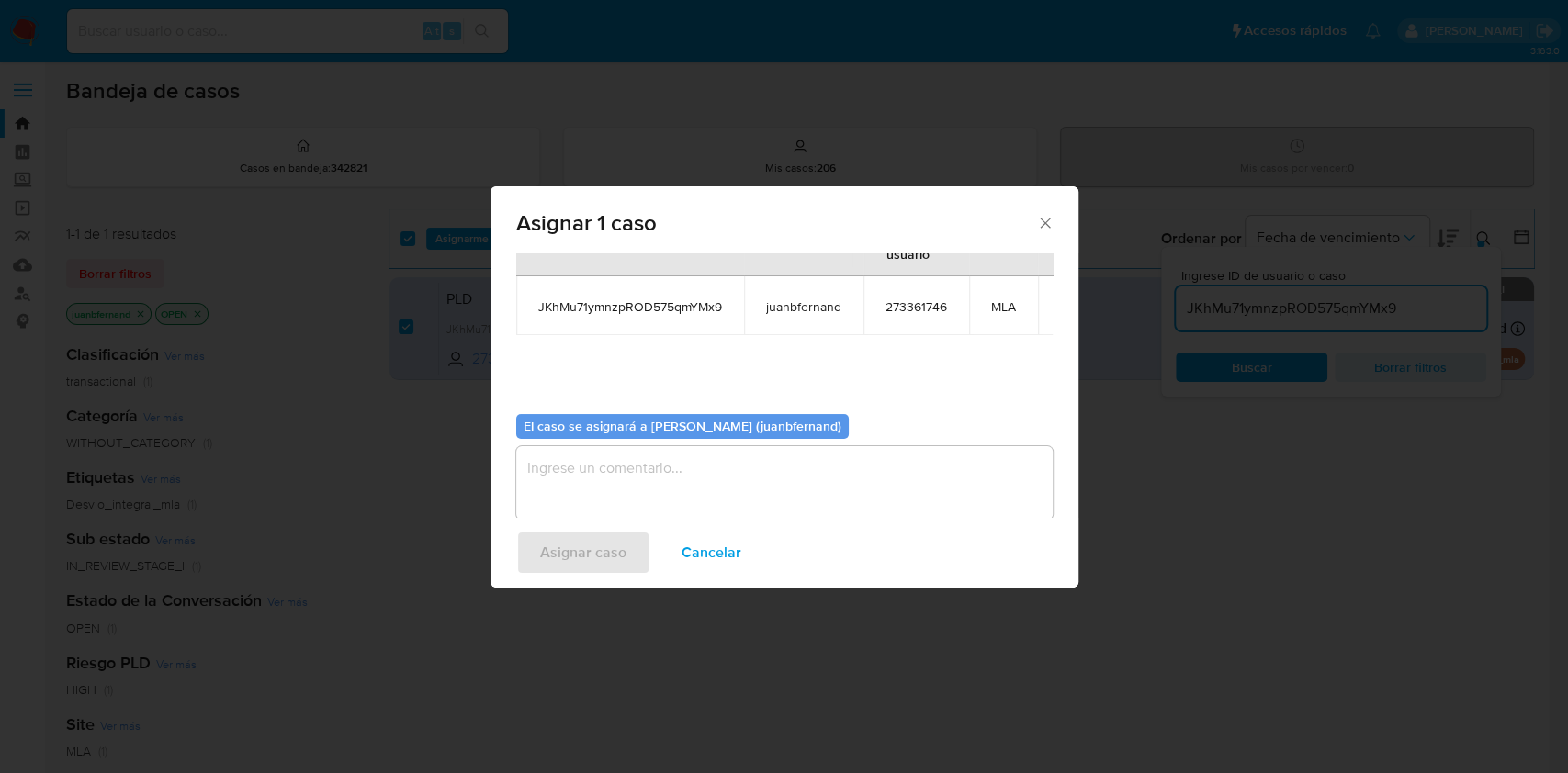
scroll to position [112, 0]
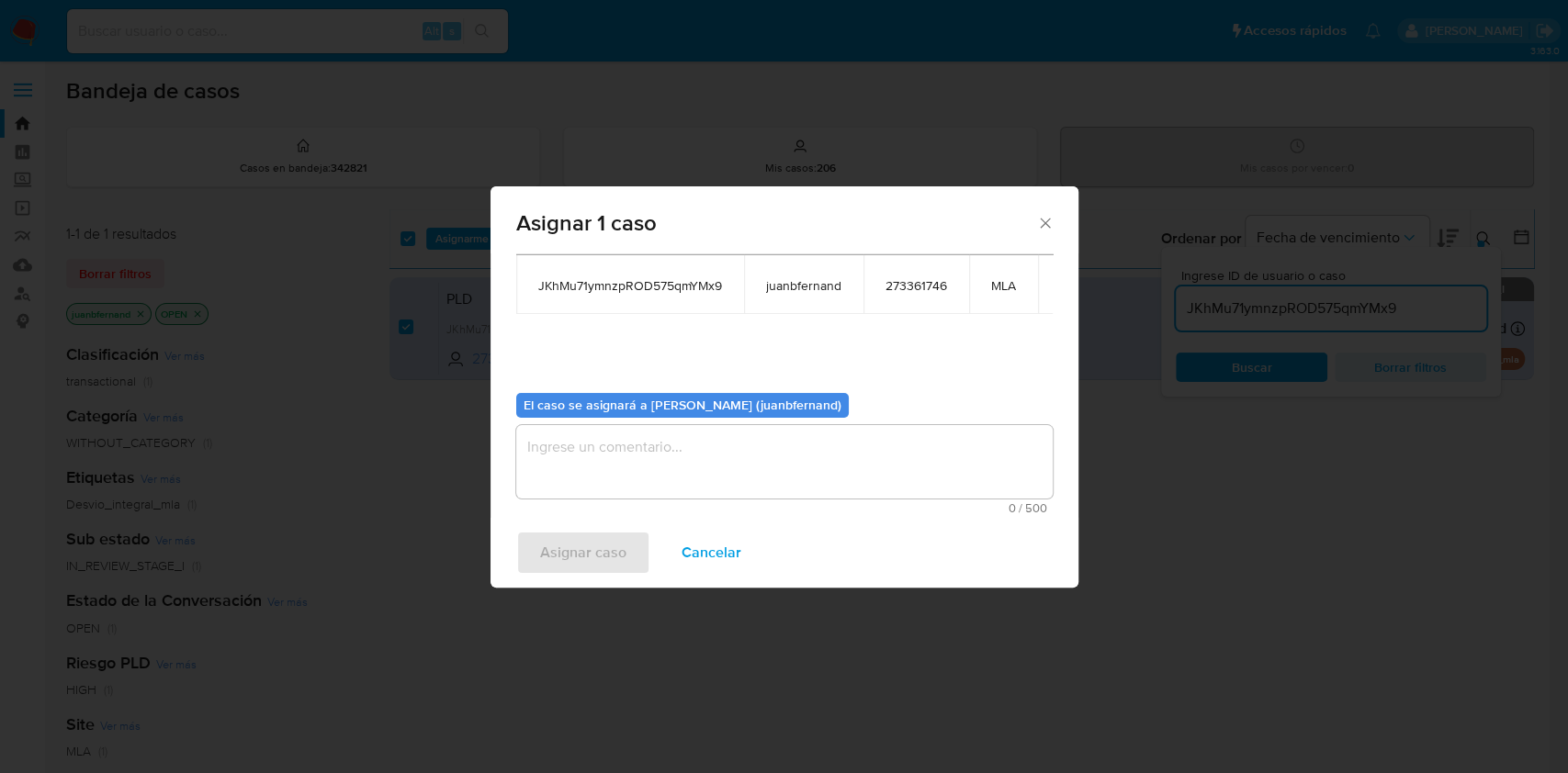
click at [647, 455] on textarea "assign-modal" at bounding box center [784, 463] width 536 height 74
click at [589, 553] on span "Asignar caso" at bounding box center [583, 553] width 87 height 41
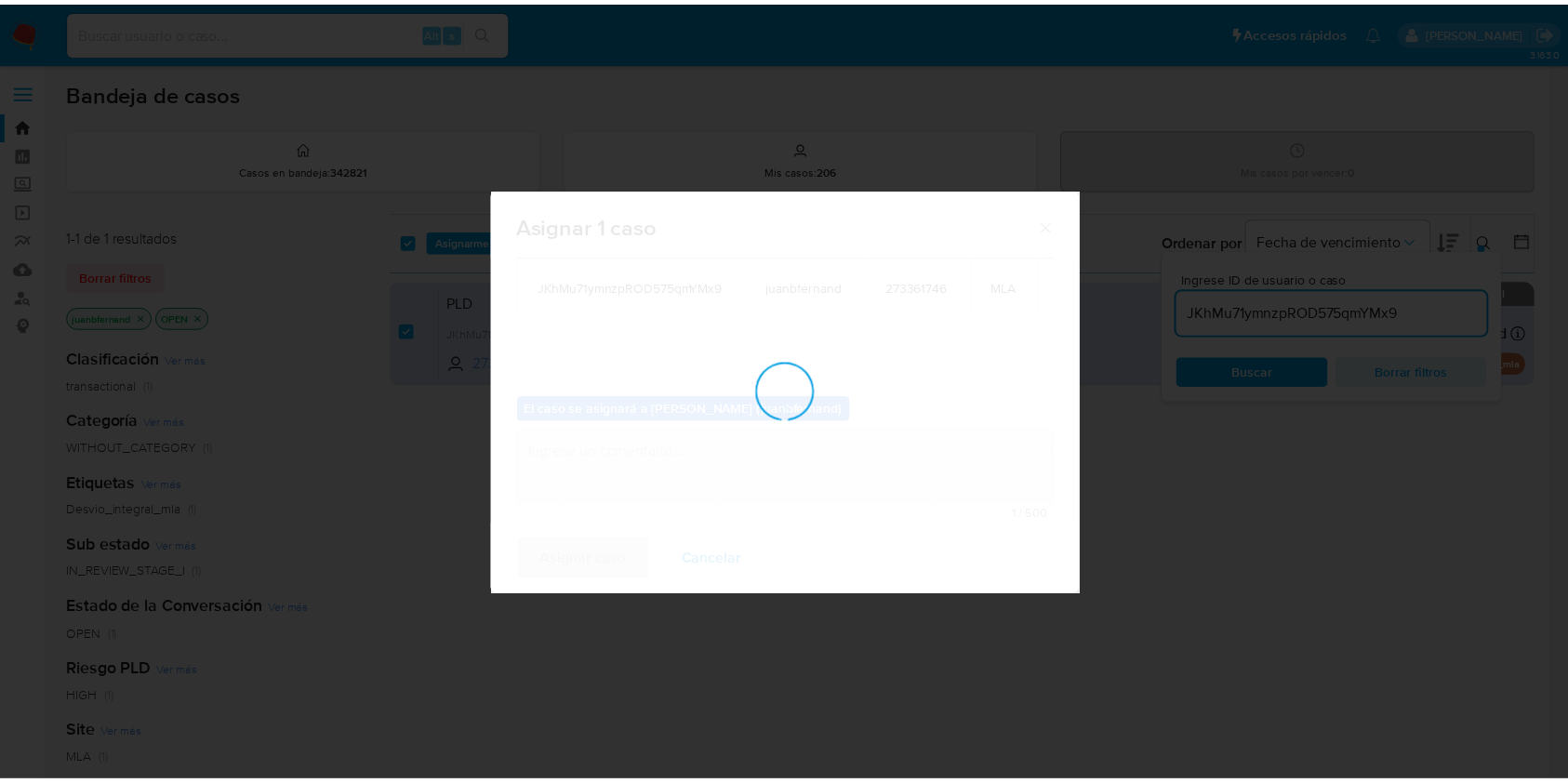
scroll to position [112, 0]
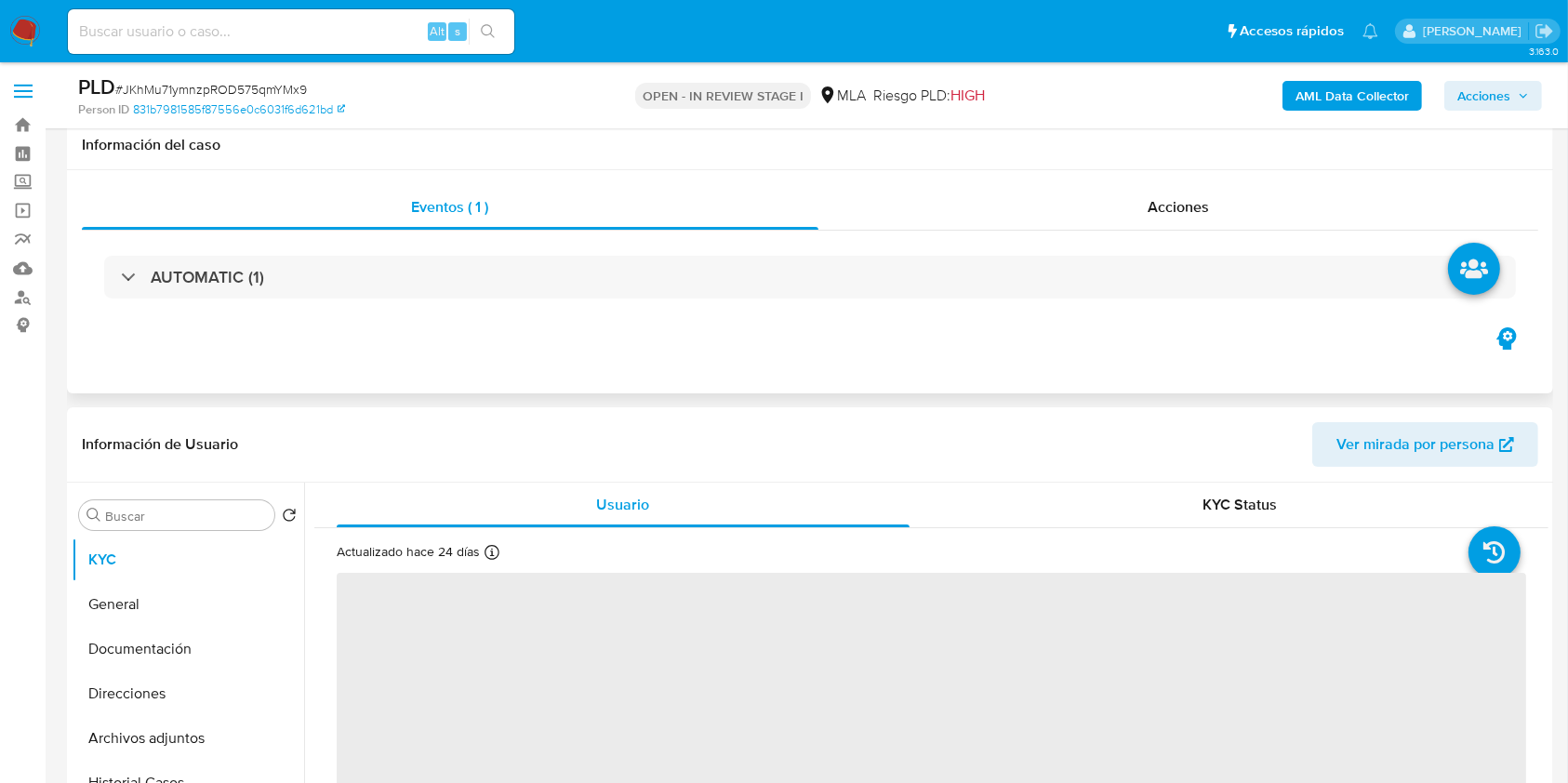
scroll to position [496, 0]
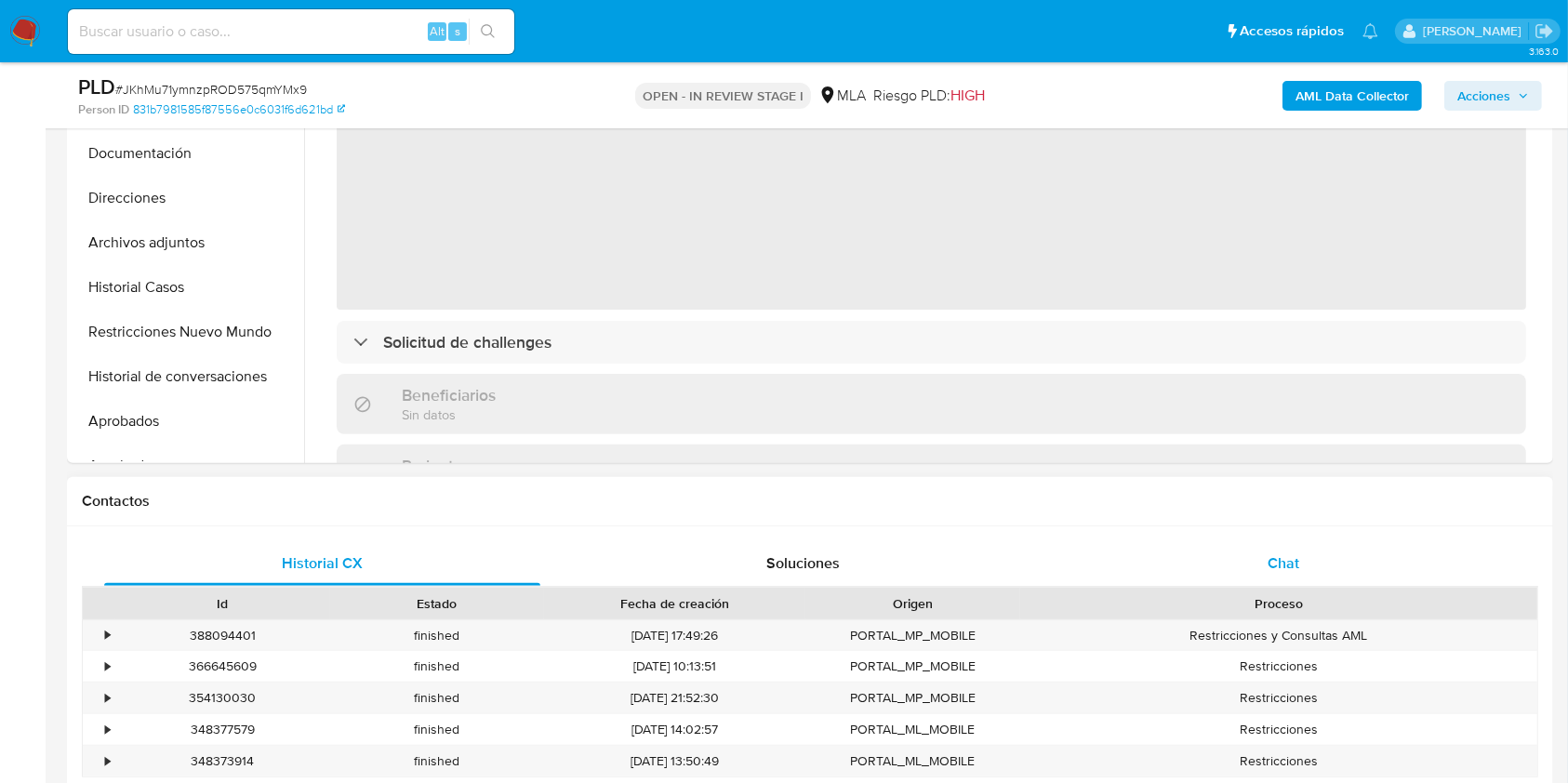
click at [1282, 547] on div "Chat" at bounding box center [1284, 564] width 437 height 45
select select "10"
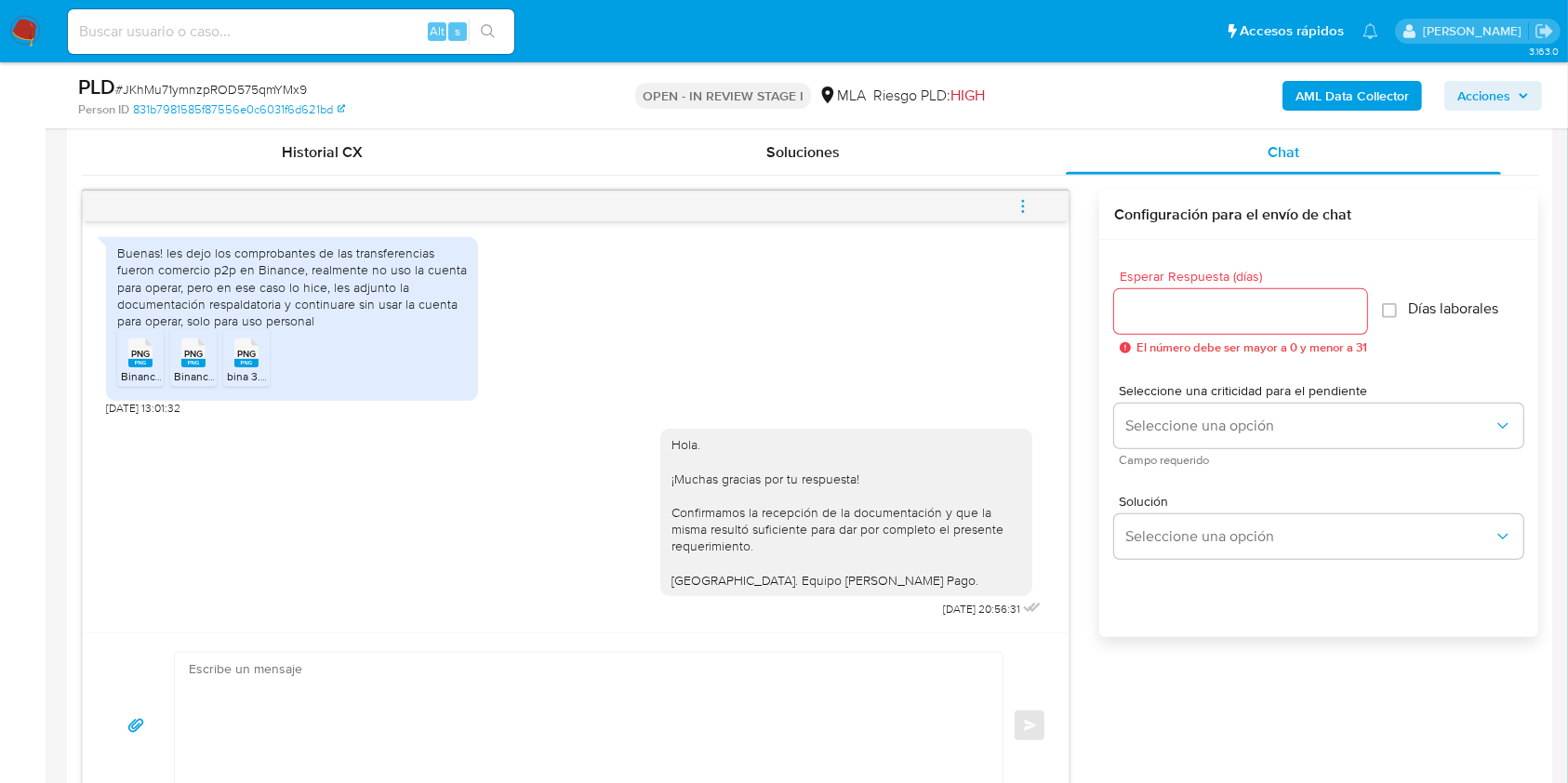
scroll to position [868, 0]
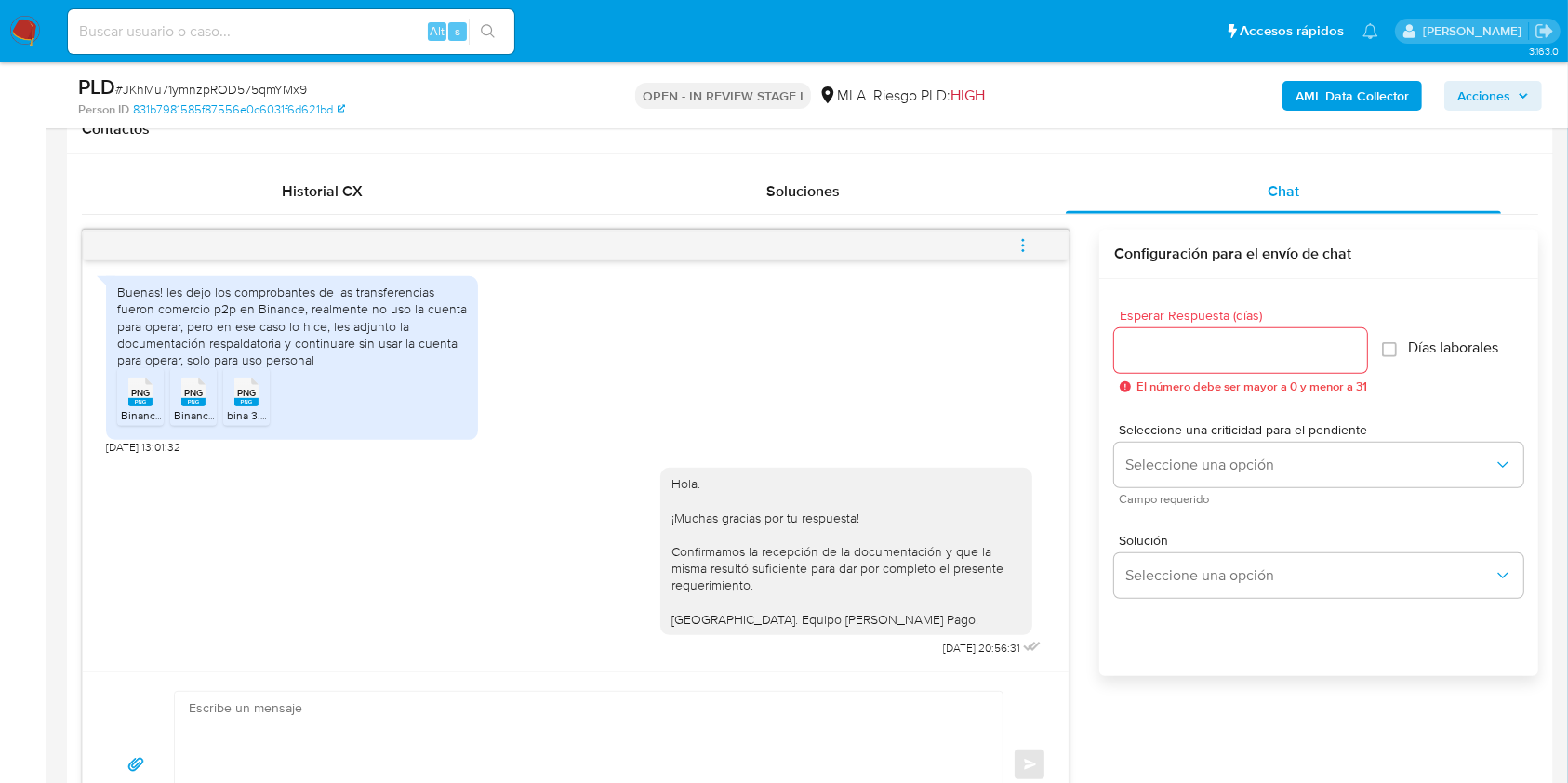
click at [1023, 242] on icon "menu-action" at bounding box center [1023, 245] width 17 height 17
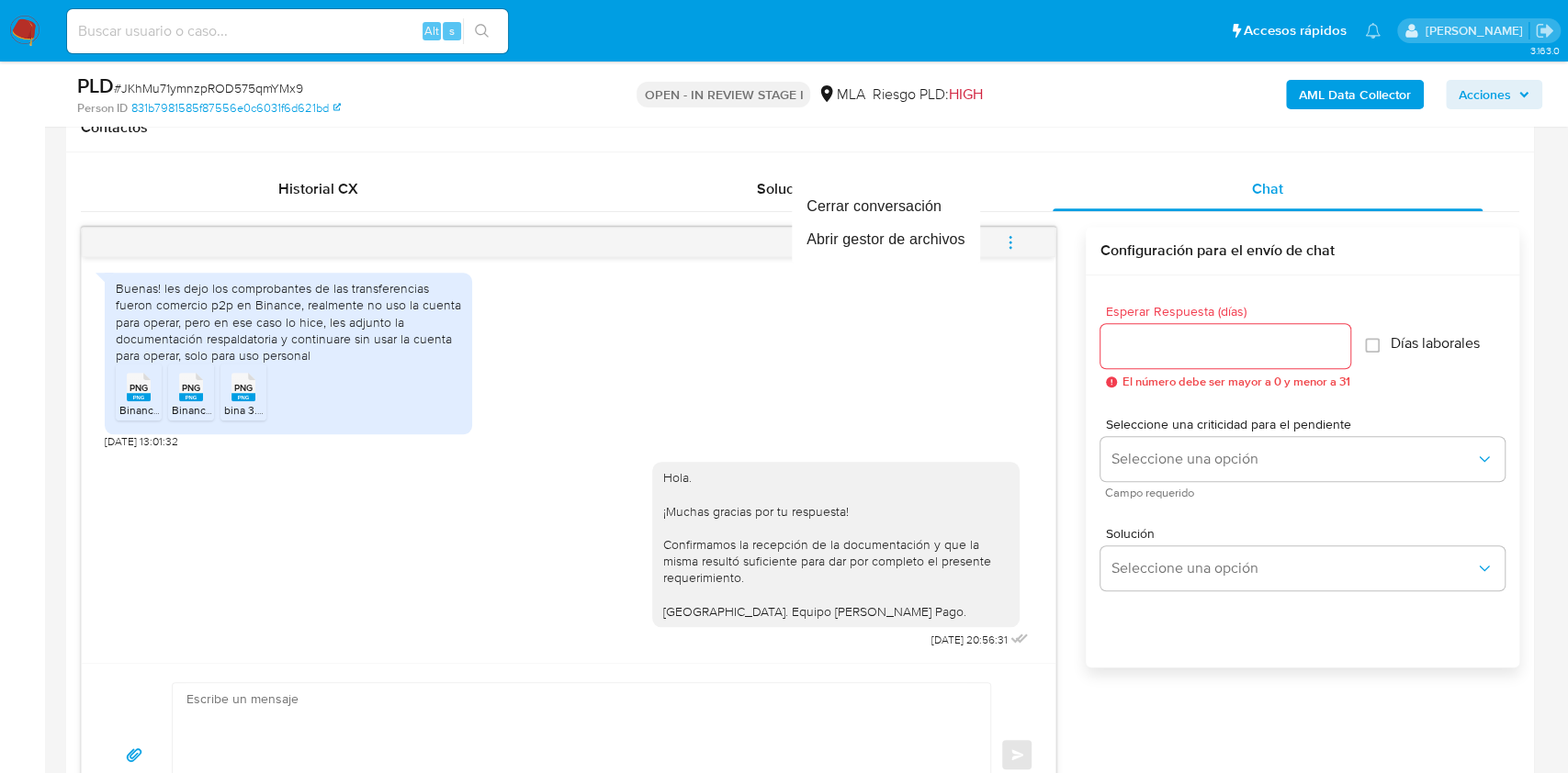
click at [25, 310] on div at bounding box center [784, 386] width 1568 height 773
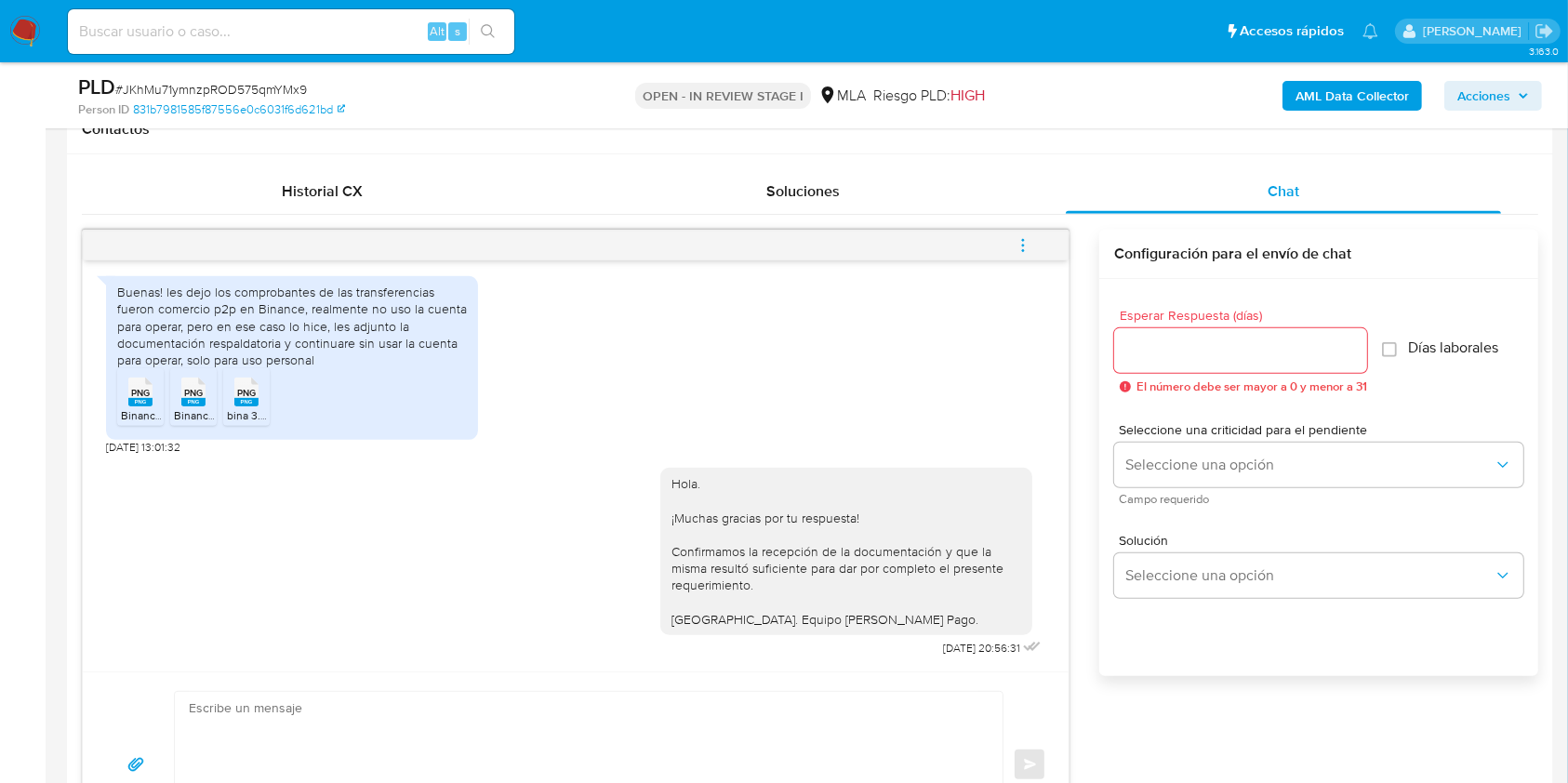
click at [1026, 245] on icon "menu-action" at bounding box center [1023, 245] width 17 height 17
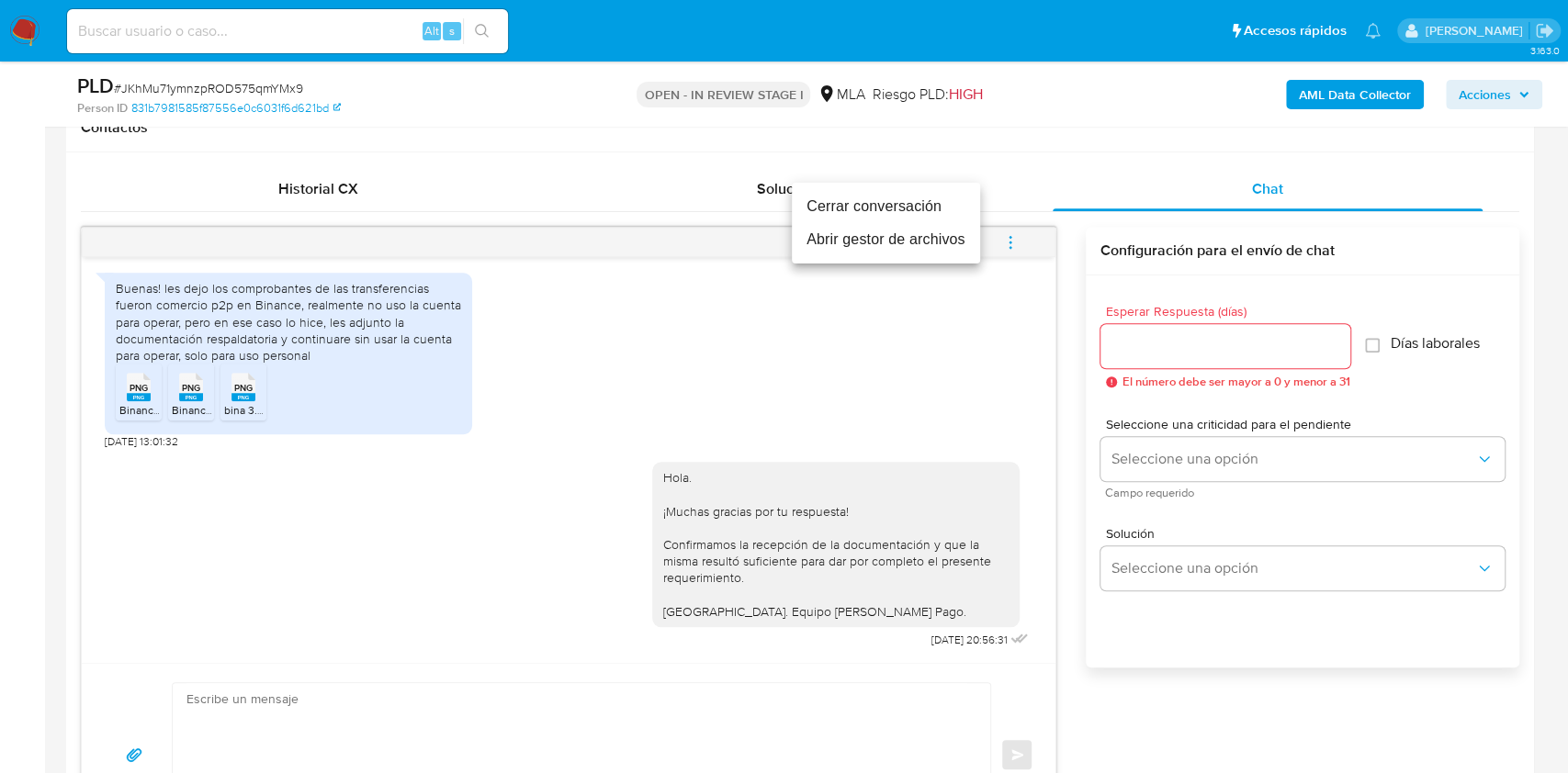
click at [893, 206] on li "Cerrar conversación" at bounding box center [885, 206] width 188 height 33
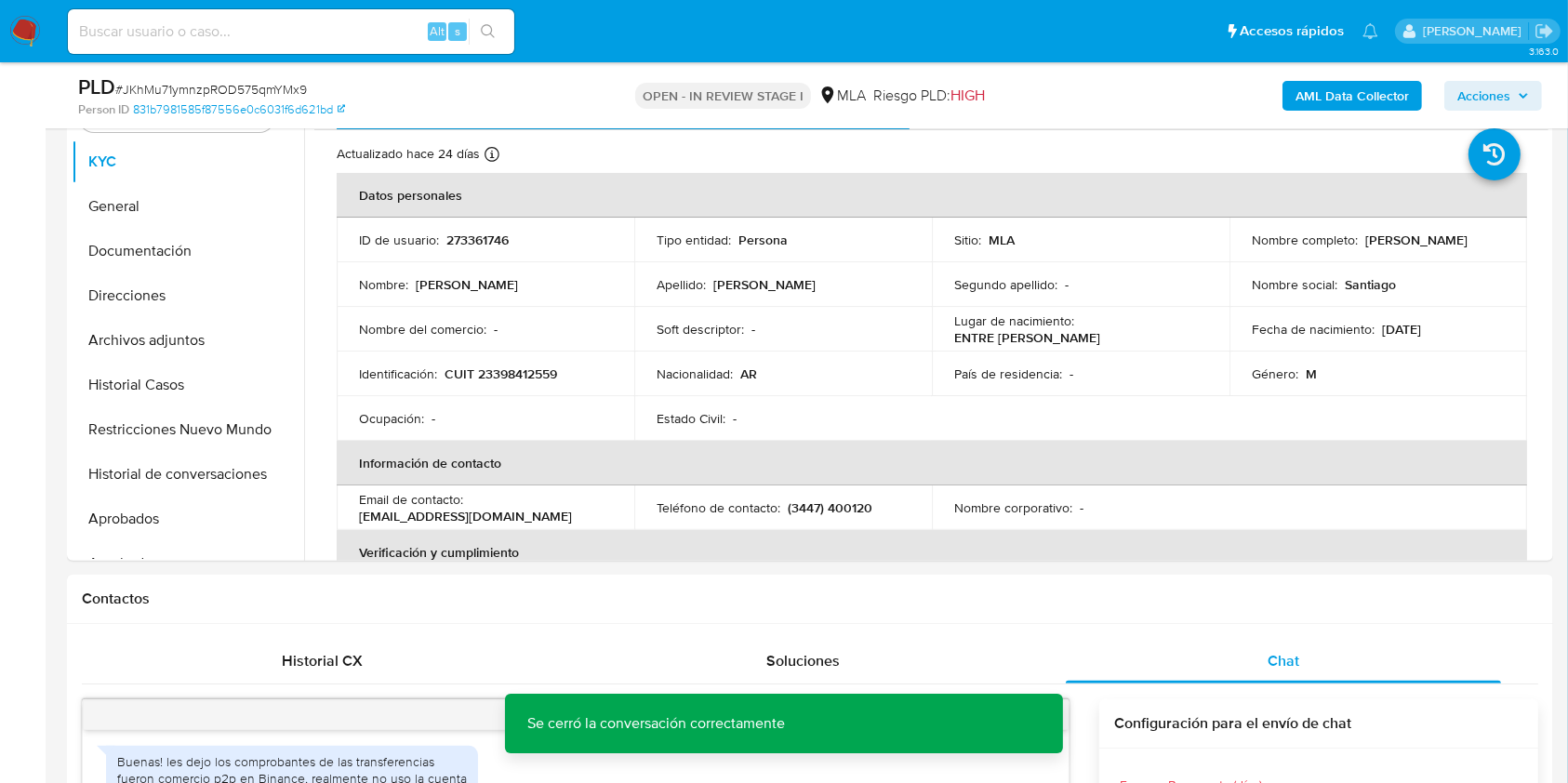
scroll to position [372, 0]
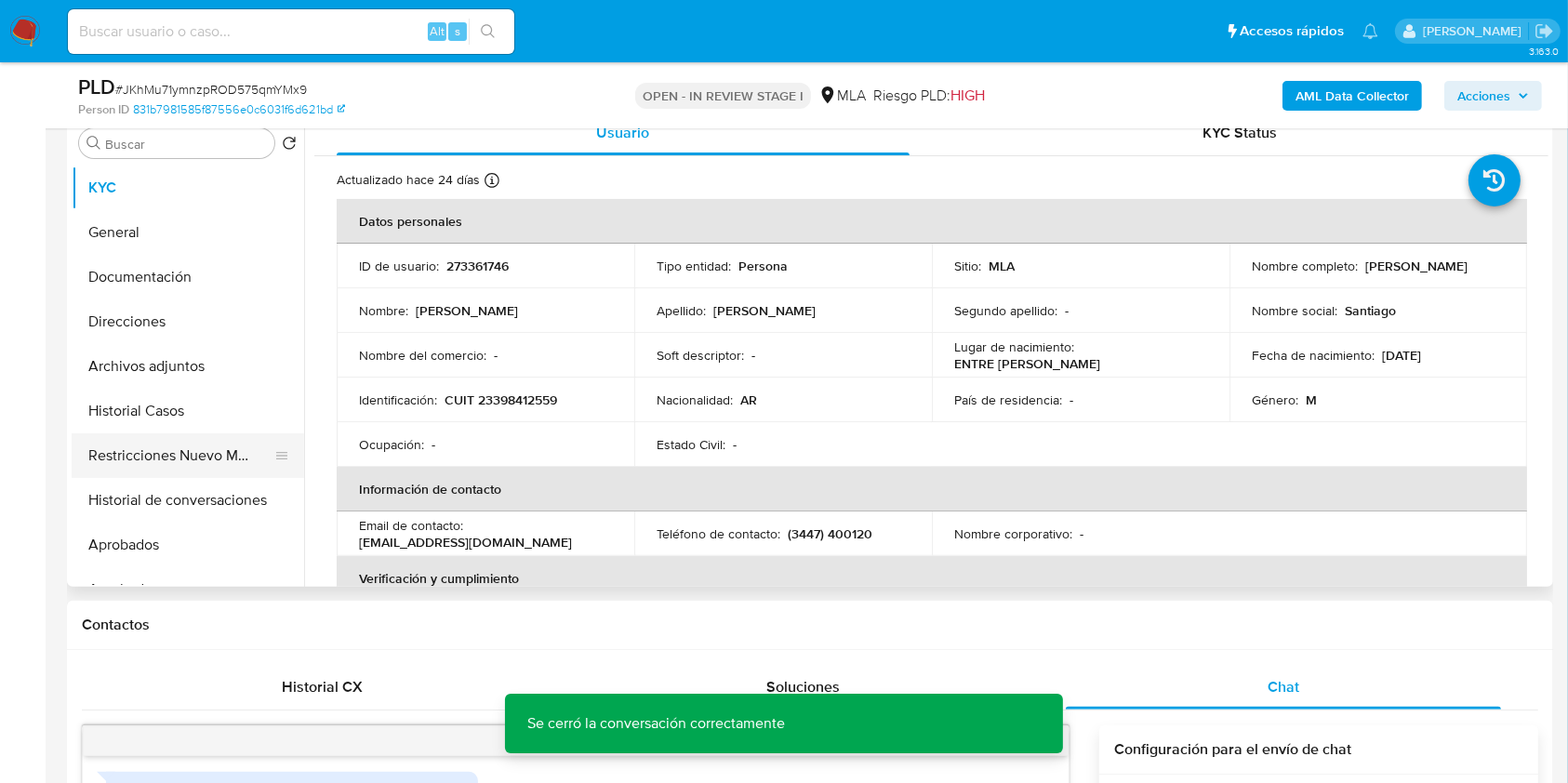
click at [168, 454] on button "Restricciones Nuevo Mundo" at bounding box center [180, 456] width 217 height 45
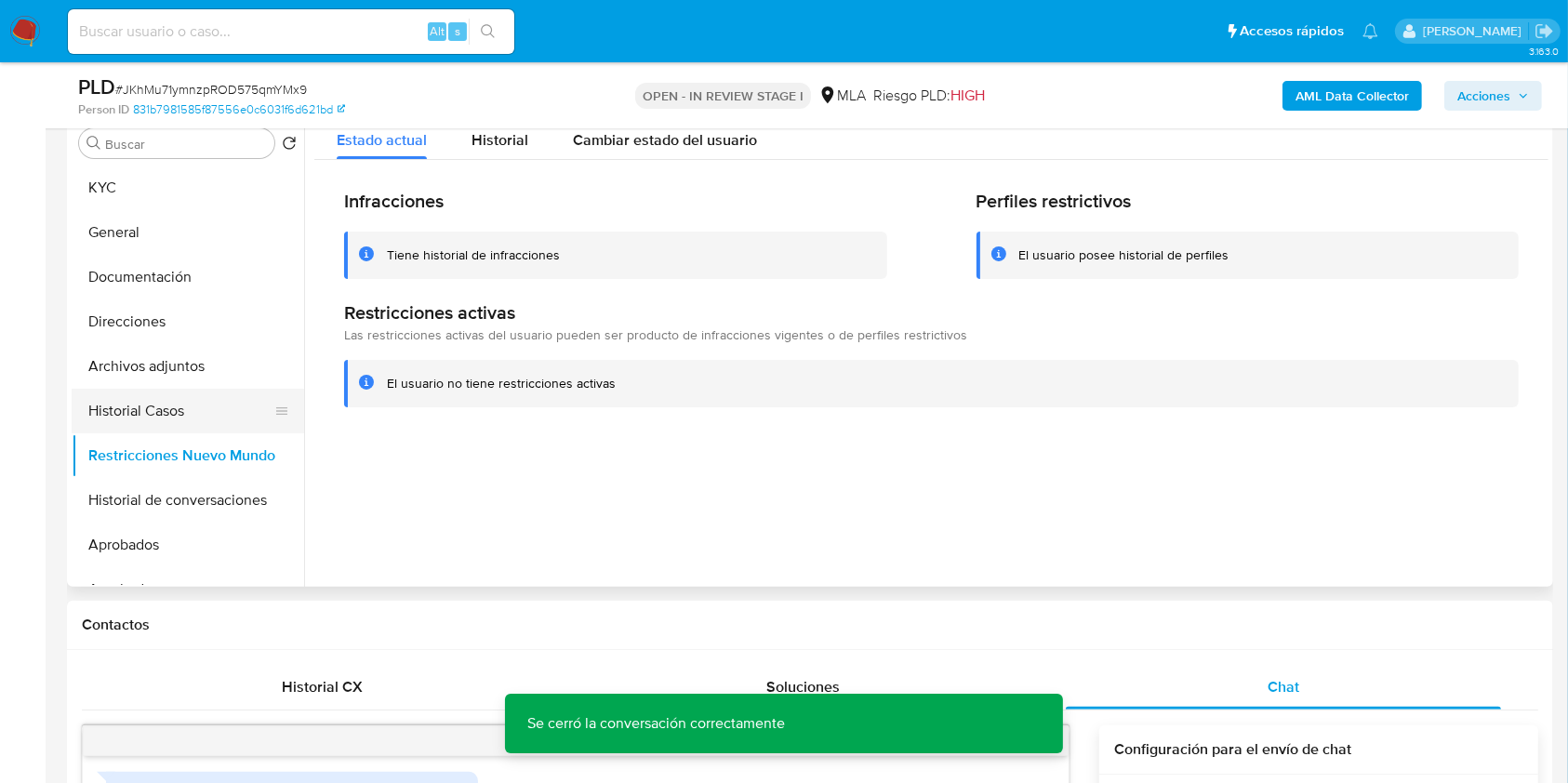
click at [163, 411] on button "Historial Casos" at bounding box center [180, 412] width 217 height 45
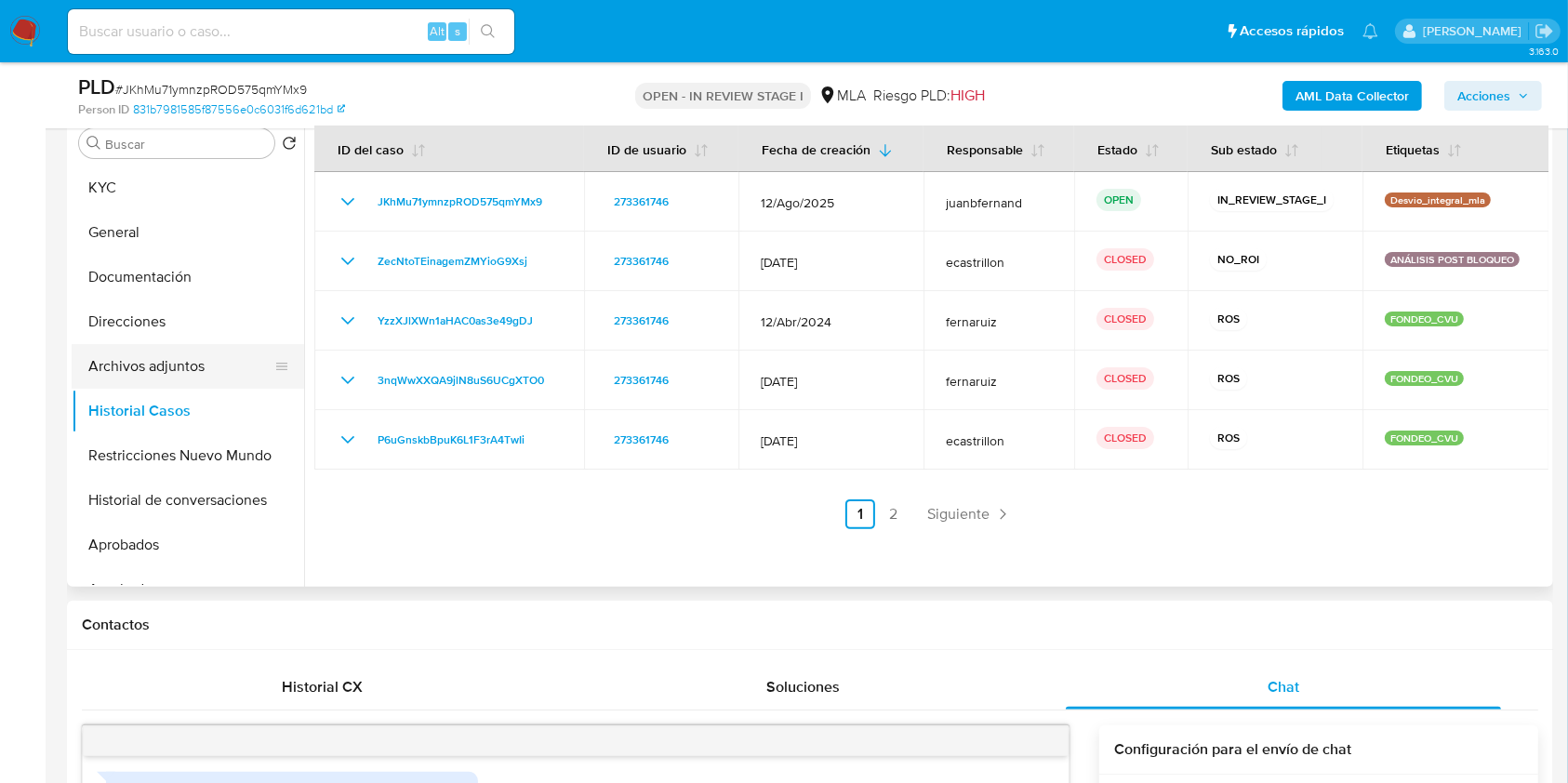
click at [173, 360] on button "Archivos adjuntos" at bounding box center [180, 367] width 217 height 45
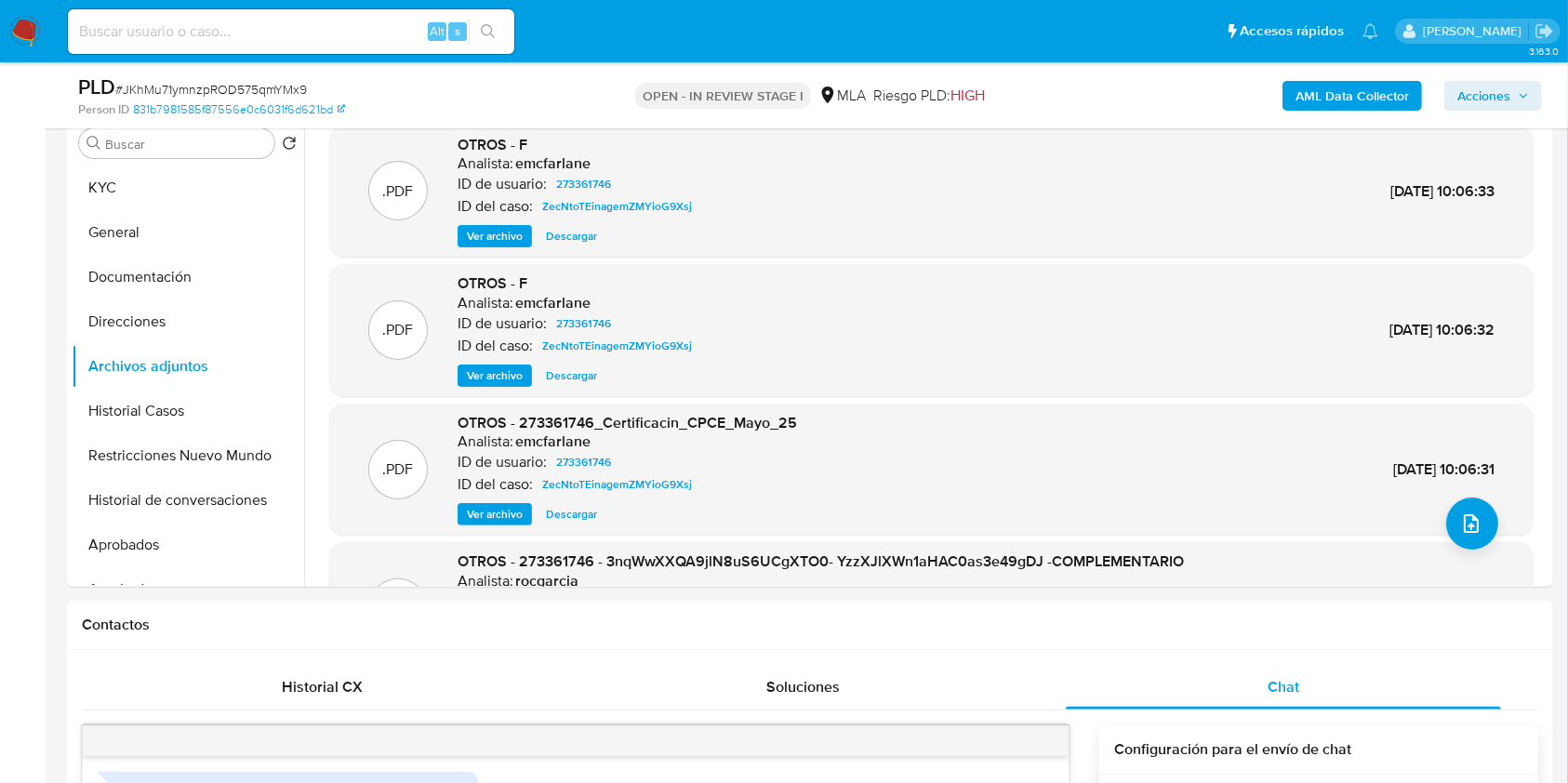
click at [1351, 99] on b "AML Data Collector" at bounding box center [1353, 96] width 114 height 30
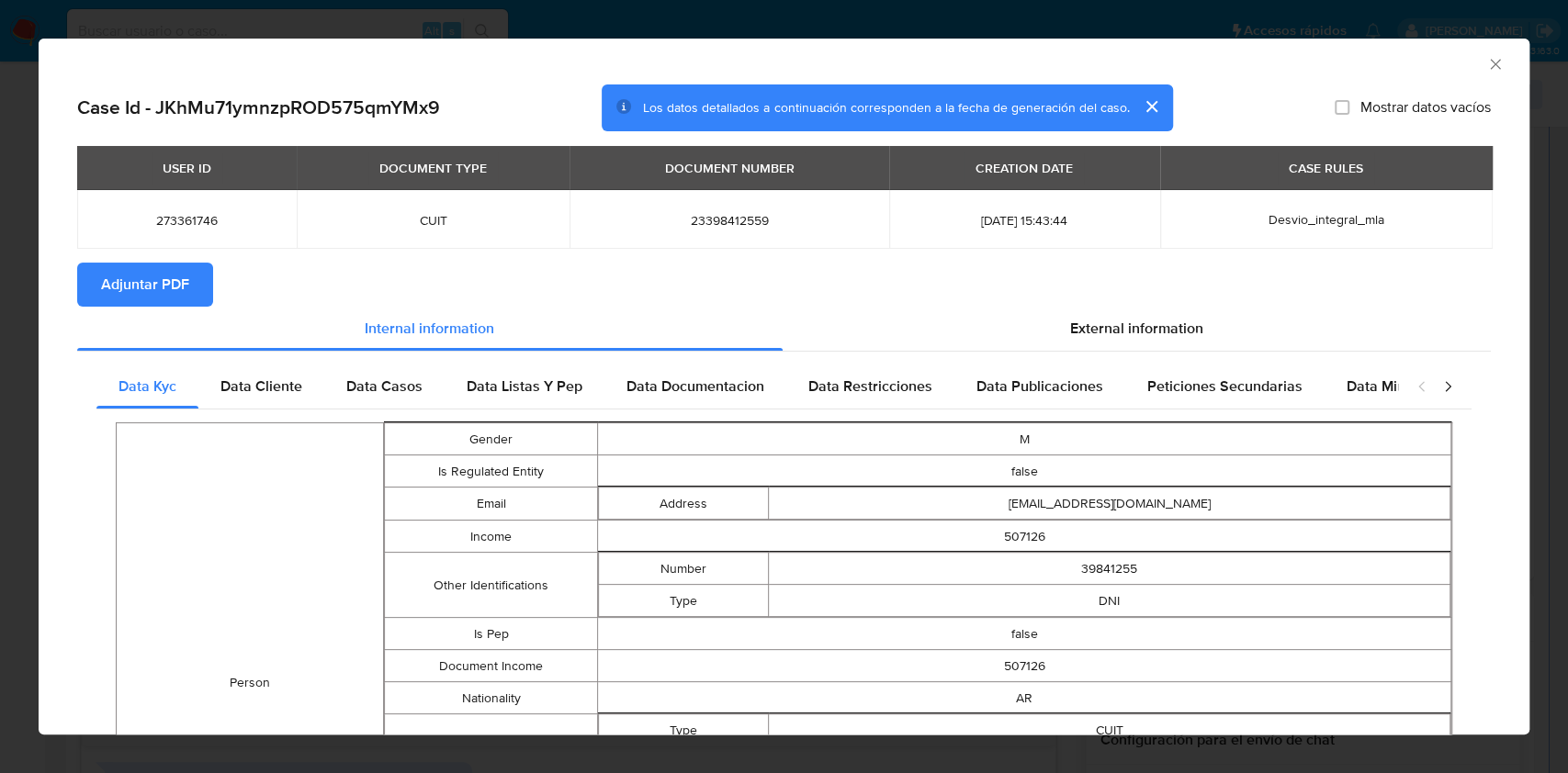
click at [191, 273] on button "Adjuntar PDF" at bounding box center [146, 285] width 136 height 44
click at [1486, 66] on icon "Cerrar ventana" at bounding box center [1495, 64] width 18 height 18
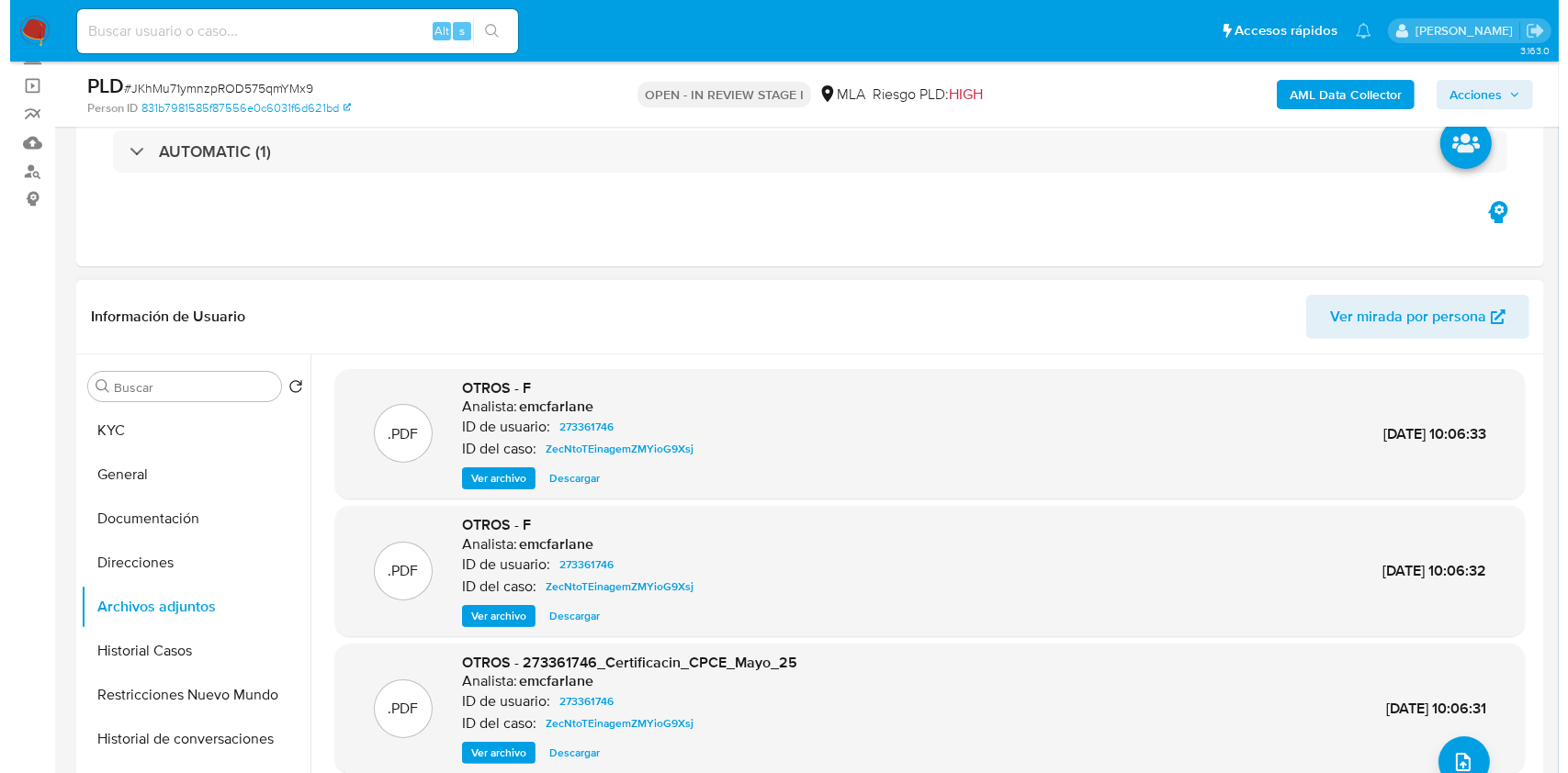
scroll to position [123, 0]
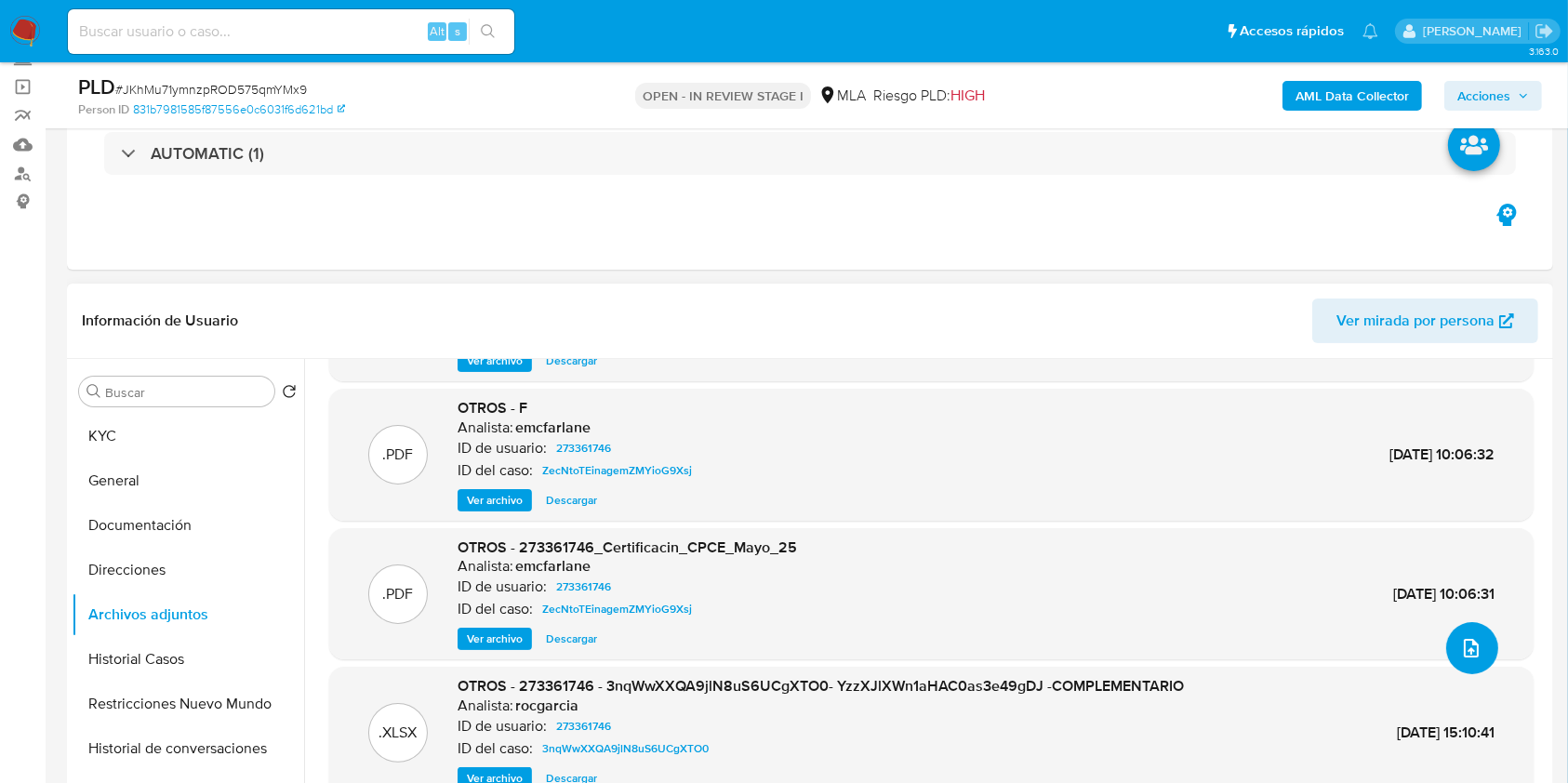
click at [1470, 638] on icon "upload-file" at bounding box center [1471, 649] width 22 height 22
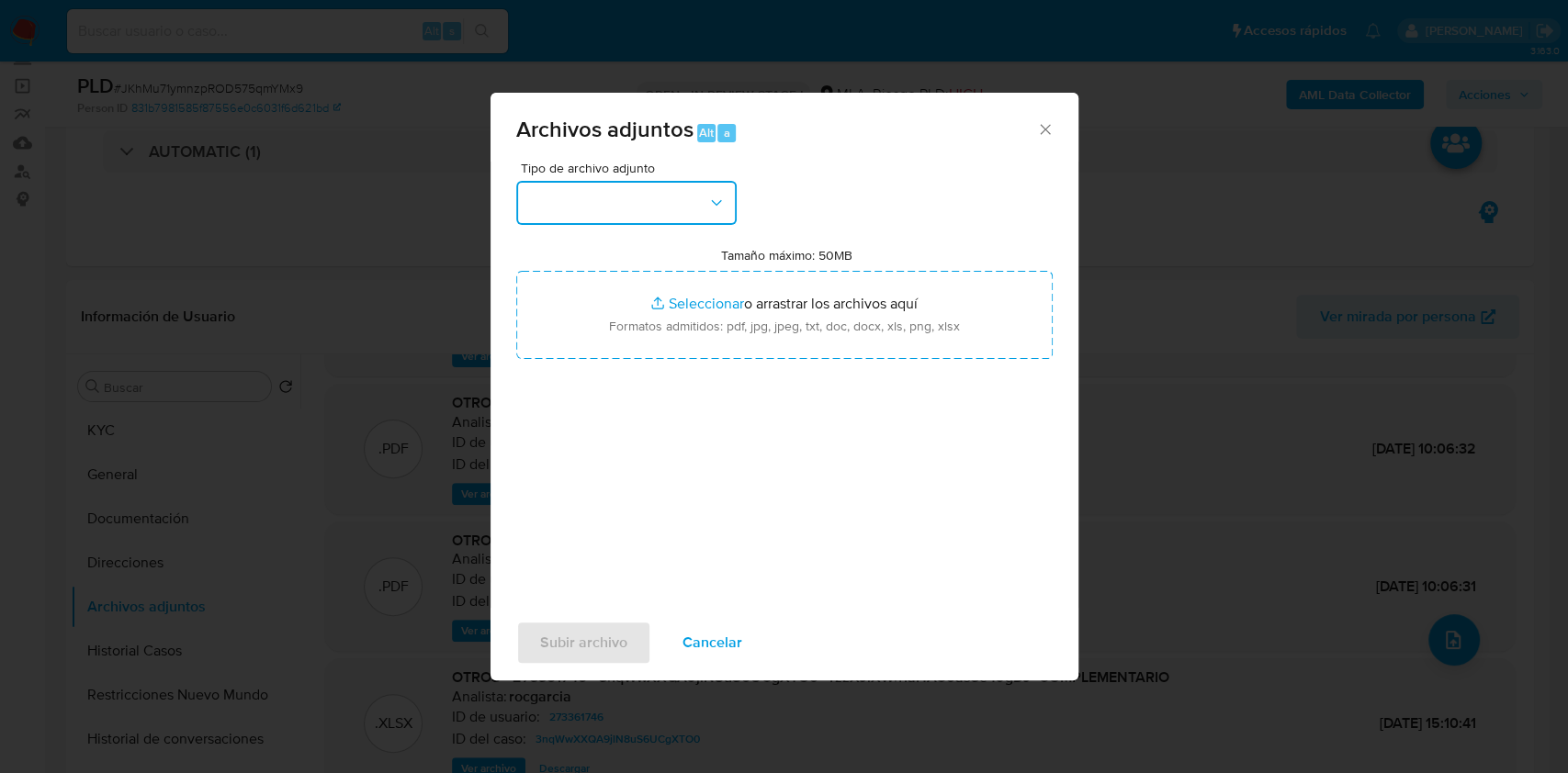
click at [693, 205] on button "button" at bounding box center [626, 203] width 220 height 44
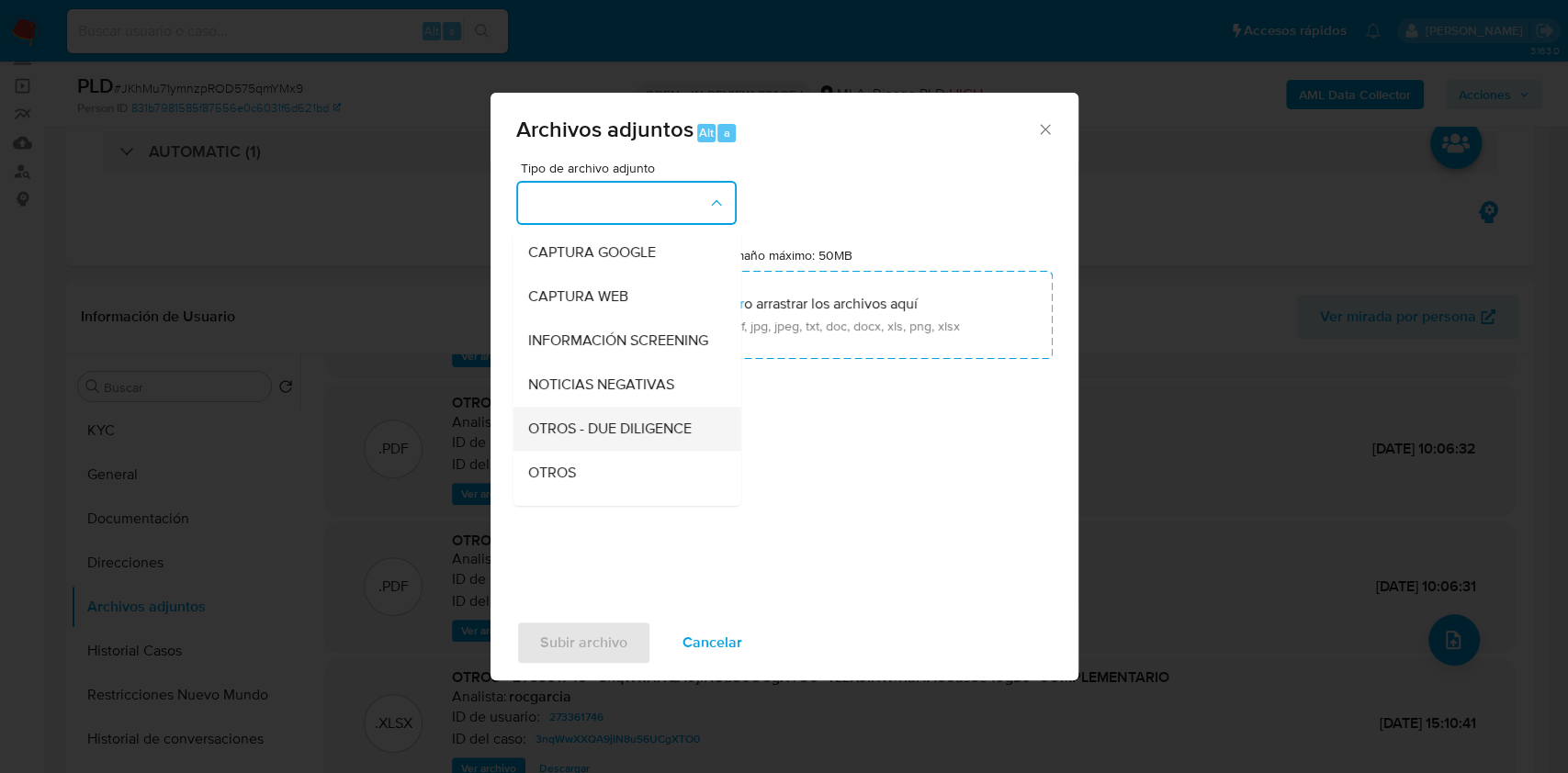
scroll to position [244, 0]
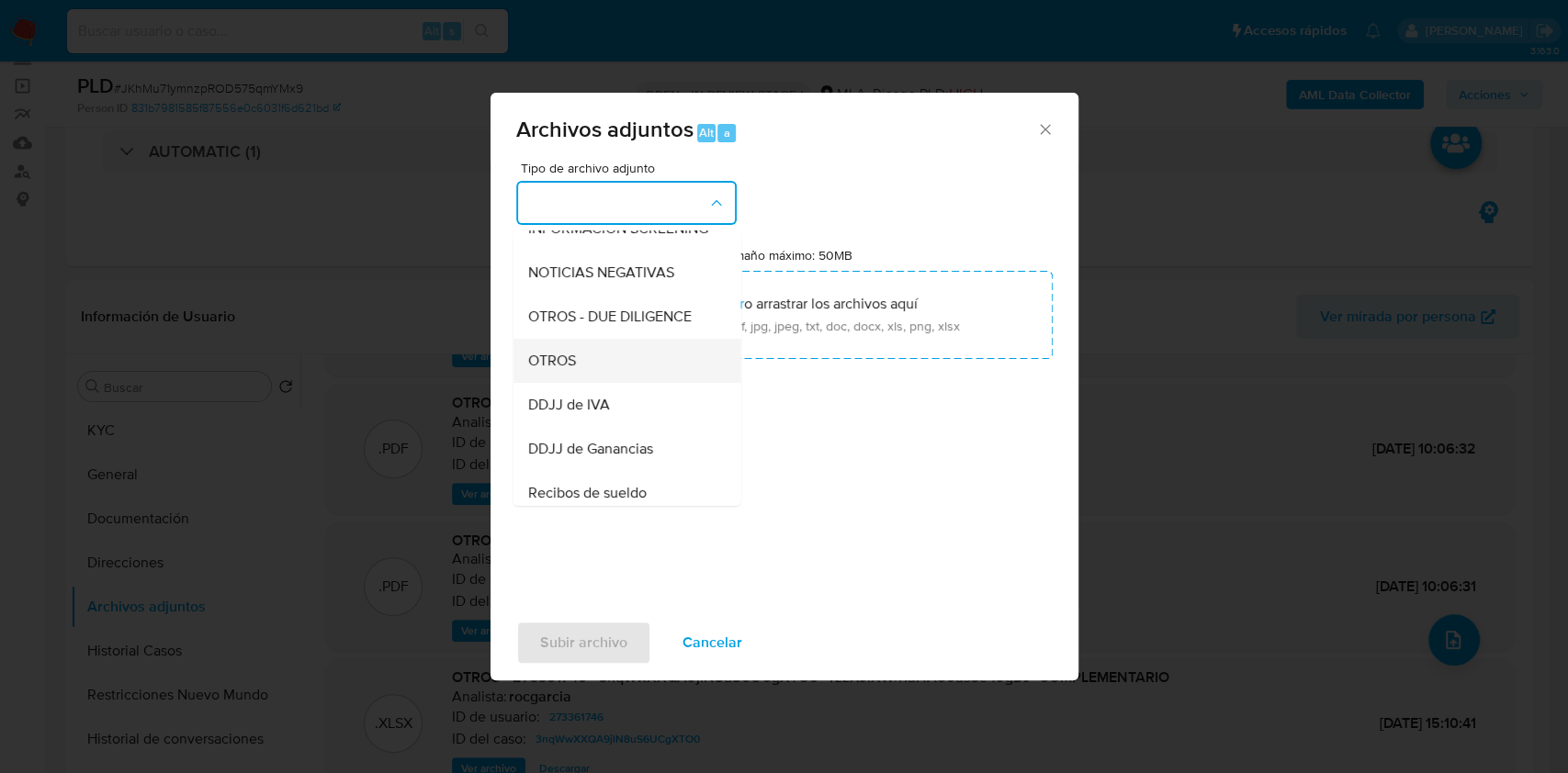
click at [602, 381] on div "OTROS" at bounding box center [620, 361] width 187 height 44
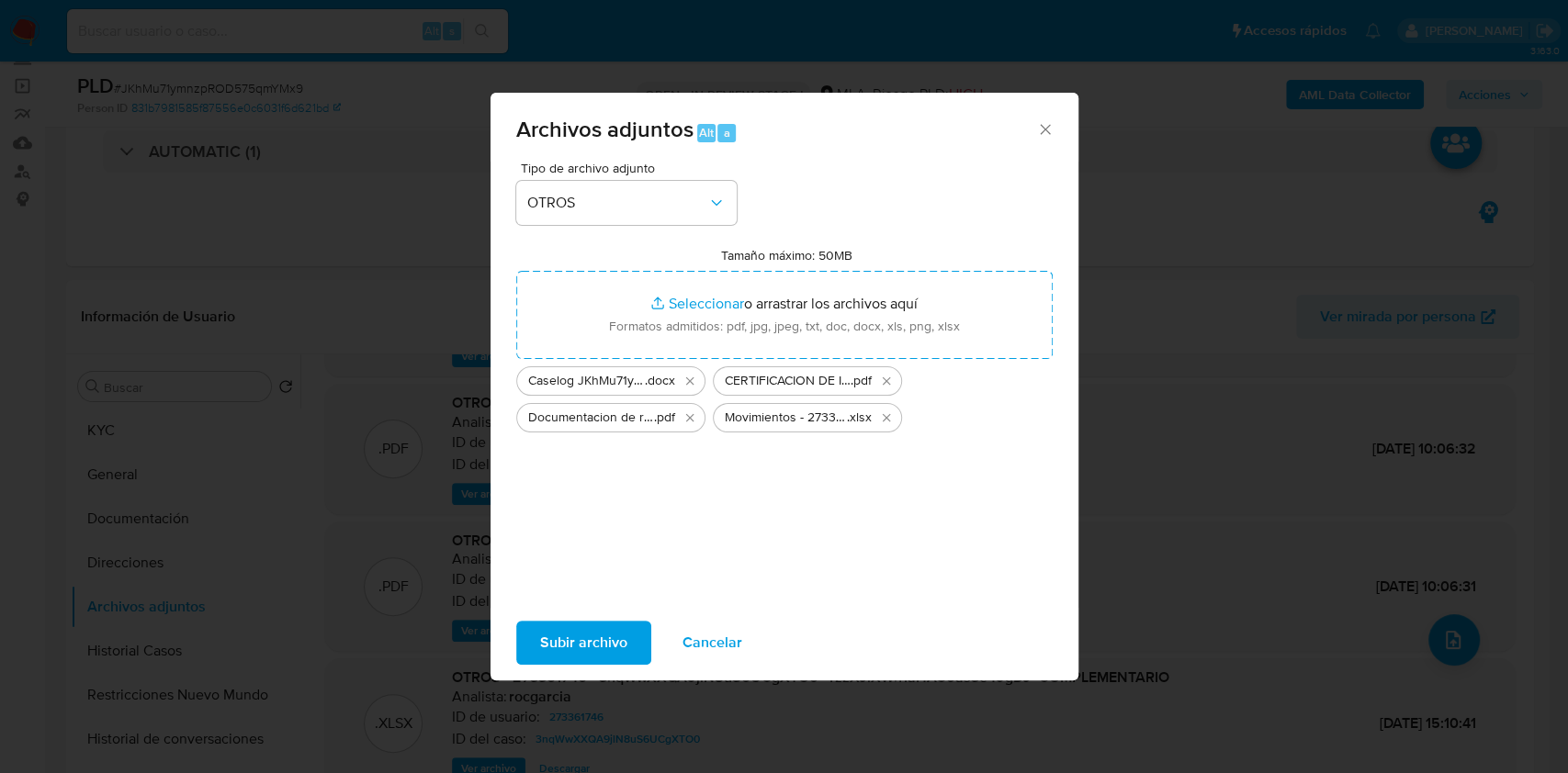
click at [596, 647] on span "Subir archivo" at bounding box center [583, 643] width 88 height 41
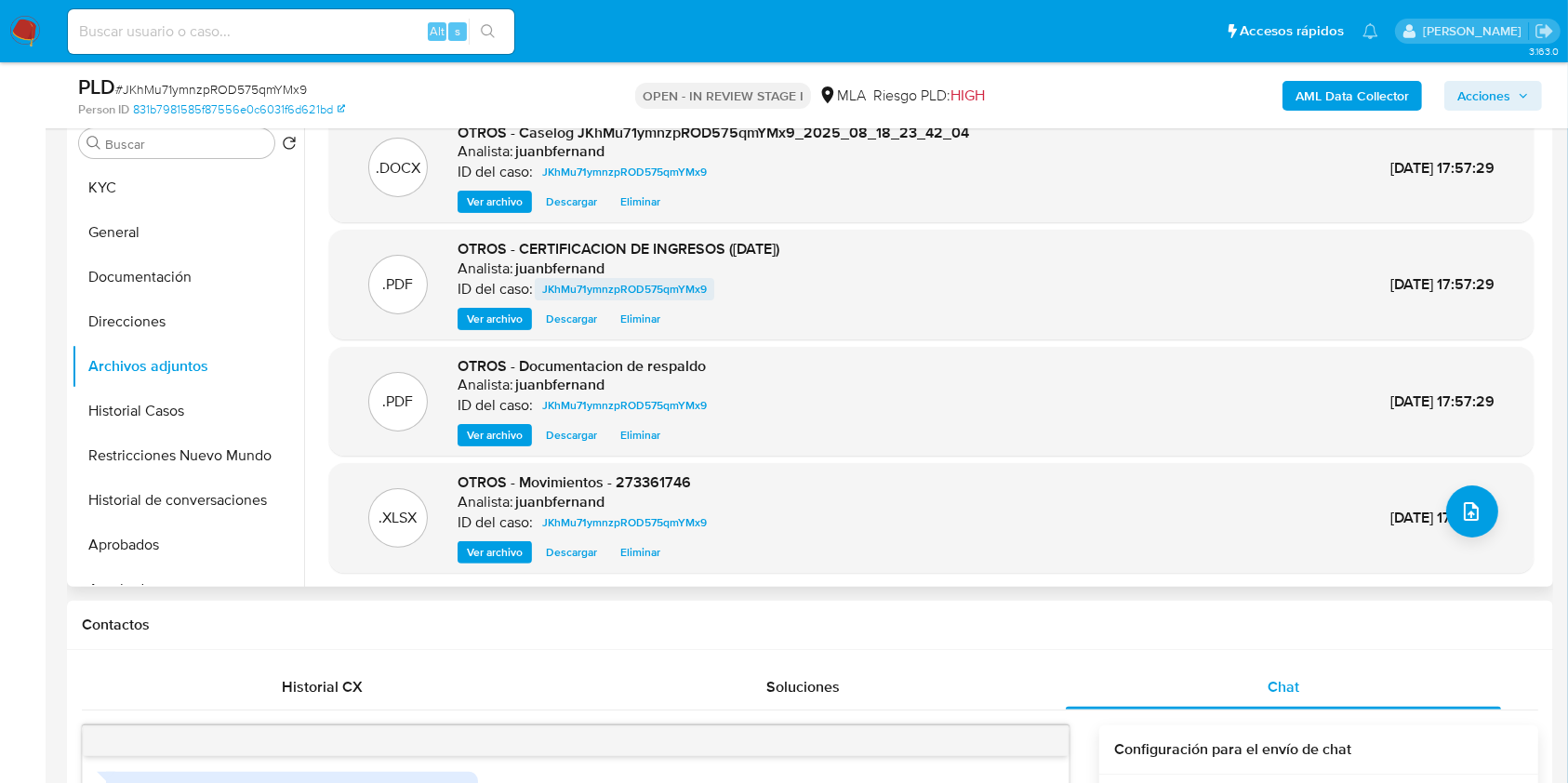
scroll to position [0, 0]
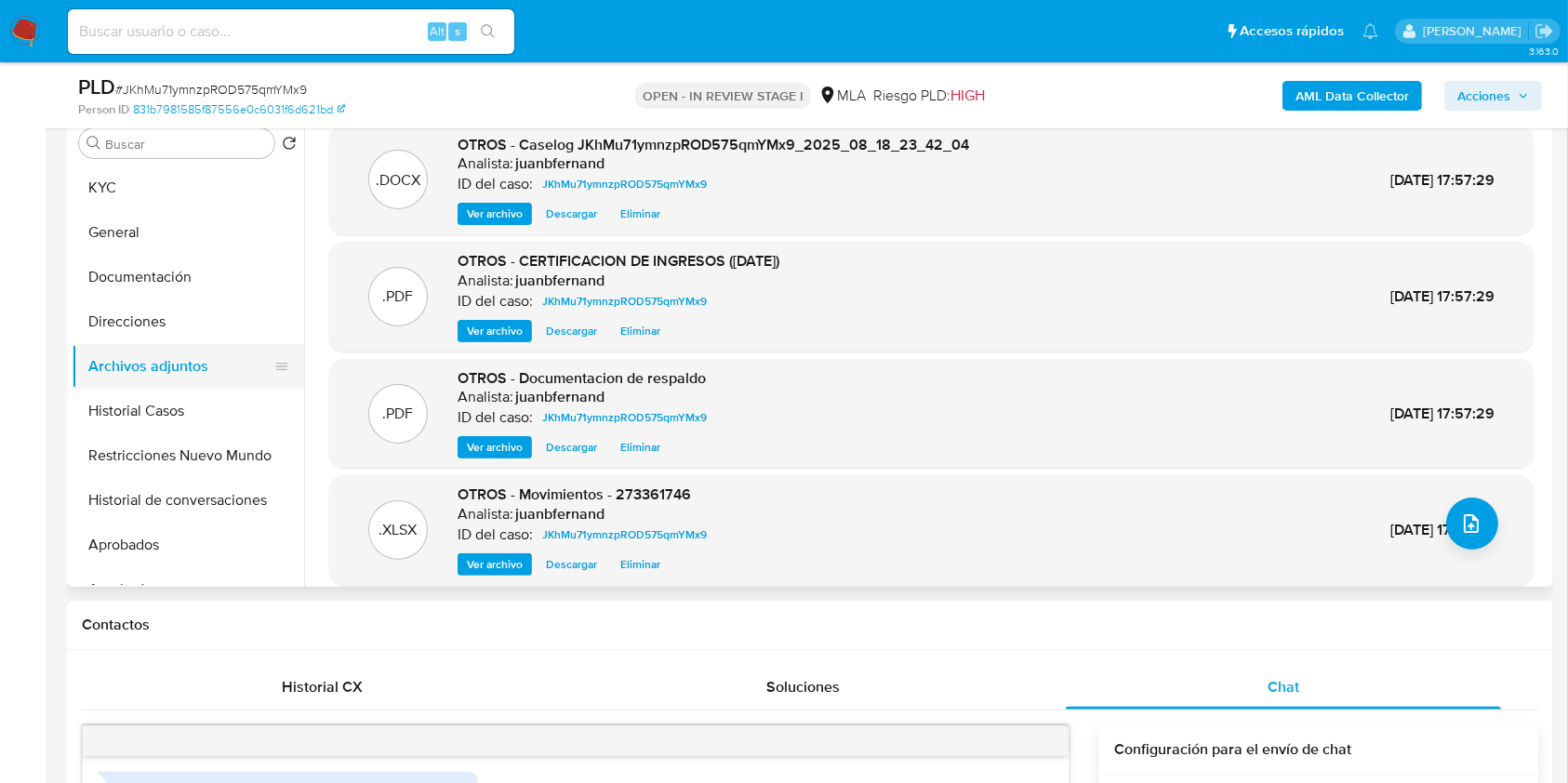
drag, startPoint x: 201, startPoint y: 317, endPoint x: 198, endPoint y: 357, distance: 40.1
click at [201, 317] on button "Direcciones" at bounding box center [187, 322] width 232 height 45
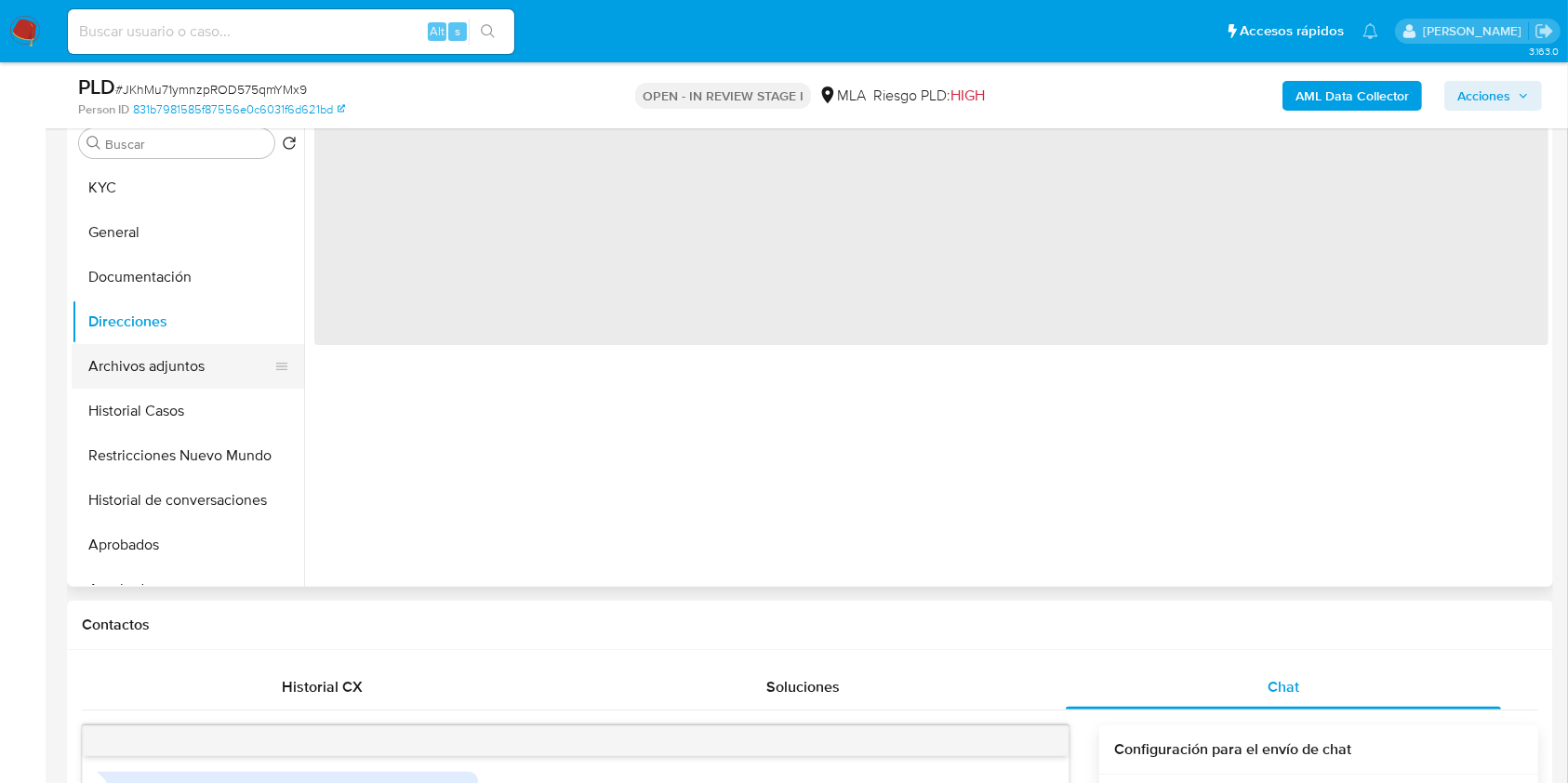
click at [200, 365] on button "Archivos adjuntos" at bounding box center [180, 367] width 217 height 45
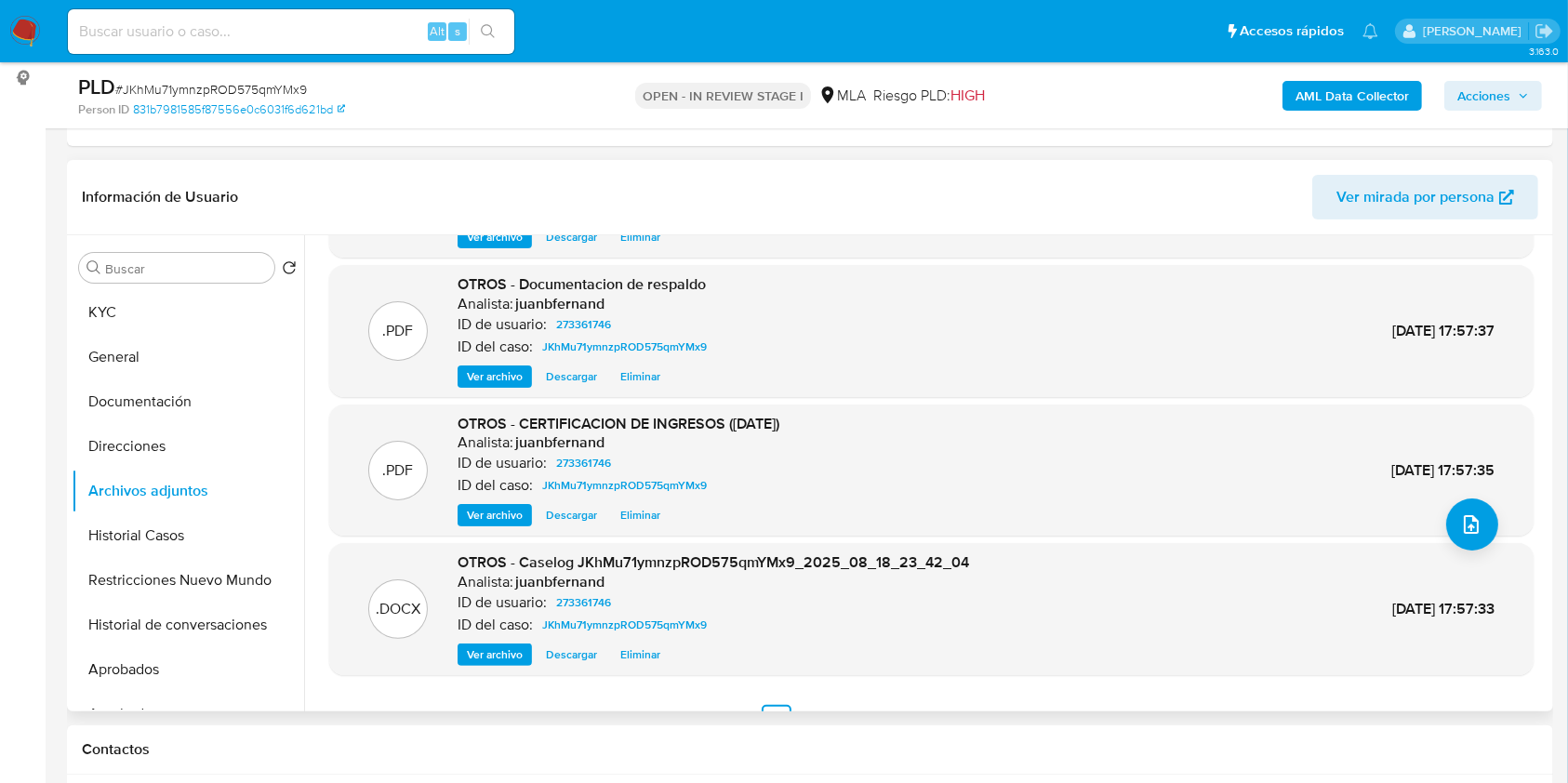
scroll to position [156, 0]
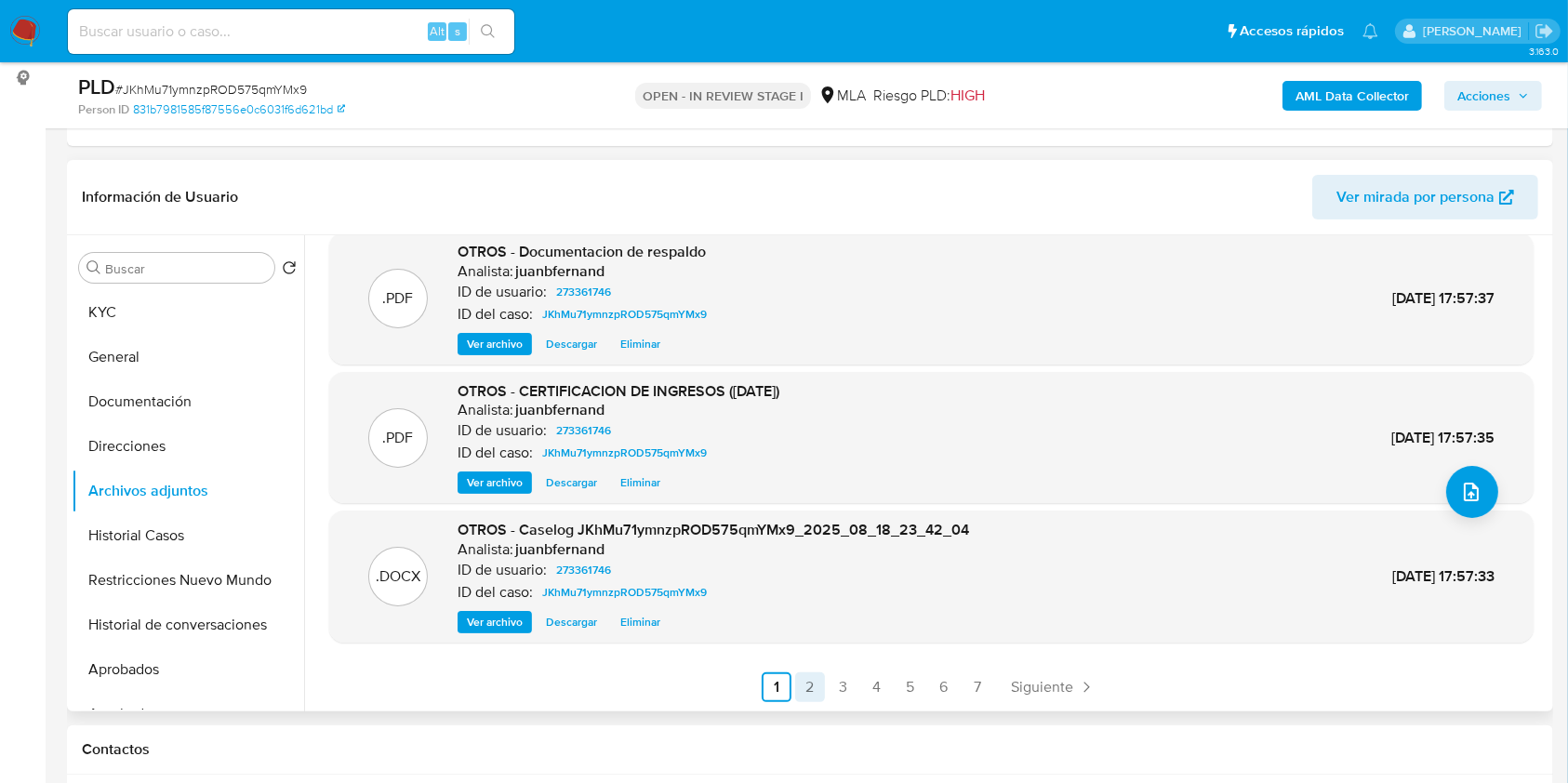
click at [808, 683] on link "2" at bounding box center [810, 688] width 30 height 30
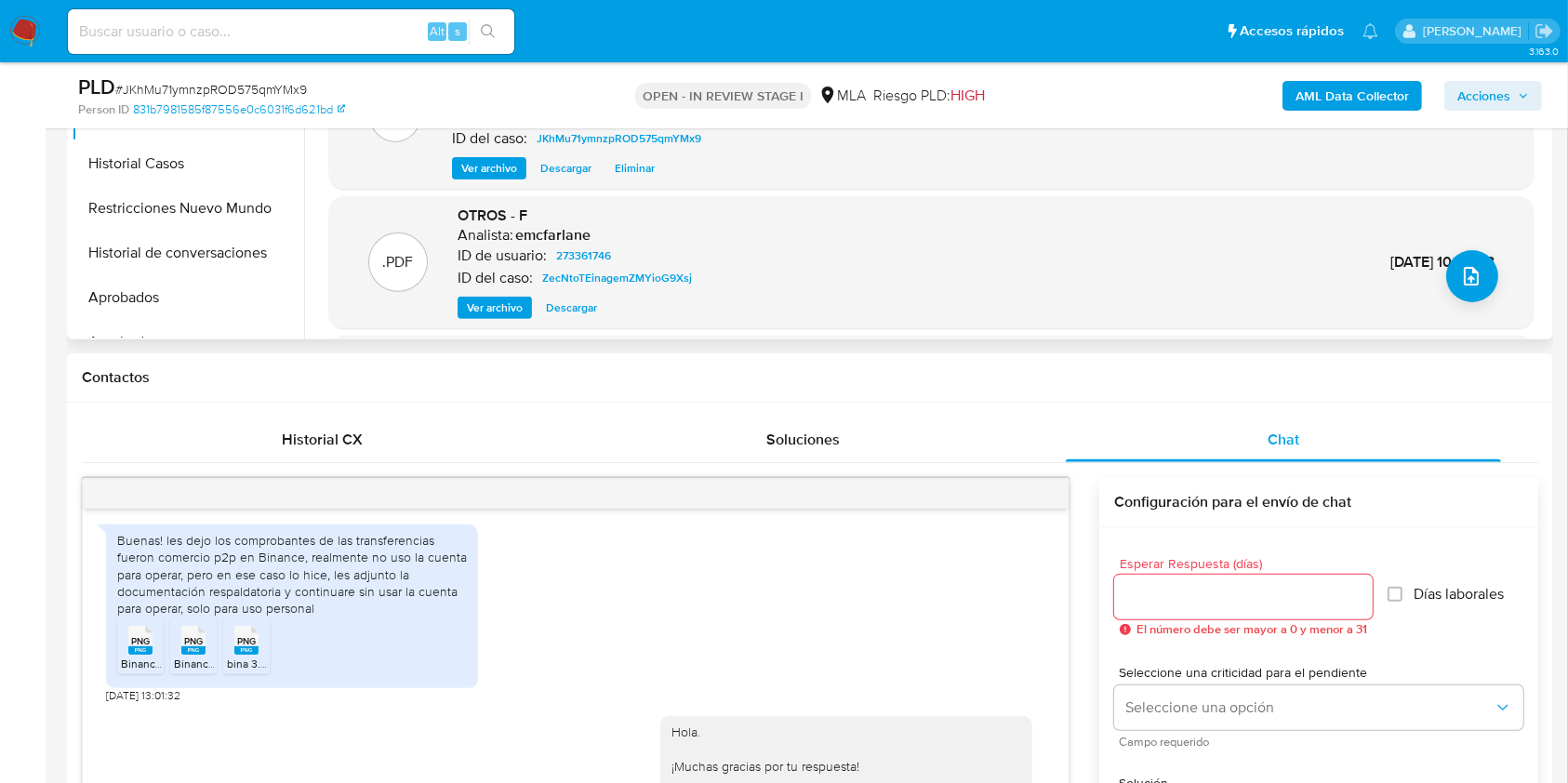
scroll to position [247, 0]
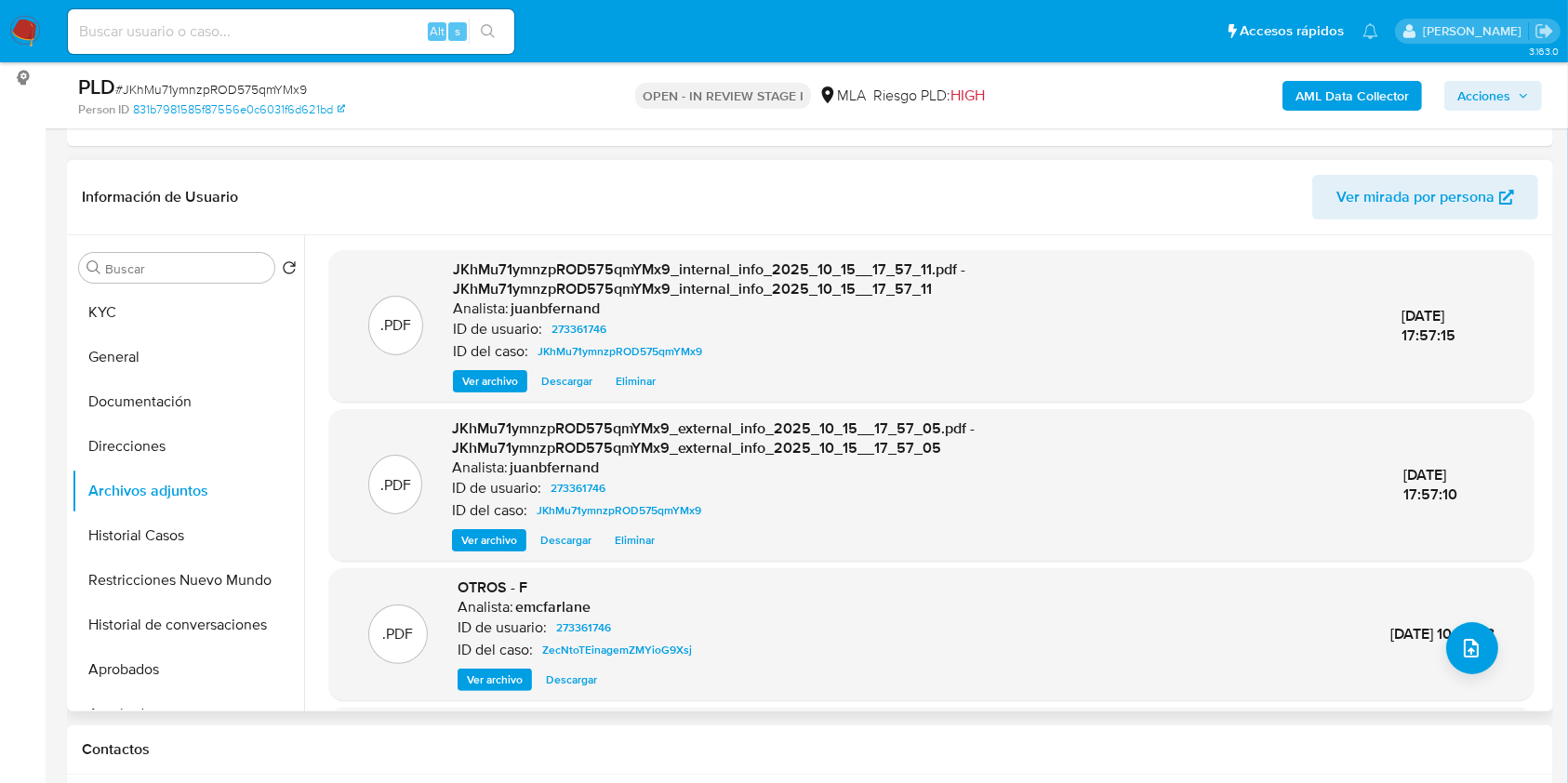
click at [1518, 101] on icon "button" at bounding box center [1523, 96] width 11 height 11
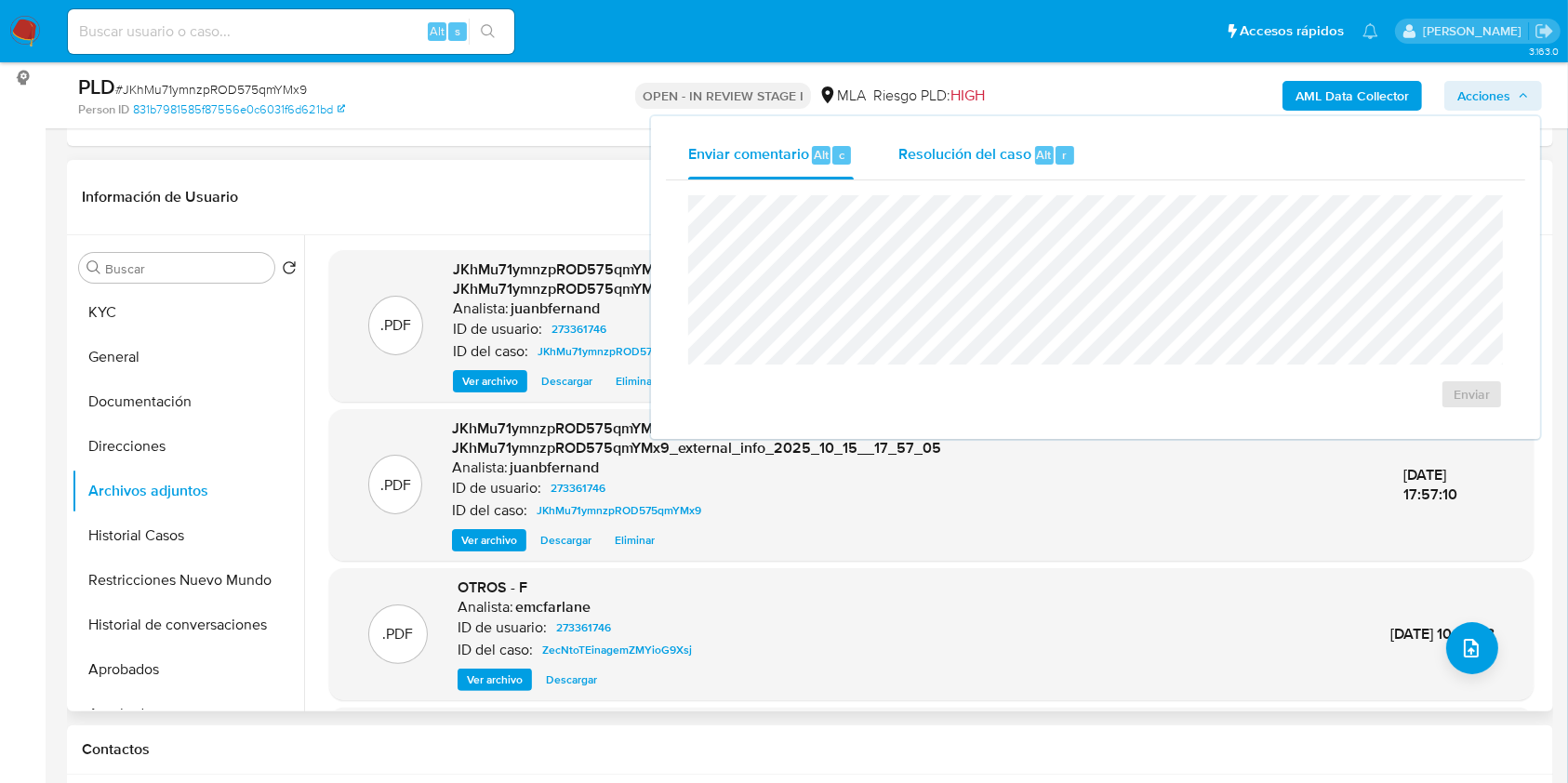
click at [974, 148] on span "Resolución del caso" at bounding box center [964, 154] width 133 height 21
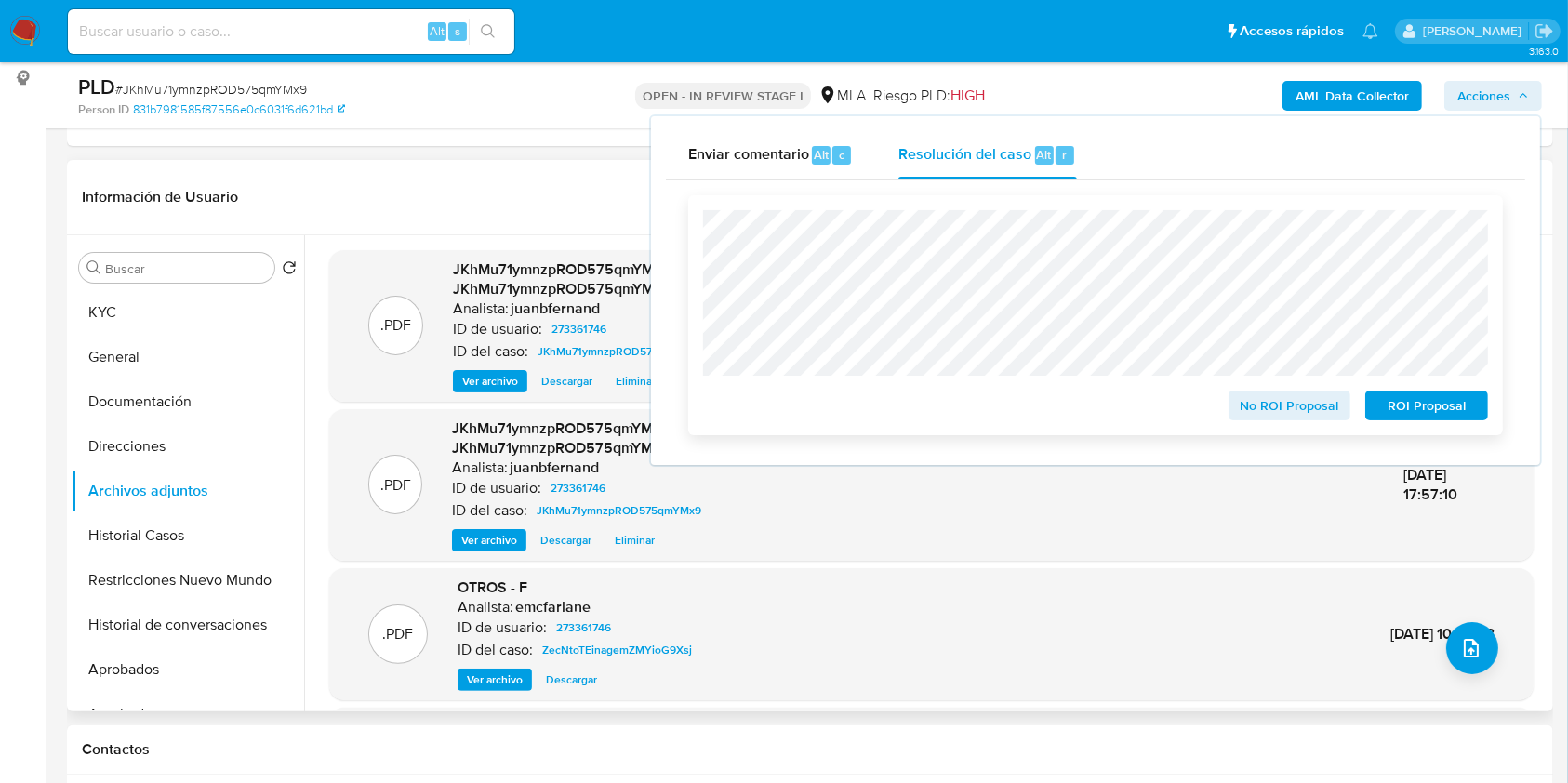
click at [1309, 412] on span "No ROI Proposal" at bounding box center [1290, 406] width 97 height 26
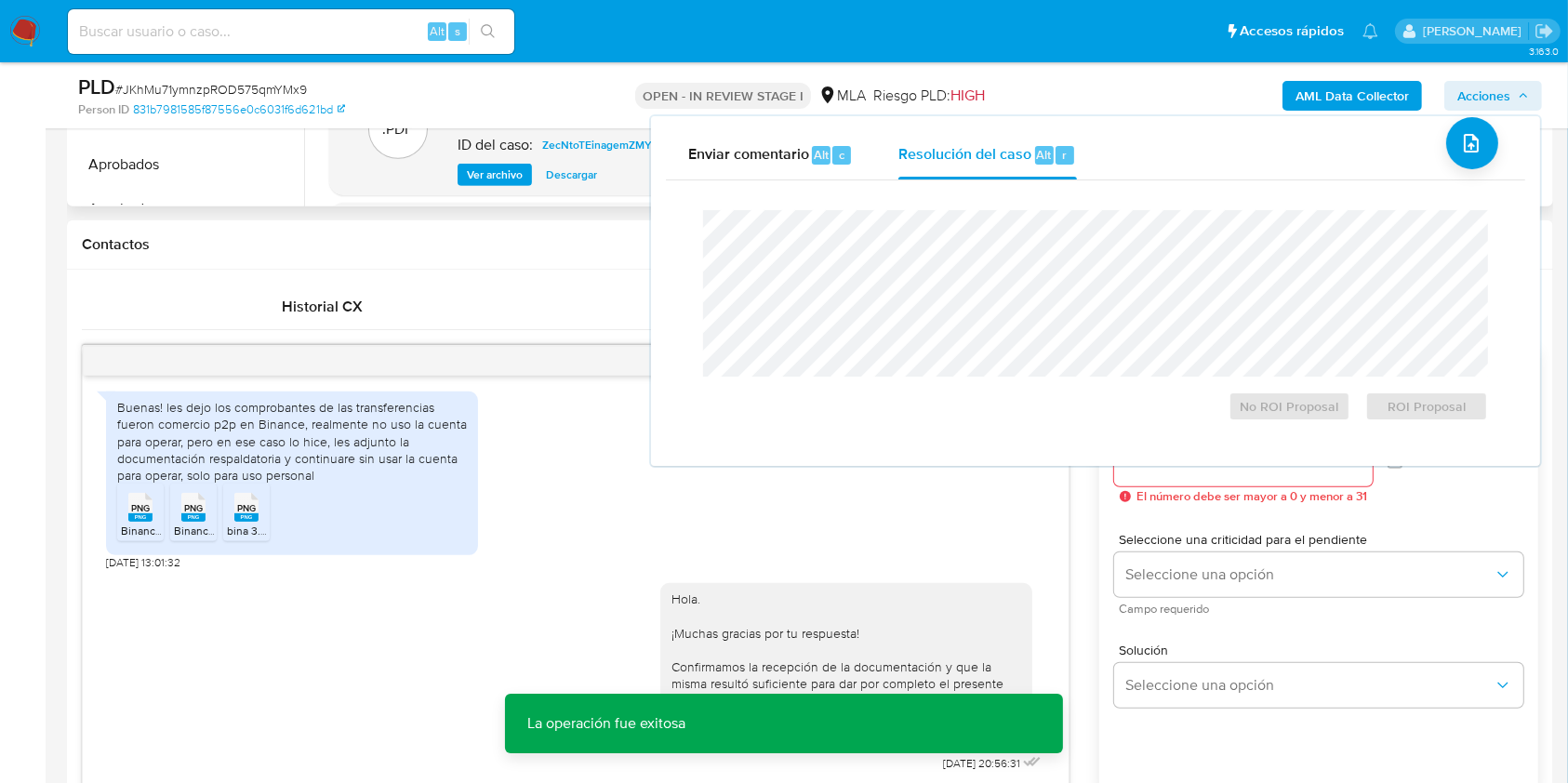
scroll to position [868, 0]
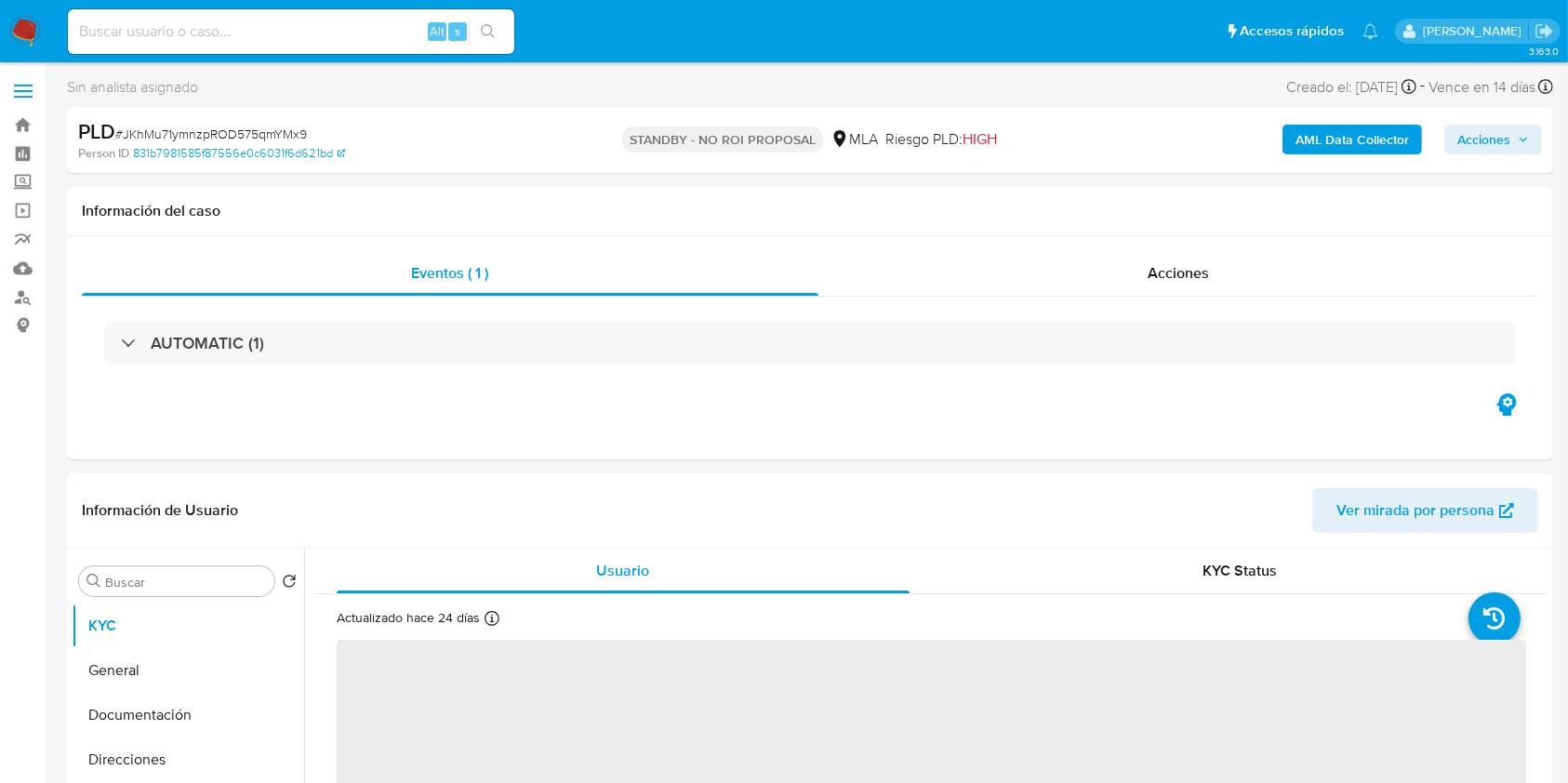
select select "10"
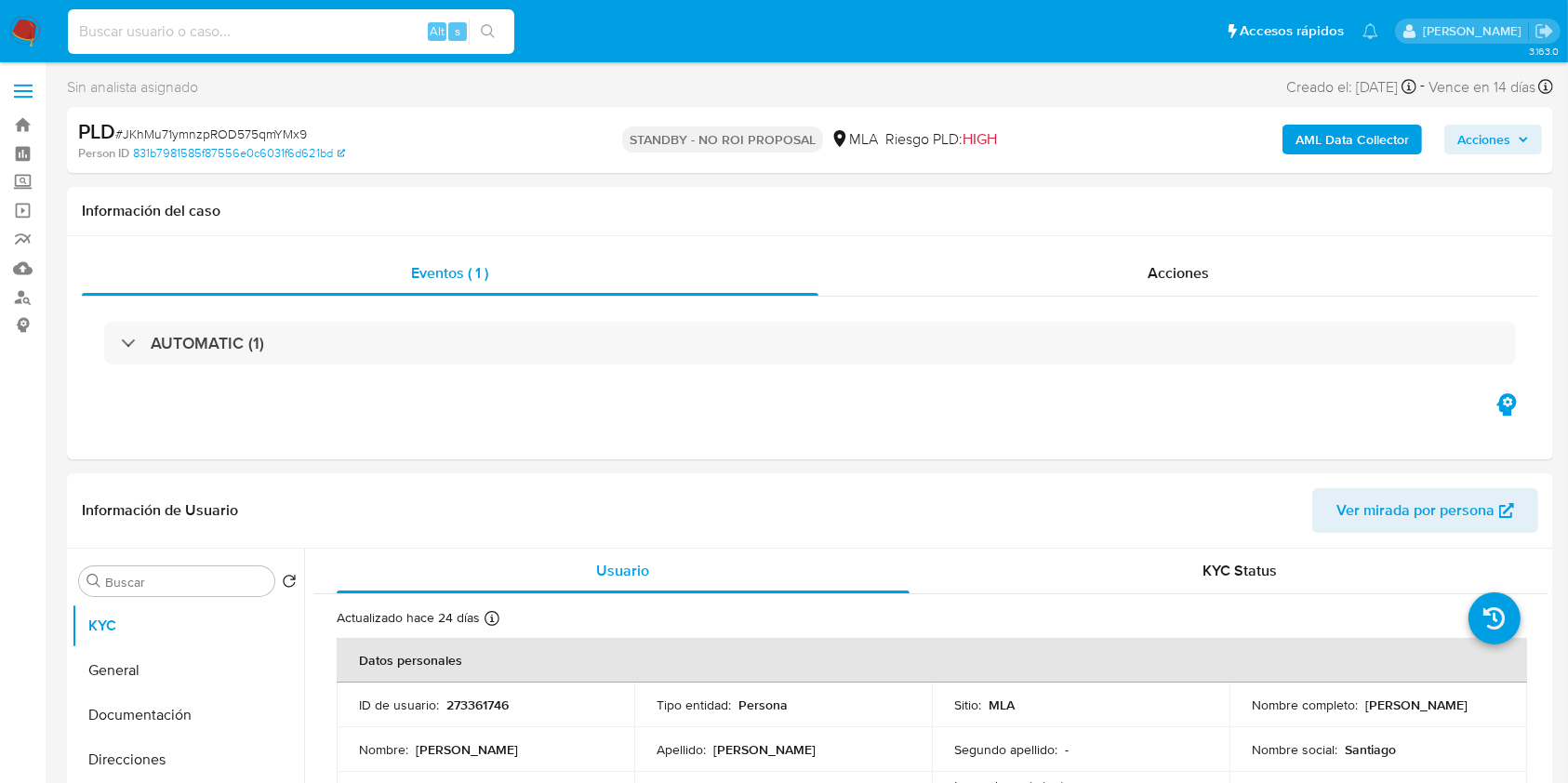
click at [406, 23] on input at bounding box center [291, 32] width 447 height 24
paste input "z6ps8nWur26MnZBOs5iBGtvf"
type input "z6ps8nWur26MnZBOs5iBGtvf"
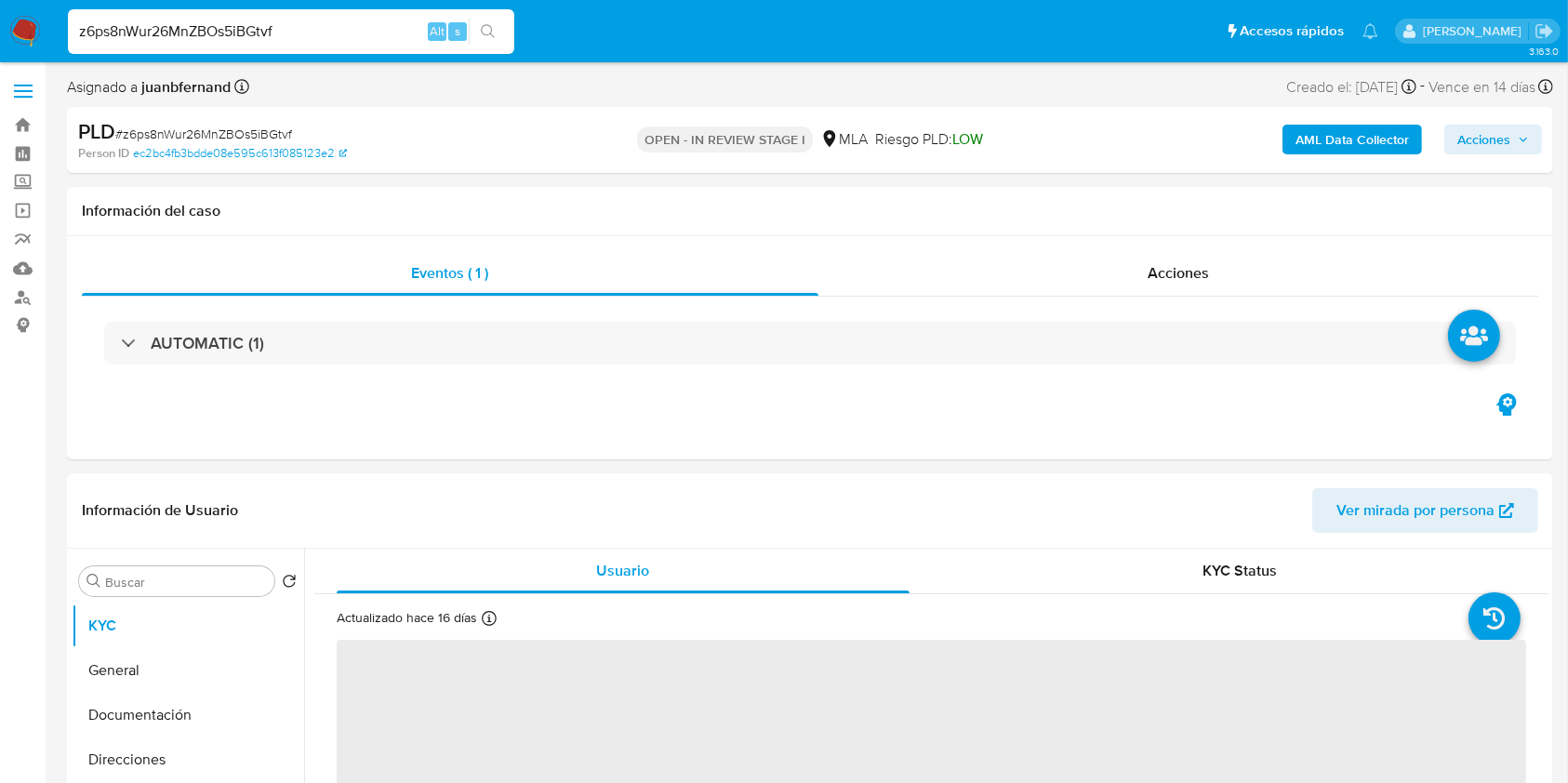
select select "10"
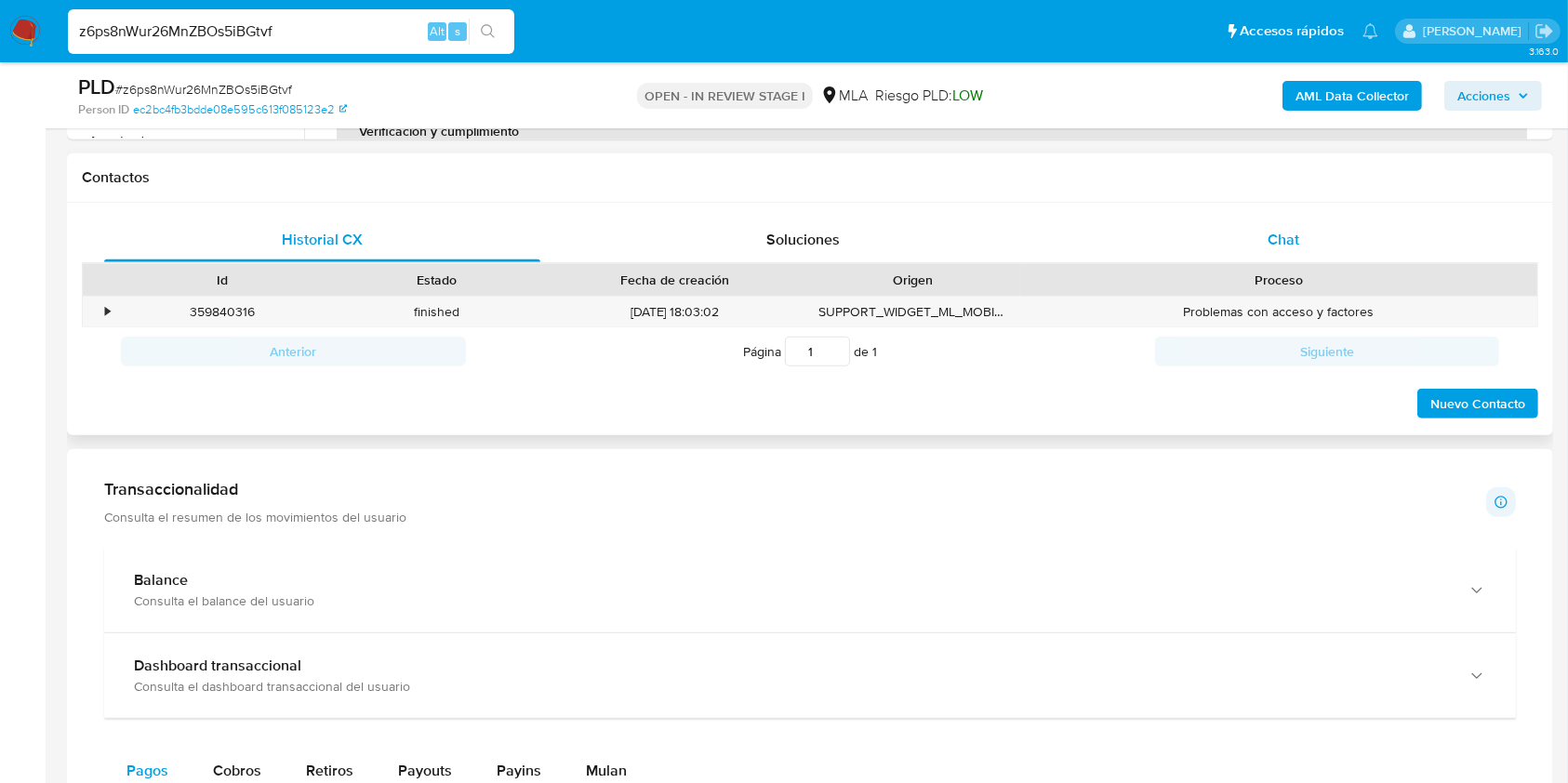
scroll to position [820, 0]
click at [1311, 223] on div "Chat" at bounding box center [1284, 239] width 437 height 45
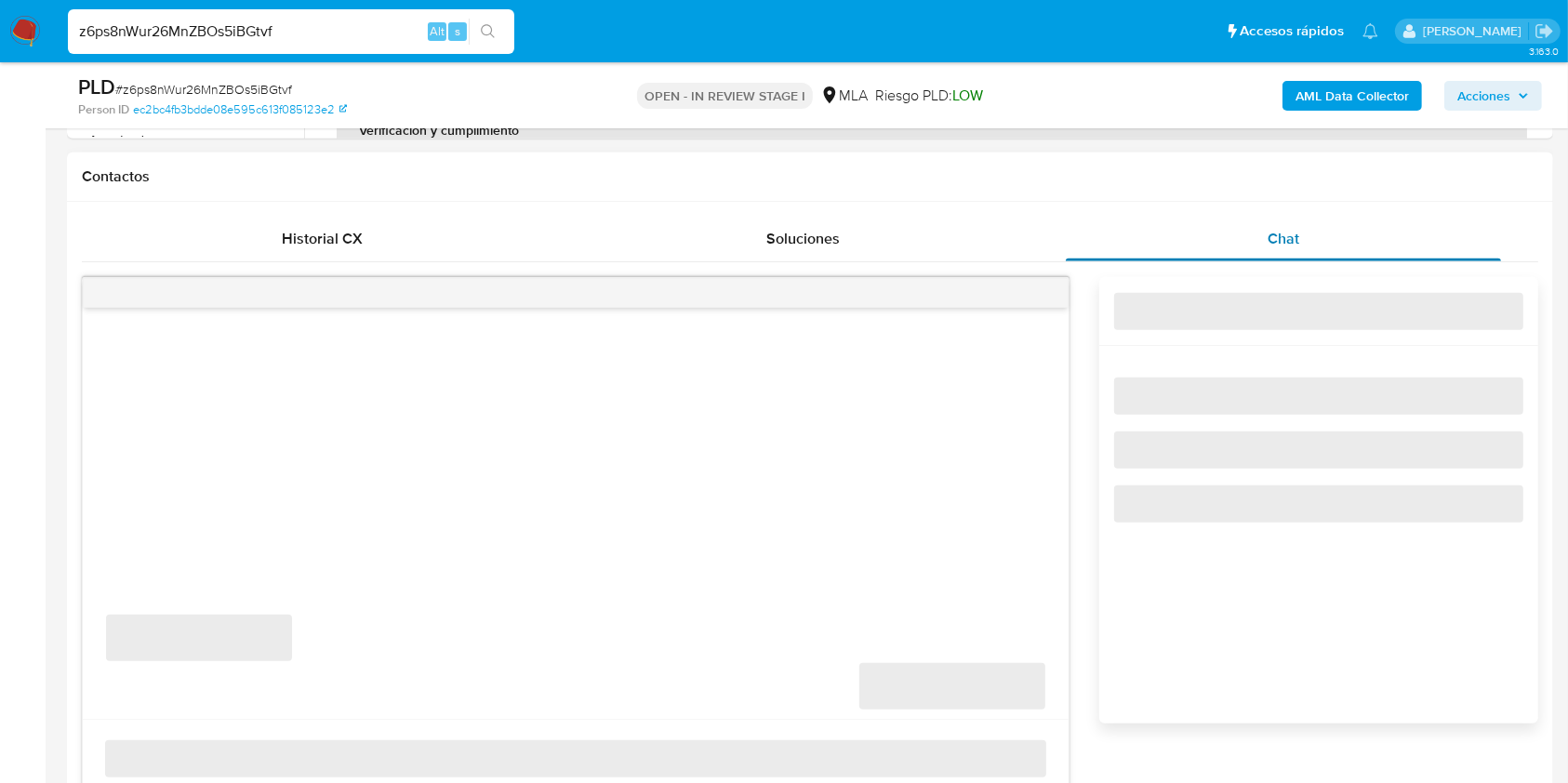
click at [1311, 223] on div "Chat" at bounding box center [1284, 239] width 437 height 45
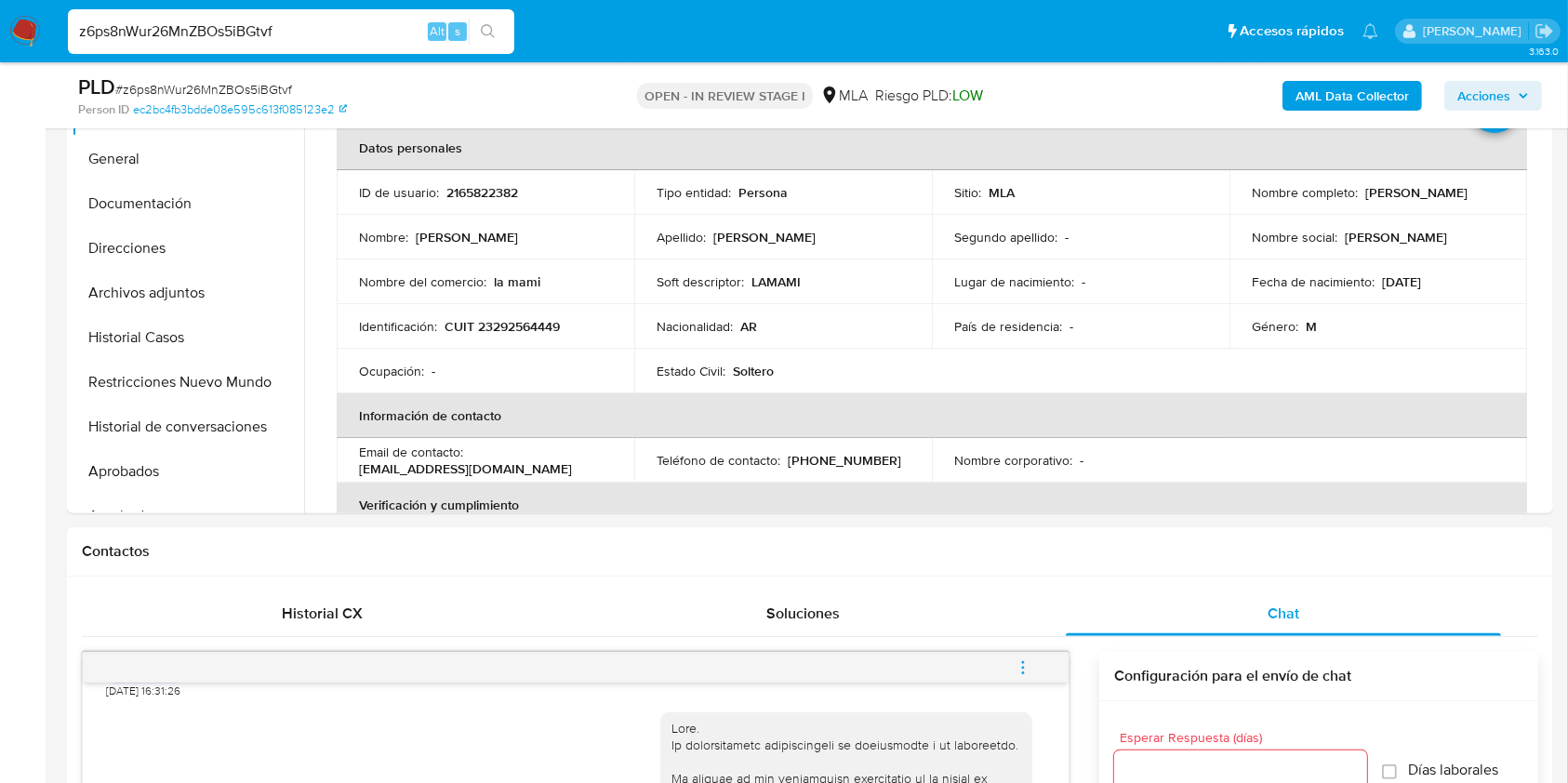
scroll to position [443, 0]
click at [534, 331] on p "CUIT 23292564449" at bounding box center [503, 329] width 116 height 17
copy p "23292564449"
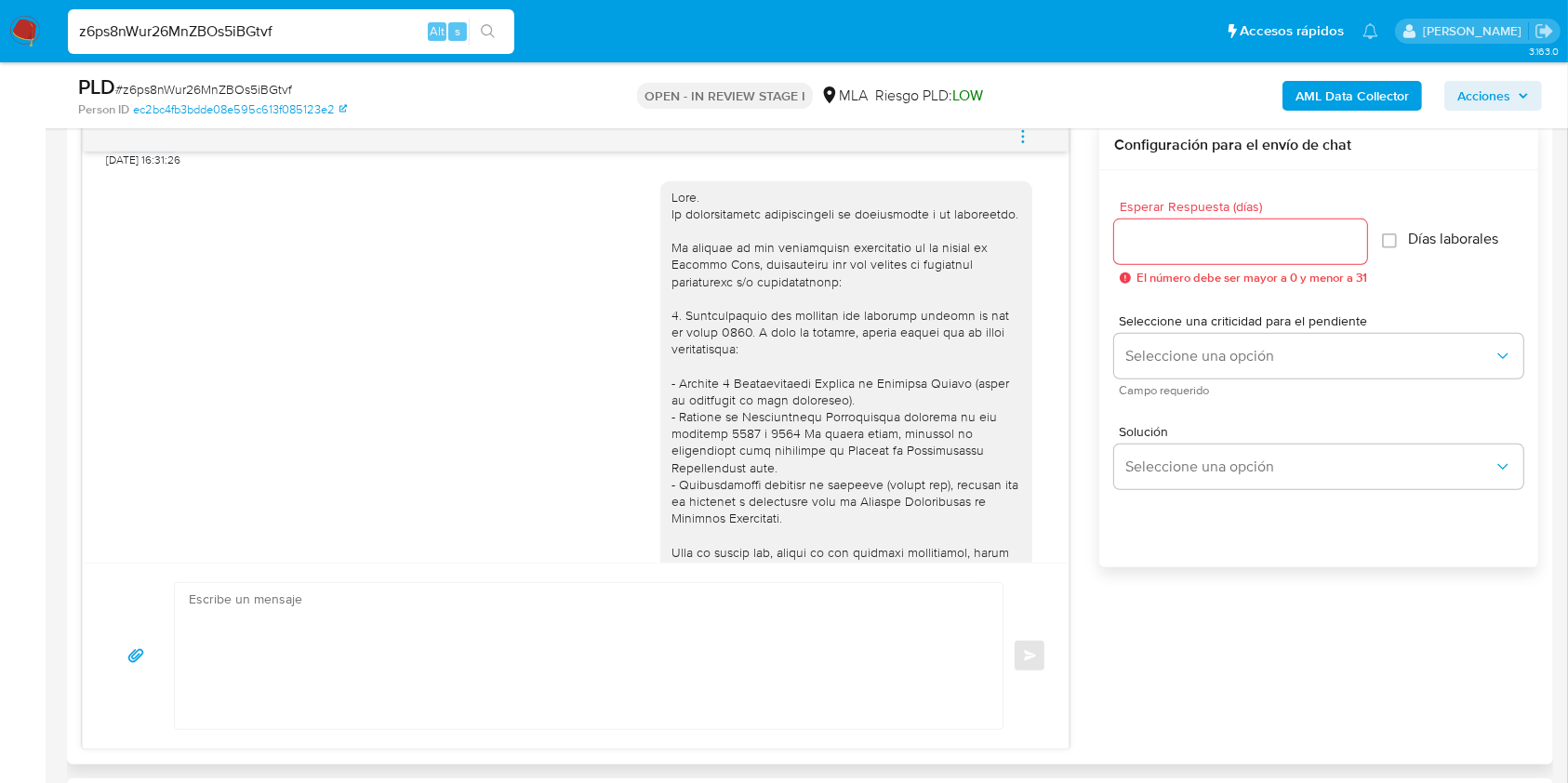
click at [672, 231] on div at bounding box center [846, 561] width 350 height 745
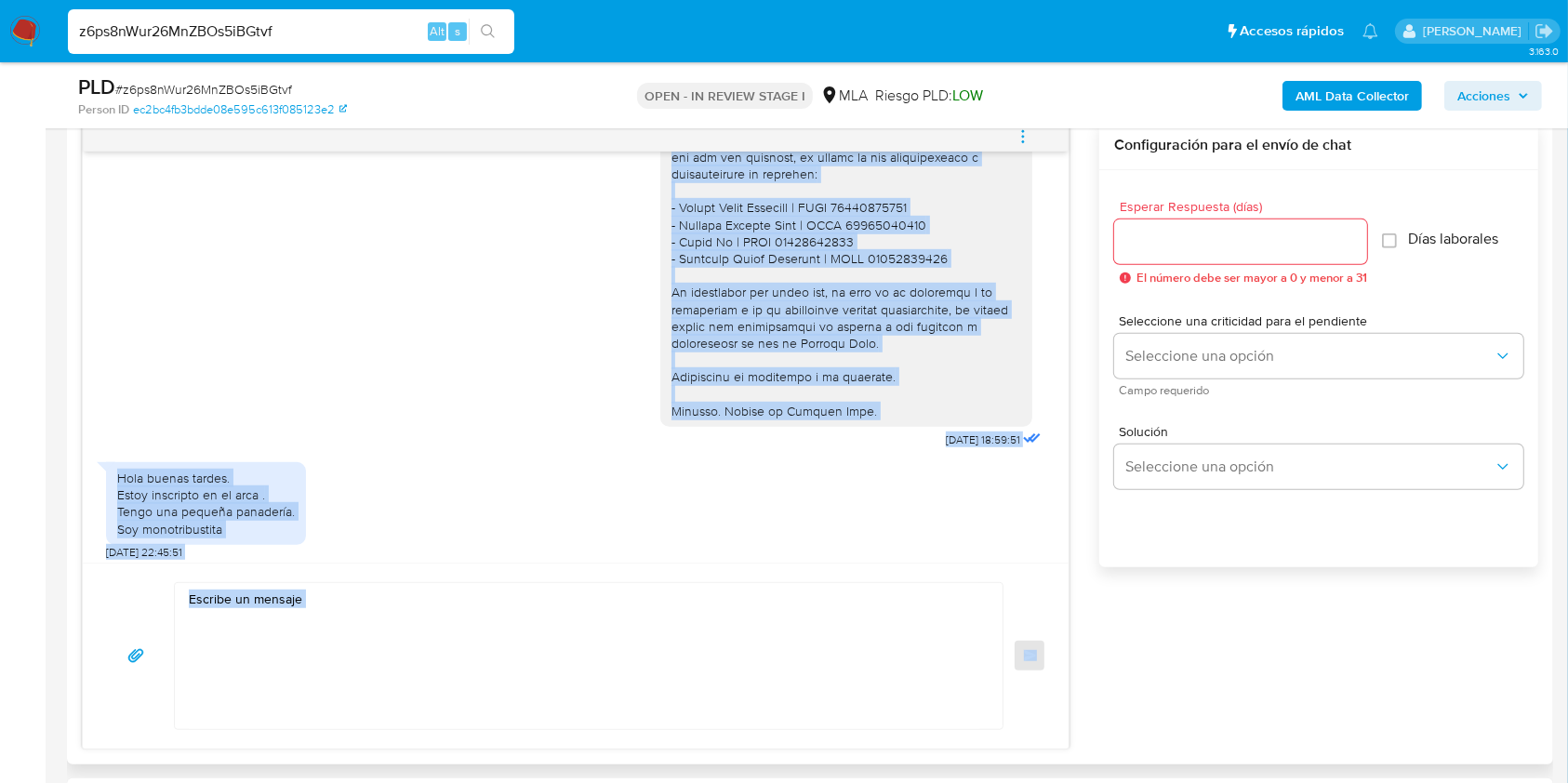
scroll to position [1899, 0]
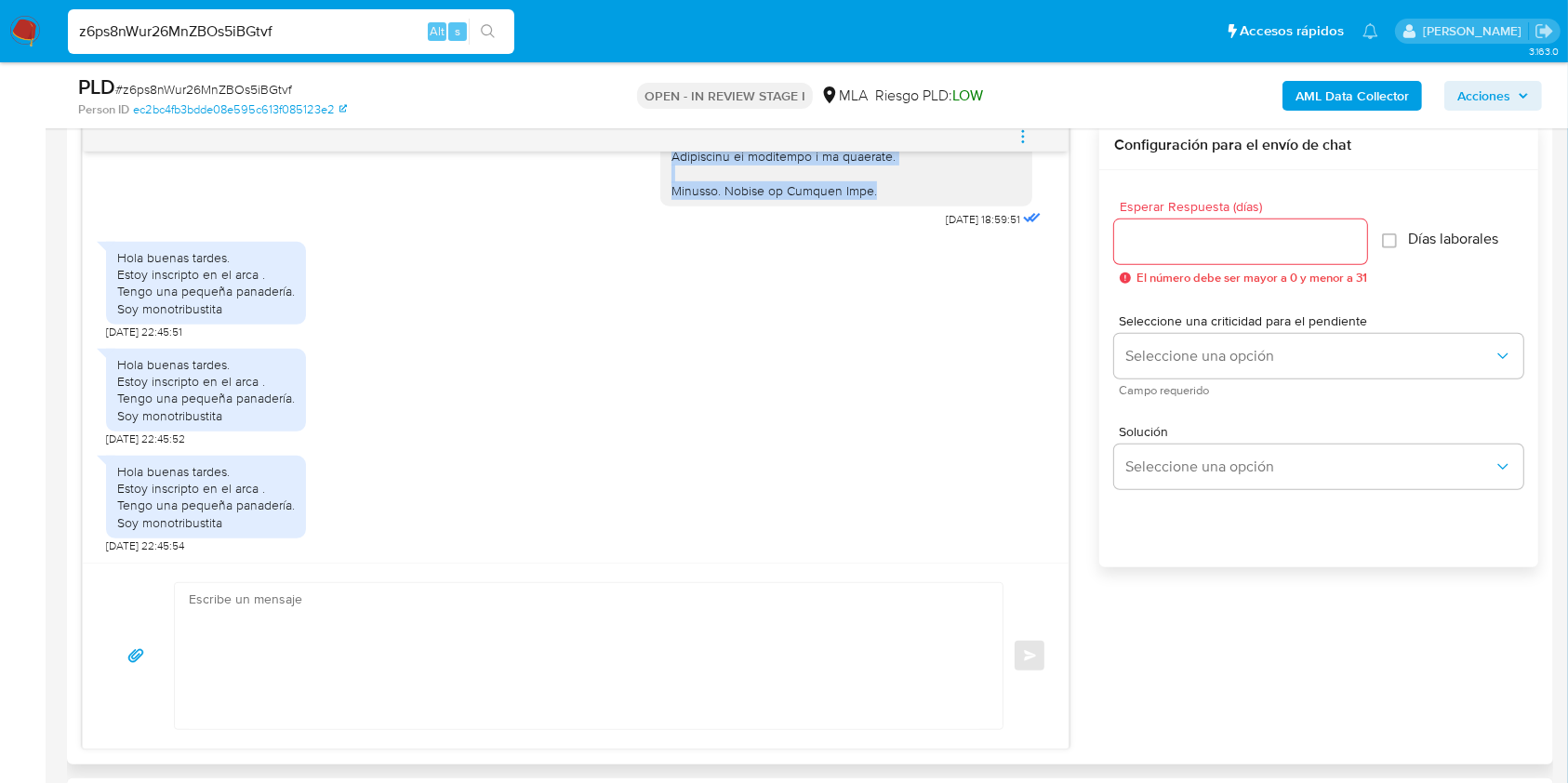
drag, startPoint x: 668, startPoint y: 232, endPoint x: 845, endPoint y: 203, distance: 179.4
copy div "Hola. La documentación proporcionada no corresponde a lo solicitado. En función…"
click at [433, 659] on textarea at bounding box center [583, 656] width 790 height 147
paste textarea "Hola. La documentación proporcionada no corresponde a lo solicitado. En función…"
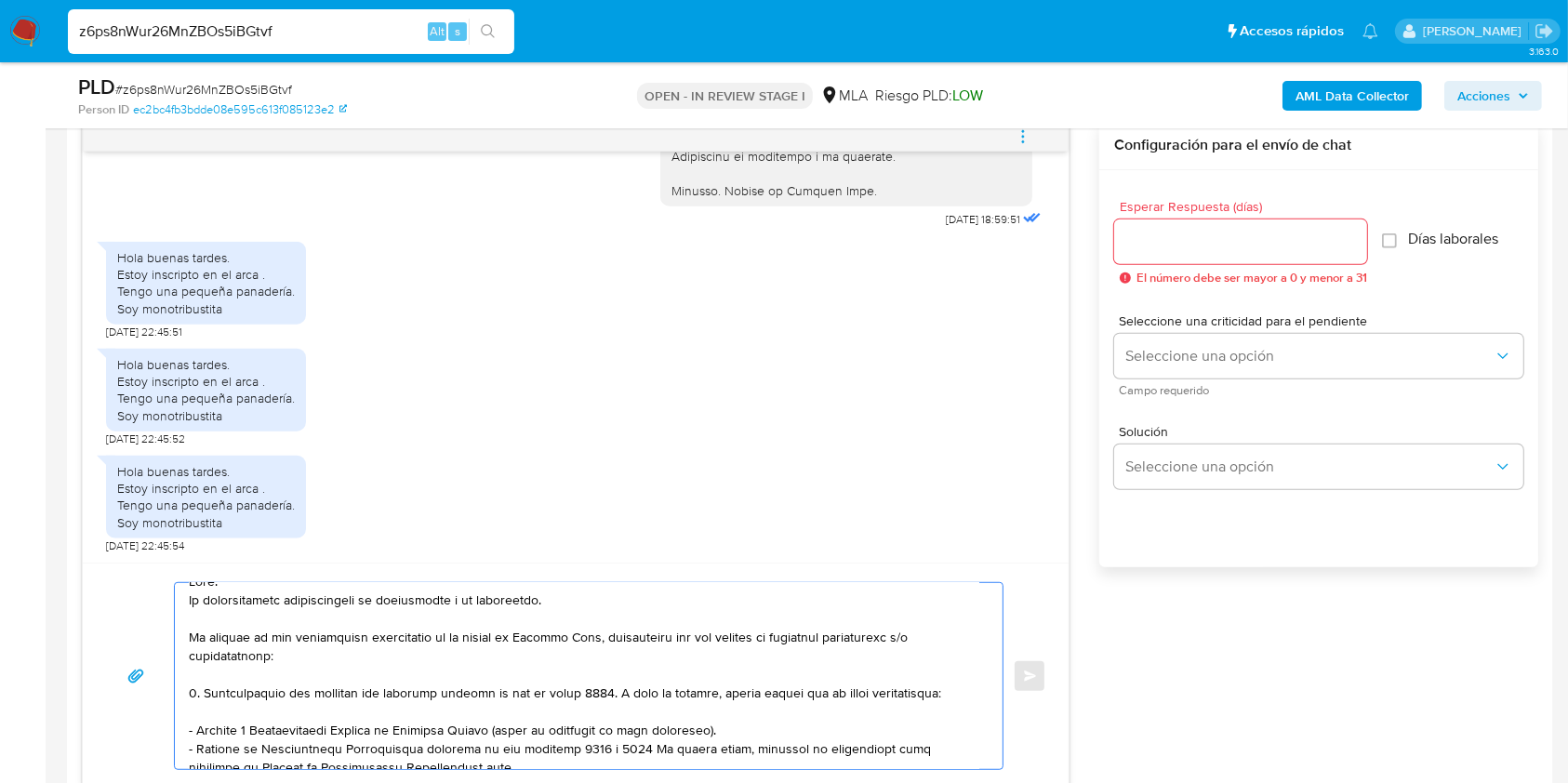
scroll to position [0, 0]
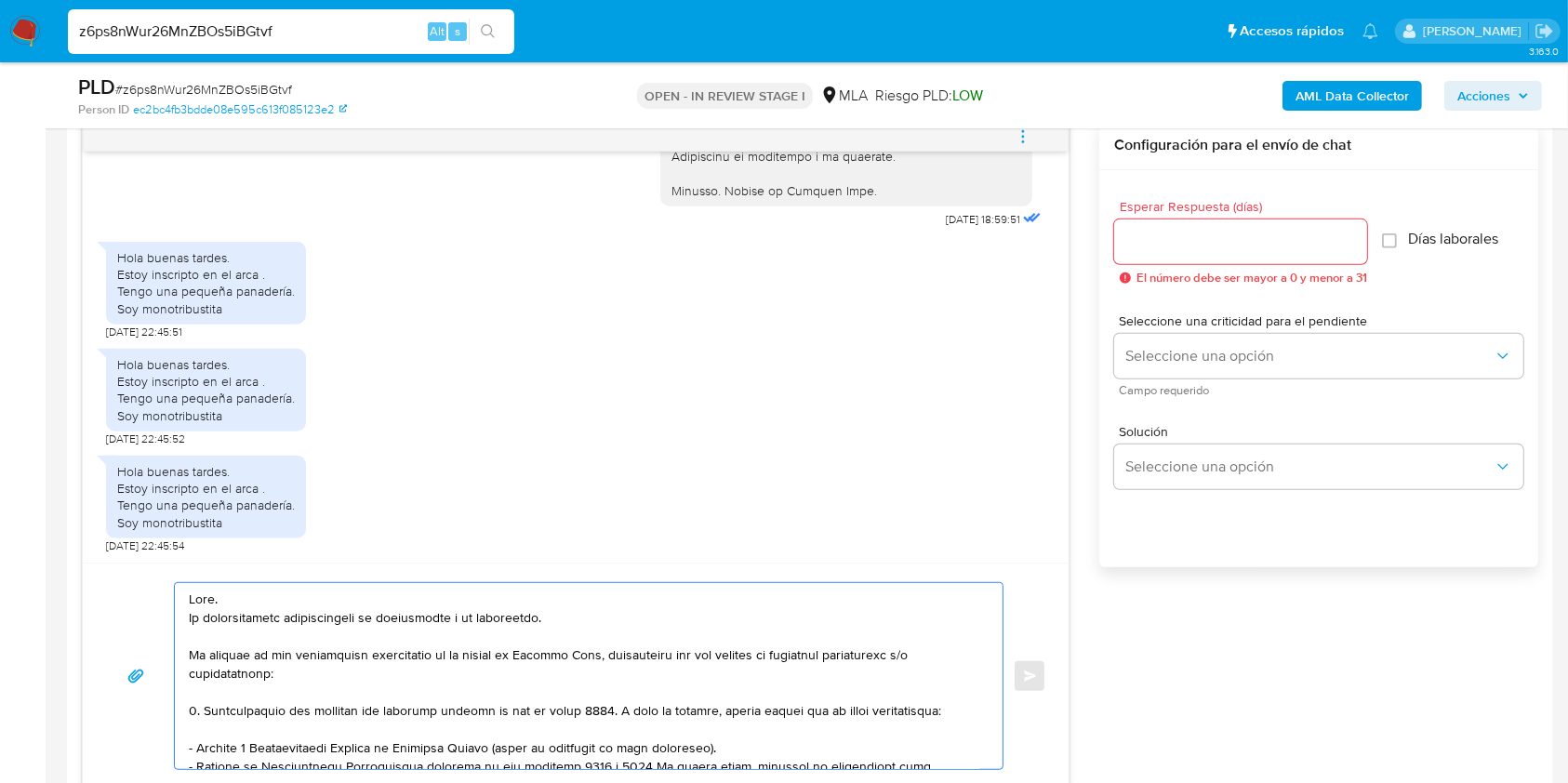
click at [535, 611] on textarea at bounding box center [583, 676] width 790 height 186
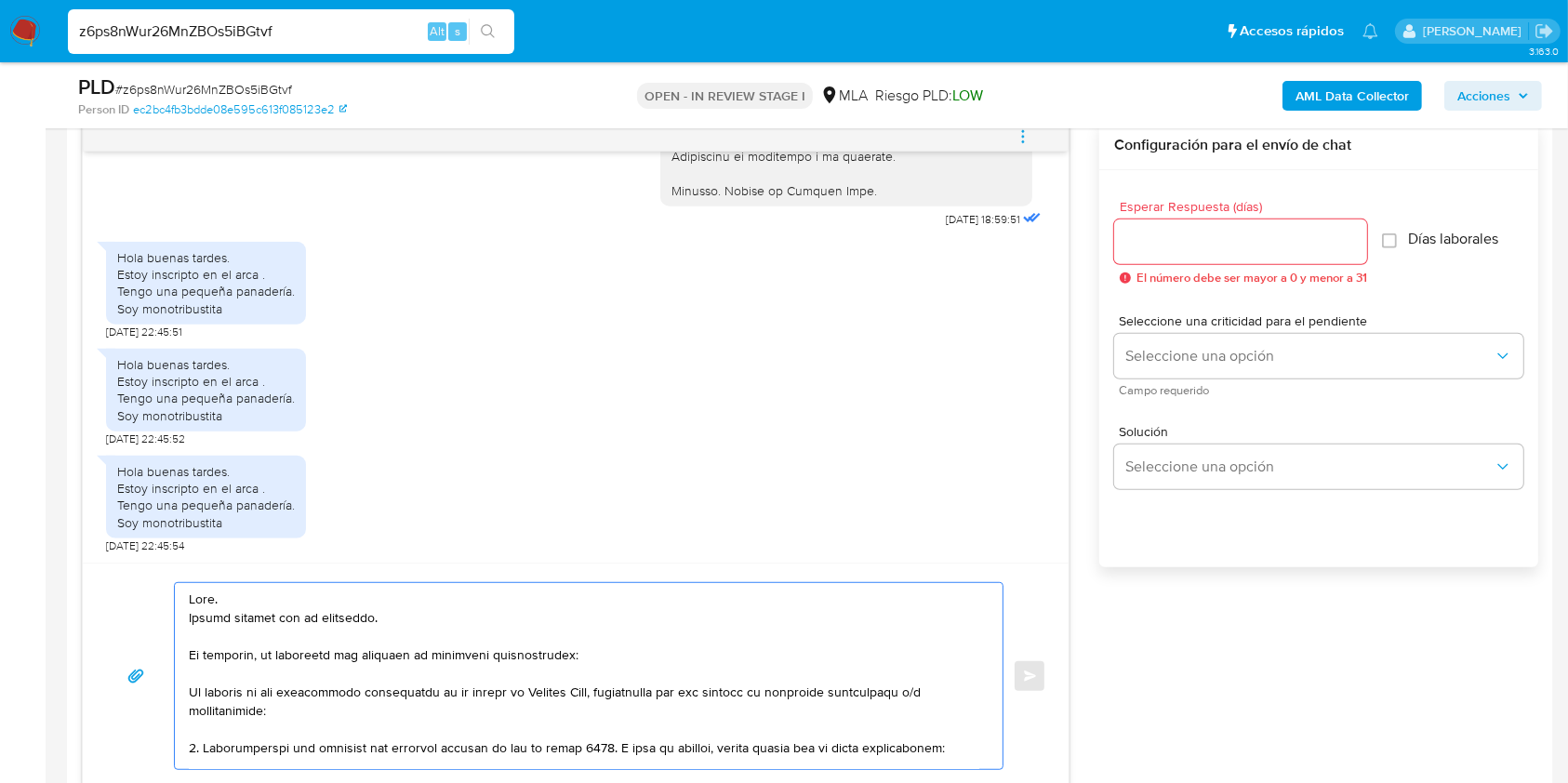
click at [505, 692] on textarea at bounding box center [583, 676] width 790 height 186
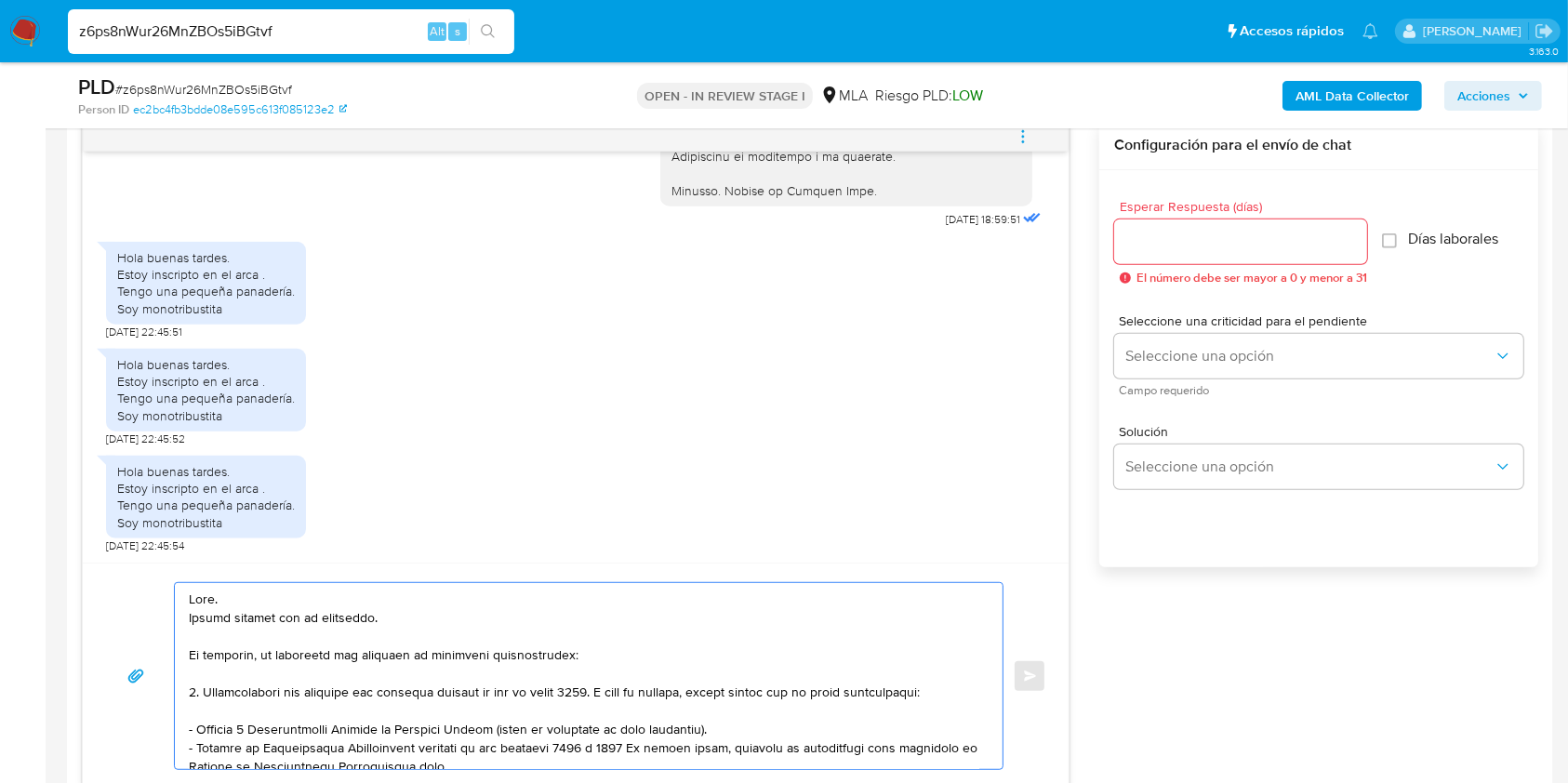
click at [509, 657] on textarea at bounding box center [583, 676] width 790 height 186
click at [0, 0] on lt-span "documentaci ó n" at bounding box center [0, 0] width 0 height 0
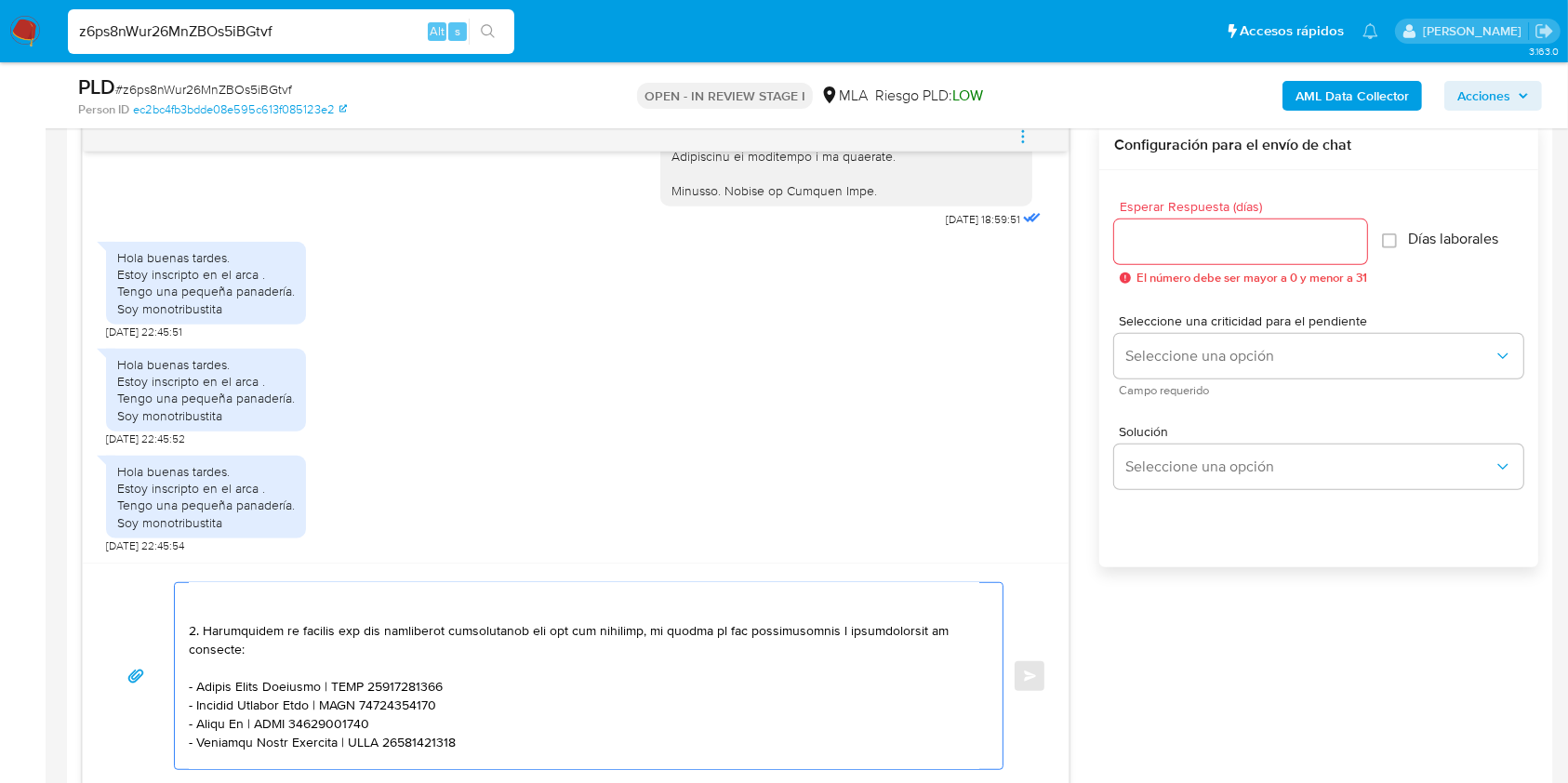
scroll to position [307, 0]
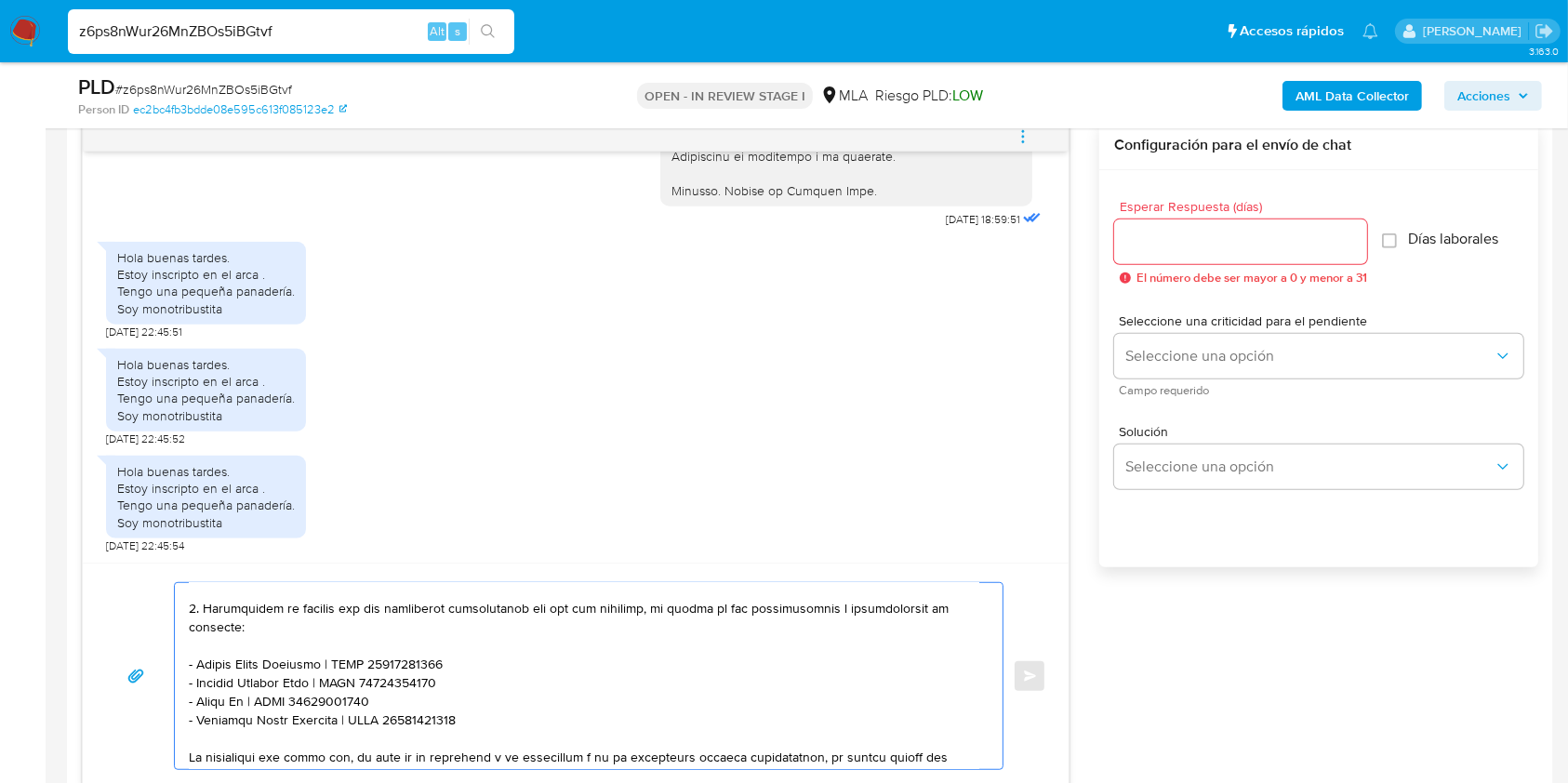
click at [271, 633] on textarea at bounding box center [583, 676] width 790 height 186
click at [334, 643] on textarea at bounding box center [583, 676] width 790 height 186
click at [344, 630] on textarea at bounding box center [583, 676] width 790 height 186
click at [0, 0] on lt-span "documentaci ó n" at bounding box center [0, 0] width 0 height 0
click at [814, 633] on textarea at bounding box center [583, 676] width 790 height 186
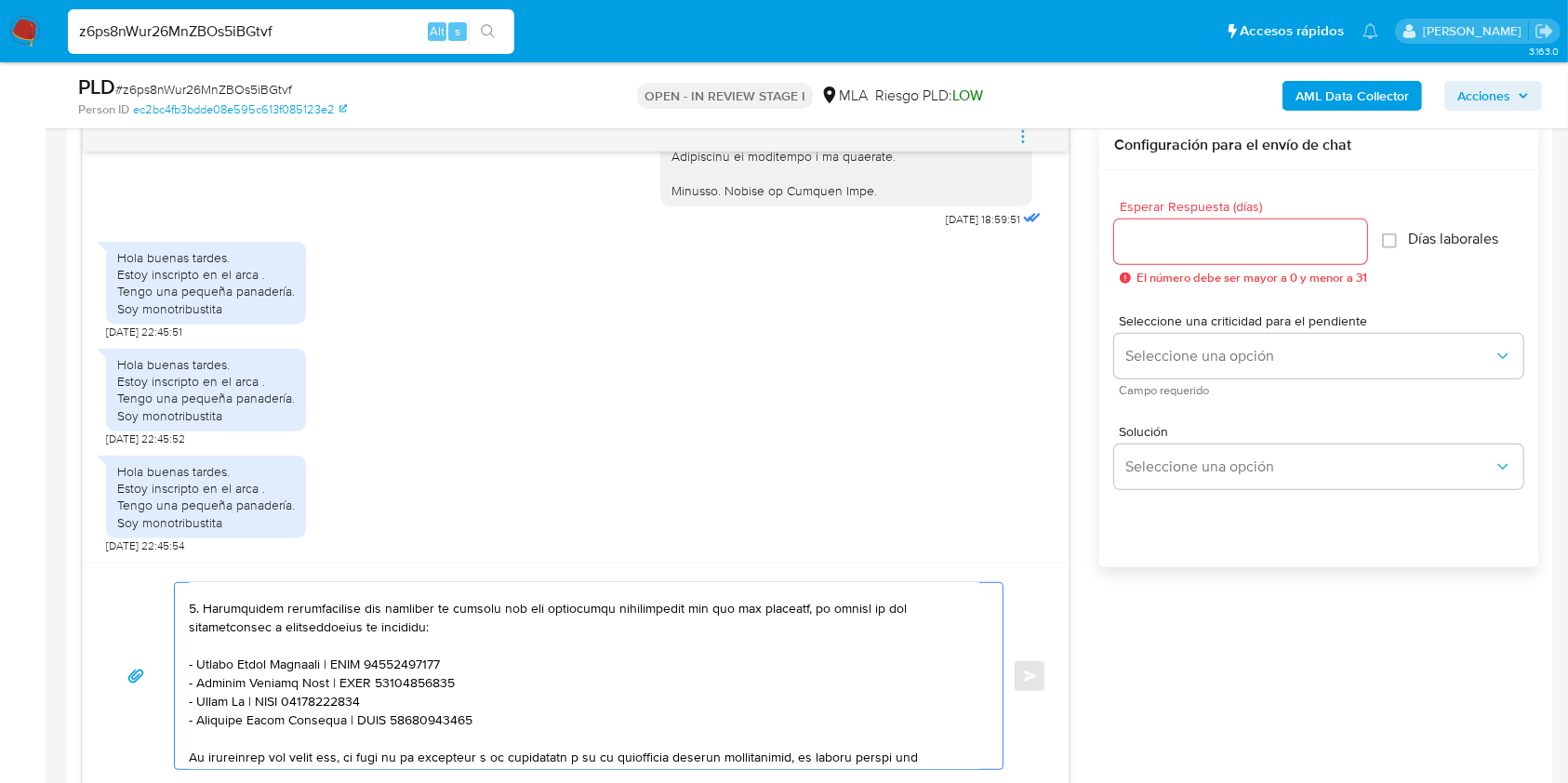
click at [807, 633] on textarea at bounding box center [583, 676] width 790 height 186
click at [417, 650] on textarea at bounding box center [583, 676] width 790 height 186
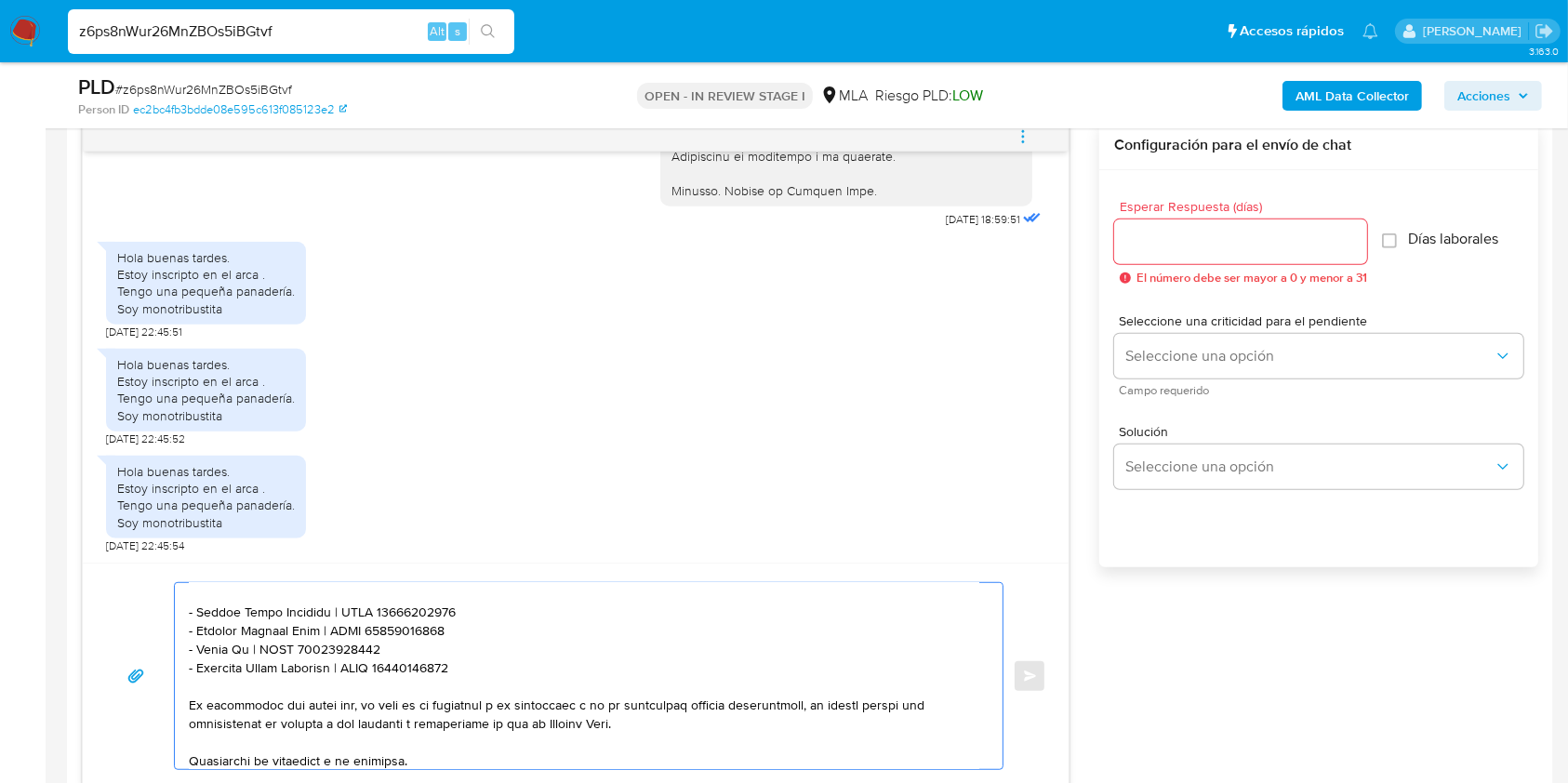
scroll to position [388, 0]
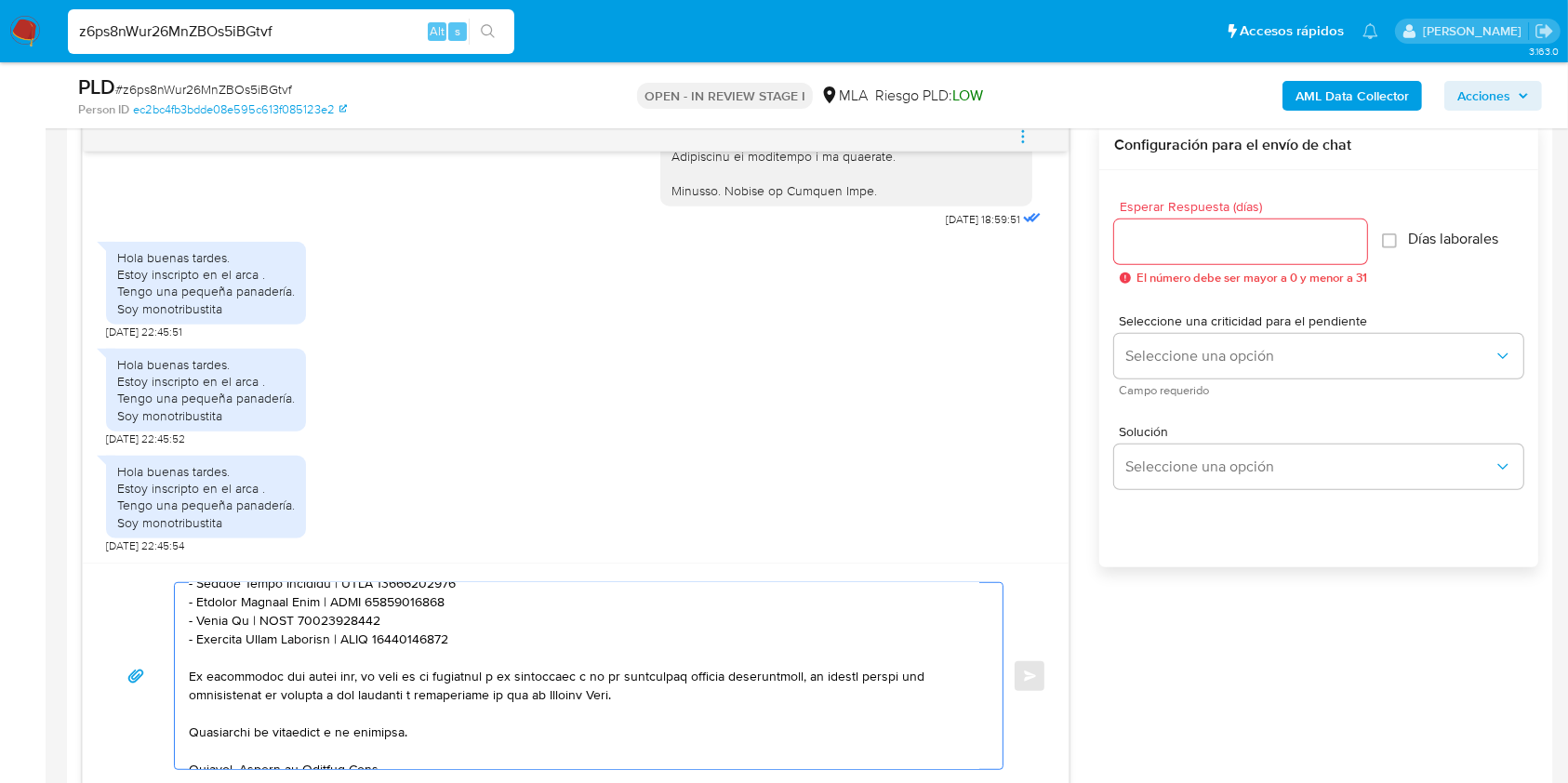
type textarea "Hola. Muchas gracias por tu respuesta. No obstante, es necesario que adjuntes l…"
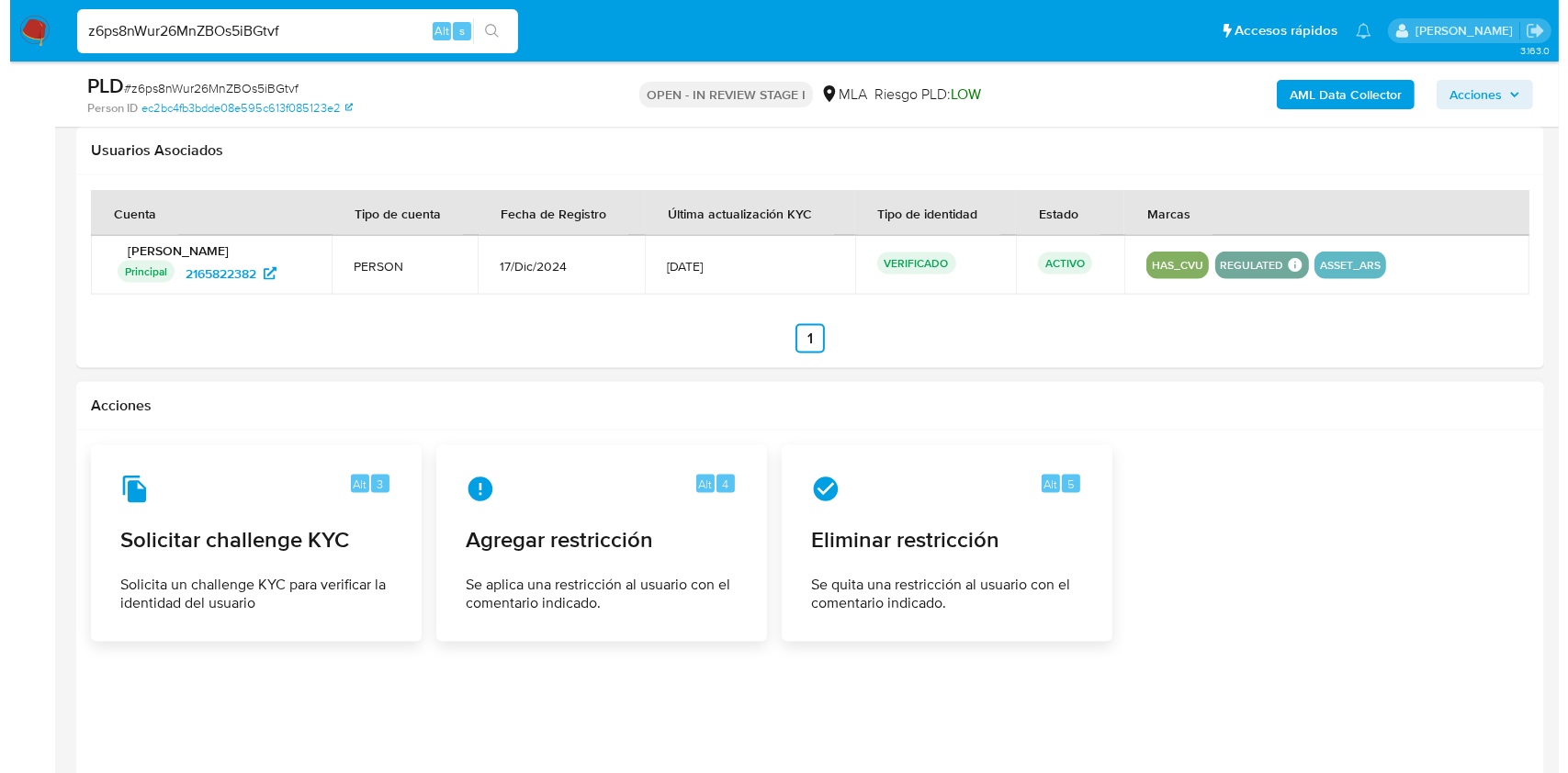
scroll to position [2699, 0]
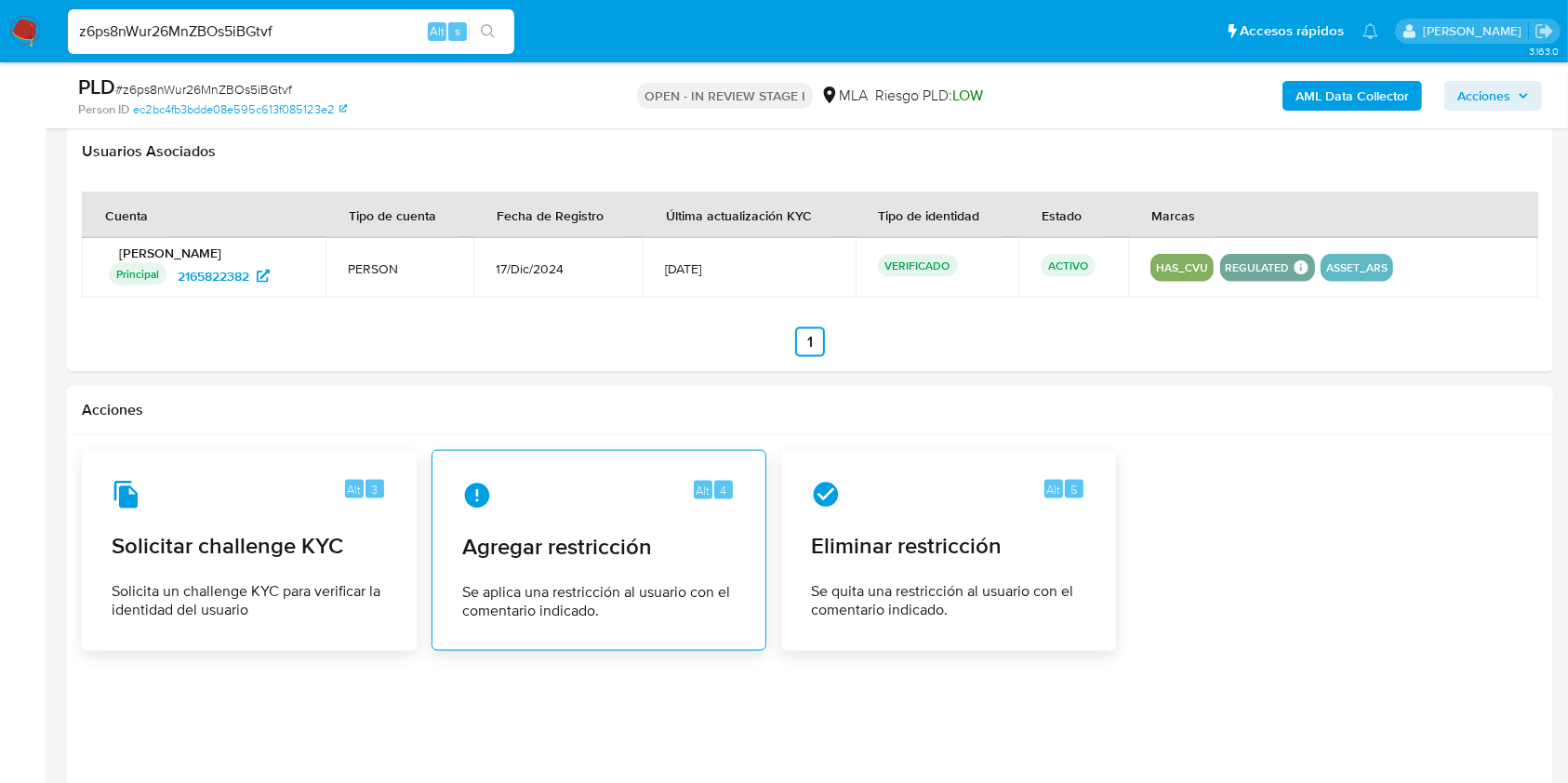
click at [581, 504] on div "Alt 4" at bounding box center [598, 496] width 273 height 30
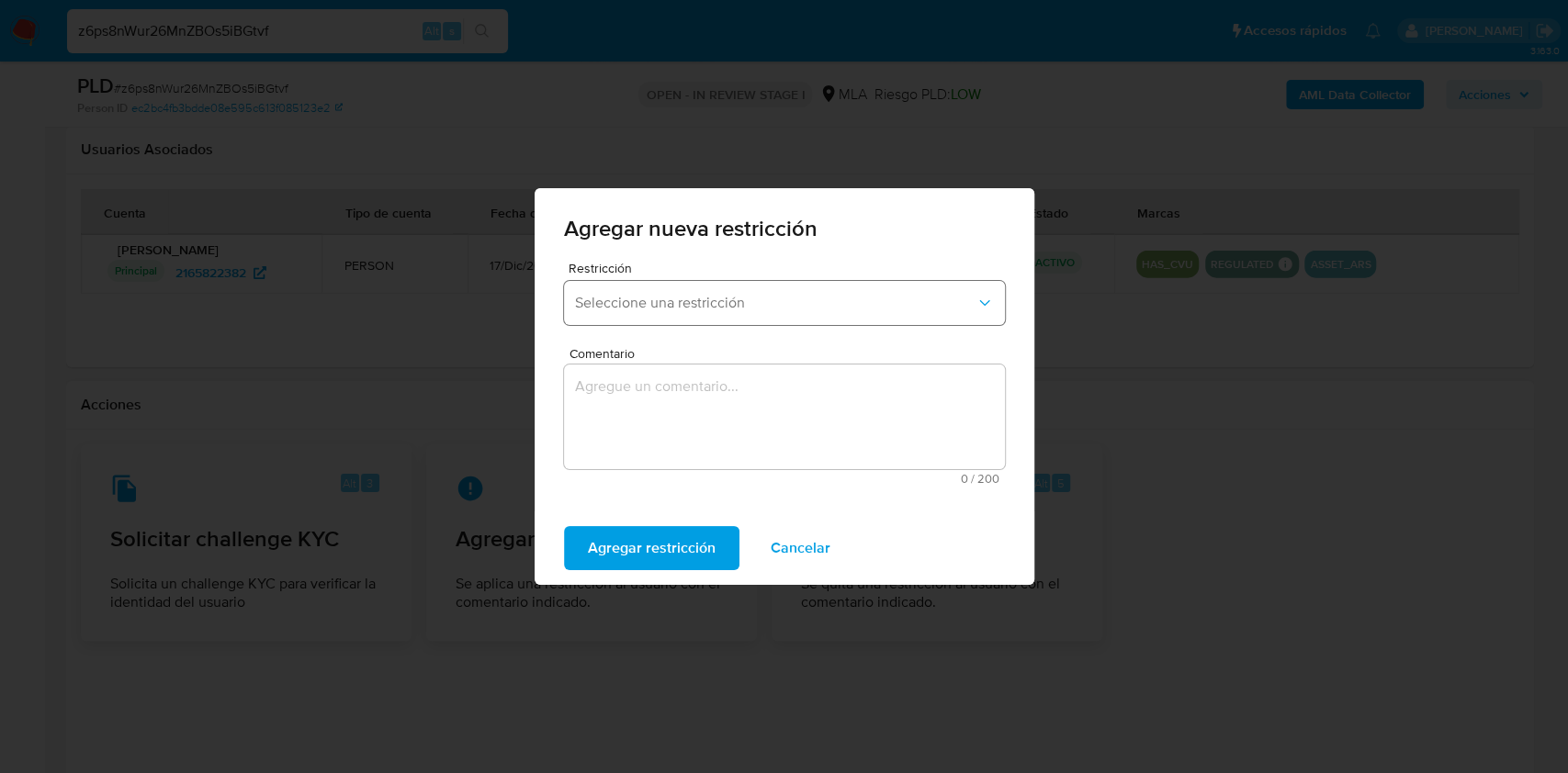
click at [693, 305] on span "Seleccione una restricción" at bounding box center [775, 303] width 401 height 18
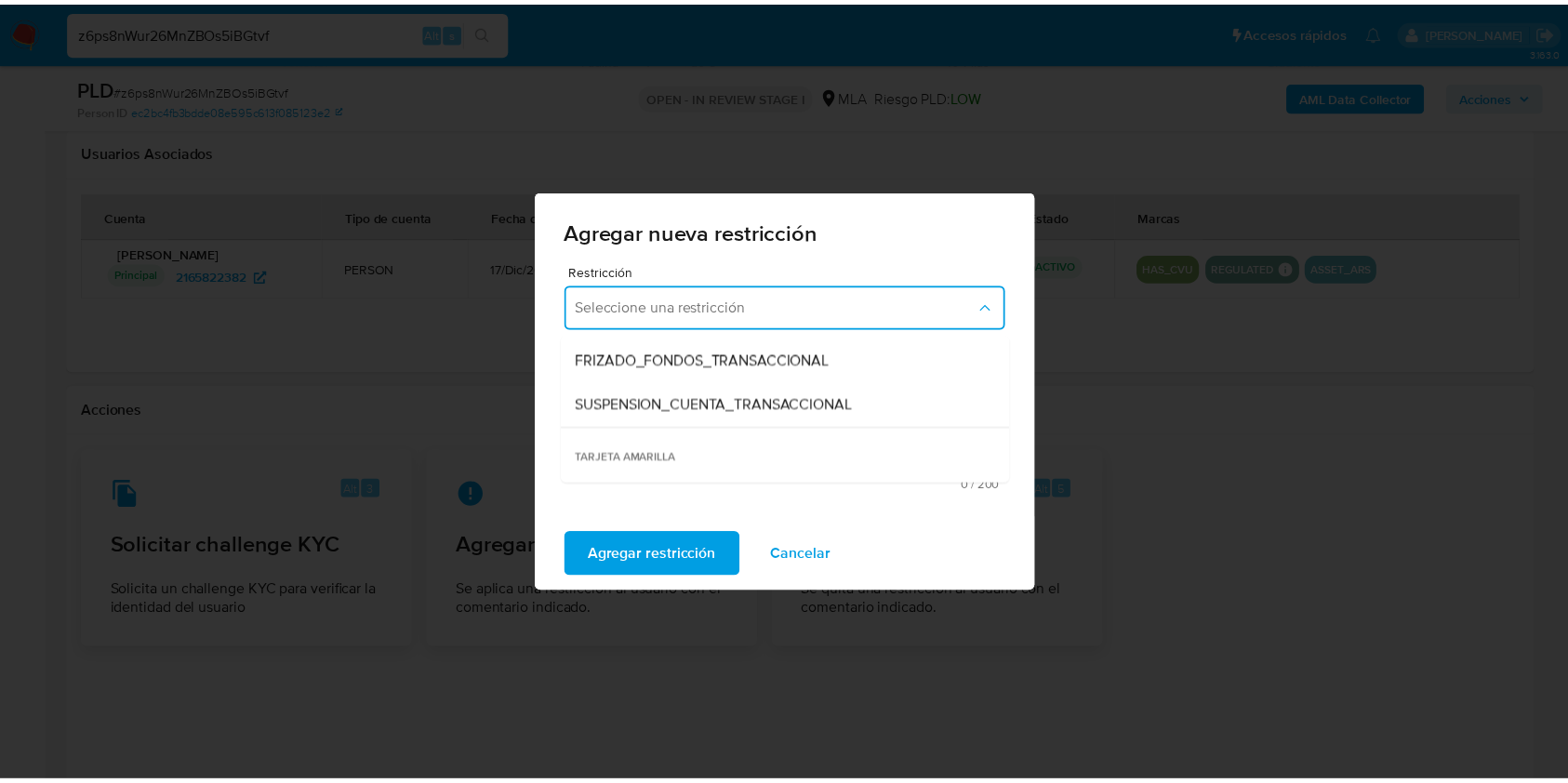
scroll to position [232, 0]
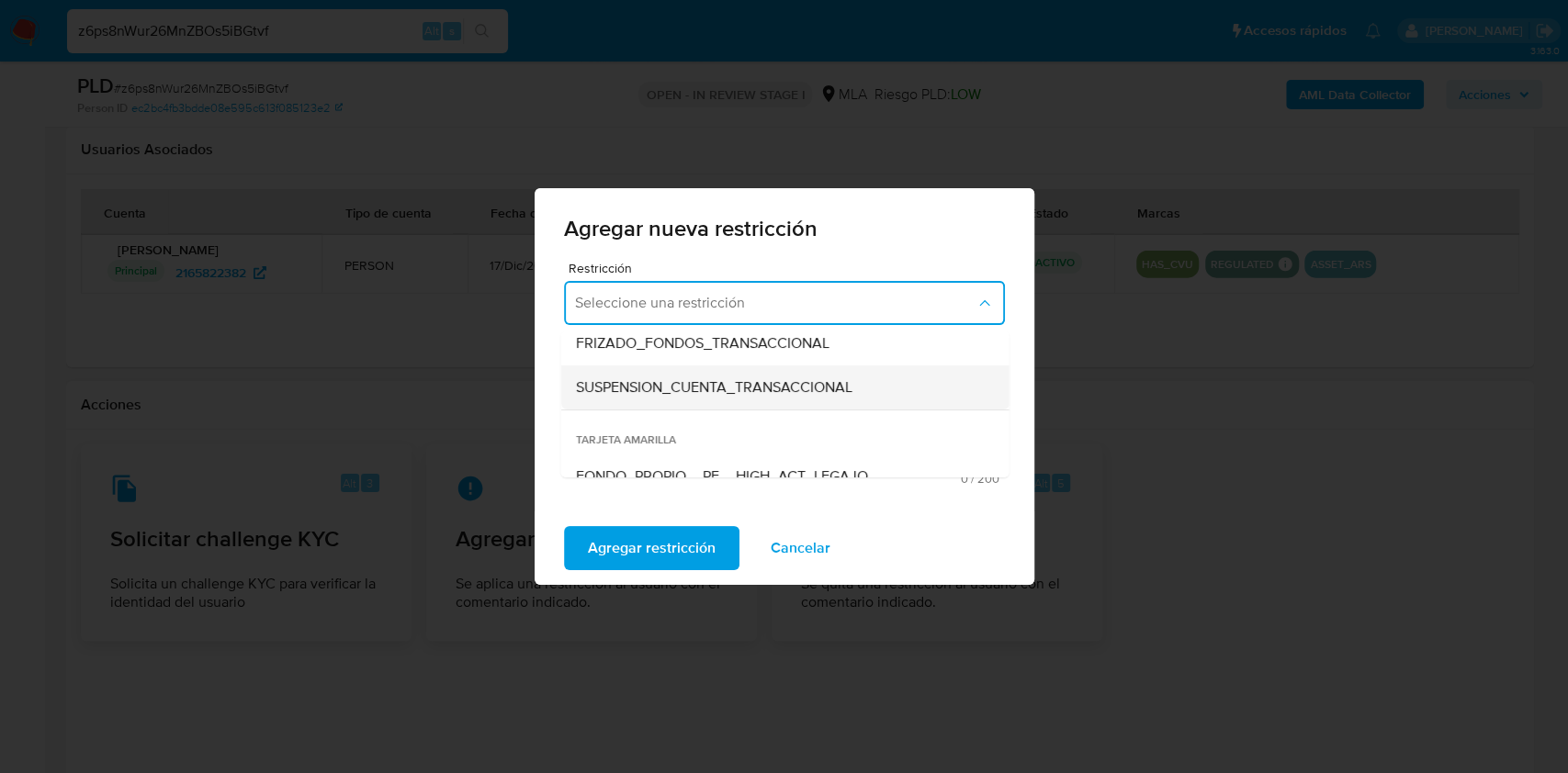
click at [697, 379] on span "SUSPENSION_CUENTA_TRANSACCIONAL" at bounding box center [713, 388] width 276 height 18
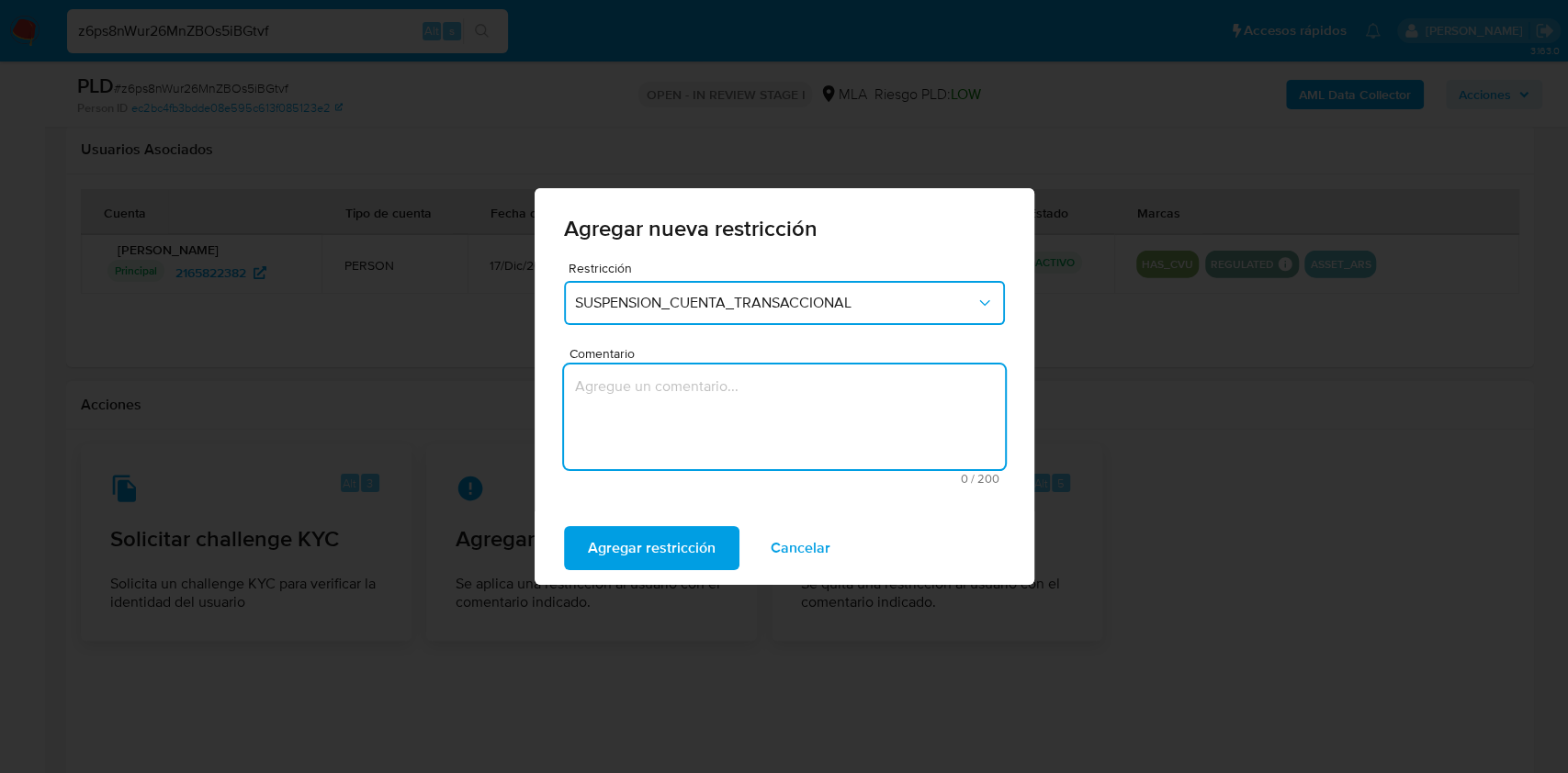
click at [684, 419] on textarea "Comentario" at bounding box center [784, 417] width 441 height 105
type textarea "AML"
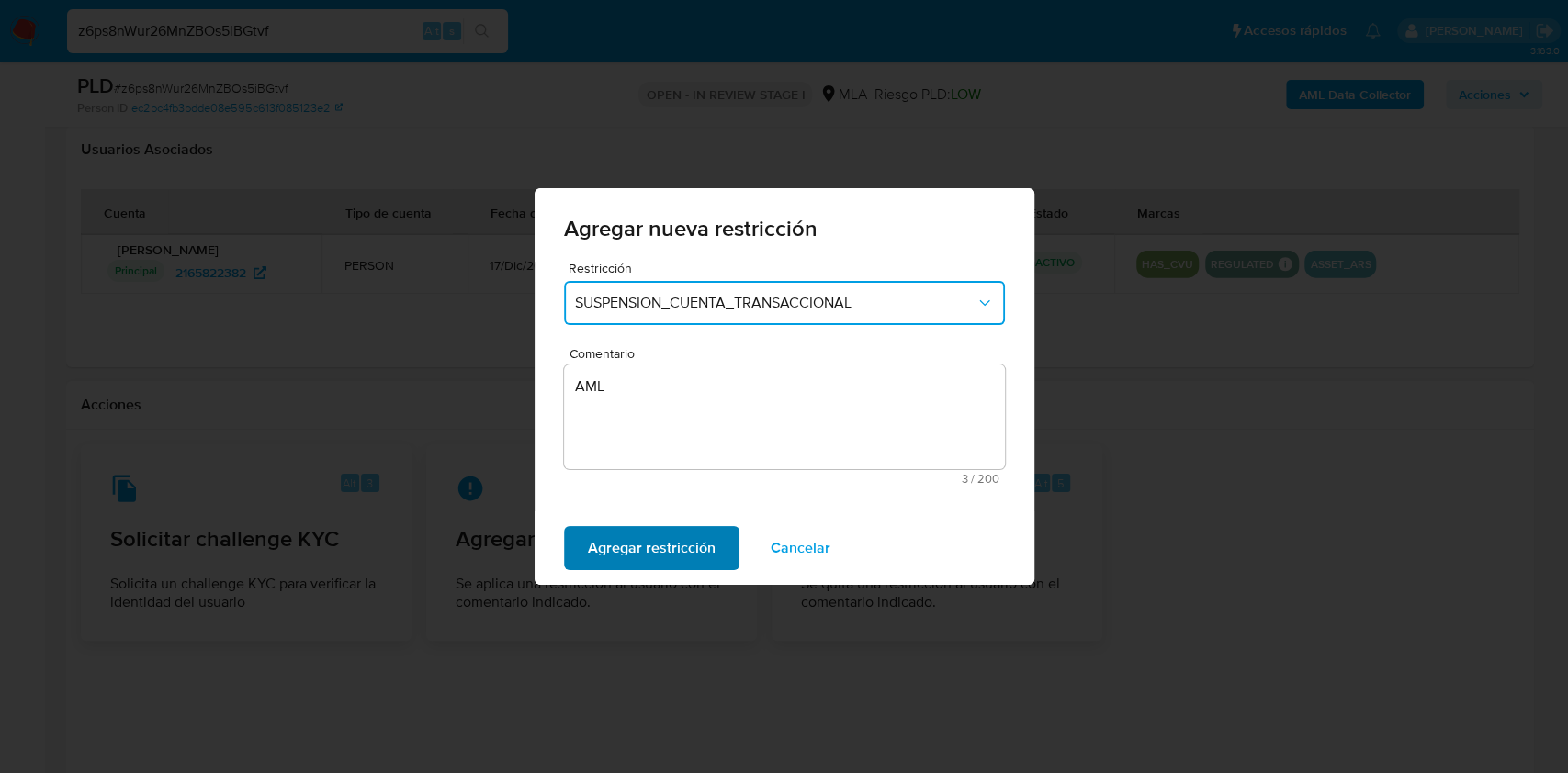
click at [661, 553] on span "Agregar restricción" at bounding box center [651, 548] width 128 height 41
click at [661, 553] on button "Confirmar" at bounding box center [621, 548] width 114 height 44
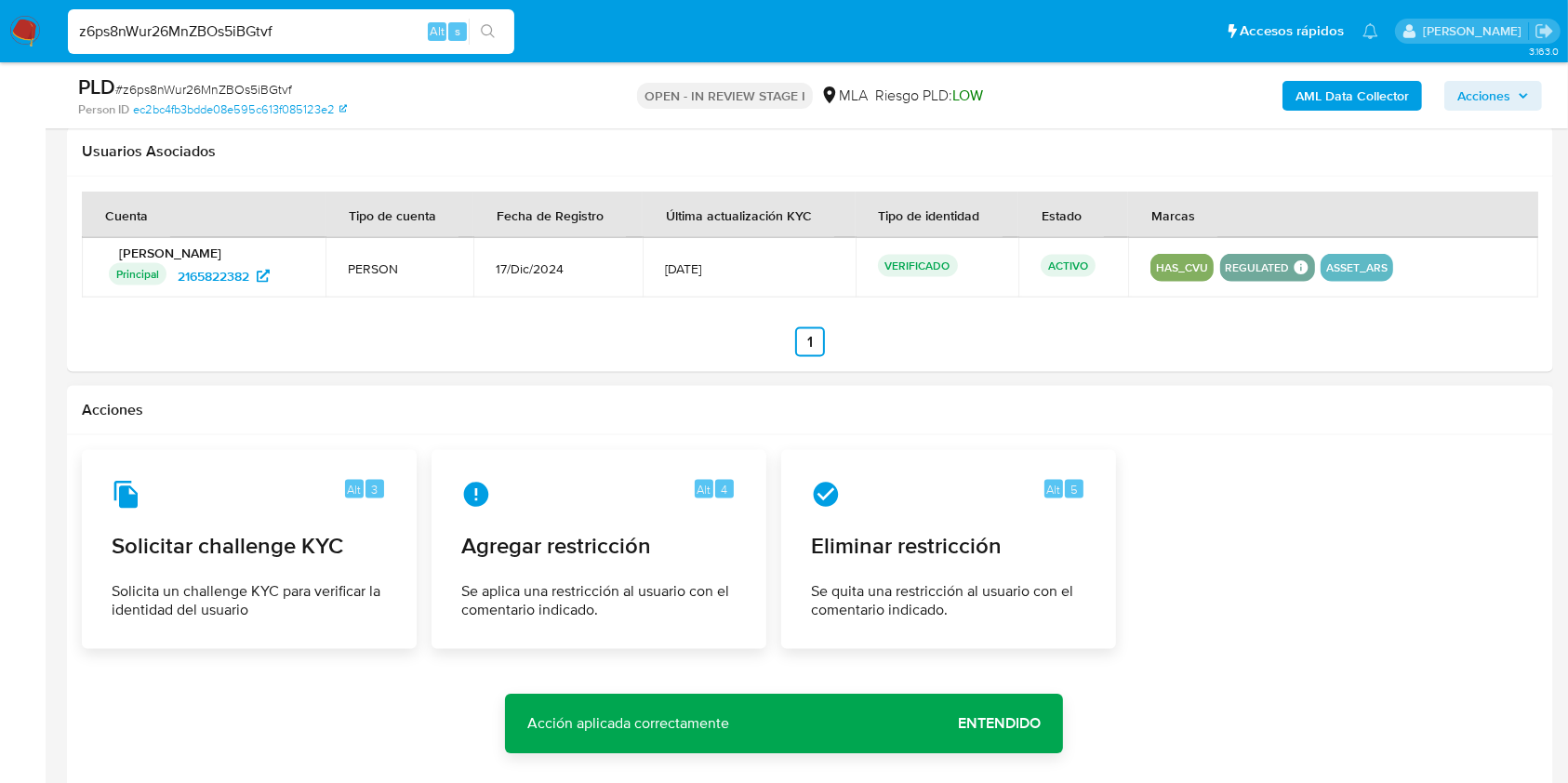
click at [994, 724] on span "Entendido" at bounding box center [999, 724] width 83 height 0
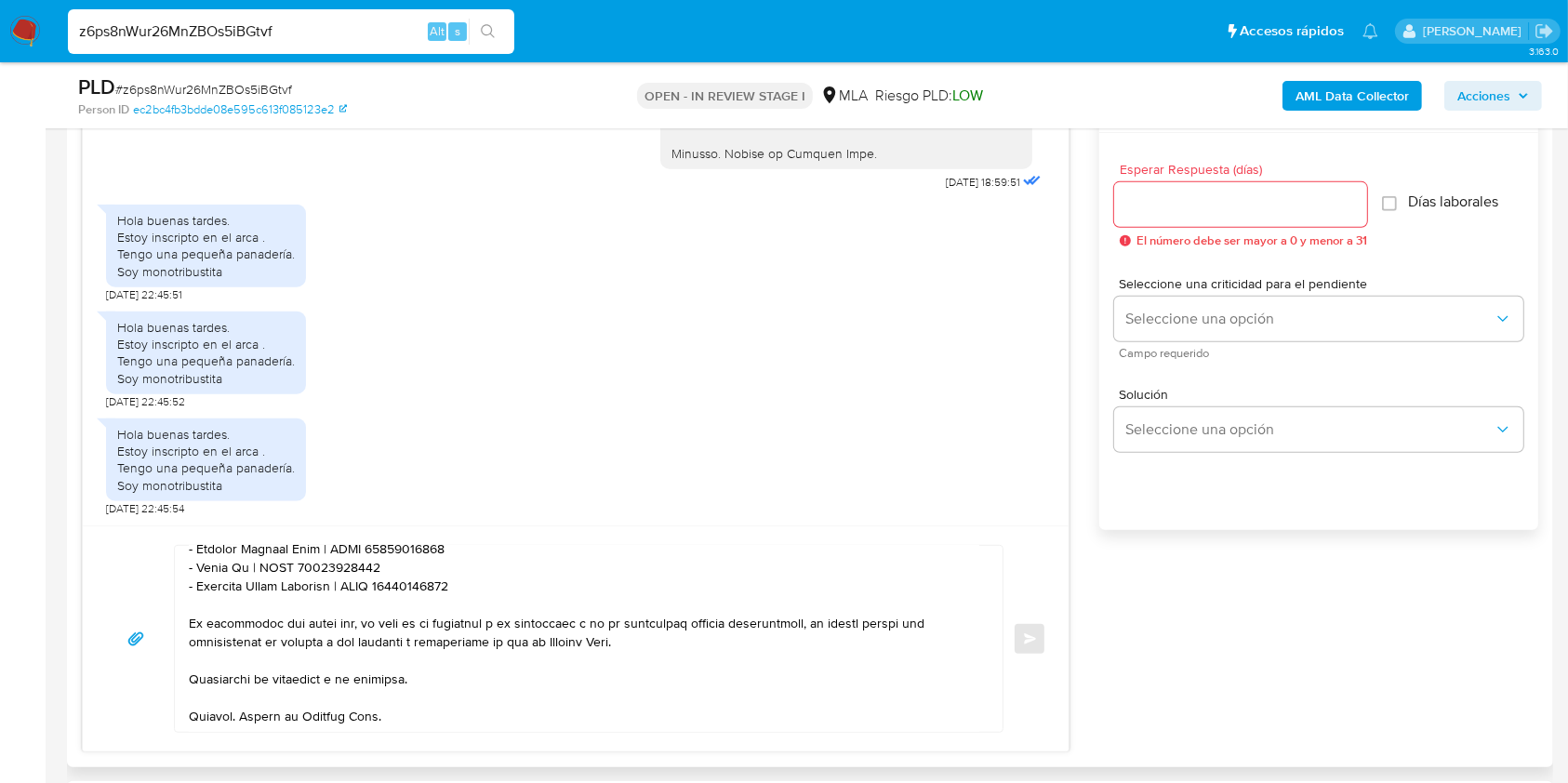
scroll to position [999, 0]
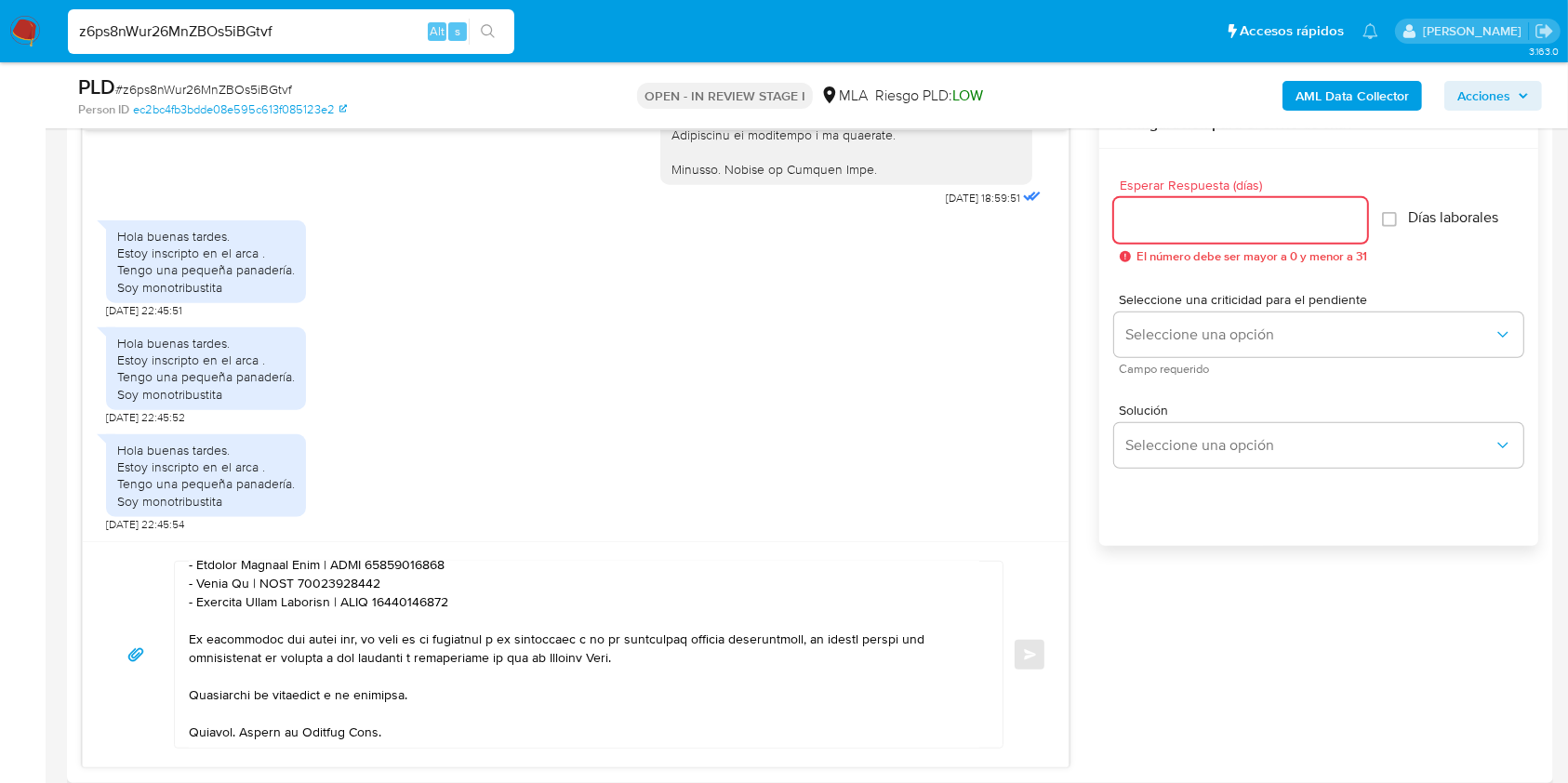
click at [1186, 216] on input "Esperar Respuesta (días)" at bounding box center [1240, 220] width 253 height 24
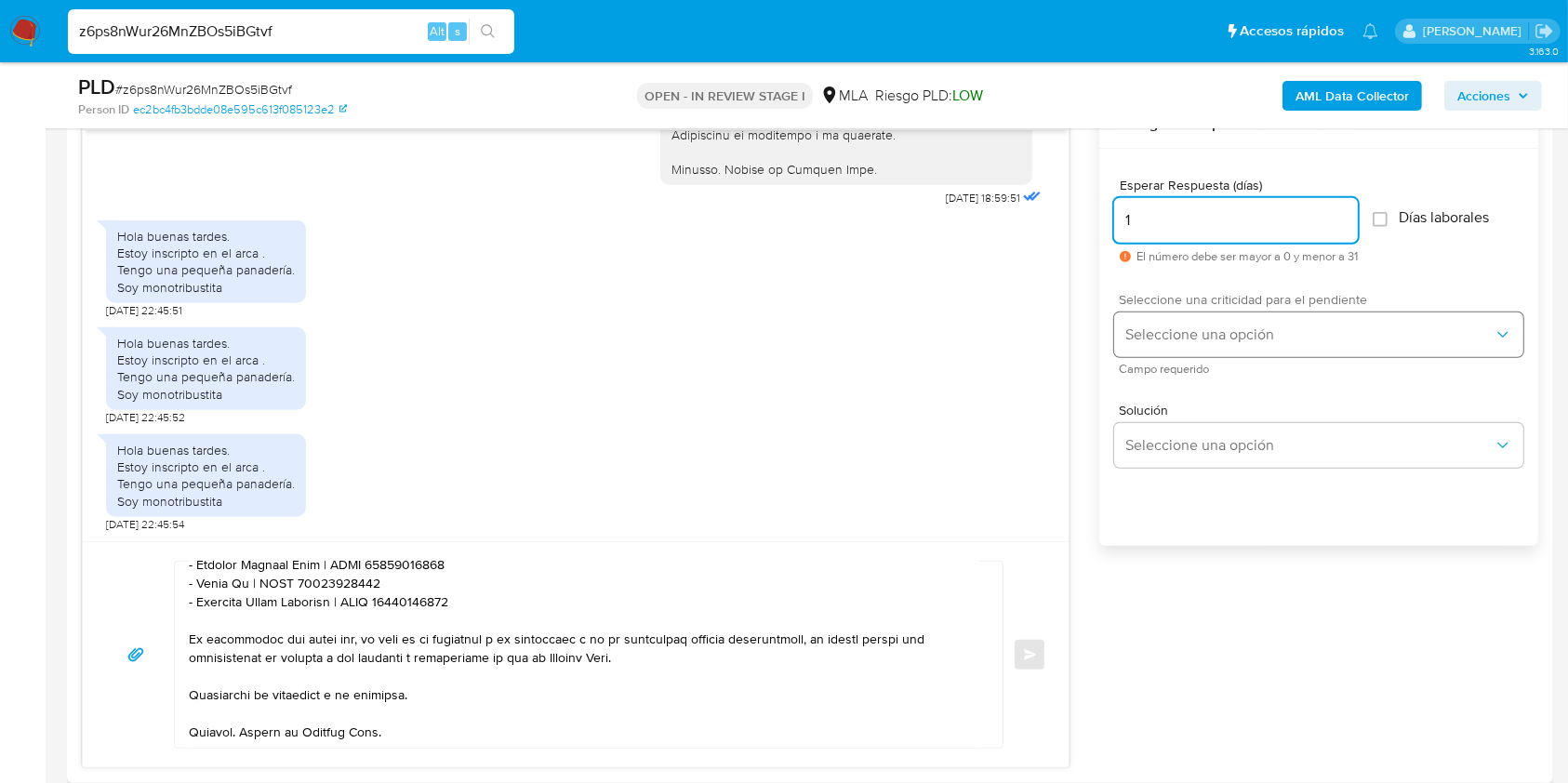
type input "1"
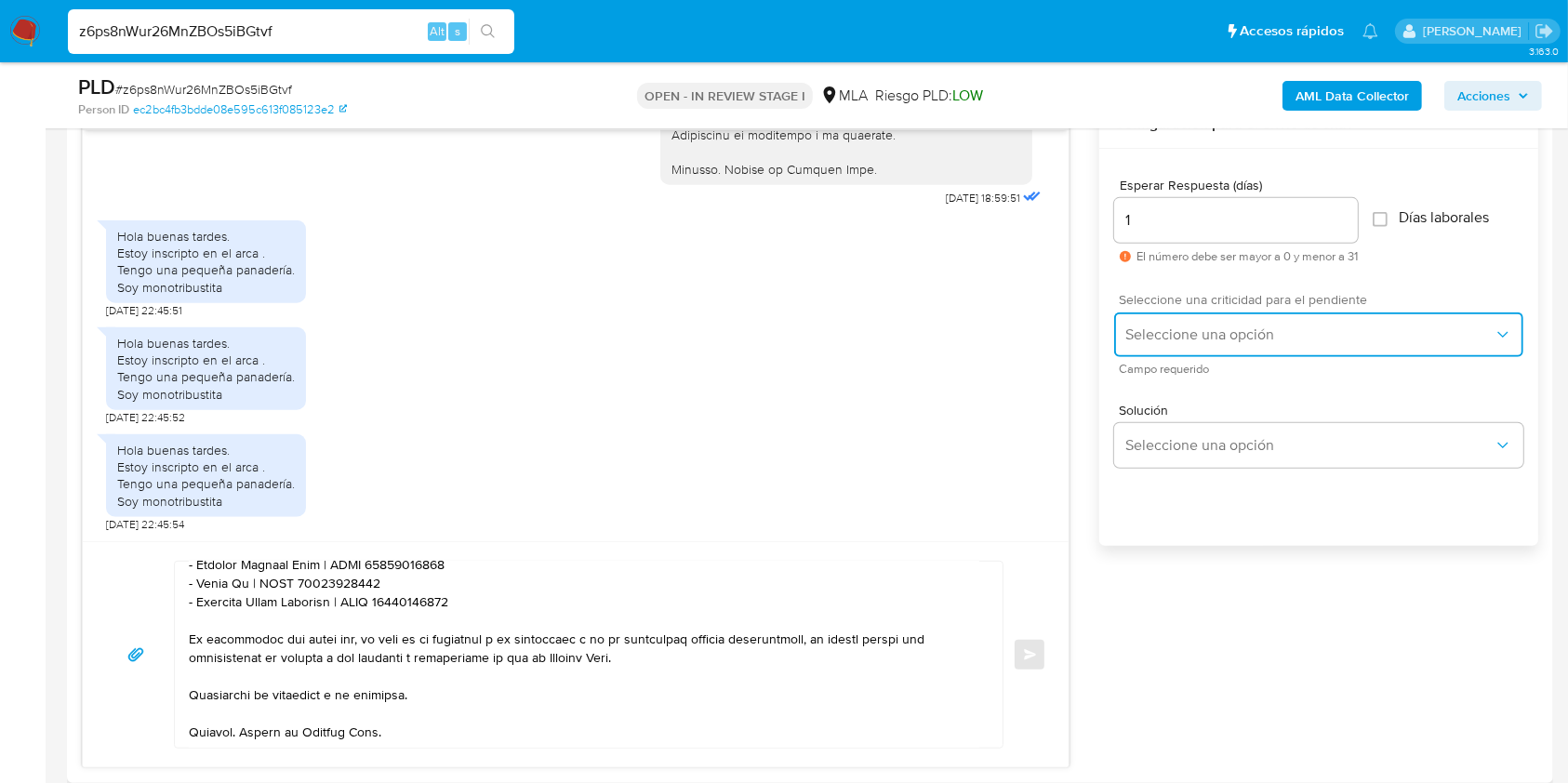
click at [1153, 335] on span "Seleccione una opción" at bounding box center [1309, 335] width 368 height 19
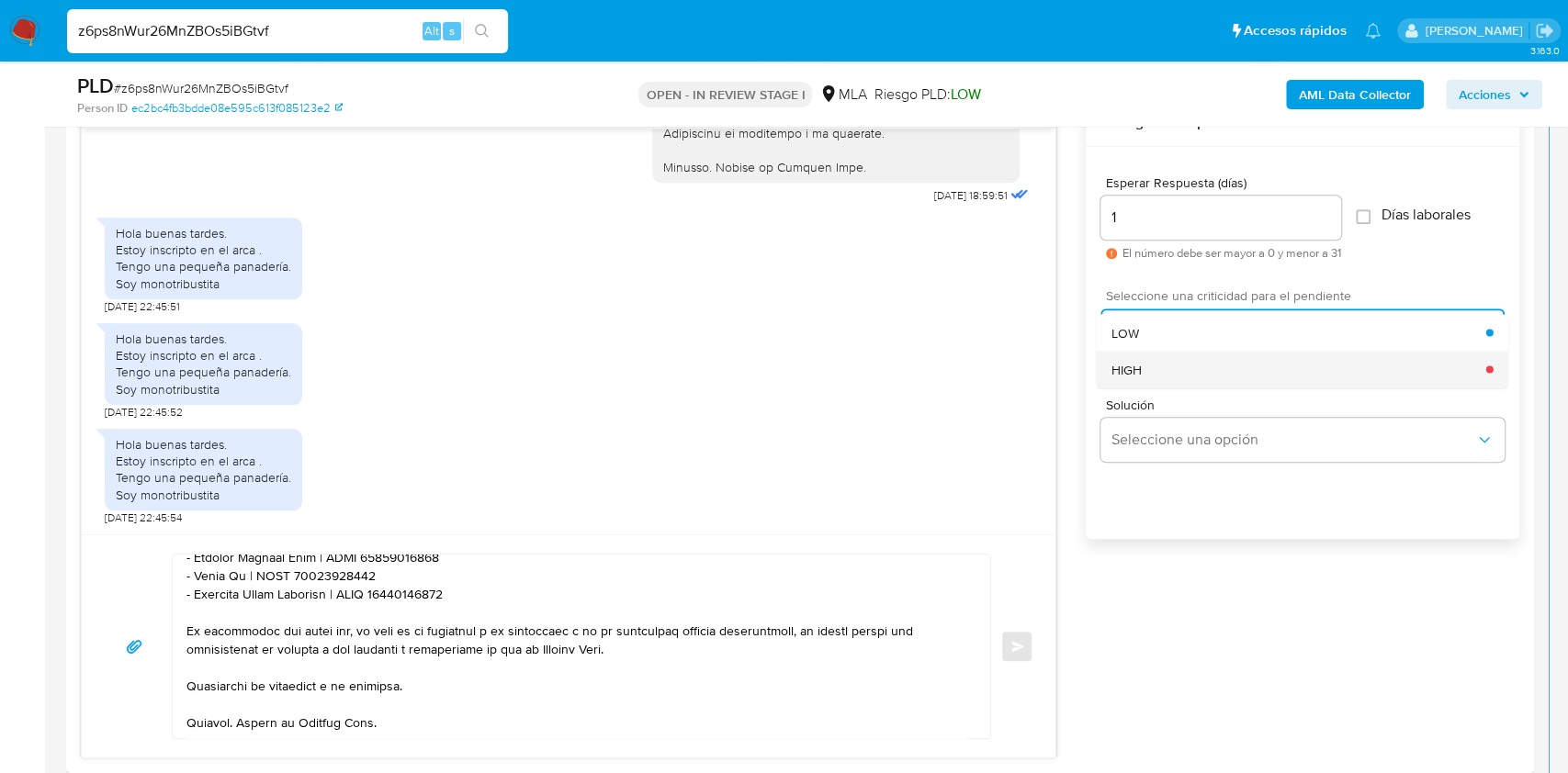
click at [1139, 355] on div "HIGH" at bounding box center [1298, 369] width 375 height 37
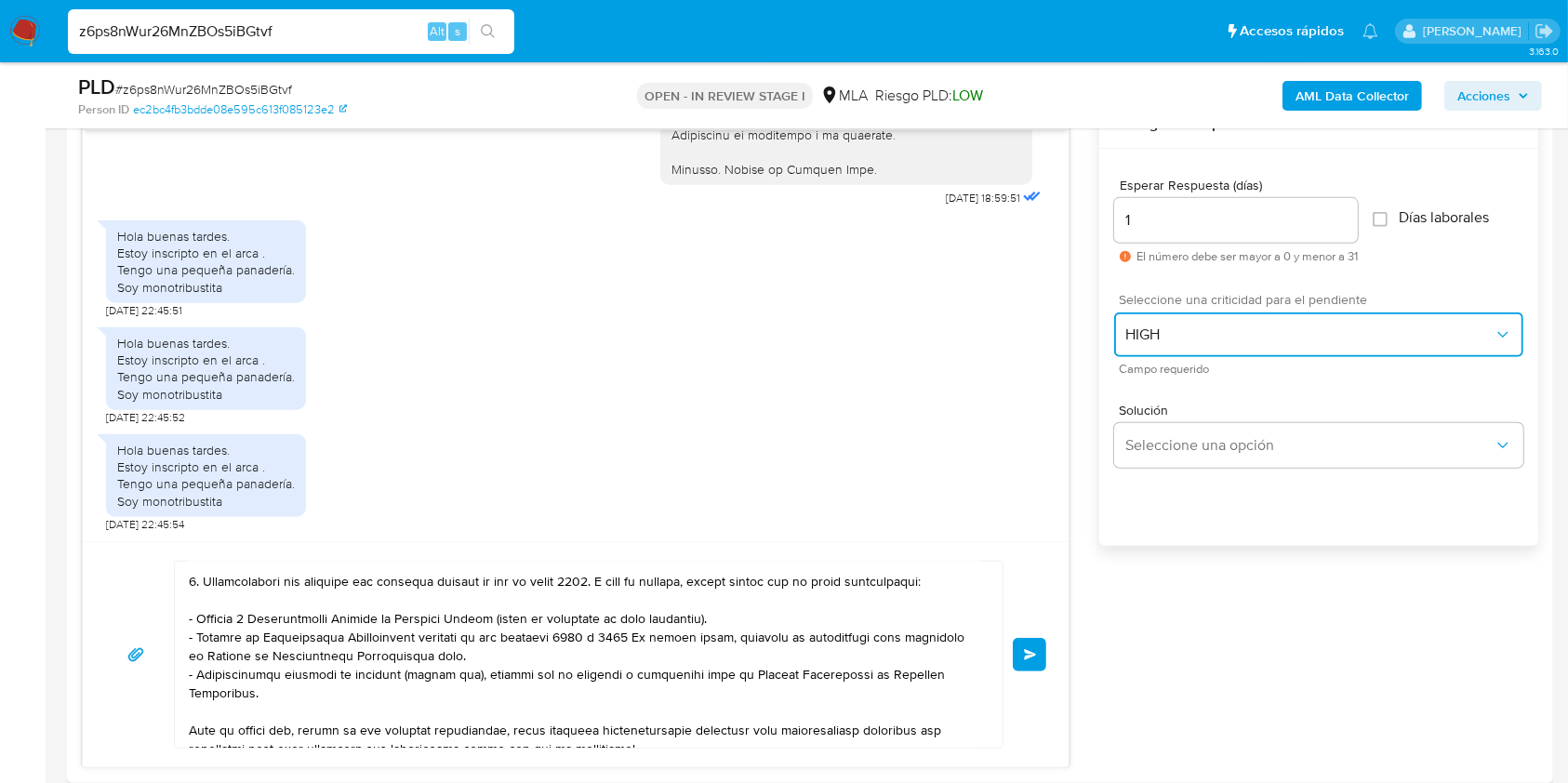
scroll to position [436, 0]
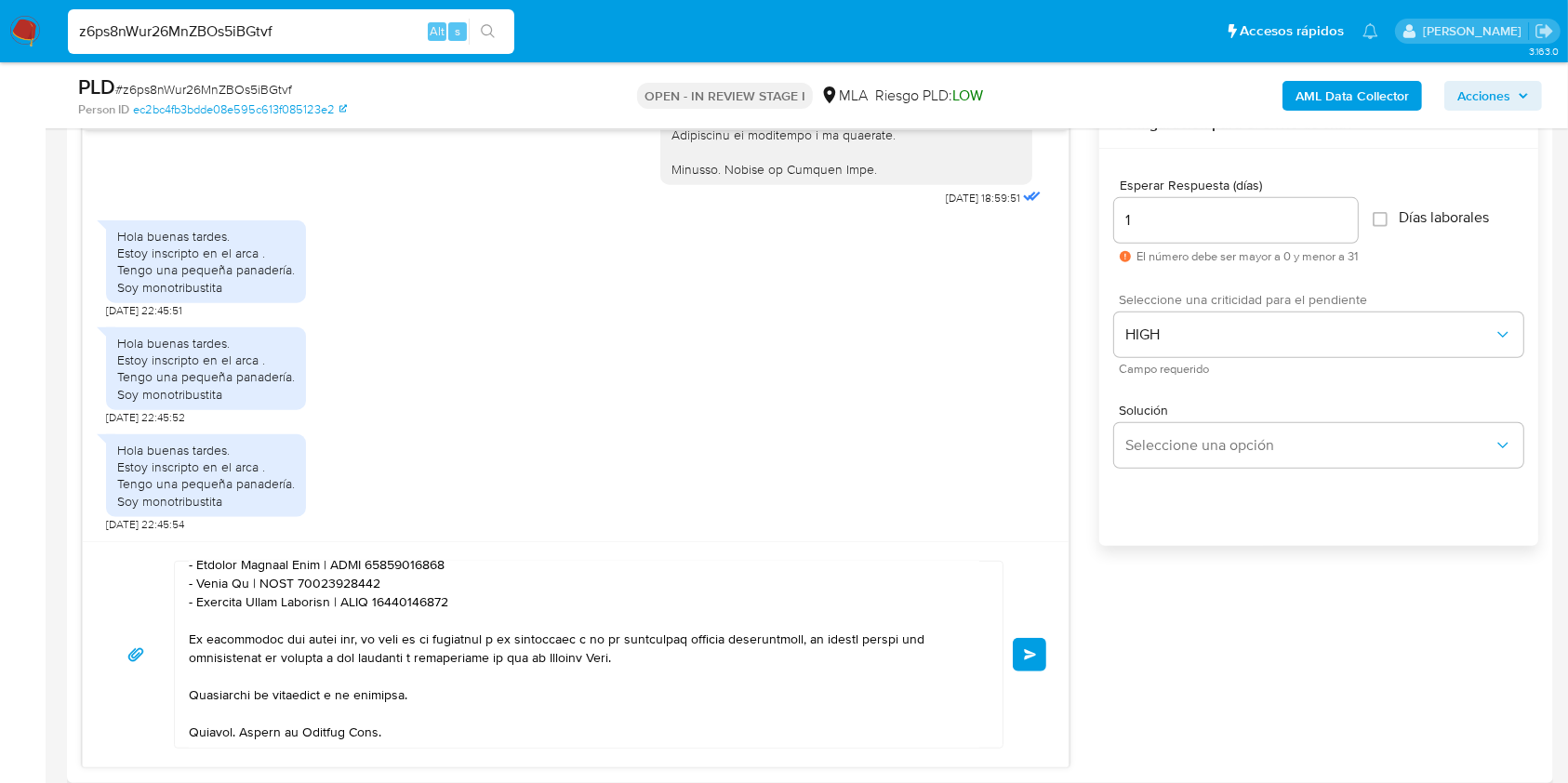
click at [1027, 650] on span "Enviar" at bounding box center [1031, 655] width 13 height 11
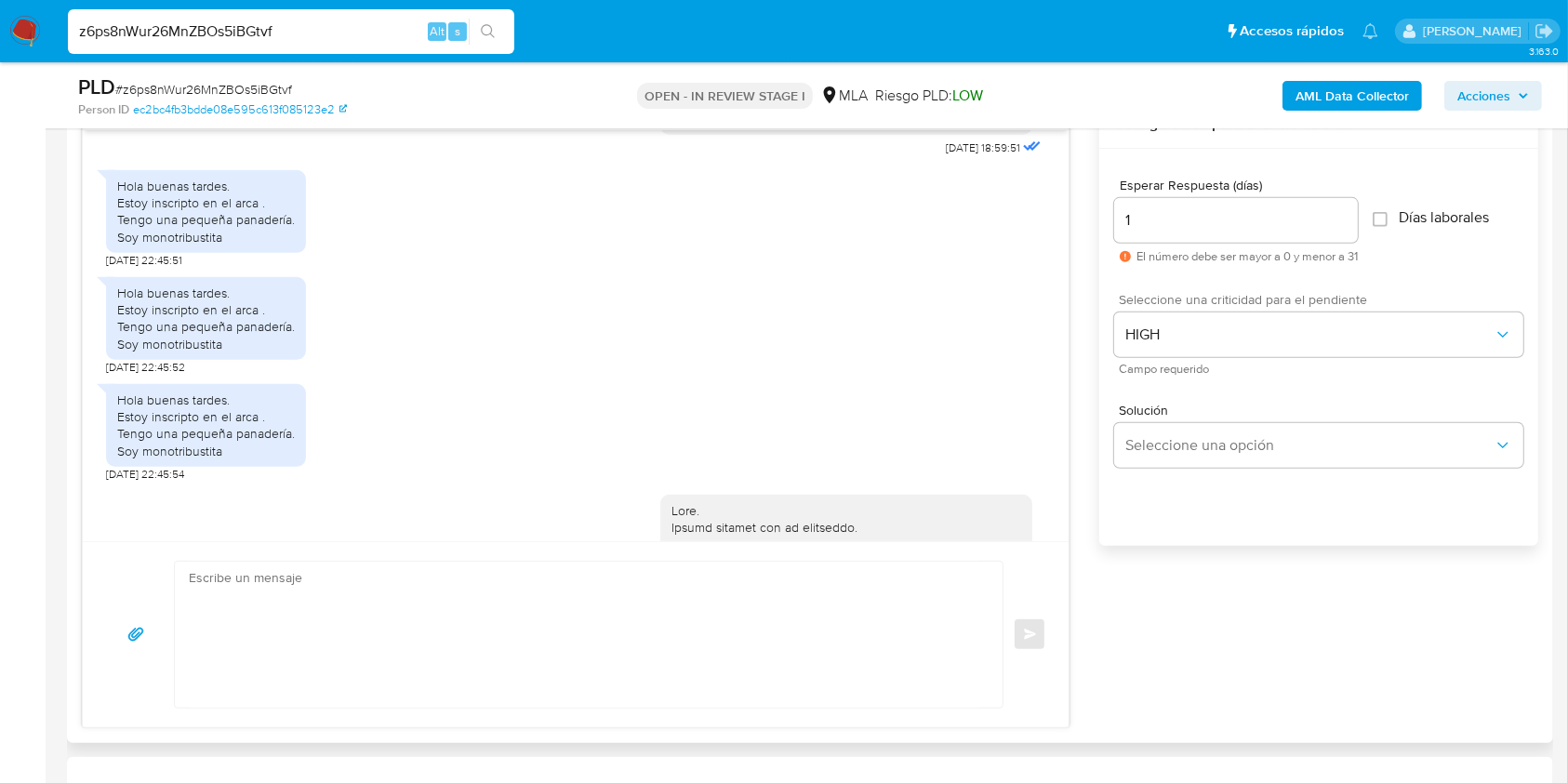
scroll to position [2680, 0]
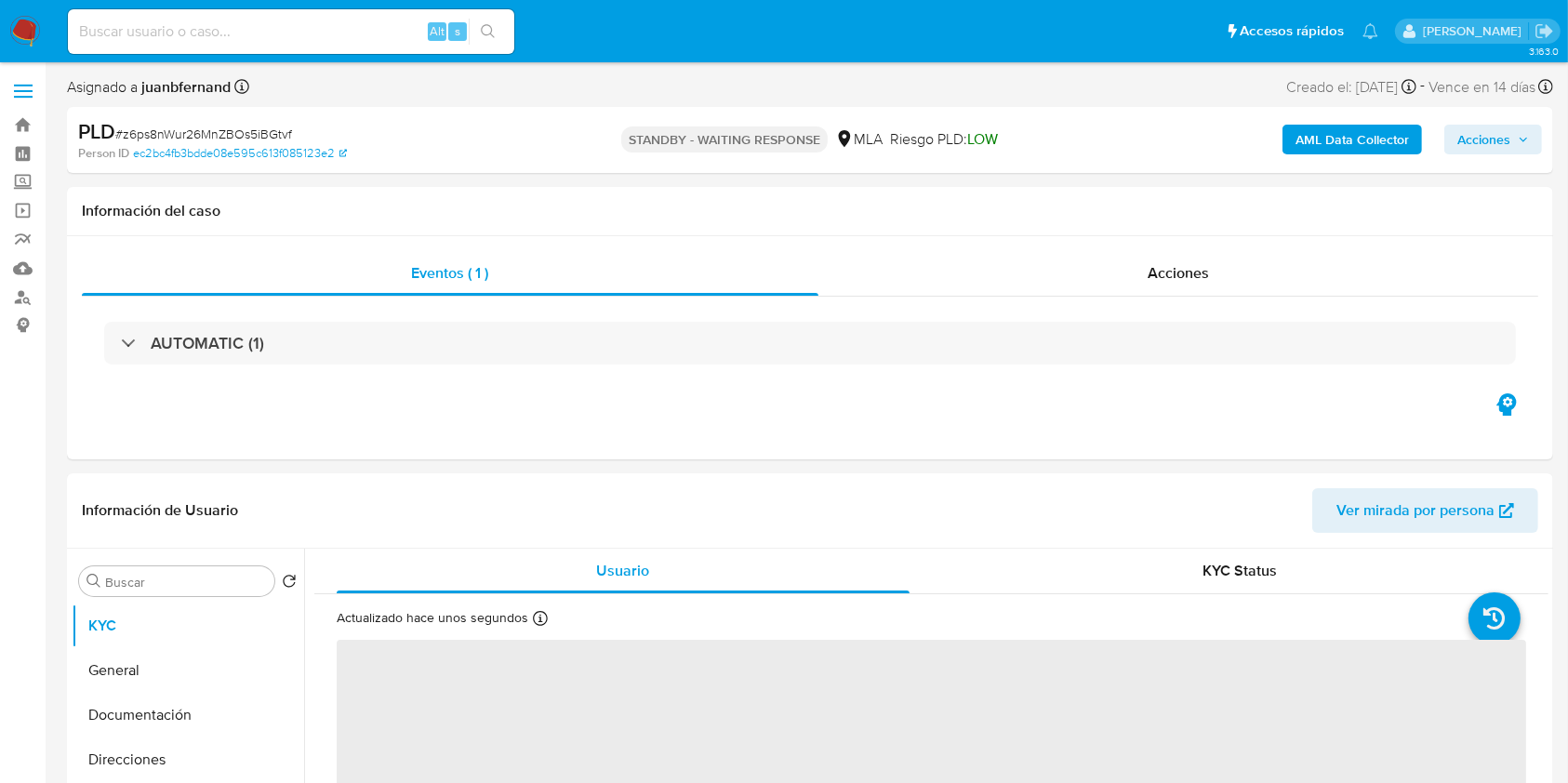
select select "10"
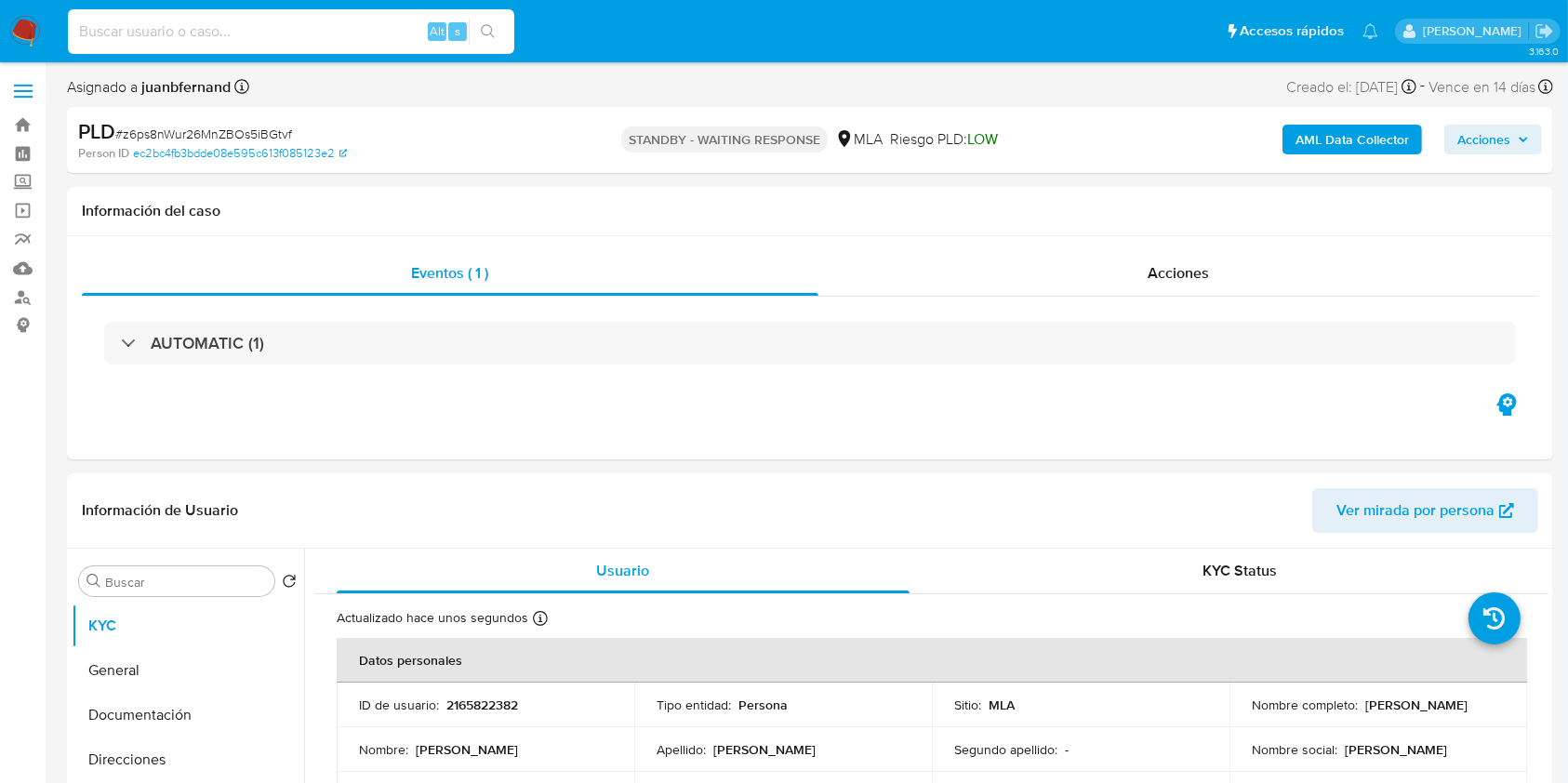
click at [380, 35] on input at bounding box center [291, 32] width 447 height 24
paste input "CESu9imw6zlS5qH6HC0AF7JQ"
type input "CESu9imw6zlS5qH6HC0AF7JQ"
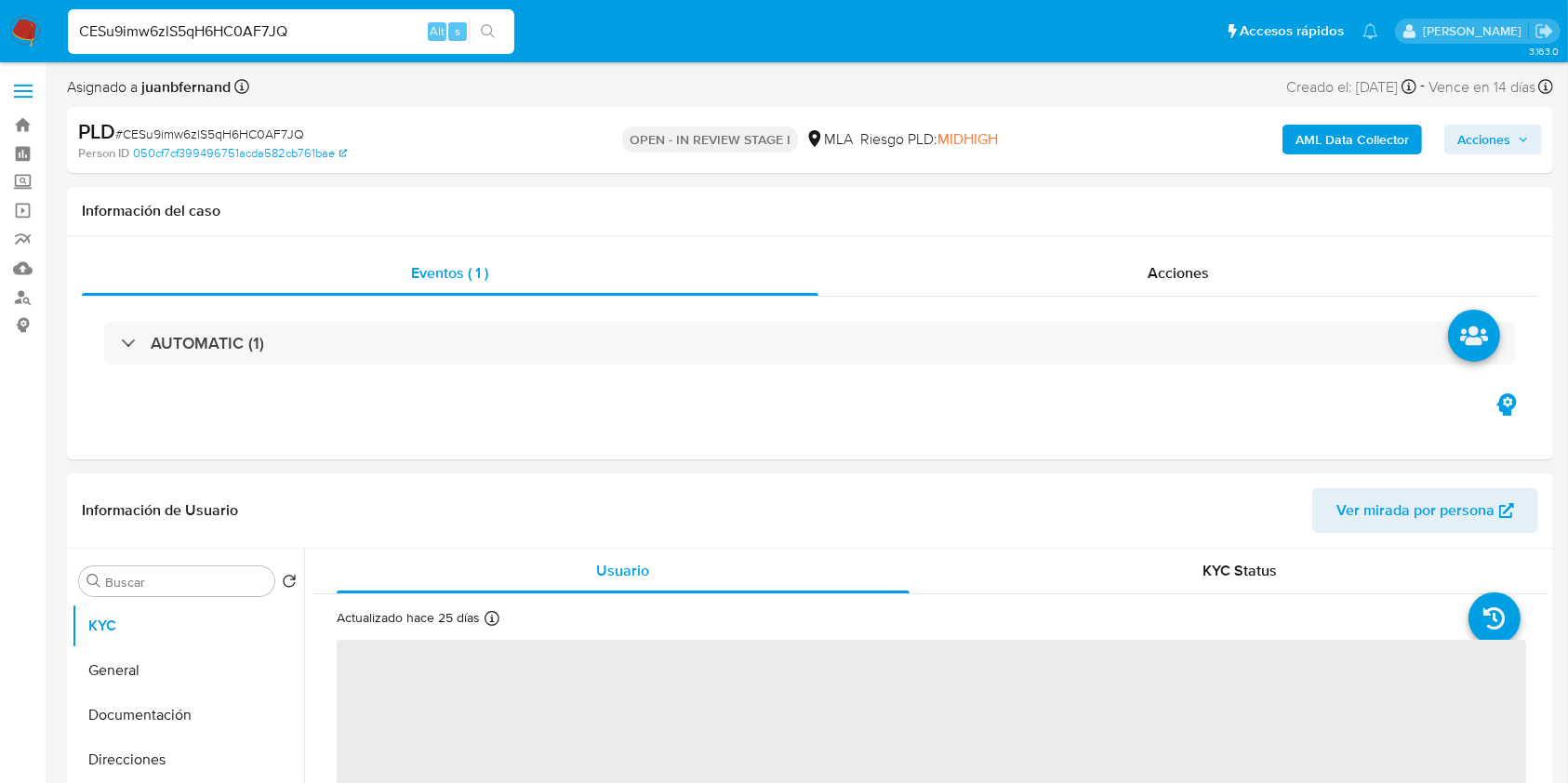
select select "10"
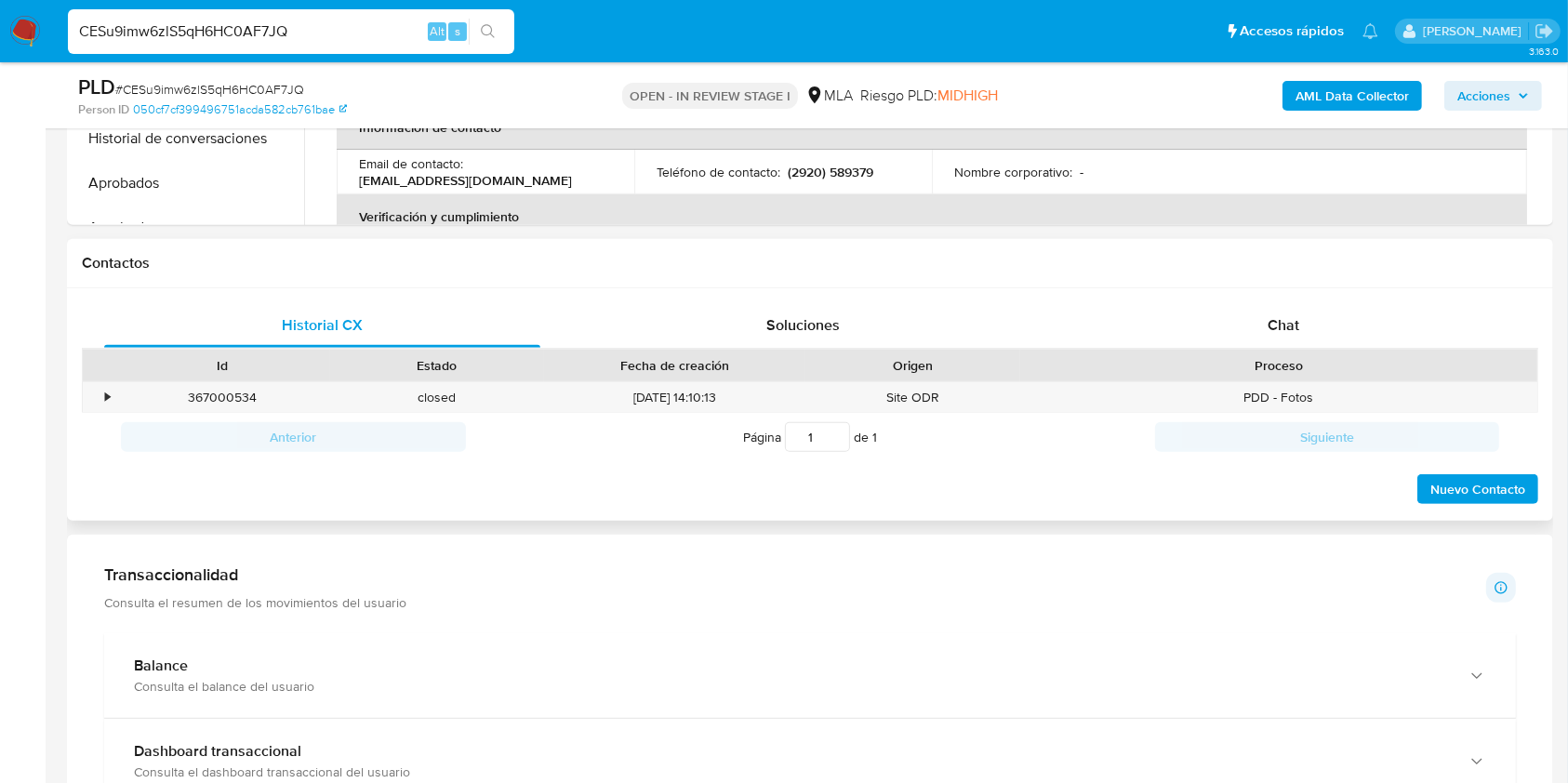
scroll to position [790, 0]
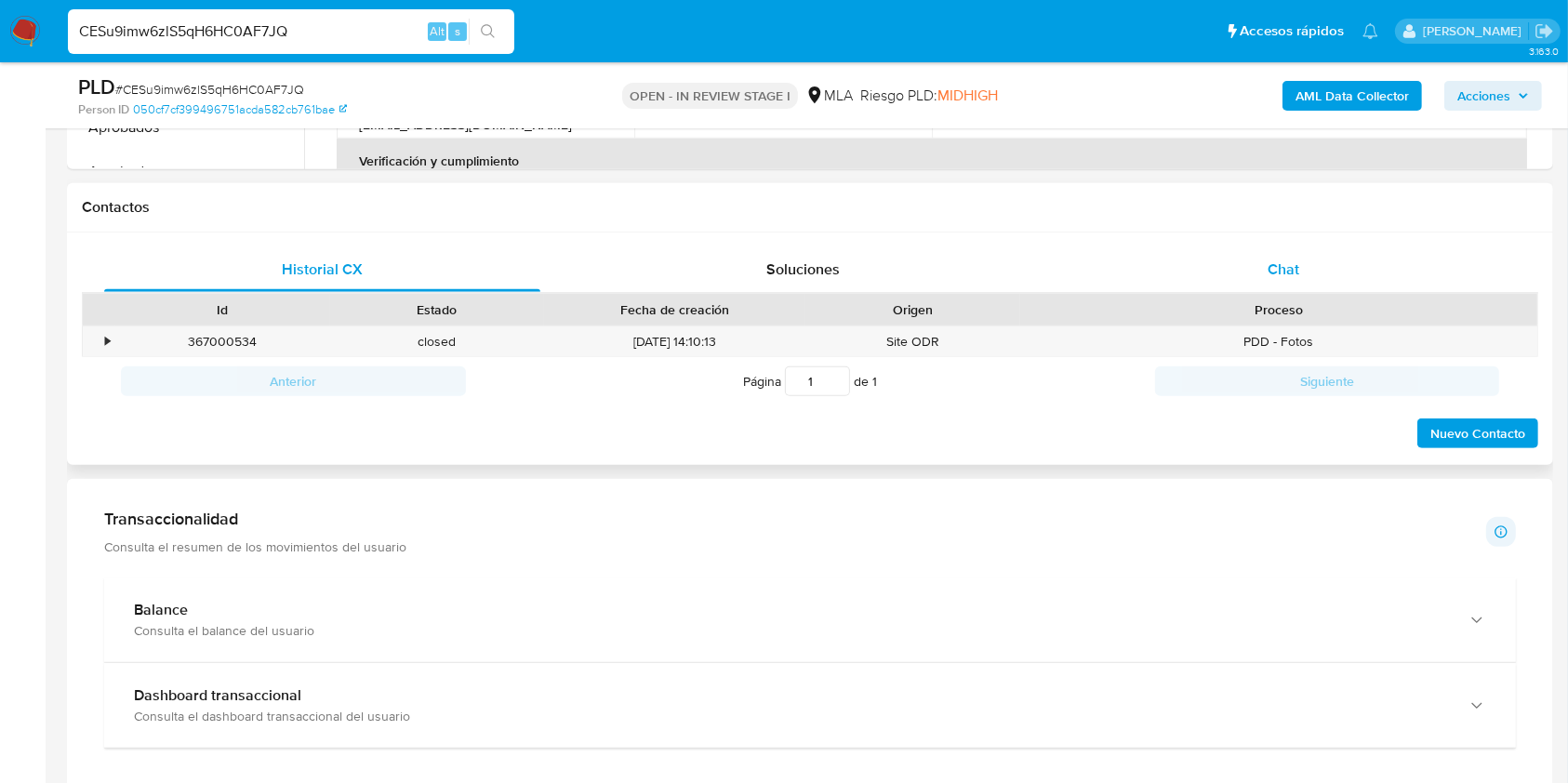
click at [1271, 268] on span "Chat" at bounding box center [1284, 269] width 32 height 21
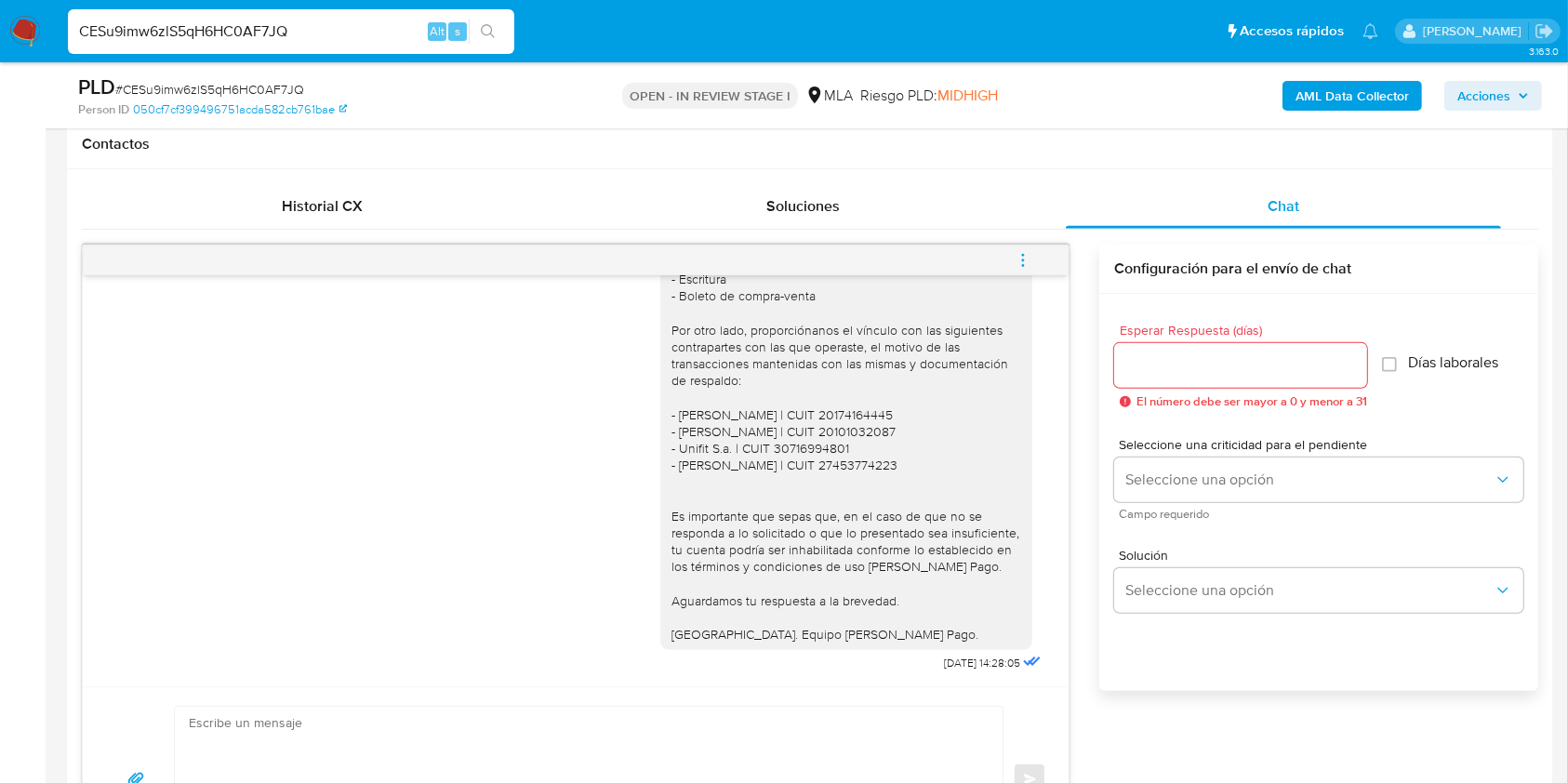
scroll to position [849, 0]
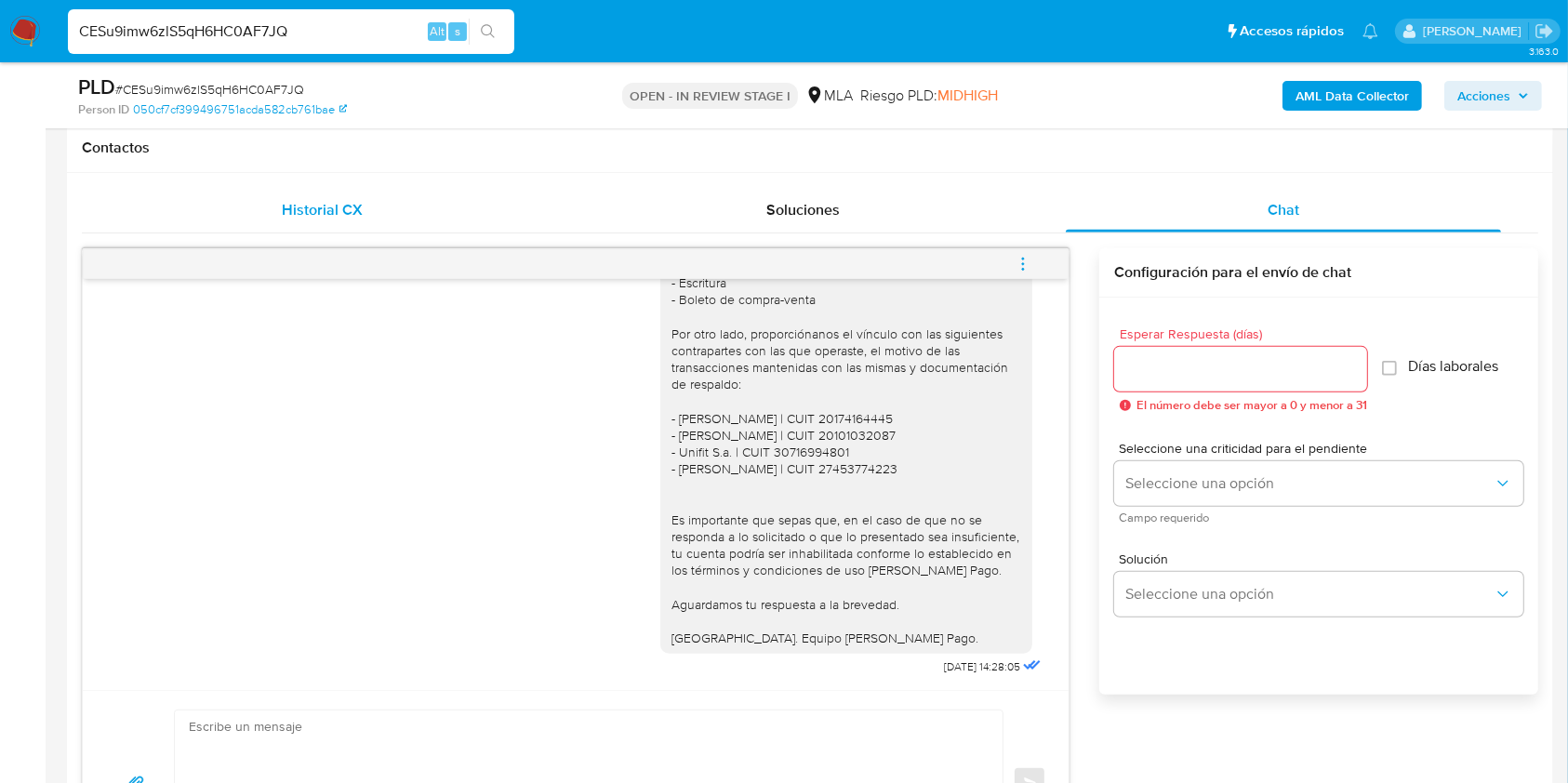
click at [233, 212] on div "Historial CX" at bounding box center [323, 210] width 437 height 45
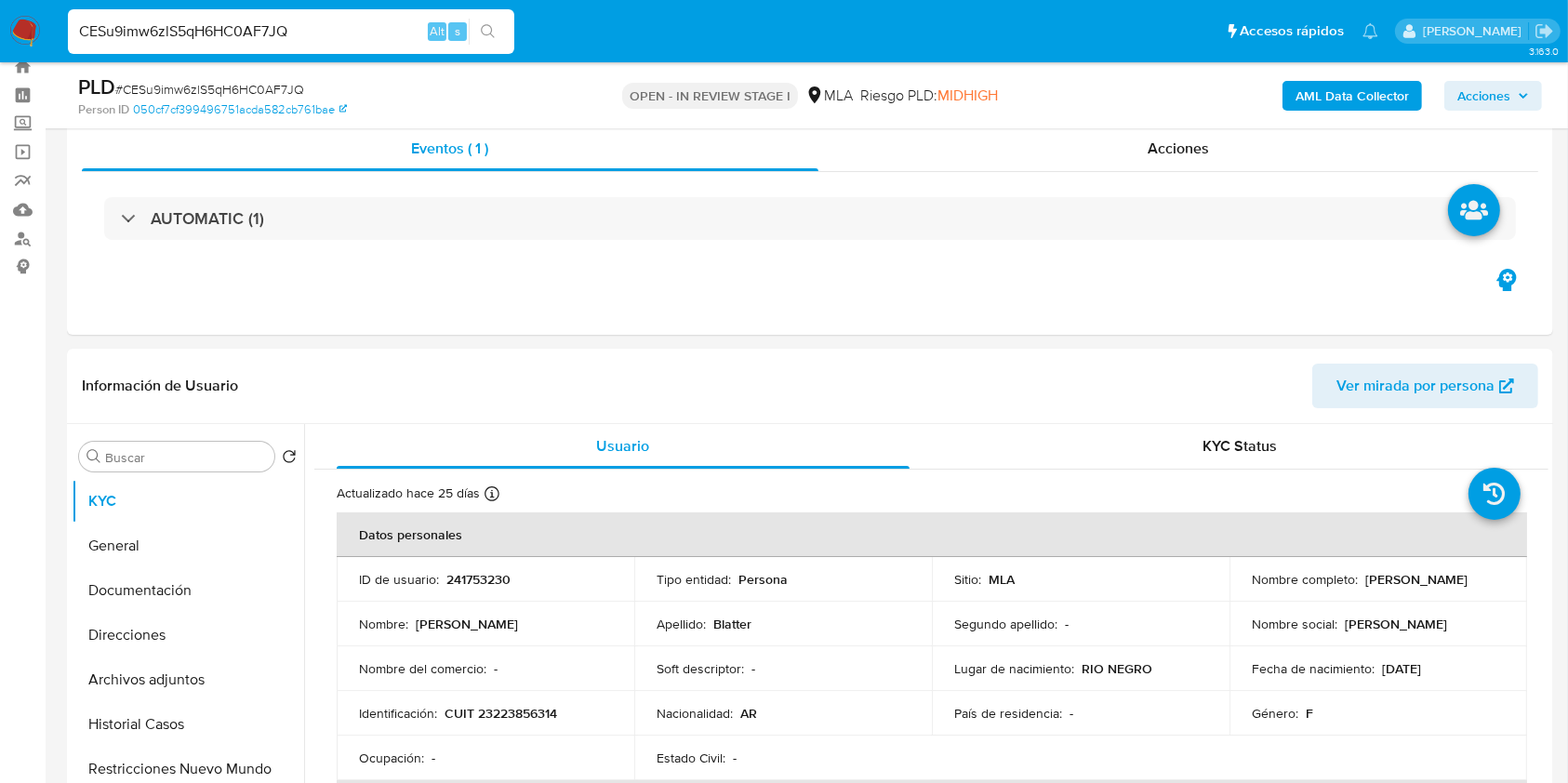
scroll to position [0, 0]
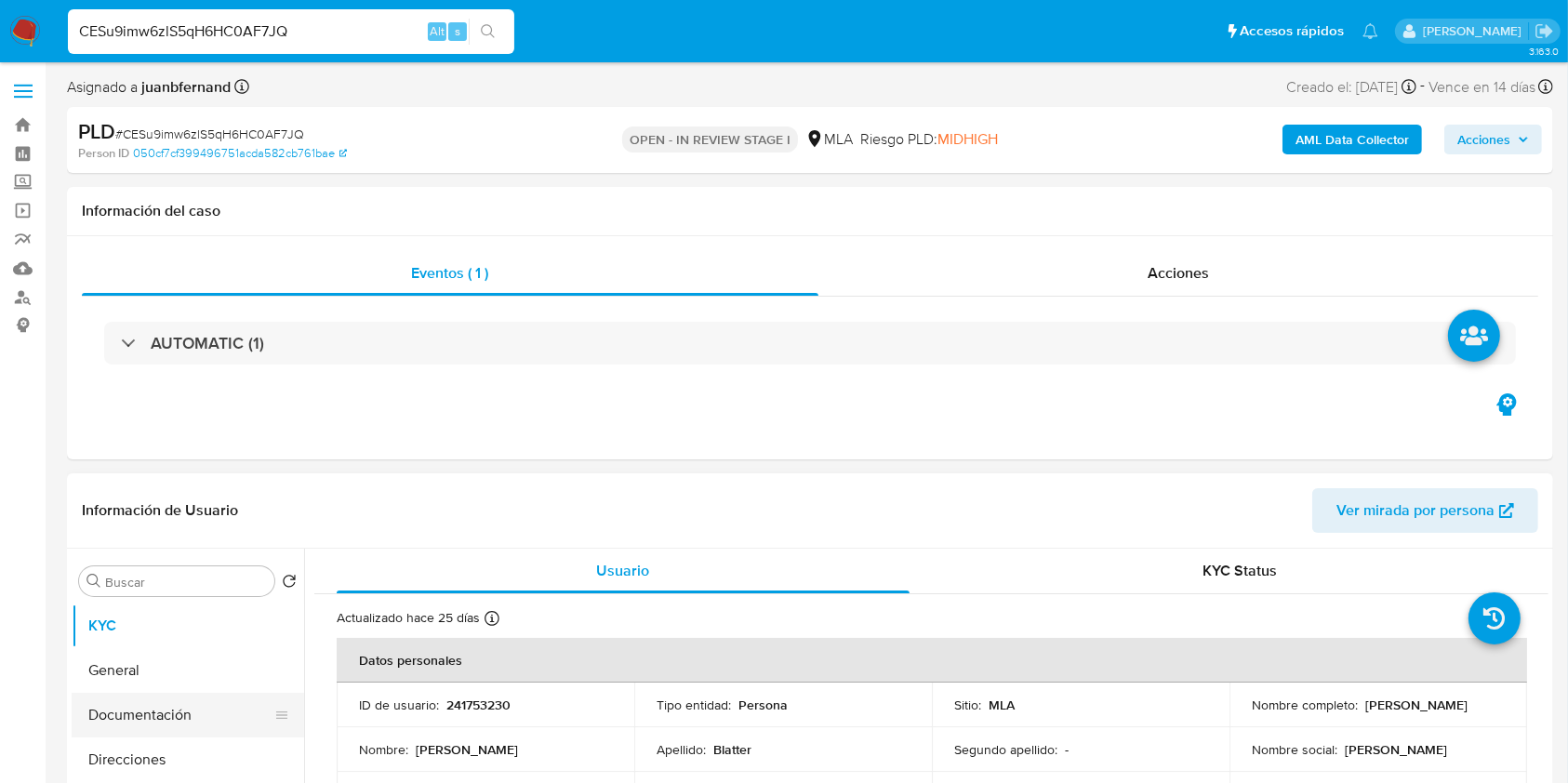
click at [125, 698] on button "Documentación" at bounding box center [180, 716] width 217 height 45
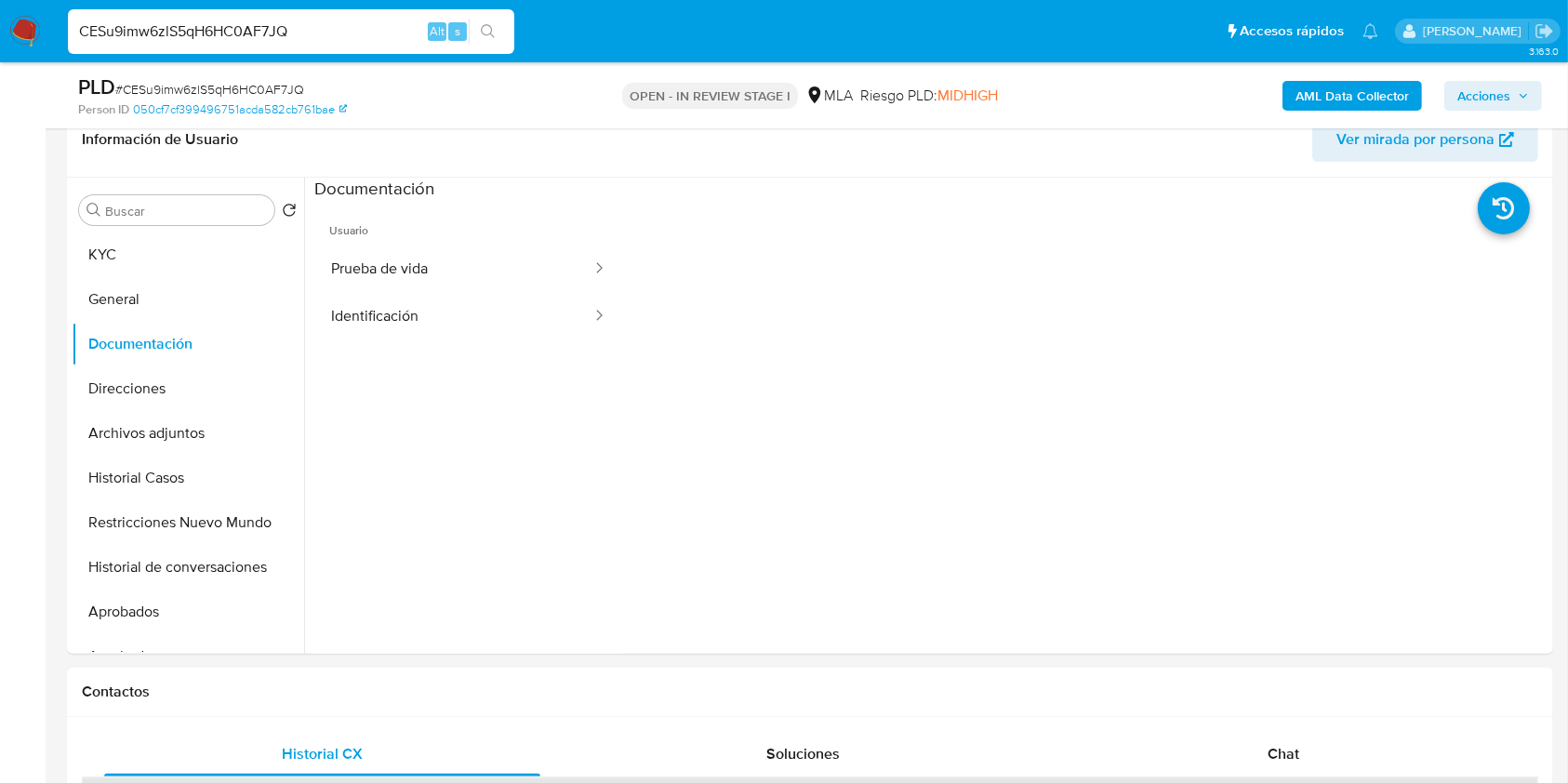
scroll to position [313, 0]
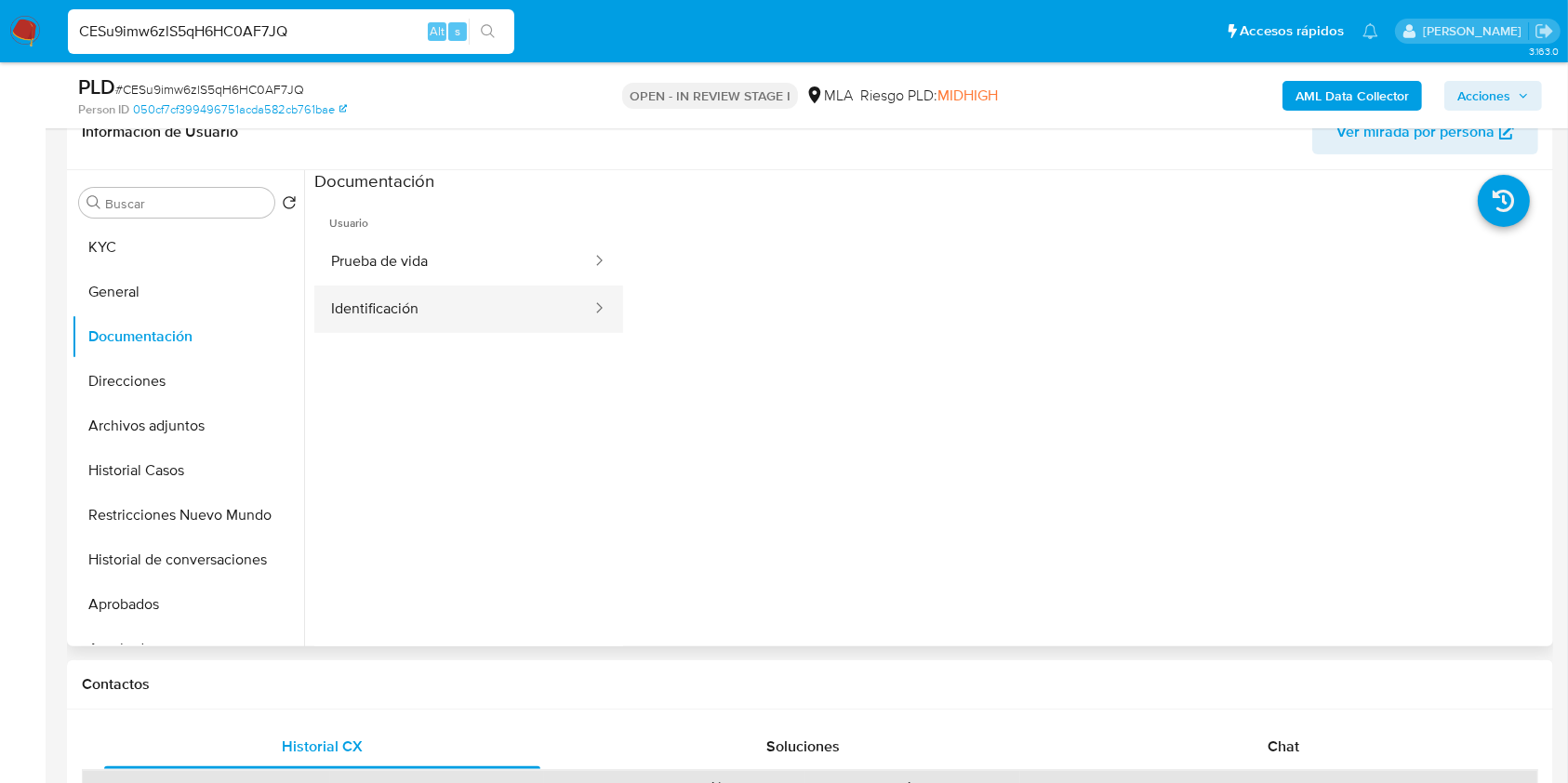
click at [339, 309] on button "Identificación" at bounding box center [453, 309] width 279 height 48
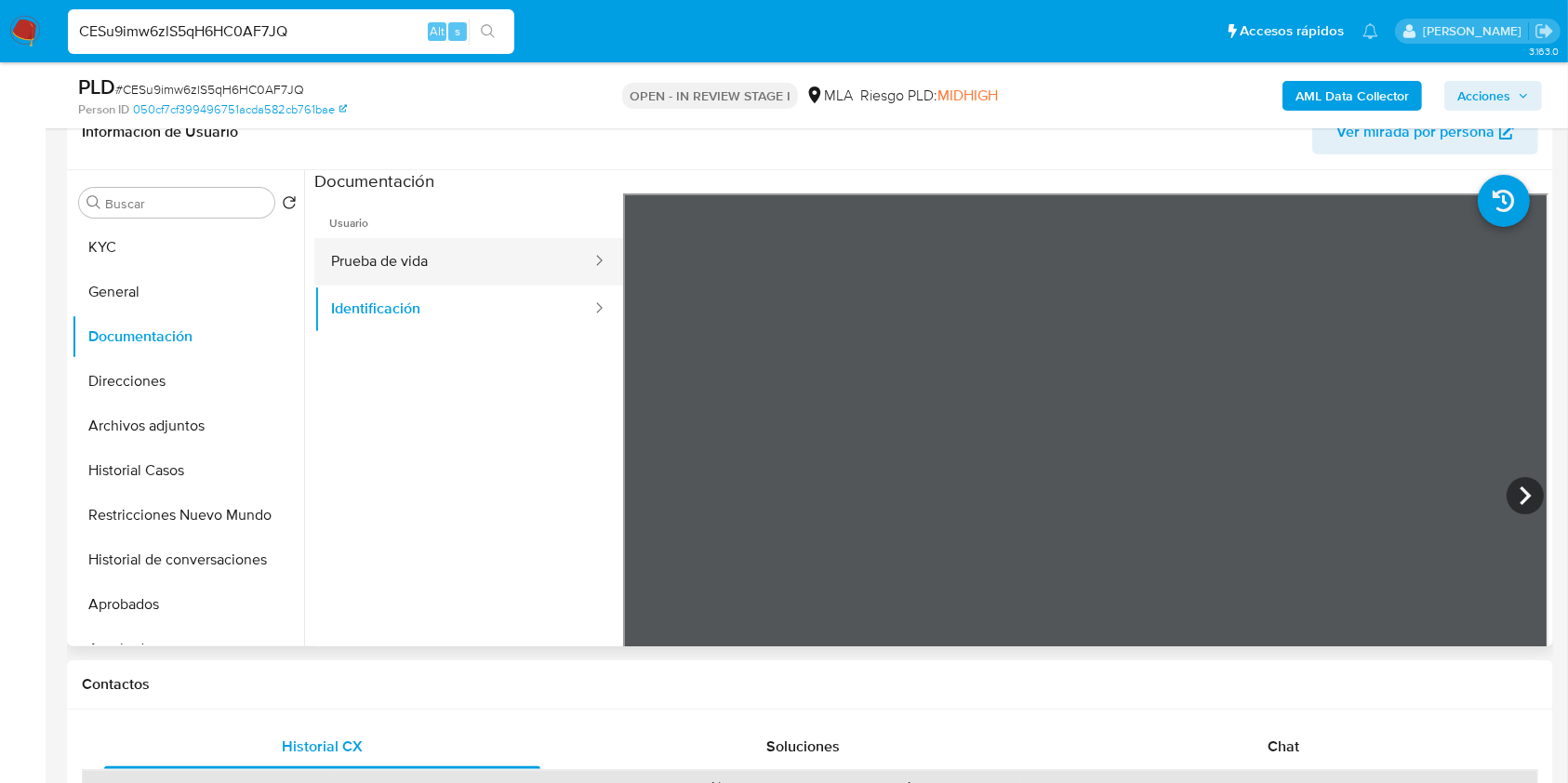
click at [418, 257] on button "Prueba de vida" at bounding box center [453, 261] width 279 height 48
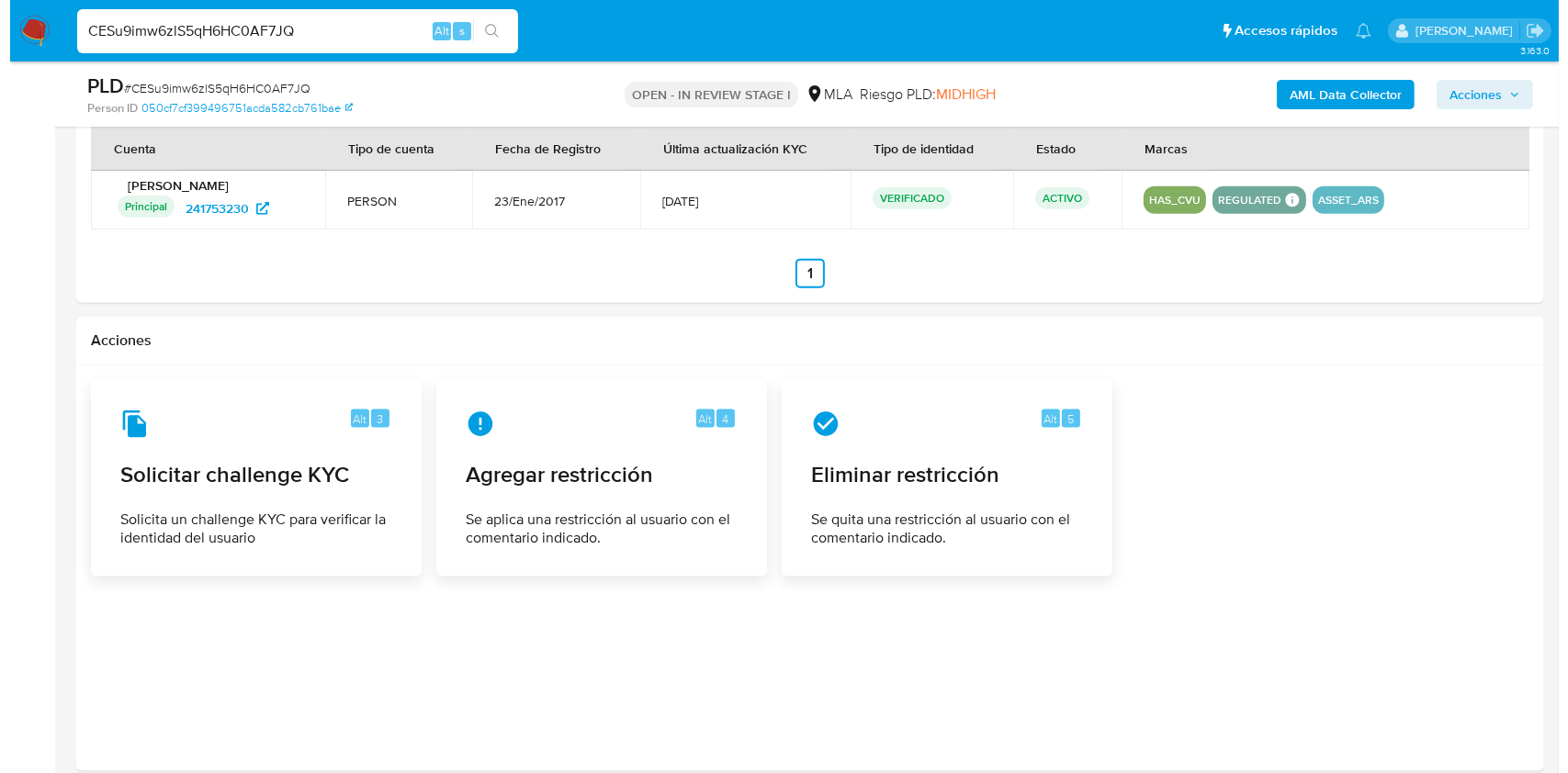
scroll to position [2322, 0]
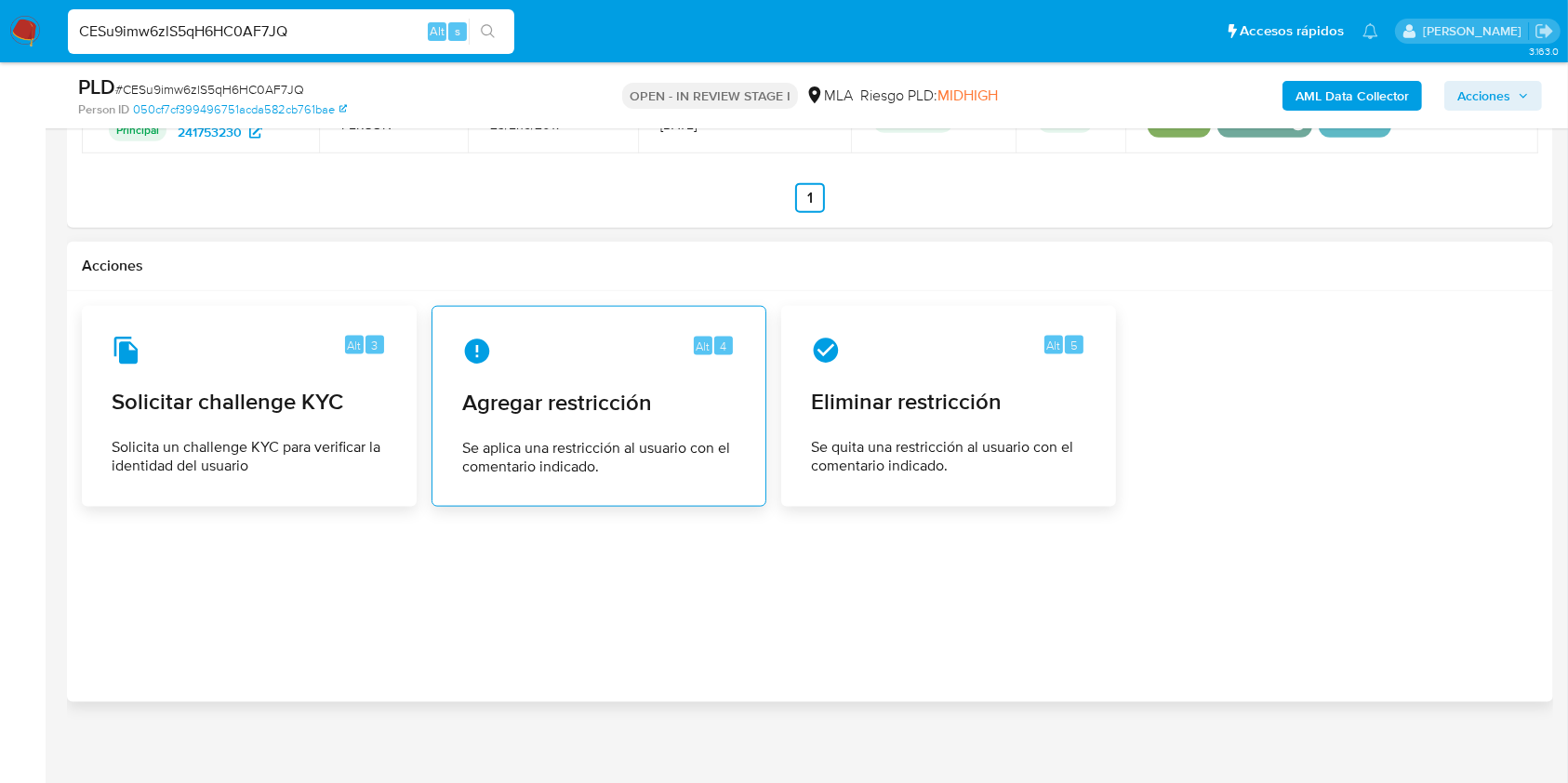
click at [520, 435] on div "Alt 4 Agregar restricción Se aplica una restricción al usuario con el comentari…" at bounding box center [599, 406] width 303 height 169
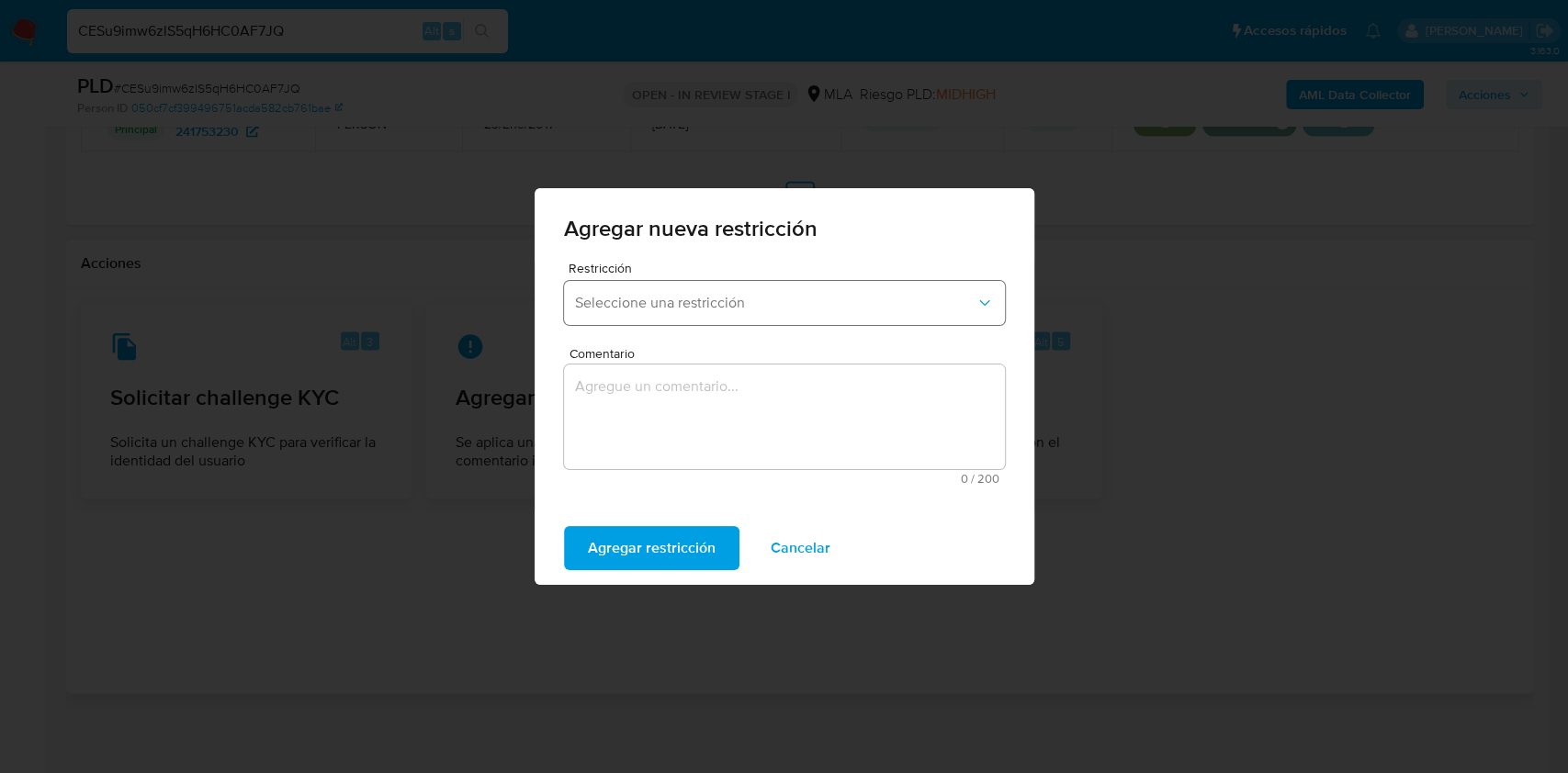
click at [703, 295] on span "Seleccione una restricción" at bounding box center [775, 303] width 401 height 18
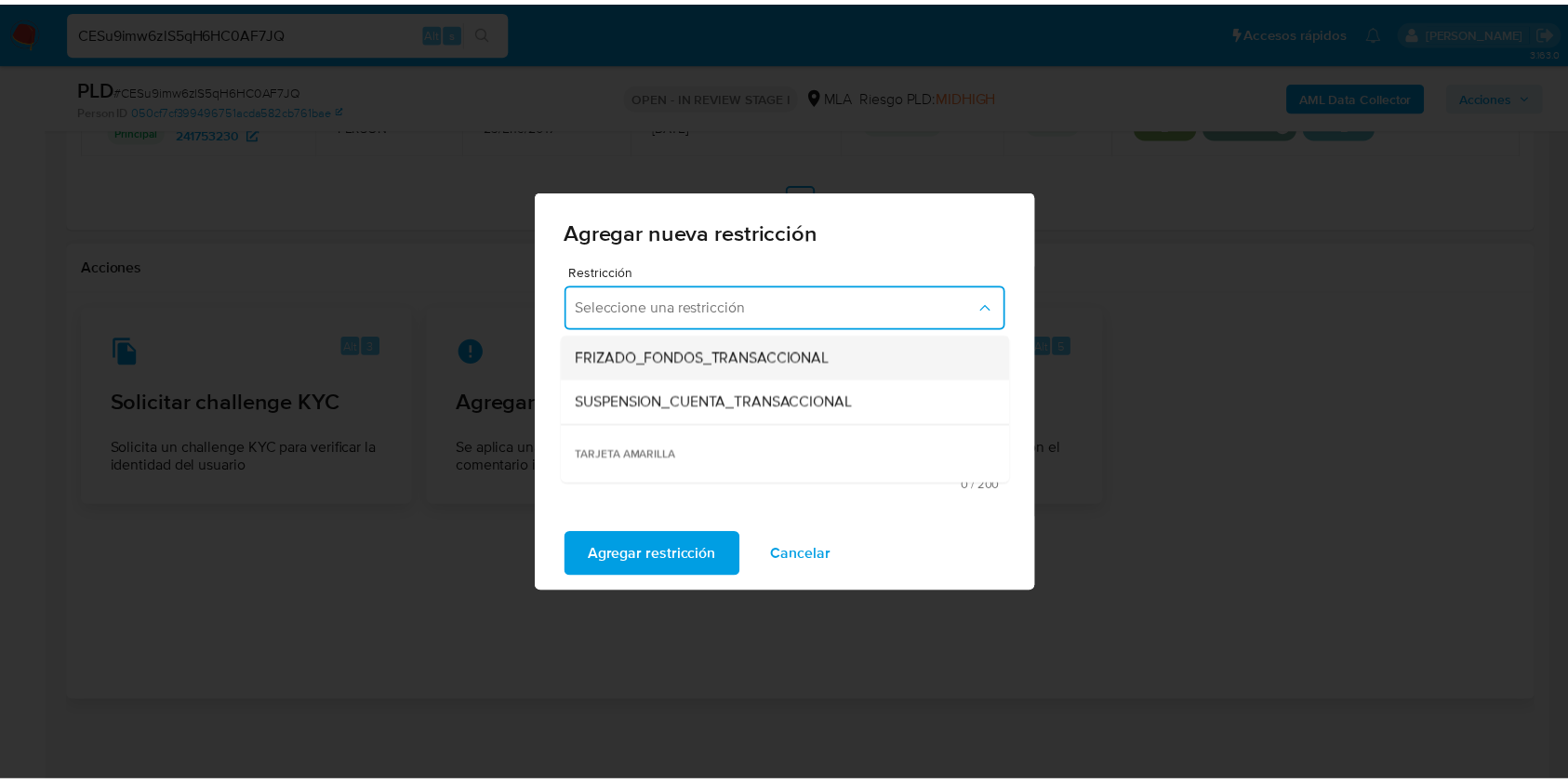
scroll to position [225, 0]
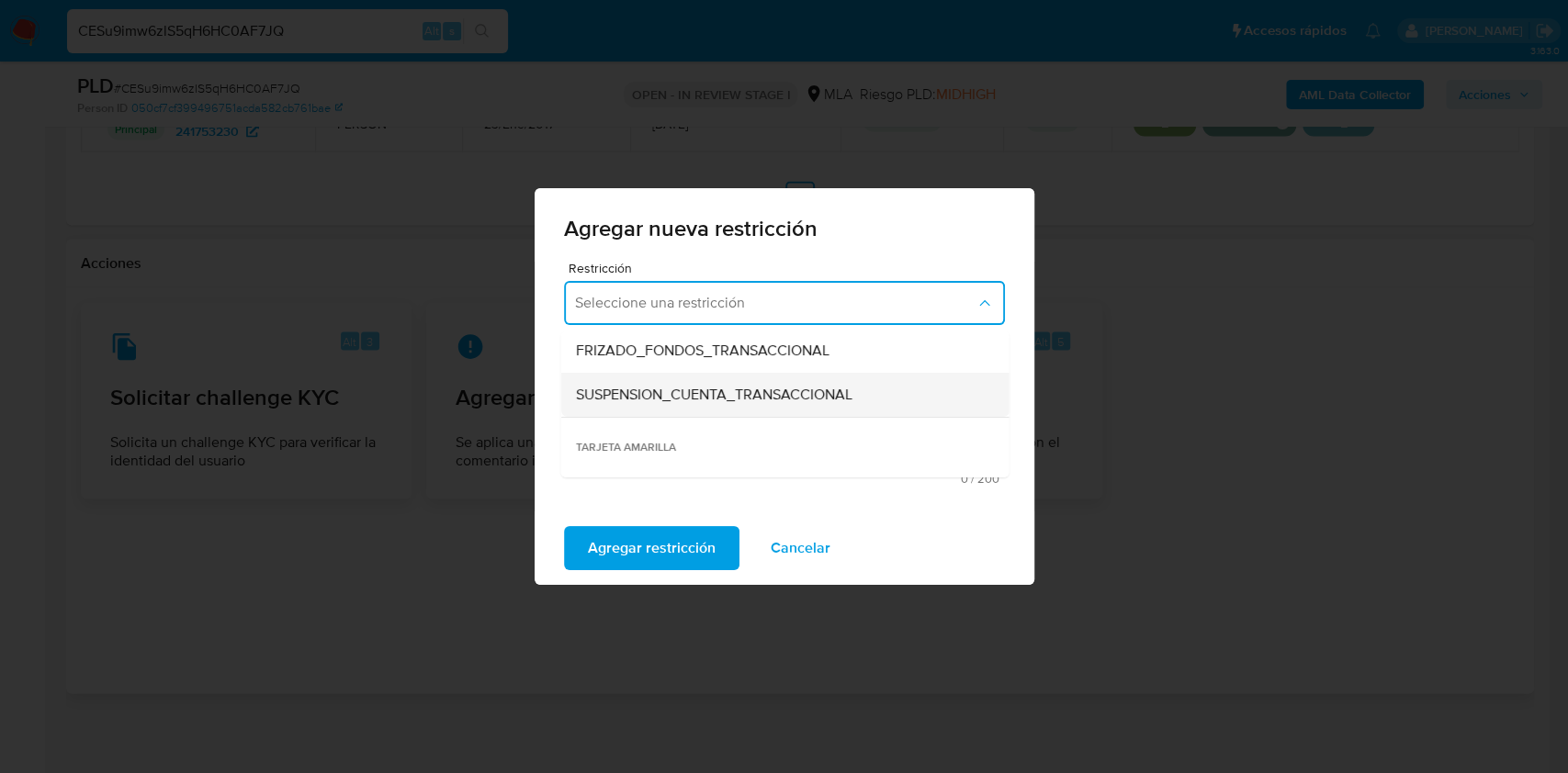
click at [720, 393] on span "SUSPENSION_CUENTA_TRANSACCIONAL" at bounding box center [713, 395] width 276 height 18
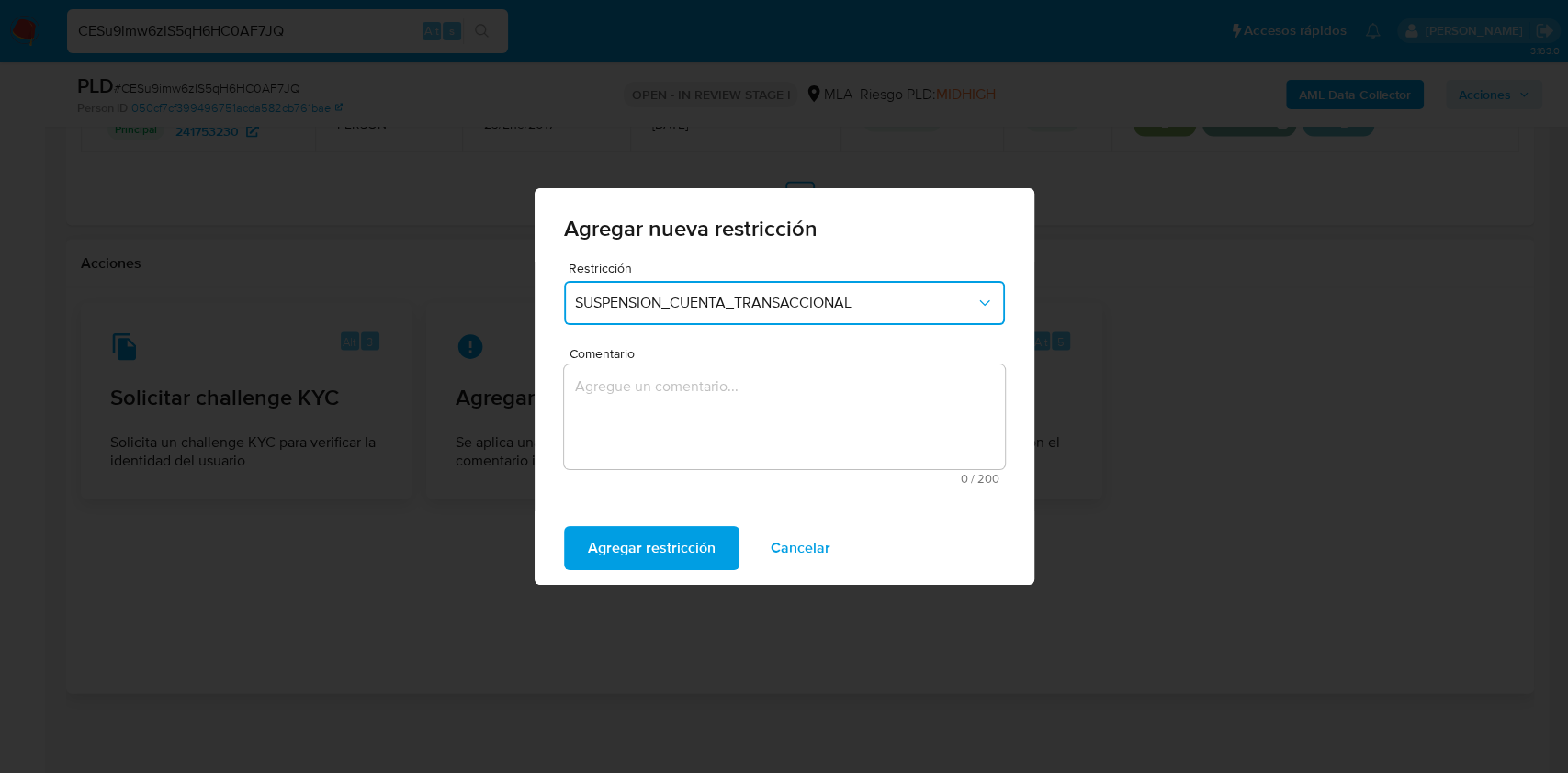
click at [703, 420] on textarea "Comentario" at bounding box center [784, 417] width 441 height 105
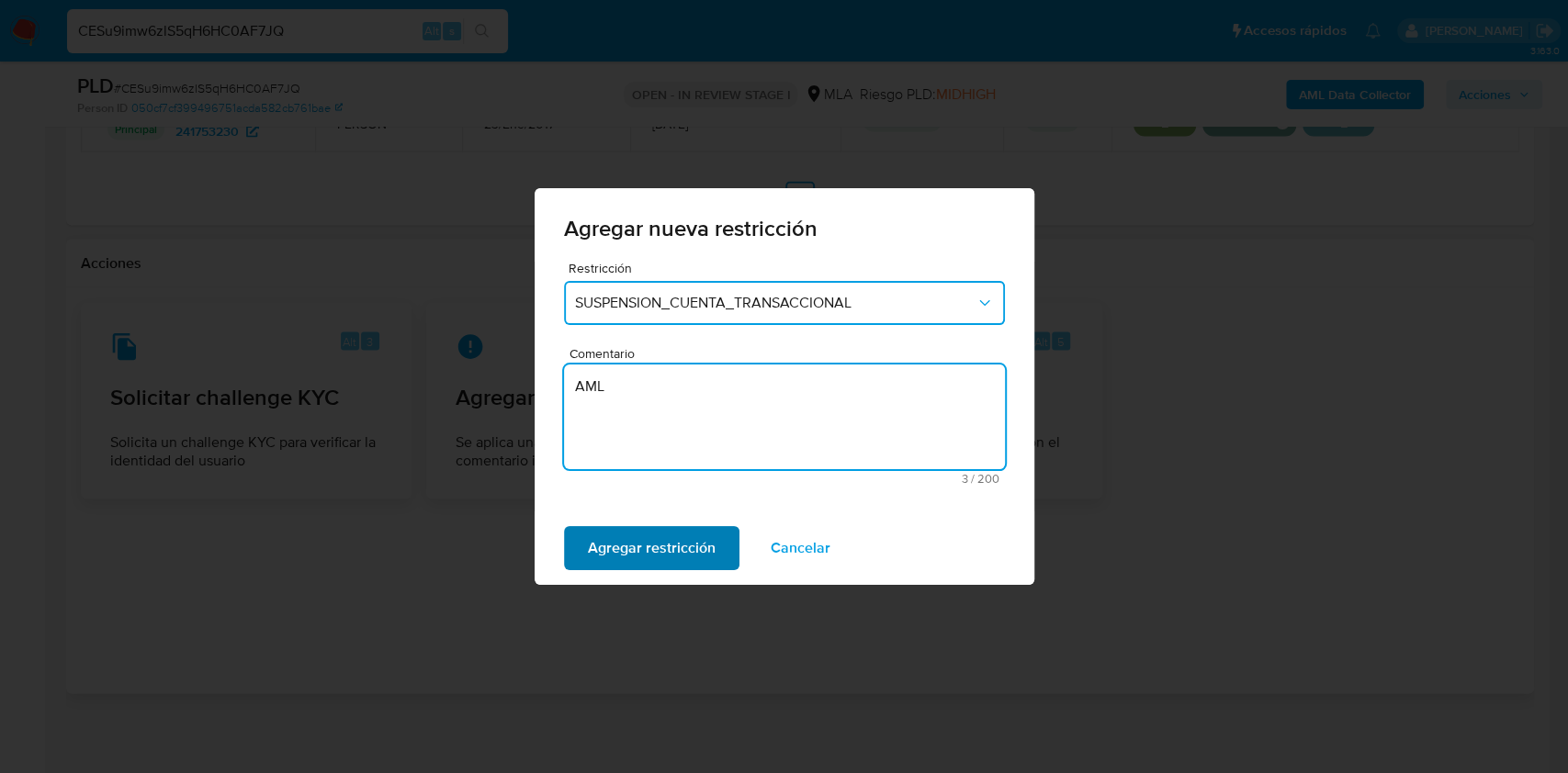
type textarea "AML"
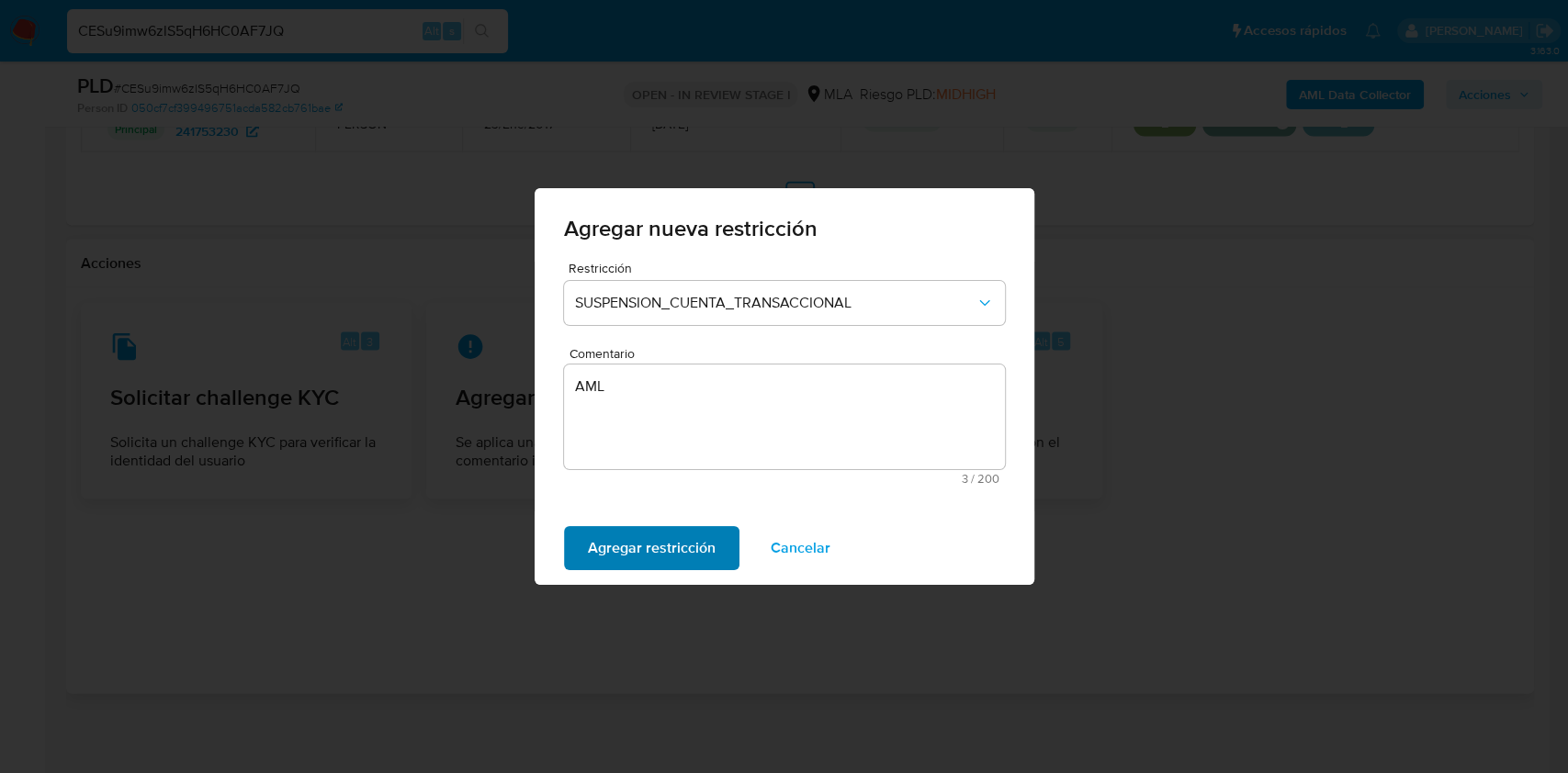
click at [625, 538] on span "Agregar restricción" at bounding box center [651, 548] width 128 height 41
click at [625, 538] on span "Confirmar" at bounding box center [621, 548] width 66 height 41
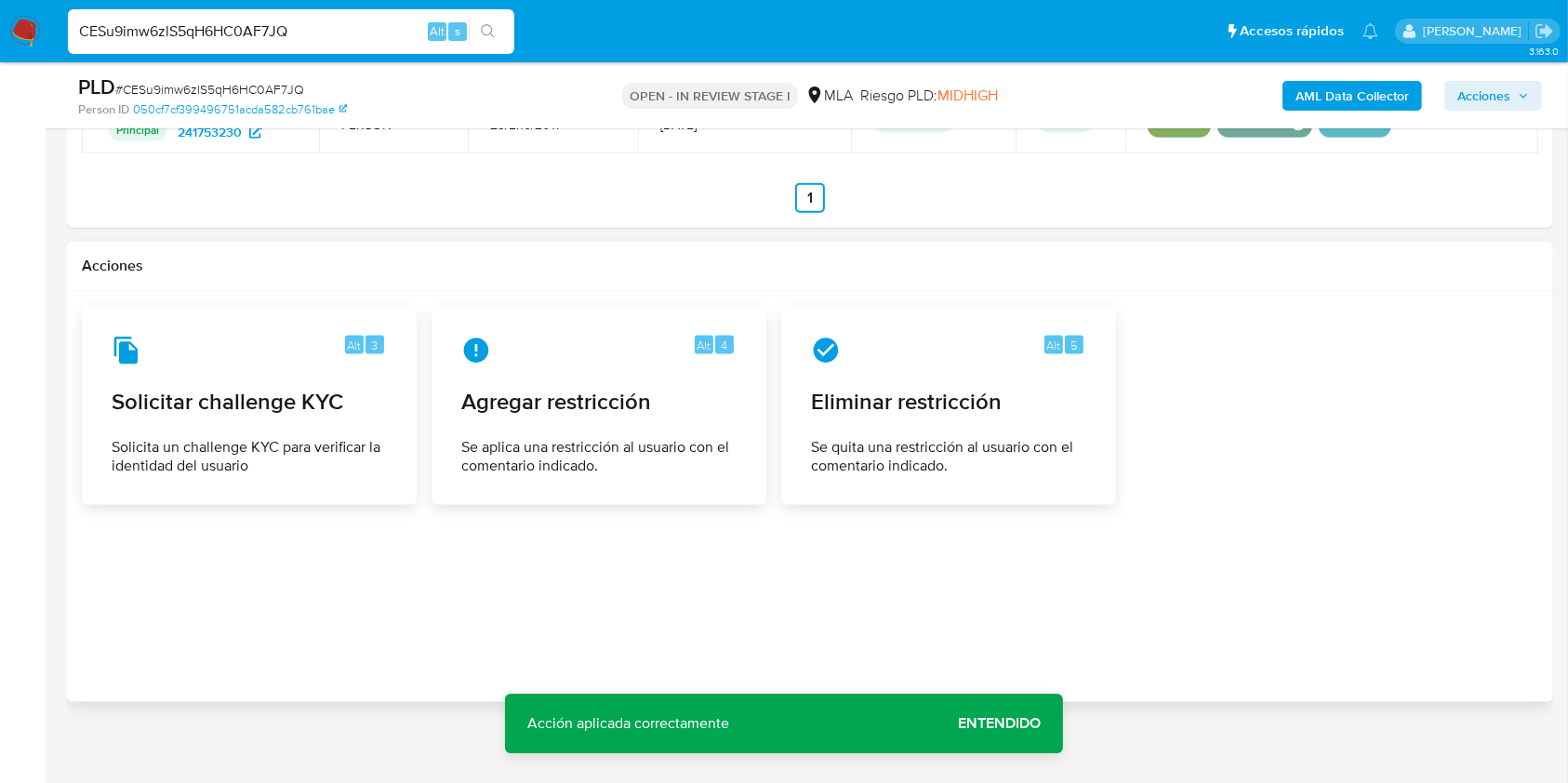
click at [1013, 724] on span "Entendido" at bounding box center [999, 724] width 83 height 0
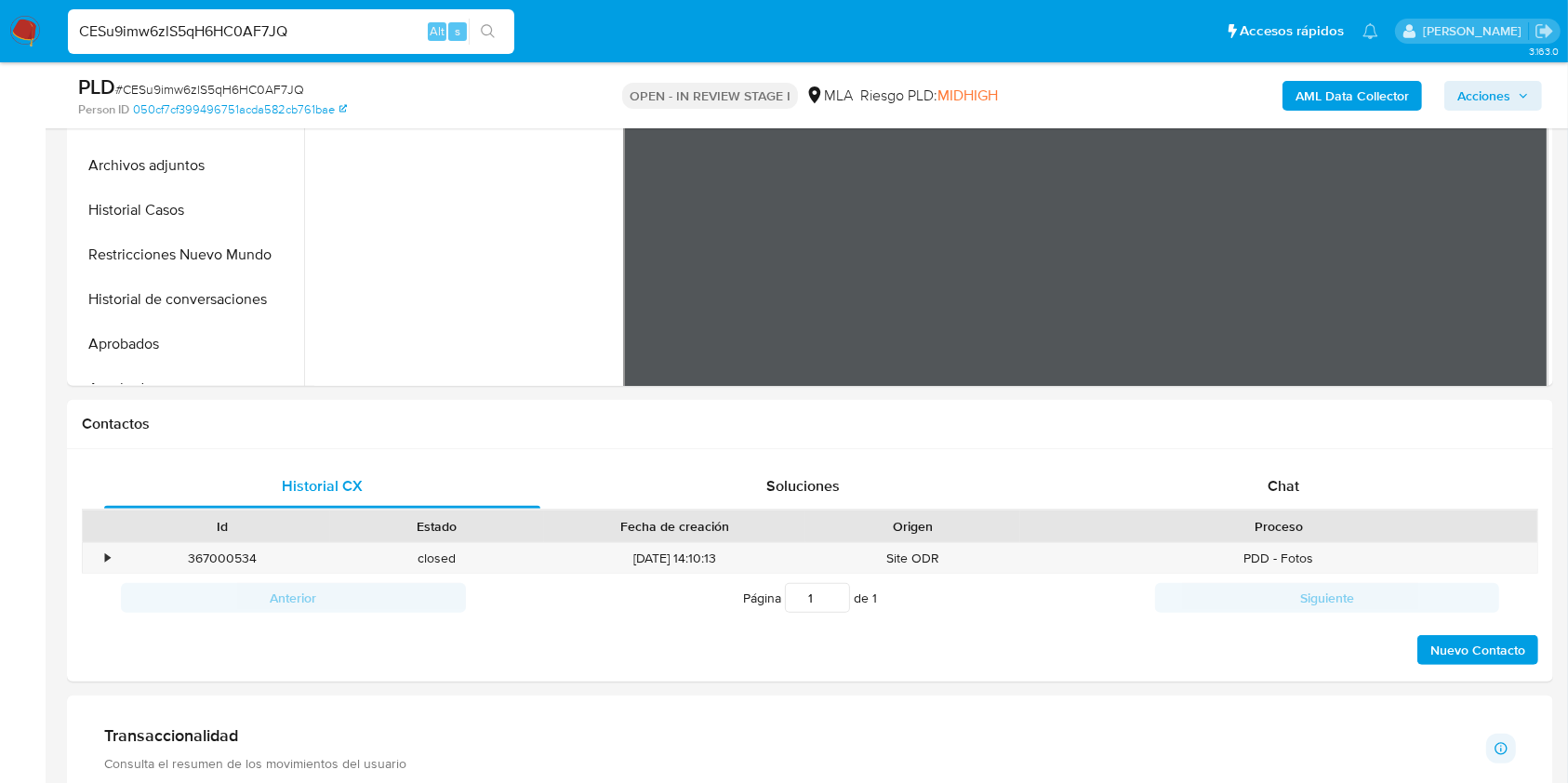
scroll to position [573, 0]
click at [1210, 475] on div "Chat" at bounding box center [1284, 486] width 437 height 45
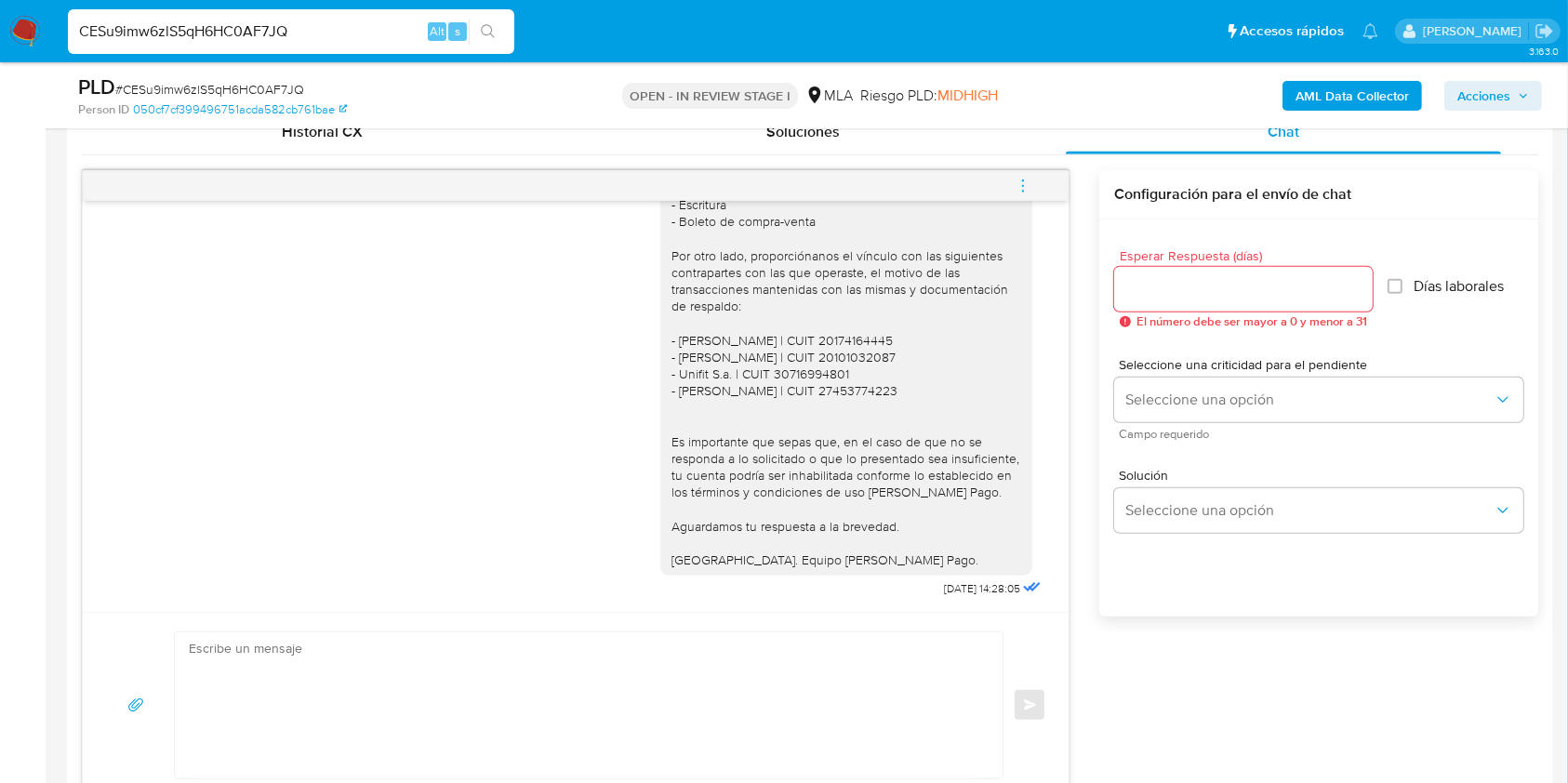
scroll to position [1346, 0]
click at [354, 31] on input "CESu9imw6zlS5qH6HC0AF7JQ" at bounding box center [291, 32] width 447 height 24
paste input "l5y9z7KKmI99snFlVkefieGP"
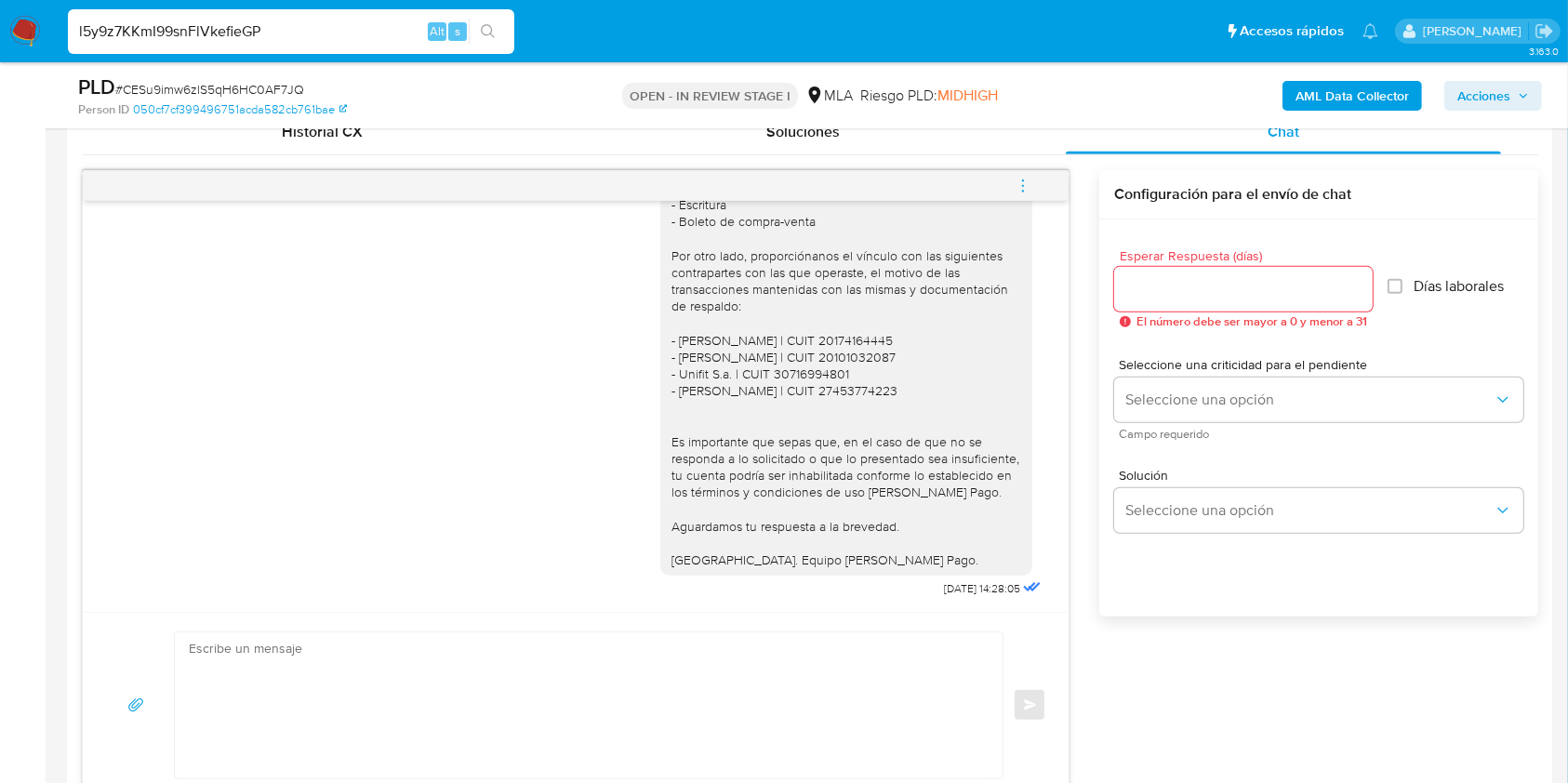
type input "l5y9z7KKmI99snFlVkefieGP"
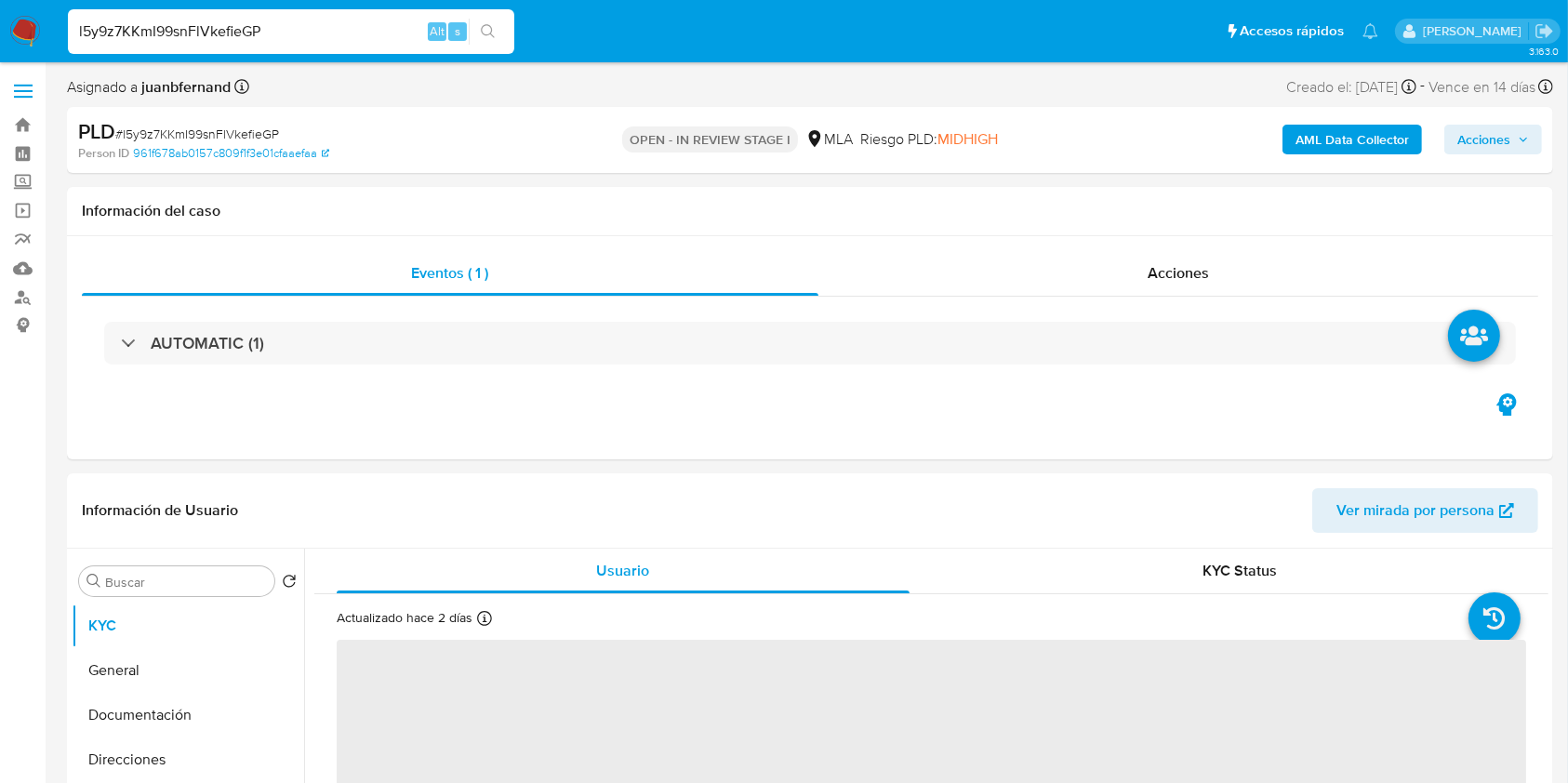
select select "10"
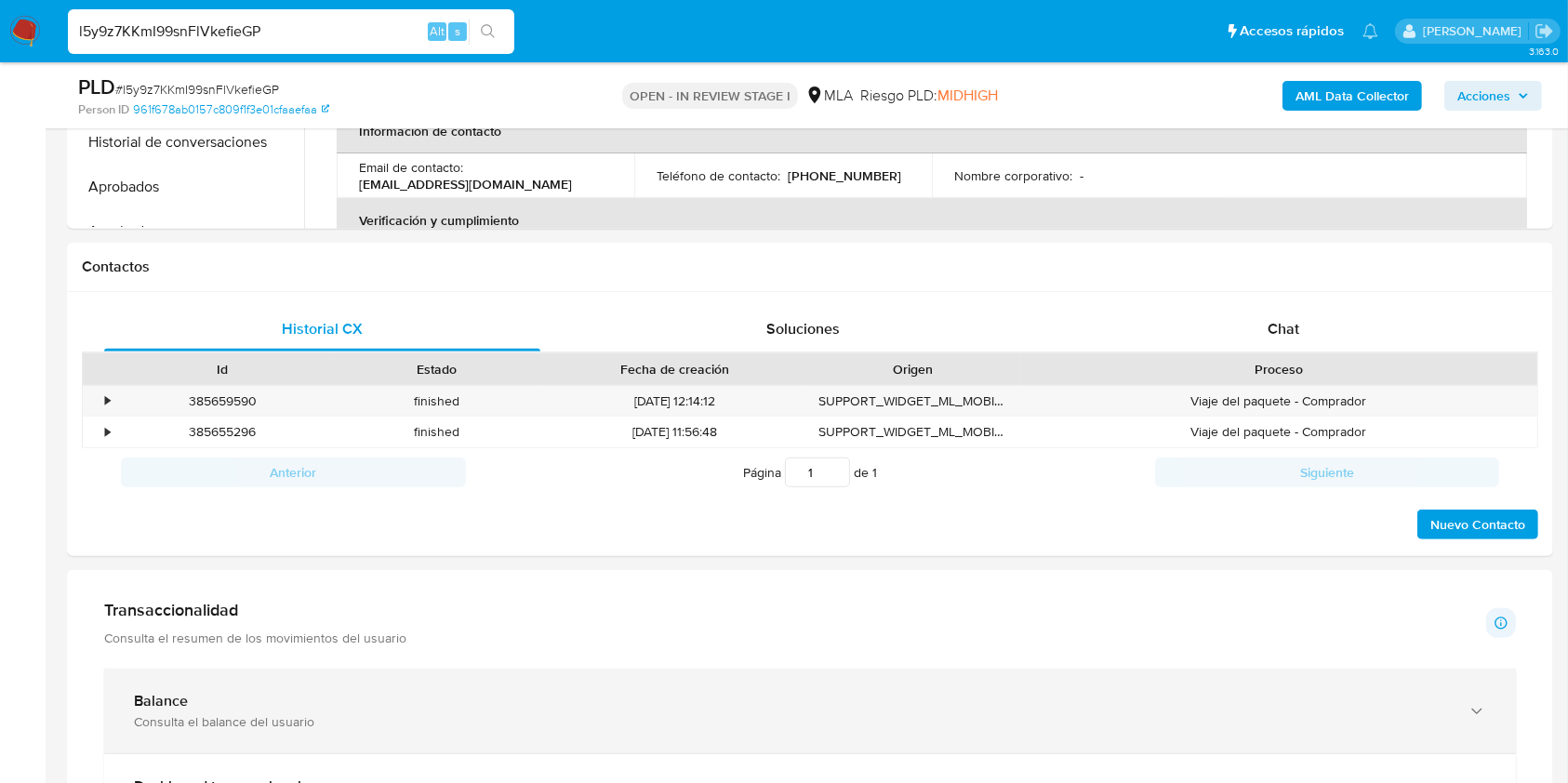
scroll to position [730, 0]
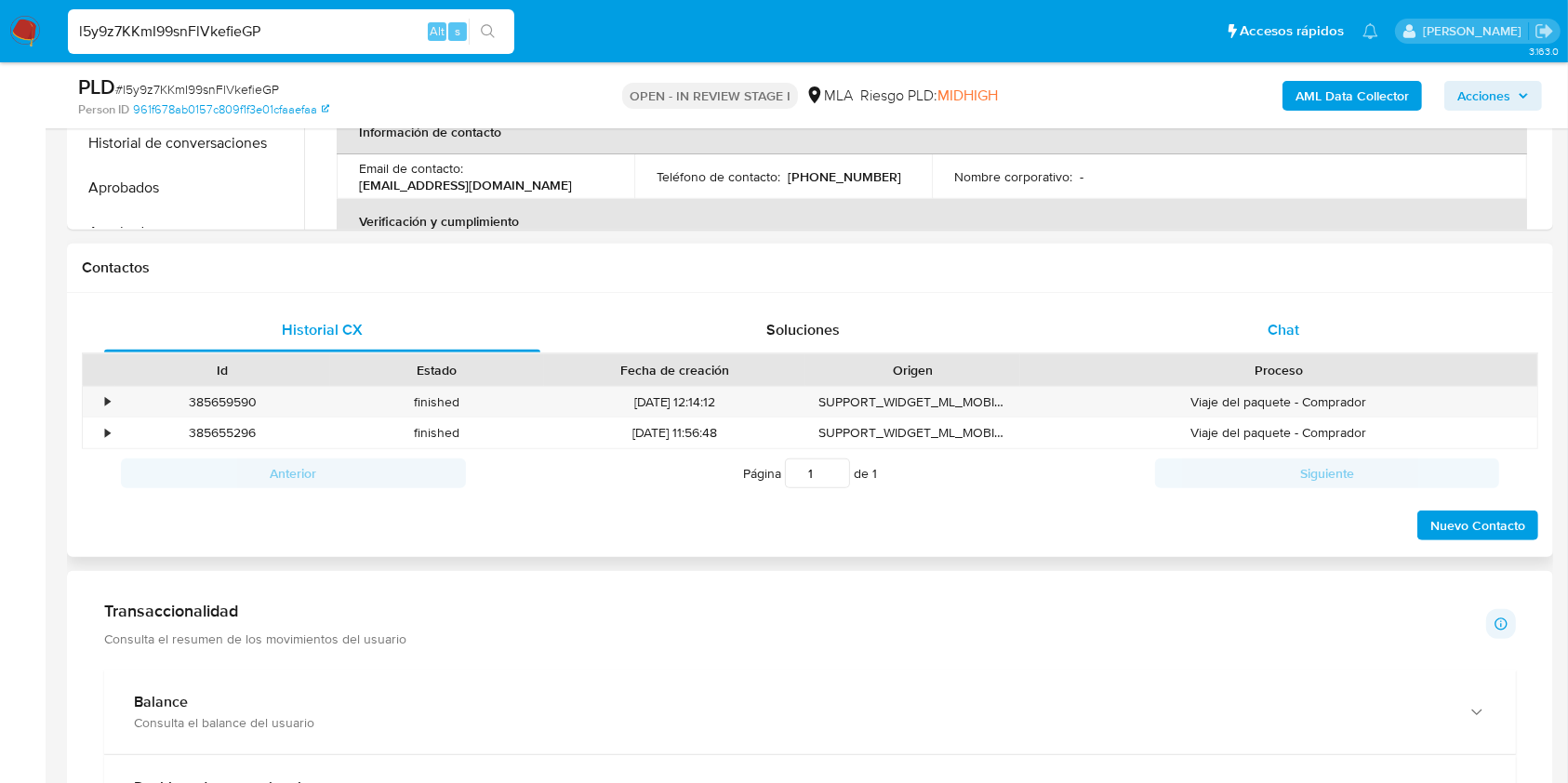
click at [1318, 320] on div "Chat" at bounding box center [1284, 330] width 437 height 45
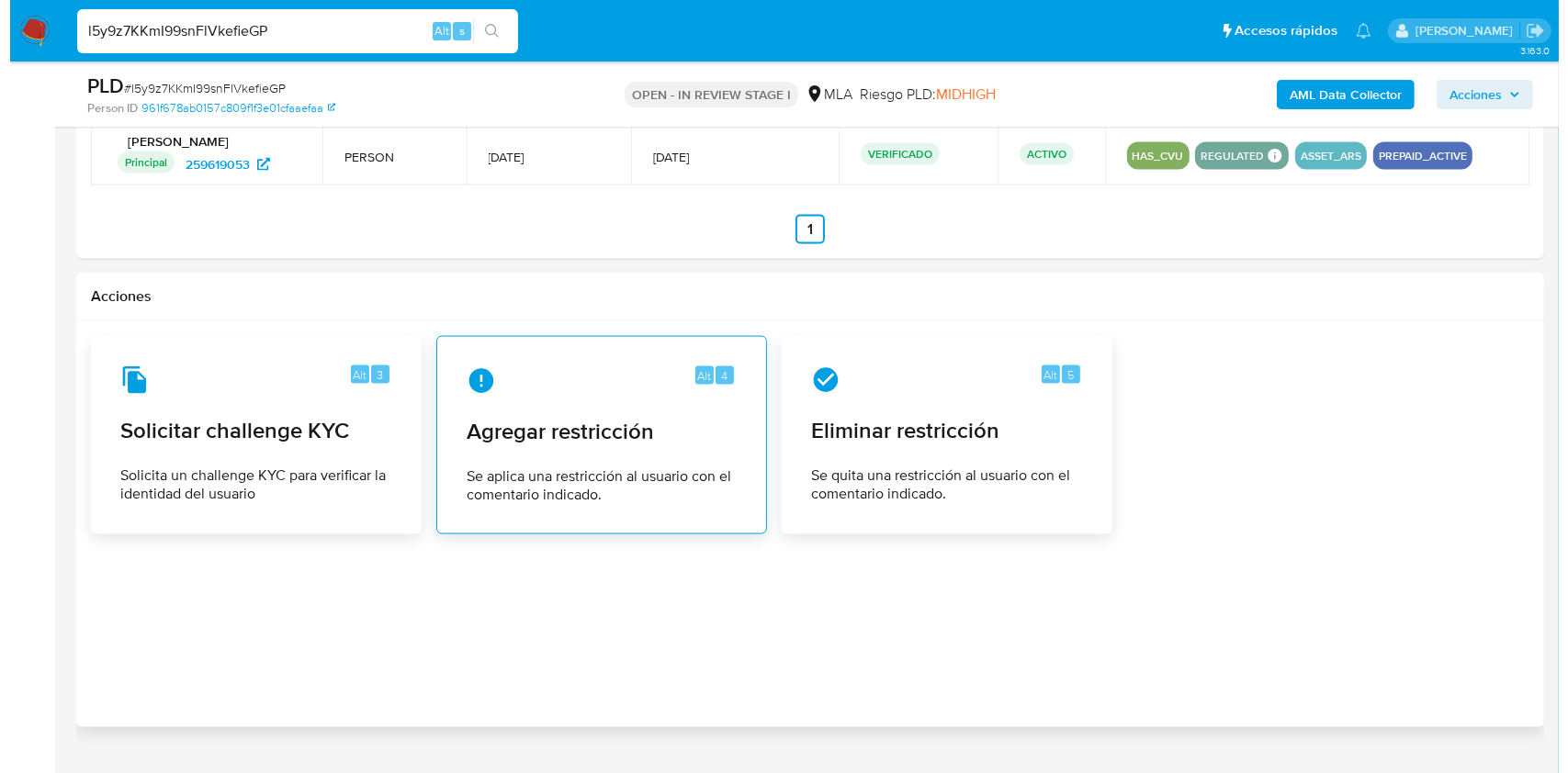
scroll to position [2779, 0]
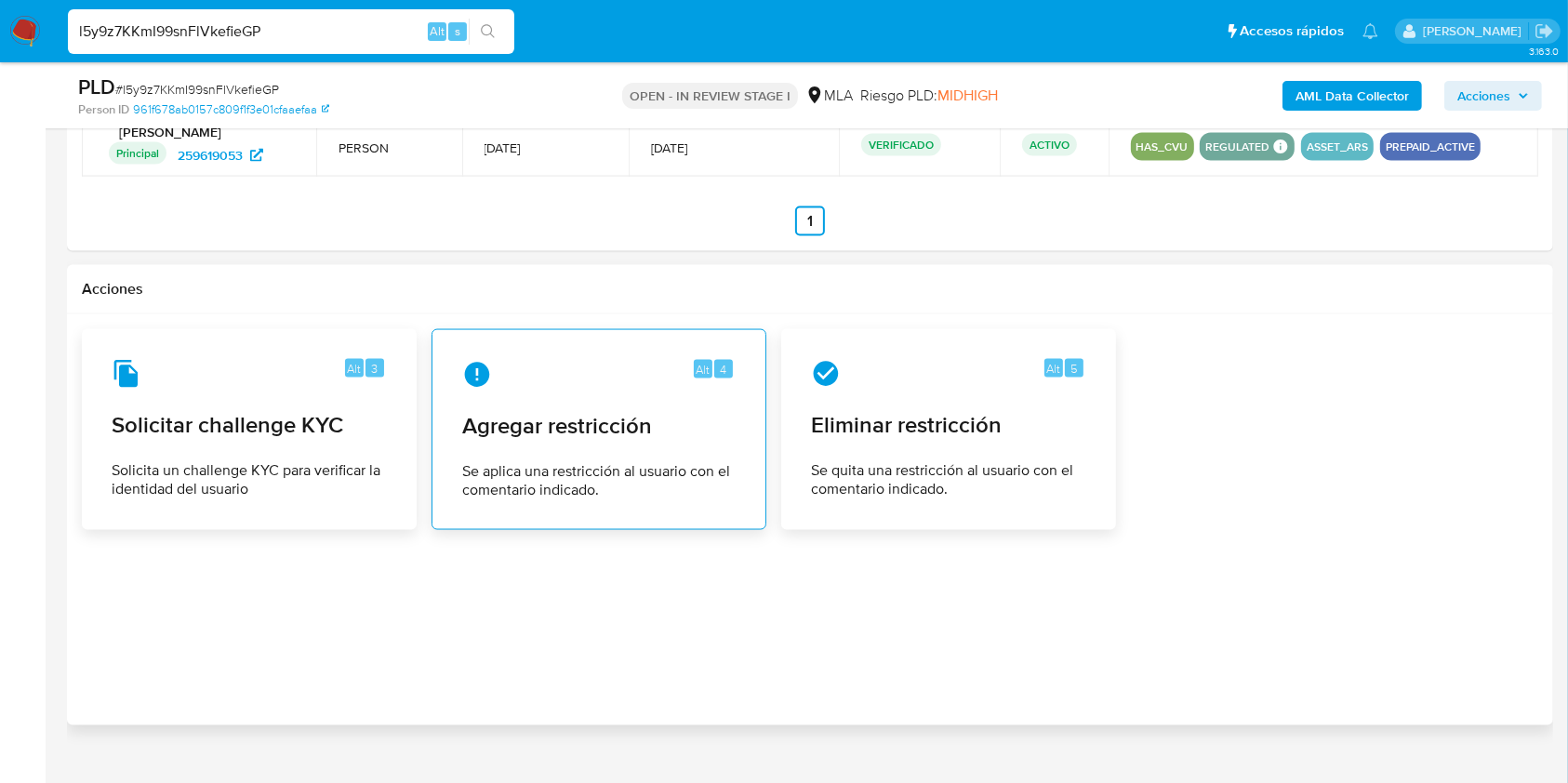
click at [595, 418] on span "Agregar restricción" at bounding box center [598, 426] width 273 height 28
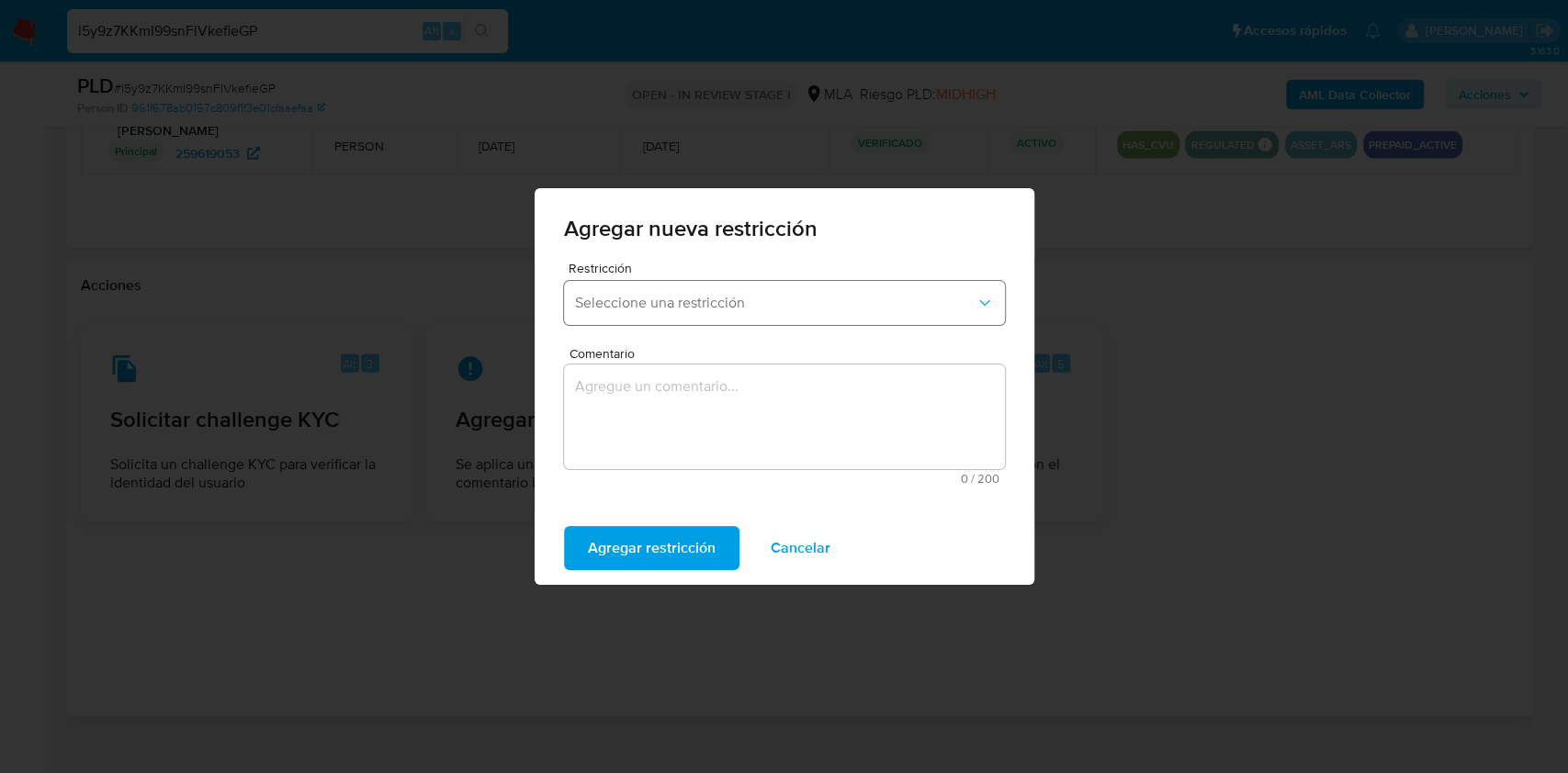
click at [790, 315] on button "Seleccione una restricción" at bounding box center [784, 303] width 441 height 44
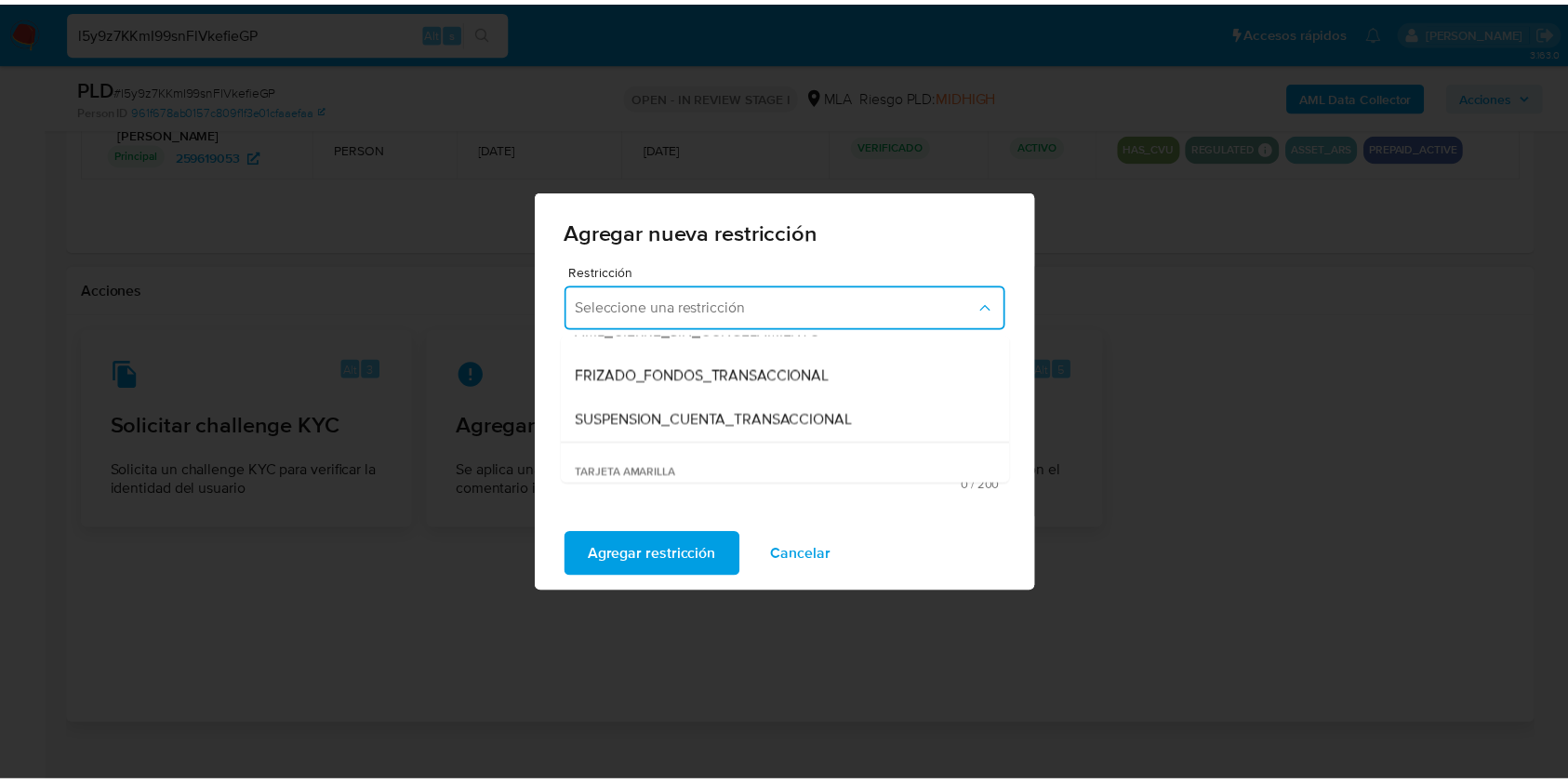
scroll to position [207, 0]
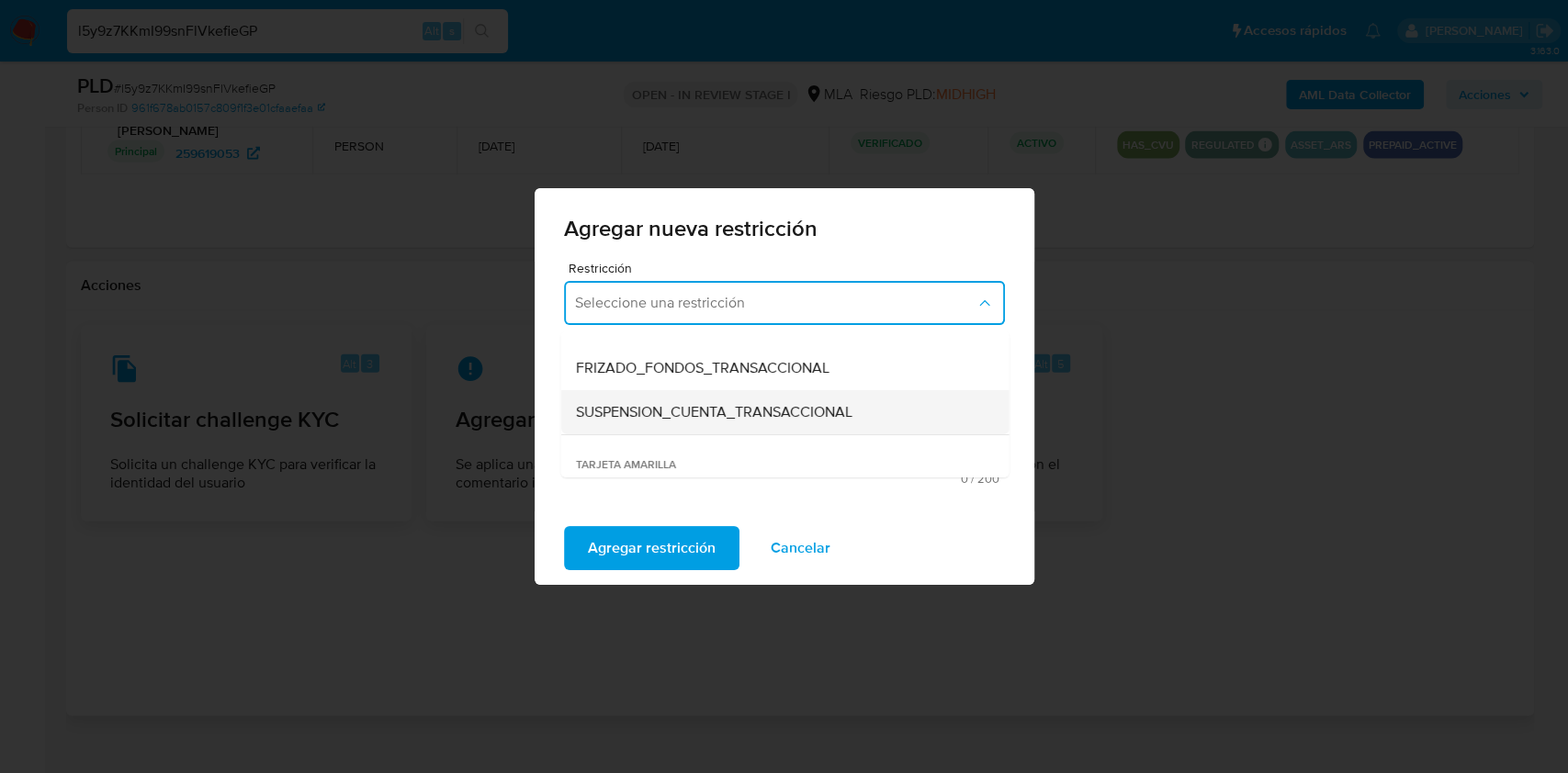
click at [755, 414] on span "SUSPENSION_CUENTA_TRANSACCIONAL" at bounding box center [713, 413] width 276 height 18
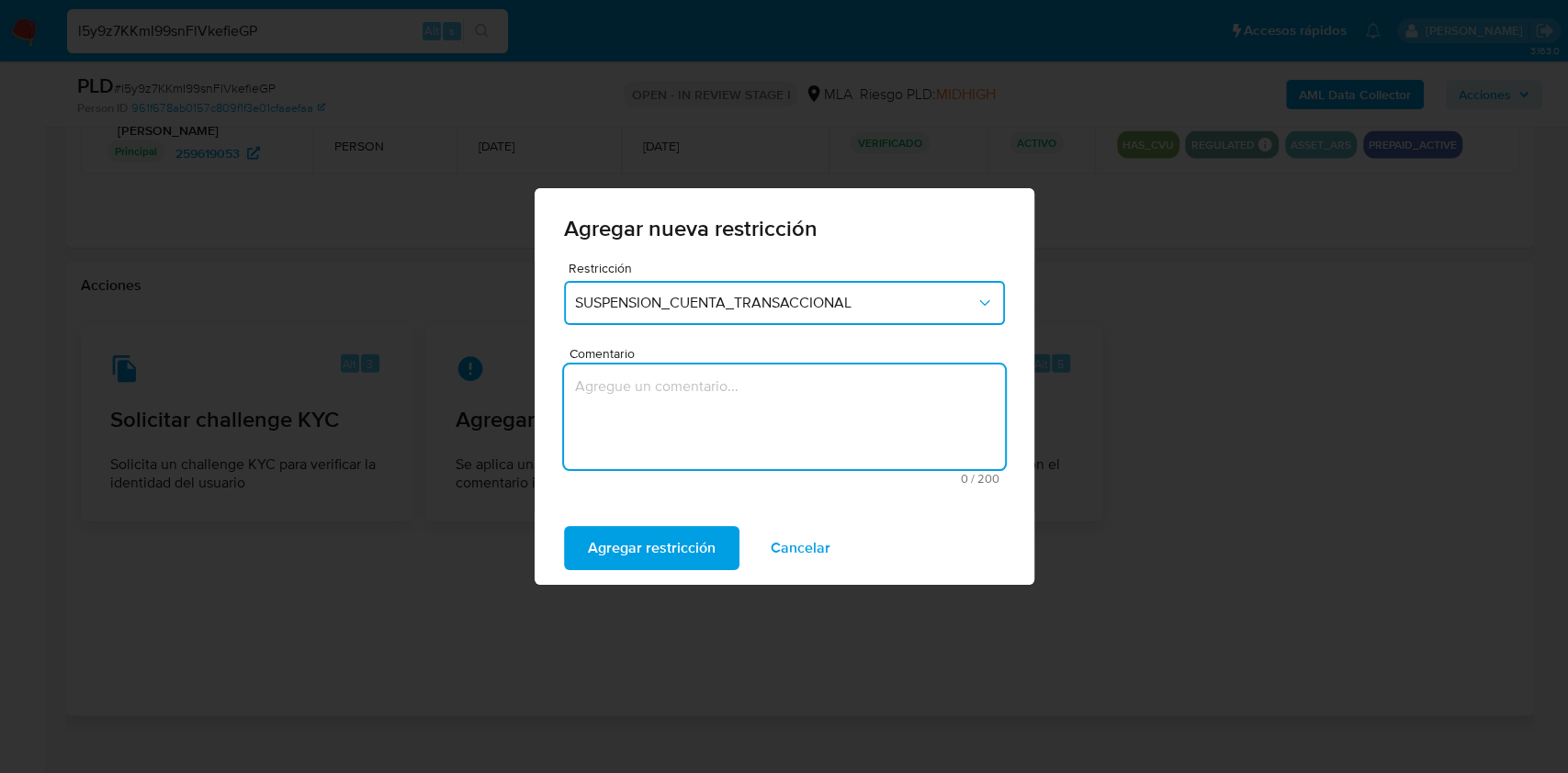
click at [755, 414] on textarea "Comentario" at bounding box center [784, 417] width 441 height 105
type textarea "AML"
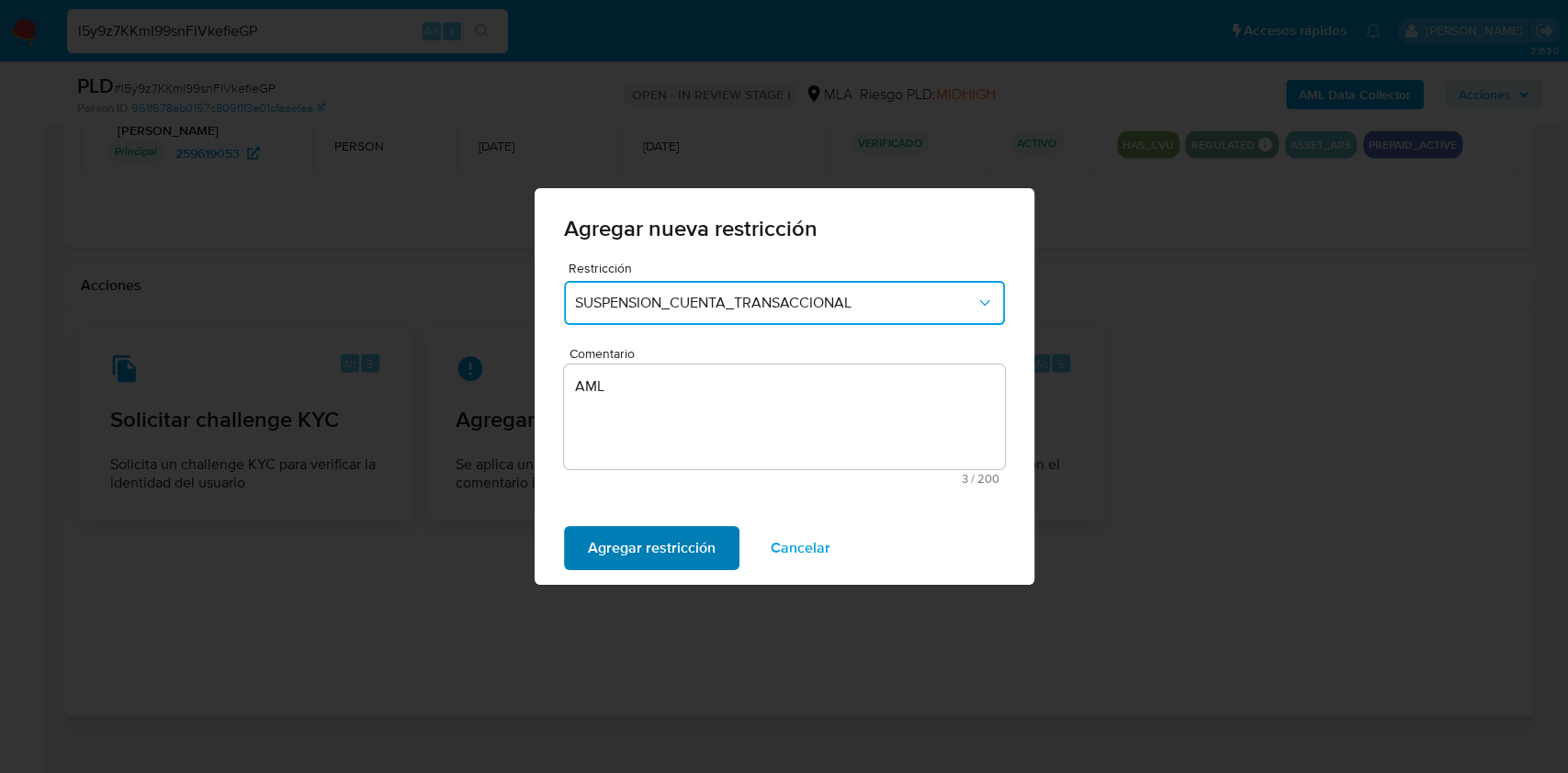
click at [664, 553] on span "Agregar restricción" at bounding box center [651, 548] width 128 height 41
click at [647, 549] on span "Confirmar" at bounding box center [621, 548] width 66 height 41
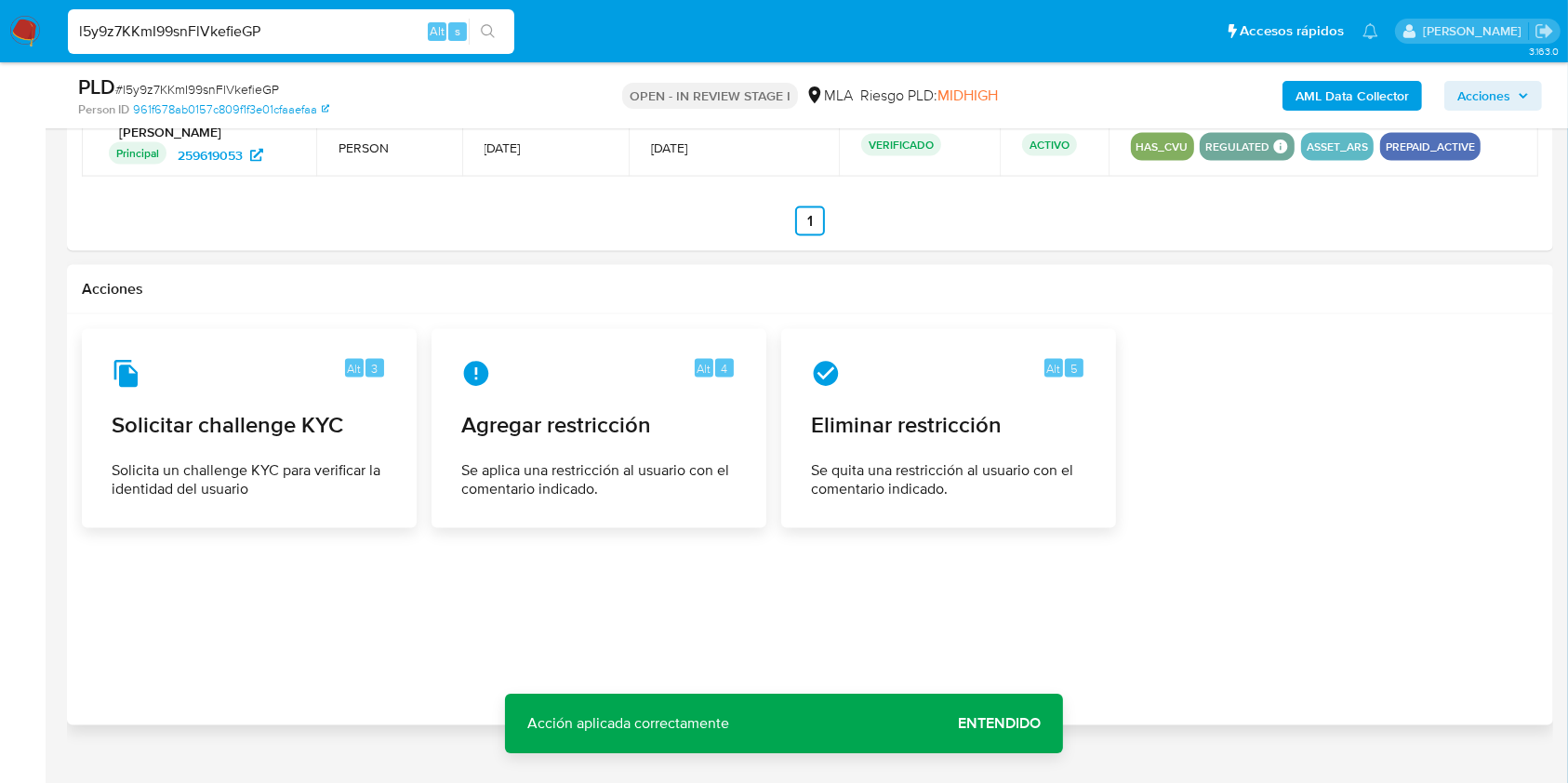
click at [974, 724] on span "Entendido" at bounding box center [999, 724] width 83 height 0
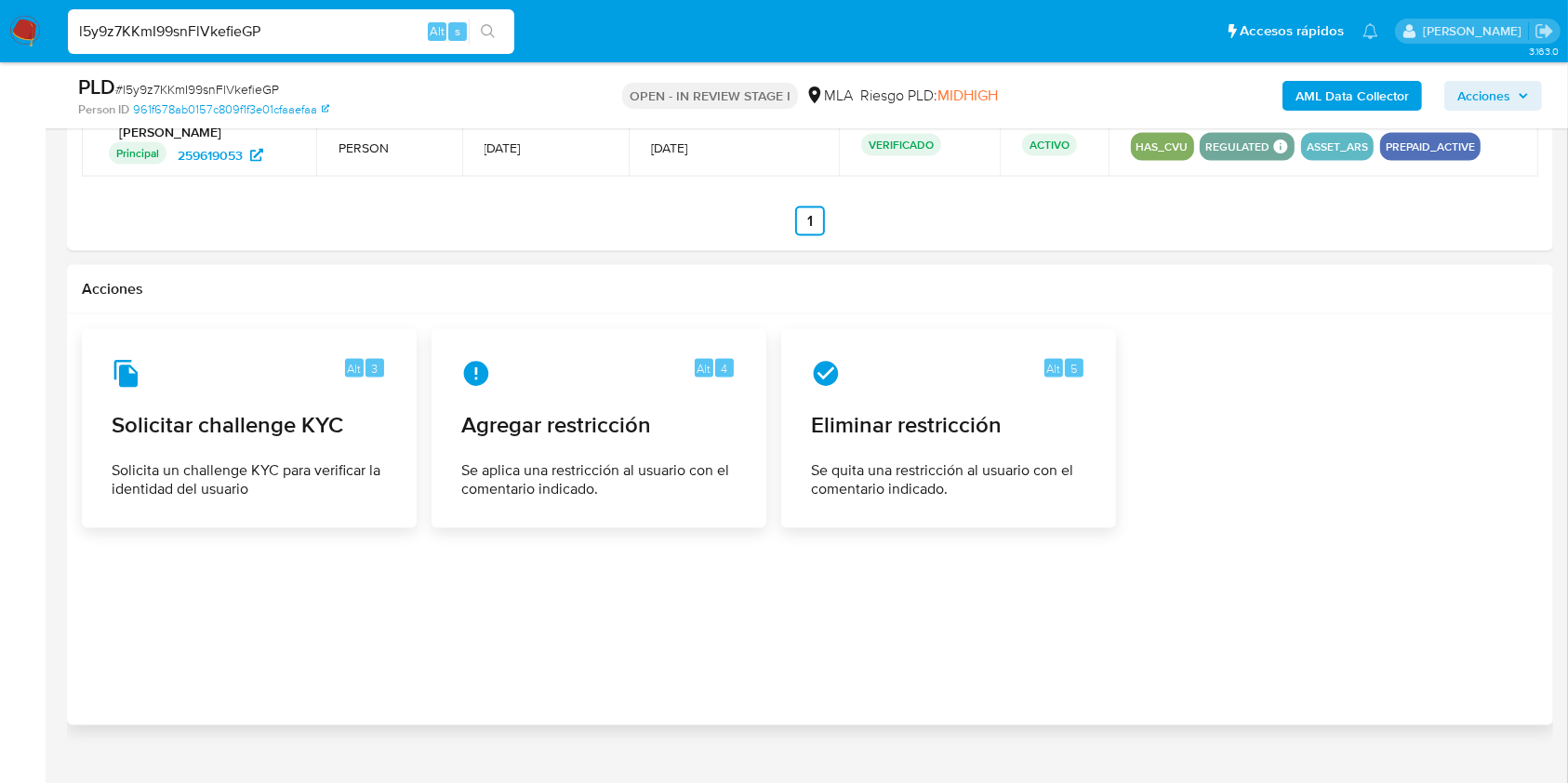
click at [339, 25] on input "l5y9z7KKmI99snFlVkefieGP" at bounding box center [291, 32] width 447 height 24
paste input "kFYWe5OSYLqWkCD3fdz3HXn4"
type input "kFYWe5OSYLqWkCD3fdz3HXn4"
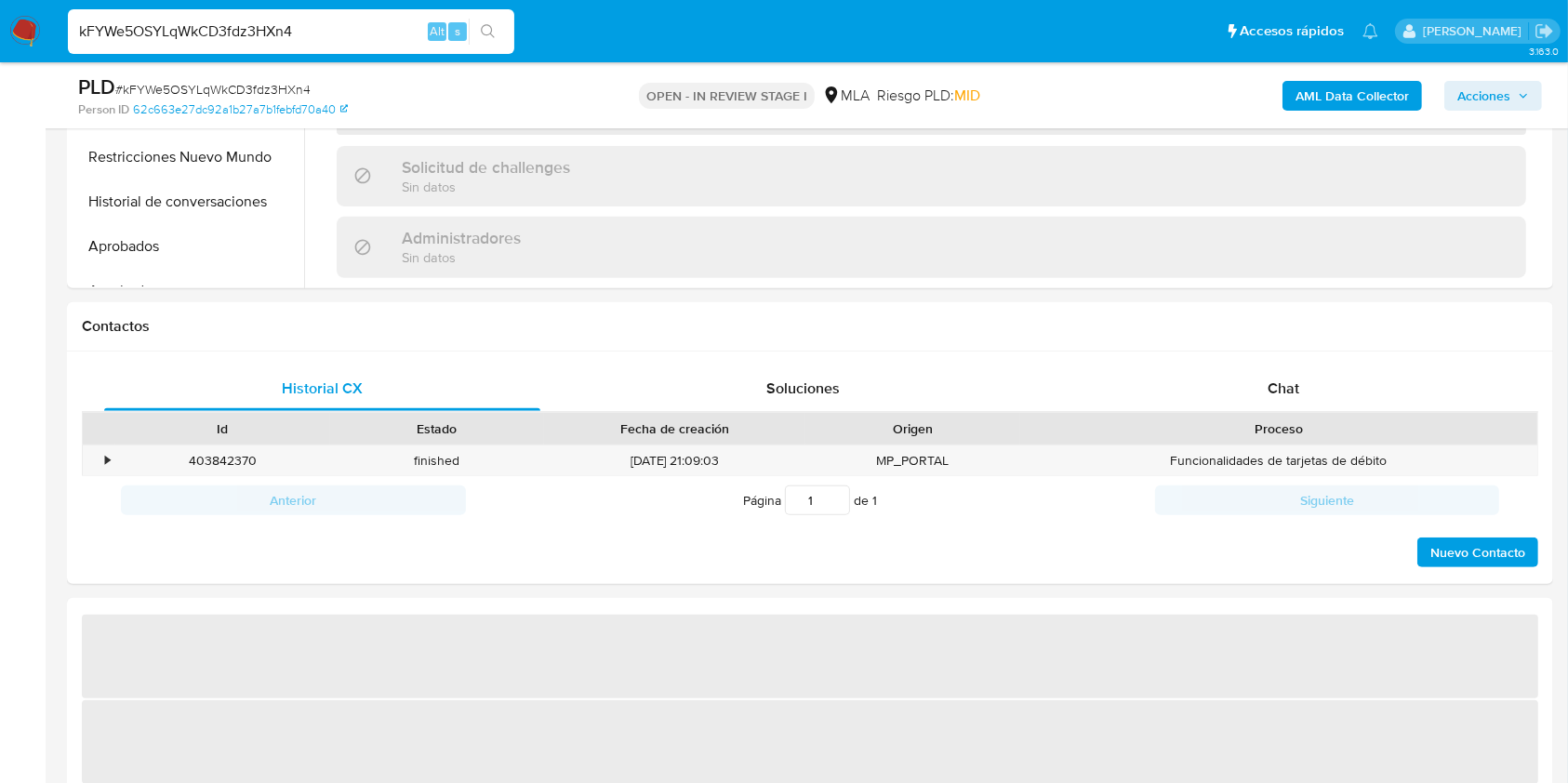
scroll to position [672, 0]
select select "10"
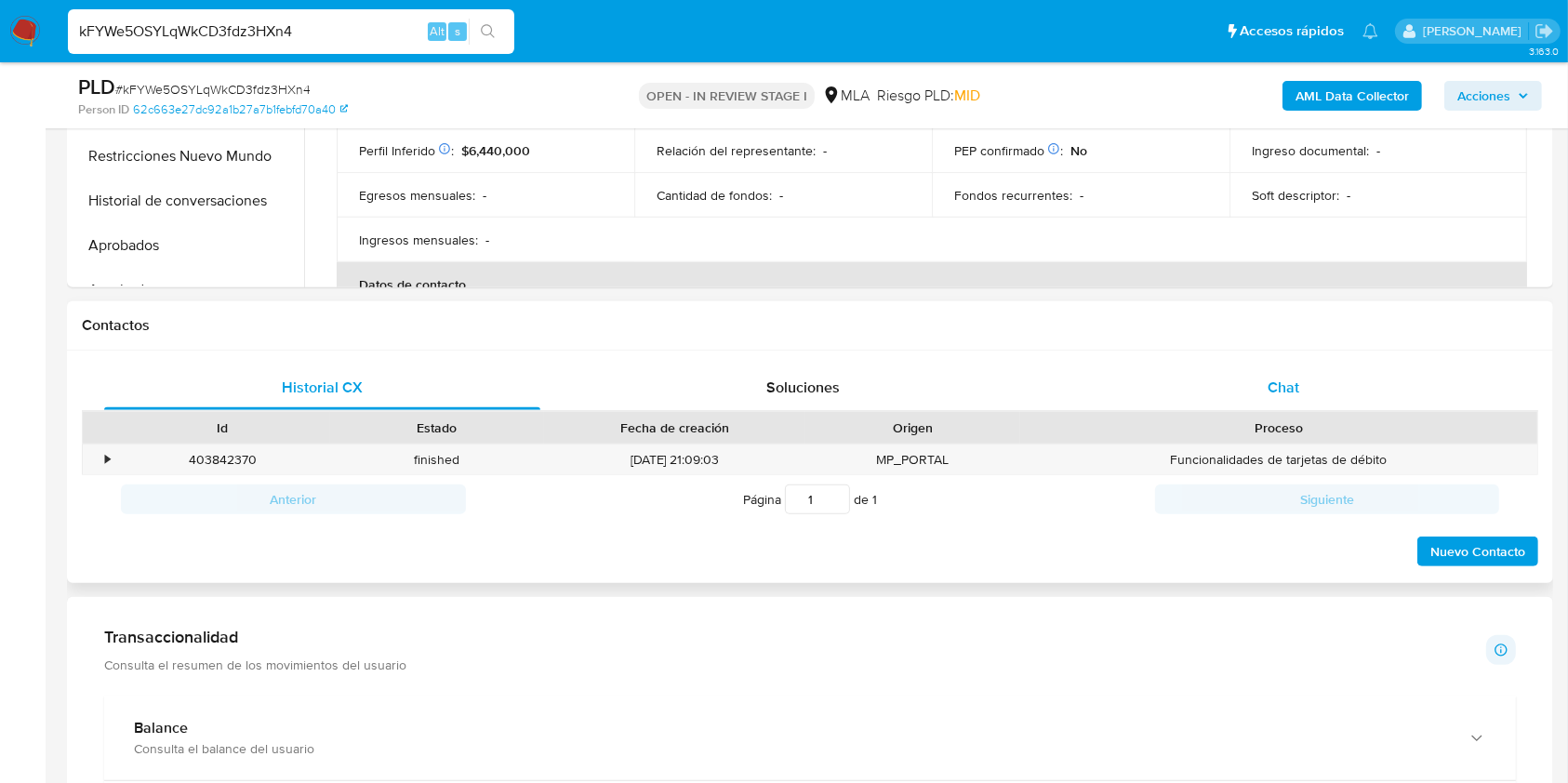
click at [1270, 398] on div "Chat" at bounding box center [1284, 388] width 437 height 45
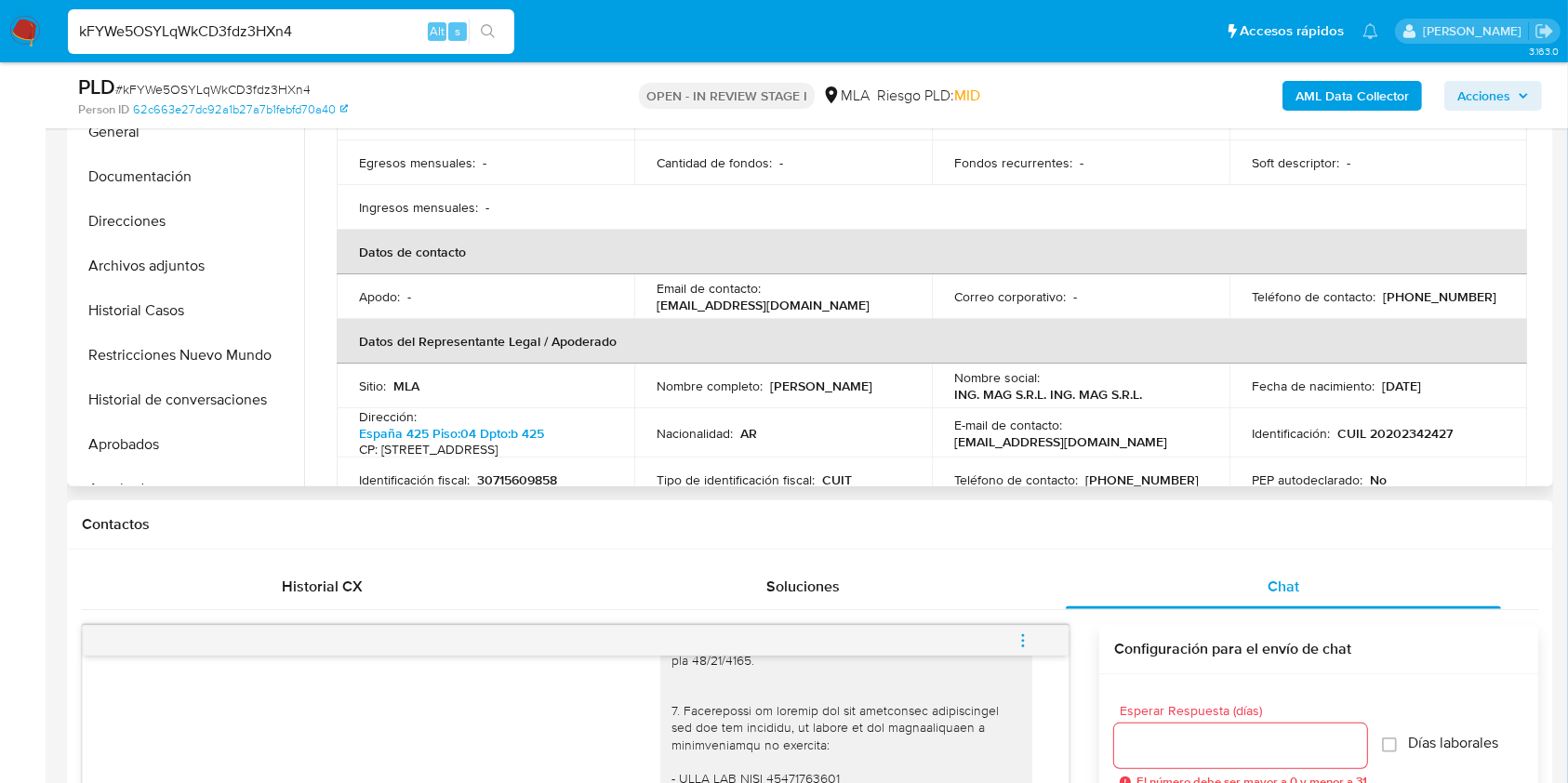
scroll to position [240, 0]
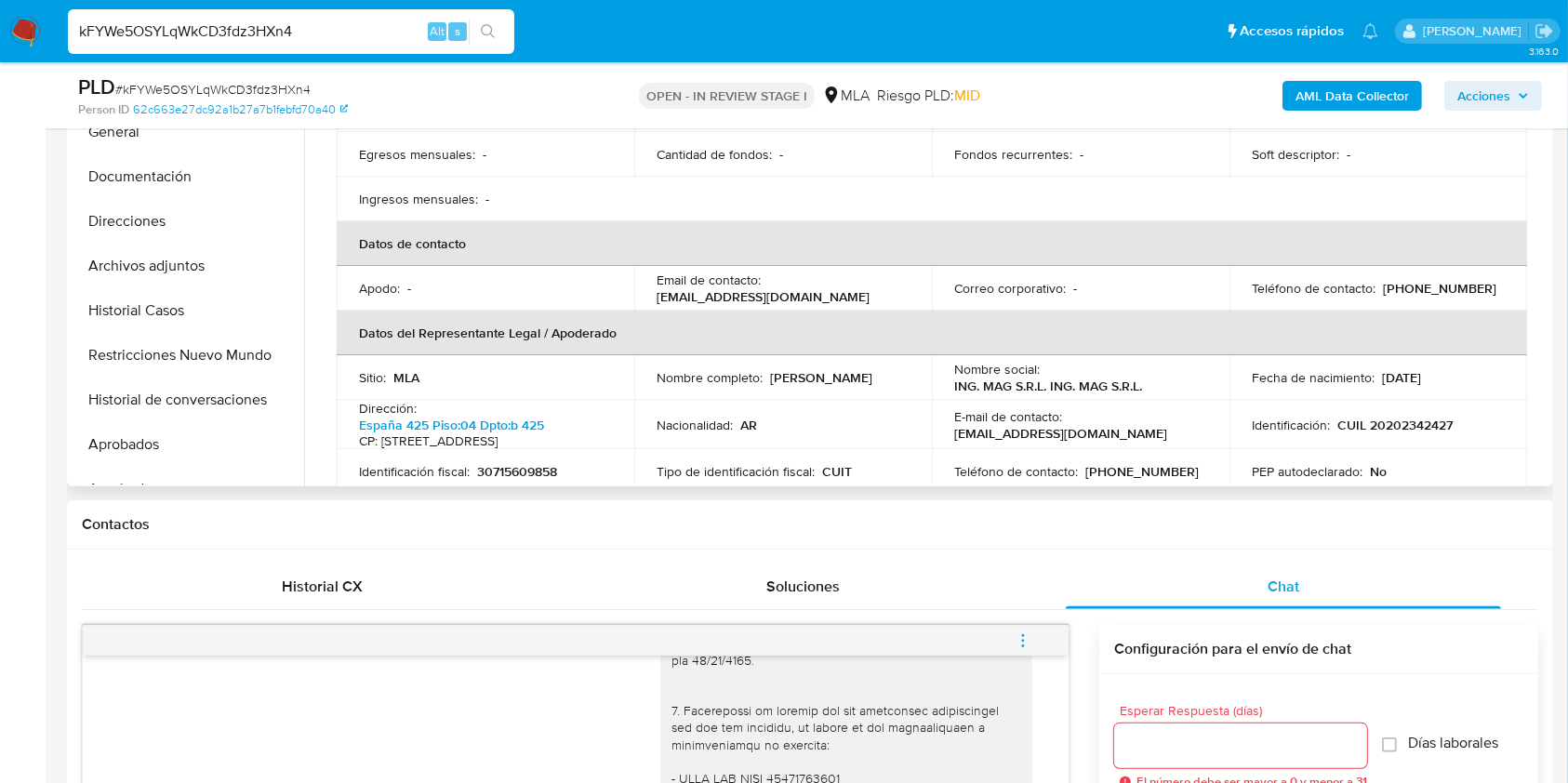
click at [707, 299] on p "magsrlpagos@gmail.com" at bounding box center [763, 297] width 213 height 17
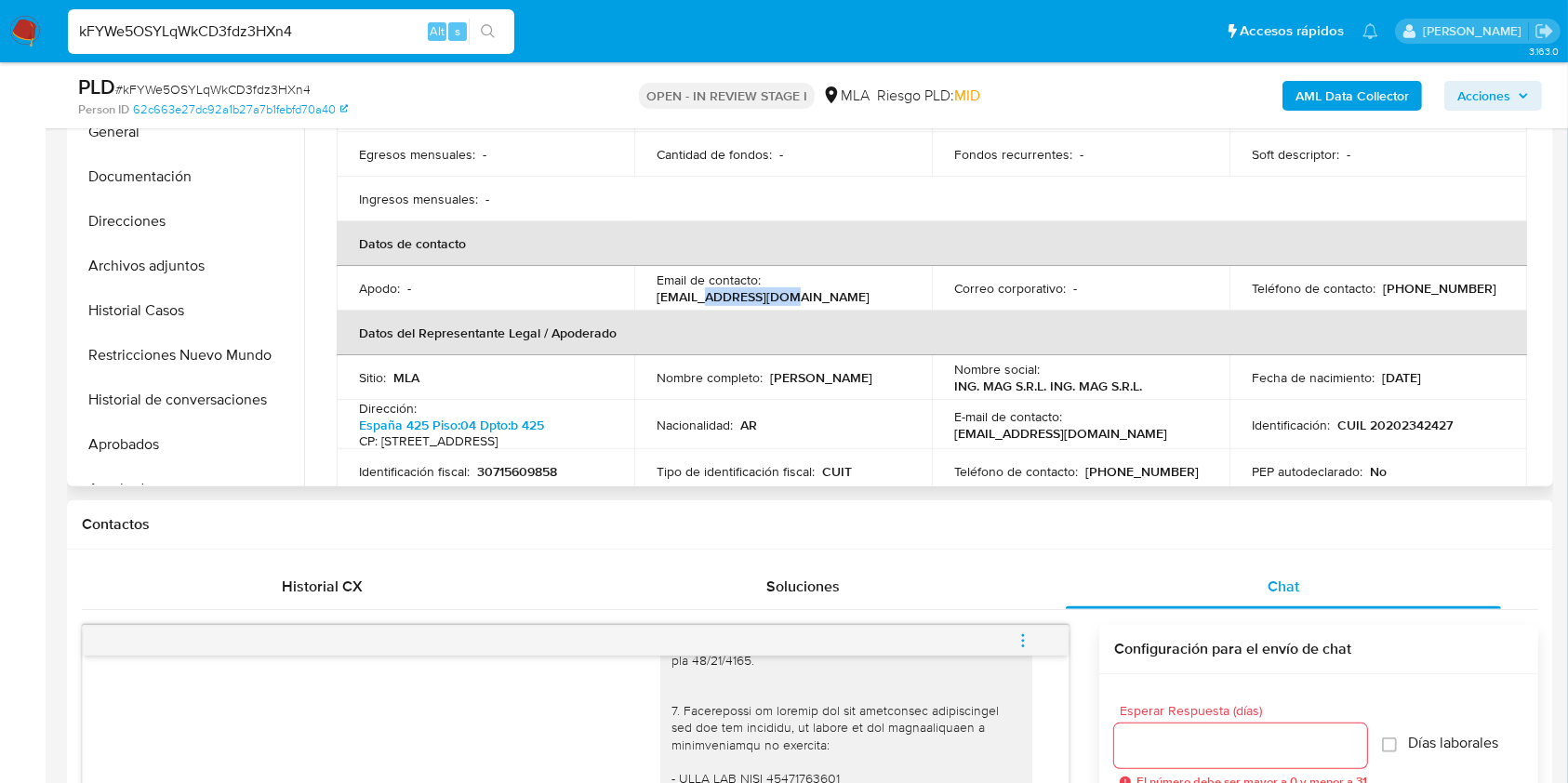
drag, startPoint x: 784, startPoint y: 294, endPoint x: 701, endPoint y: 300, distance: 83.2
click at [701, 300] on p "magsrlpagos@gmail.com" at bounding box center [763, 297] width 213 height 17
click at [686, 300] on p "magsrlpagos@gmail.com" at bounding box center [763, 297] width 213 height 17
drag, startPoint x: 686, startPoint y: 300, endPoint x: 781, endPoint y: 304, distance: 95.1
click at [781, 304] on p "magsrlpagos@gmail.com" at bounding box center [763, 297] width 213 height 17
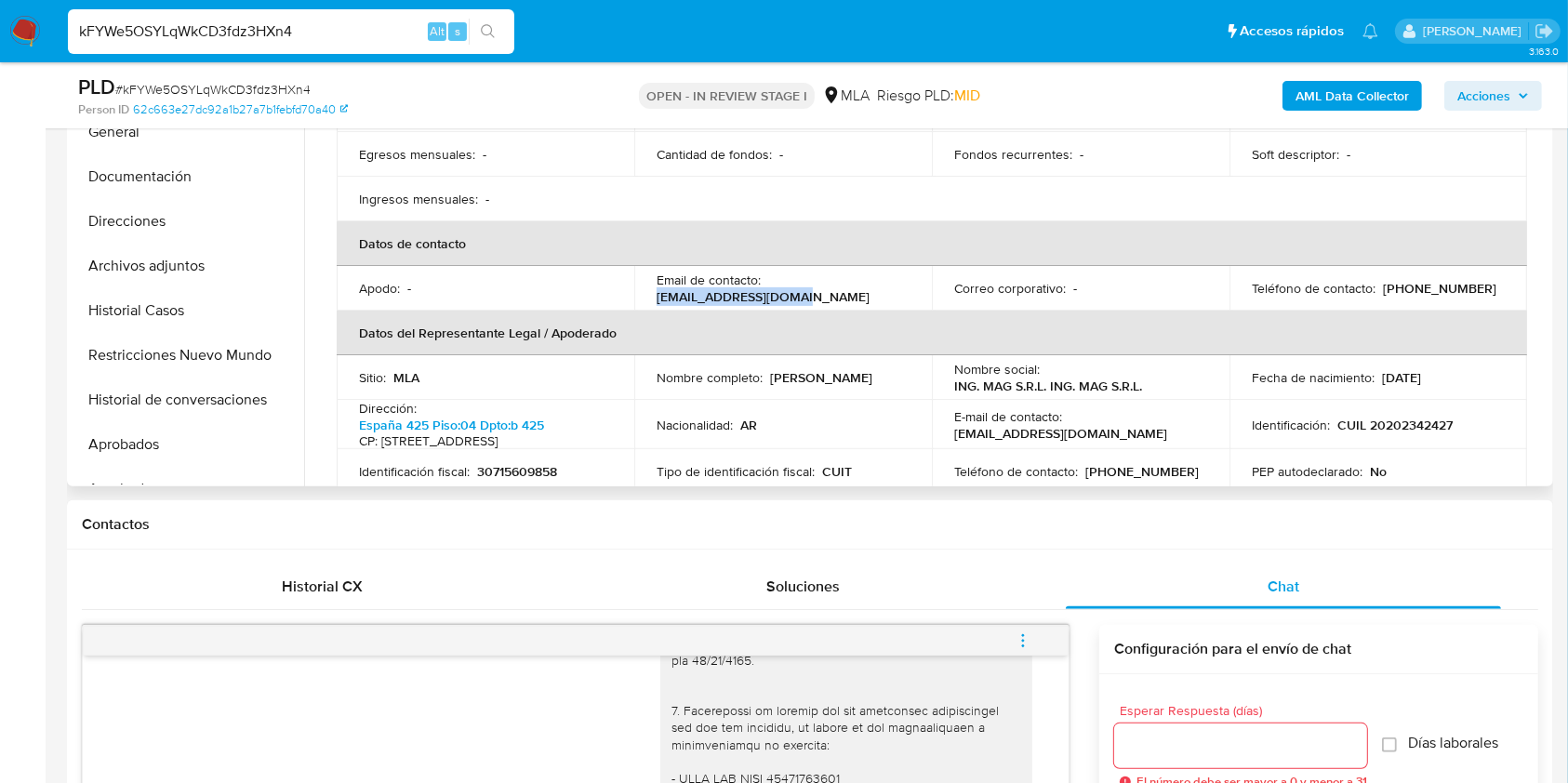
copy p "magsrlpagos@gmail.com"
click at [376, 27] on input "kFYWe5OSYLqWkCD3fdz3HXn4" at bounding box center [291, 32] width 447 height 24
paste input "3Ly4ytznEuV8rSTagYNhonlN"
type input "3Ly4ytznEuV8rSTagYNhonlN"
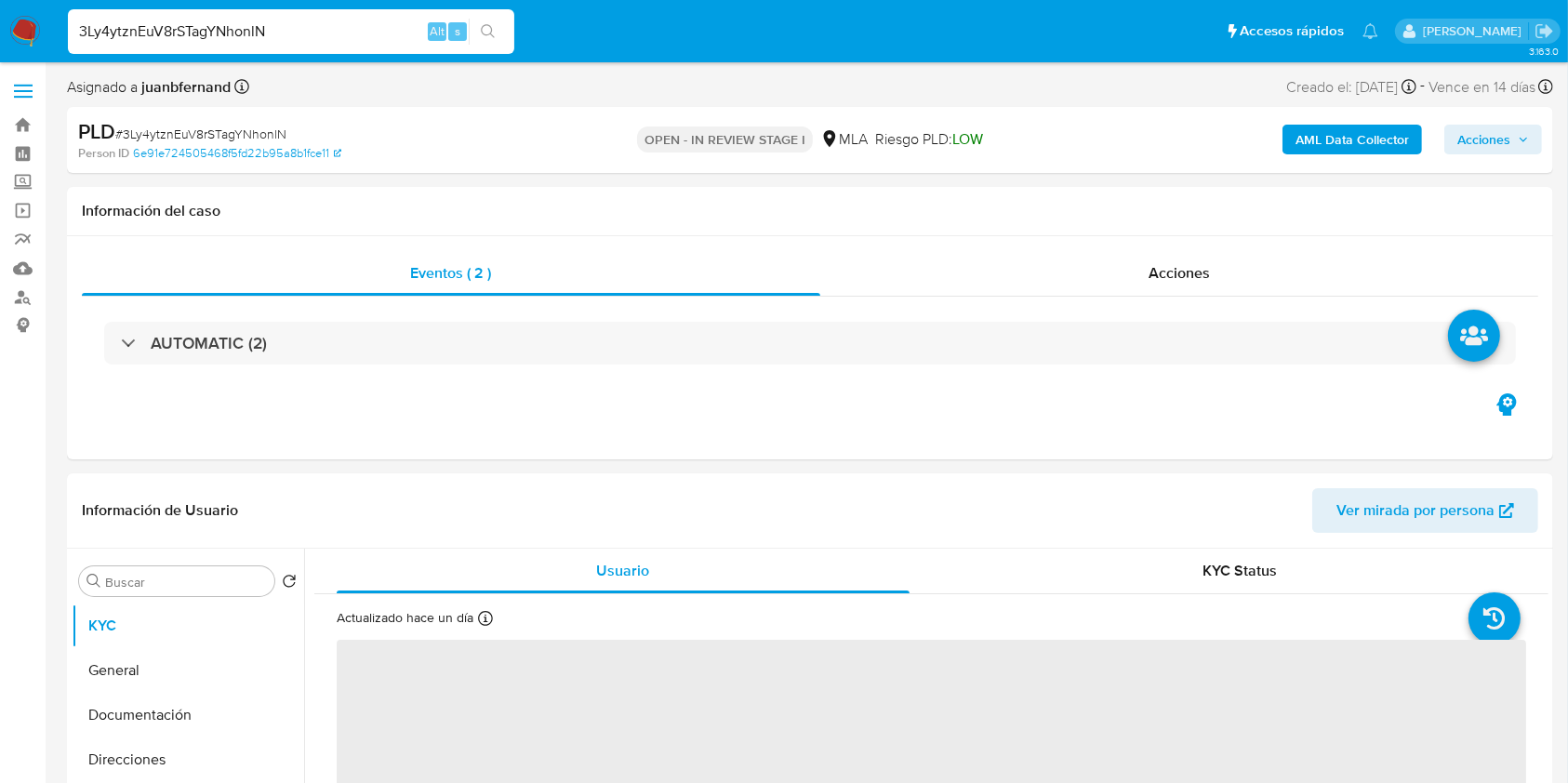
select select "10"
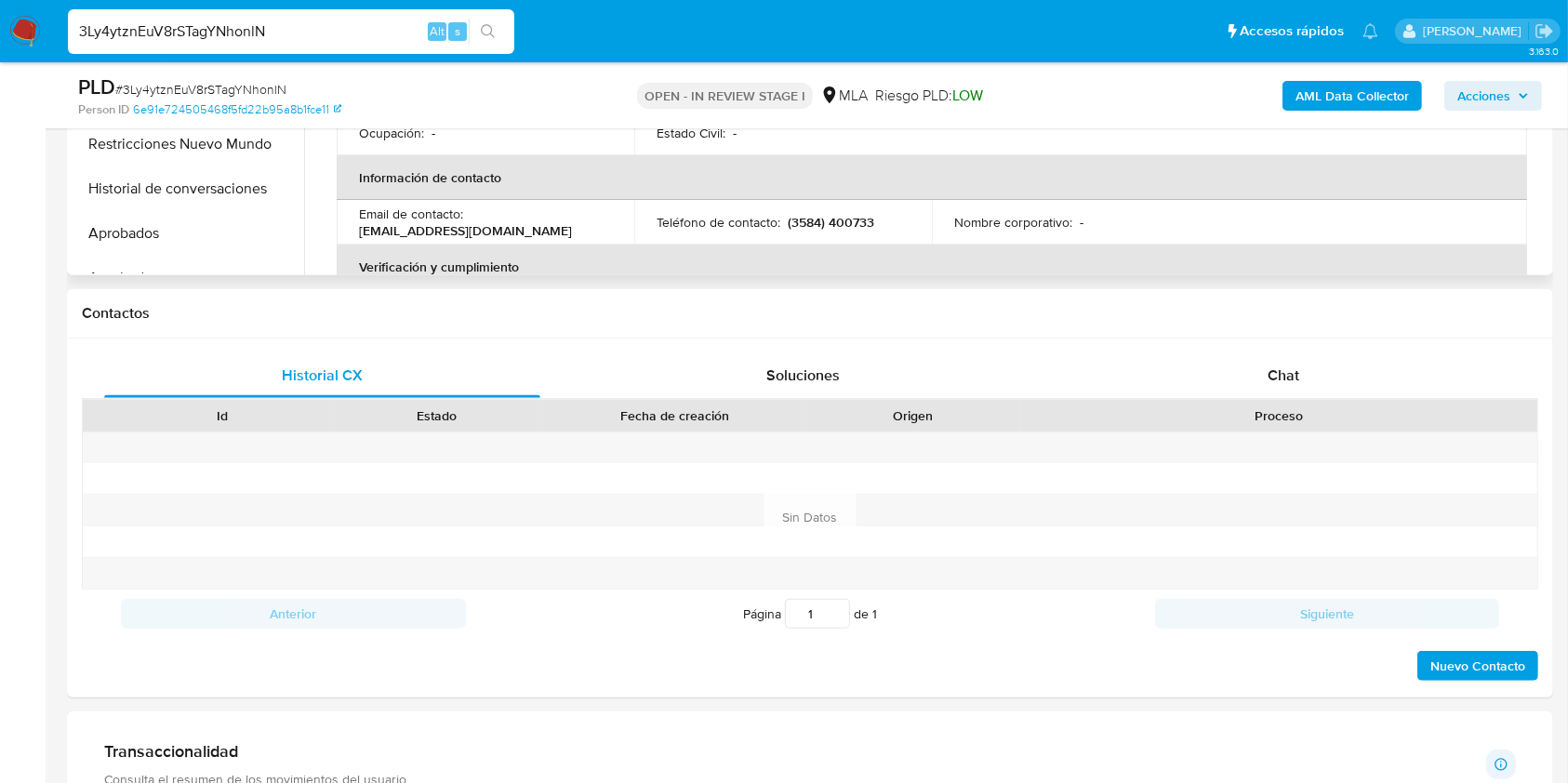
scroll to position [694, 0]
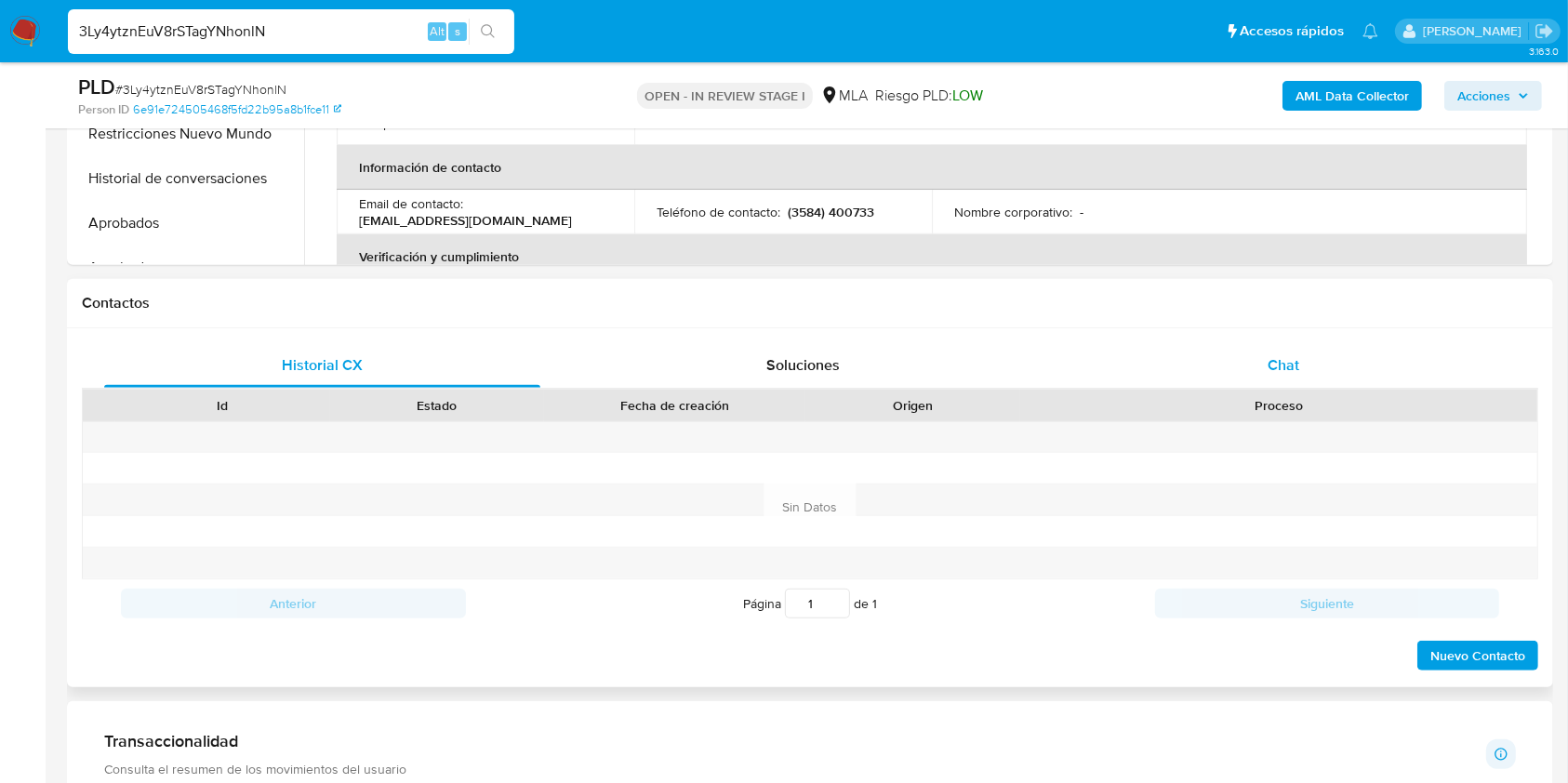
click at [1334, 371] on div "Chat" at bounding box center [1284, 366] width 437 height 45
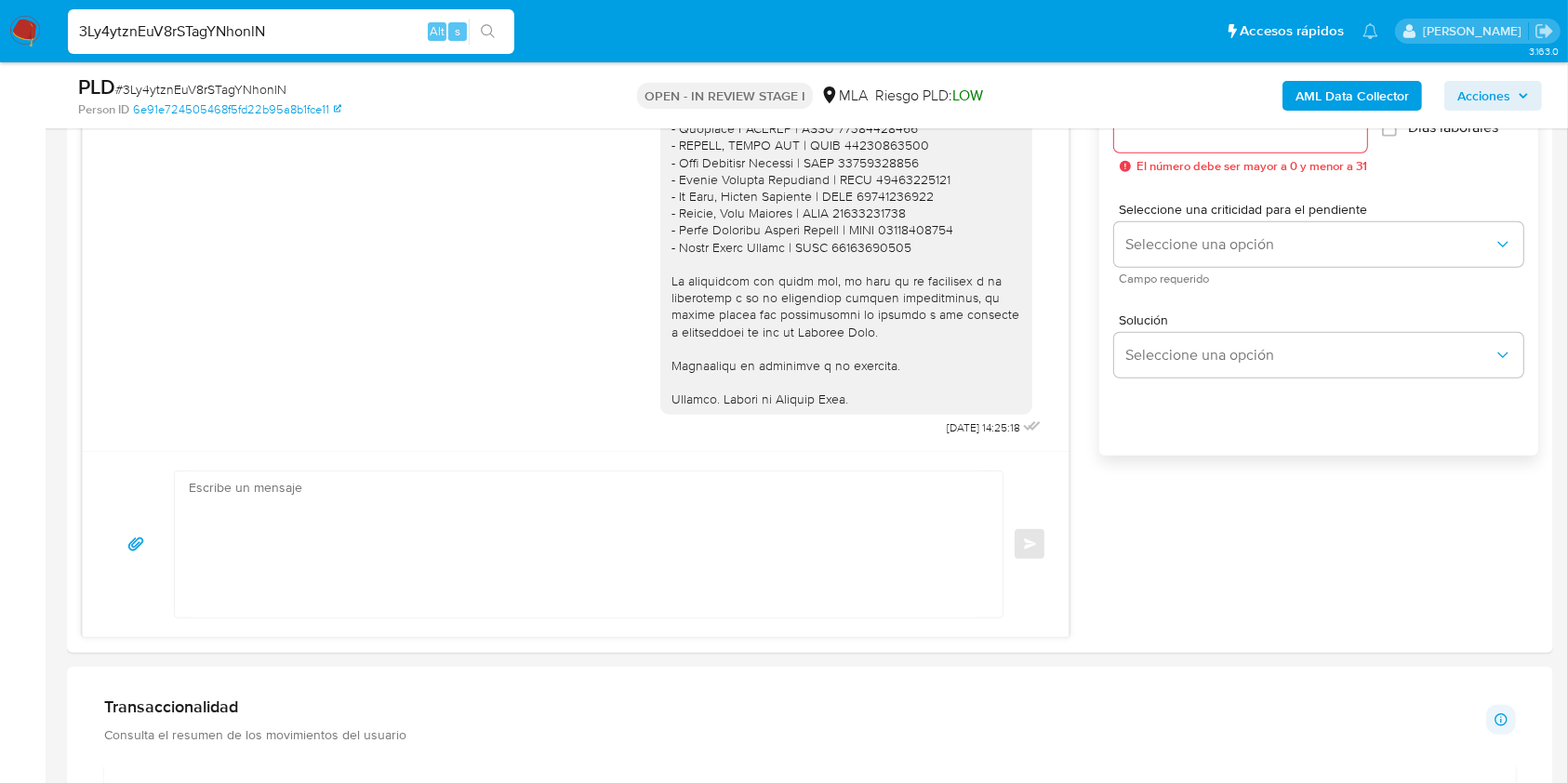
scroll to position [805, 0]
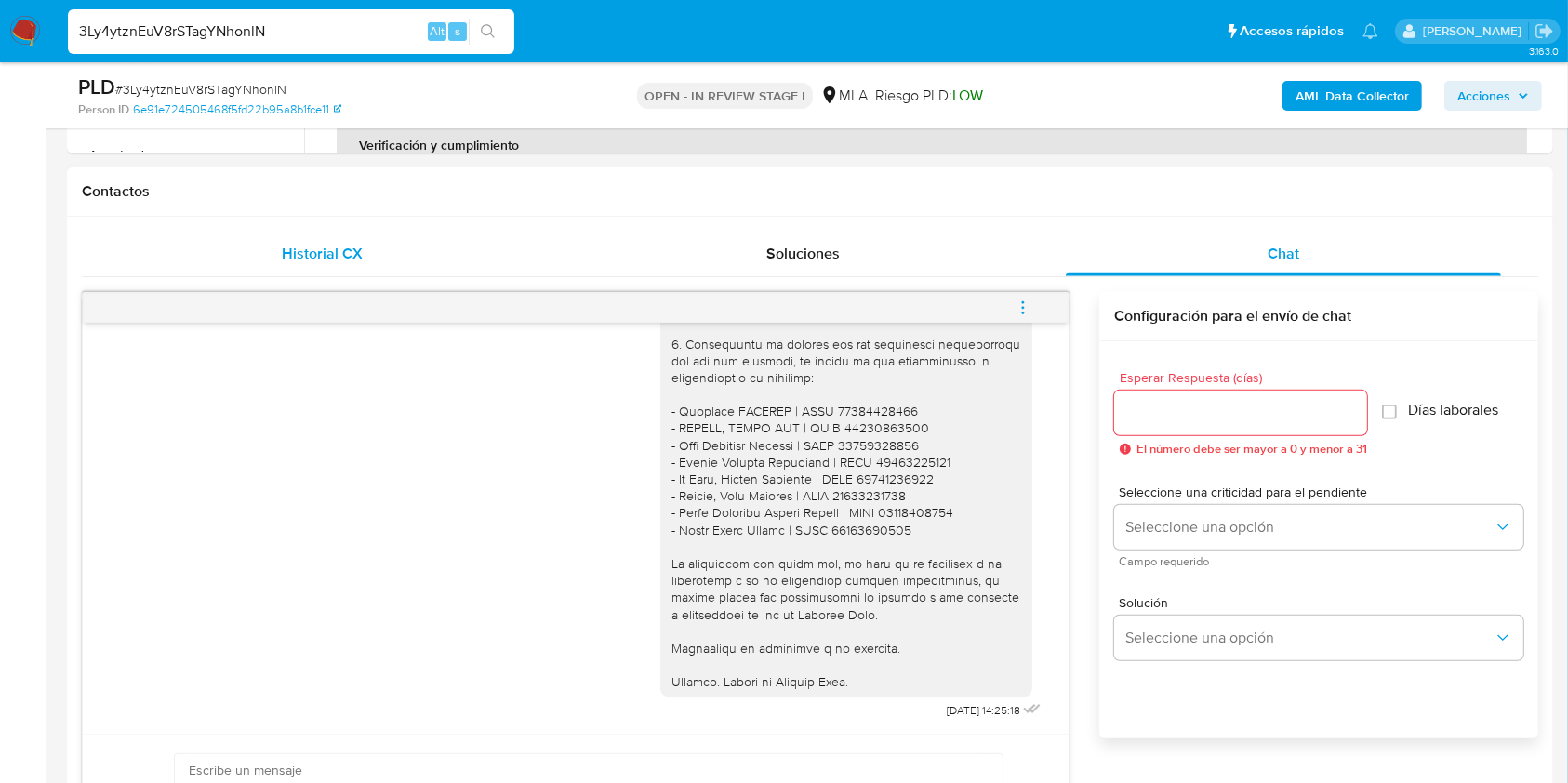
click at [287, 243] on span "Historial CX" at bounding box center [322, 253] width 81 height 21
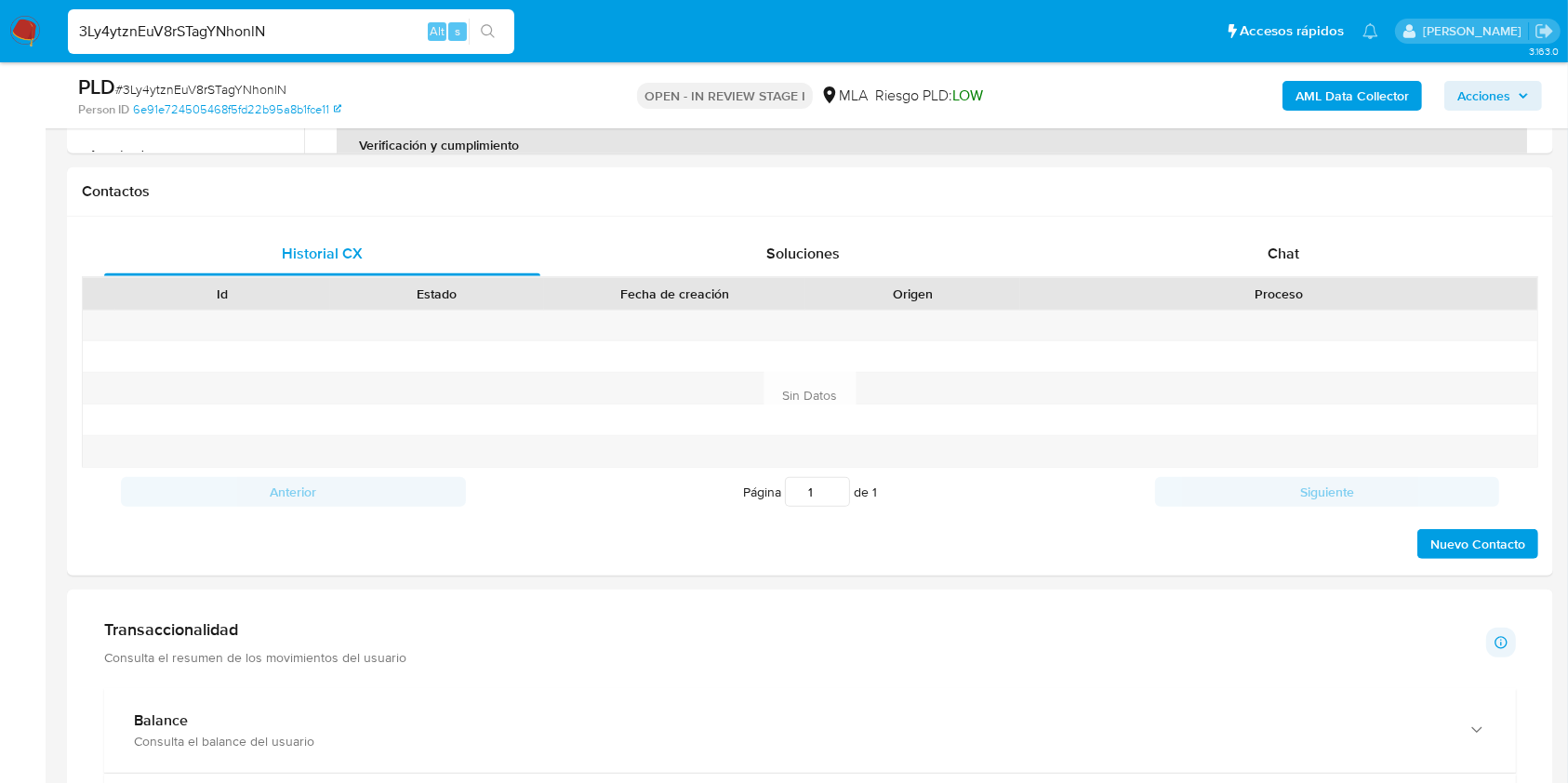
click at [366, 26] on input "3Ly4ytznEuV8rSTagYNhonlN" at bounding box center [291, 32] width 447 height 24
paste input "qLw4dutYO5iOLzw8iUe9FDVo"
type input "qLw4dutYO5iOLzw8iUe9FDVo"
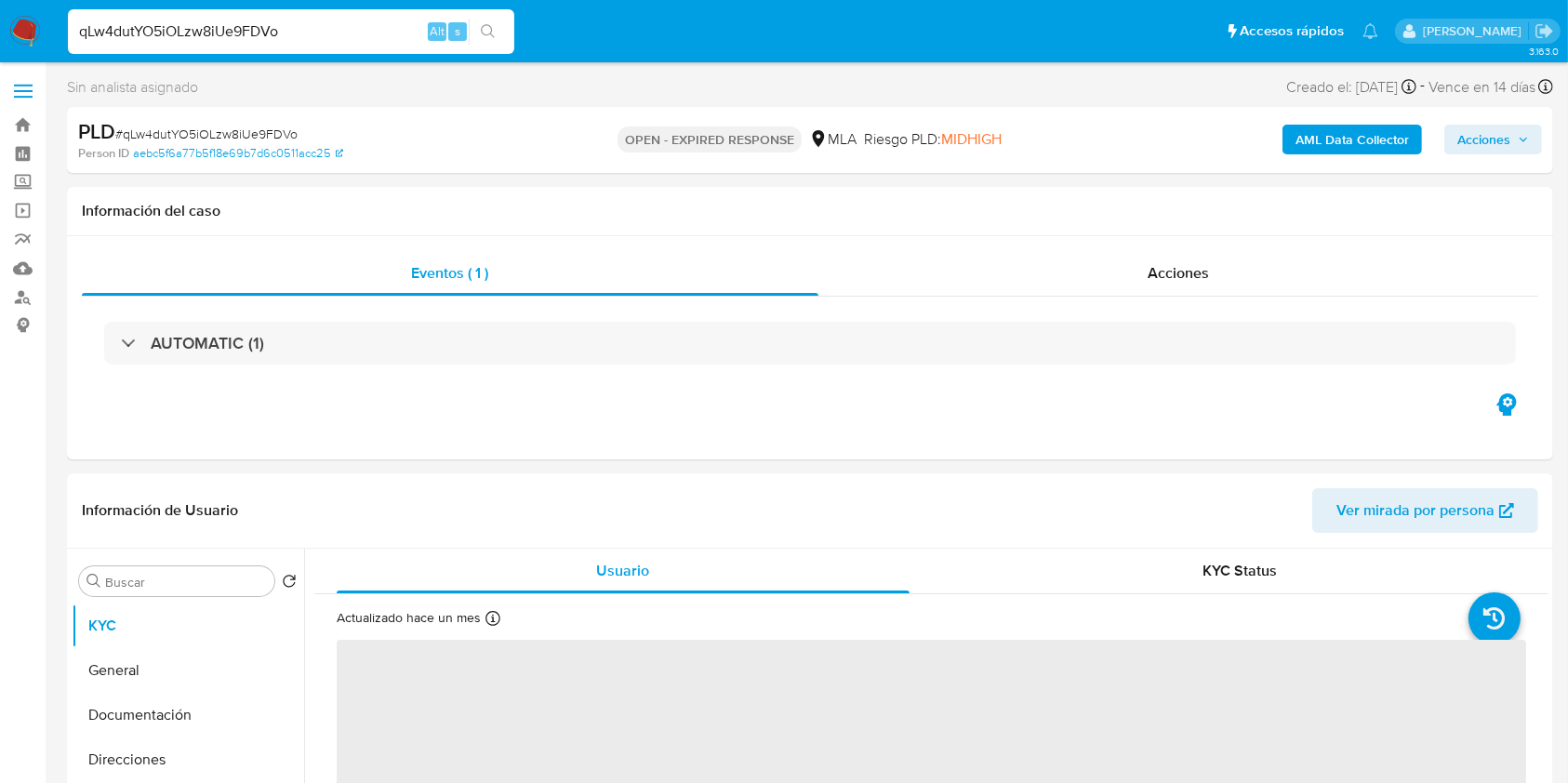
select select "10"
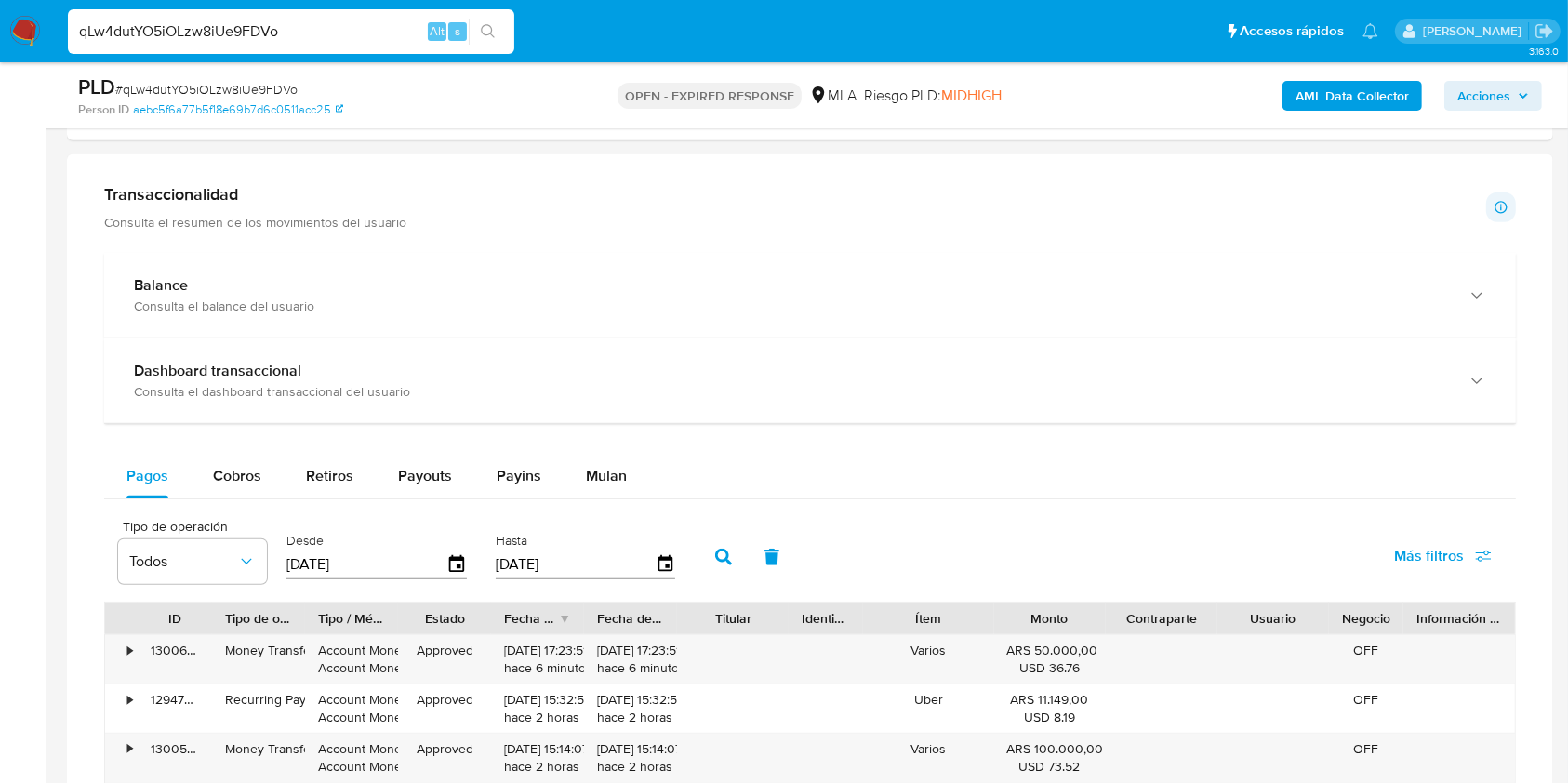
scroll to position [709, 0]
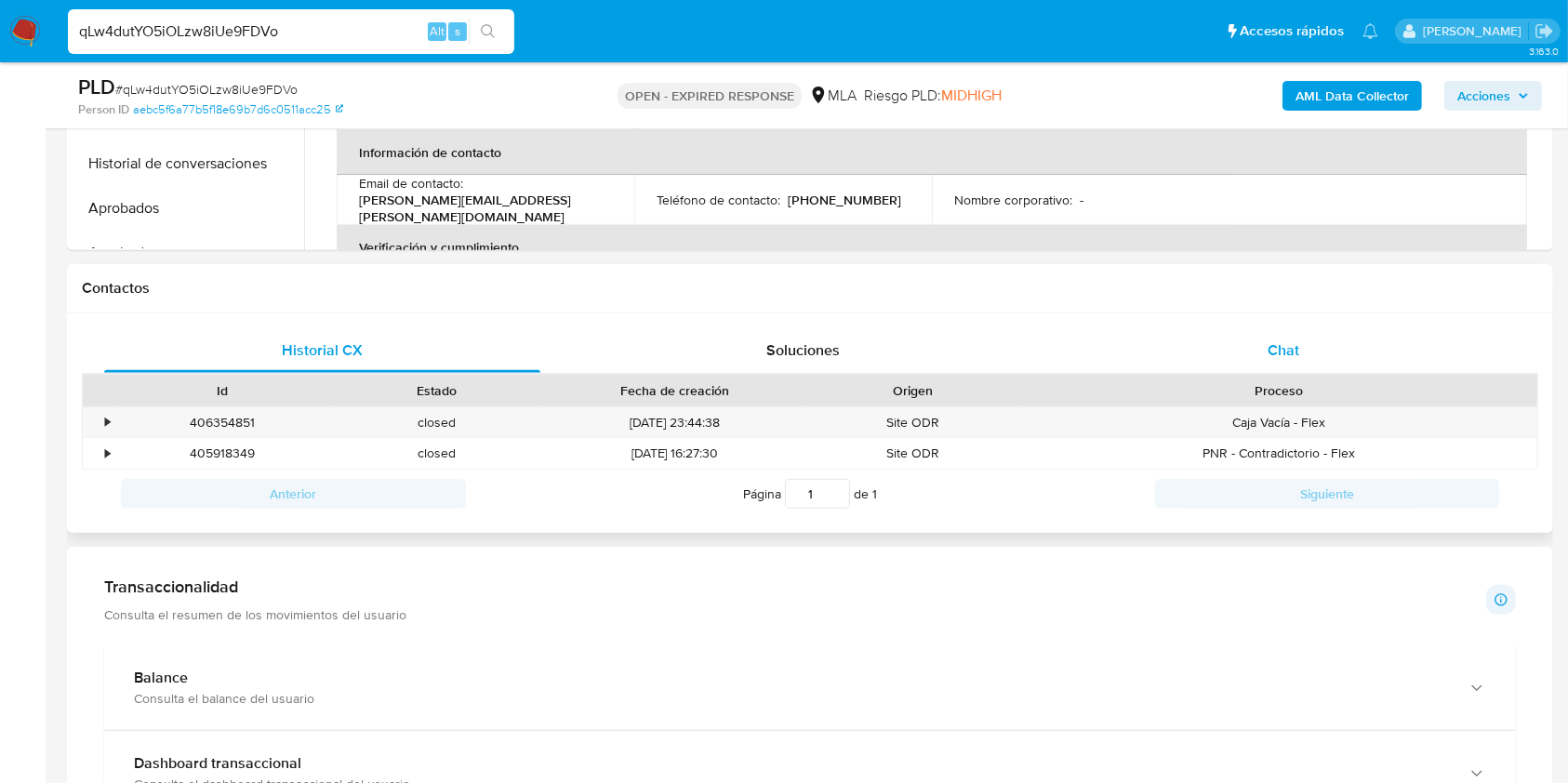
click at [1226, 357] on div "Chat" at bounding box center [1284, 351] width 437 height 45
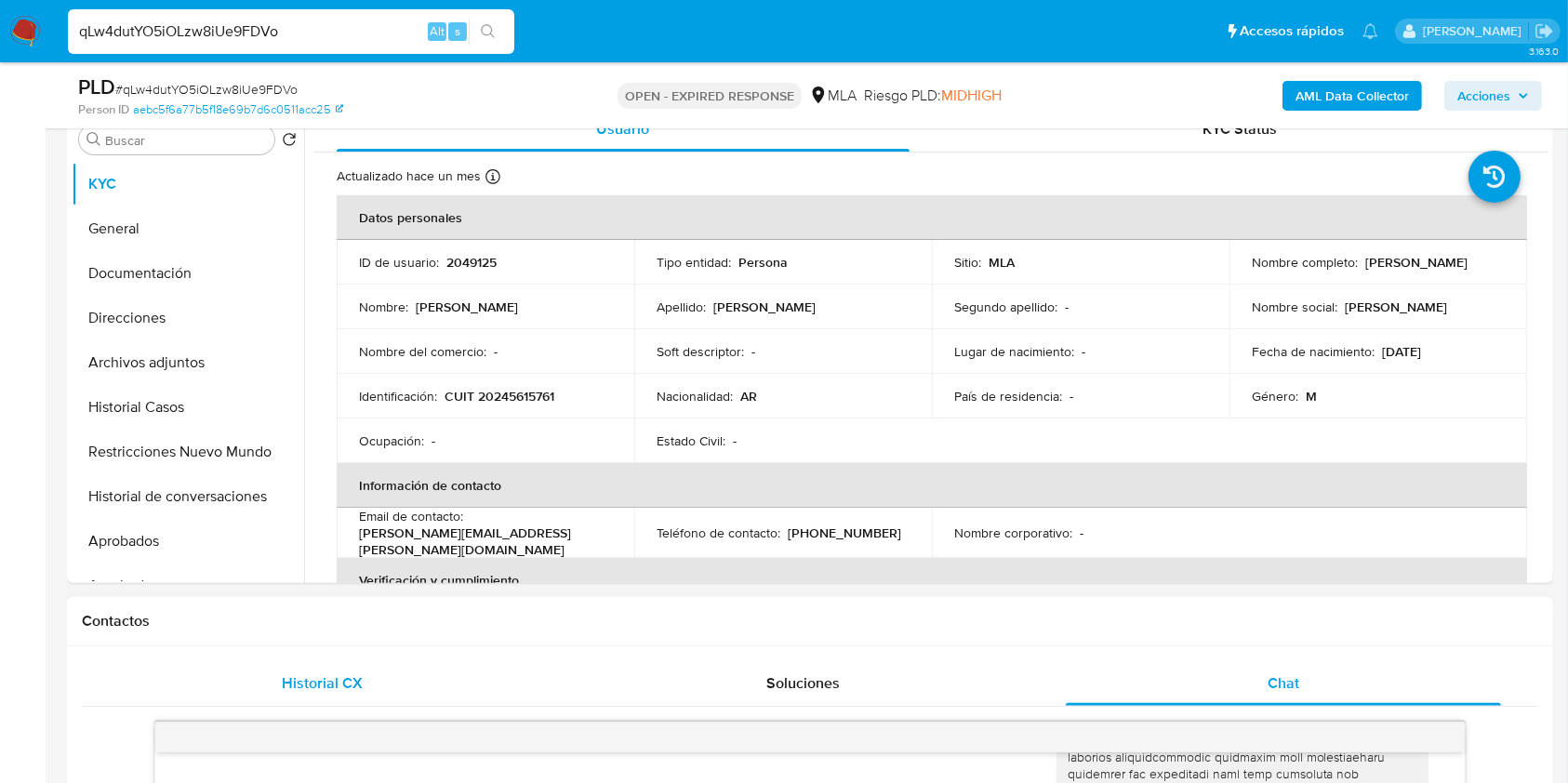
scroll to position [262, 0]
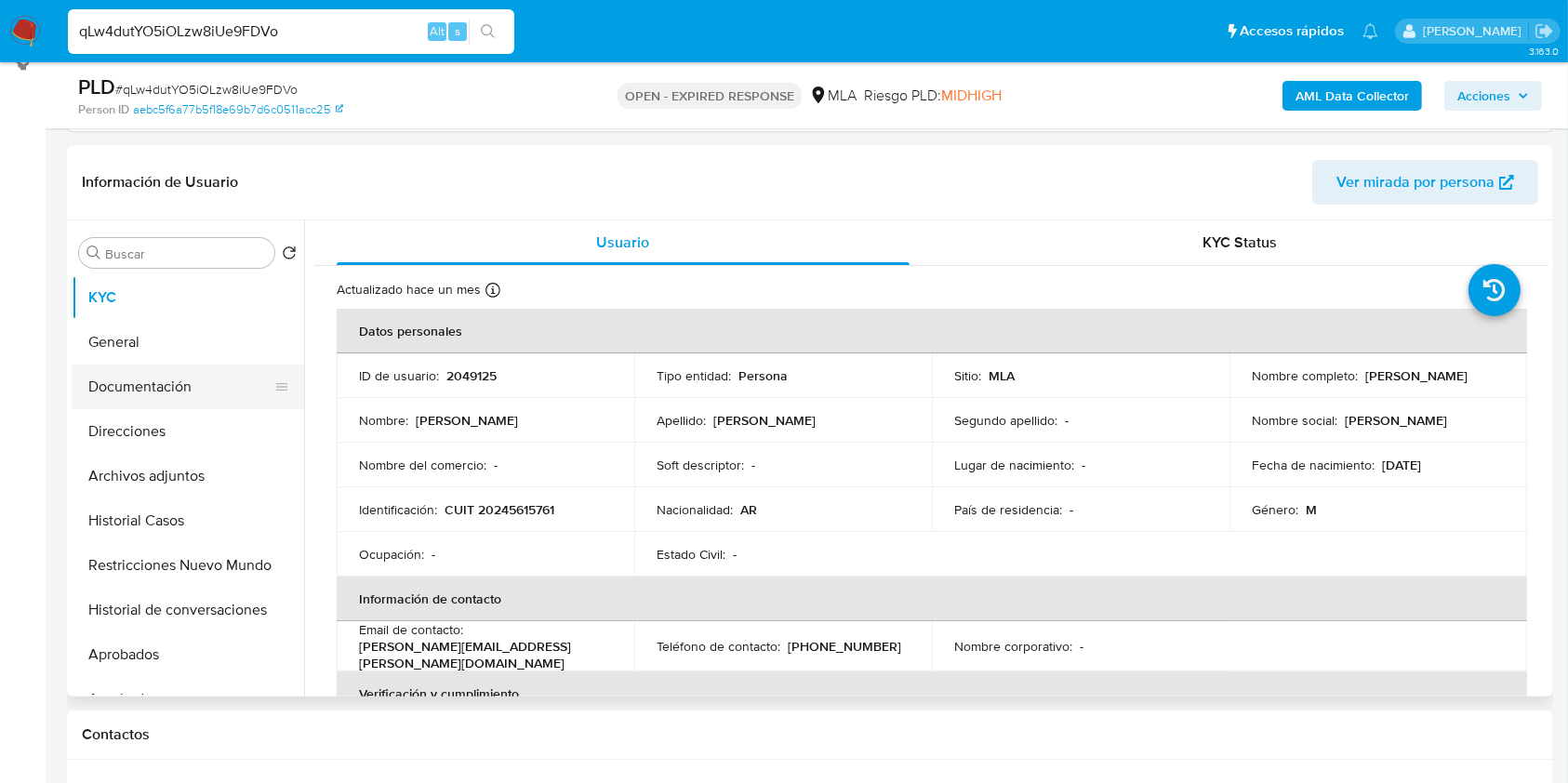
click at [119, 368] on button "Documentación" at bounding box center [180, 387] width 217 height 45
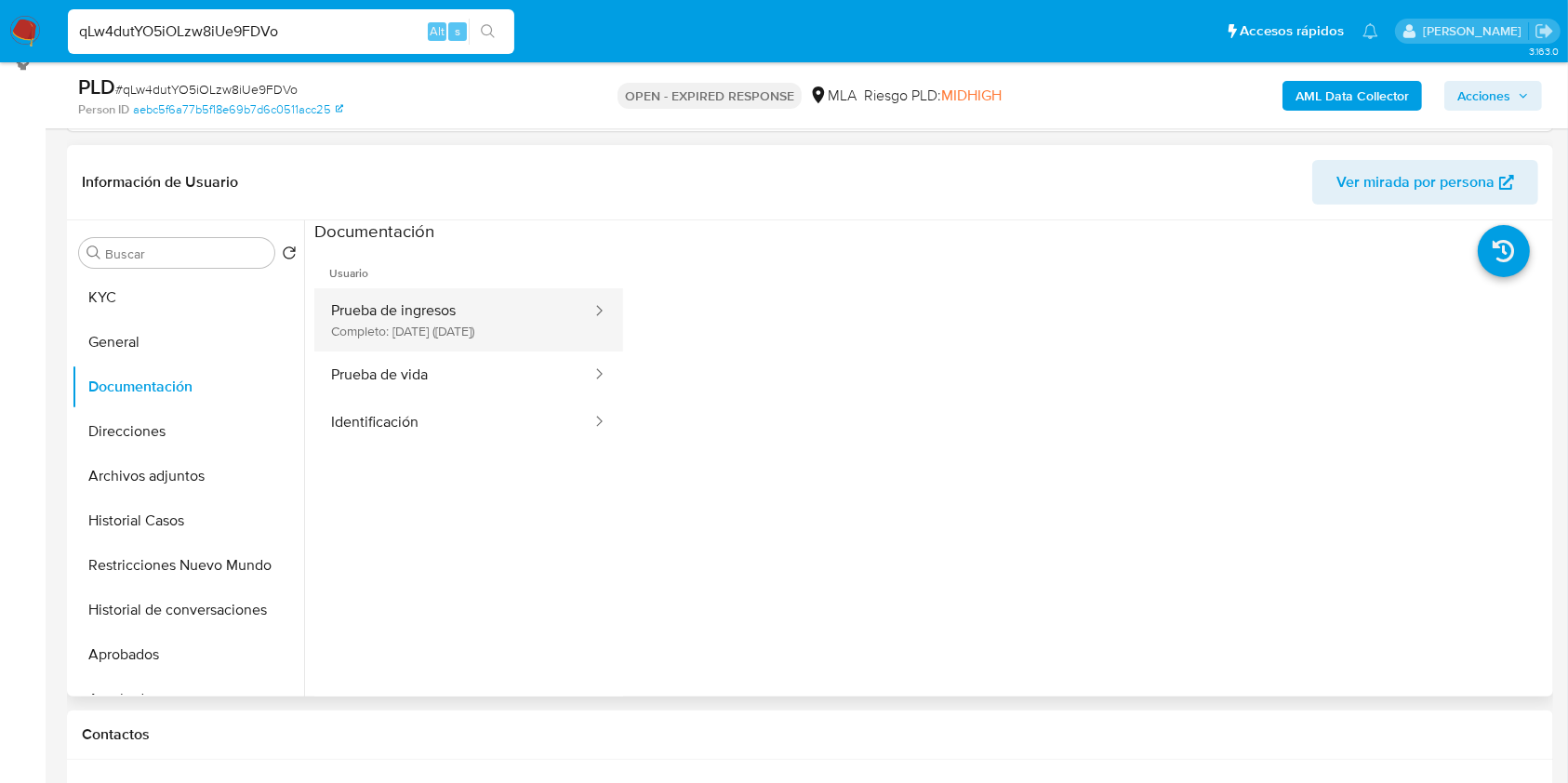
click at [423, 318] on button "Prueba de ingresos Completo: 13/09/2024 (hace un año)" at bounding box center [453, 320] width 279 height 63
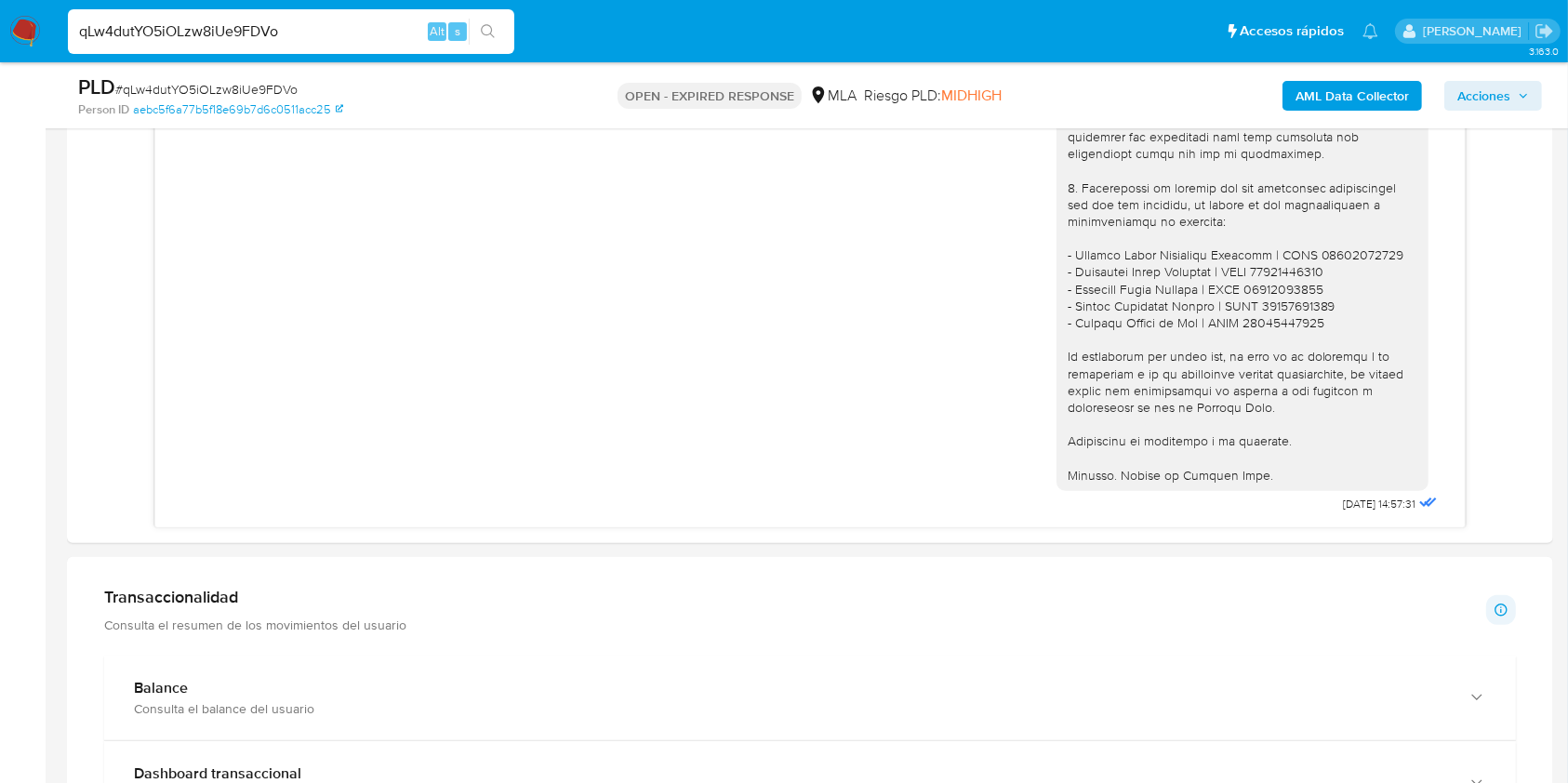
scroll to position [2226, 0]
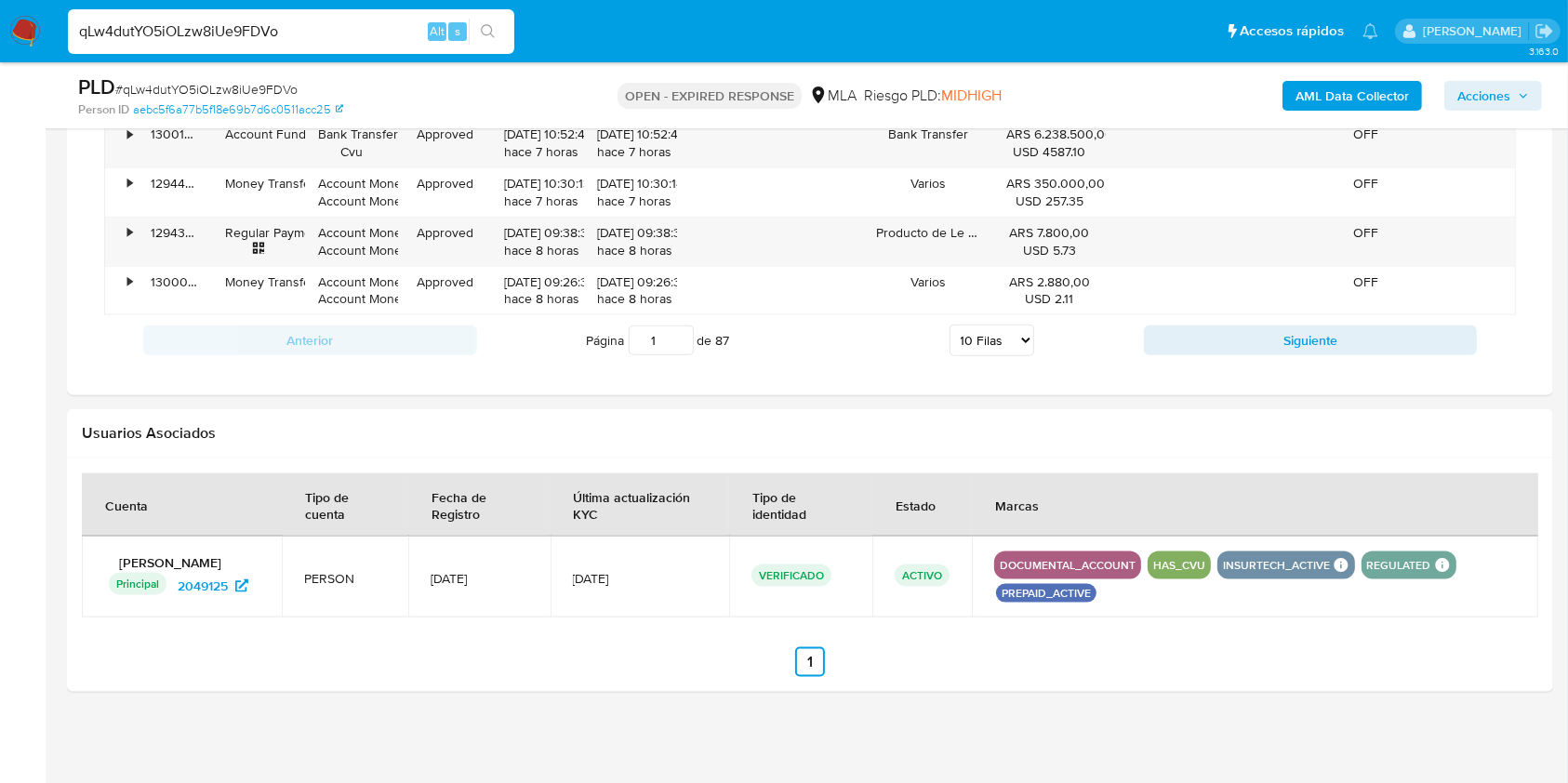
click at [319, 34] on input "qLw4dutYO5iOLzw8iUe9FDVo" at bounding box center [291, 32] width 447 height 24
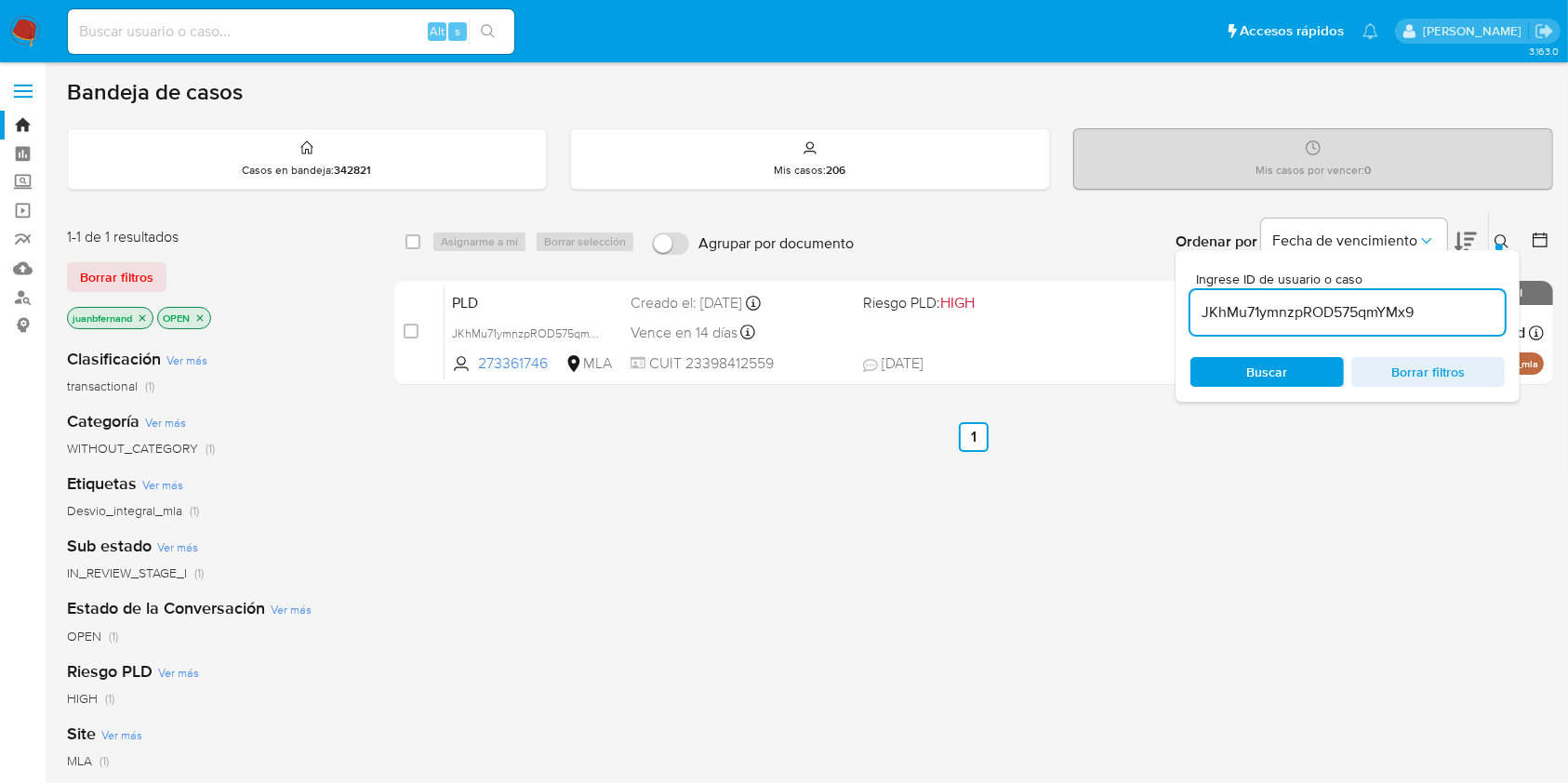
click at [1263, 310] on input "JKhMu71ymnzpROD575qmYMx9" at bounding box center [1347, 313] width 314 height 24
paste input "qLw4dutYO5iOLzw8iUe9FDVo"
type input "qLw4dutYO5iOLzw8iUe9FDVo"
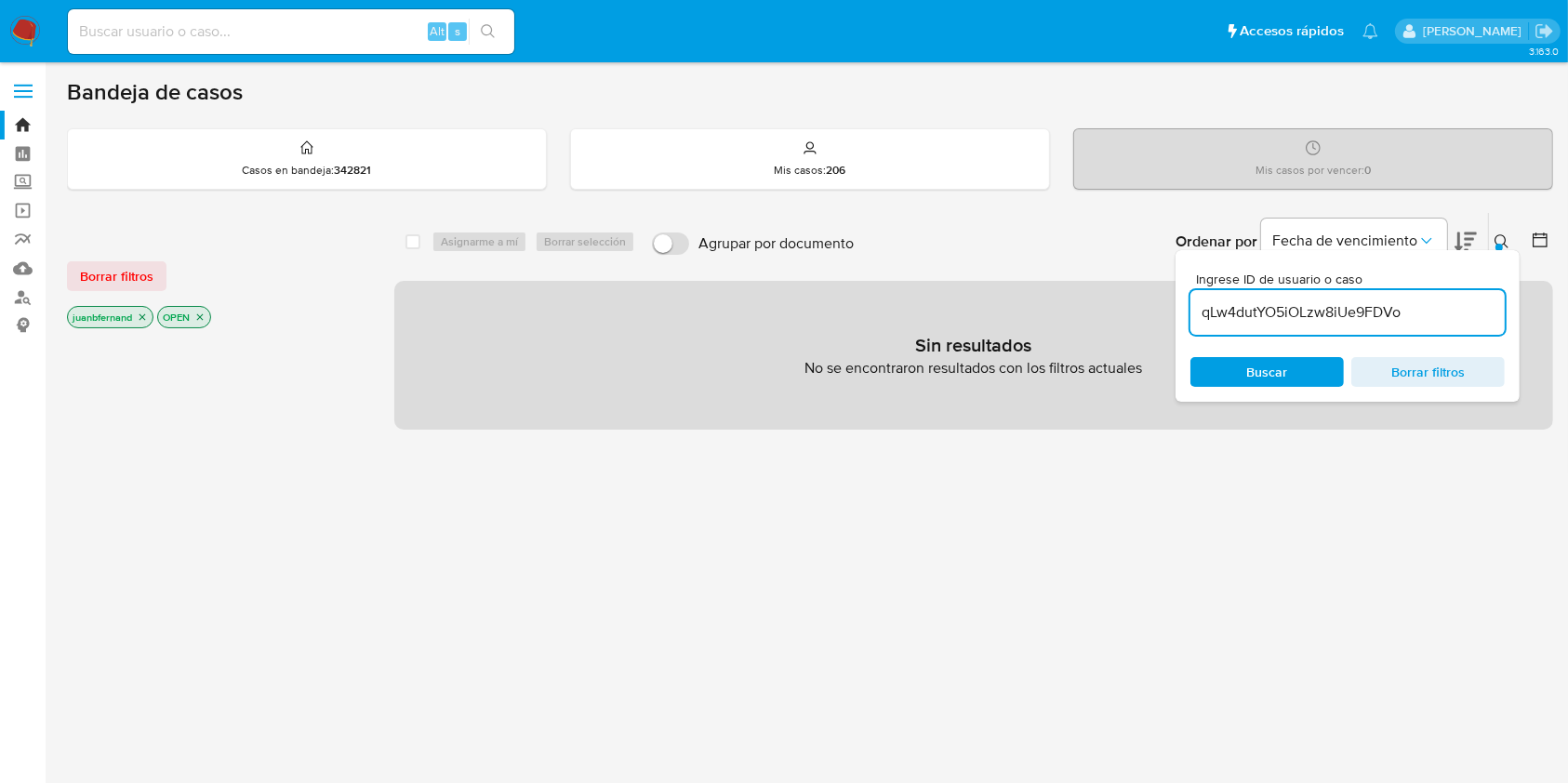
click at [148, 316] on icon "close-filter" at bounding box center [143, 317] width 11 height 11
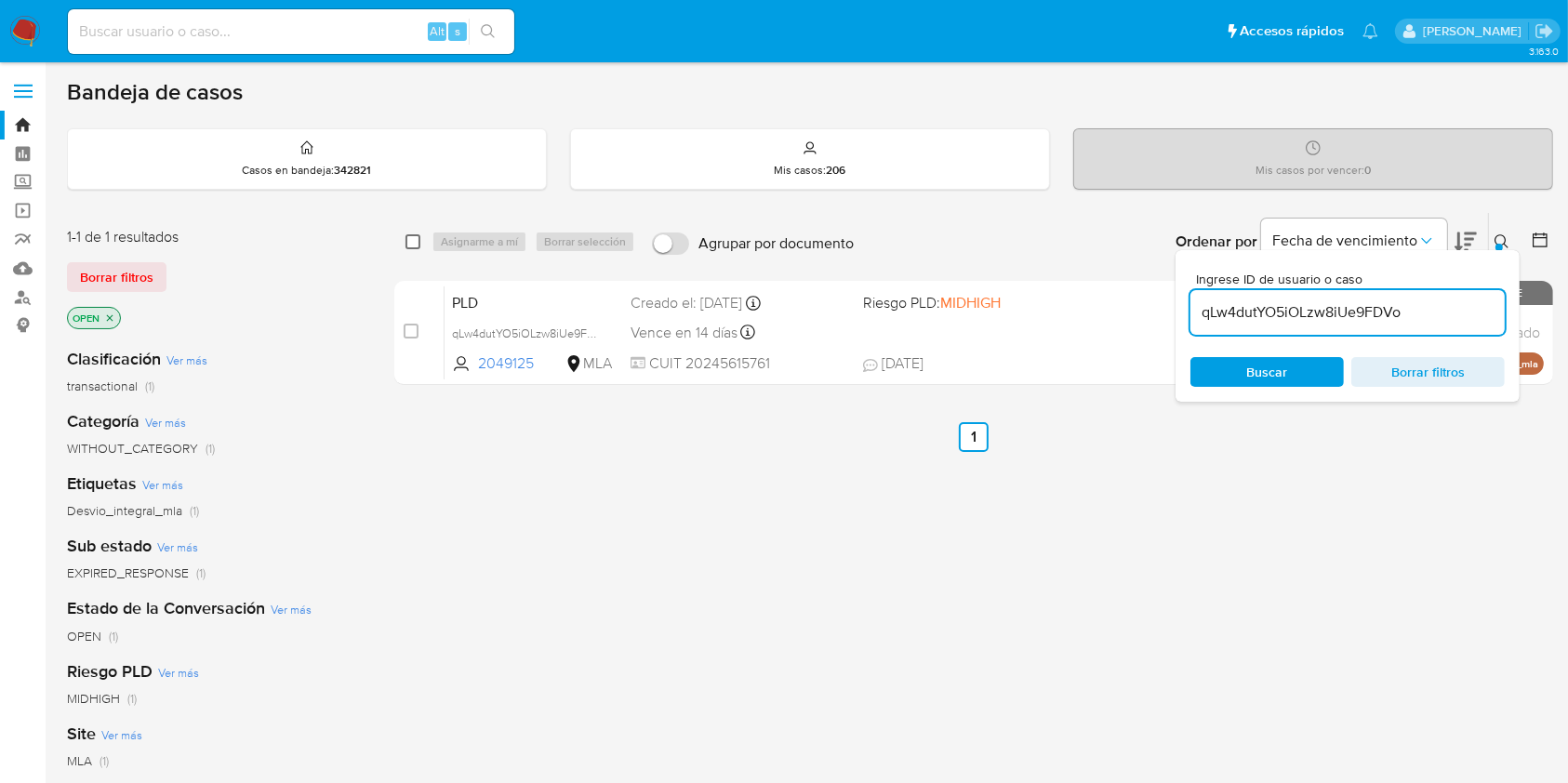
click at [409, 242] on input "checkbox" at bounding box center [413, 242] width 15 height 15
checkbox input "true"
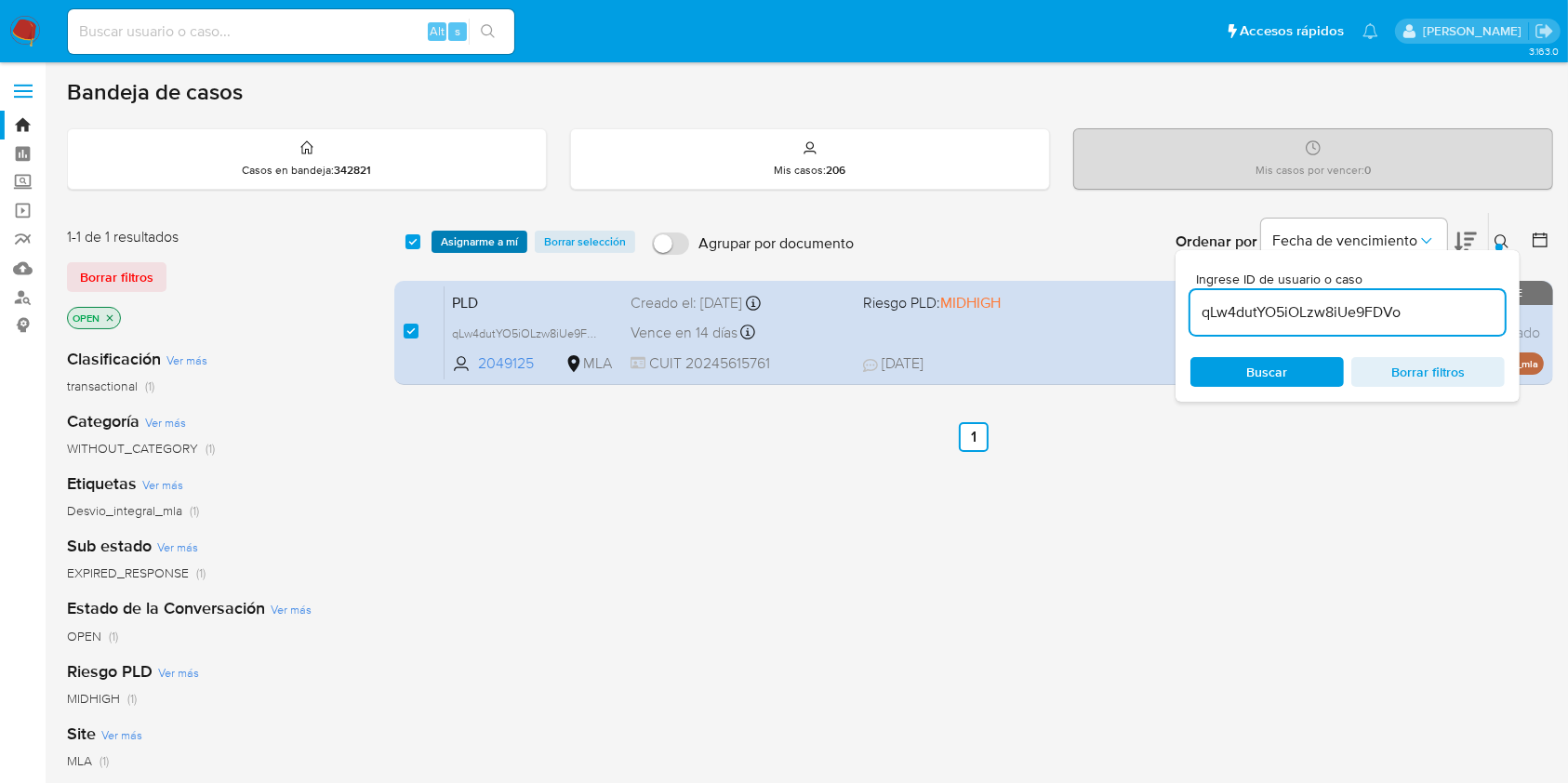
click at [495, 242] on span "Asignarme a mí" at bounding box center [479, 242] width 77 height 19
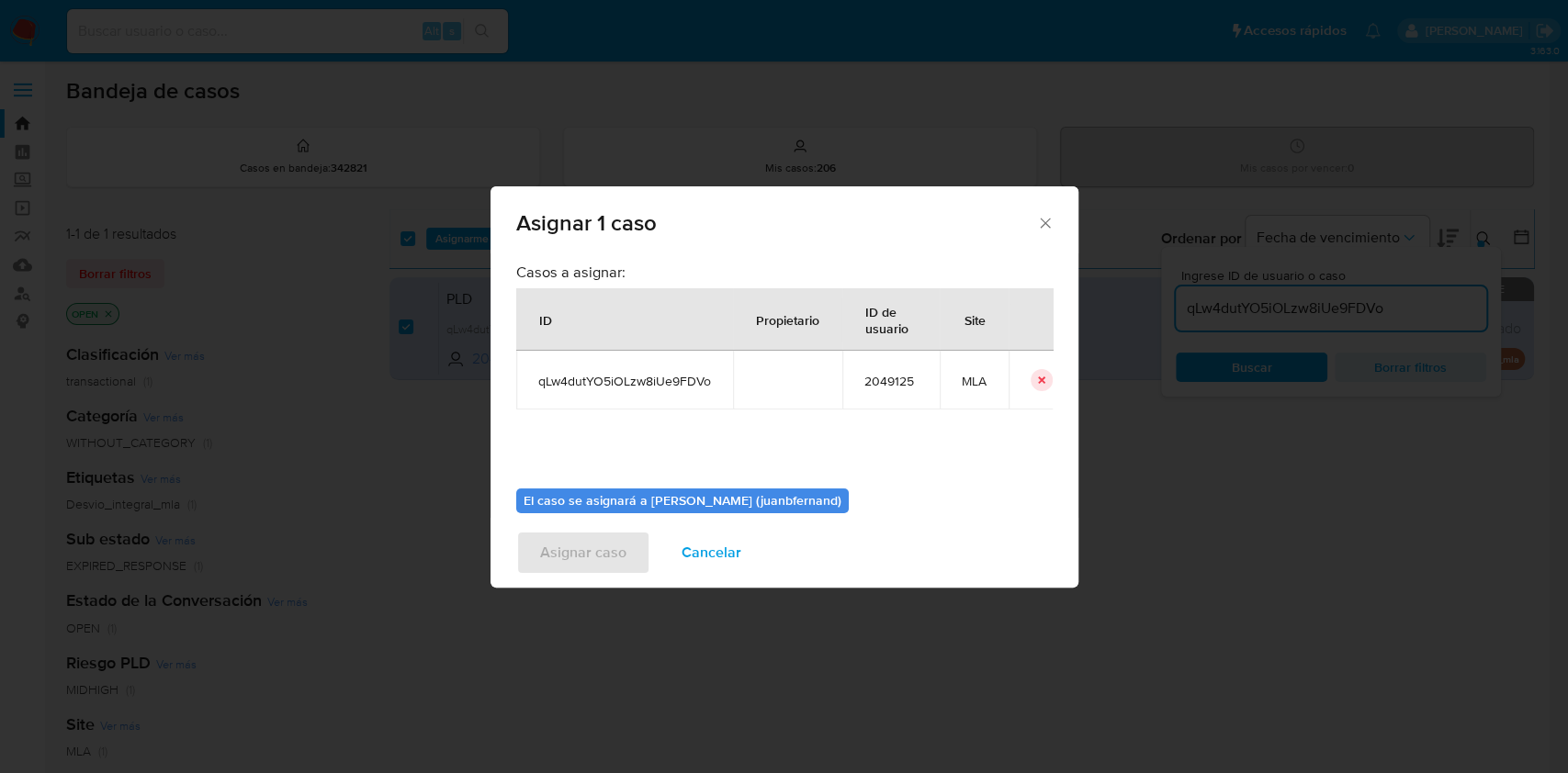
scroll to position [94, 0]
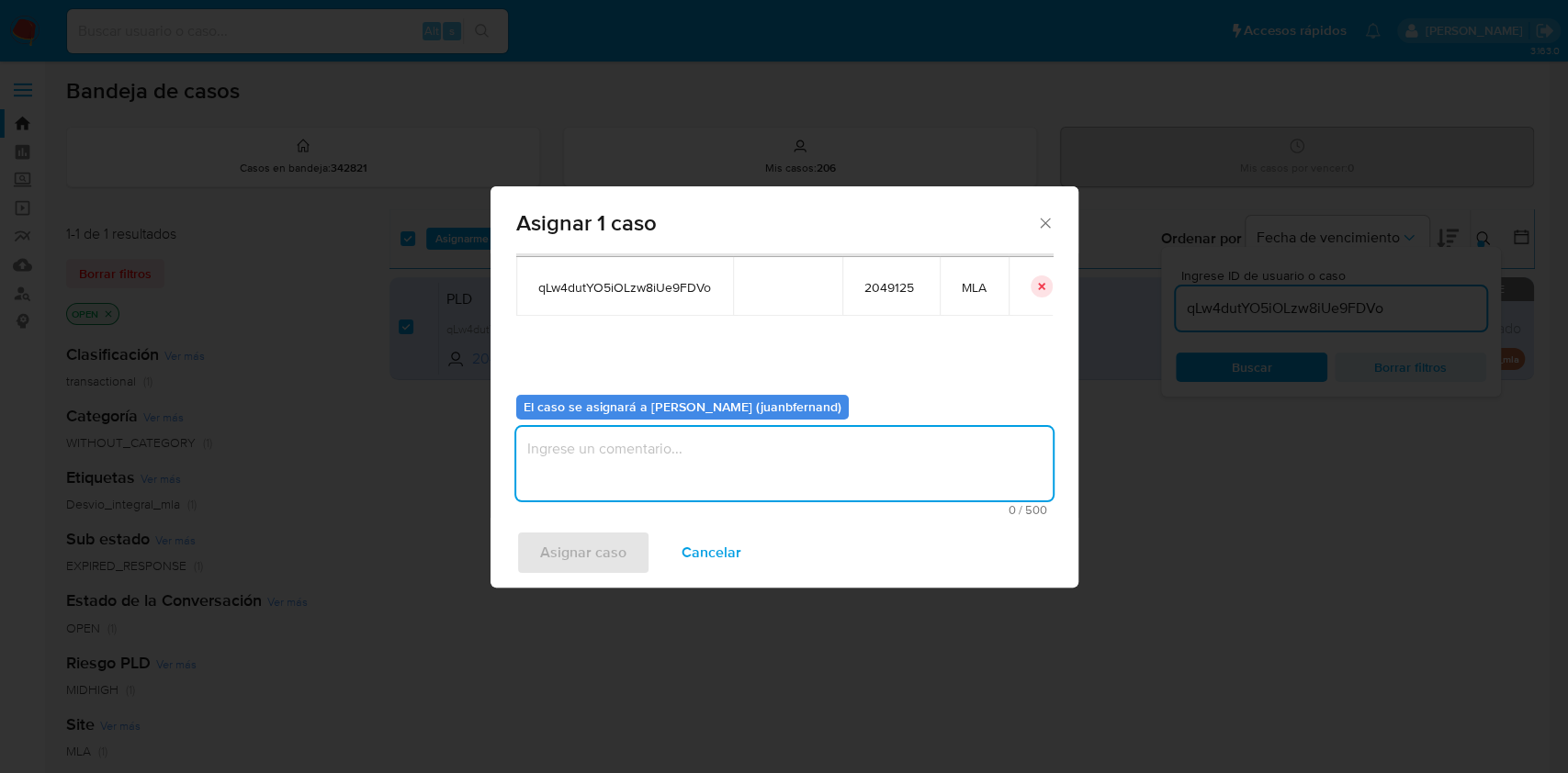
click at [714, 465] on textarea "assign-modal" at bounding box center [784, 464] width 536 height 74
click at [558, 550] on span "Asignar caso" at bounding box center [583, 553] width 87 height 41
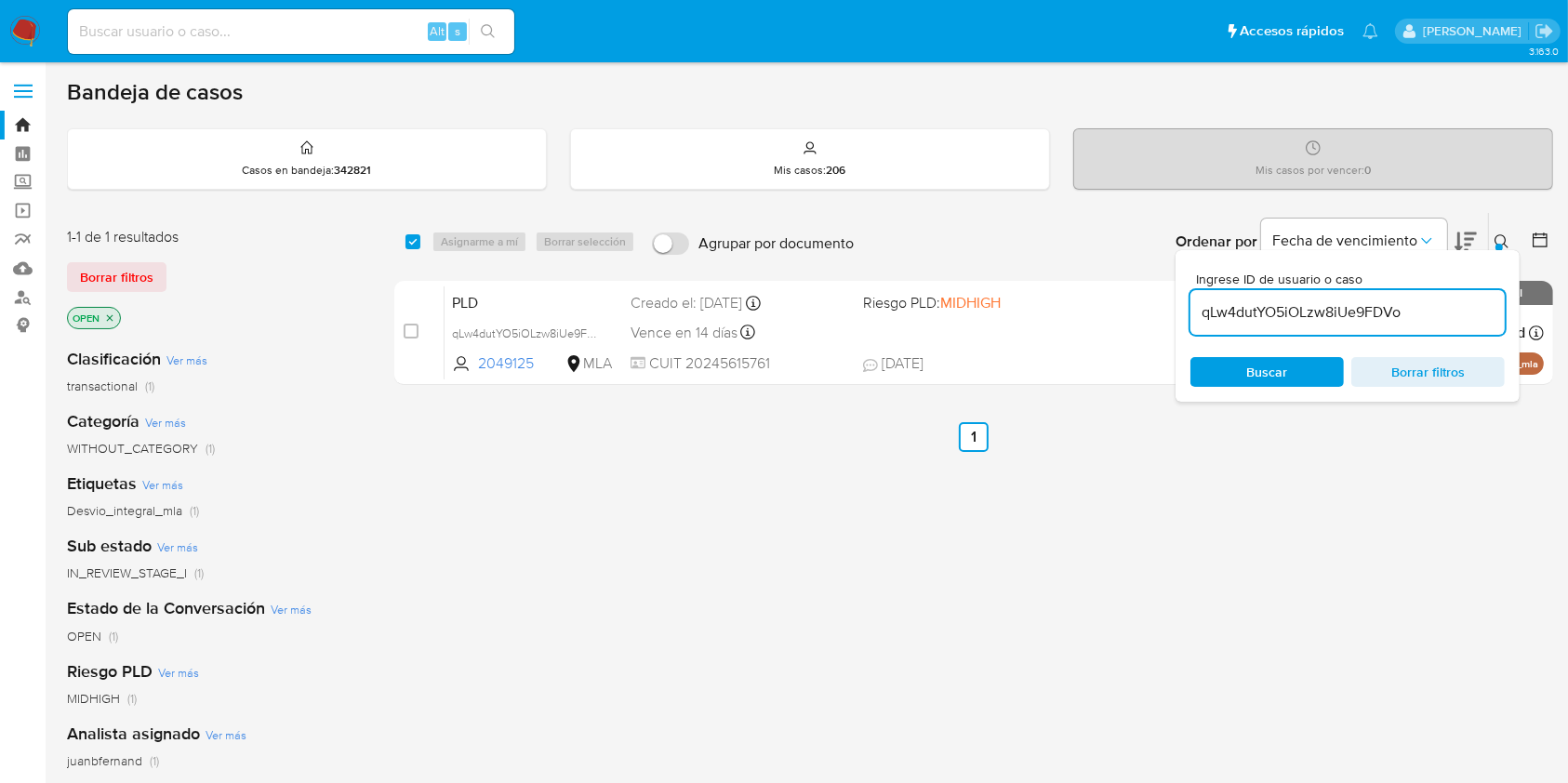
click at [1342, 321] on input "qLw4dutYO5iOLzw8iUe9FDVo" at bounding box center [1347, 313] width 314 height 24
paste input "sAAbbkm5ZHarCi82oDofzk8W"
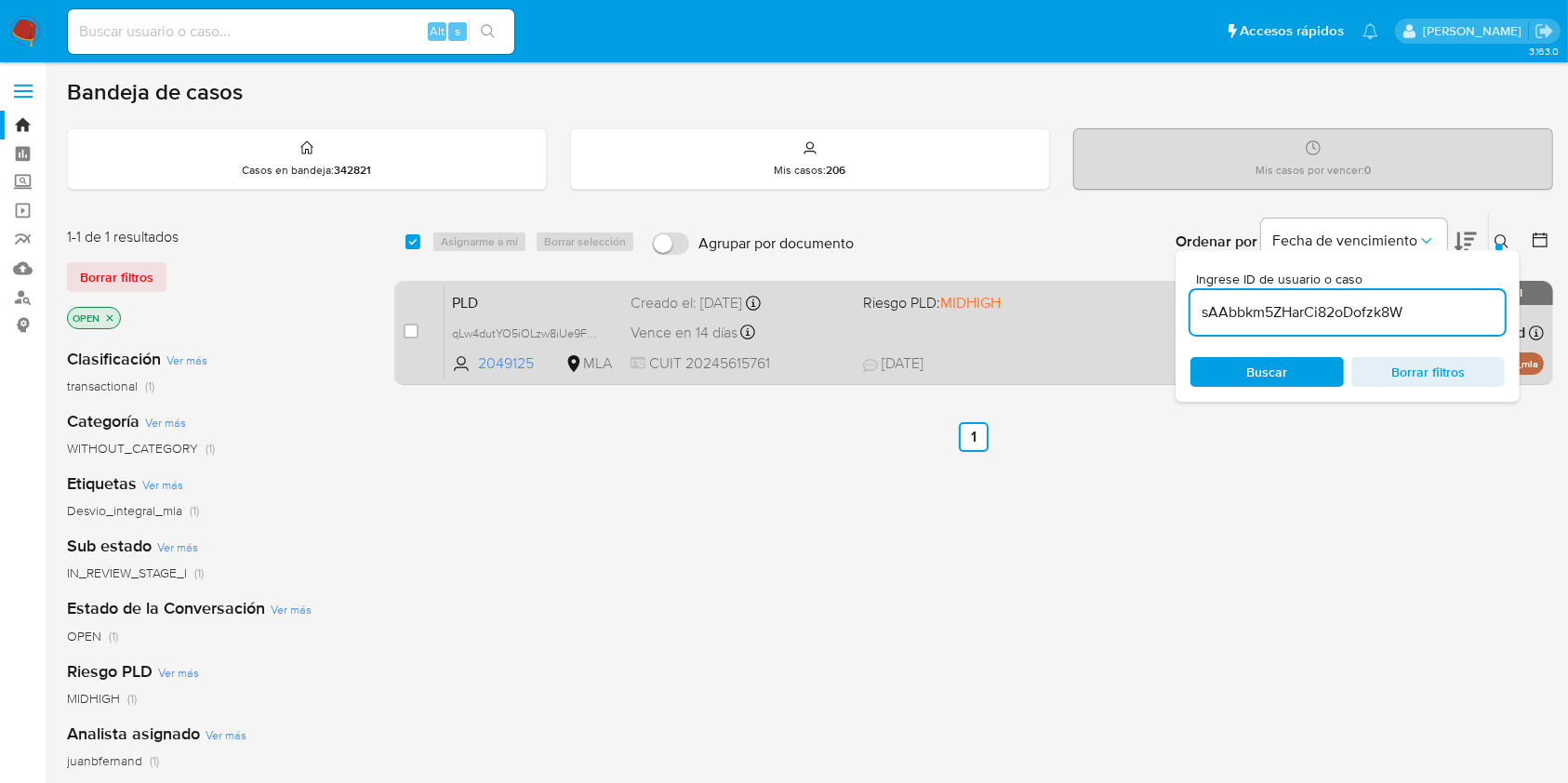
type input "sAAbbkm5ZHarCi82oDofzk8W"
click at [415, 332] on input "checkbox" at bounding box center [411, 331] width 15 height 15
checkbox input "true"
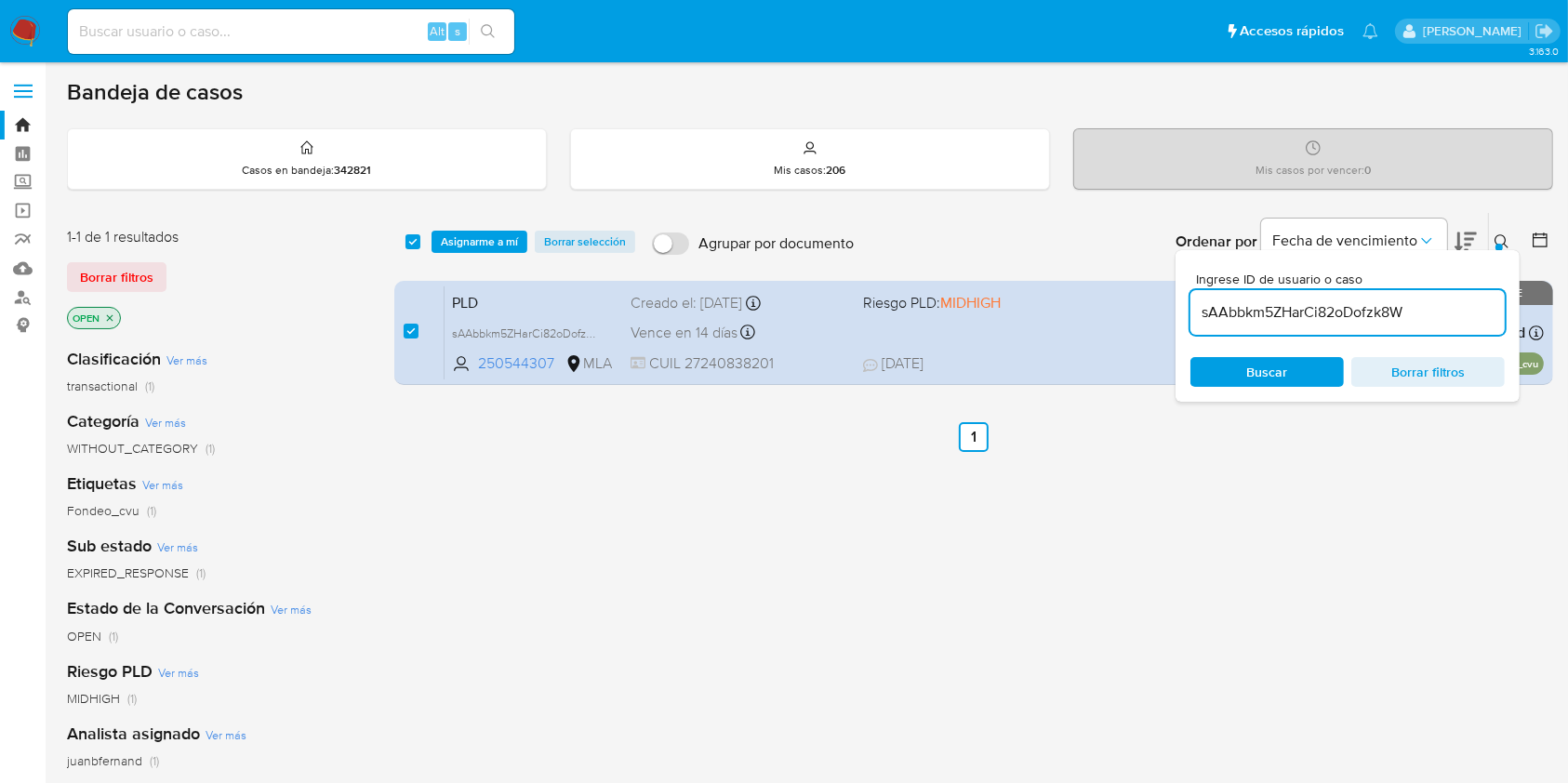
click at [1446, 312] on input "sAAbbkm5ZHarCi82oDofzk8W" at bounding box center [1347, 313] width 314 height 24
type input "VFoZnEC93ckrza4oTcSjavLj"
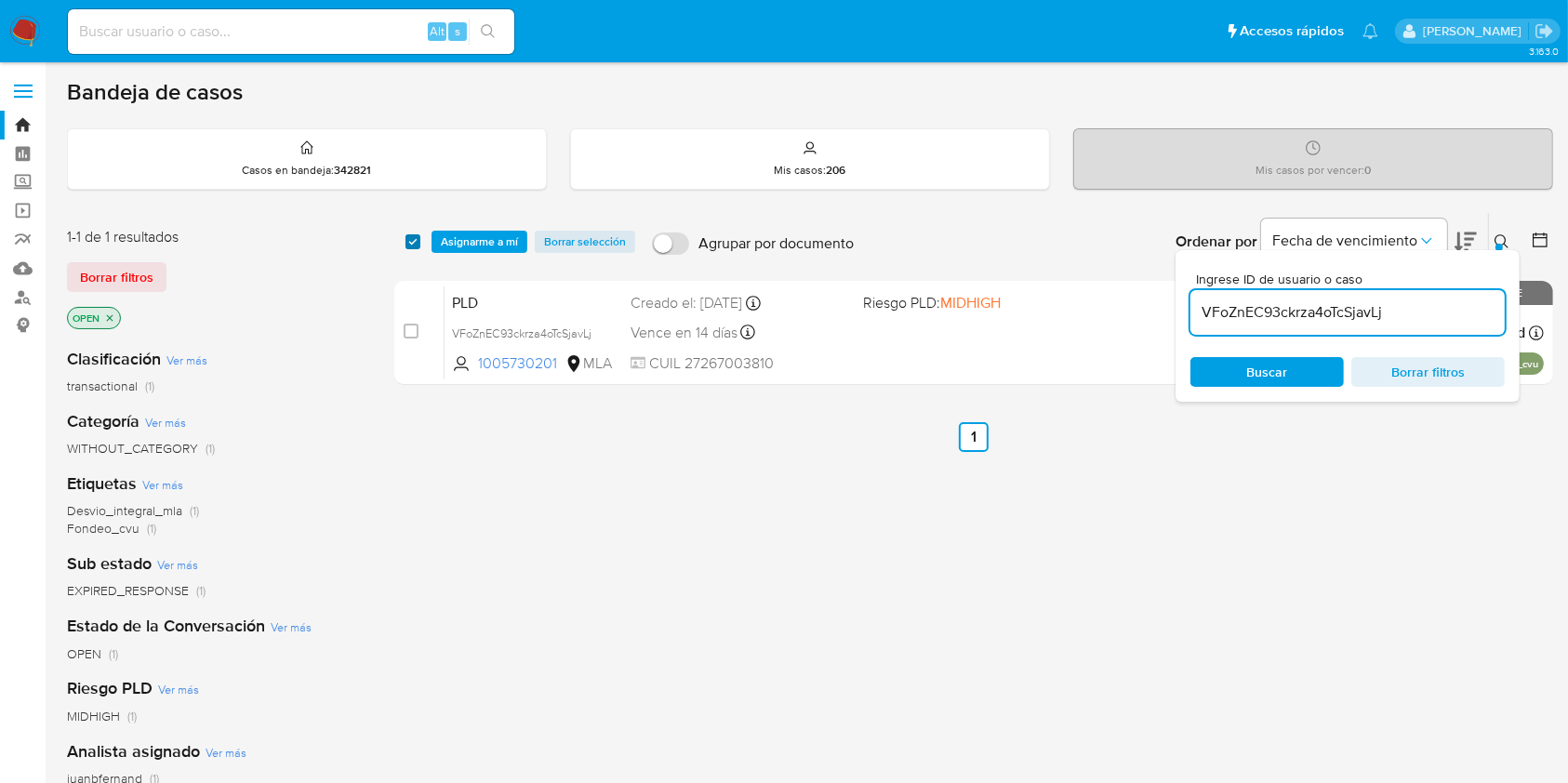
click at [417, 242] on input "checkbox" at bounding box center [413, 242] width 15 height 15
checkbox input "true"
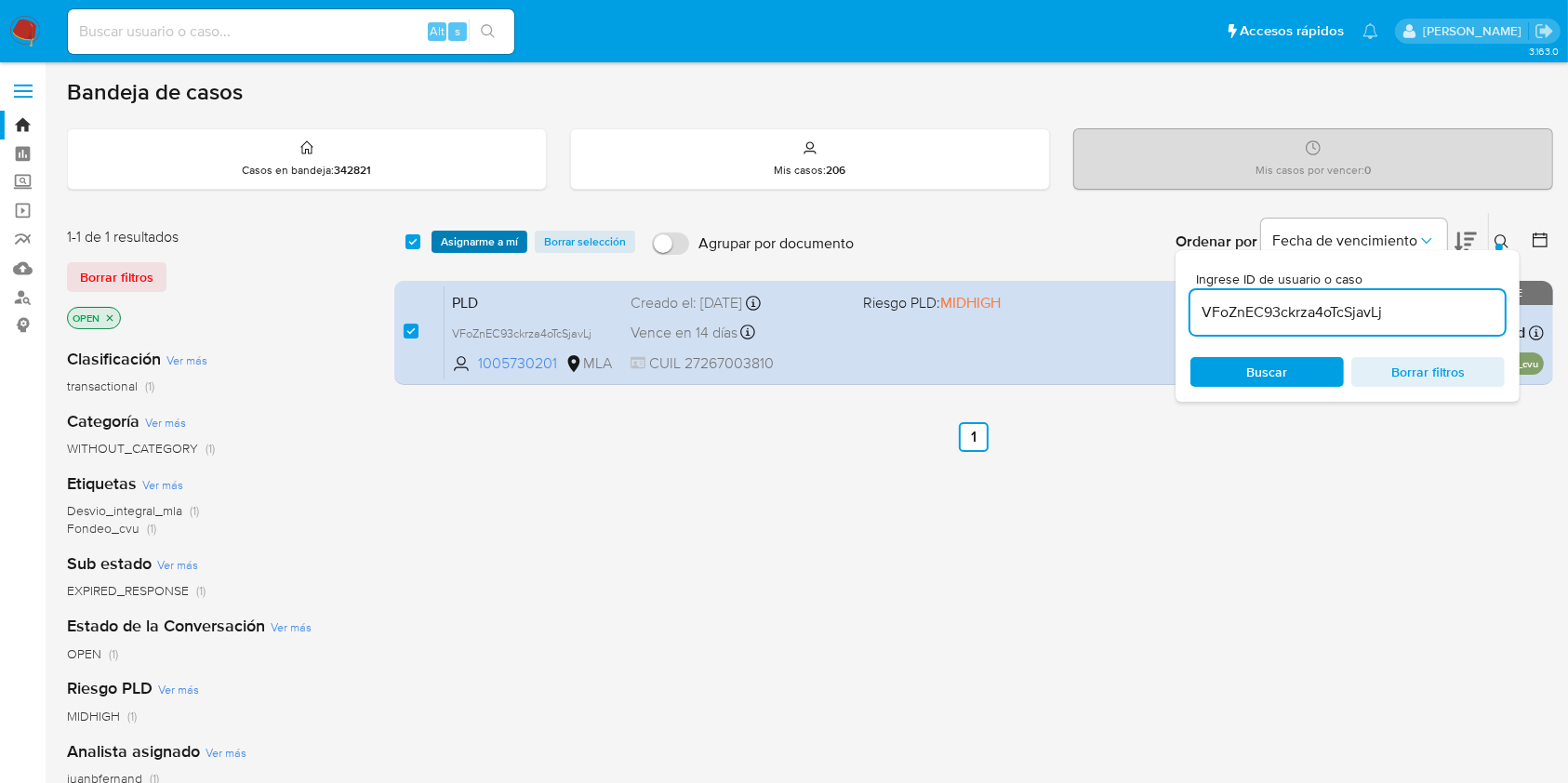
click at [480, 244] on span "Asignarme a mí" at bounding box center [479, 242] width 77 height 19
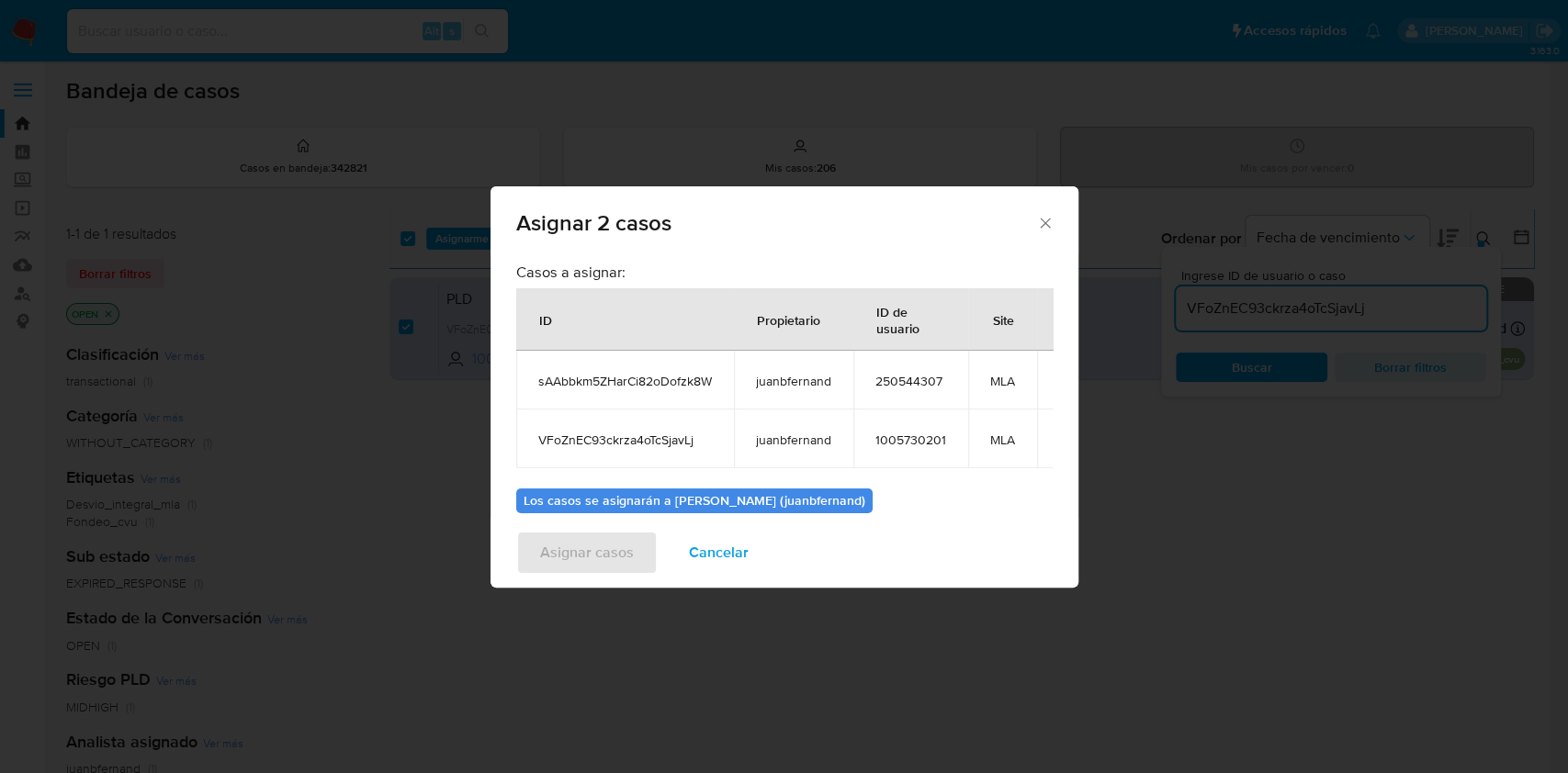
scroll to position [126, 0]
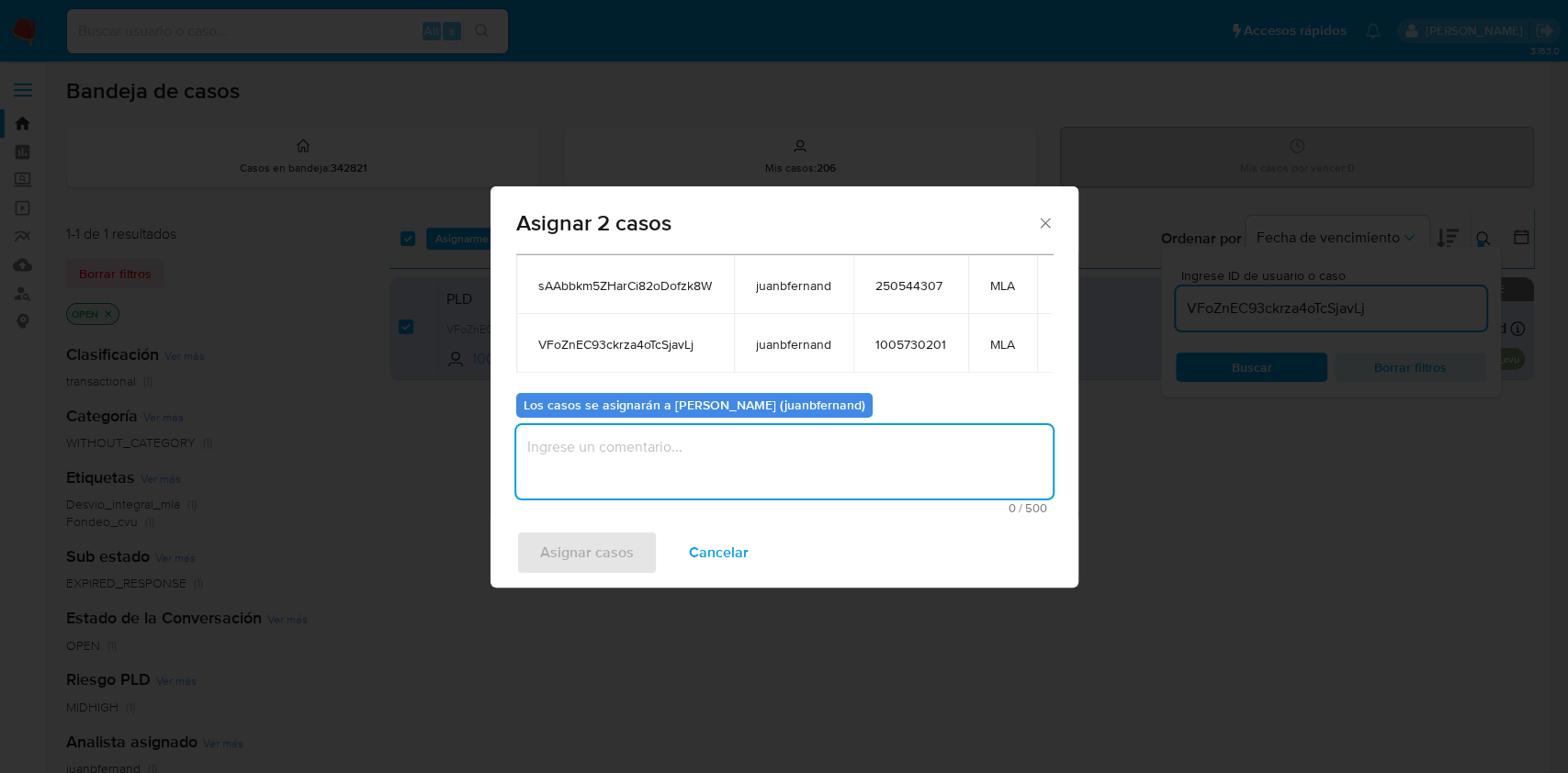
click at [793, 466] on textarea "assign-modal" at bounding box center [784, 463] width 536 height 74
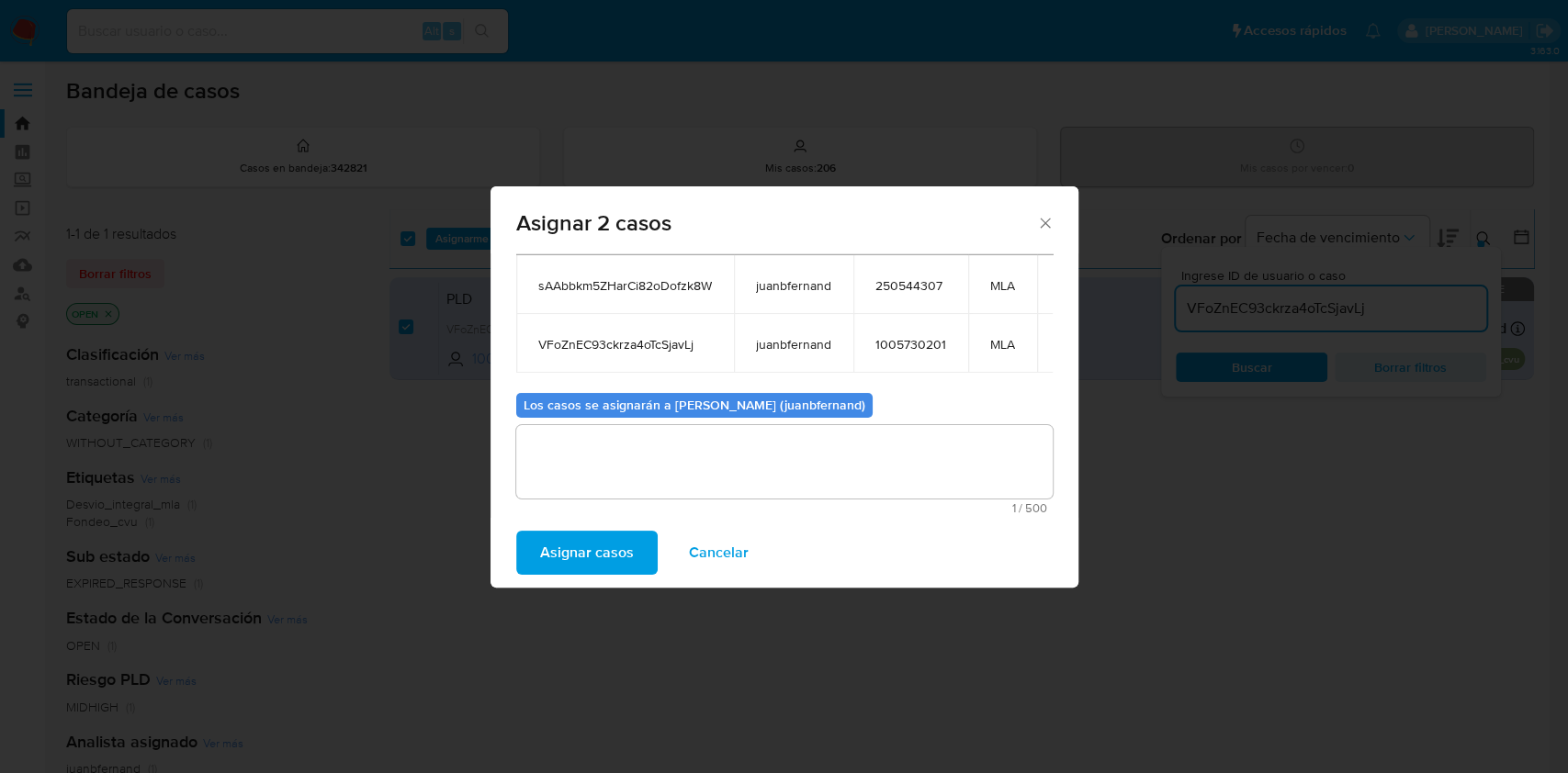
click at [579, 566] on span "Asignar casos" at bounding box center [587, 553] width 94 height 41
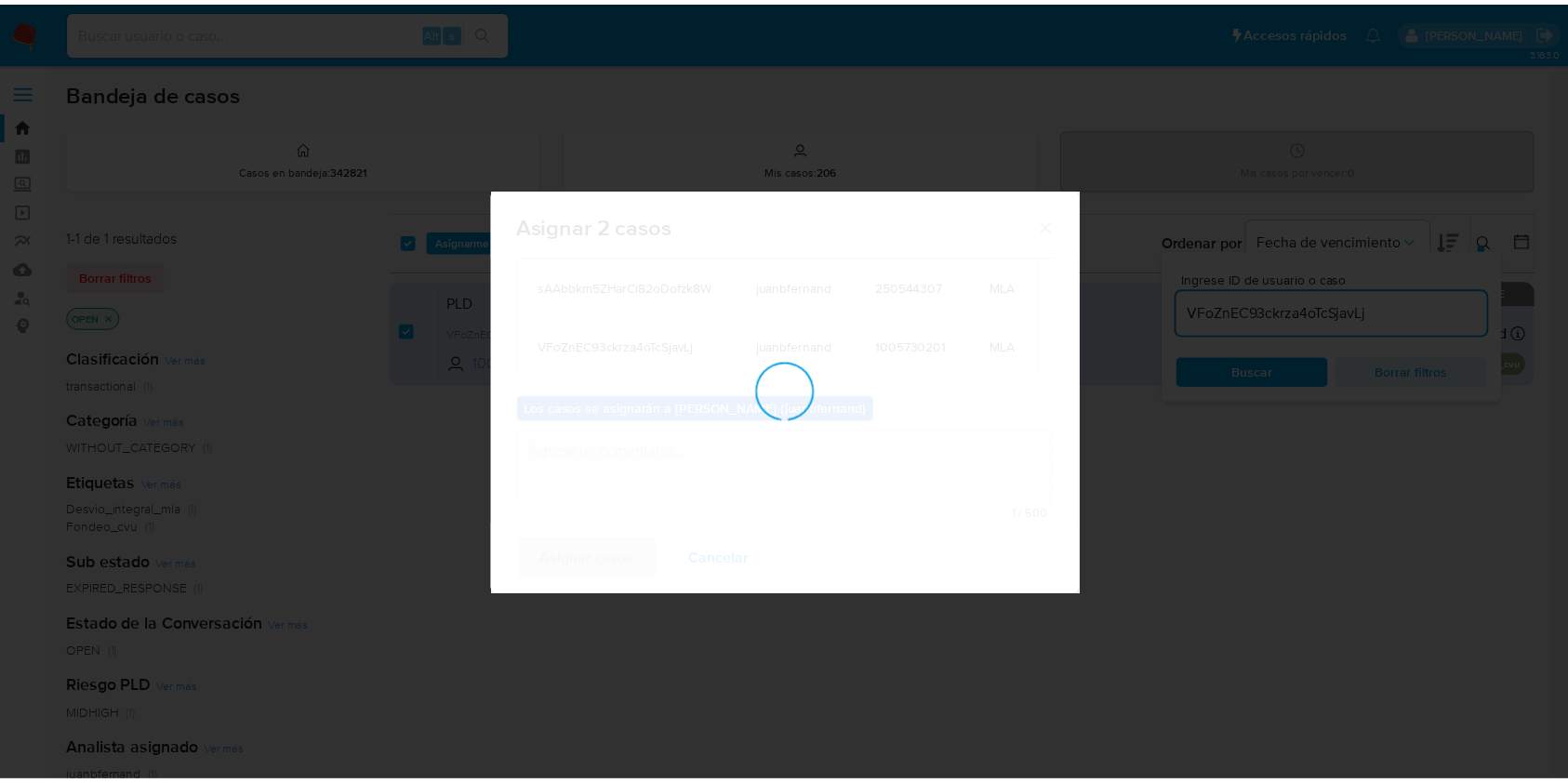
scroll to position [112, 0]
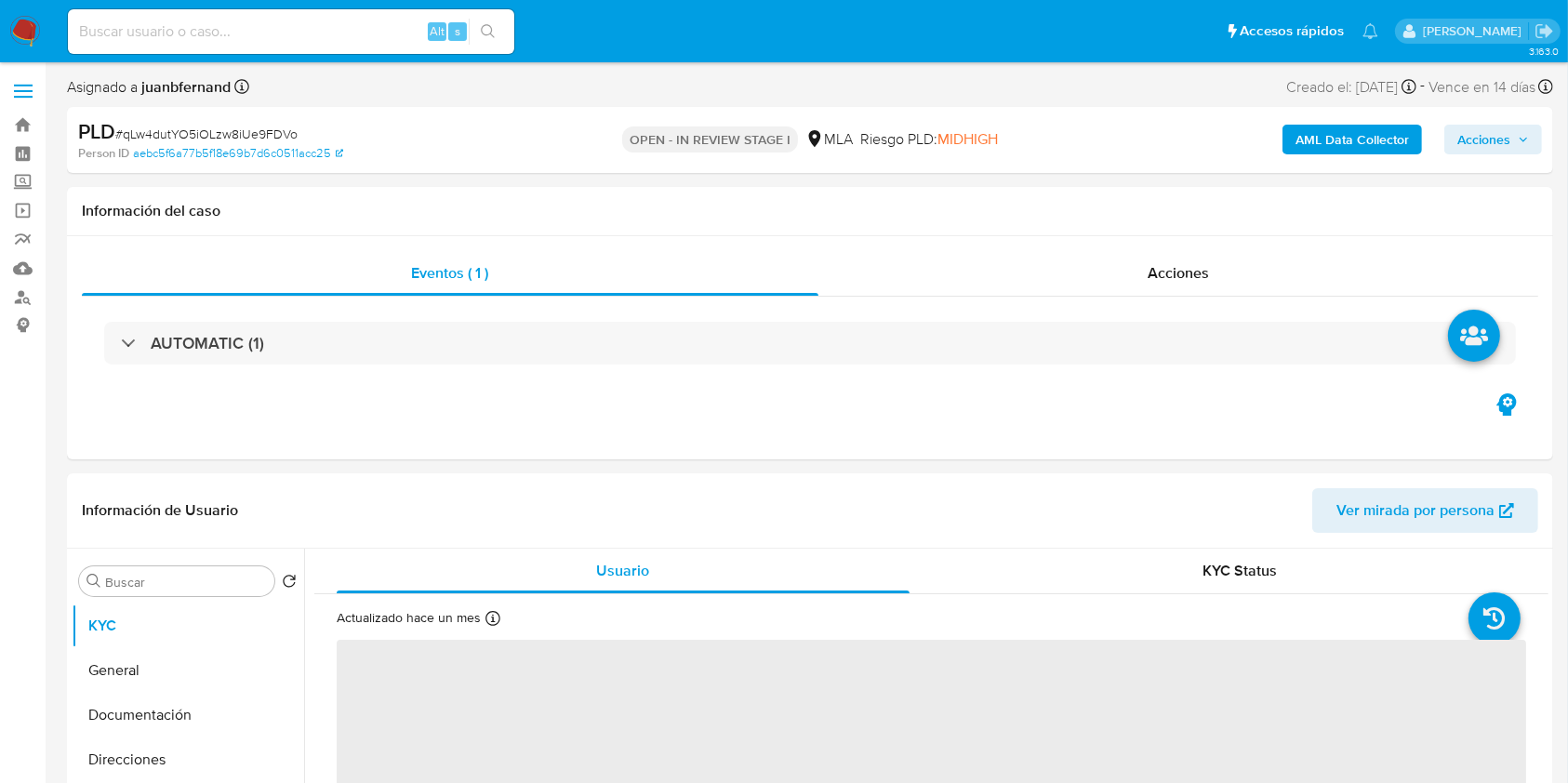
select select "10"
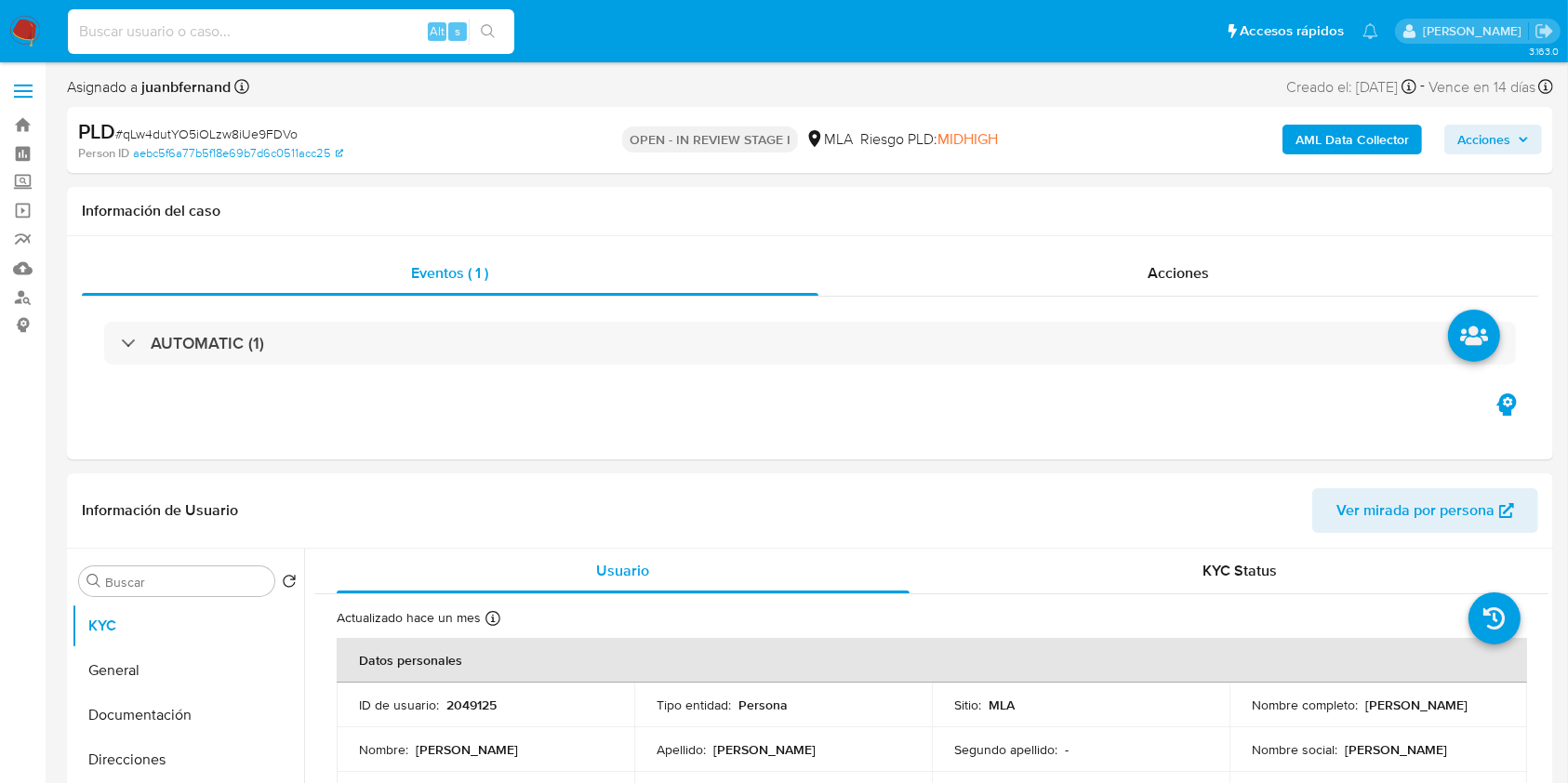
click at [275, 40] on input at bounding box center [291, 32] width 447 height 24
paste input "OPWYLpz7M5A8MwXuRW5TLoSg"
type input "OPWYLpz7M5A8MwXuRW5TLoSg"
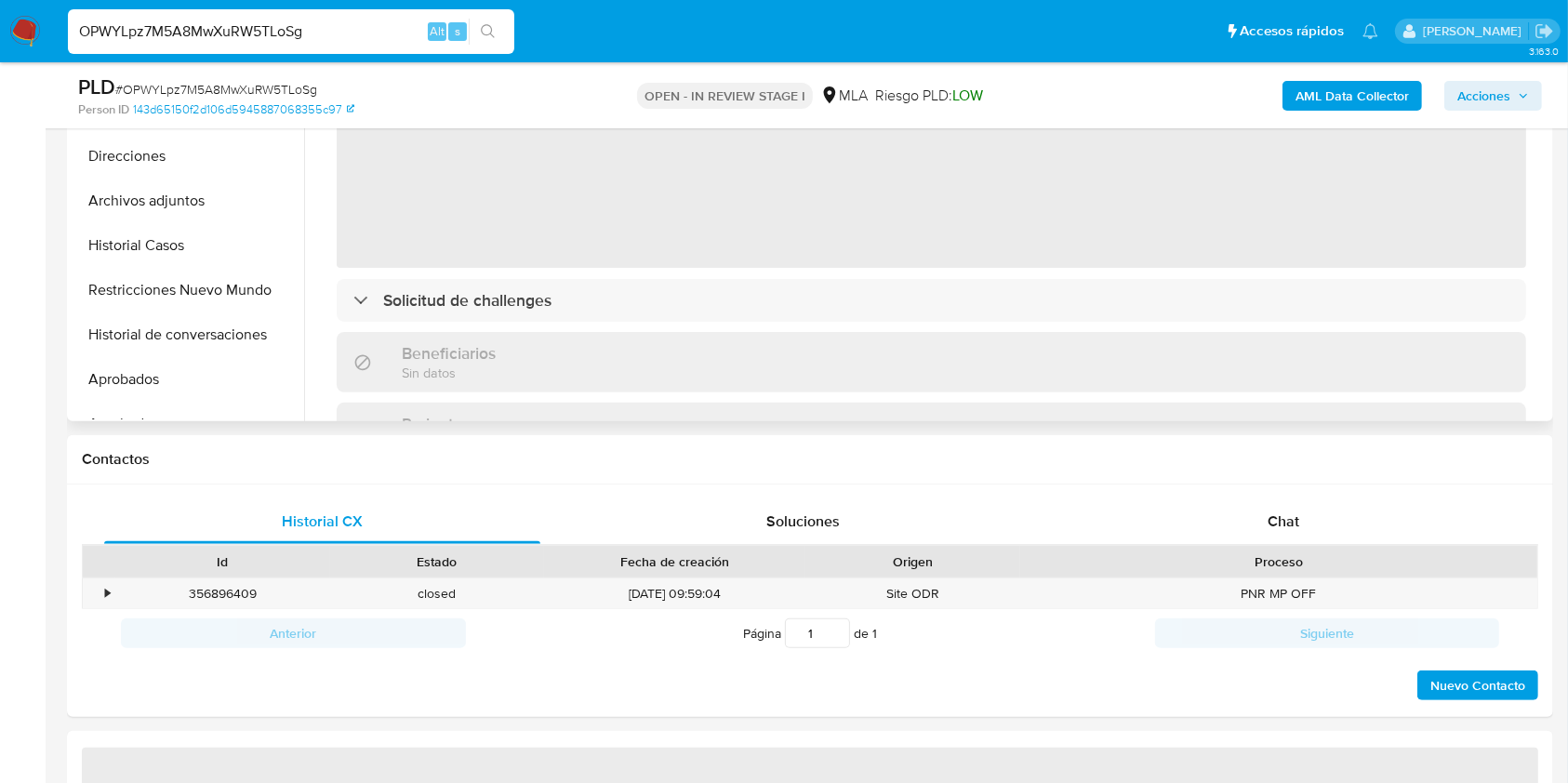
scroll to position [540, 0]
select select "10"
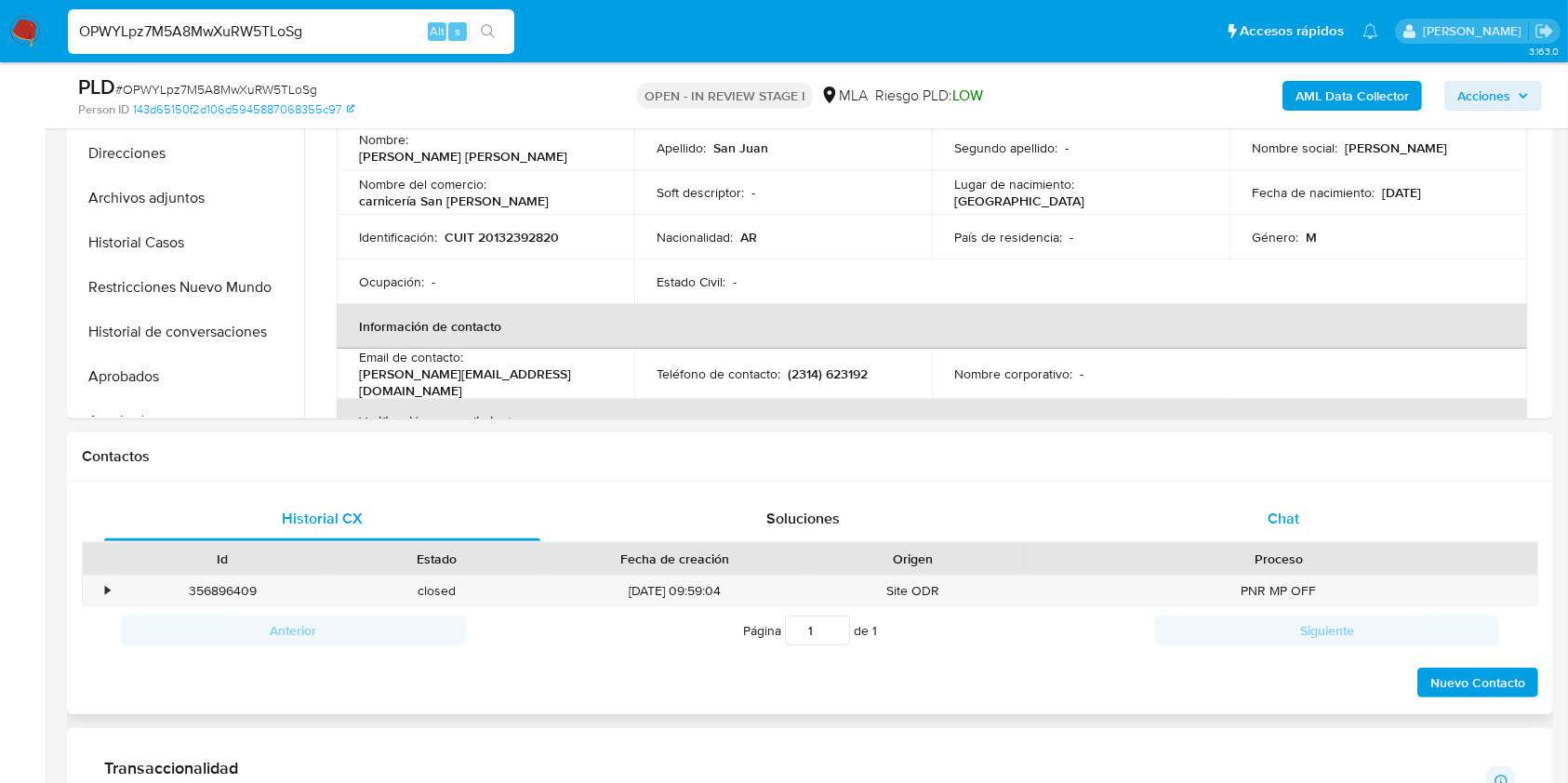
click at [1204, 529] on div "Chat" at bounding box center [1284, 519] width 437 height 45
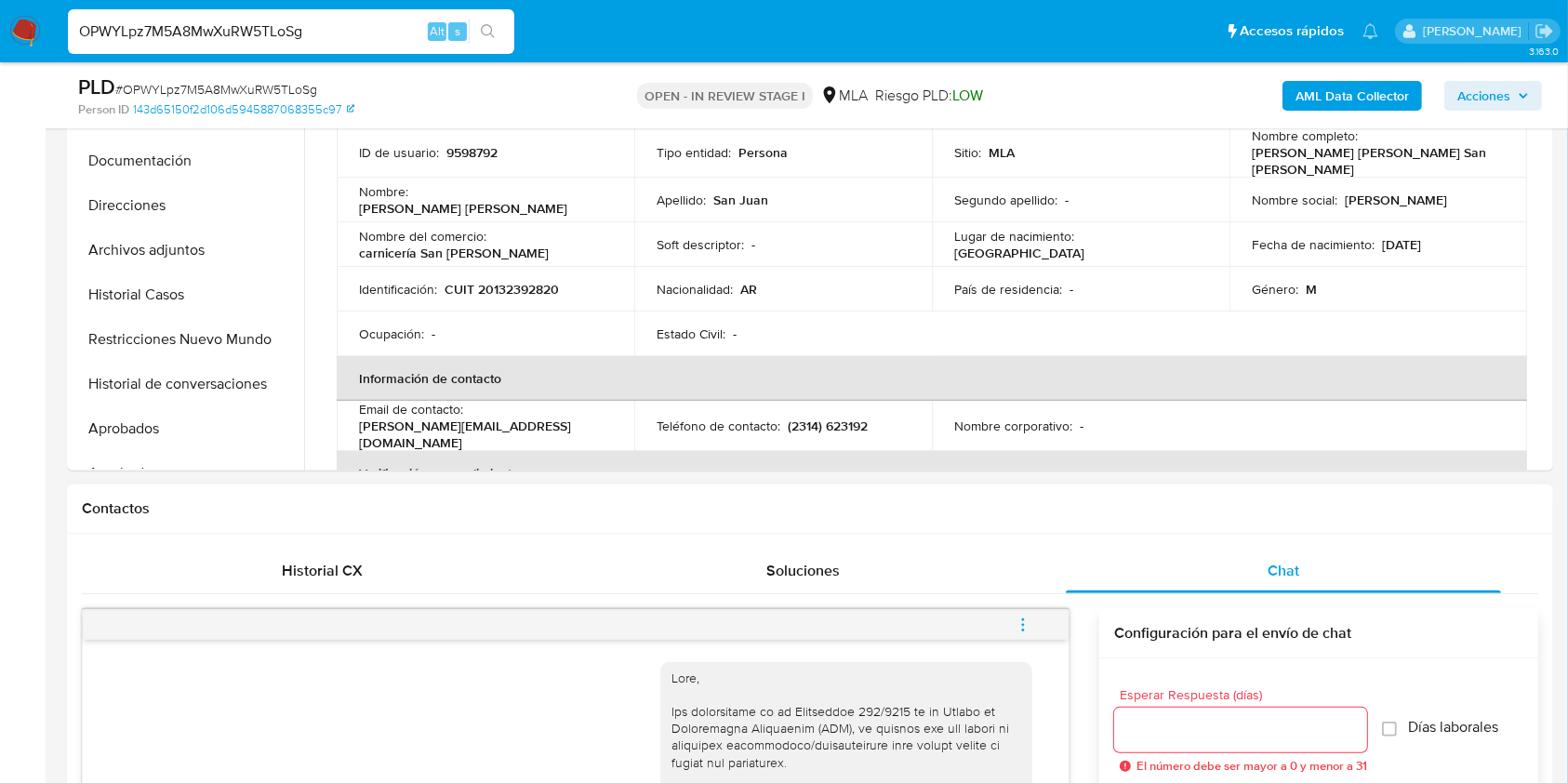
scroll to position [439, 0]
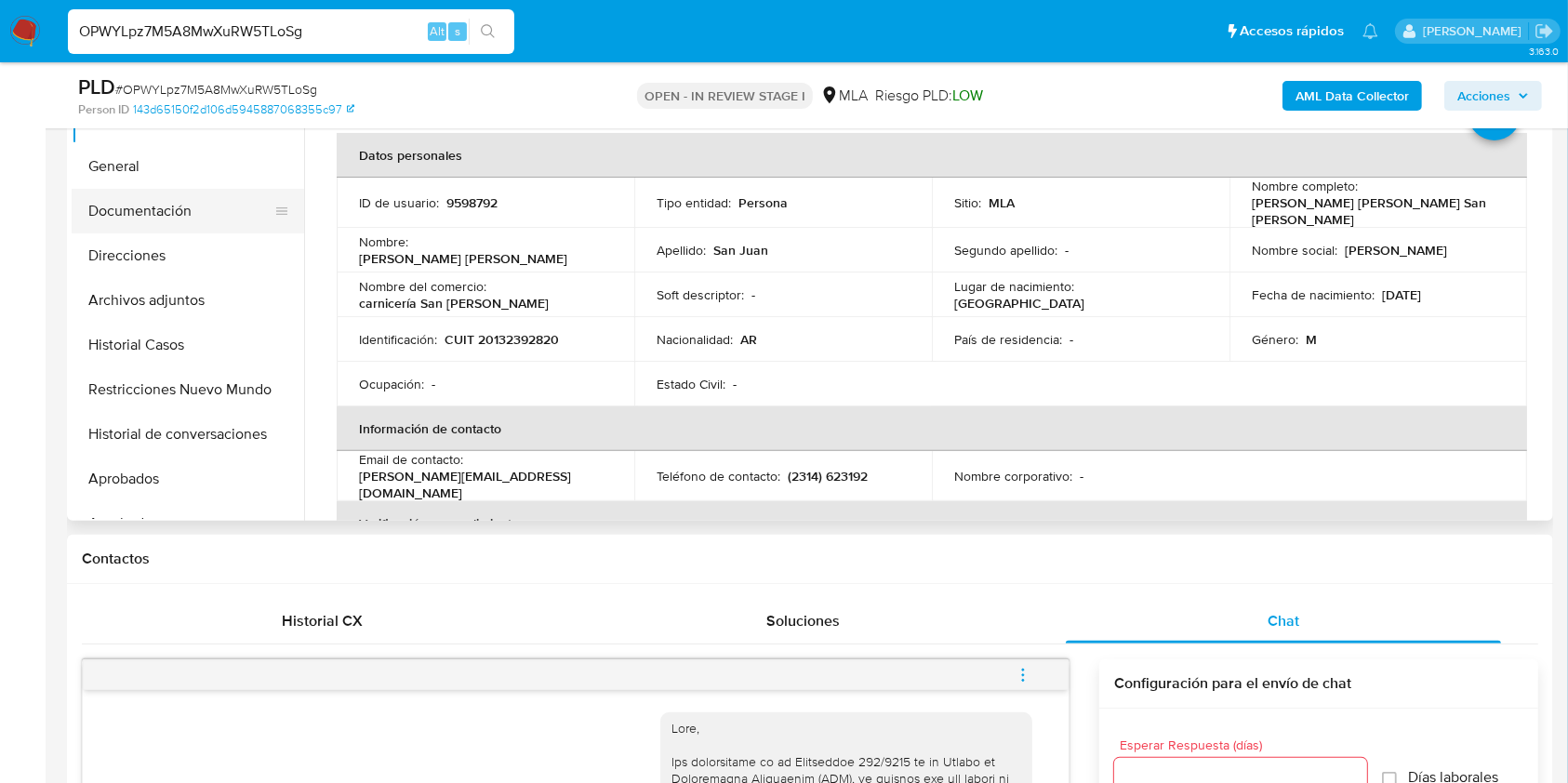
click at [170, 213] on button "Documentación" at bounding box center [180, 211] width 217 height 45
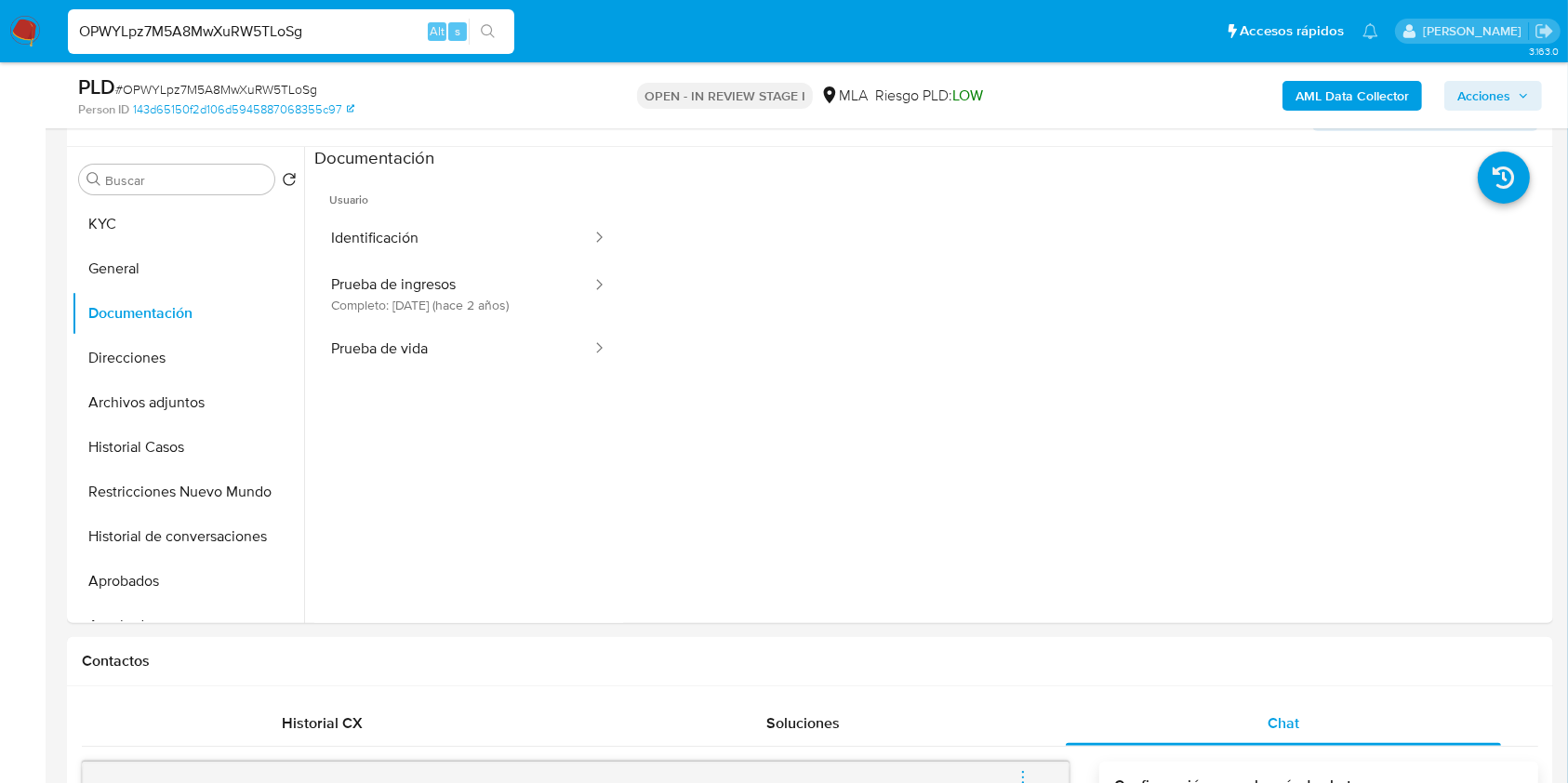
scroll to position [335, 0]
click at [387, 24] on input "OPWYLpz7M5A8MwXuRW5TLoSg" at bounding box center [291, 32] width 447 height 24
paste input "YAARkajOPPaH5PgVxhshEDfE"
type input "YAARkajOPPaH5PgVxhshEDfE"
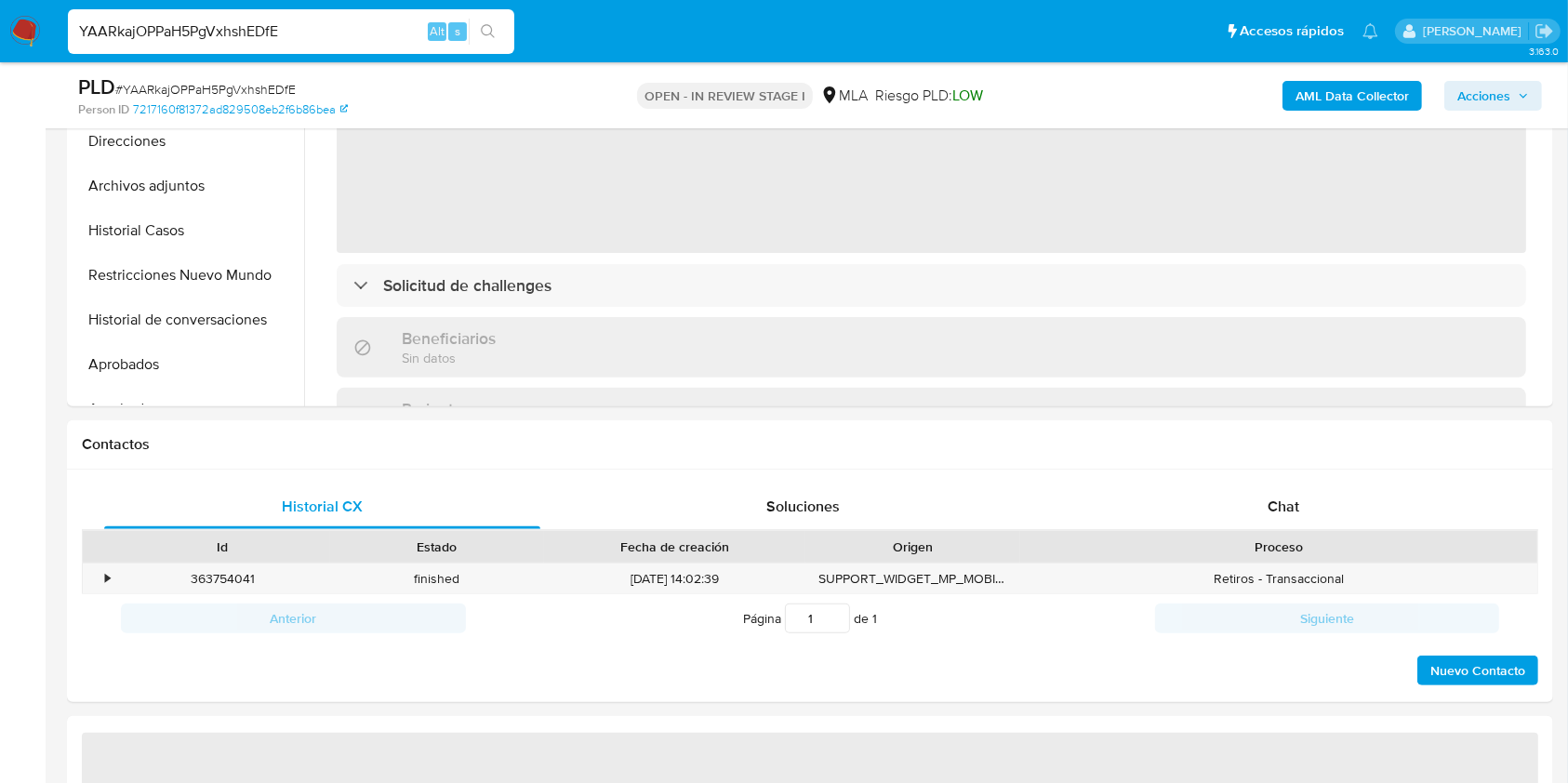
select select "10"
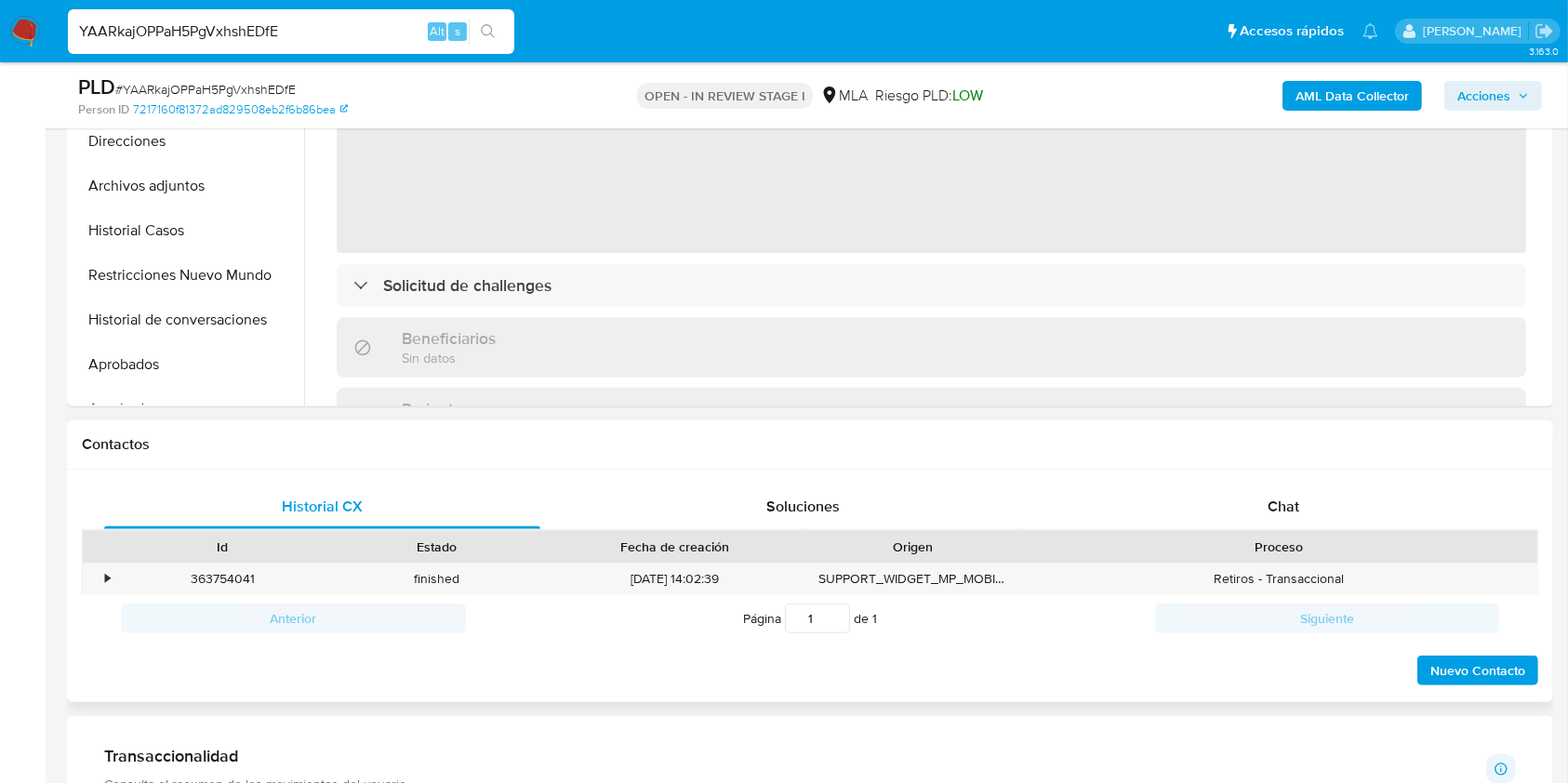
scroll to position [678, 0]
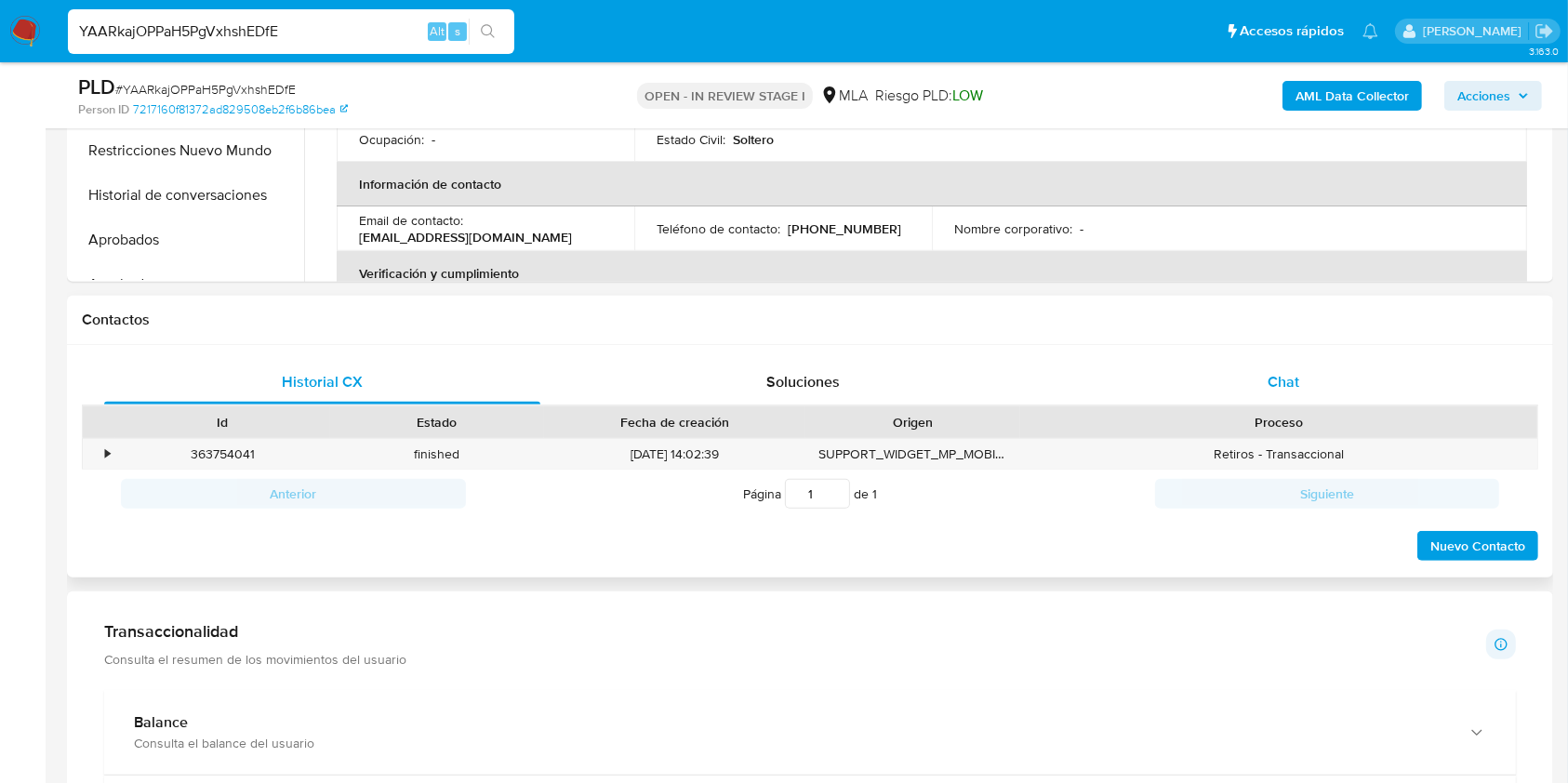
click at [1287, 385] on span "Chat" at bounding box center [1284, 382] width 32 height 21
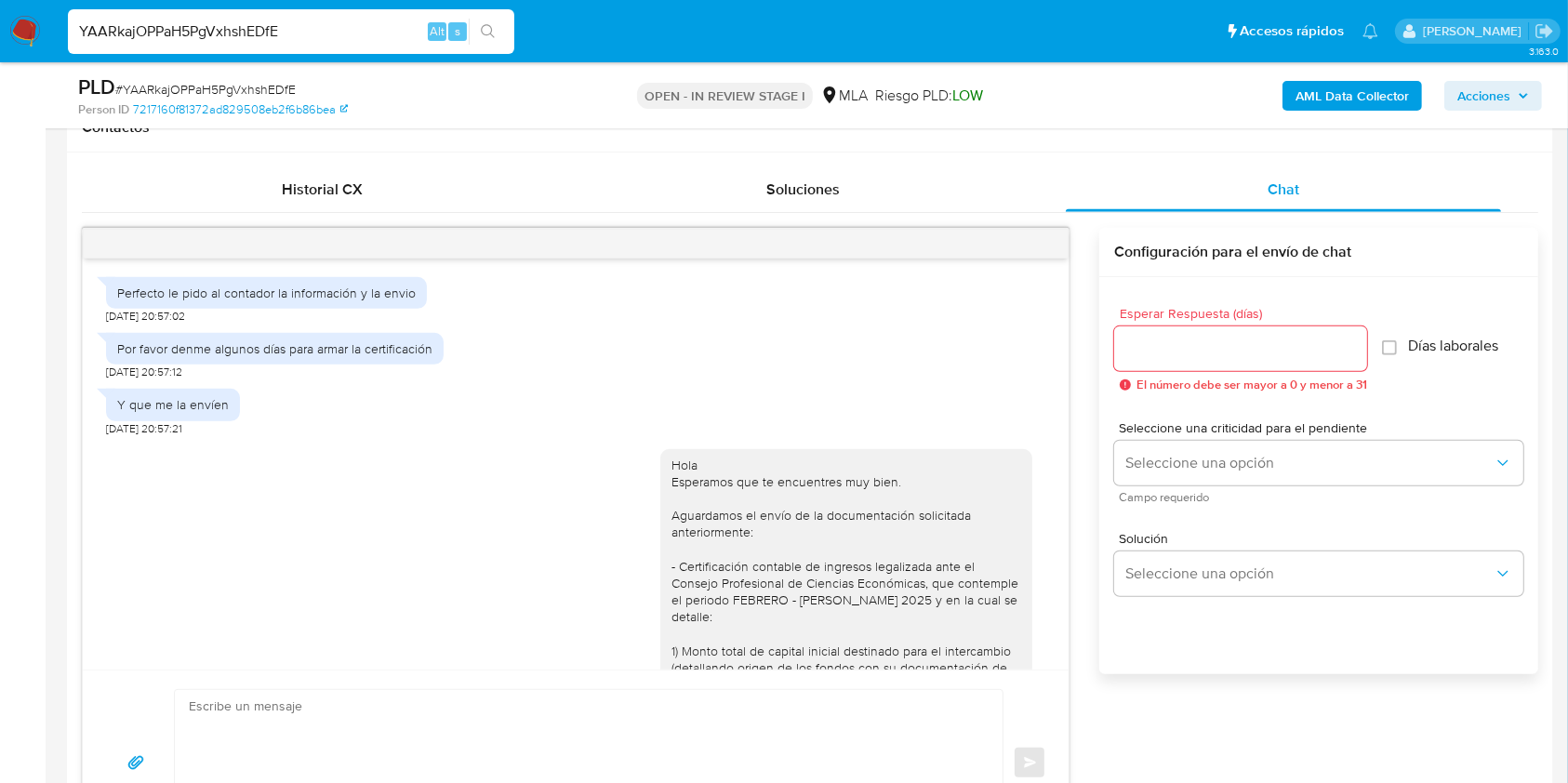
scroll to position [1521, 0]
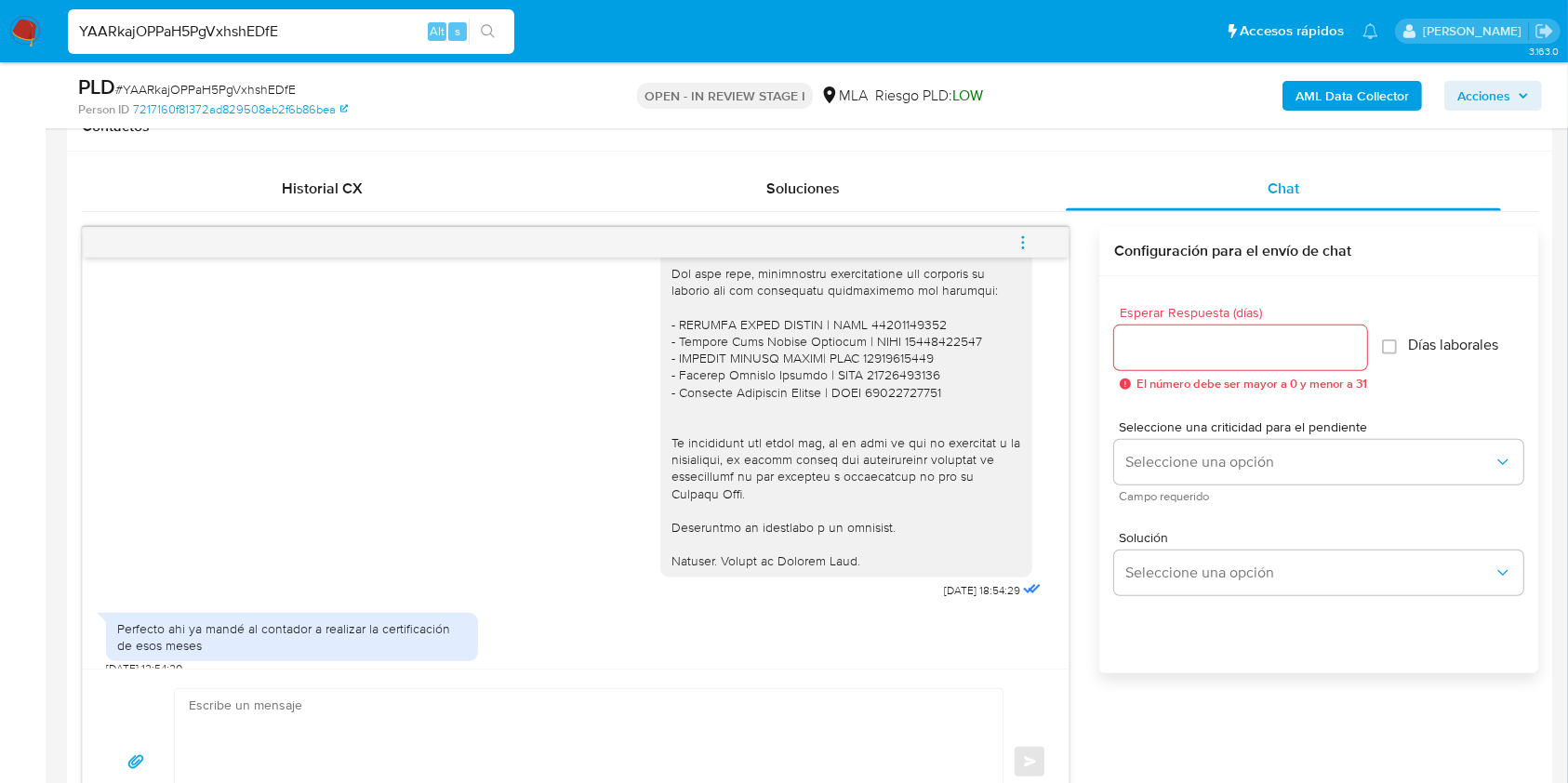
click at [350, 35] on input "YAARkajOPPaH5PgVxhshEDfE" at bounding box center [291, 32] width 447 height 24
paste input "VFoZnEC93ckrza4oTcSjavLj"
type input "VFoZnEC93ckrza4oTcSjavLj"
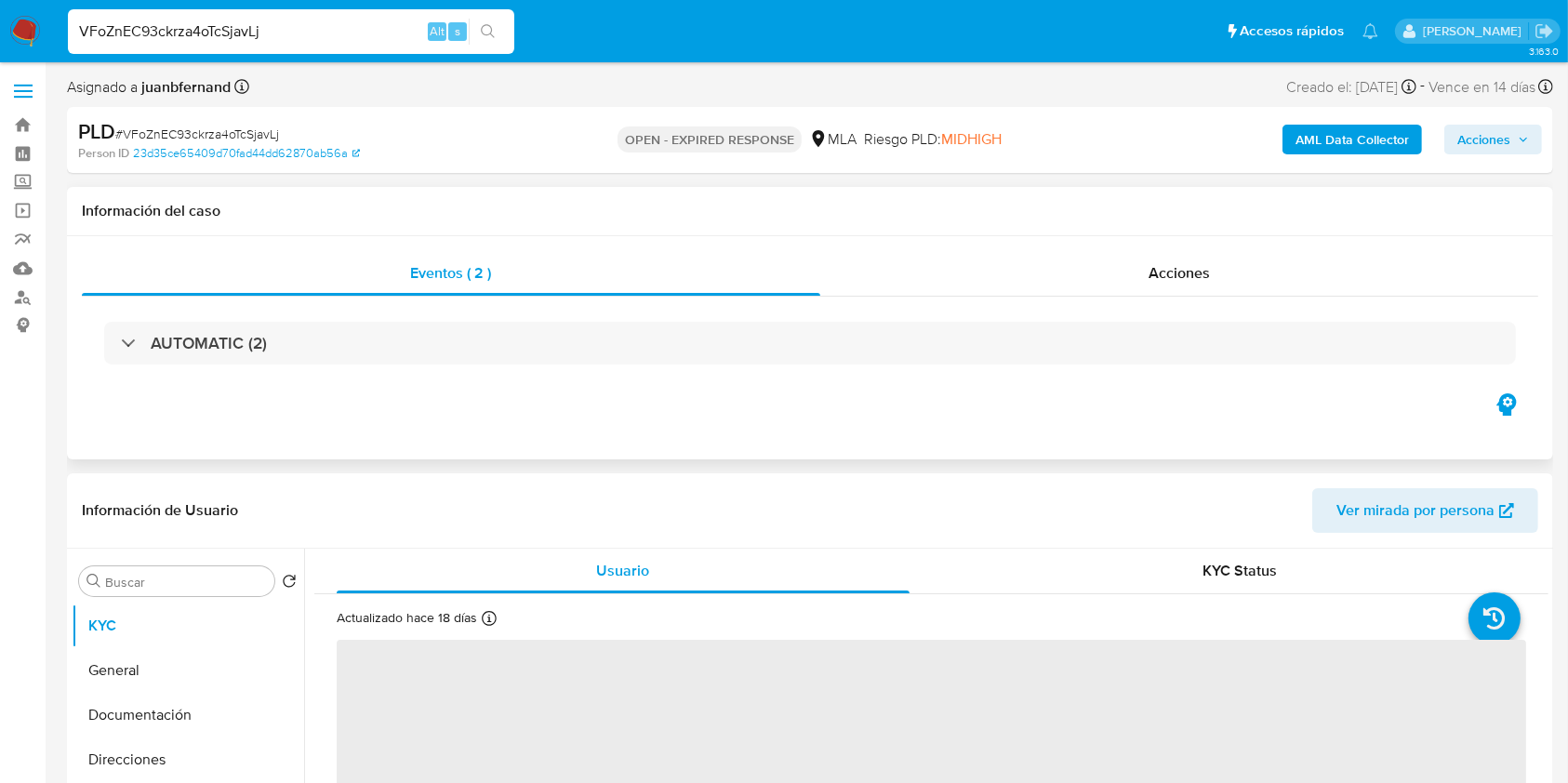
select select "10"
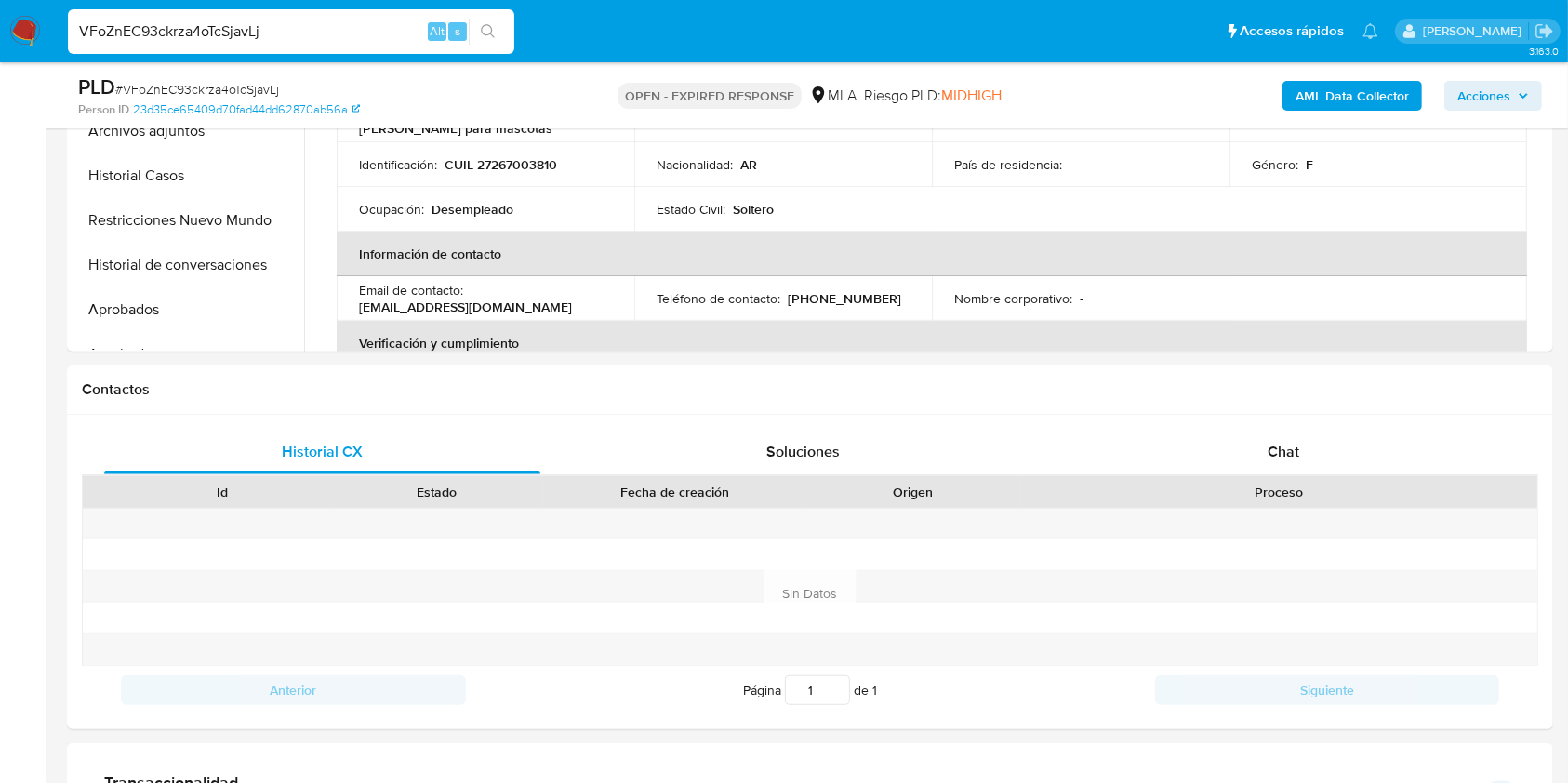
scroll to position [617, 0]
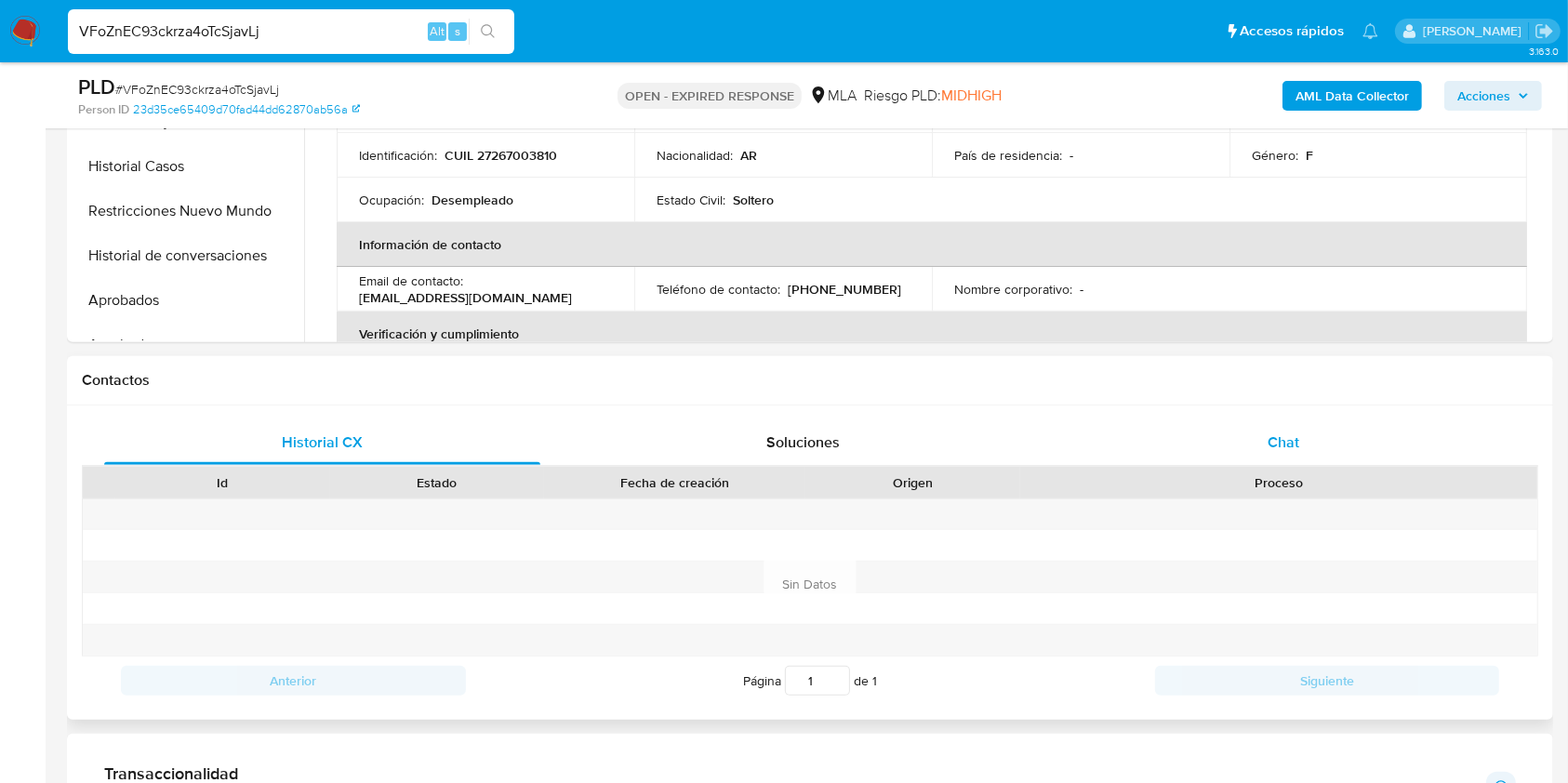
click at [1198, 449] on div "Chat" at bounding box center [1284, 443] width 437 height 45
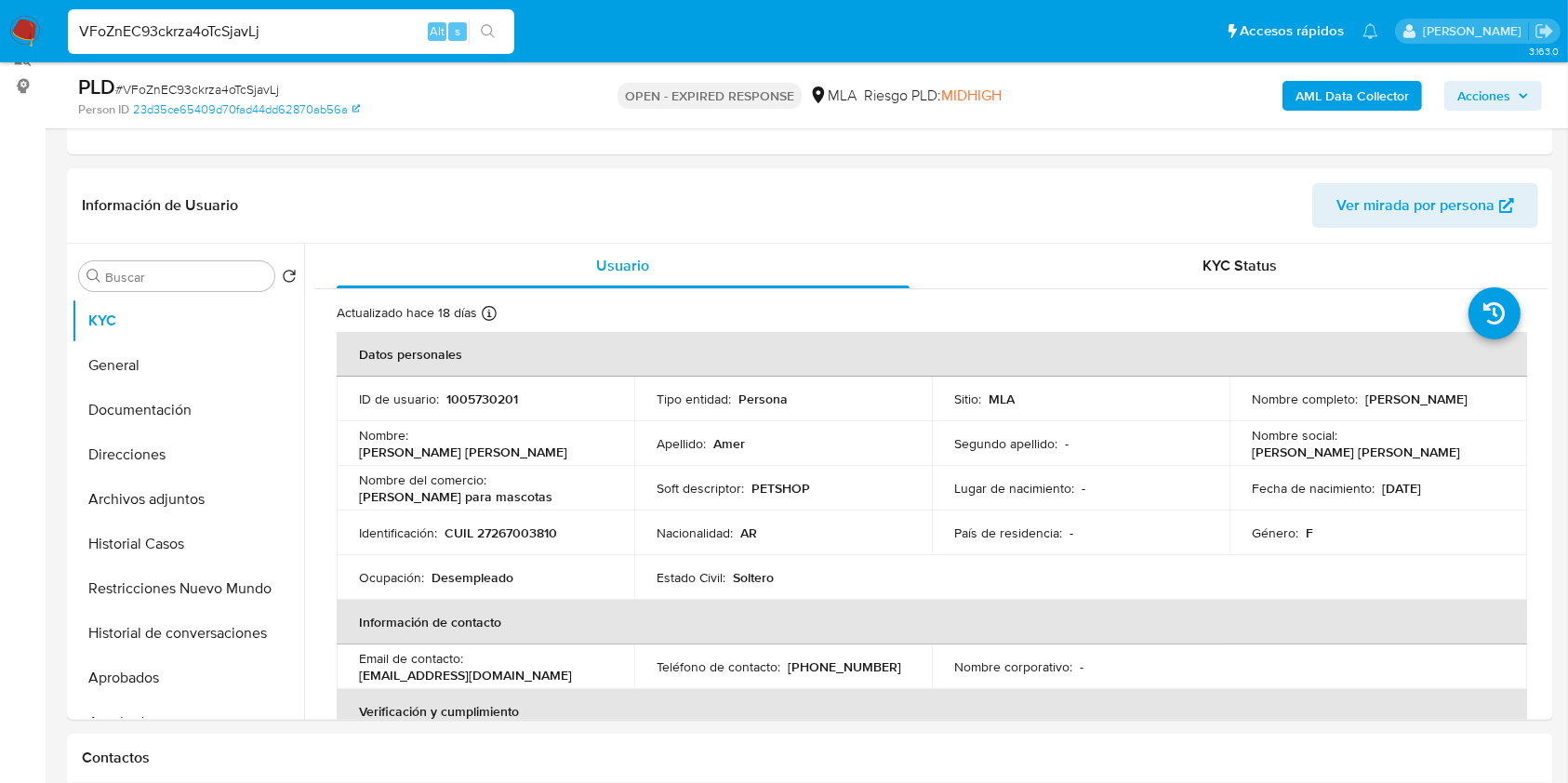
scroll to position [257, 0]
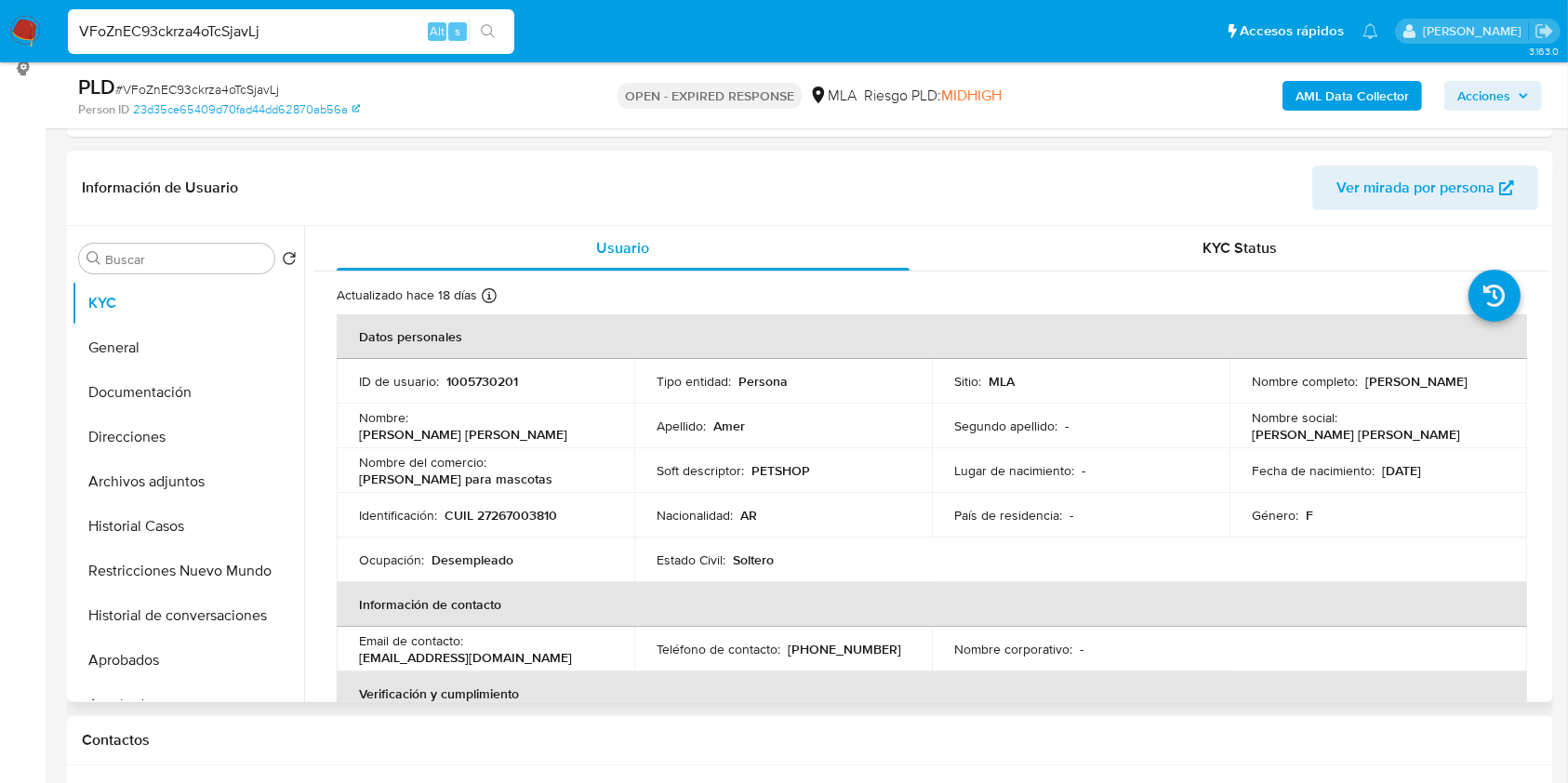
click at [513, 515] on p "CUIL 27267003810" at bounding box center [501, 515] width 113 height 17
copy p "27267003810"
click at [364, 35] on input "VFoZnEC93ckrza4oTcSjavLj" at bounding box center [291, 32] width 447 height 24
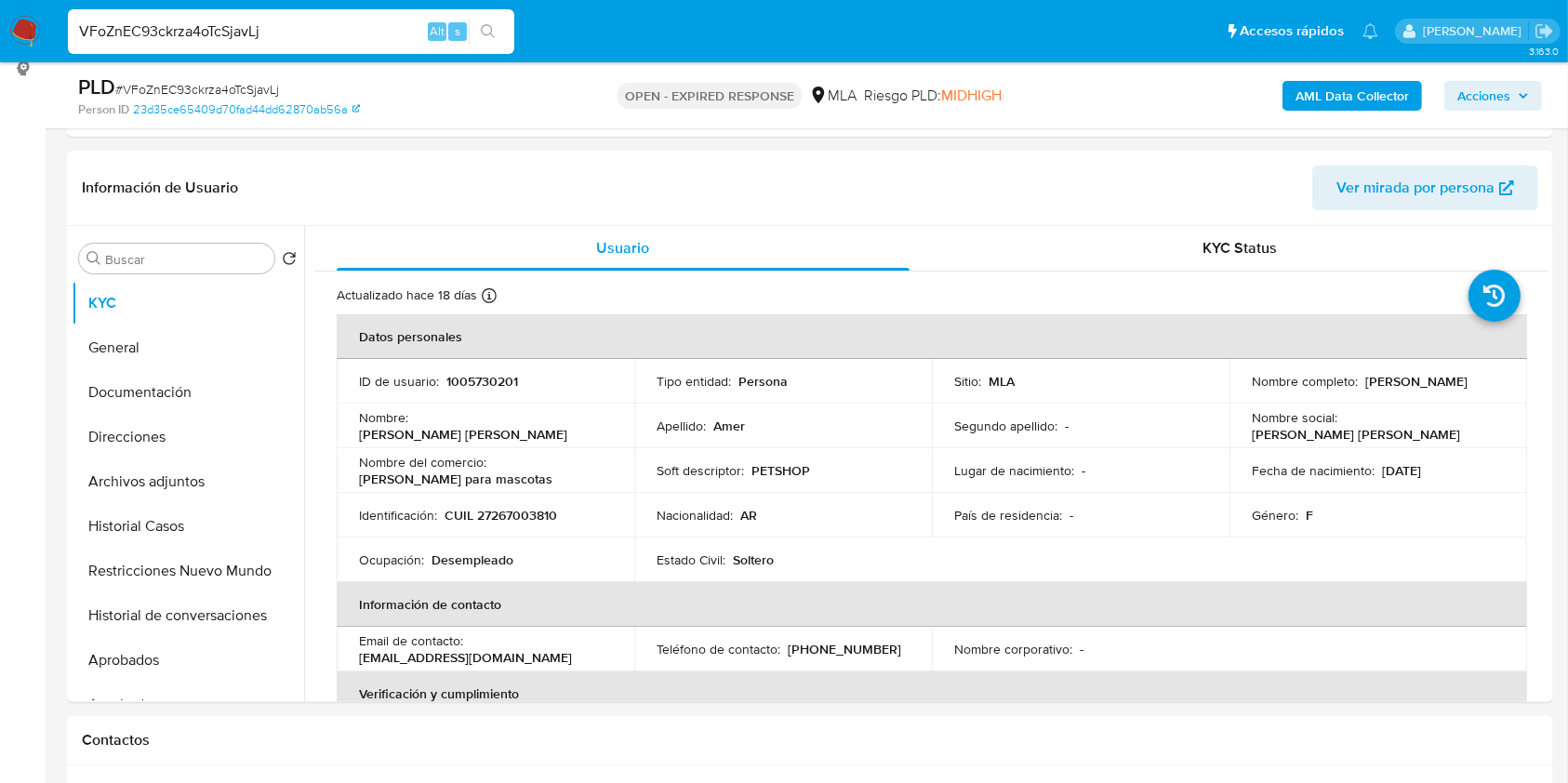
paste input "sAAbbkm5ZHarCi82oDofzk8W"
type input "sAAbbkm5ZHarCi82oDofzk8W"
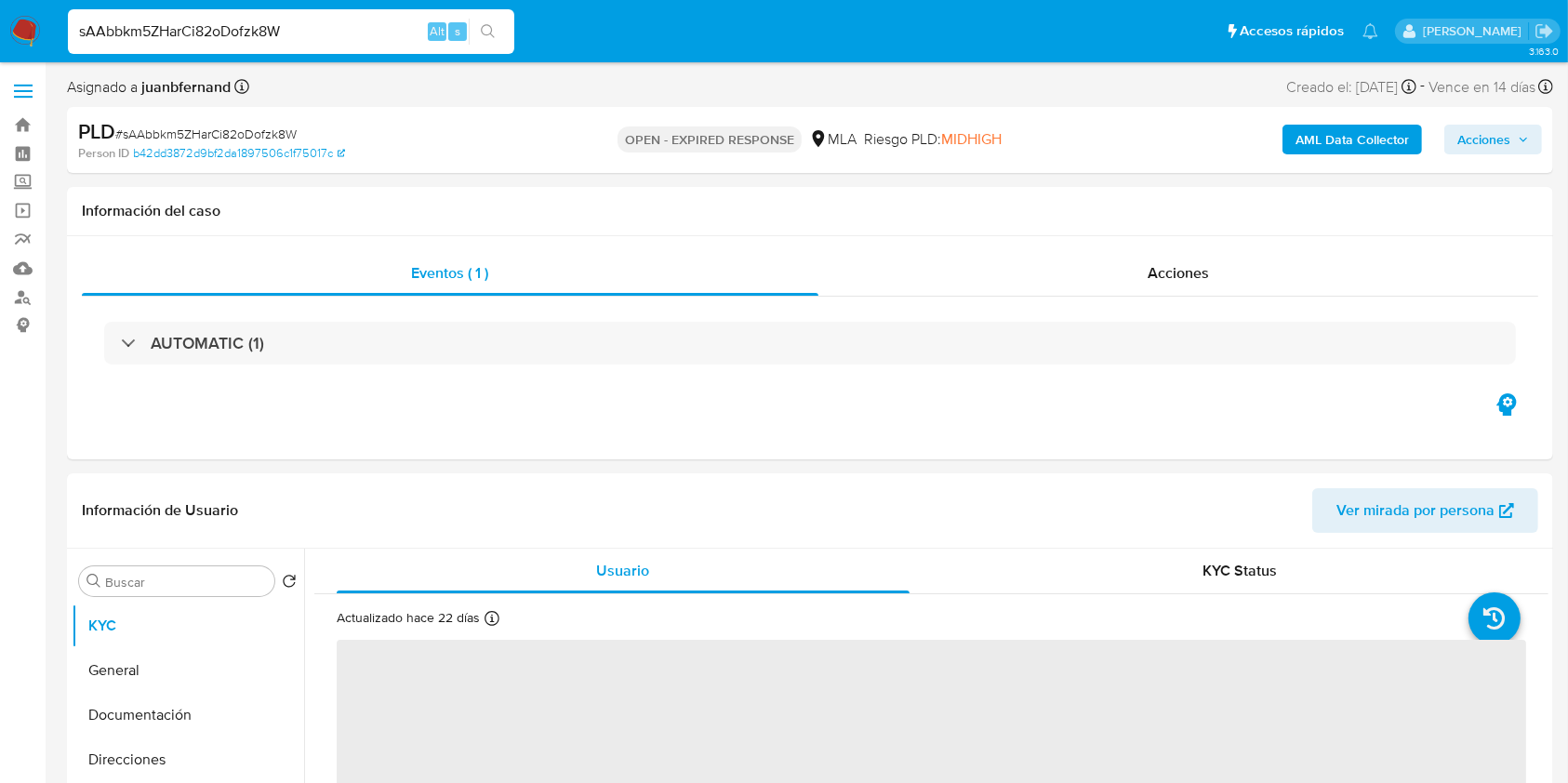
select select "10"
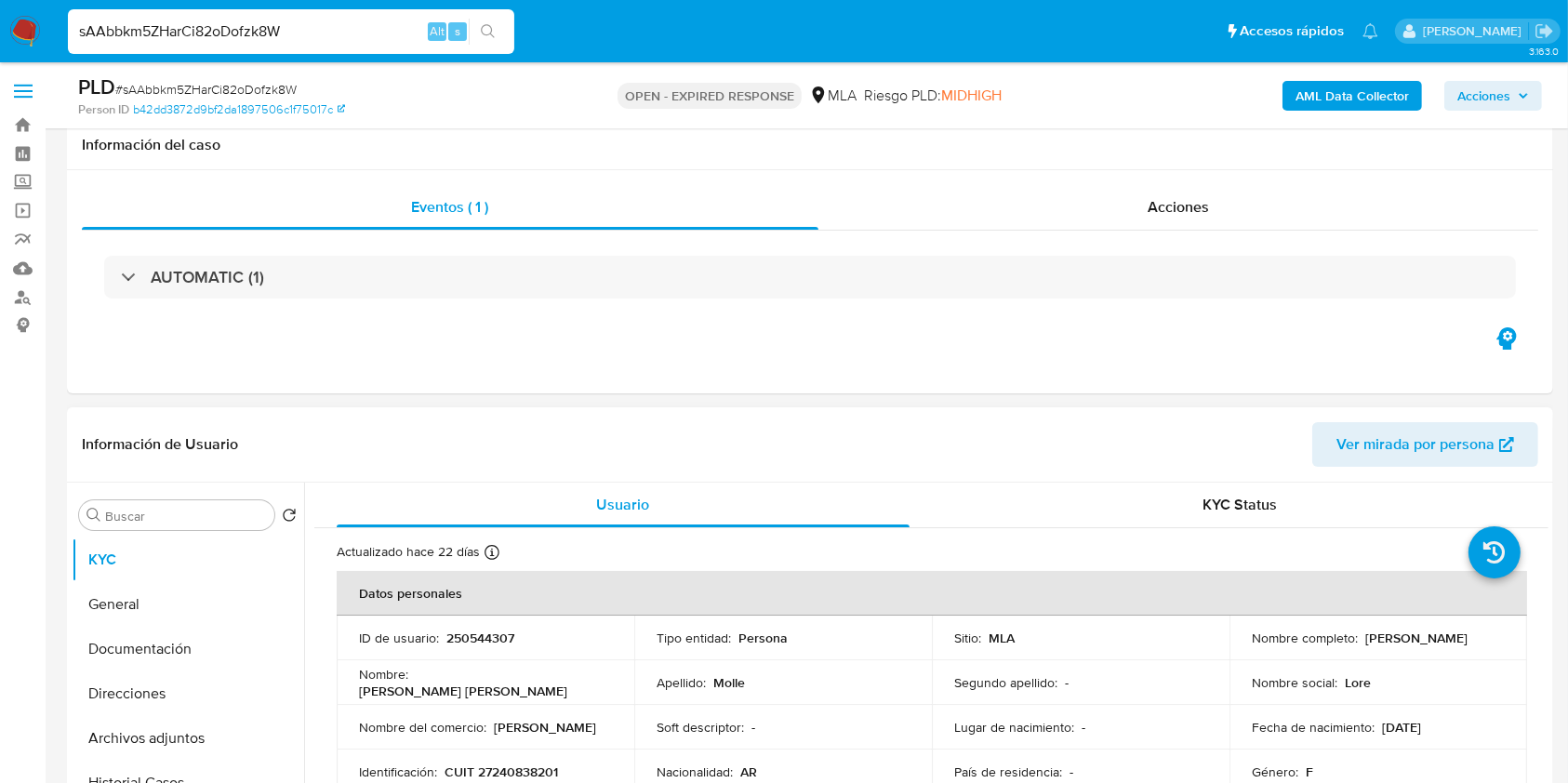
scroll to position [136, 0]
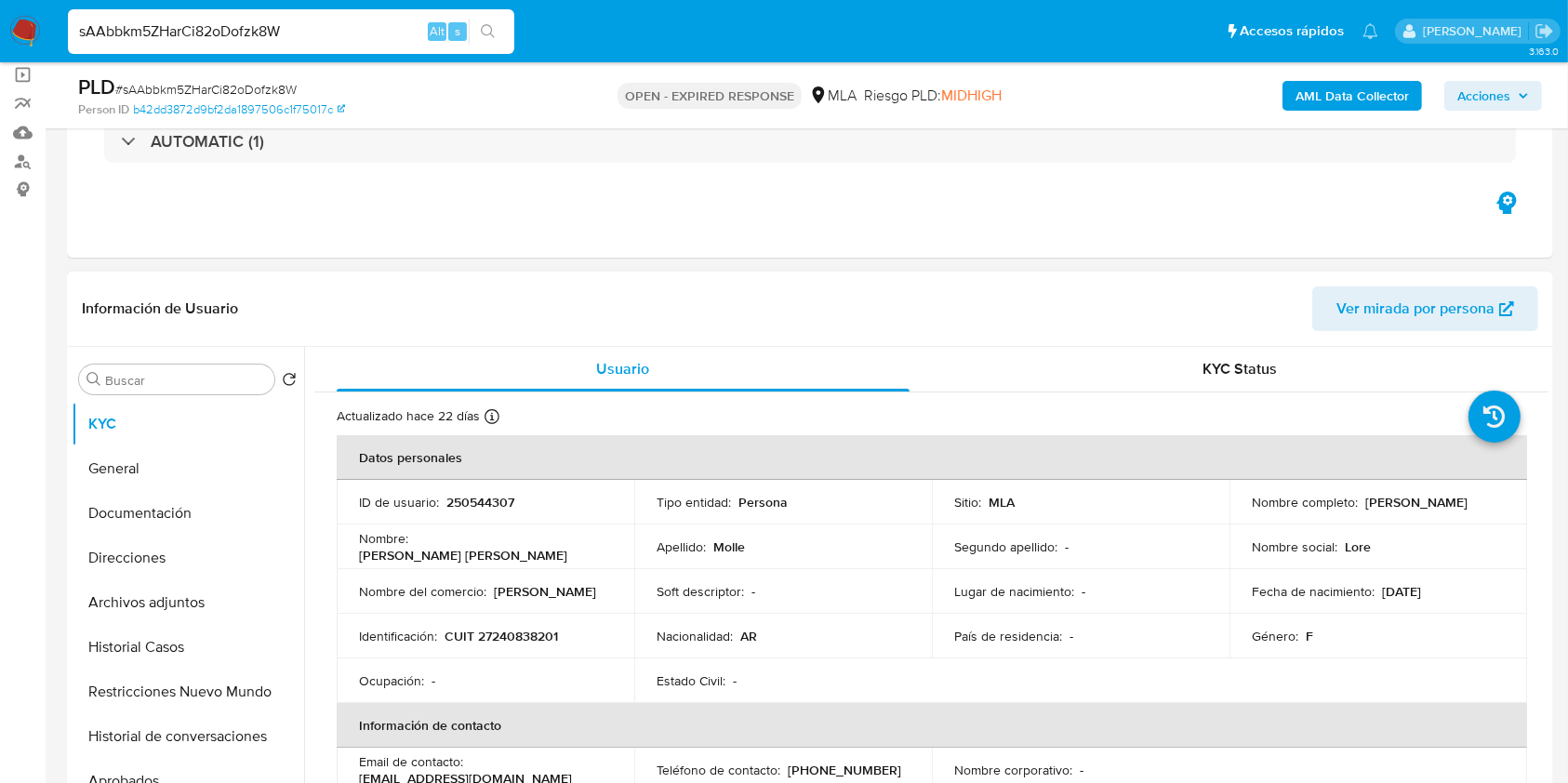
click at [517, 639] on p "CUIT 27240838201" at bounding box center [502, 636] width 114 height 17
copy p "27240838201"
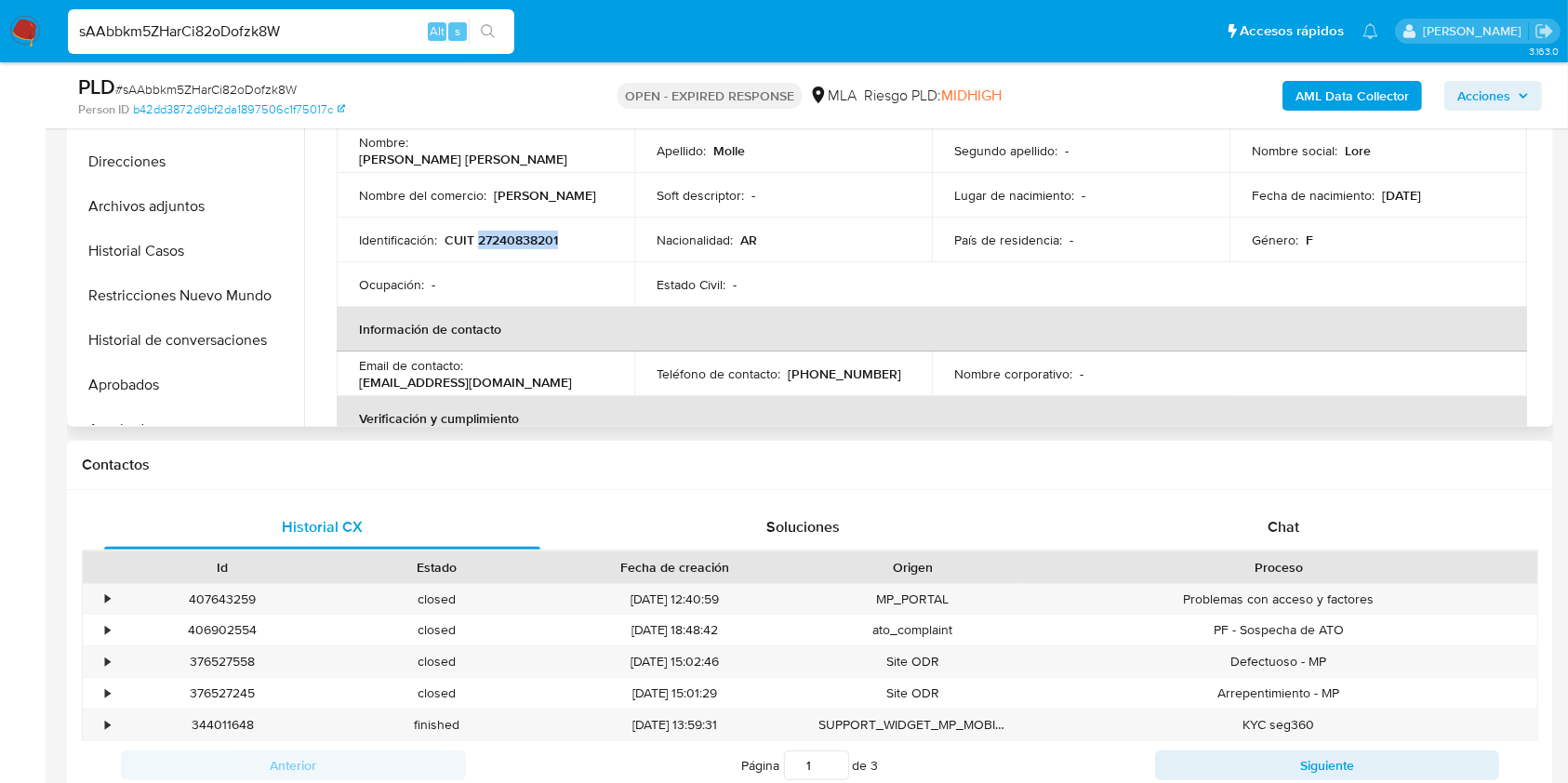
scroll to position [535, 0]
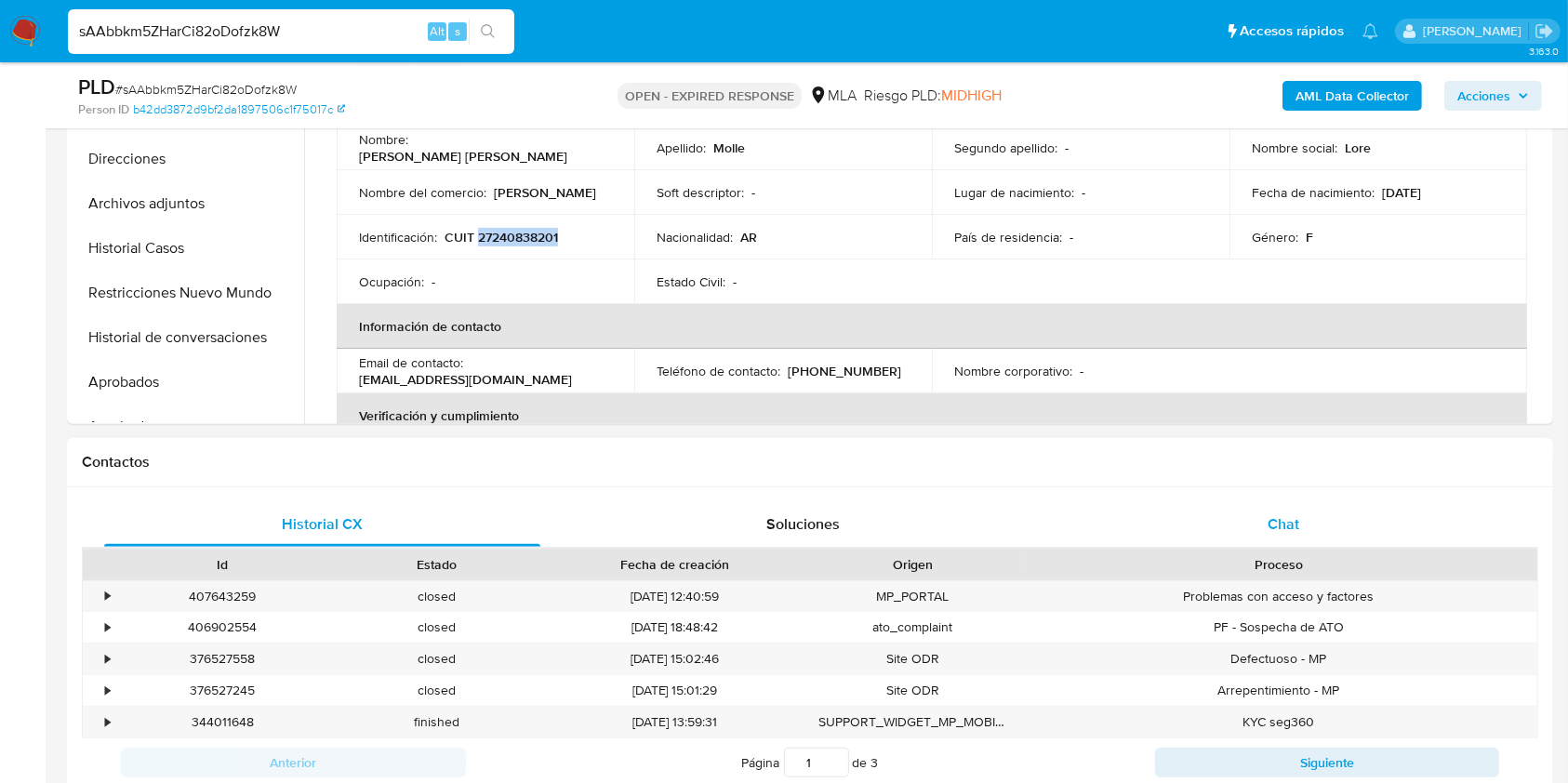
click at [1299, 524] on div "Chat" at bounding box center [1284, 524] width 437 height 45
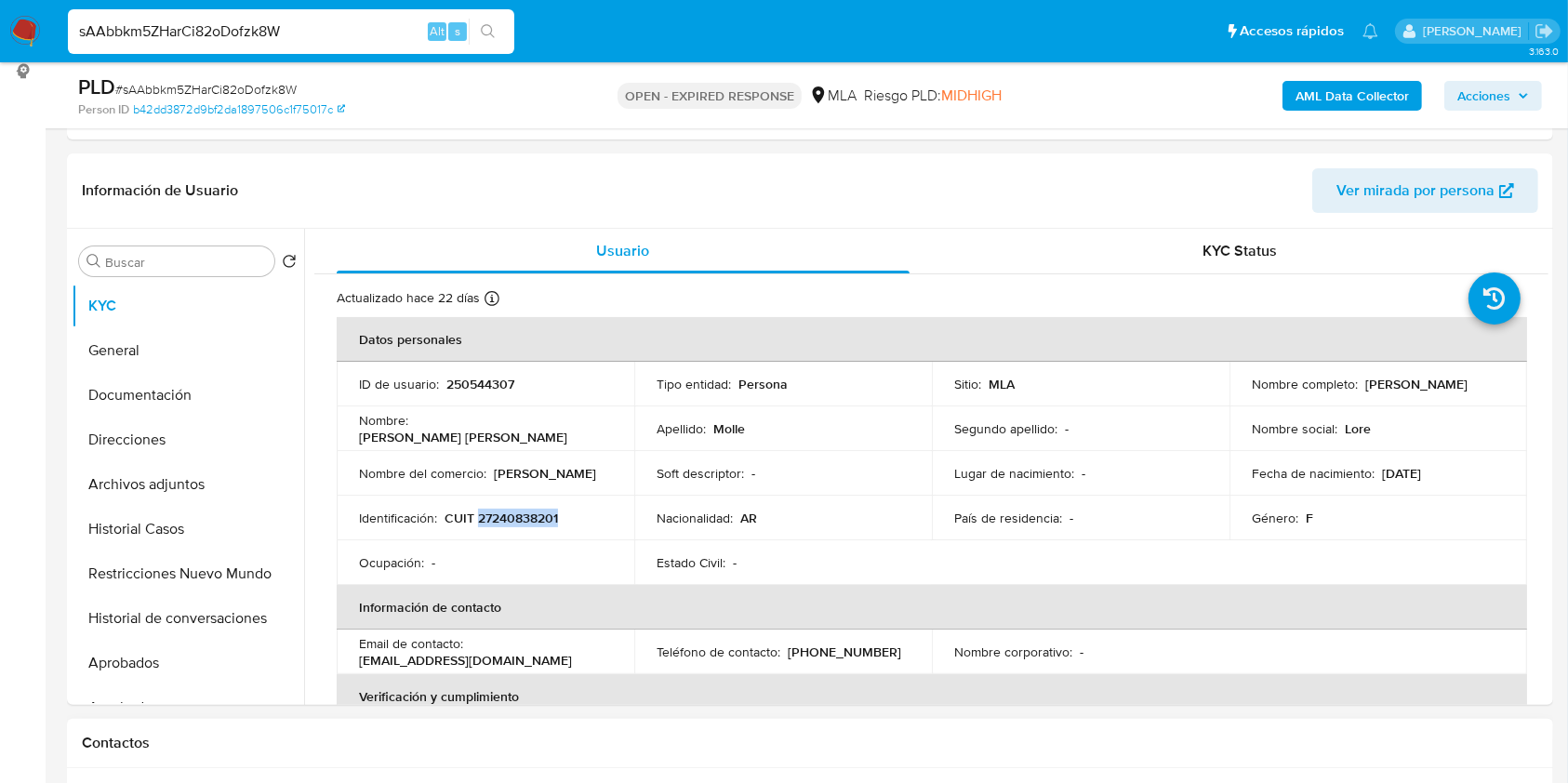
scroll to position [253, 0]
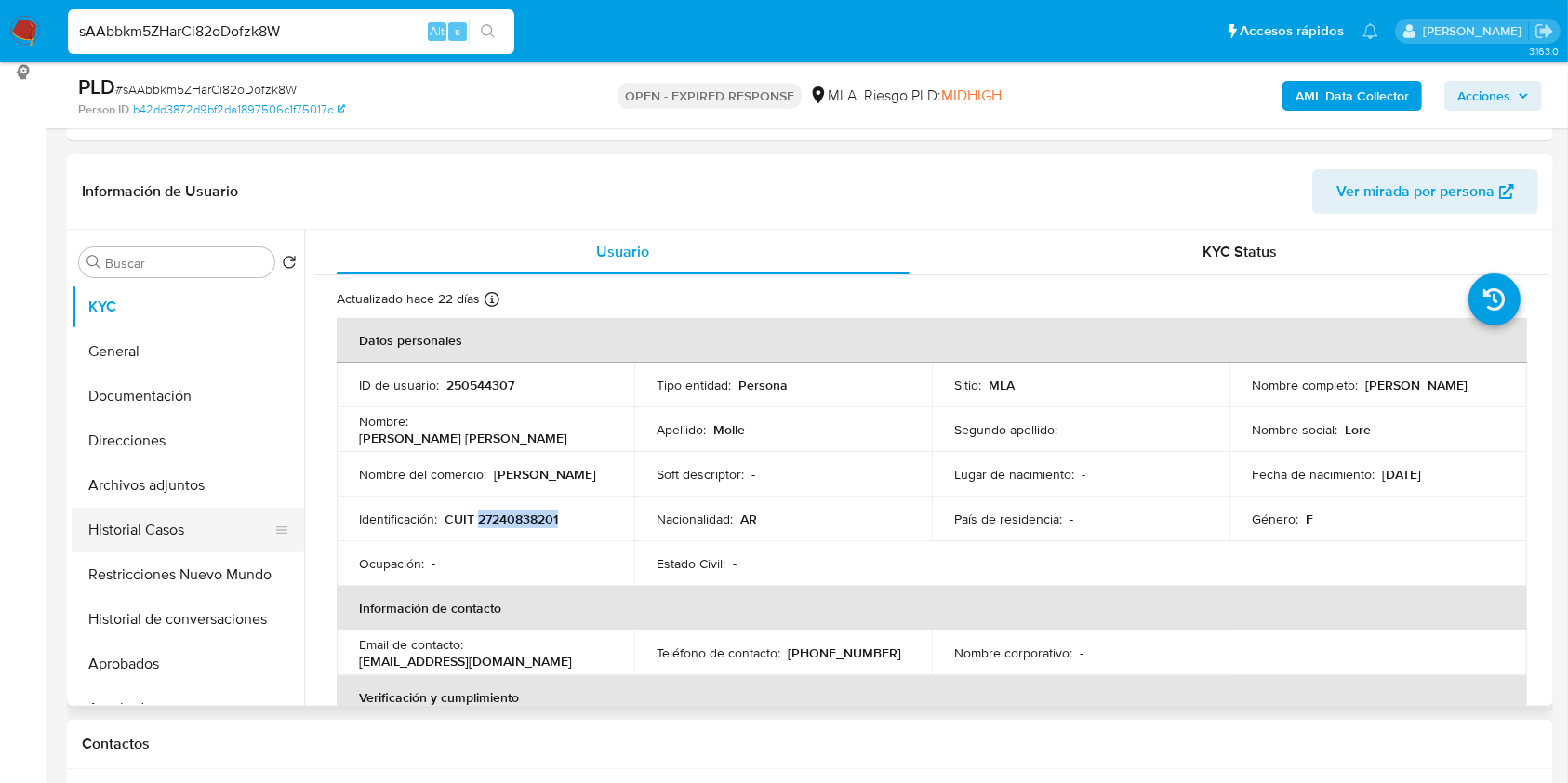
click at [155, 532] on button "Historial Casos" at bounding box center [180, 530] width 217 height 45
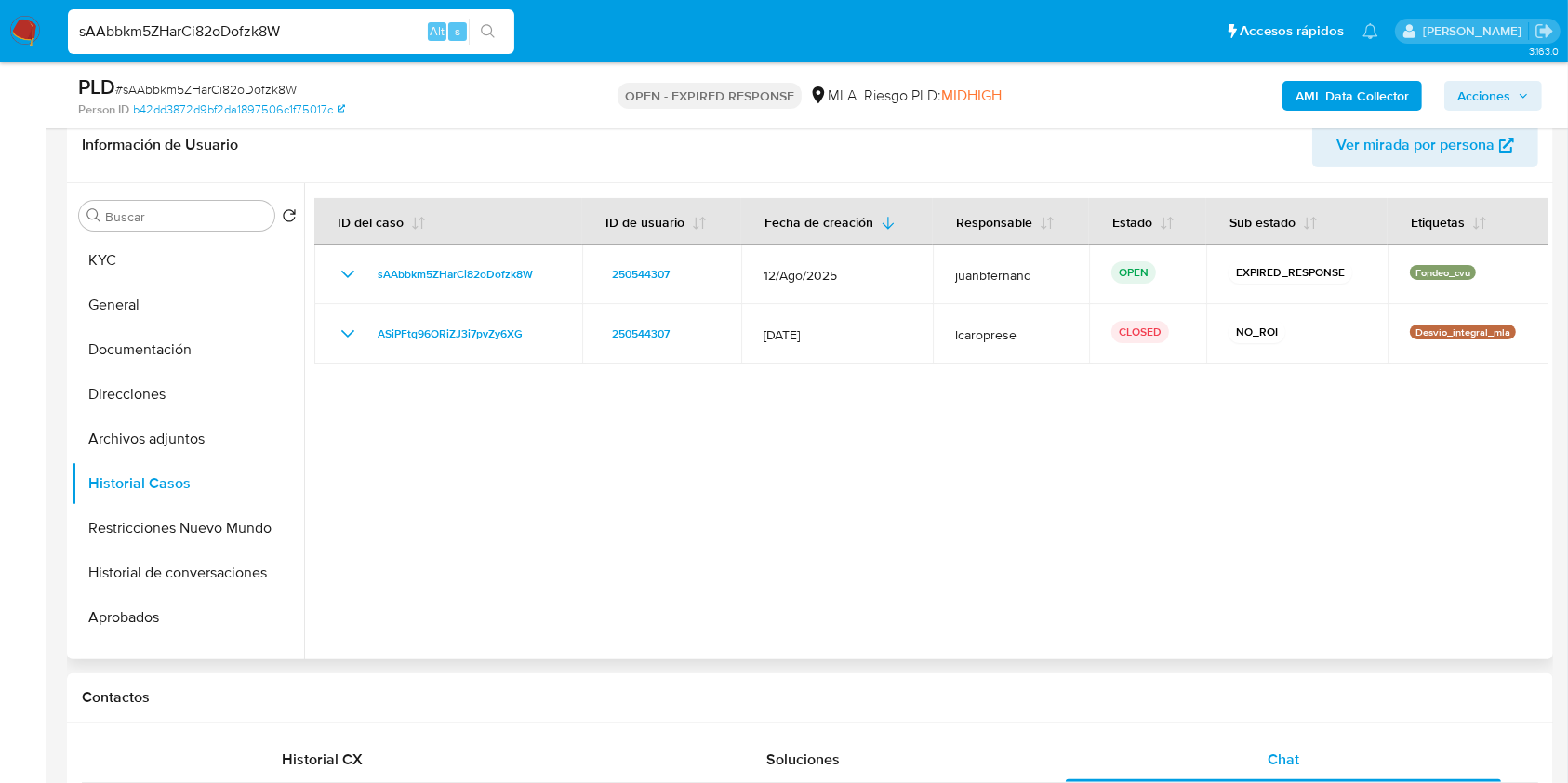
scroll to position [313, 0]
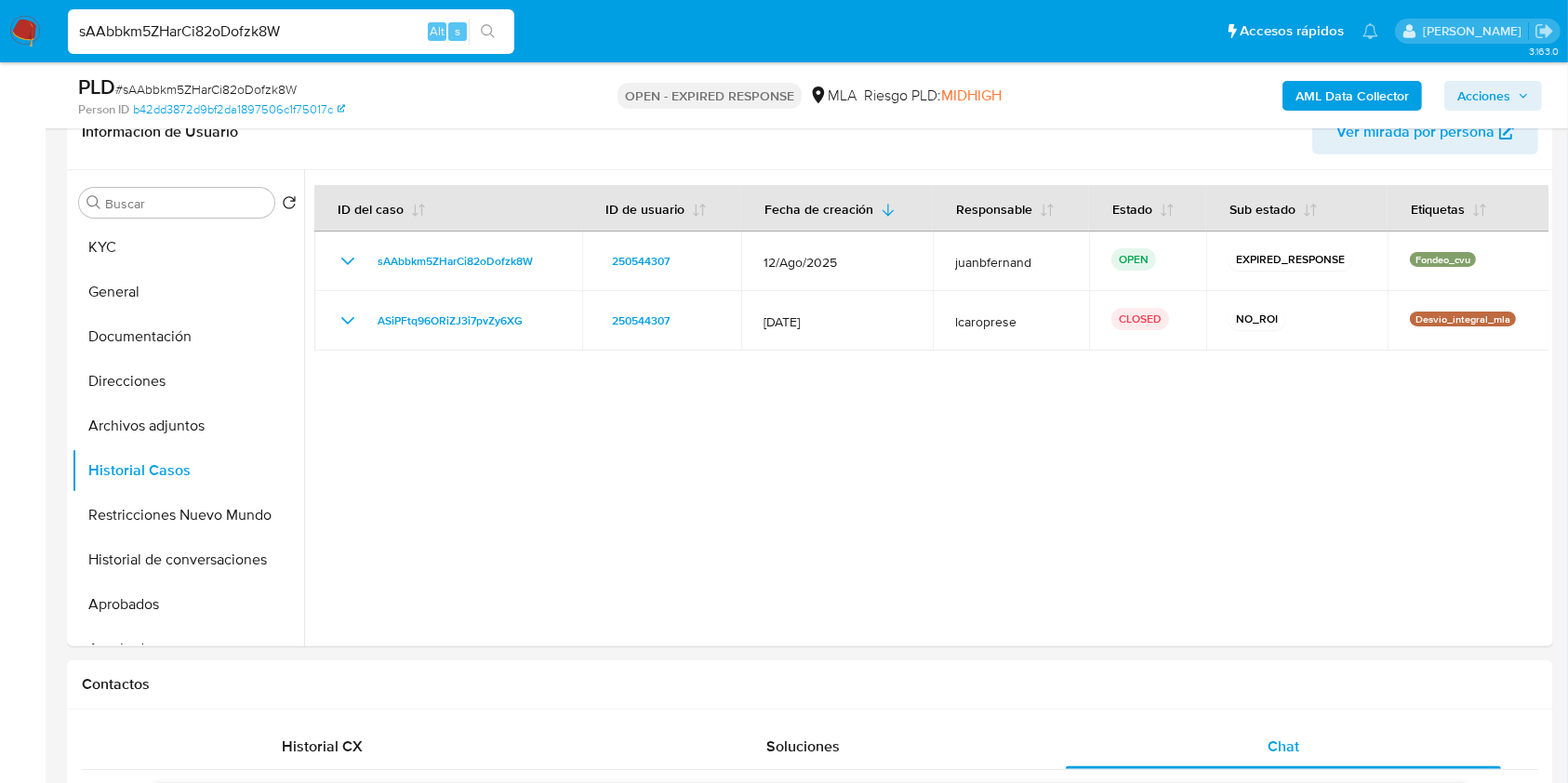
click at [359, 23] on input "sAAbbkm5ZHarCi82oDofzk8W" at bounding box center [291, 32] width 447 height 24
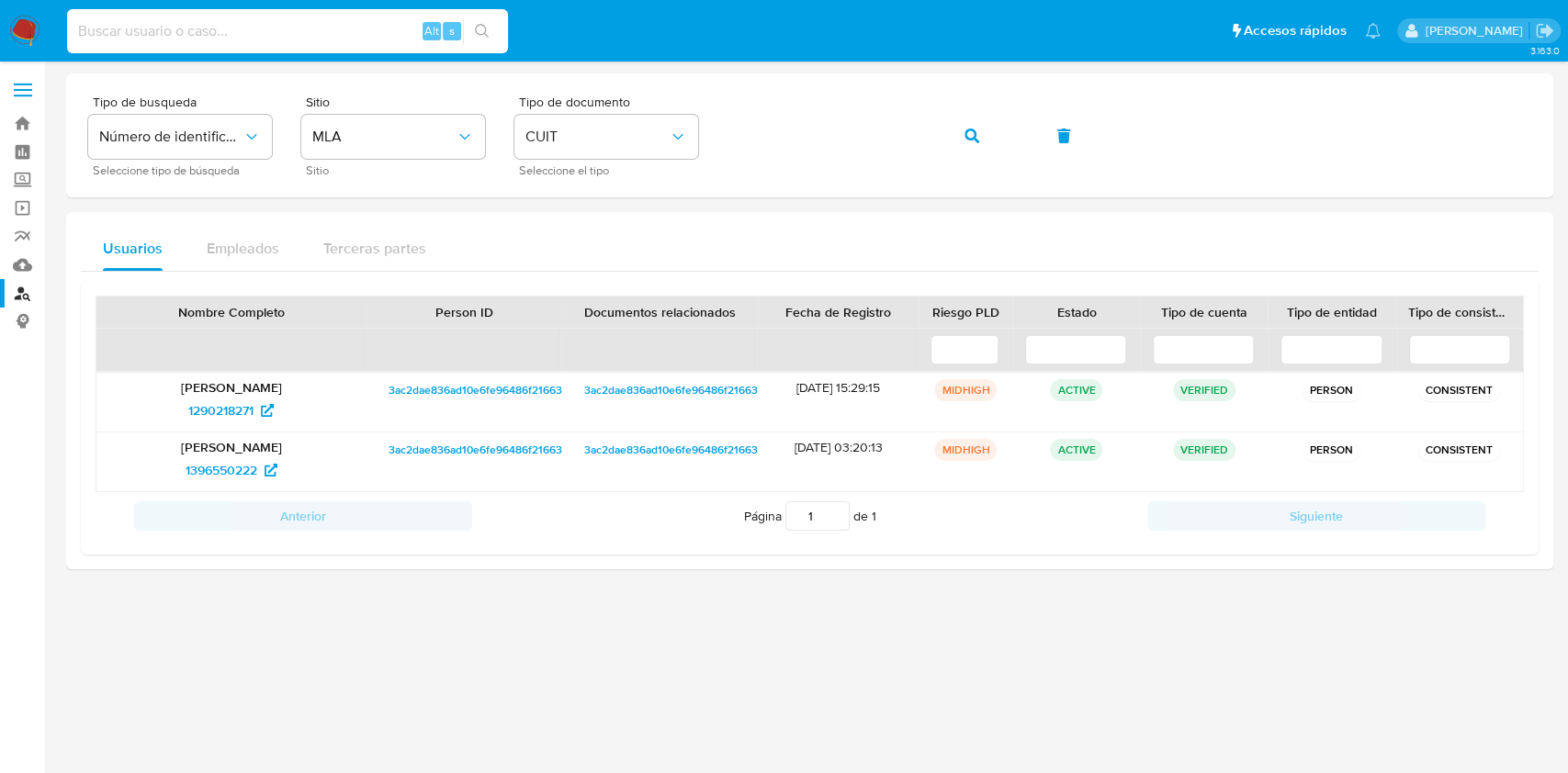
click at [322, 19] on input at bounding box center [287, 31] width 441 height 24
paste input "VFoZnEC93ckrza4oTcSjavLj"
type input "VFoZnEC93ckrza4oTcSjavLj"
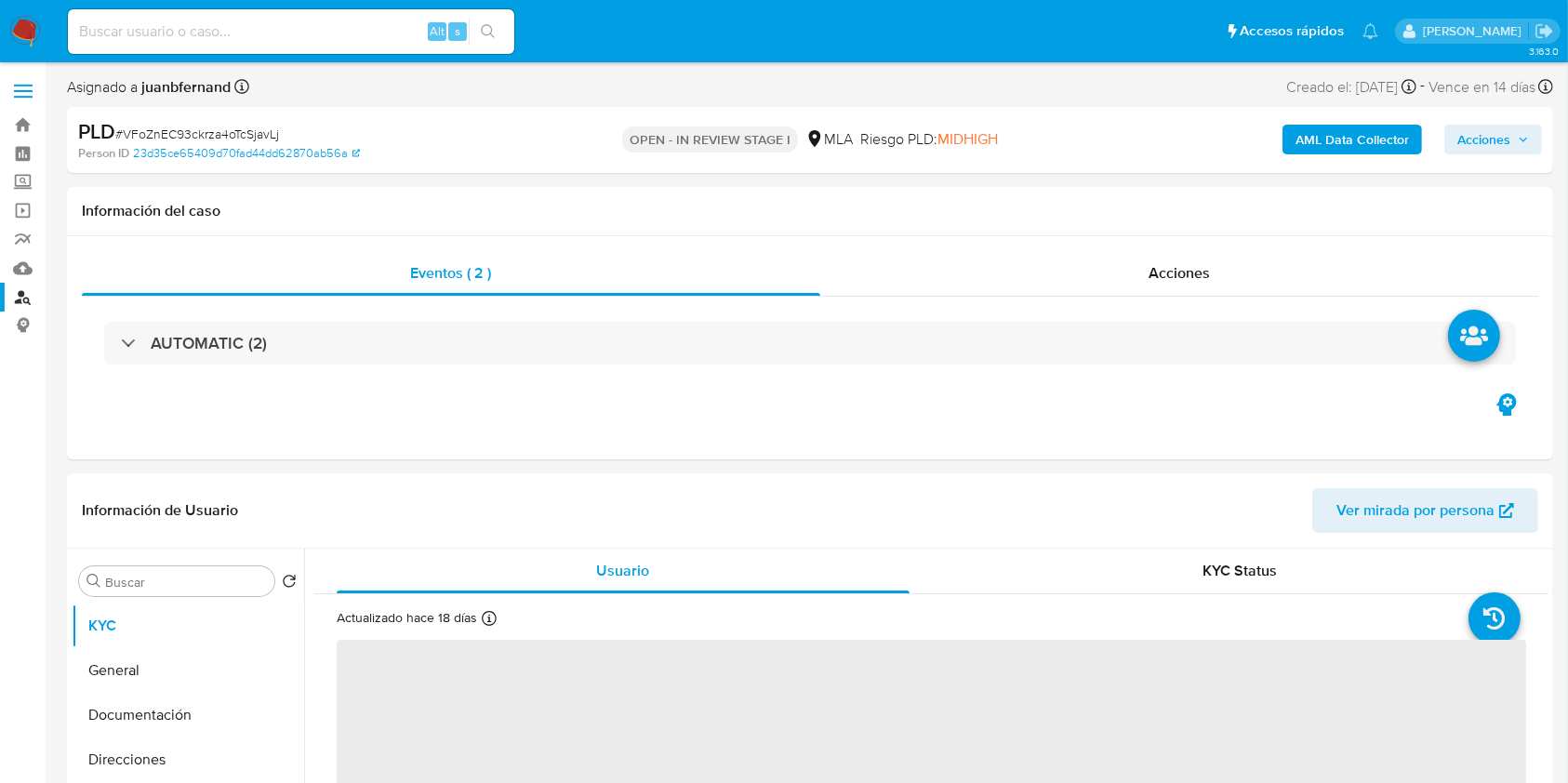
select select "10"
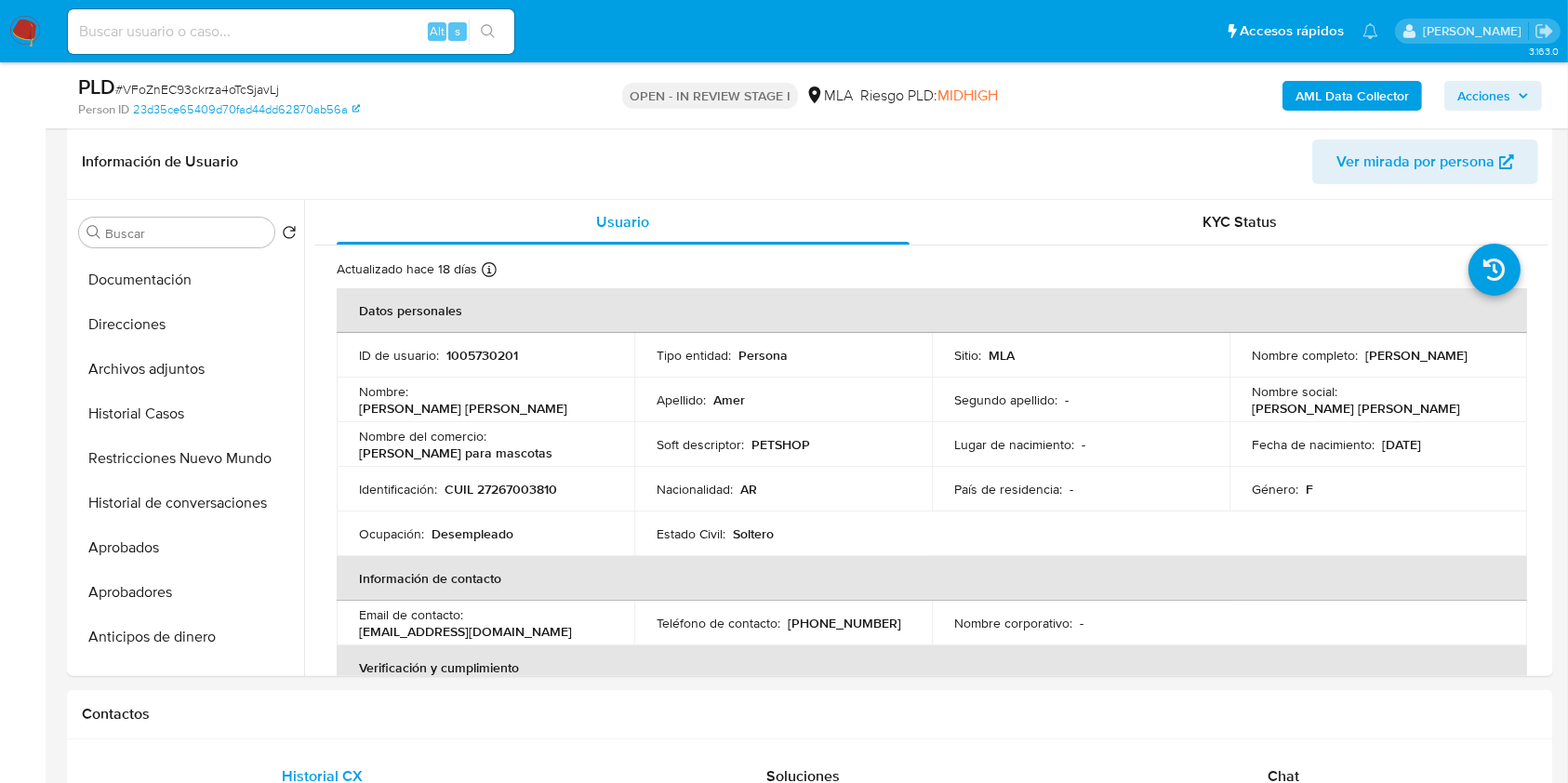
scroll to position [282, 0]
click at [181, 448] on button "Restricciones Nuevo Mundo" at bounding box center [180, 460] width 217 height 45
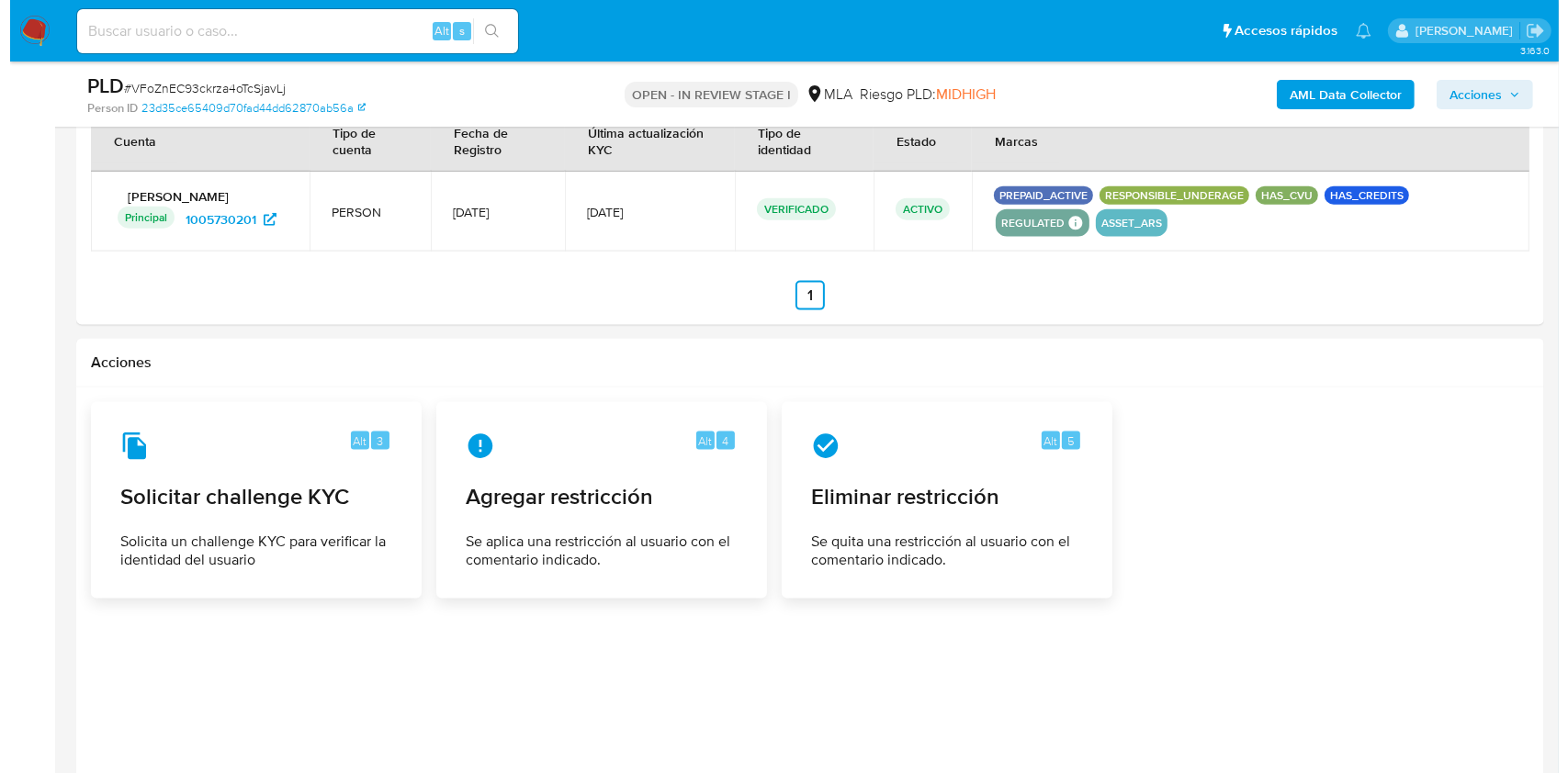
scroll to position [2385, 0]
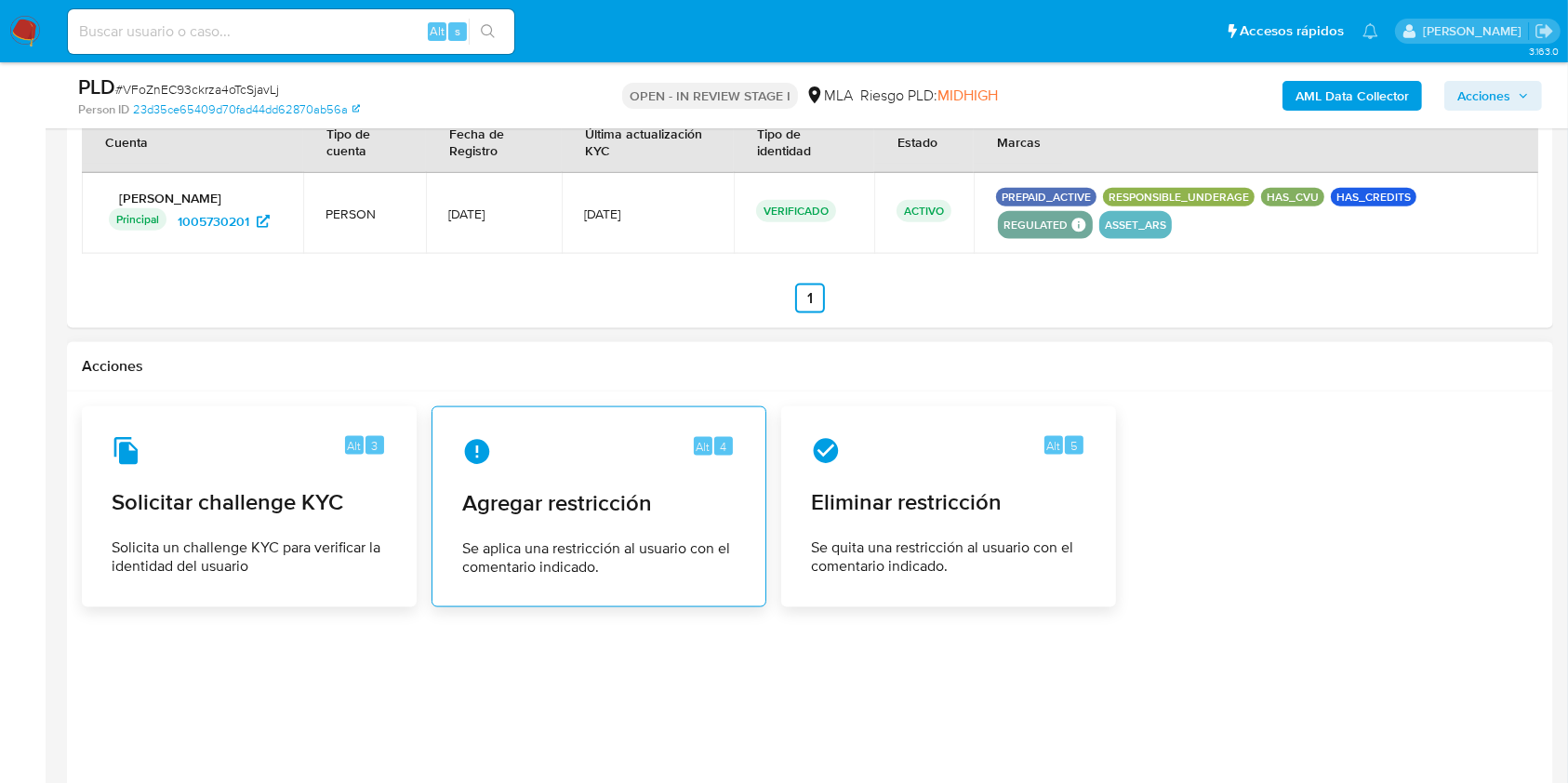
click at [518, 501] on span "Agregar restricción" at bounding box center [598, 503] width 273 height 28
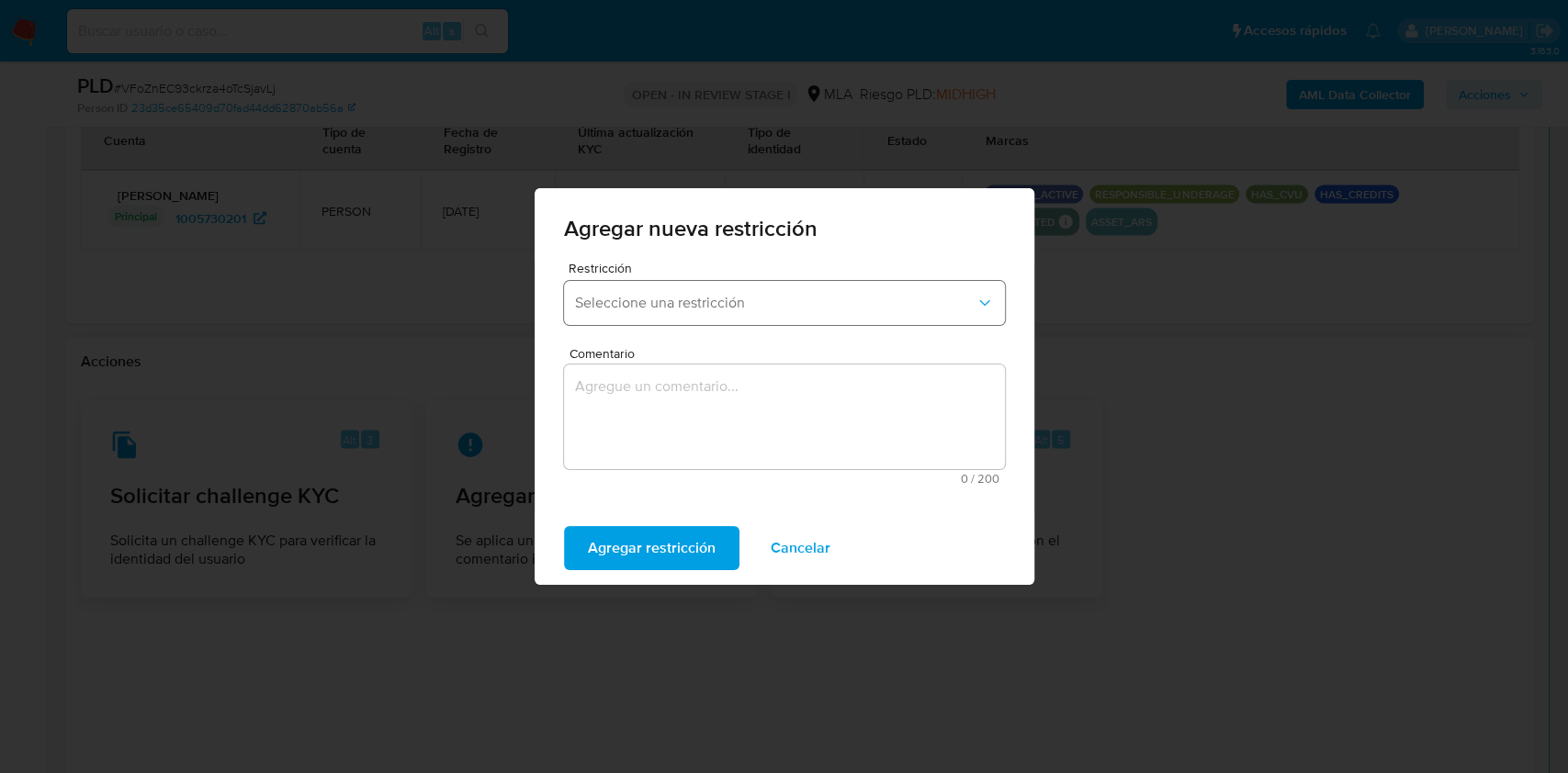
click at [766, 319] on button "Seleccione una restricción" at bounding box center [784, 303] width 441 height 44
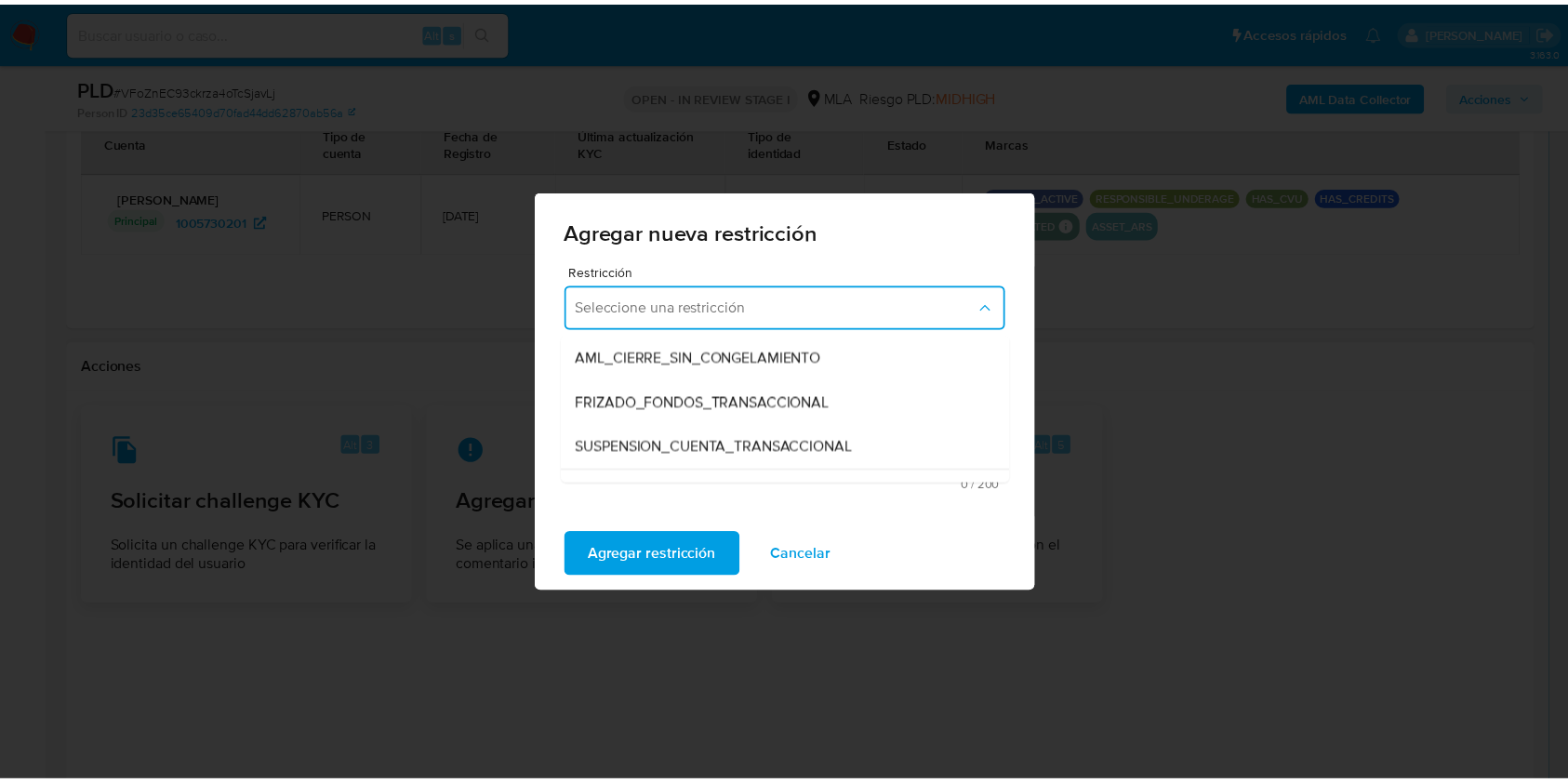
scroll to position [178, 0]
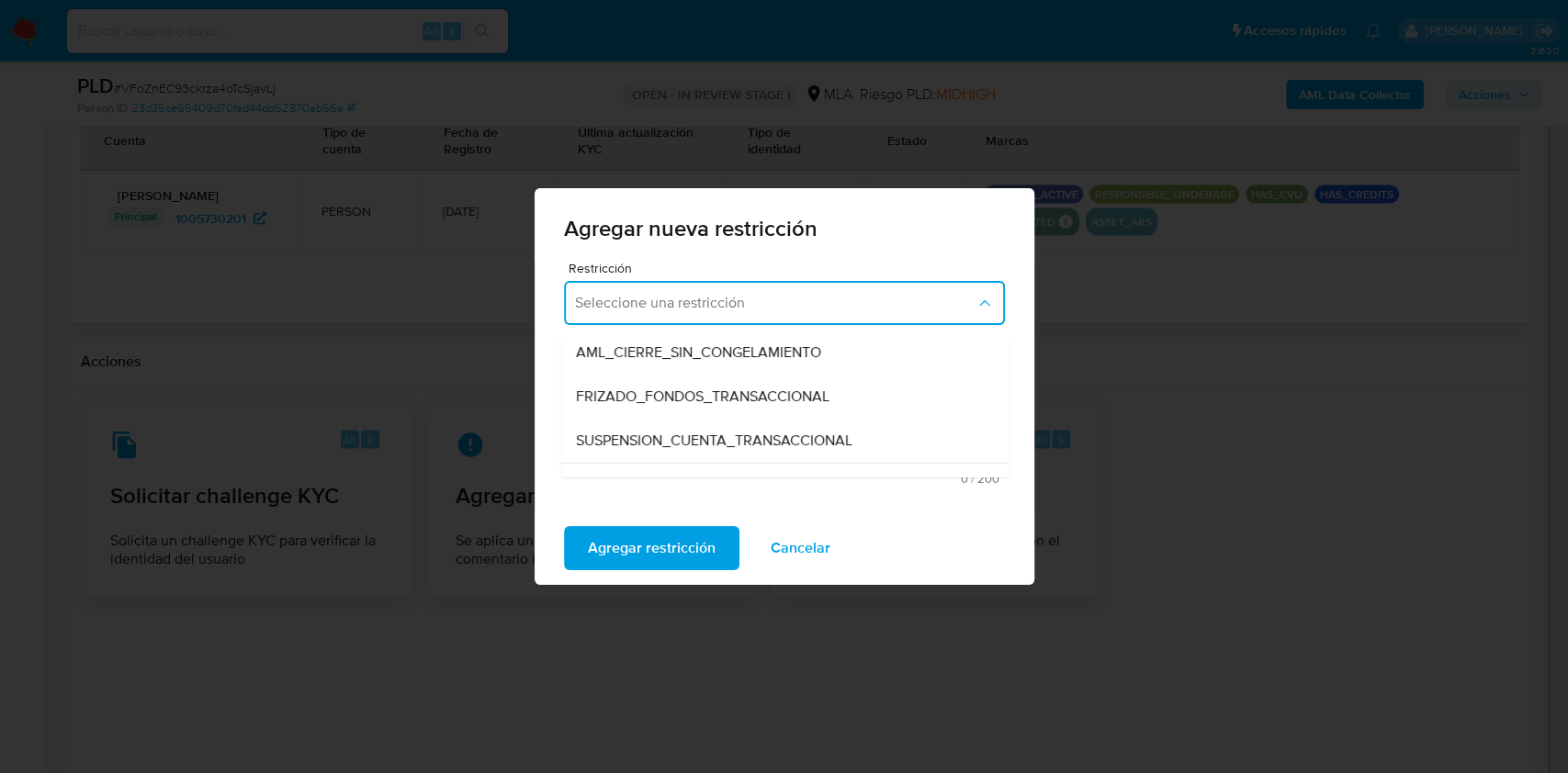
click at [749, 437] on span "SUSPENSION_CUENTA_TRANSACCIONAL" at bounding box center [713, 441] width 276 height 18
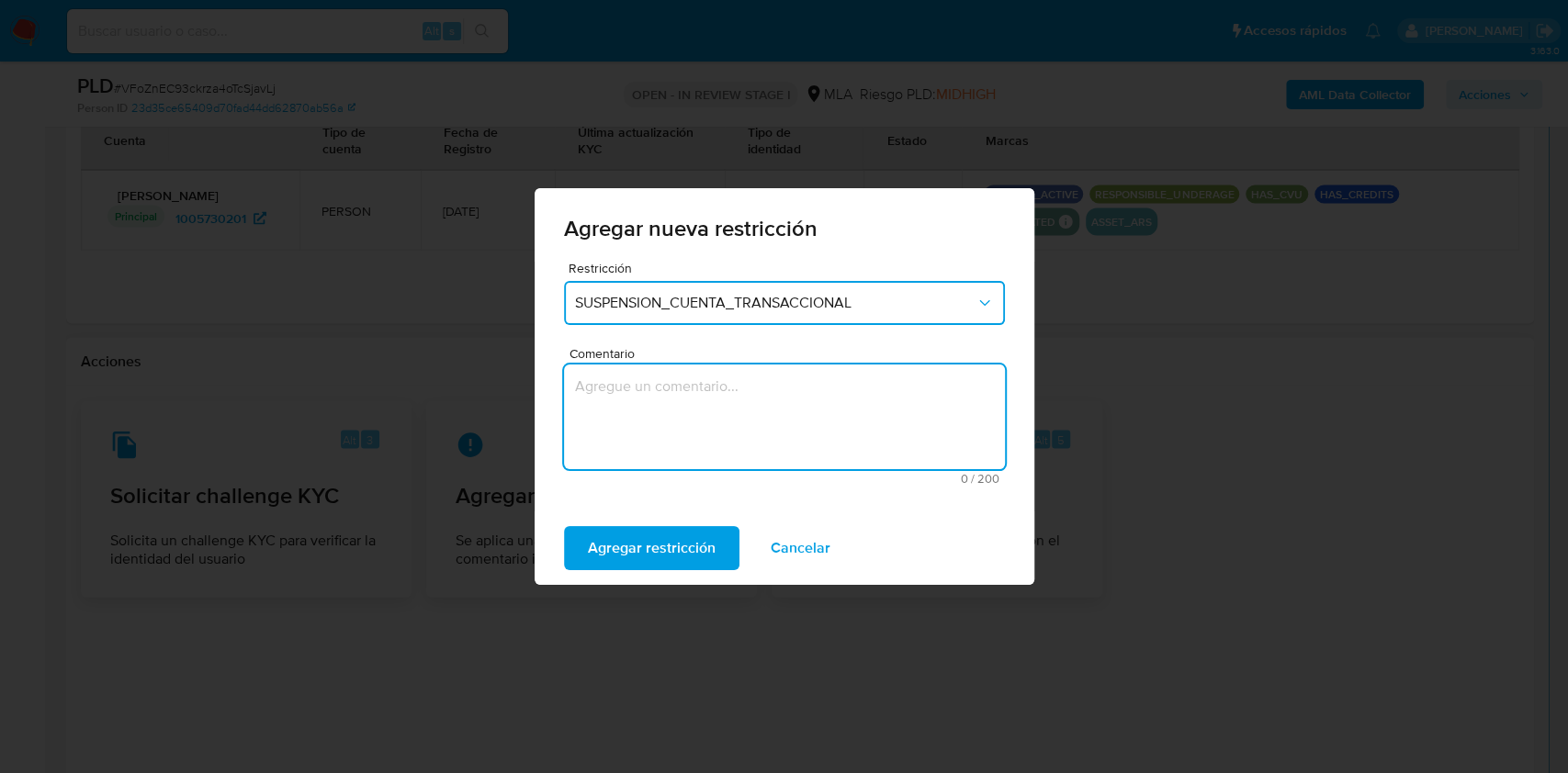
click at [749, 437] on textarea "Comentario" at bounding box center [784, 417] width 441 height 105
type textarea "AML"
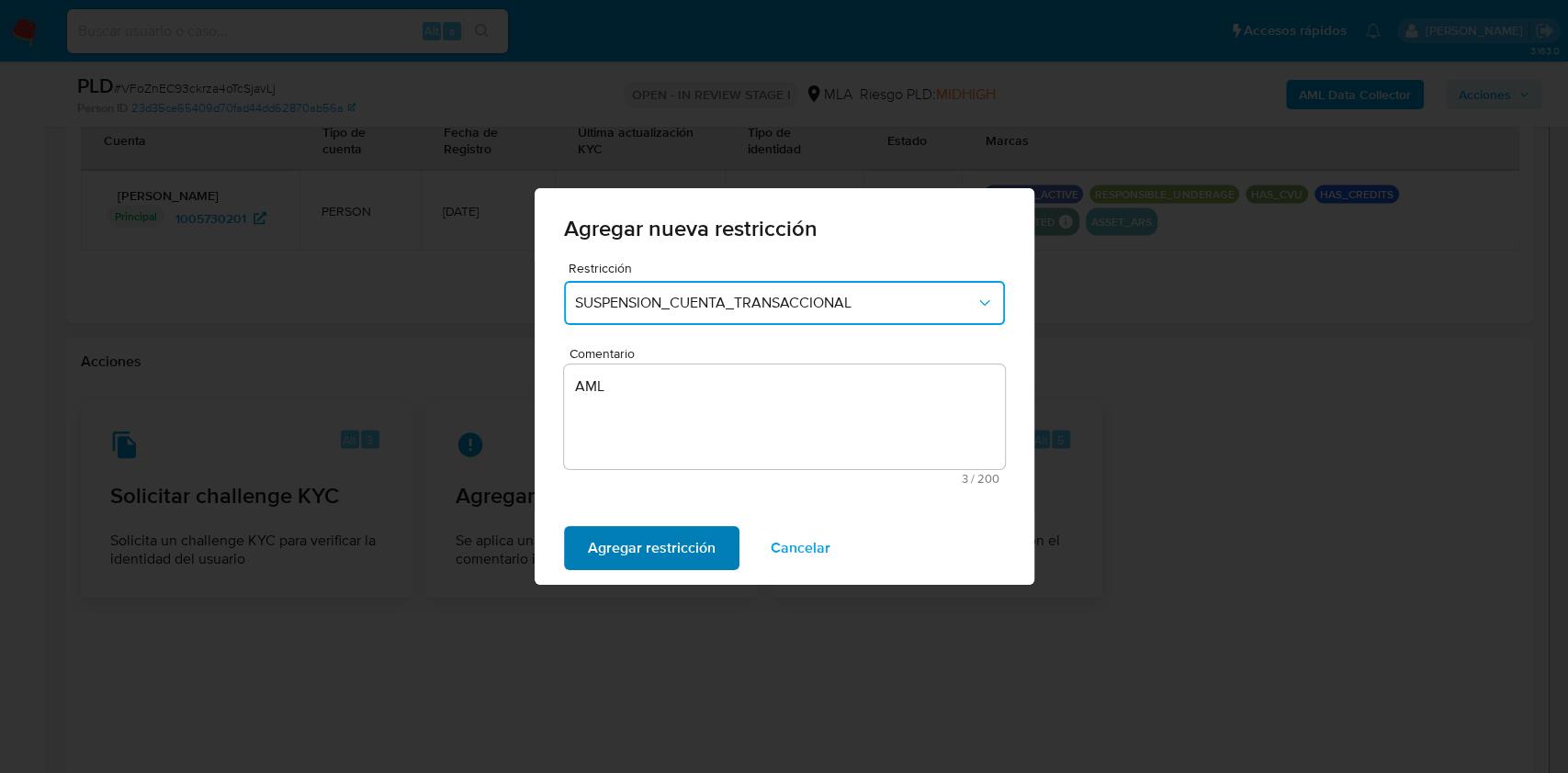
click at [674, 545] on span "Agregar restricción" at bounding box center [651, 548] width 128 height 41
click at [649, 541] on span "Confirmar" at bounding box center [621, 548] width 66 height 41
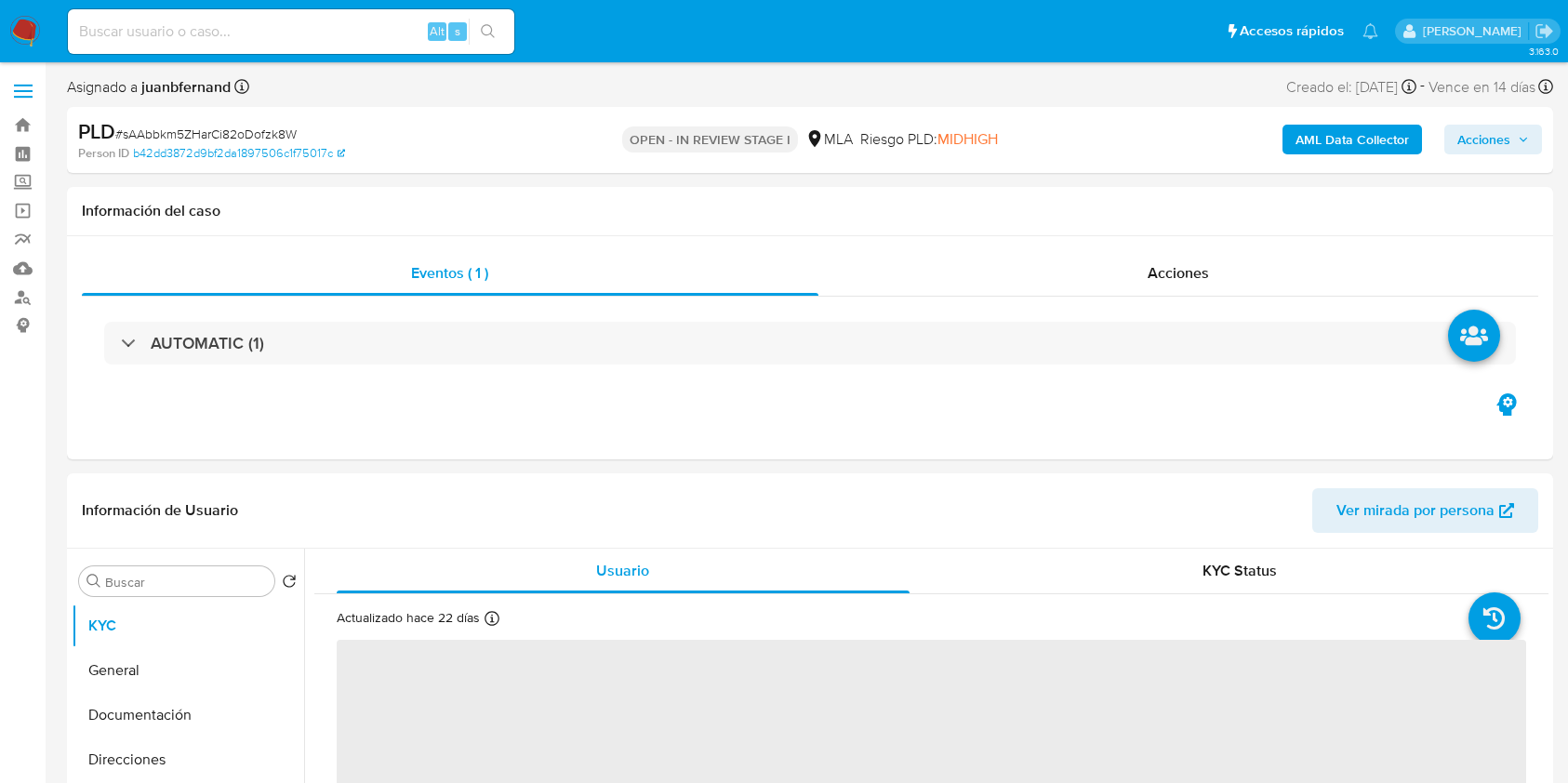
select select "10"
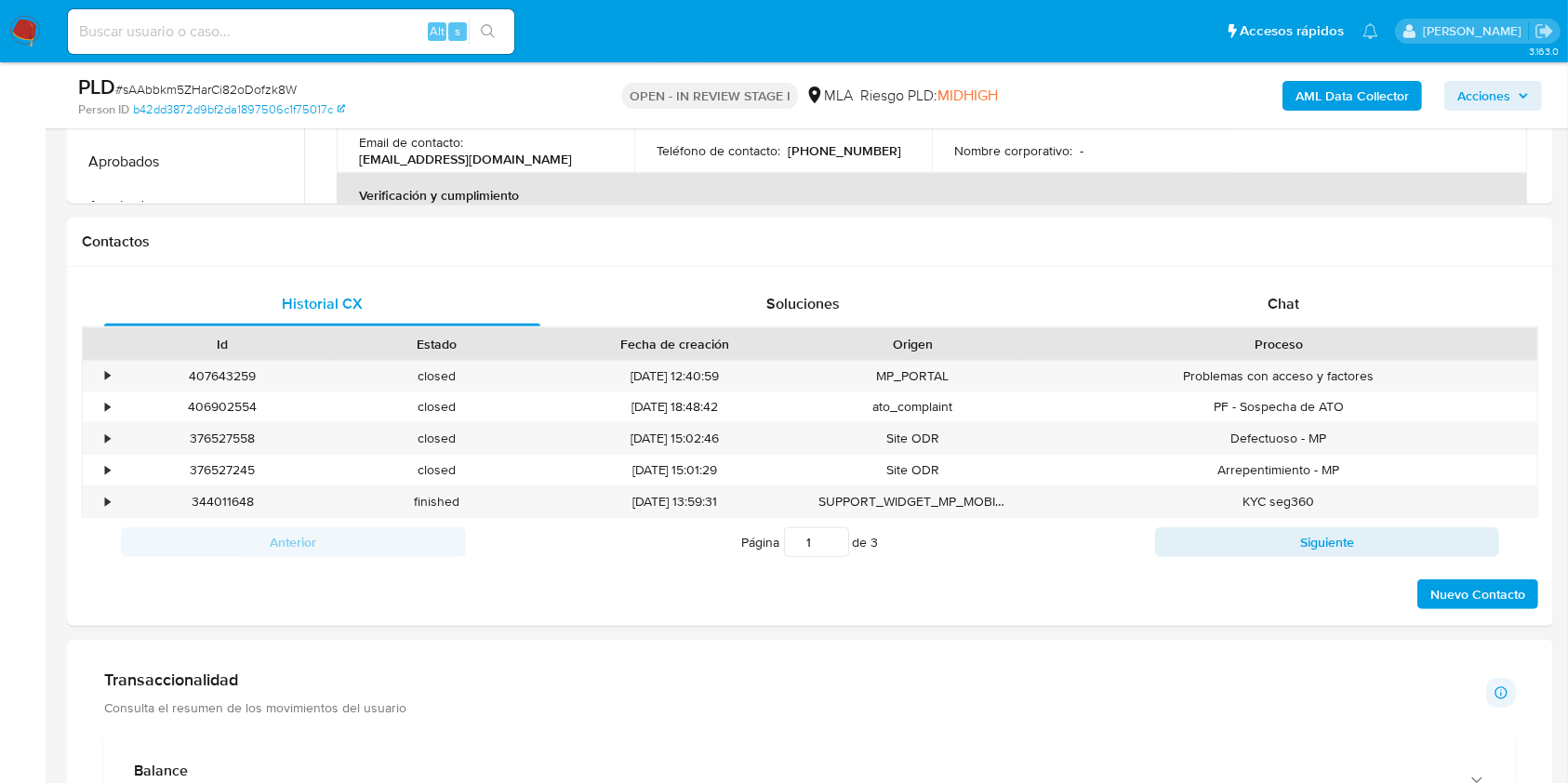
scroll to position [765, 0]
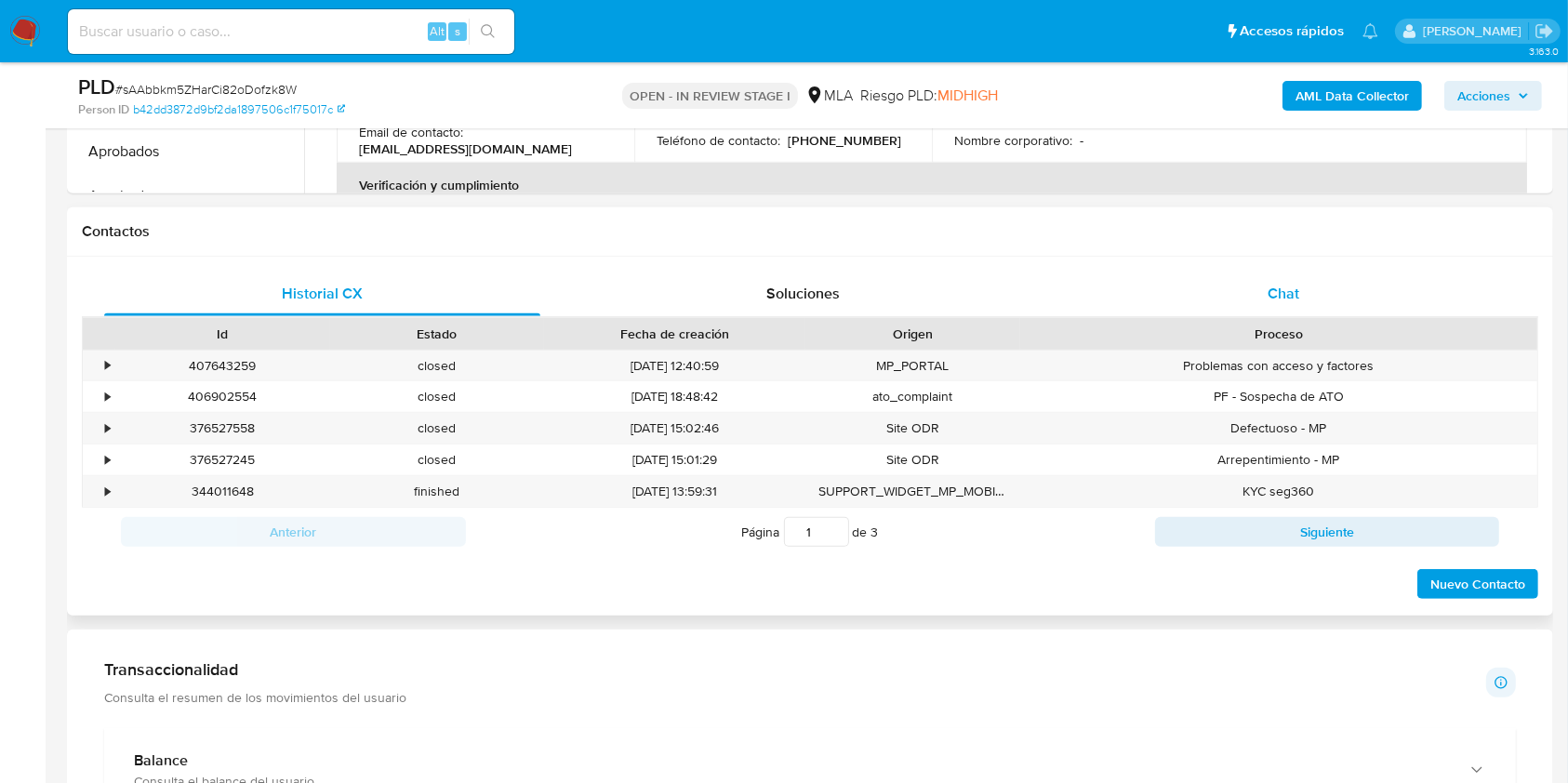
click at [1272, 274] on div "Chat" at bounding box center [1284, 294] width 437 height 45
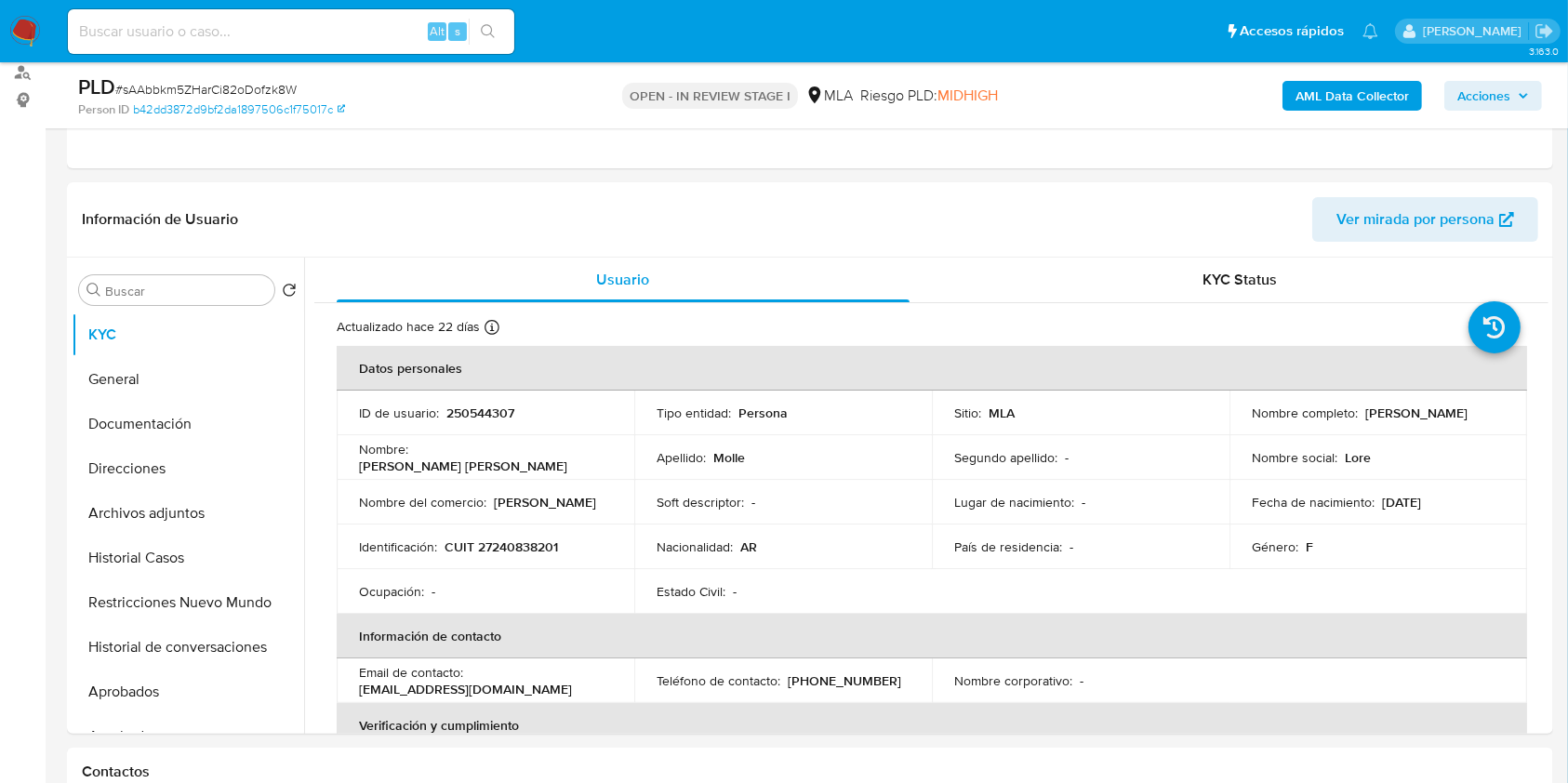
scroll to position [224, 0]
click at [149, 426] on button "Documentación" at bounding box center [180, 426] width 217 height 45
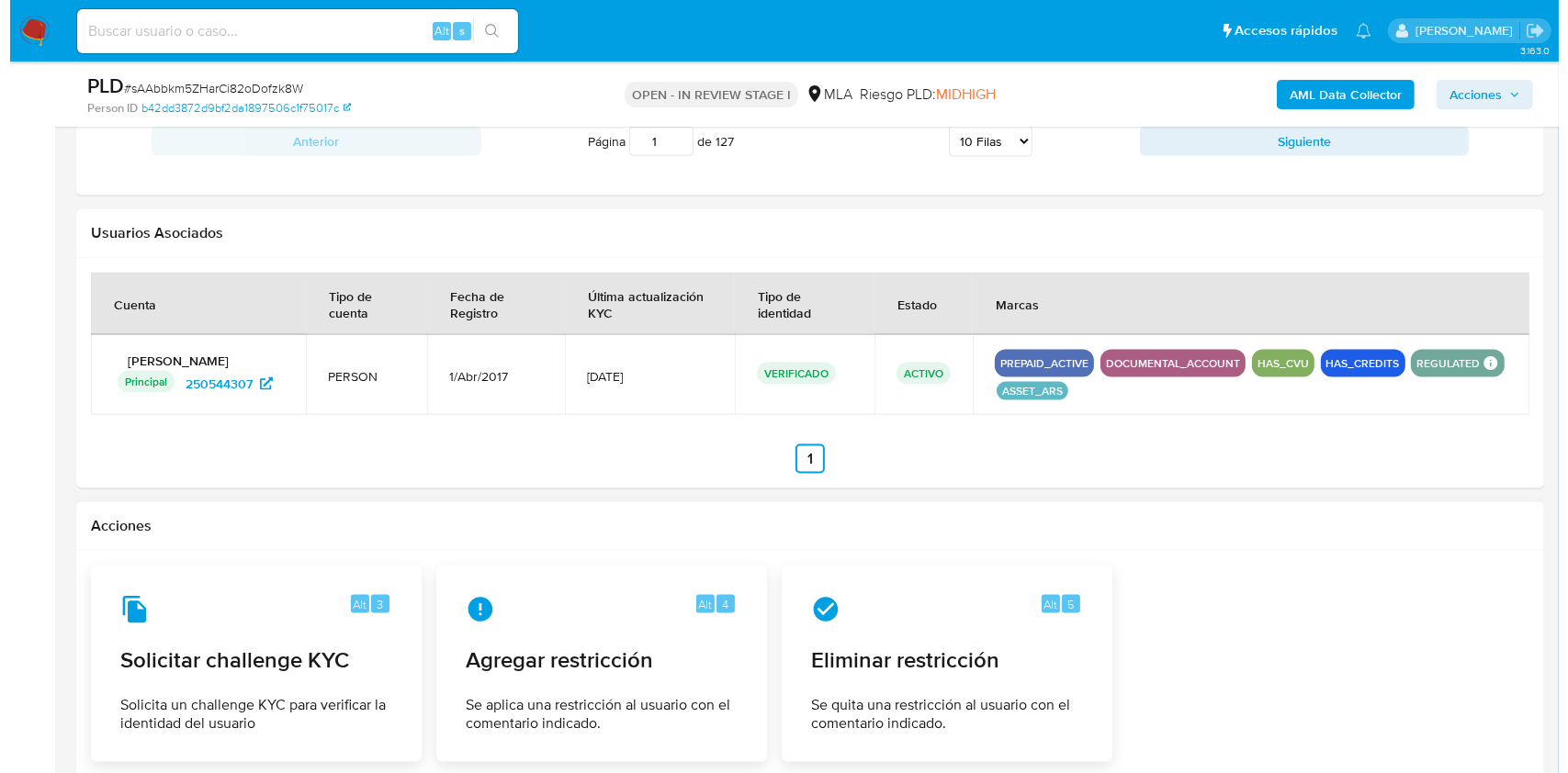
scroll to position [2593, 0]
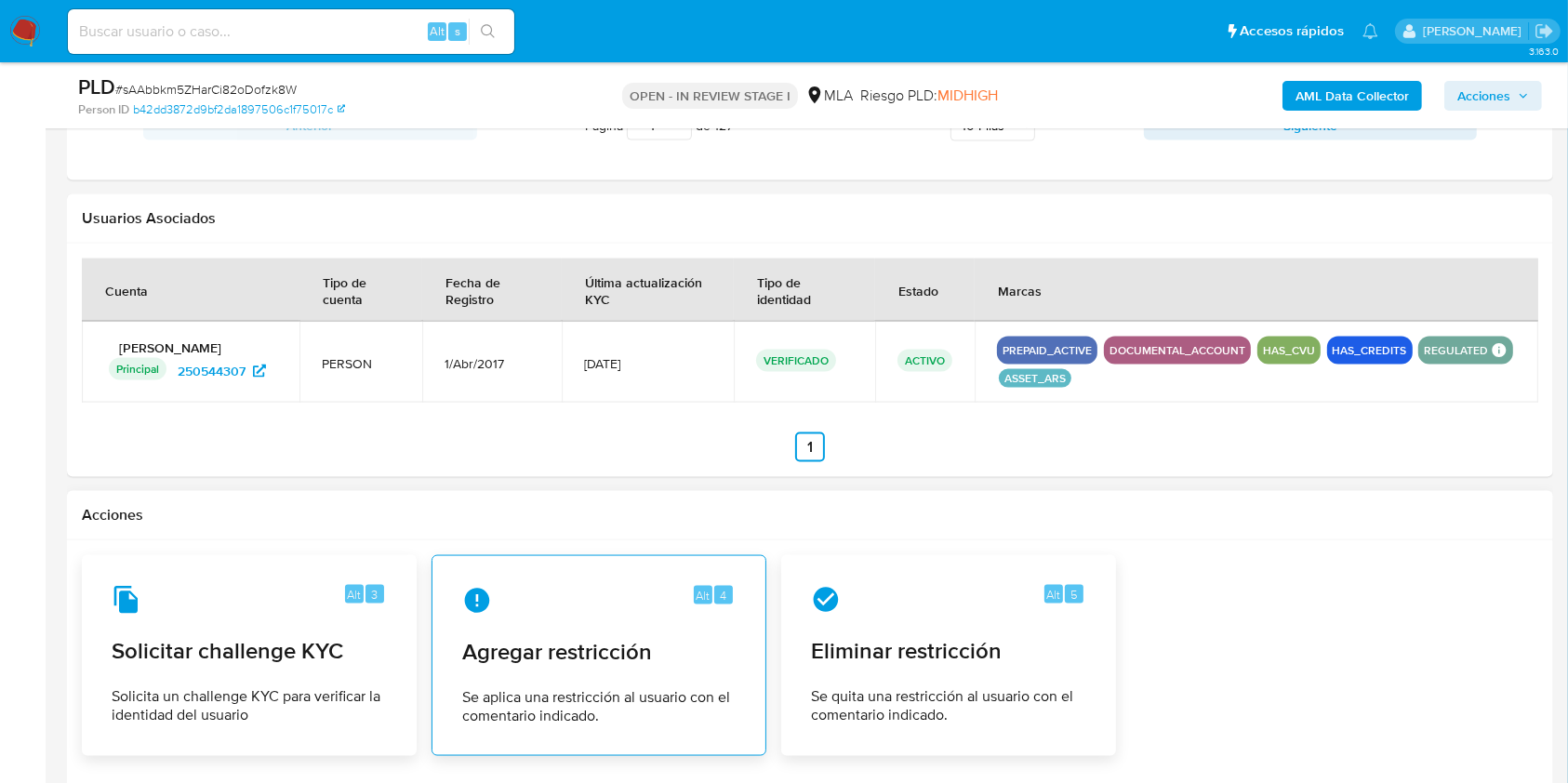
click at [596, 661] on span "Agregar restricción" at bounding box center [598, 652] width 273 height 28
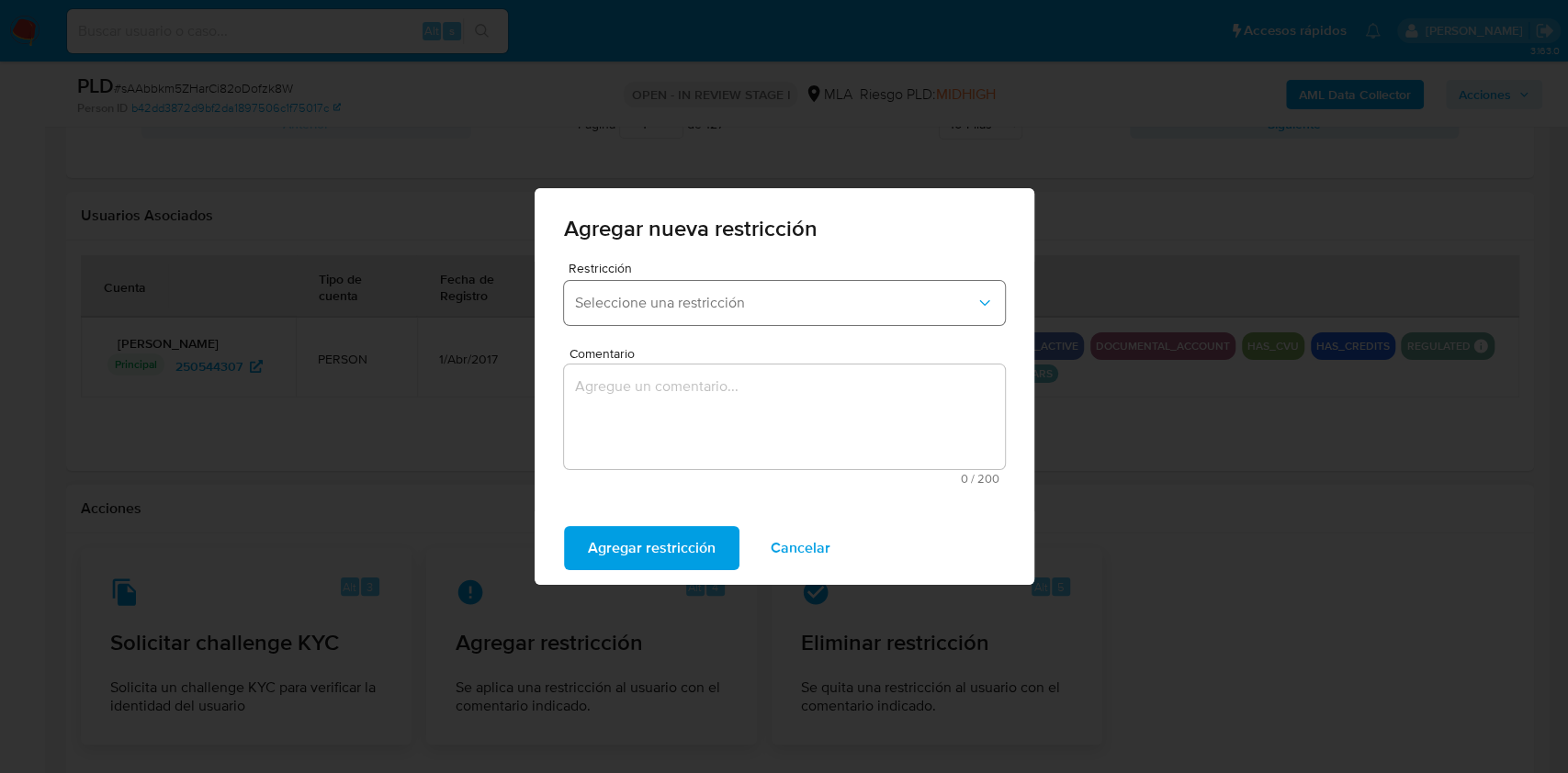
click at [796, 299] on span "Seleccione una restricción" at bounding box center [775, 303] width 401 height 18
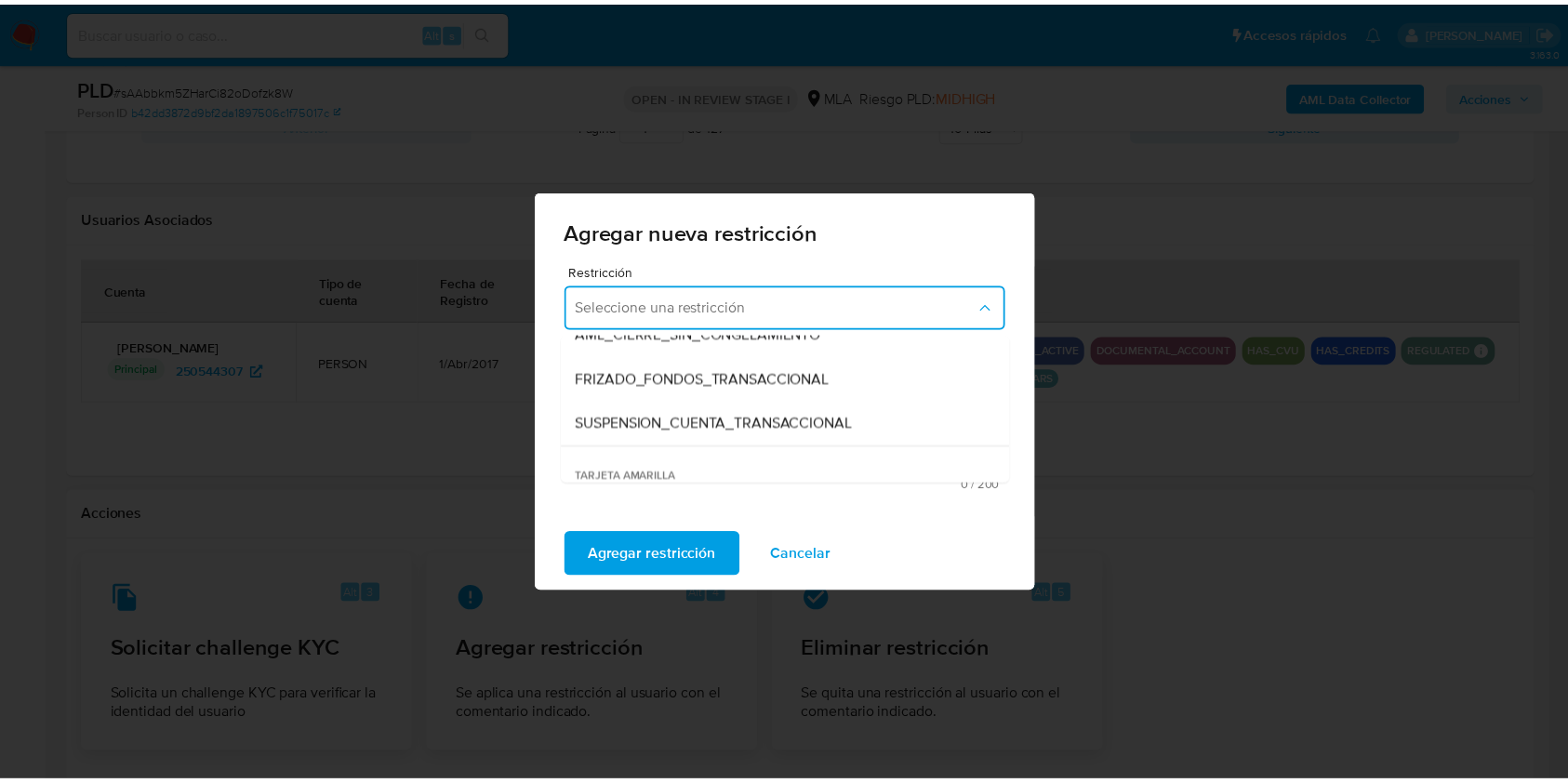
scroll to position [213, 0]
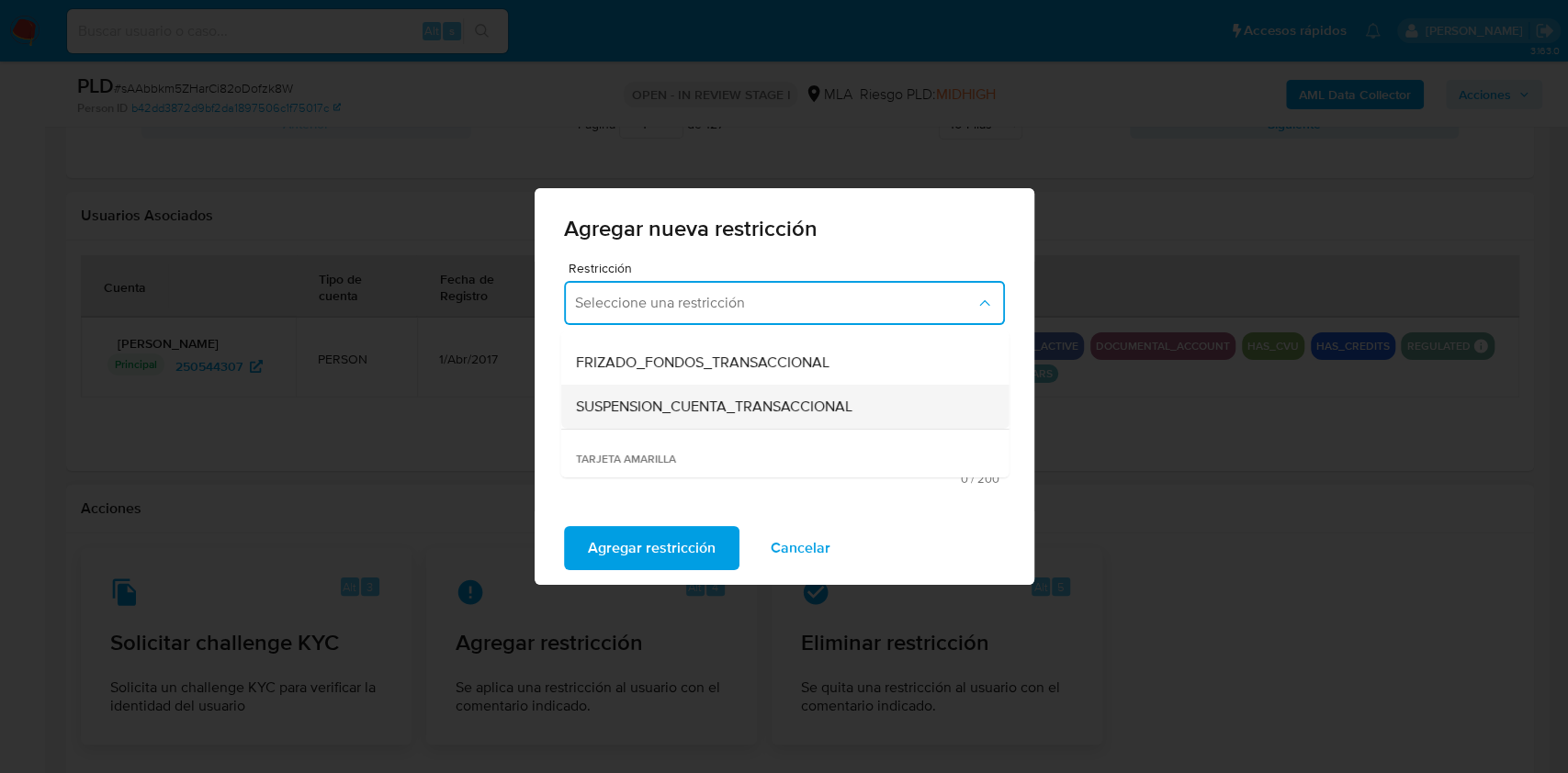
click at [713, 408] on span "SUSPENSION_CUENTA_TRANSACCIONAL" at bounding box center [713, 407] width 276 height 18
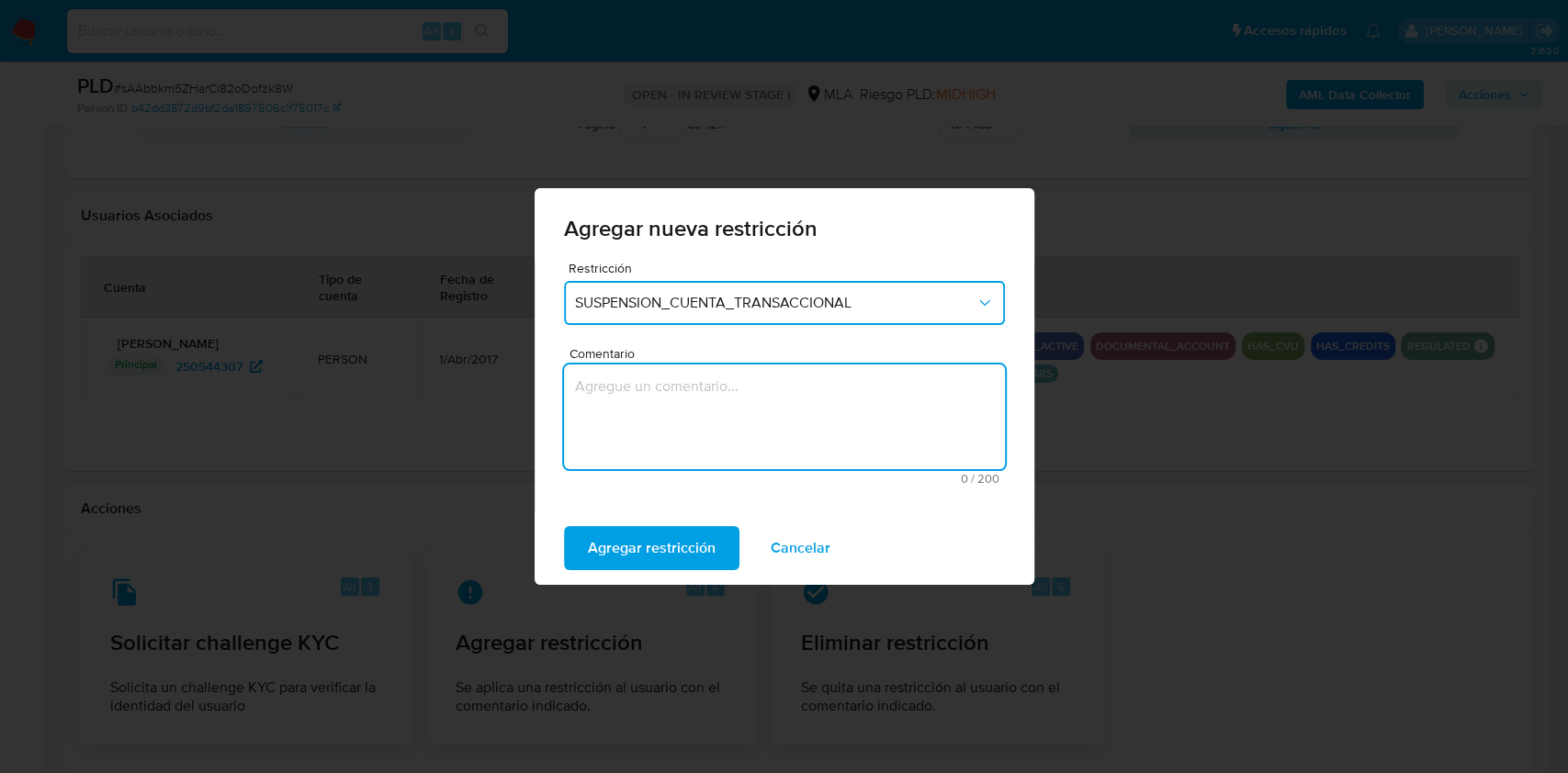
click at [713, 408] on textarea "Comentario" at bounding box center [784, 417] width 441 height 105
type textarea "AML"
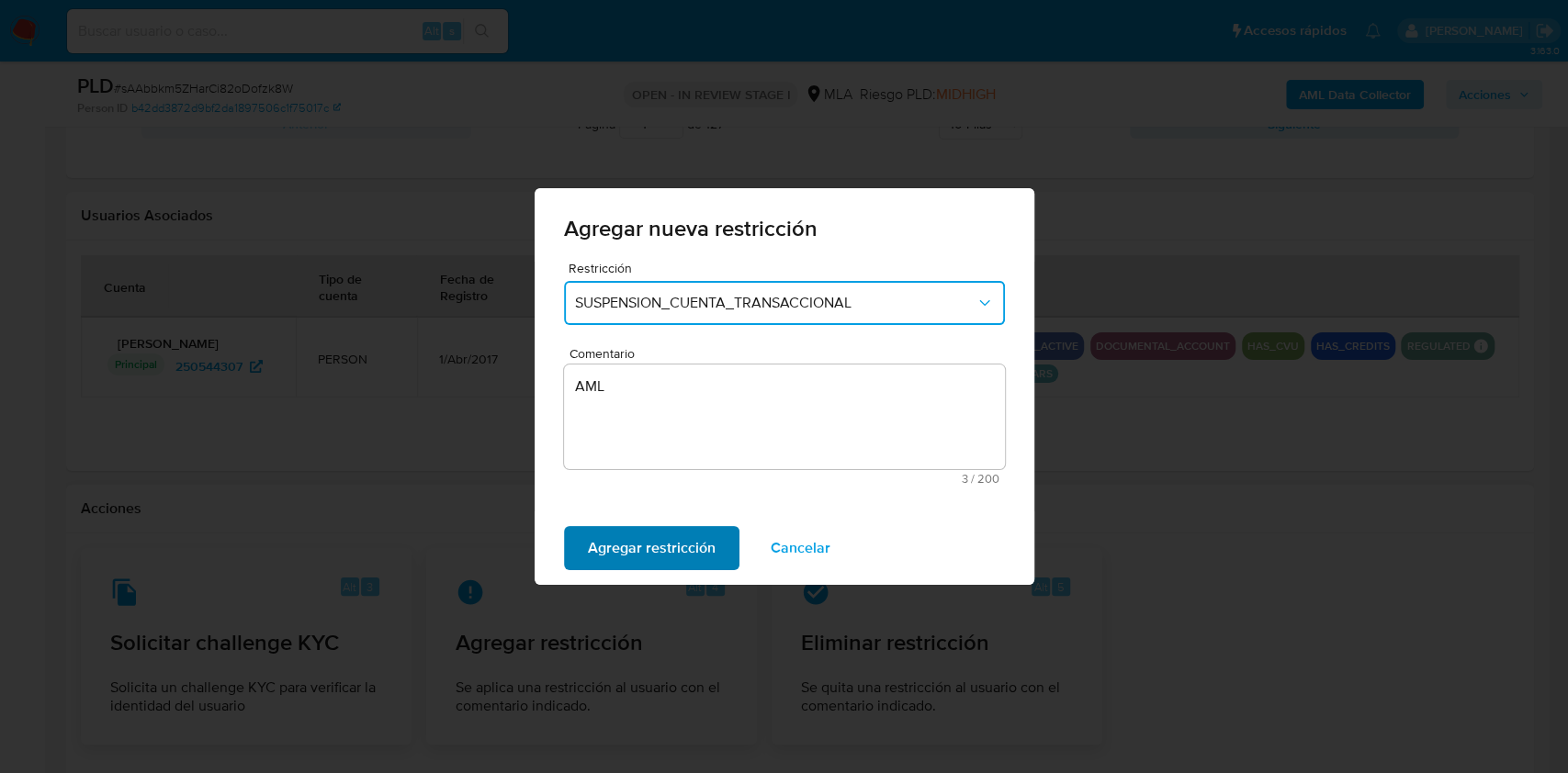
click at [673, 548] on span "Agregar restricción" at bounding box center [651, 548] width 128 height 41
click at [655, 556] on button "Confirmar" at bounding box center [621, 548] width 114 height 44
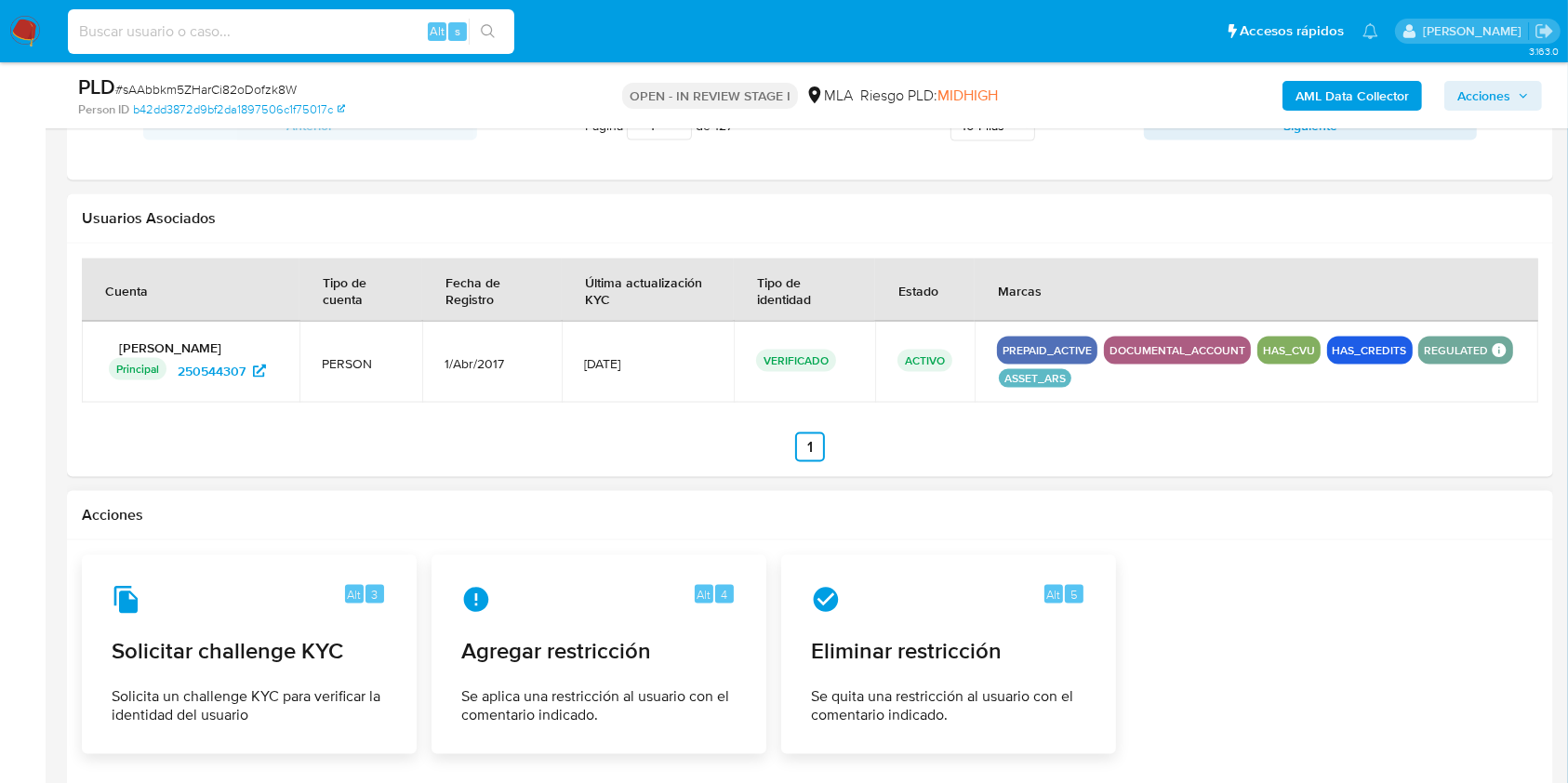
click at [321, 32] on input at bounding box center [291, 32] width 447 height 24
paste input "M5kaf0NWSCtmXahbxSydMjhT"
type input "M5kaf0NWSCtmXahbxSydMjhT"
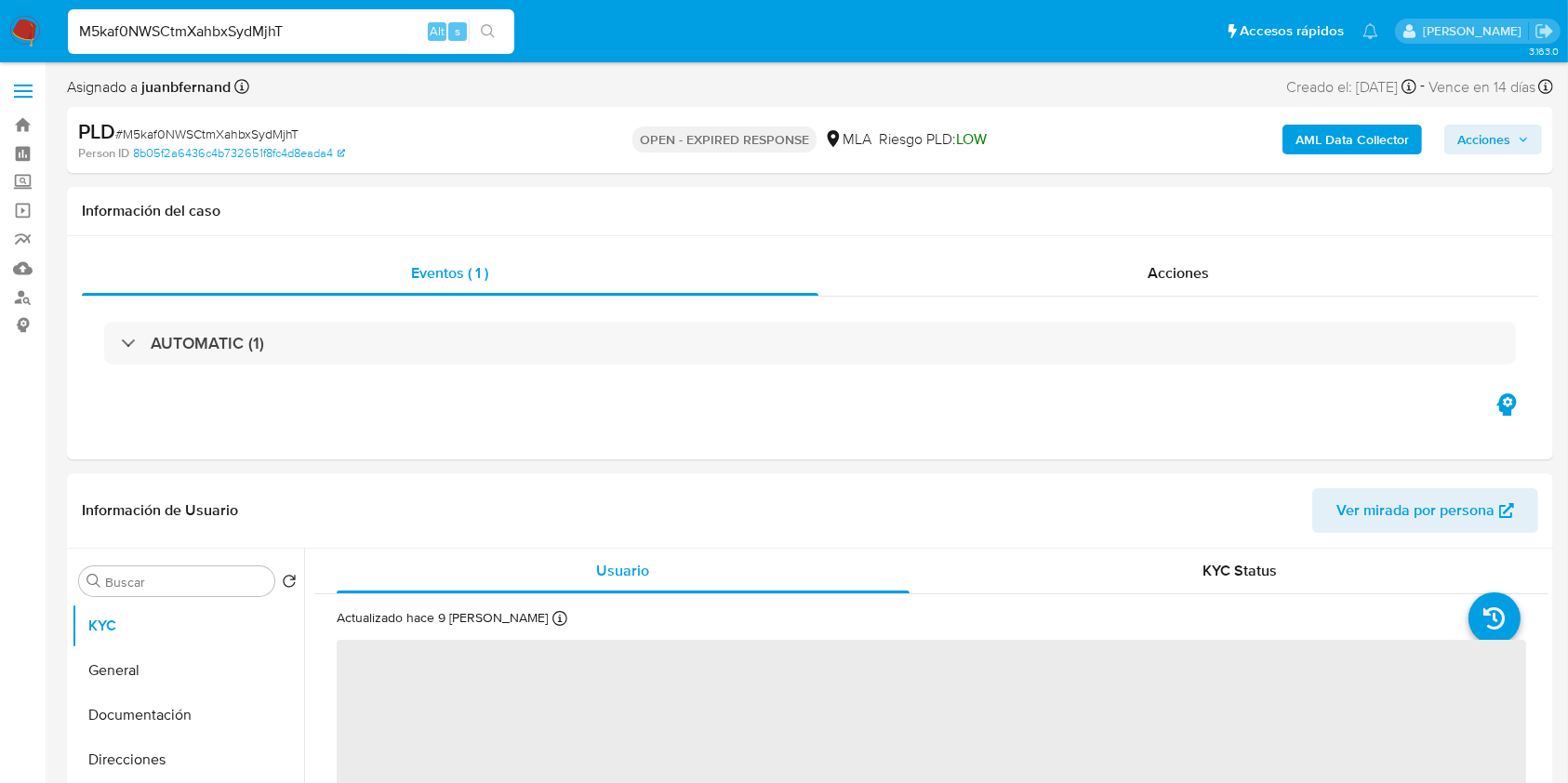
select select "10"
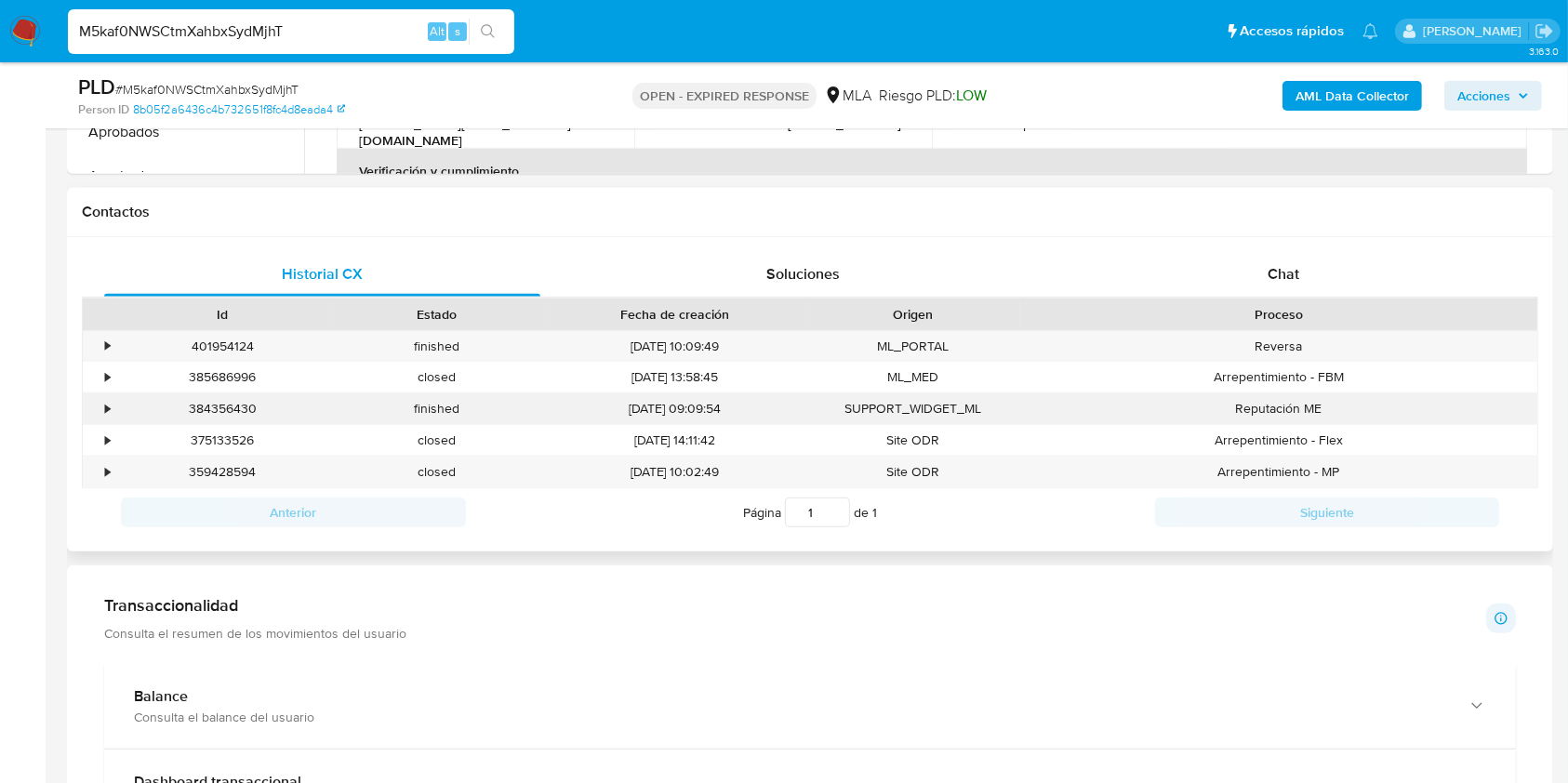
scroll to position [782, 0]
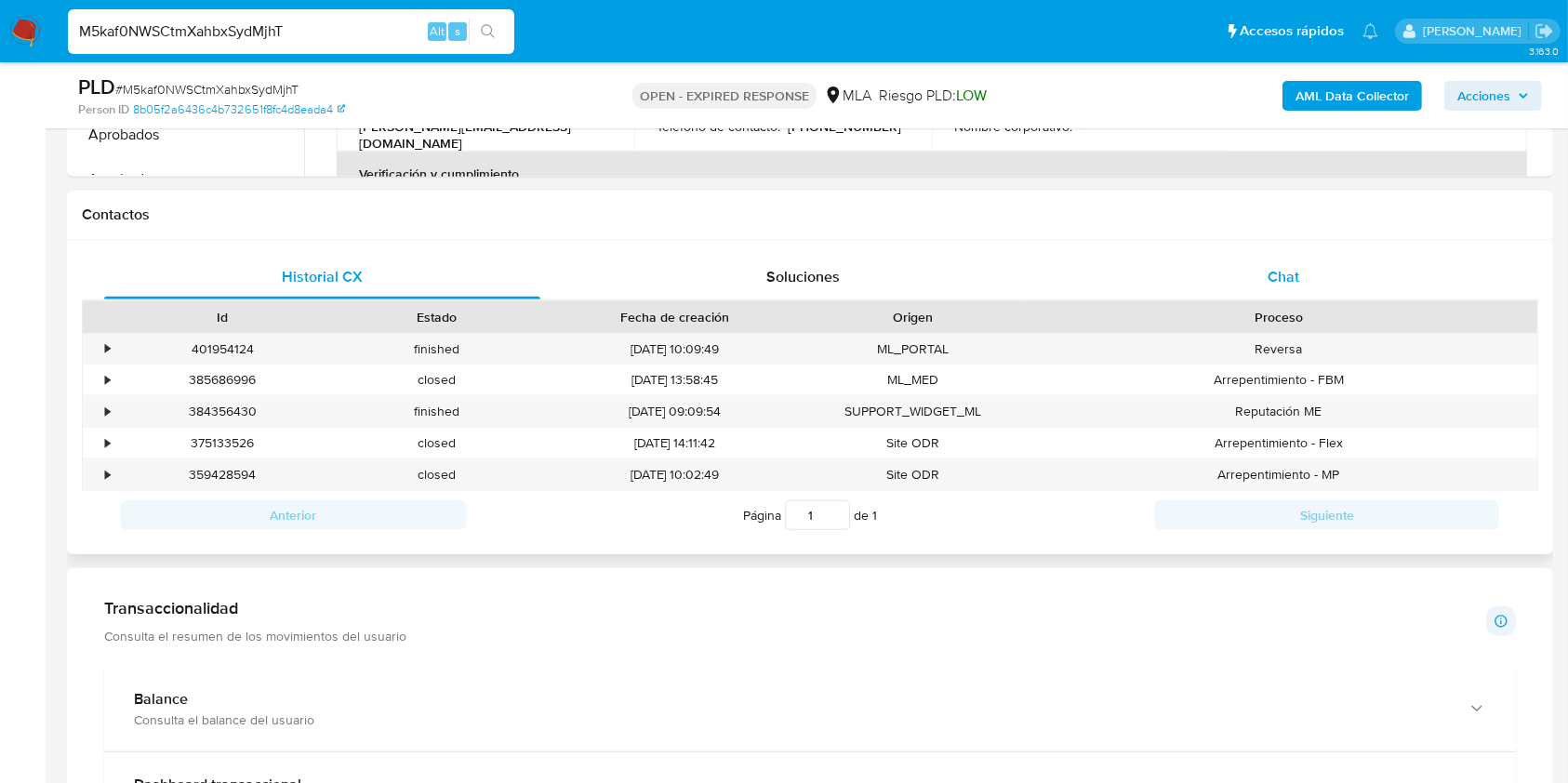
click at [1353, 276] on div "Chat" at bounding box center [1284, 277] width 437 height 45
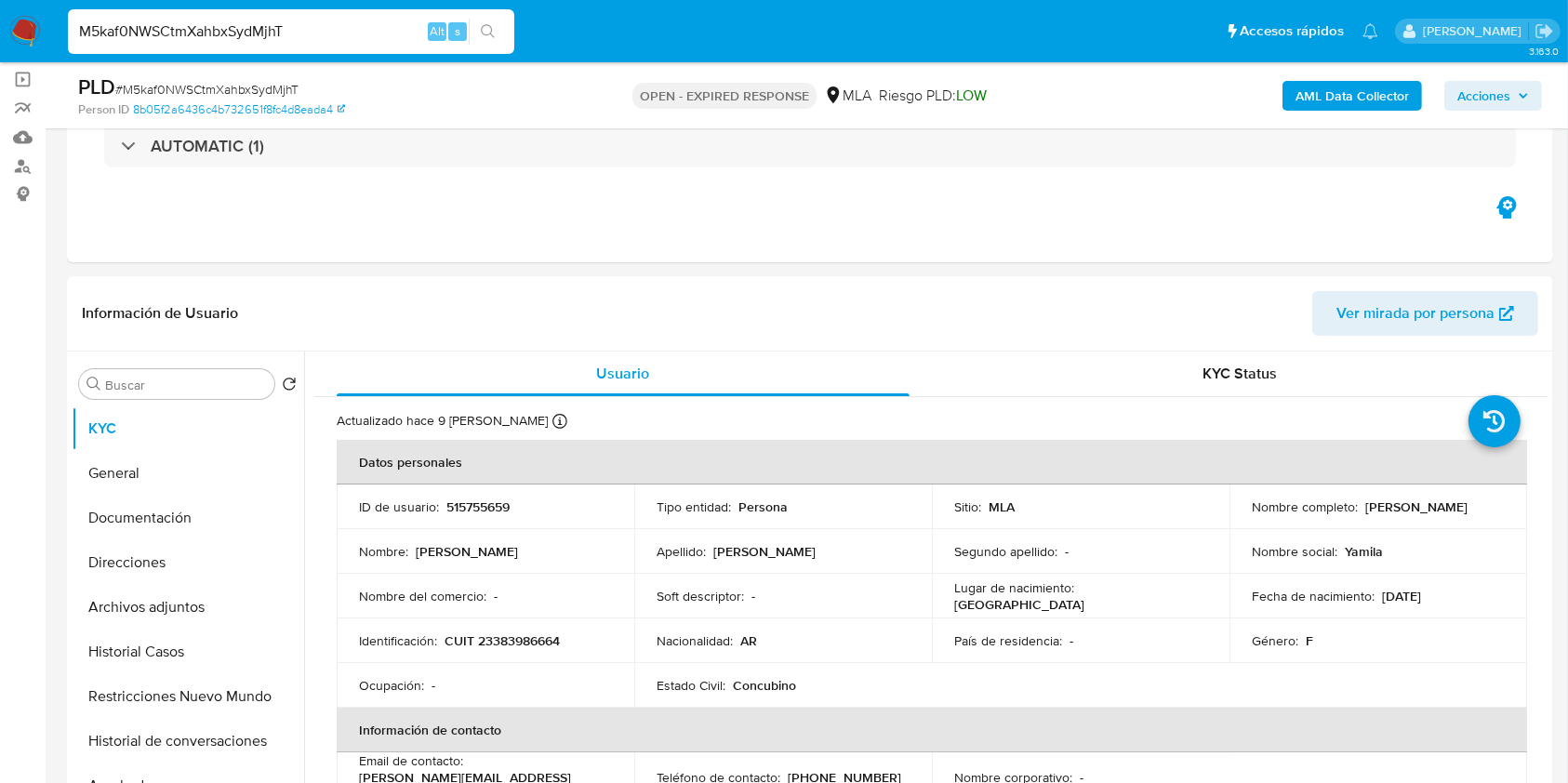
scroll to position [133, 0]
